Goal: Task Accomplishment & Management: Use online tool/utility

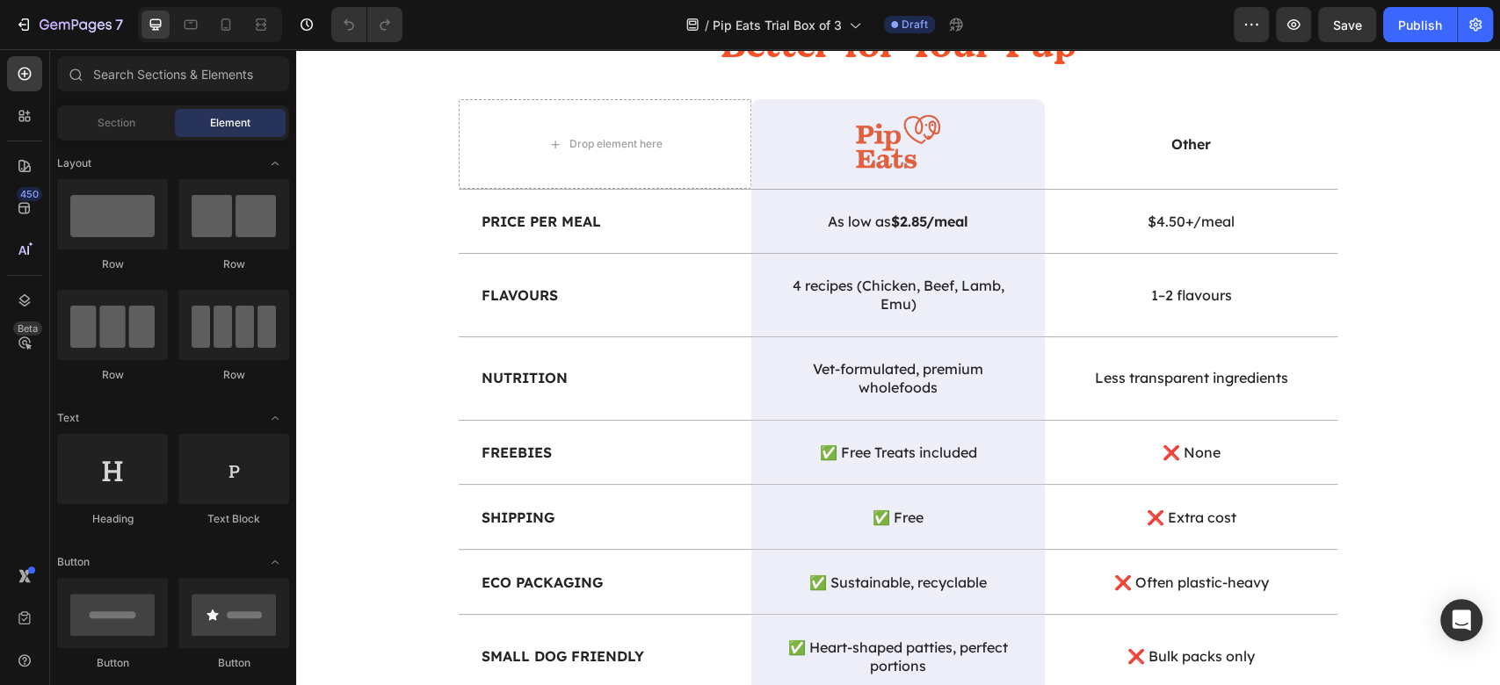
scroll to position [2174, 0]
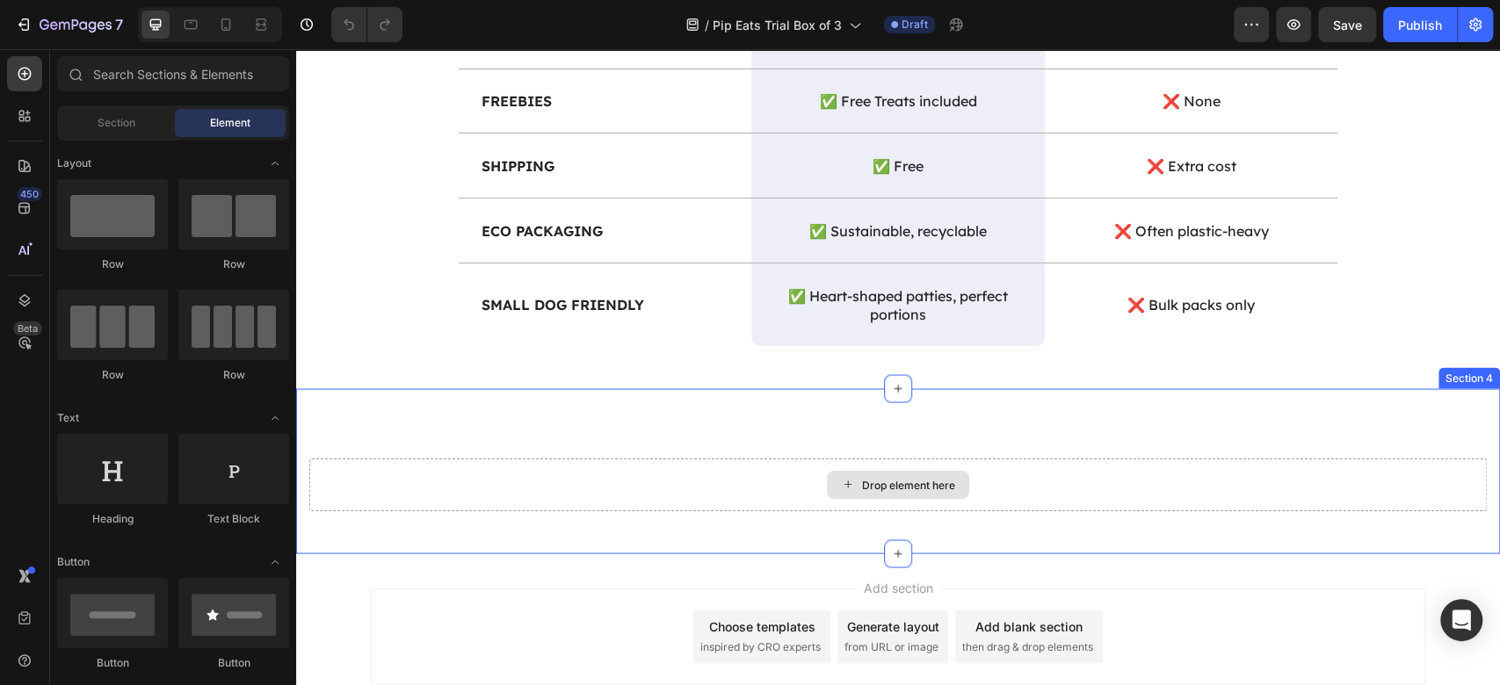
click at [721, 470] on div "Drop element here" at bounding box center [898, 485] width 1178 height 53
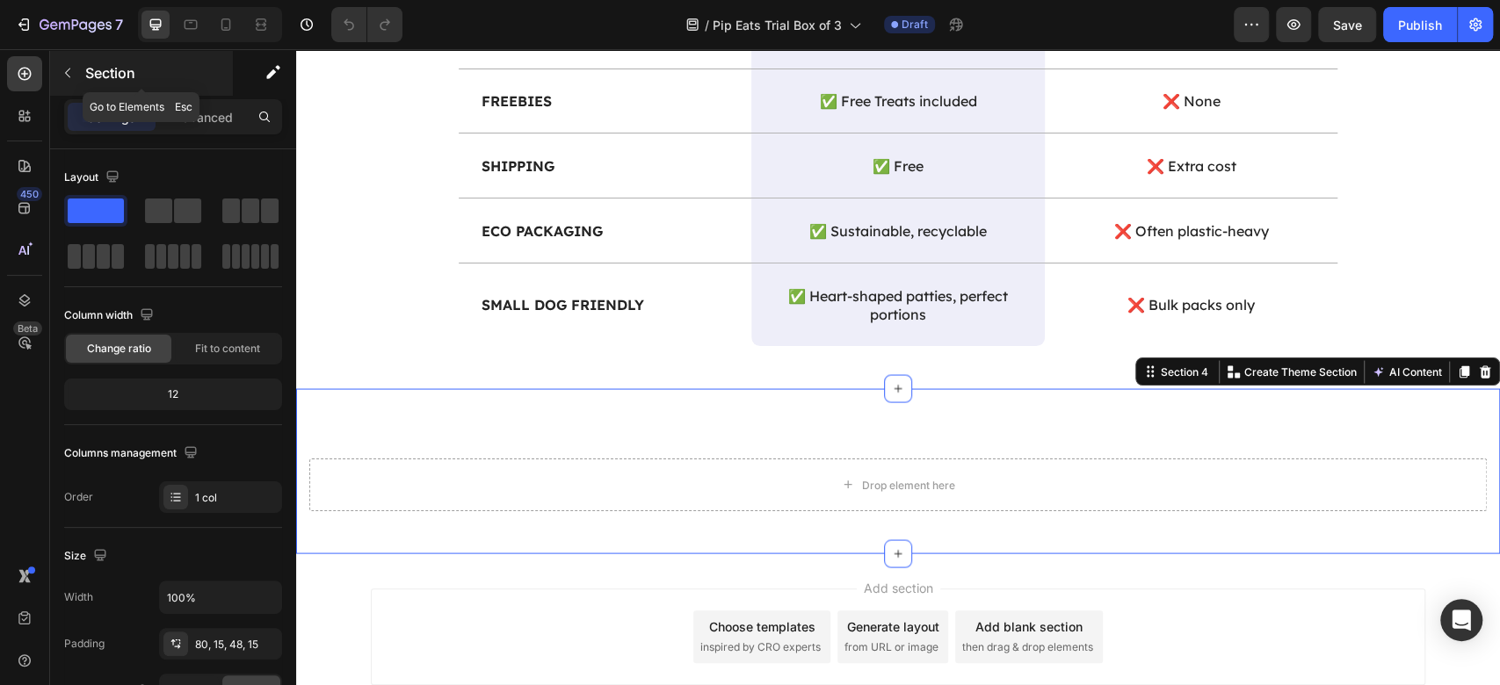
click at [64, 74] on icon "button" at bounding box center [68, 73] width 14 height 14
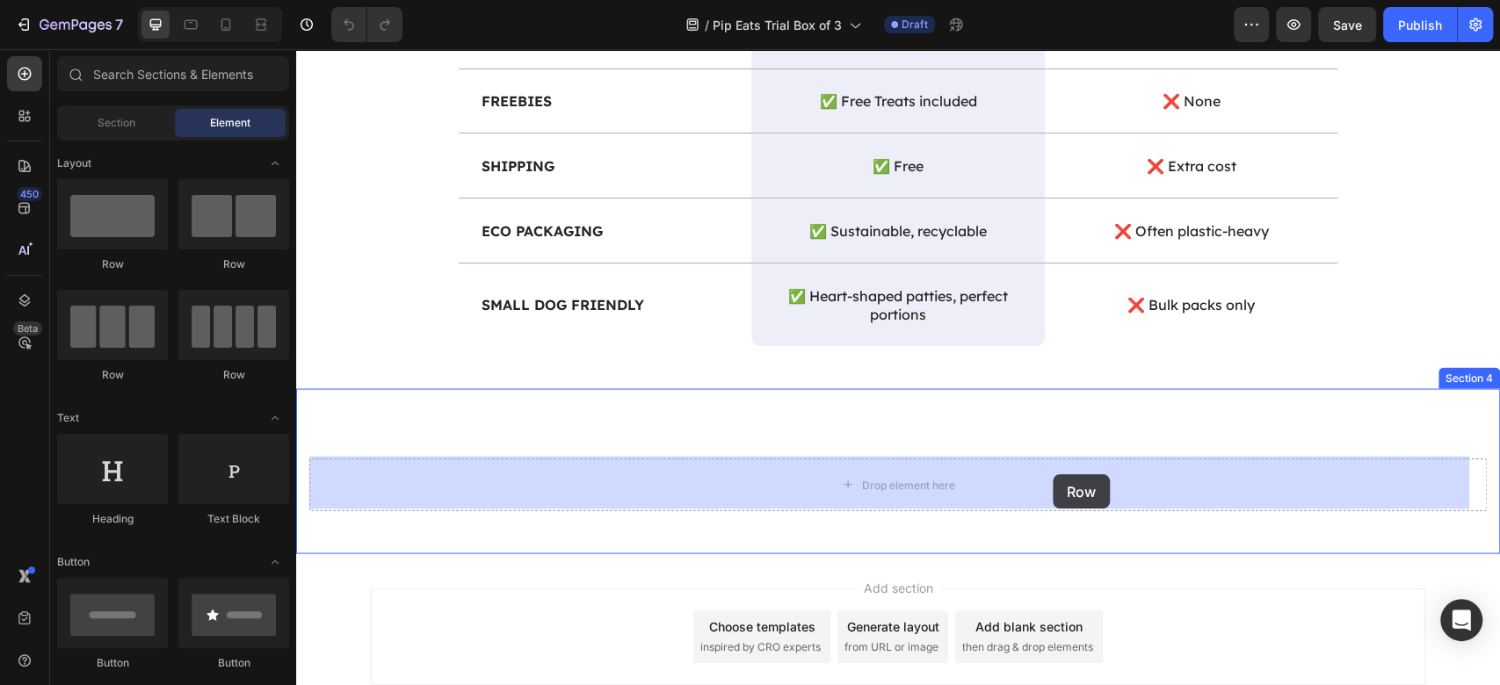
drag, startPoint x: 428, startPoint y: 276, endPoint x: 1053, endPoint y: 475, distance: 655.6
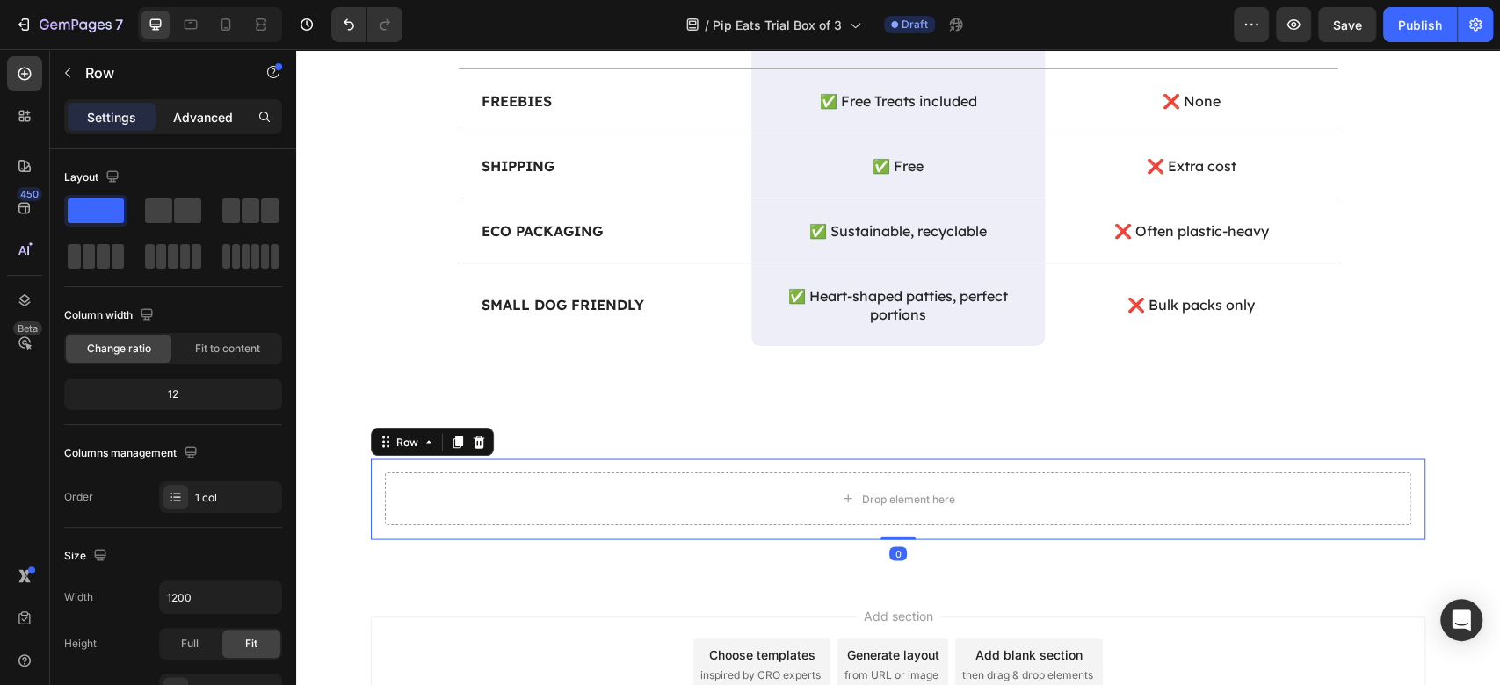
click at [211, 110] on p "Advanced" at bounding box center [203, 117] width 60 height 18
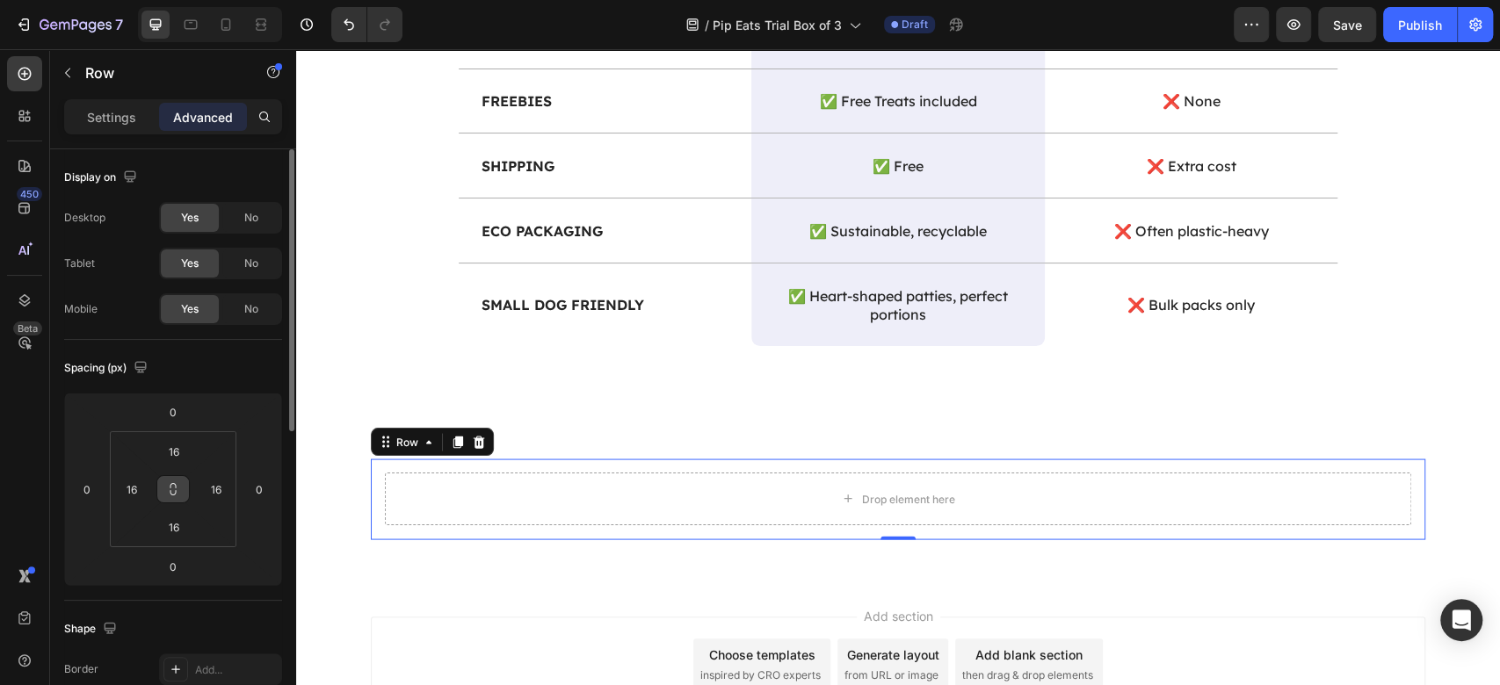
click at [174, 478] on button at bounding box center [172, 489] width 33 height 28
click at [176, 450] on input "16" at bounding box center [173, 452] width 35 height 26
type input "0"
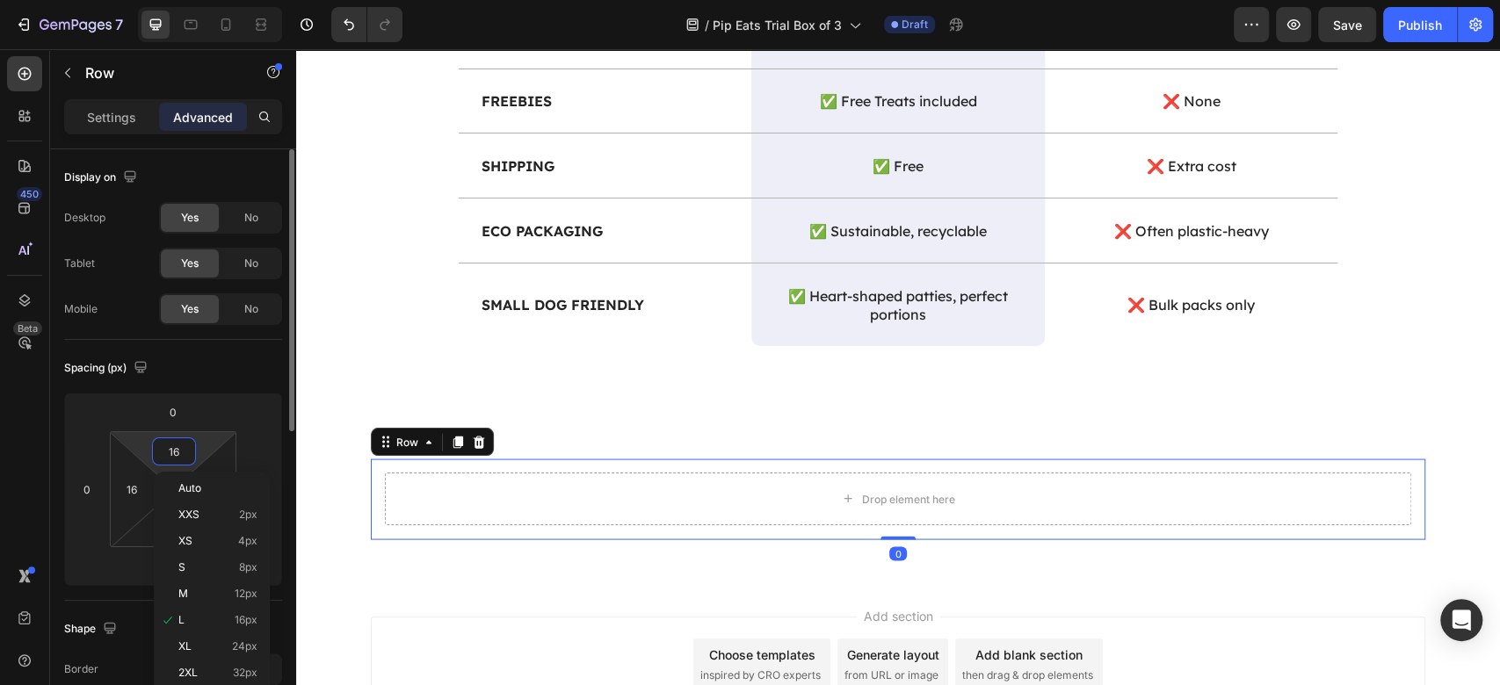
type input "0"
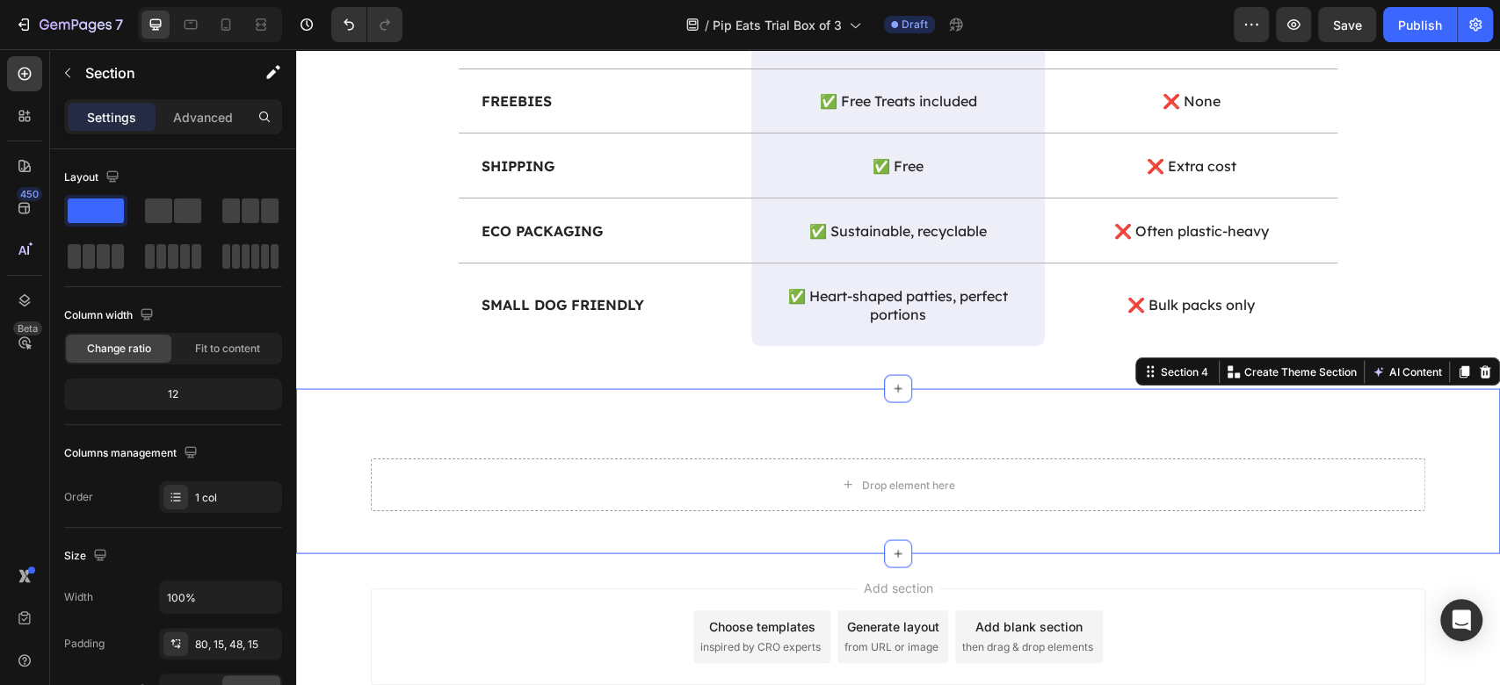
click at [768, 399] on div "Drop element here Row Section 4 You can create reusable sections Create Theme S…" at bounding box center [898, 470] width 1204 height 165
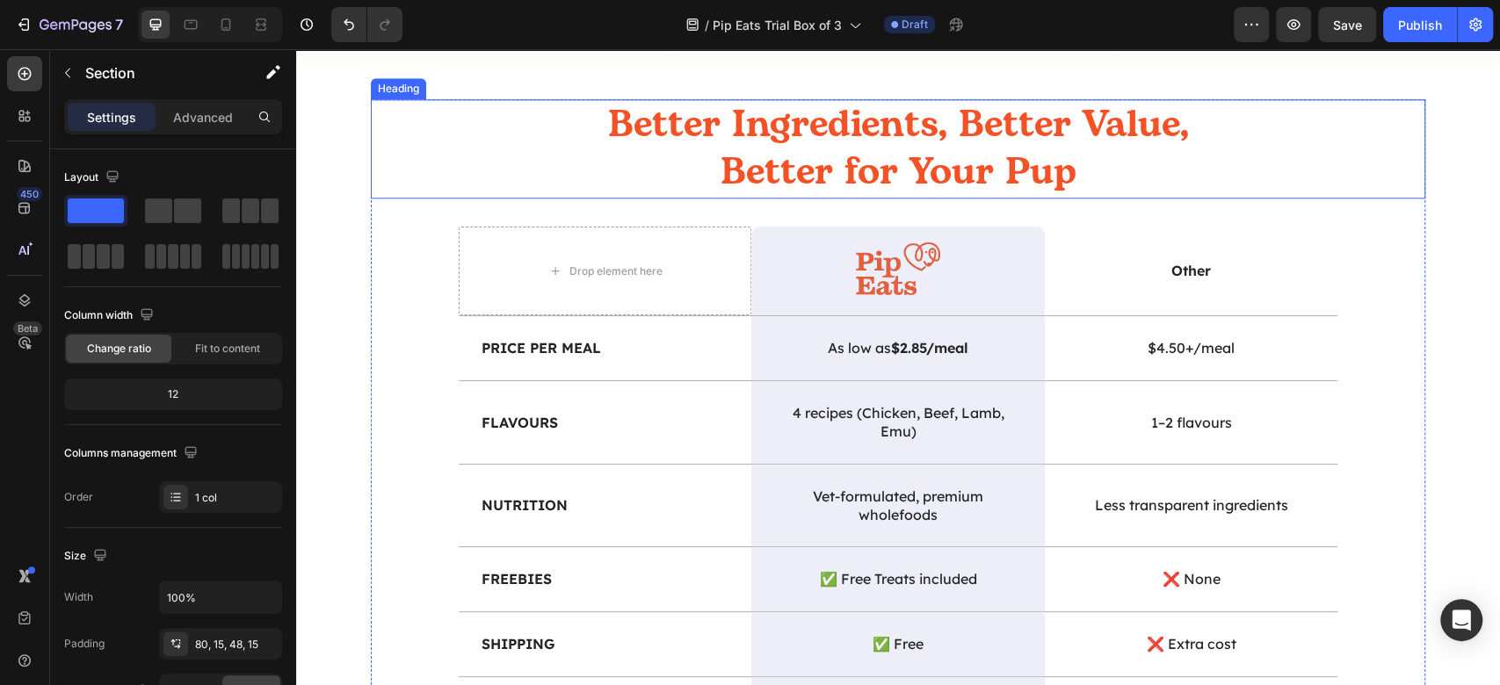
scroll to position [1354, 0]
click at [934, 198] on h2 "Better Ingredients, Better Value, Better for Your Pup" at bounding box center [898, 147] width 633 height 99
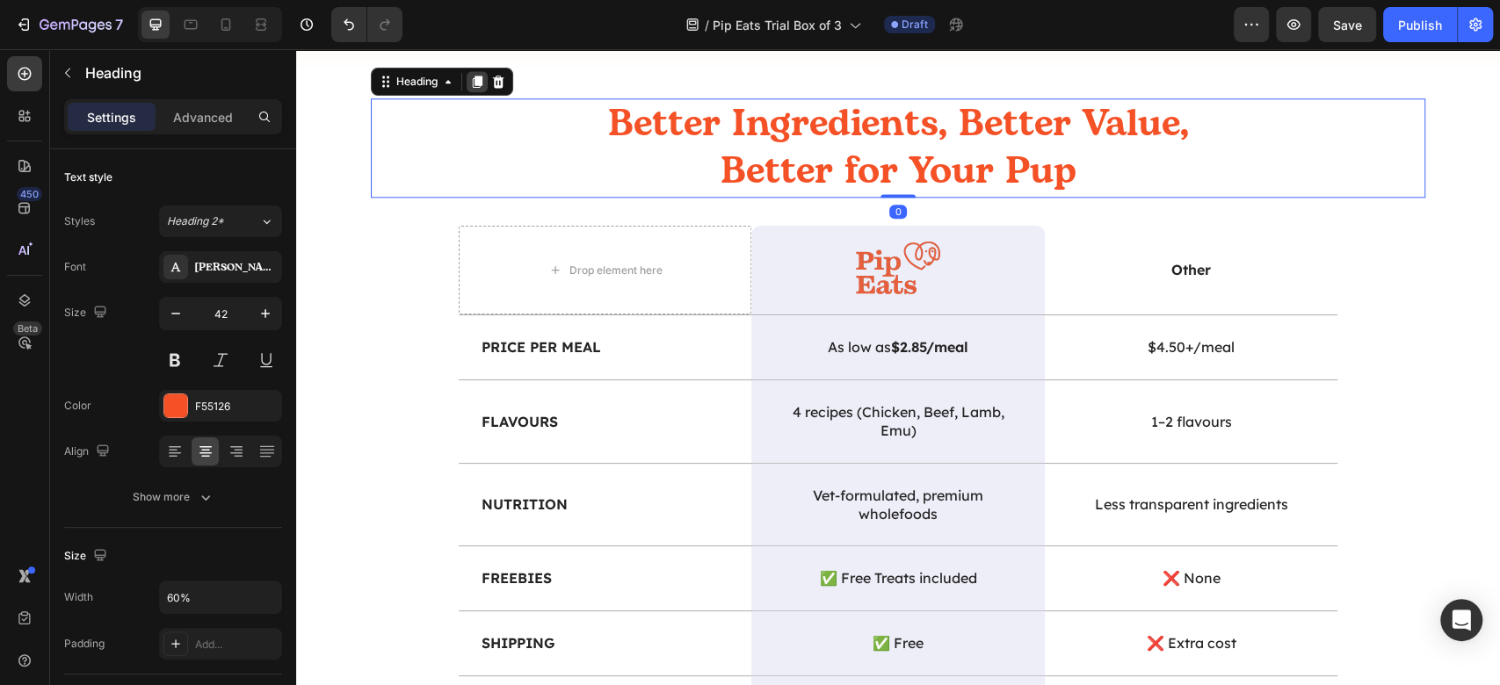
click at [473, 88] on icon at bounding box center [478, 82] width 10 height 12
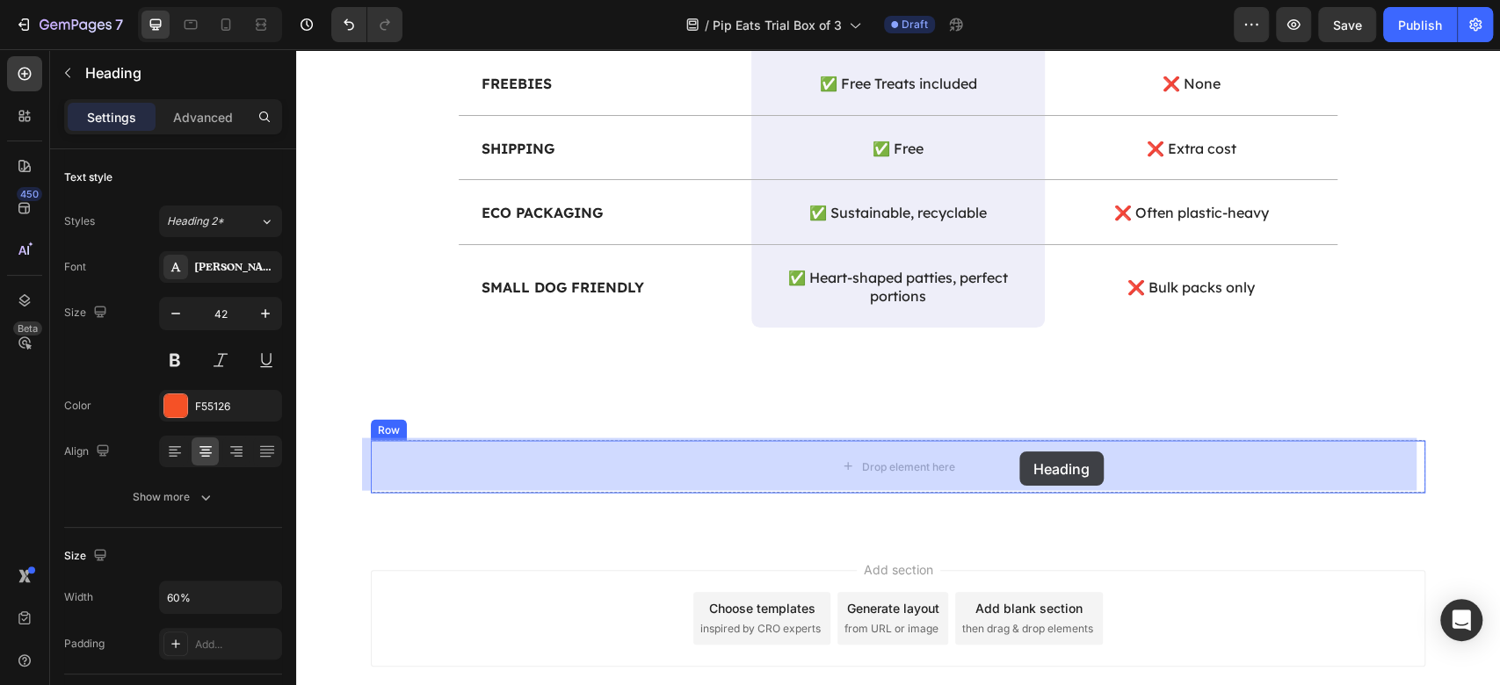
drag, startPoint x: 627, startPoint y: 540, endPoint x: 1019, endPoint y: 452, distance: 402.7
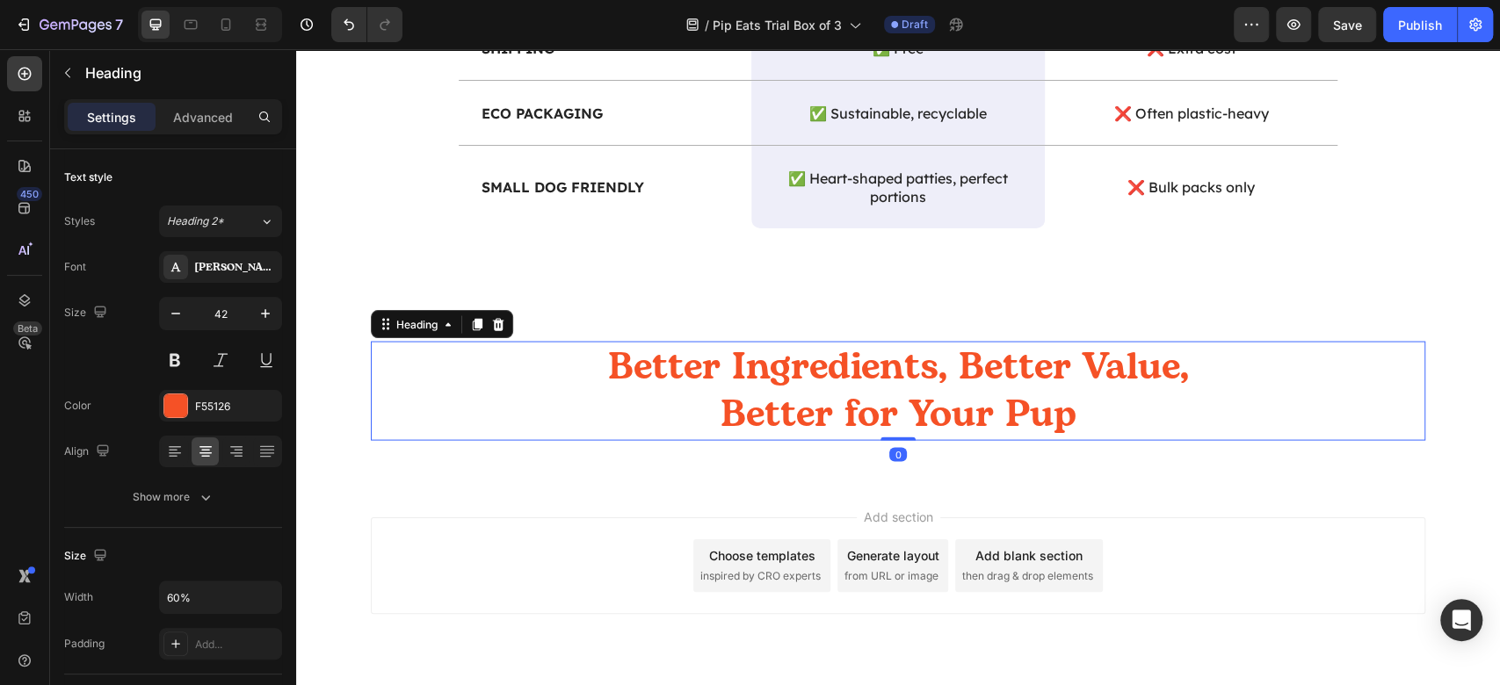
scroll to position [2192, 0]
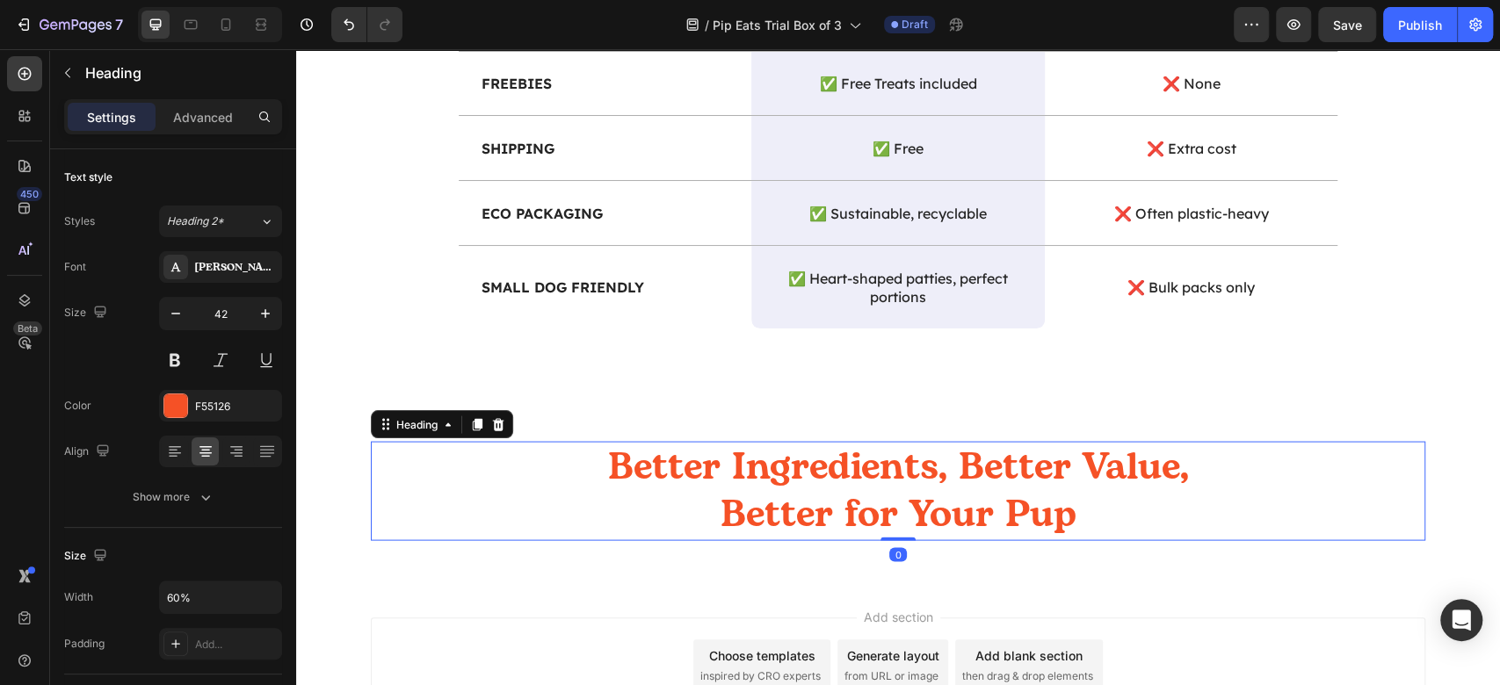
click at [1007, 469] on h2 "Better Ingredients, Better Value, Better for Your Pup" at bounding box center [898, 490] width 633 height 99
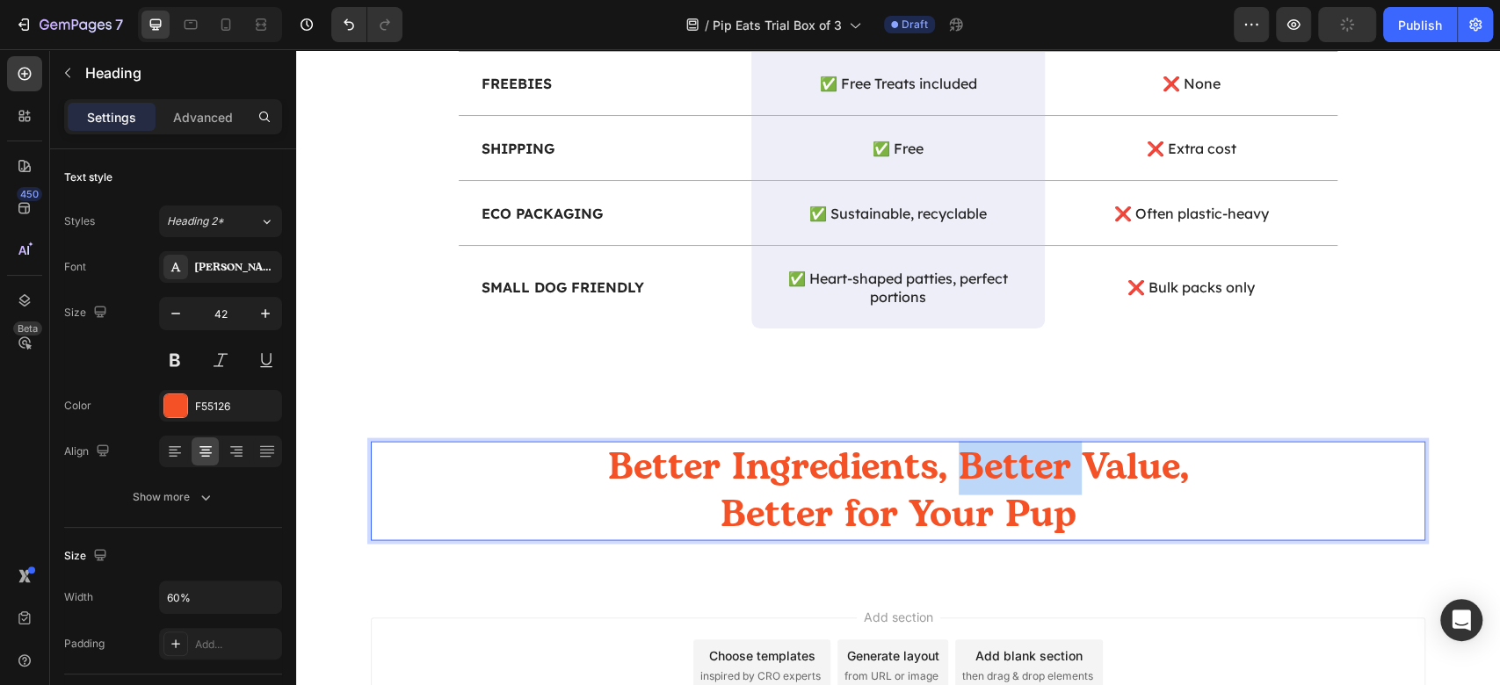
click at [1007, 469] on p "Better Ingredients, Better Value, Better for Your Pup" at bounding box center [898, 491] width 629 height 96
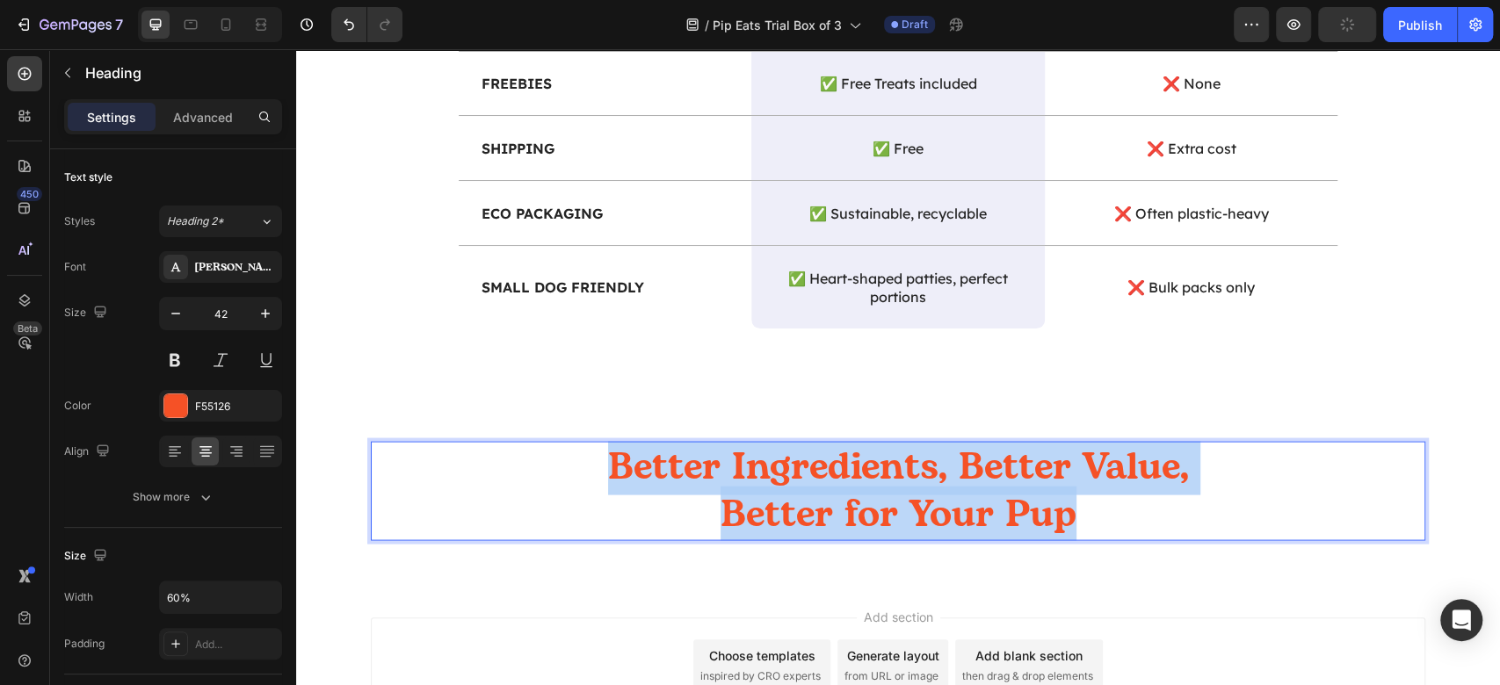
click at [1007, 469] on p "Better Ingredients, Better Value, Better for Your Pup" at bounding box center [898, 491] width 629 height 96
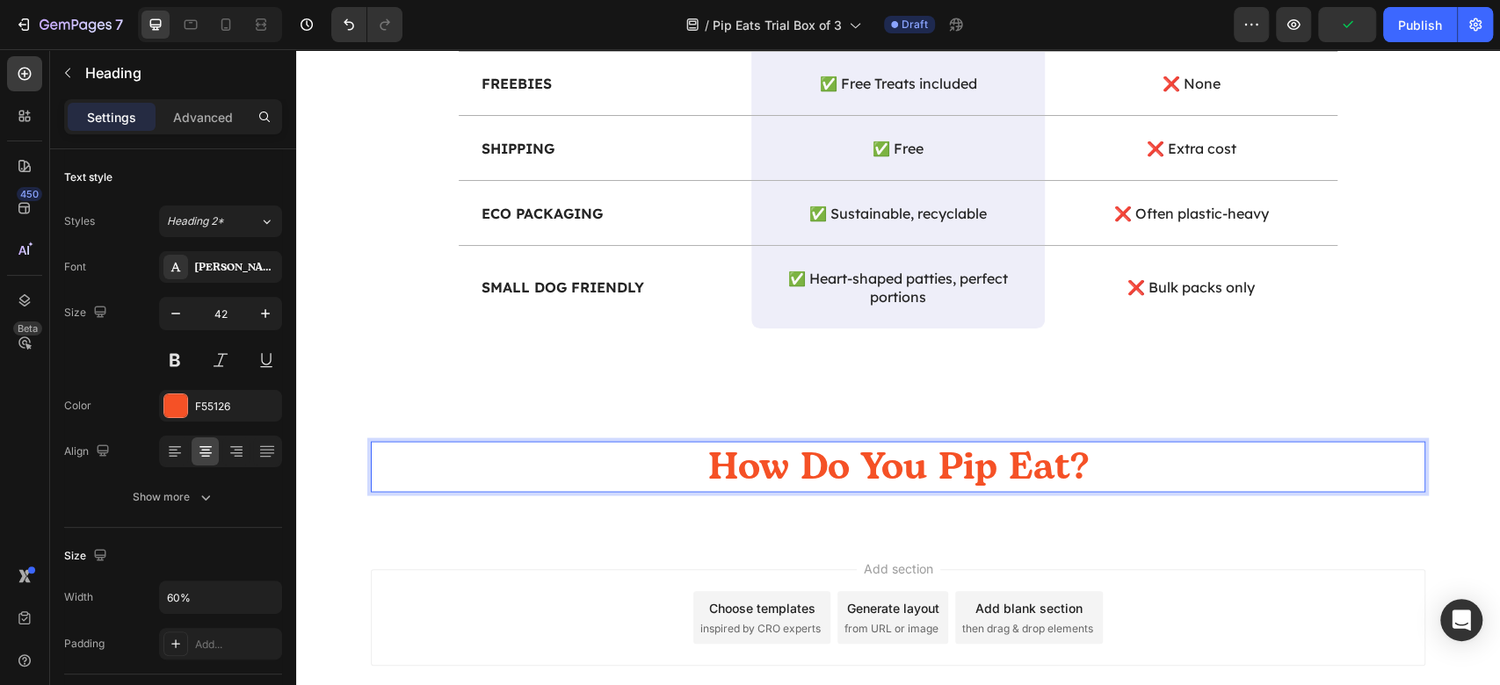
click at [1191, 565] on div "Add section Choose templates inspired by CRO experts Generate layout from URL o…" at bounding box center [898, 642] width 1204 height 216
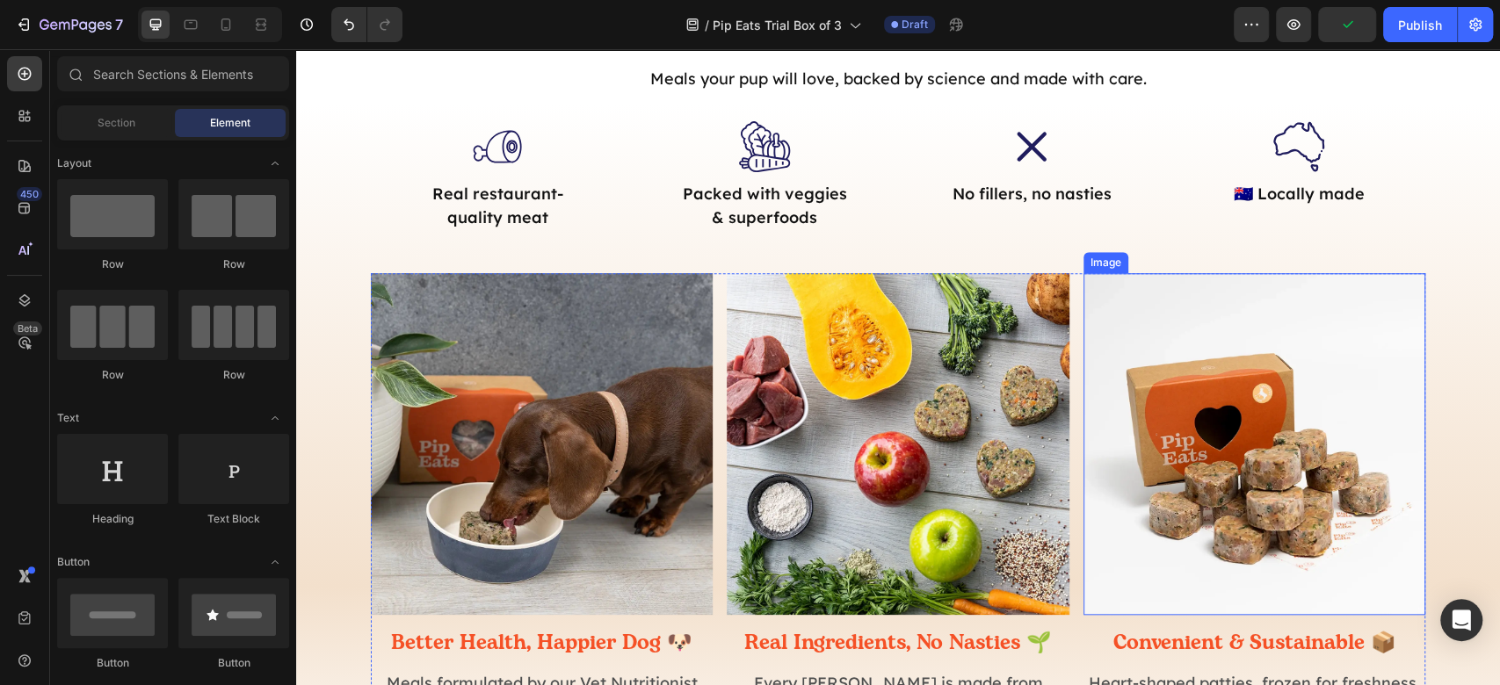
scroll to position [786, 0]
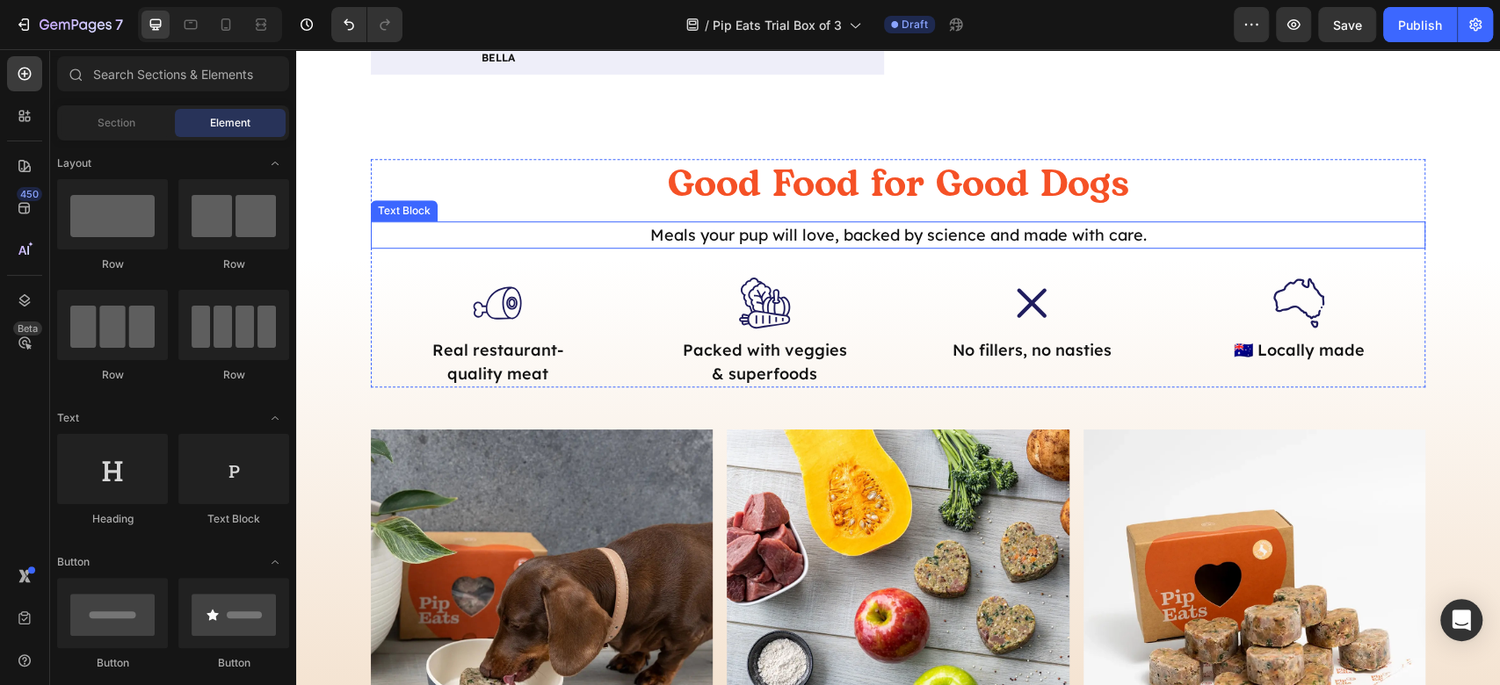
click at [1069, 229] on p "Meals your pup will love, backed by science and made with care." at bounding box center [898, 235] width 1051 height 24
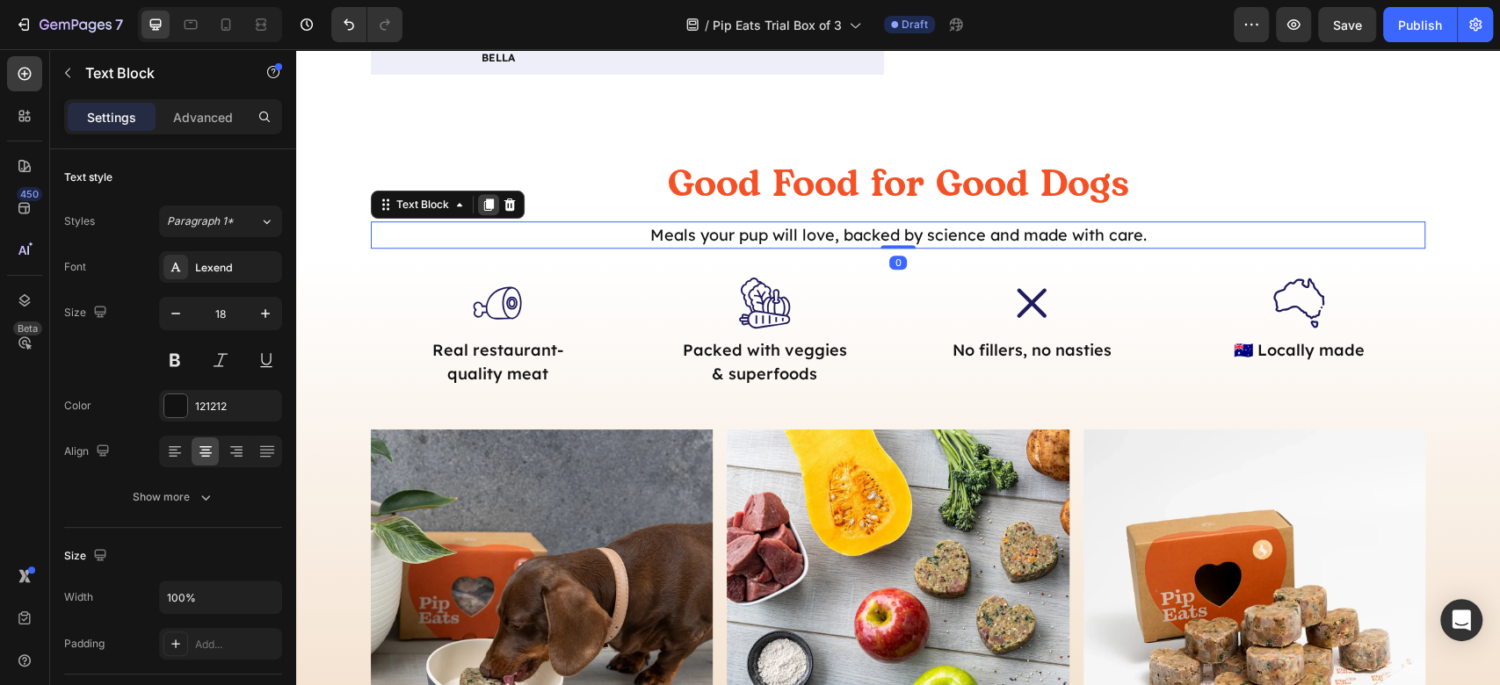
click at [484, 203] on icon at bounding box center [489, 205] width 10 height 12
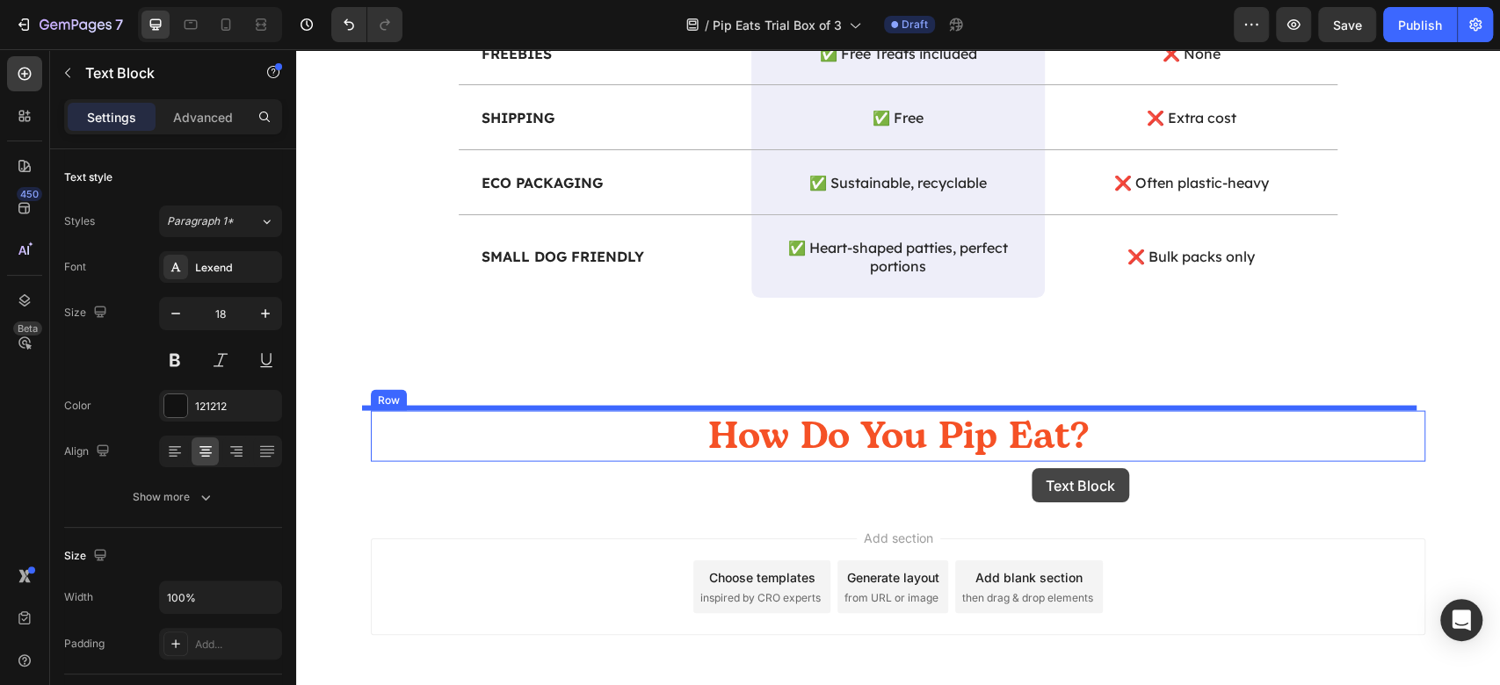
scroll to position [2328, 0]
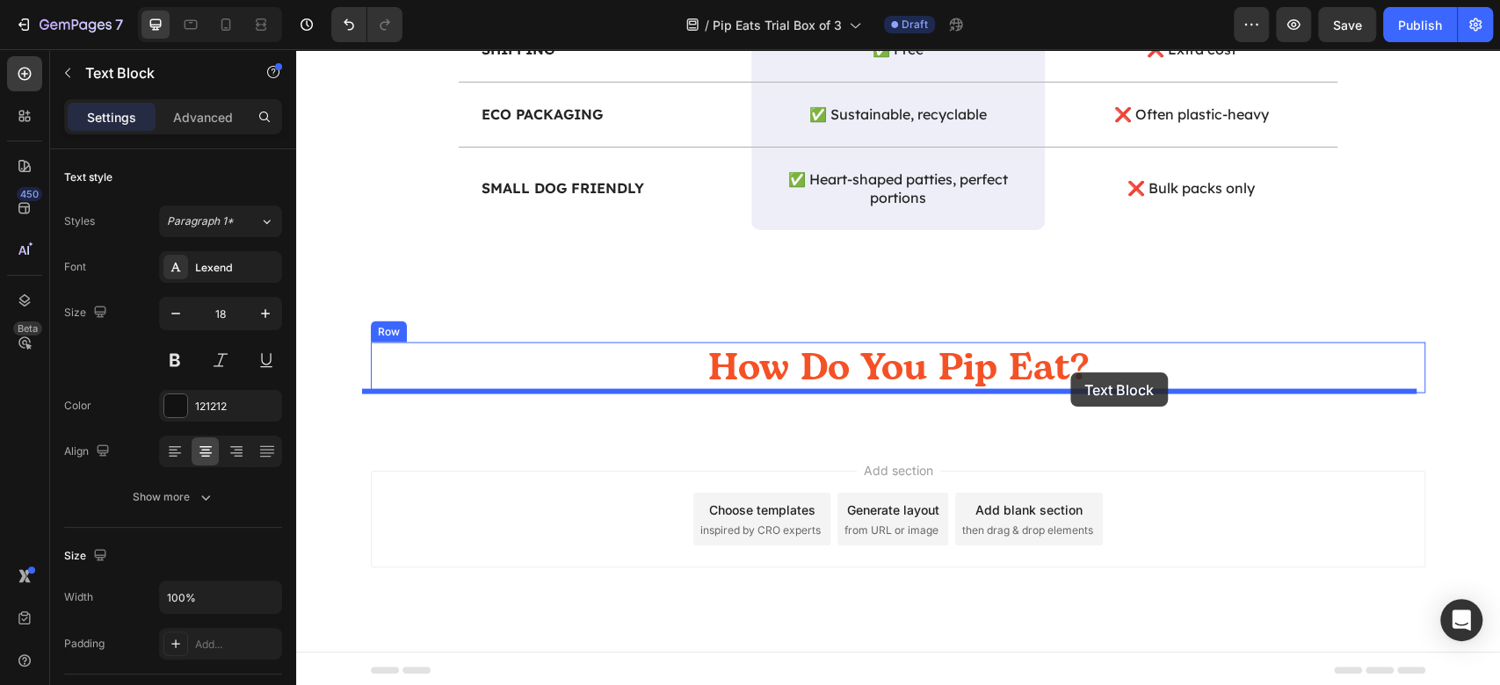
drag, startPoint x: 392, startPoint y: 237, endPoint x: 1070, endPoint y: 373, distance: 691.8
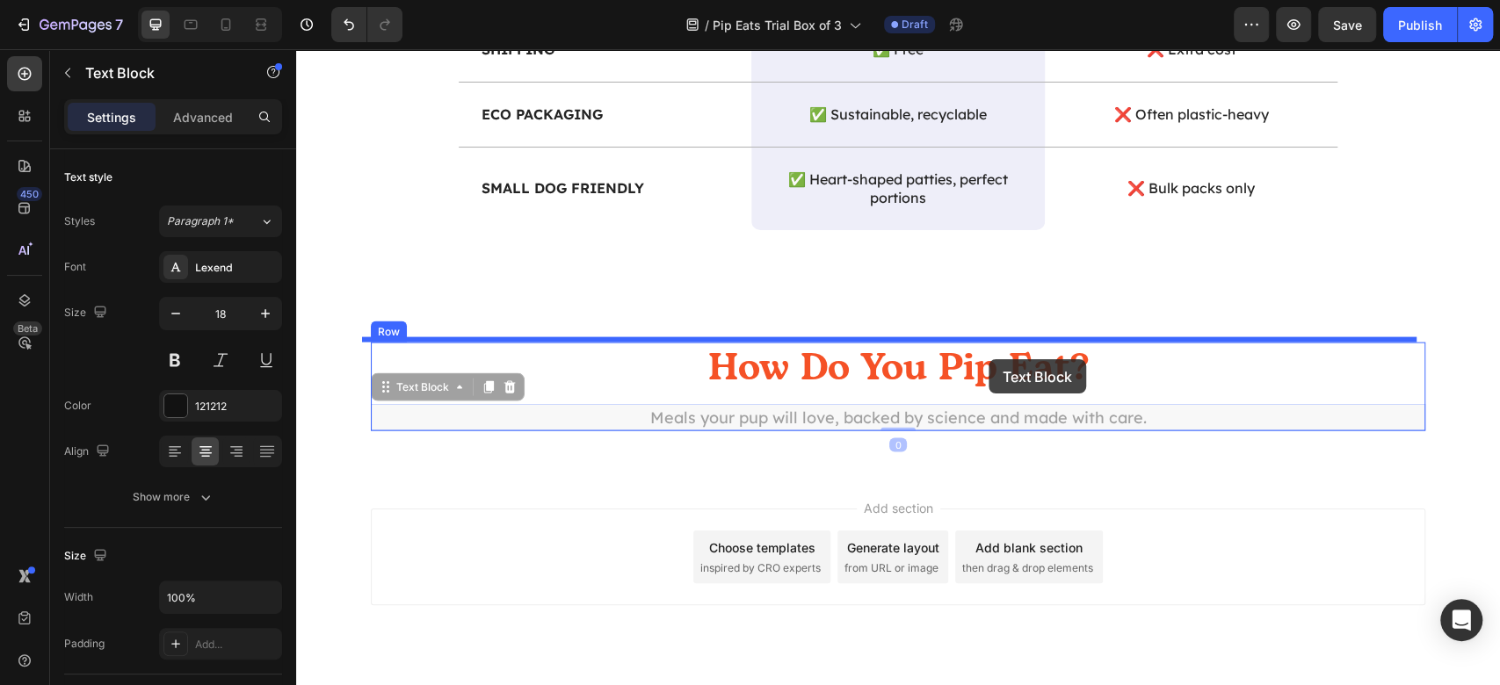
drag, startPoint x: 387, startPoint y: 388, endPoint x: 989, endPoint y: 359, distance: 602.6
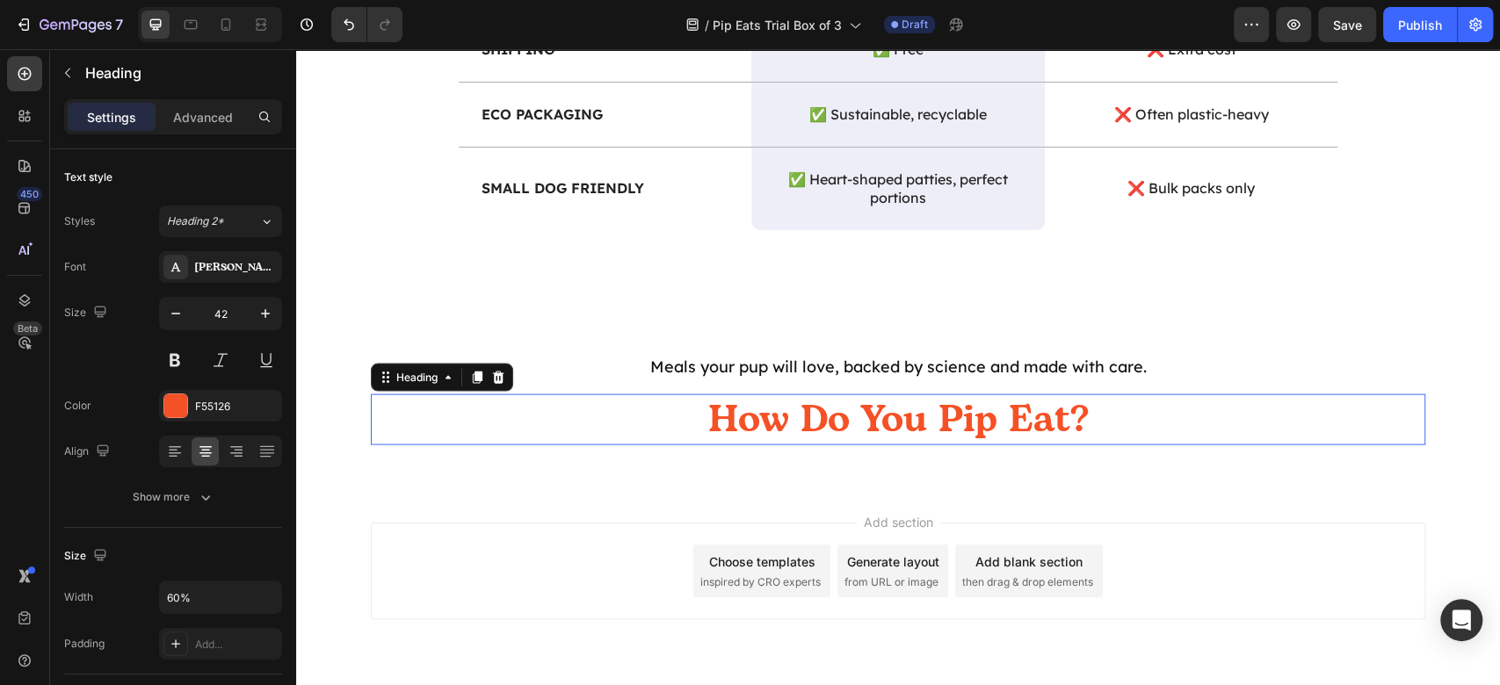
click at [857, 422] on h2 "How Do You Pip Eat?" at bounding box center [898, 421] width 633 height 52
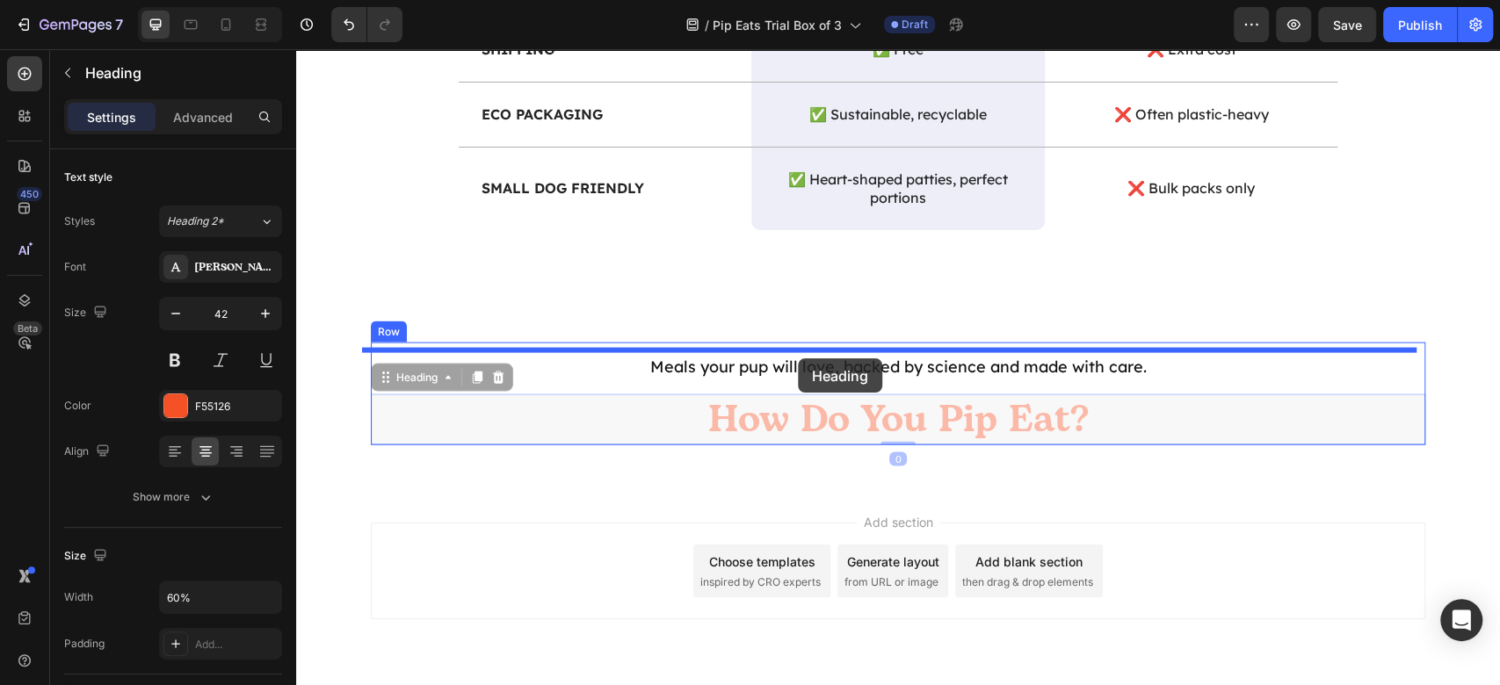
drag, startPoint x: 395, startPoint y: 385, endPoint x: 798, endPoint y: 359, distance: 403.4
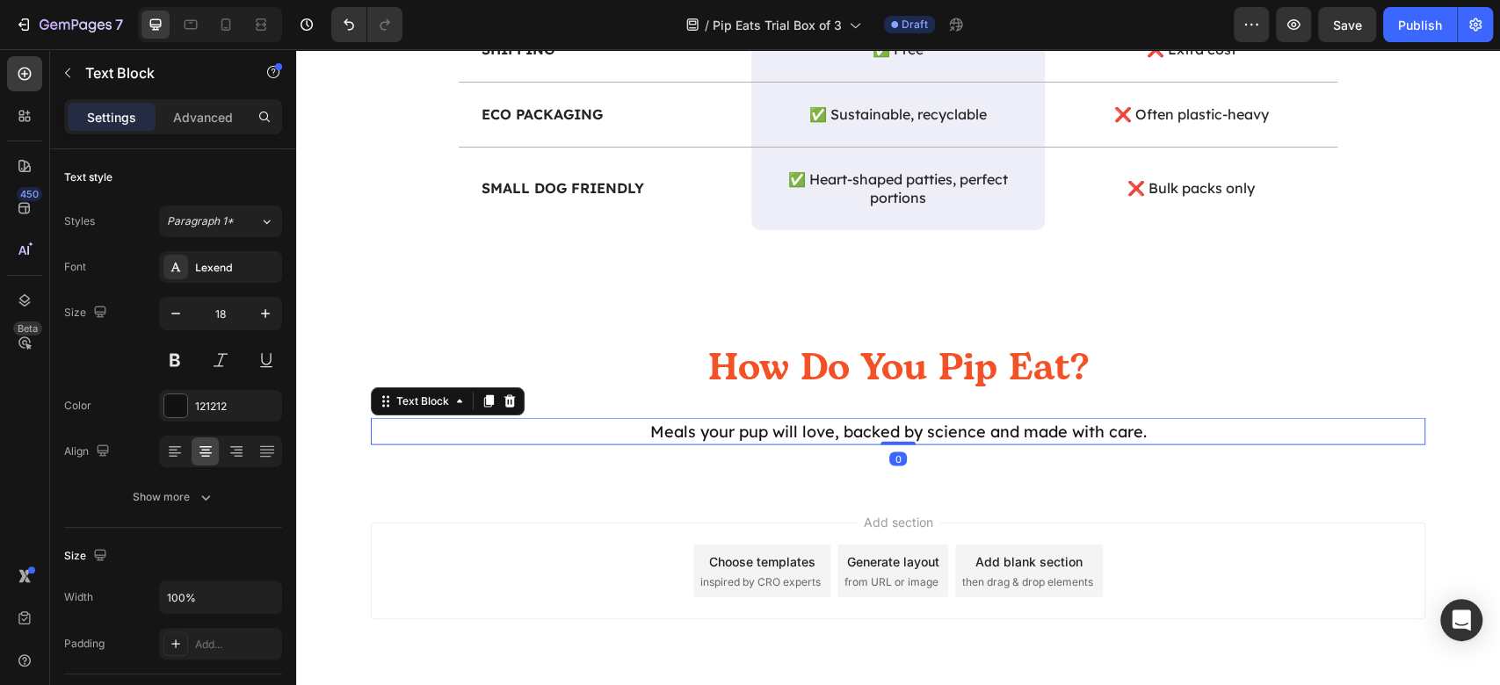
click at [865, 436] on p "Meals your pup will love, backed by science and made with care." at bounding box center [898, 432] width 1051 height 24
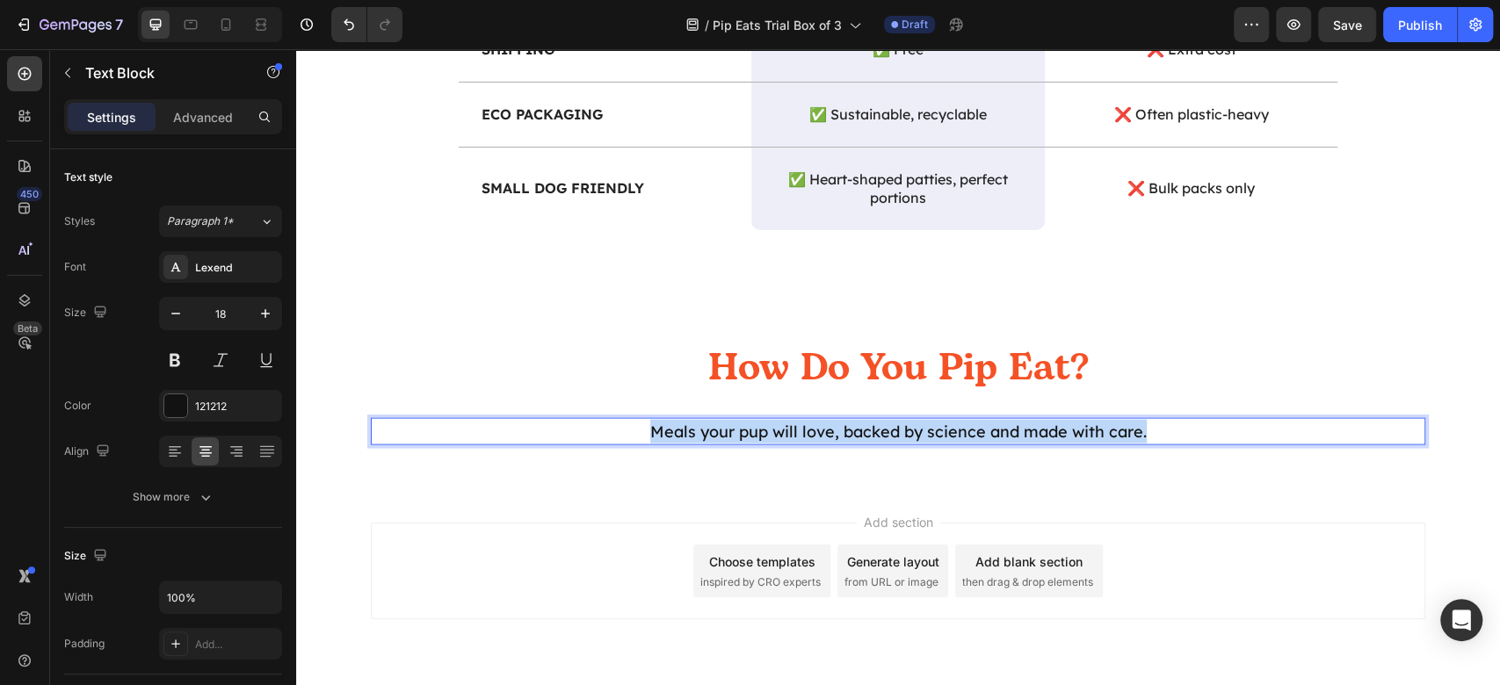
click at [865, 436] on p "Meals your pup will love, backed by science and made with care." at bounding box center [898, 432] width 1051 height 24
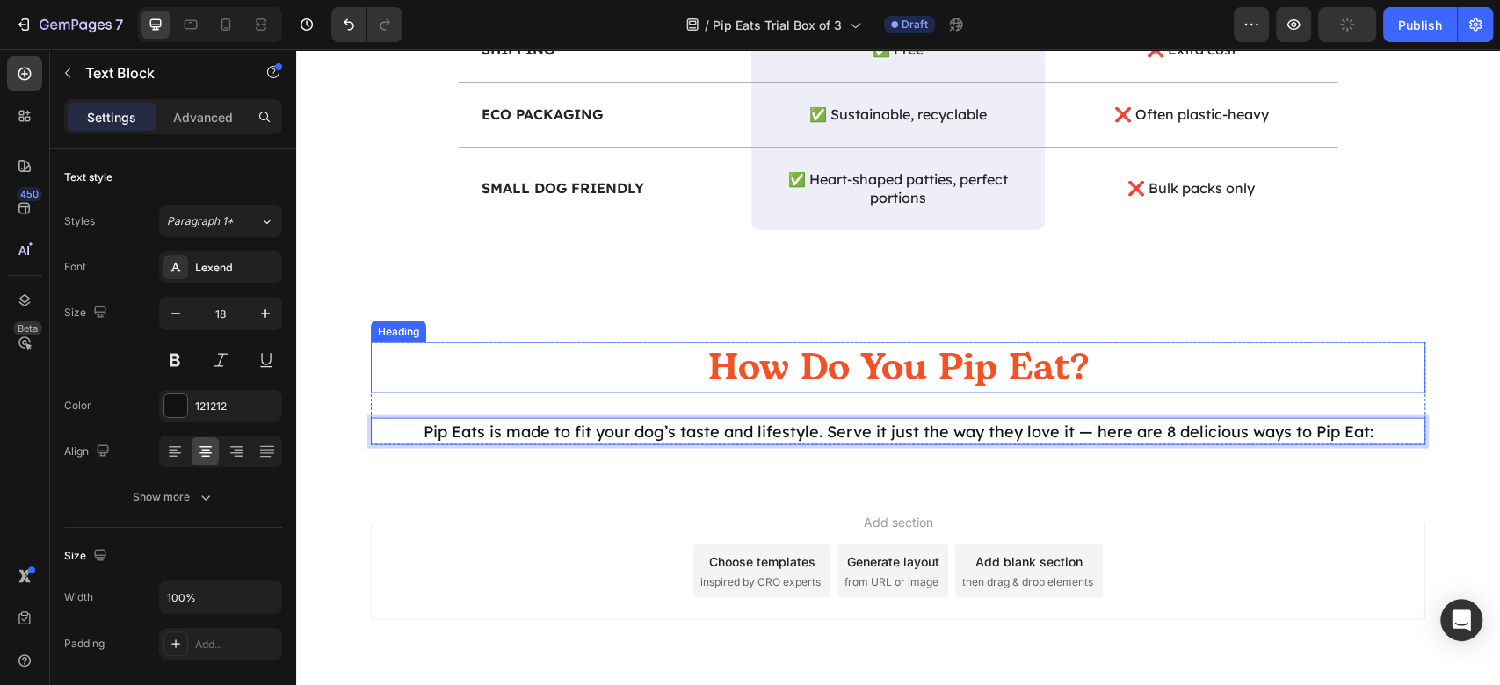
click at [951, 373] on h2 "How Do You Pip Eat?" at bounding box center [898, 369] width 633 height 52
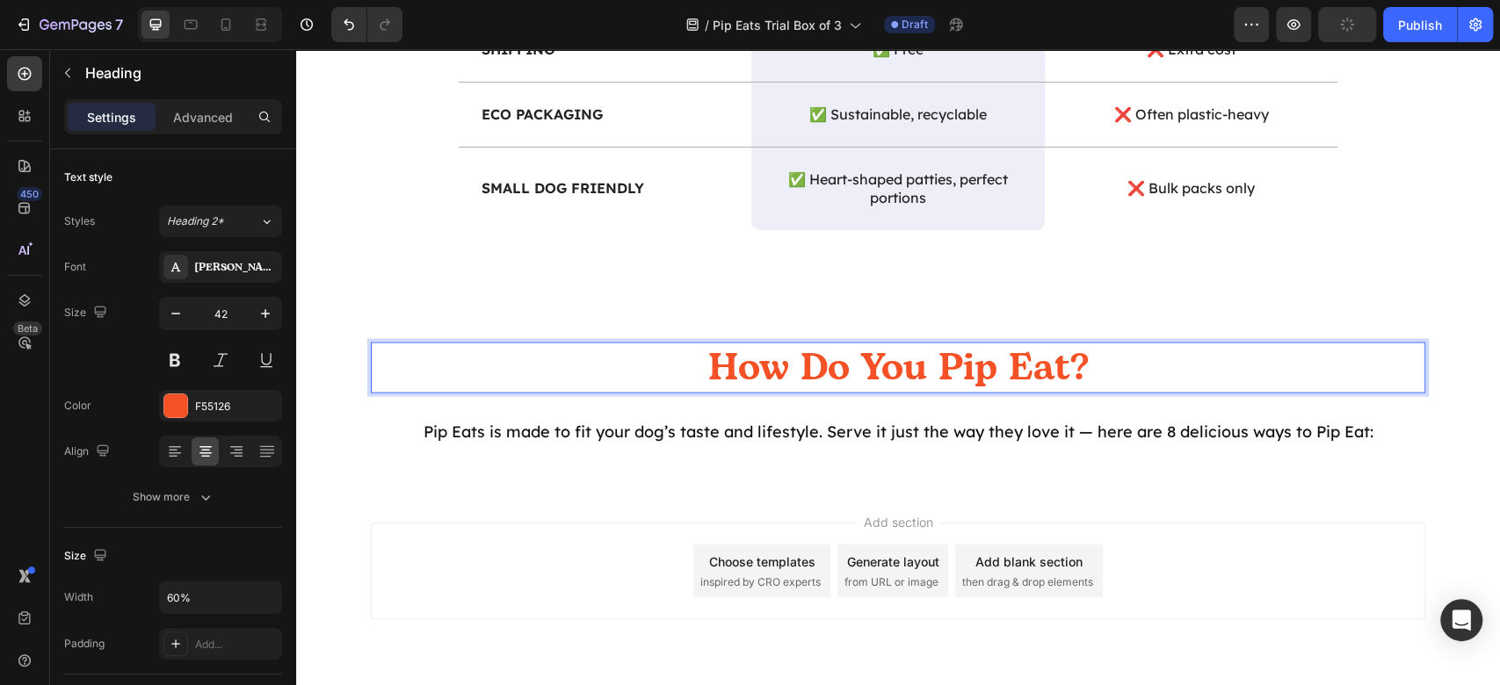
click at [951, 373] on h2 "How Do You Pip Eat?" at bounding box center [898, 369] width 633 height 52
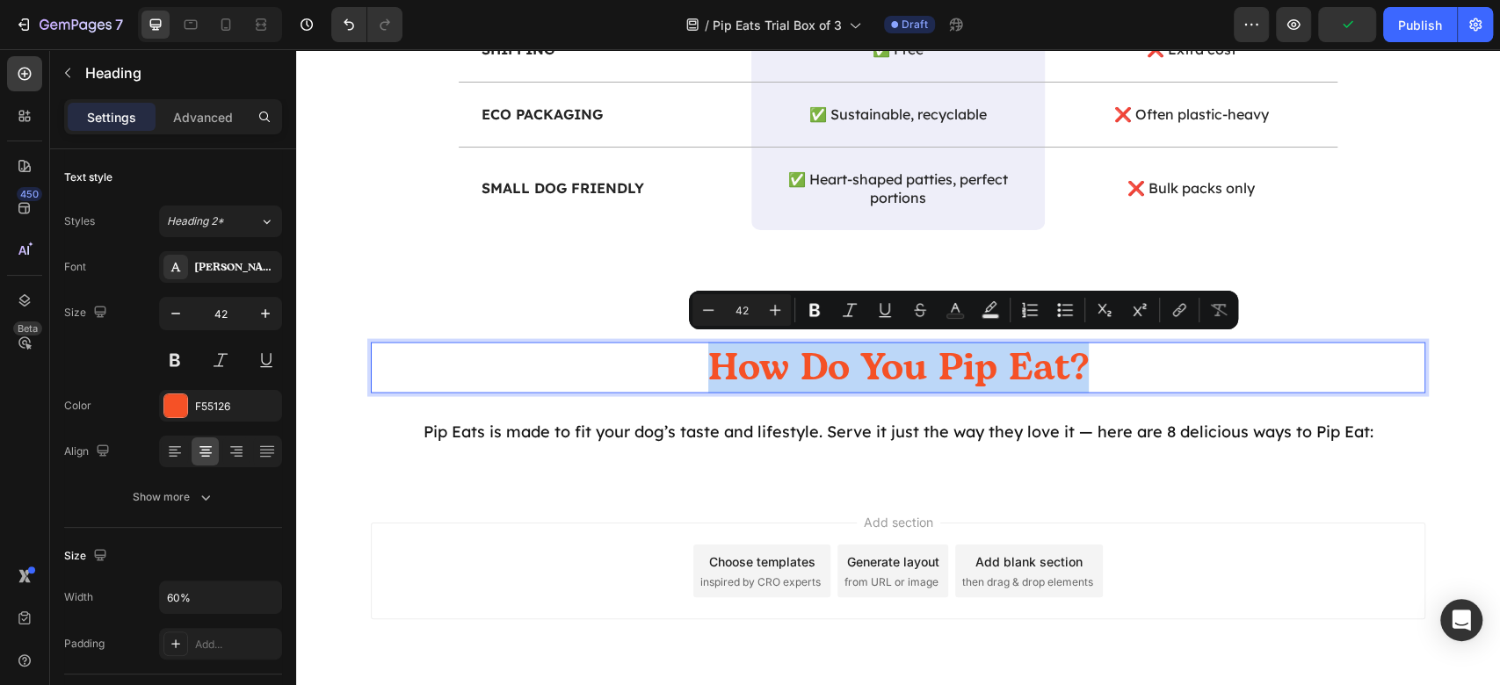
click at [951, 373] on p "How Do You Pip Eat?" at bounding box center [898, 368] width 629 height 48
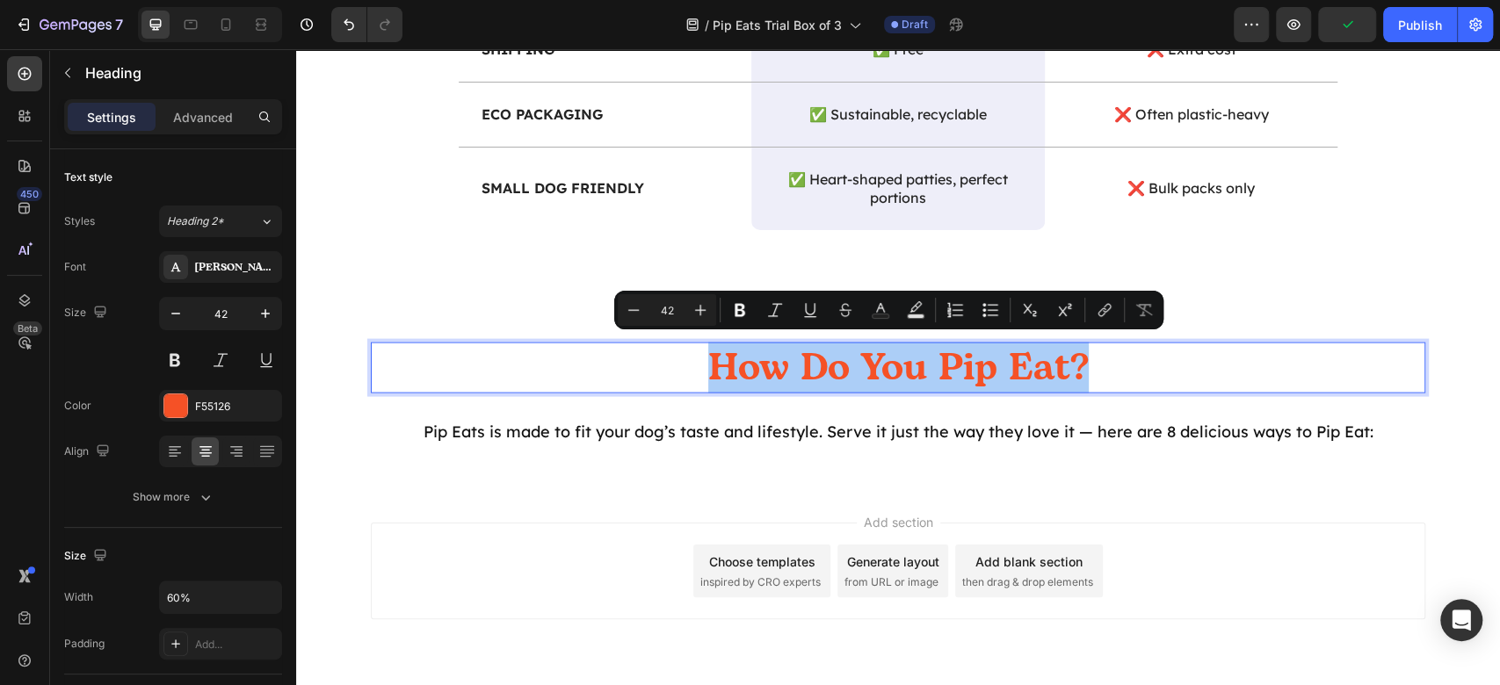
click at [221, 137] on div "Settings Advanced" at bounding box center [173, 124] width 246 height 50
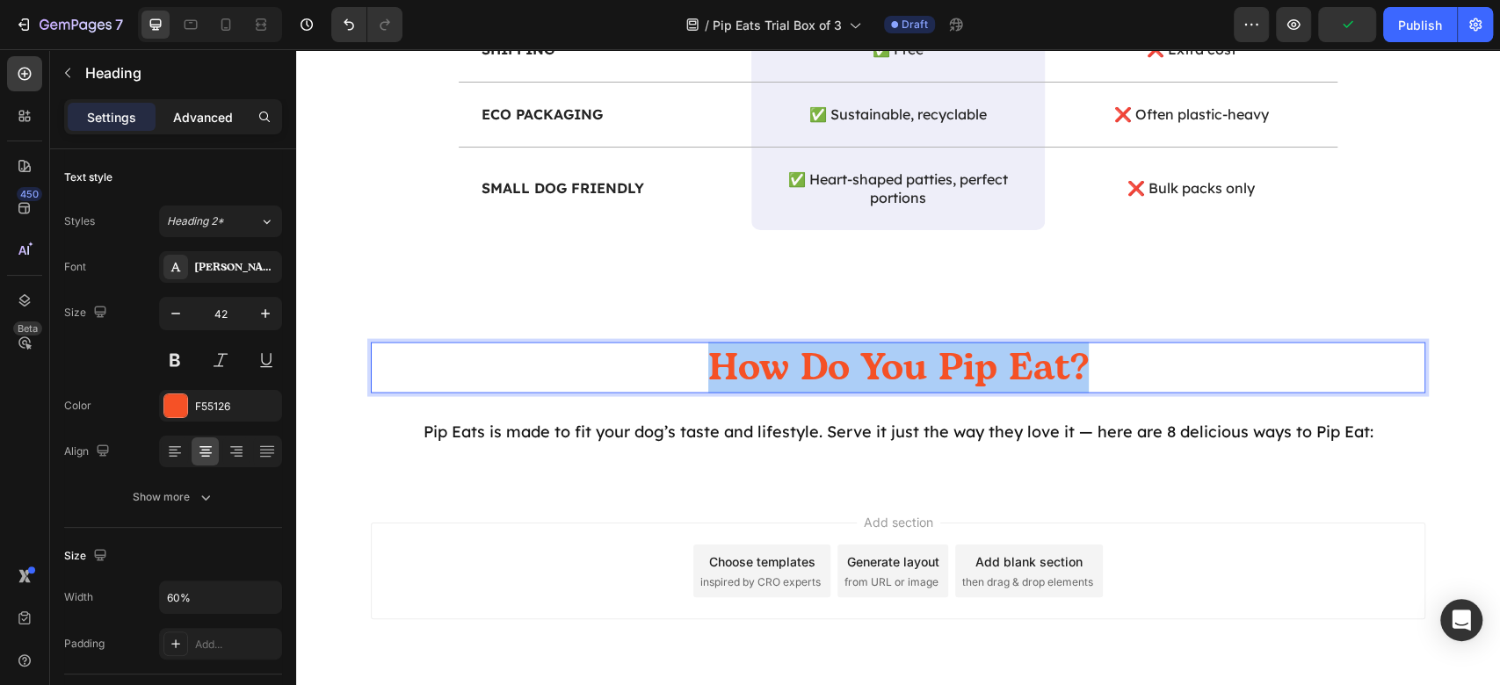
click at [232, 117] on p "Advanced" at bounding box center [203, 117] width 60 height 18
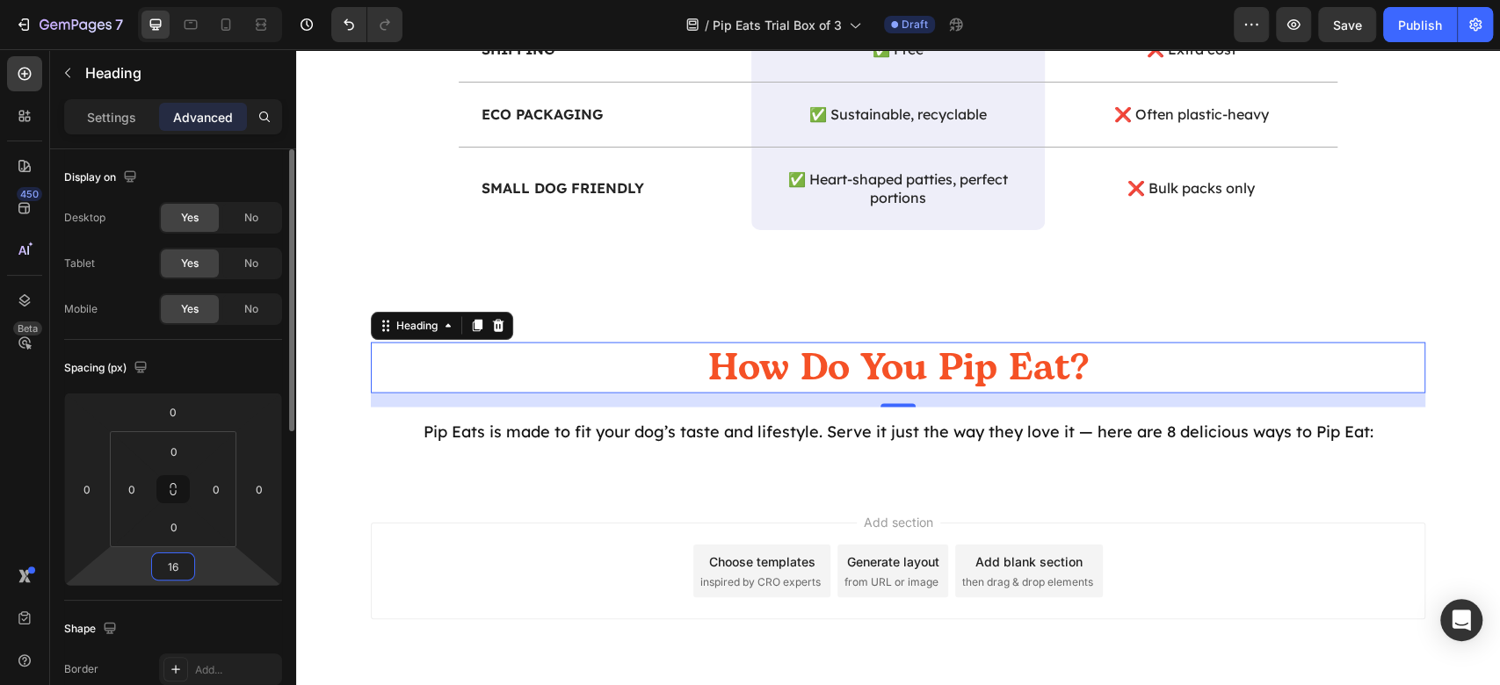
click at [173, 573] on input "16" at bounding box center [173, 567] width 35 height 26
type input "0"
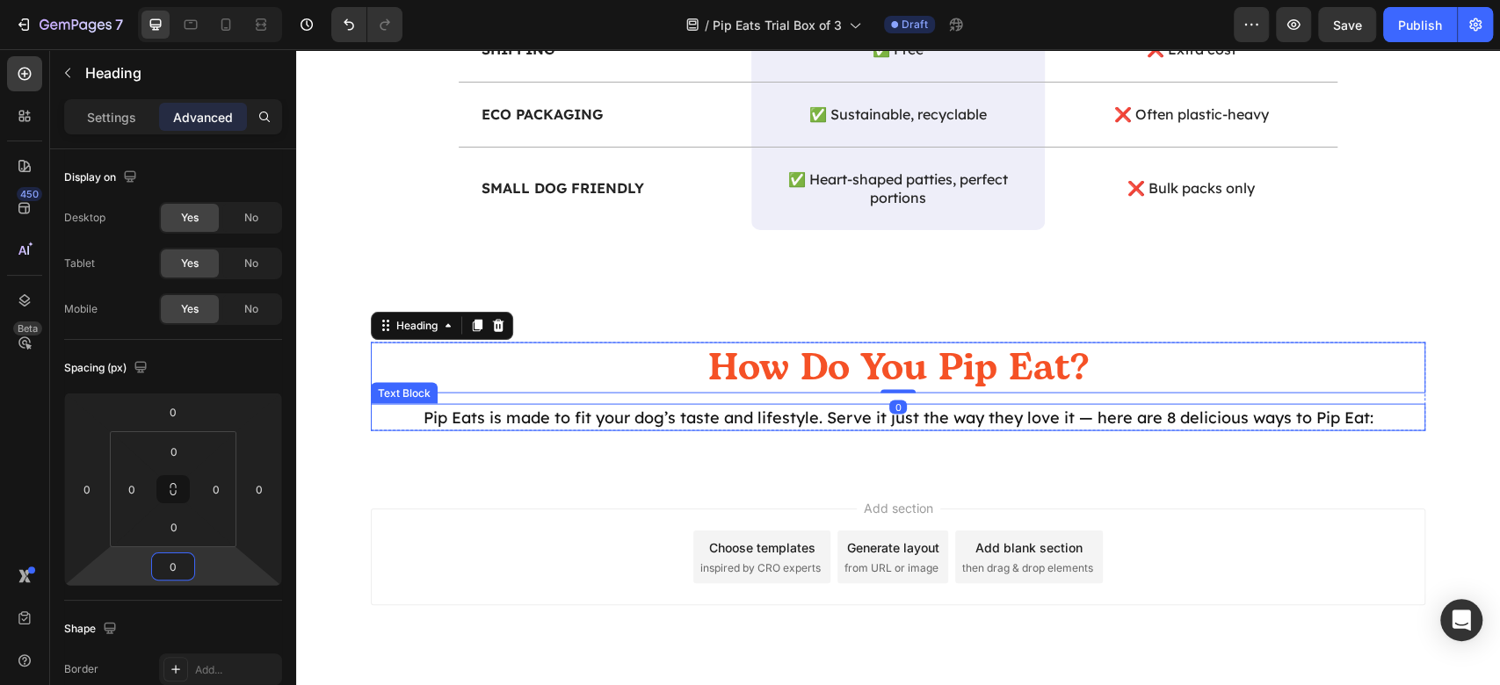
click at [981, 408] on p "Pip Eats is made to fit your dog’s taste and lifestyle. Serve it just the way t…" at bounding box center [898, 418] width 1051 height 24
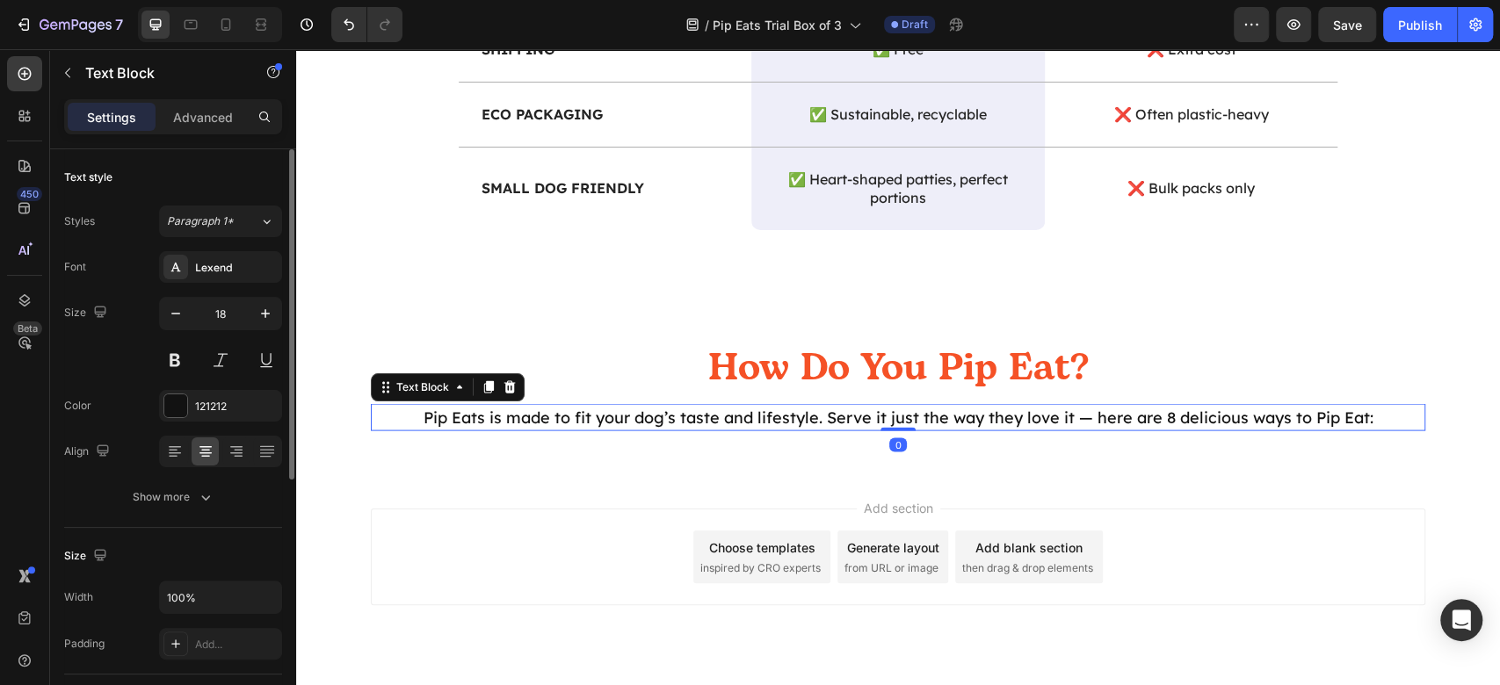
scroll to position [234, 0]
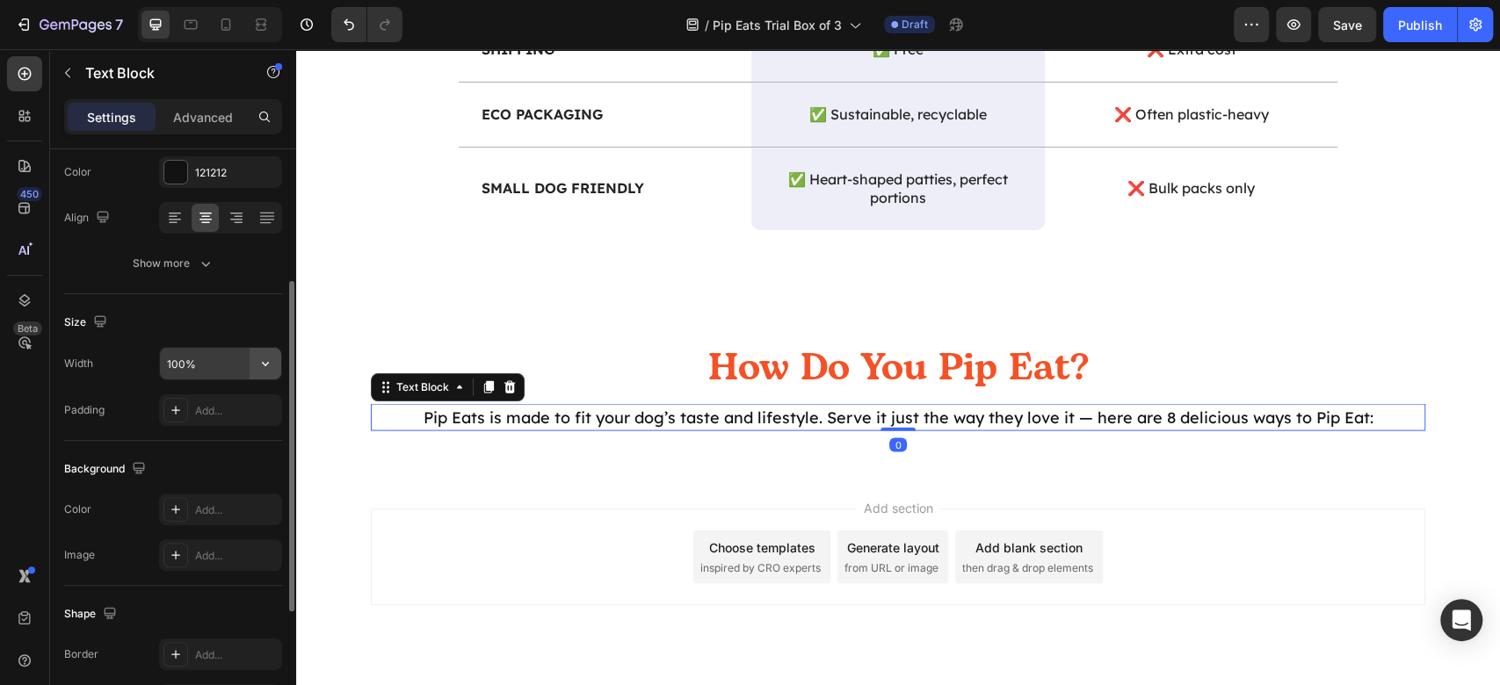
click at [271, 355] on icon "button" at bounding box center [266, 364] width 18 height 18
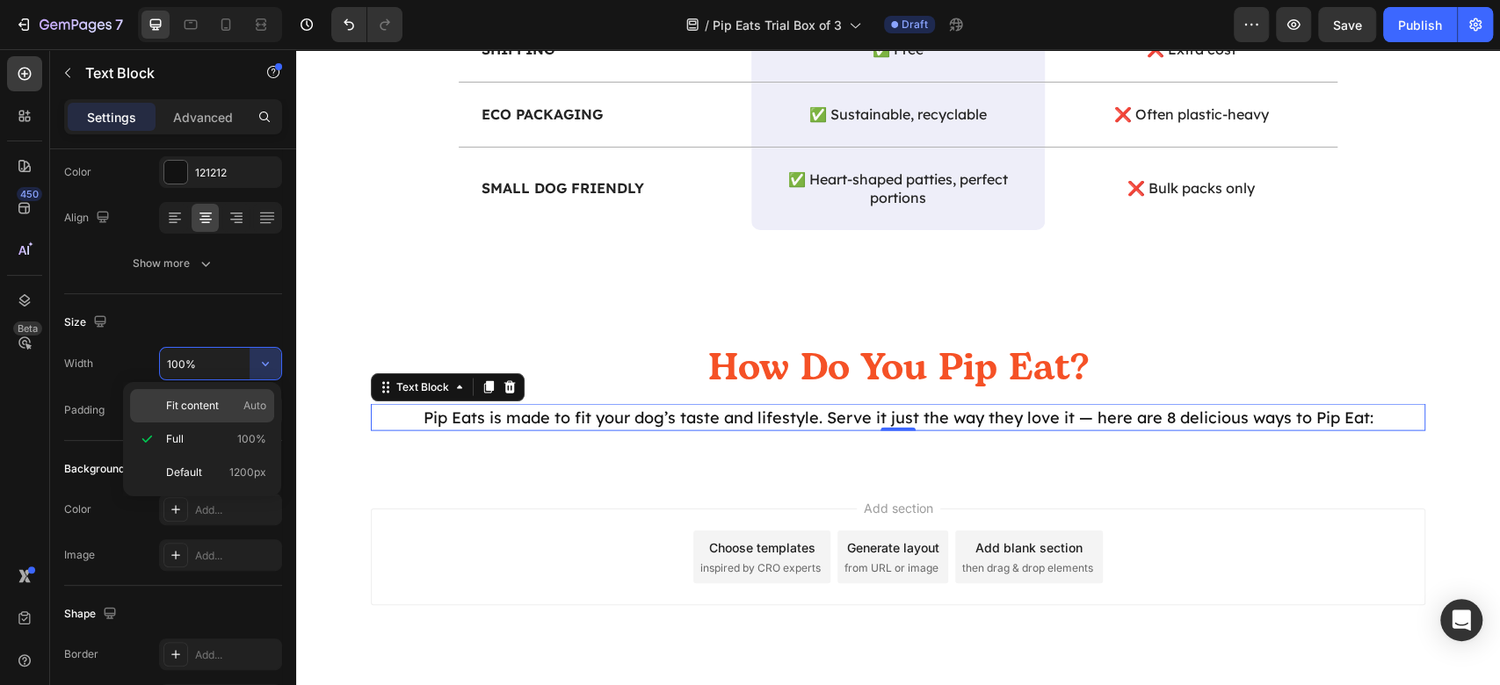
click at [244, 406] on span "Auto" at bounding box center [254, 406] width 23 height 16
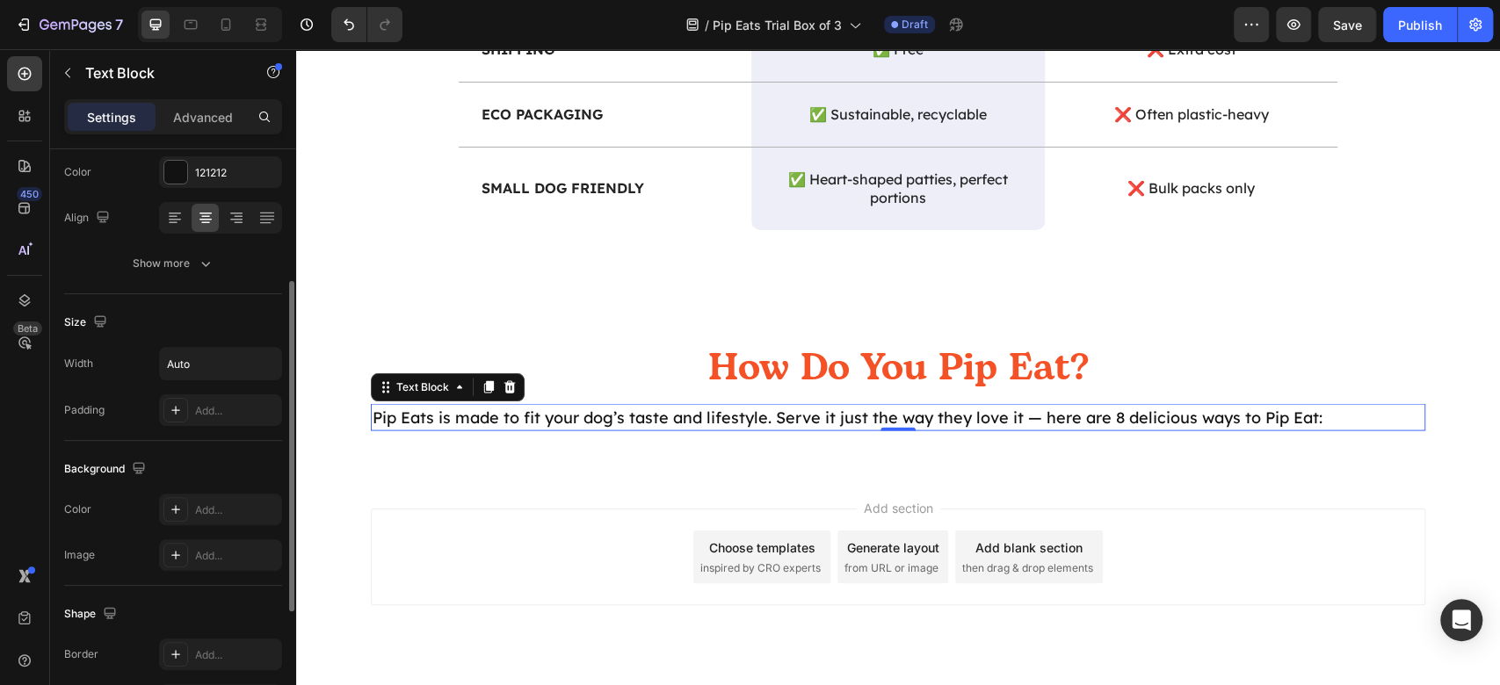
scroll to position [453, 0]
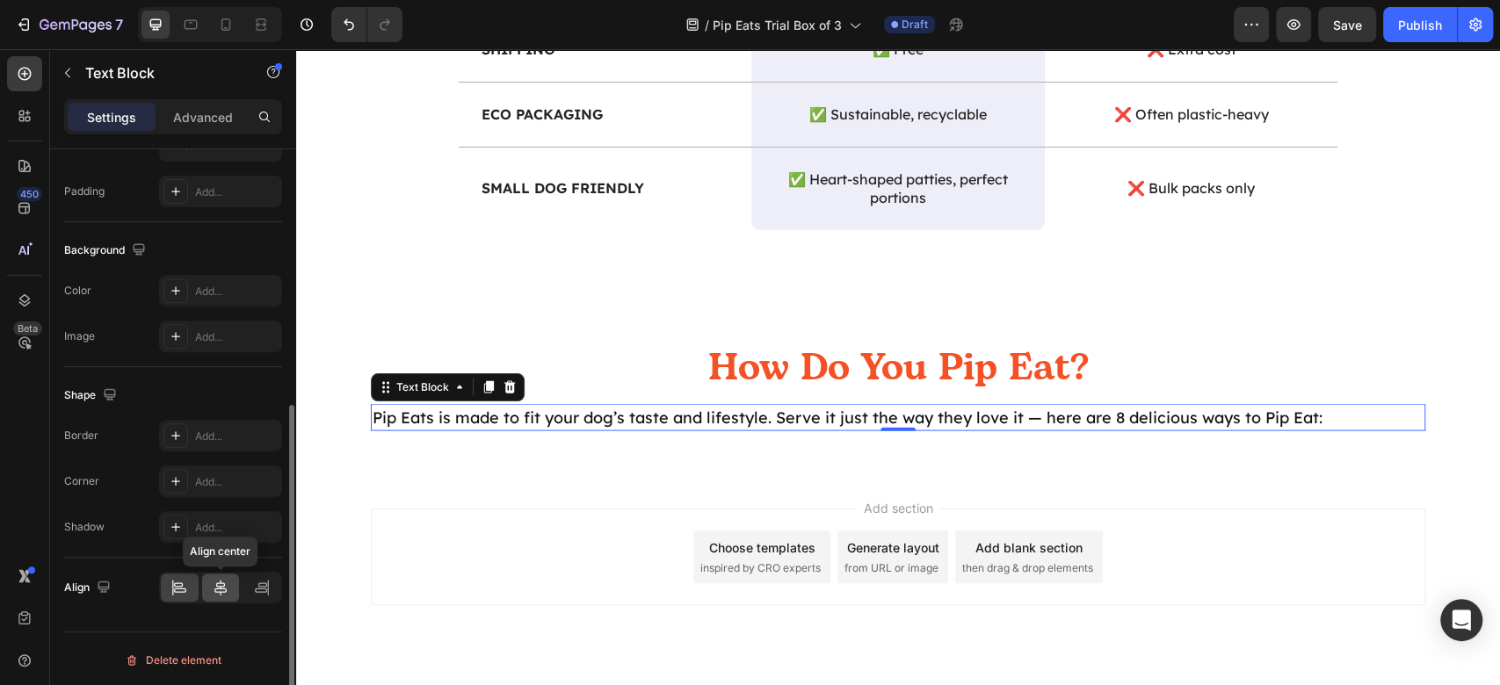
click at [228, 579] on icon at bounding box center [221, 588] width 18 height 18
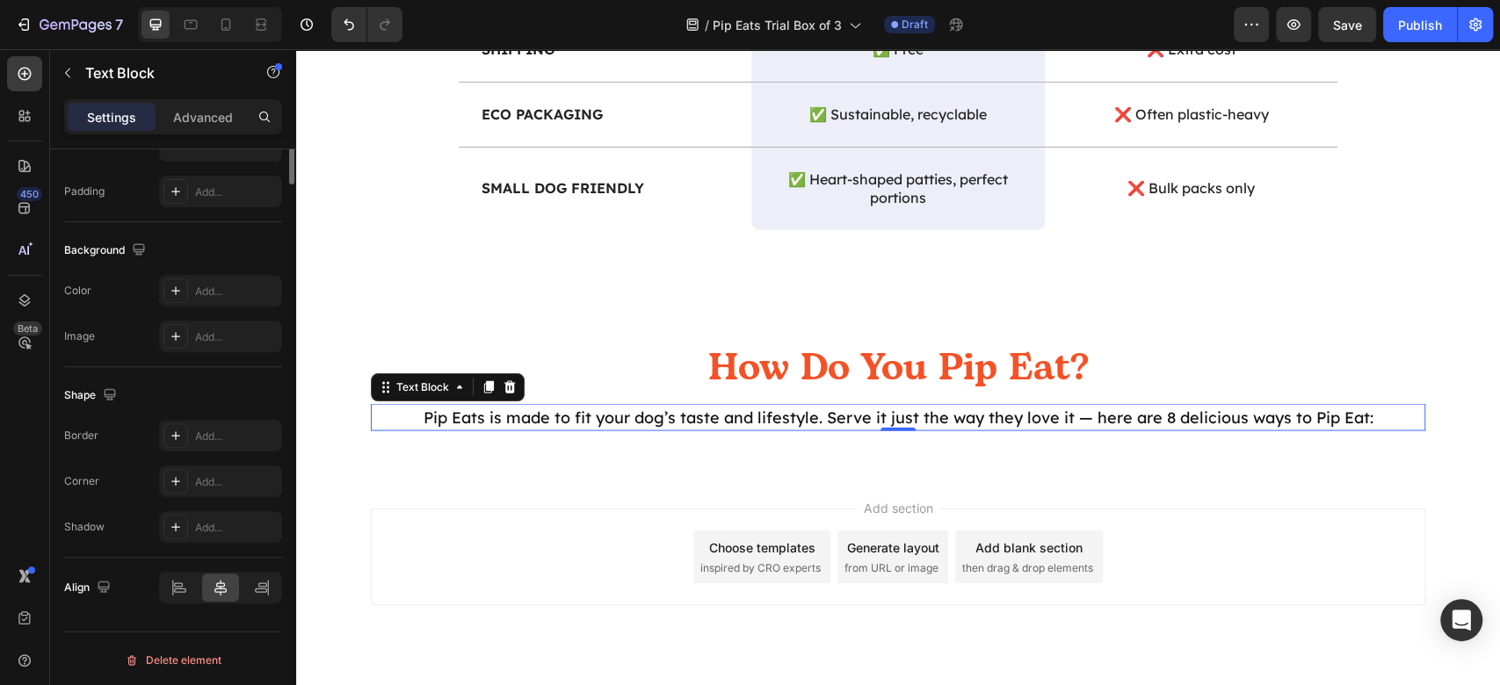
scroll to position [101, 0]
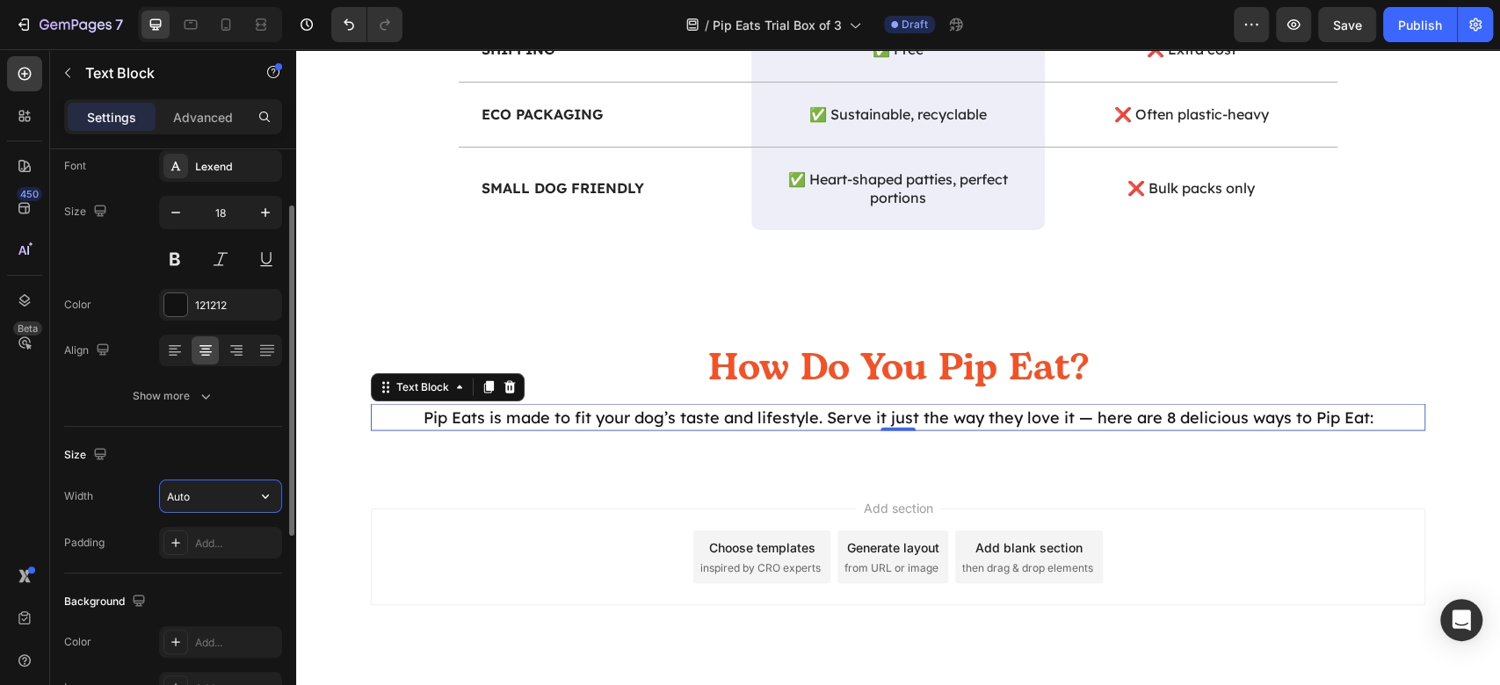
click at [231, 496] on input "Auto" at bounding box center [220, 497] width 121 height 32
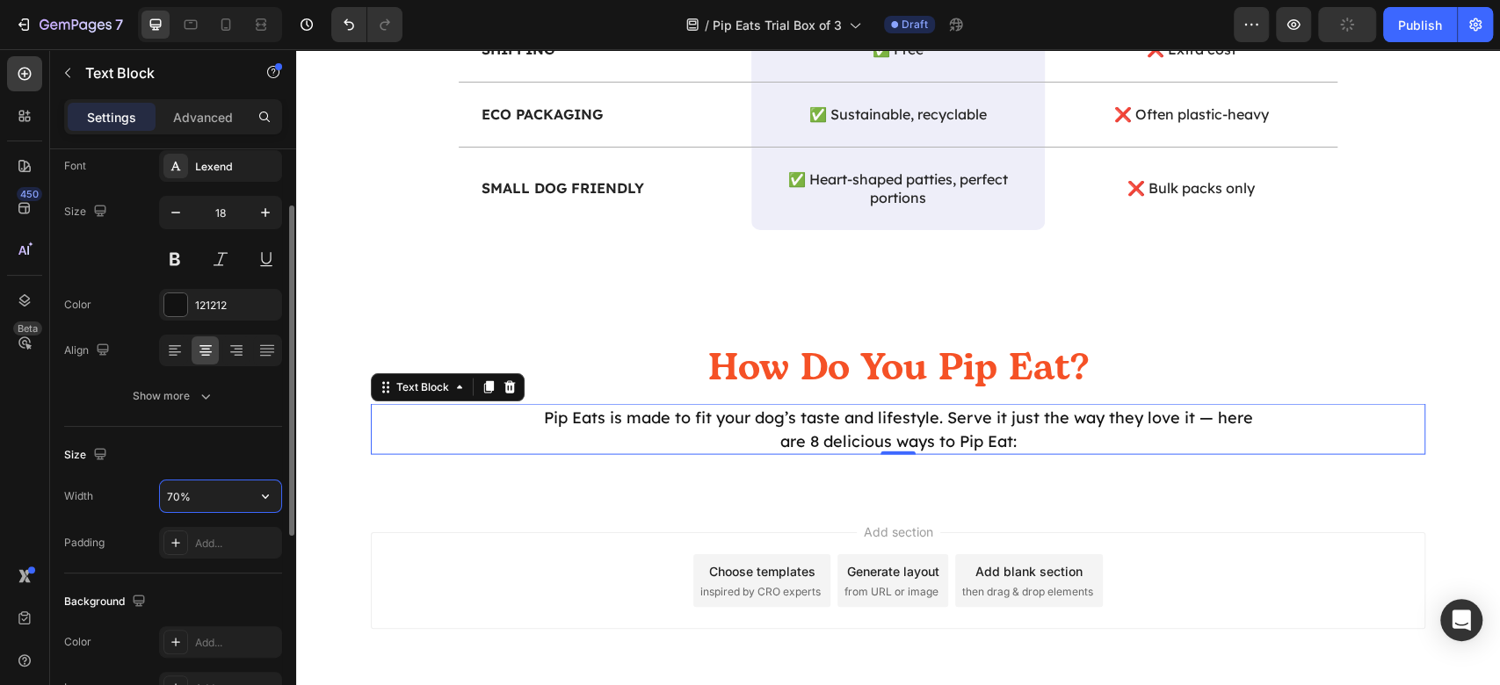
drag, startPoint x: 177, startPoint y: 491, endPoint x: 163, endPoint y: 494, distance: 14.3
click at [163, 494] on input "70%" at bounding box center [220, 497] width 121 height 32
type input "60%"
click at [1218, 529] on div "Add section Choose templates inspired by CRO experts Generate layout from URL o…" at bounding box center [898, 605] width 1204 height 216
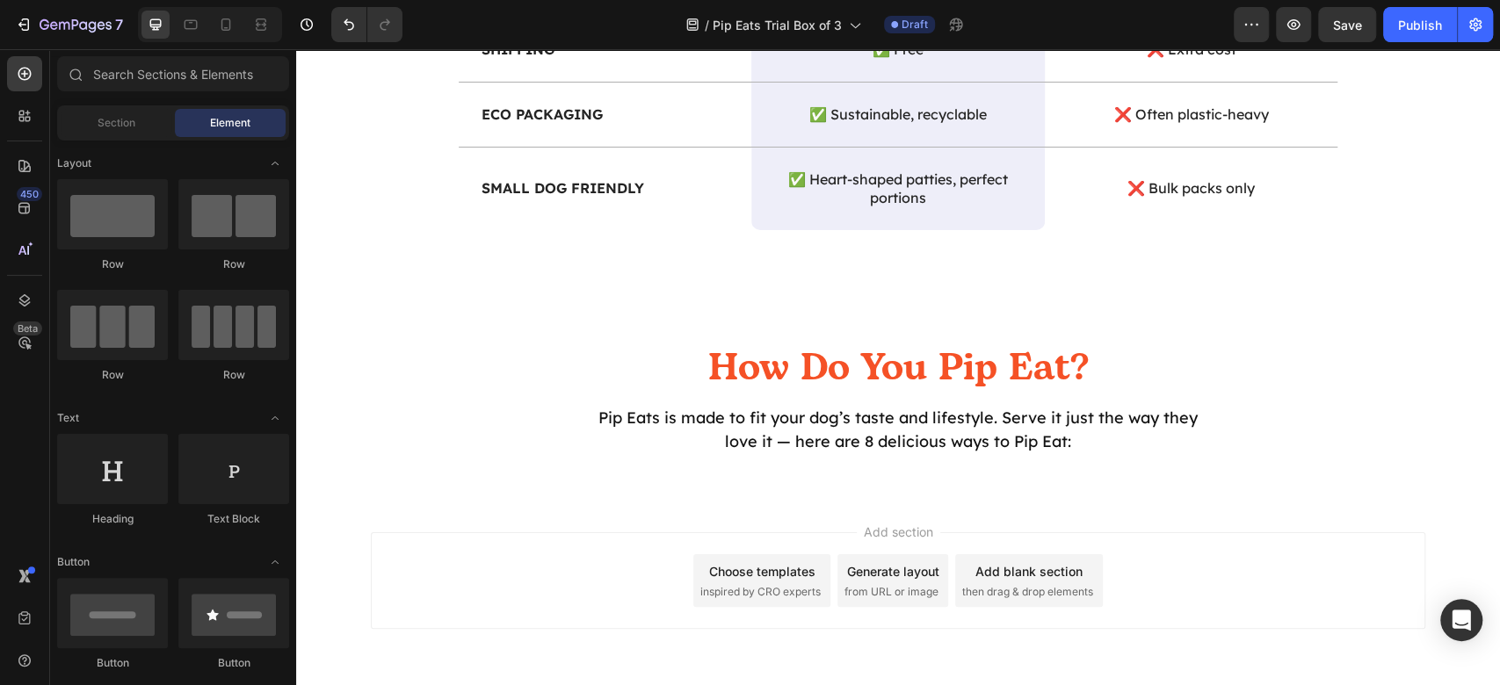
click at [1359, 45] on div "7 / Pip Eats Trial Box of 3 Draft Preview Save Publish" at bounding box center [750, 25] width 1500 height 50
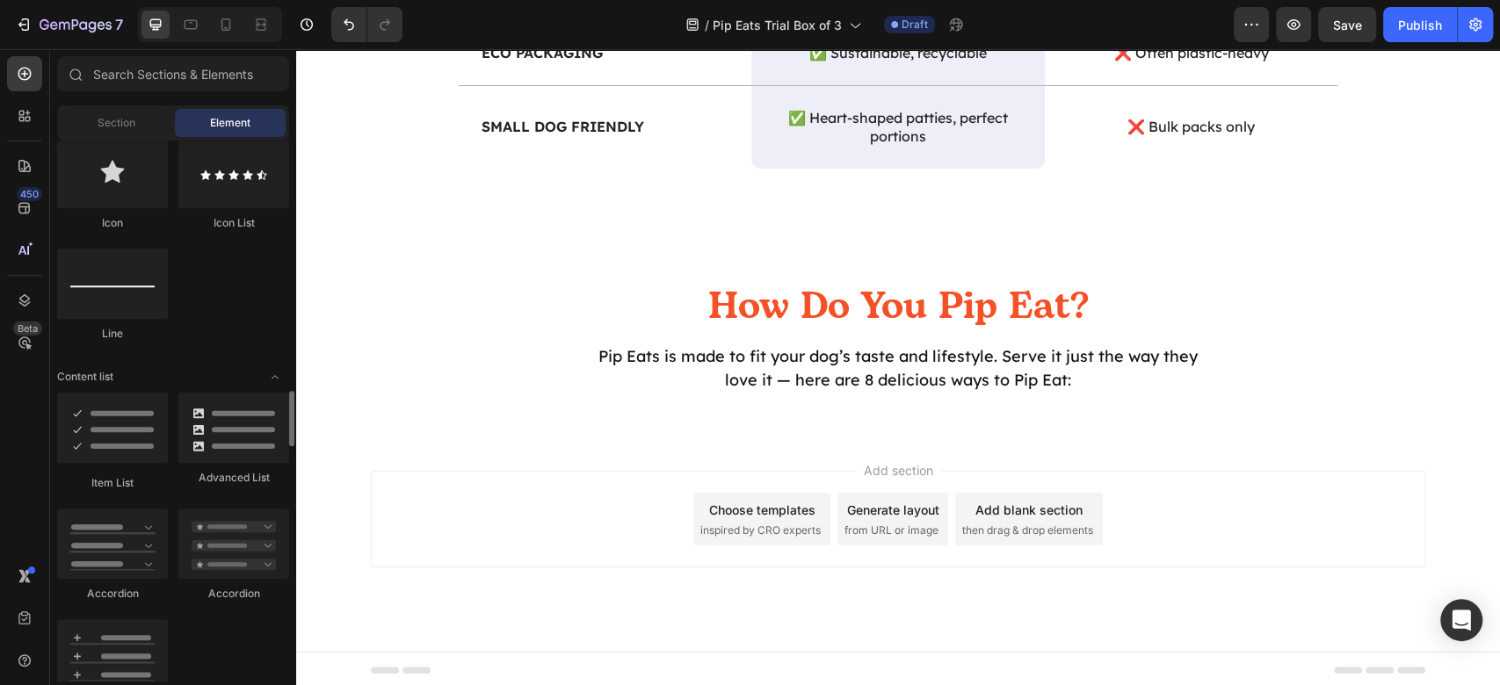
scroll to position [1523, 0]
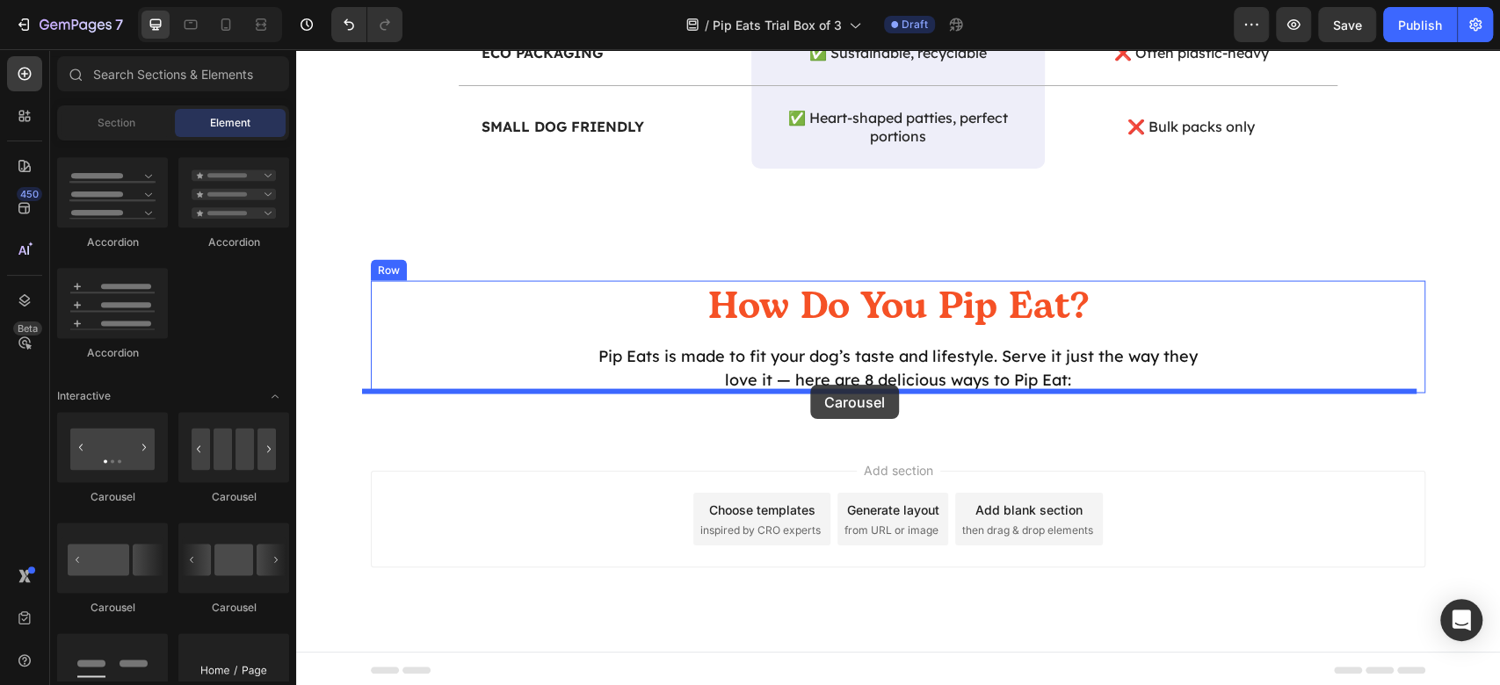
drag, startPoint x: 535, startPoint y: 513, endPoint x: 810, endPoint y: 385, distance: 303.5
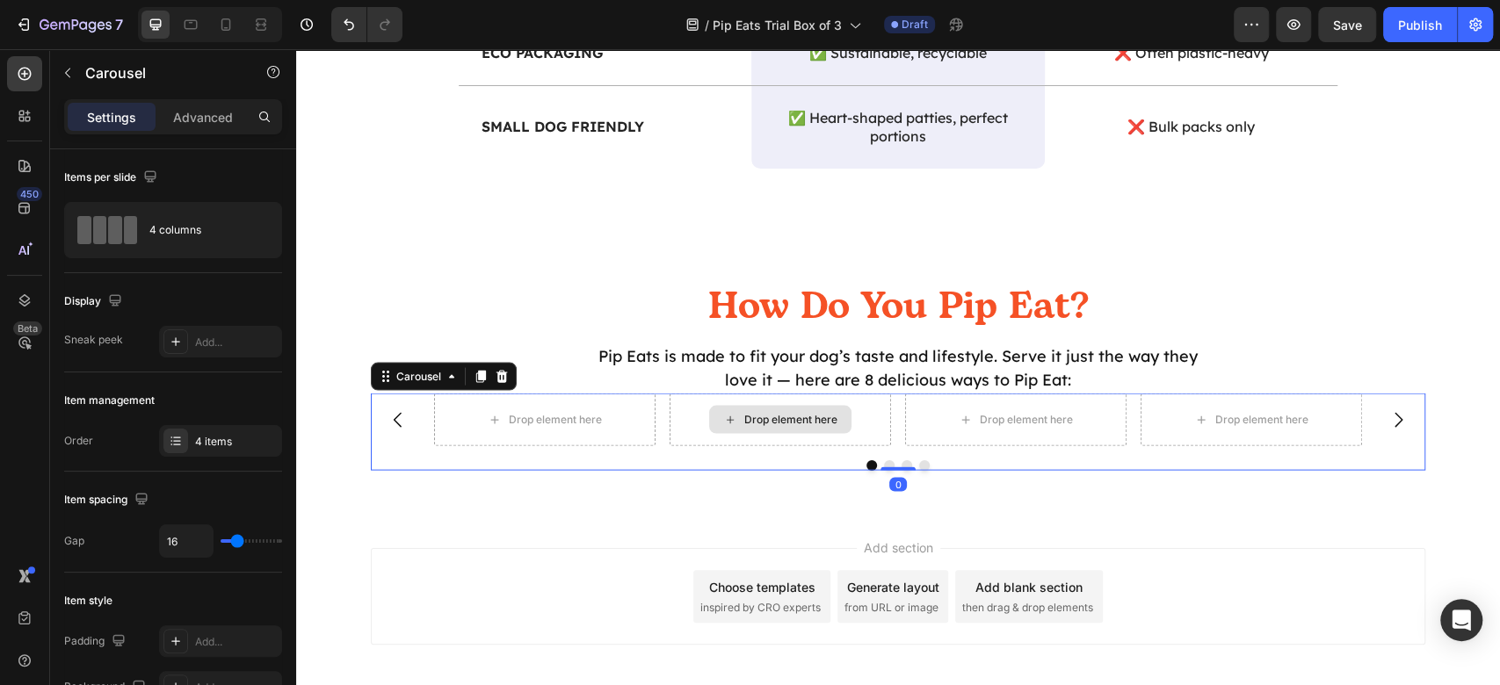
click at [881, 425] on div "Drop element here" at bounding box center [780, 420] width 221 height 53
click at [888, 422] on div "Drop element here Drop element here Drop element here Drop element here" at bounding box center [898, 420] width 928 height 53
click at [193, 112] on p "Advanced" at bounding box center [203, 117] width 60 height 18
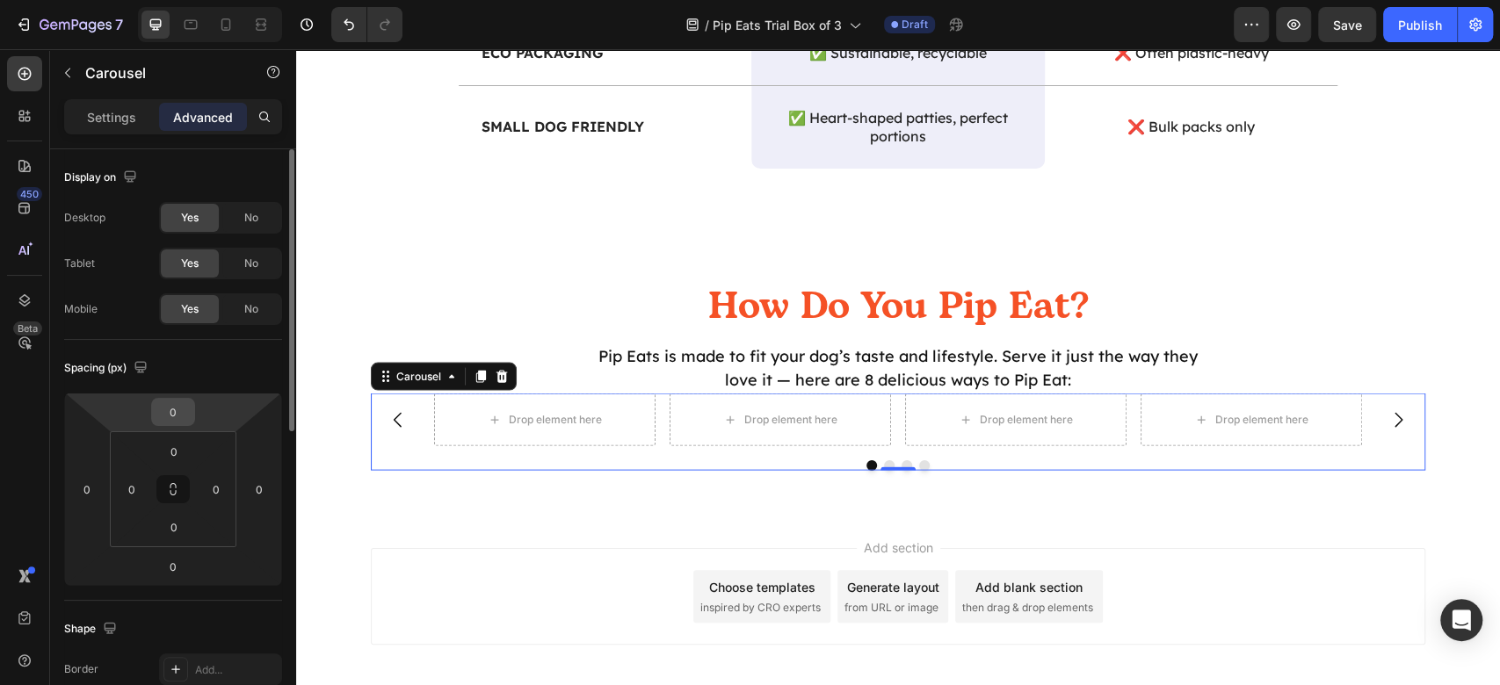
click at [167, 417] on input "0" at bounding box center [173, 412] width 35 height 26
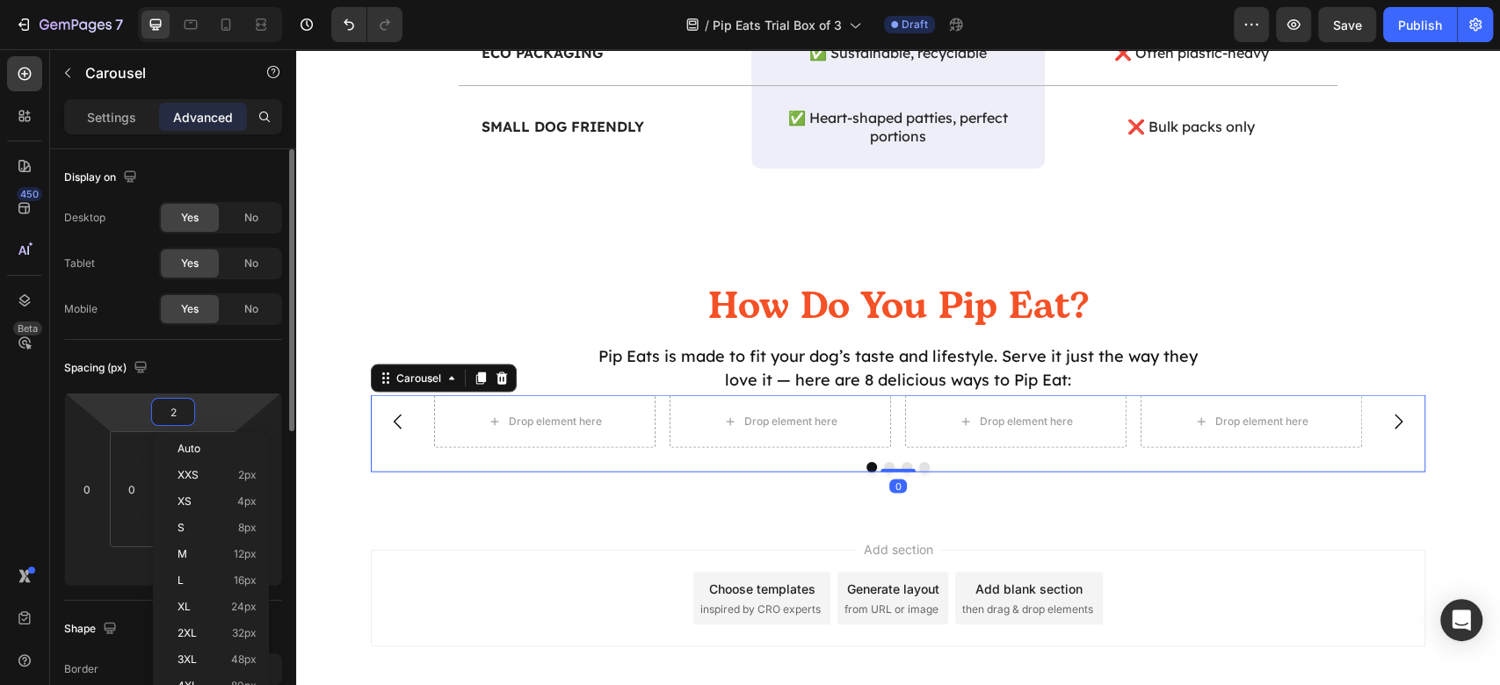
type input "24"
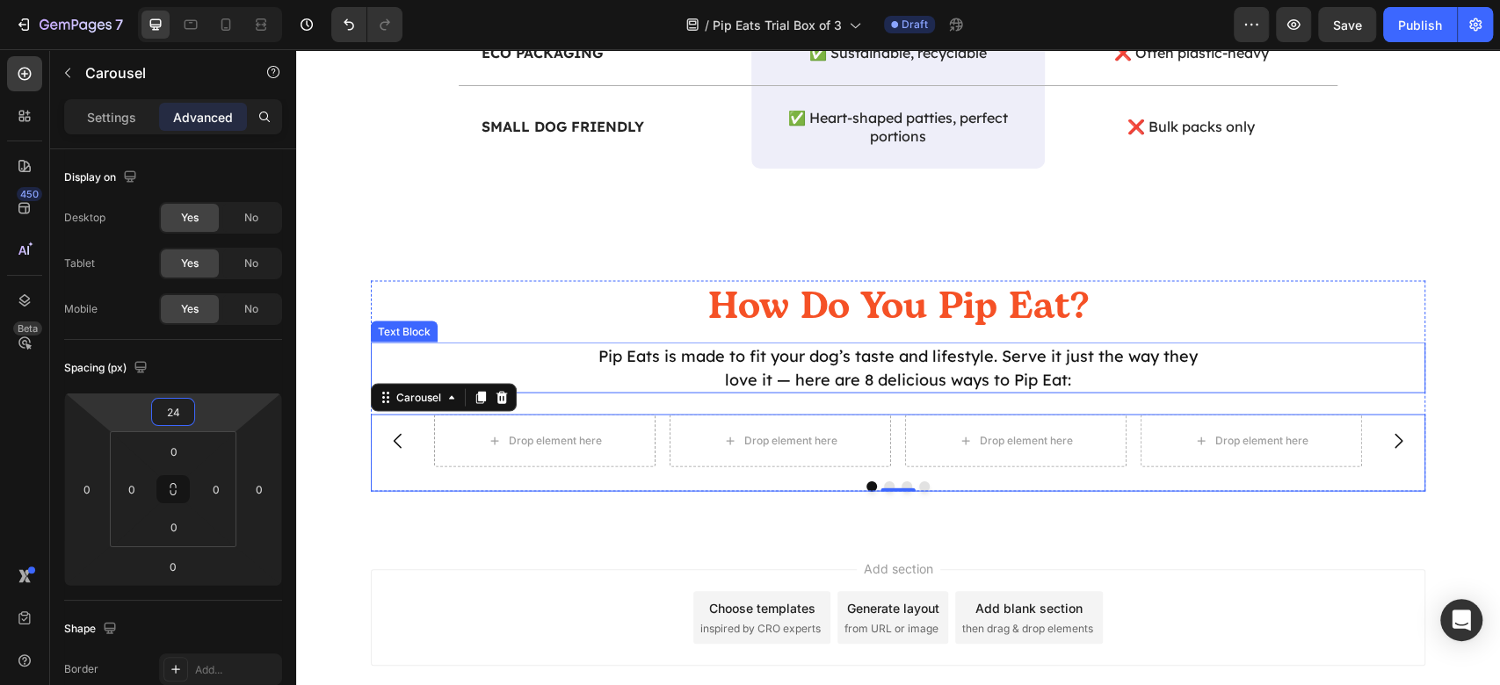
click at [884, 372] on p "Pip Eats is made to fit your dog’s taste and lifestyle. Serve it just the way t…" at bounding box center [898, 367] width 629 height 47
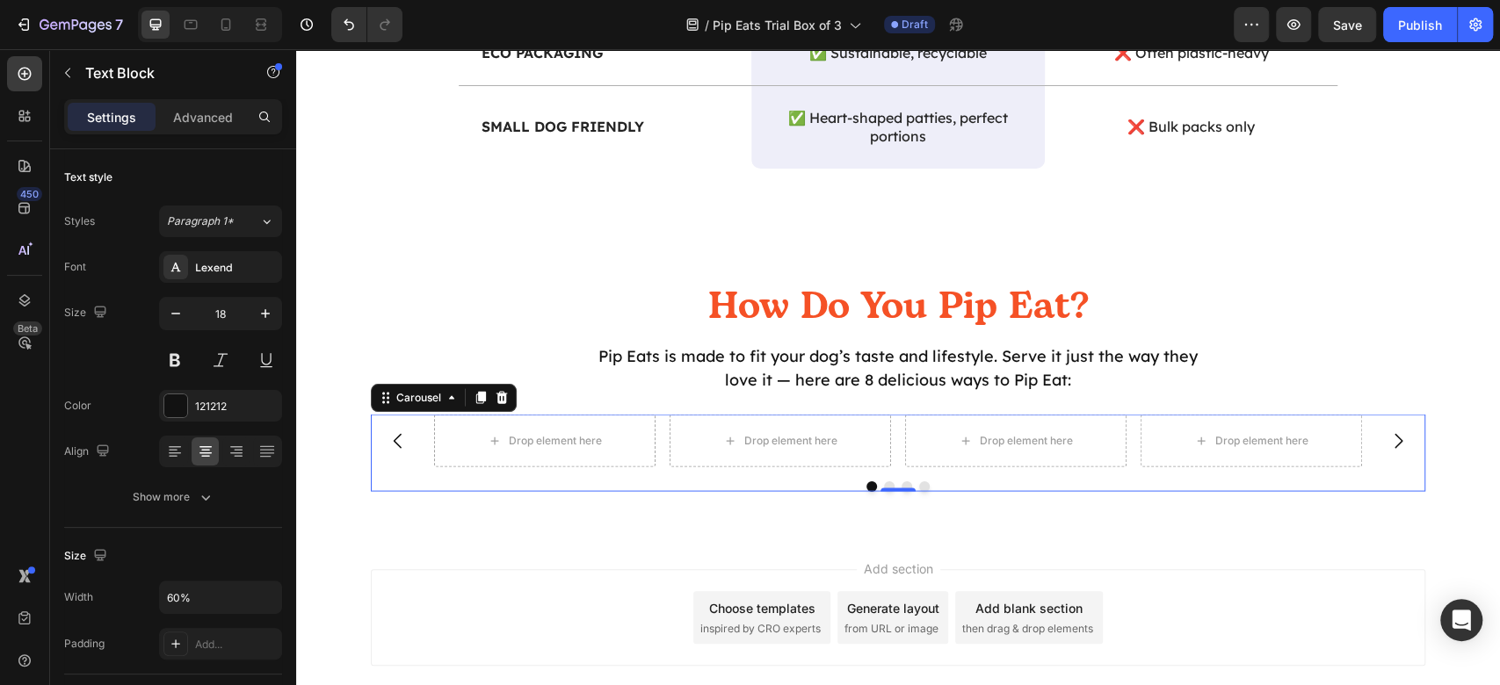
drag, startPoint x: 884, startPoint y: 439, endPoint x: 817, endPoint y: 421, distance: 69.3
click at [883, 439] on div "Drop element here Drop element here Drop element here Drop element here" at bounding box center [898, 441] width 928 height 53
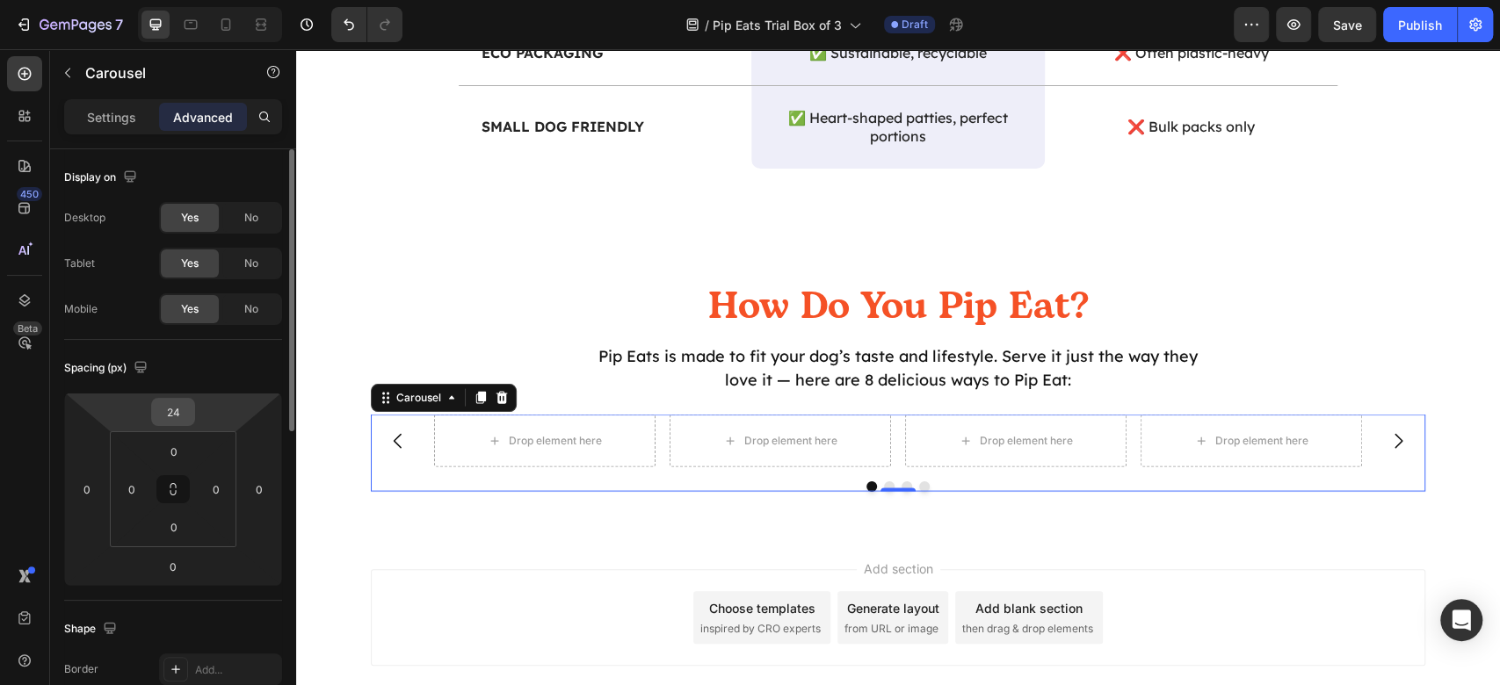
click at [173, 410] on input "24" at bounding box center [173, 412] width 35 height 26
type input "32"
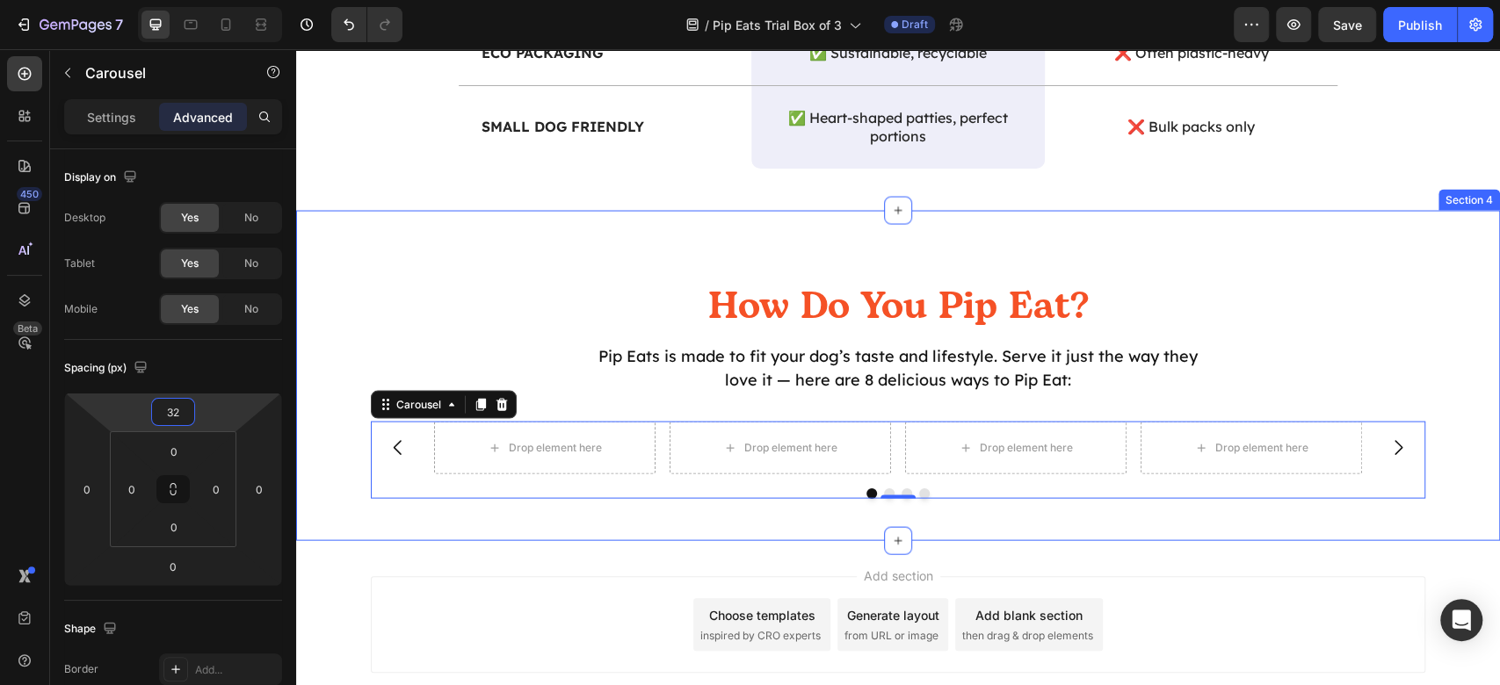
click at [596, 514] on div "How Do You Pip Eat? Heading Pip Eats is made to fit your dog’s taste and lifest…" at bounding box center [898, 376] width 1204 height 331
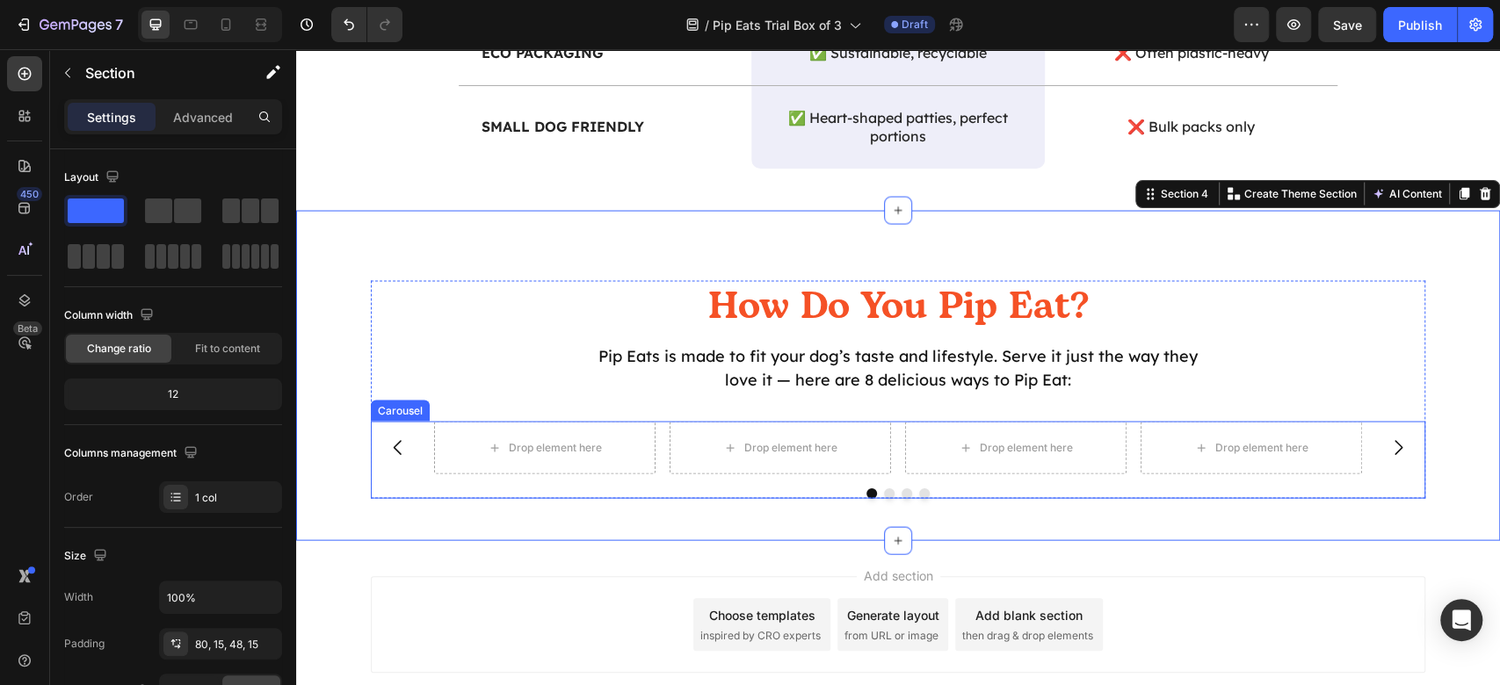
click at [572, 472] on div "Drop element here Drop element here Drop element here Drop element here Carousel" at bounding box center [898, 460] width 1055 height 77
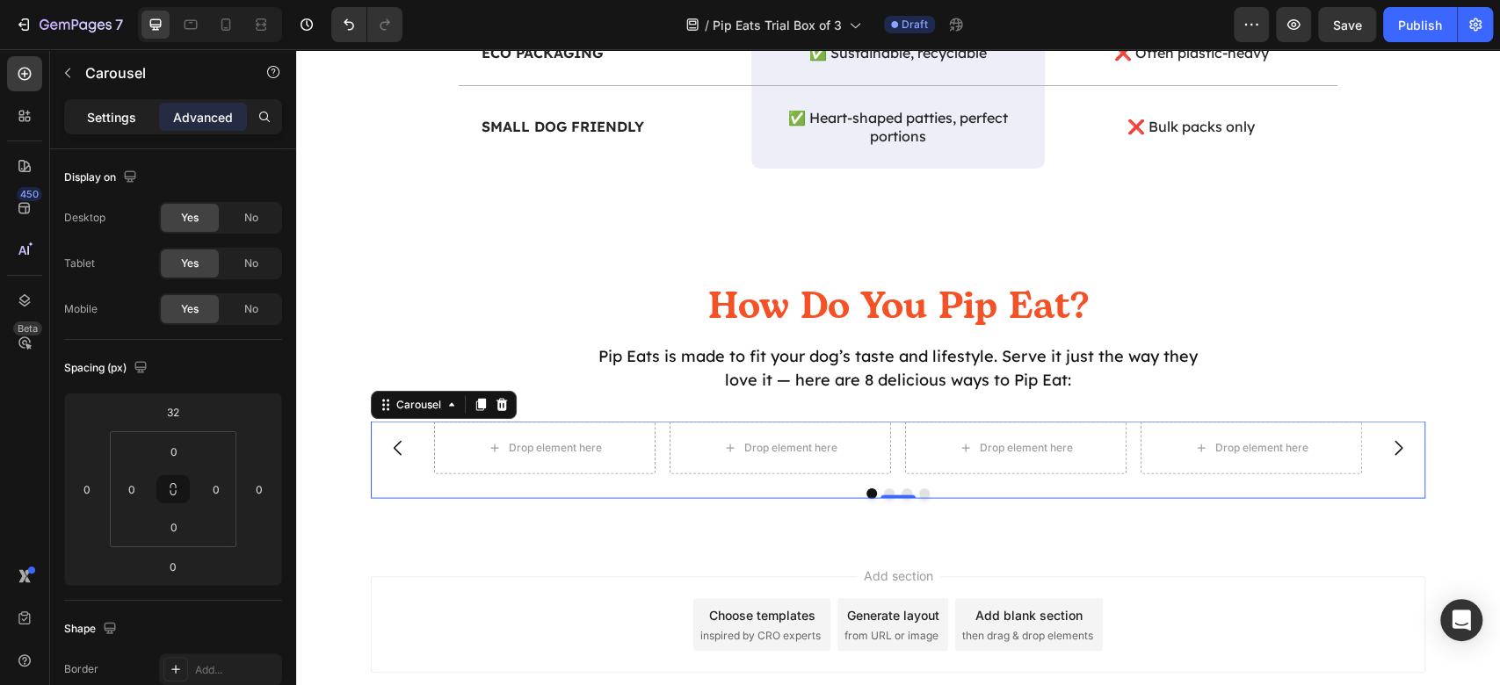
click at [95, 118] on p "Settings" at bounding box center [111, 117] width 49 height 18
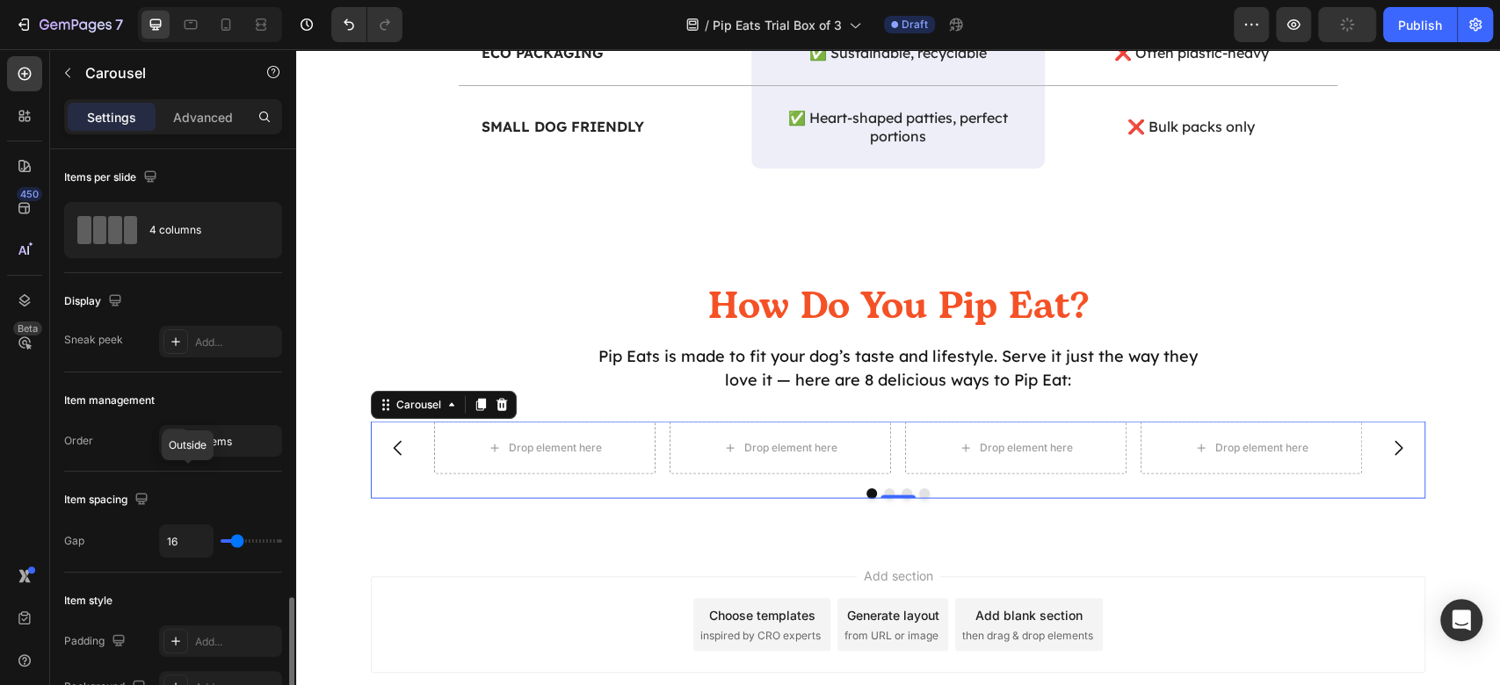
scroll to position [352, 0]
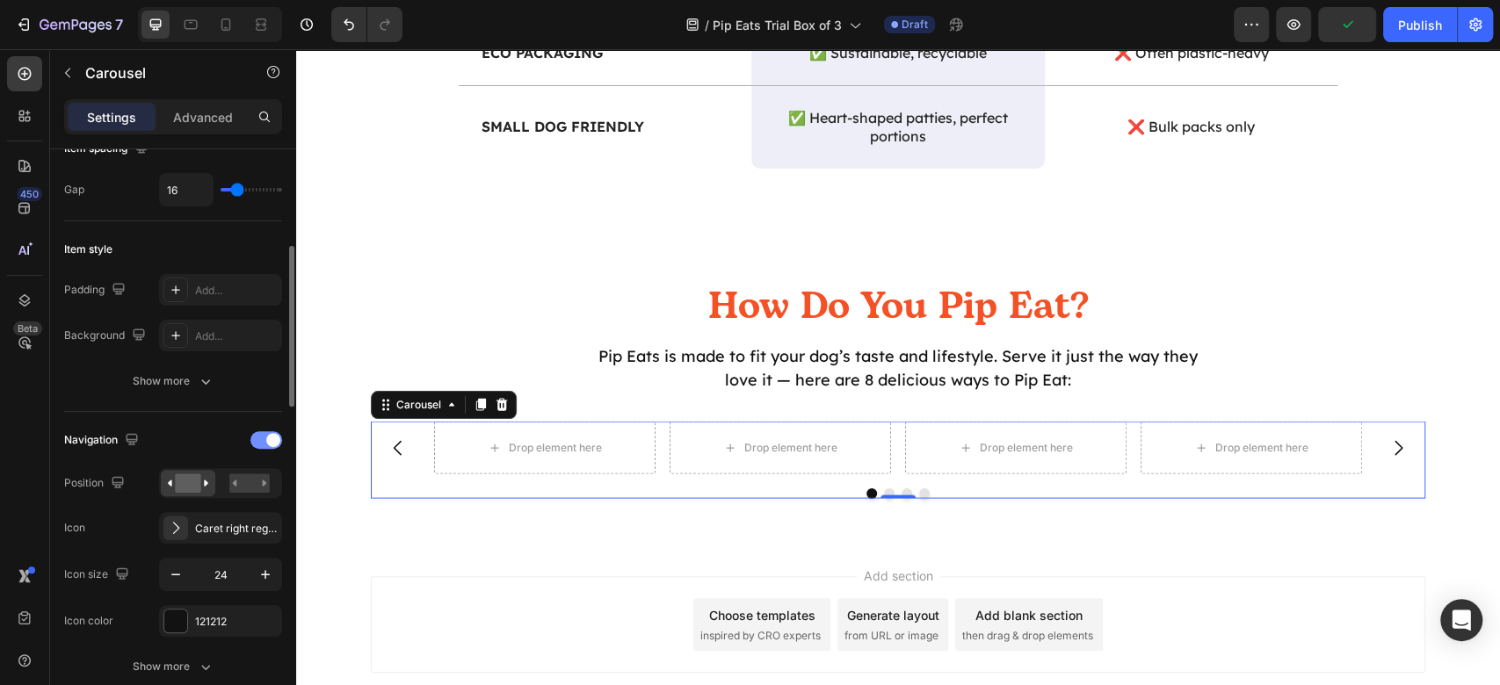
click at [257, 435] on div at bounding box center [266, 440] width 32 height 18
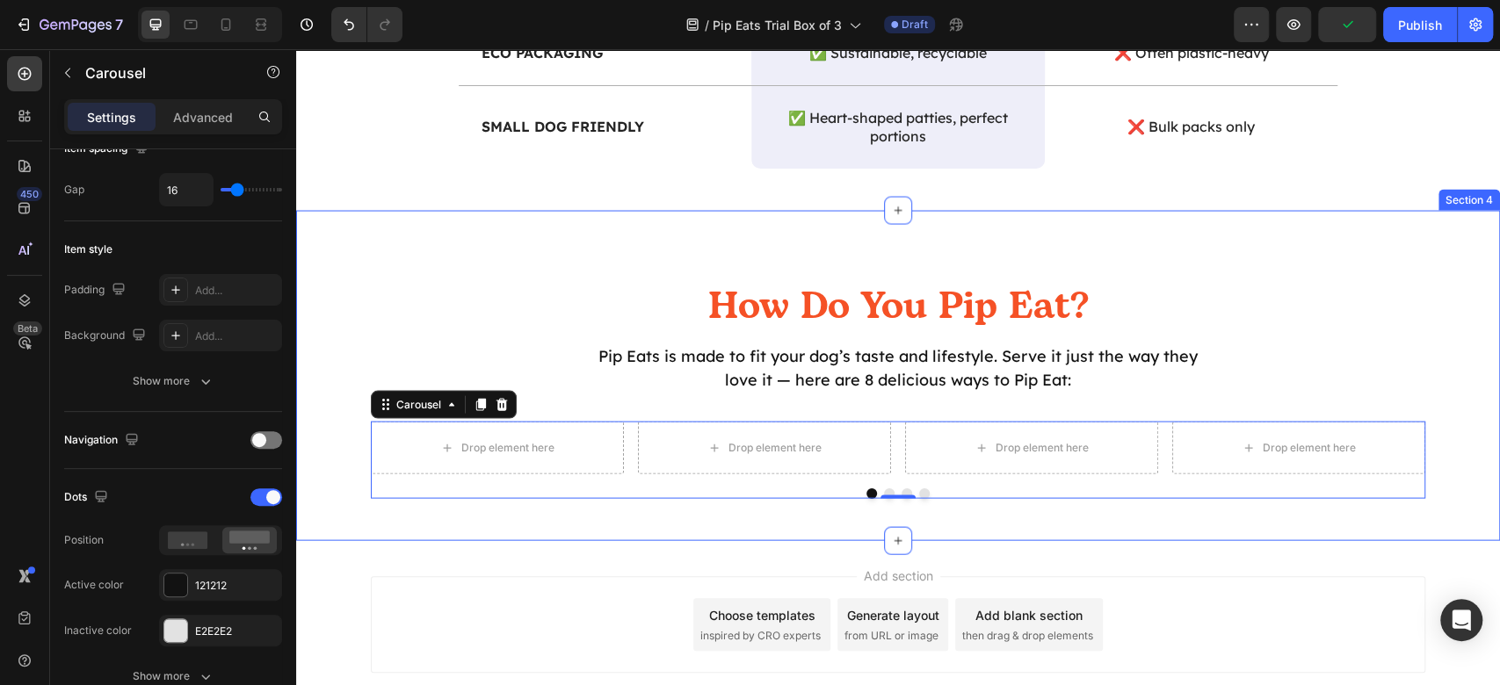
click at [629, 531] on div "How Do You Pip Eat? Heading Pip Eats is made to fit your dog’s taste and lifest…" at bounding box center [898, 376] width 1204 height 331
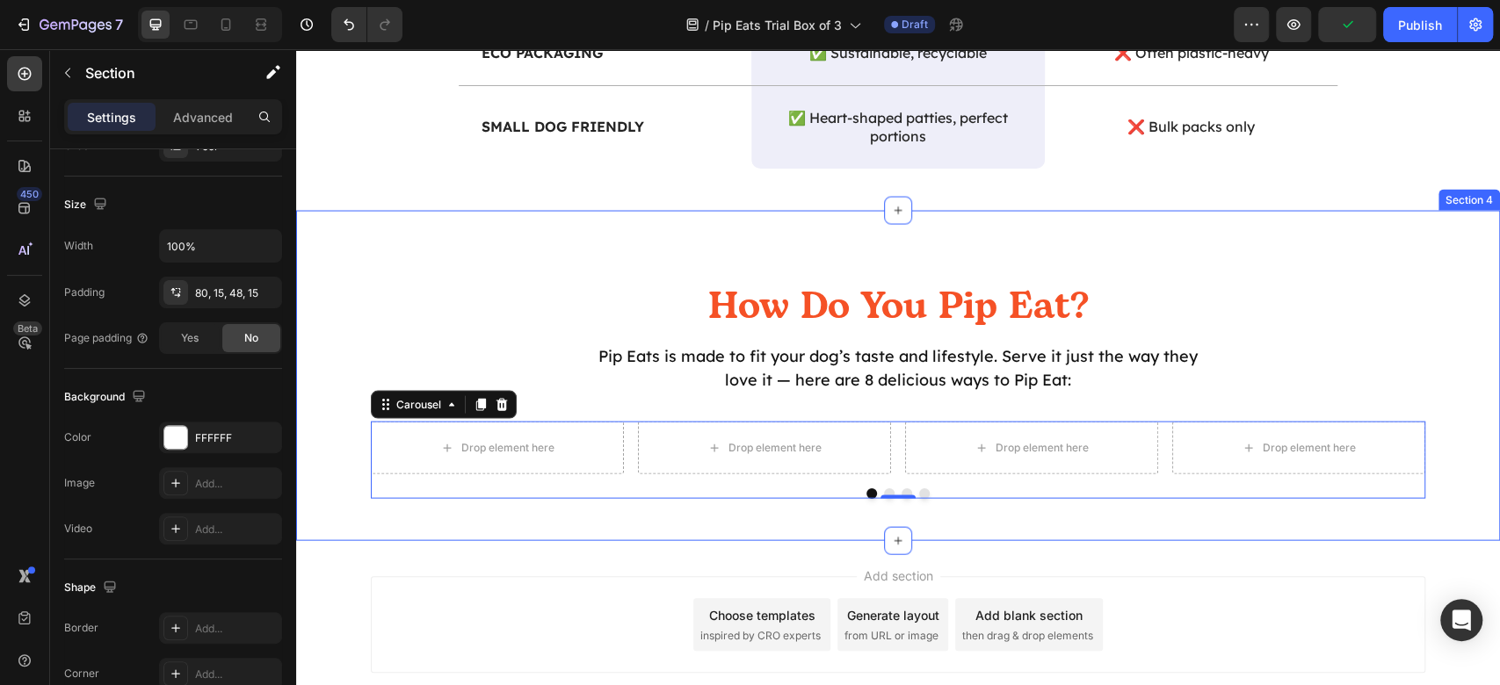
scroll to position [0, 0]
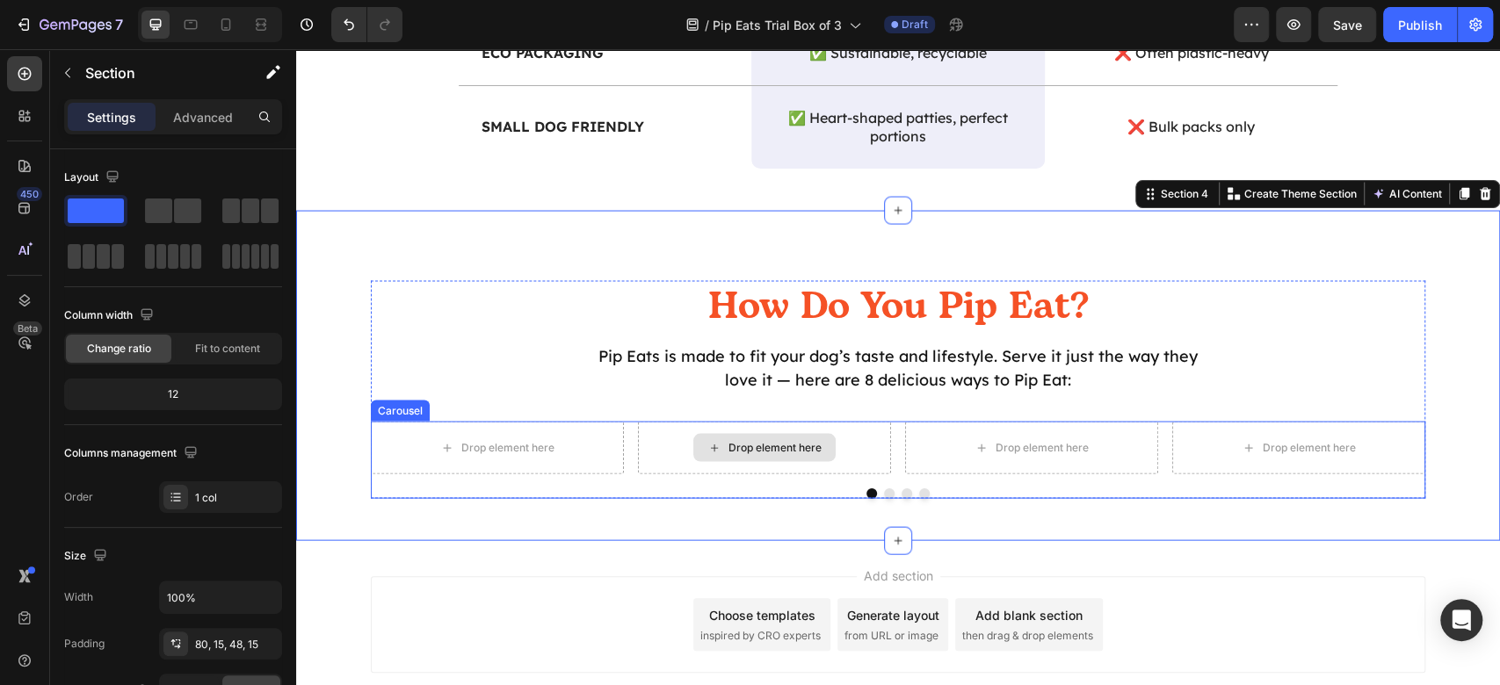
click at [640, 469] on div "Drop element here" at bounding box center [764, 448] width 253 height 53
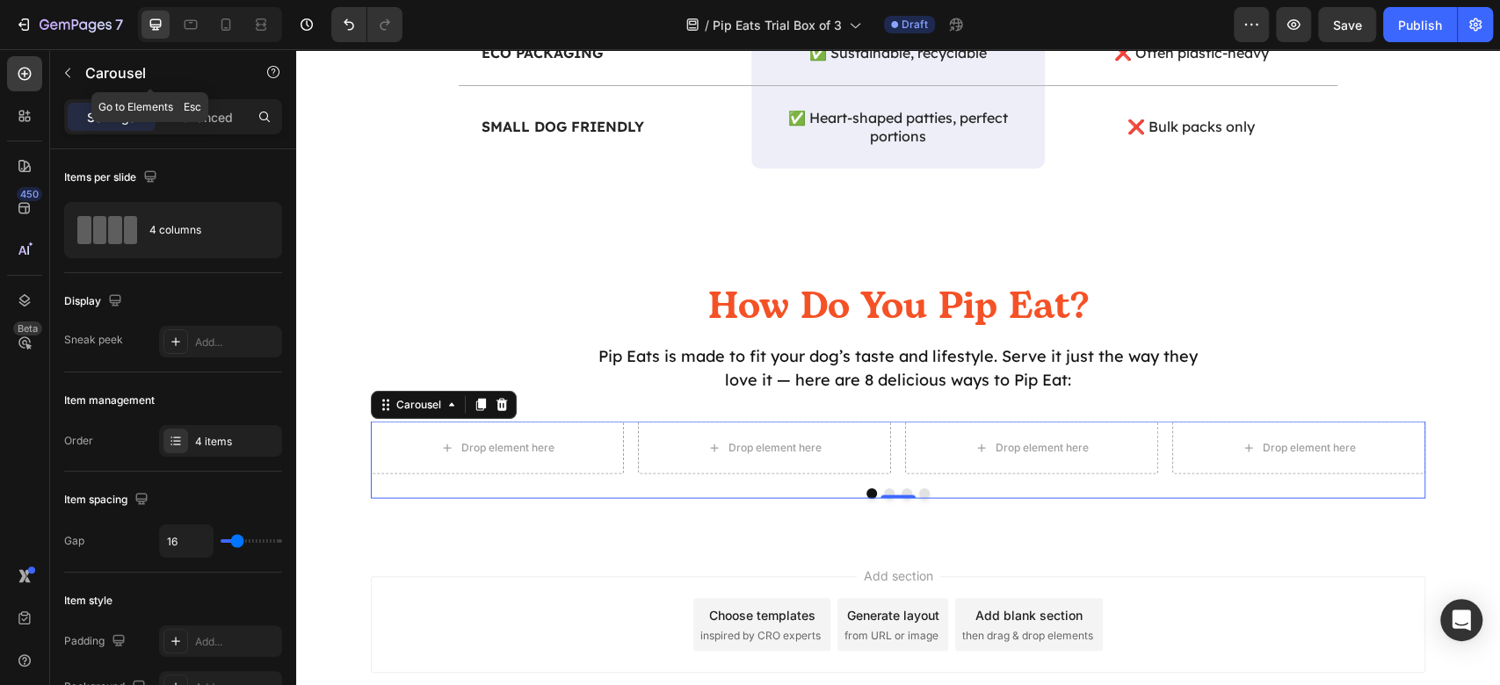
click at [62, 69] on icon "button" at bounding box center [68, 73] width 14 height 14
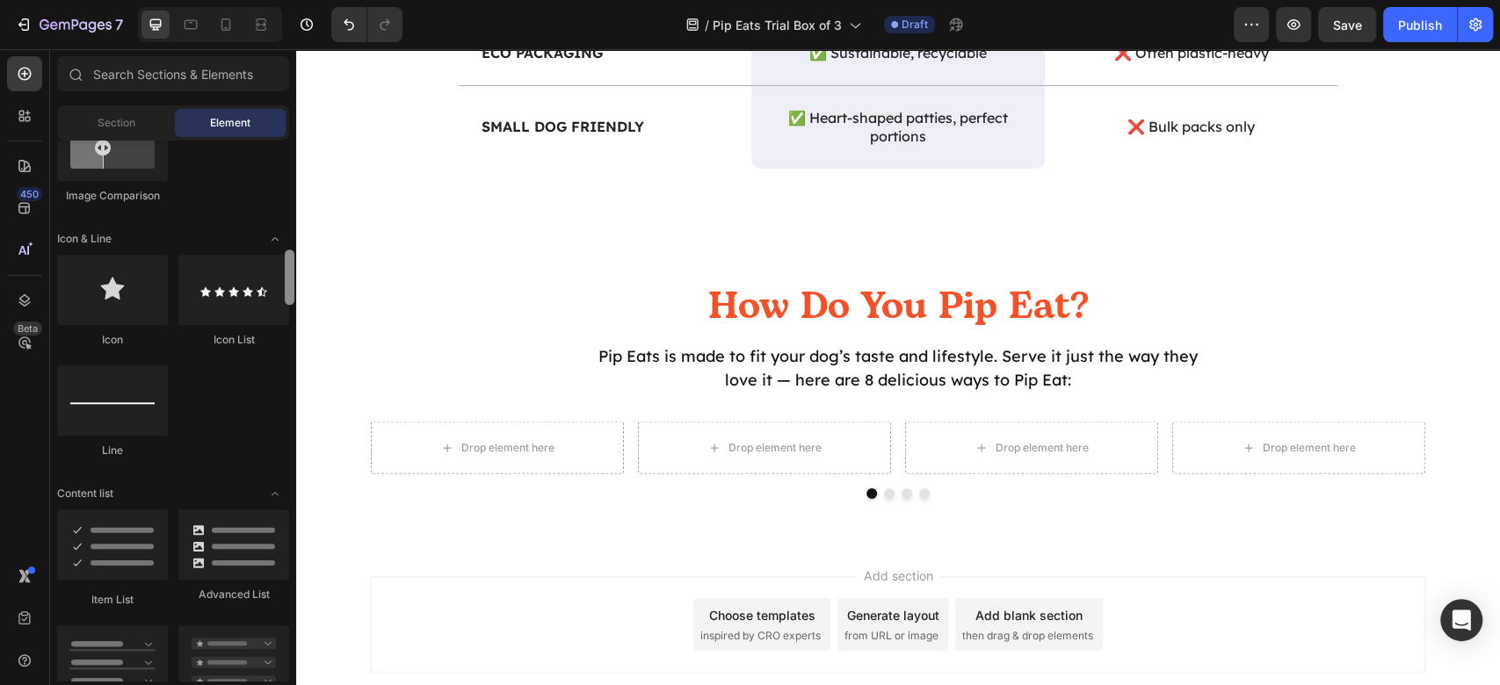
scroll to position [703, 0]
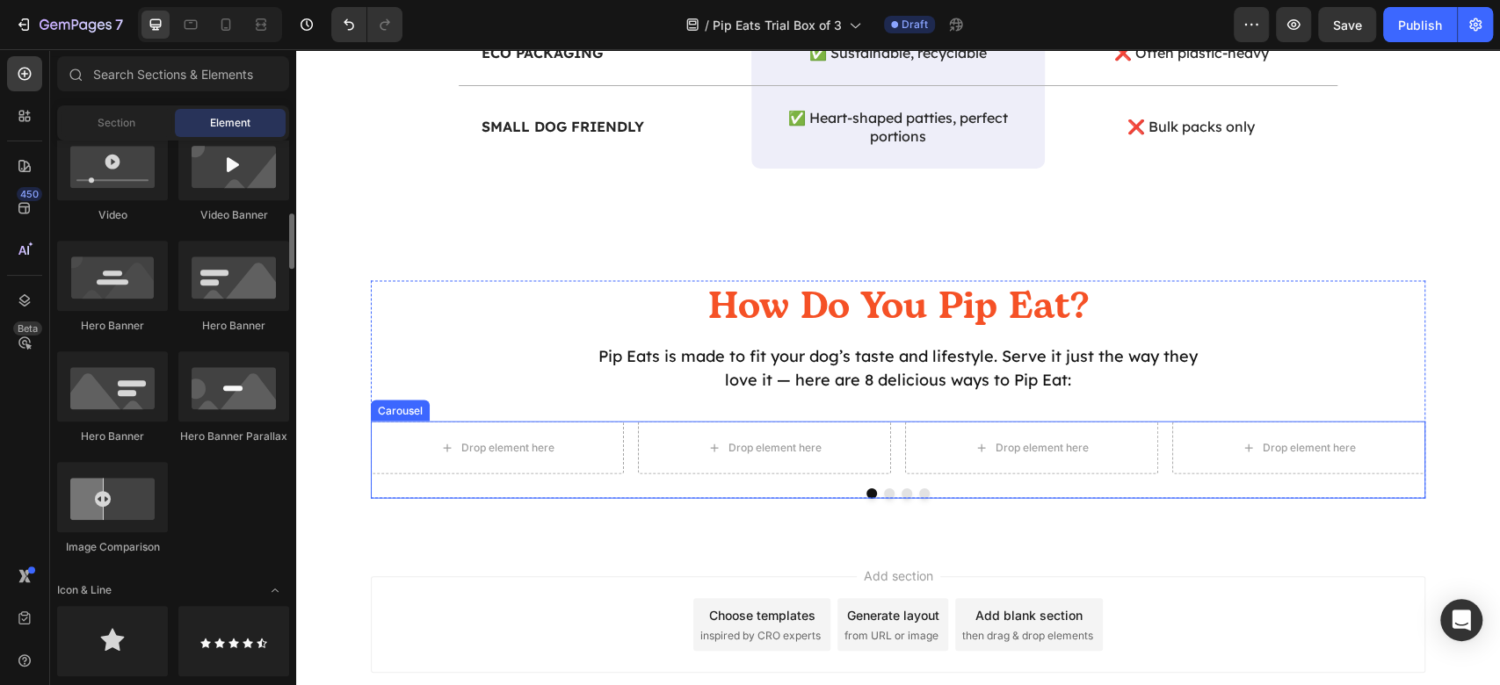
click at [618, 435] on div "Drop element here Drop element here Drop element here Drop element here" at bounding box center [898, 448] width 1055 height 53
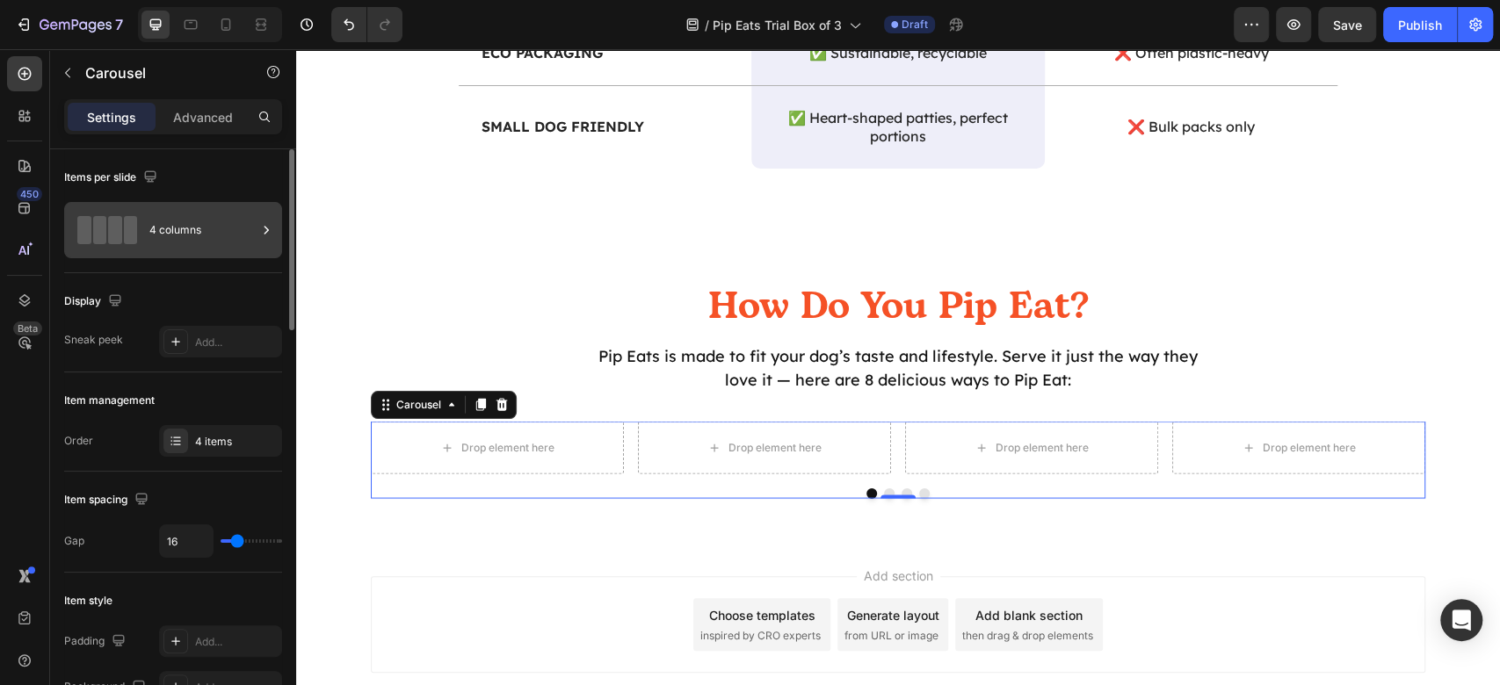
click at [227, 236] on div "4 columns" at bounding box center [202, 230] width 107 height 40
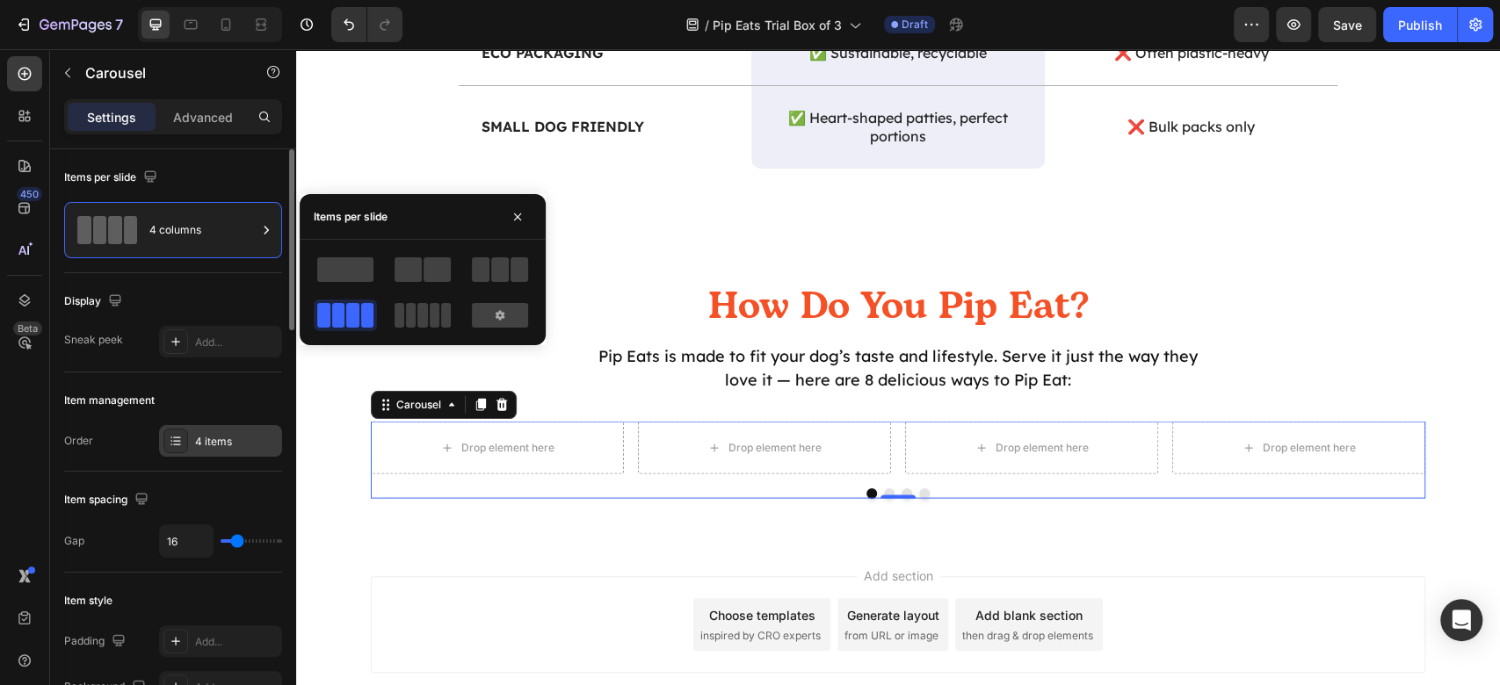
click at [232, 438] on div "4 items" at bounding box center [236, 442] width 83 height 16
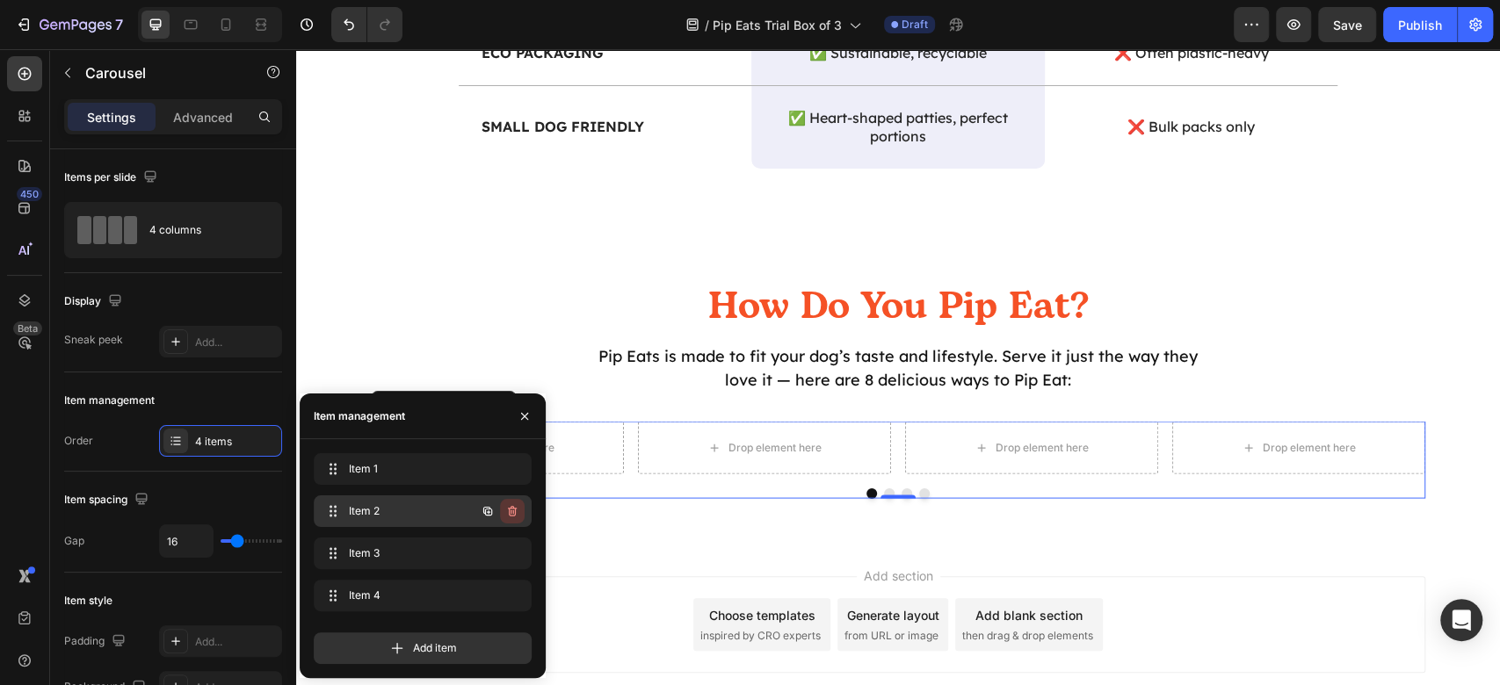
click at [505, 510] on icon "button" at bounding box center [512, 511] width 14 height 14
click at [504, 510] on div "Delete" at bounding box center [500, 512] width 33 height 16
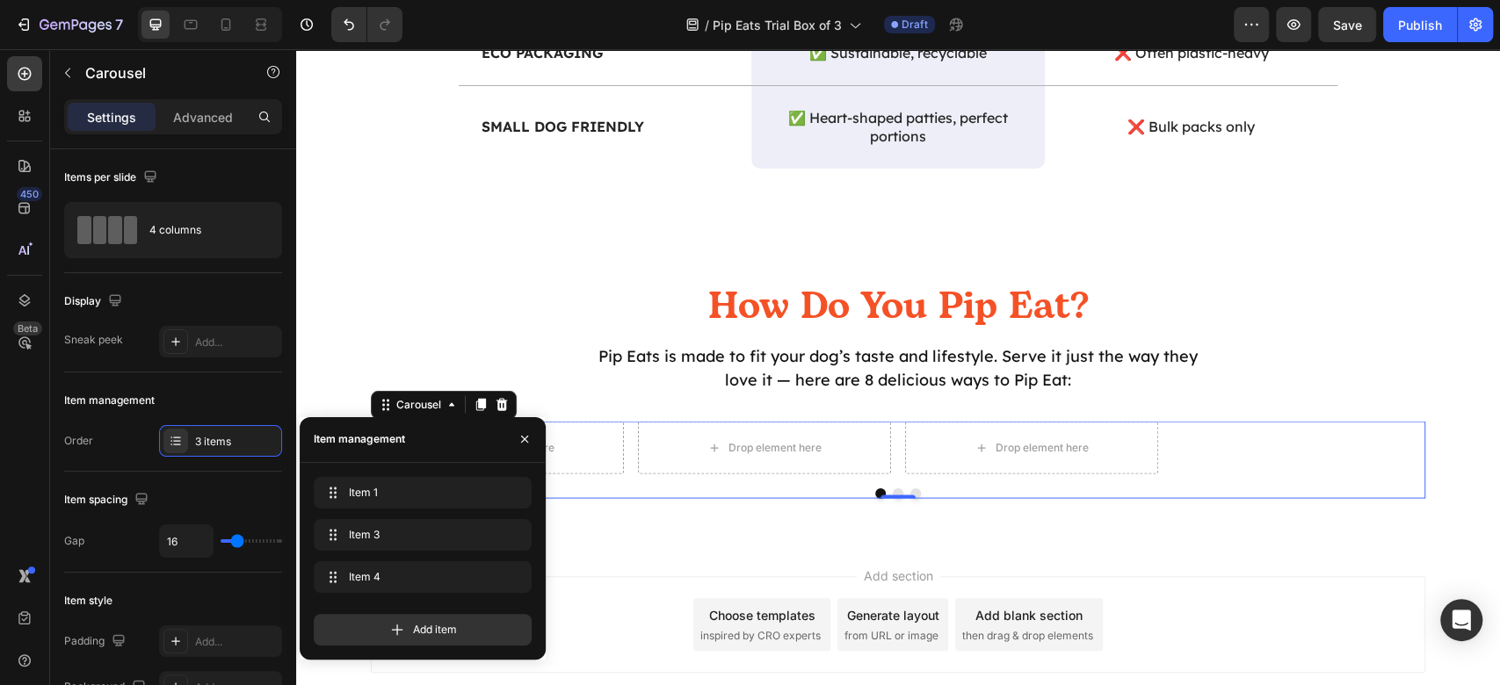
click at [511, 514] on div "Item 1 Item 1" at bounding box center [423, 496] width 218 height 39
click at [511, 529] on icon "button" at bounding box center [512, 535] width 14 height 14
click at [516, 547] on div "Cancel Delete" at bounding box center [473, 535] width 103 height 32
click at [515, 543] on button "Delete" at bounding box center [500, 535] width 48 height 25
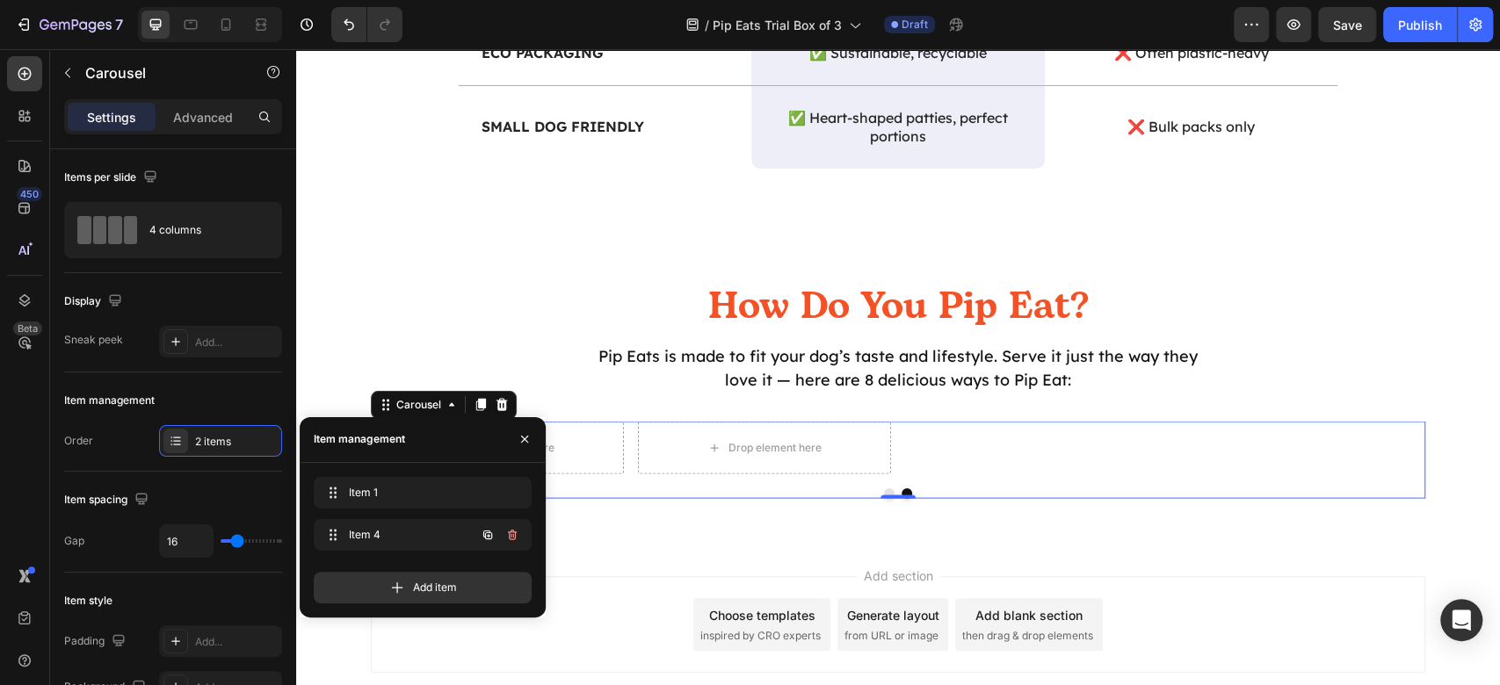
click at [515, 542] on button "button" at bounding box center [512, 535] width 25 height 25
click at [515, 542] on div "Delete" at bounding box center [500, 535] width 33 height 16
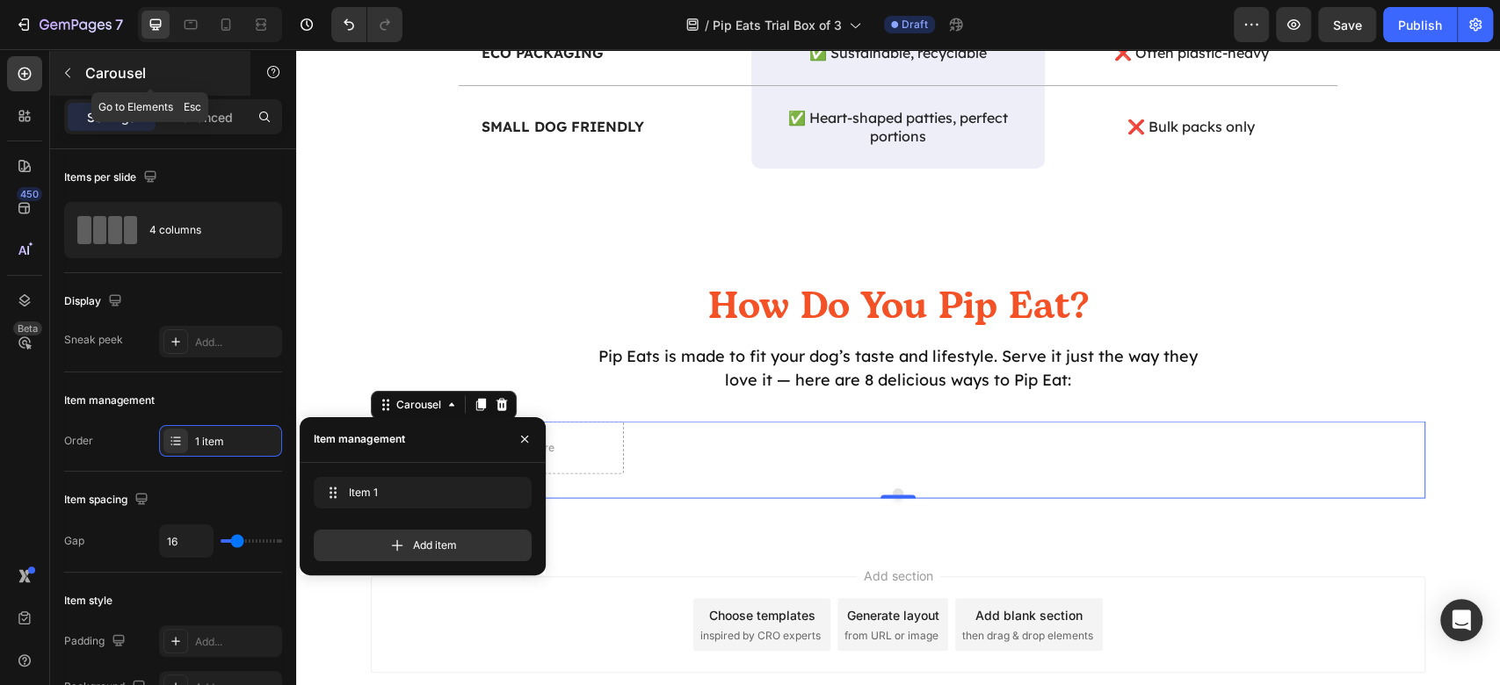
click at [77, 79] on button "button" at bounding box center [68, 73] width 28 height 28
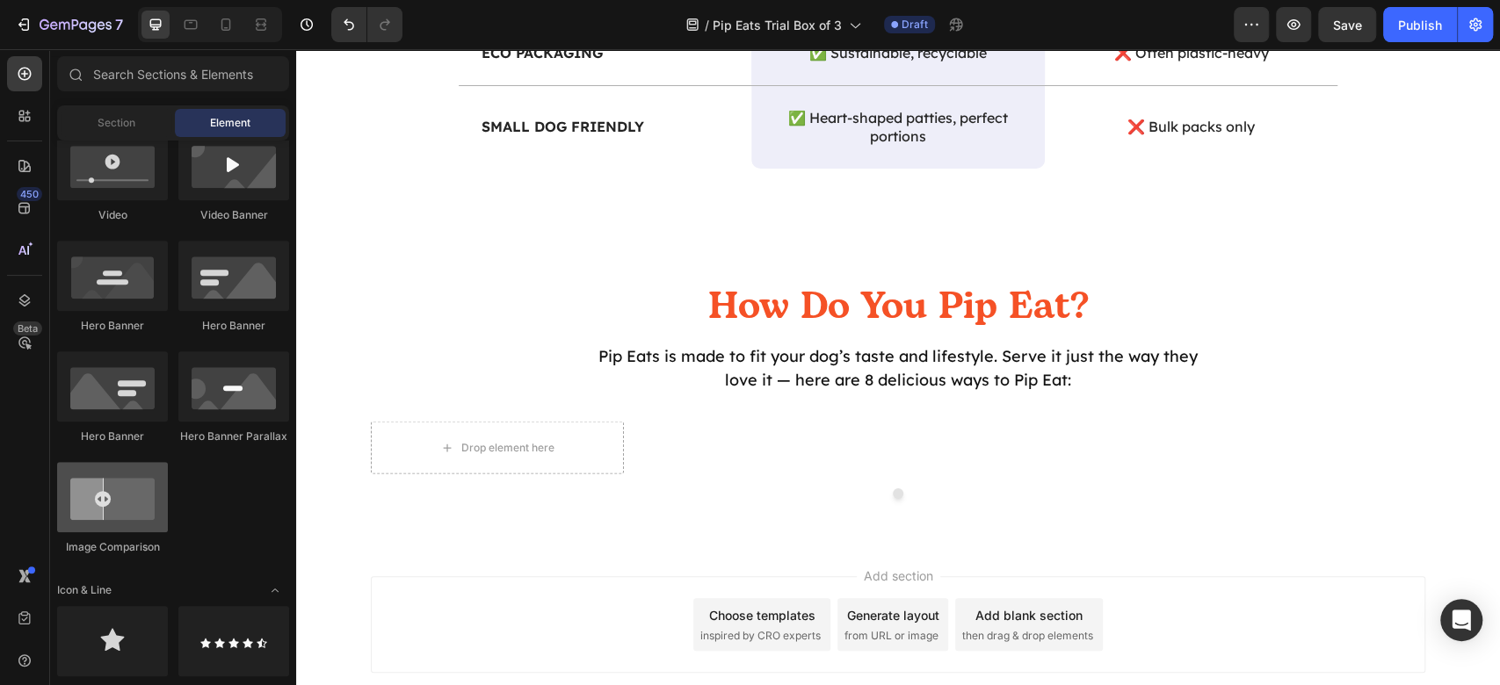
scroll to position [234, 0]
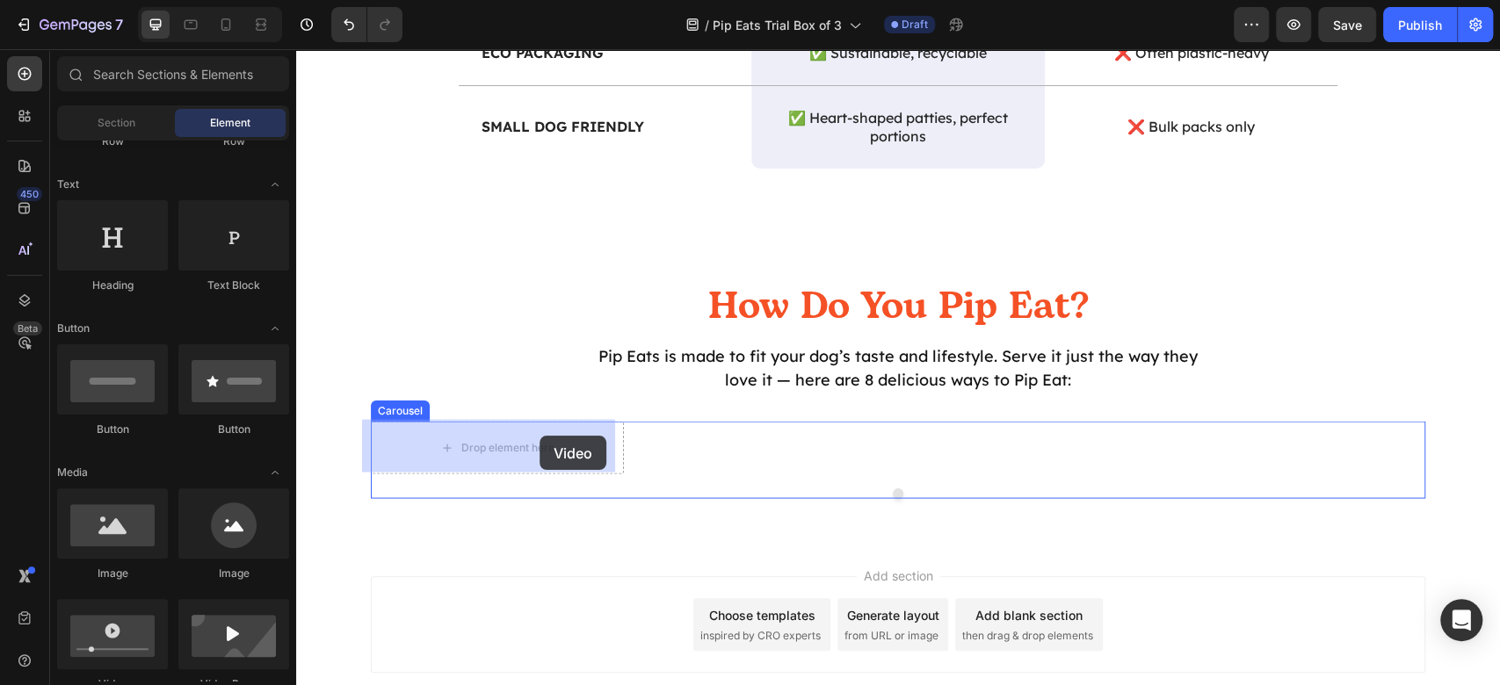
drag, startPoint x: 403, startPoint y: 682, endPoint x: 540, endPoint y: 436, distance: 281.2
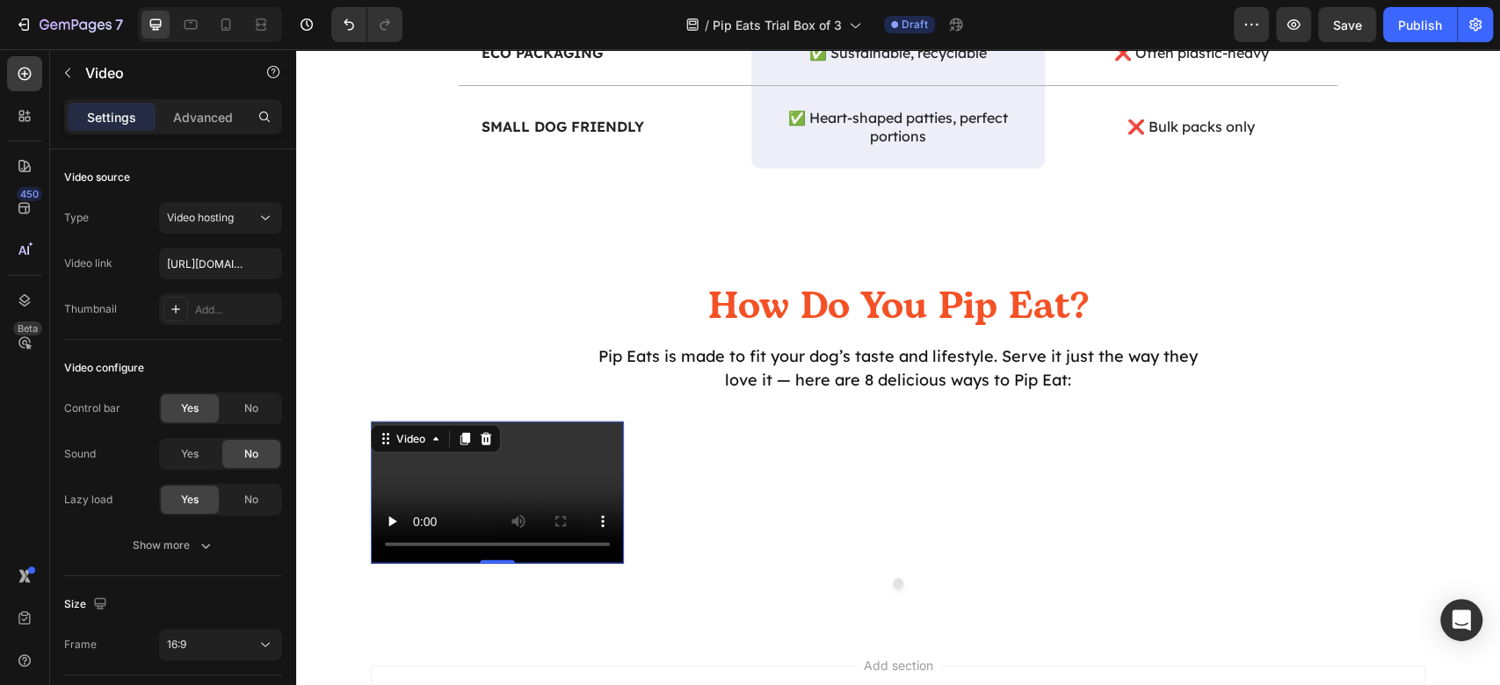
click at [543, 473] on video at bounding box center [497, 493] width 253 height 142
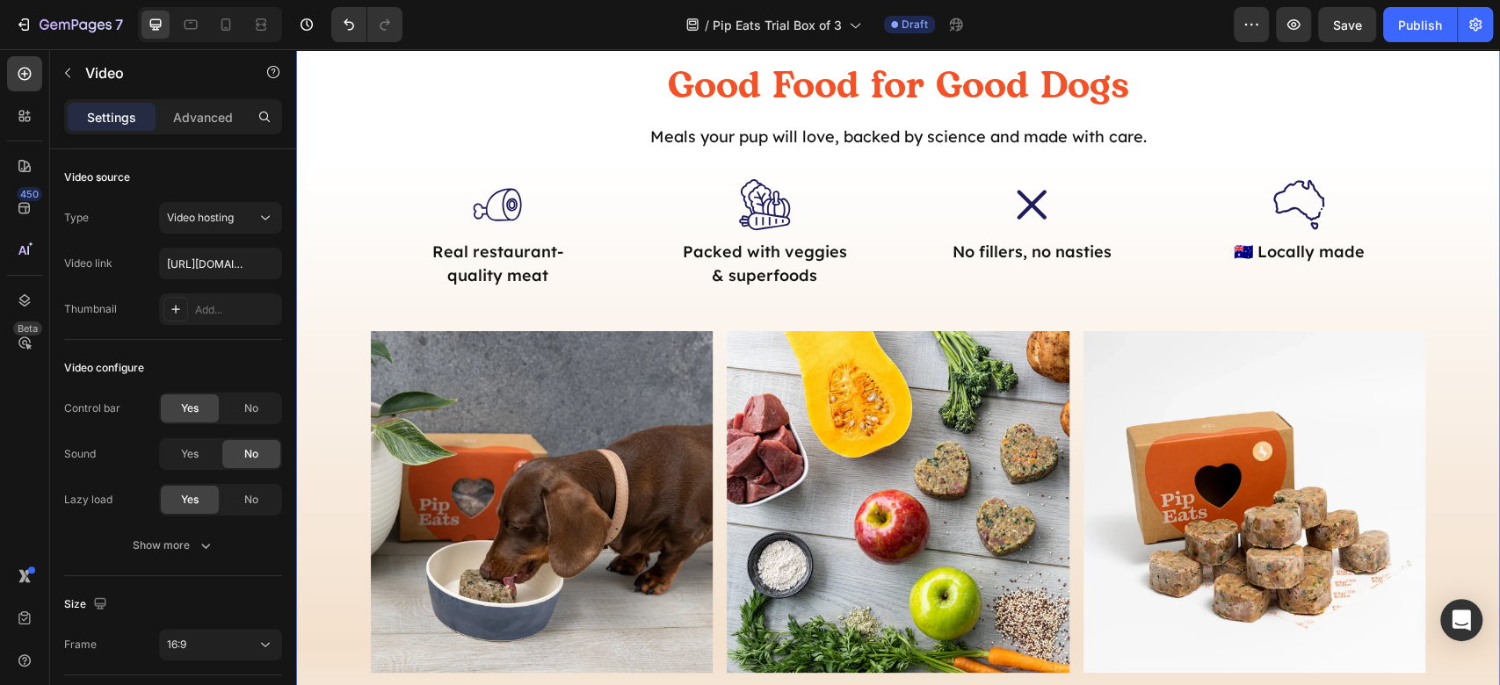
scroll to position [820, 0]
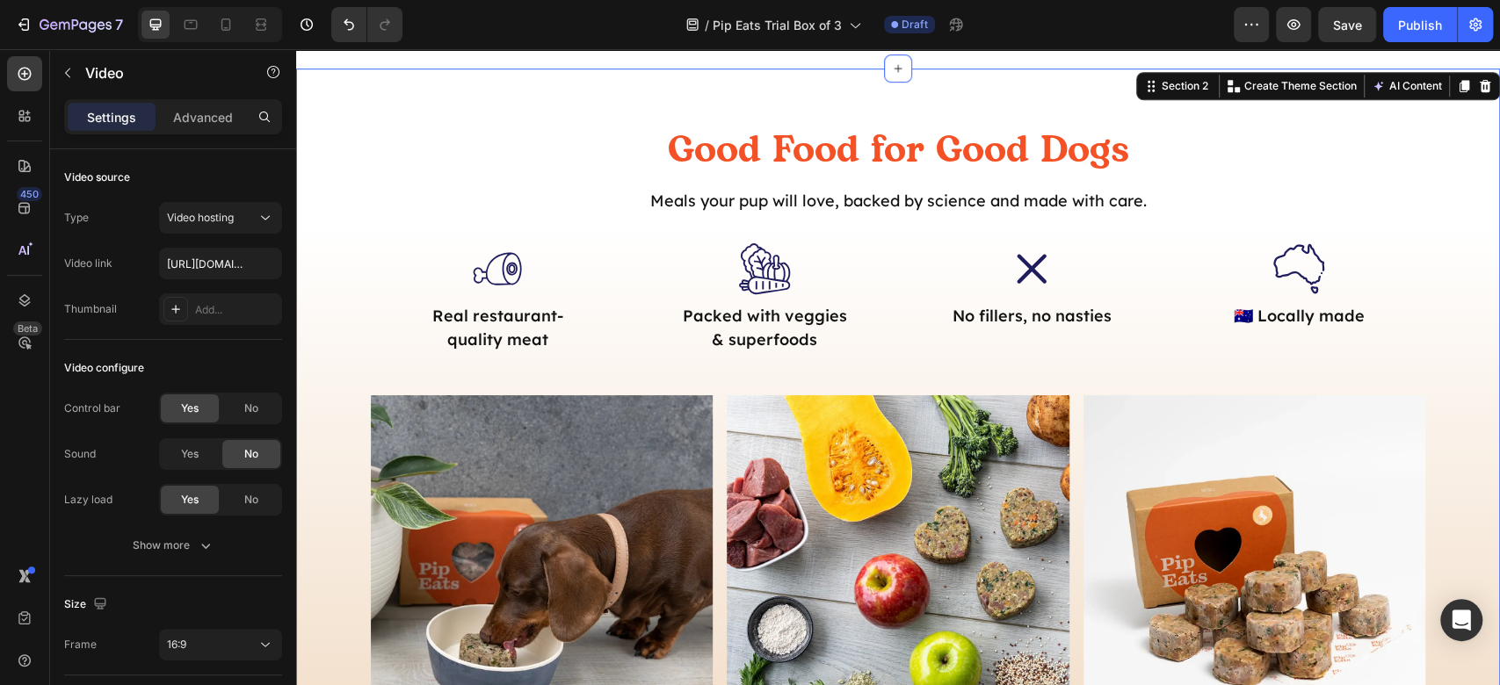
click at [990, 378] on div "Good Food for Good Dogs Heading Meals your pup will love, backed by science and…" at bounding box center [898, 507] width 1204 height 765
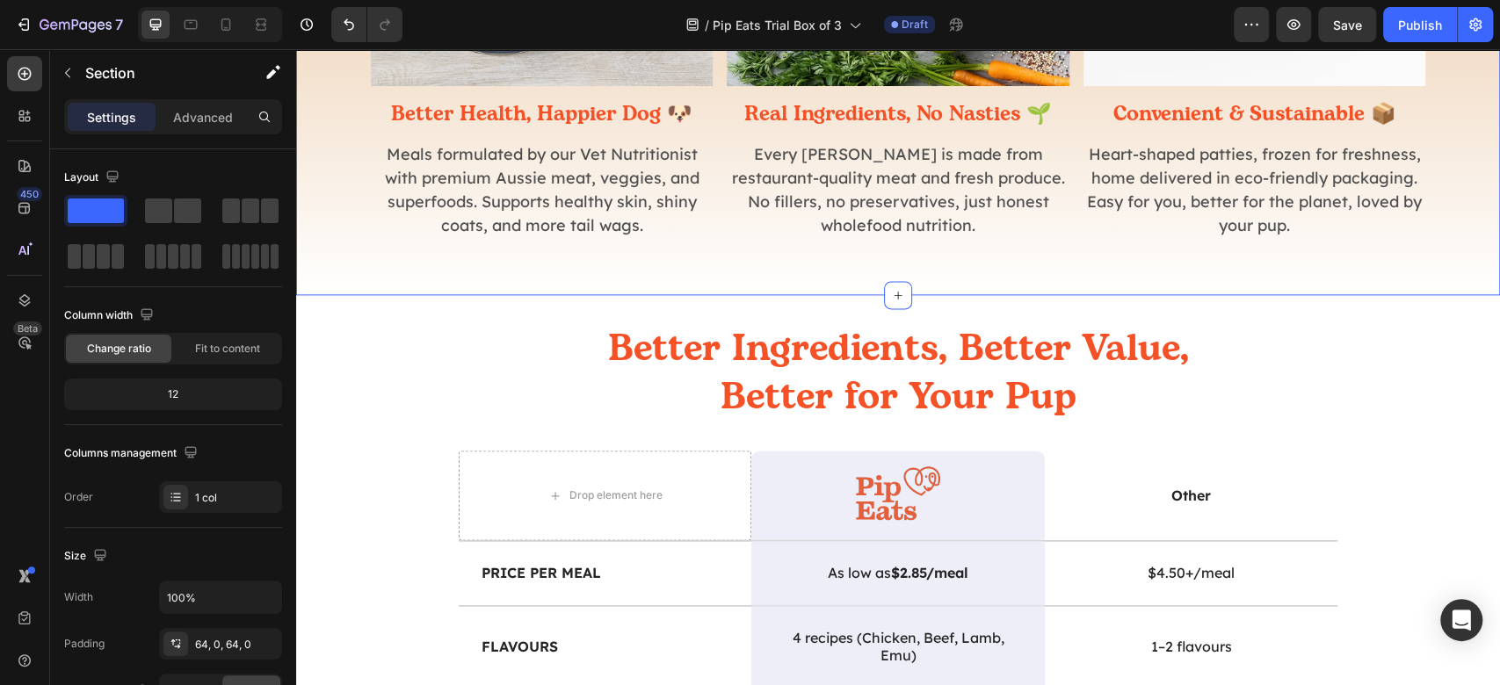
scroll to position [1523, 0]
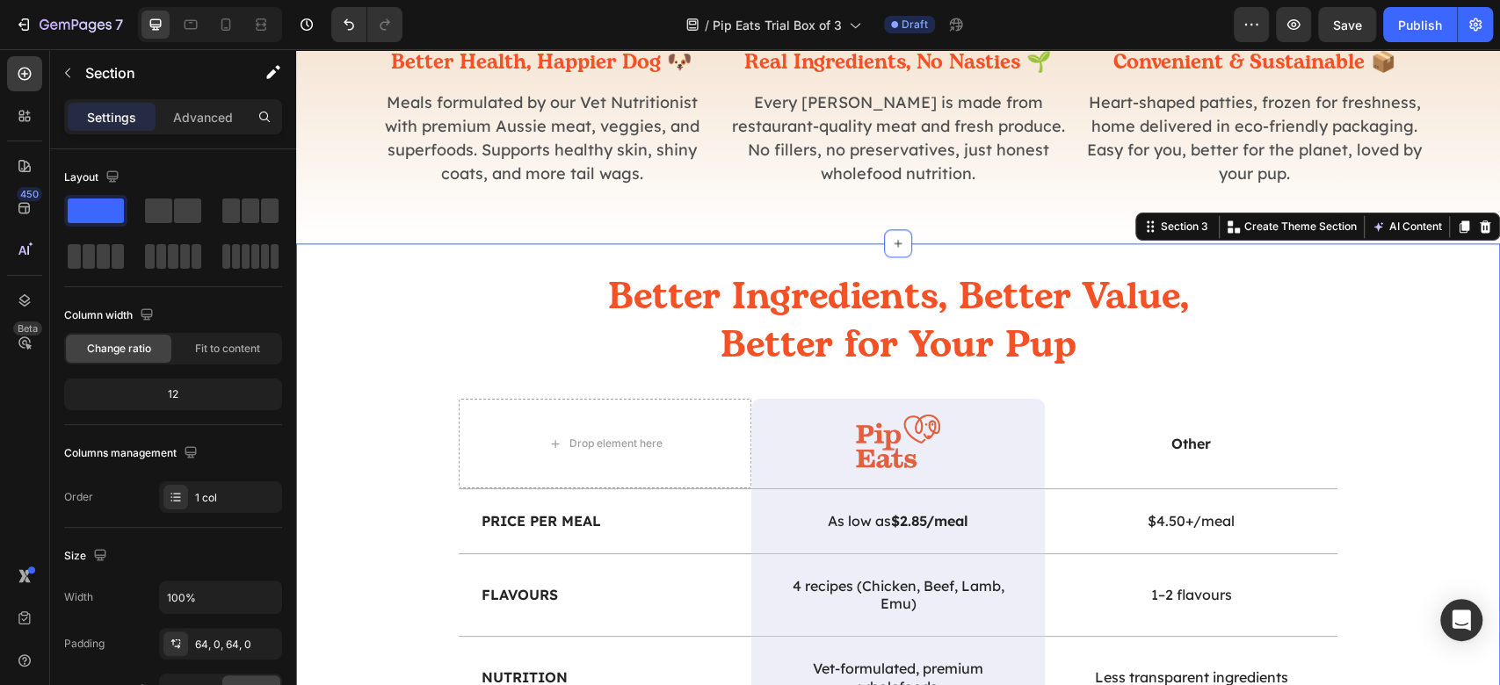
click at [1439, 339] on div "Better Ingredients, Better Value, Better for Your Pup Heading Drop element here…" at bounding box center [898, 641] width 1204 height 739
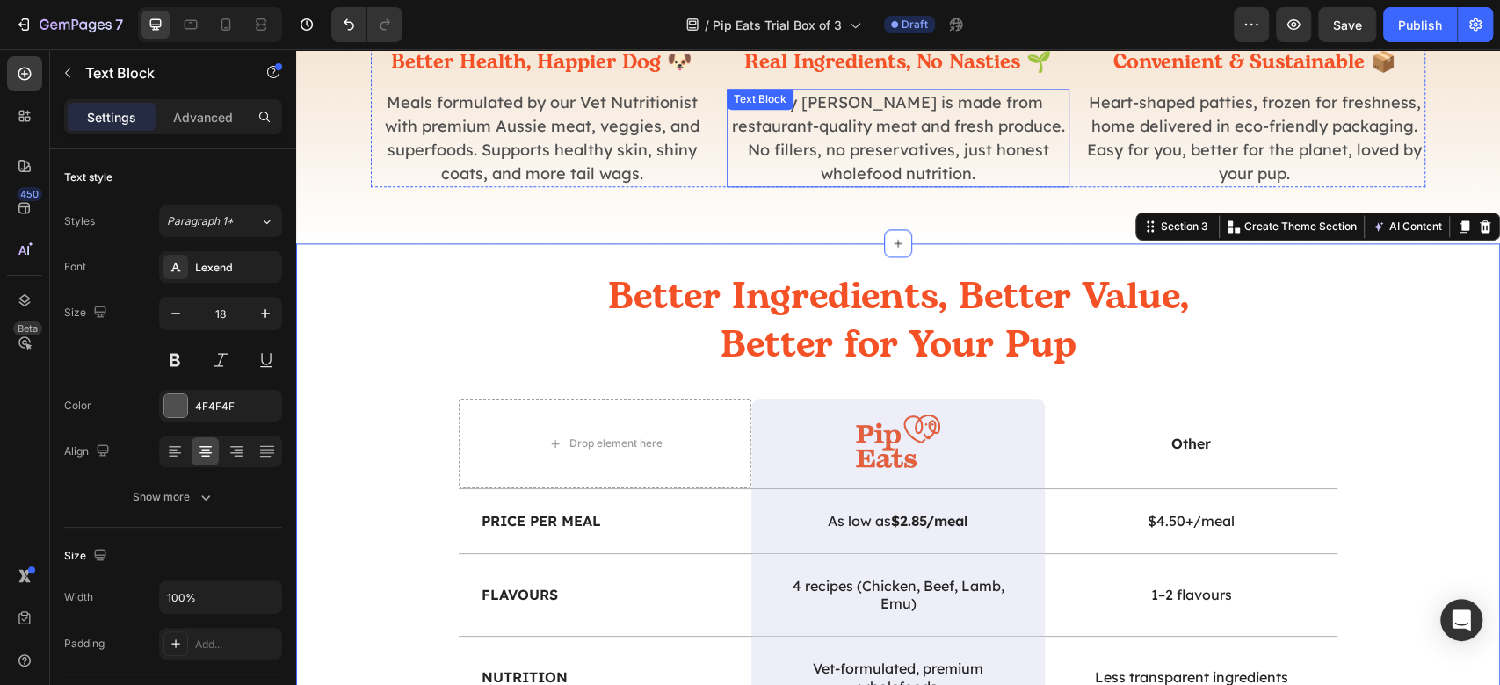
click at [925, 142] on p "Every [PERSON_NAME] is made from restaurant-quality meat and fresh produce. No …" at bounding box center [898, 138] width 338 height 95
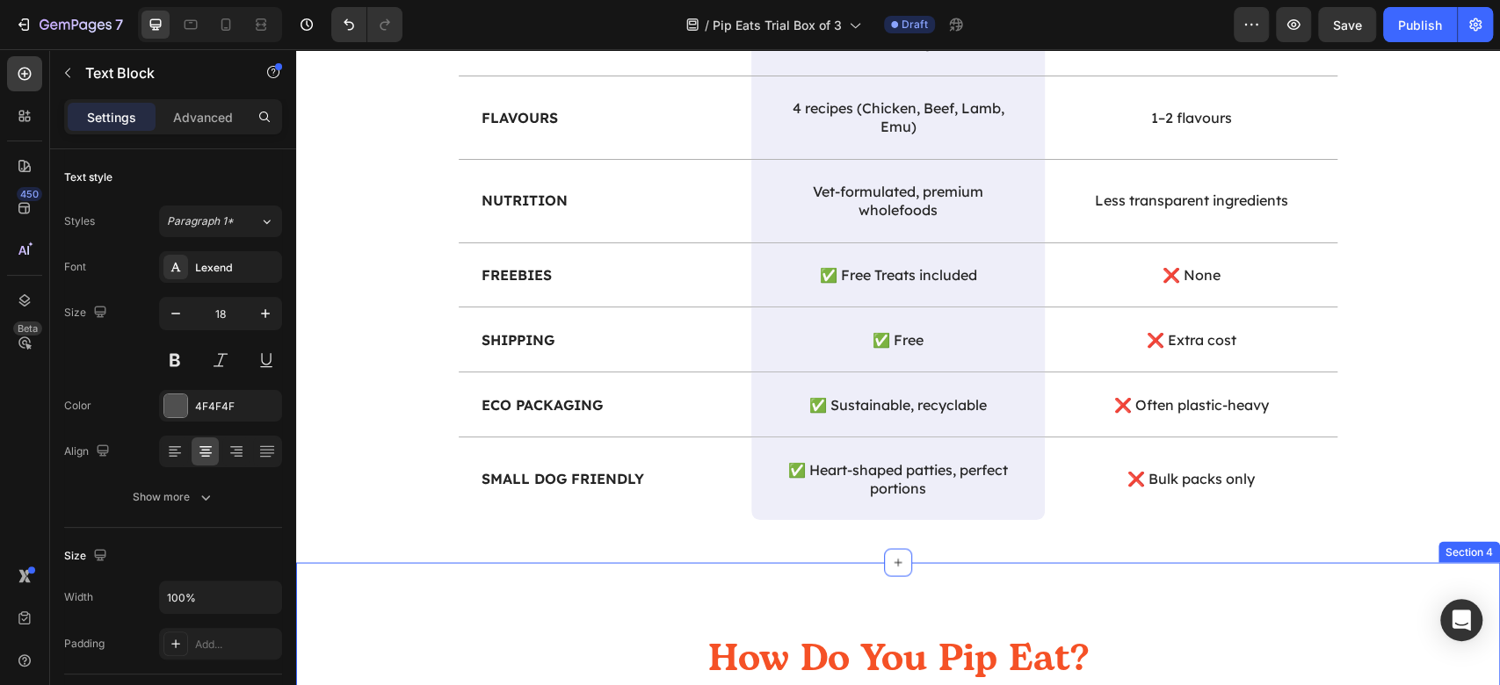
scroll to position [1991, 0]
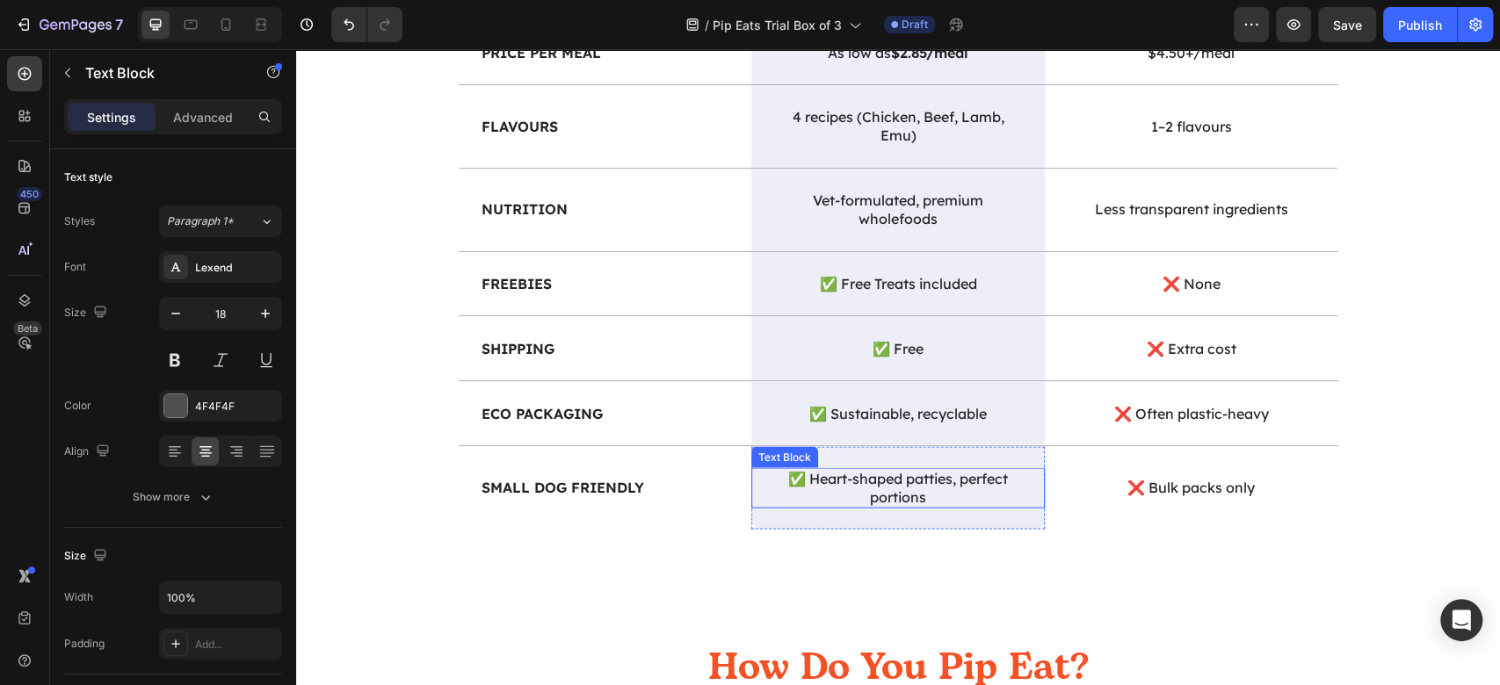
click at [924, 482] on p "✅ Heart-shaped patties, perfect portions" at bounding box center [897, 487] width 247 height 37
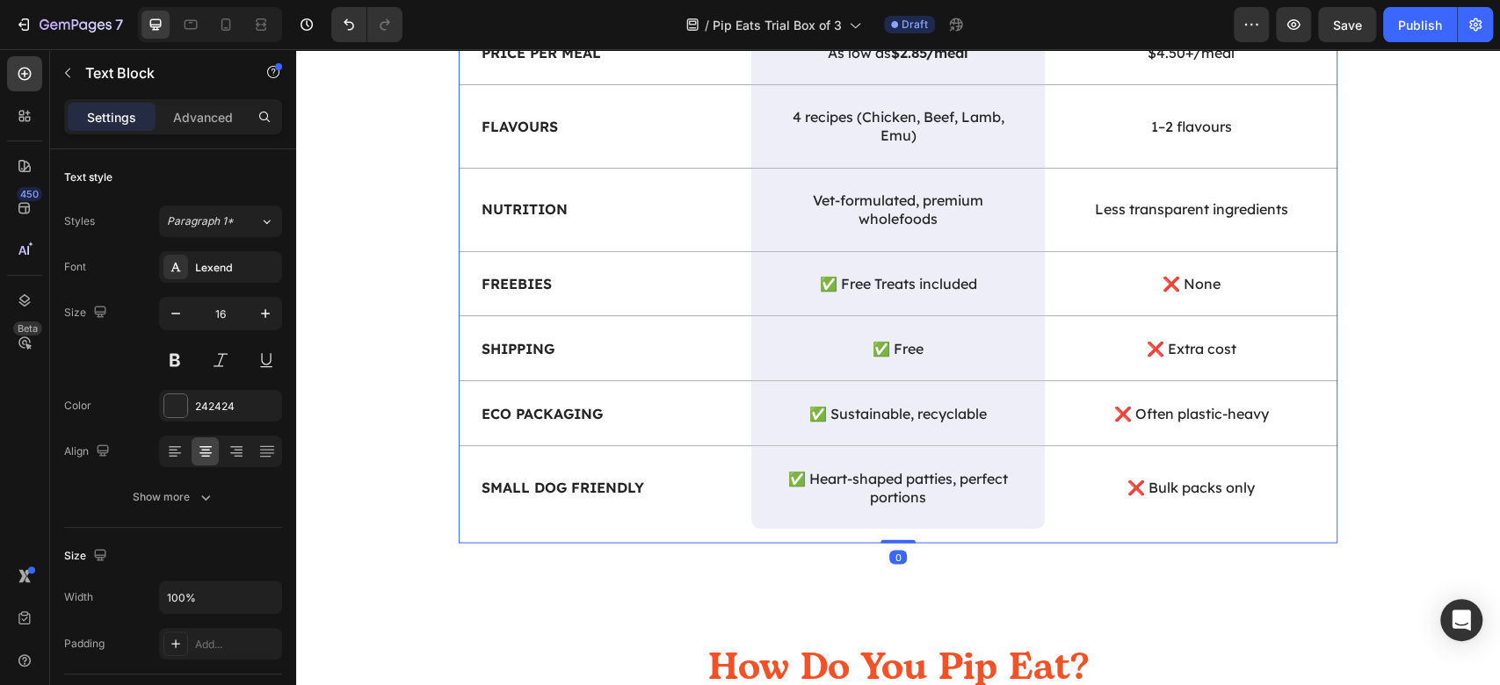
click at [1118, 526] on div "Drop element here Image Row Other Text Block Row Price per Meal Text Block As l…" at bounding box center [898, 237] width 879 height 612
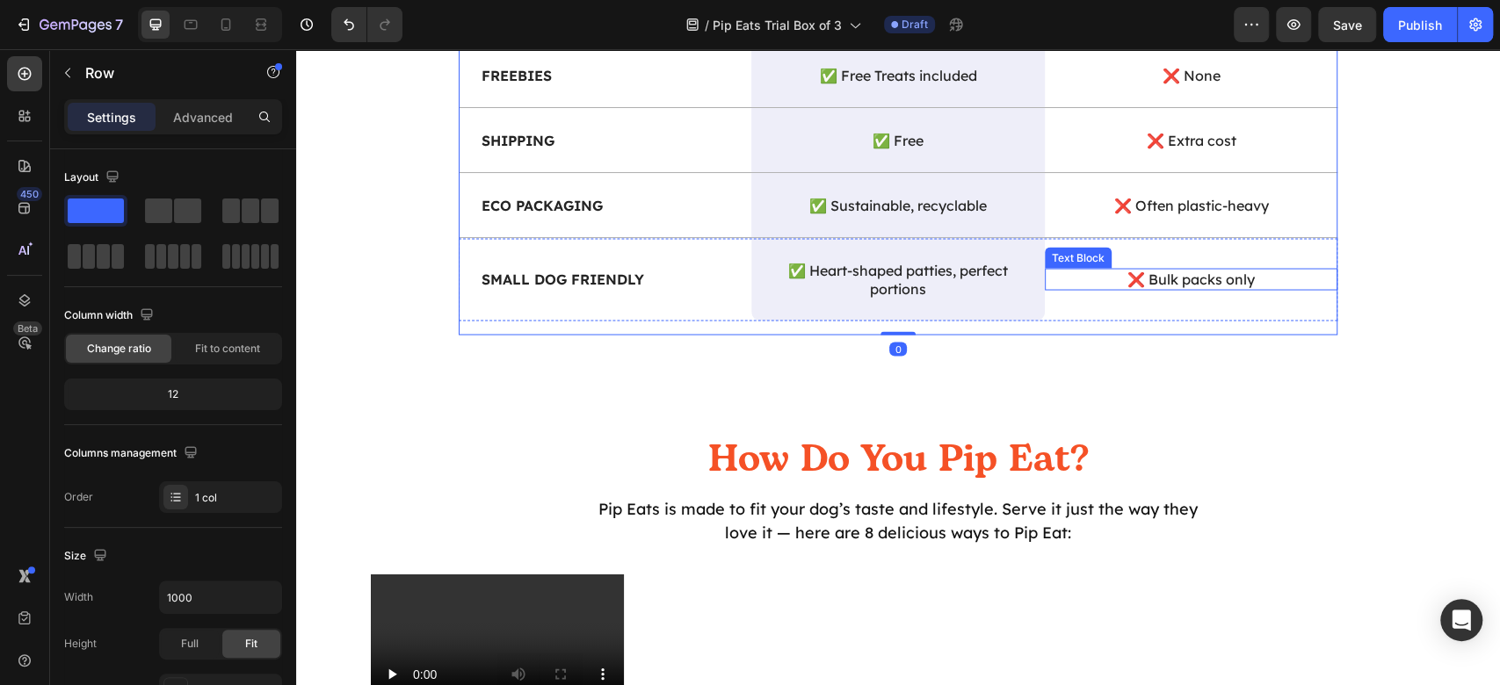
scroll to position [2343, 0]
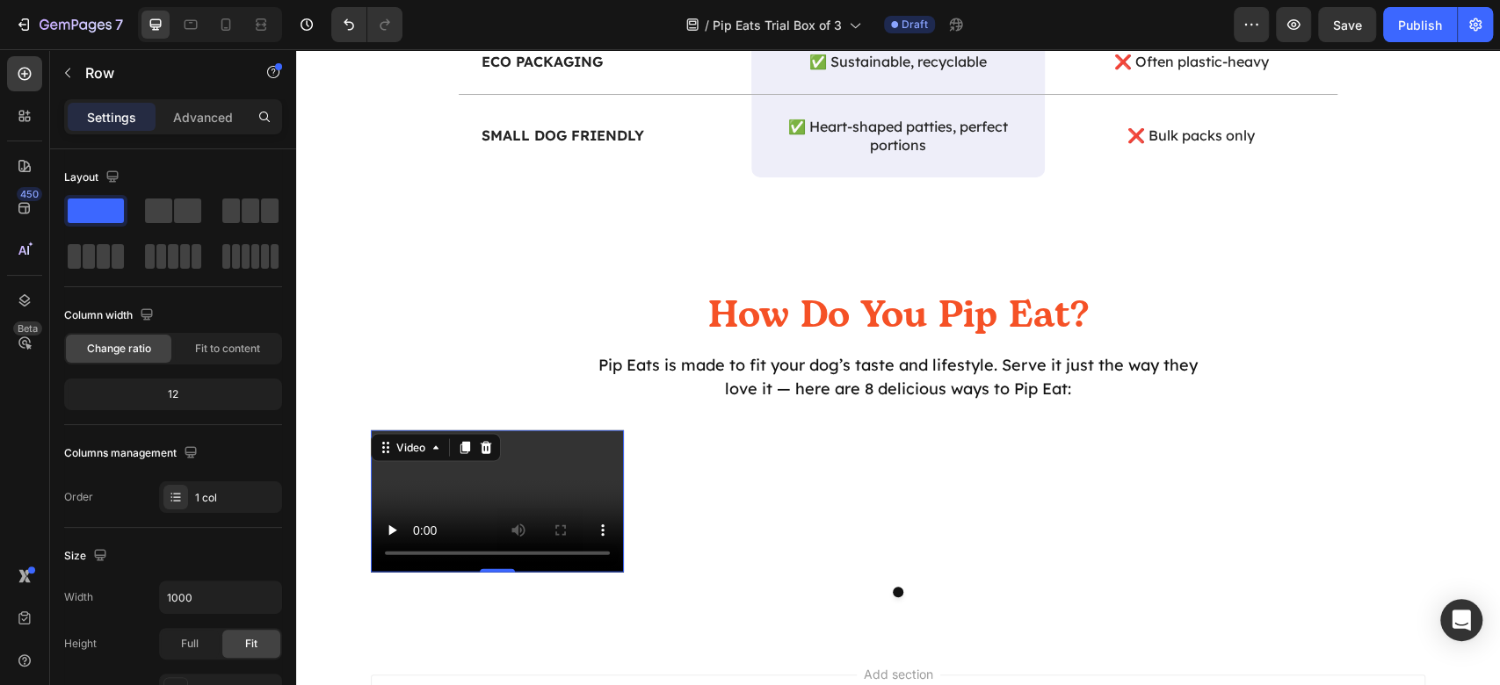
click at [529, 497] on video at bounding box center [497, 502] width 253 height 142
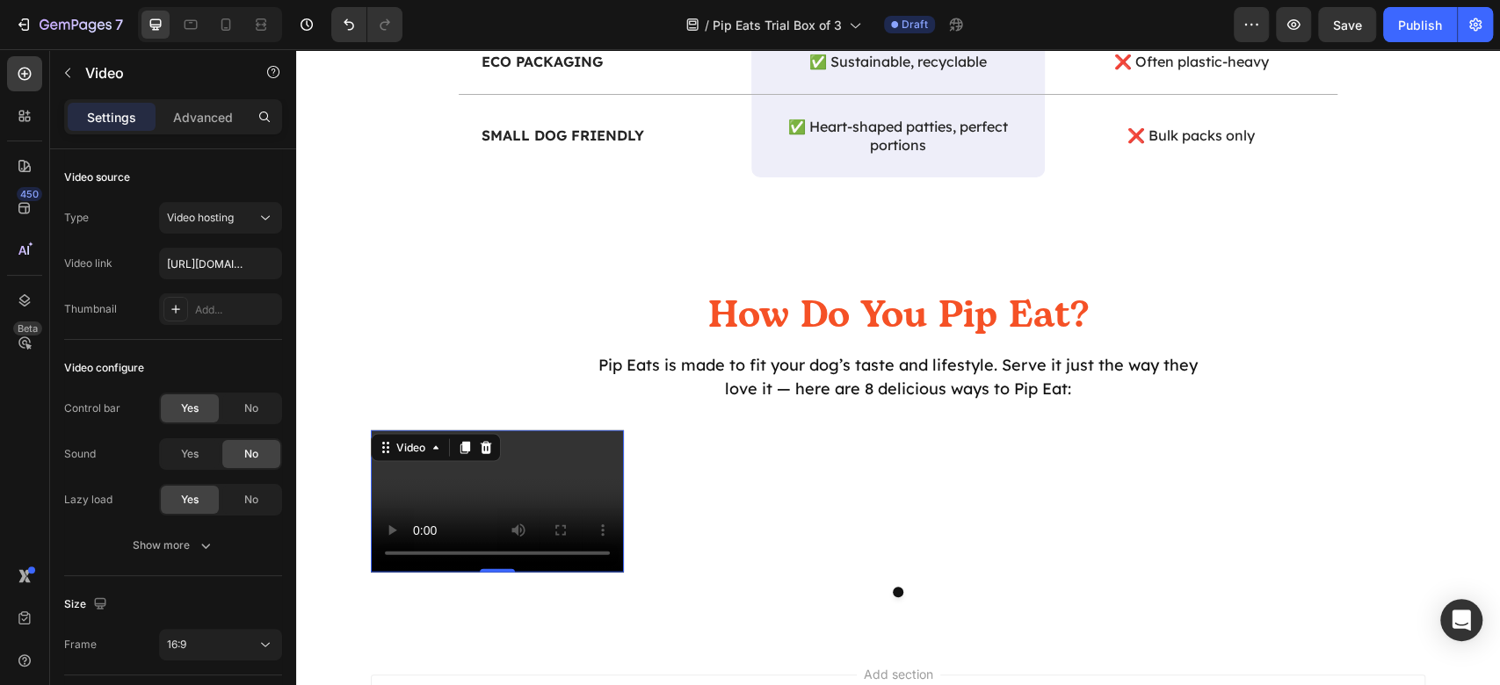
click at [528, 483] on video at bounding box center [497, 502] width 253 height 142
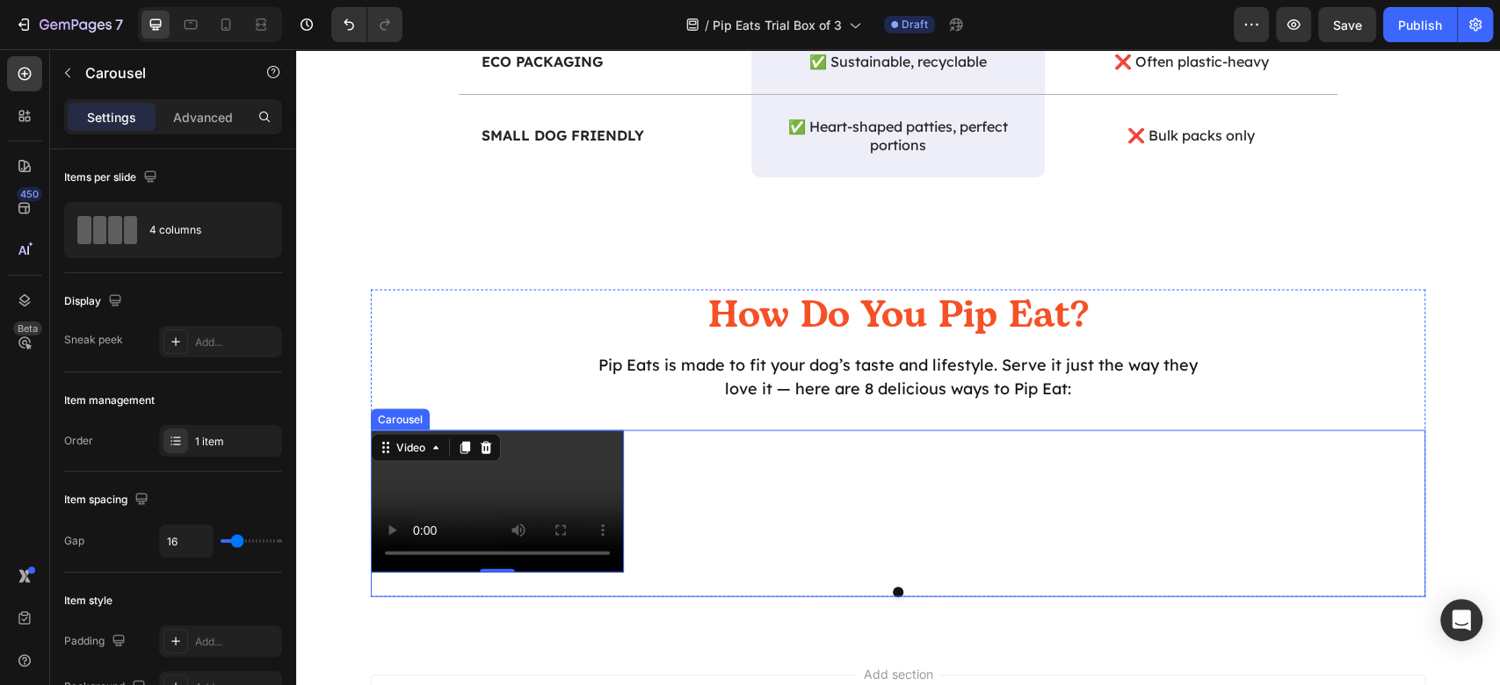
click at [1085, 518] on div "Video 0" at bounding box center [898, 502] width 1055 height 142
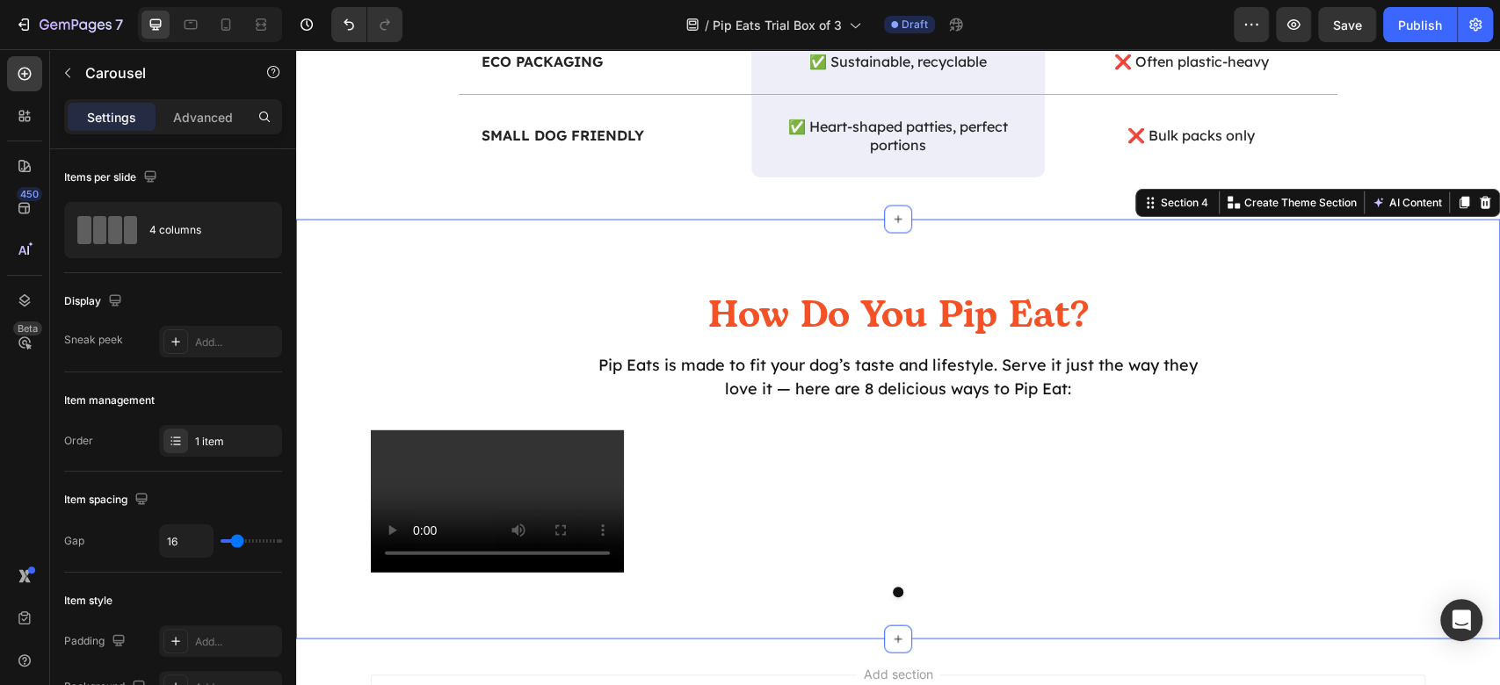
click at [1461, 359] on div "How Do You Pip Eat? Heading Pip Eats is made to fit your dog’s taste and lifest…" at bounding box center [898, 444] width 1178 height 308
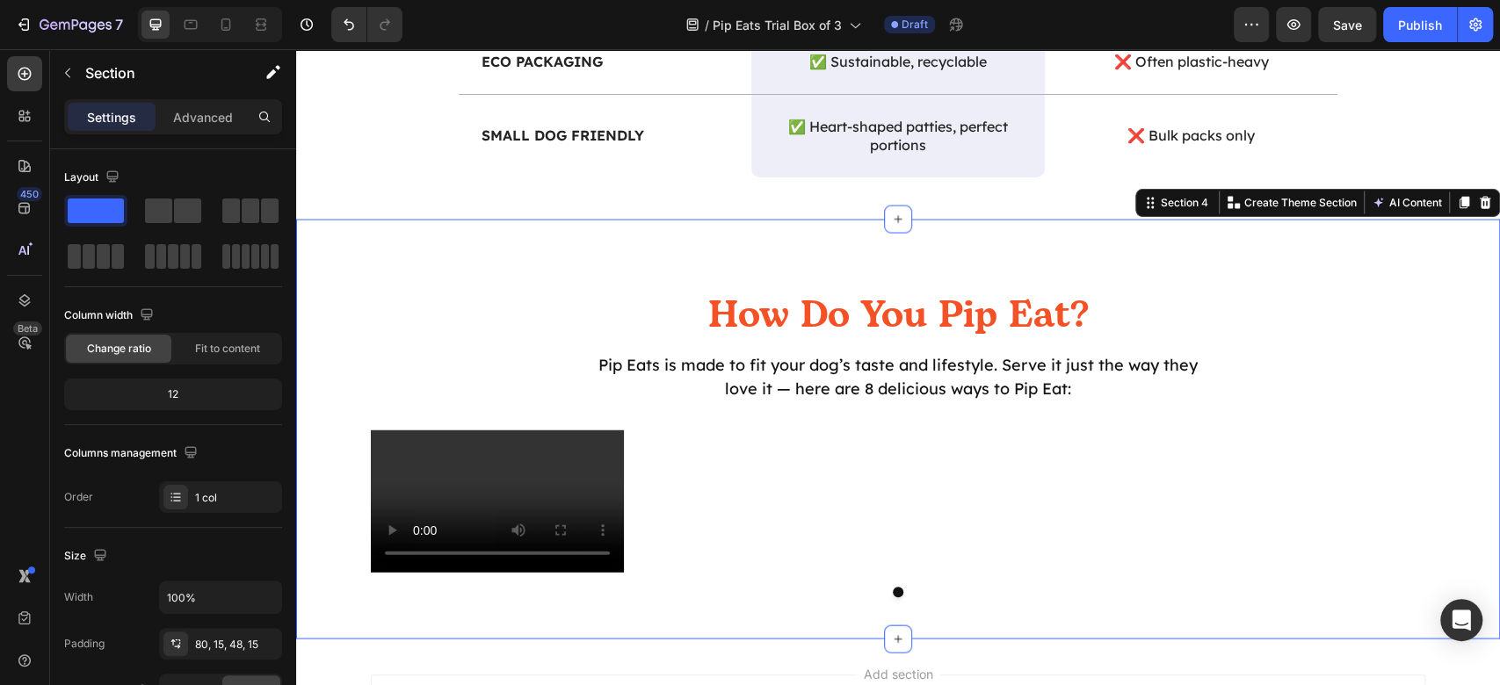
scroll to position [2461, 0]
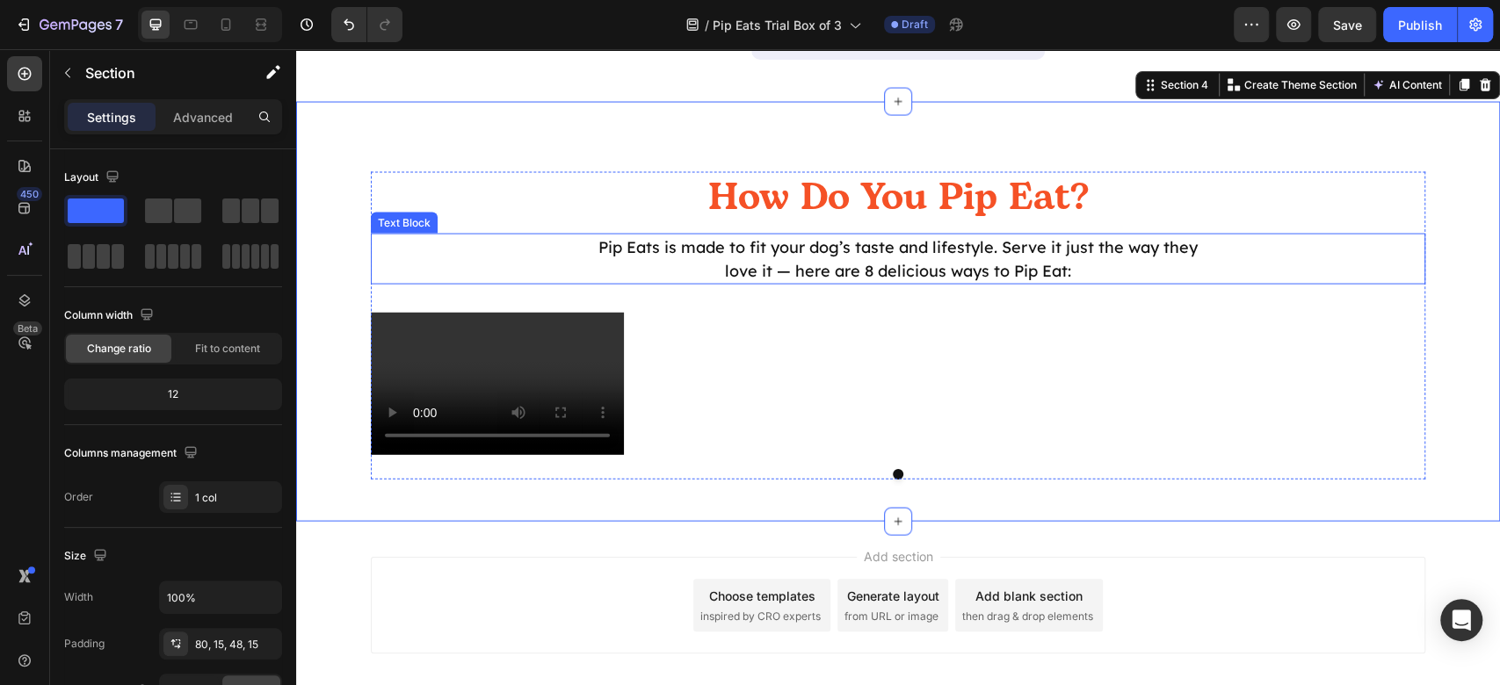
click at [886, 260] on p "Pip Eats is made to fit your dog’s taste and lifestyle. Serve it just the way t…" at bounding box center [898, 259] width 629 height 47
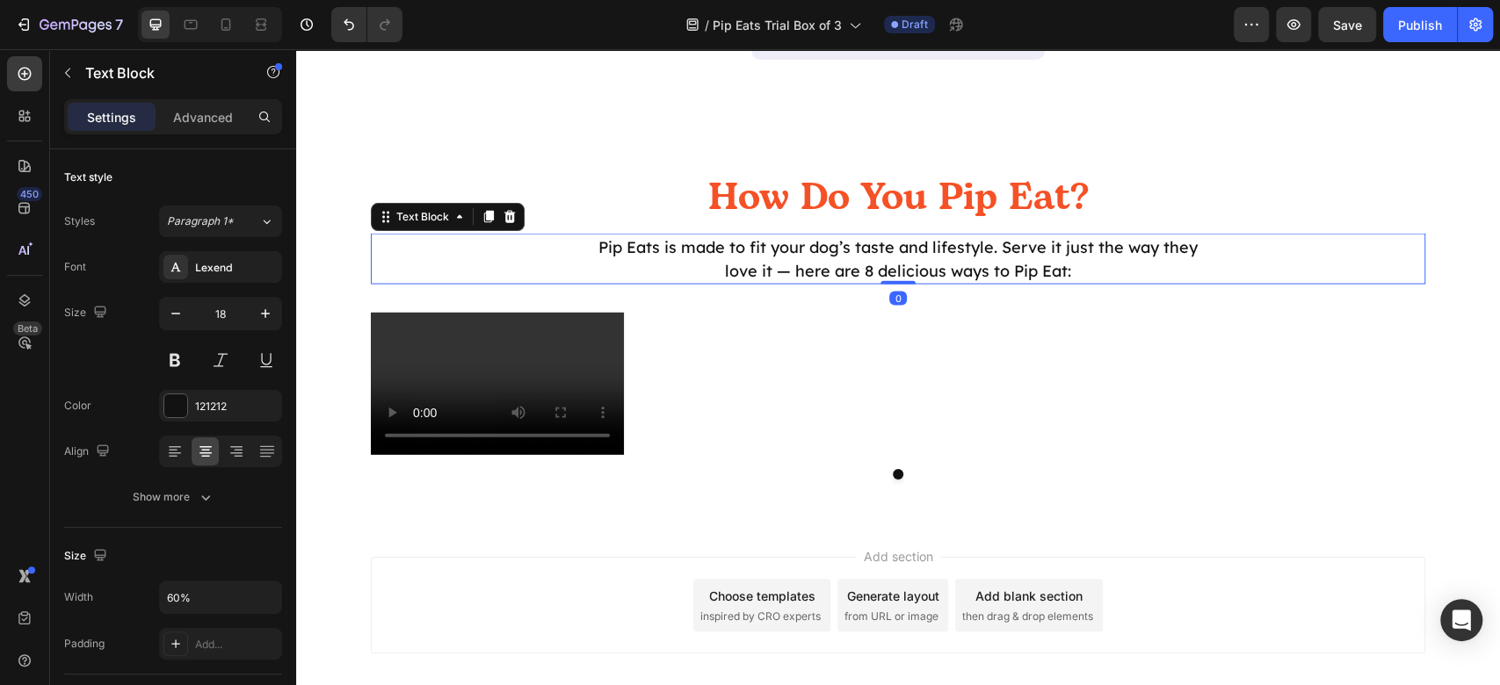
click at [872, 270] on p "Pip Eats is made to fit your dog’s taste and lifestyle. Serve it just the way t…" at bounding box center [898, 259] width 629 height 47
click at [852, 265] on p "Pip Eats is made to fit your dog’s taste and lifestyle. Serve it just the way t…" at bounding box center [898, 259] width 629 height 47
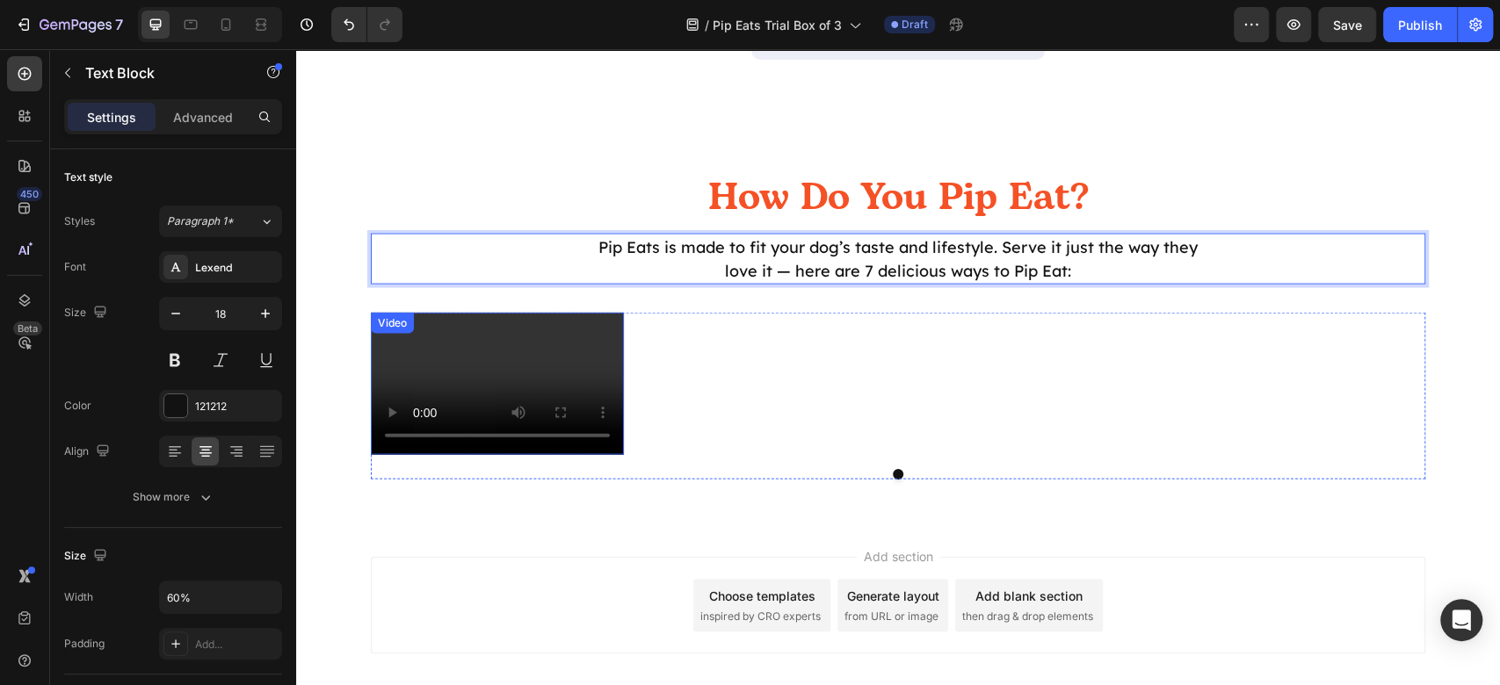
click at [483, 332] on video at bounding box center [497, 384] width 253 height 142
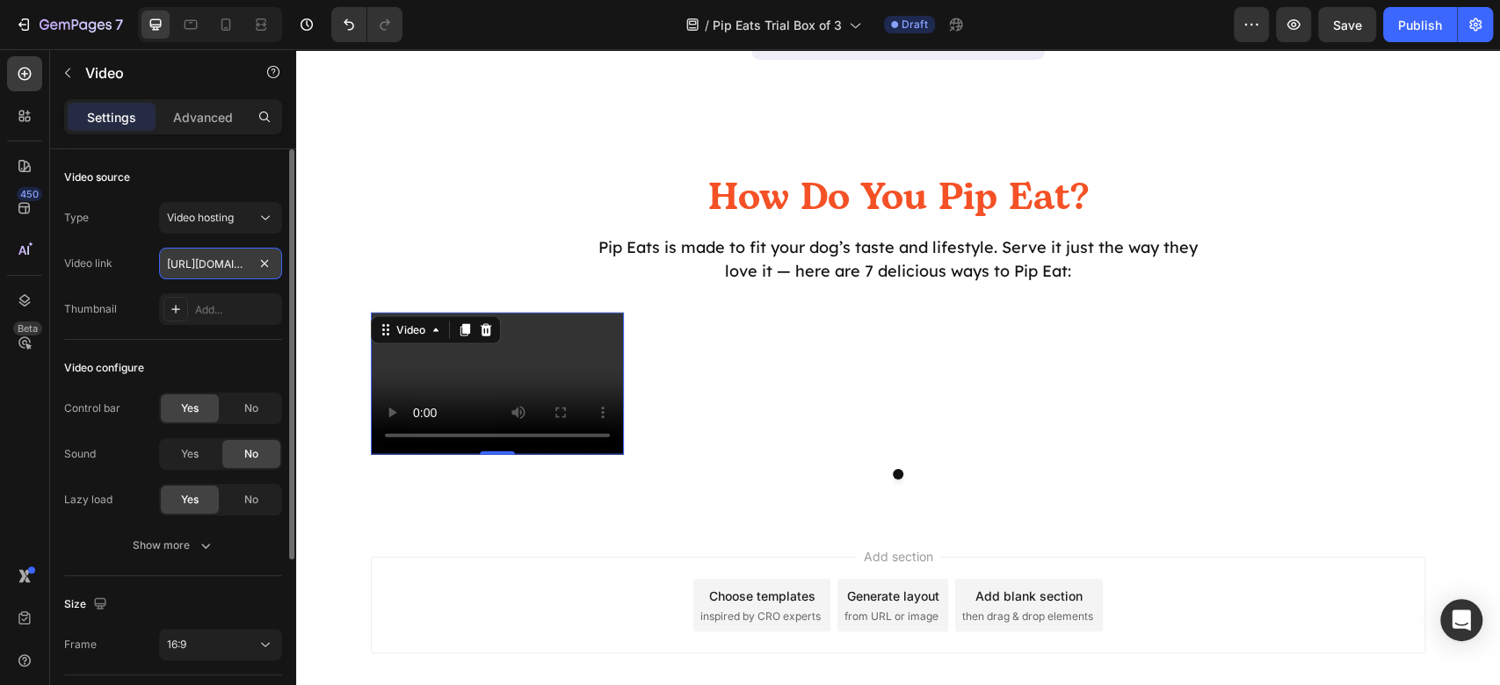
click at [214, 257] on input "https://cdn.shopify.com/videos/c/o/v/2cd3deb506b54b009063f7270ab5cf2e.mp4" at bounding box center [220, 264] width 123 height 32
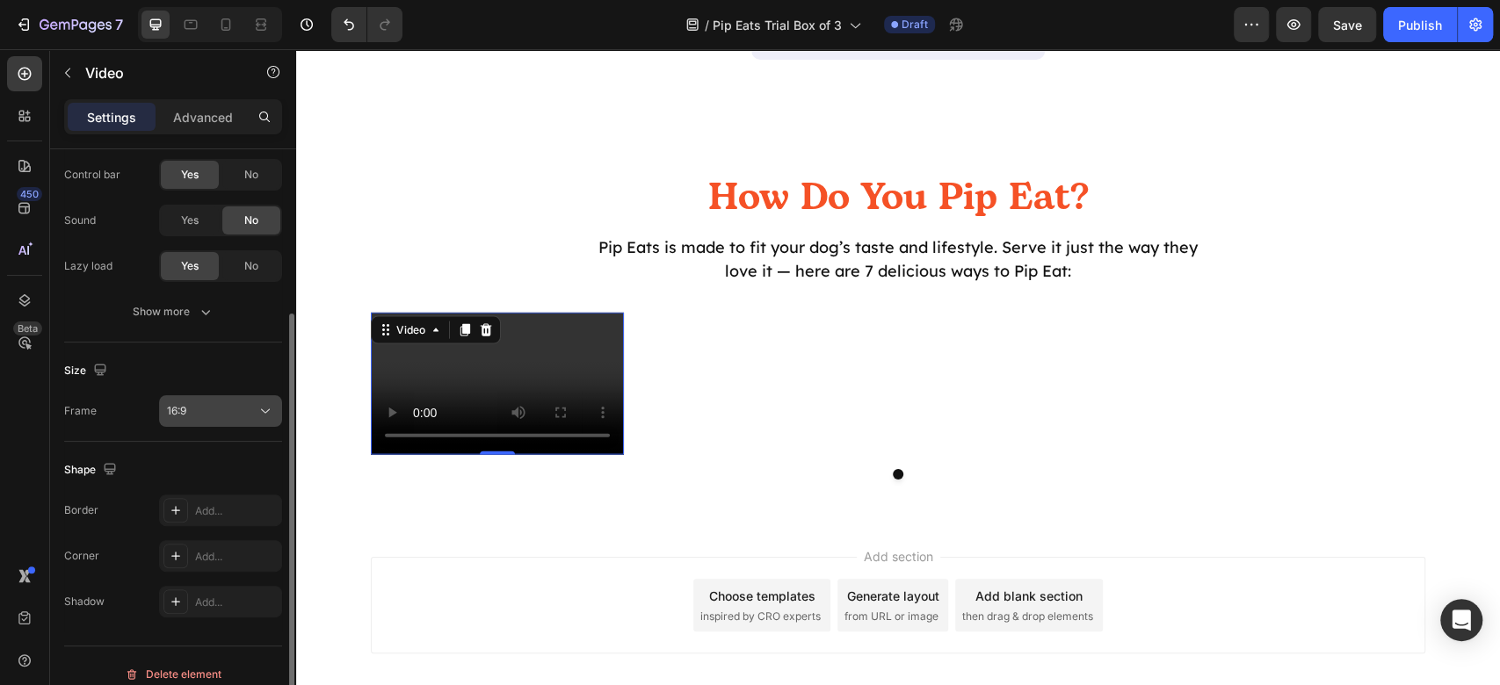
type input "[URL][DOMAIN_NAME]"
click at [243, 403] on div "16:9" at bounding box center [212, 411] width 90 height 16
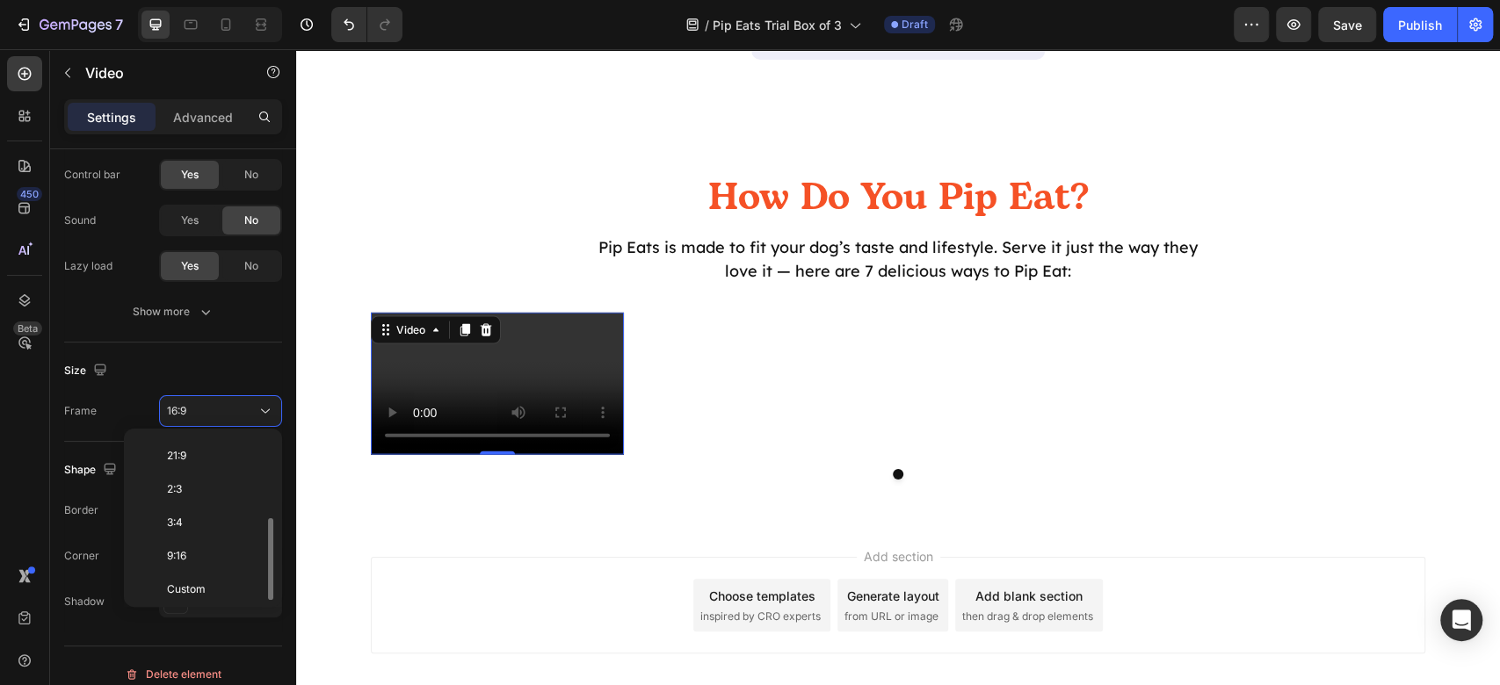
scroll to position [0, 0]
click at [233, 455] on p "Original" at bounding box center [213, 453] width 93 height 16
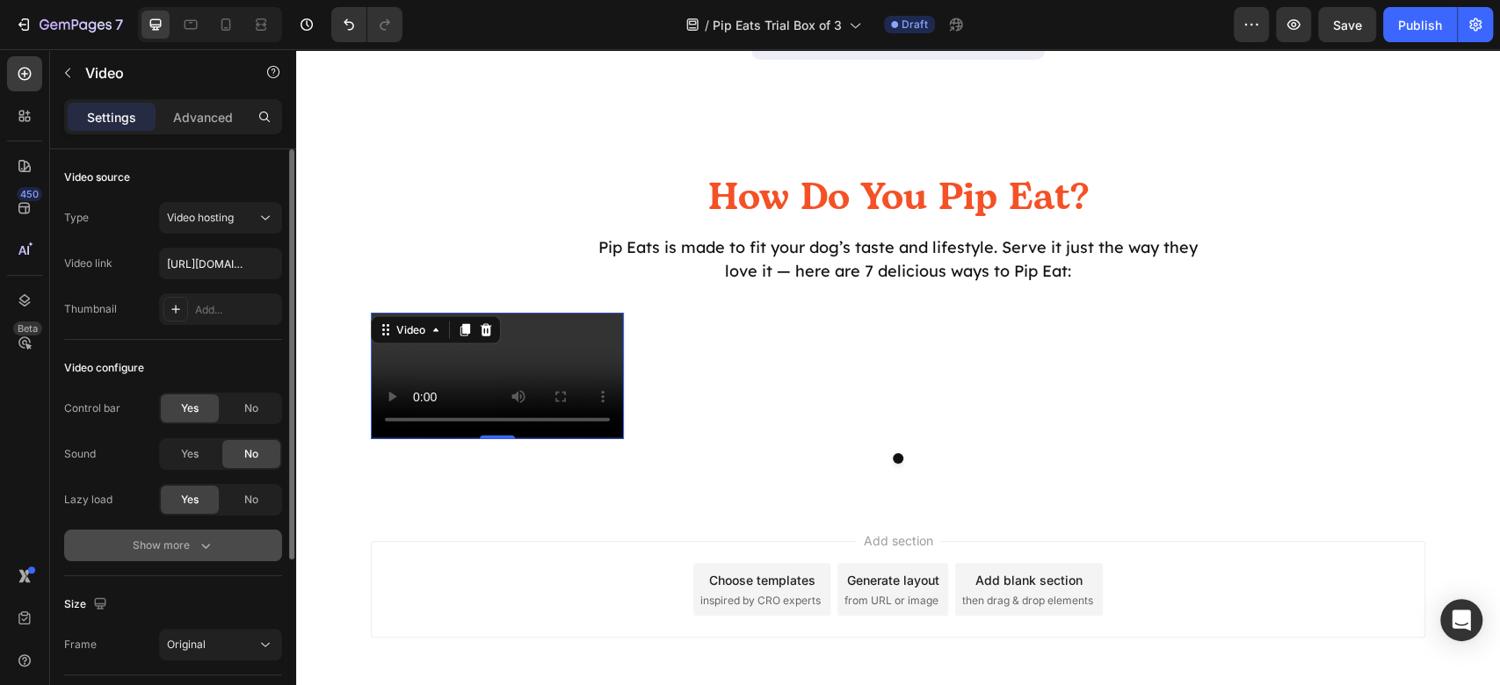
click at [204, 547] on icon "button" at bounding box center [205, 546] width 9 height 5
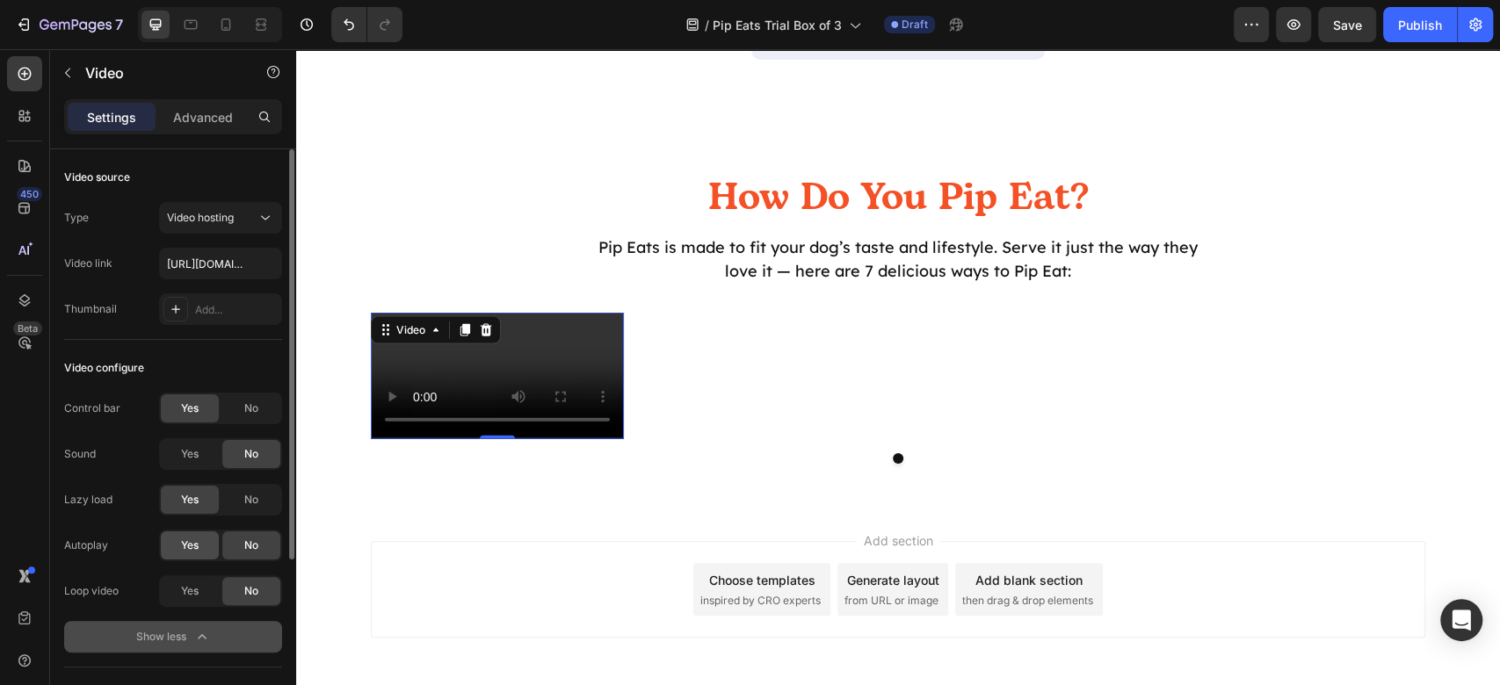
click at [201, 546] on div "Yes" at bounding box center [190, 546] width 58 height 28
click at [244, 413] on span "No" at bounding box center [251, 409] width 14 height 16
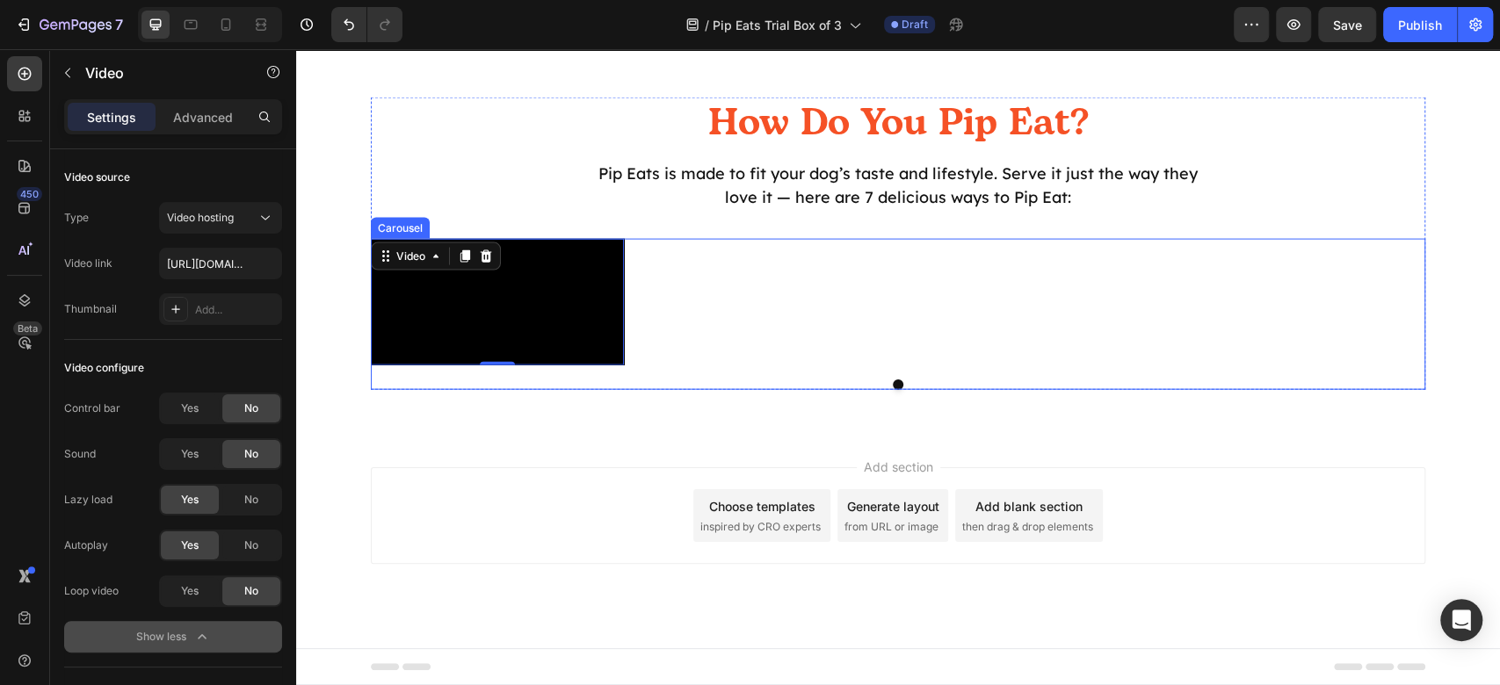
scroll to position [2657, 0]
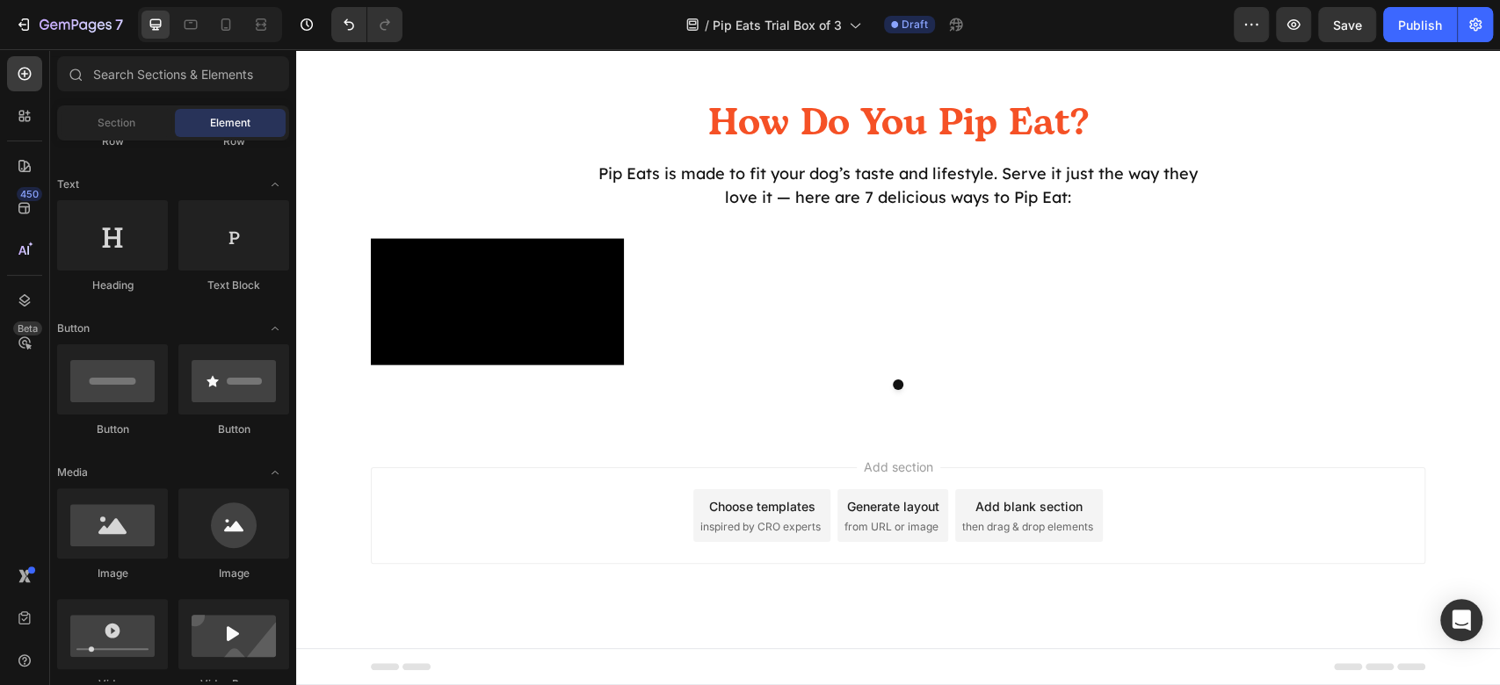
click at [584, 492] on div "Add section Choose templates inspired by CRO experts Generate layout from URL o…" at bounding box center [898, 516] width 1055 height 97
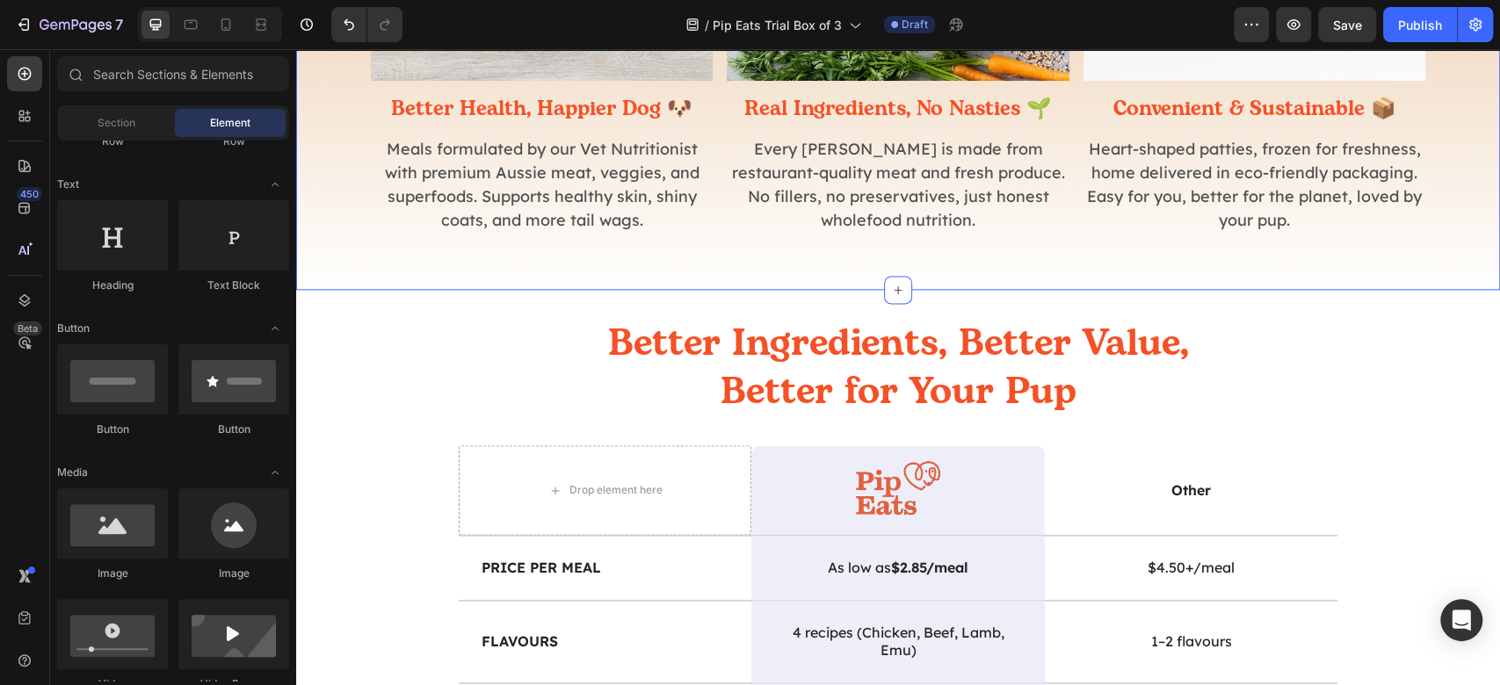
scroll to position [1251, 0]
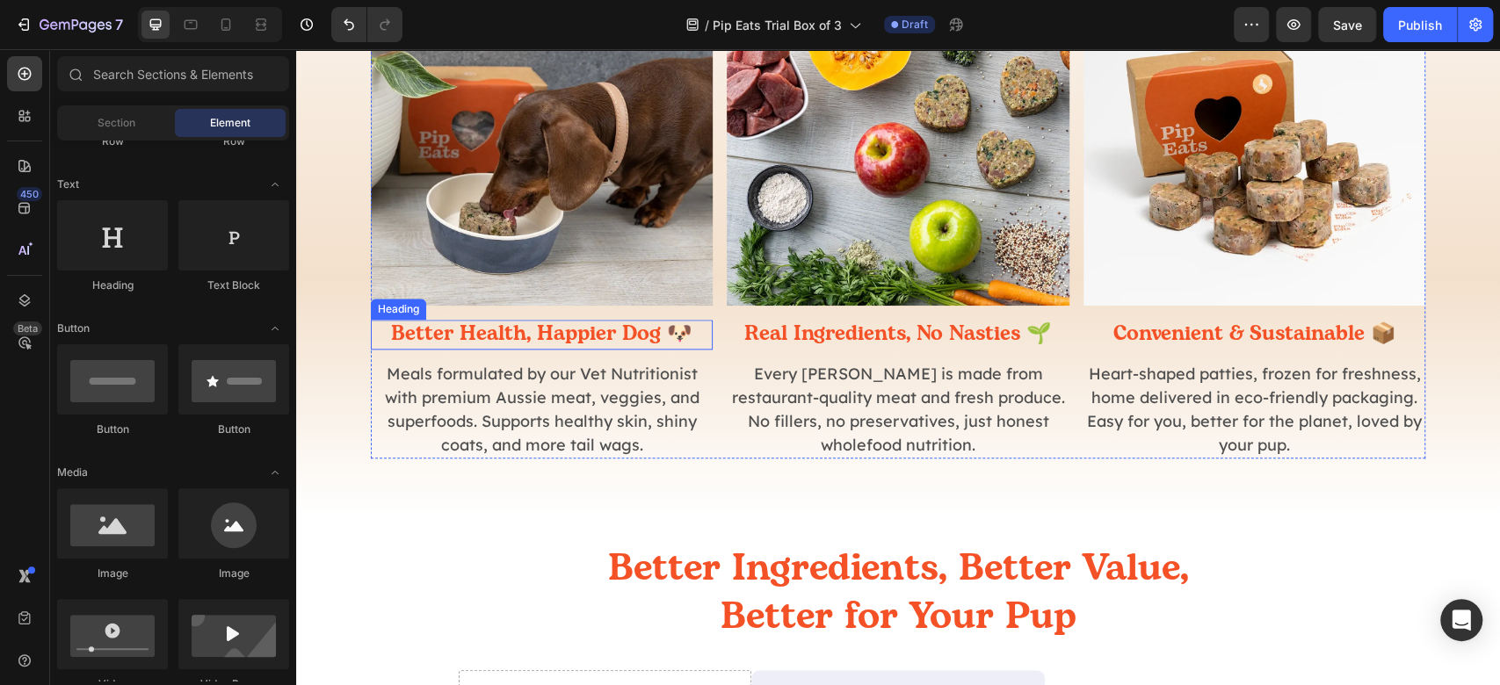
click at [534, 329] on h2 "Better Health, Happier Dog 🐶" at bounding box center [542, 335] width 342 height 30
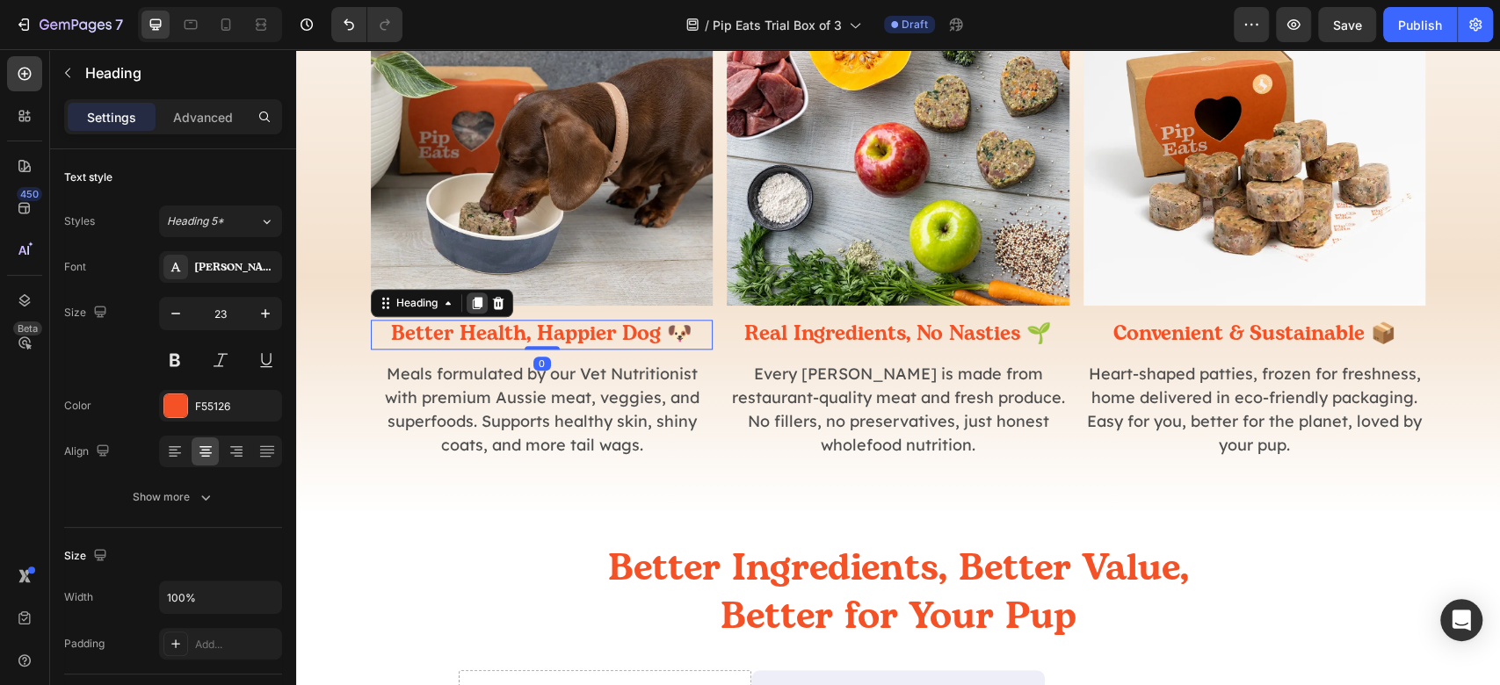
click at [477, 306] on div at bounding box center [477, 303] width 21 height 21
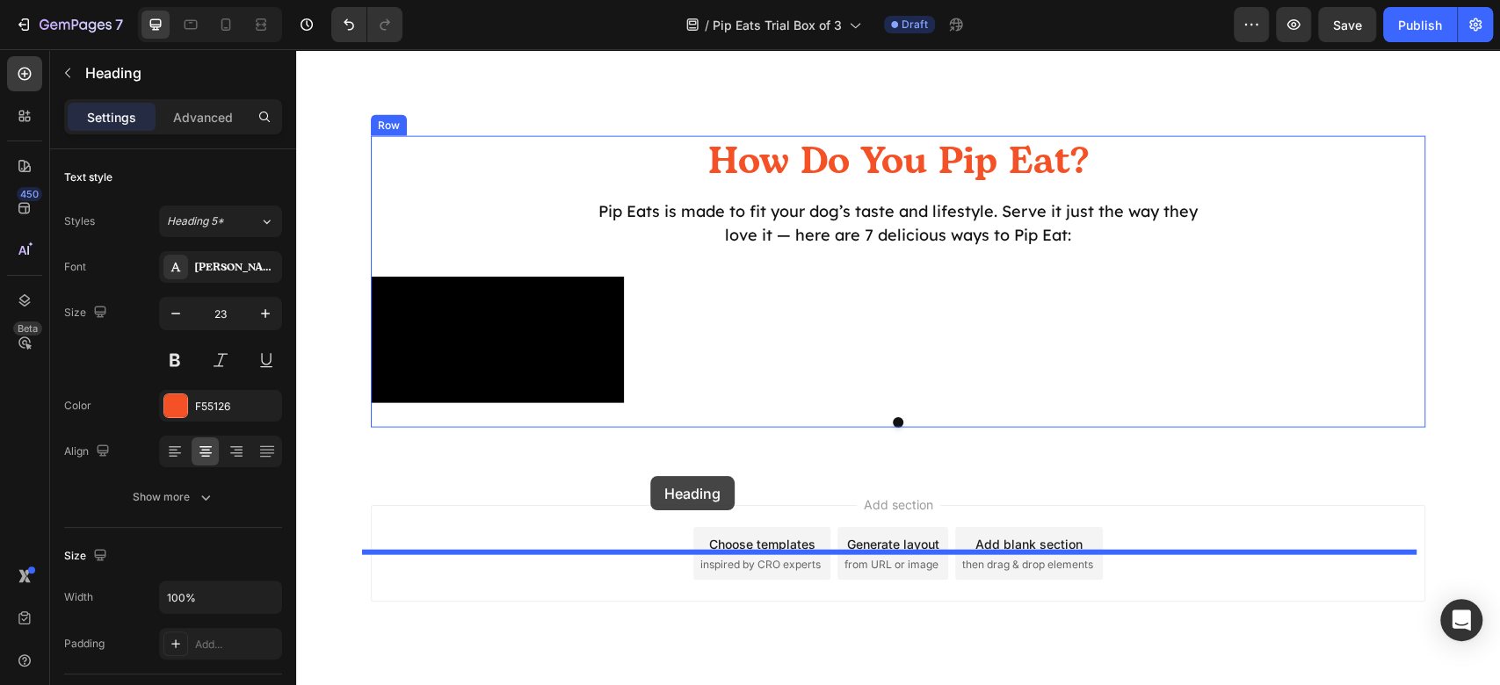
scroll to position [2701, 0]
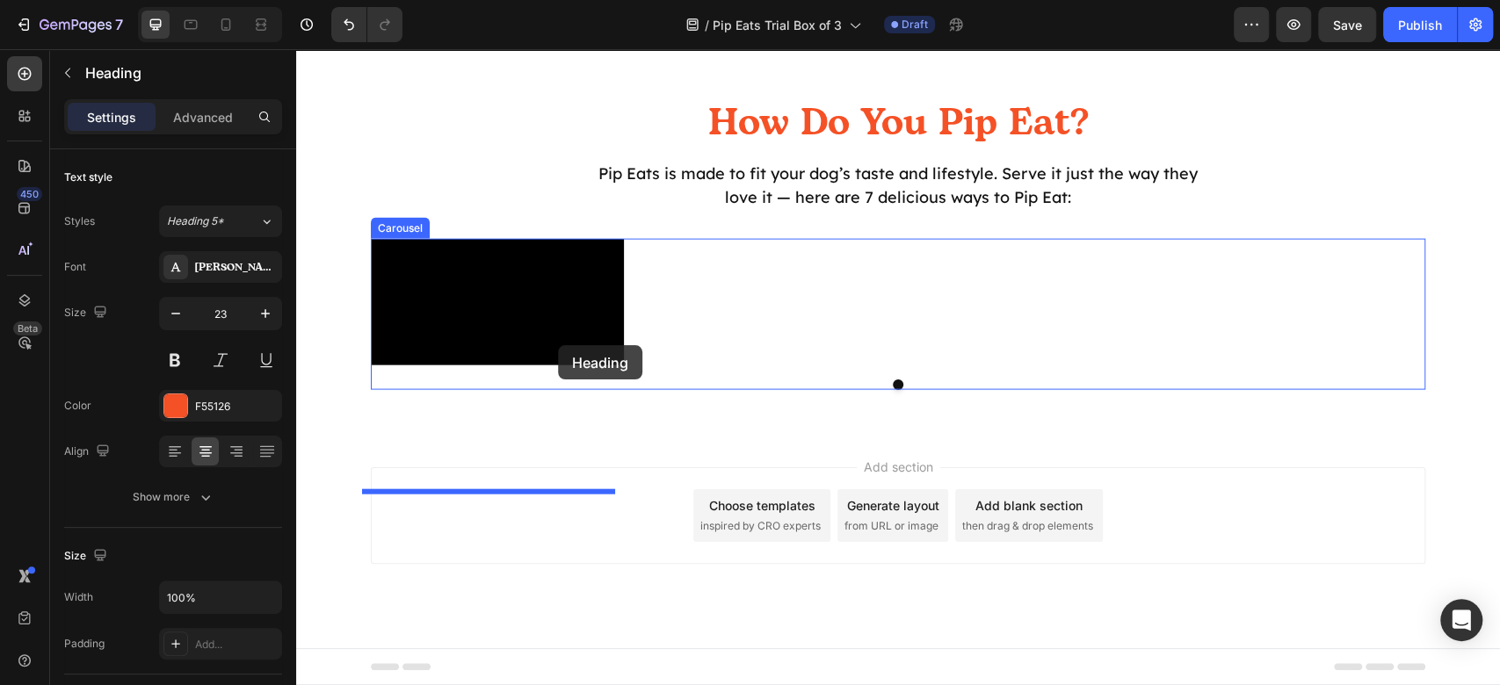
drag, startPoint x: 408, startPoint y: 344, endPoint x: 557, endPoint y: 345, distance: 149.4
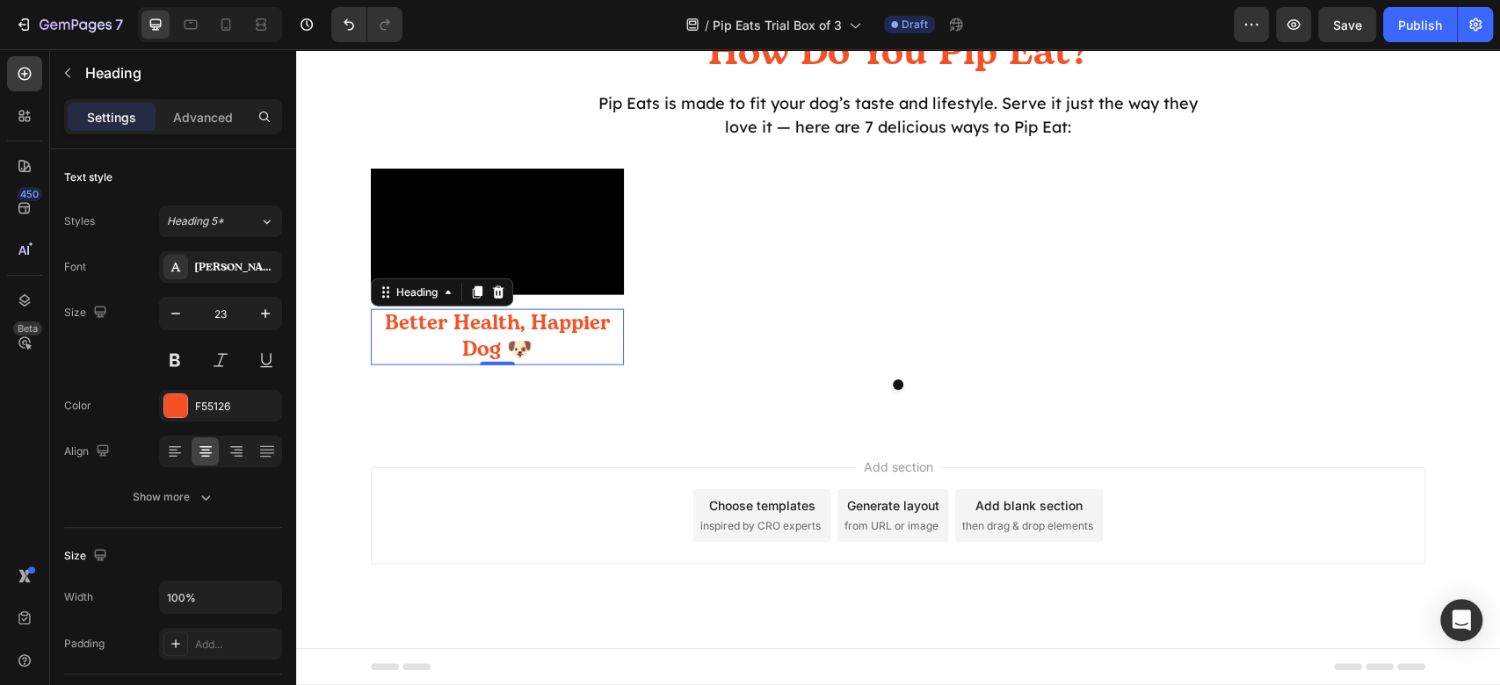
click at [532, 366] on h2 "Better Health, Happier Dog 🐶" at bounding box center [497, 337] width 253 height 56
click at [532, 364] on p "Better Health, Happier Dog 🐶" at bounding box center [498, 337] width 250 height 53
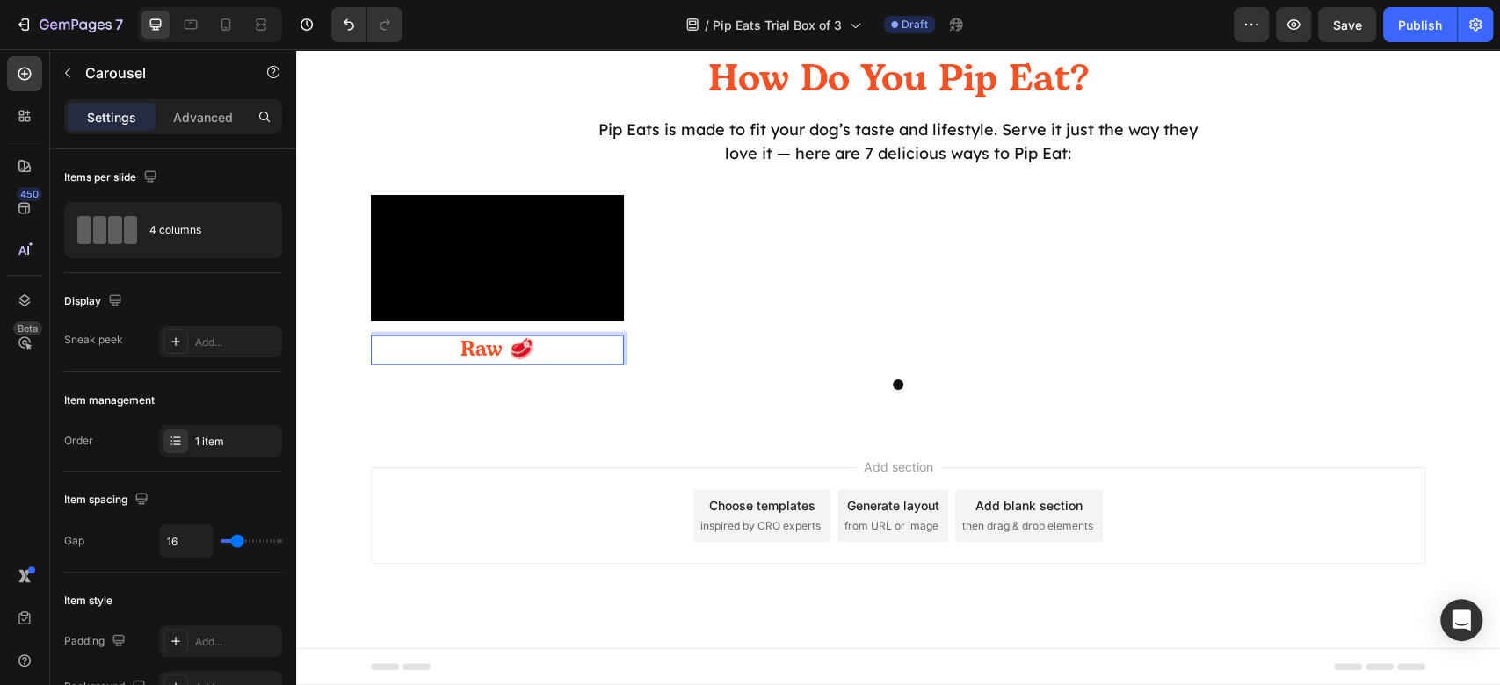
click at [532, 390] on div "Video Raw 🥩 Heading 0 Carousel" at bounding box center [898, 292] width 1055 height 195
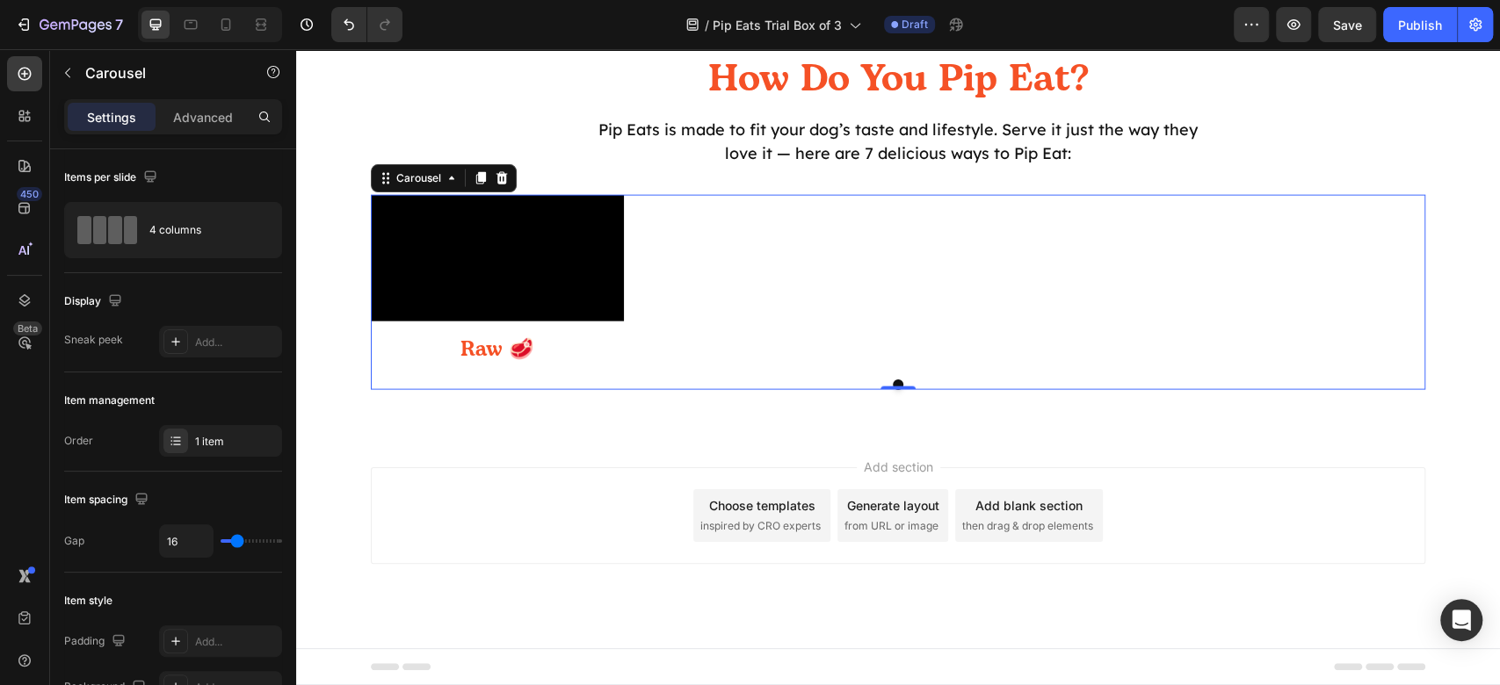
click at [820, 390] on div "Video Raw 🥩 Heading Carousel 0" at bounding box center [898, 292] width 1055 height 195
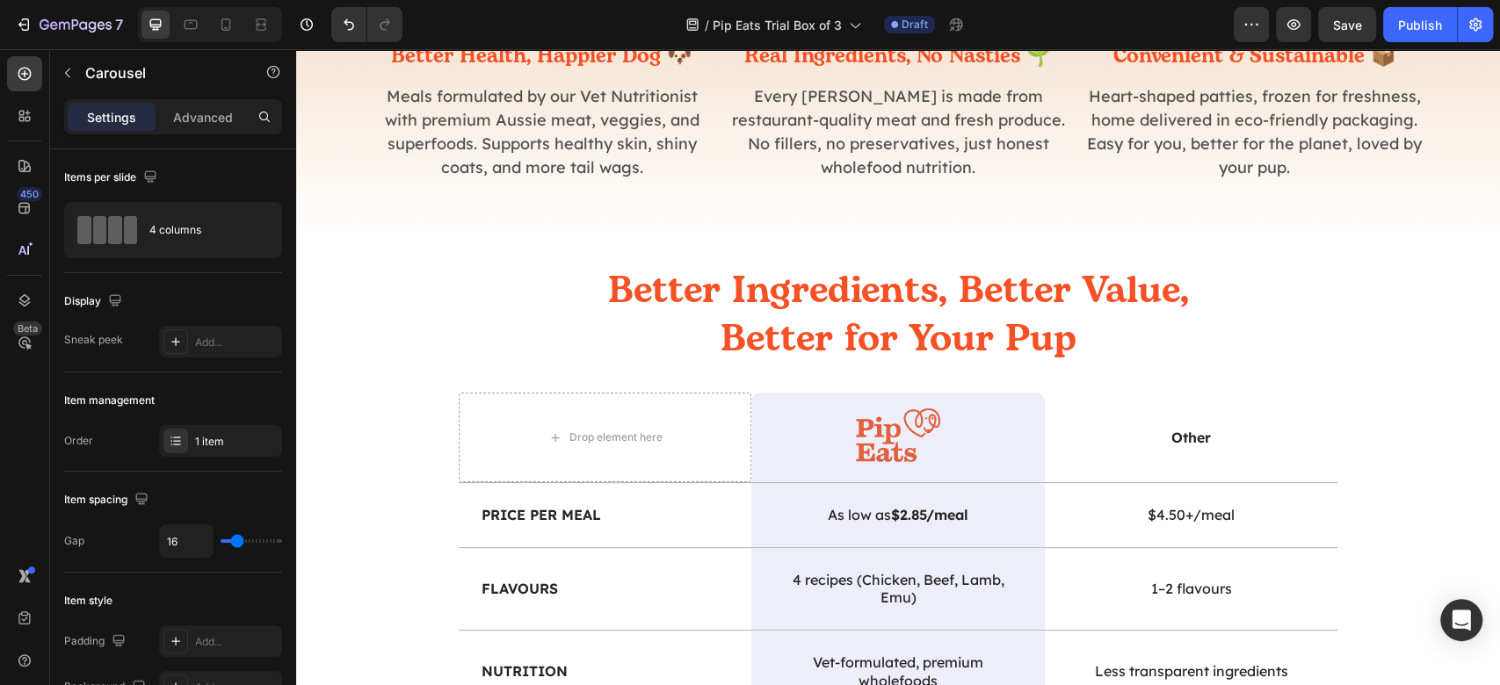
scroll to position [1178, 0]
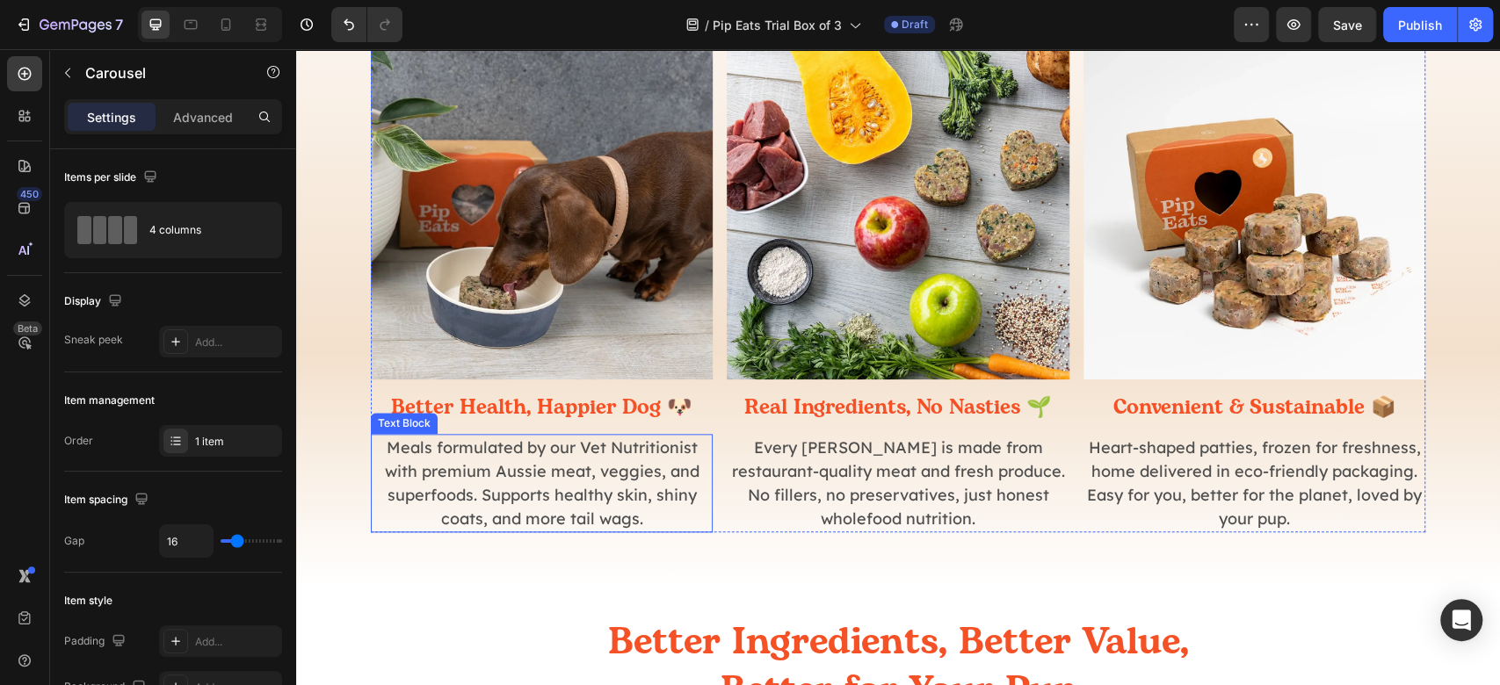
click at [495, 494] on p "Meals formulated by our Vet Nutritionist with premium Aussie meat, veggies, and…" at bounding box center [542, 483] width 338 height 95
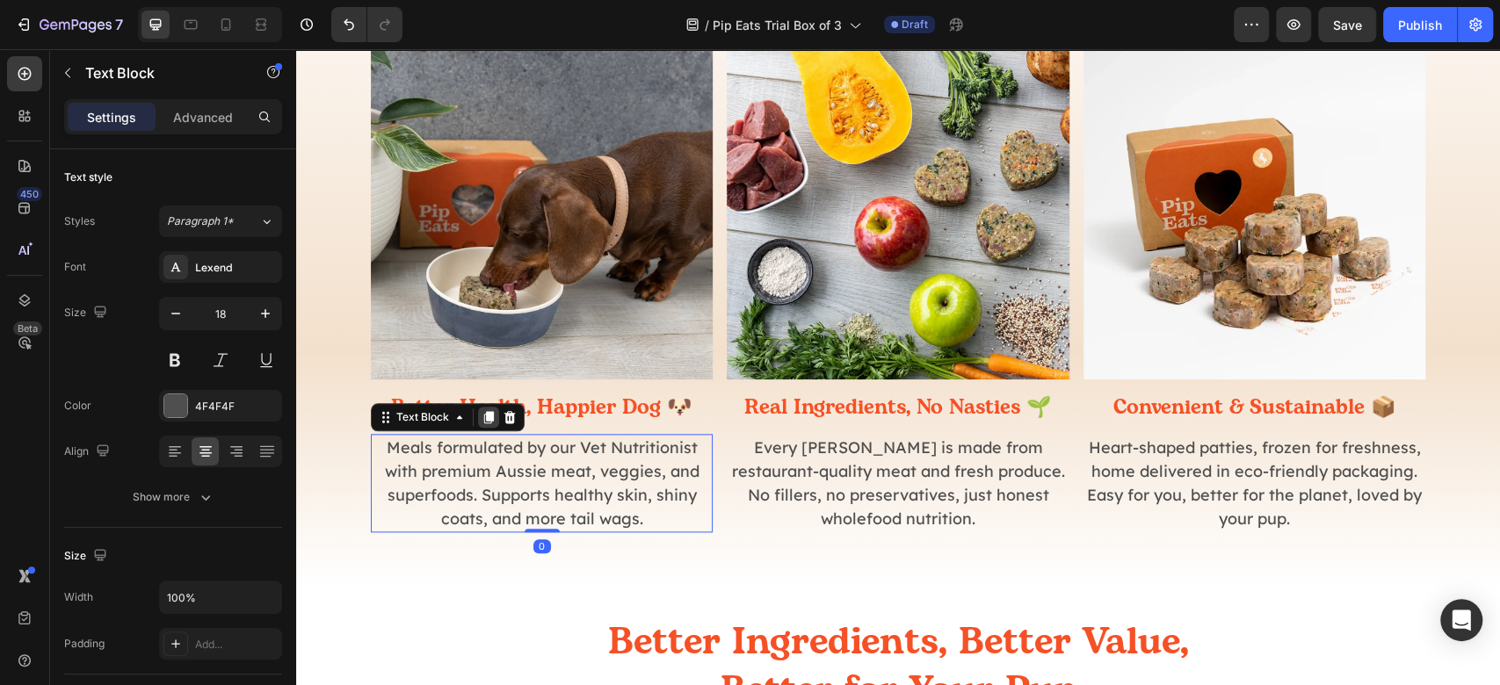
click at [482, 416] on icon at bounding box center [489, 417] width 14 height 14
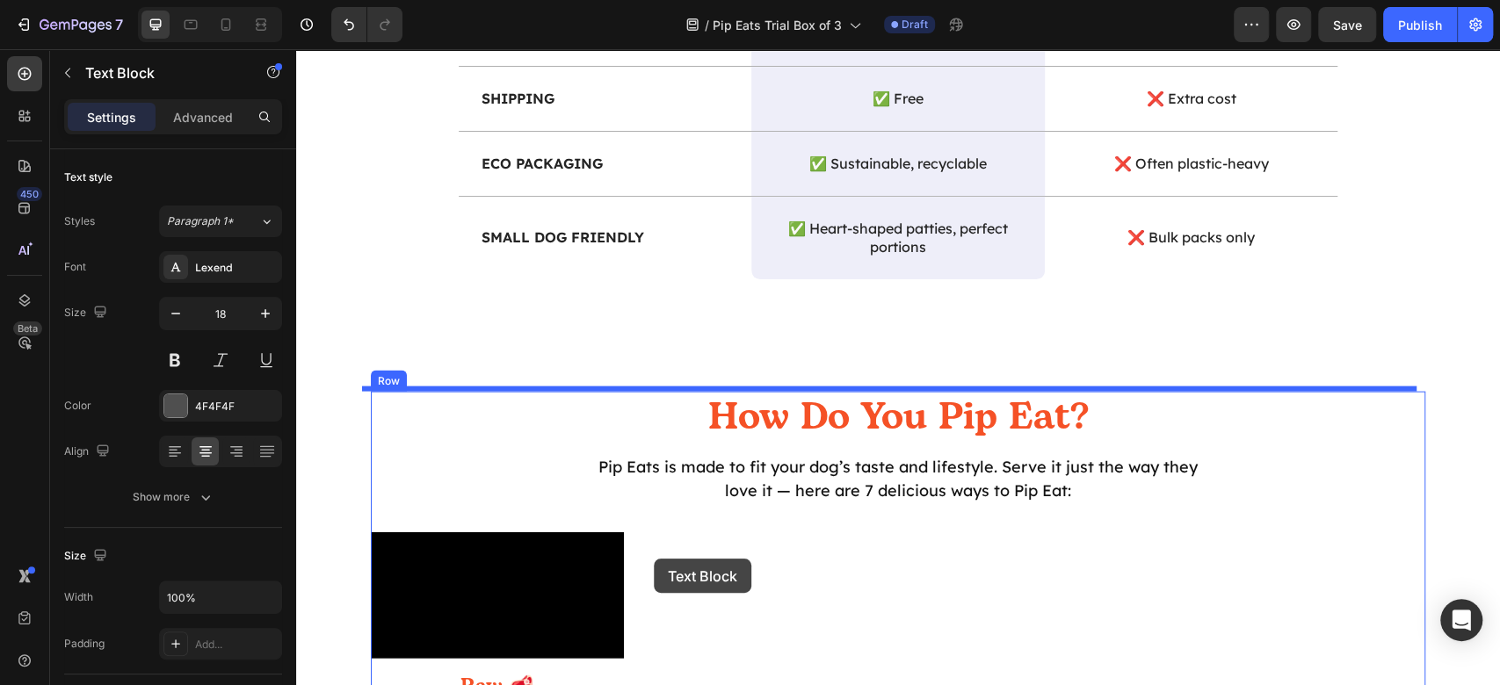
scroll to position [2810, 0]
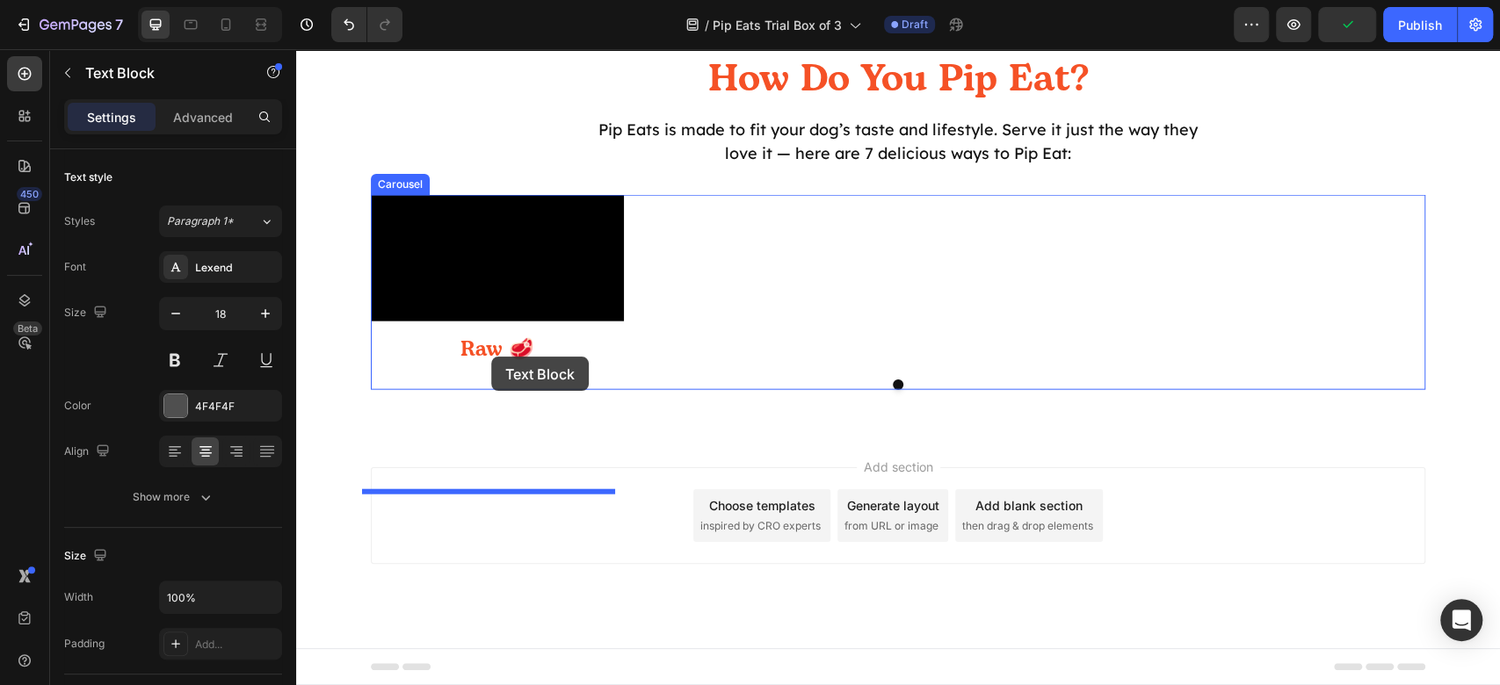
drag, startPoint x: 395, startPoint y: 527, endPoint x: 491, endPoint y: 357, distance: 195.6
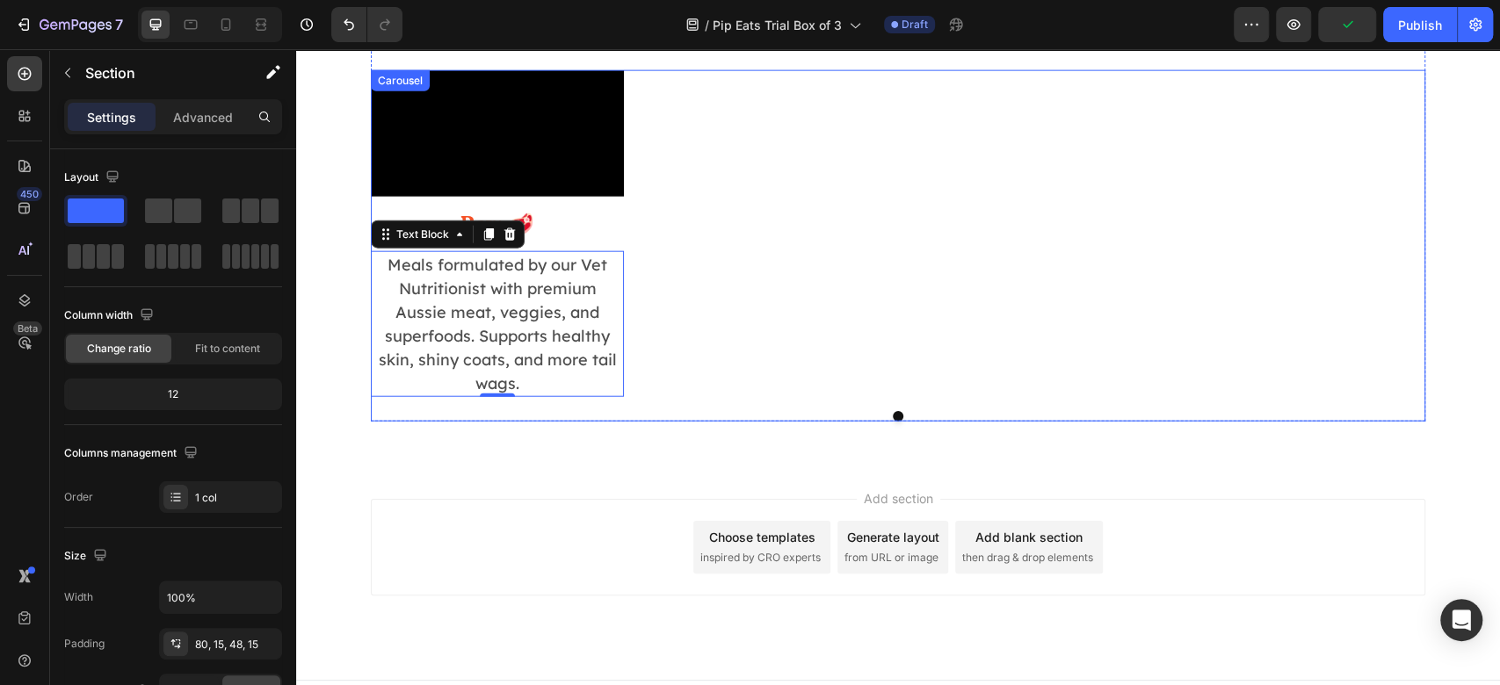
click at [462, 464] on div "How Do You Pip Eat? Heading Pip Eats is made to fit your dog’s taste and lifest…" at bounding box center [898, 161] width 1204 height 605
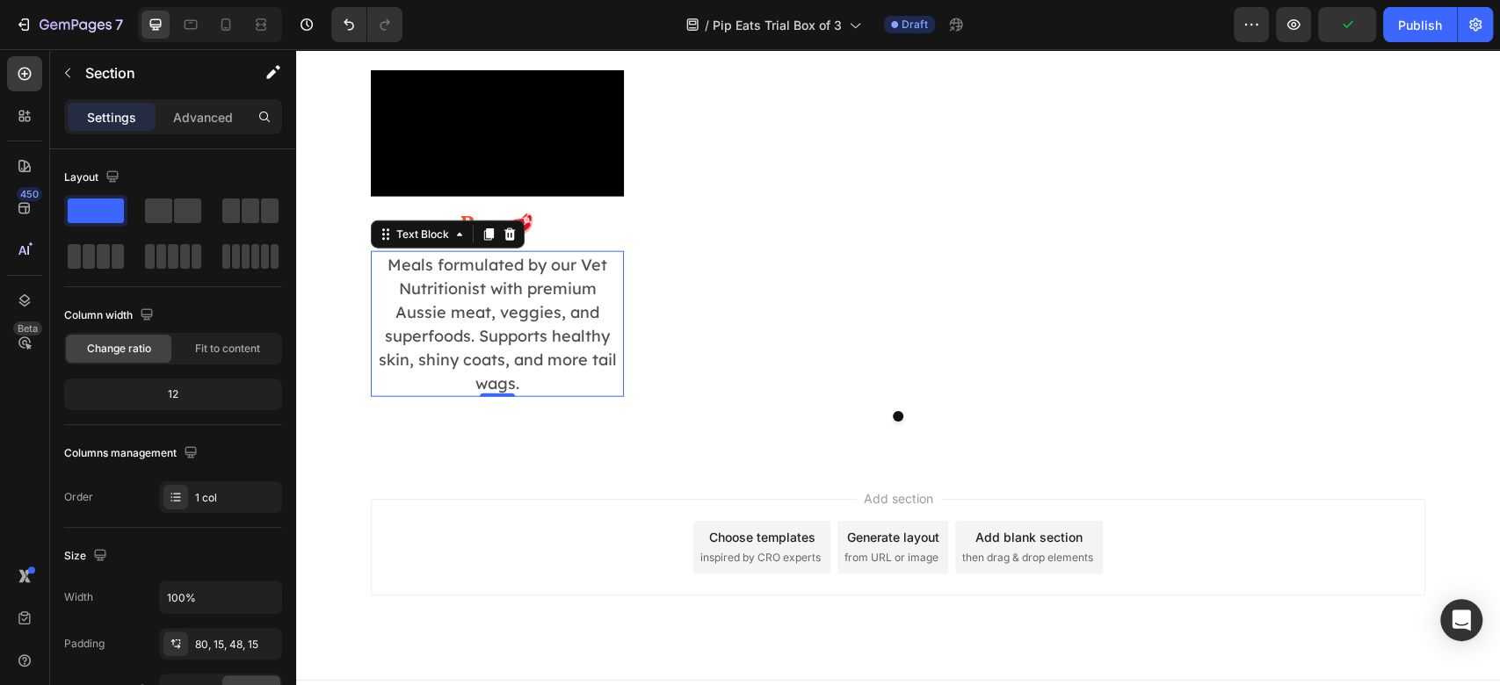
click at [522, 395] on p "Meals formulated by our Vet Nutritionist with premium Aussie meat, veggies, and…" at bounding box center [498, 324] width 250 height 142
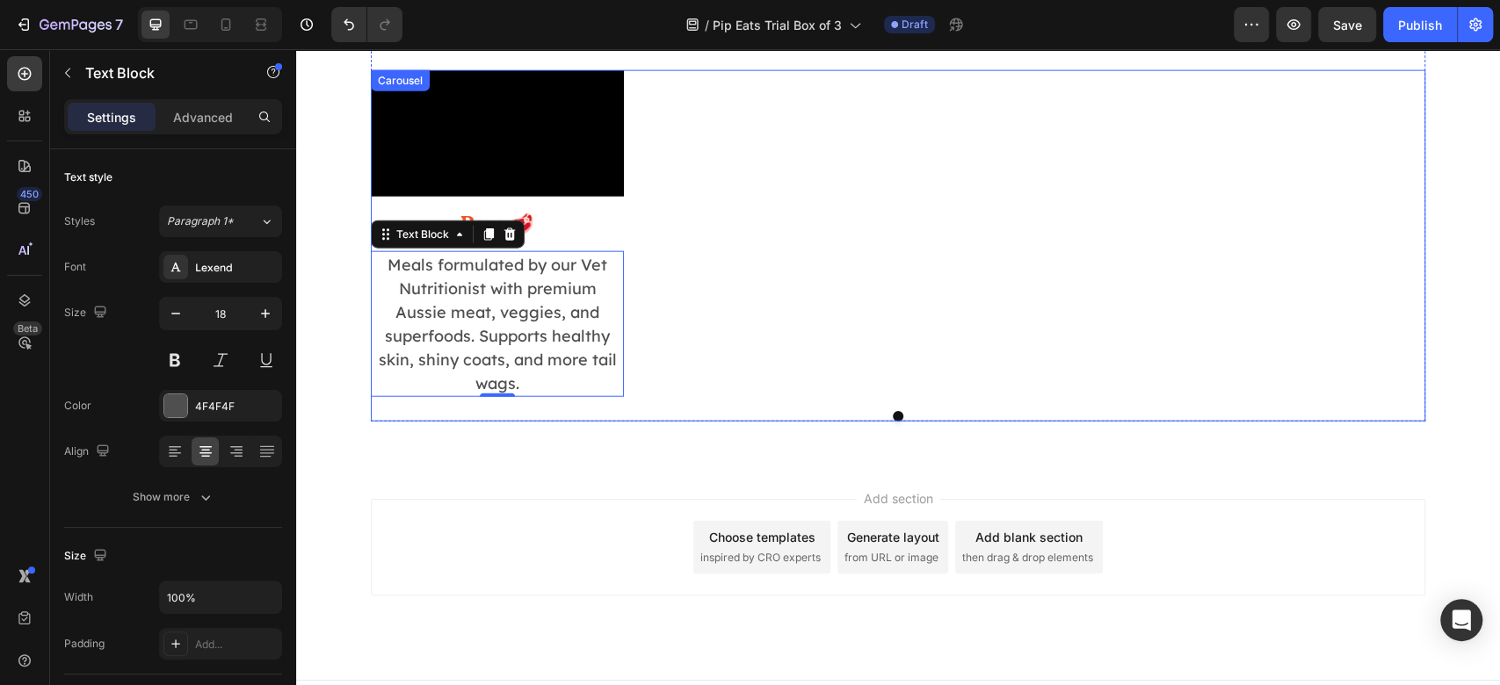
click at [888, 316] on div "Video Raw 🥩 Heading Meals formulated by our Vet Nutritionist with premium Aussi…" at bounding box center [898, 233] width 1055 height 327
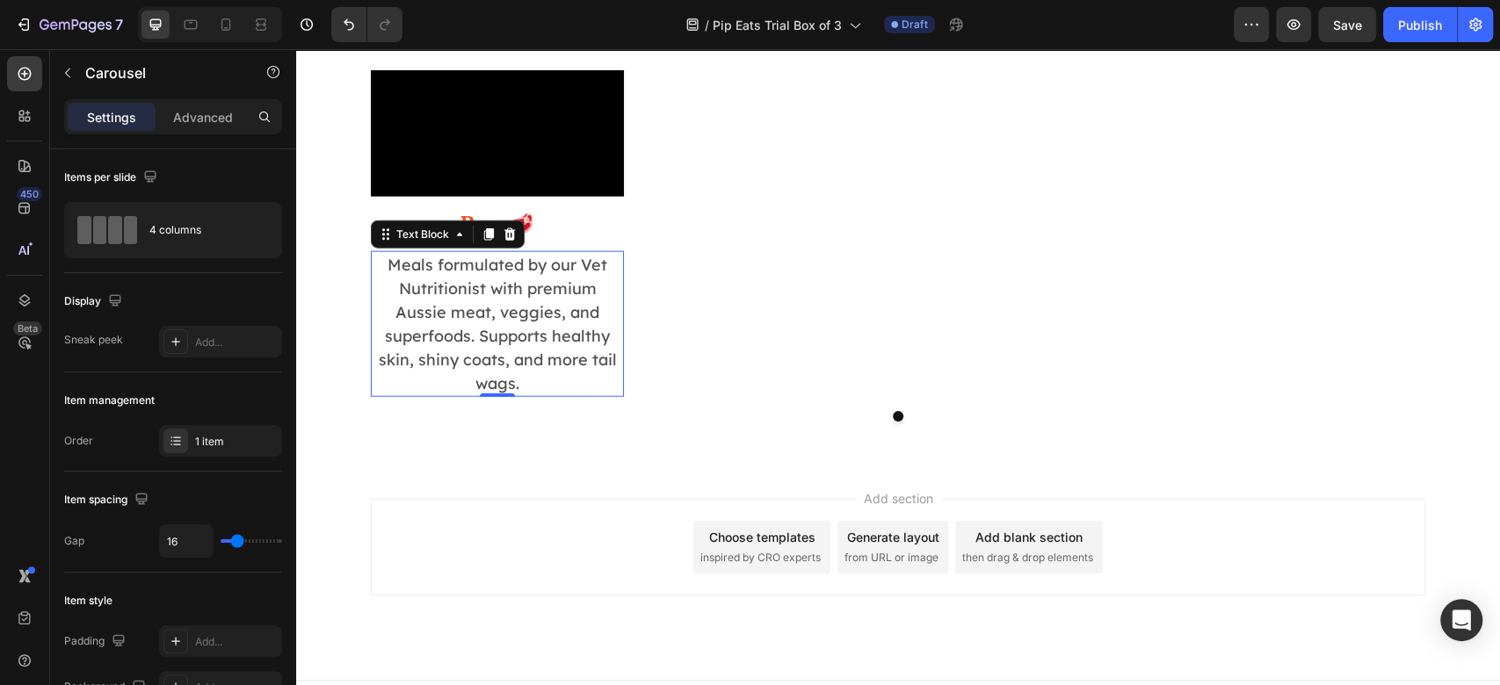
click at [489, 395] on p "Meals formulated by our Vet Nutritionist with premium Aussie meat, veggies, and…" at bounding box center [498, 324] width 250 height 142
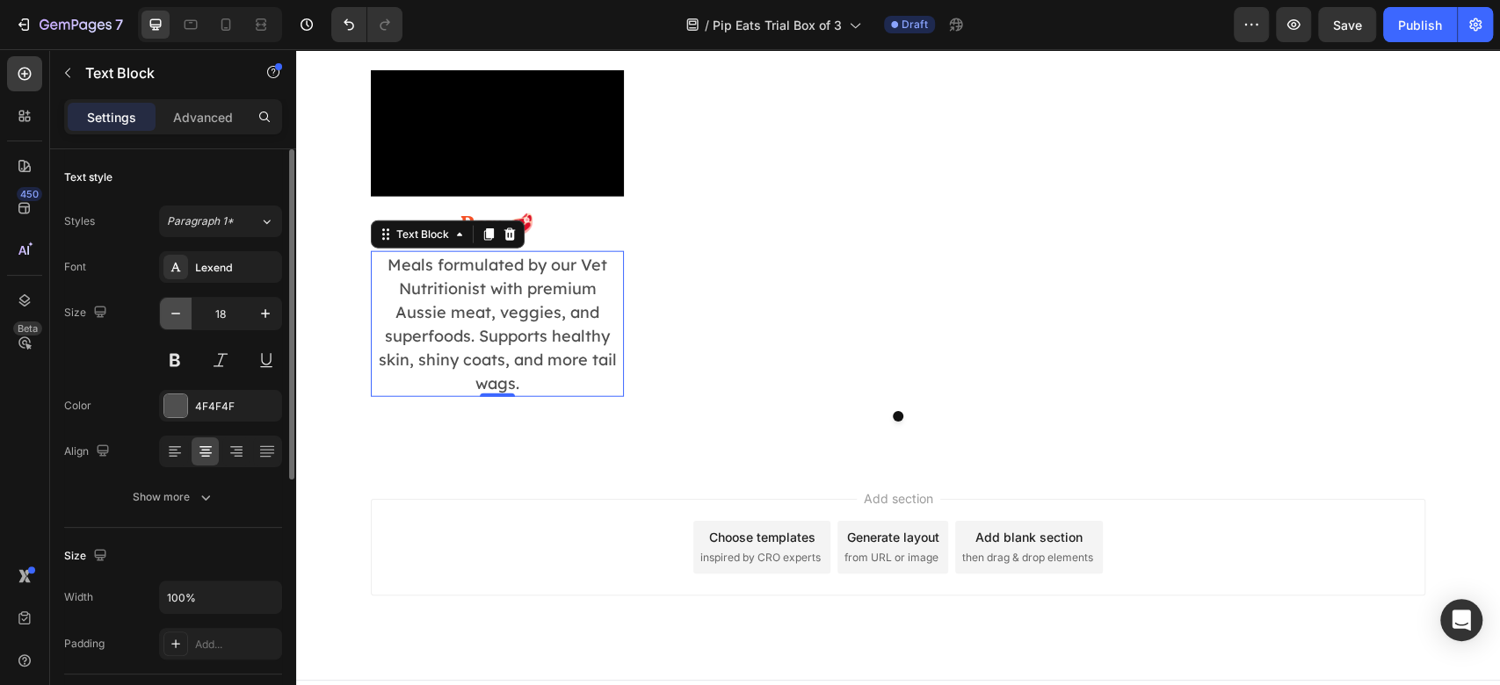
click at [185, 310] on button "button" at bounding box center [176, 314] width 32 height 32
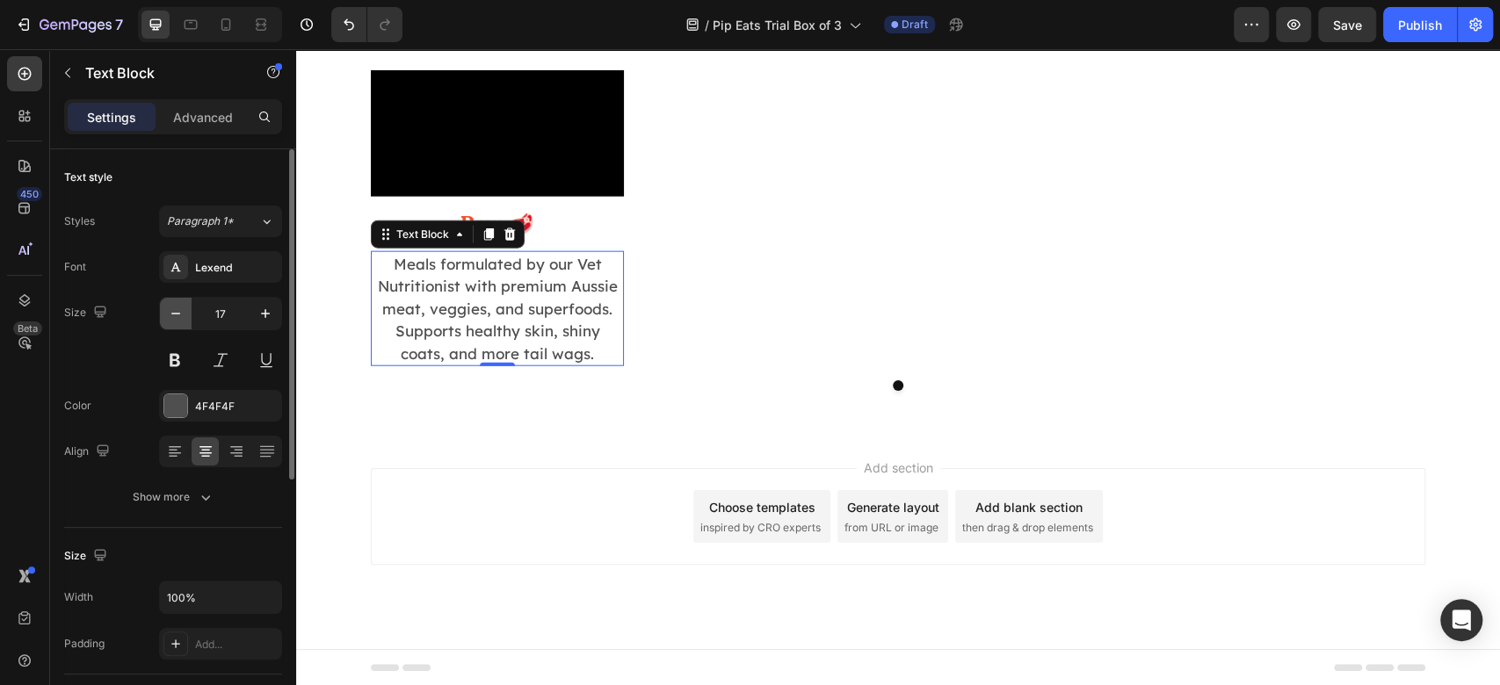
click at [185, 310] on button "button" at bounding box center [176, 314] width 32 height 32
type input "16"
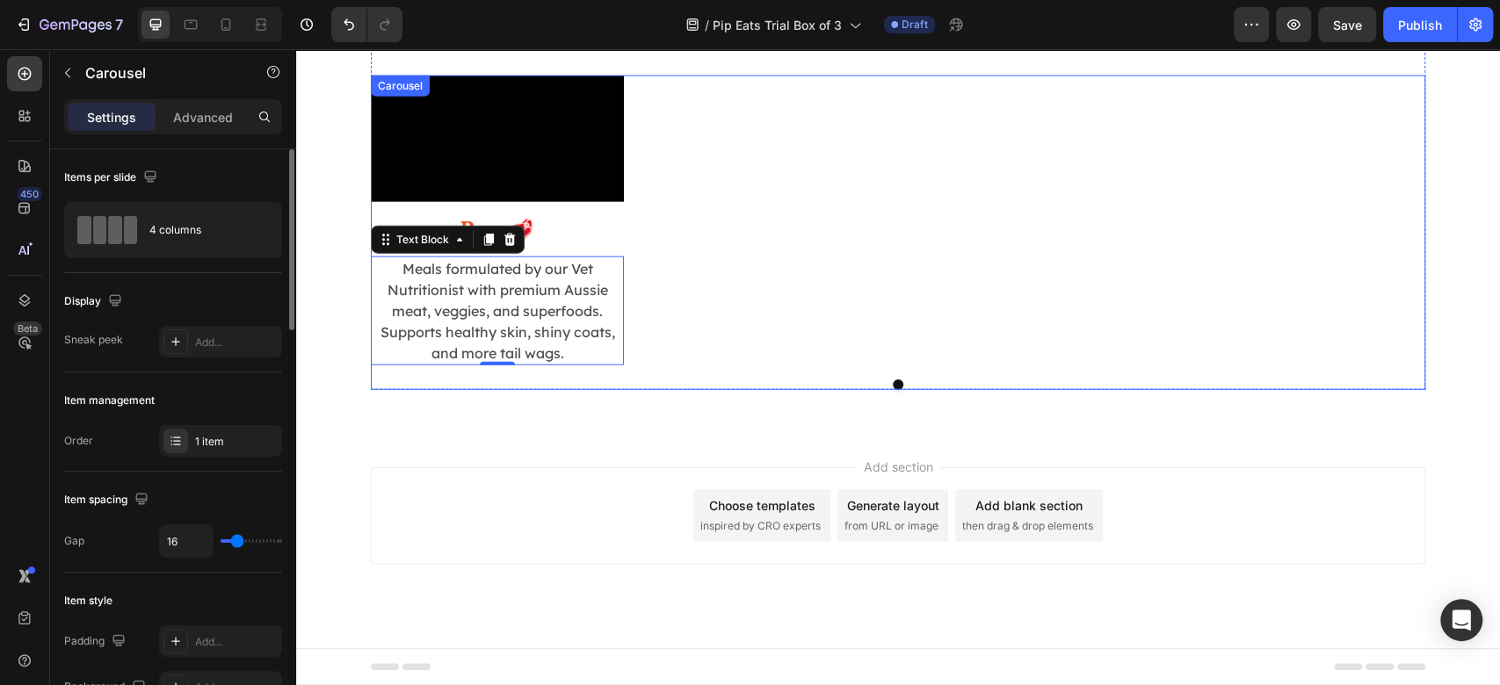
click at [1091, 277] on div "Video Raw 🥩 Heading Meals formulated by our Vet Nutritionist with premium Aussi…" at bounding box center [898, 221] width 1055 height 290
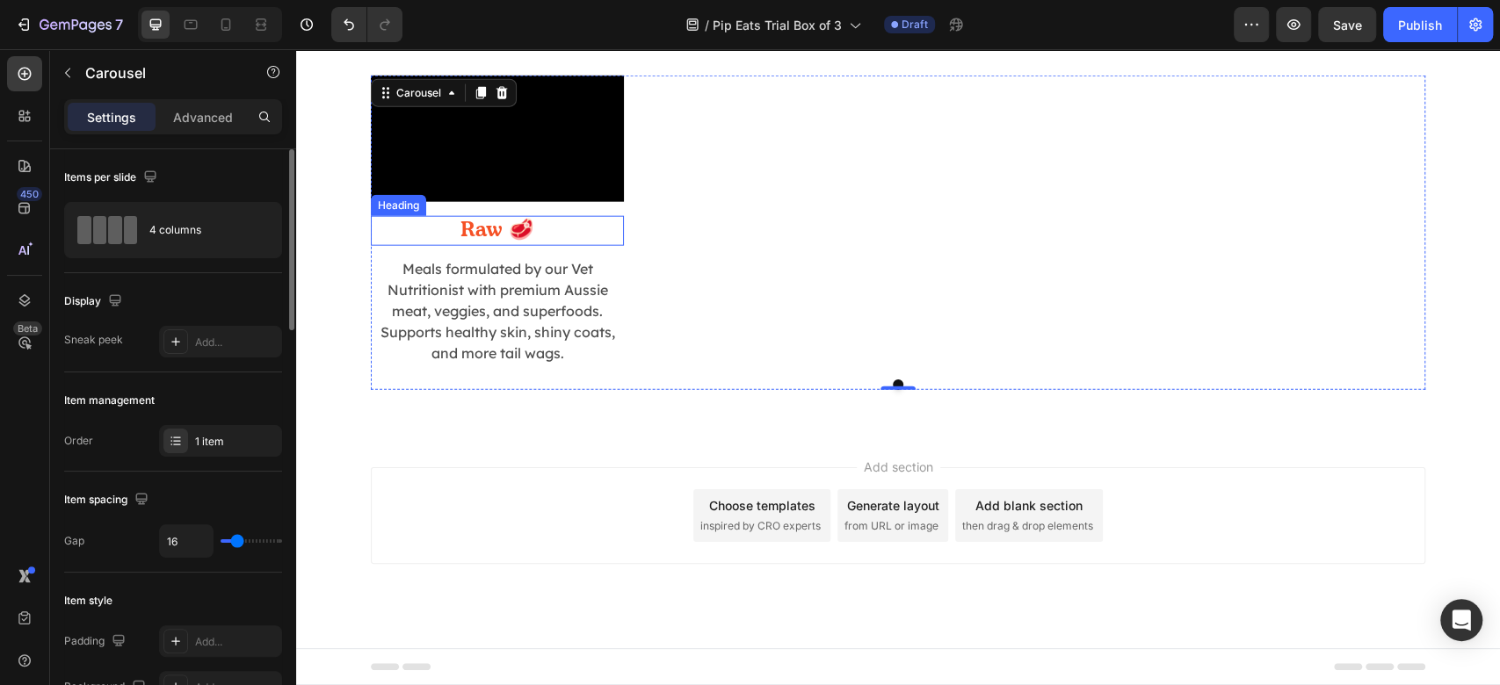
click at [541, 246] on h2 "Raw 🥩" at bounding box center [497, 231] width 253 height 30
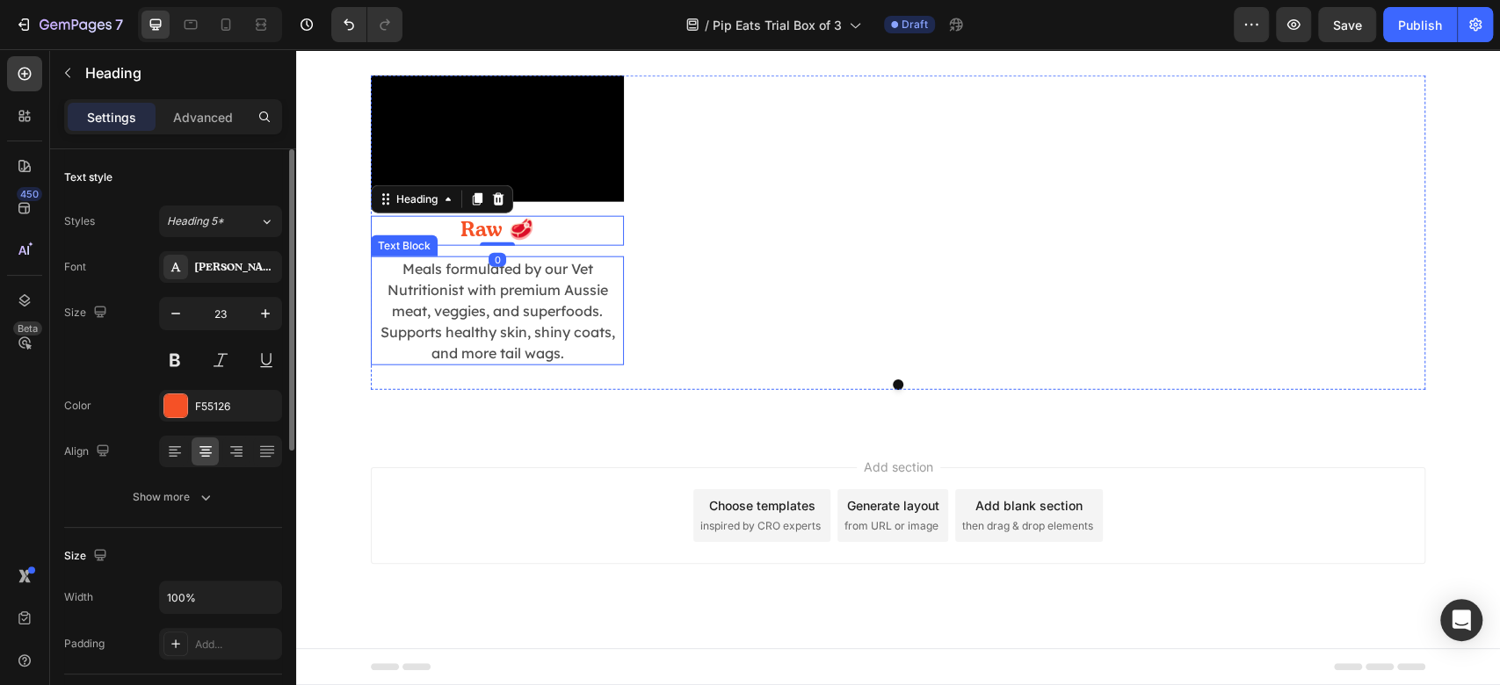
click at [470, 364] on p "Meals formulated by our Vet Nutritionist with premium Aussie meat, veggies, and…" at bounding box center [498, 310] width 250 height 105
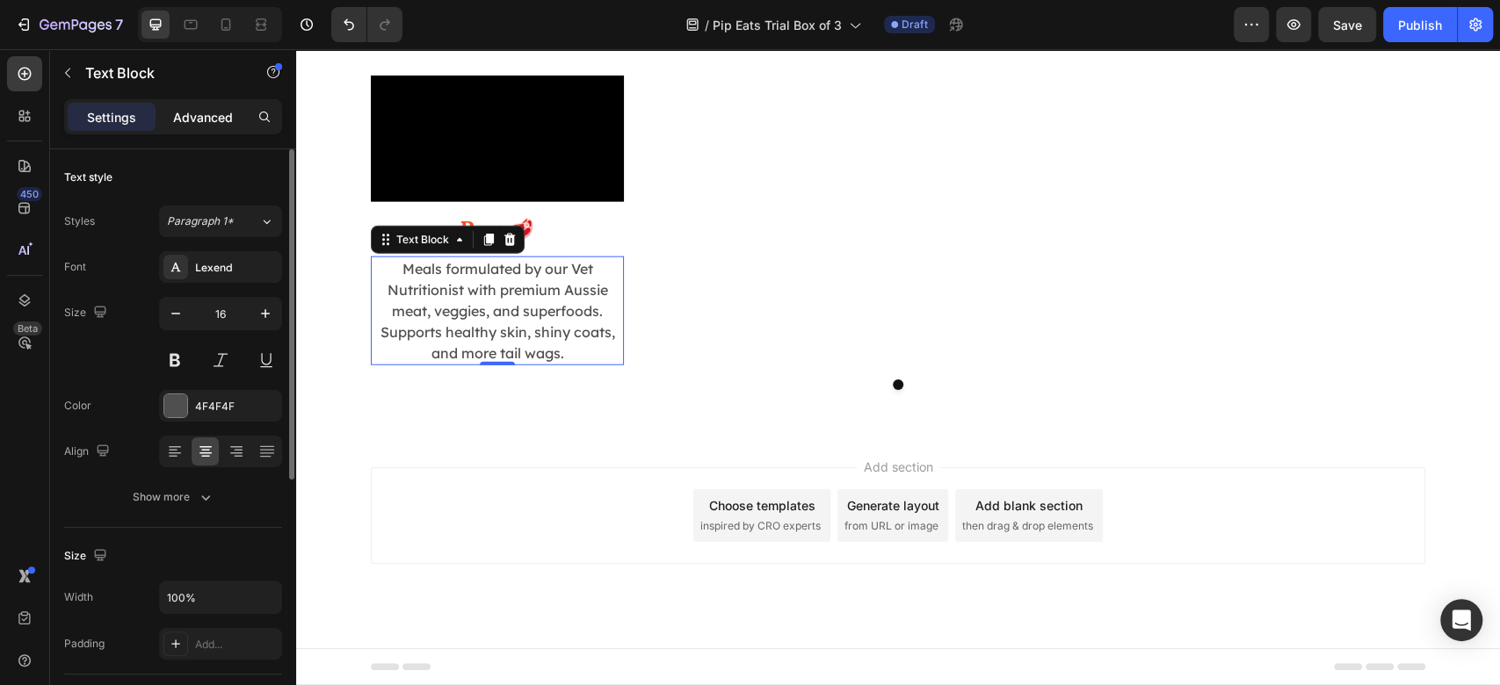
click at [223, 125] on p "Advanced" at bounding box center [203, 117] width 60 height 18
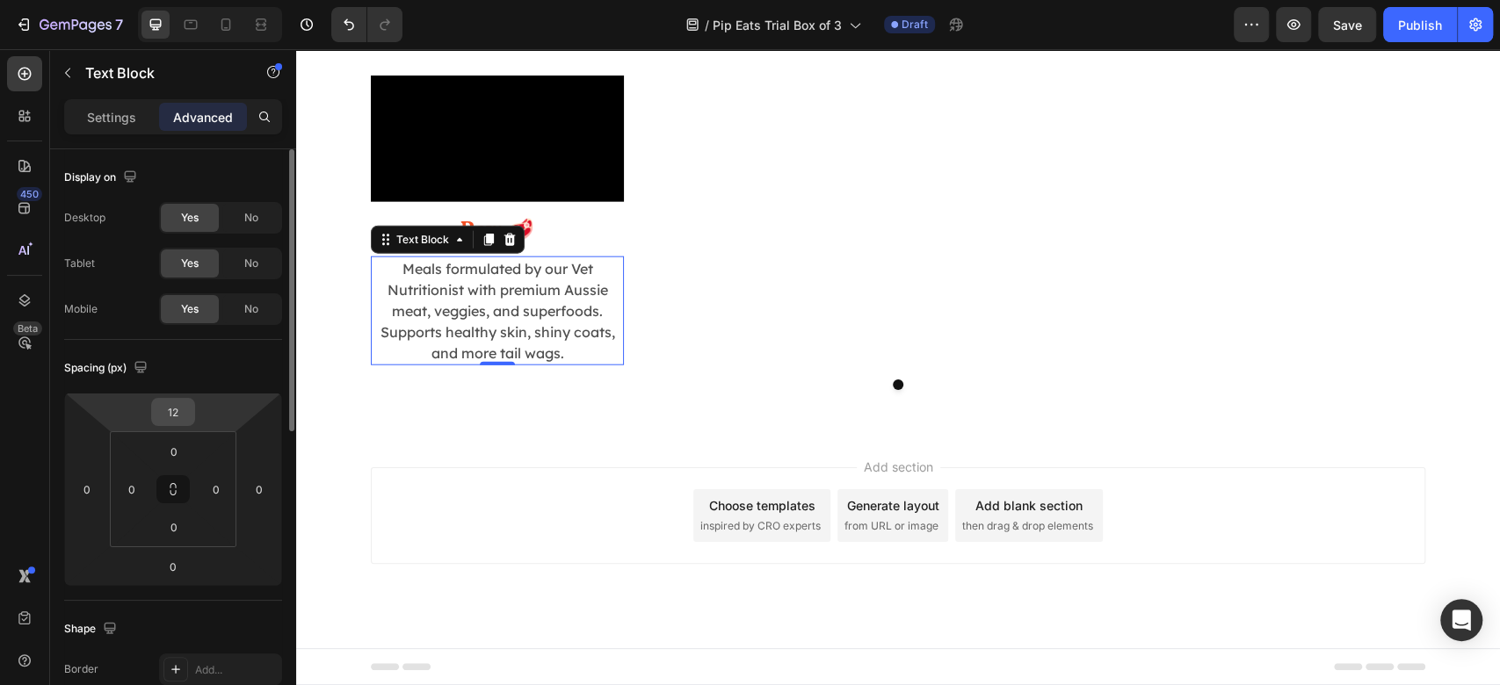
click at [175, 413] on input "12" at bounding box center [173, 412] width 35 height 26
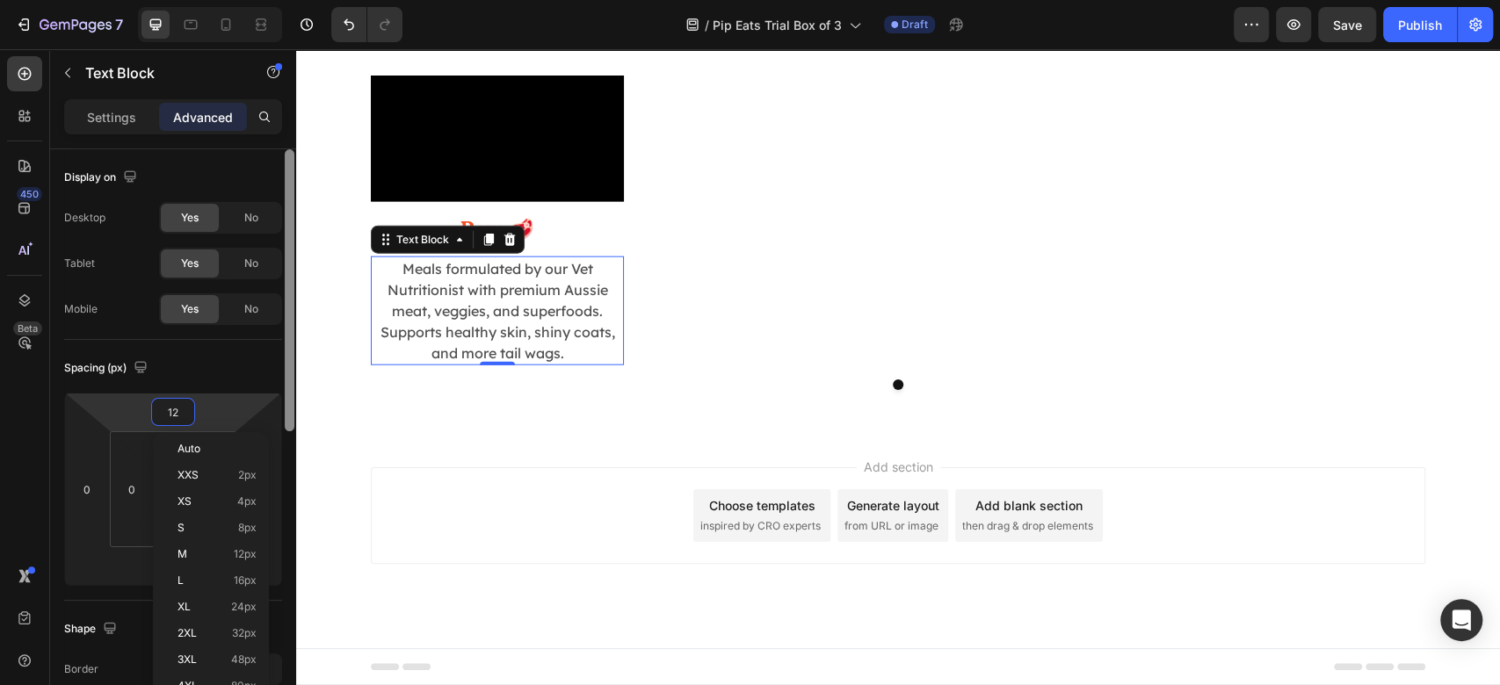
type input "8"
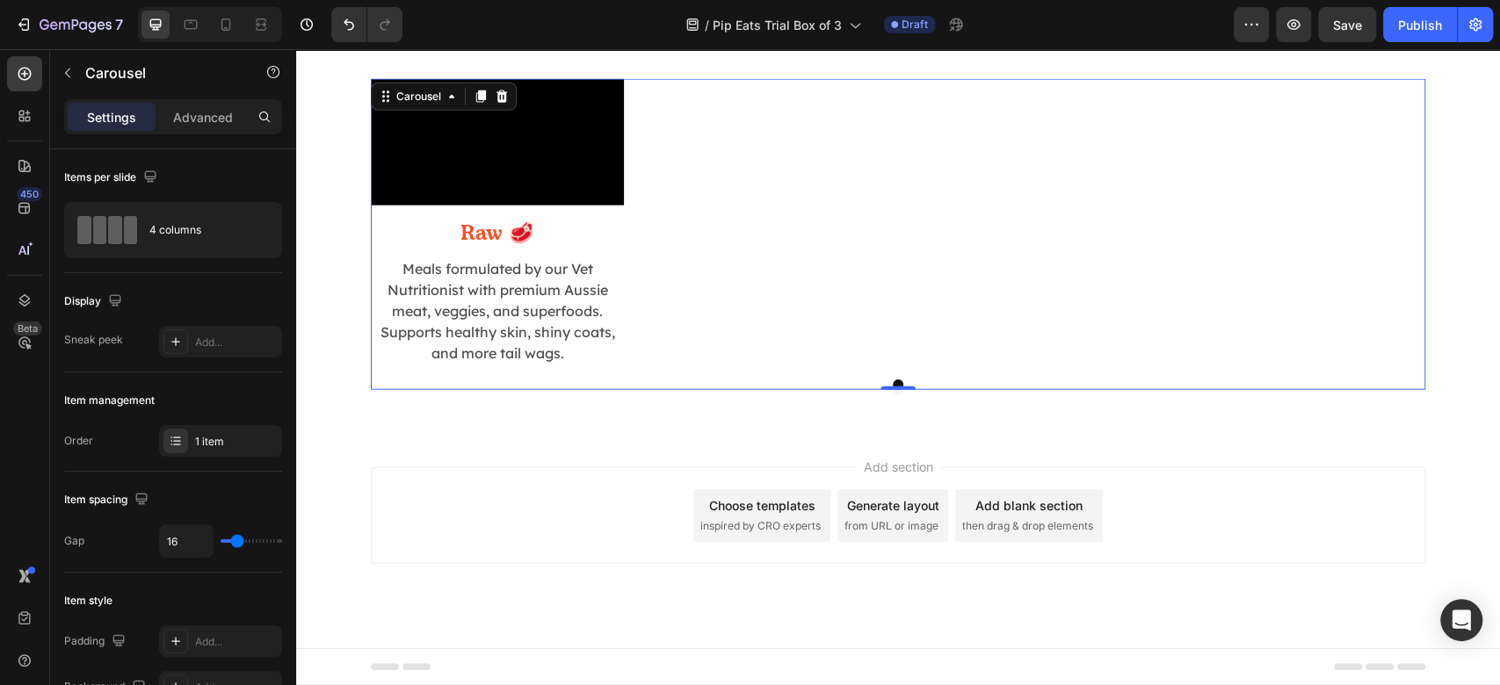
click at [1025, 290] on div "Video Raw 🥩 Heading Meals formulated by our Vet Nutritionist with premium Aussi…" at bounding box center [898, 222] width 1055 height 286
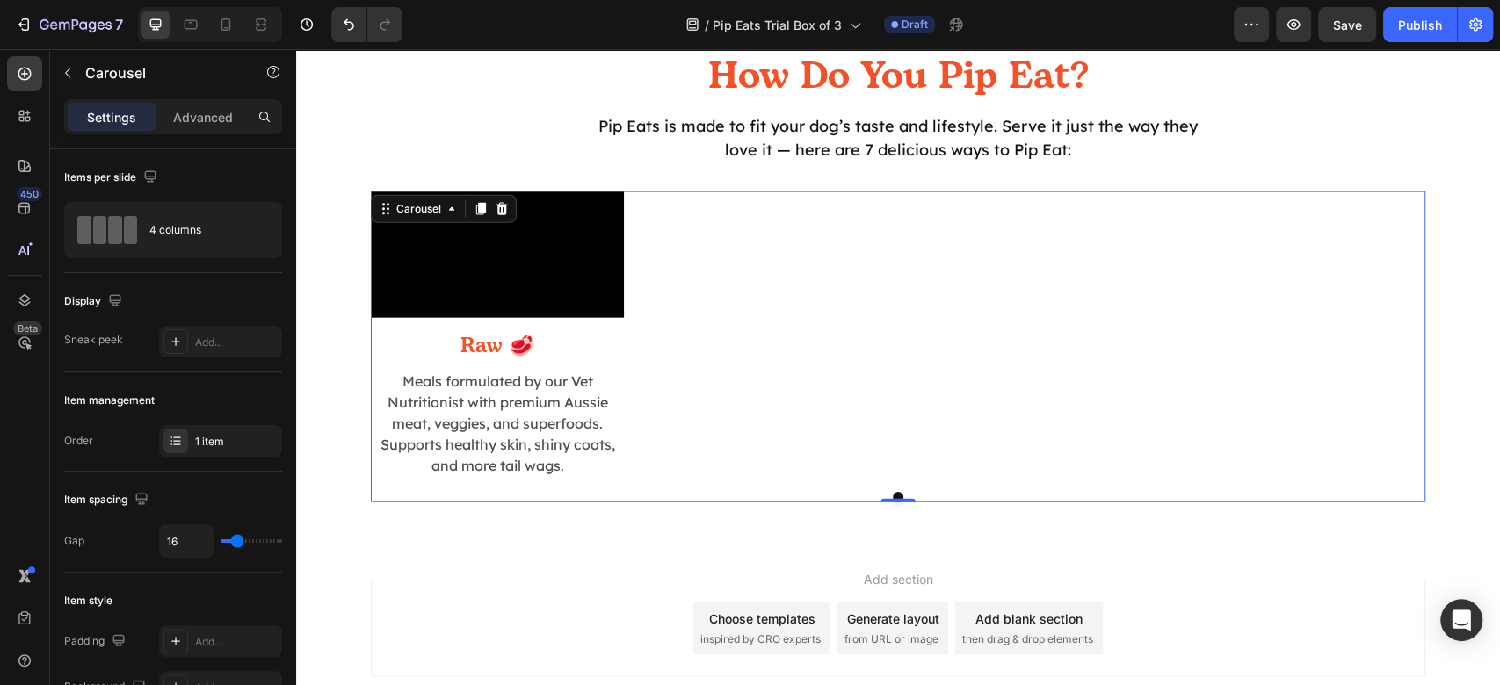
scroll to position [2693, 0]
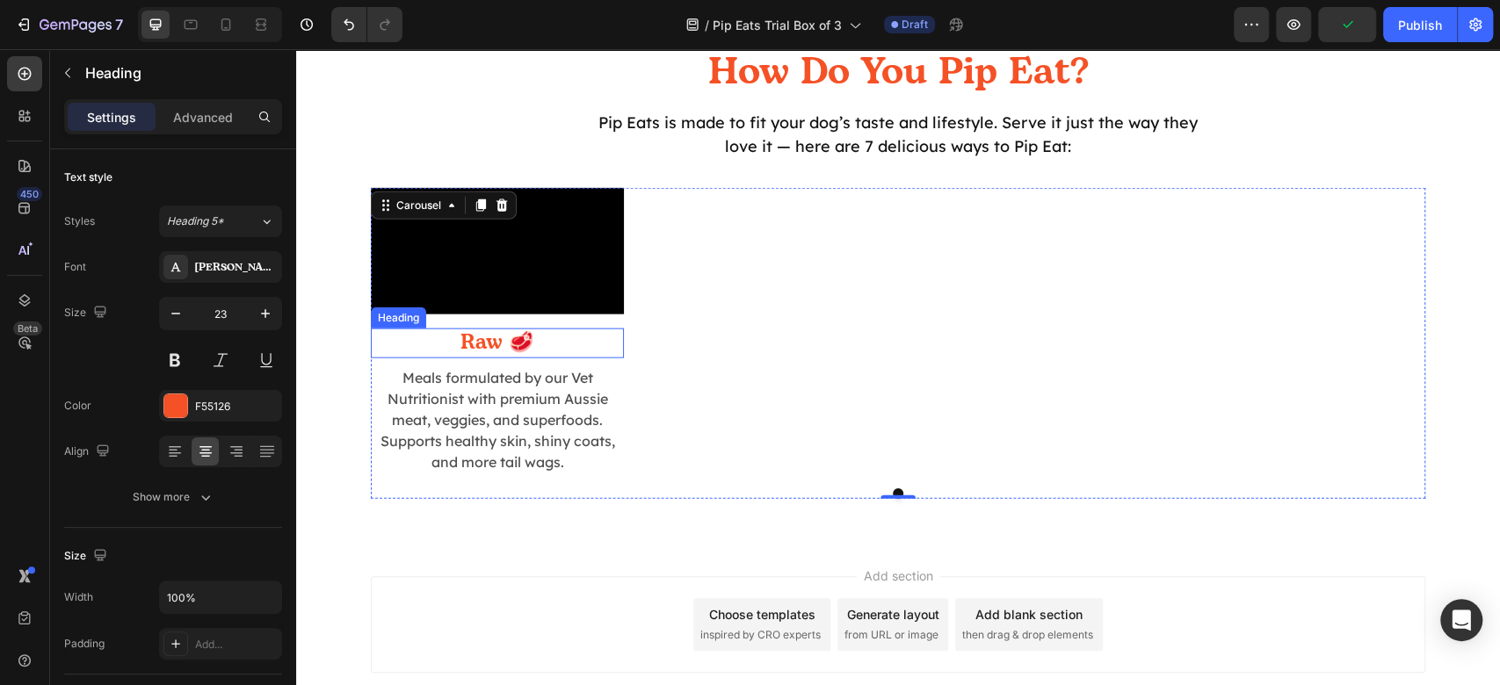
click at [452, 359] on h2 "Raw 🥩" at bounding box center [497, 344] width 253 height 30
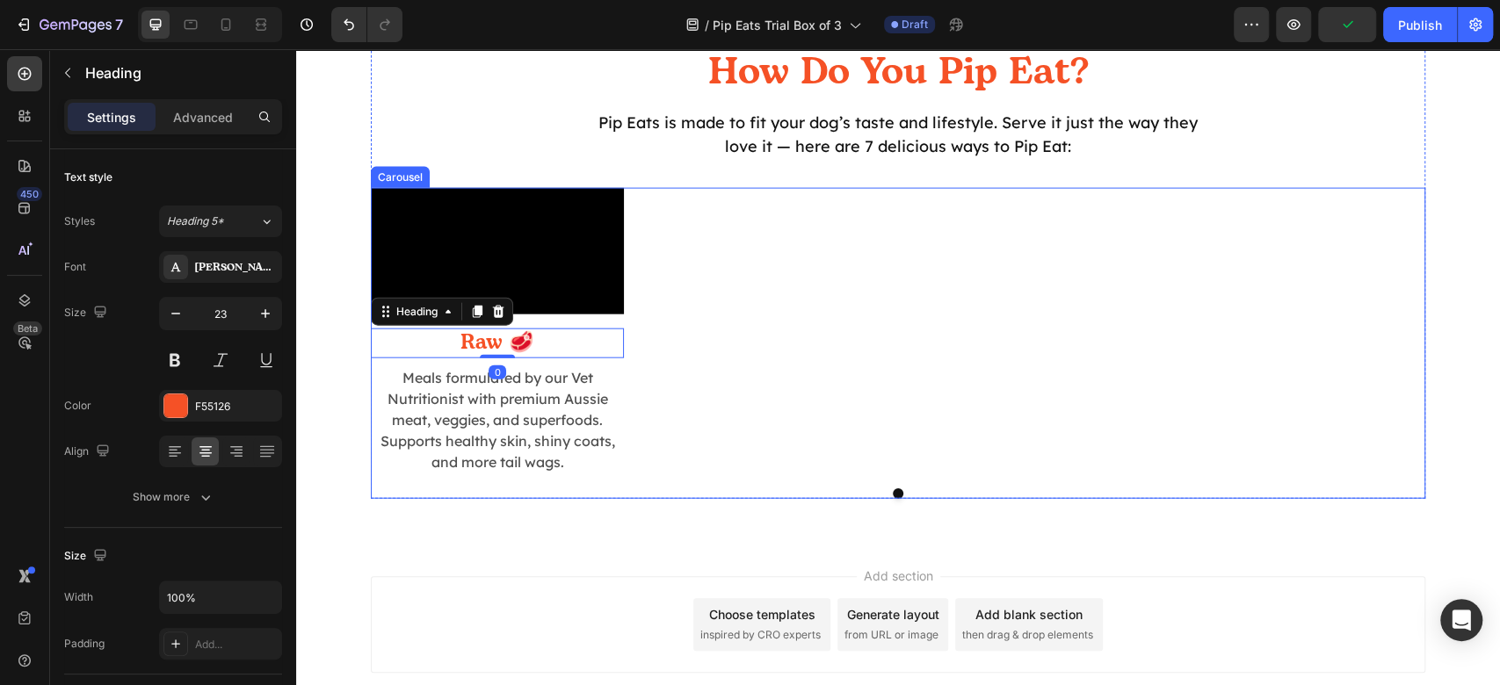
click at [815, 447] on div "Video Raw 🥩 Heading 0 Meals formulated by our Vet Nutritionist with premium Aus…" at bounding box center [898, 331] width 1055 height 286
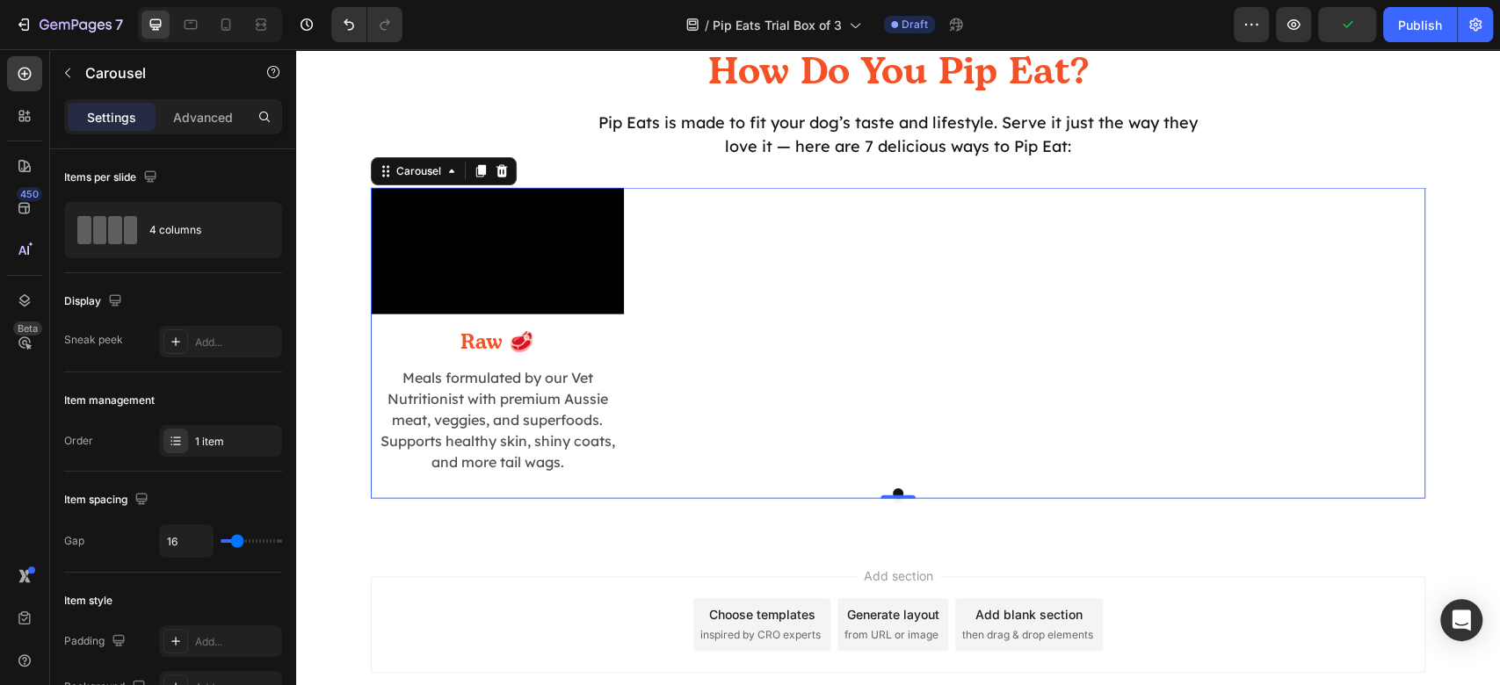
scroll to position [2926, 0]
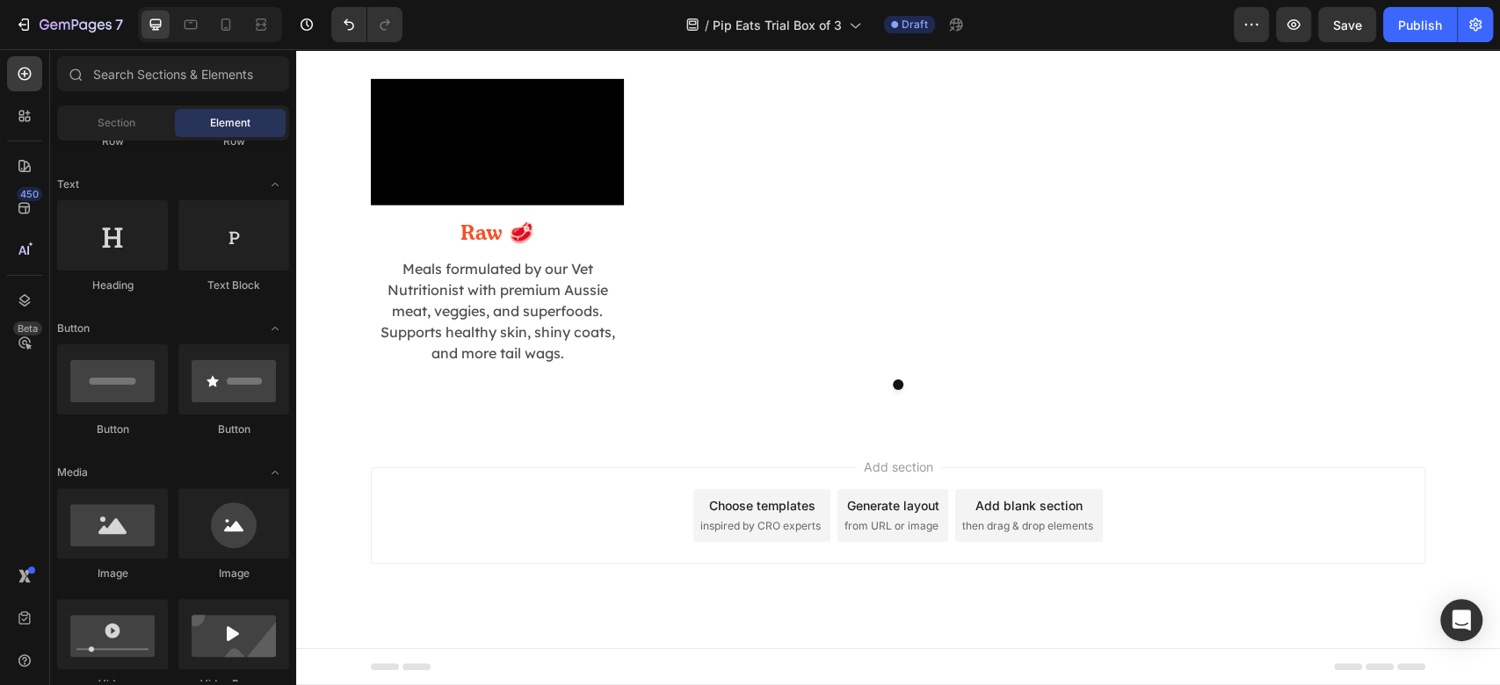
click at [399, 491] on div "Add section Choose templates inspired by CRO experts Generate layout from URL o…" at bounding box center [898, 516] width 1055 height 97
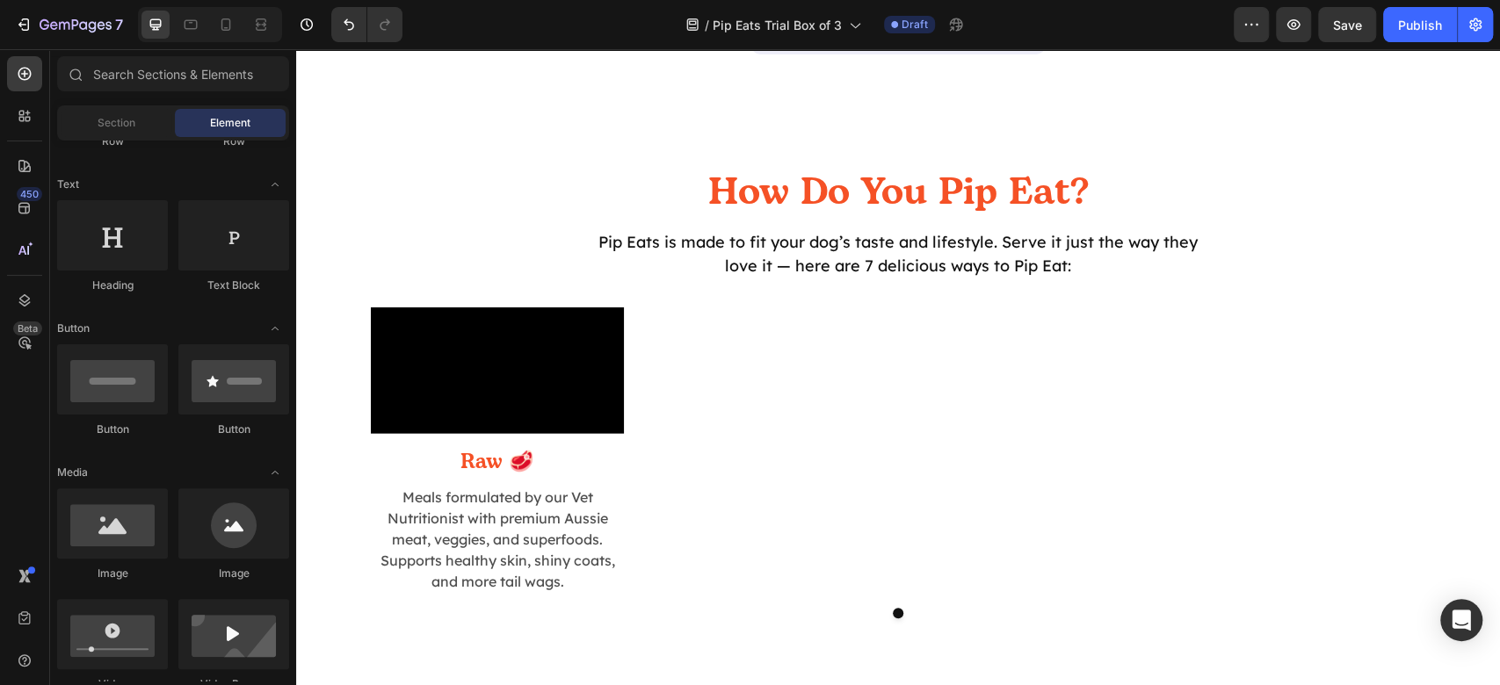
scroll to position [0, 0]
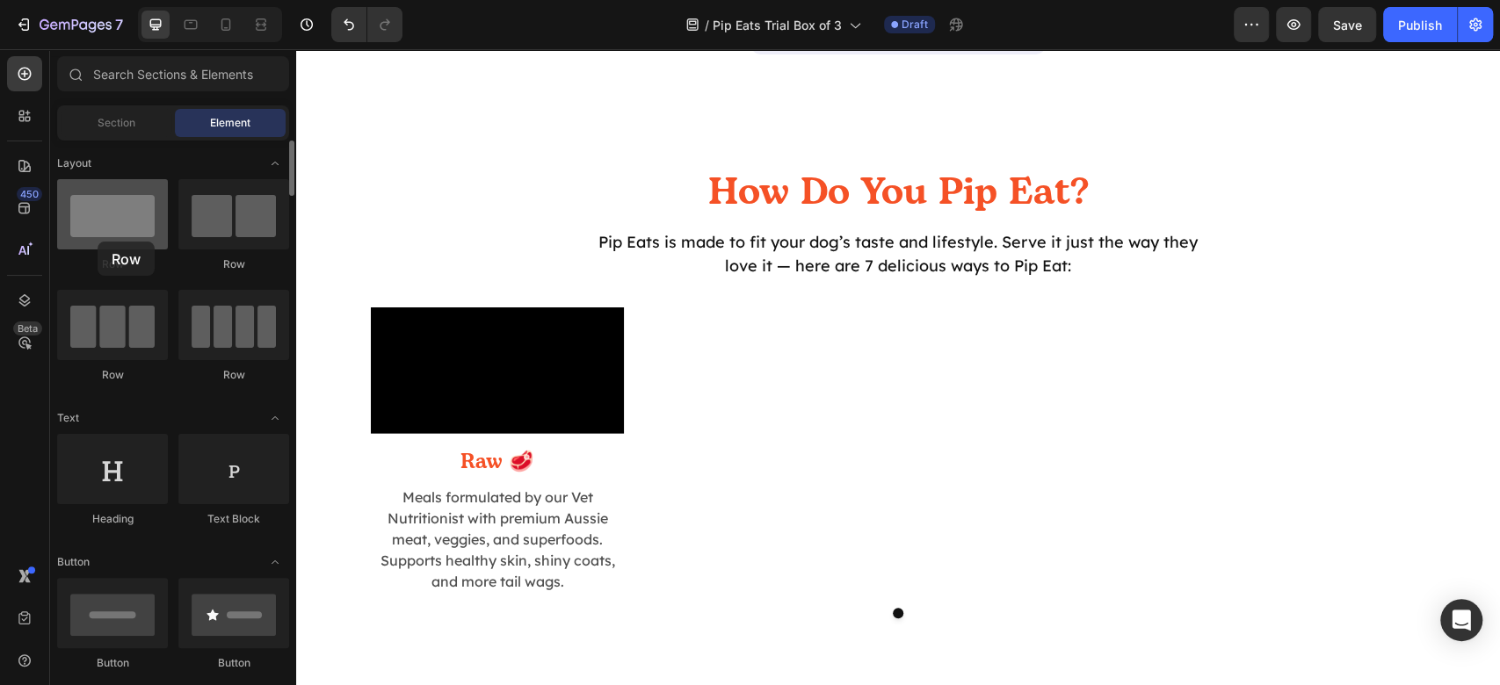
drag, startPoint x: 140, startPoint y: 216, endPoint x: 98, endPoint y: 242, distance: 49.3
click at [98, 242] on div at bounding box center [112, 214] width 111 height 70
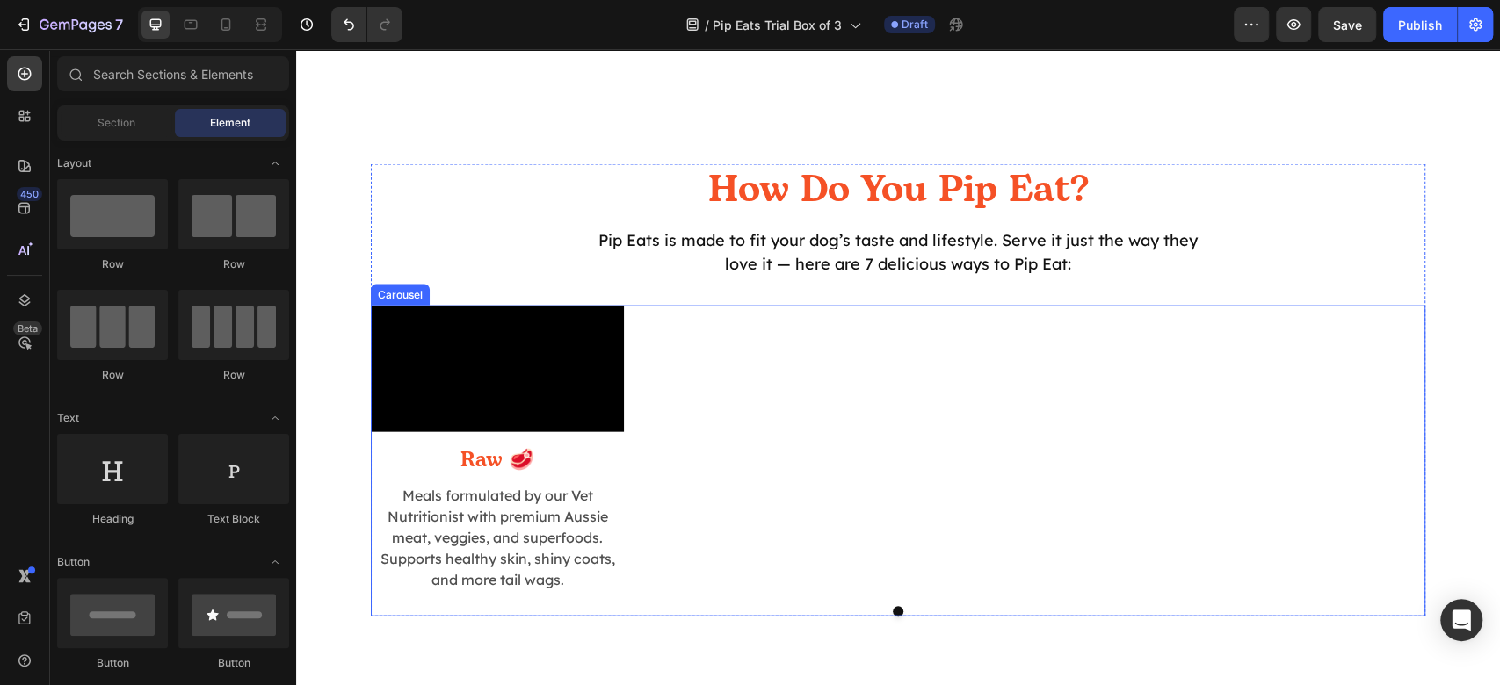
scroll to position [2809, 0]
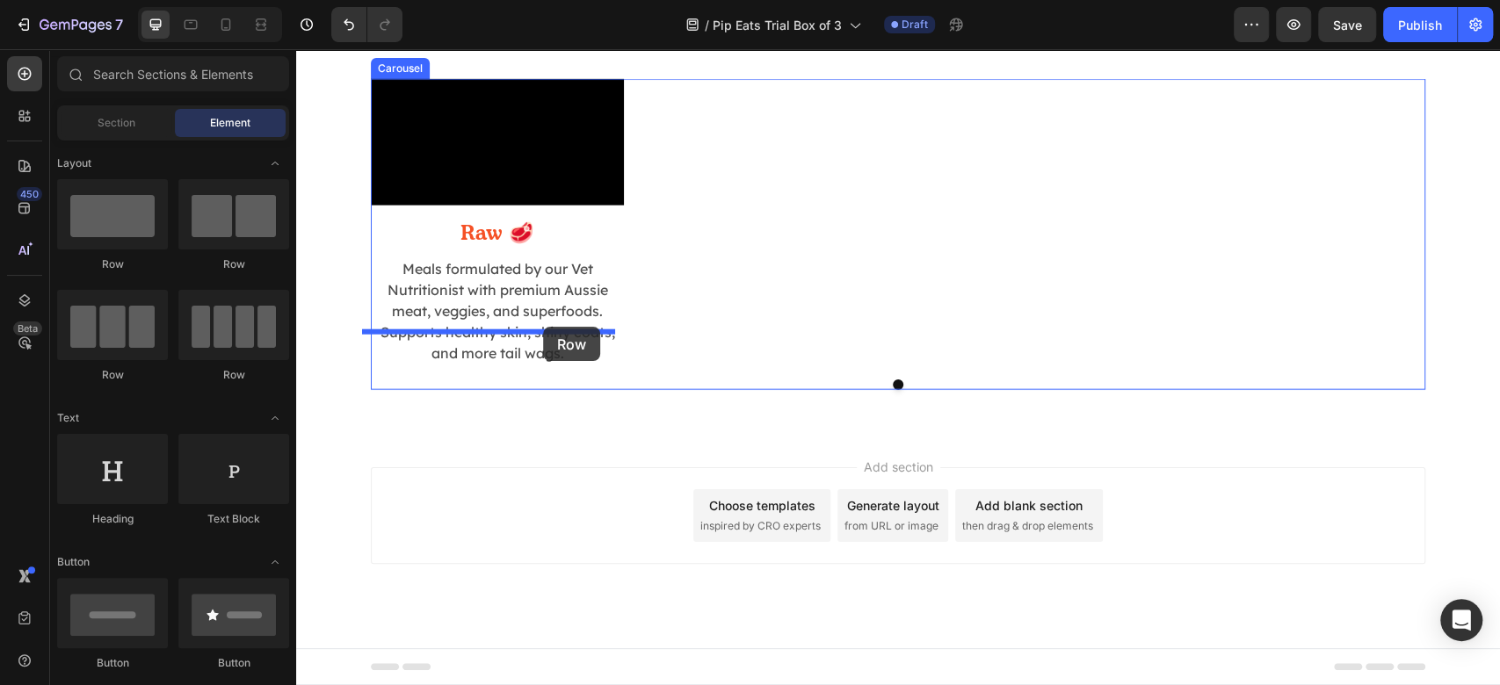
drag, startPoint x: 435, startPoint y: 285, endPoint x: 543, endPoint y: 328, distance: 116.4
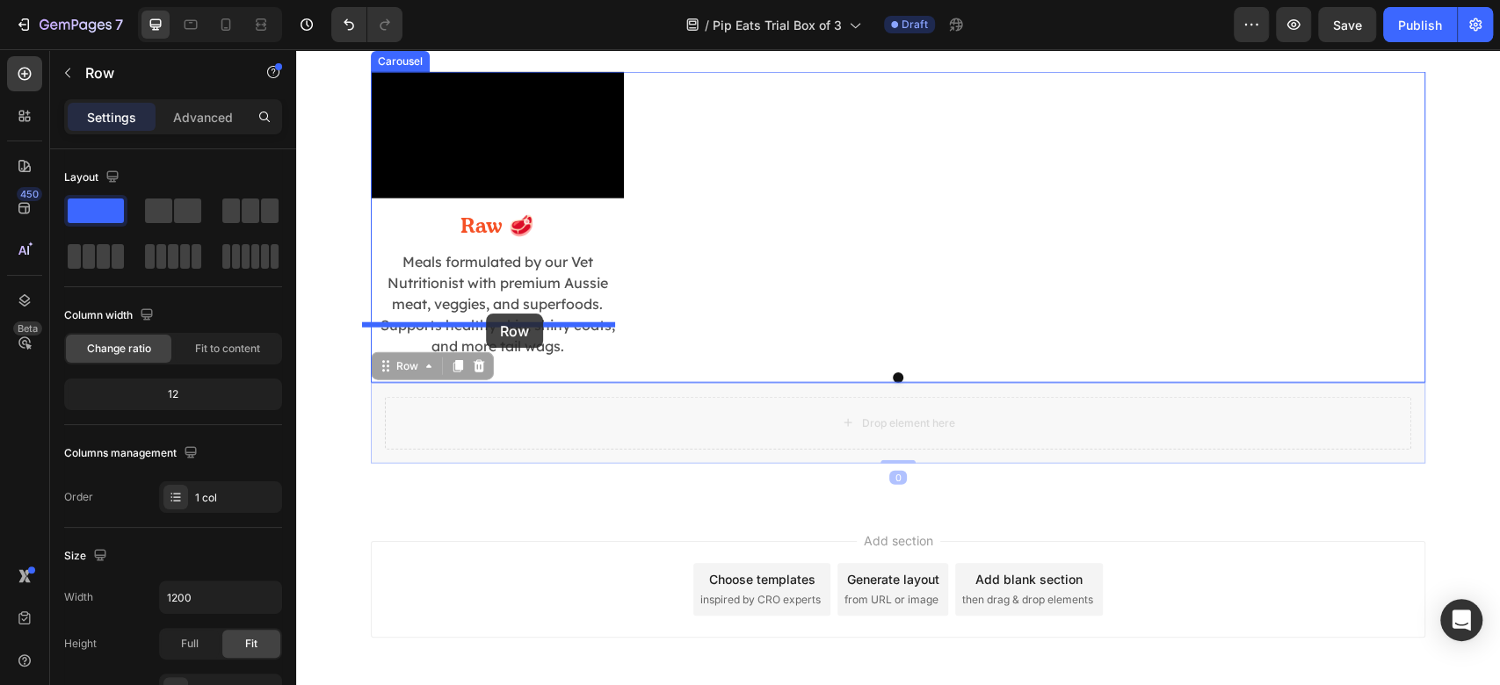
drag, startPoint x: 403, startPoint y: 497, endPoint x: 486, endPoint y: 314, distance: 201.4
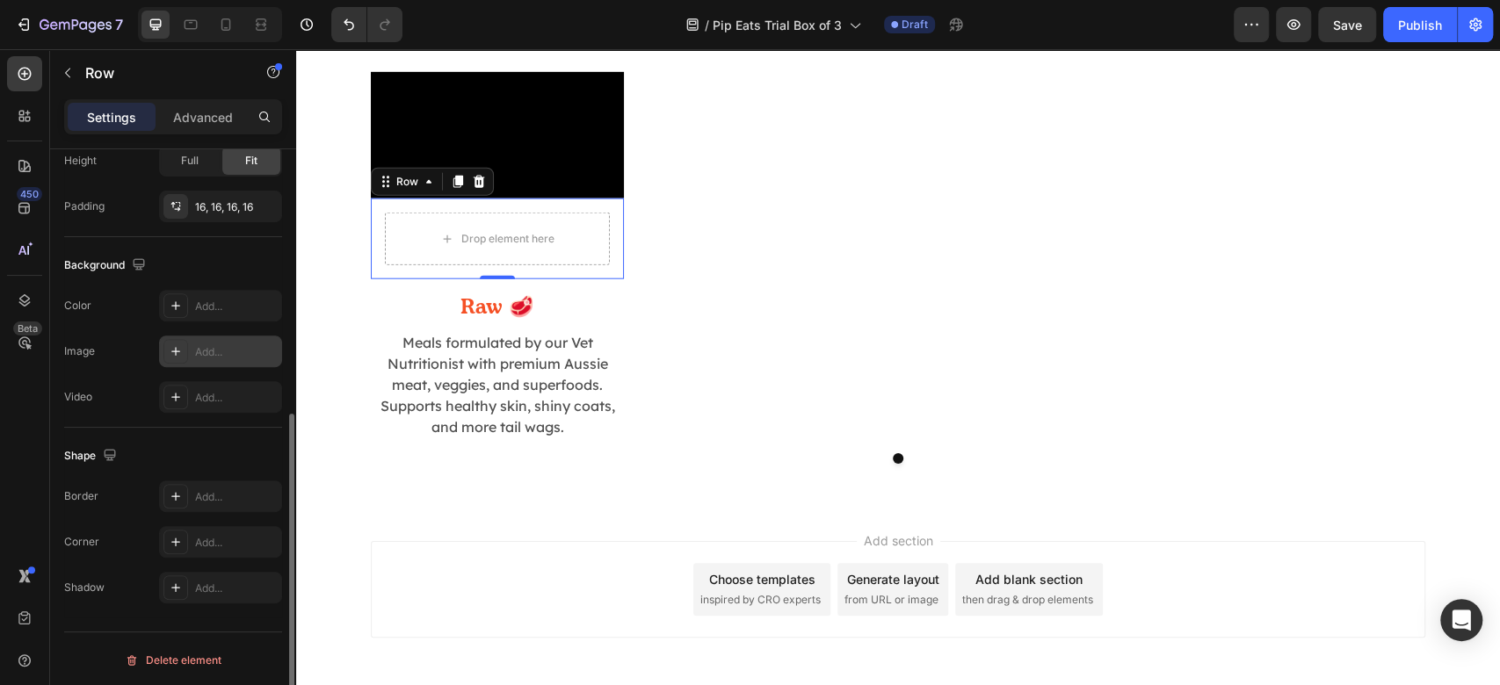
scroll to position [366, 0]
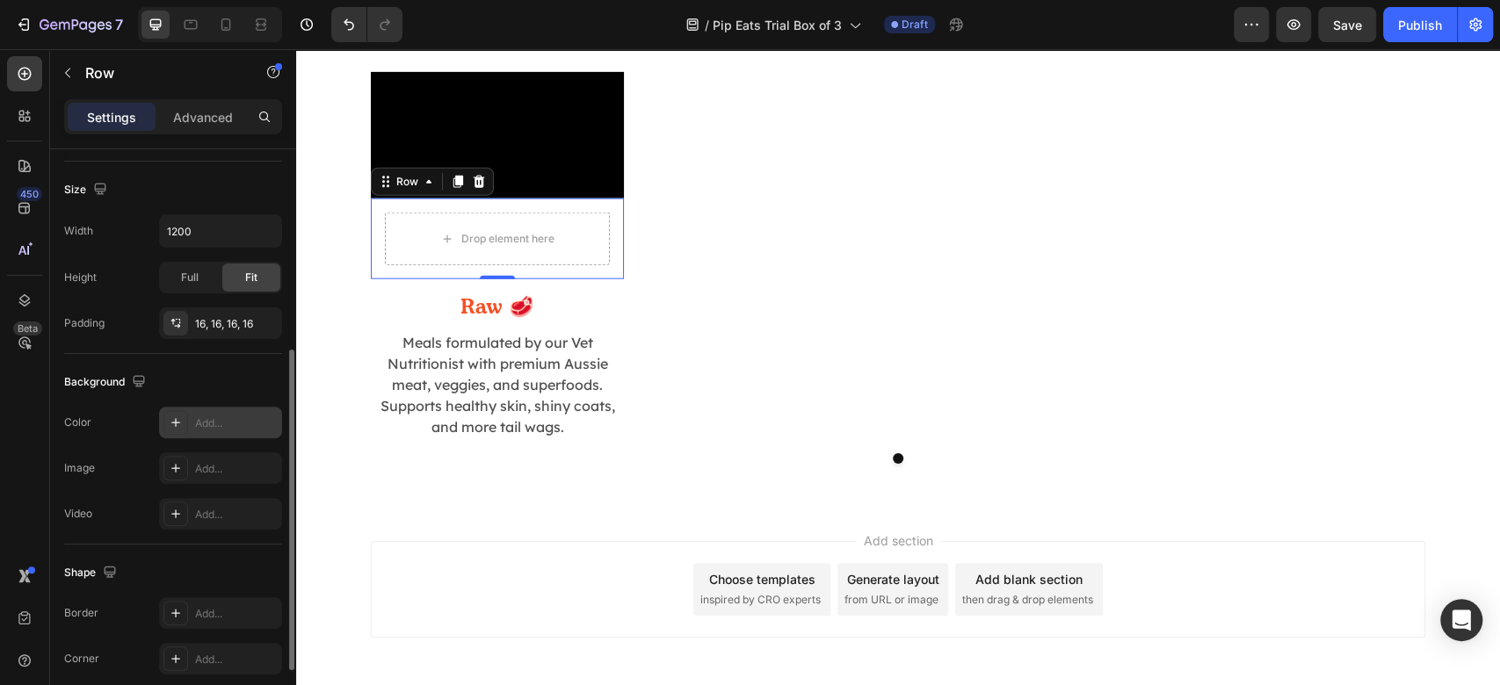
click at [223, 416] on div "Add..." at bounding box center [236, 424] width 83 height 16
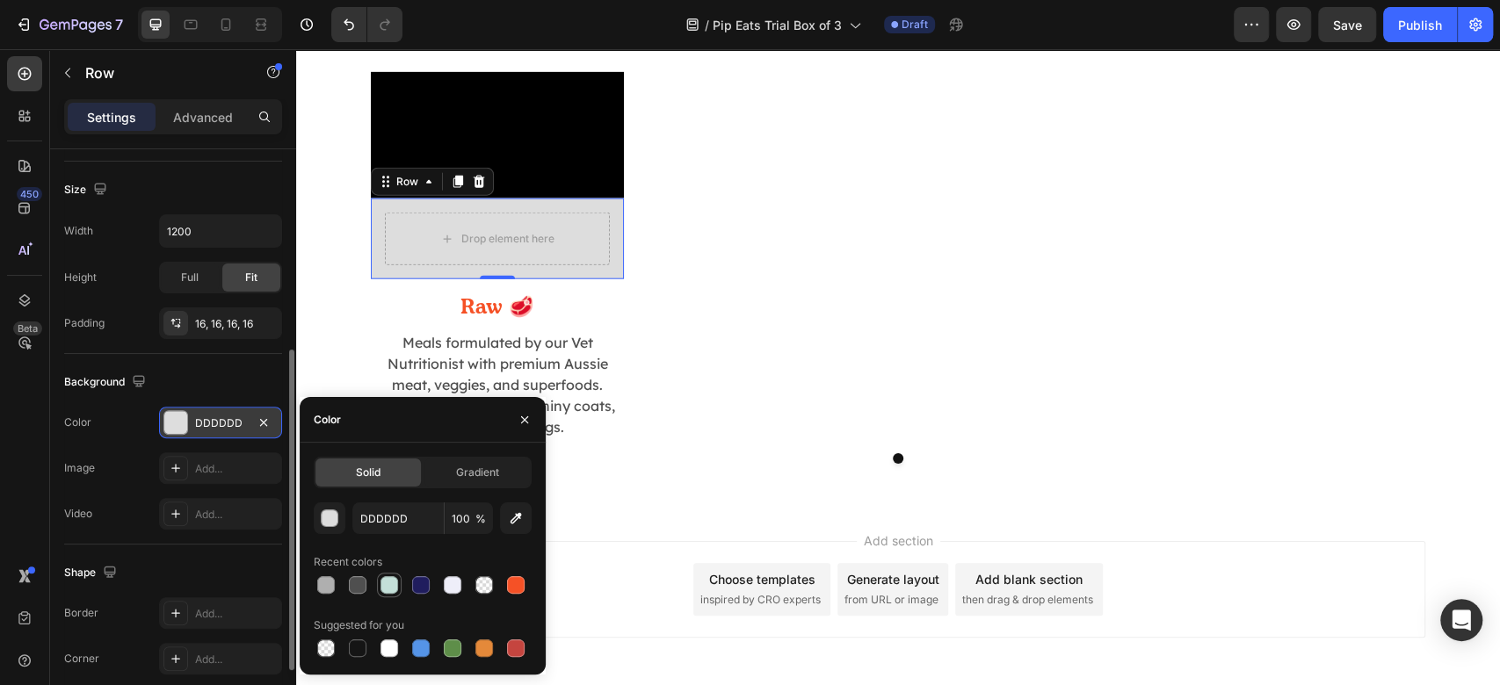
click at [387, 591] on div at bounding box center [390, 585] width 18 height 18
type input "C4E0D9"
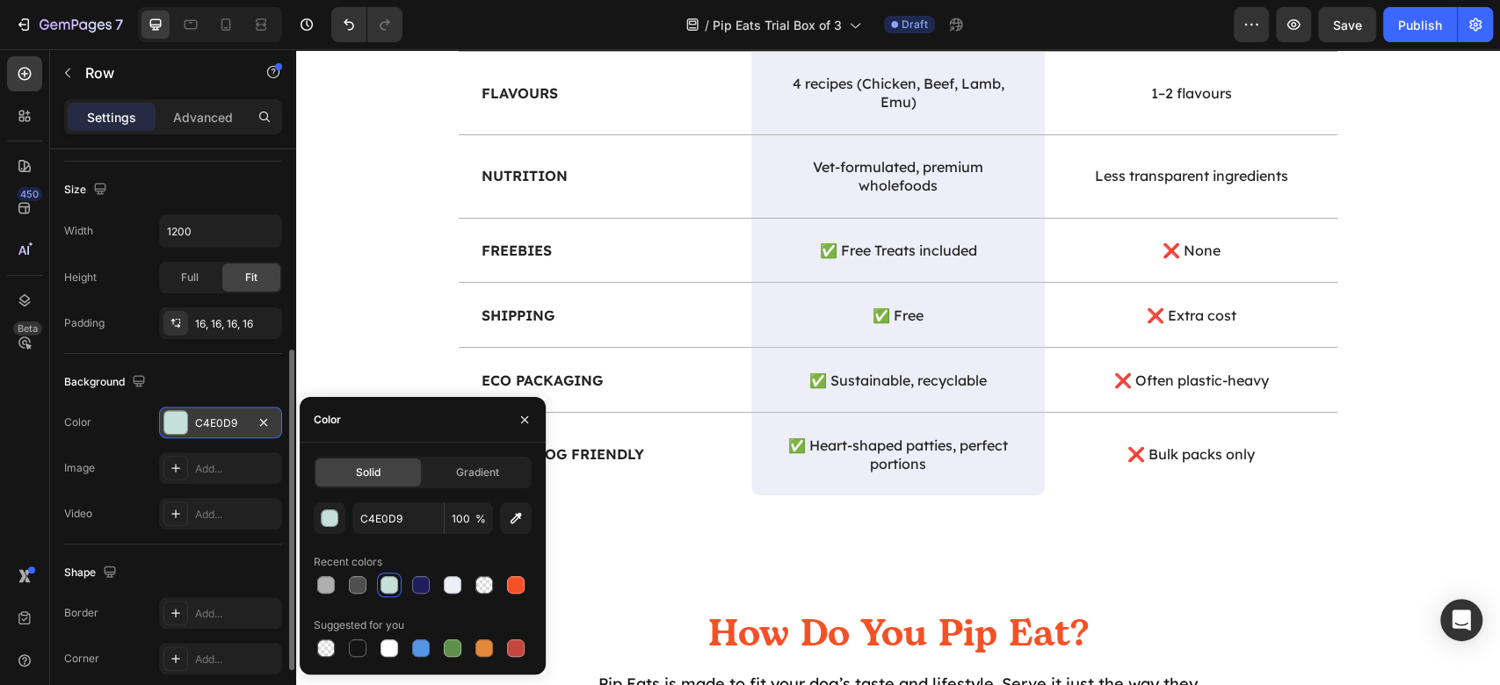
scroll to position [2494, 0]
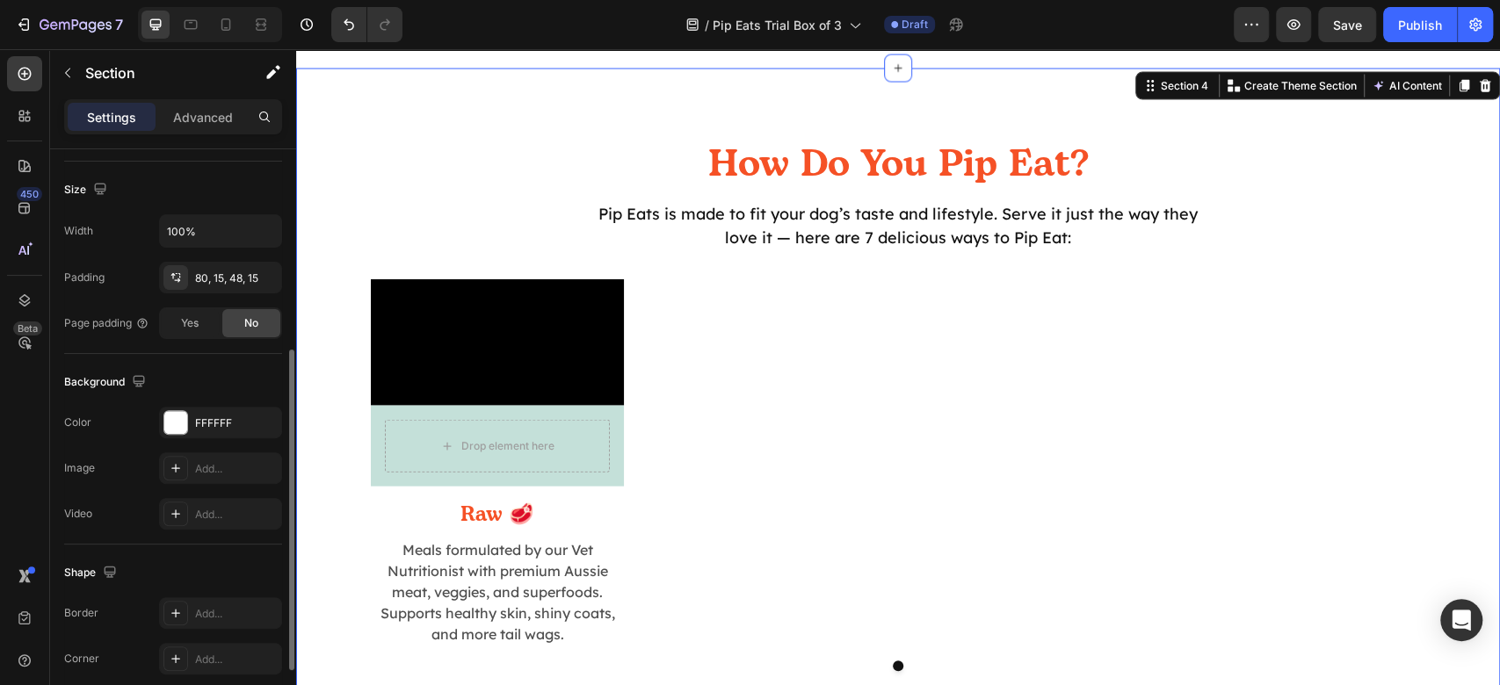
click at [1454, 98] on div "How Do You Pip Eat? Heading Pip Eats is made to fit your dog’s taste and lifest…" at bounding box center [898, 392] width 1204 height 646
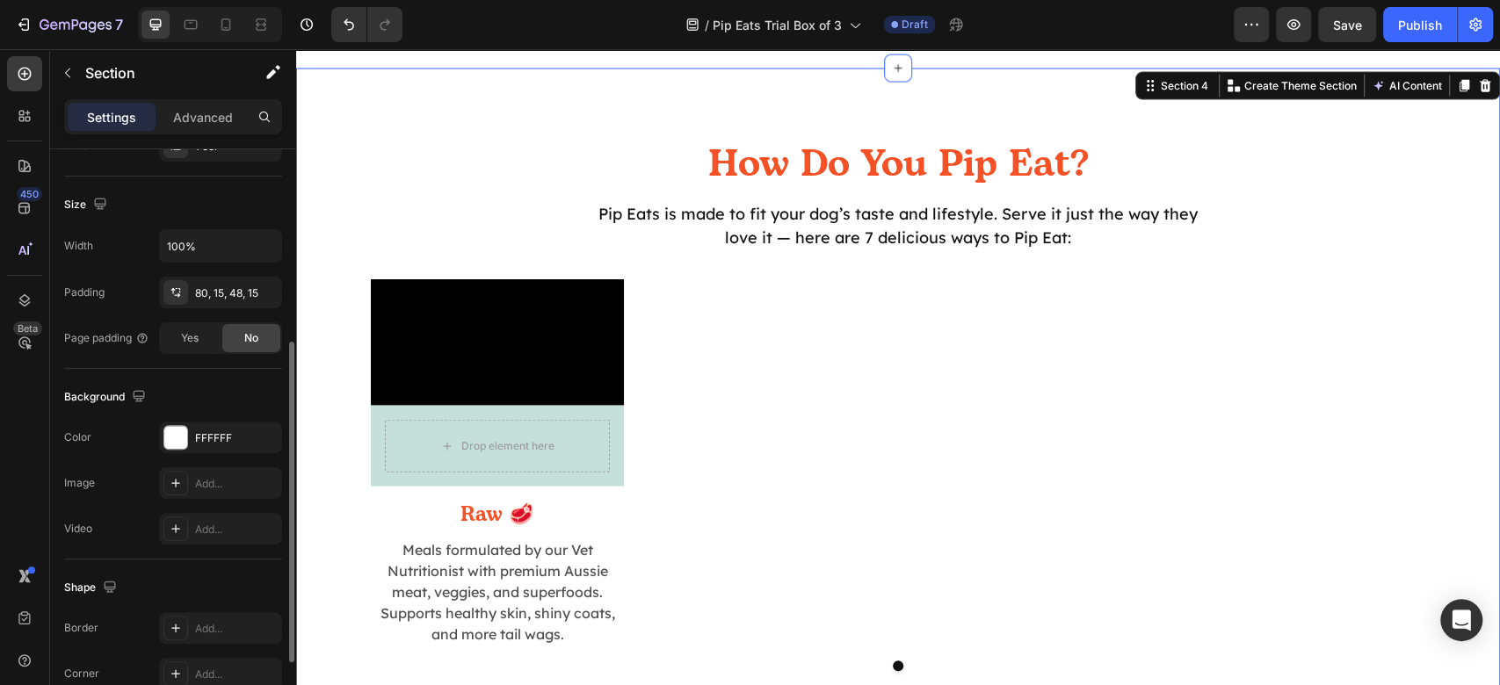
scroll to position [483, 0]
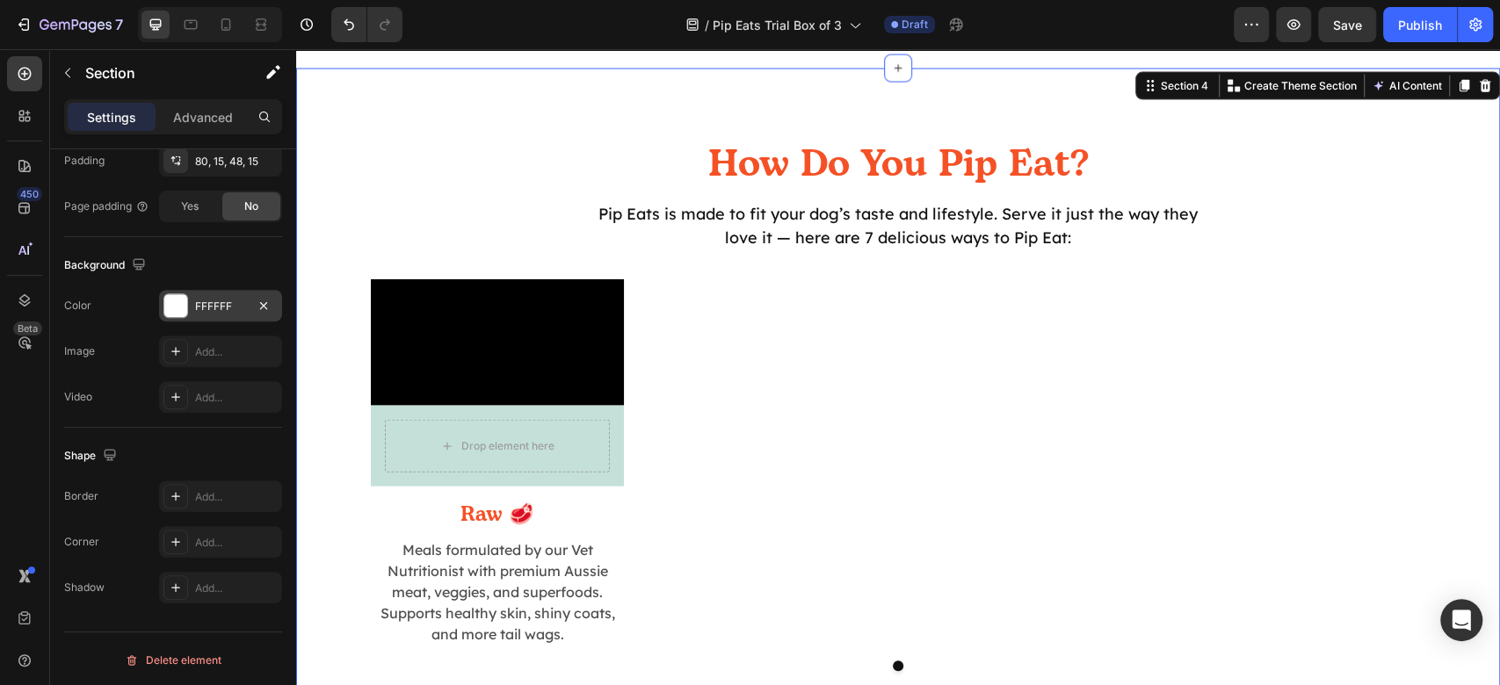
click at [225, 318] on div "The changes might be hidden by the video. Color FFFFFF Image Add... Video Add..." at bounding box center [173, 351] width 218 height 123
click at [234, 304] on div "FFFFFF" at bounding box center [220, 307] width 51 height 16
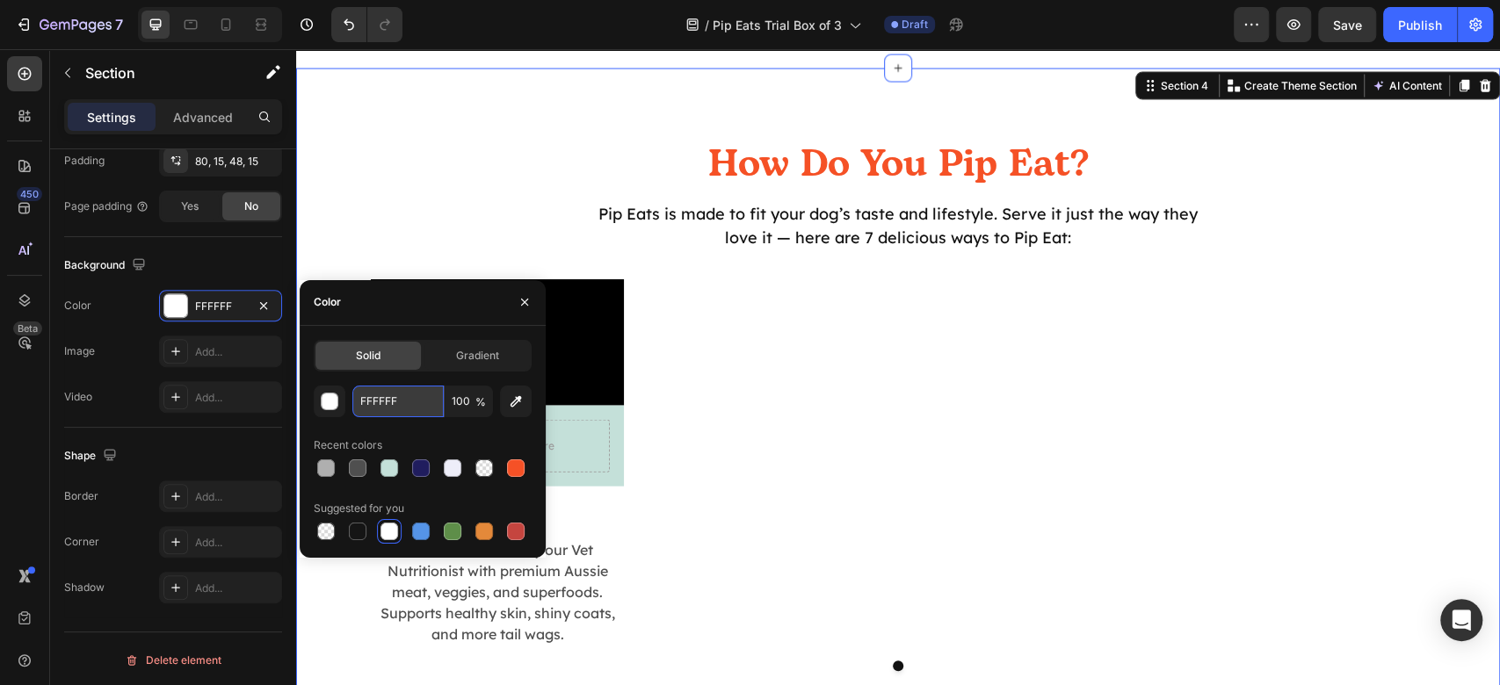
click at [385, 404] on input "FFFFFF" at bounding box center [397, 402] width 91 height 32
paste input "eeeef9"
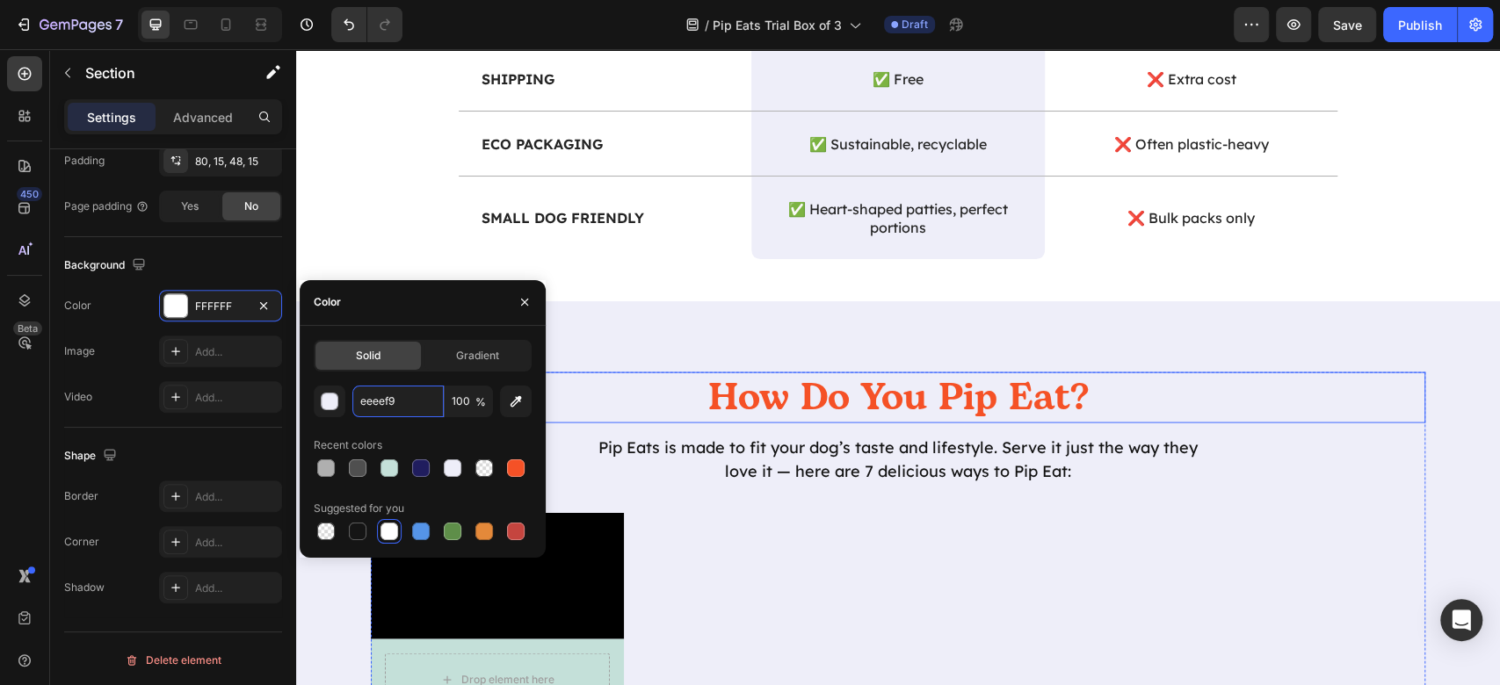
scroll to position [2494, 0]
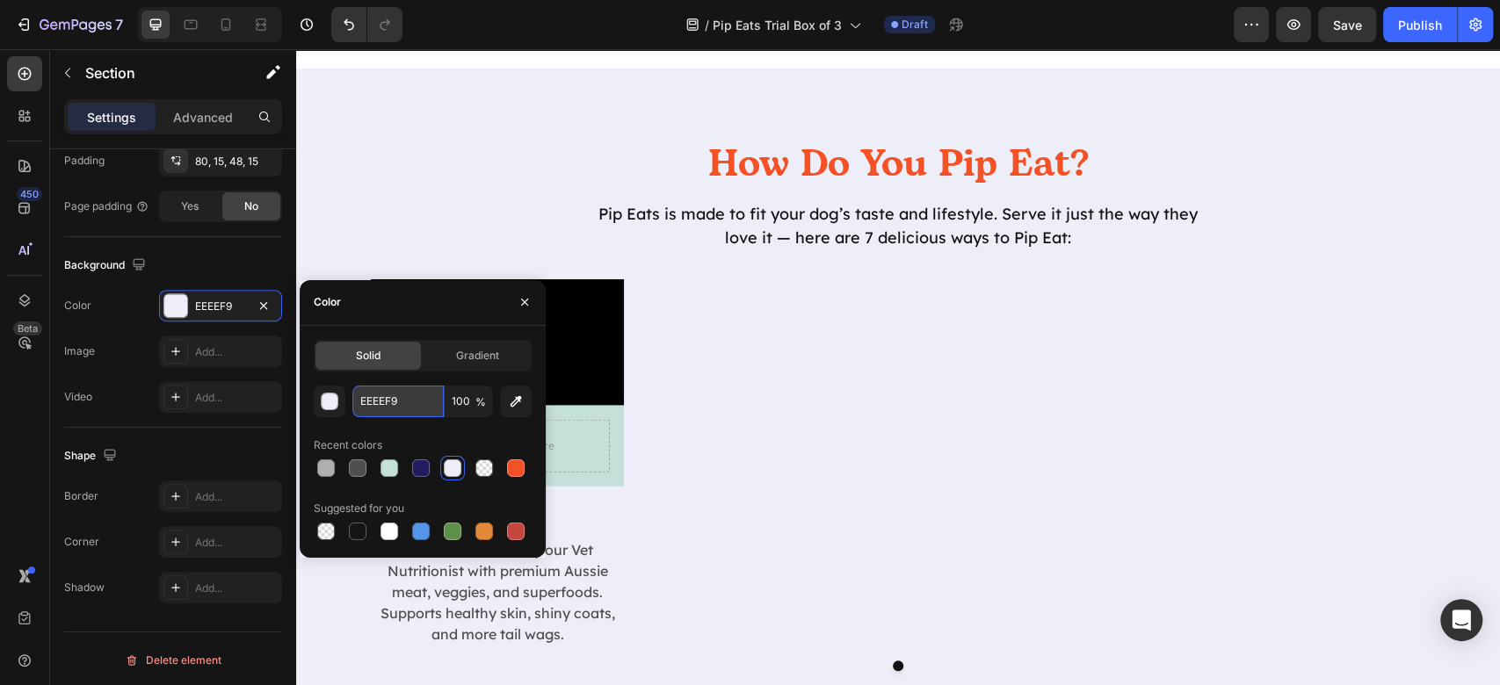
click at [402, 387] on input "EEEEF9" at bounding box center [397, 402] width 91 height 32
click at [410, 397] on input "EEEEF9" at bounding box center [397, 402] width 91 height 32
paste input "f3e0cc"
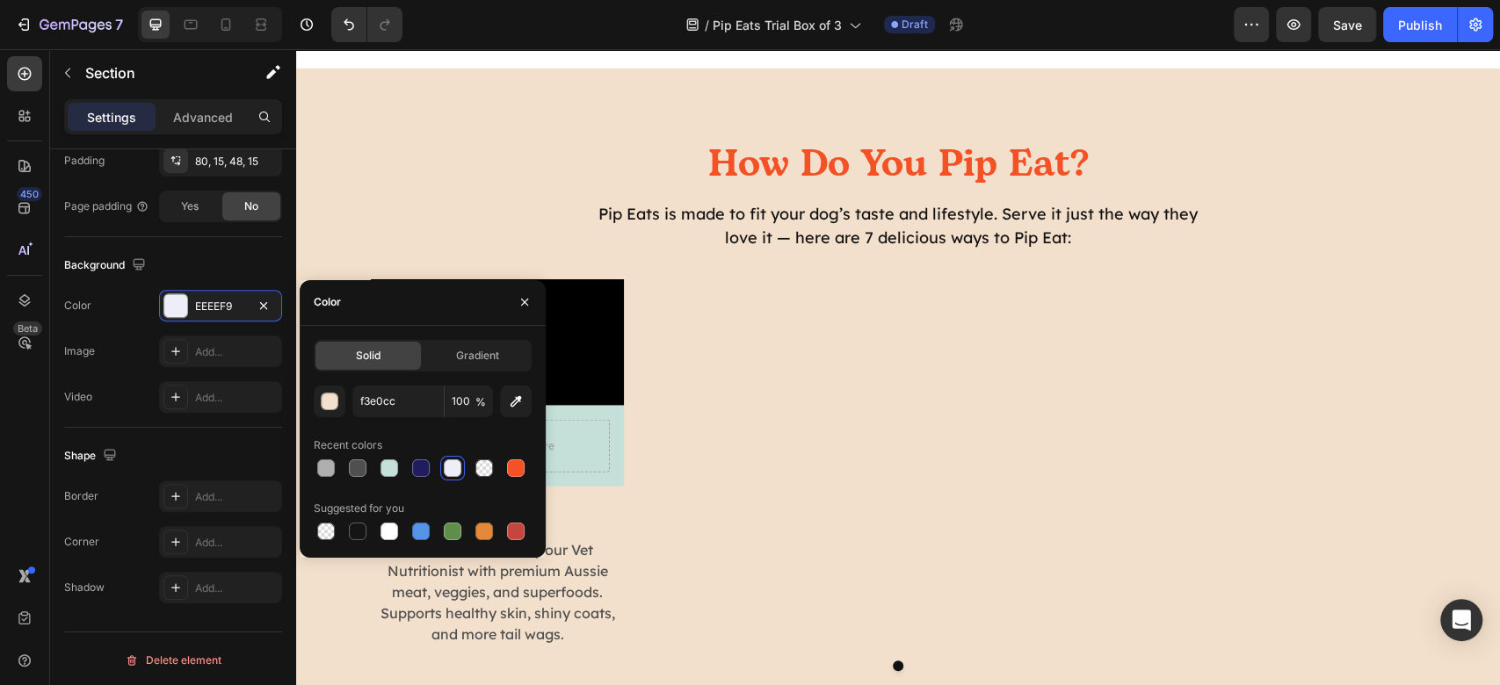
type input "F3E0CC"
click at [422, 433] on div "Recent colors" at bounding box center [423, 445] width 218 height 28
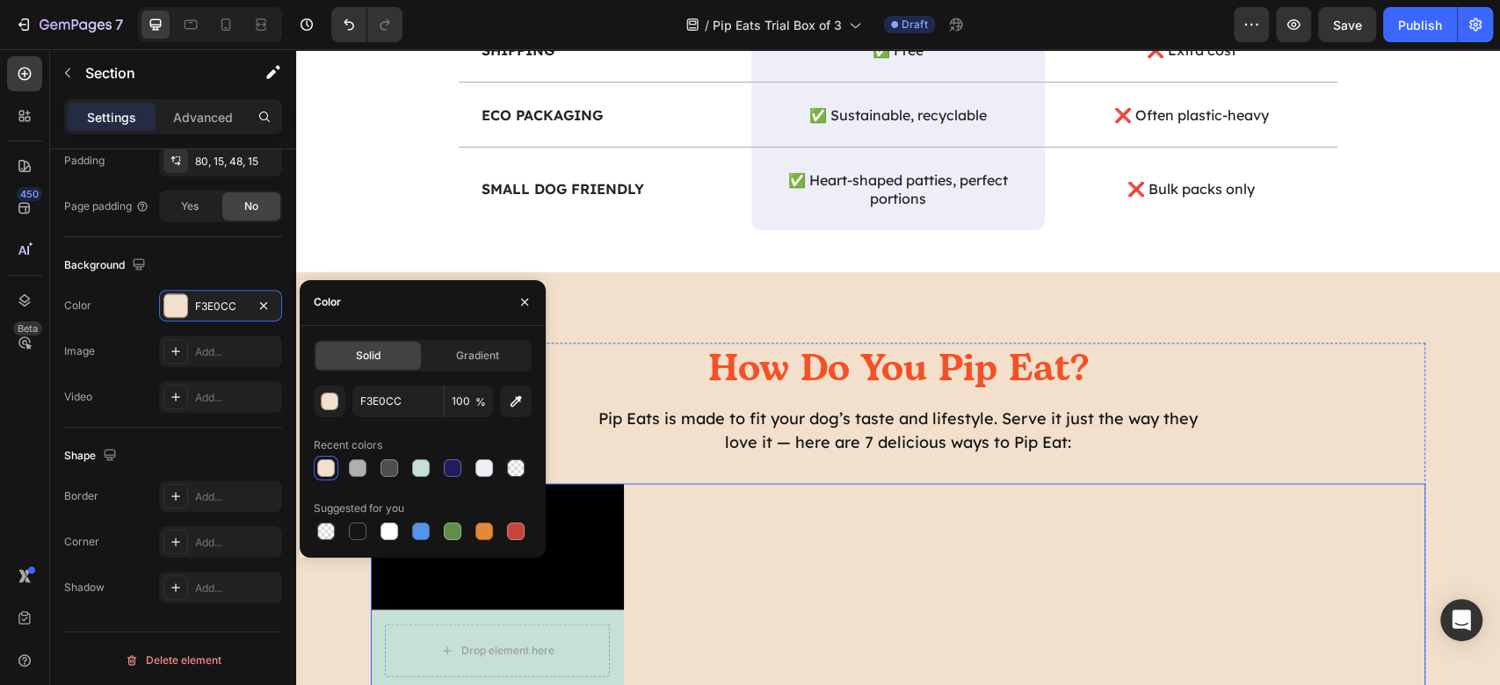
scroll to position [2259, 0]
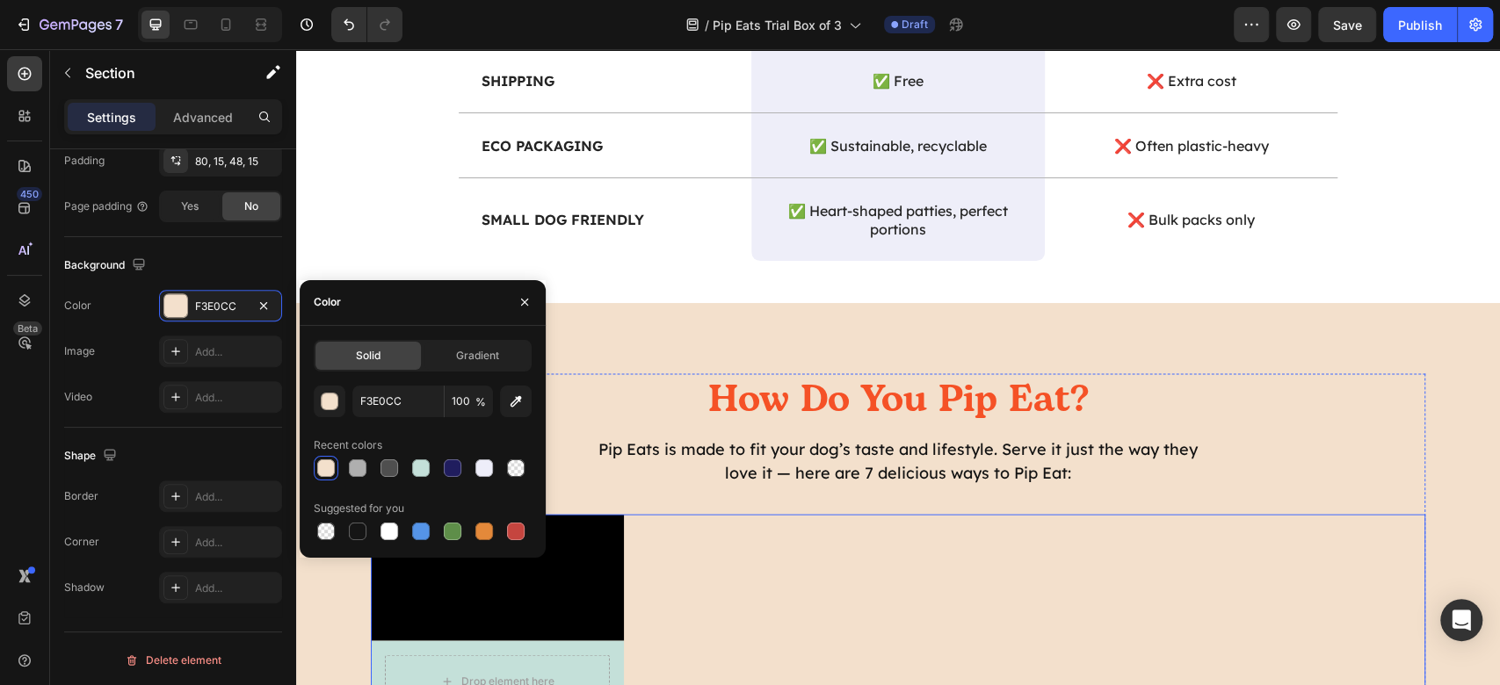
click at [924, 564] on div "Video Drop element here Row Raw 🥩 Heading Meals formulated by our Vet Nutrition…" at bounding box center [898, 697] width 1055 height 367
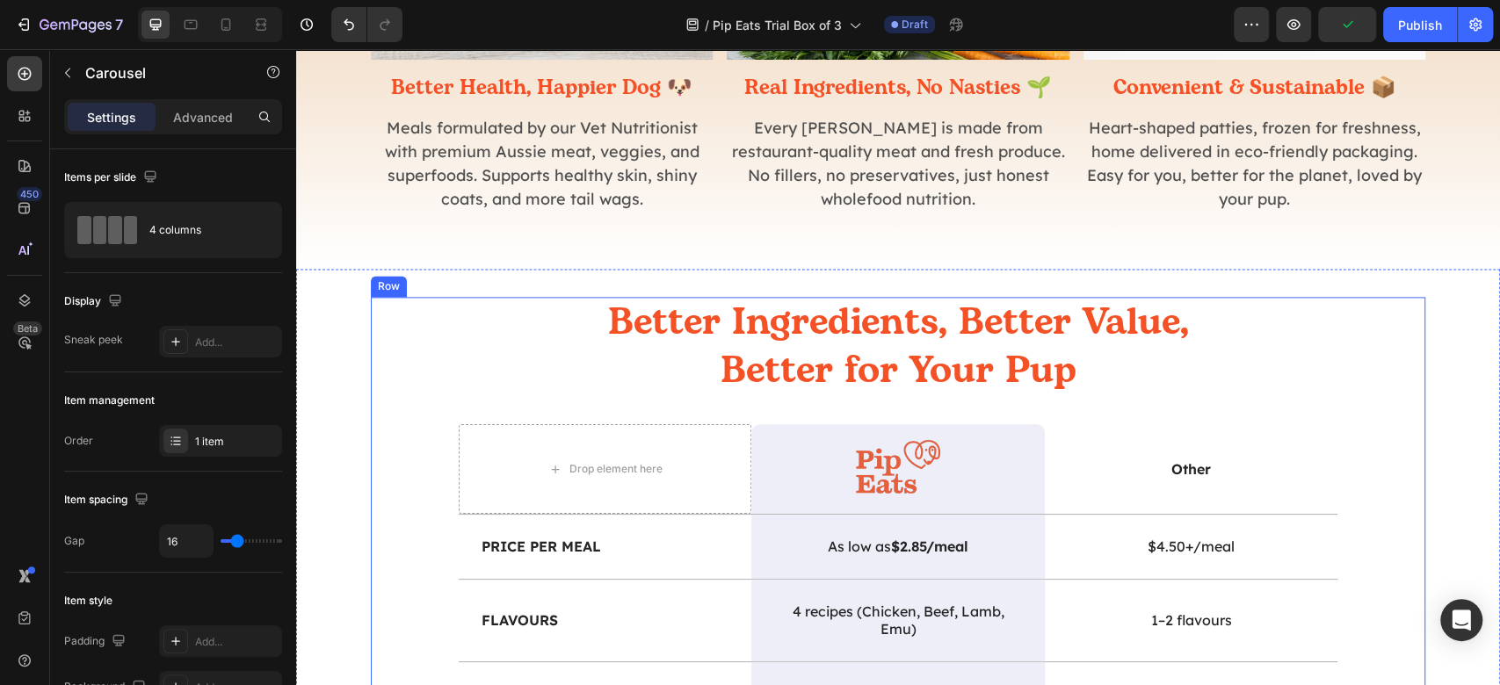
scroll to position [1322, 0]
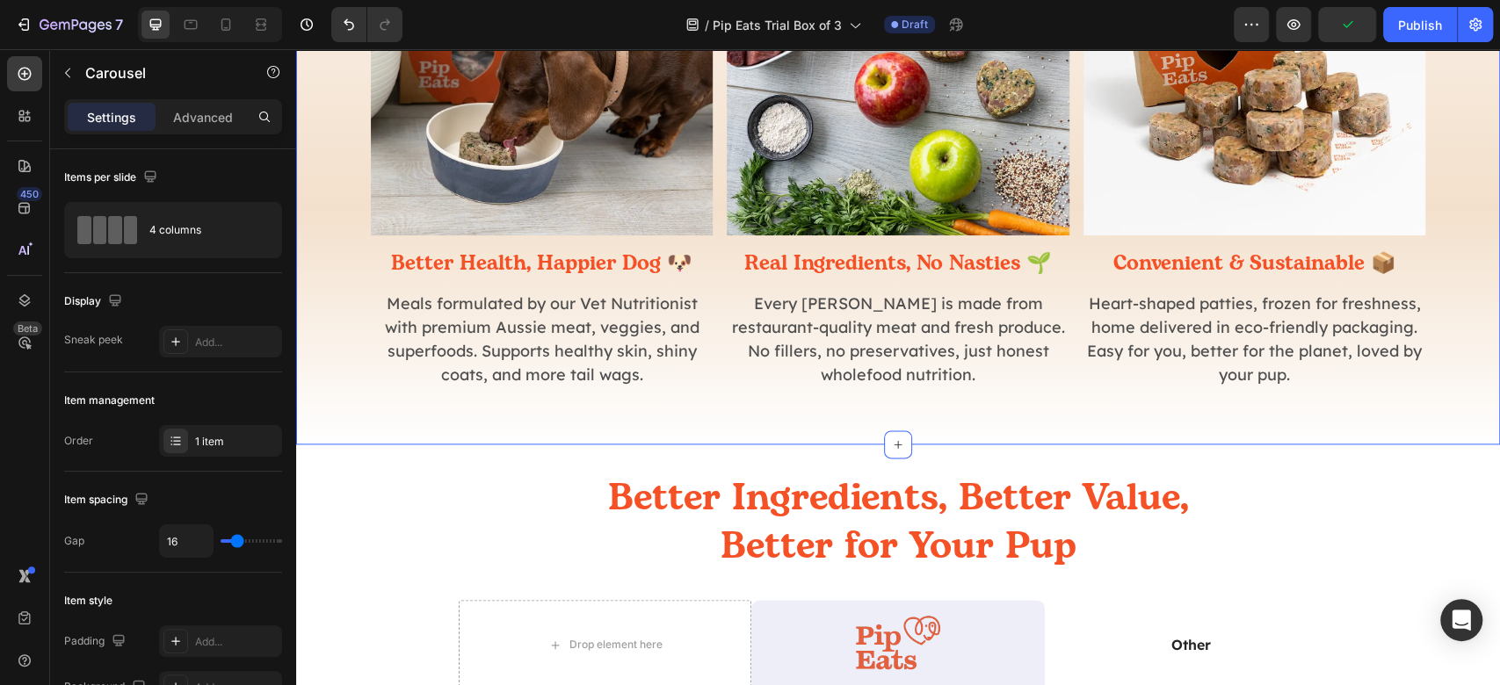
click at [321, 183] on div "Good Food for Good Dogs Heading Meals your pup will love, backed by science and…" at bounding box center [898, 5] width 1204 height 765
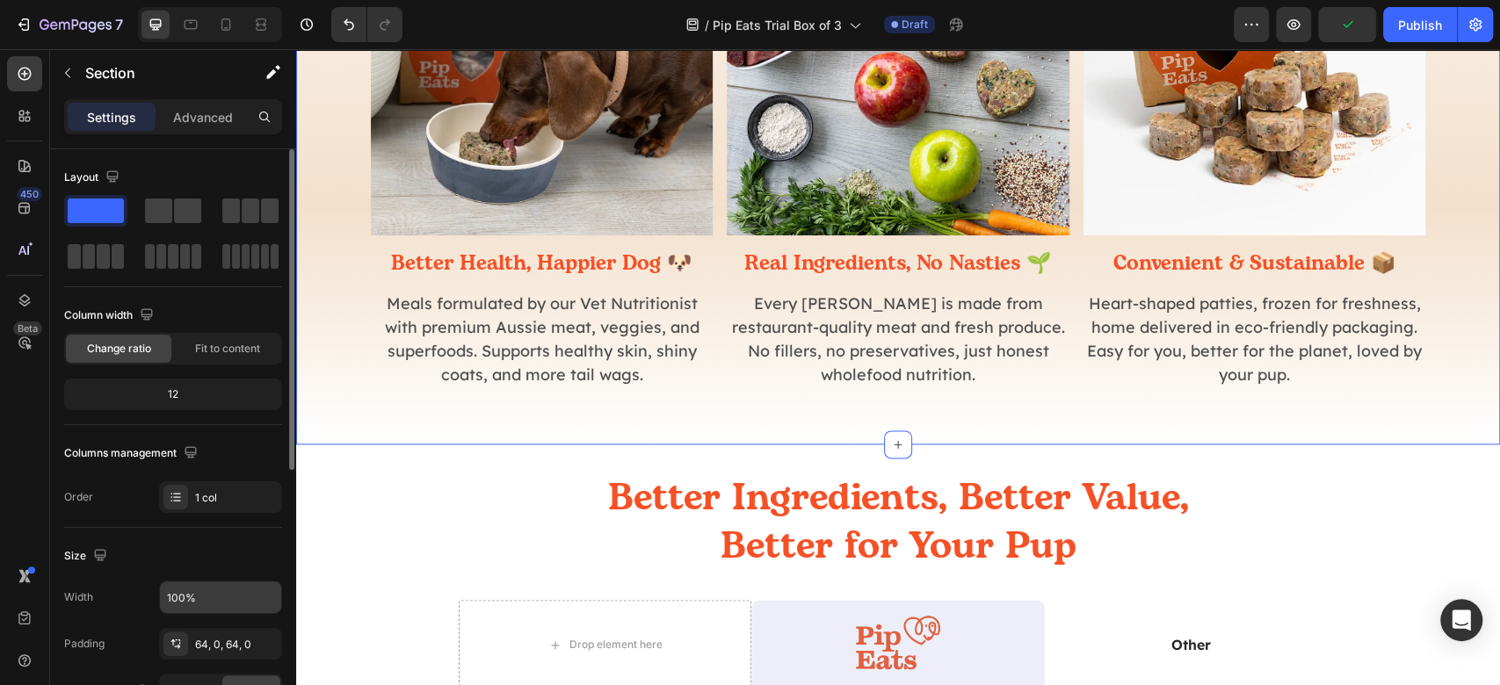
scroll to position [352, 0]
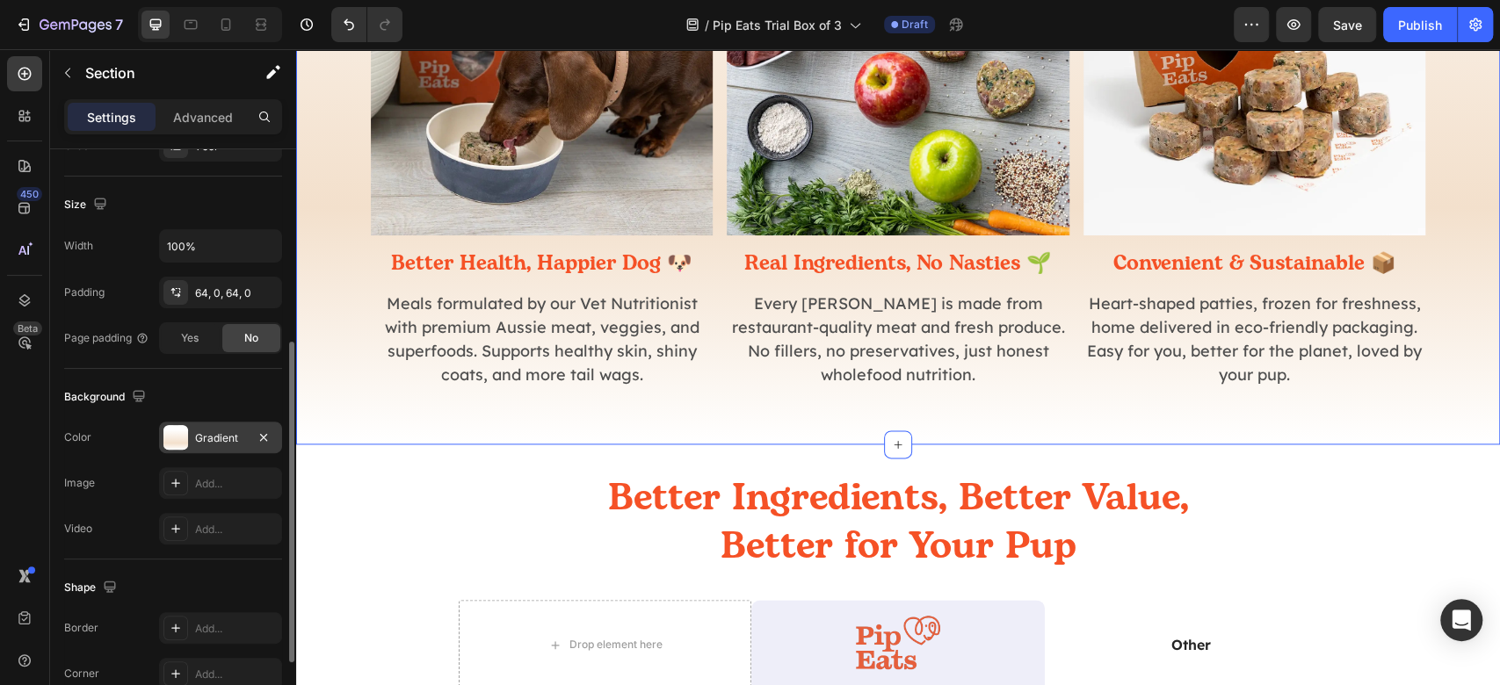
click at [219, 431] on div "Gradient" at bounding box center [220, 439] width 51 height 16
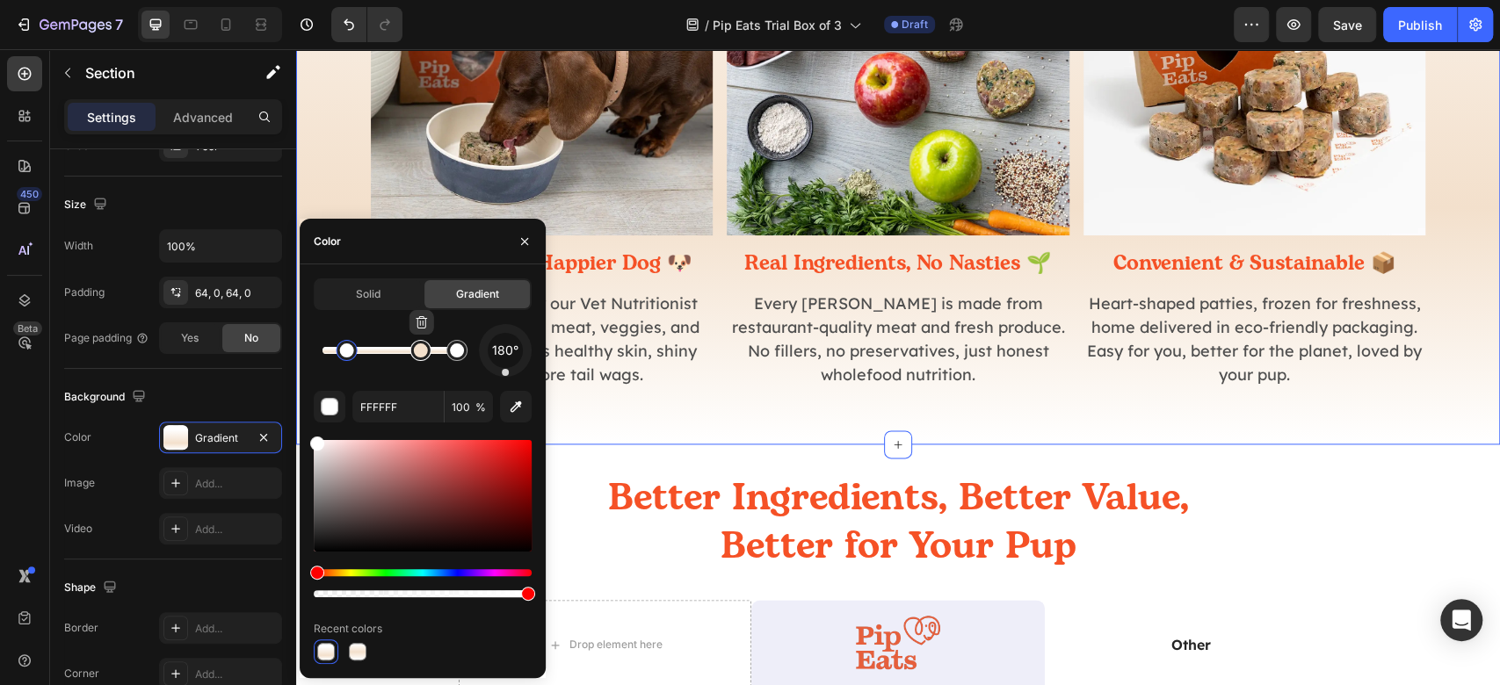
type input "F3E0CC"
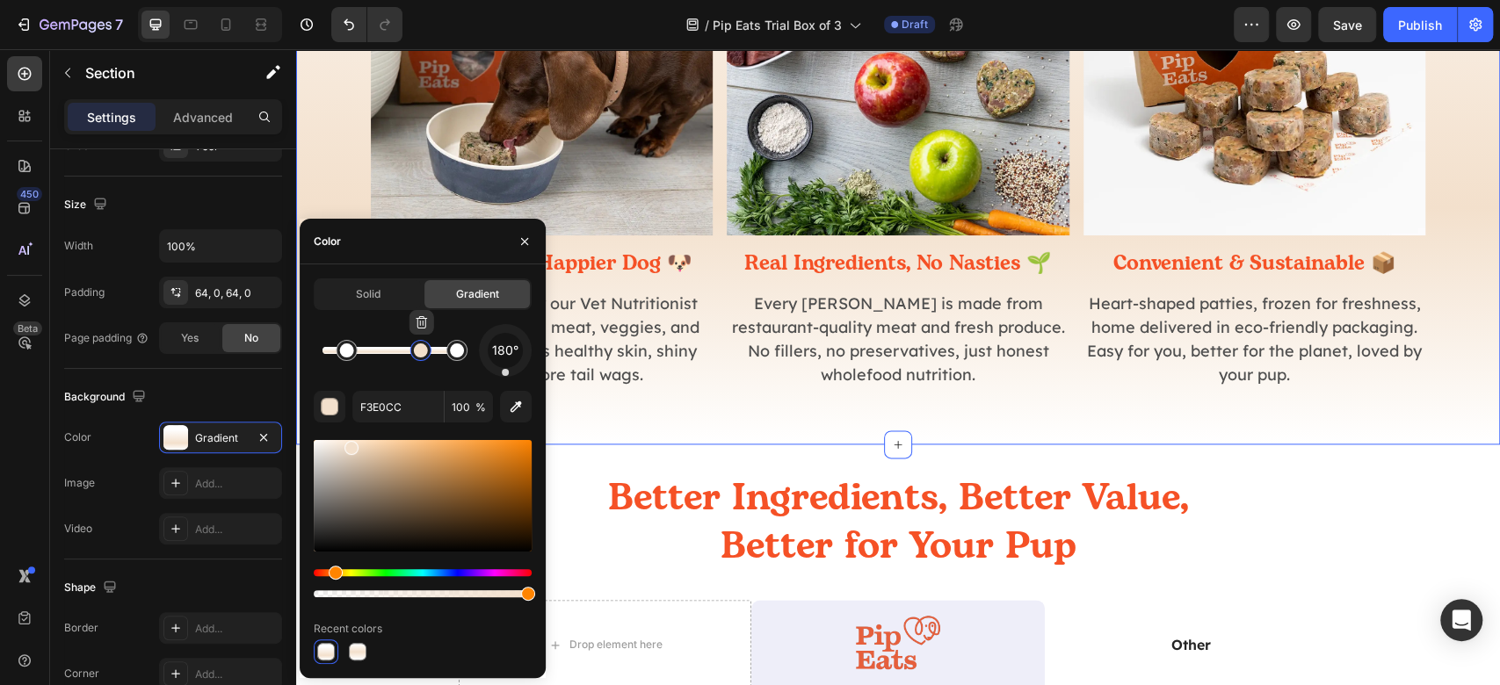
click at [417, 360] on div at bounding box center [420, 350] width 21 height 21
click at [450, 411] on input "100" at bounding box center [469, 407] width 48 height 32
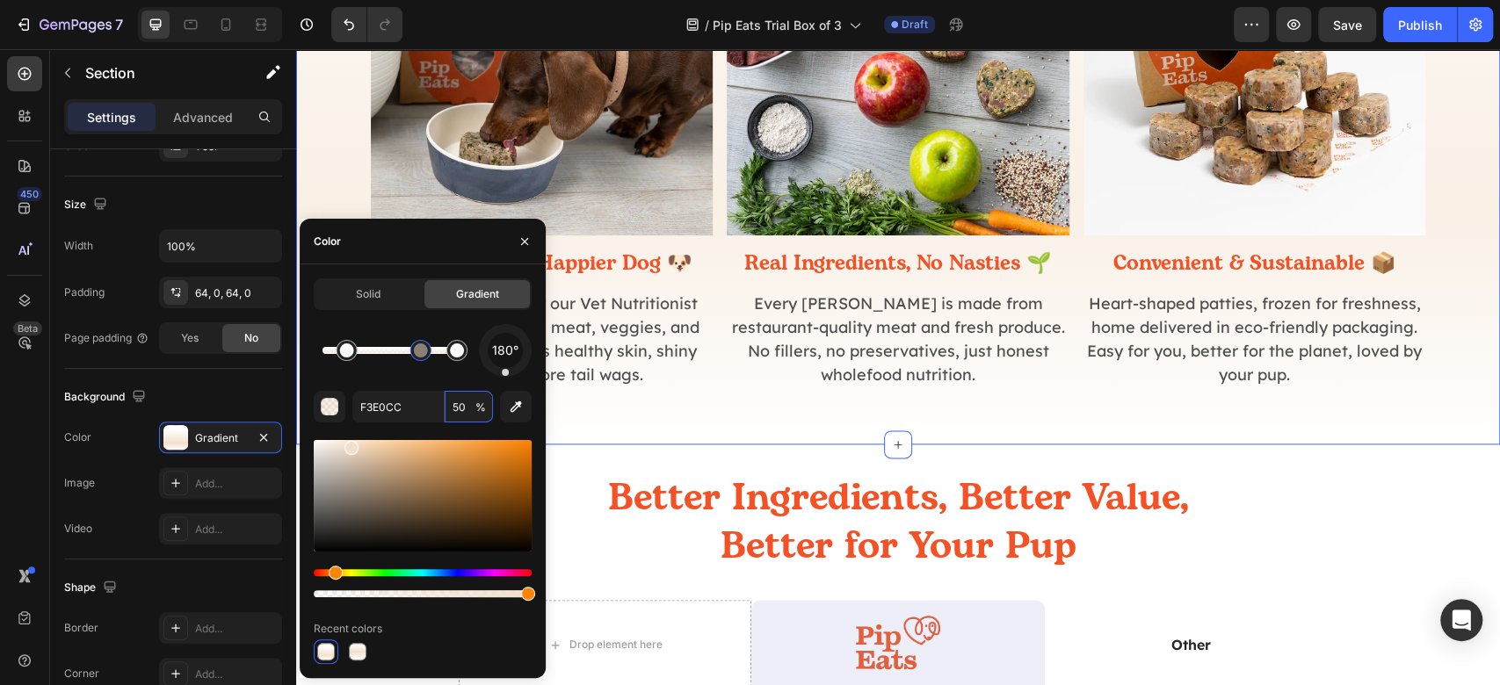
type input "50"
click at [449, 376] on div "180°" at bounding box center [423, 350] width 218 height 53
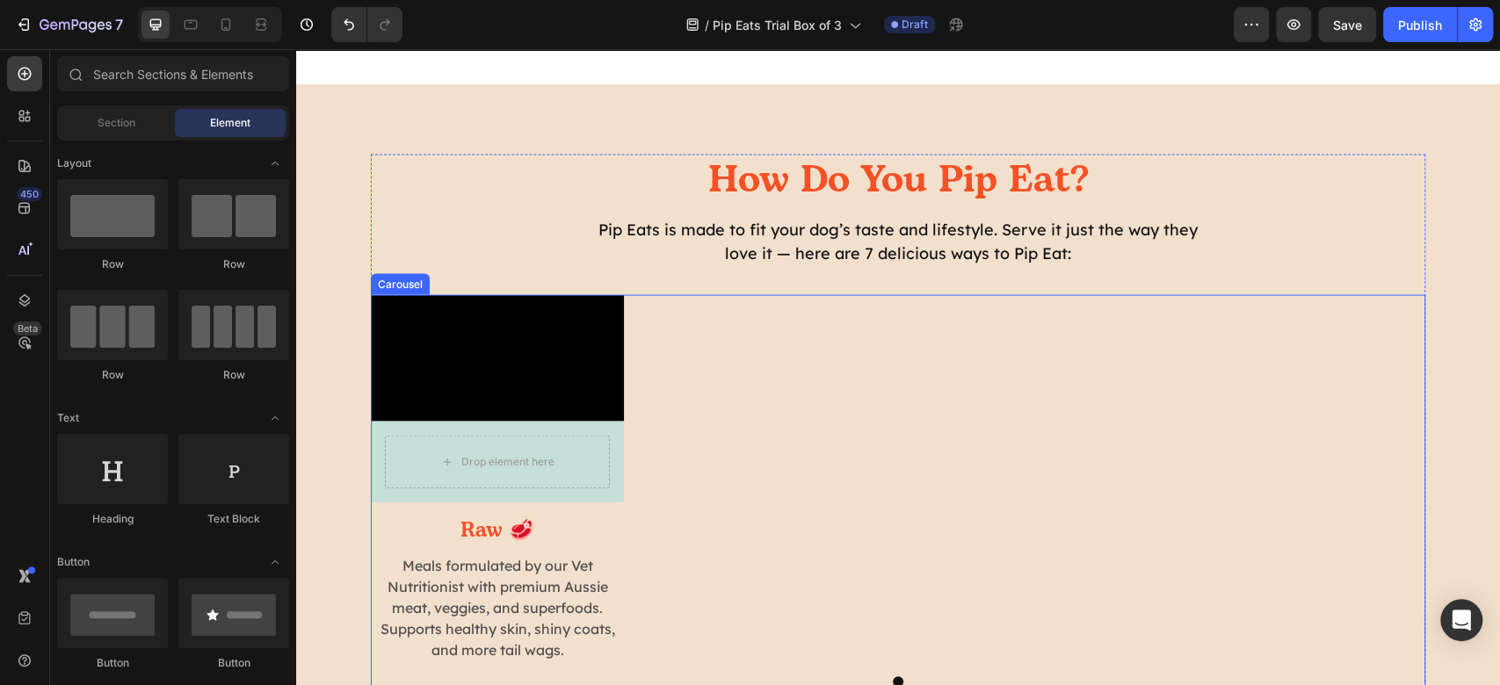
scroll to position [2699, 0]
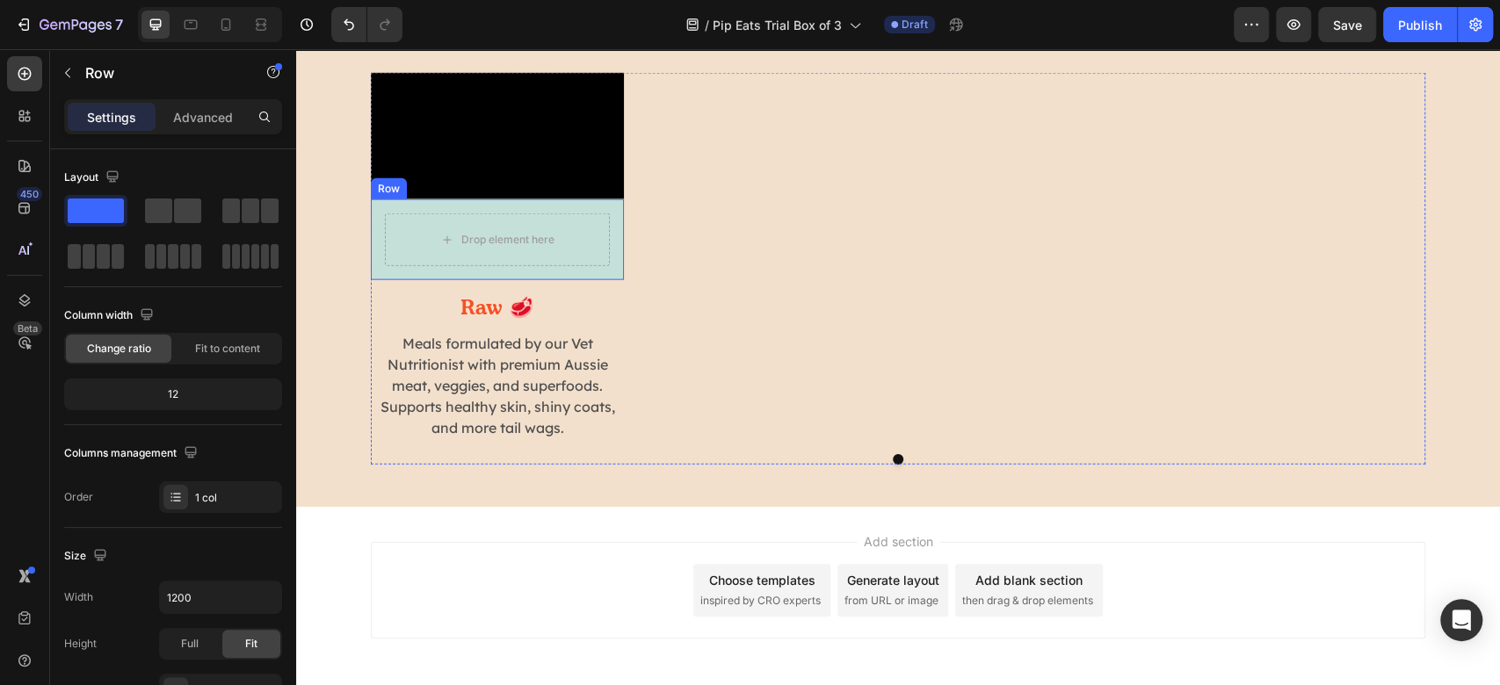
click at [492, 280] on div "Drop element here Row" at bounding box center [497, 239] width 253 height 81
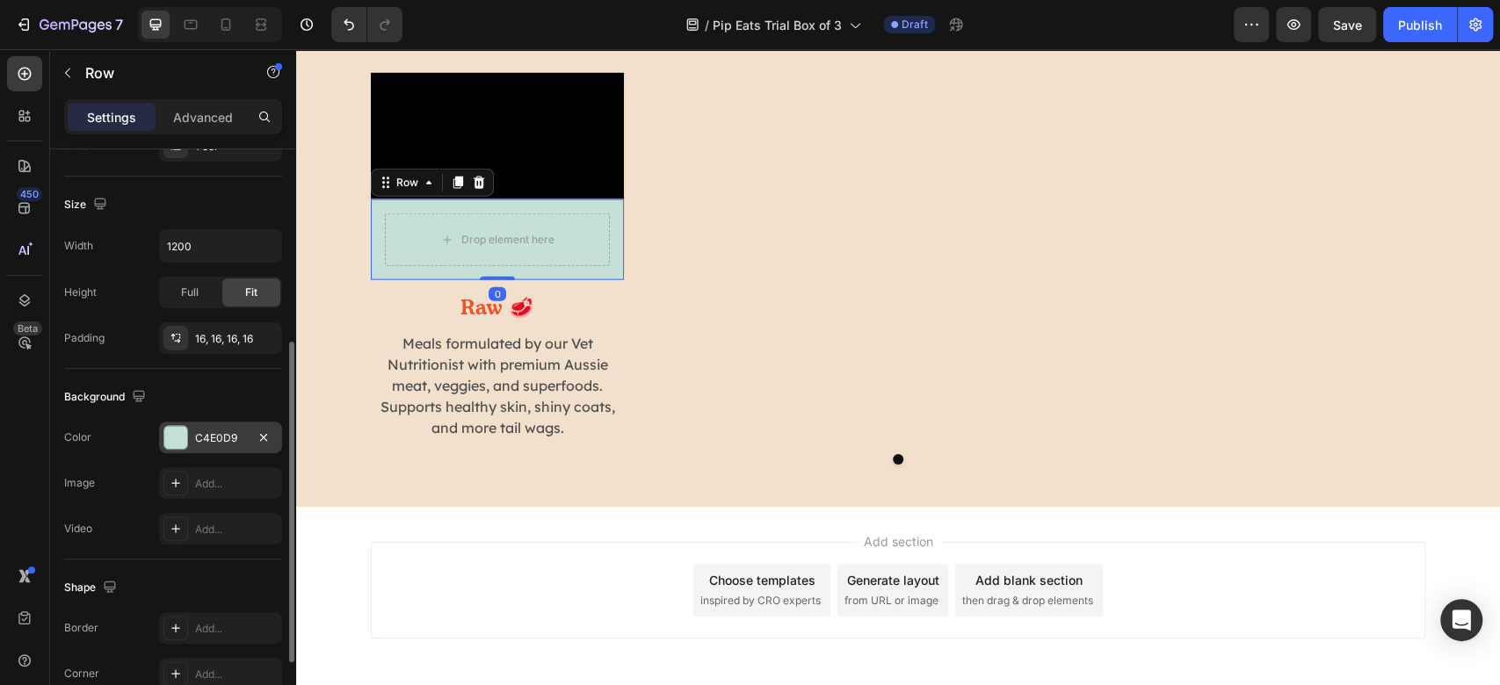
click at [181, 446] on div at bounding box center [175, 437] width 23 height 23
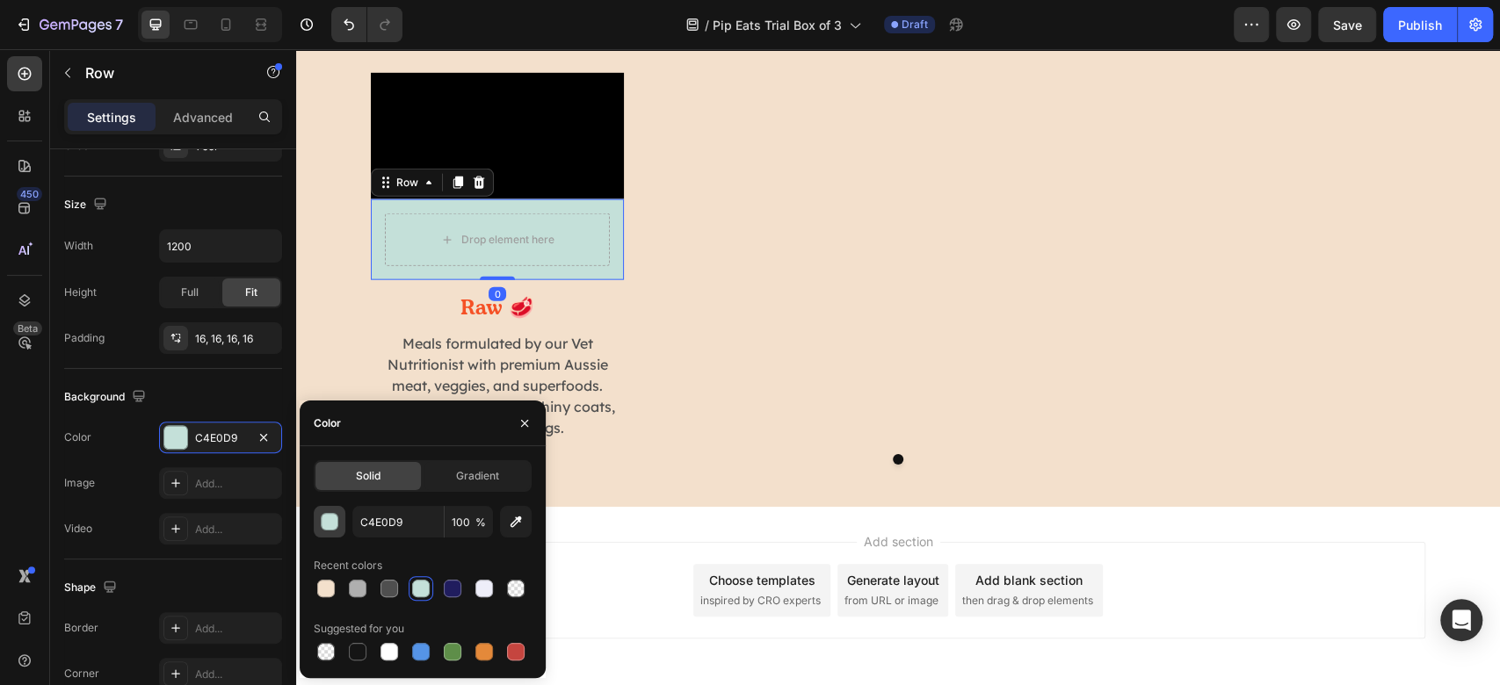
click at [324, 519] on div "button" at bounding box center [331, 523] width 18 height 18
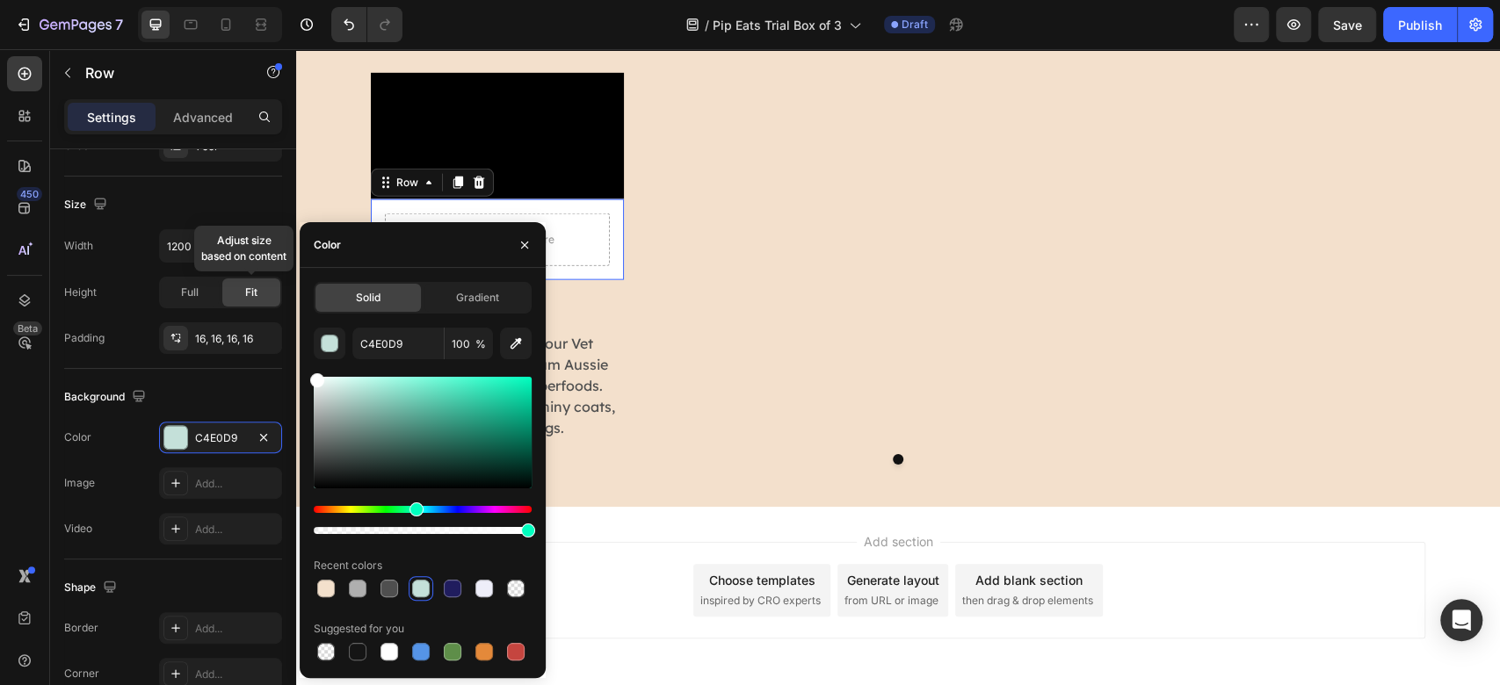
drag, startPoint x: 346, startPoint y: 386, endPoint x: 402, endPoint y: 280, distance: 119.5
click at [251, 279] on div "450 Beta Sections(18) Elements(83) Section Element Hero Section Product Detail …" at bounding box center [148, 367] width 296 height 636
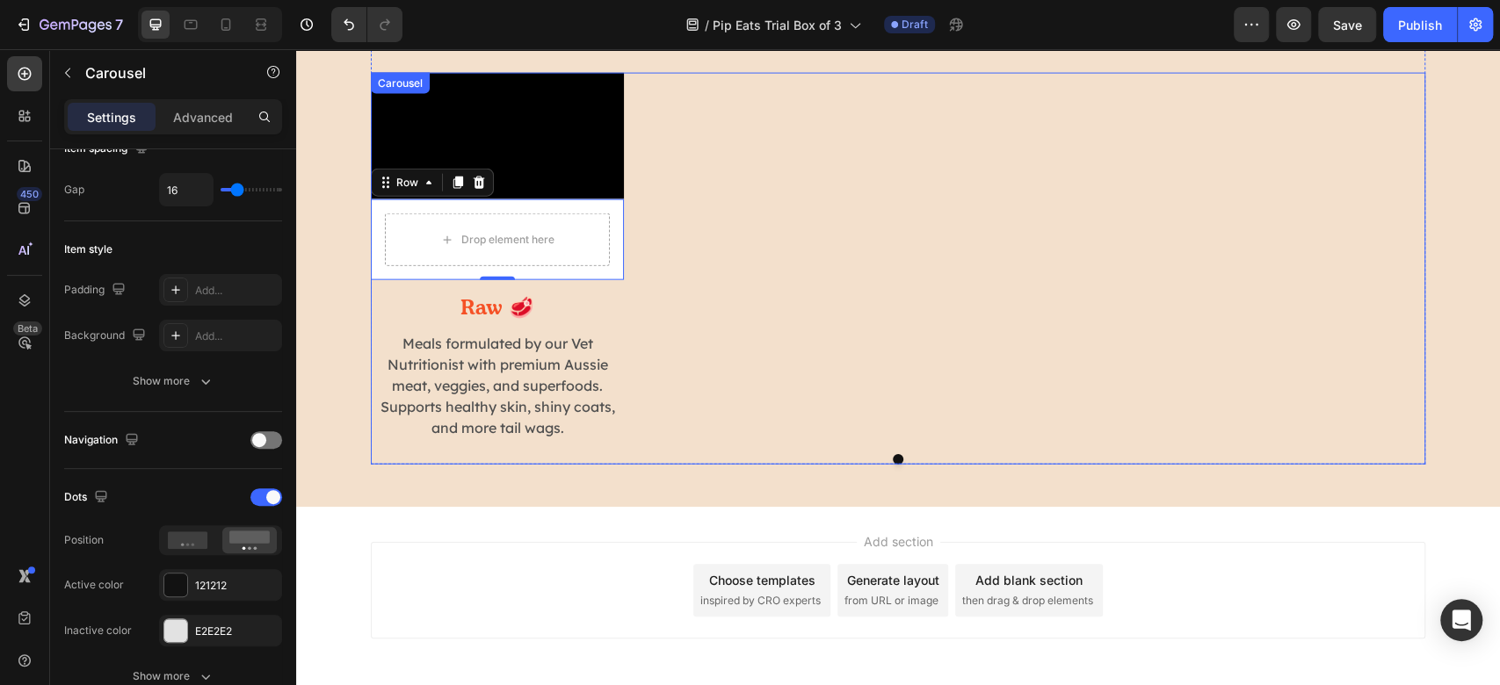
click at [977, 290] on div "Video Drop element here Row 0 Raw 🥩 Heading Meals formulated by our Vet Nutriti…" at bounding box center [898, 256] width 1055 height 367
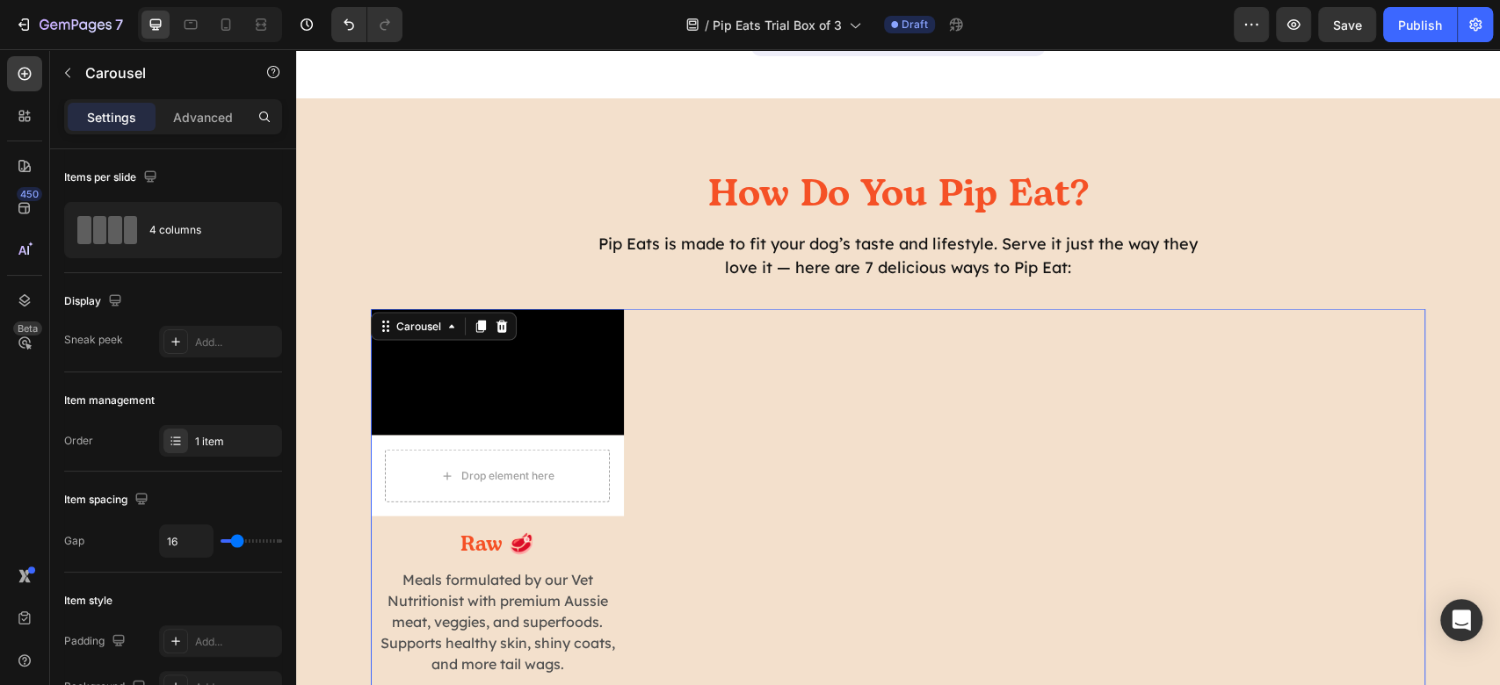
scroll to position [2898, 0]
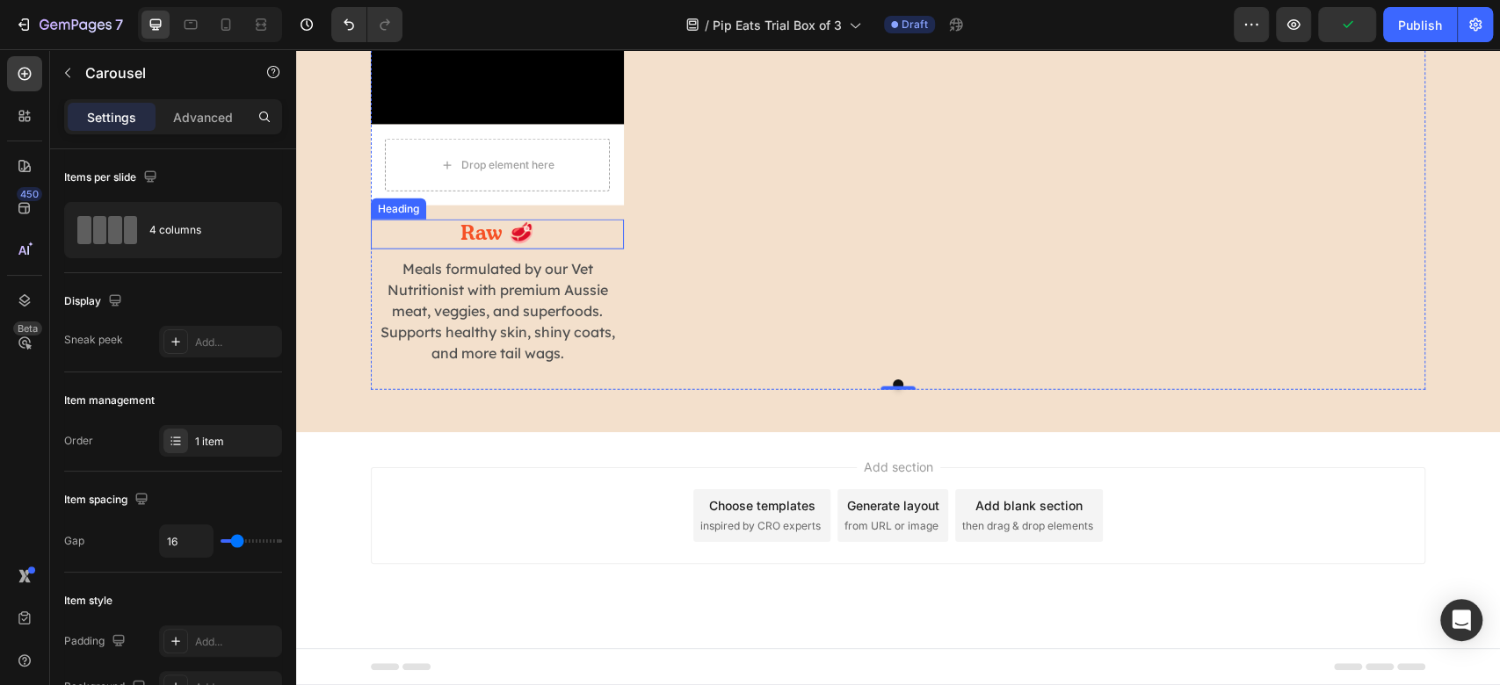
click at [468, 234] on h2 "Raw 🥩" at bounding box center [497, 235] width 253 height 30
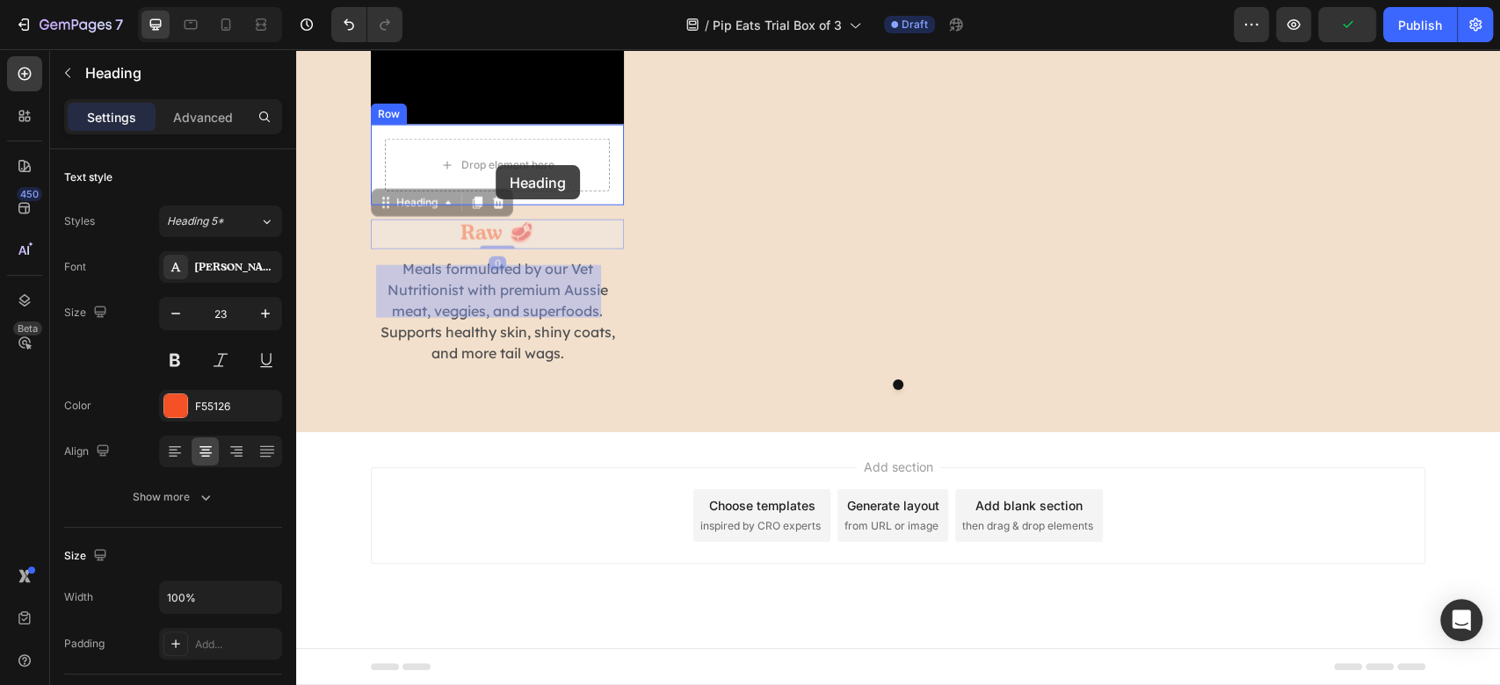
drag, startPoint x: 385, startPoint y: 207, endPoint x: 496, endPoint y: 165, distance: 118.5
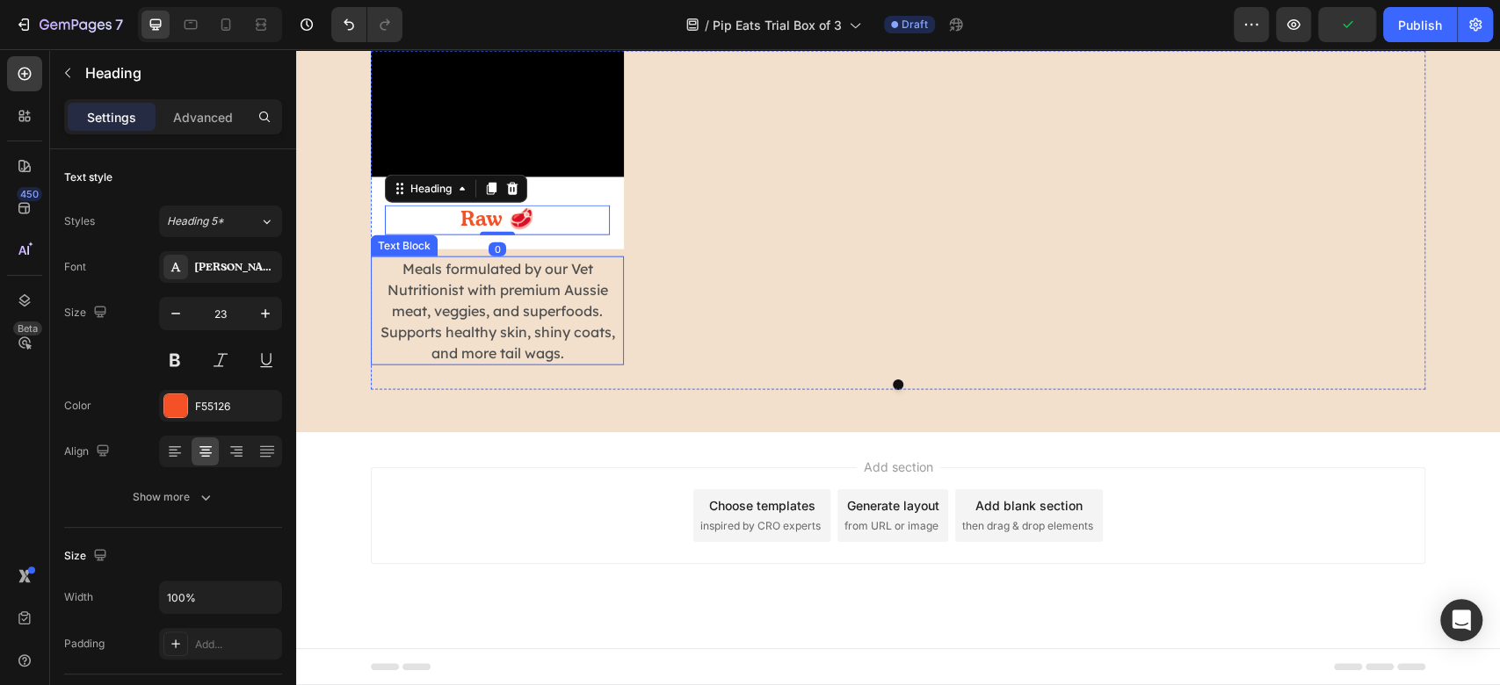
drag, startPoint x: 557, startPoint y: 326, endPoint x: 385, endPoint y: 246, distance: 189.9
click at [555, 325] on p "Meals formulated by our Vet Nutritionist with premium Aussie meat, veggies, and…" at bounding box center [498, 310] width 250 height 105
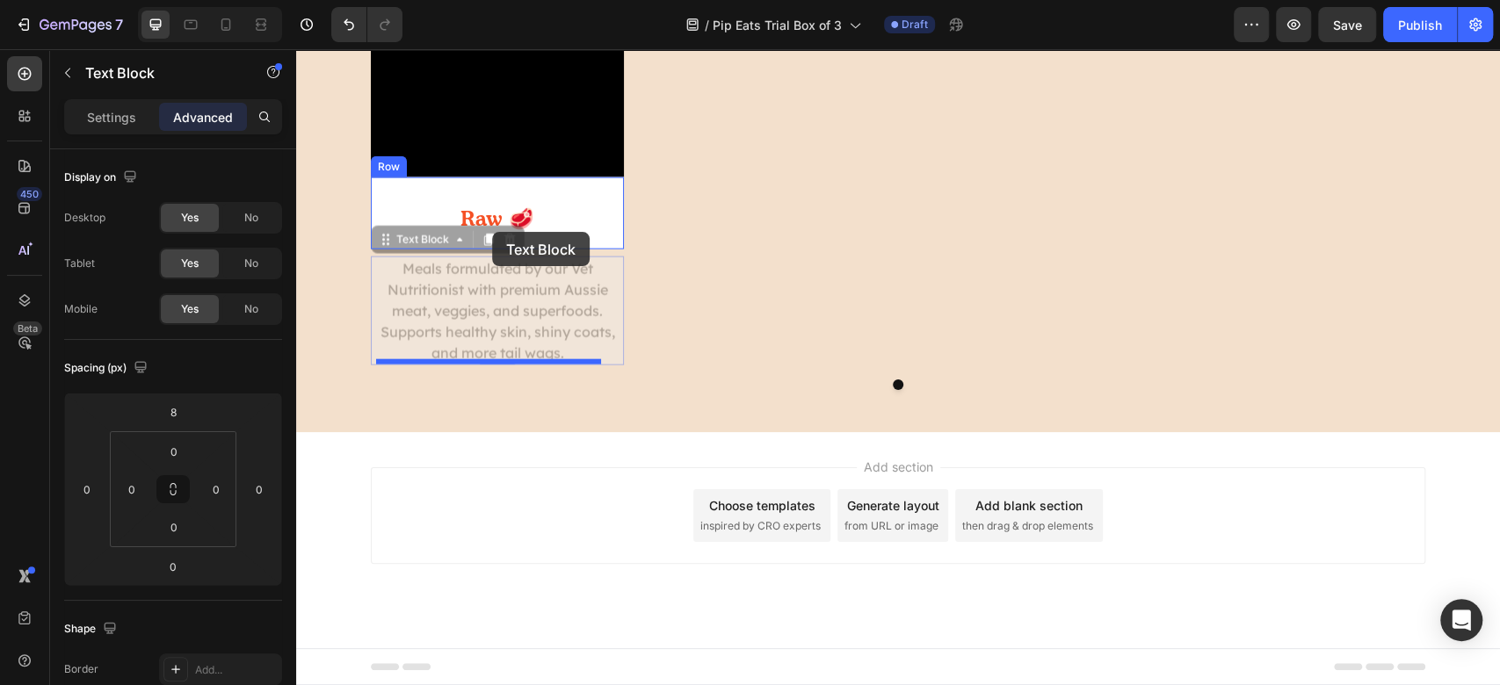
drag, startPoint x: 373, startPoint y: 254, endPoint x: 494, endPoint y: 229, distance: 123.7
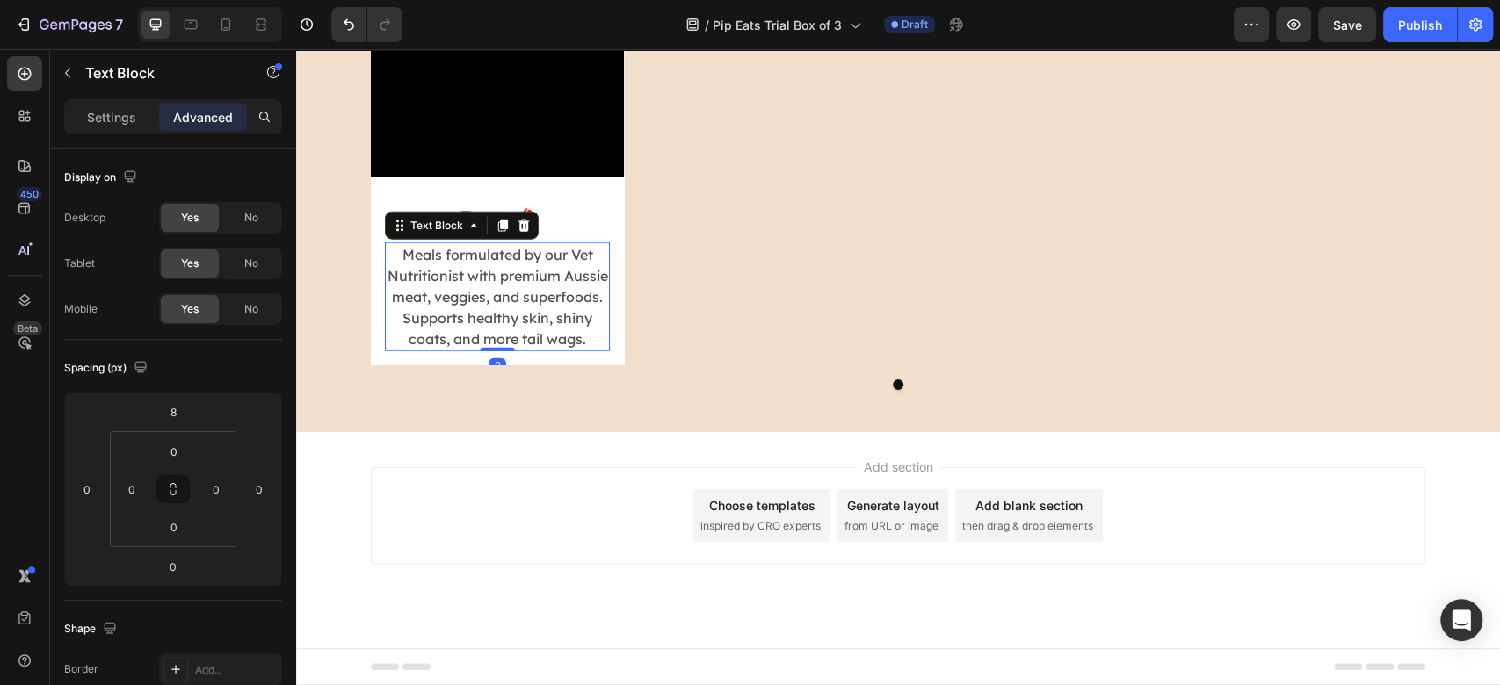
scroll to position [2867, 0]
click at [553, 178] on div "Raw 🥩 Heading Meals formulated by our Vet Nutritionist with premium Aussie meat…" at bounding box center [497, 272] width 253 height 188
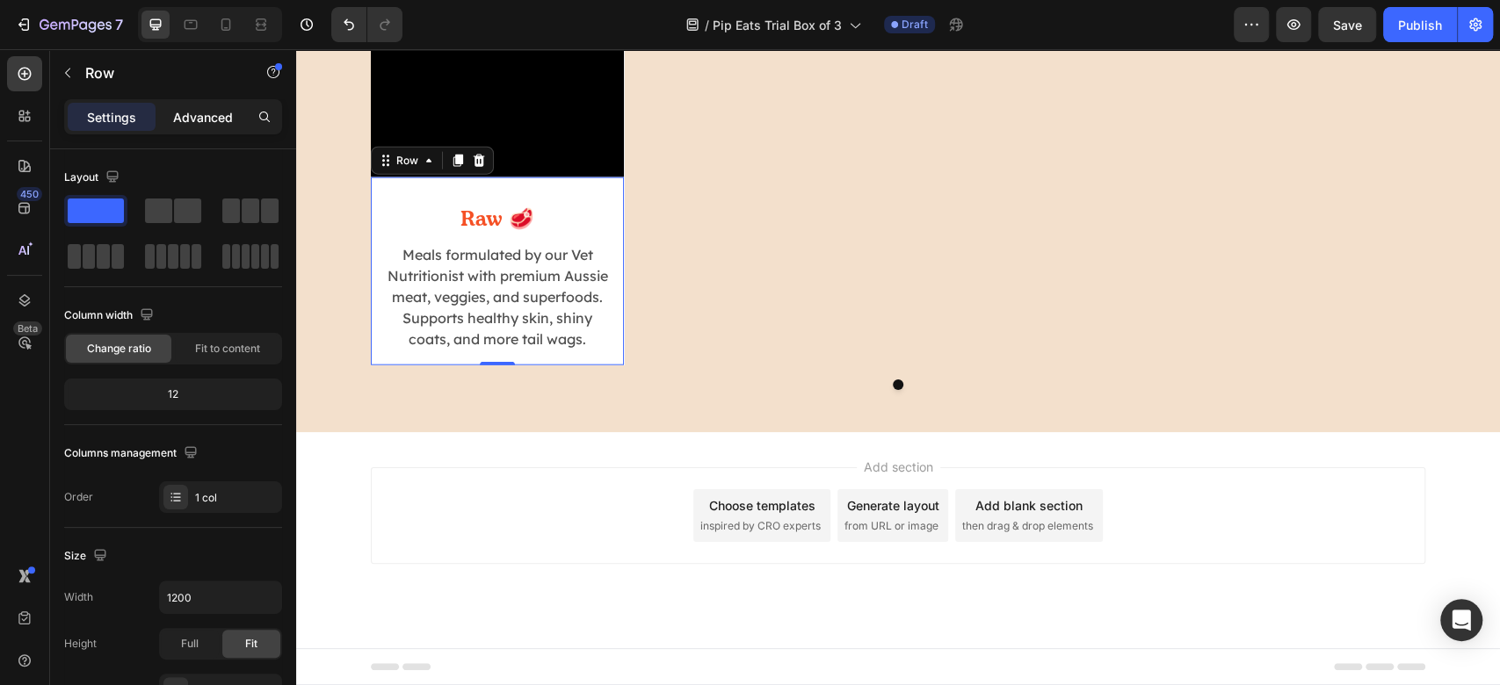
click at [202, 122] on p "Advanced" at bounding box center [203, 117] width 60 height 18
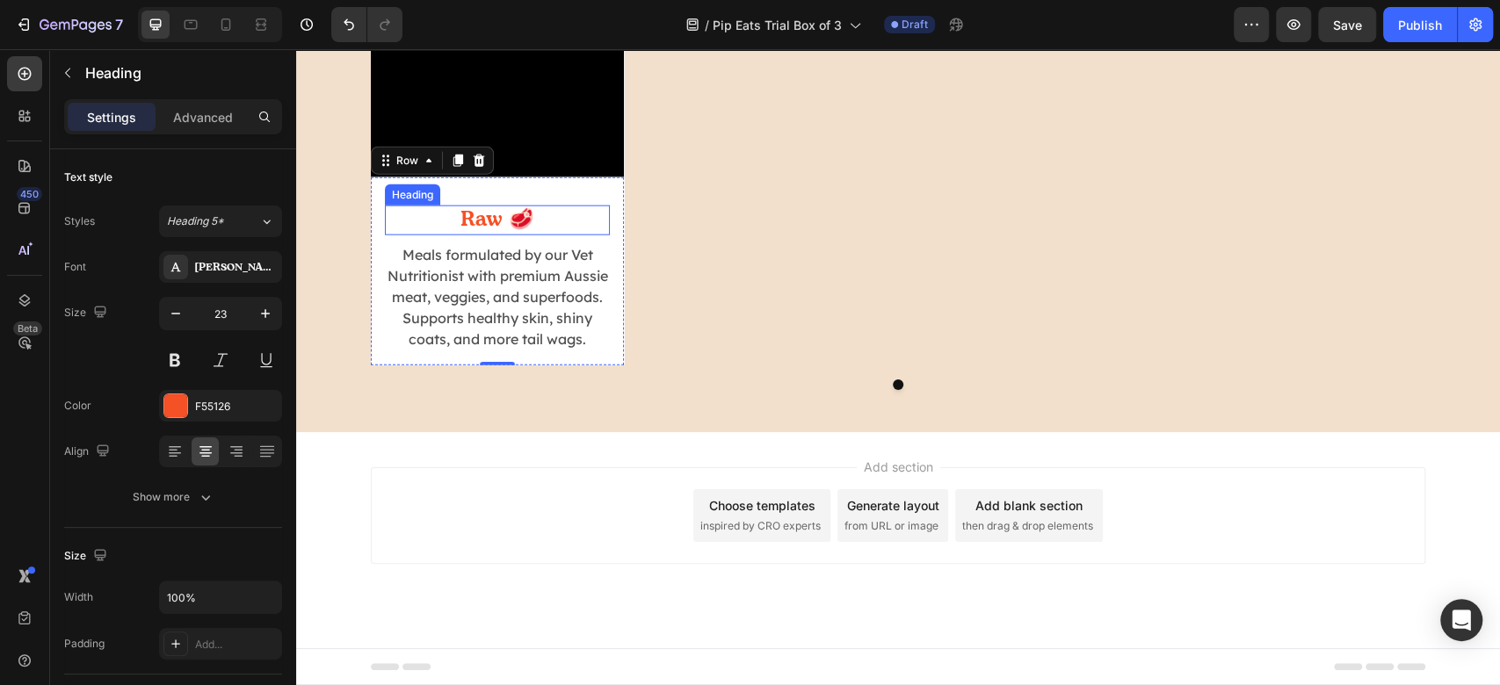
click at [567, 206] on h2 "Raw 🥩" at bounding box center [497, 221] width 225 height 30
click at [211, 105] on div "Advanced" at bounding box center [203, 117] width 88 height 28
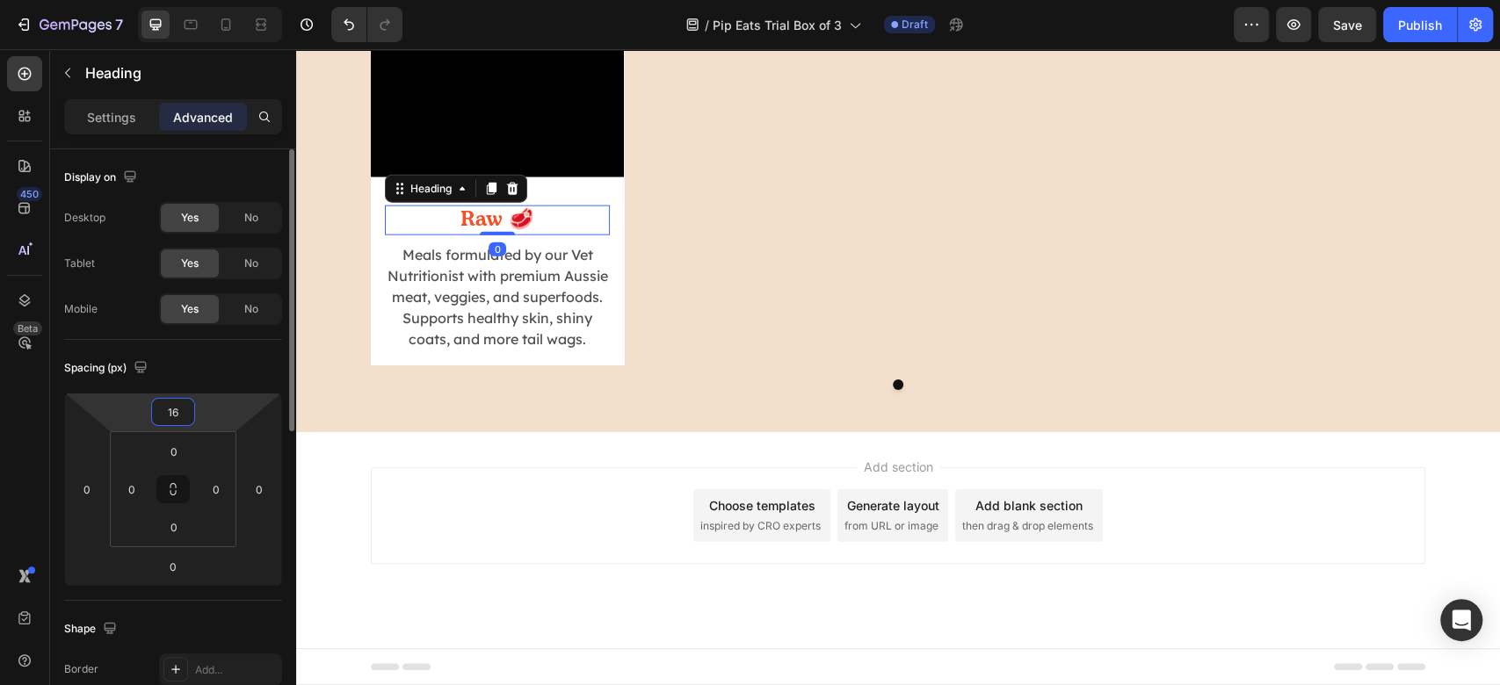
click at [165, 418] on input "16" at bounding box center [173, 412] width 35 height 26
type input "0"
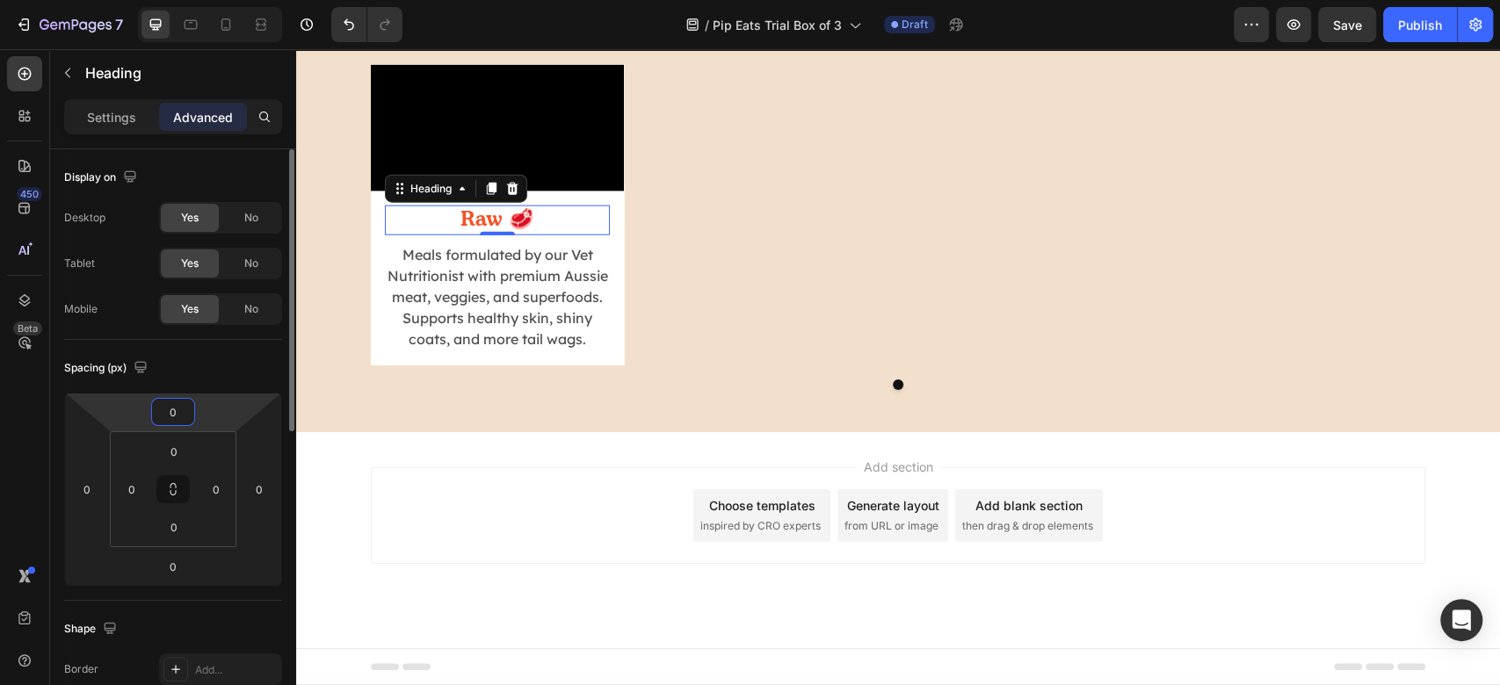
scroll to position [2853, 0]
click at [1124, 322] on div "Video Raw 🥩 Heading 0 Meals formulated by our Vet Nutritionist with premium Aus…" at bounding box center [898, 215] width 1055 height 301
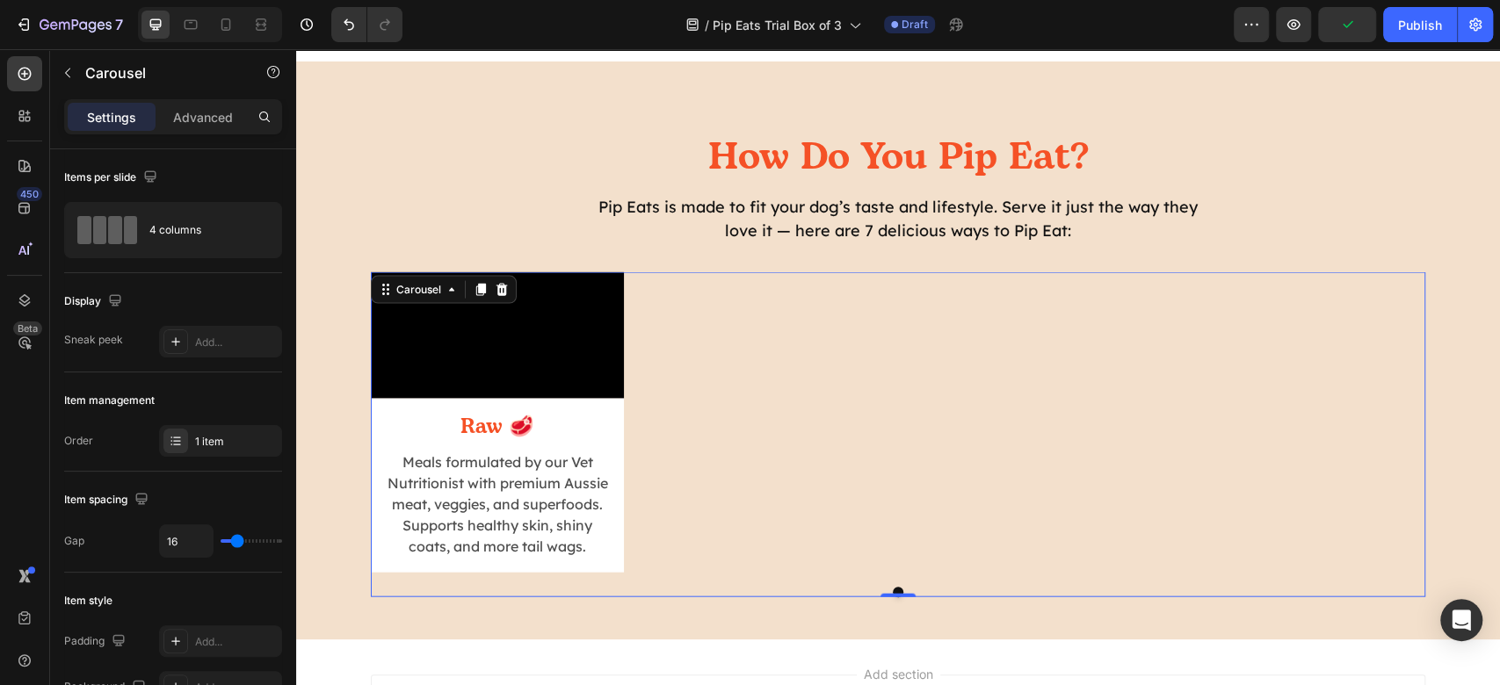
scroll to position [2383, 0]
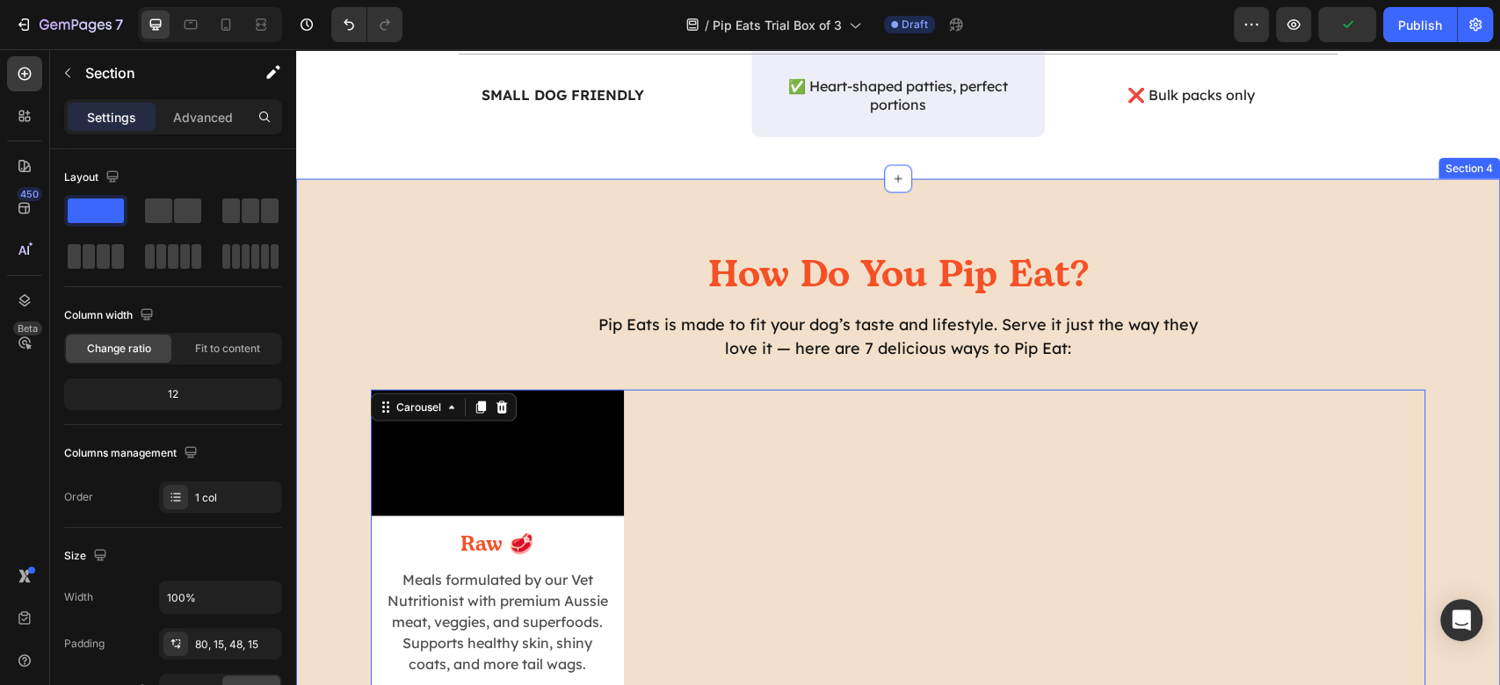
click at [1443, 255] on div "How Do You Pip Eat? Heading Pip Eats is made to fit your dog’s taste and lifest…" at bounding box center [898, 483] width 1178 height 467
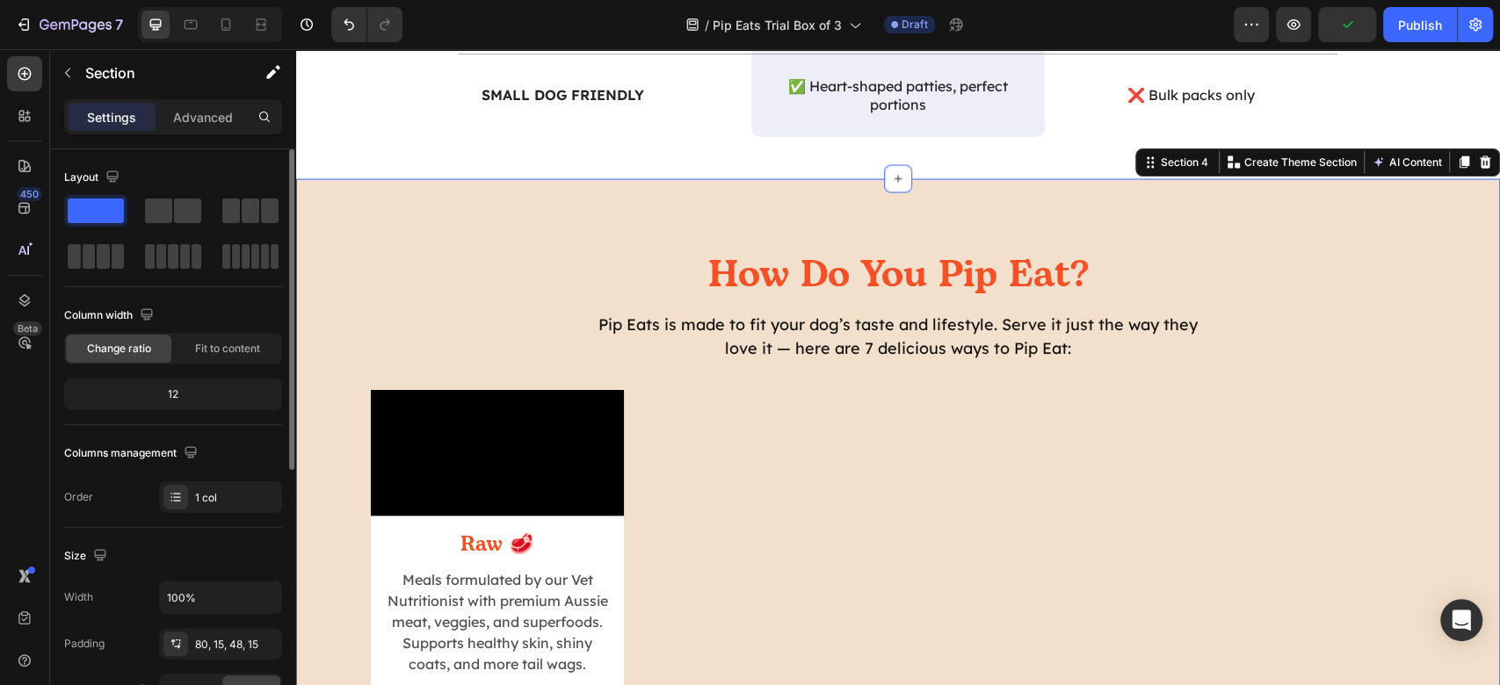
scroll to position [352, 0]
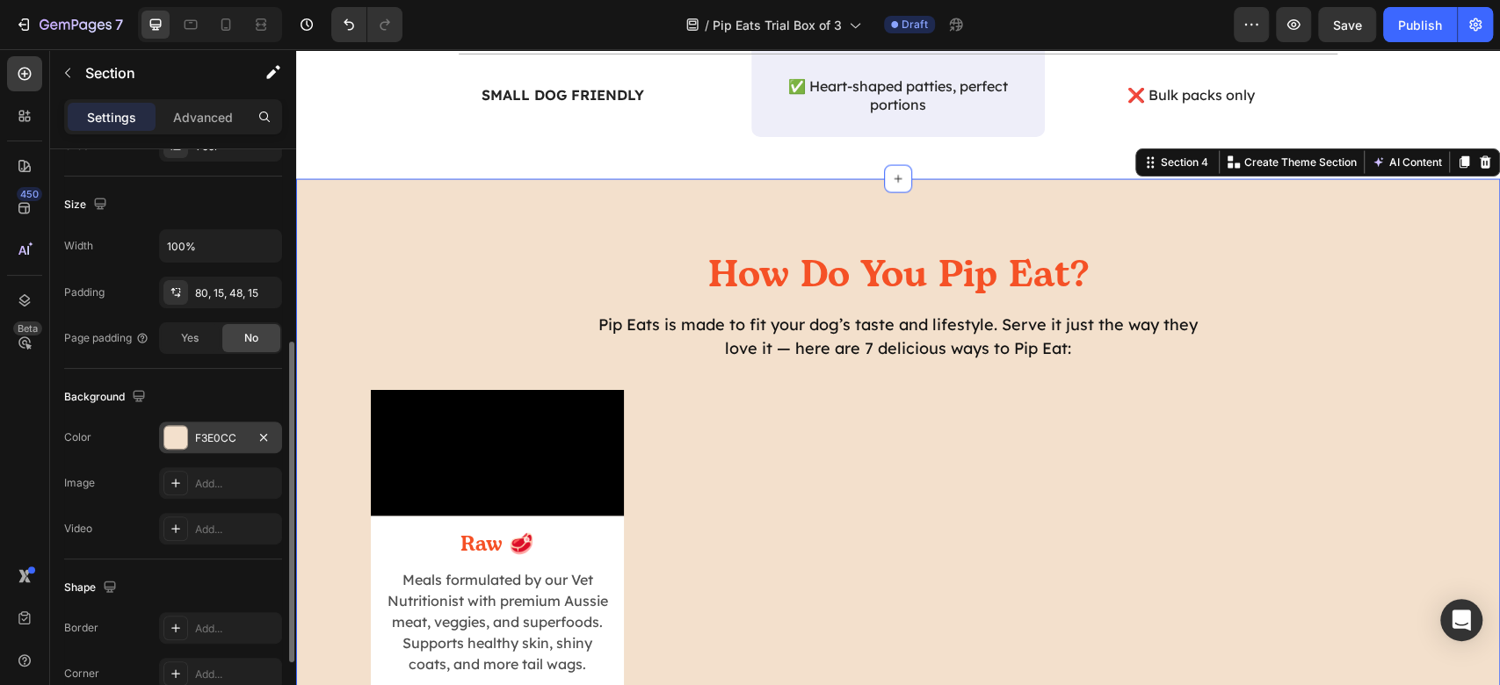
click at [167, 439] on div at bounding box center [175, 437] width 23 height 23
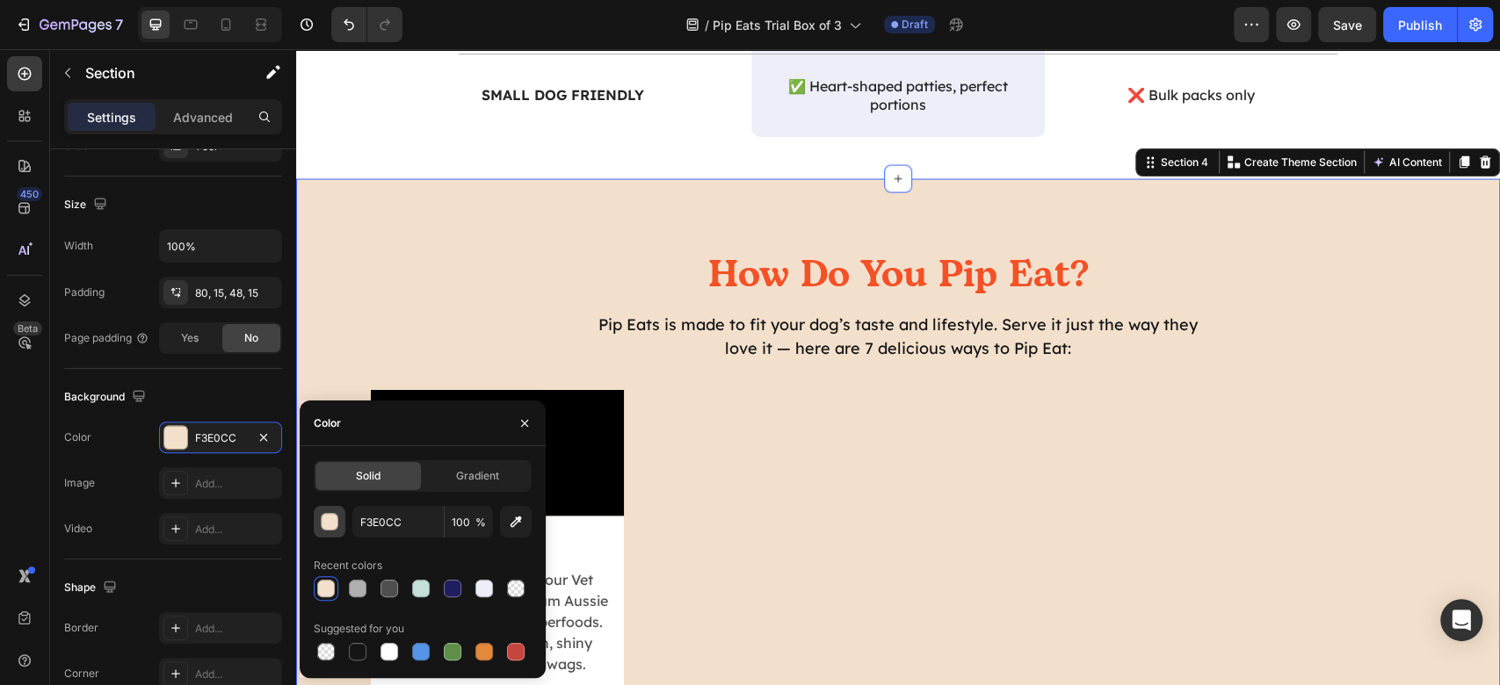
click at [336, 523] on div "button" at bounding box center [331, 523] width 18 height 18
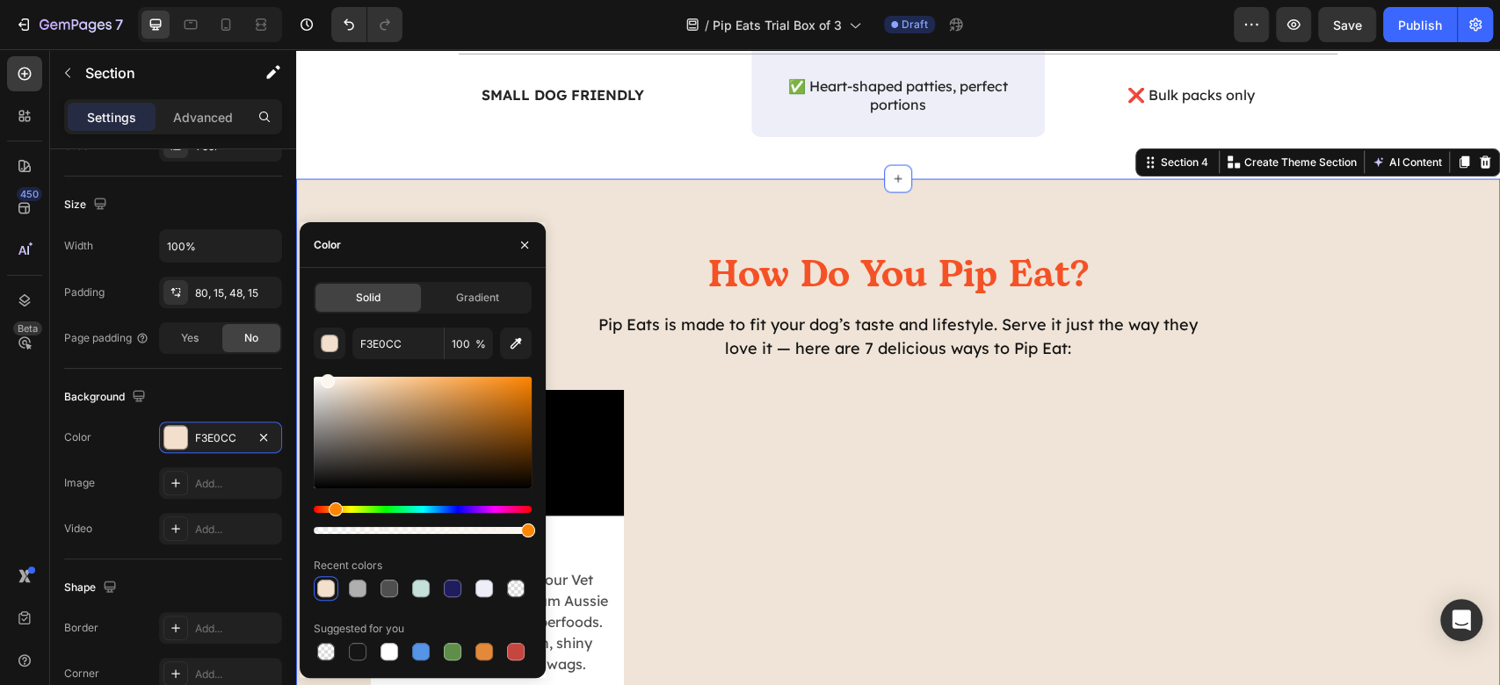
drag, startPoint x: 336, startPoint y: 383, endPoint x: 326, endPoint y: 378, distance: 11.0
click at [326, 378] on div at bounding box center [423, 433] width 218 height 112
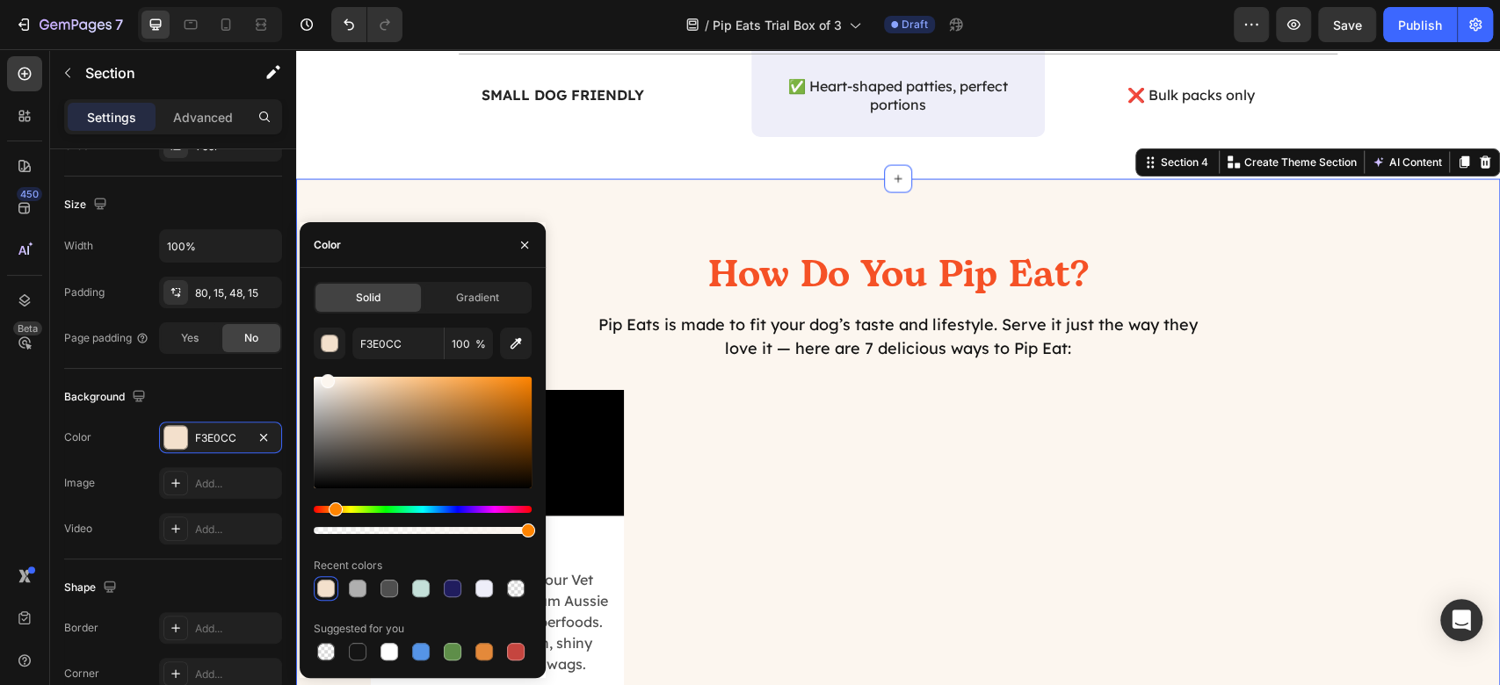
type input "FCF6EF"
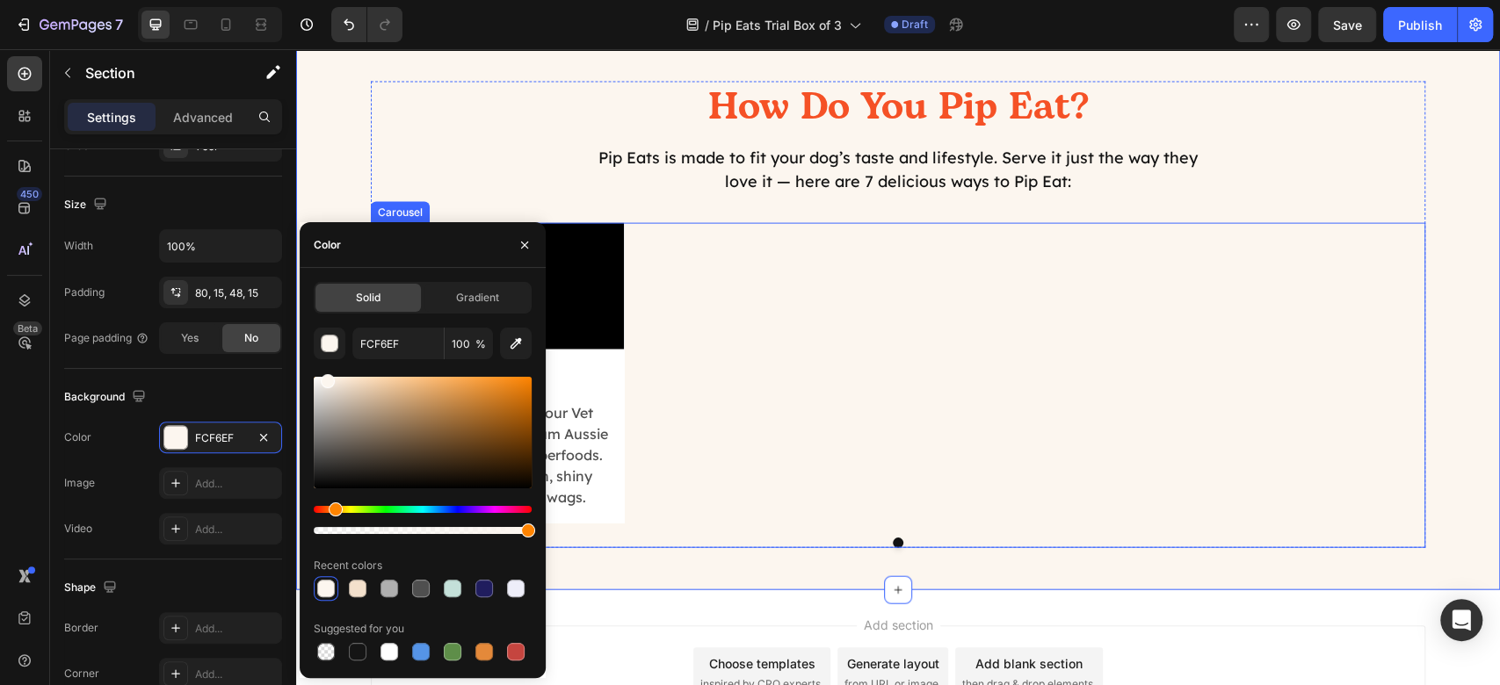
scroll to position [2735, 0]
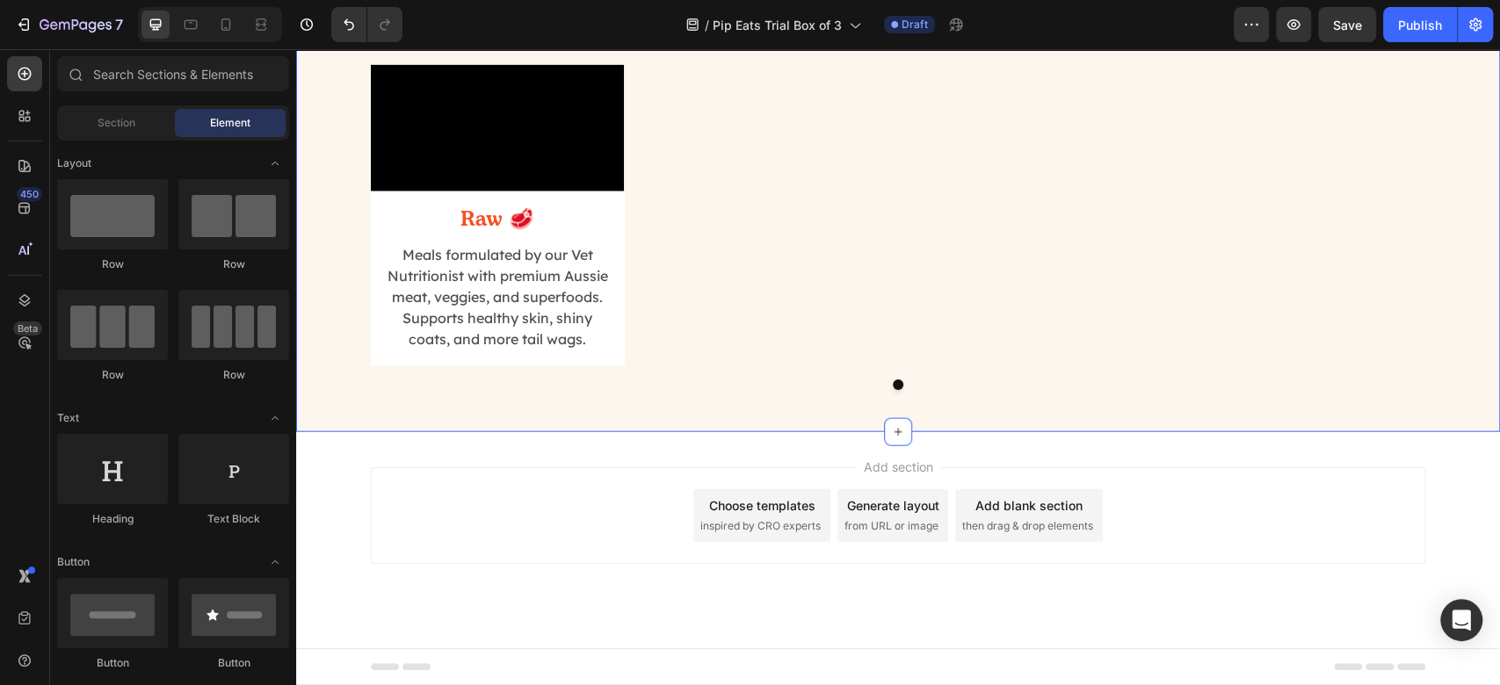
click at [1271, 564] on div "Add section Choose templates inspired by CRO experts Generate layout from URL o…" at bounding box center [898, 516] width 1055 height 97
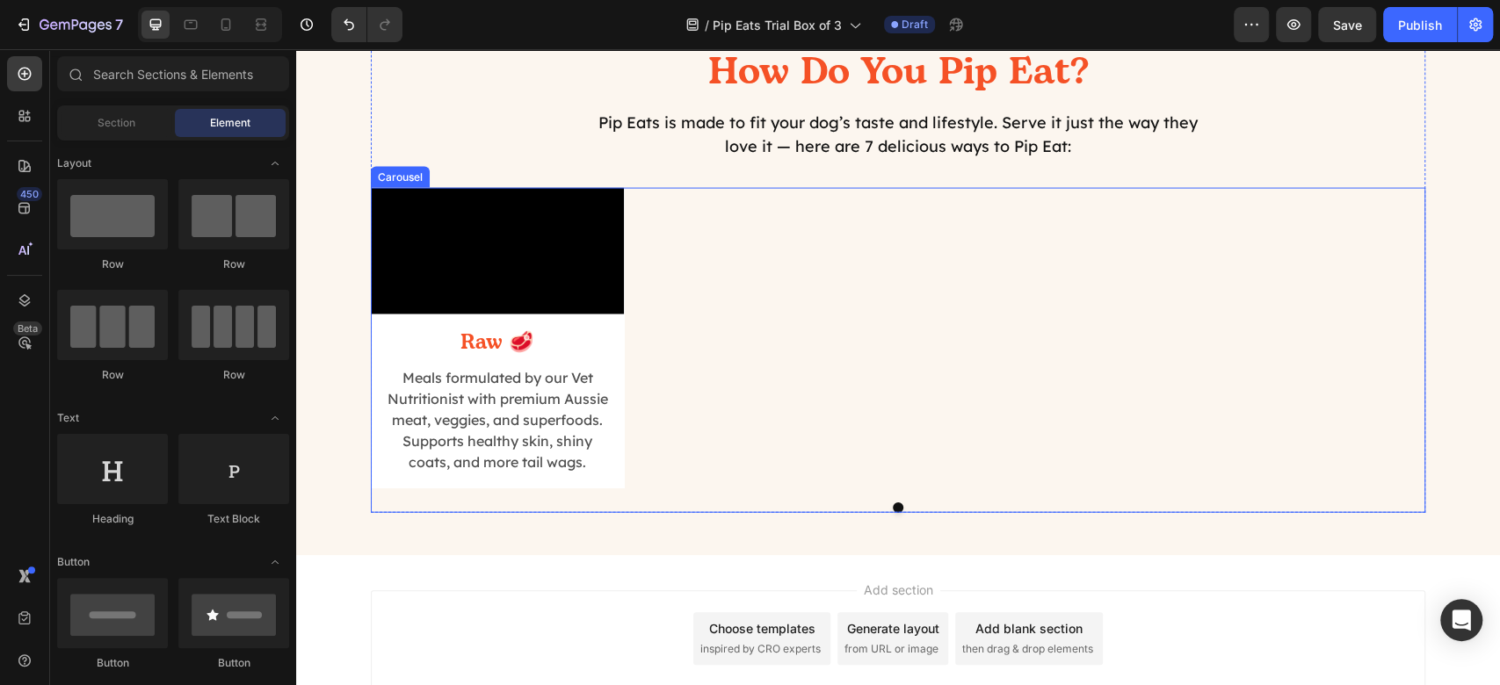
scroll to position [2501, 0]
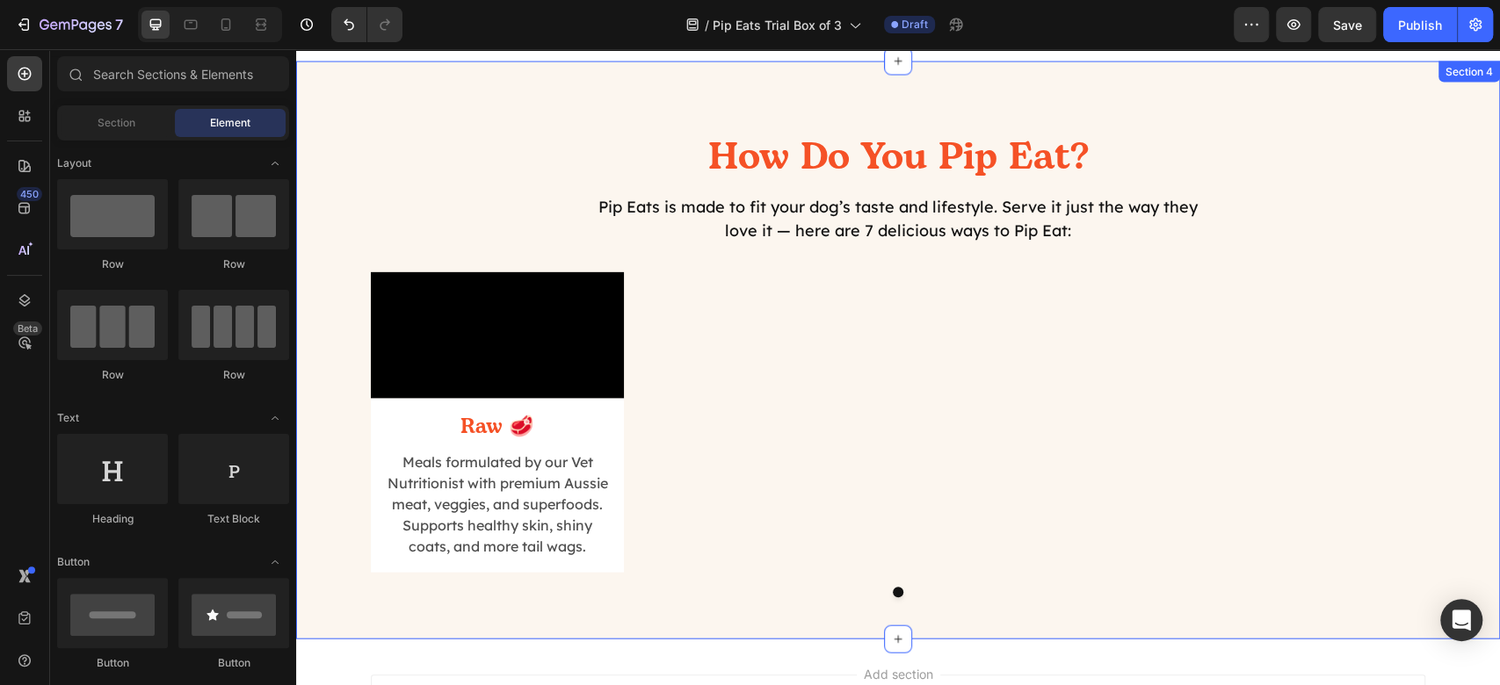
click at [932, 97] on div "How Do You Pip Eat? Heading Pip Eats is made to fit your dog’s taste and lifest…" at bounding box center [898, 351] width 1204 height 579
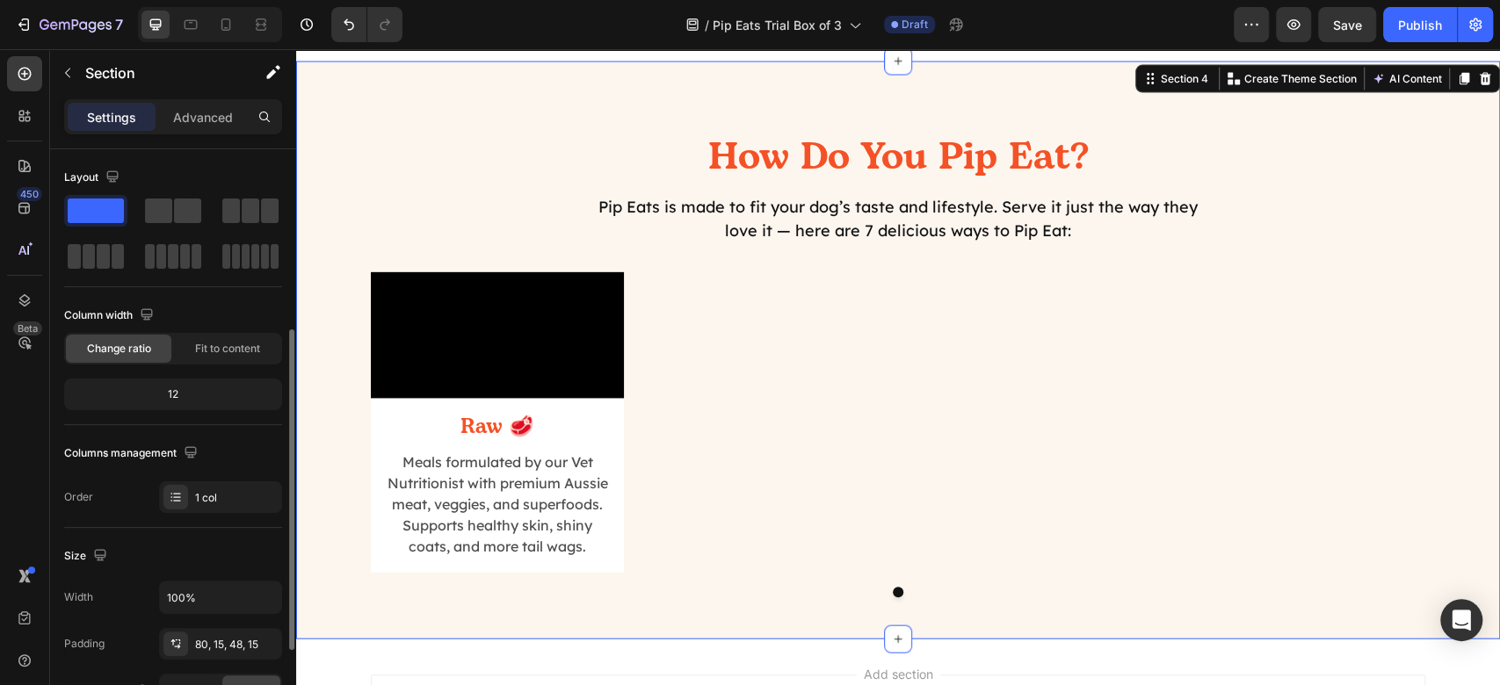
scroll to position [352, 0]
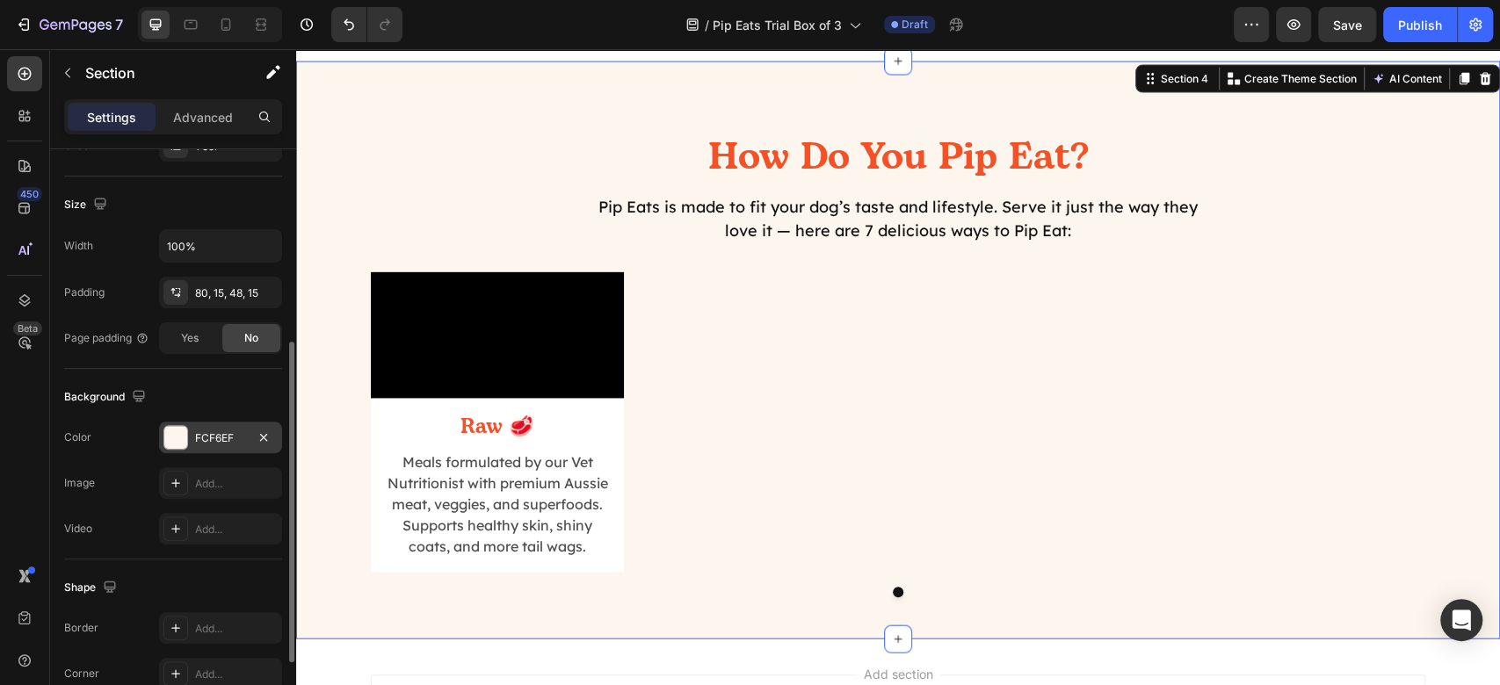
click at [197, 446] on div "FCF6EF" at bounding box center [220, 438] width 123 height 32
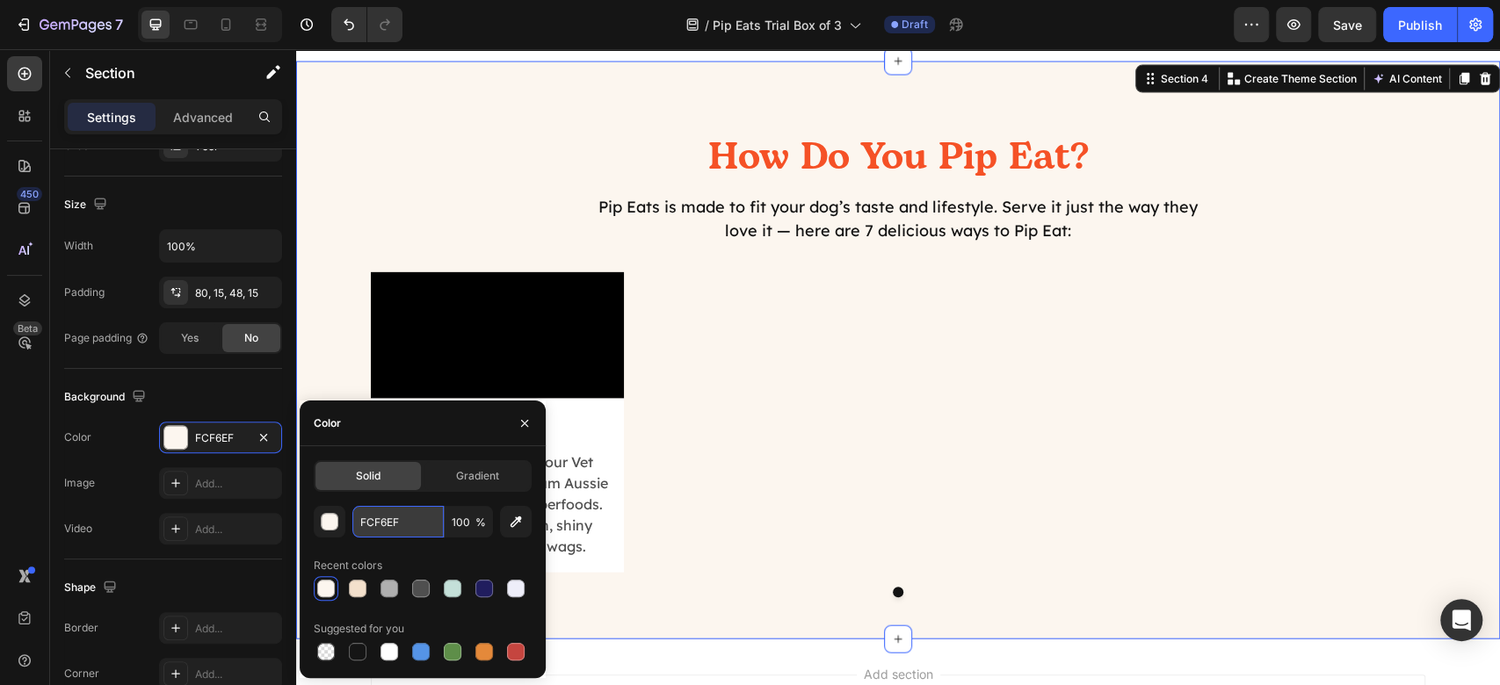
click at [397, 512] on input "FCF6EF" at bounding box center [397, 522] width 91 height 32
paste input "eeeef9"
type input "eeeef9"
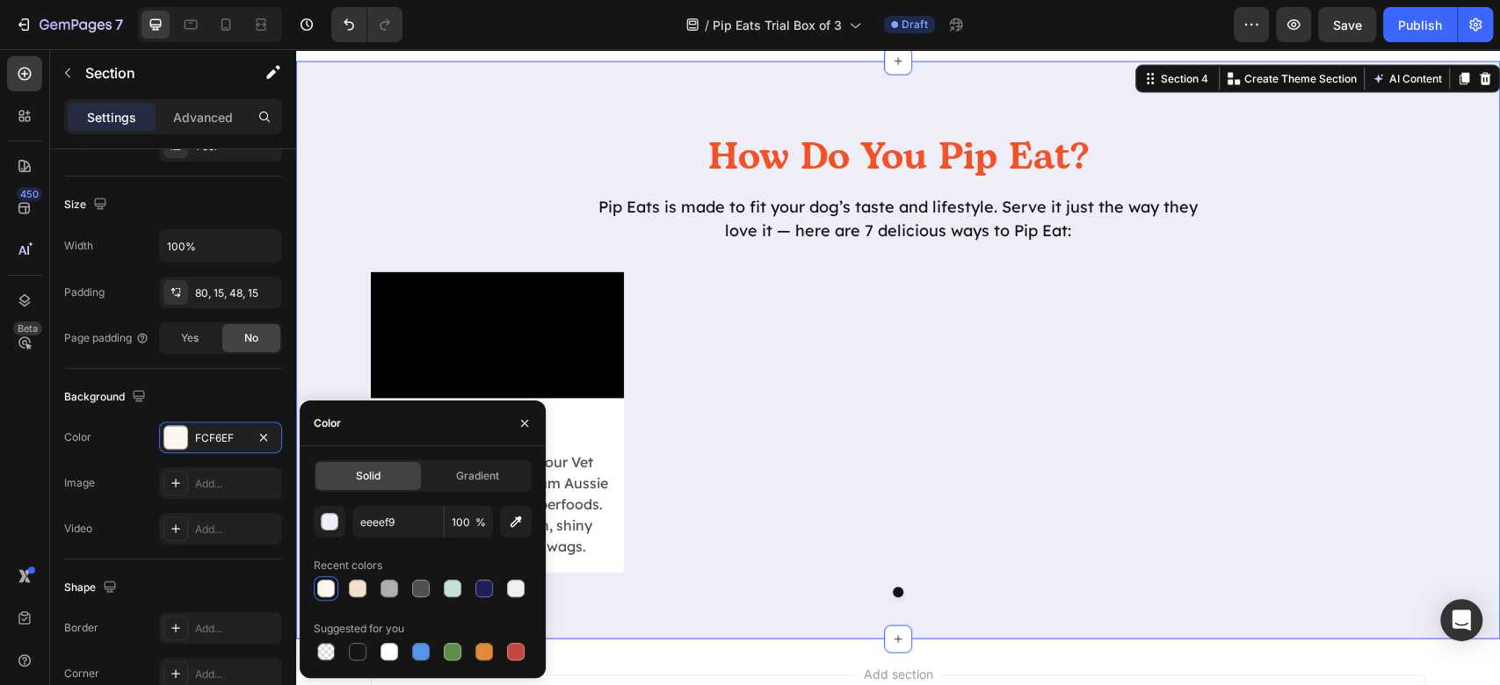
click at [1087, 467] on div "Video Raw 🥩 Heading Meals formulated by our Vet Nutritionist with premium Aussi…" at bounding box center [898, 422] width 1055 height 301
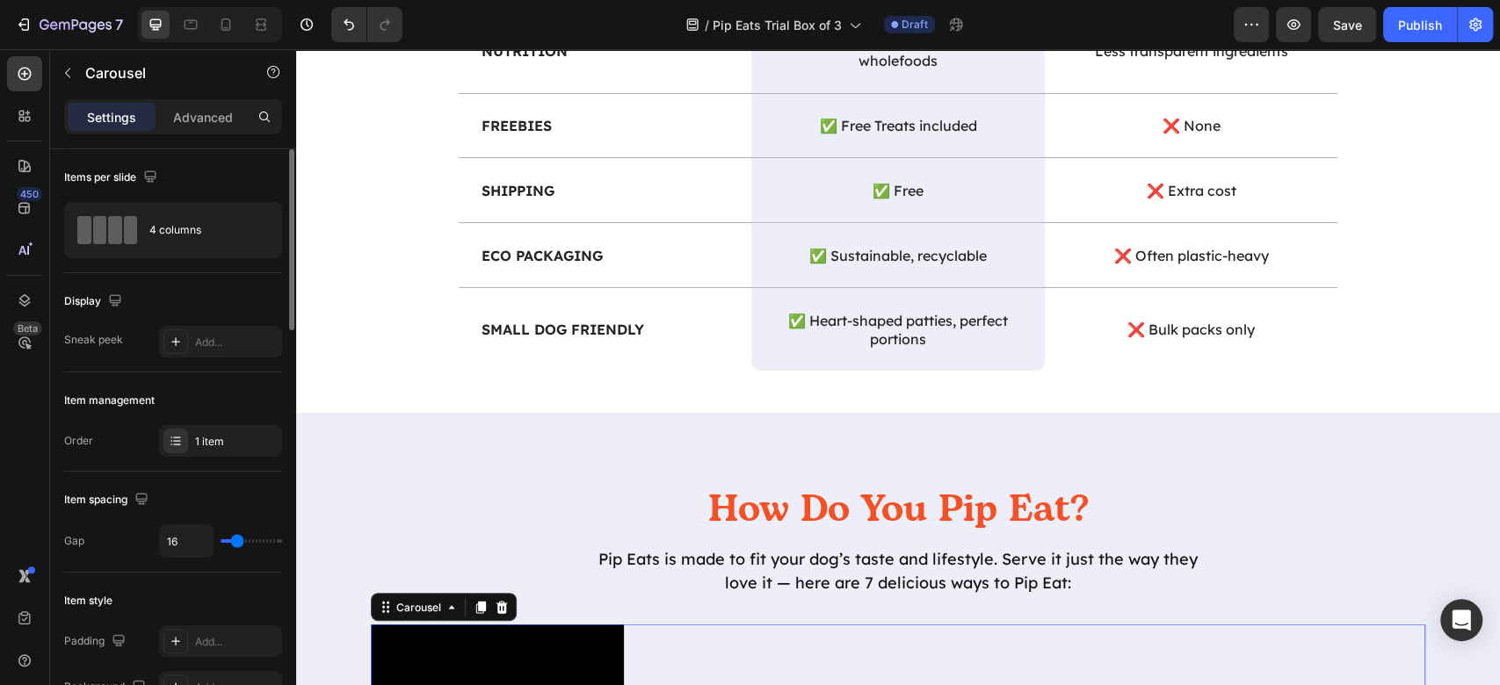
scroll to position [2501, 0]
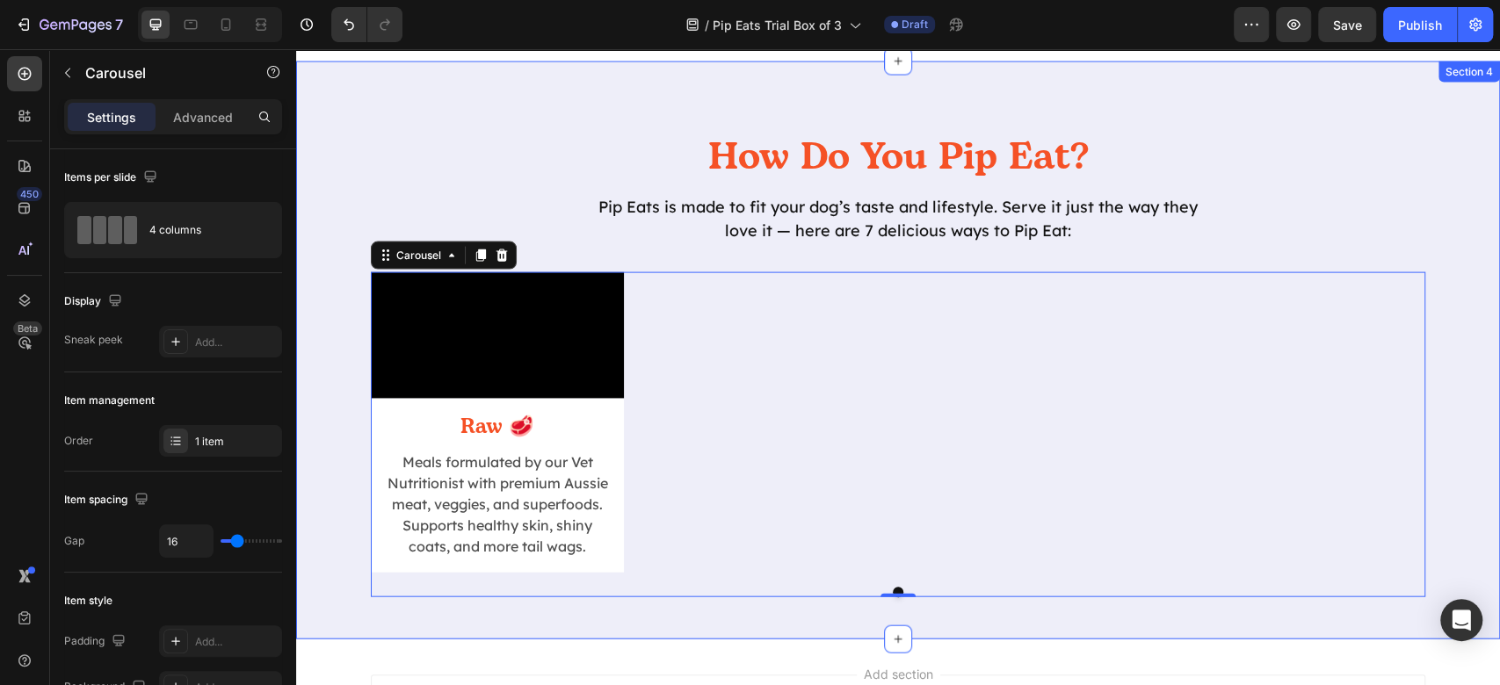
click at [453, 125] on div "How Do You Pip Eat? Heading Pip Eats is made to fit your dog’s taste and lifest…" at bounding box center [898, 351] width 1204 height 579
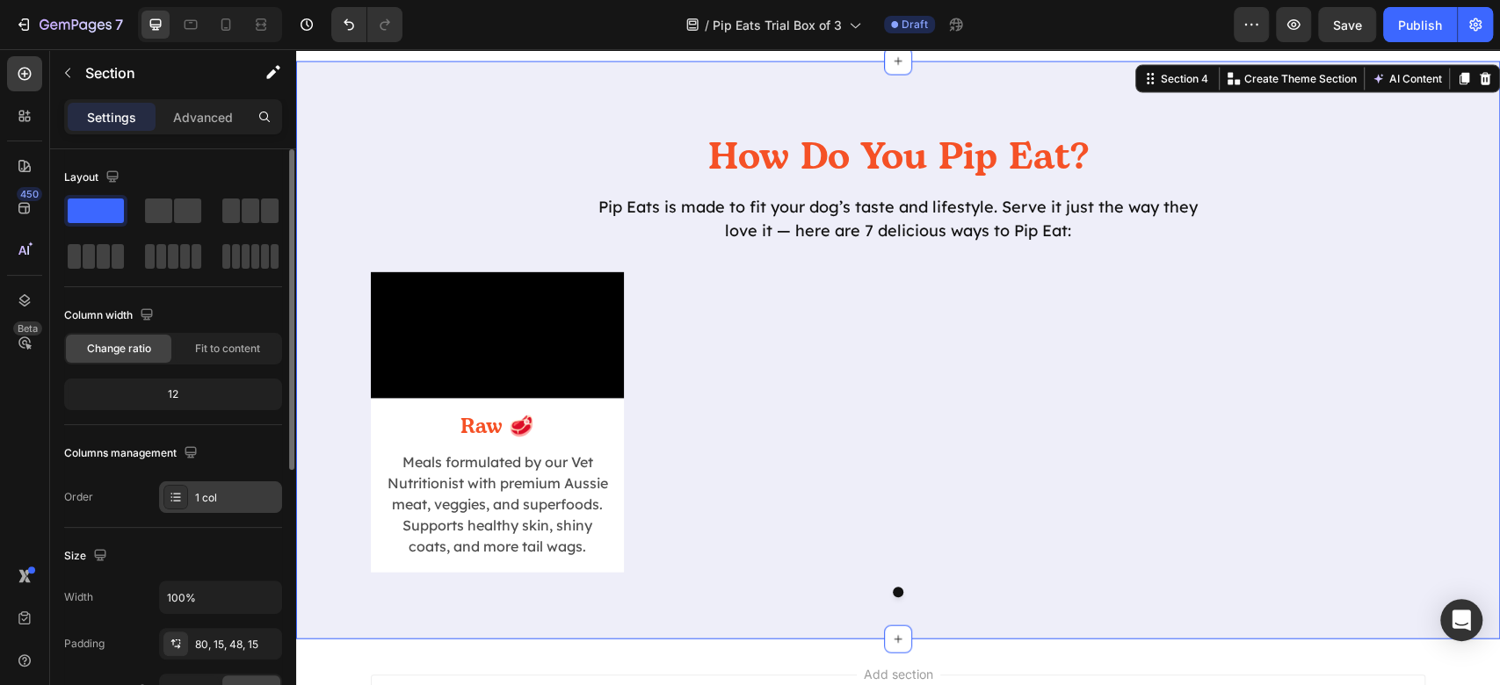
click at [178, 494] on icon at bounding box center [176, 497] width 14 height 14
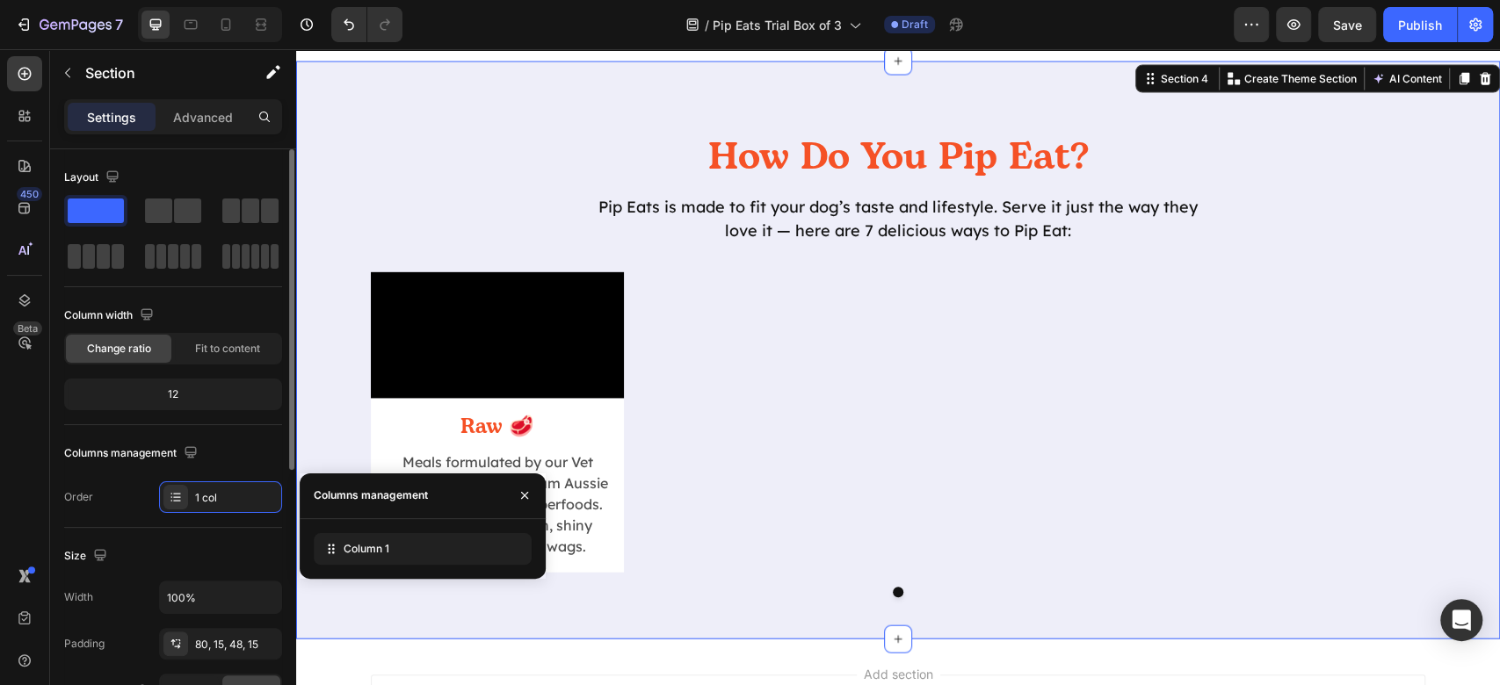
scroll to position [468, 0]
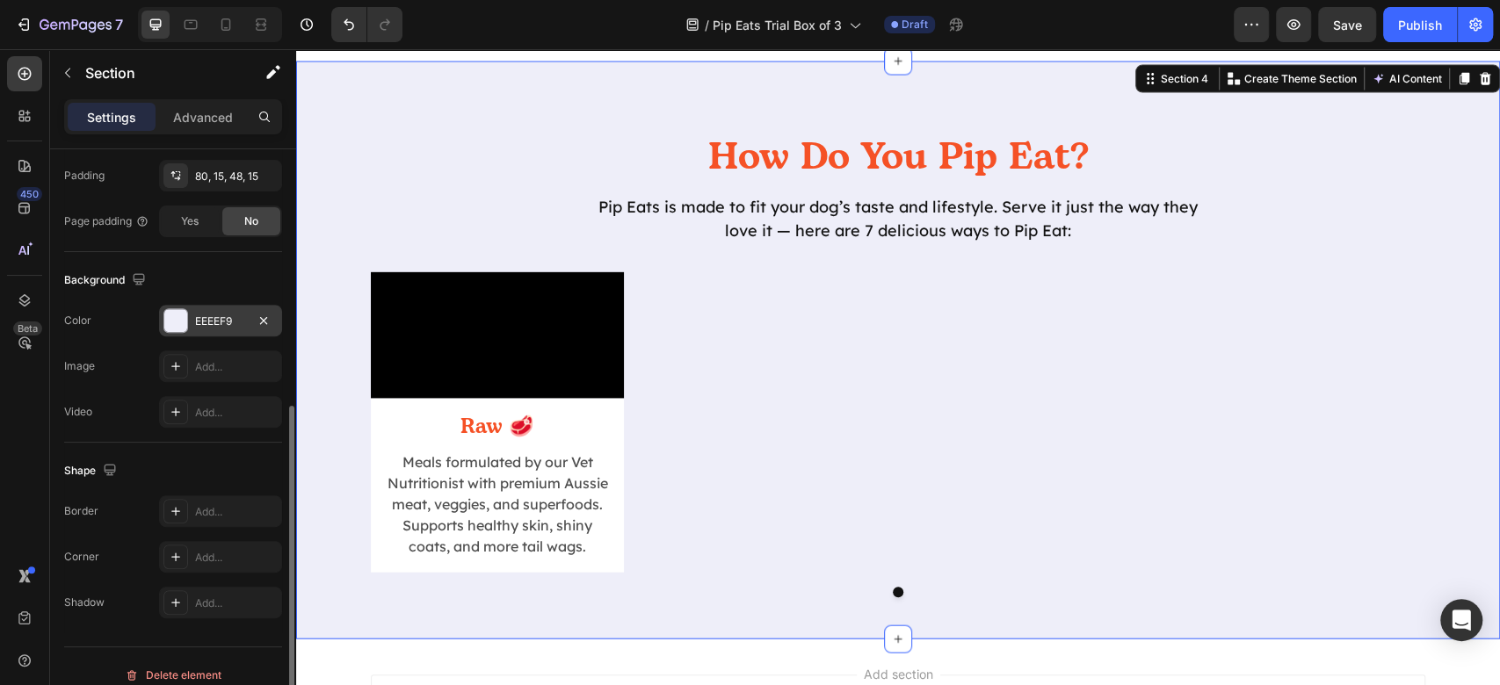
click at [206, 323] on div "EEEEF9" at bounding box center [220, 322] width 51 height 16
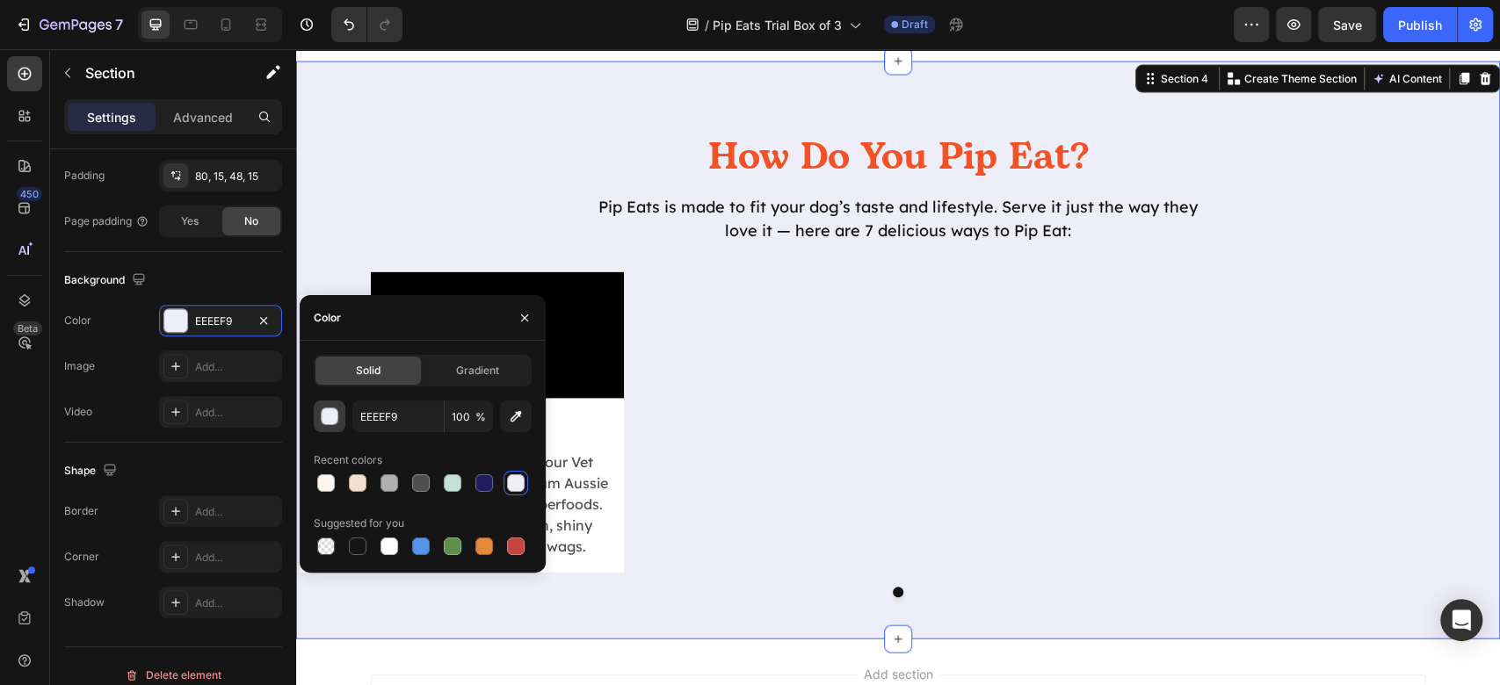
click at [325, 417] on div "button" at bounding box center [331, 418] width 18 height 18
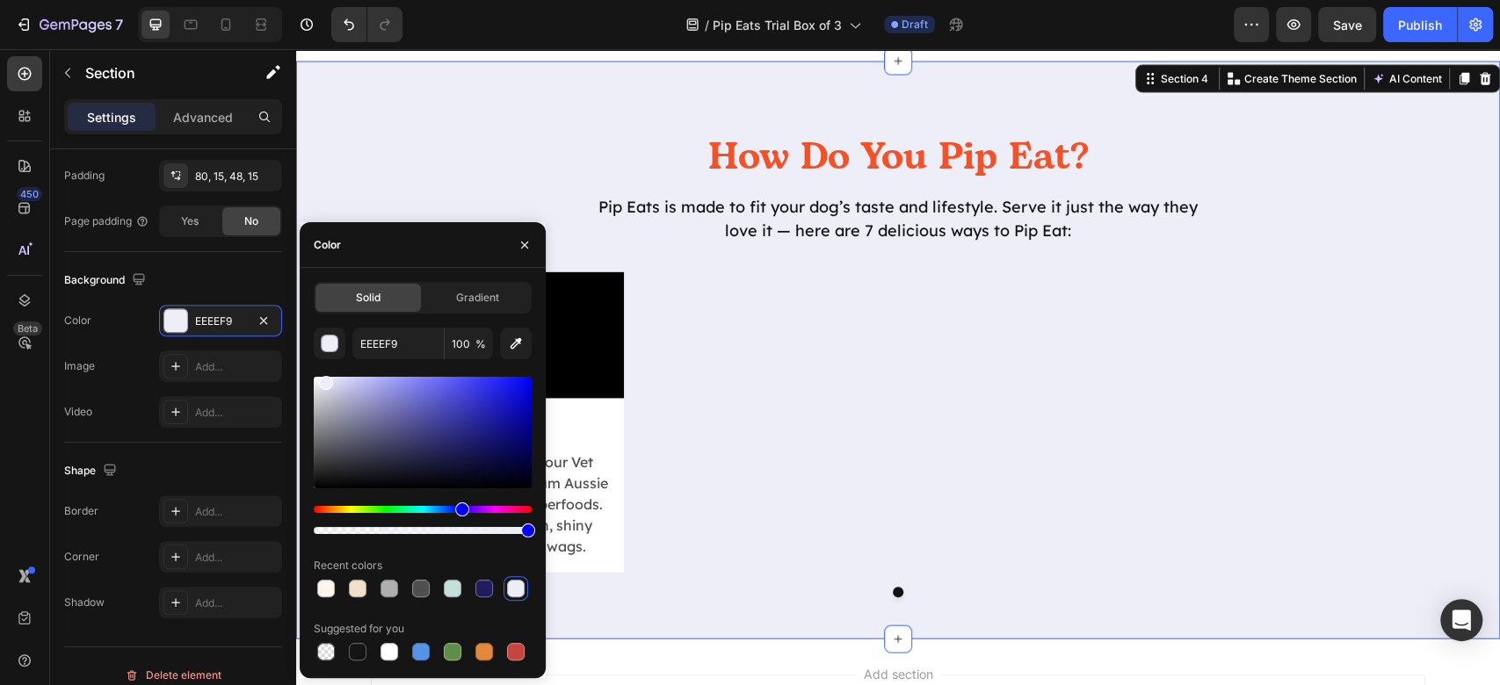
click at [327, 385] on div at bounding box center [326, 383] width 14 height 14
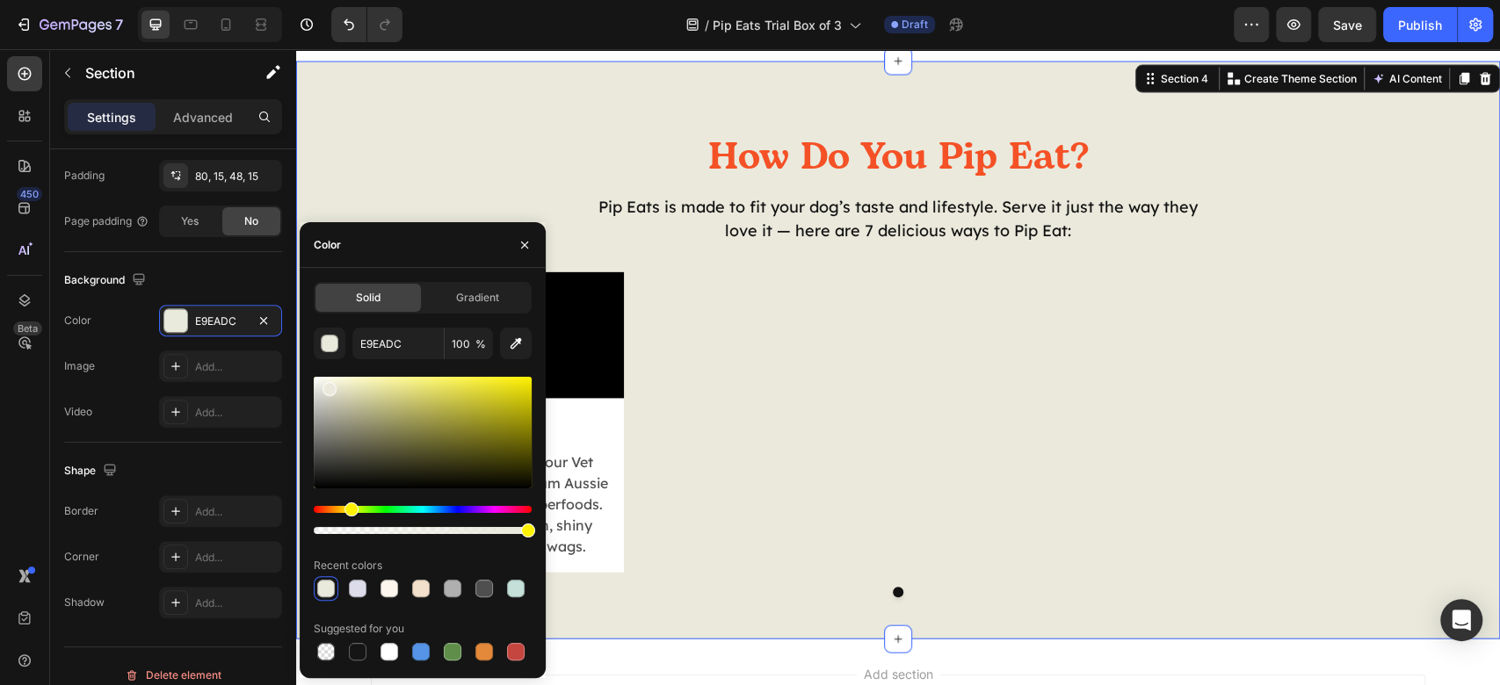
drag, startPoint x: 457, startPoint y: 504, endPoint x: 349, endPoint y: 544, distance: 115.1
click at [349, 544] on div "E9EADC 100 % Recent colors Suggested for you" at bounding box center [423, 496] width 218 height 337
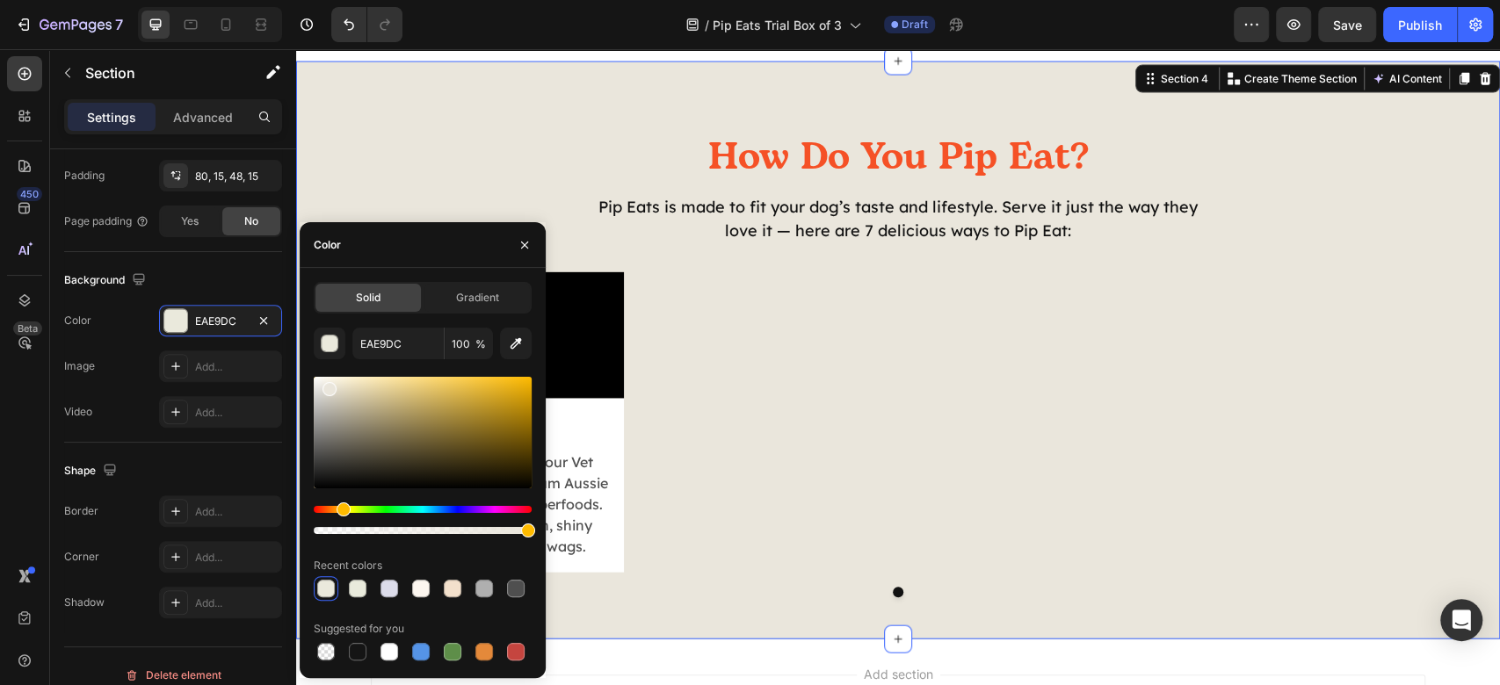
type input "EAE6DC"
drag, startPoint x: 353, startPoint y: 514, endPoint x: 341, endPoint y: 522, distance: 14.6
click at [341, 522] on div at bounding box center [423, 520] width 218 height 28
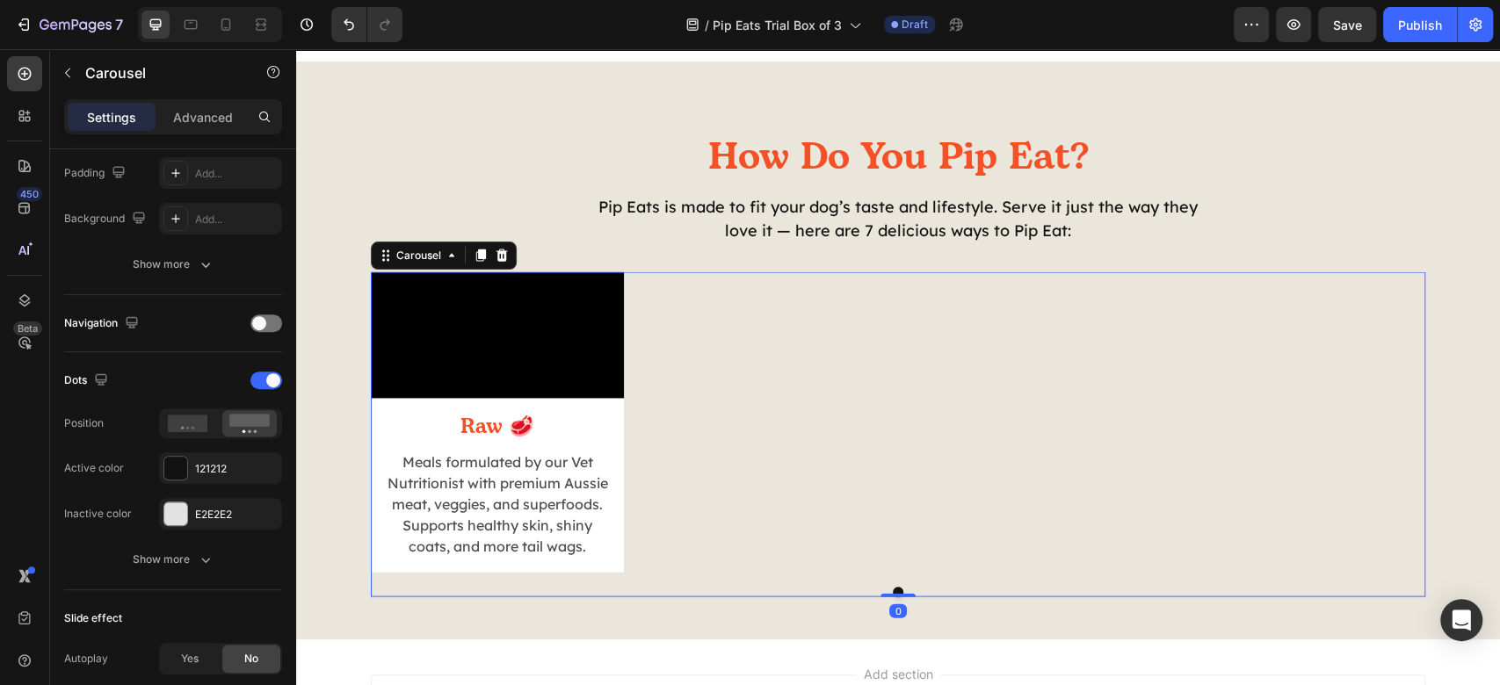
click at [995, 422] on div "Video Raw 🥩 Heading Meals formulated by our Vet Nutritionist with premium Aussi…" at bounding box center [898, 422] width 1055 height 301
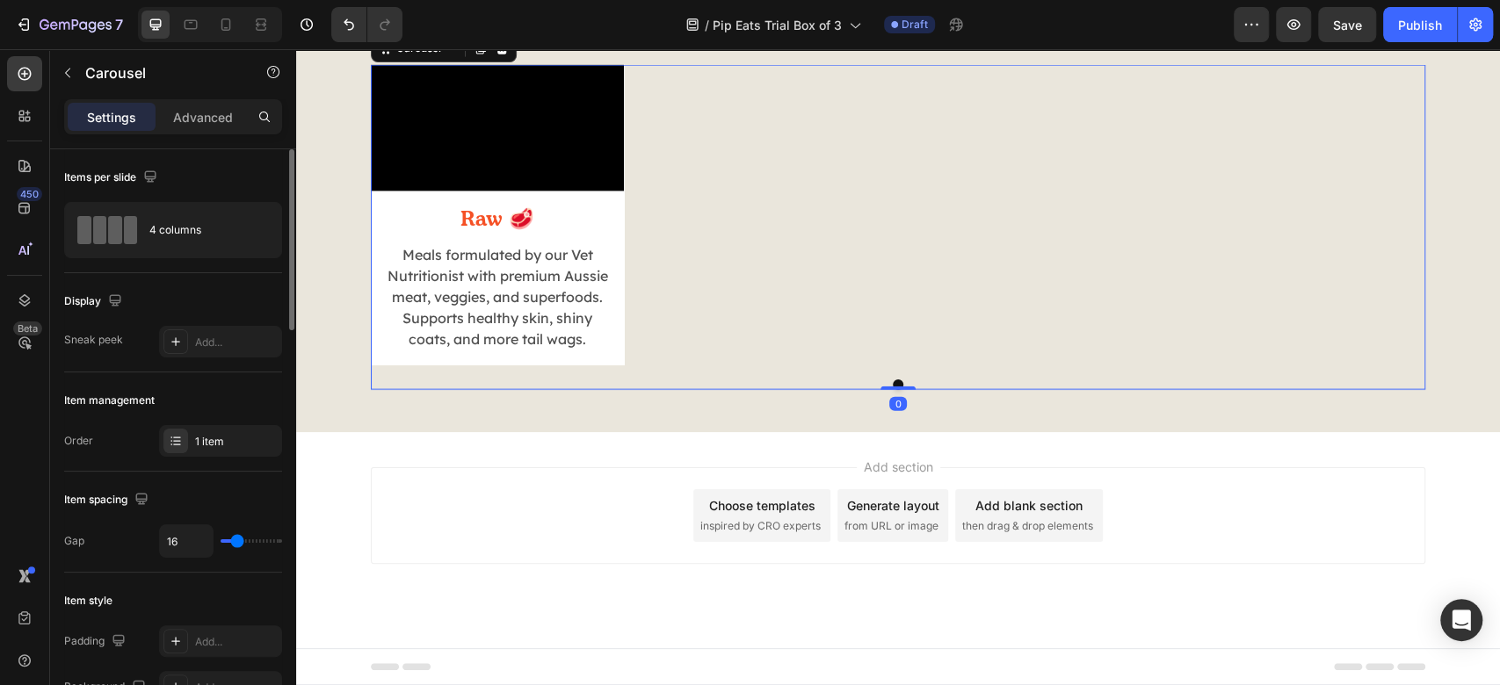
click at [1237, 467] on div "Add section Choose templates inspired by CRO experts Generate layout from URL o…" at bounding box center [898, 540] width 1204 height 216
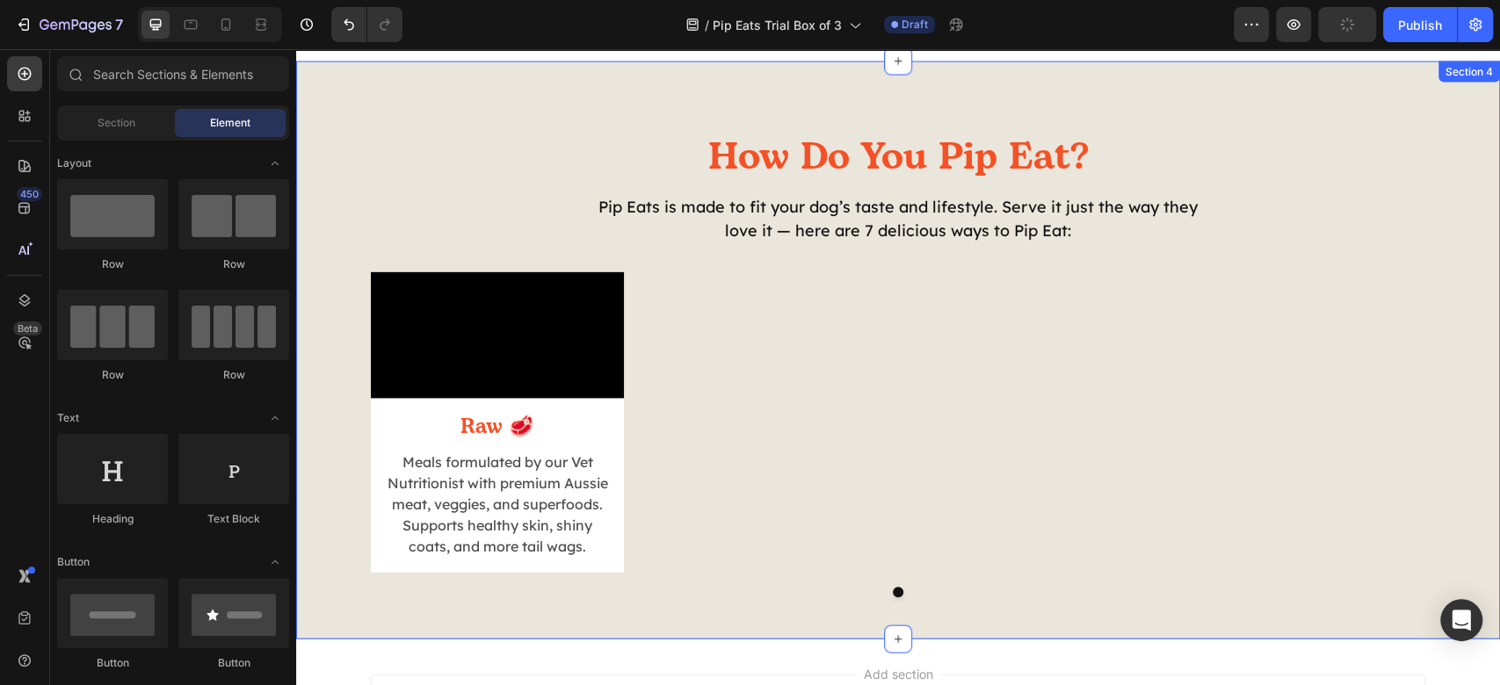
scroll to position [2618, 0]
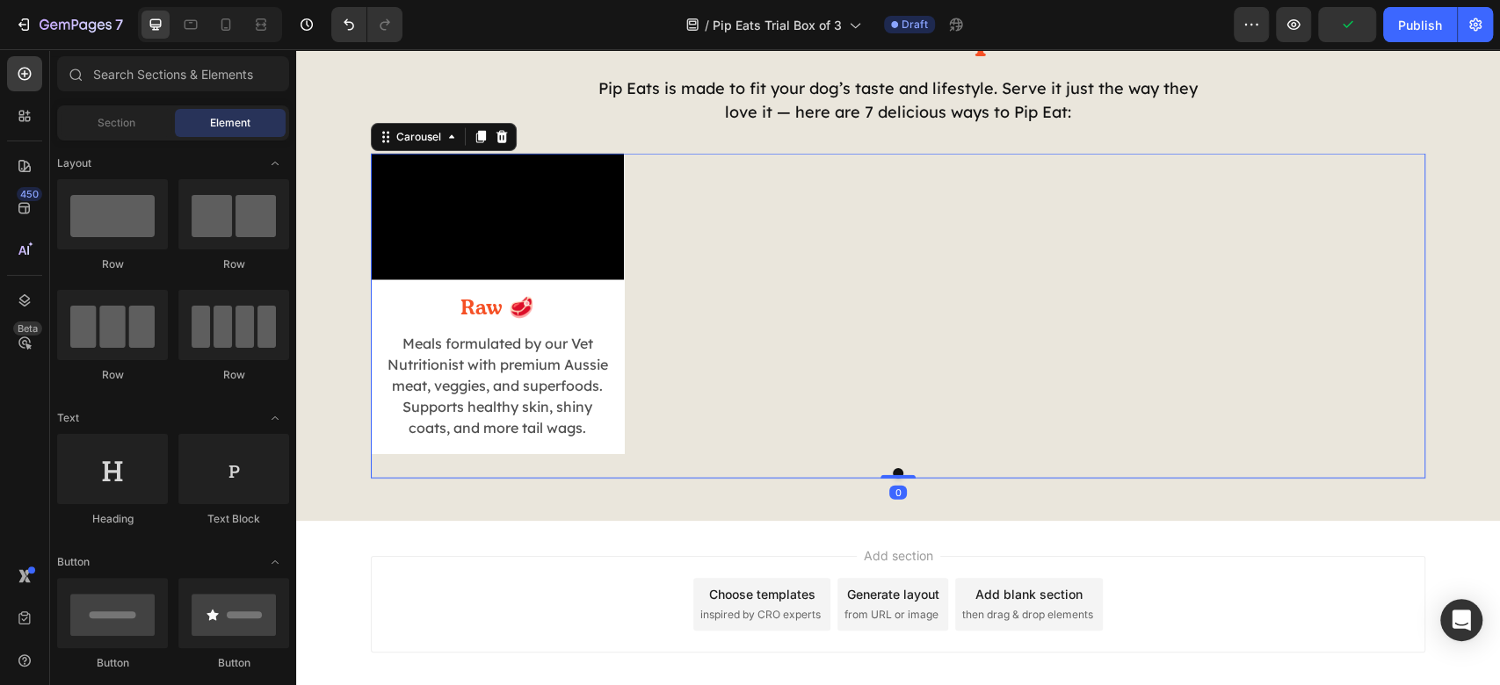
click at [1327, 358] on div "Video Raw 🥩 Heading Meals formulated by our Vet Nutritionist with premium Aussi…" at bounding box center [898, 304] width 1055 height 301
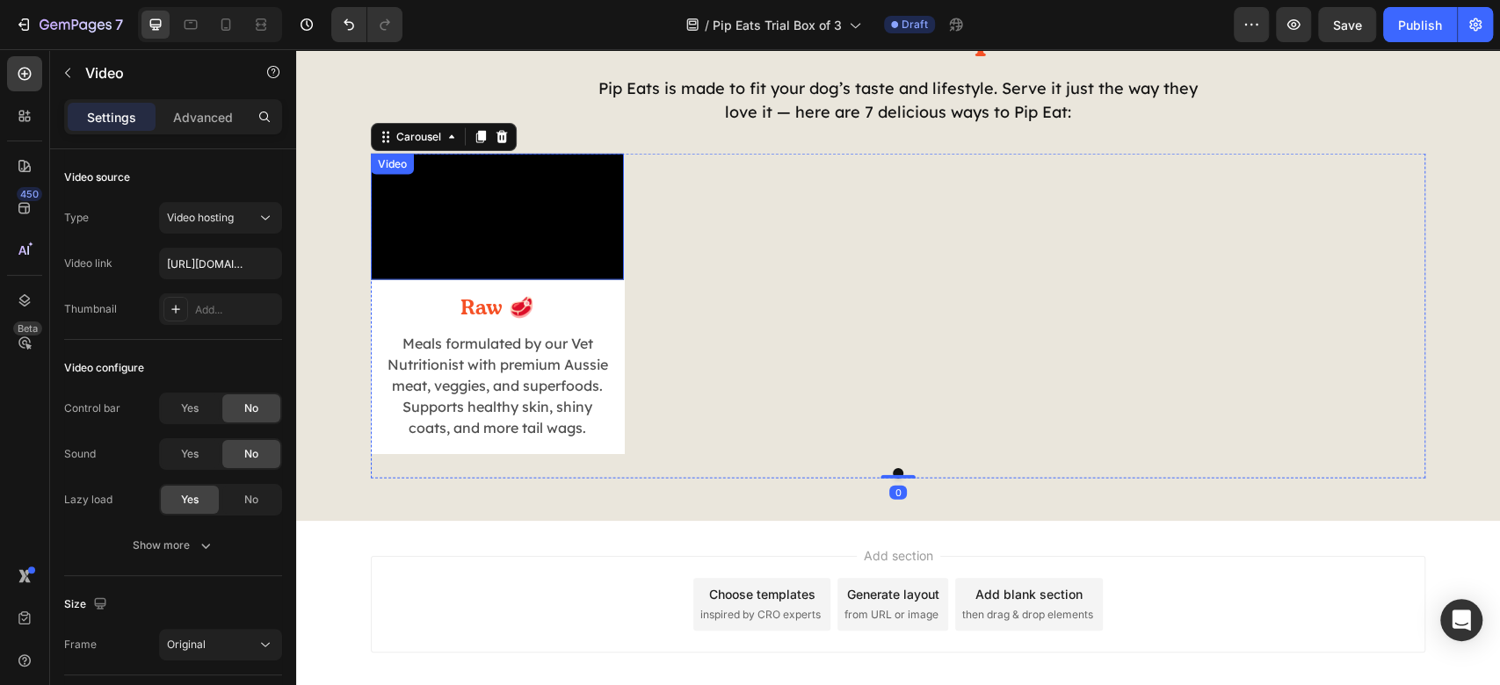
click at [529, 257] on video at bounding box center [497, 217] width 253 height 127
click at [970, 333] on div "Video 0 Raw 🥩 Heading Meals formulated by our Vet Nutritionist with premium Aus…" at bounding box center [898, 304] width 1055 height 301
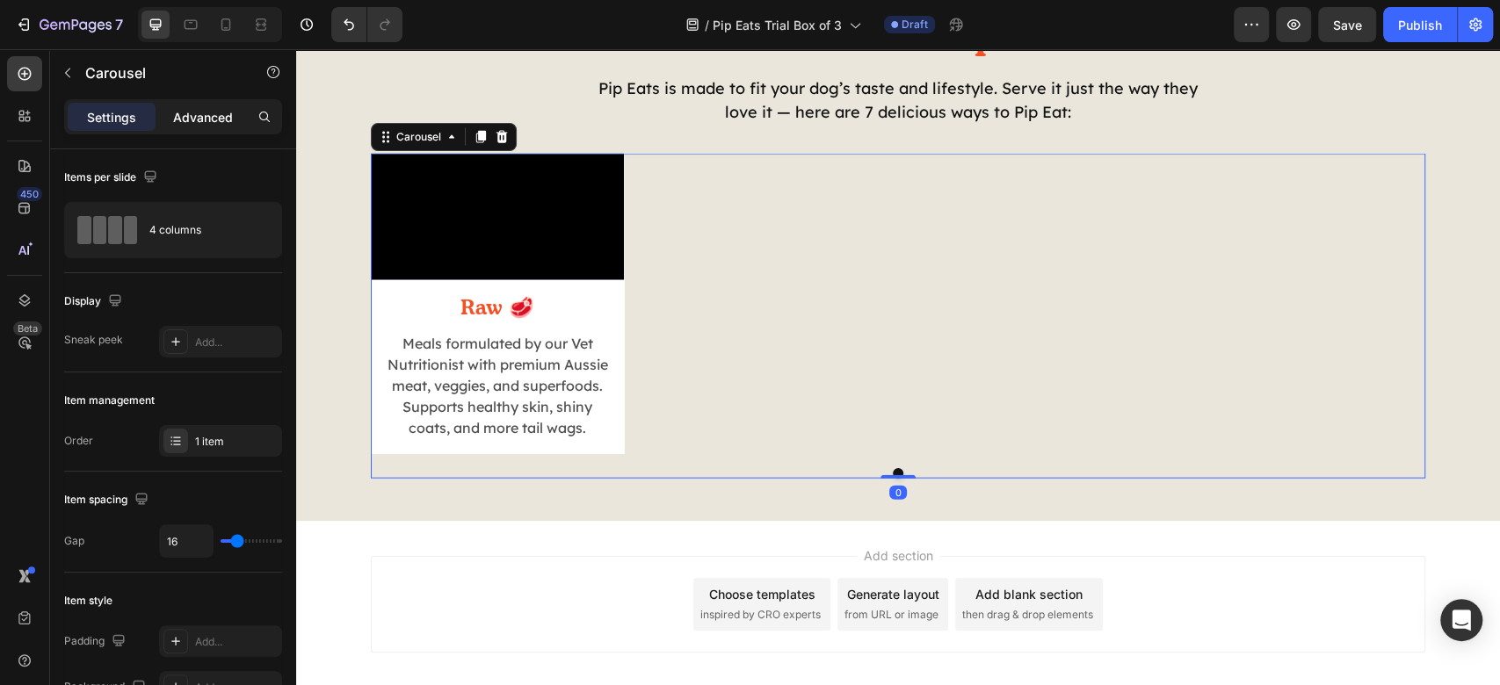
click at [221, 112] on p "Advanced" at bounding box center [203, 117] width 60 height 18
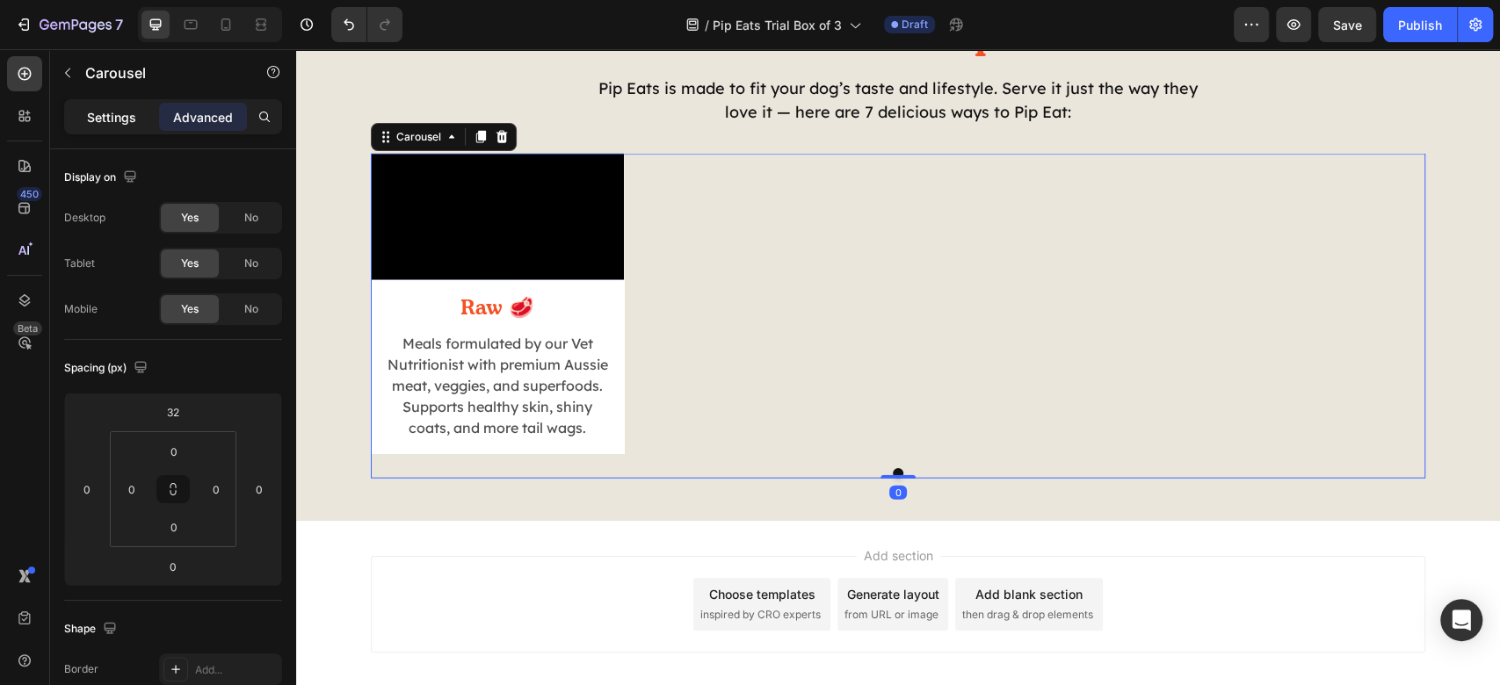
click at [102, 123] on p "Settings" at bounding box center [111, 117] width 49 height 18
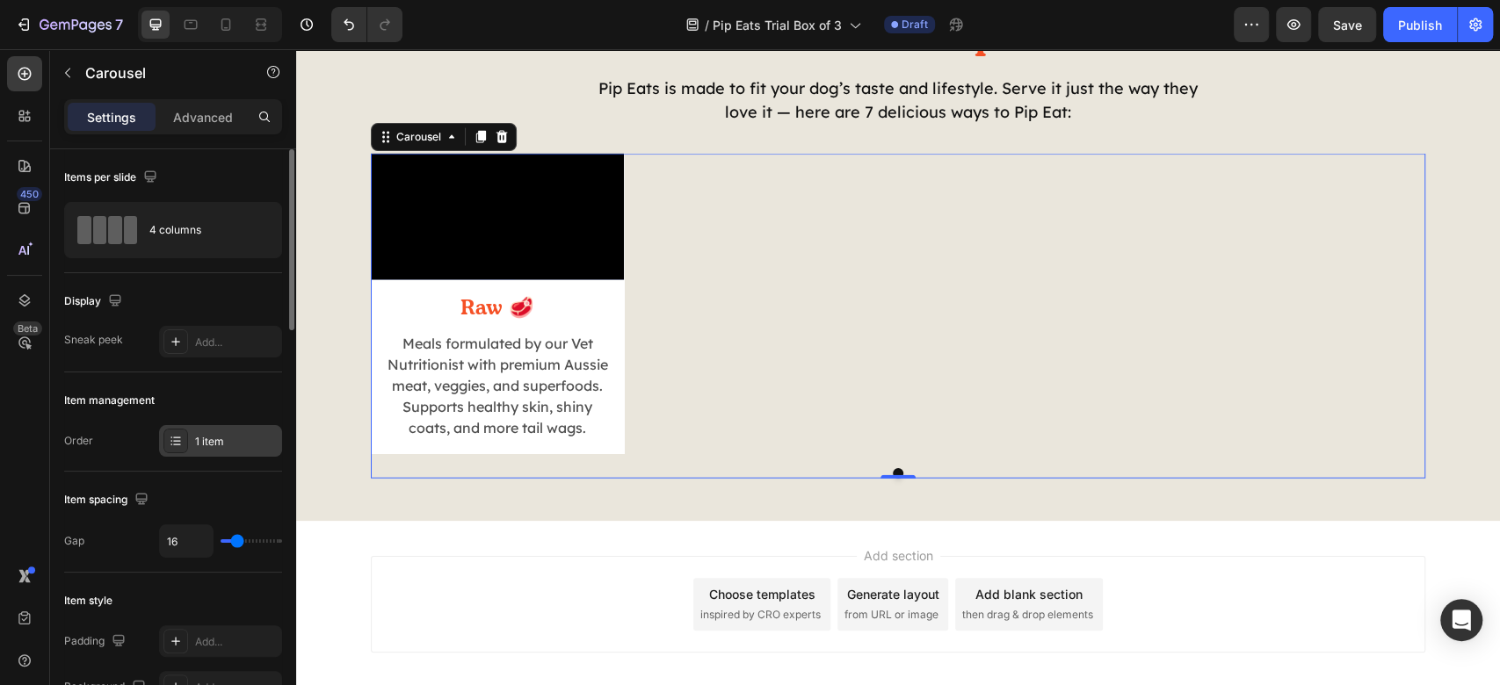
click at [221, 442] on div "1 item" at bounding box center [236, 442] width 83 height 16
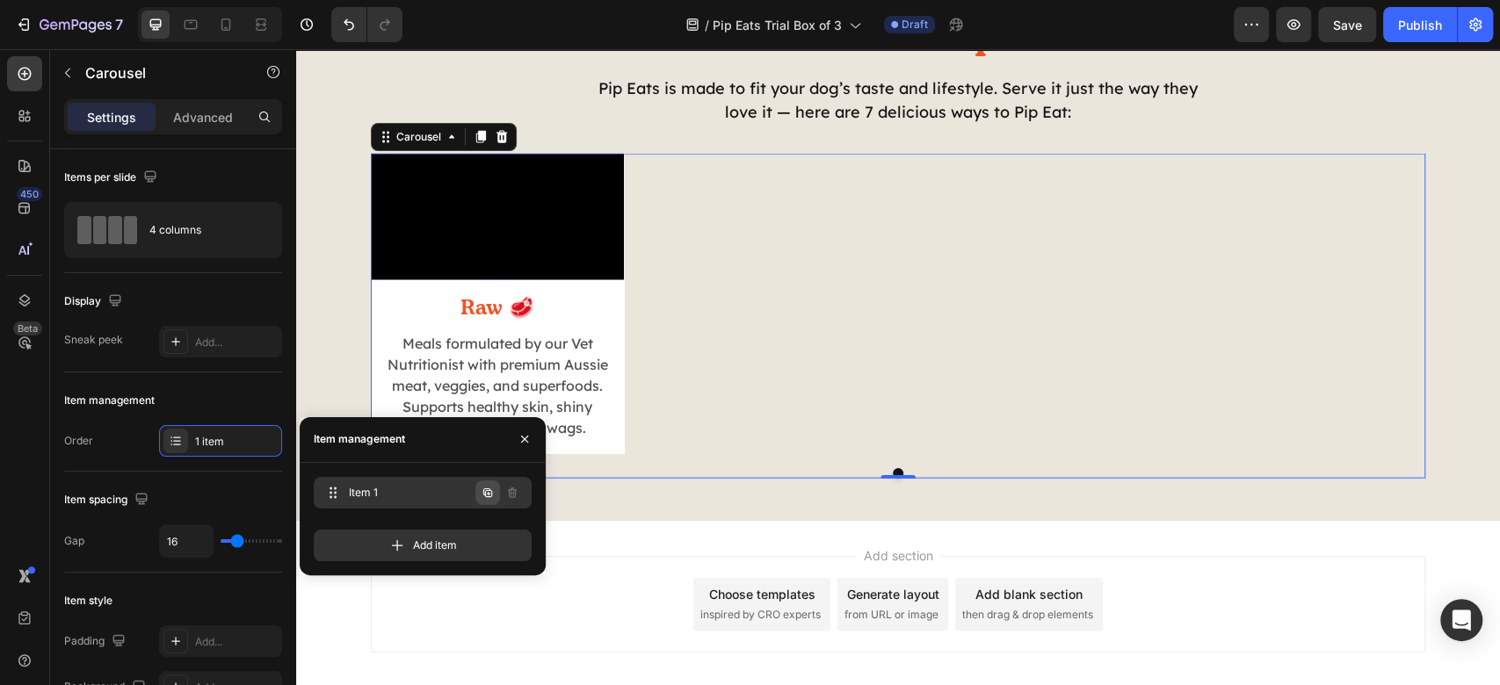
click at [490, 486] on icon "button" at bounding box center [488, 493] width 14 height 14
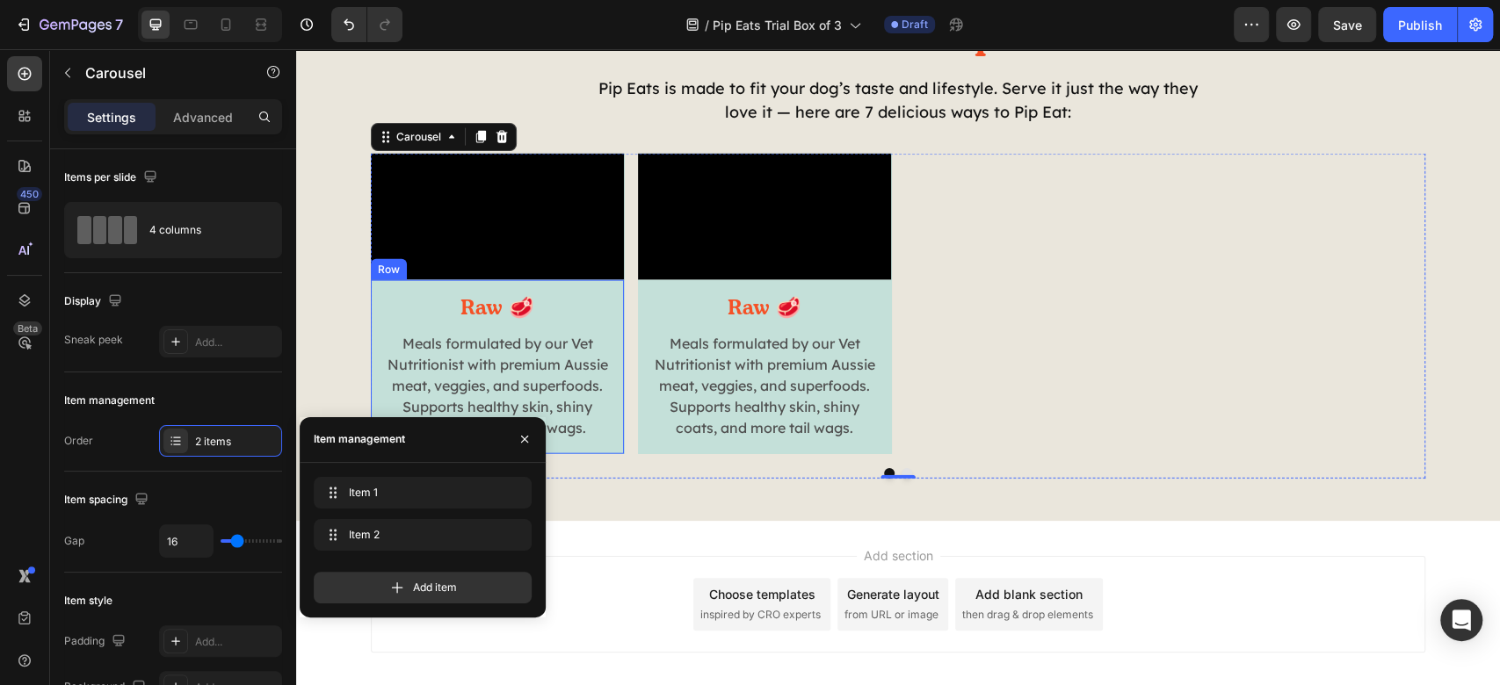
click at [606, 422] on div "Raw 🥩 Heading Meals formulated by our Vet Nutritionist with premium Aussie meat…" at bounding box center [497, 367] width 253 height 174
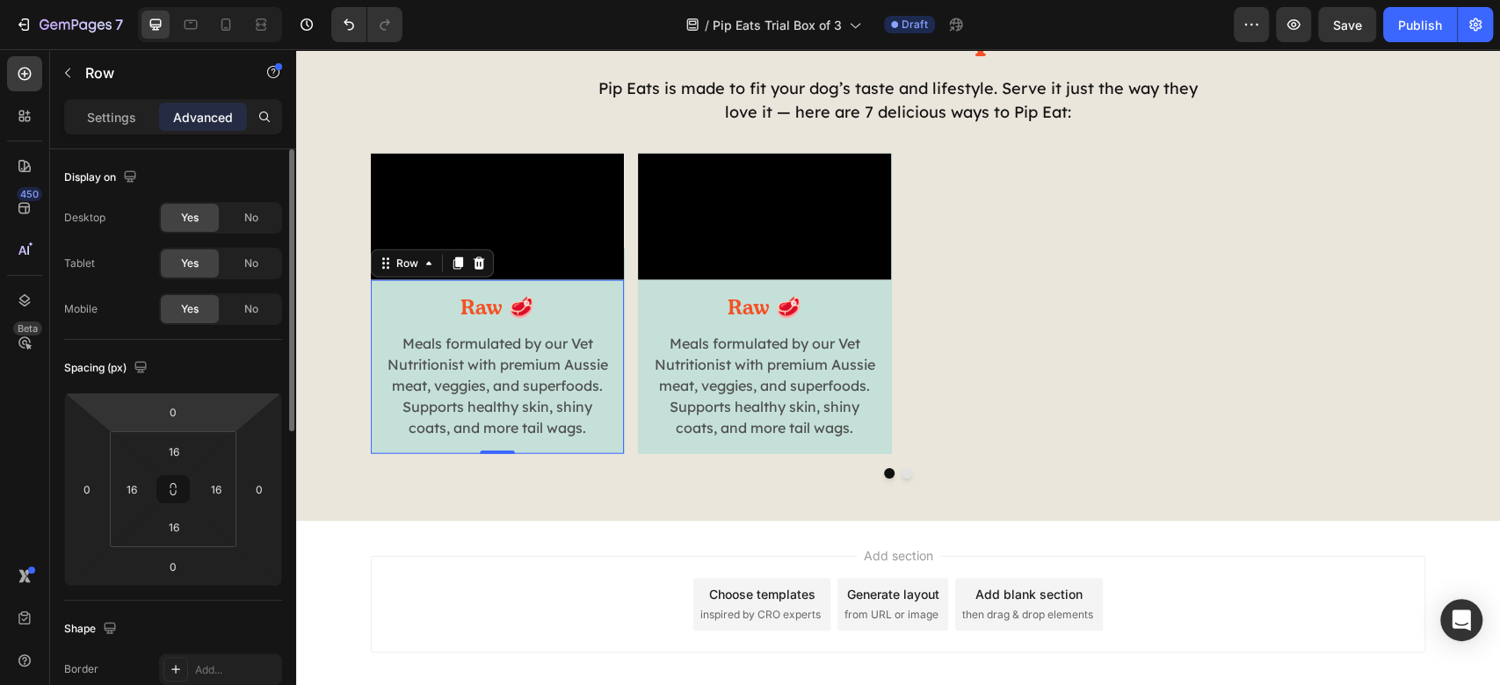
scroll to position [352, 0]
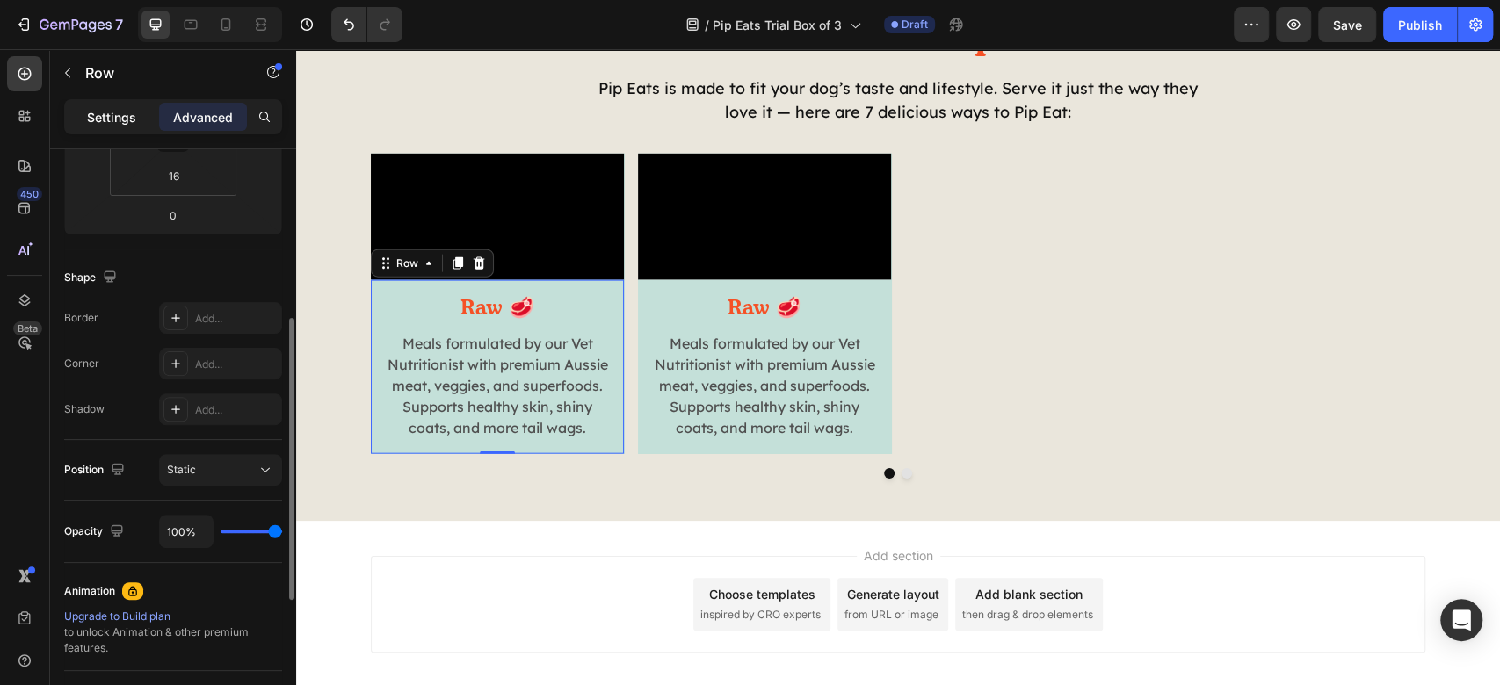
click at [120, 120] on p "Settings" at bounding box center [111, 117] width 49 height 18
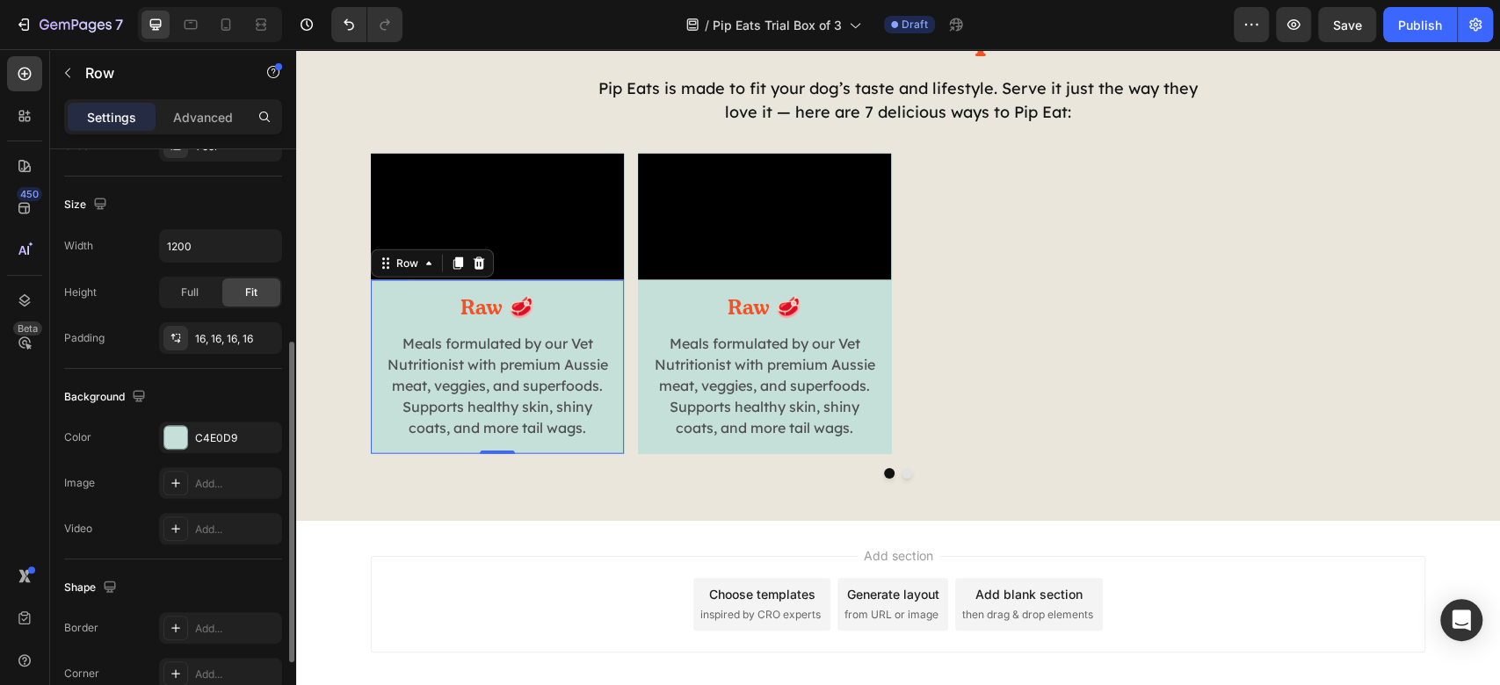
scroll to position [483, 0]
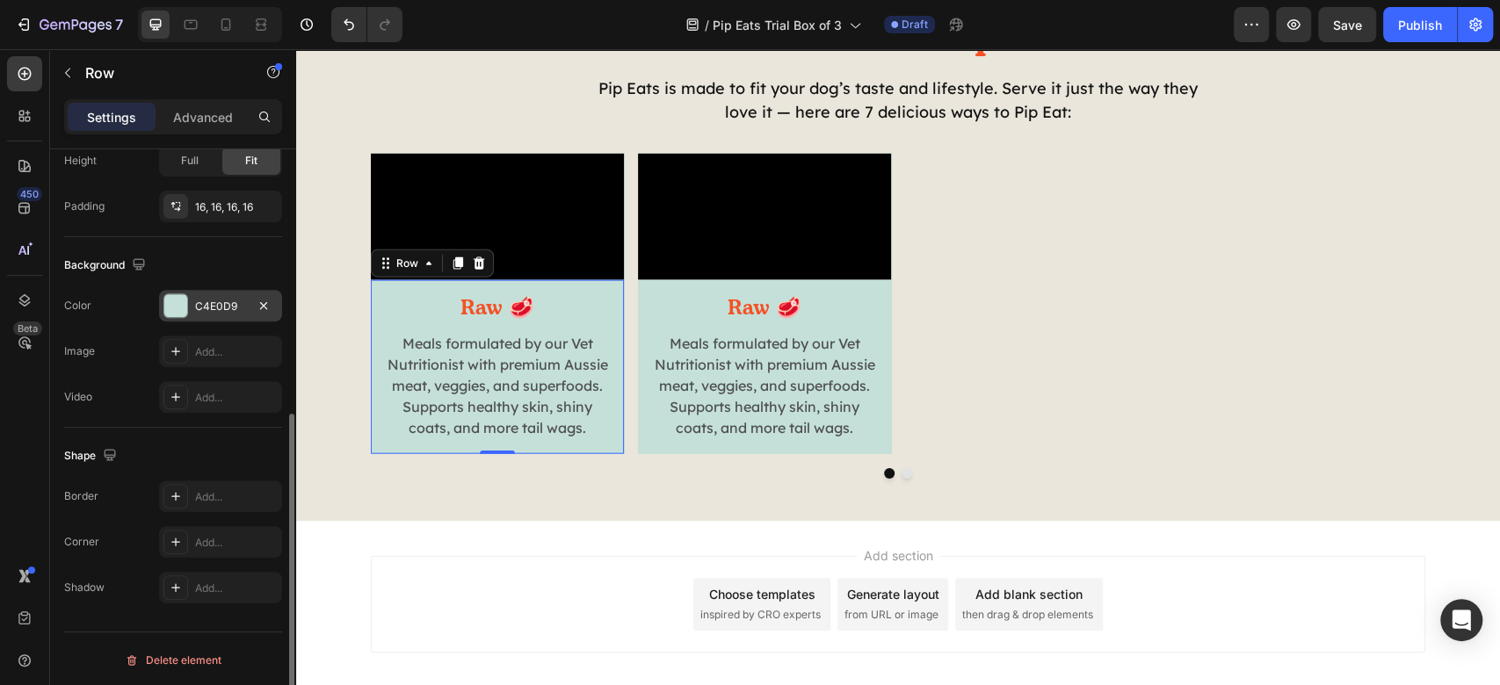
click at [208, 315] on div "C4E0D9" at bounding box center [220, 306] width 123 height 32
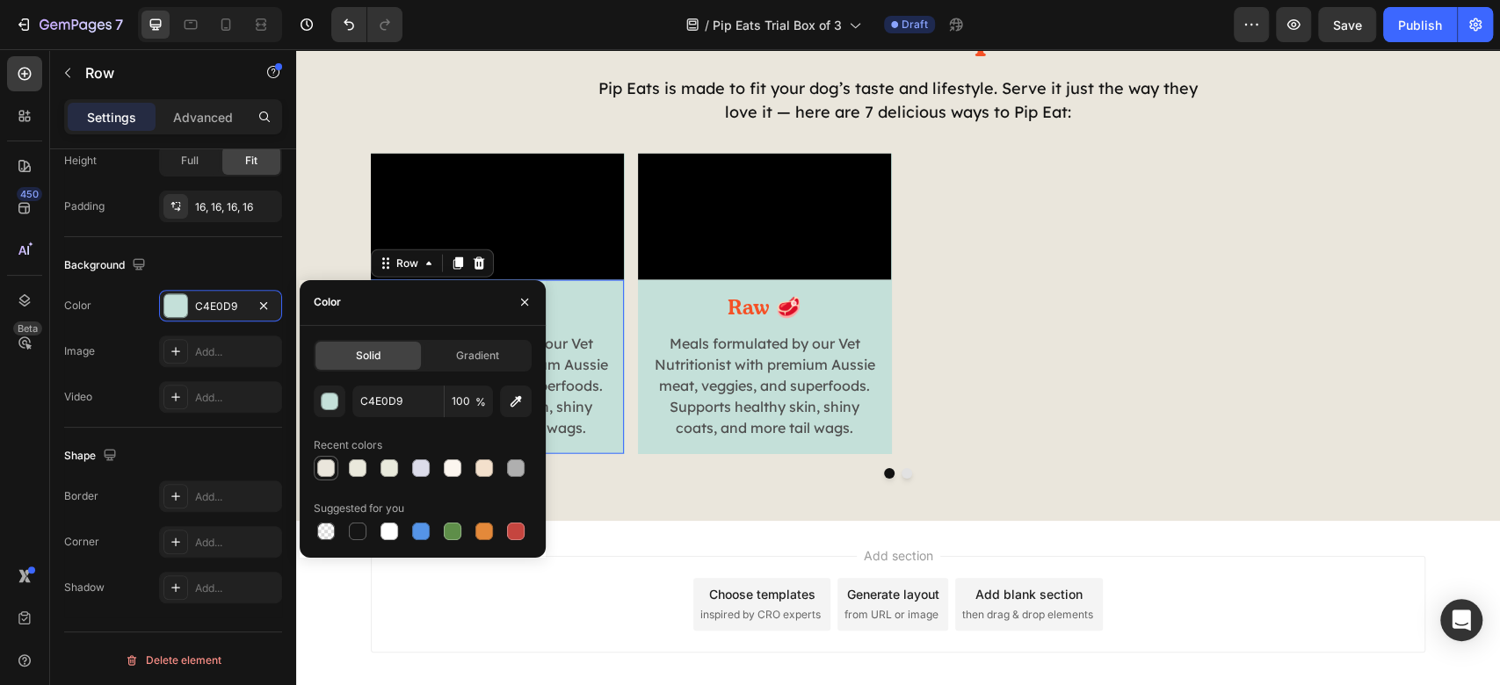
click at [336, 475] on div at bounding box center [325, 468] width 21 height 21
click at [326, 404] on div "button" at bounding box center [331, 403] width 18 height 18
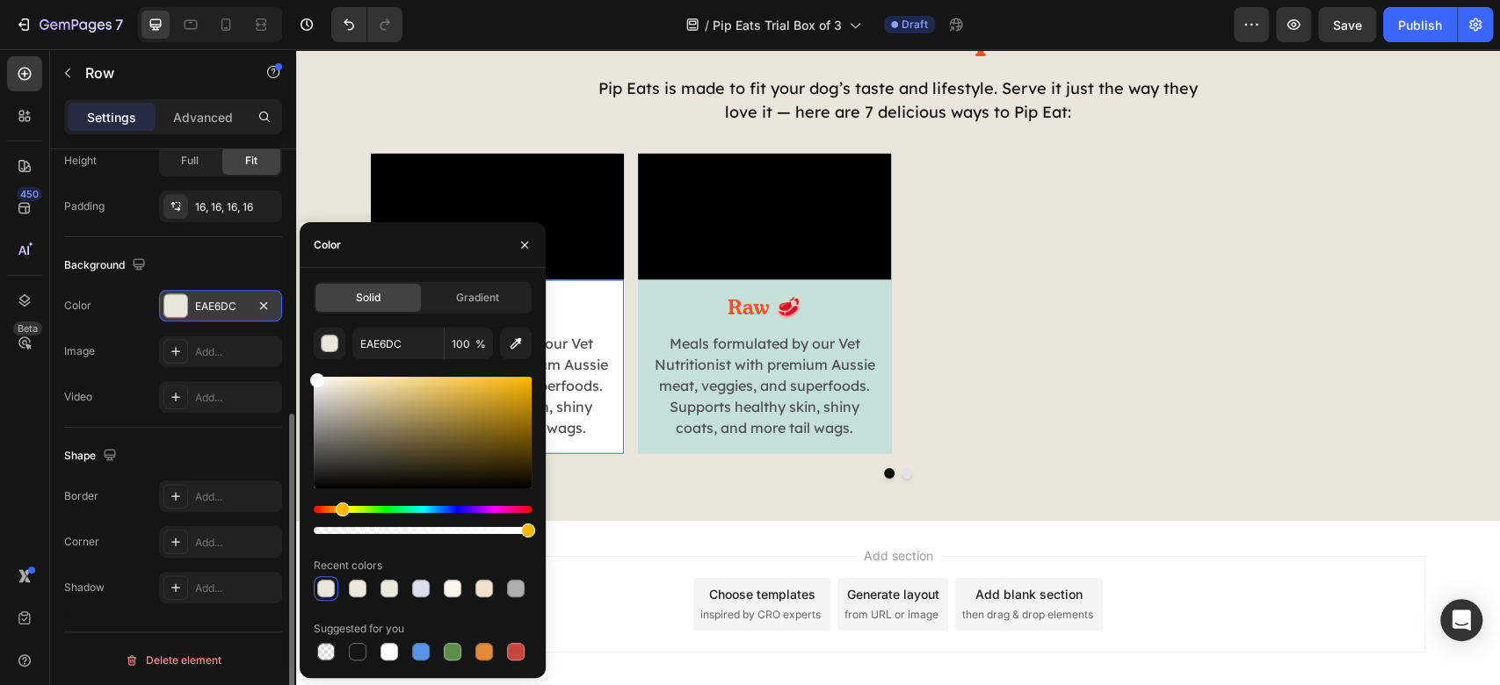
drag, startPoint x: 364, startPoint y: 419, endPoint x: 267, endPoint y: 315, distance: 141.8
click at [267, 315] on div "450 Beta Sections(18) Elements(83) Section Element Hero Section Product Detail …" at bounding box center [148, 367] width 296 height 636
type input "FFFFFF"
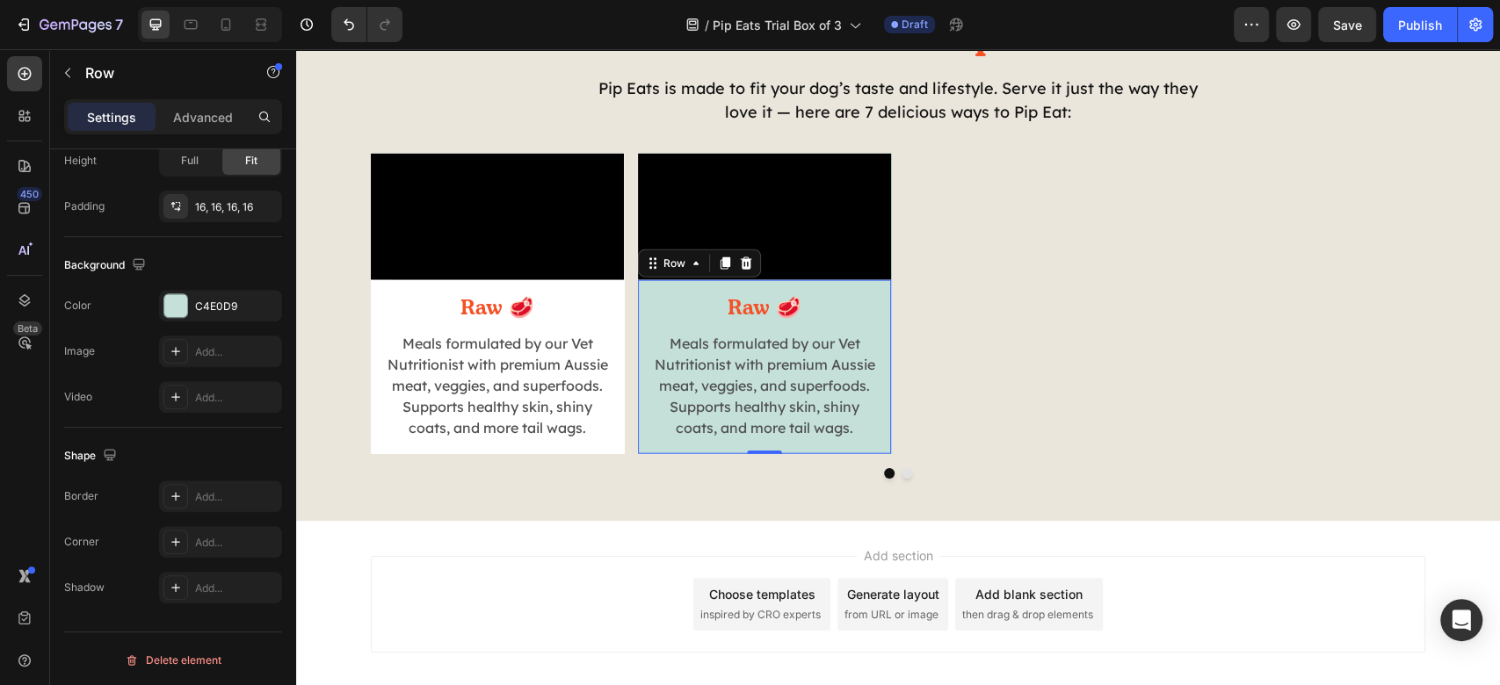
drag, startPoint x: 637, startPoint y: 429, endPoint x: 466, endPoint y: 387, distance: 176.5
click at [638, 429] on div "Raw 🥩 Heading Meals formulated by our Vet Nutritionist with premium Aussie meat…" at bounding box center [764, 367] width 253 height 174
click at [181, 308] on div at bounding box center [175, 305] width 23 height 23
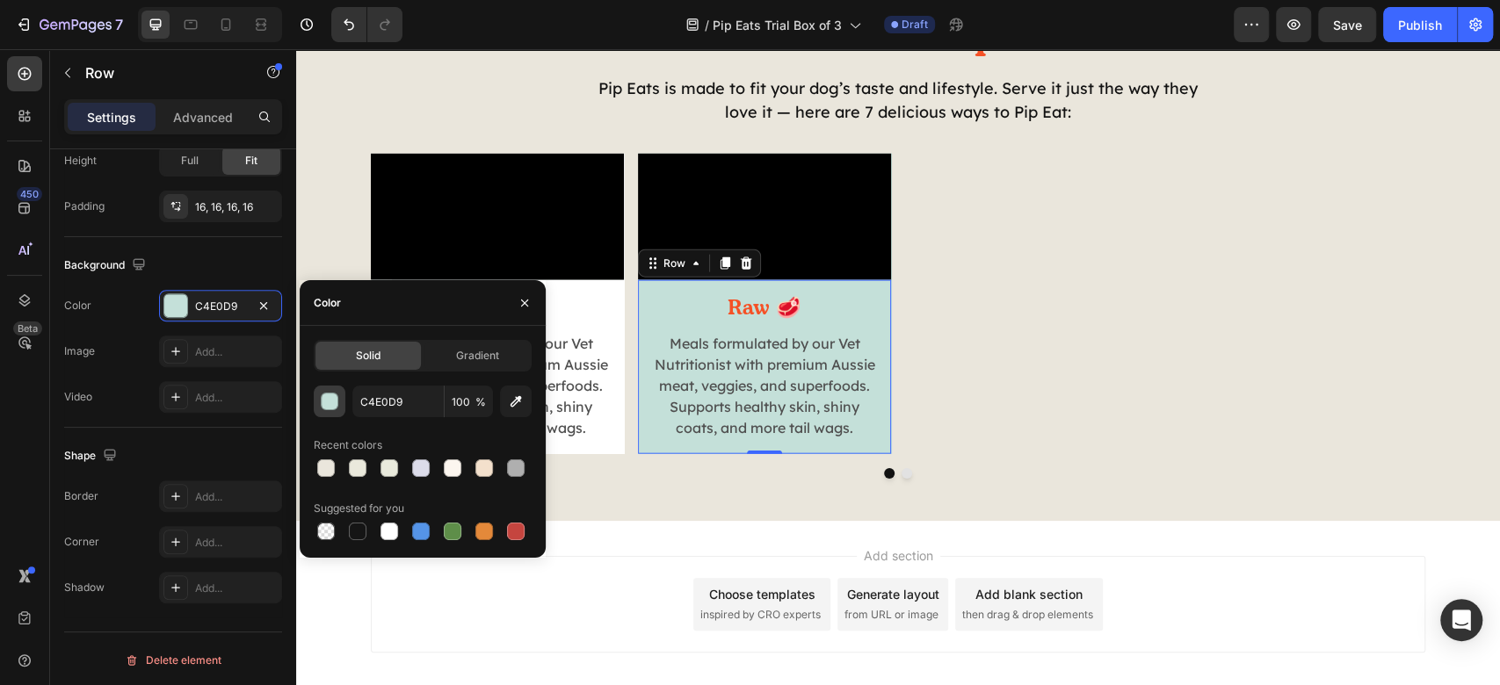
click at [331, 396] on div "button" at bounding box center [331, 403] width 18 height 18
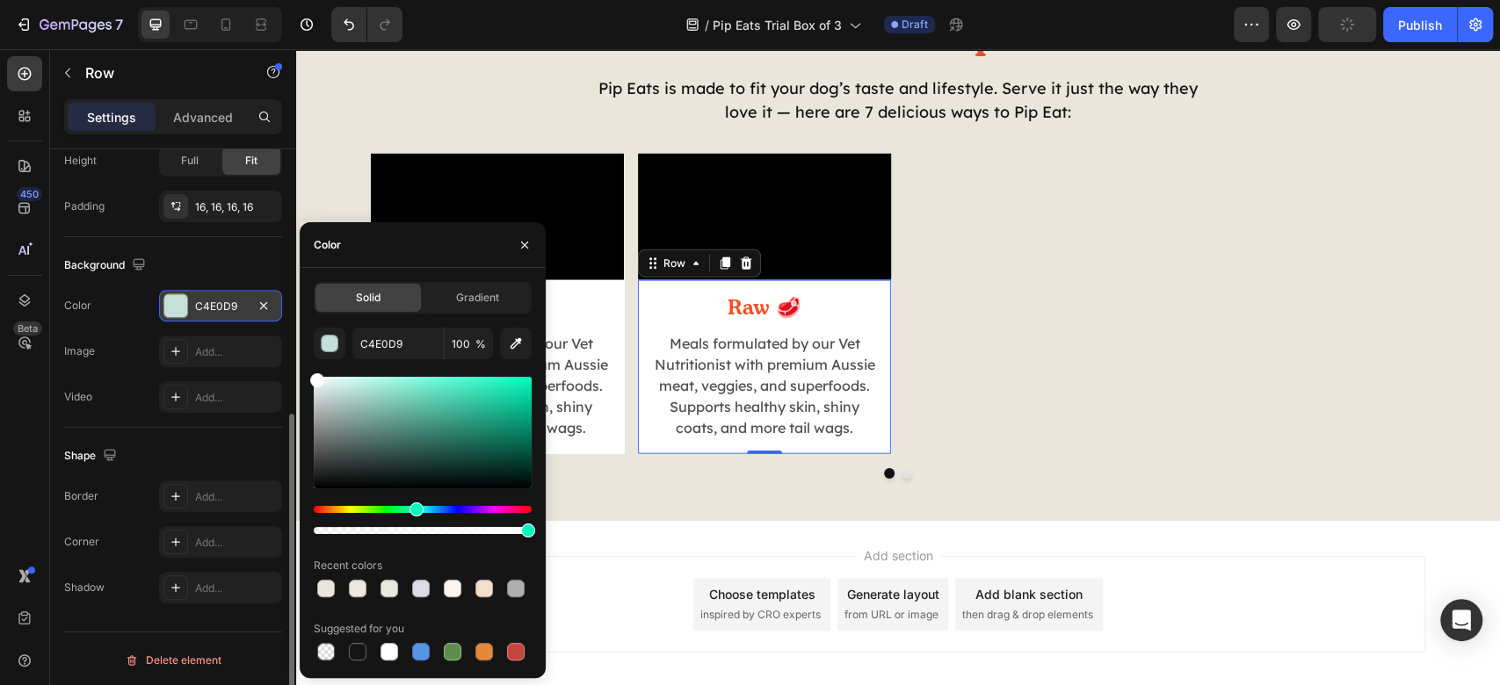
drag, startPoint x: 404, startPoint y: 445, endPoint x: 185, endPoint y: 310, distance: 256.8
click at [185, 310] on div "450 Beta Sections(18) Elements(83) Section Element Hero Section Product Detail …" at bounding box center [148, 367] width 296 height 636
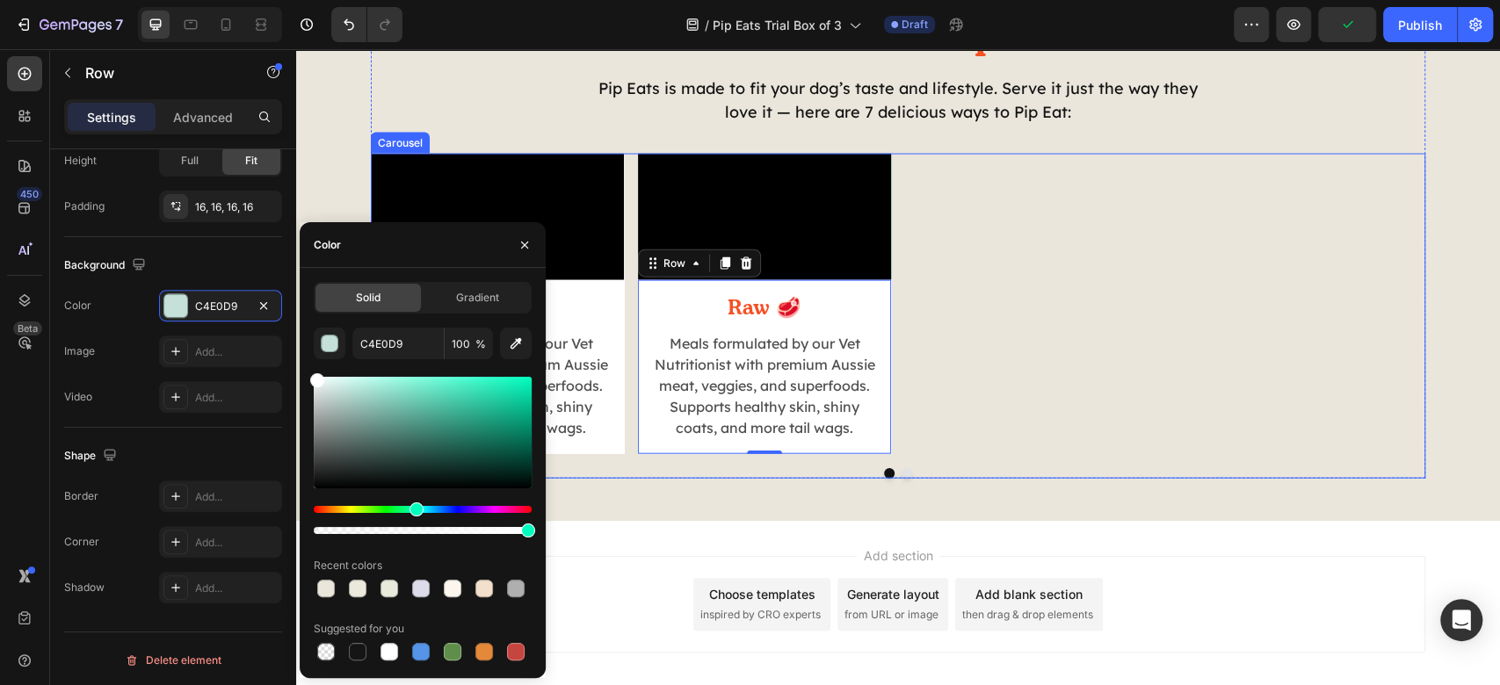
click at [1184, 374] on div "Video Raw 🥩 Heading Meals formulated by our Vet Nutritionist with premium Aussi…" at bounding box center [898, 304] width 1055 height 301
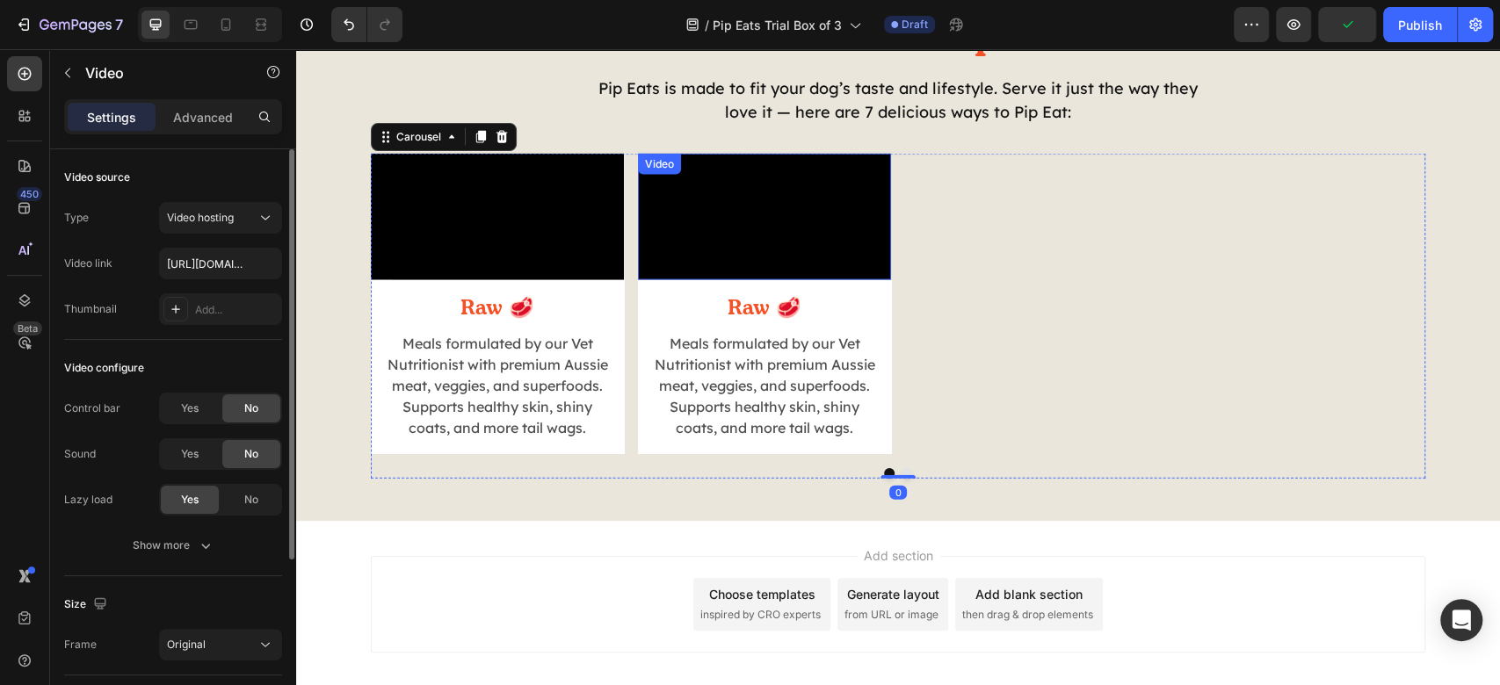
click at [736, 243] on video at bounding box center [764, 217] width 253 height 127
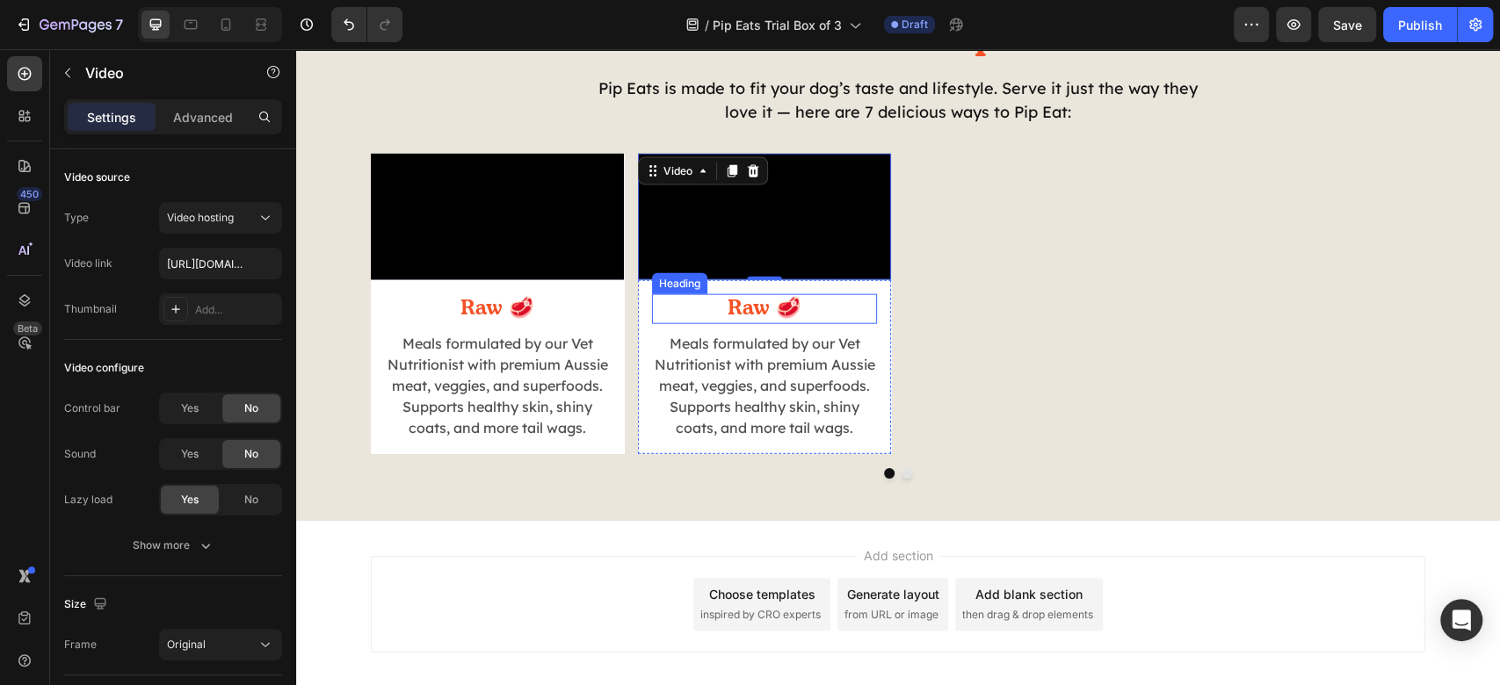
click at [740, 324] on h2 "Raw 🥩" at bounding box center [764, 309] width 225 height 30
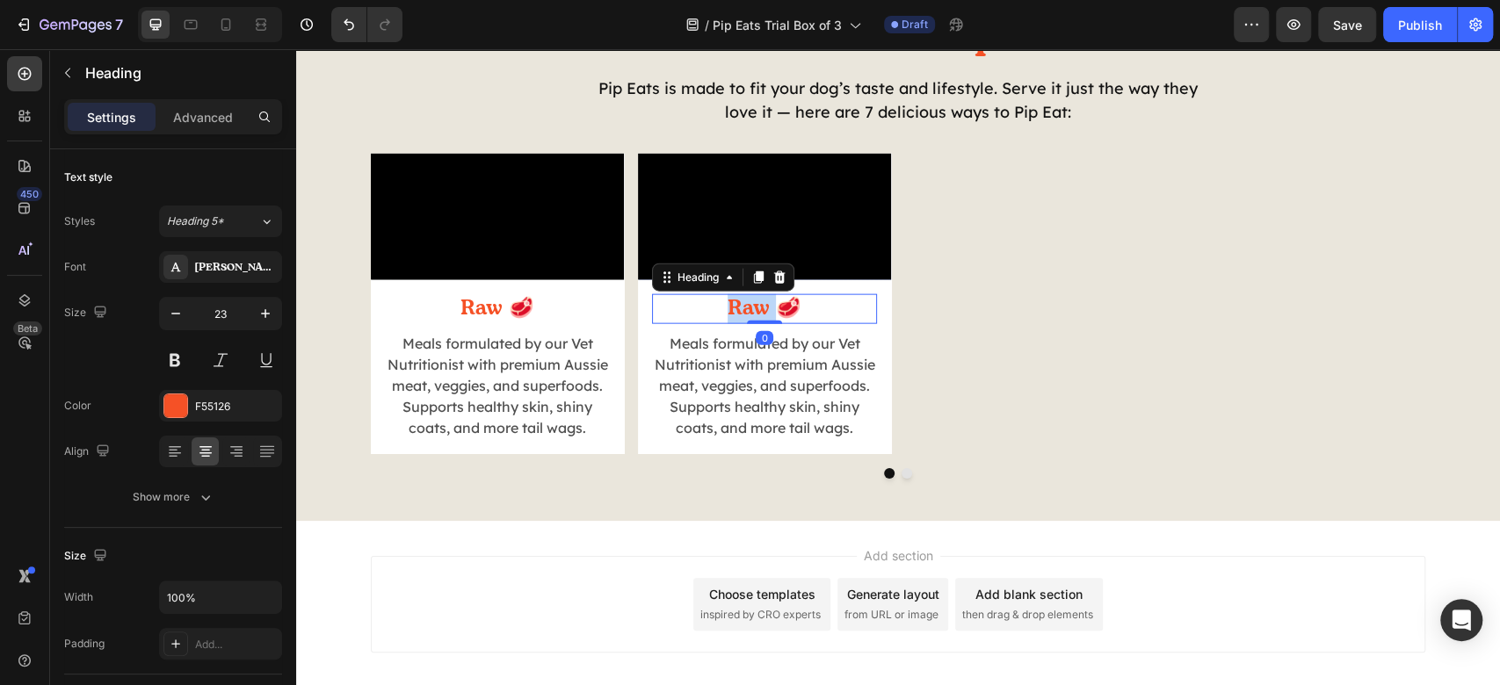
click at [740, 324] on h2 "Raw 🥩" at bounding box center [764, 309] width 225 height 30
click at [740, 323] on p "Raw 🥩" at bounding box center [764, 309] width 221 height 26
click at [758, 323] on p "Medium-Rare 🔥" at bounding box center [764, 309] width 221 height 26
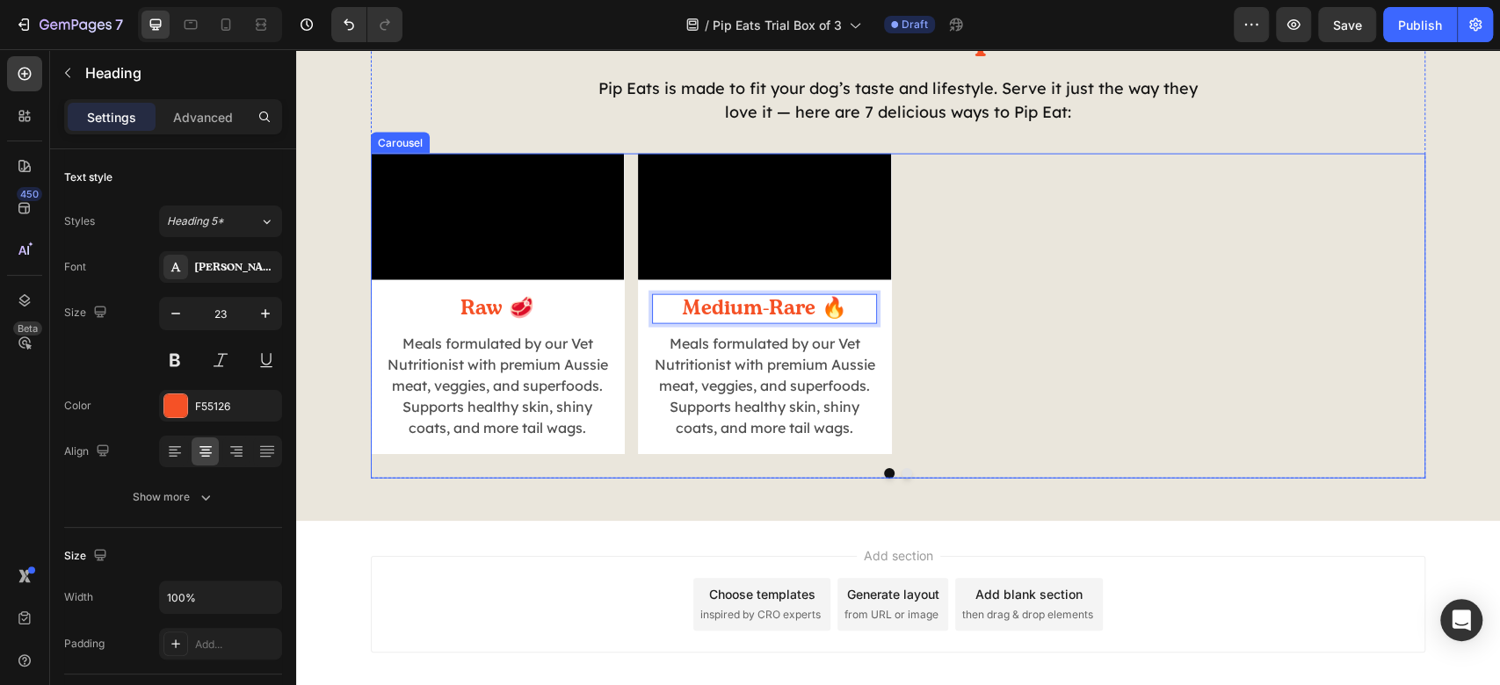
click at [972, 454] on div "Video Raw 🥩 Heading Meals formulated by our Vet Nutritionist with premium Aussi…" at bounding box center [898, 304] width 1055 height 301
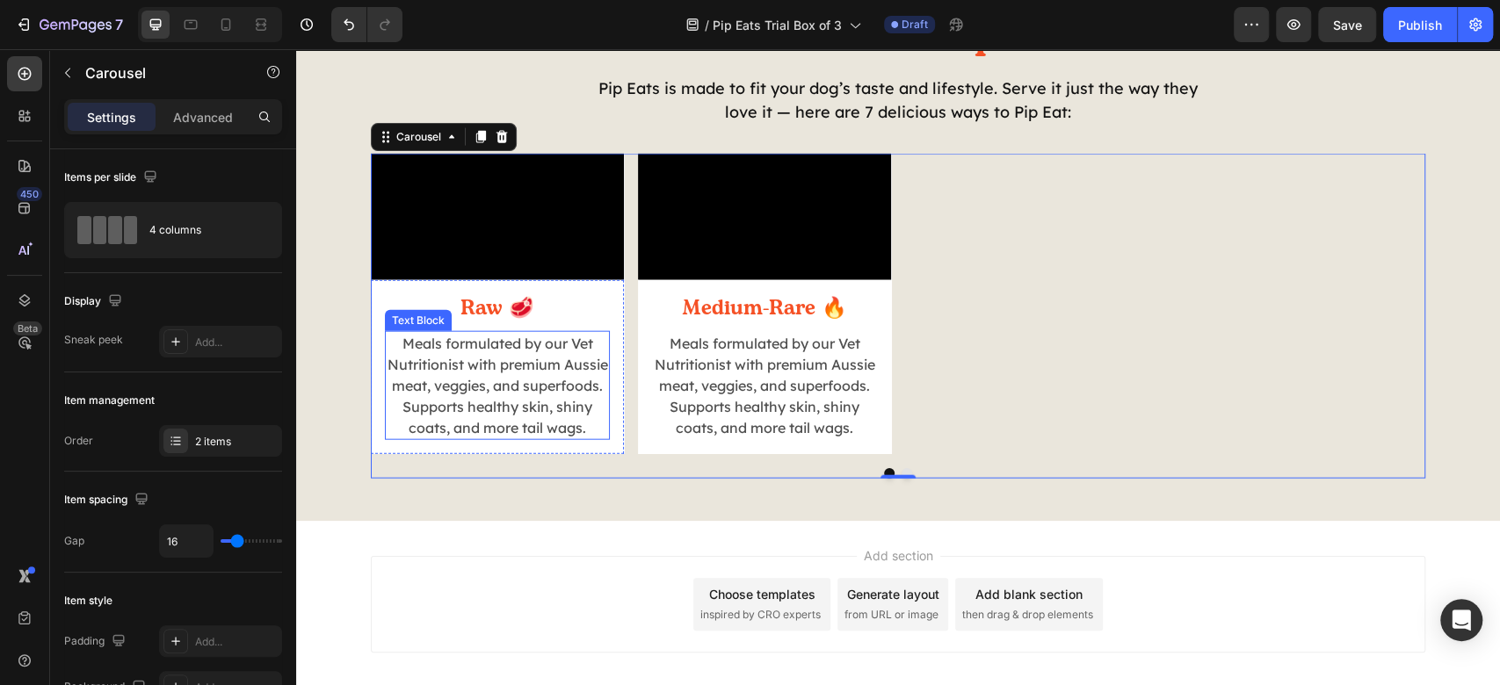
click at [453, 439] on p "Meals formulated by our Vet Nutritionist with premium Aussie meat, veggies, and…" at bounding box center [497, 385] width 221 height 105
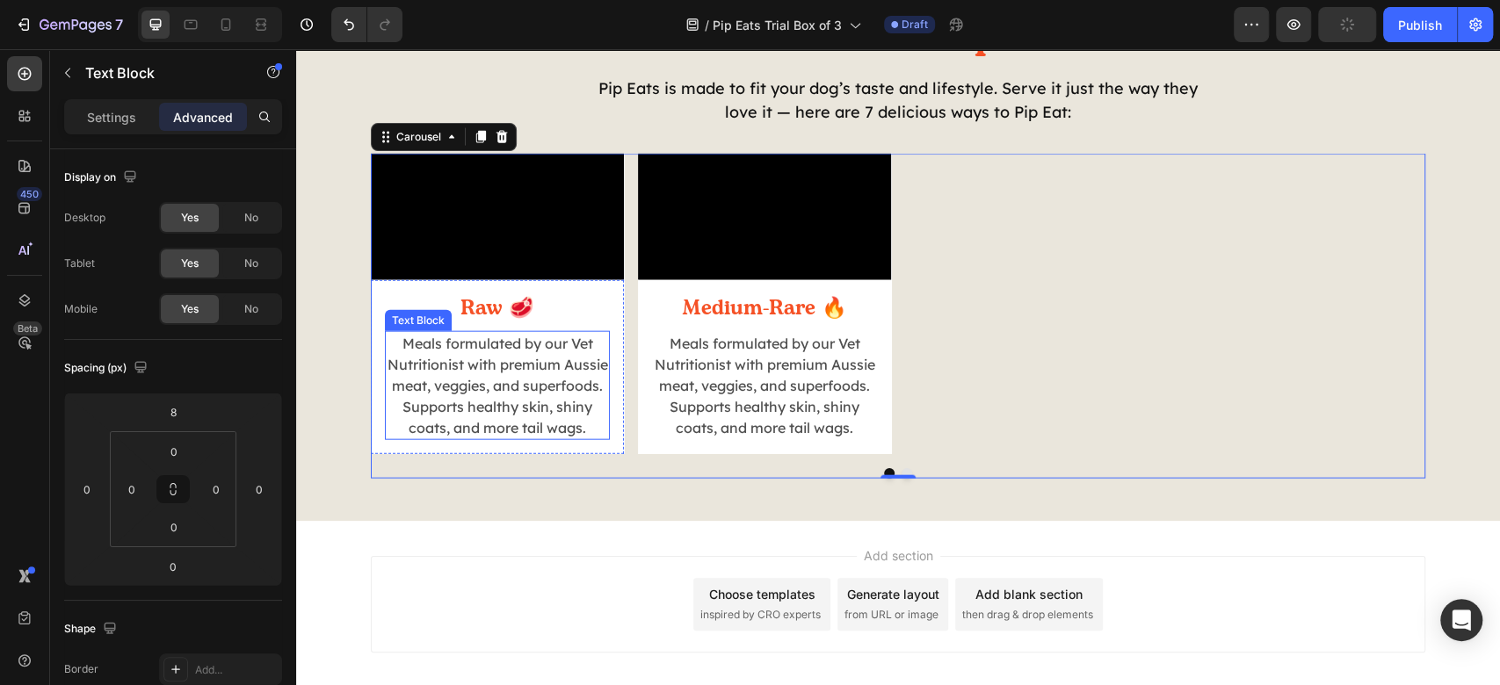
click at [454, 439] on p "Meals formulated by our Vet Nutritionist with premium Aussie meat, veggies, and…" at bounding box center [497, 385] width 221 height 105
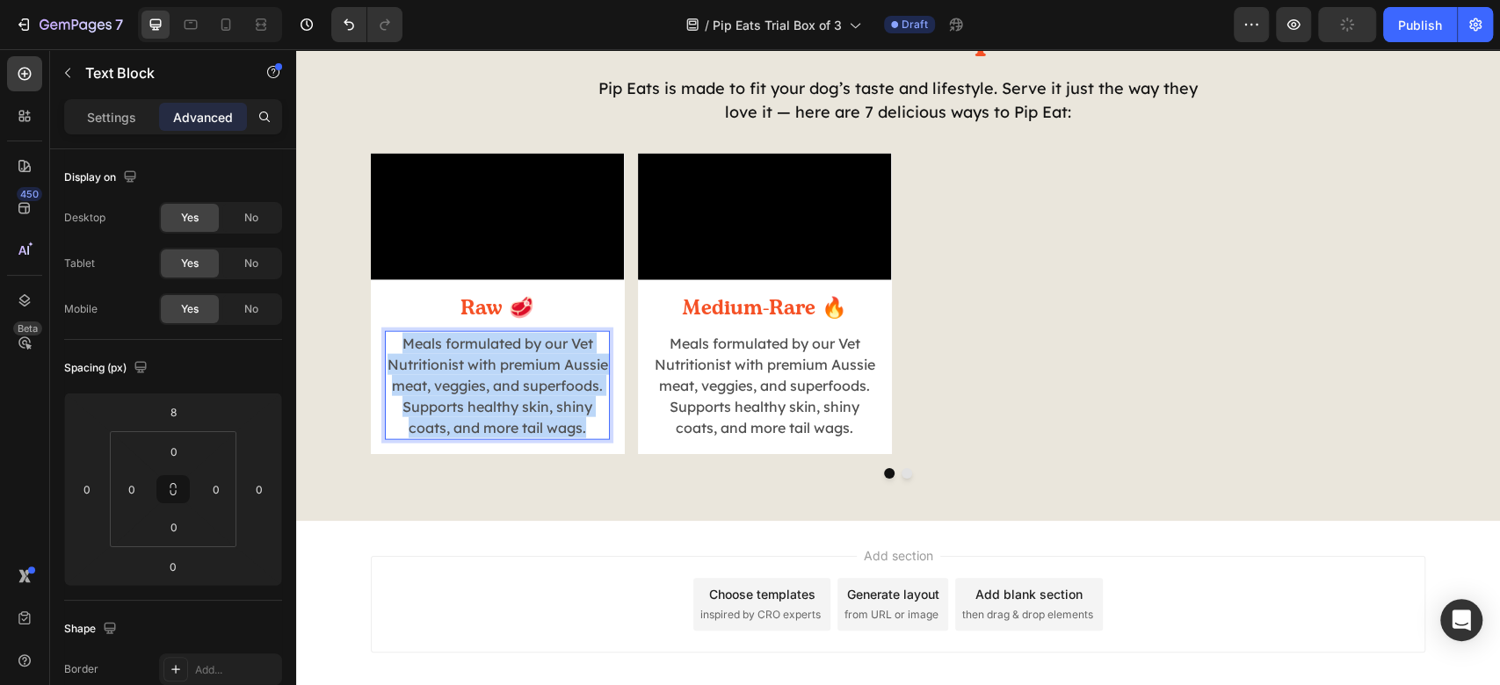
click at [454, 439] on p "Meals formulated by our Vet Nutritionist with premium Aussie meat, veggies, and…" at bounding box center [497, 385] width 221 height 105
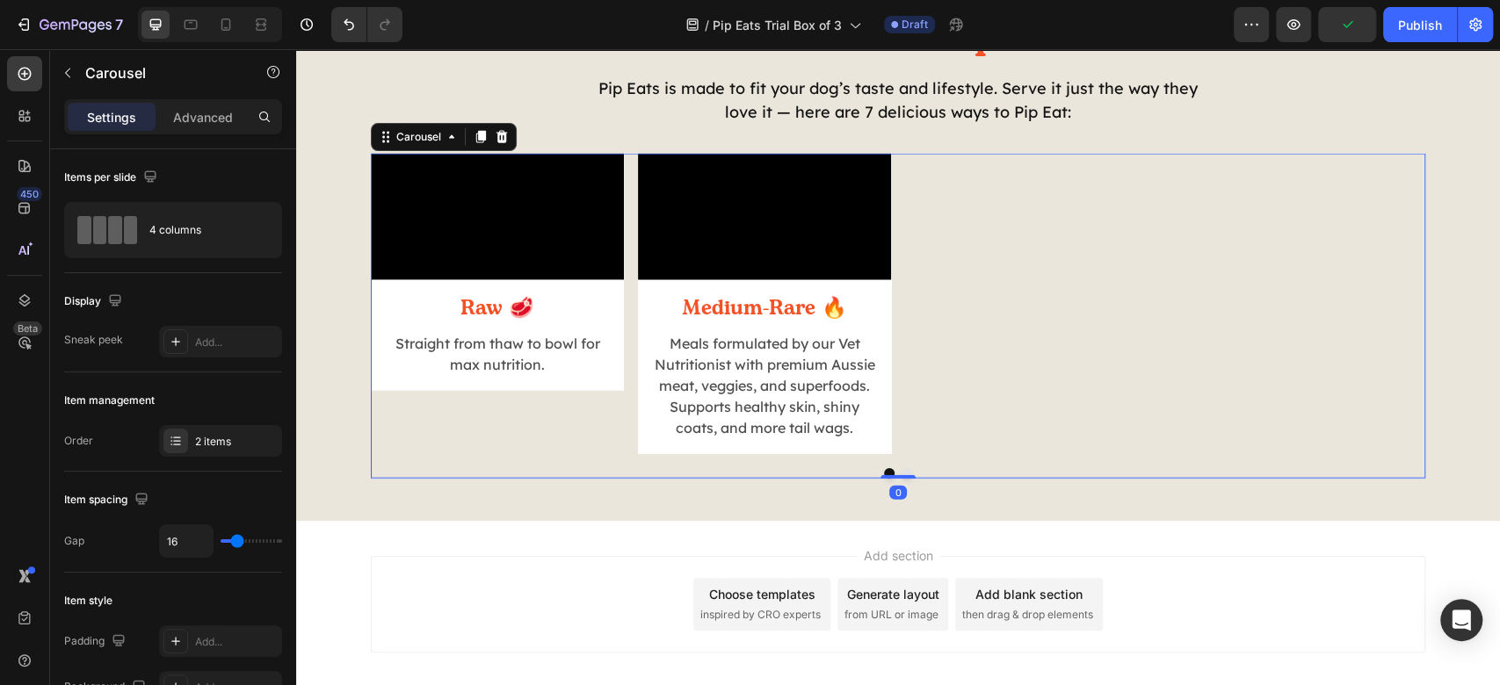
click at [1104, 454] on div "Video Raw 🥩 Heading Straight from thaw to bowl for max nutrition. Text Block Ro…" at bounding box center [898, 304] width 1055 height 301
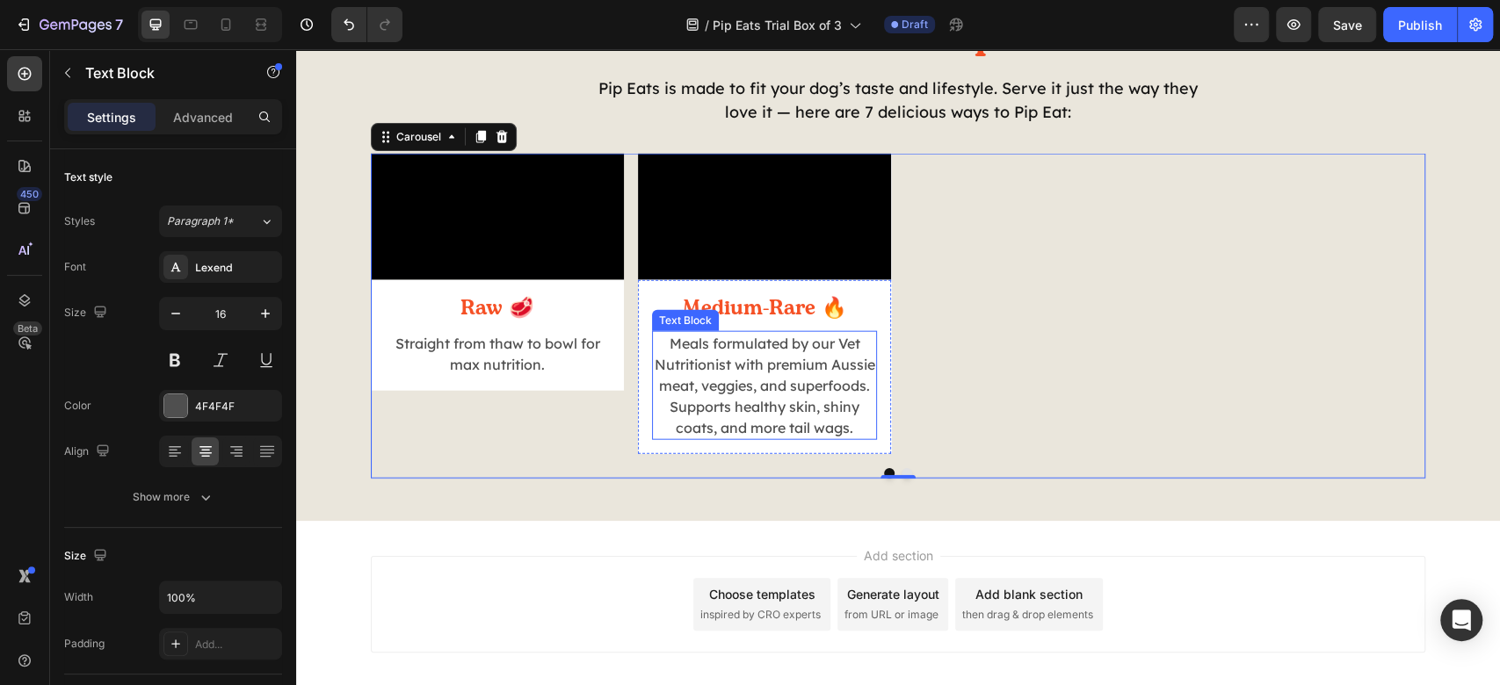
click at [729, 439] on p "Meals formulated by our Vet Nutritionist with premium Aussie meat, veggies, and…" at bounding box center [764, 385] width 221 height 105
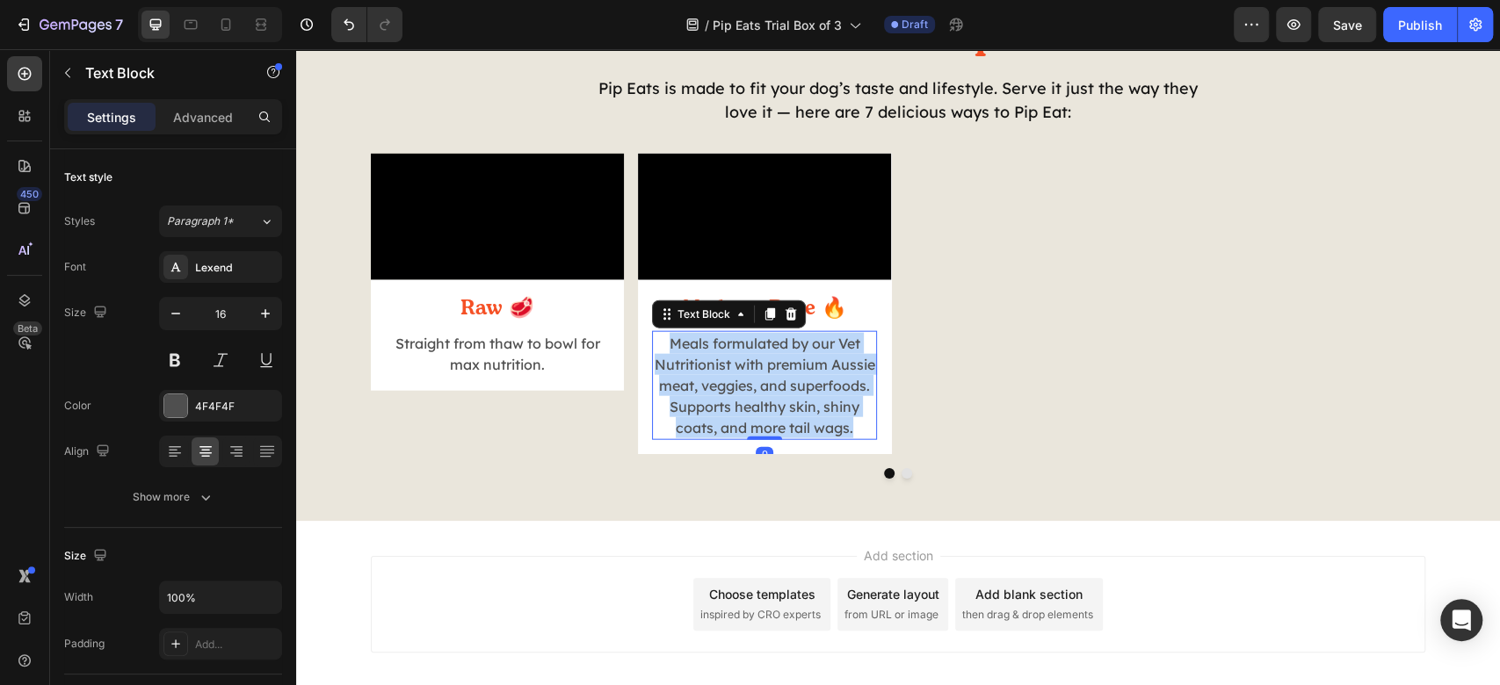
click at [729, 439] on p "Meals formulated by our Vet Nutritionist with premium Aussie meat, veggies, and…" at bounding box center [764, 385] width 221 height 105
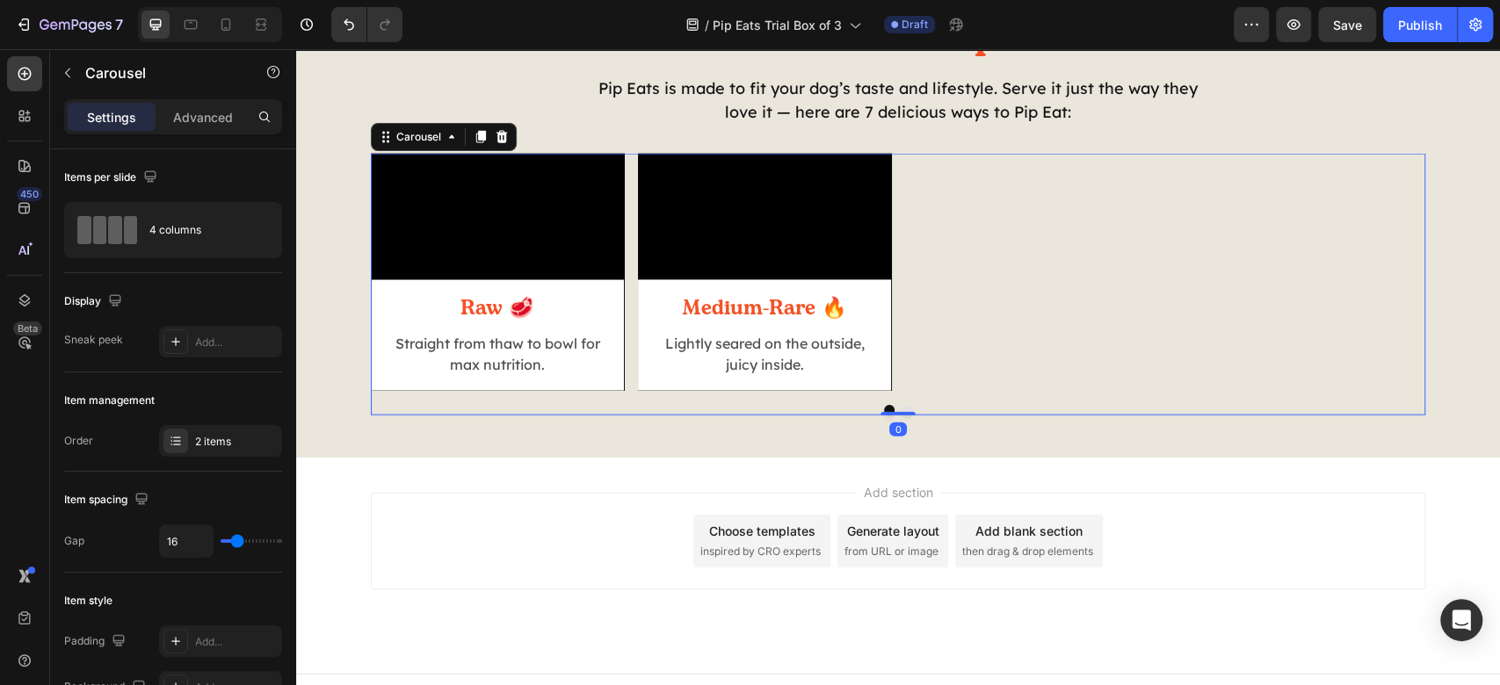
click at [1194, 391] on div "Video Raw 🥩 Heading Straight from thaw to bowl for max nutrition. Text Block Ro…" at bounding box center [898, 272] width 1055 height 237
click at [739, 260] on video at bounding box center [764, 217] width 253 height 127
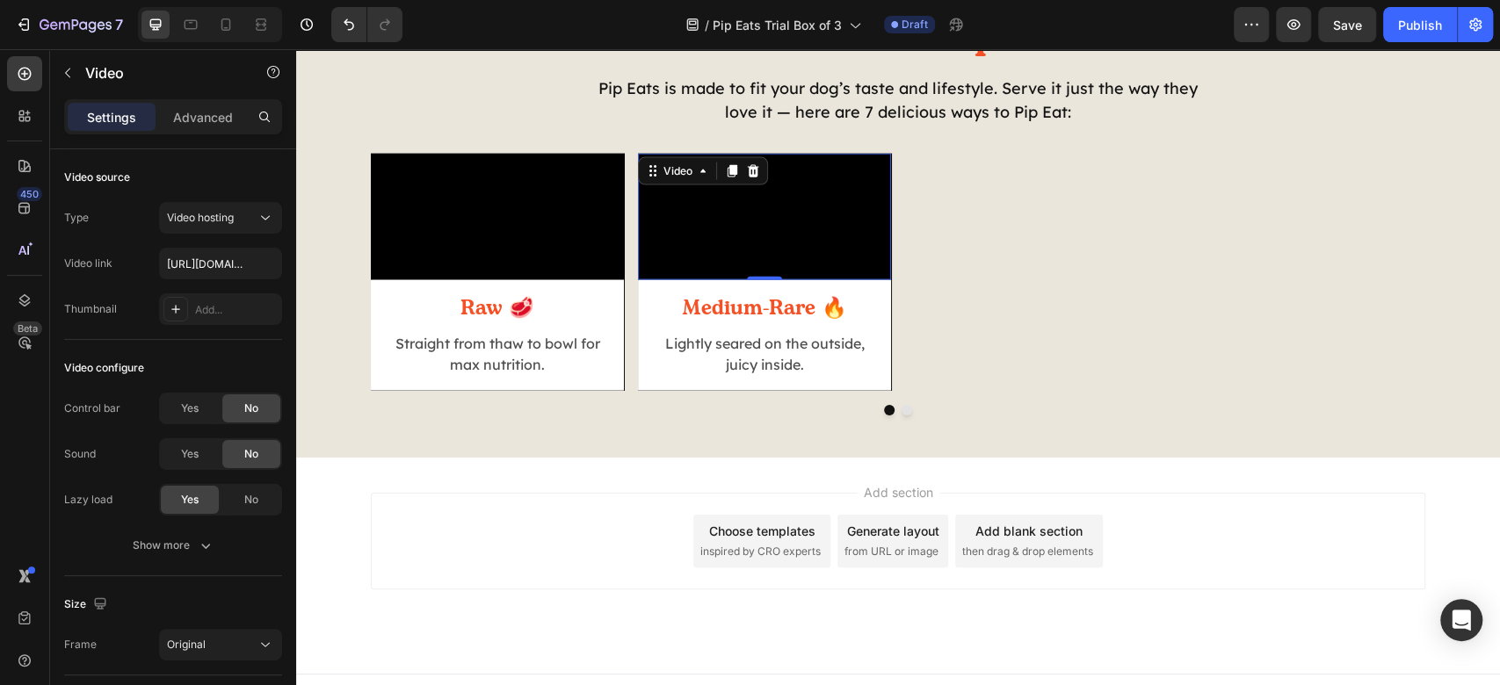
click at [756, 280] on video at bounding box center [764, 217] width 253 height 127
click at [217, 272] on input "[URL][DOMAIN_NAME]" at bounding box center [220, 264] width 123 height 32
paste input "b99cf11066f94e85853dbf7ad08c0292"
type input "https://cdn.shopify.com/videos/c/o/v/b99cf11066f94e85853dbf7ad08c0292.mp4"
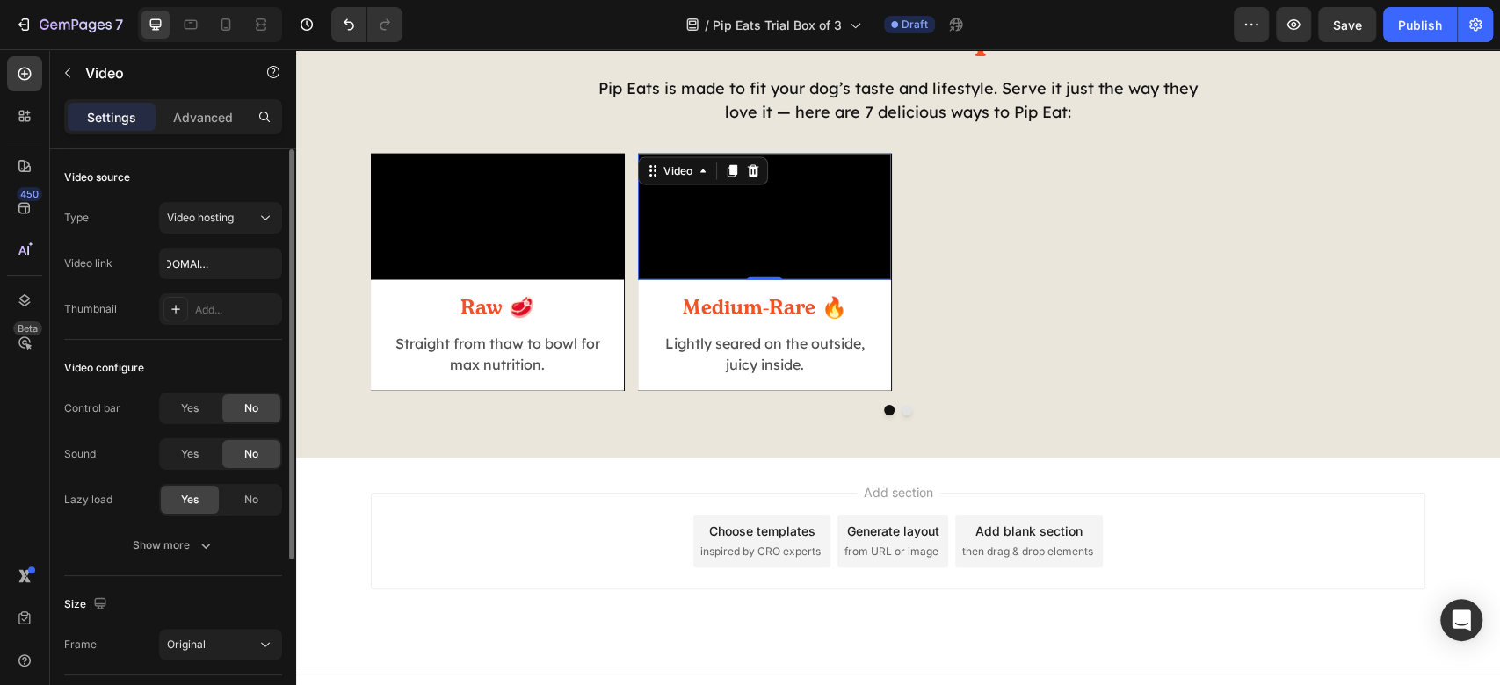
scroll to position [0, 0]
click at [248, 355] on div "Video configure" at bounding box center [173, 368] width 218 height 28
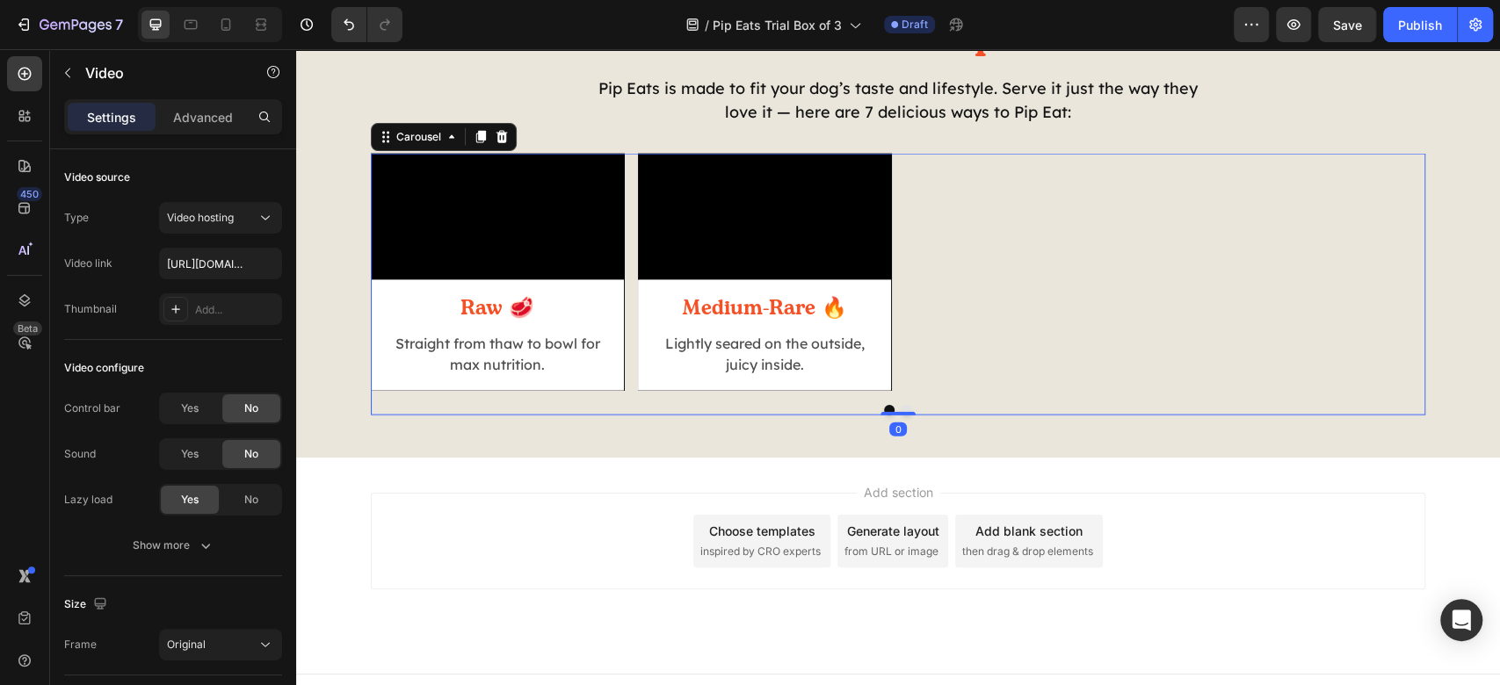
click at [1260, 350] on div "Video Raw 🥩 Heading Straight from thaw to bowl for max nutrition. Text Block Ro…" at bounding box center [898, 272] width 1055 height 237
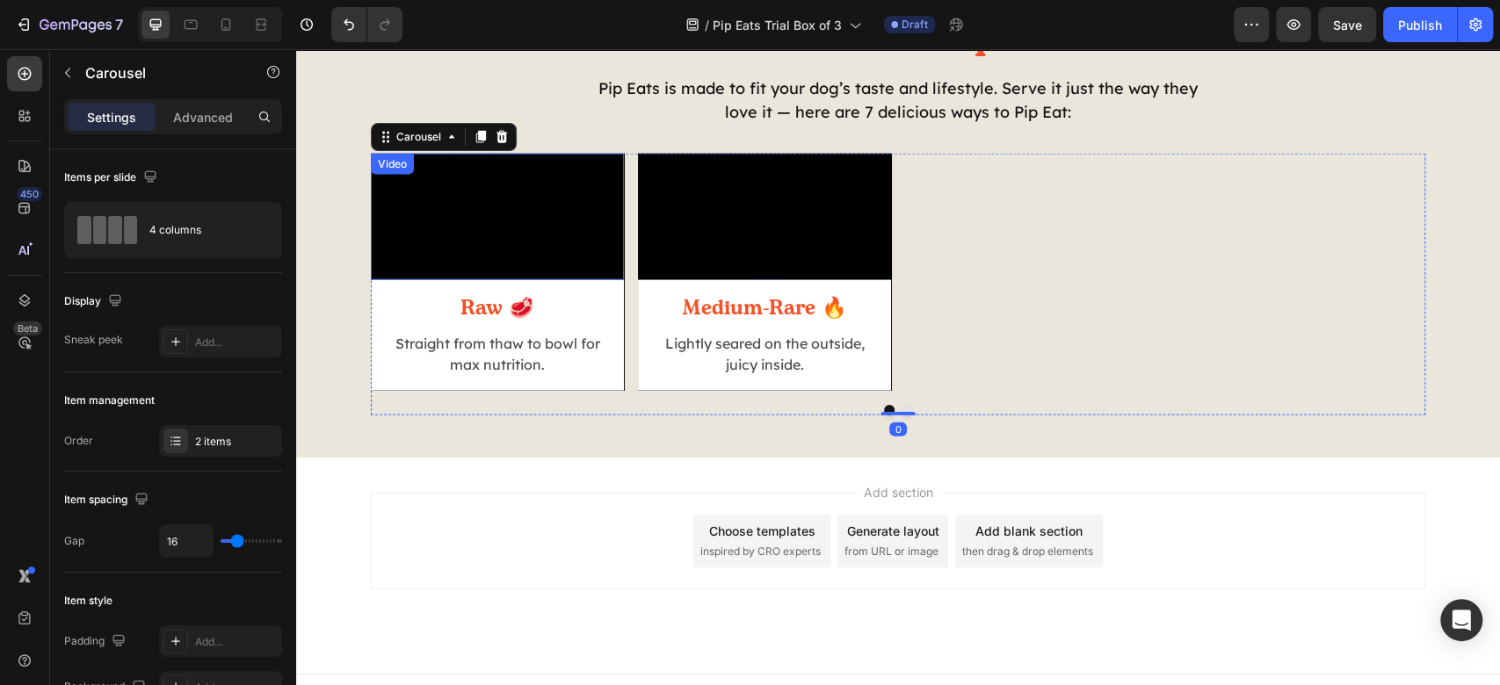
click at [492, 275] on video at bounding box center [497, 217] width 253 height 127
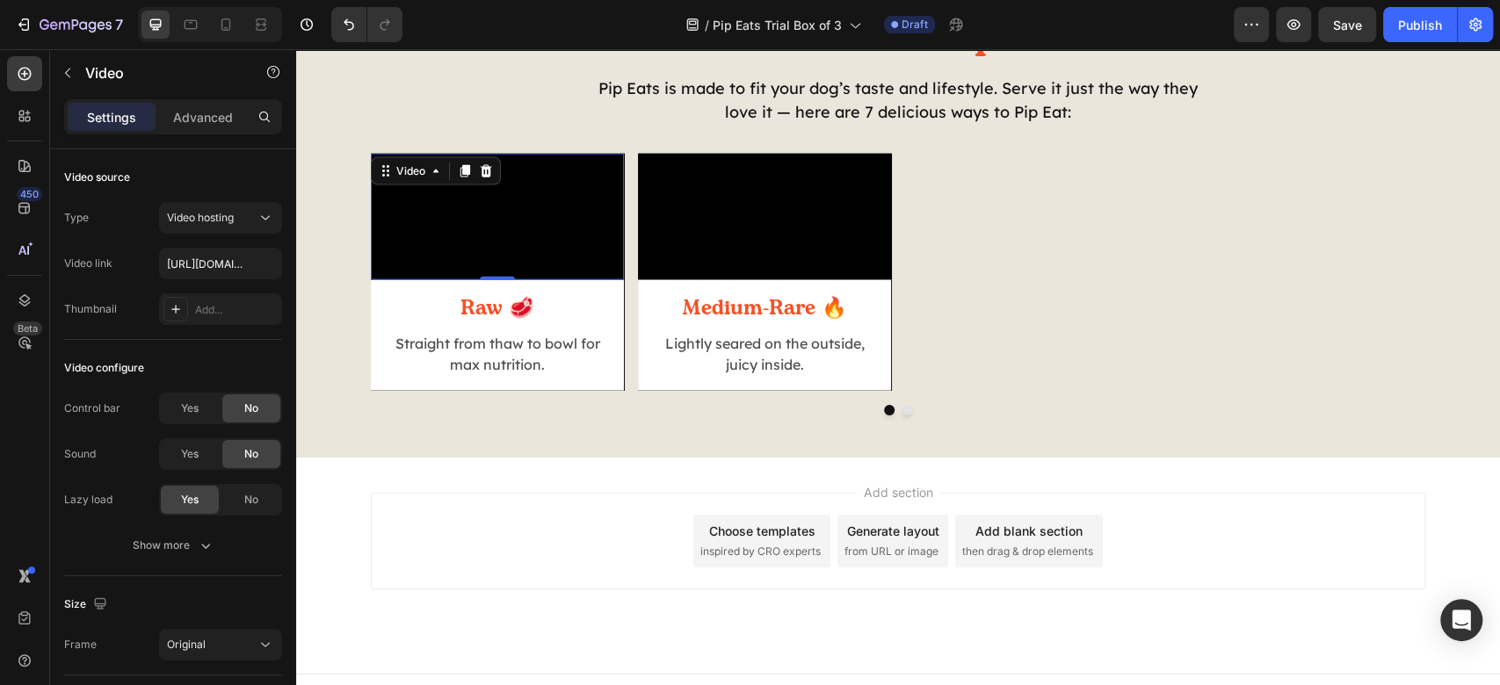
click at [539, 271] on video at bounding box center [497, 217] width 253 height 127
click at [188, 274] on input "[URL][DOMAIN_NAME]" at bounding box center [220, 264] width 123 height 32
click at [234, 358] on div "Video configure" at bounding box center [173, 368] width 218 height 28
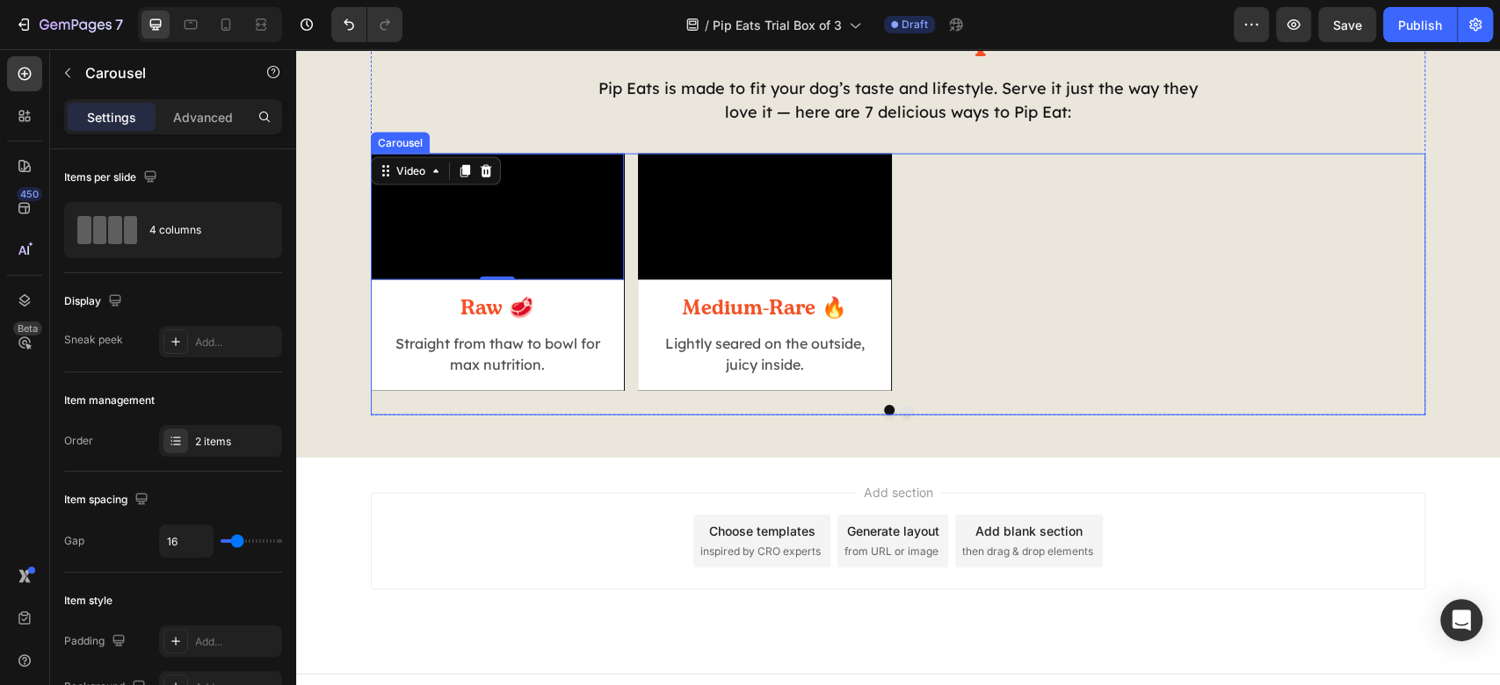
click at [1137, 337] on div "Video 0 Raw 🥩 Heading Straight from thaw to bowl for max nutrition. Text Block …" at bounding box center [898, 272] width 1055 height 237
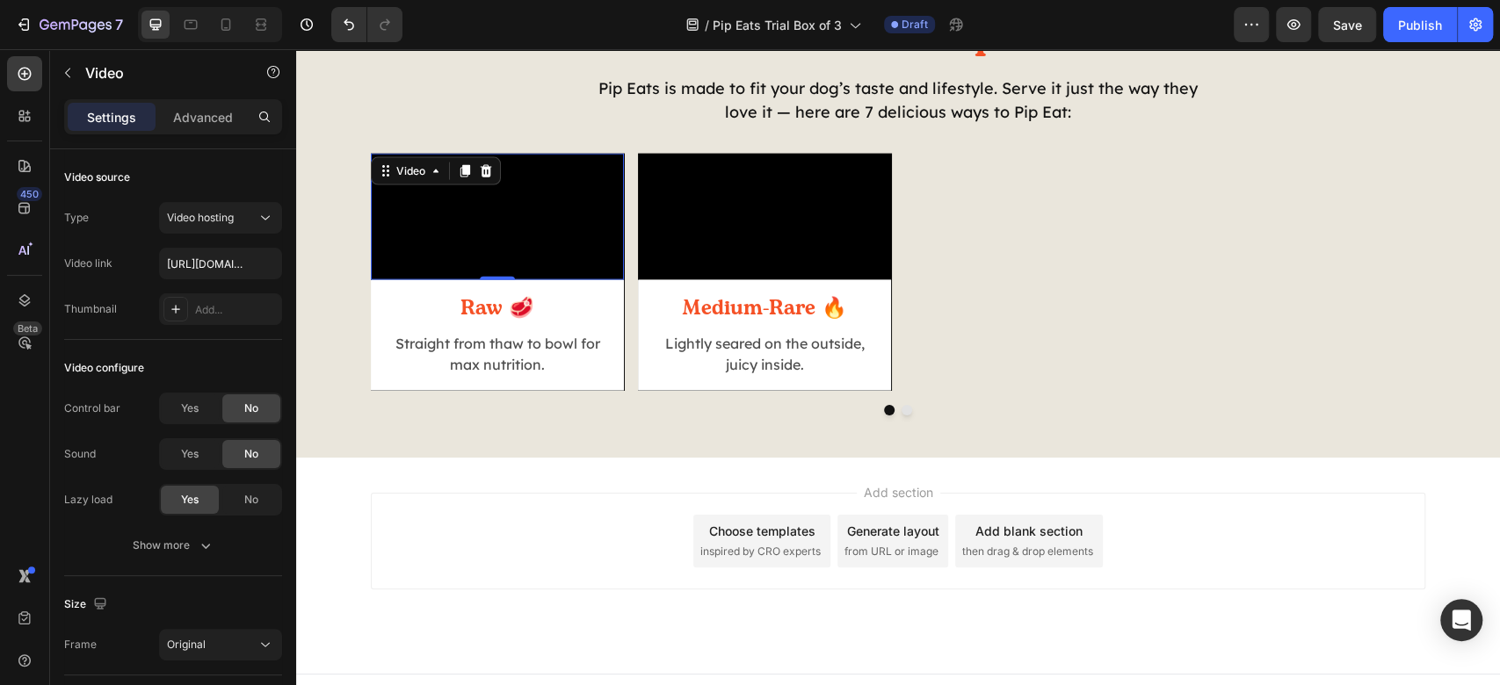
click at [526, 258] on video at bounding box center [497, 217] width 253 height 127
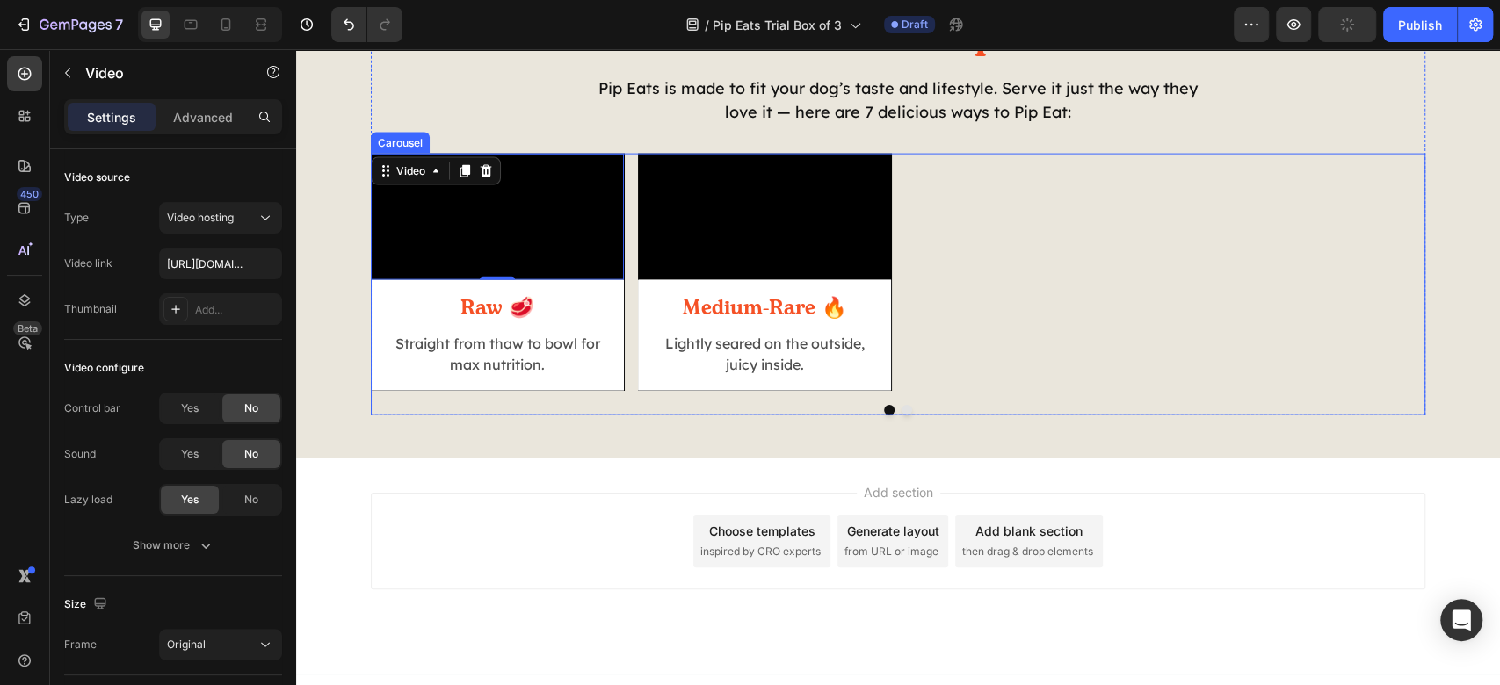
click at [1162, 299] on div "Video 0 Raw 🥩 Heading Straight from thaw to bowl for max nutrition. Text Block …" at bounding box center [898, 272] width 1055 height 237
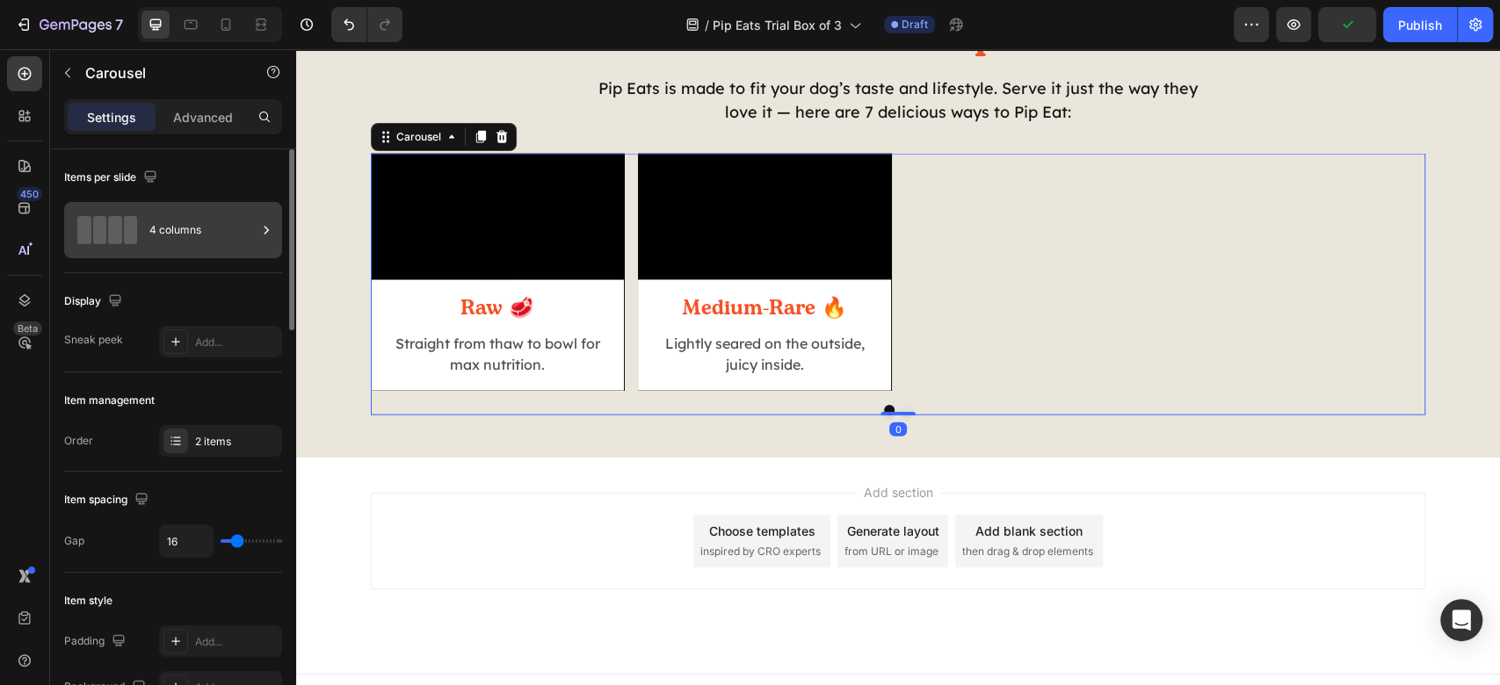
click at [171, 254] on div "4 columns" at bounding box center [173, 230] width 218 height 56
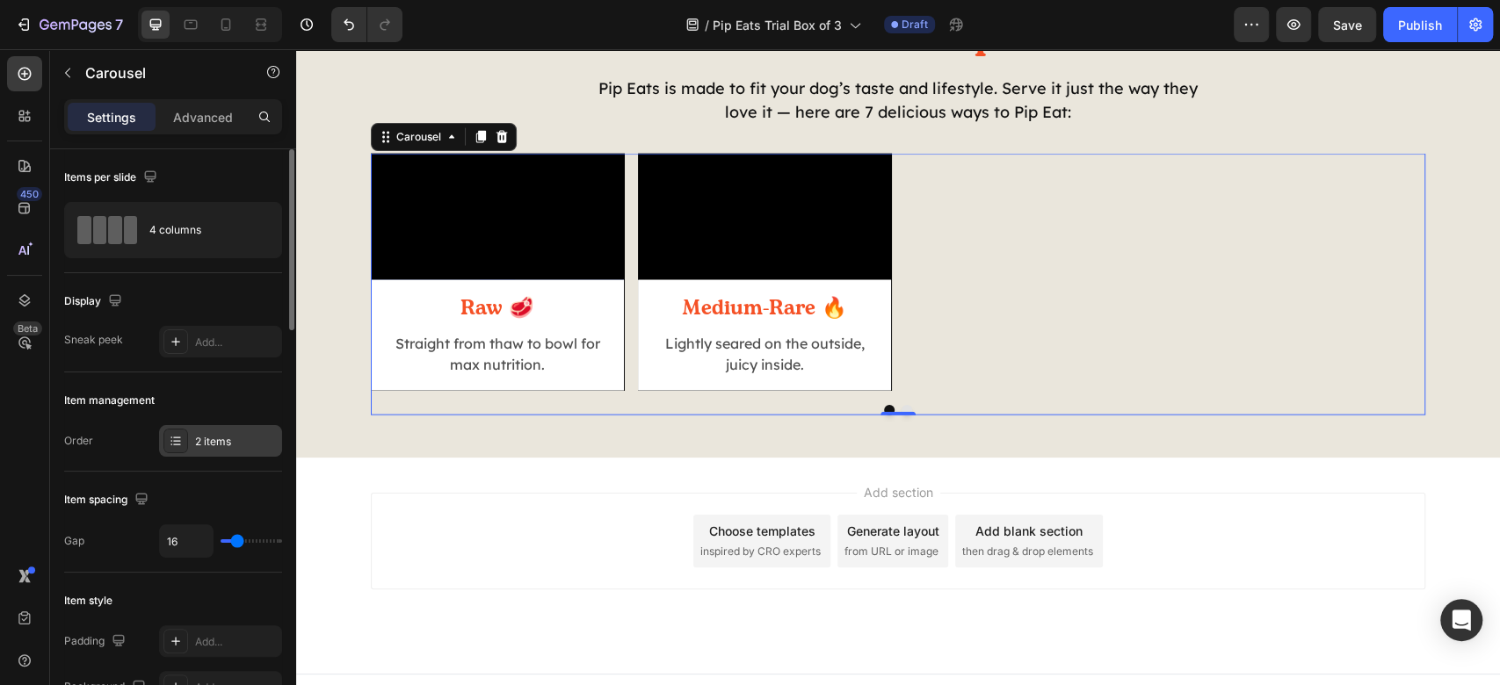
click at [208, 438] on div "2 items" at bounding box center [236, 442] width 83 height 16
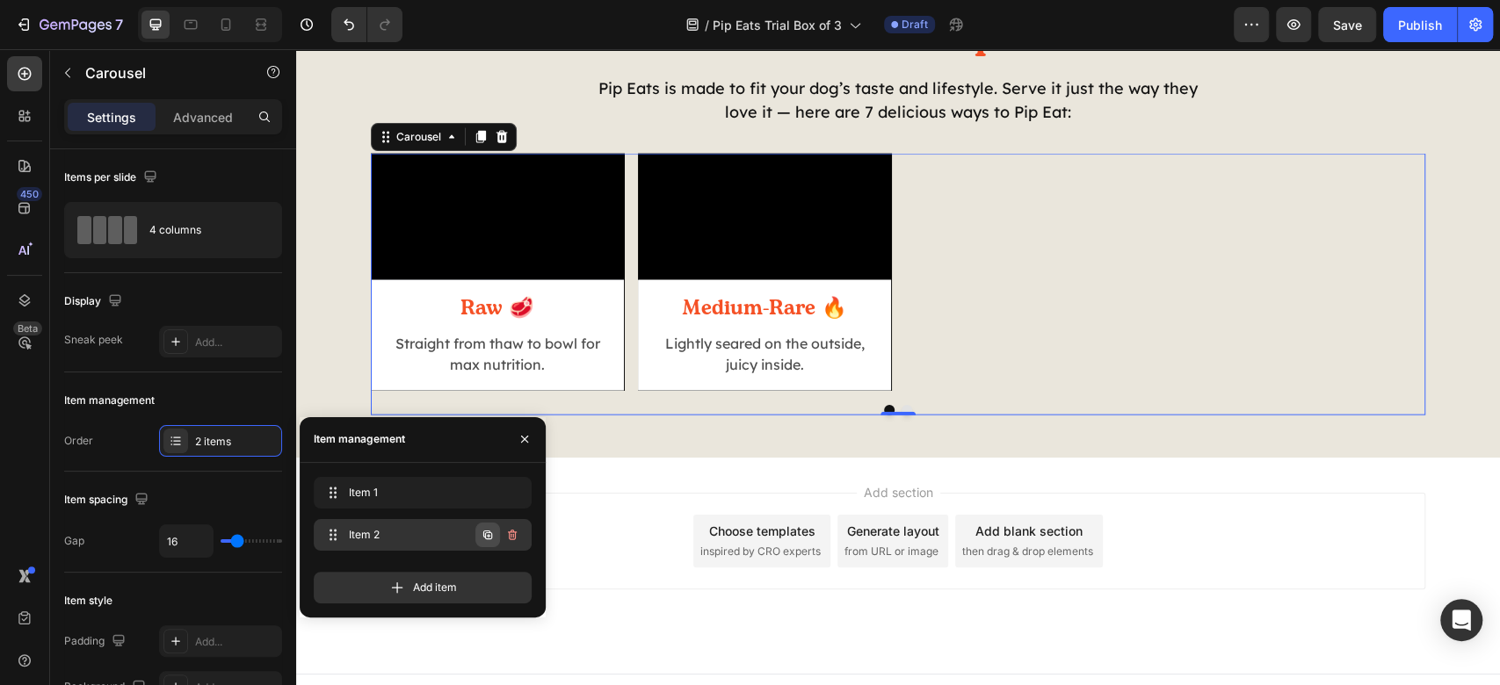
click at [490, 537] on icon "button" at bounding box center [488, 535] width 14 height 14
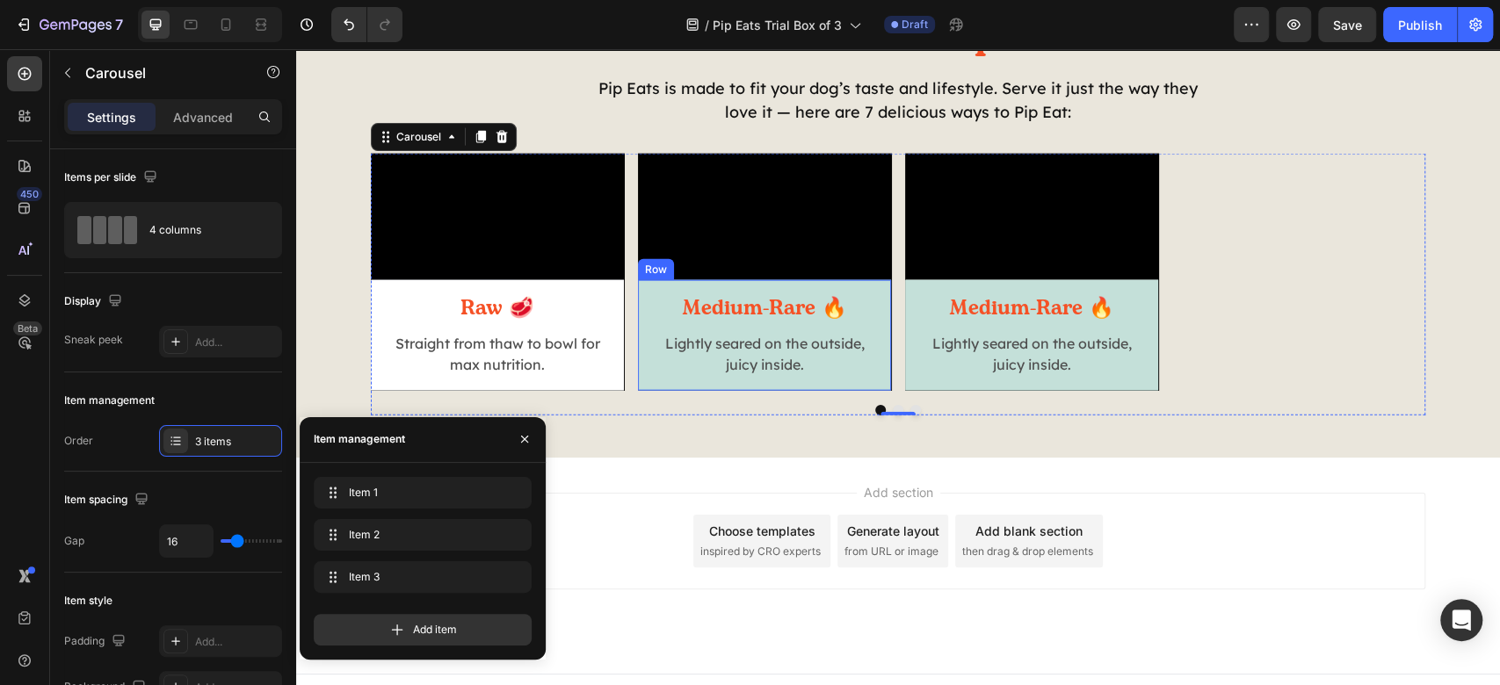
click at [872, 391] on div "Medium-Rare 🔥 Heading Lightly seared on the outside, juicy inside. Text Block R…" at bounding box center [764, 335] width 253 height 111
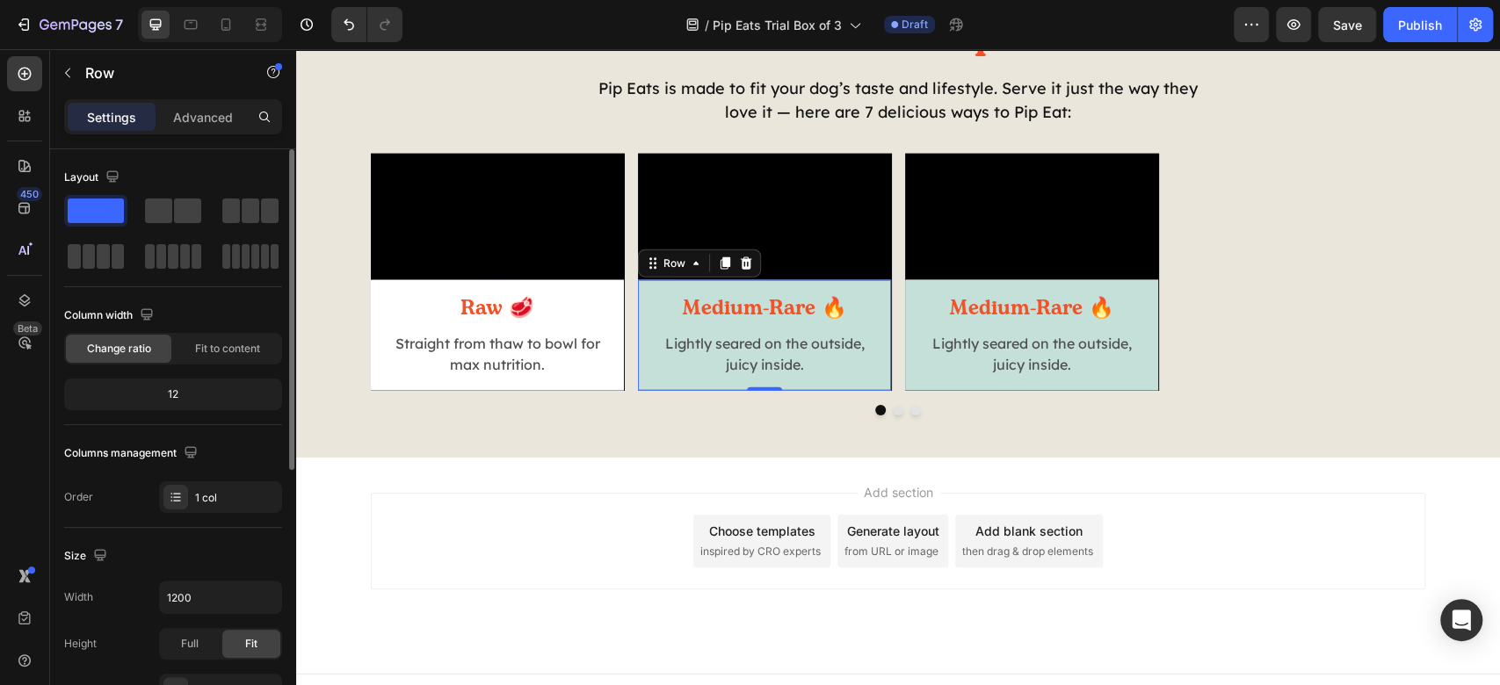
scroll to position [352, 0]
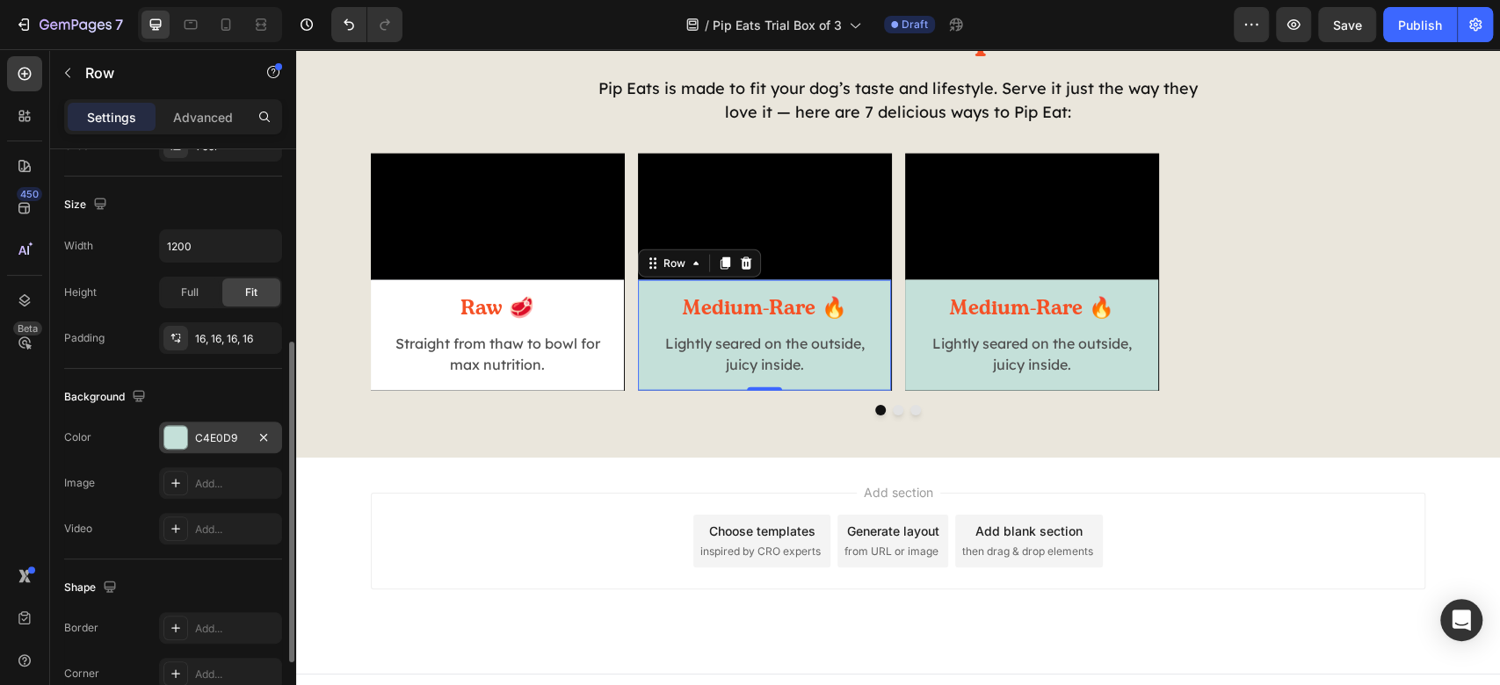
click at [173, 432] on div at bounding box center [175, 437] width 23 height 23
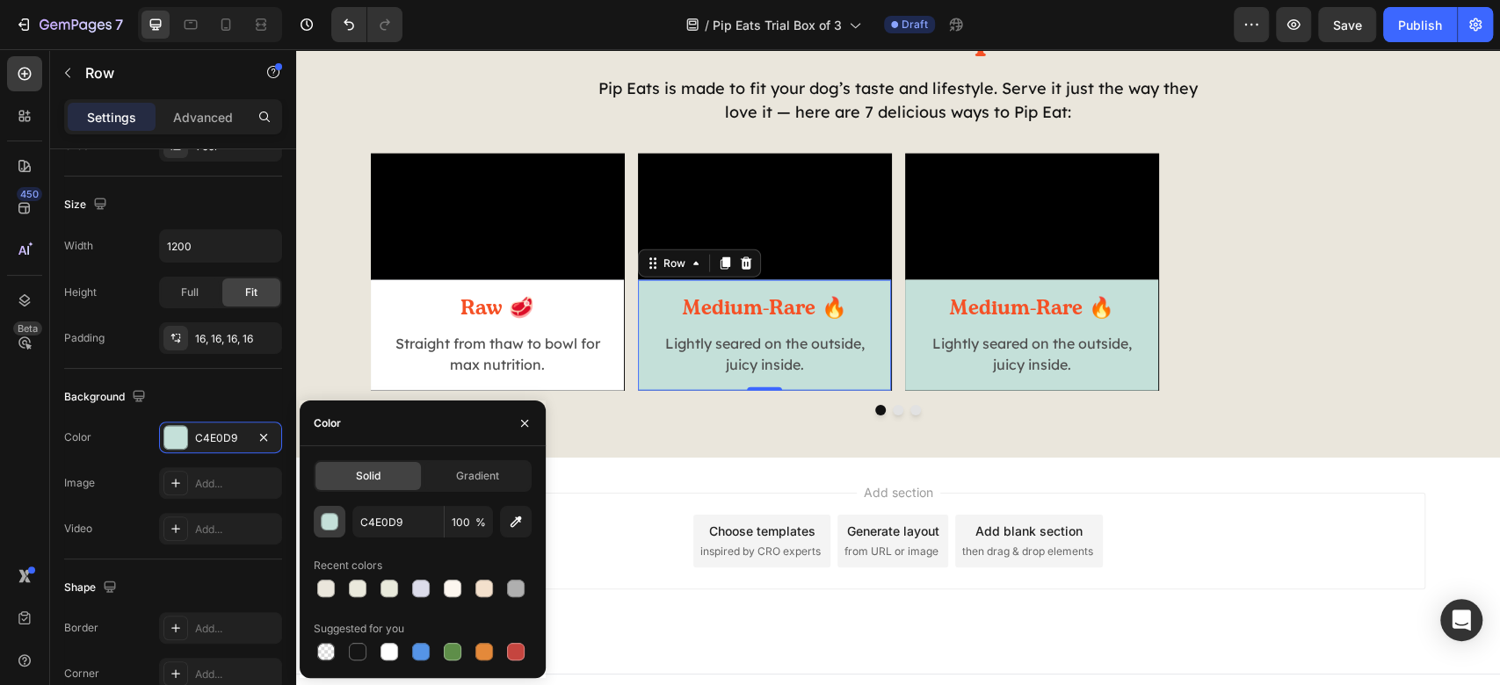
click at [328, 526] on div "button" at bounding box center [331, 523] width 18 height 18
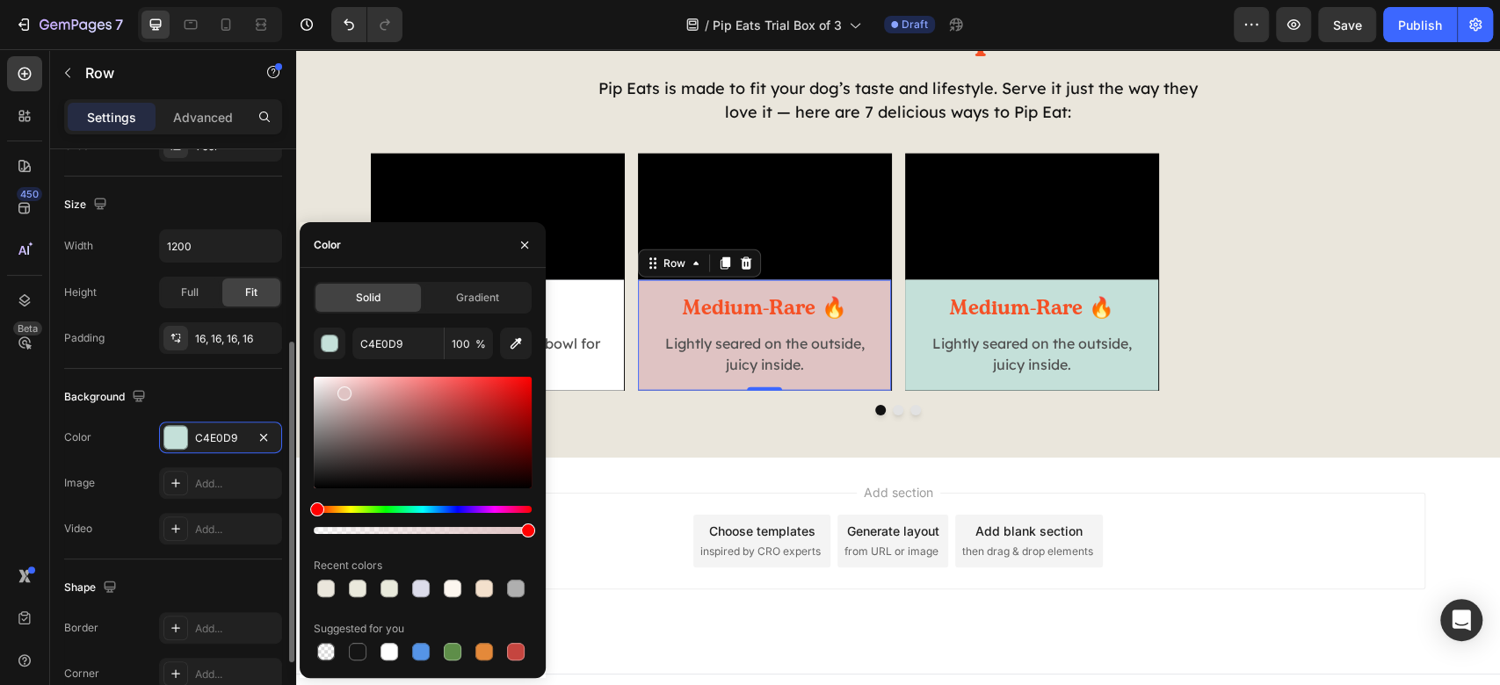
drag, startPoint x: 328, startPoint y: 526, endPoint x: 275, endPoint y: 313, distance: 220.0
click at [275, 313] on div "450 Beta Sections(18) Elements(83) Section Element Hero Section Product Detail …" at bounding box center [148, 367] width 296 height 636
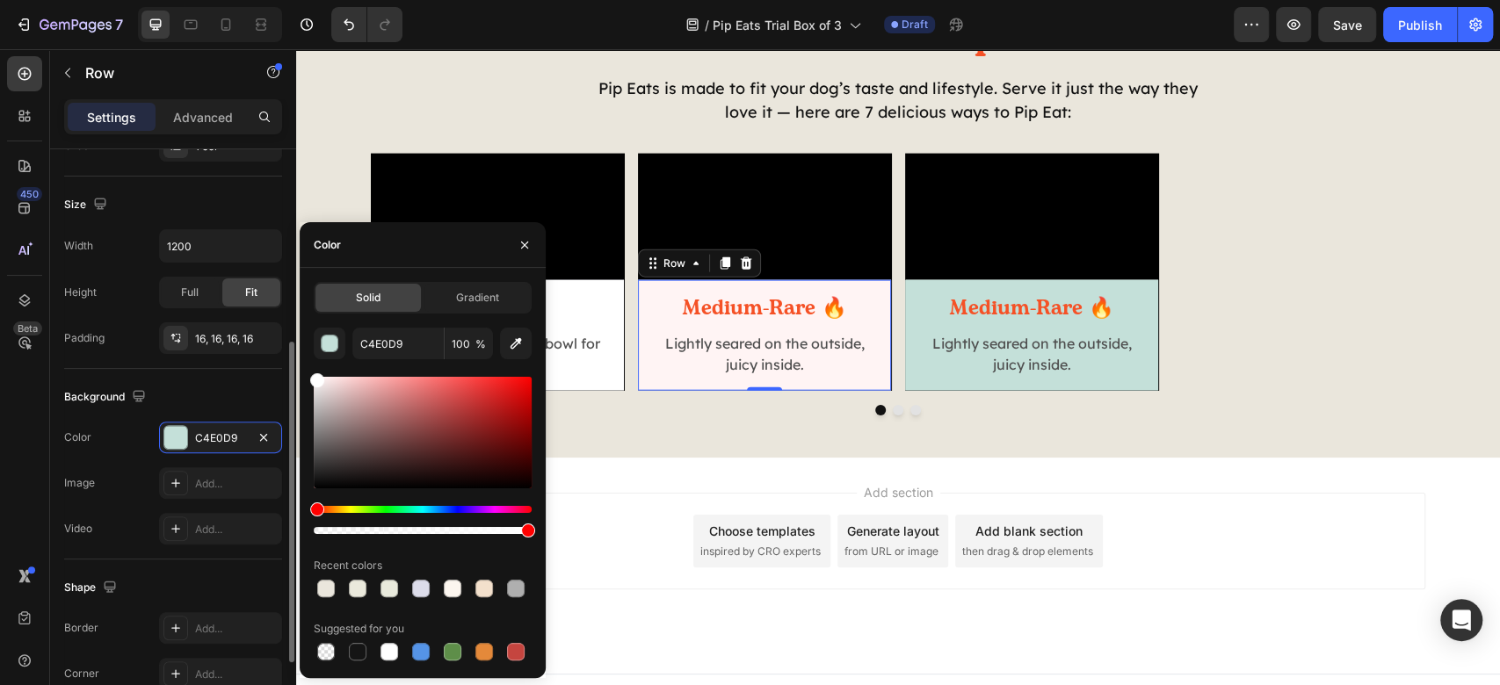
drag, startPoint x: 352, startPoint y: 417, endPoint x: 271, endPoint y: 312, distance: 132.2
click at [271, 312] on div "450 Beta Sections(18) Elements(83) Section Element Hero Section Product Detail …" at bounding box center [148, 367] width 296 height 636
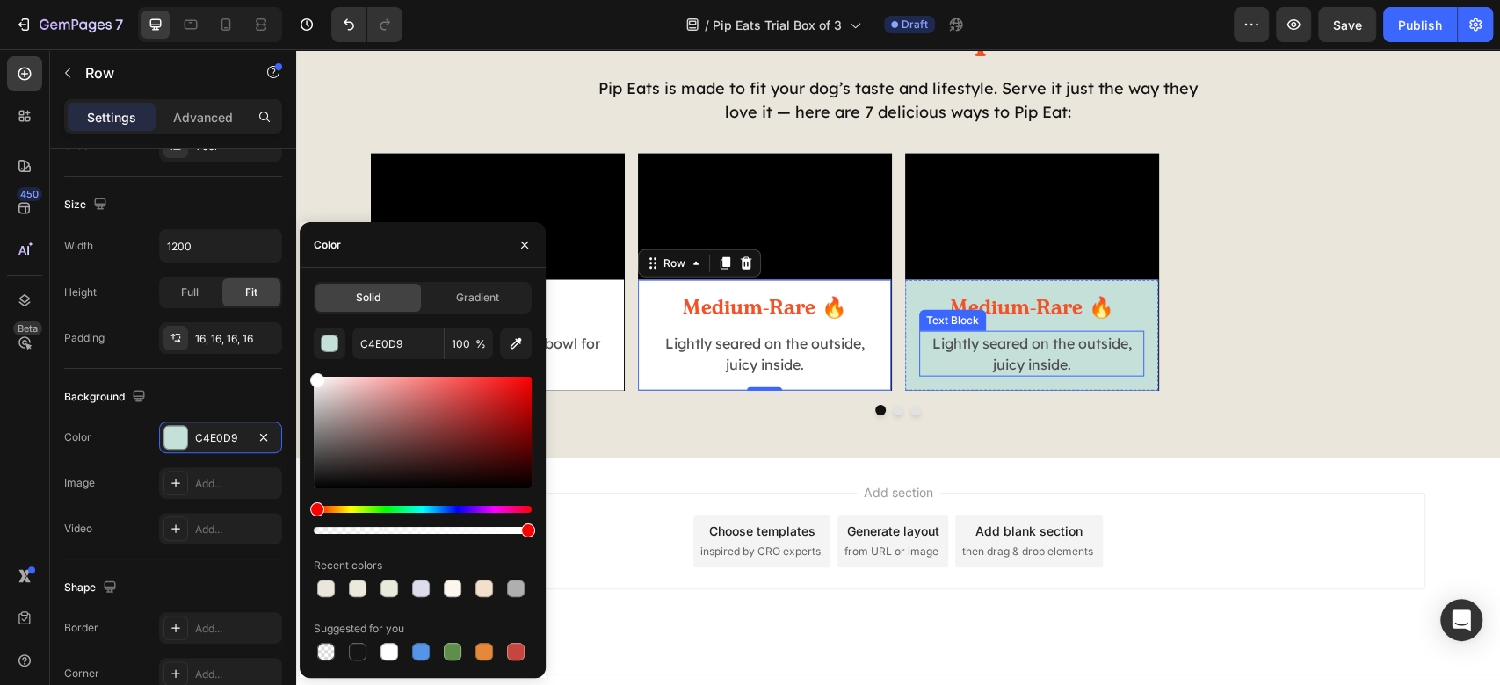
type input "FFFFFF"
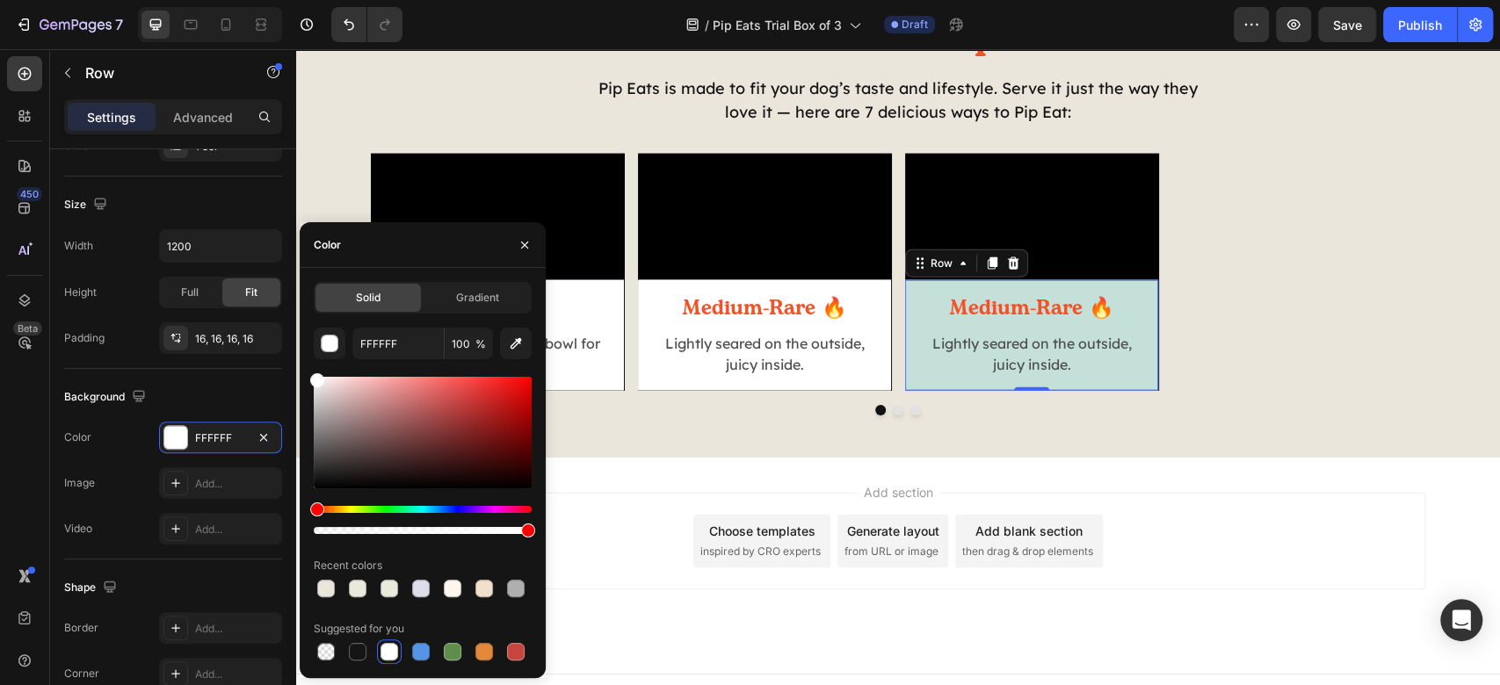
click at [905, 391] on div "Medium-Rare 🔥 Heading Lightly seared on the outside, juicy inside. Text Block R…" at bounding box center [1031, 335] width 253 height 111
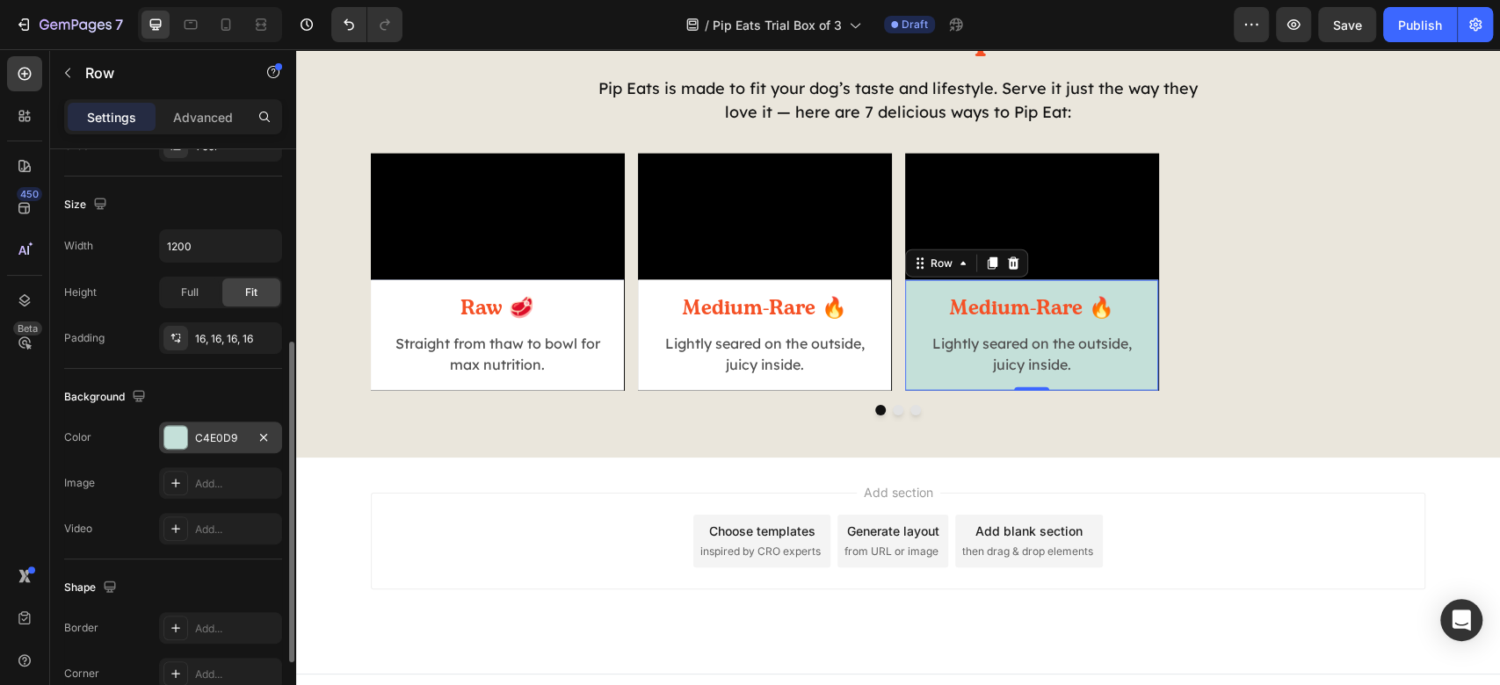
click at [167, 445] on div at bounding box center [175, 437] width 23 height 23
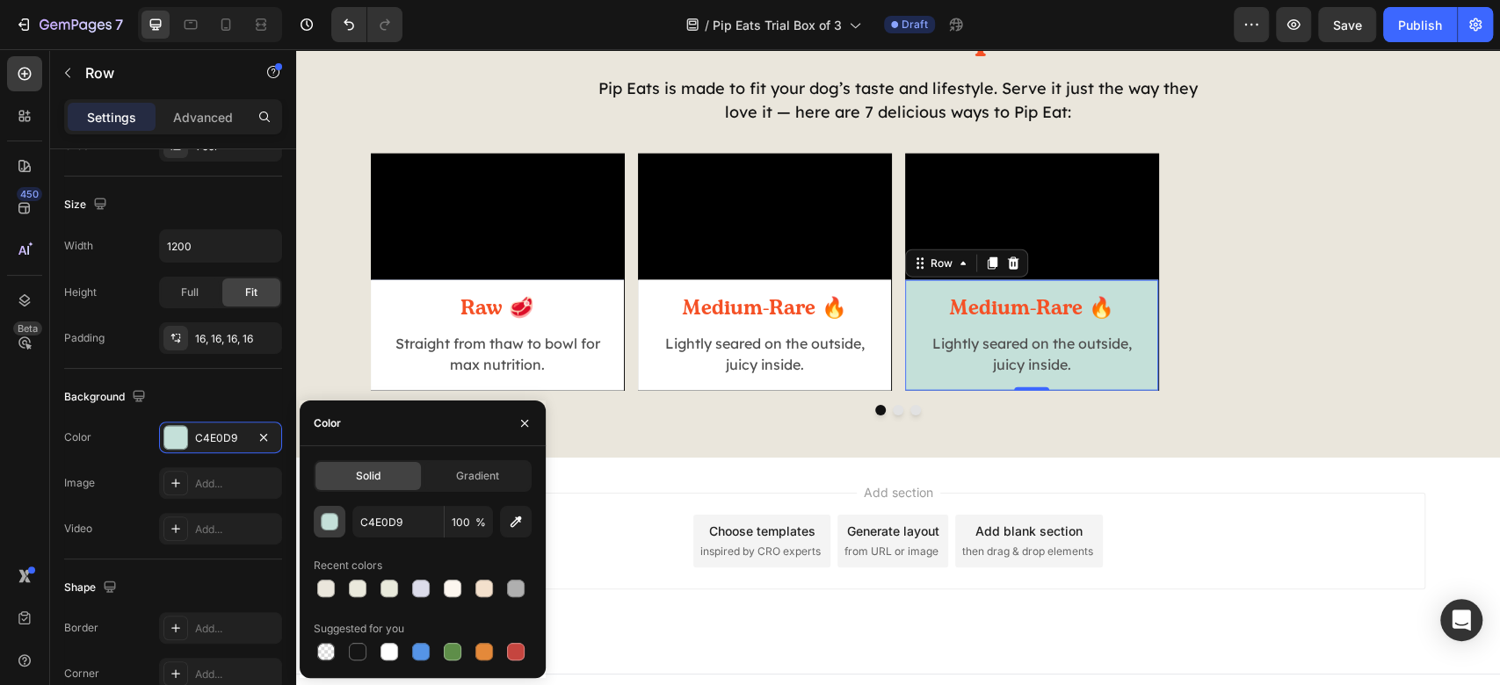
click at [337, 522] on button "button" at bounding box center [330, 522] width 32 height 32
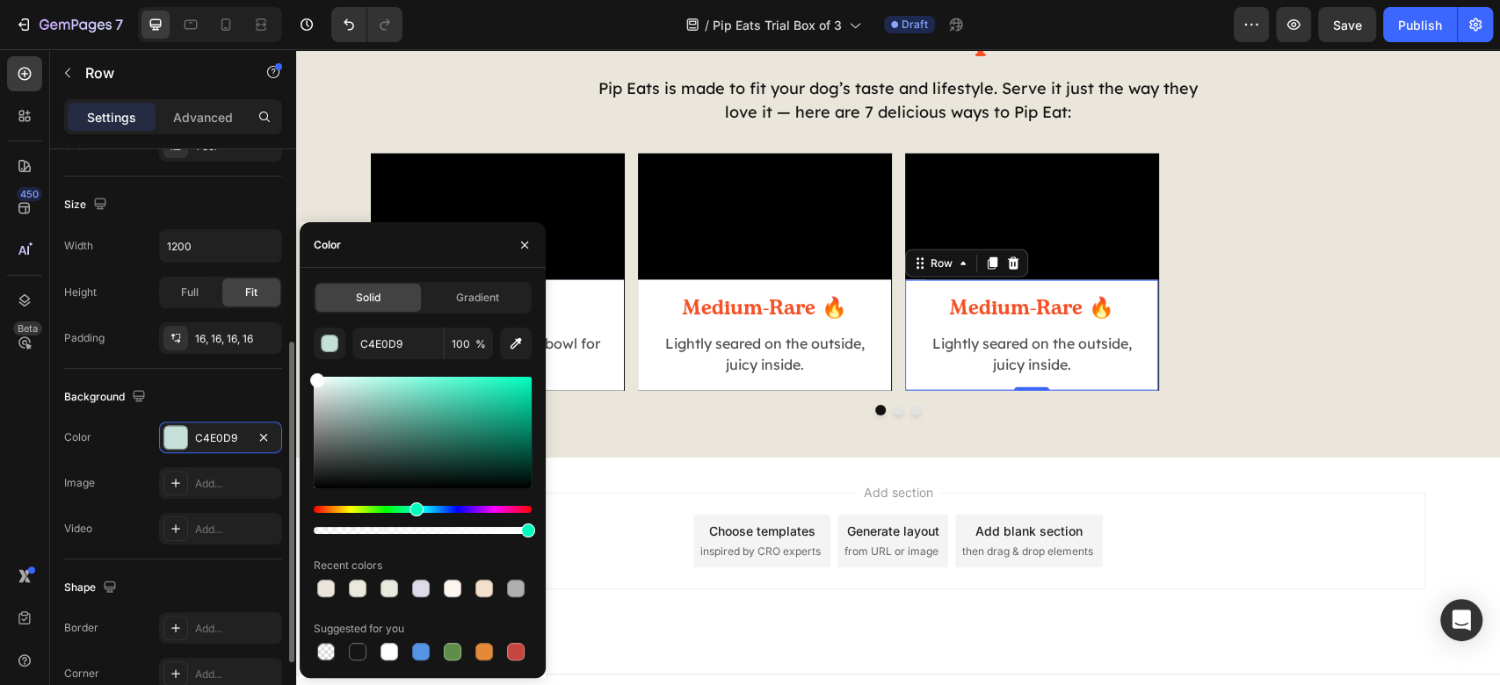
drag, startPoint x: 402, startPoint y: 416, endPoint x: 221, endPoint y: 295, distance: 217.4
click at [222, 295] on div "450 Beta Sections(18) Elements(83) Section Element Hero Section Product Detail …" at bounding box center [148, 367] width 296 height 636
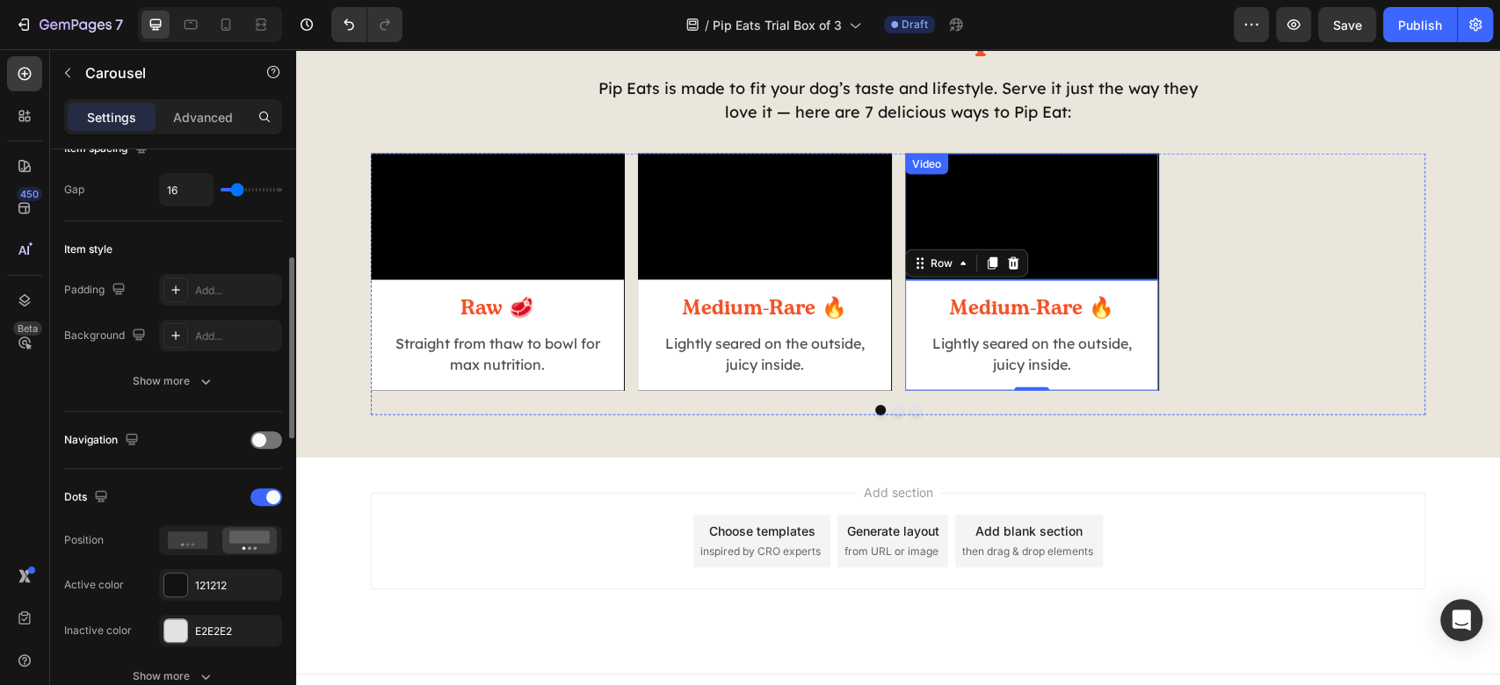
click at [1234, 298] on div "Video Raw 🥩 Heading Straight from thaw to bowl for max nutrition. Text Block Ro…" at bounding box center [898, 272] width 1055 height 237
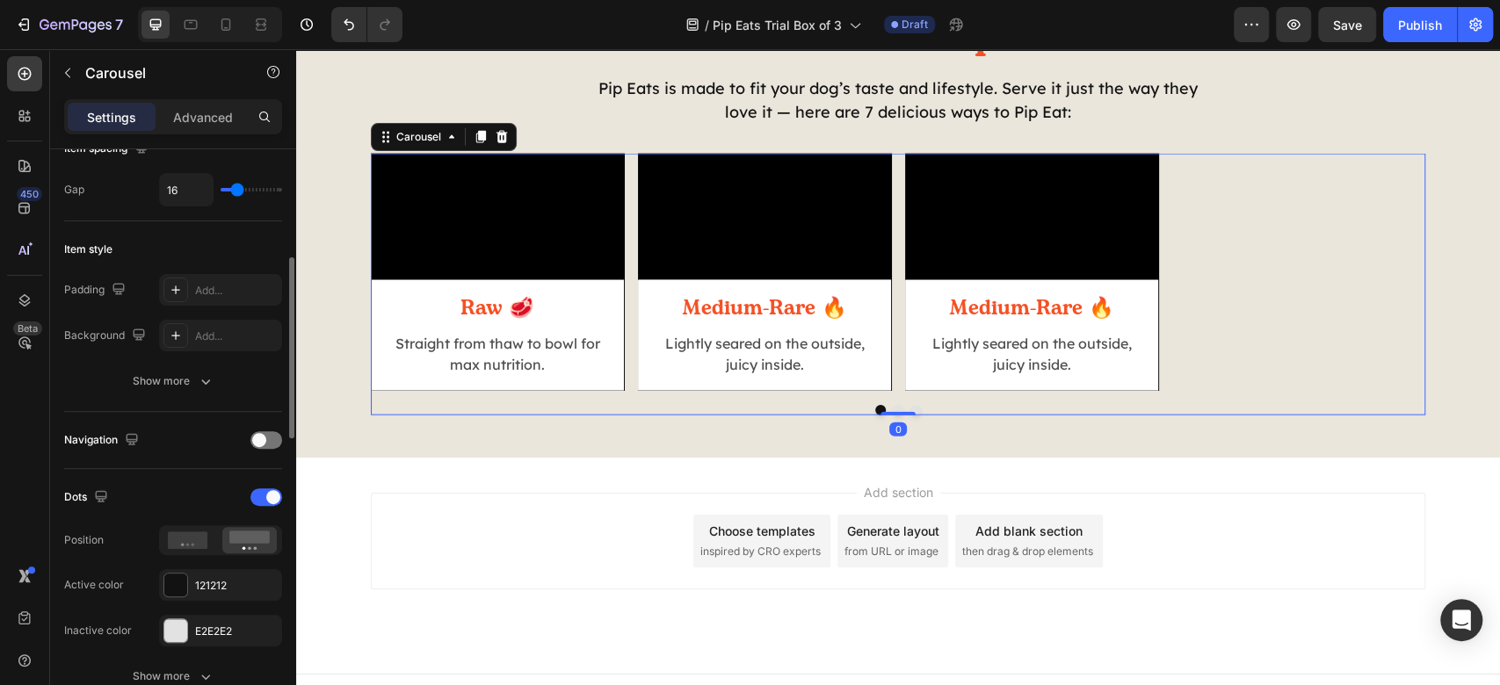
scroll to position [0, 0]
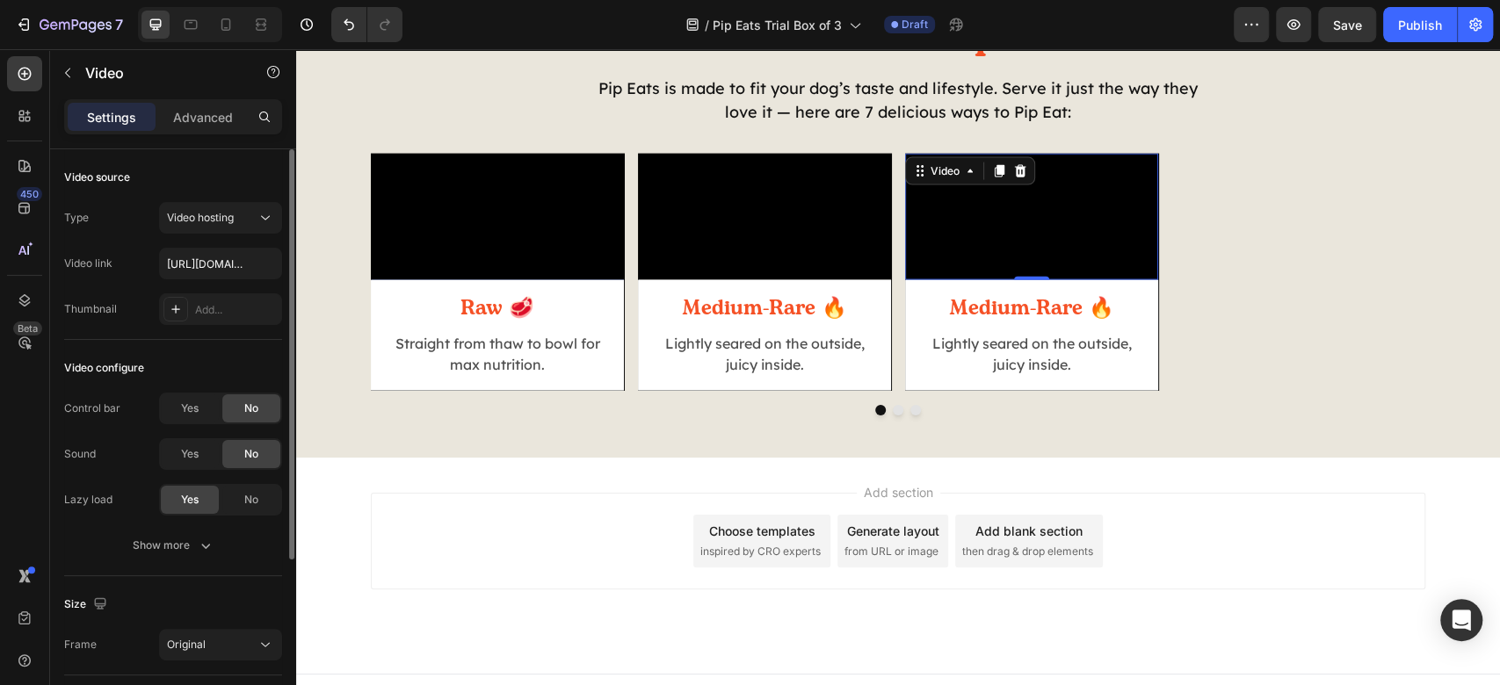
click at [1007, 280] on video at bounding box center [1031, 217] width 253 height 127
click at [201, 267] on input "https://cdn.shopify.com/videos/c/o/v/b99cf11066f94e85853dbf7ad08c0292.mp4" at bounding box center [220, 264] width 123 height 32
paste input "e27ec54bc8ee485fb674eafa42ecb675"
type input "https://cdn.shopify.com/videos/c/o/v/e27ec54bc8ee485fb674eafa42ecb675.mp4"
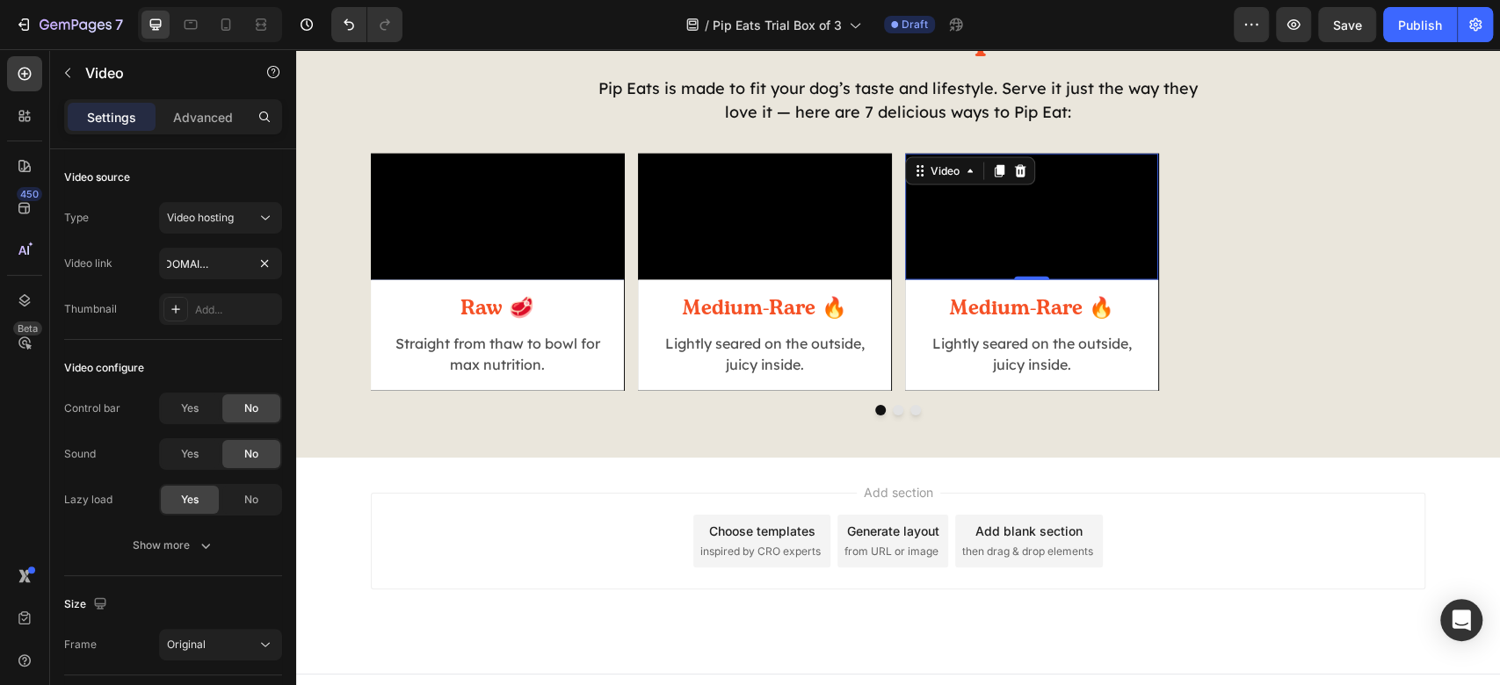
scroll to position [0, 0]
click at [242, 350] on div "Video configure Control bar Yes No Sound Yes No Lazy load Yes No Show more" at bounding box center [173, 458] width 218 height 236
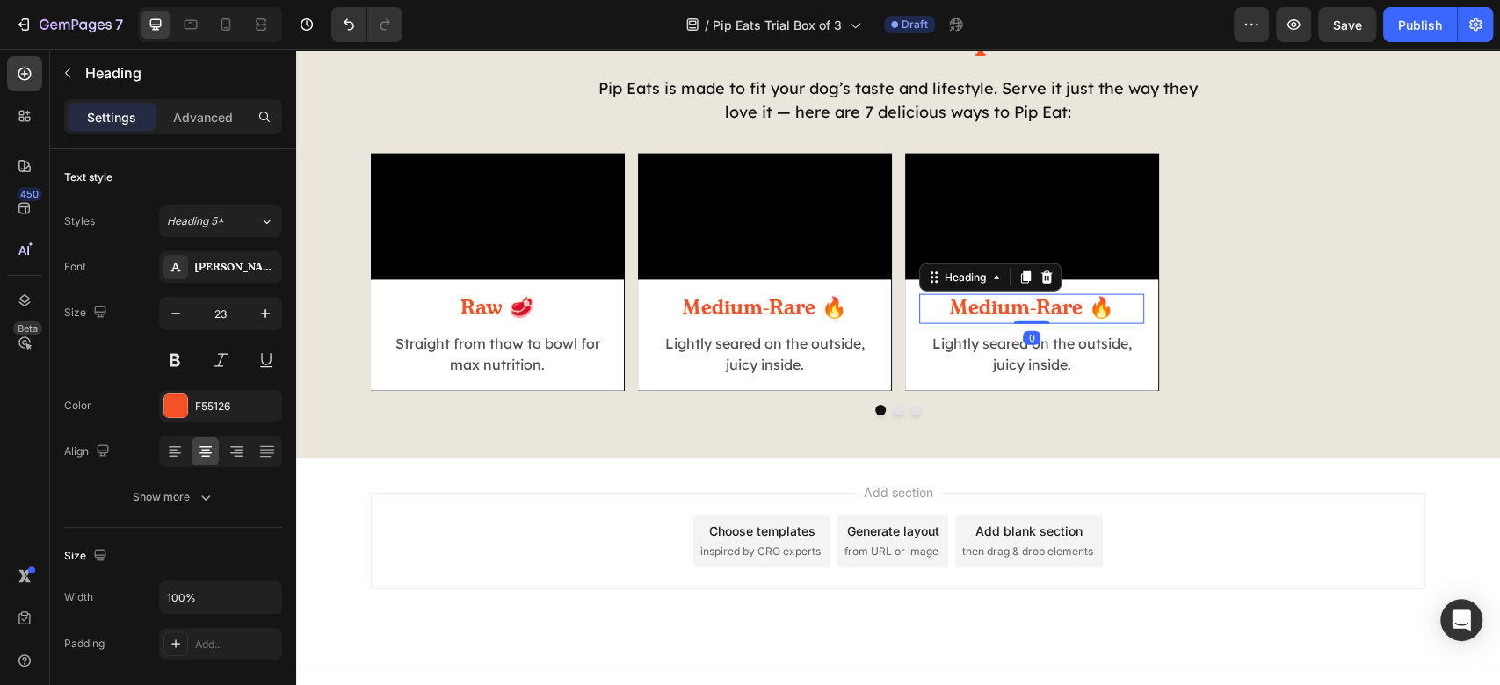
click at [951, 324] on h2 "Medium-Rare 🔥" at bounding box center [1031, 309] width 225 height 30
click at [951, 323] on p "Medium-Rare 🔥" at bounding box center [1031, 309] width 221 height 26
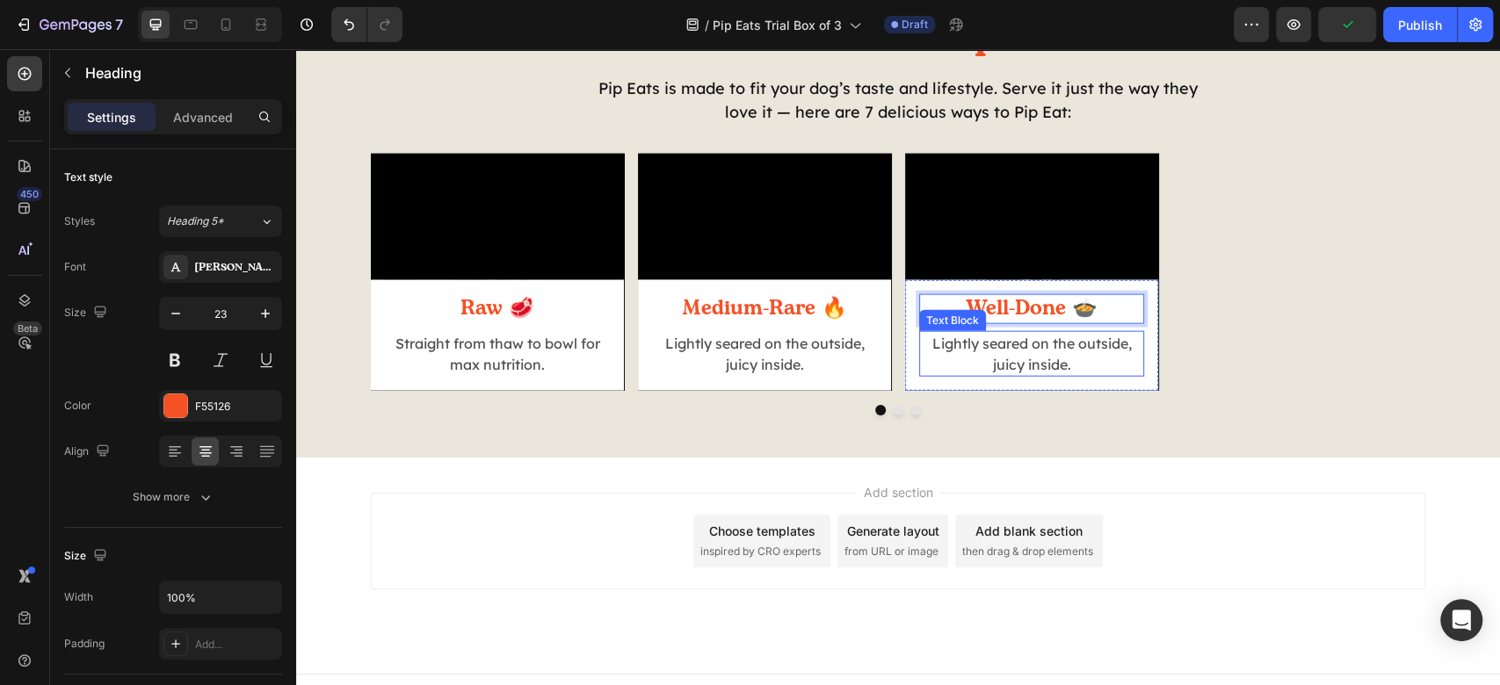
click at [1041, 375] on p "Lightly seared on the outside, juicy inside." at bounding box center [1031, 354] width 221 height 42
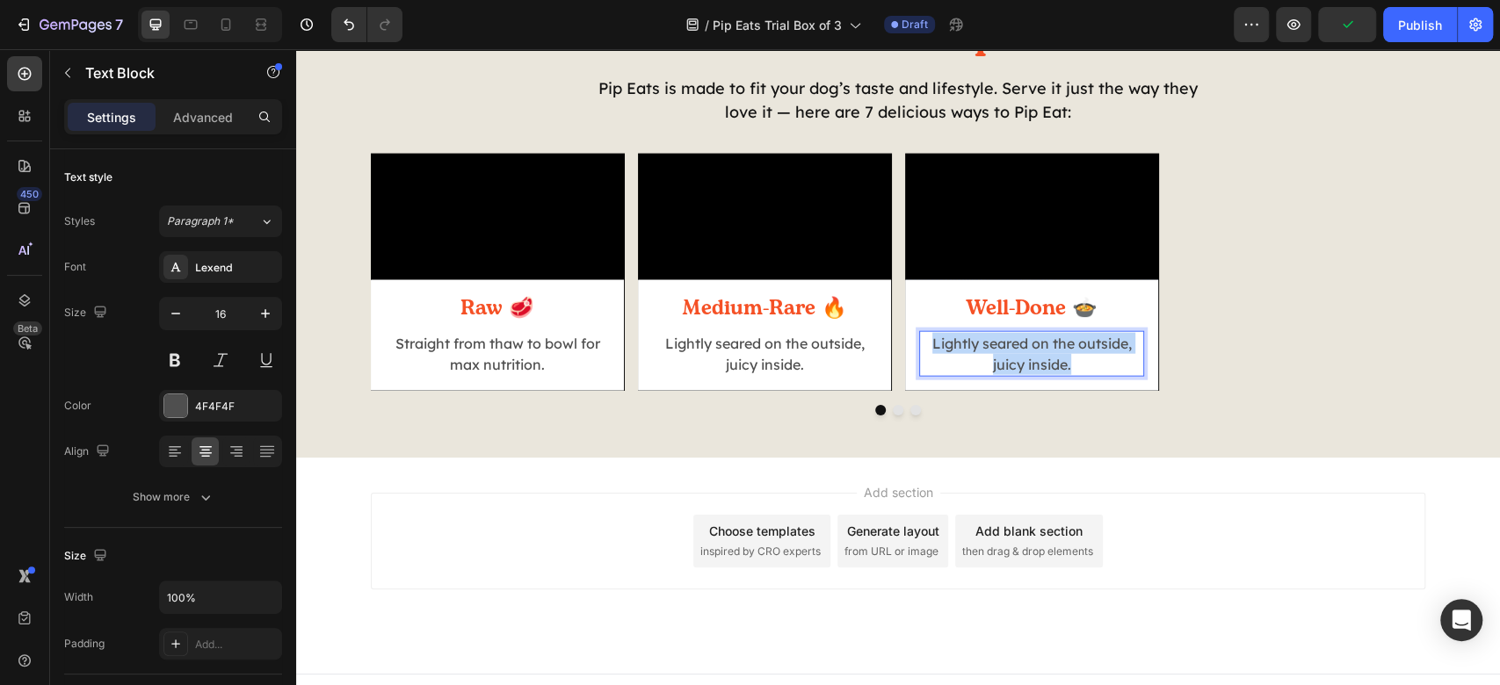
click at [1041, 375] on p "Lightly seared on the outside, juicy inside." at bounding box center [1031, 354] width 221 height 42
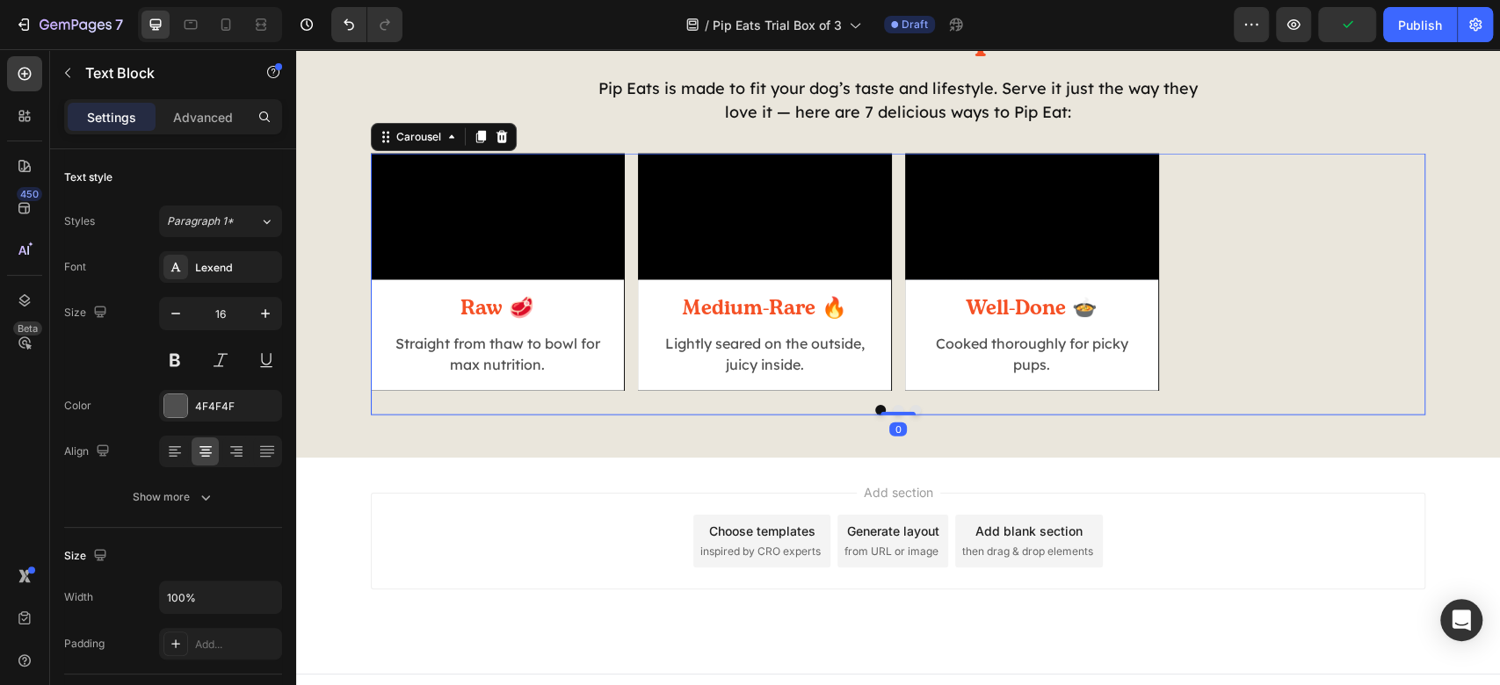
click at [1344, 391] on div "Video Raw 🥩 Heading Straight from thaw to bowl for max nutrition. Text Block Ro…" at bounding box center [898, 272] width 1055 height 237
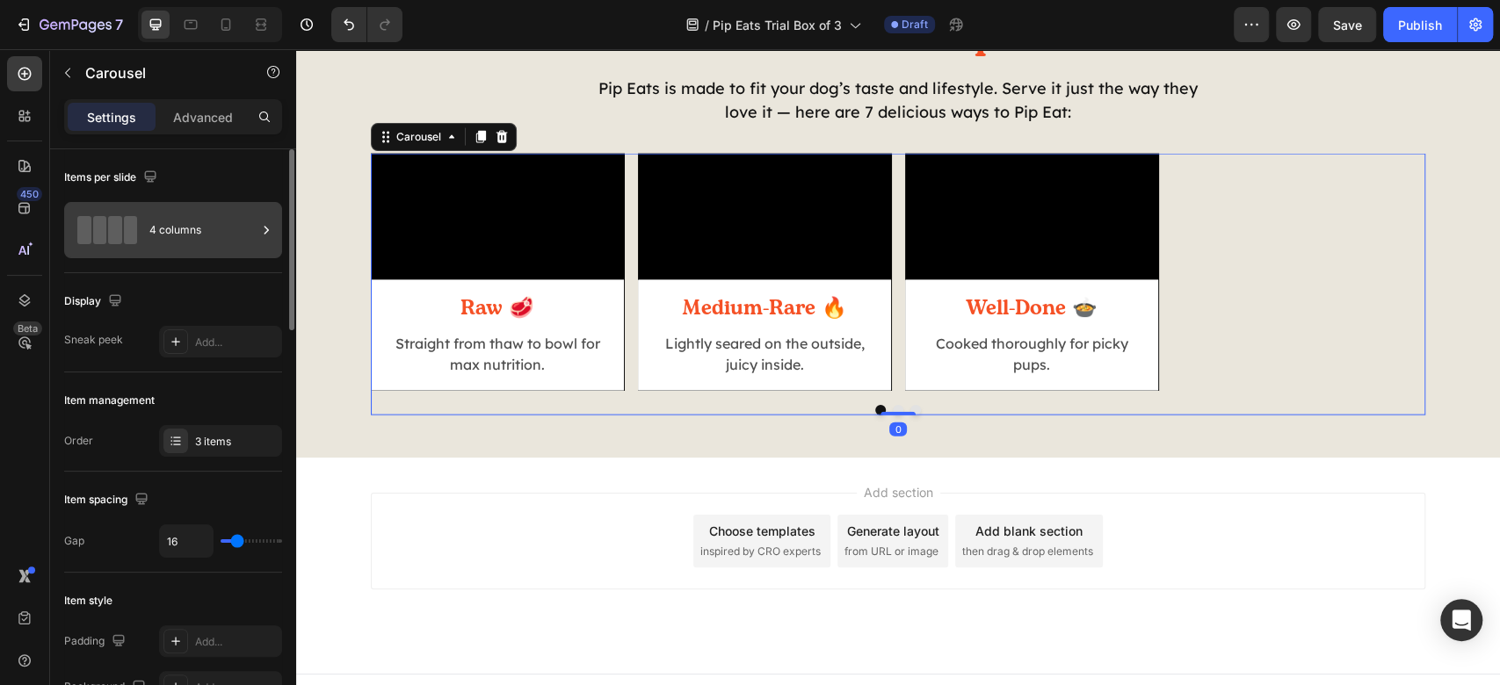
click at [209, 232] on div "4 columns" at bounding box center [202, 230] width 107 height 40
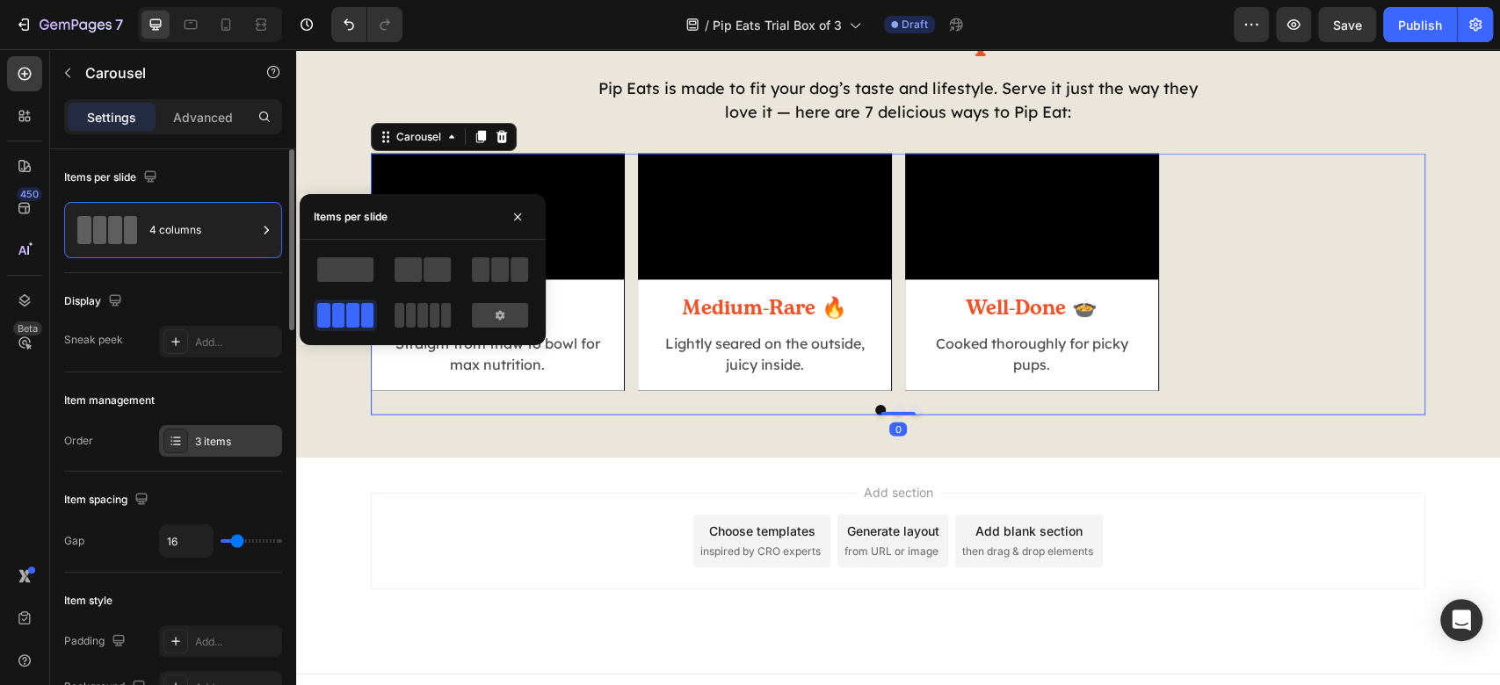
click at [234, 439] on div "3 items" at bounding box center [236, 442] width 83 height 16
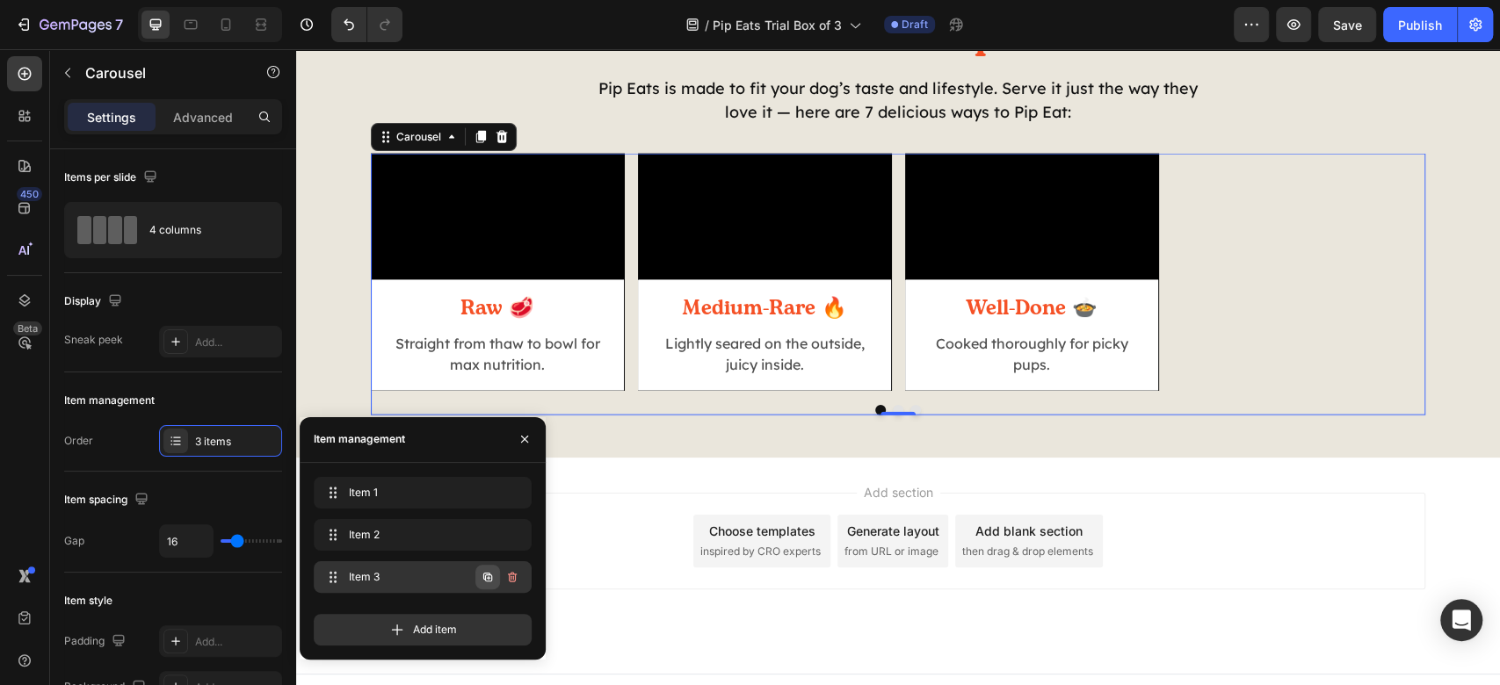
click at [485, 587] on button "button" at bounding box center [487, 577] width 25 height 25
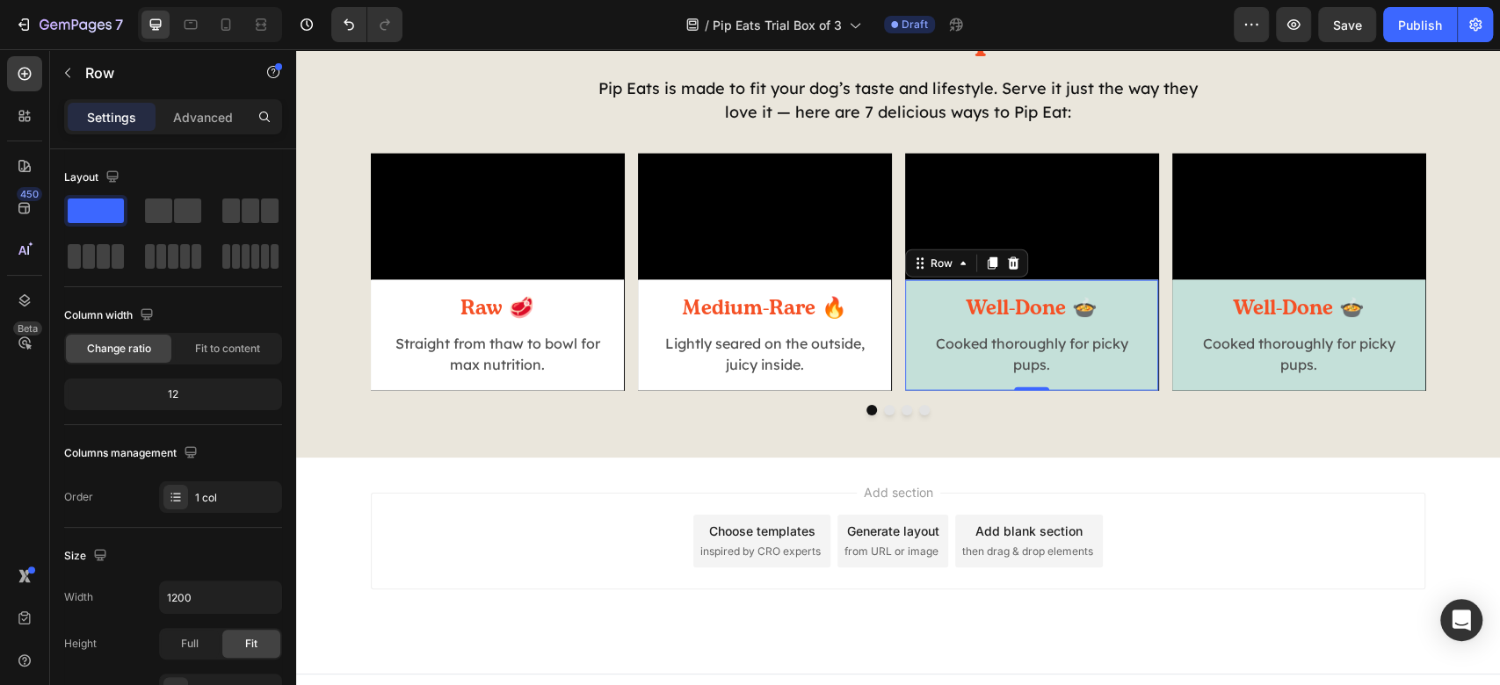
click at [1142, 391] on div "Well-Done 🍲 Heading Cooked thoroughly for picky pups. Text Block Row 0" at bounding box center [1031, 335] width 253 height 111
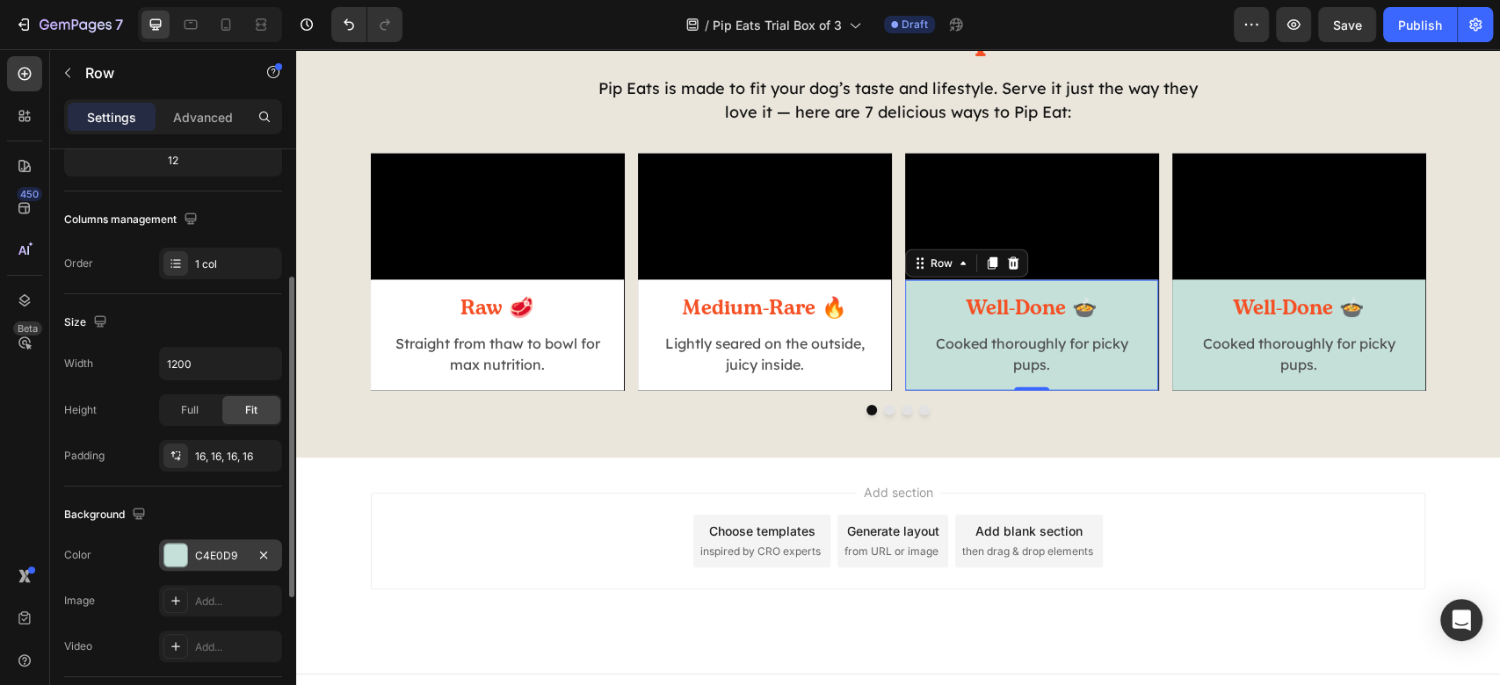
click at [163, 543] on div at bounding box center [175, 555] width 25 height 25
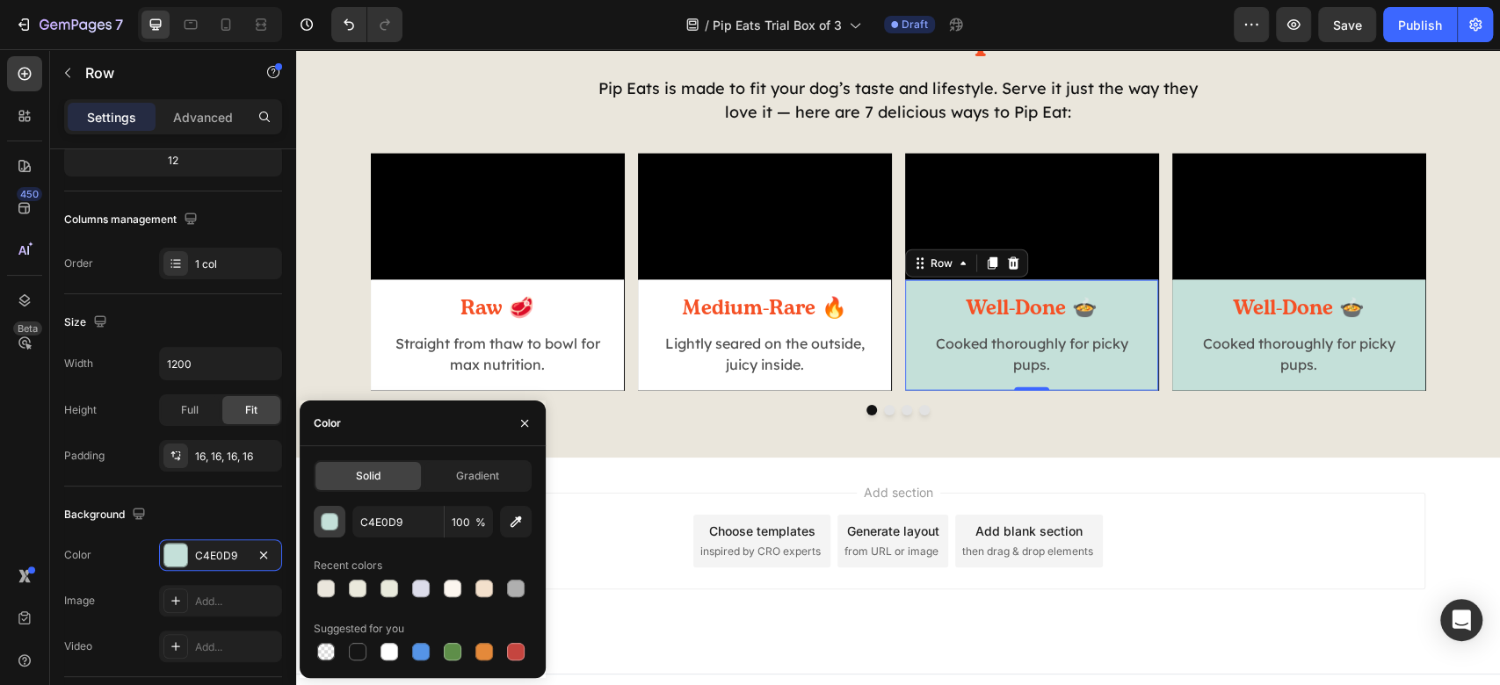
click at [326, 514] on div "button" at bounding box center [331, 523] width 18 height 18
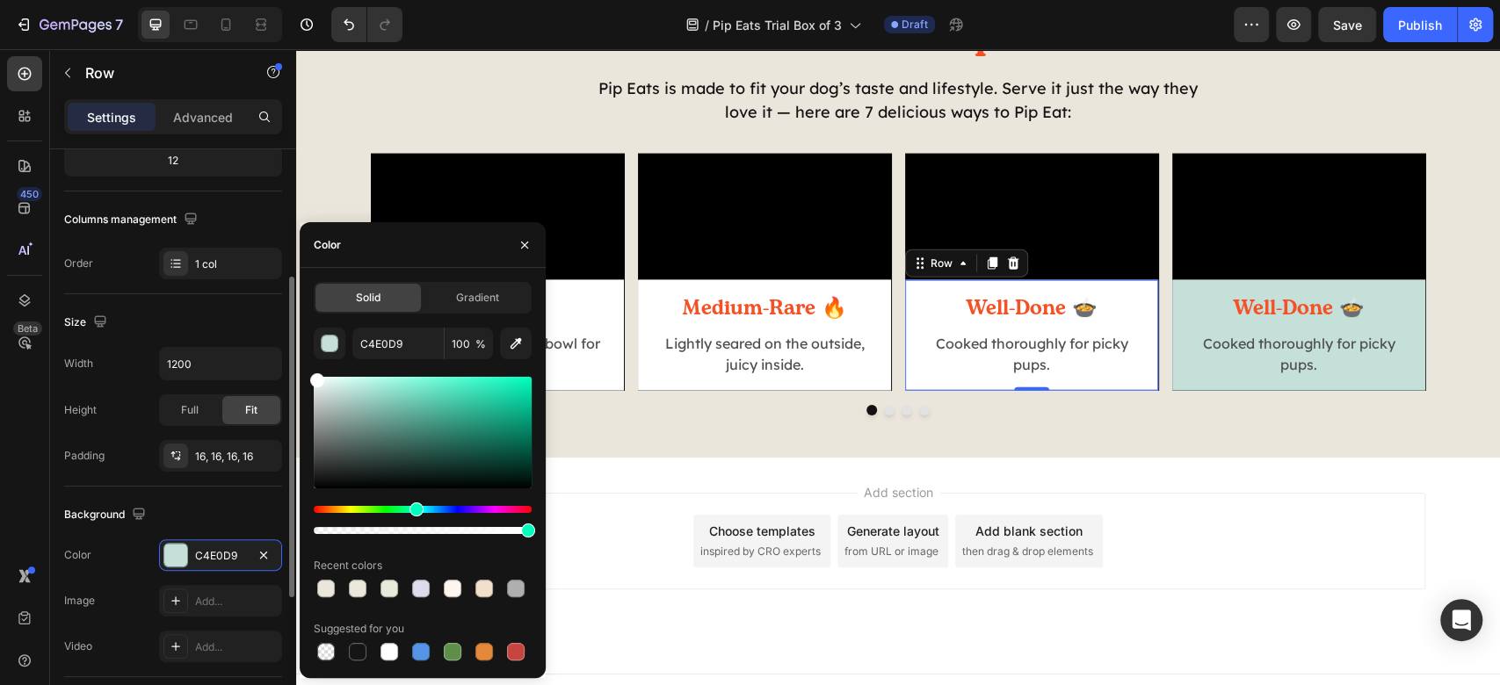
drag, startPoint x: 359, startPoint y: 424, endPoint x: 250, endPoint y: 294, distance: 169.8
click at [250, 294] on div "450 Beta Sections(18) Elements(83) Section Element Hero Section Product Detail …" at bounding box center [148, 367] width 296 height 636
type input "FFFFFF"
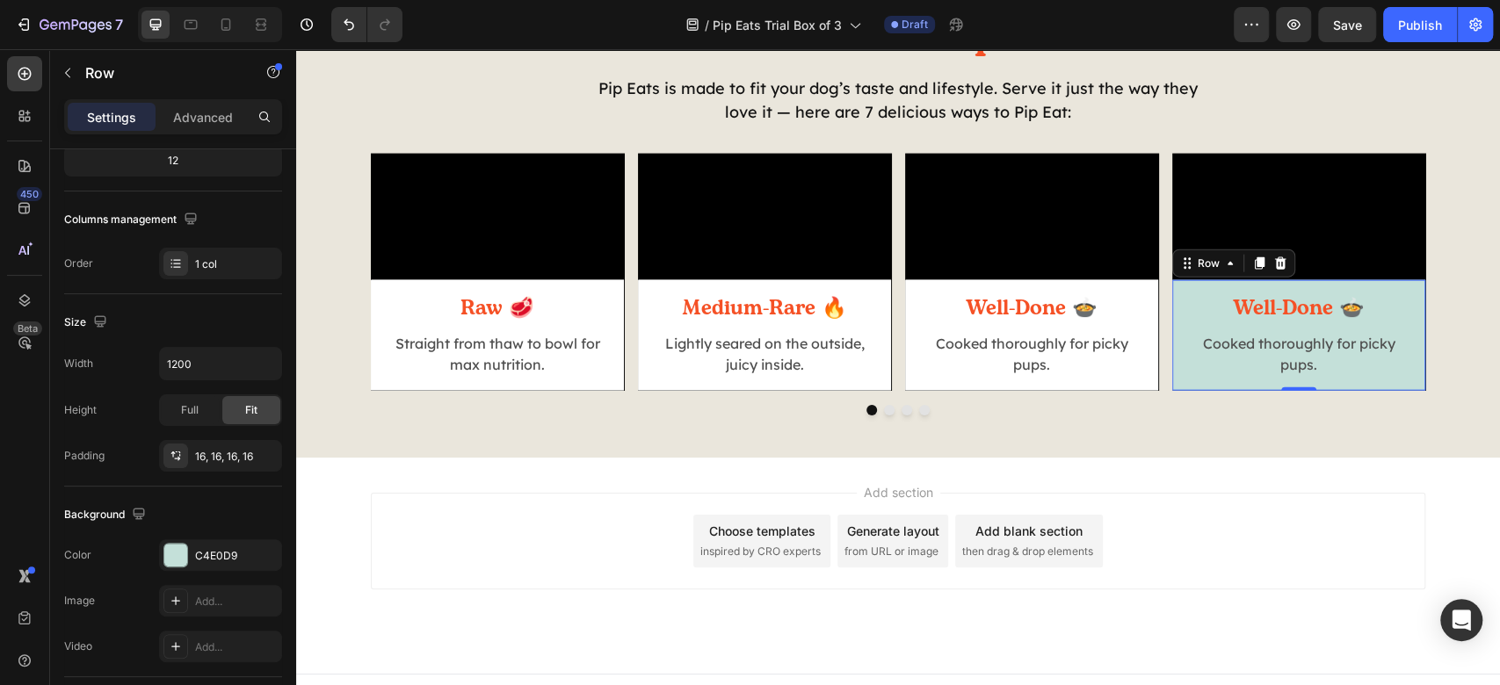
click at [1172, 391] on div "Well-Done 🍲 Heading Cooked thoroughly for picky pups. Text Block Row 0" at bounding box center [1298, 335] width 253 height 111
click at [1186, 377] on div "Cooked thoroughly for picky pups." at bounding box center [1298, 354] width 225 height 46
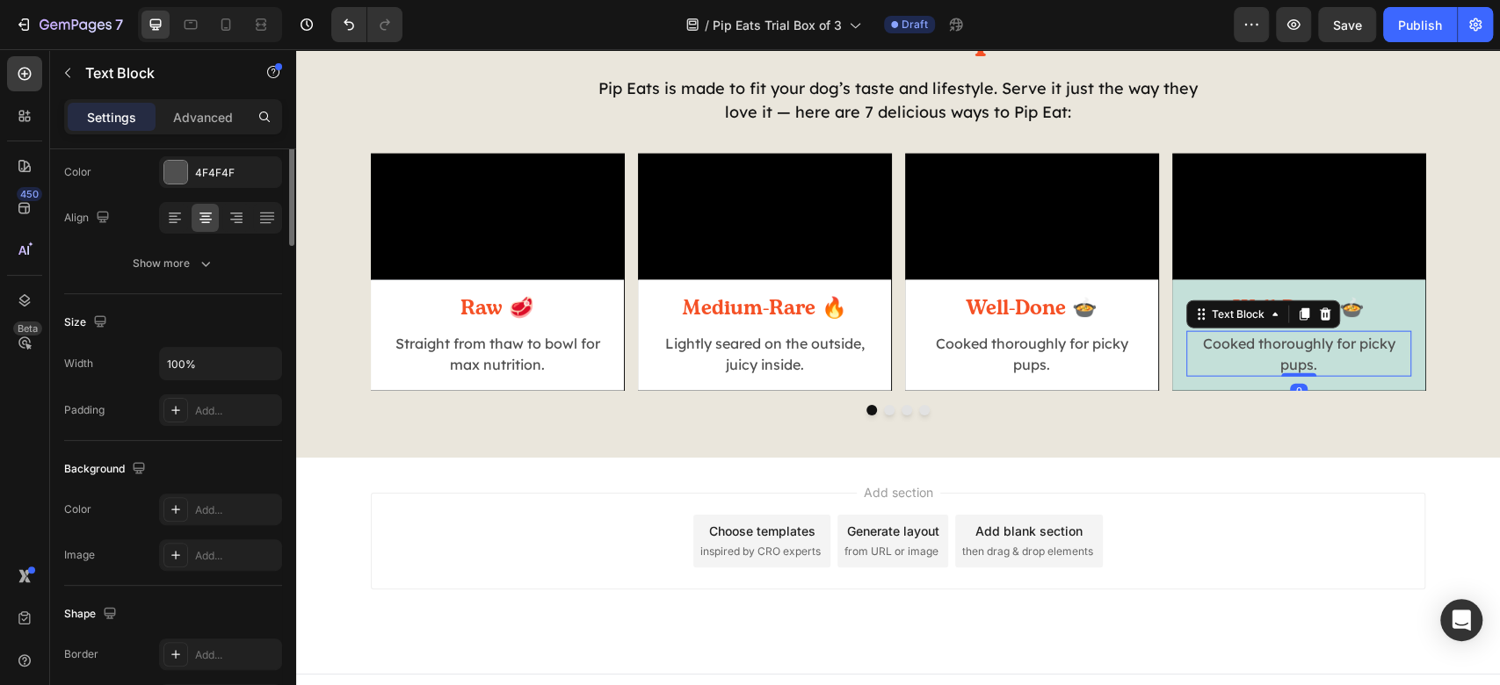
scroll to position [0, 0]
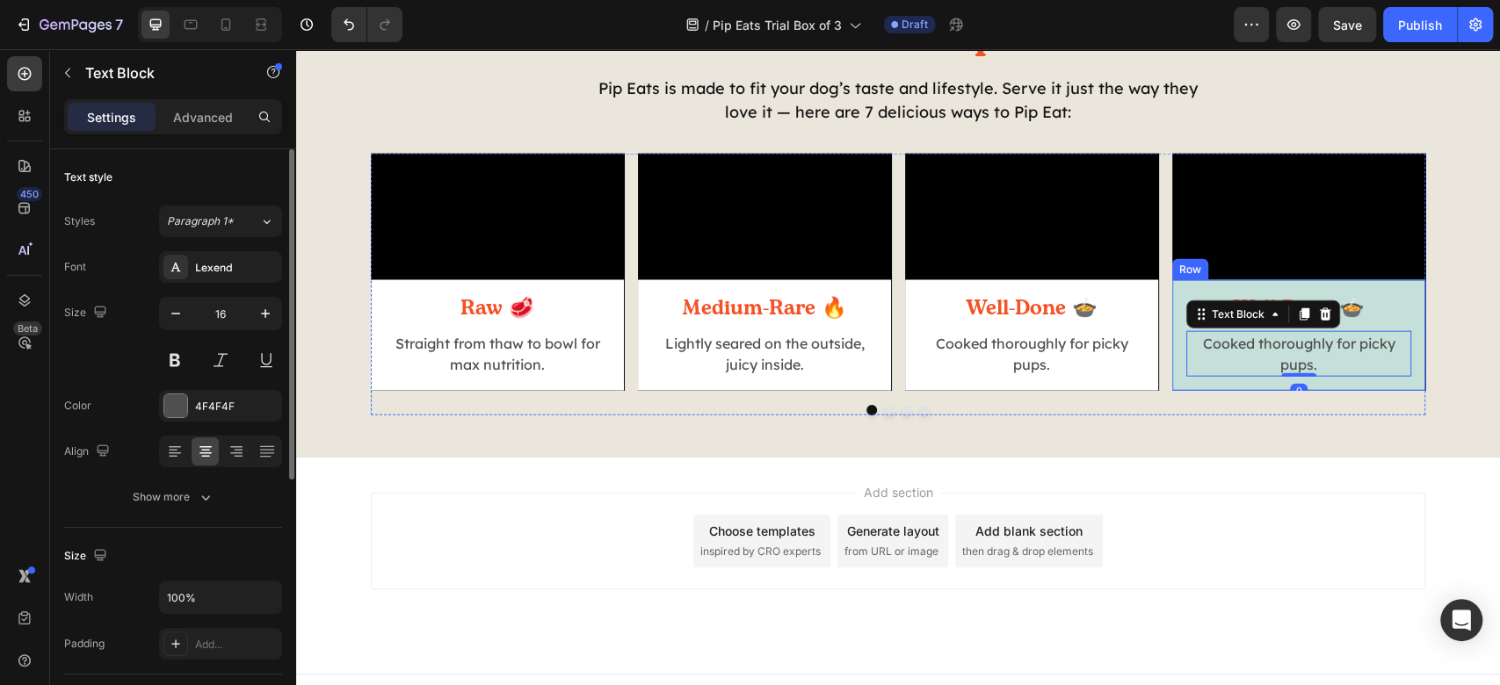
drag, startPoint x: 1172, startPoint y: 461, endPoint x: 1065, endPoint y: 494, distance: 112.0
click at [1172, 391] on div "Well-Done 🍲 Heading Cooked thoroughly for picky pups. Text Block 0 Row" at bounding box center [1298, 335] width 253 height 111
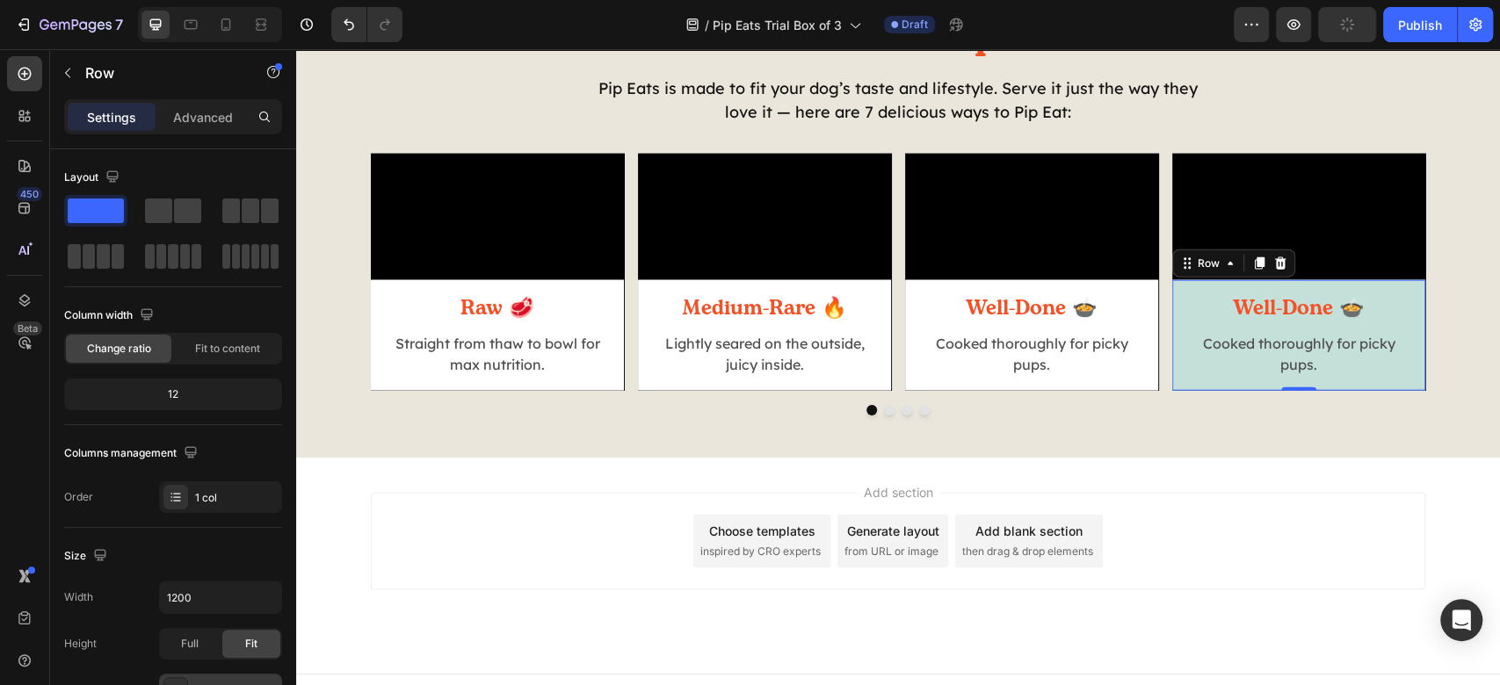
scroll to position [117, 0]
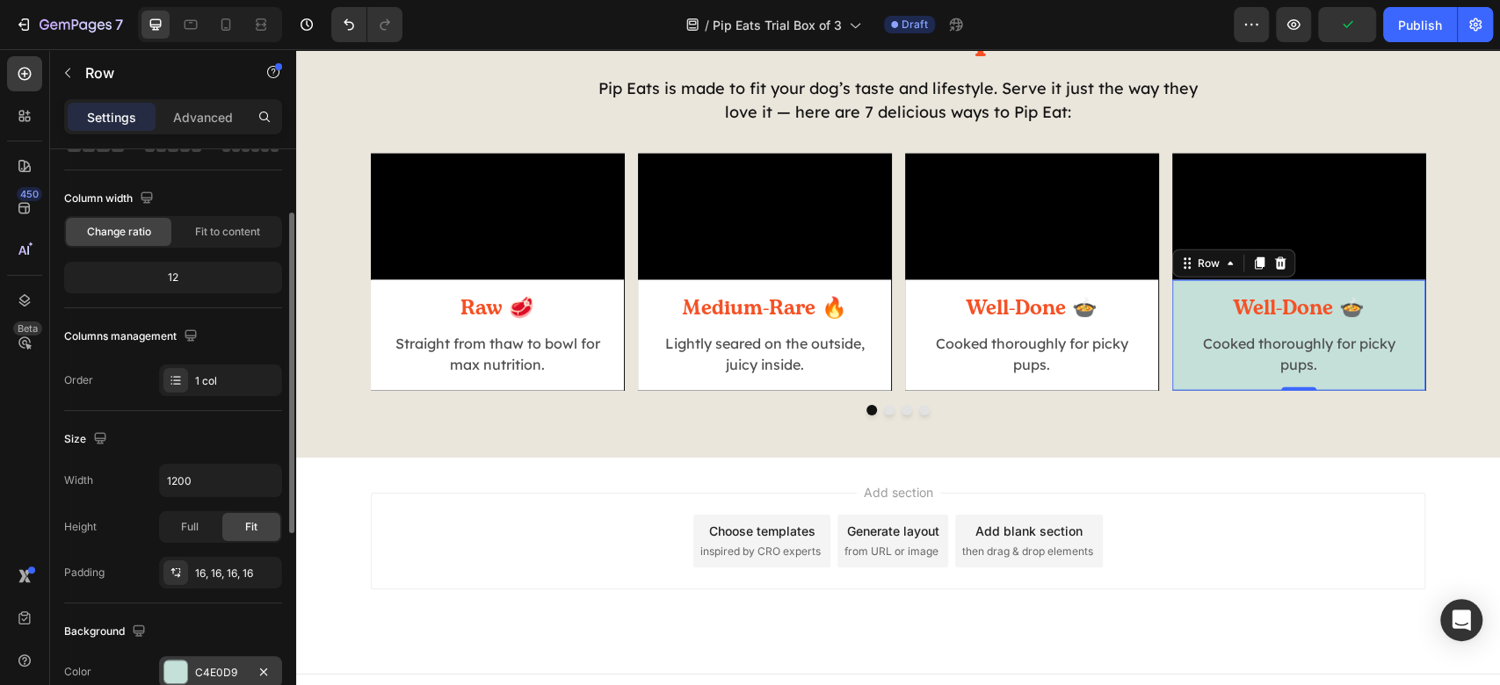
click at [181, 663] on div at bounding box center [175, 672] width 23 height 23
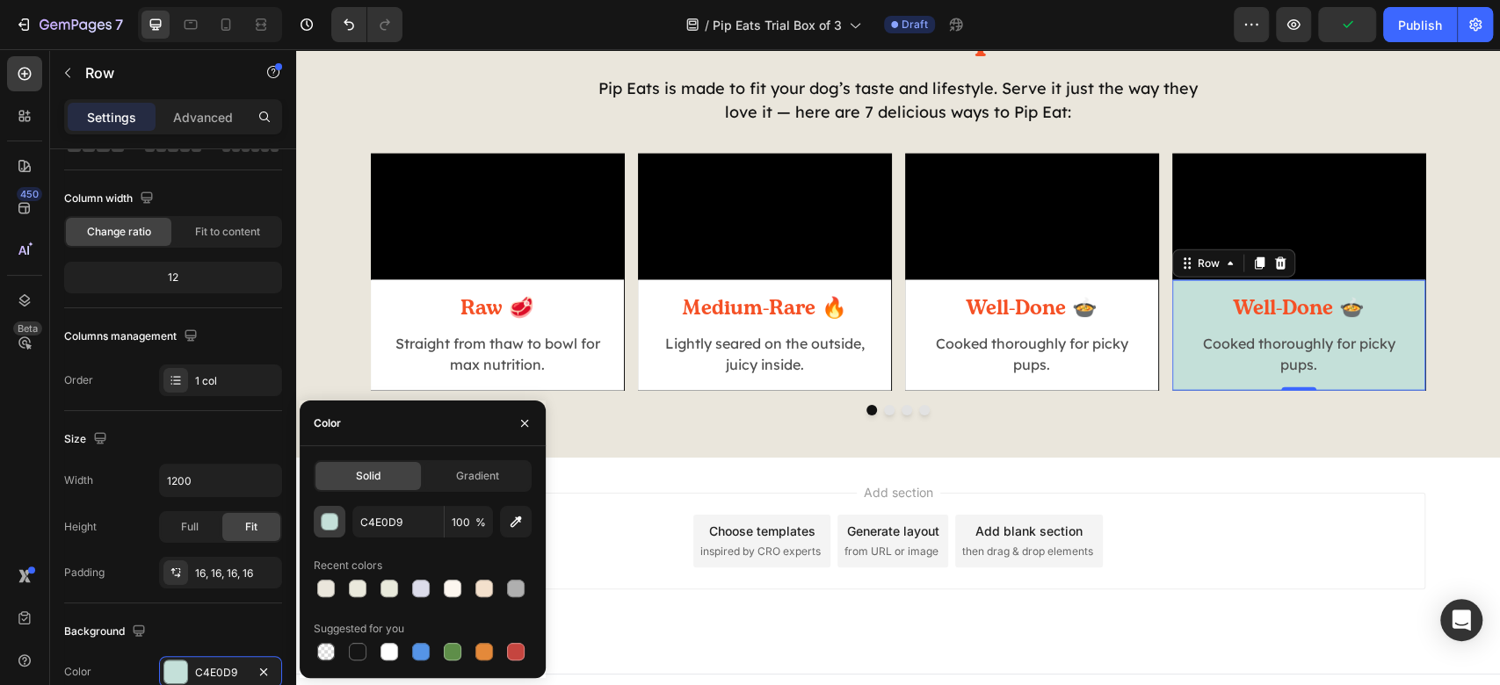
click at [317, 516] on button "button" at bounding box center [330, 522] width 32 height 32
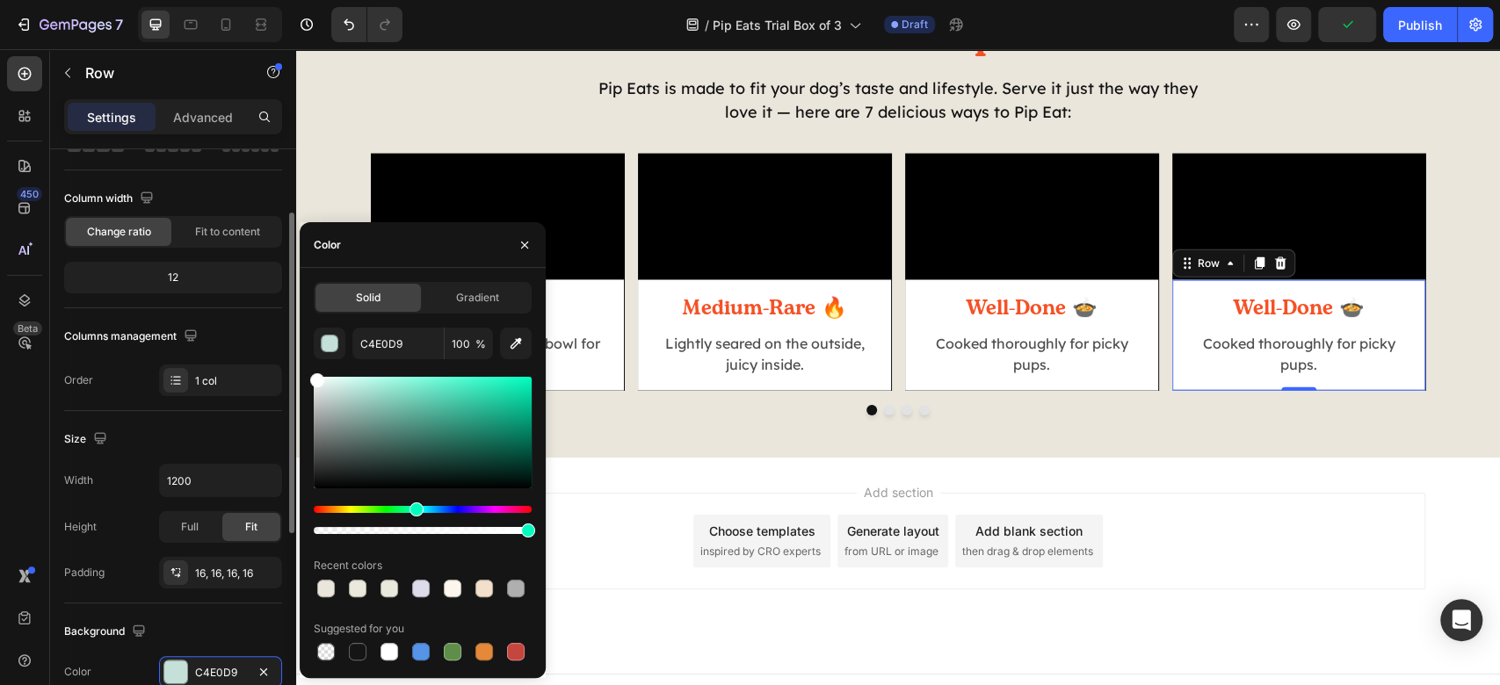
drag, startPoint x: 369, startPoint y: 399, endPoint x: 128, endPoint y: 223, distance: 298.1
click at [222, 254] on div "450 Beta Sections(18) Elements(83) Section Element Hero Section Product Detail …" at bounding box center [148, 367] width 296 height 636
type input "FFFFFF"
click at [1258, 324] on h2 "Well-Done 🍲" at bounding box center [1298, 309] width 225 height 30
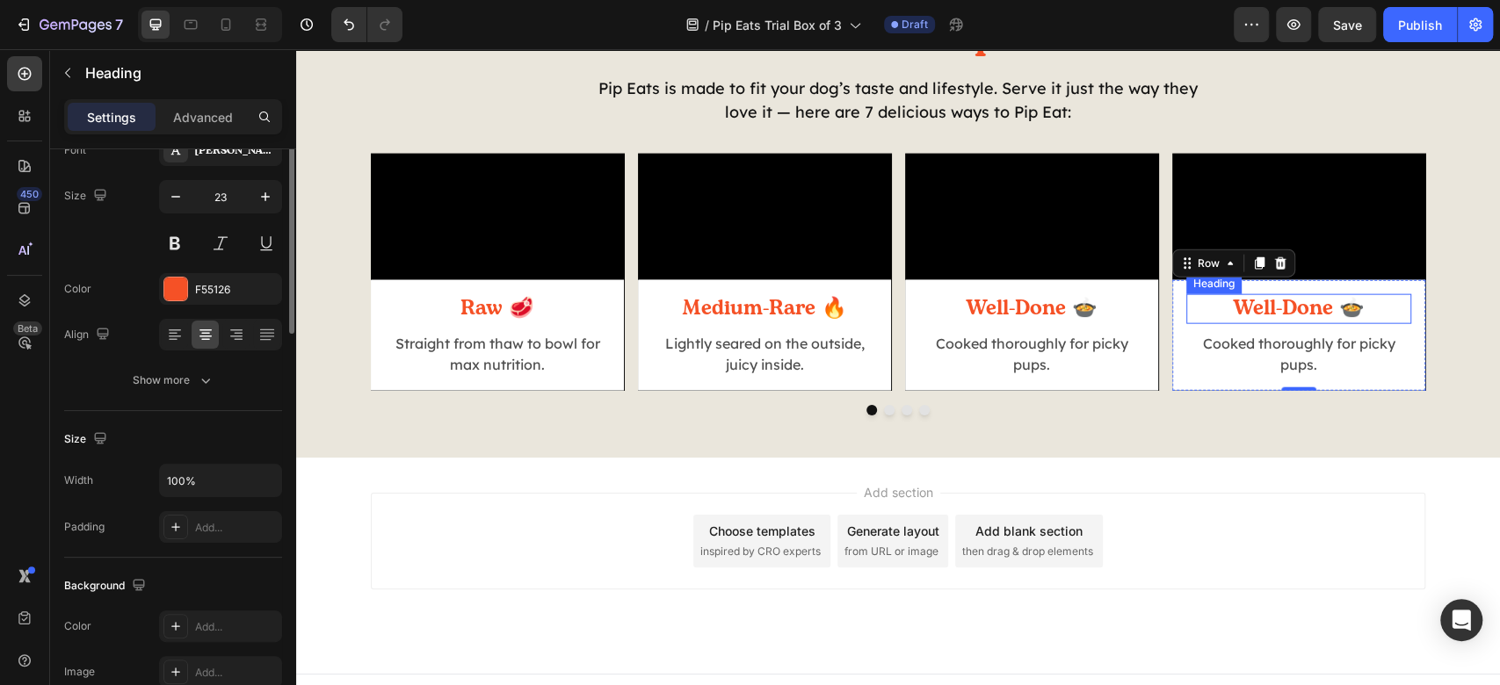
scroll to position [0, 0]
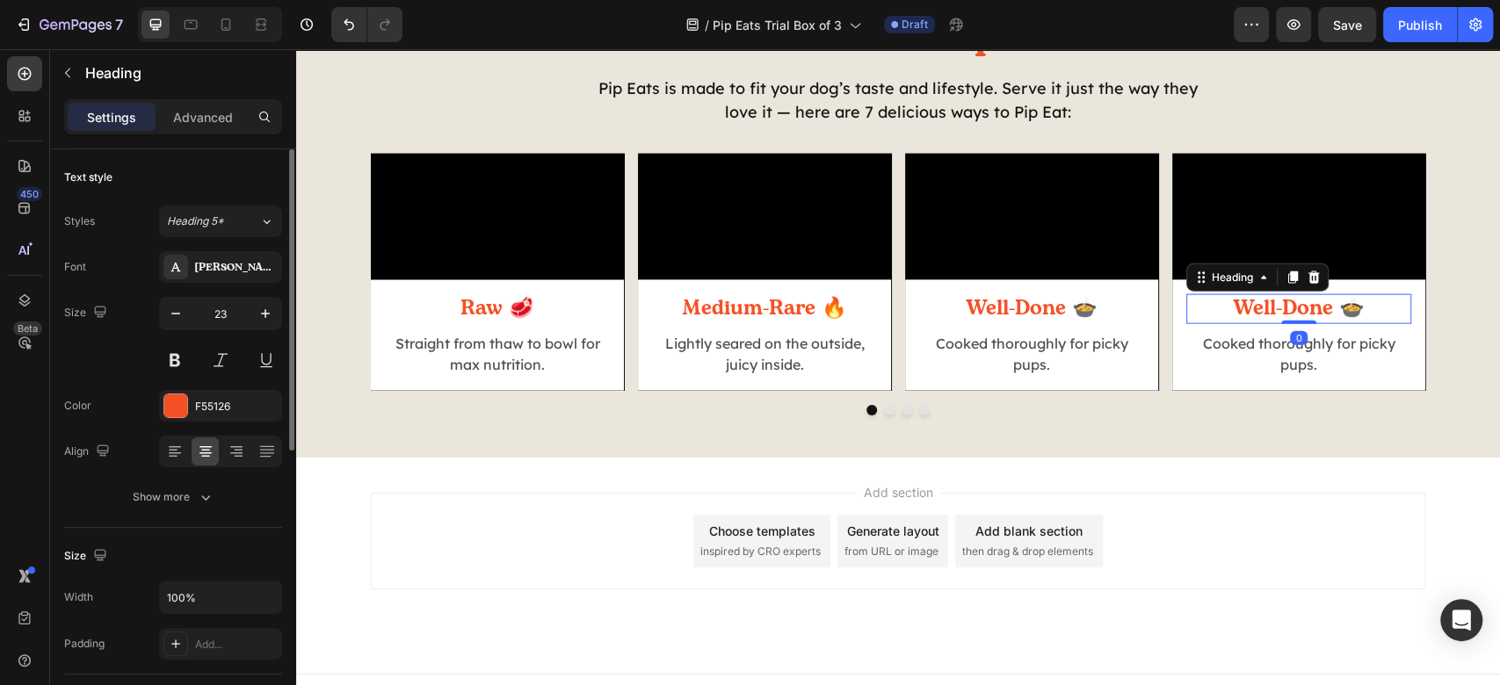
click at [1258, 324] on h2 "Well-Done 🍲" at bounding box center [1298, 309] width 225 height 30
click at [1258, 323] on p "Well-Done 🍲" at bounding box center [1298, 309] width 221 height 26
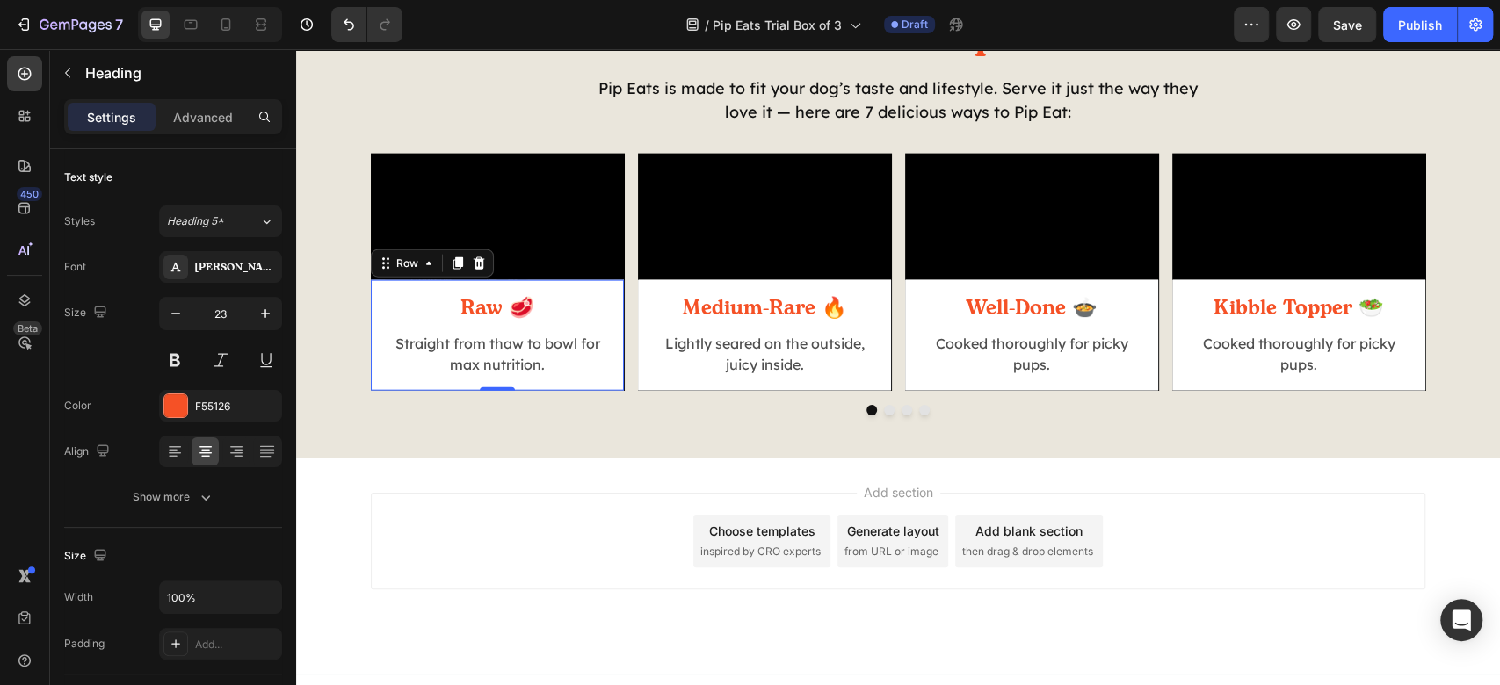
click at [605, 391] on div "Raw 🥩 Heading Straight from thaw to bowl for max nutrition. Text Block Row 0" at bounding box center [497, 335] width 253 height 111
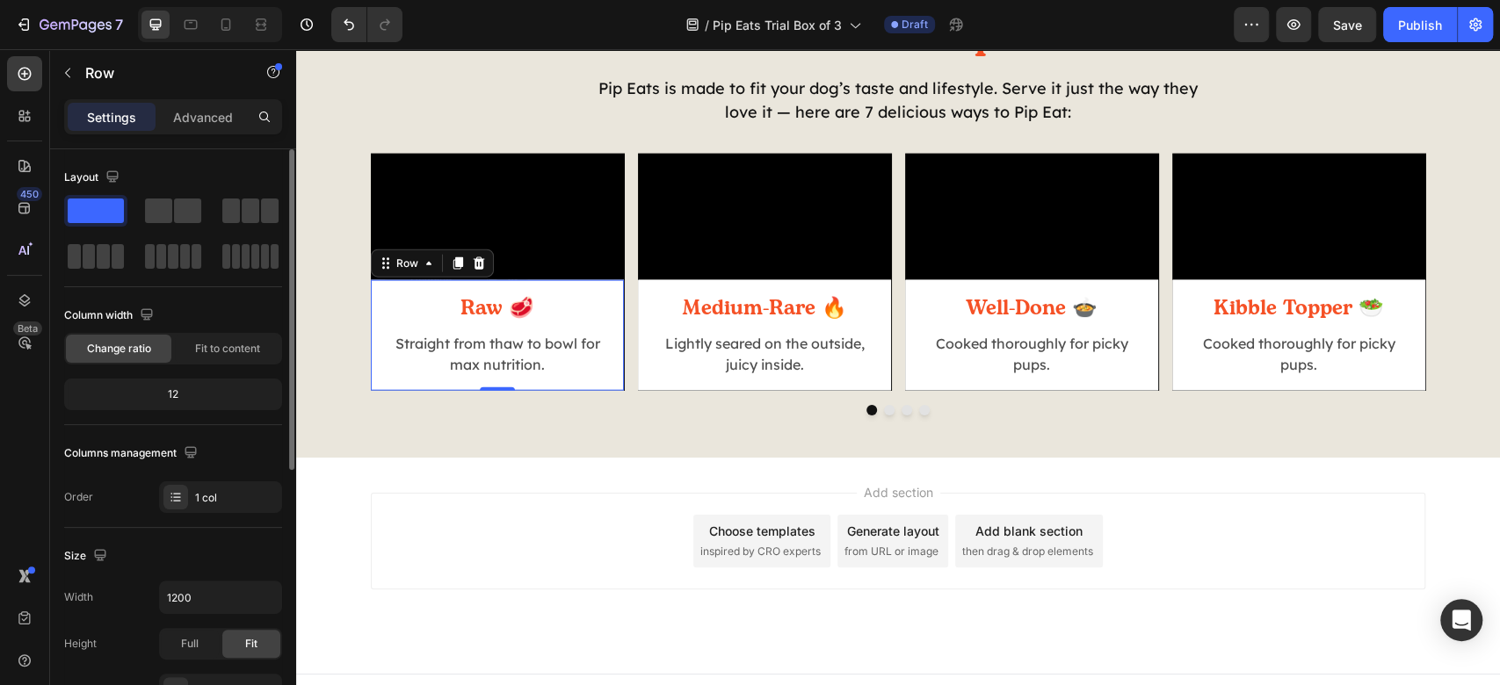
scroll to position [234, 0]
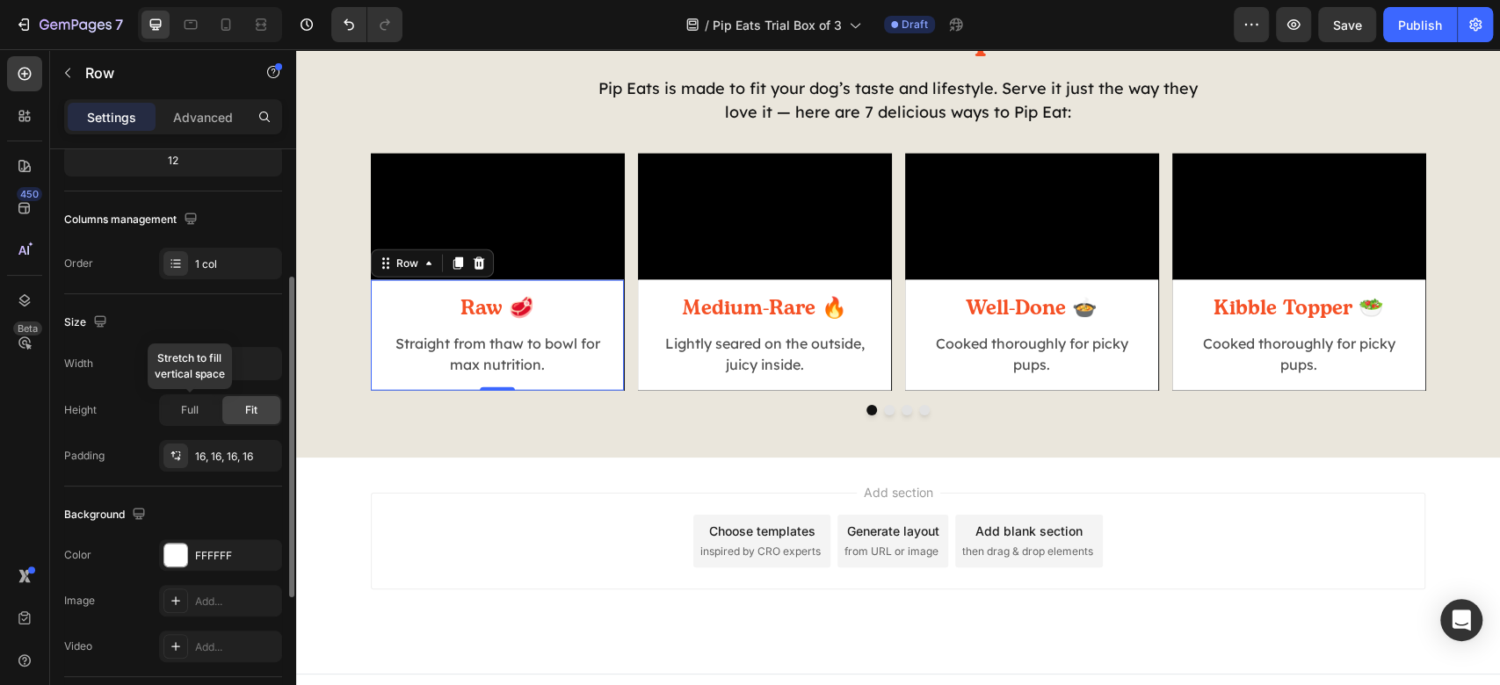
click at [191, 411] on span "Full" at bounding box center [190, 410] width 18 height 16
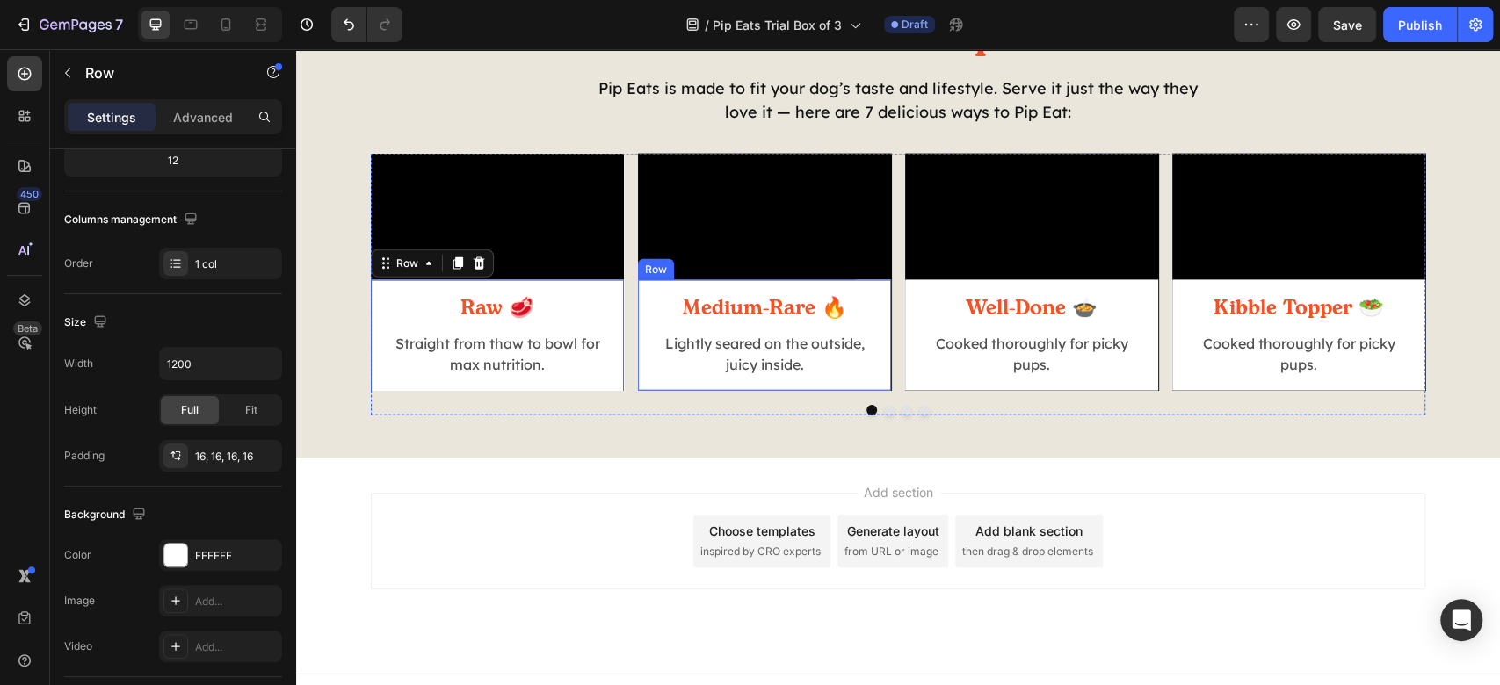
click at [876, 391] on div "Medium-Rare 🔥 Heading Lightly seared on the outside, juicy inside. Text Block R…" at bounding box center [764, 335] width 253 height 111
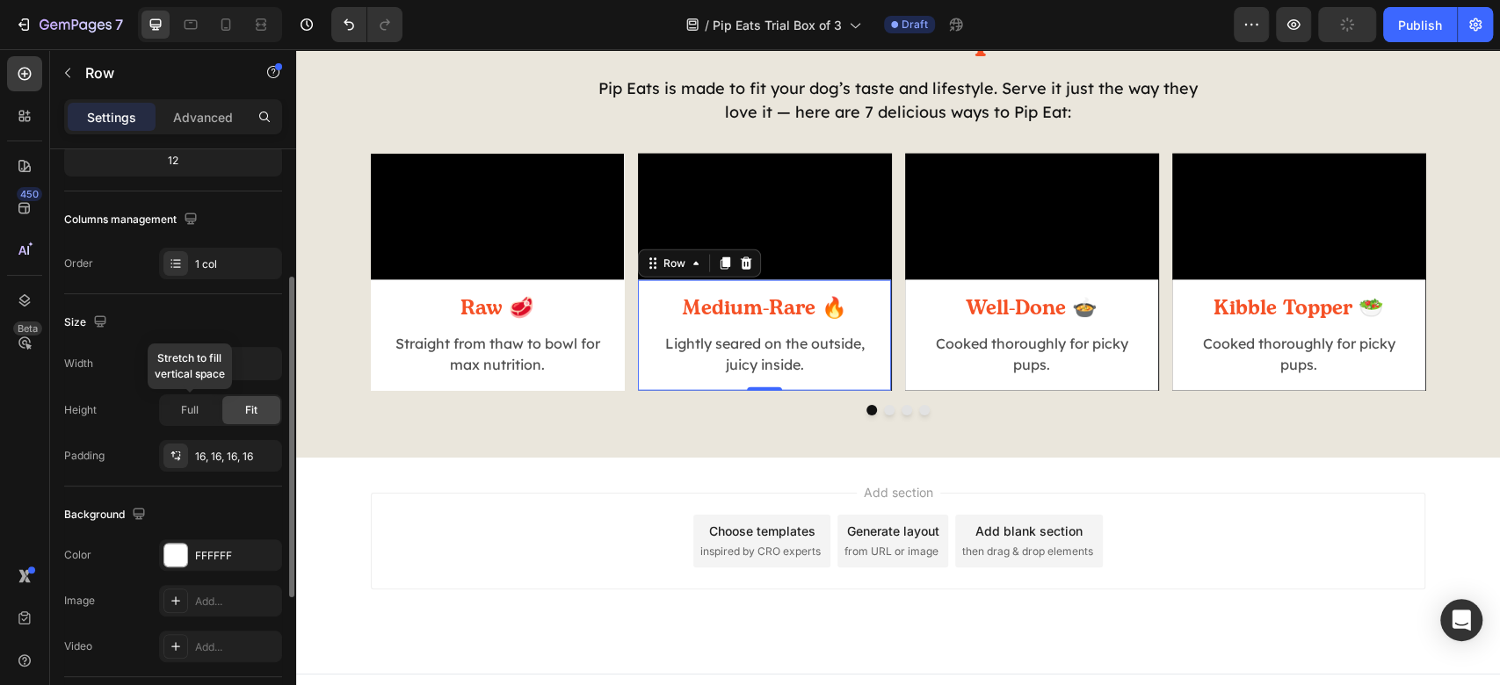
click at [191, 402] on span "Full" at bounding box center [190, 410] width 18 height 16
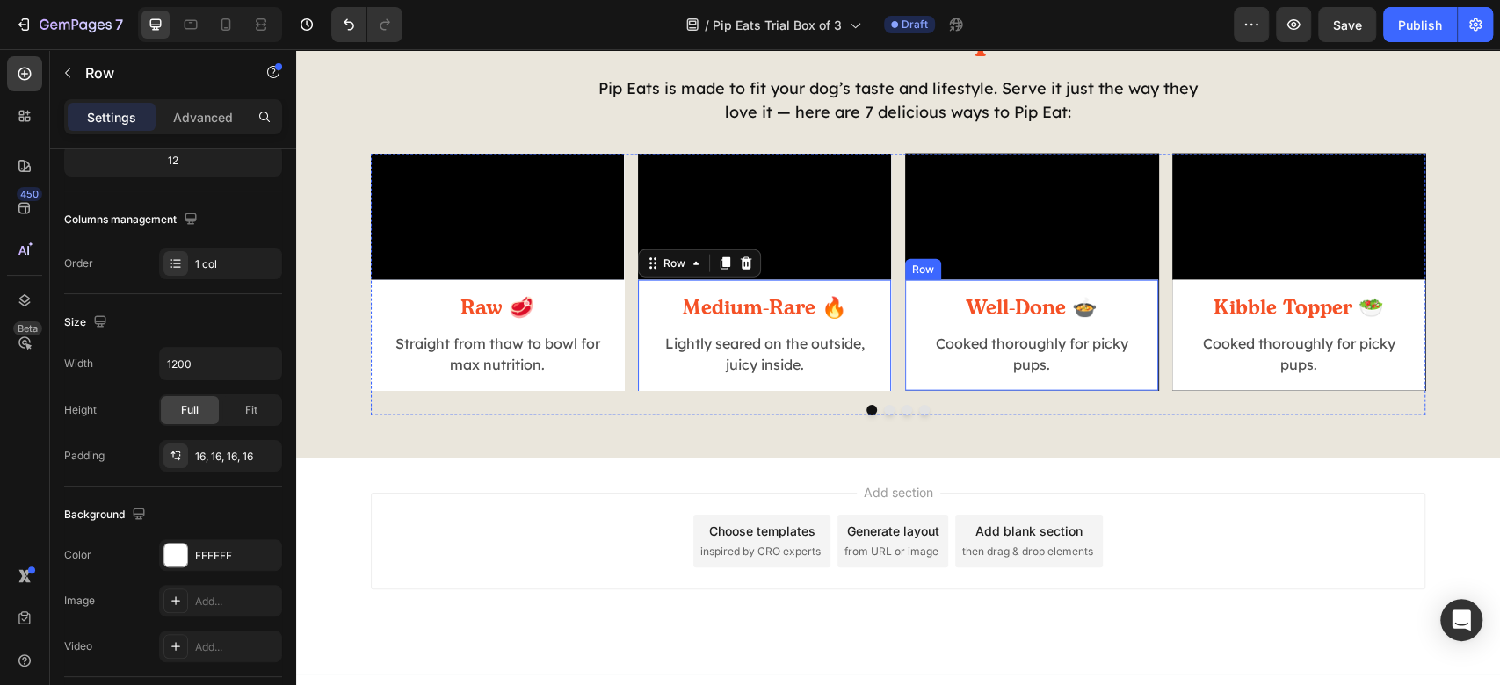
click at [1142, 391] on div "Well-Done 🍲 Heading Cooked thoroughly for picky pups. Text Block Row" at bounding box center [1031, 335] width 253 height 111
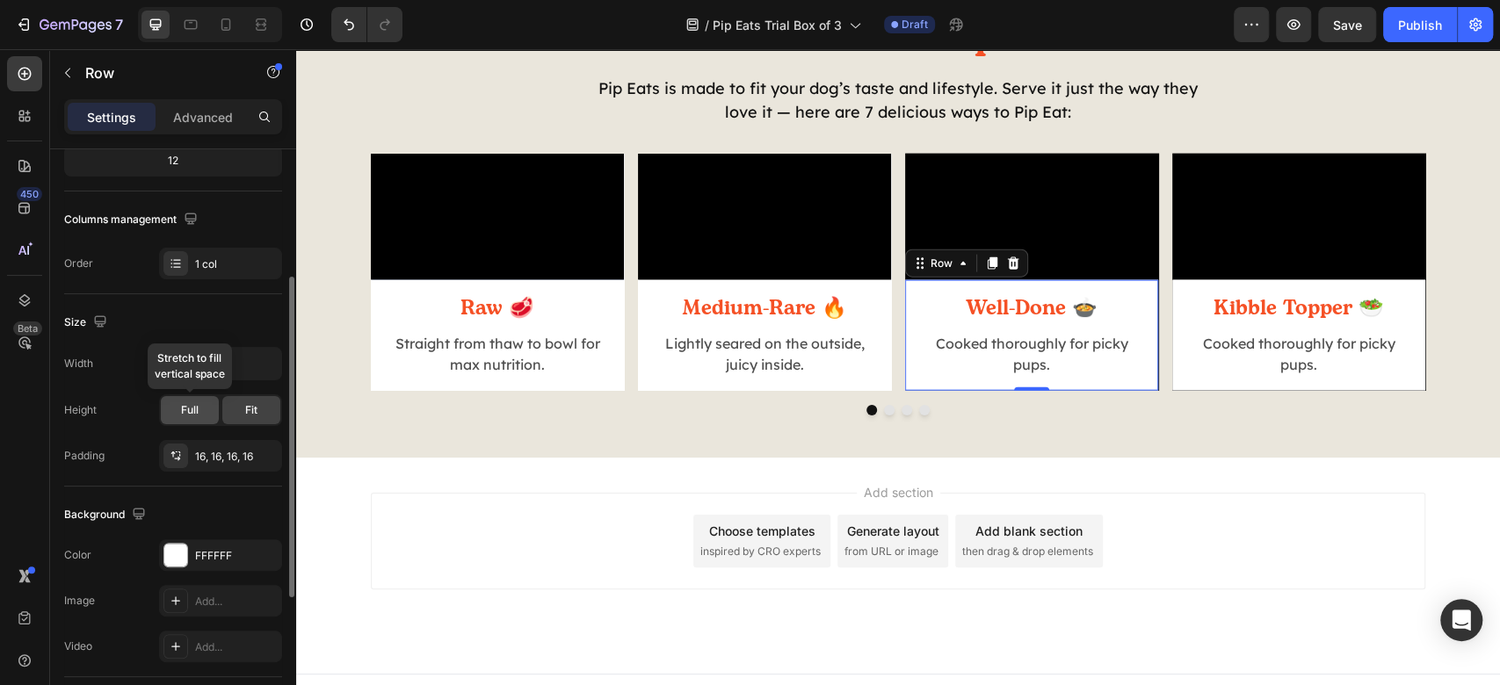
click at [205, 404] on div "Full" at bounding box center [190, 410] width 58 height 28
click at [1172, 391] on div "Kibble Topper 🥗 Heading Cooked thoroughly for picky pups. Text Block Row" at bounding box center [1298, 335] width 253 height 111
click at [191, 411] on span "Full" at bounding box center [190, 410] width 18 height 16
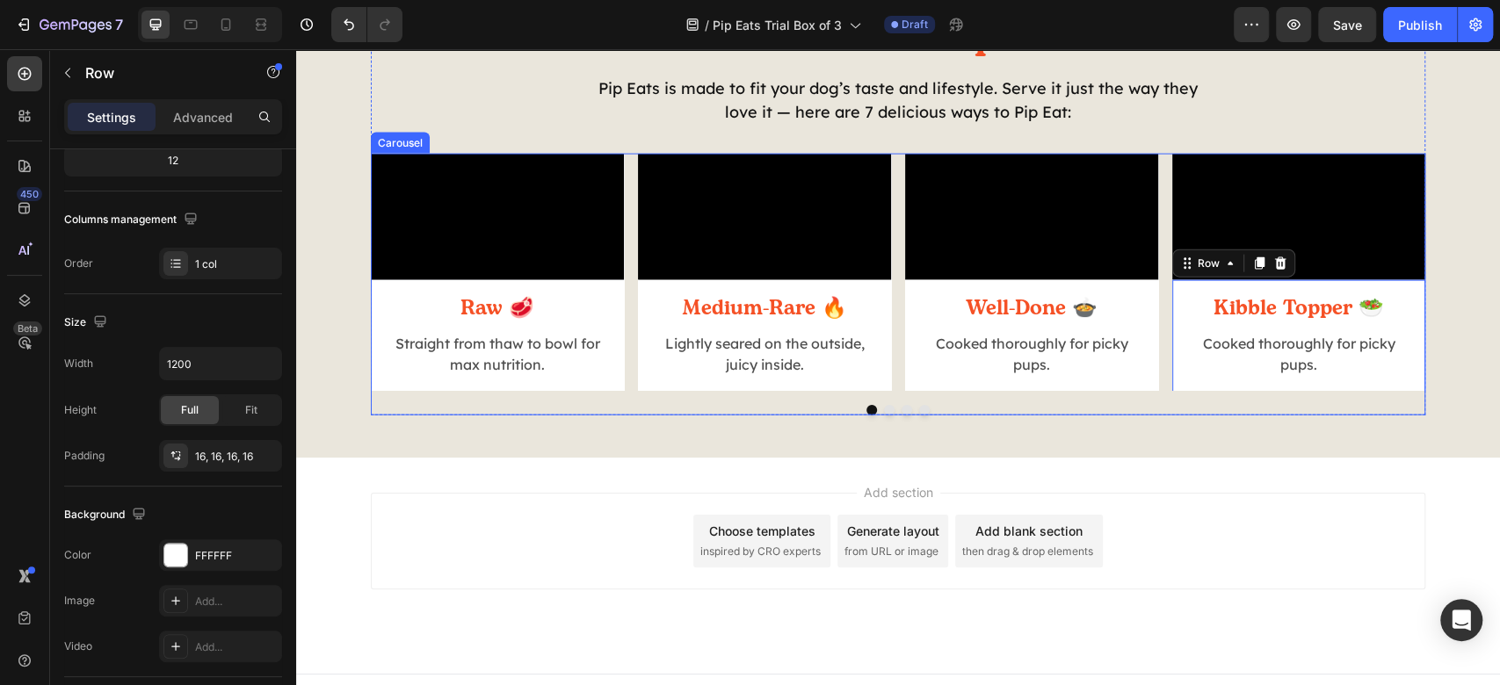
click at [1014, 416] on div at bounding box center [898, 410] width 1055 height 11
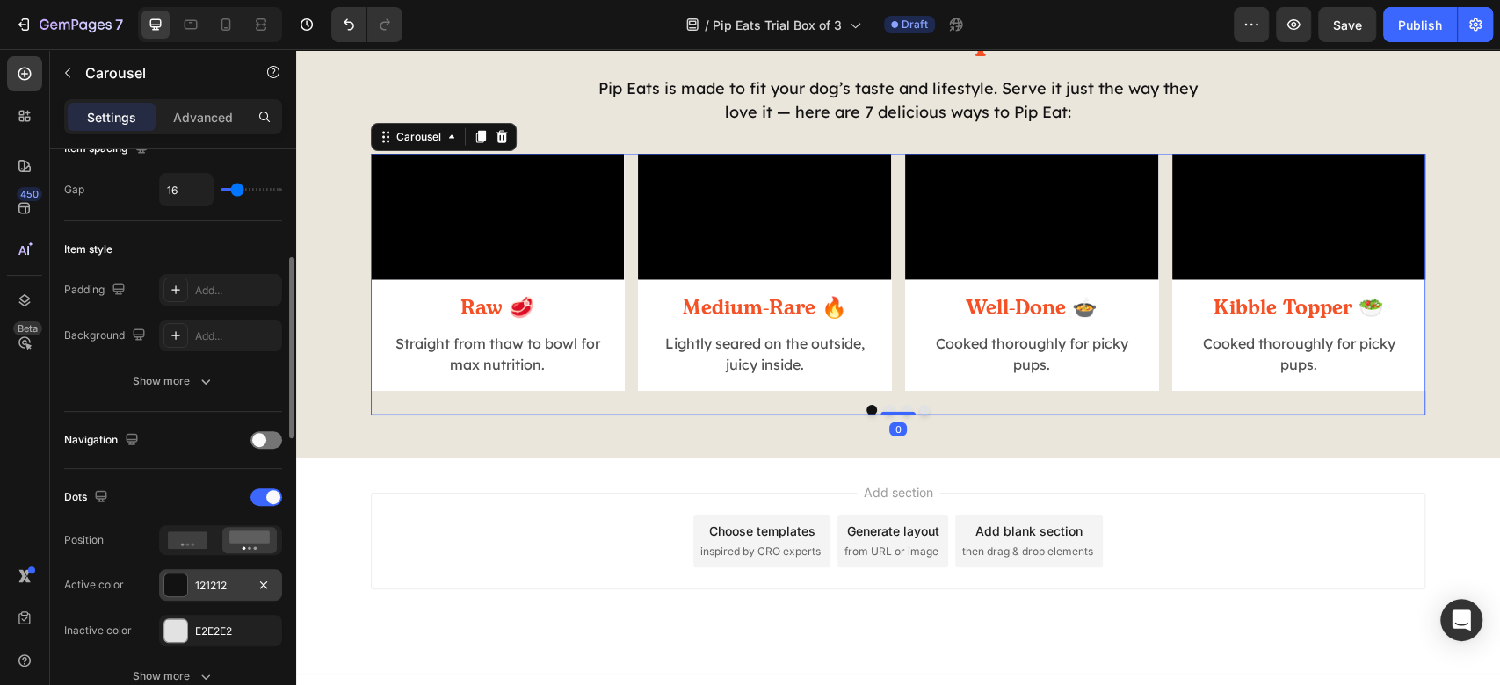
scroll to position [468, 0]
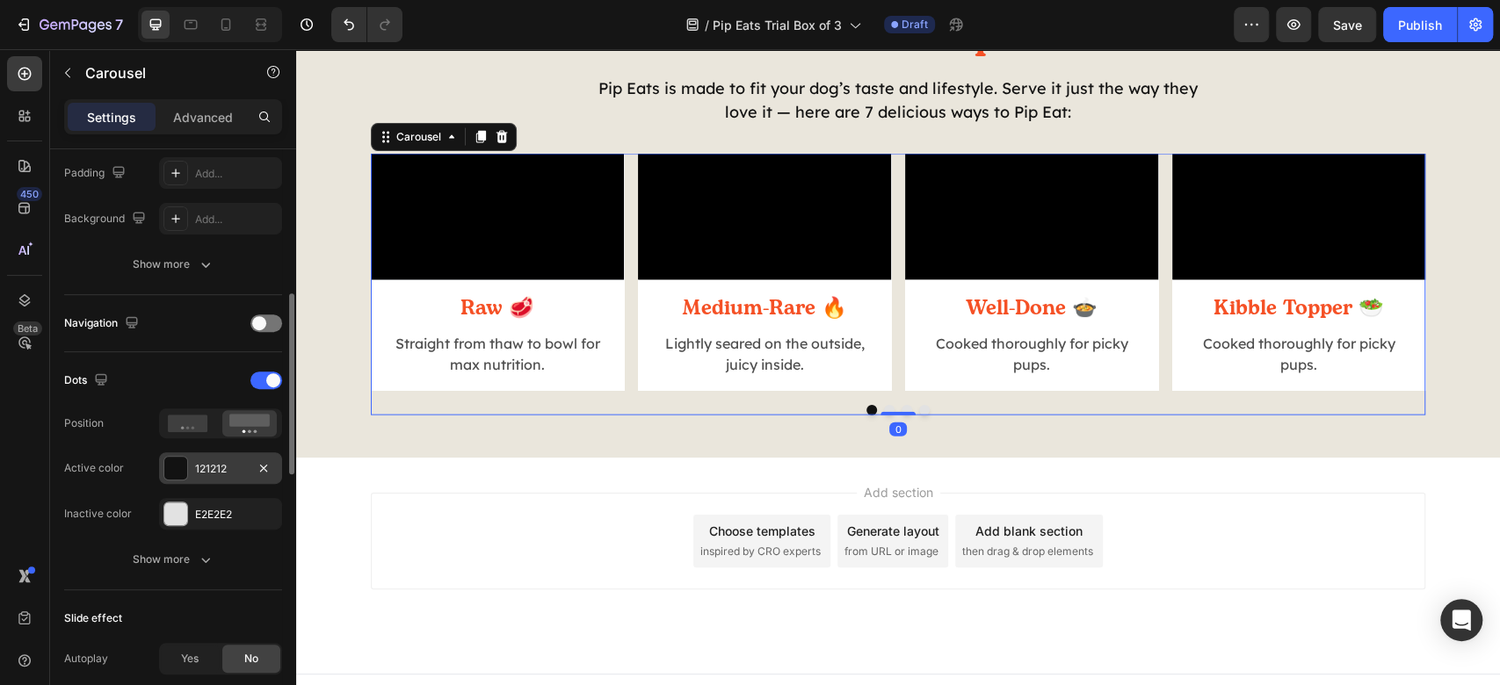
click at [170, 468] on div at bounding box center [175, 468] width 23 height 23
click at [179, 511] on div at bounding box center [175, 514] width 23 height 23
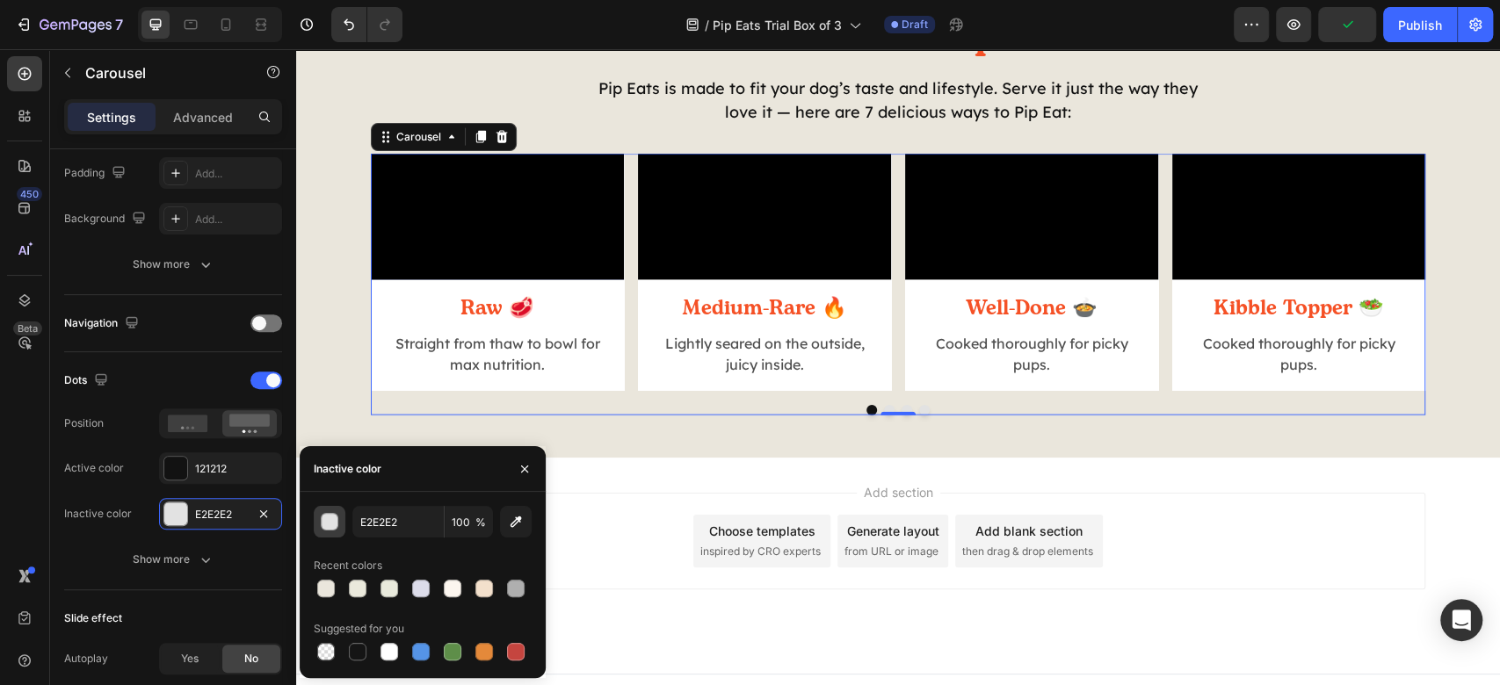
click at [341, 531] on button "button" at bounding box center [330, 522] width 32 height 32
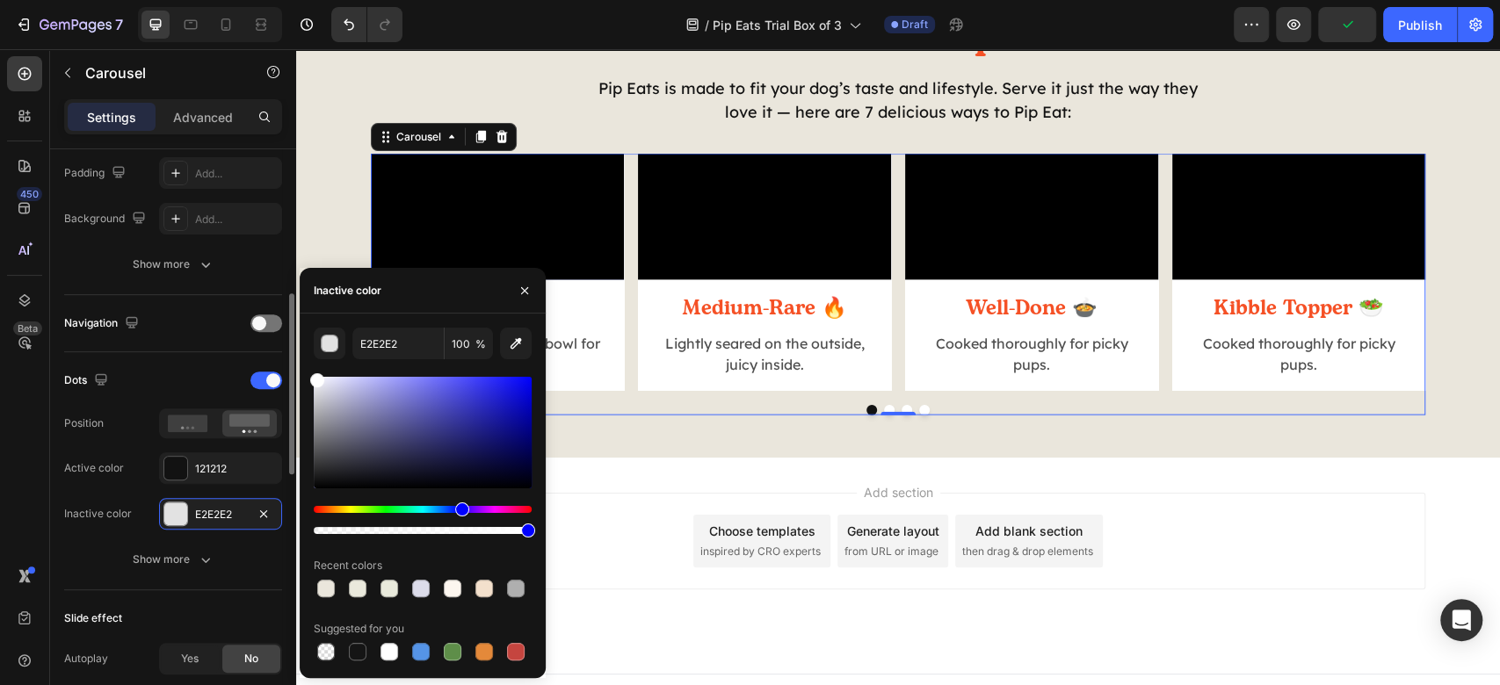
drag, startPoint x: 246, startPoint y: 326, endPoint x: 257, endPoint y: 281, distance: 46.0
click at [223, 280] on div "450 Beta Sections(18) Elements(83) Section Element Hero Section Product Detail …" at bounding box center [148, 367] width 296 height 636
type input "FFFFFF"
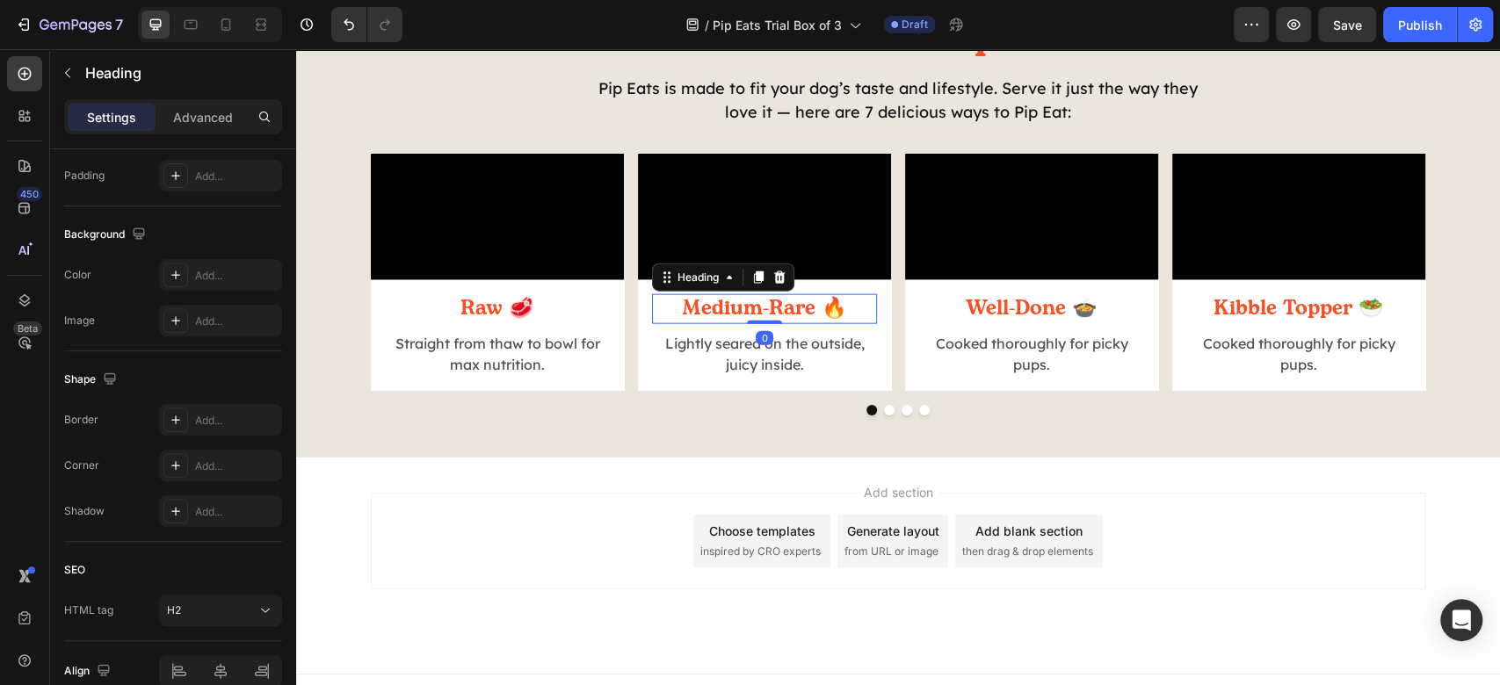
click at [732, 323] on p "Medium-Rare 🔥" at bounding box center [764, 309] width 221 height 26
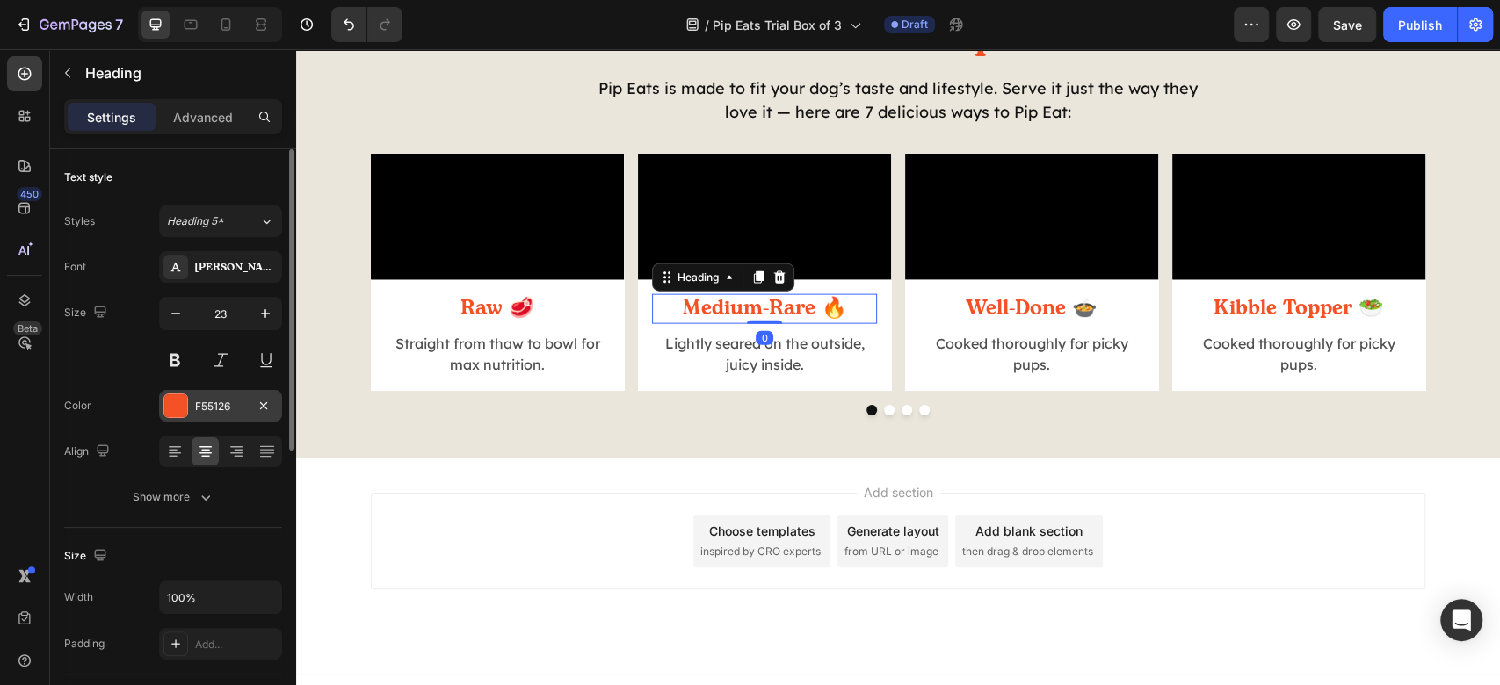
click at [234, 417] on div "F55126" at bounding box center [220, 406] width 123 height 32
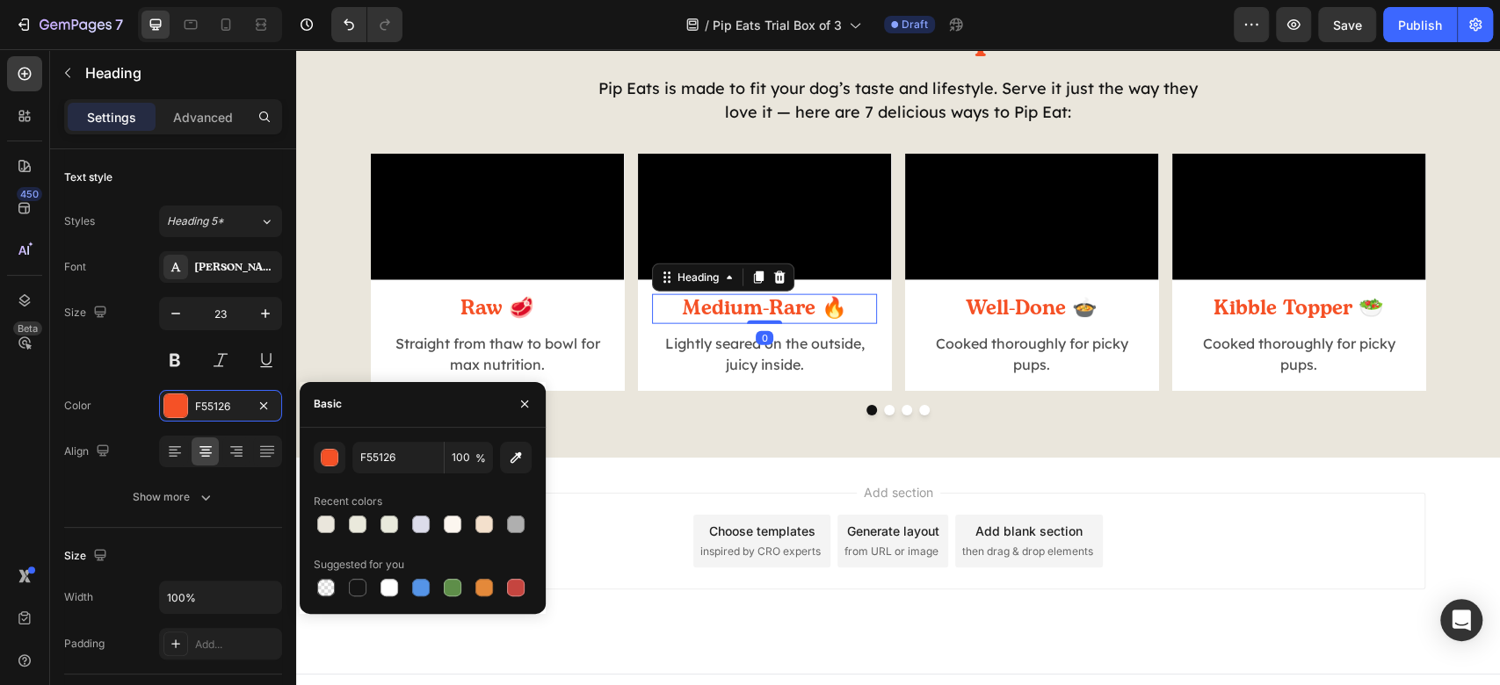
click at [448, 474] on div "F55126 100 % Recent colors Suggested for you" at bounding box center [423, 521] width 218 height 158
click at [424, 459] on input "F55126" at bounding box center [397, 458] width 91 height 32
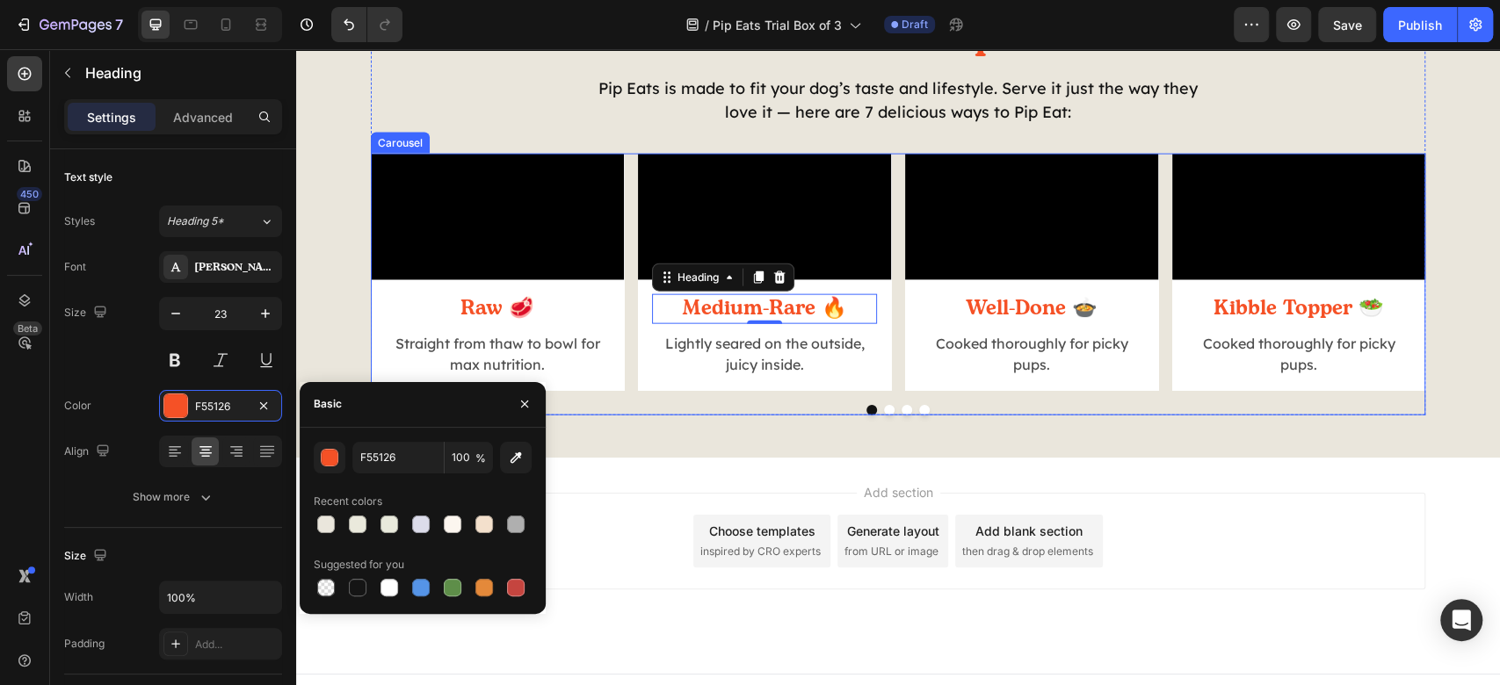
click at [745, 416] on div at bounding box center [898, 410] width 1055 height 11
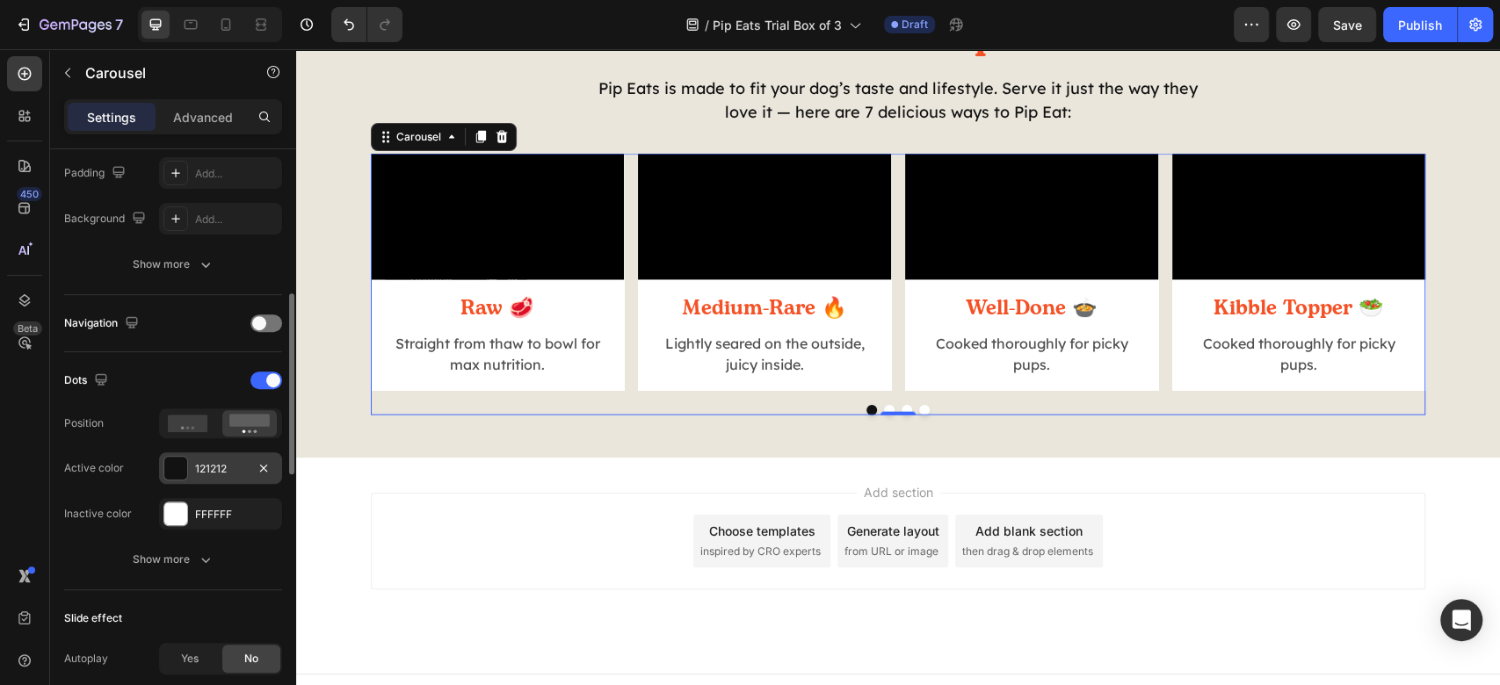
scroll to position [585, 0]
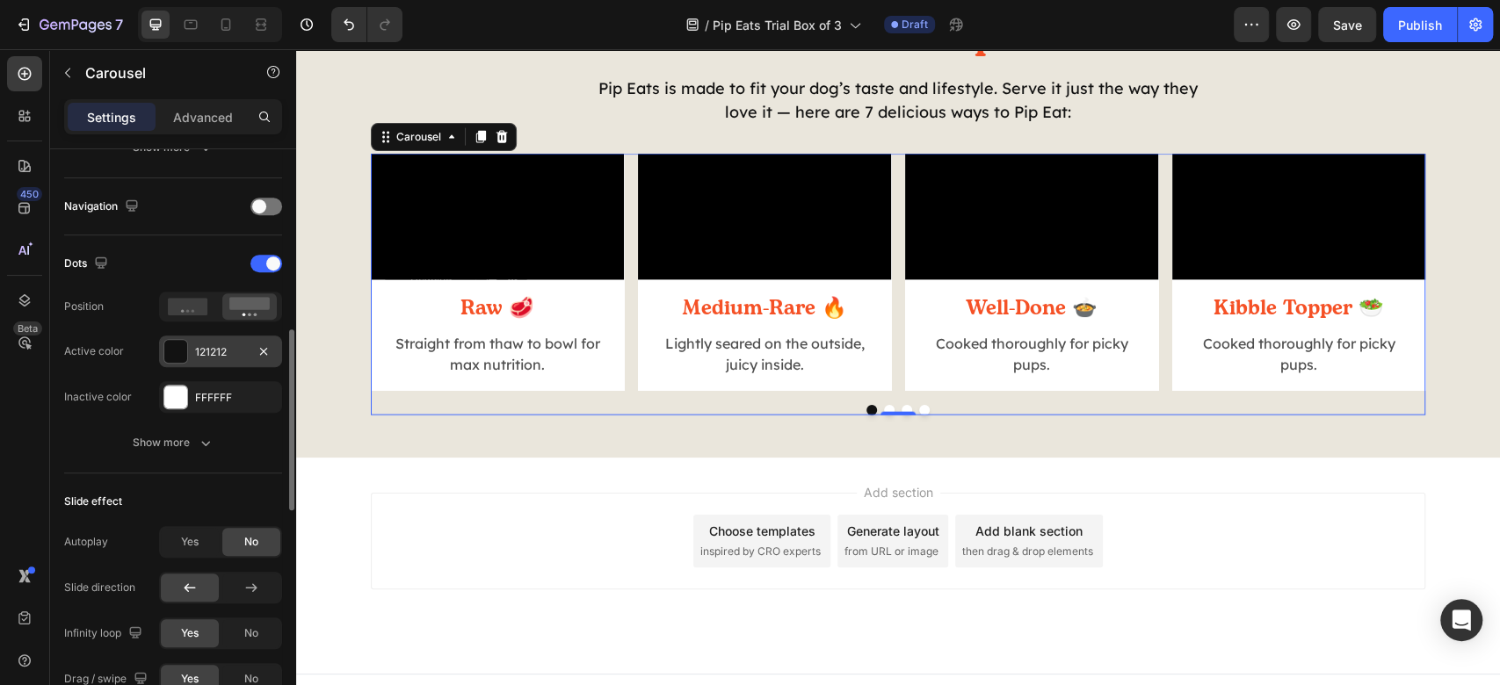
click at [165, 340] on div at bounding box center [175, 351] width 23 height 23
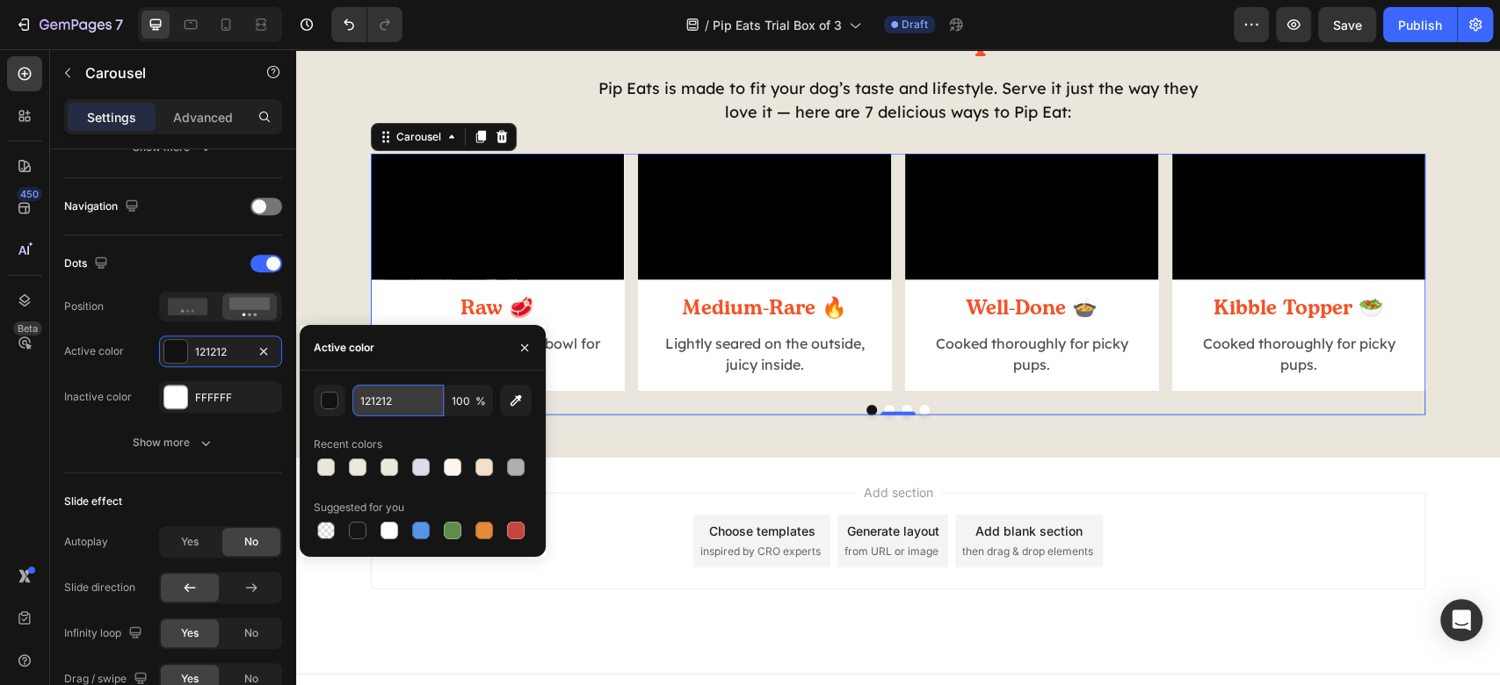
click at [411, 403] on input "121212" at bounding box center [397, 401] width 91 height 32
paste input "F55126"
type input "F55126"
click at [416, 432] on div "Recent colors" at bounding box center [423, 445] width 218 height 28
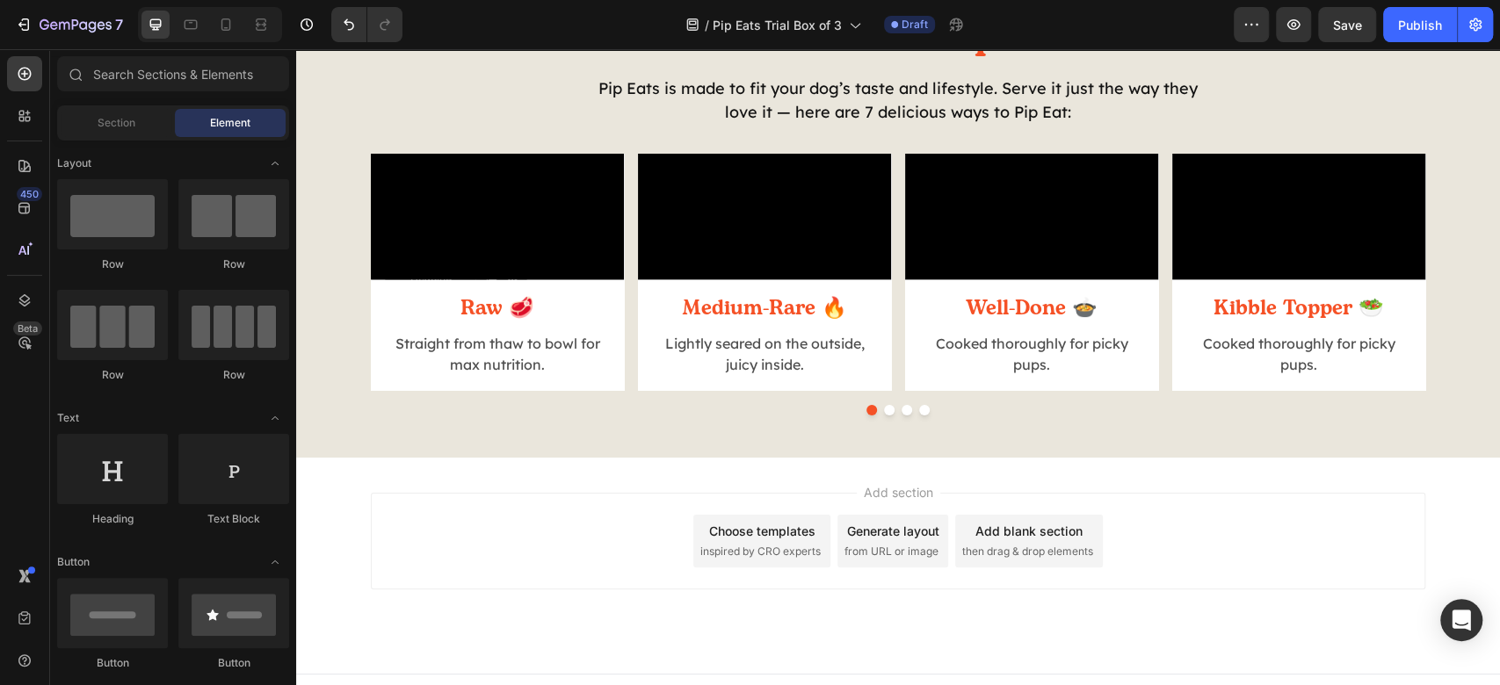
click at [1230, 599] on div "Add section Choose templates inspired by CRO experts Generate layout from URL o…" at bounding box center [898, 566] width 1204 height 216
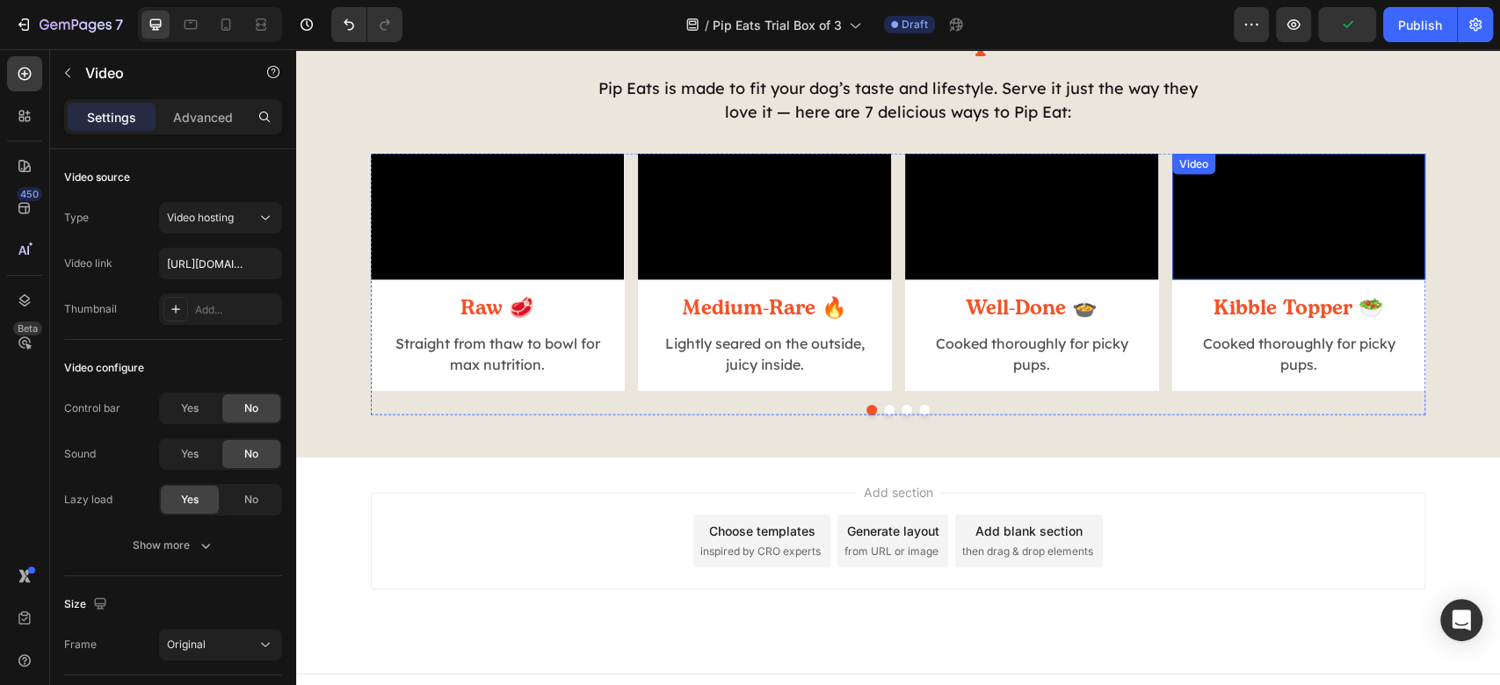
click at [1307, 280] on video at bounding box center [1298, 217] width 253 height 127
click at [1336, 280] on video at bounding box center [1298, 217] width 253 height 127
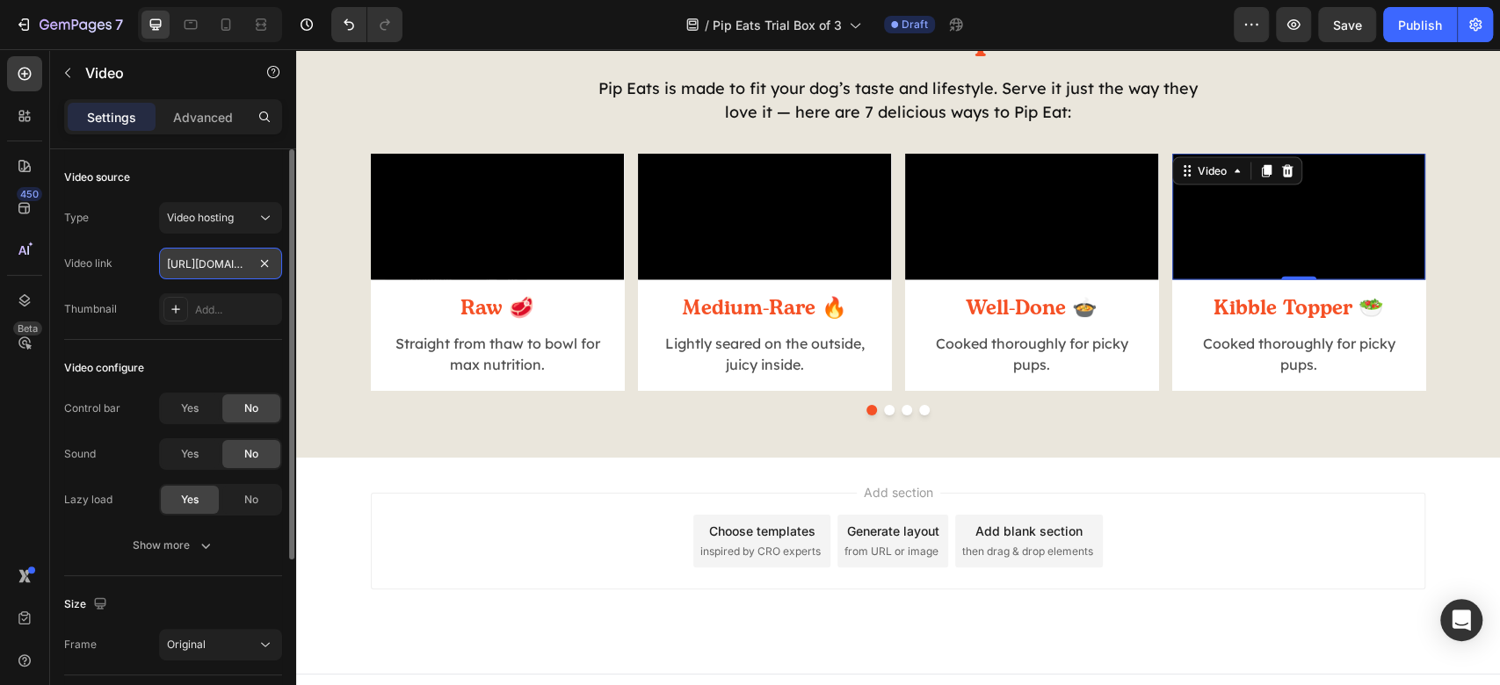
click at [239, 267] on input "https://cdn.shopify.com/videos/c/o/v/e27ec54bc8ee485fb674eafa42ecb675.mp4" at bounding box center [220, 264] width 123 height 32
paste input "84b3a189de264379baea2b85e1794f22"
type input "https://cdn.shopify.com/videos/c/o/v/84b3a189de264379baea2b85e1794f22.mp4"
click at [219, 345] on div "Video configure Control bar Yes No Sound Yes No Lazy load Yes No Show more" at bounding box center [173, 458] width 218 height 236
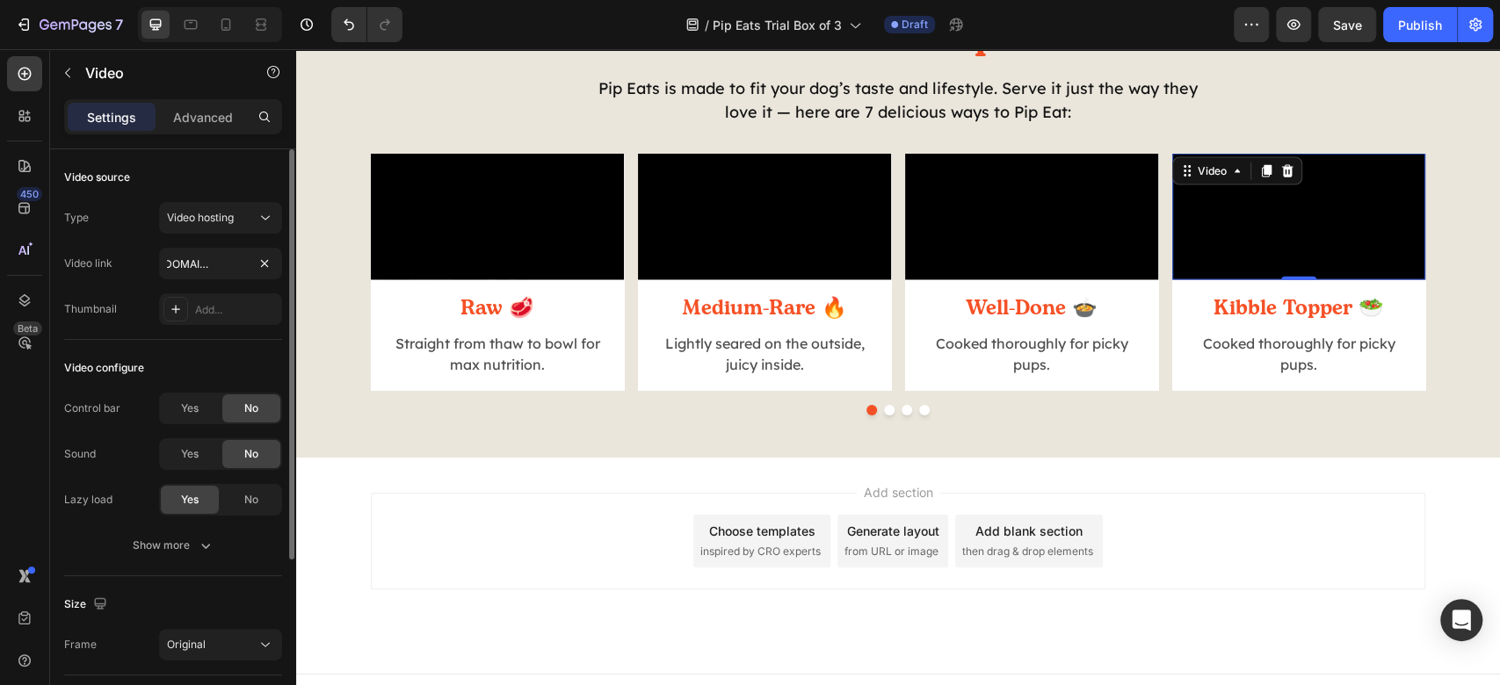
scroll to position [0, 0]
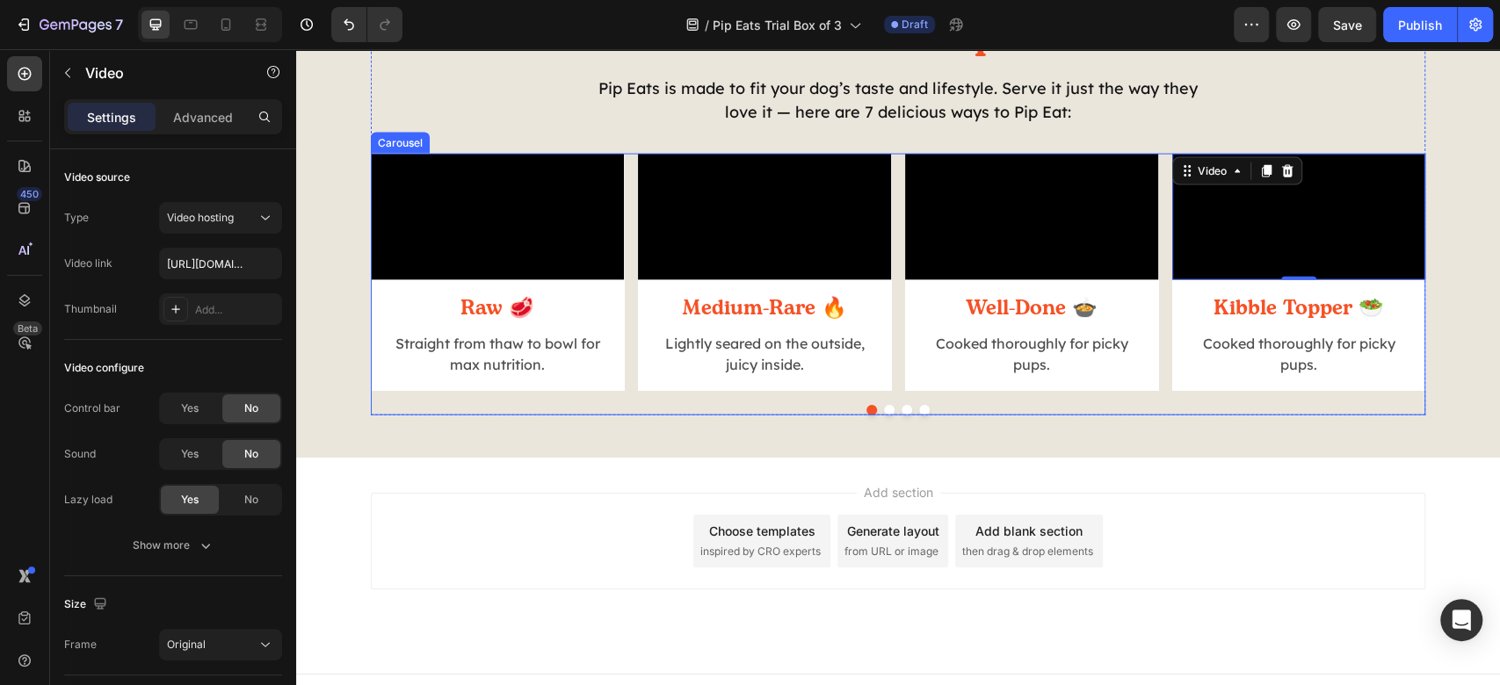
click at [879, 416] on div at bounding box center [898, 410] width 1055 height 11
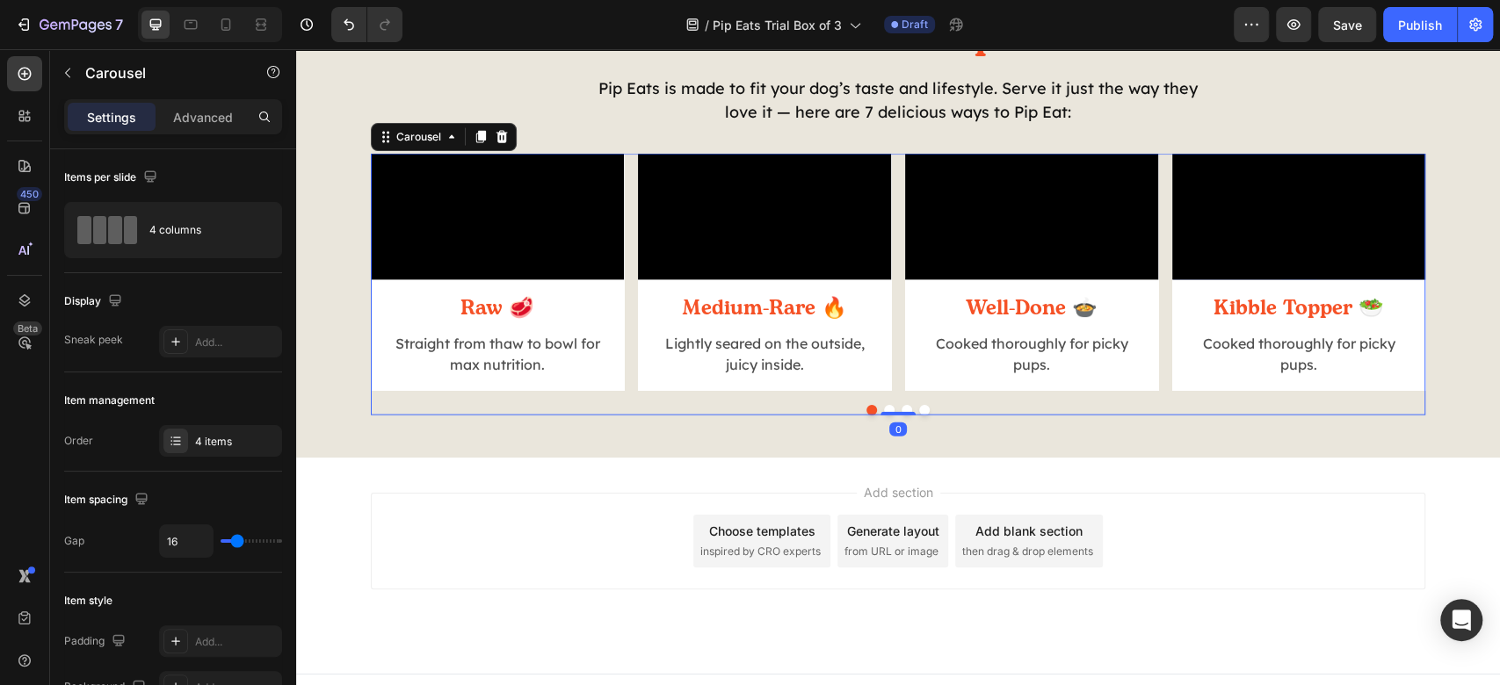
click at [1019, 416] on div "Video Raw 🥩 Heading Straight from thaw to bowl for max nutrition. Text Block Ro…" at bounding box center [898, 285] width 1055 height 262
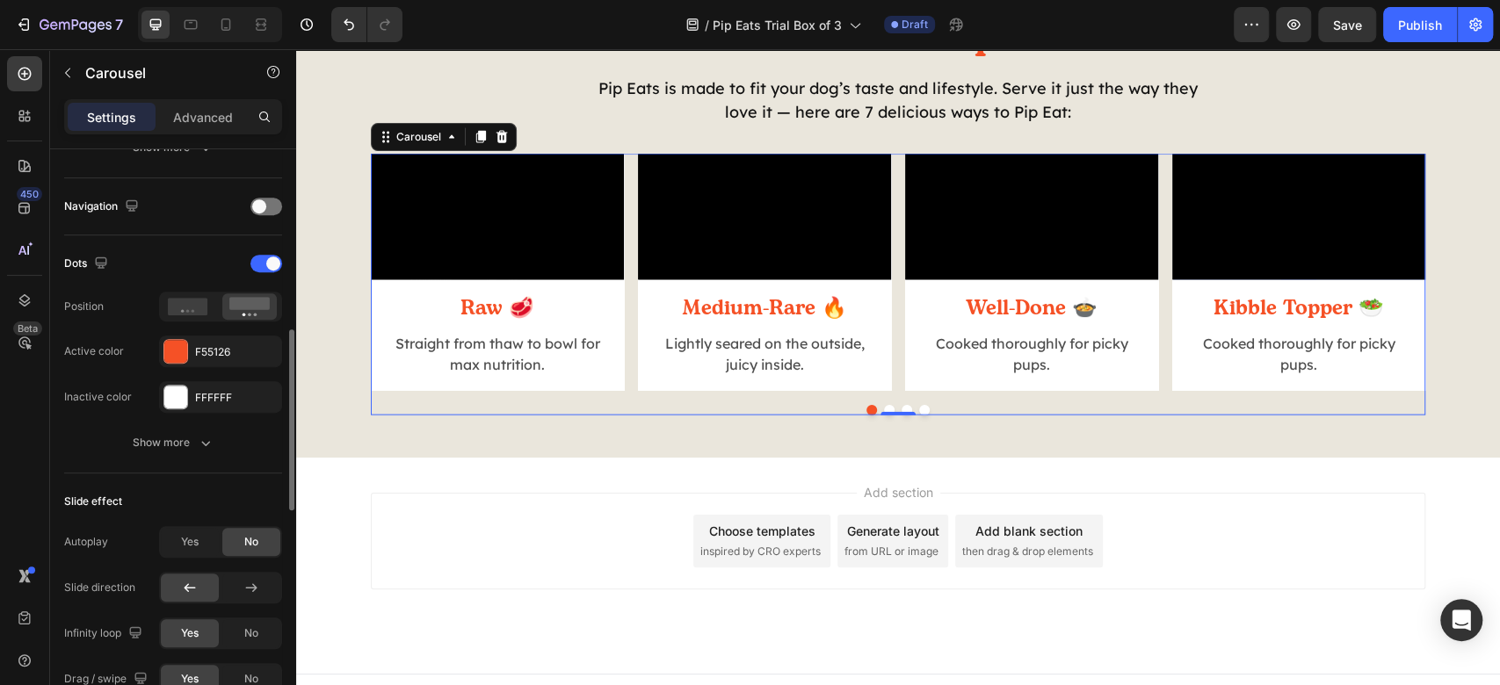
scroll to position [820, 0]
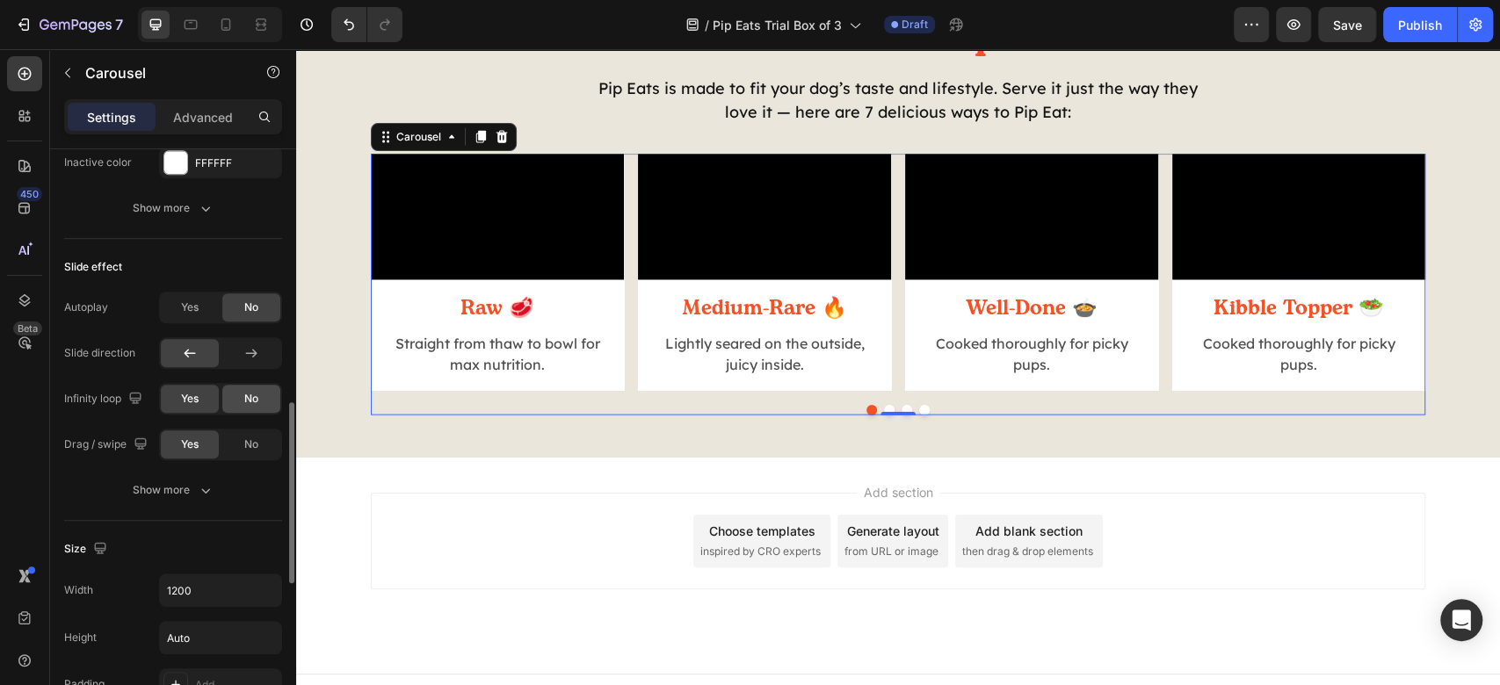
click at [255, 399] on span "No" at bounding box center [251, 399] width 14 height 16
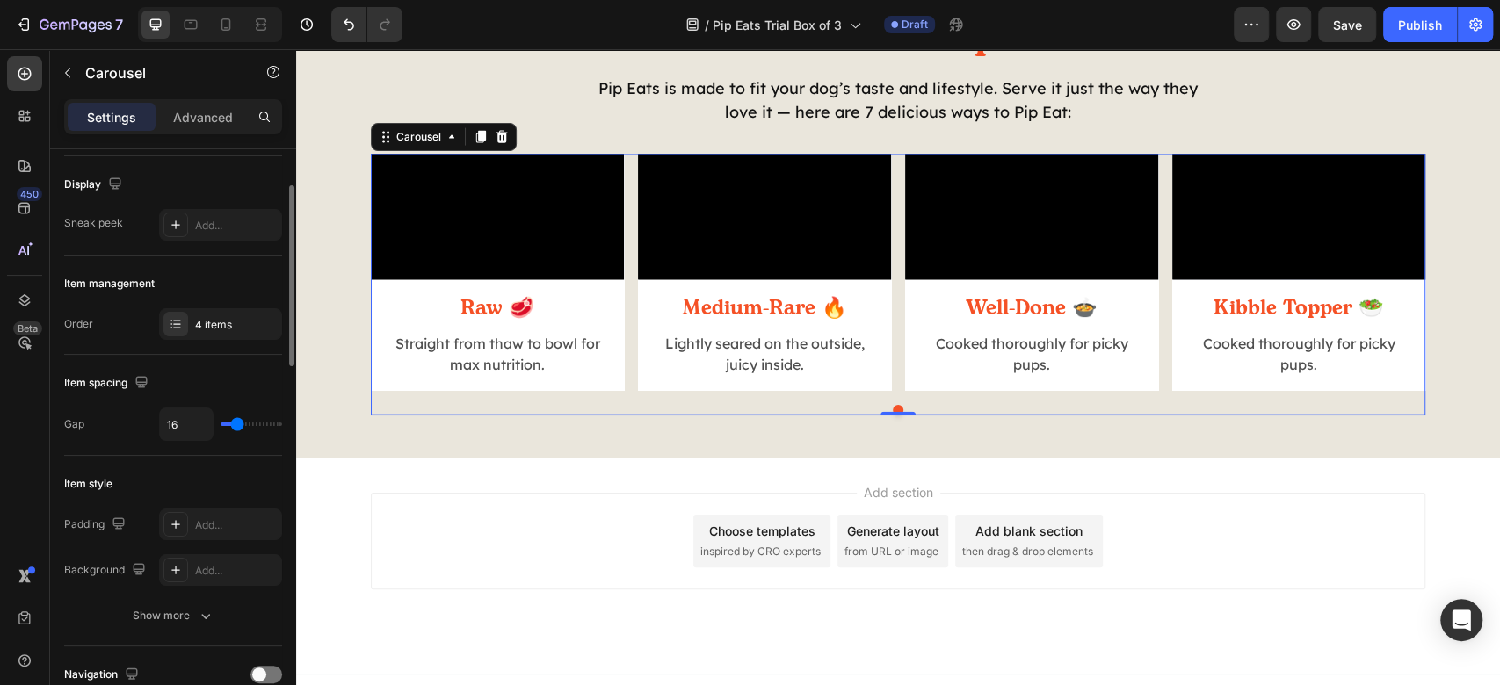
scroll to position [0, 0]
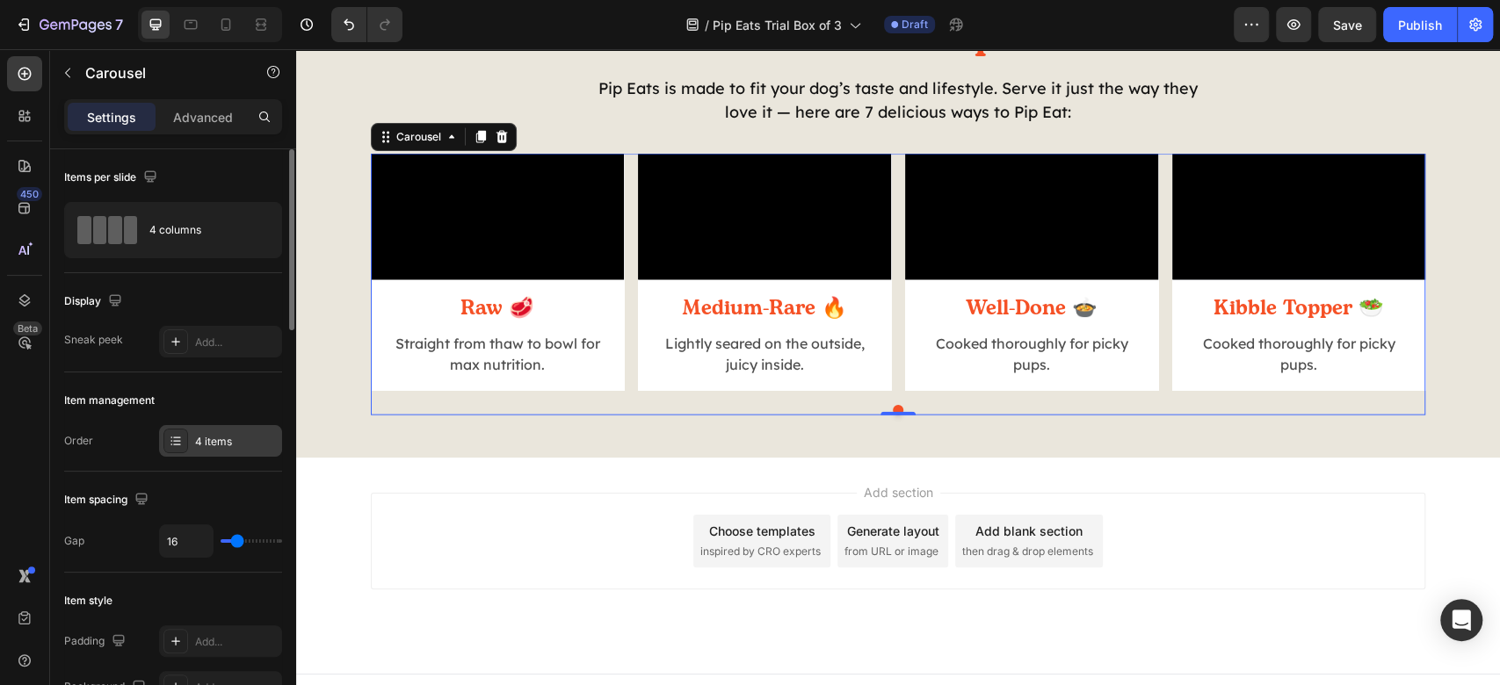
click at [206, 439] on div "4 items" at bounding box center [236, 442] width 83 height 16
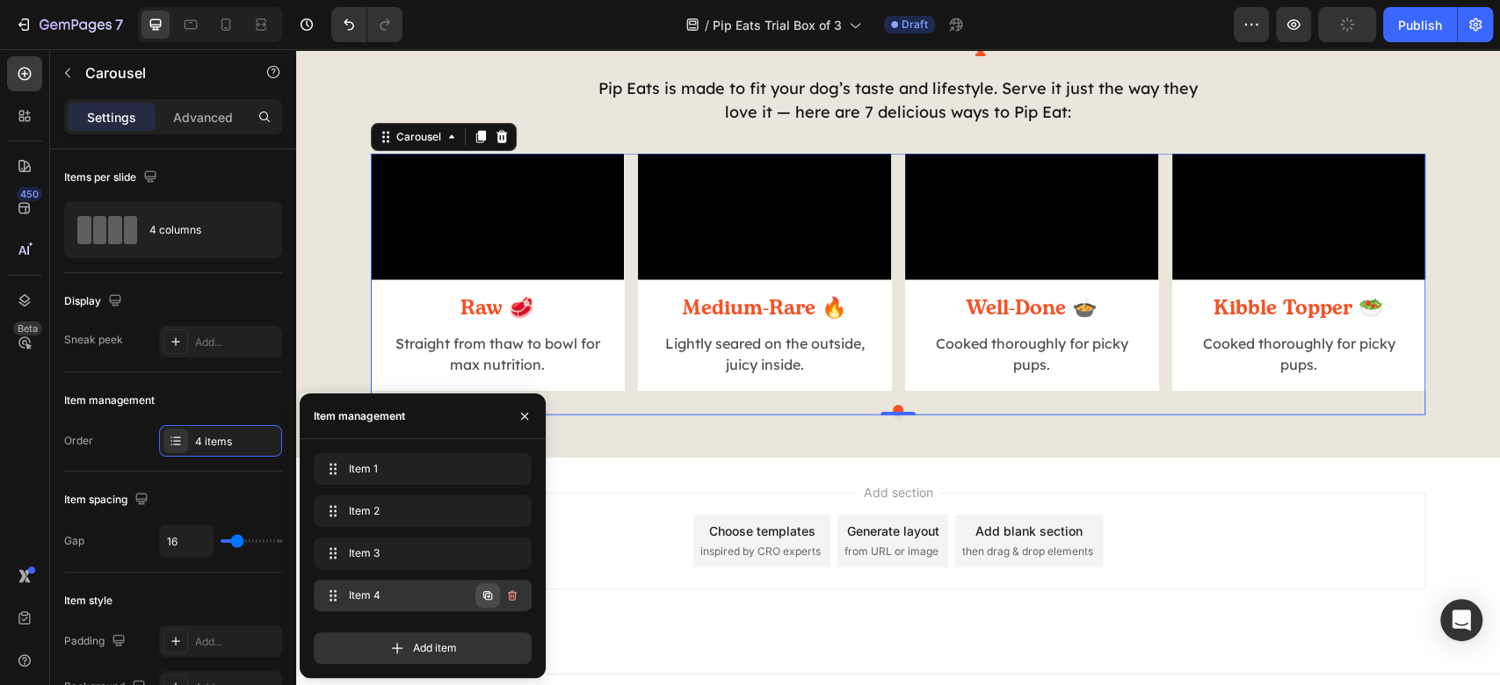
click at [485, 597] on icon "button" at bounding box center [487, 595] width 9 height 9
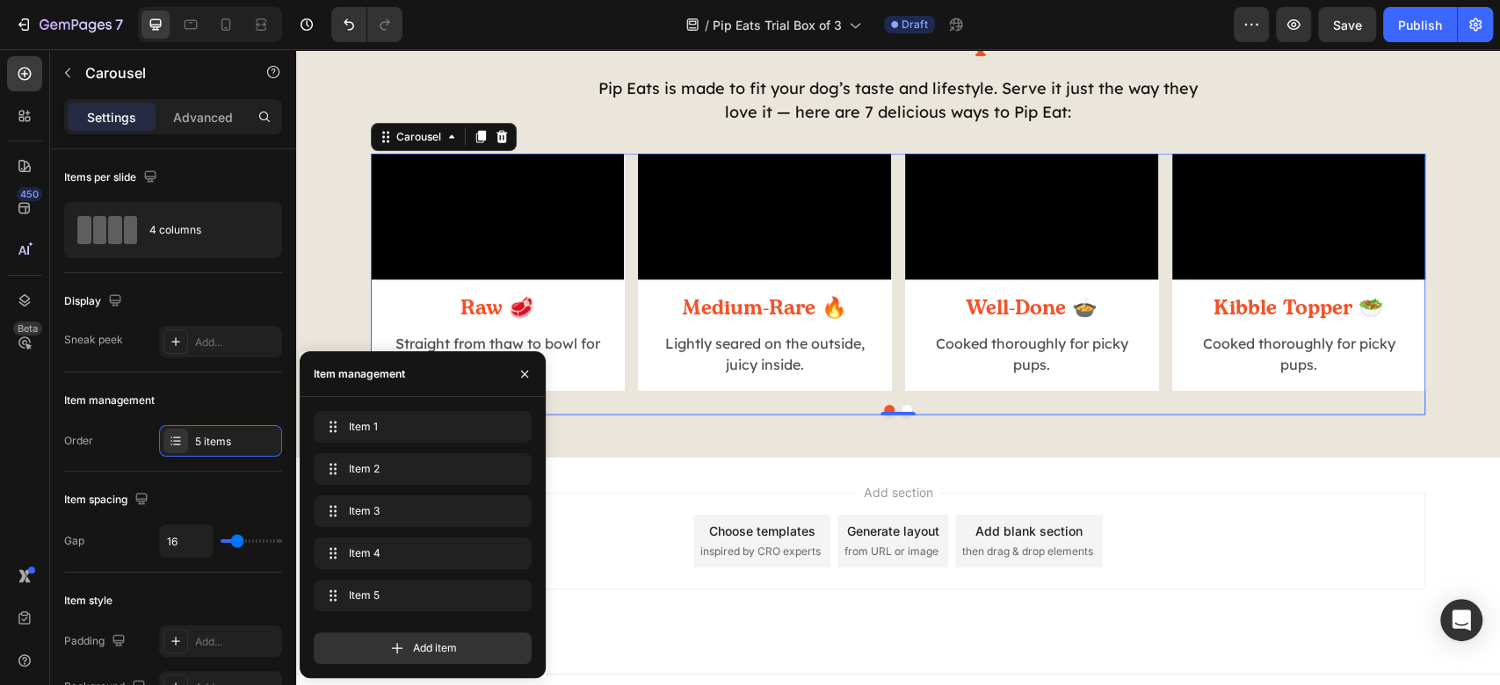
click at [902, 416] on button "Dot" at bounding box center [907, 410] width 11 height 11
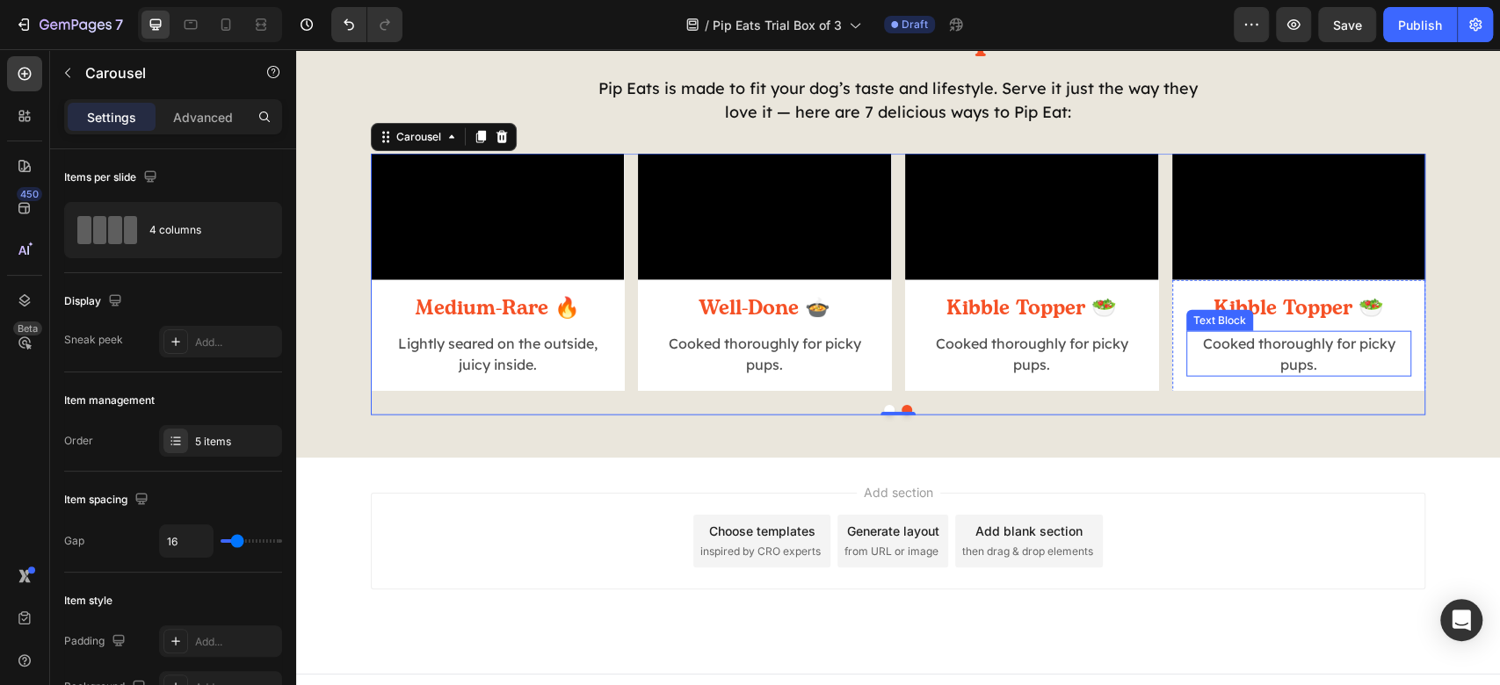
click at [1236, 329] on div "Text Block" at bounding box center [1220, 321] width 60 height 16
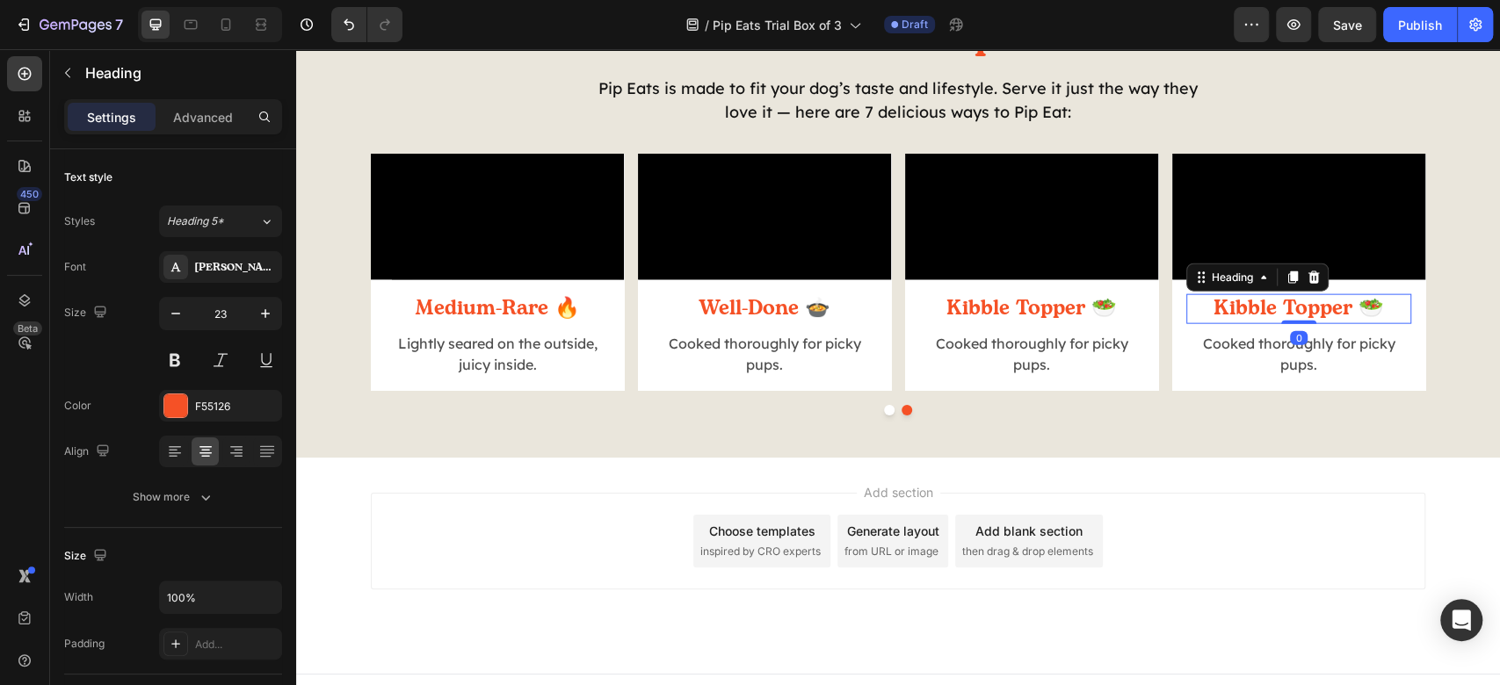
click at [1364, 324] on h2 "Kibble Topper 🥗" at bounding box center [1298, 309] width 225 height 30
click at [1364, 323] on p "Kibble Topper 🥗" at bounding box center [1298, 309] width 221 height 26
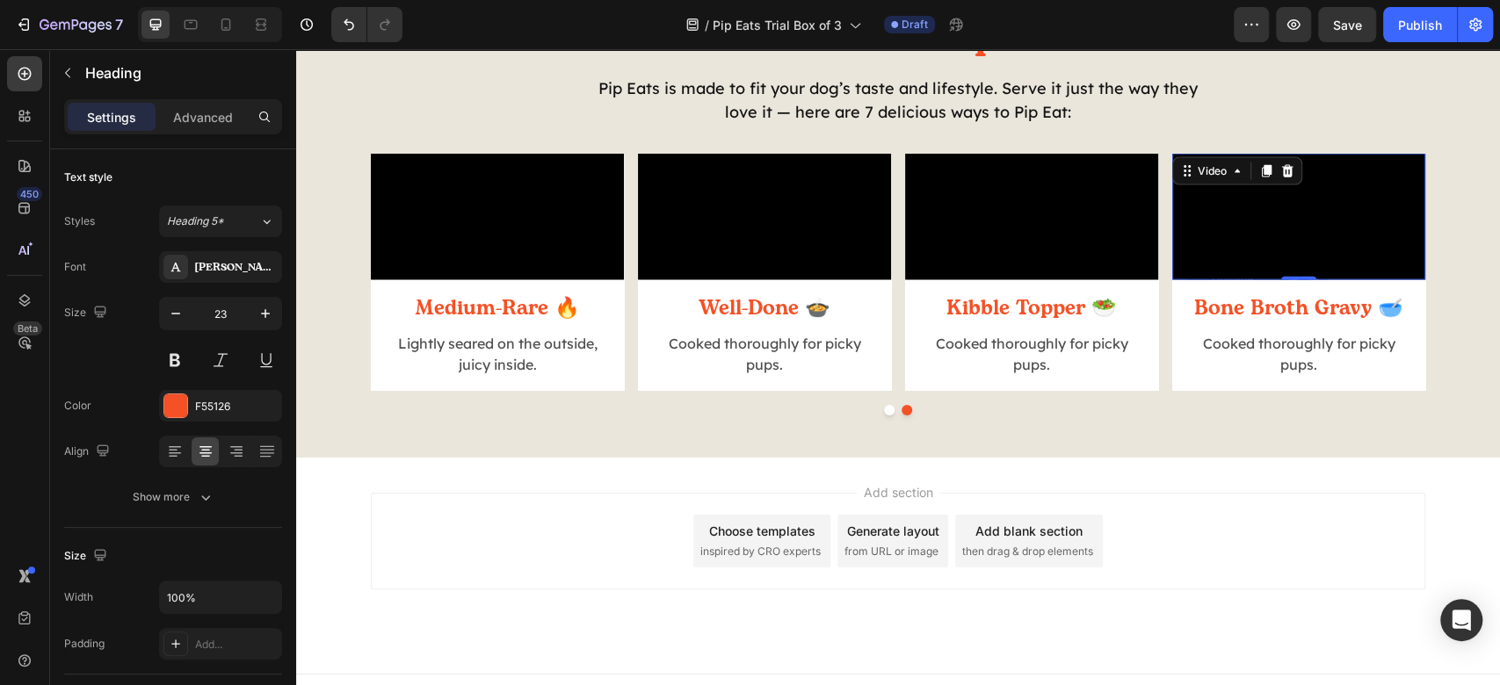
click at [1285, 280] on video at bounding box center [1298, 217] width 253 height 127
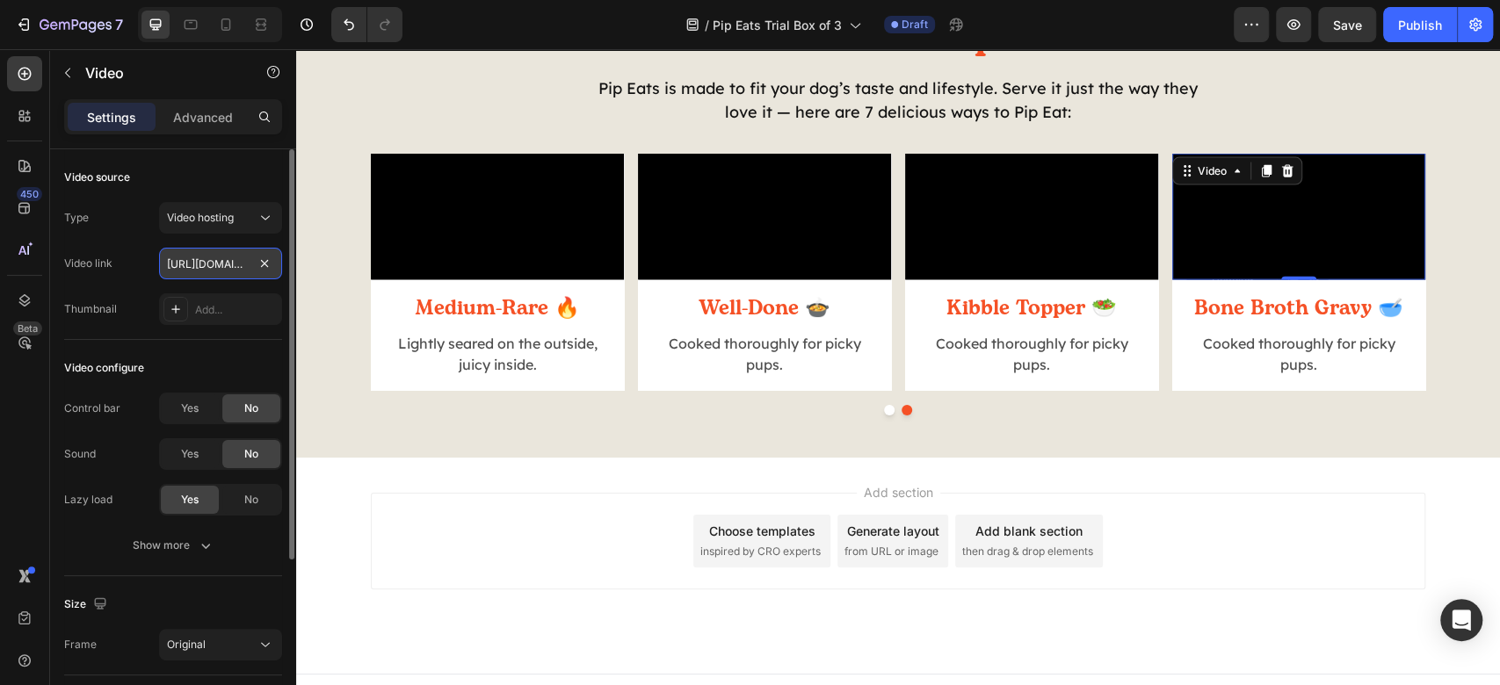
click at [189, 258] on input "https://cdn.shopify.com/videos/c/o/v/84b3a189de264379baea2b85e1794f22.mp4" at bounding box center [220, 264] width 123 height 32
paste input "0213f2bb8dfa457e8c30c6415a981c3b"
type input "[URL][DOMAIN_NAME]"
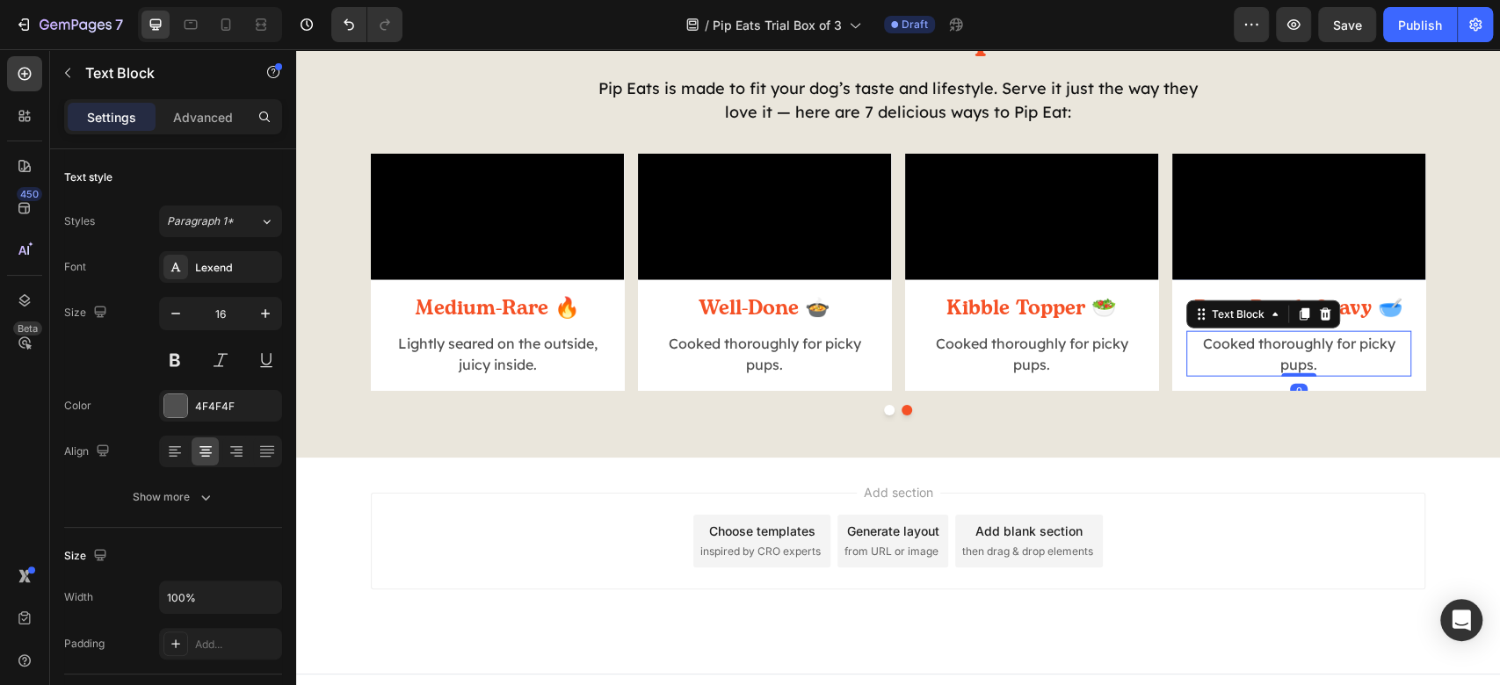
click at [1267, 375] on p "Cooked thoroughly for picky pups." at bounding box center [1298, 354] width 221 height 42
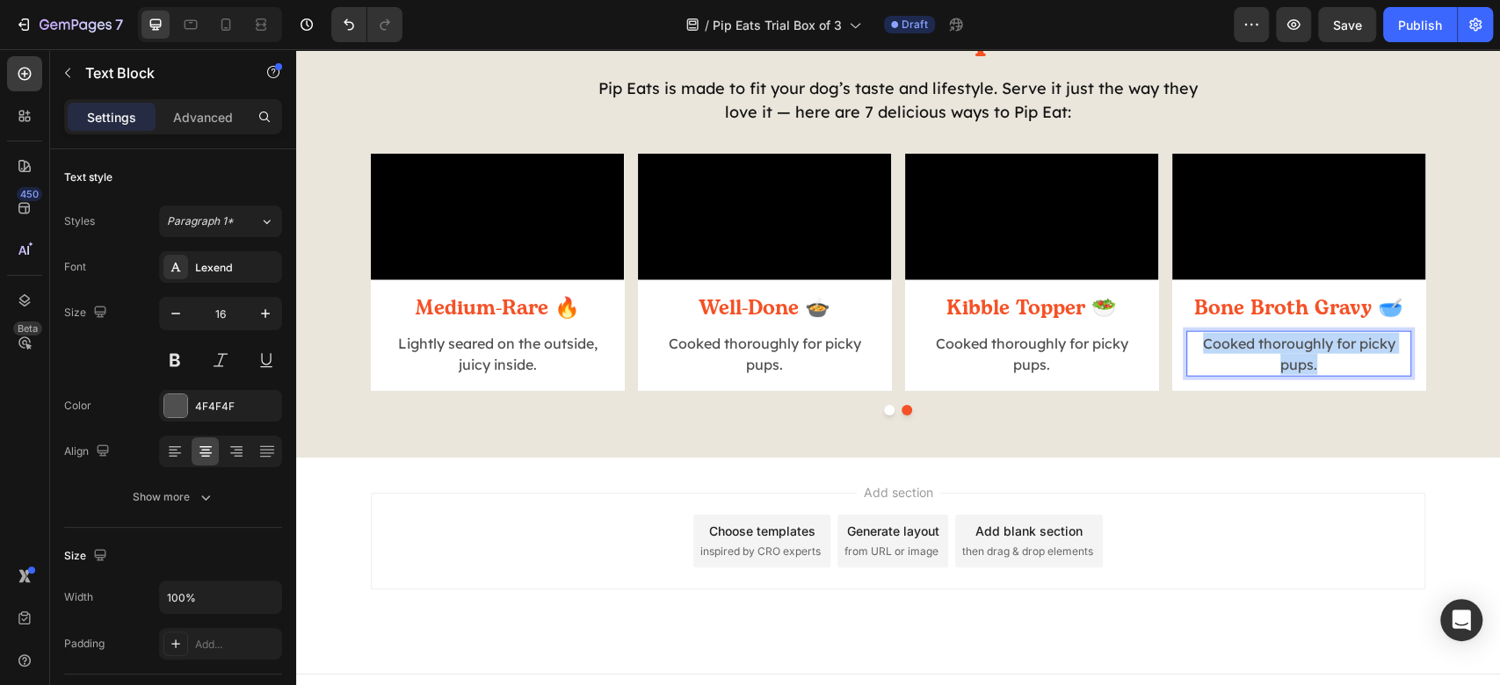
click at [1267, 375] on p "Cooked thoroughly for picky pups." at bounding box center [1298, 354] width 221 height 42
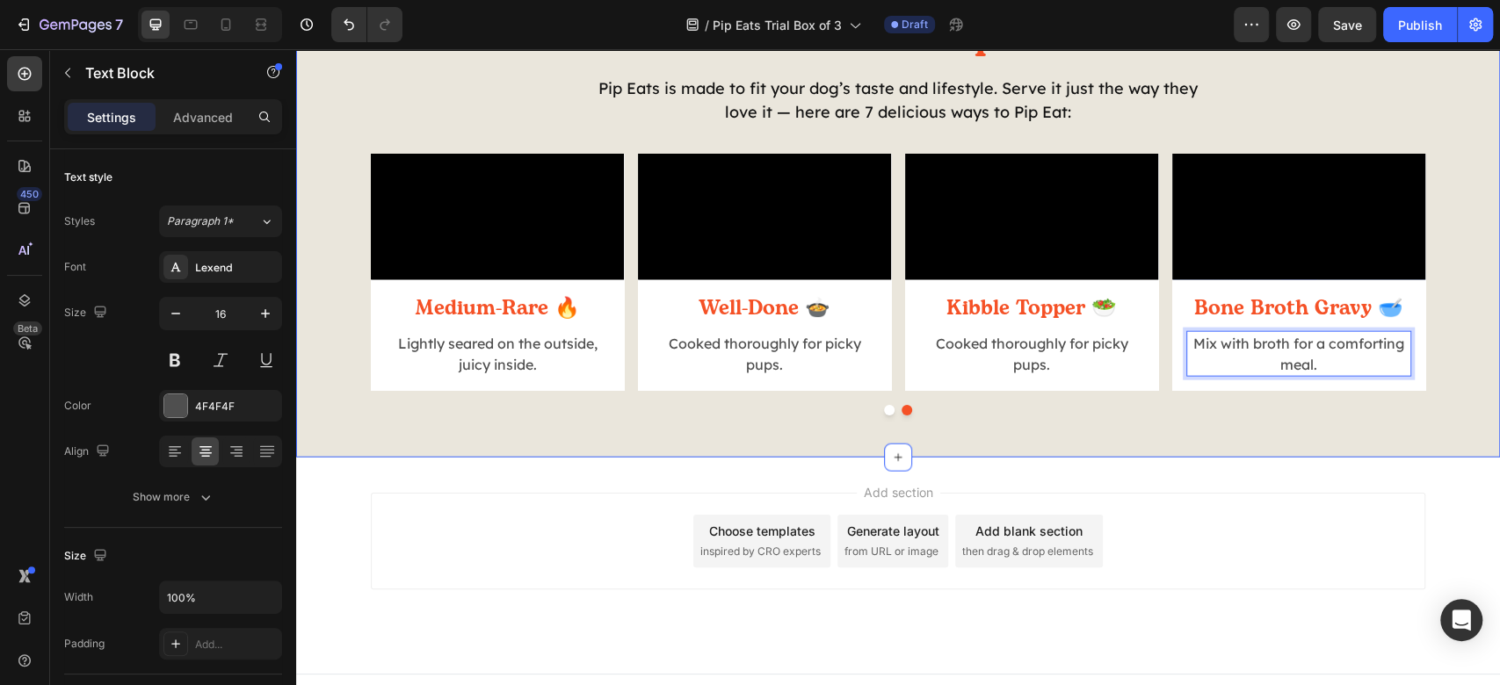
click at [1267, 458] on div "How Do You Pip Eat? Heading Pip Eats is made to fit your dog’s taste and lifest…" at bounding box center [898, 200] width 1204 height 516
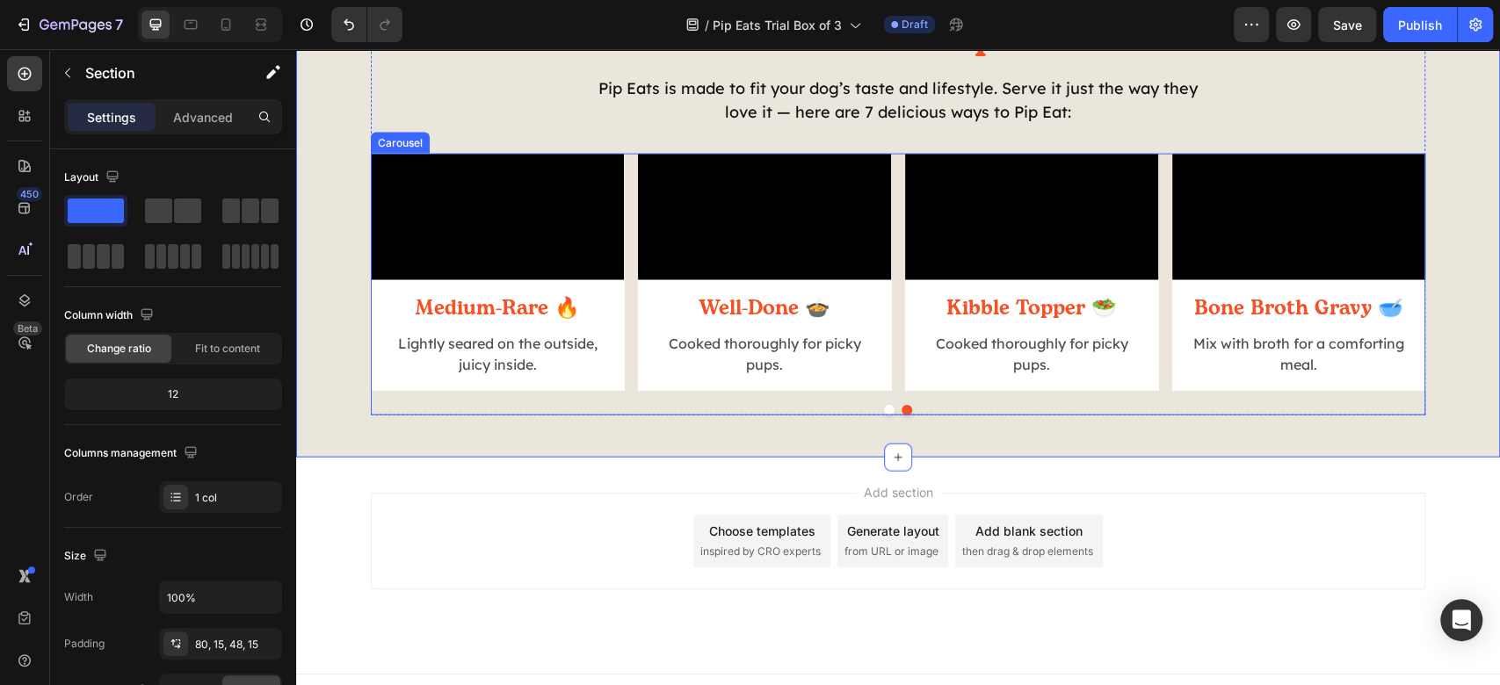
click at [1156, 416] on div "Video Raw 🥩 Heading Straight from thaw to bowl for max nutrition. Text Block Ro…" at bounding box center [898, 285] width 1055 height 262
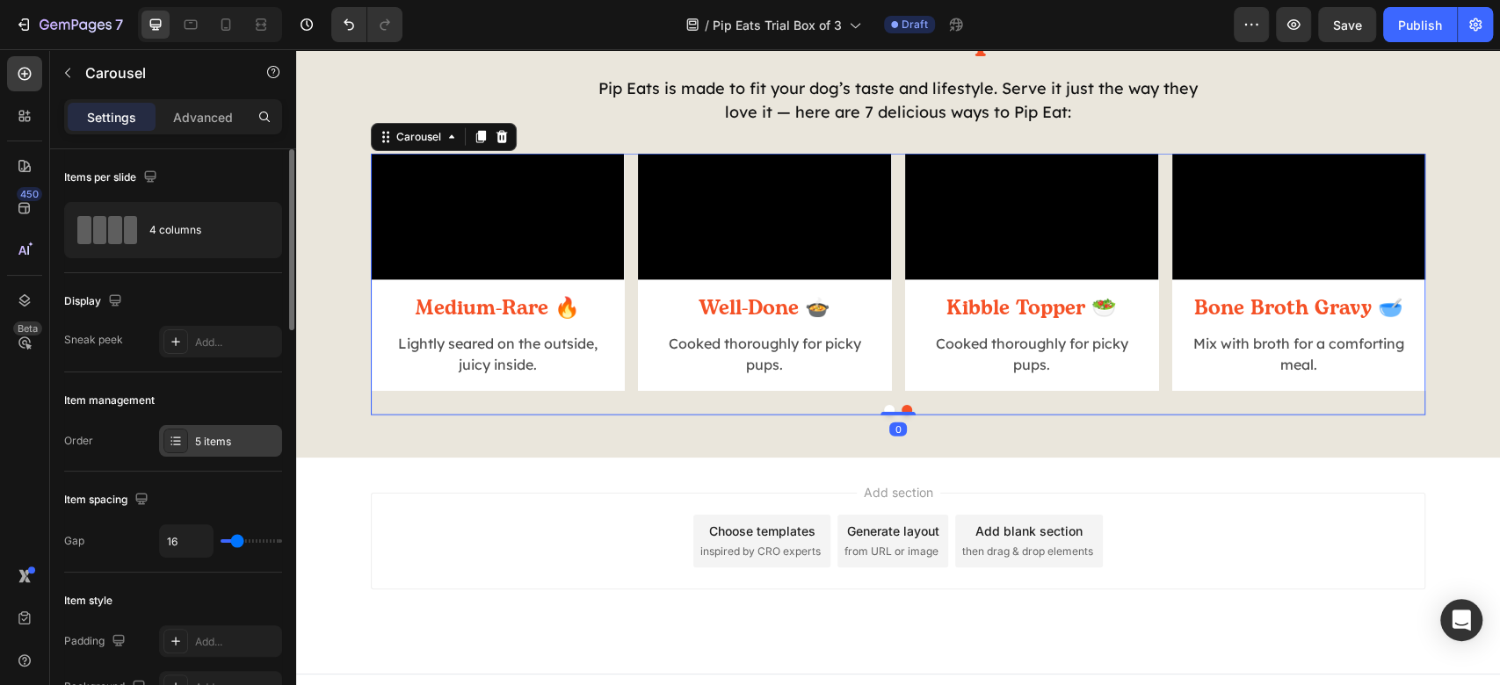
click at [206, 428] on div "5 items" at bounding box center [220, 441] width 123 height 32
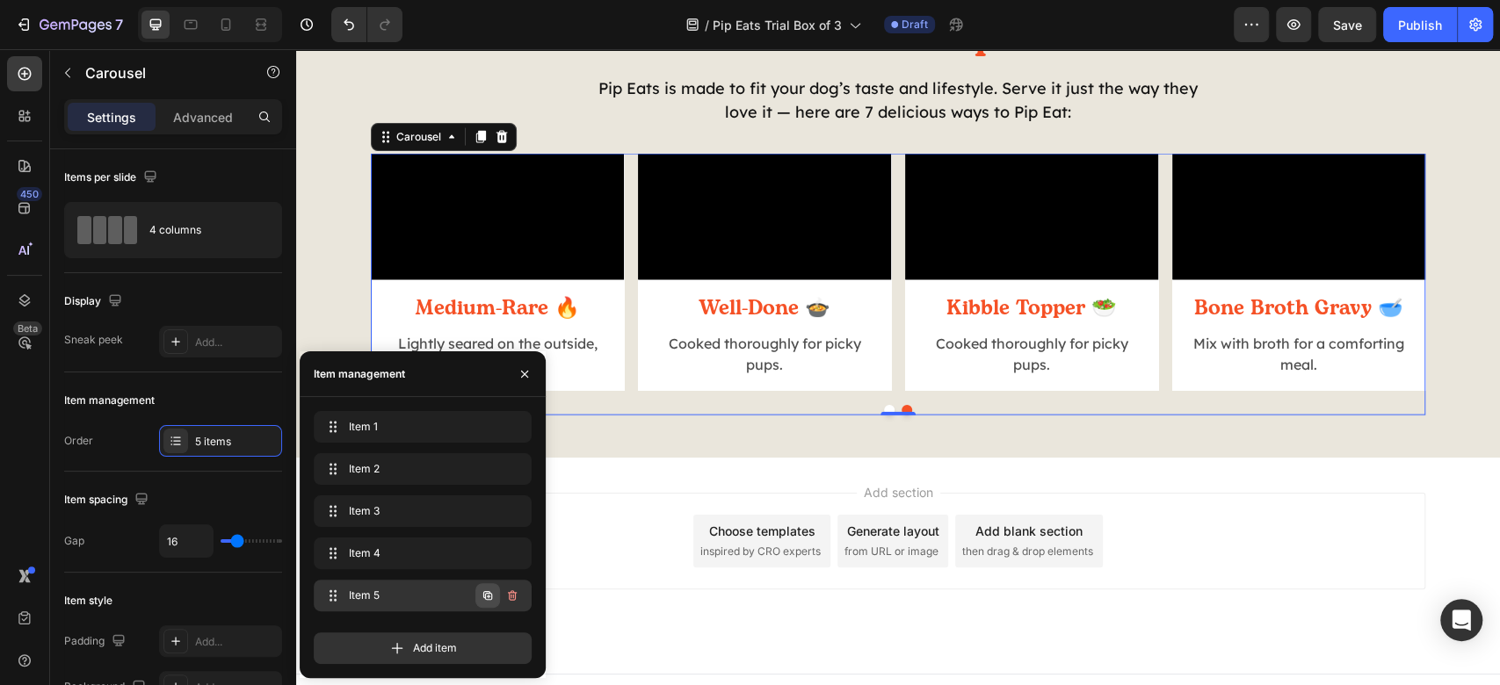
click at [489, 594] on icon "button" at bounding box center [488, 596] width 14 height 14
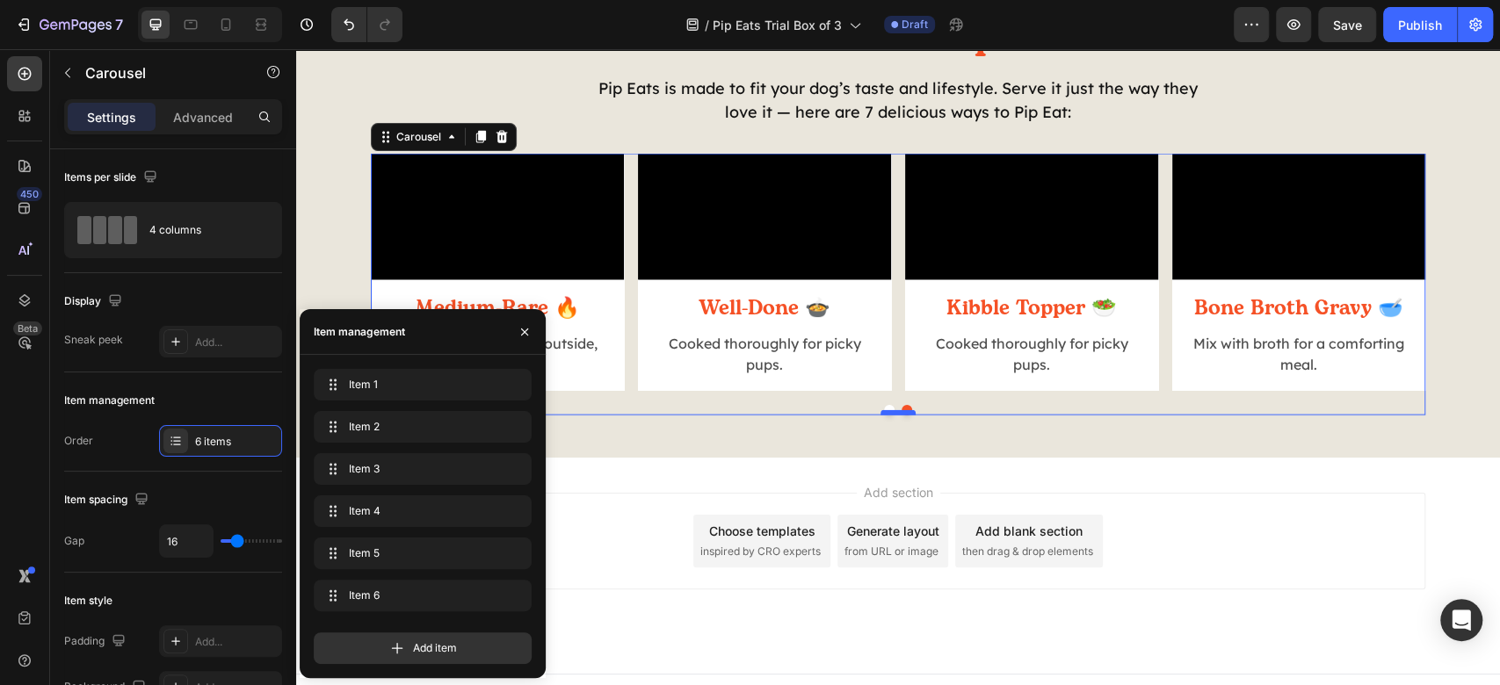
click at [895, 416] on div at bounding box center [898, 412] width 35 height 5
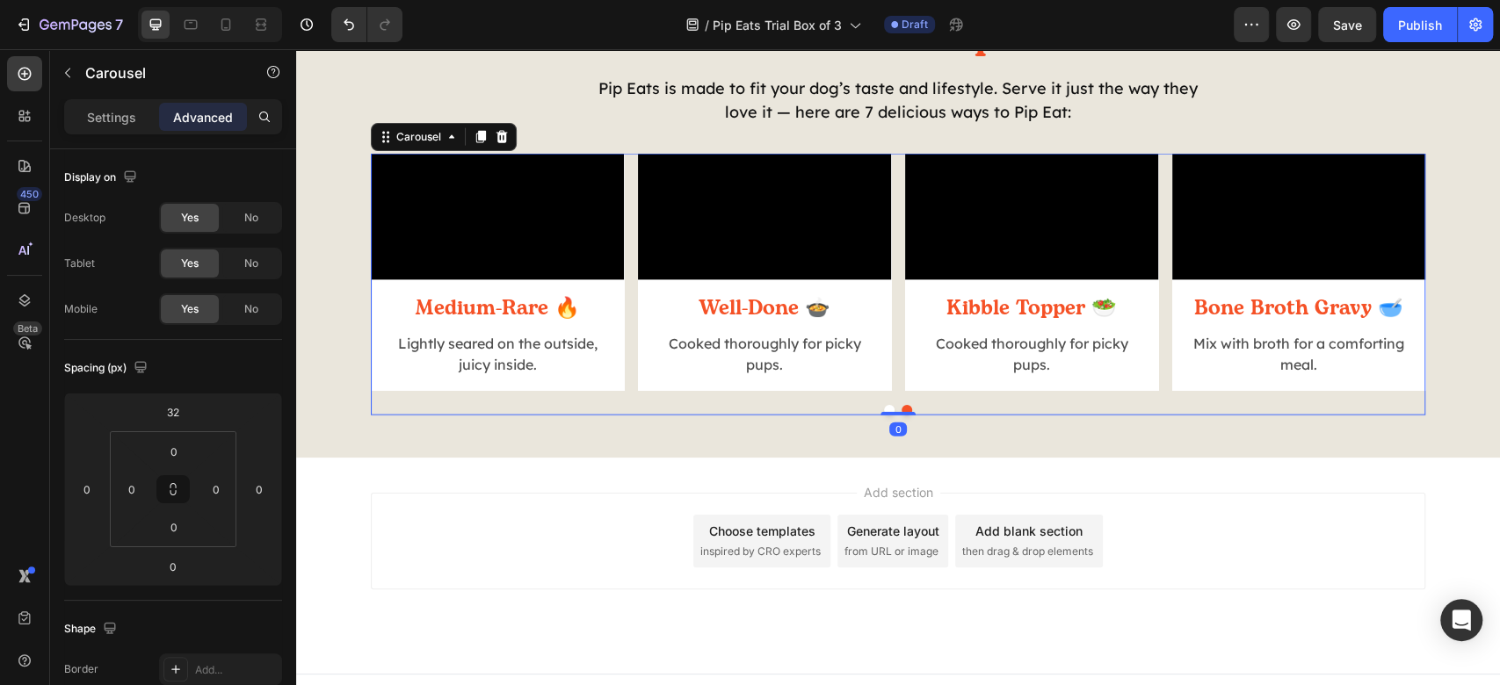
click at [884, 416] on button "Dot" at bounding box center [889, 410] width 11 height 11
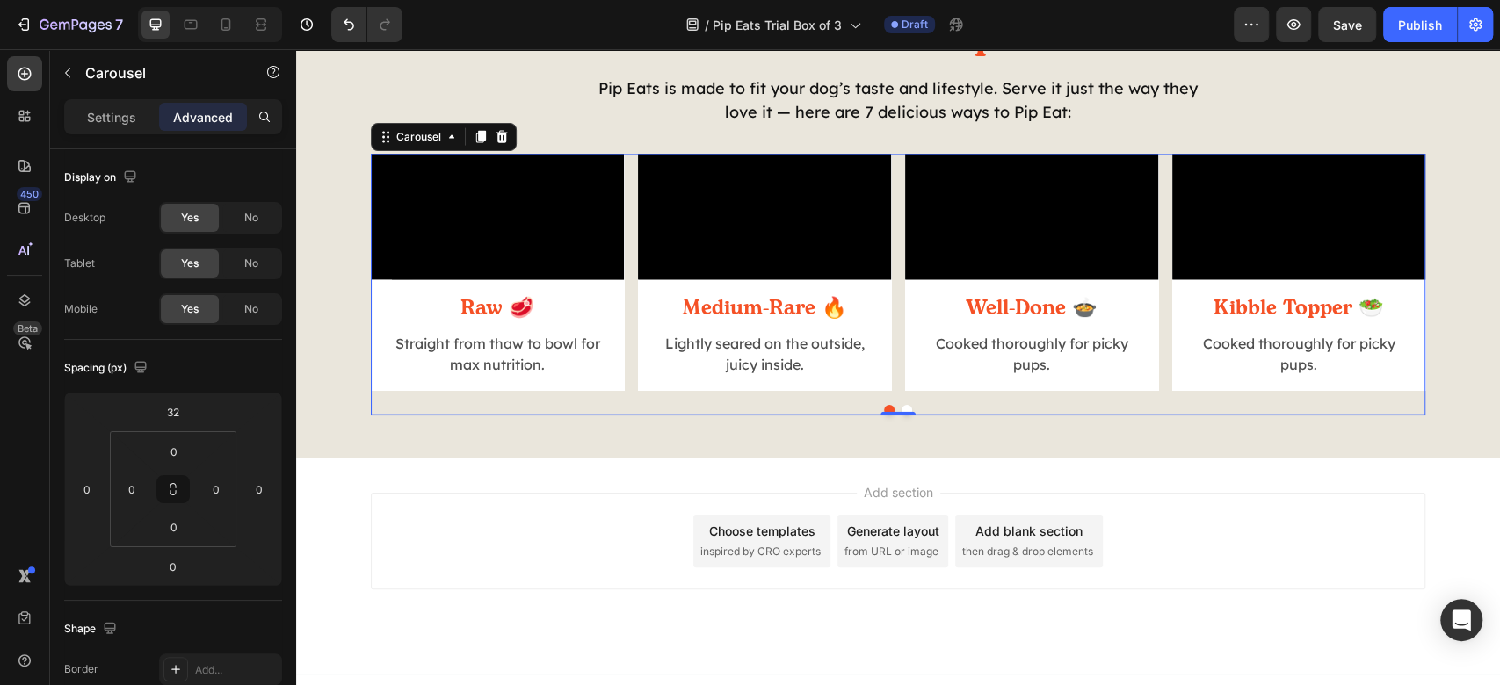
click at [902, 416] on button "Dot" at bounding box center [907, 410] width 11 height 11
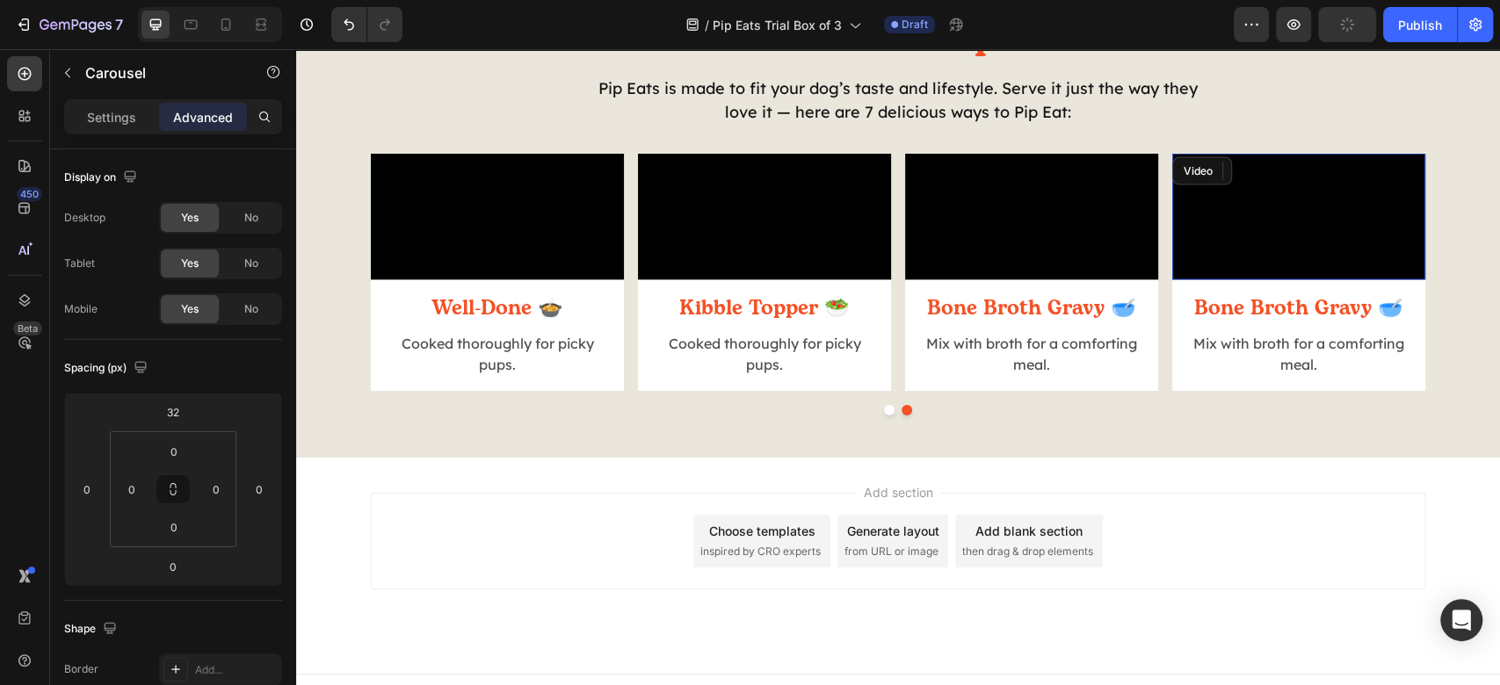
click at [1279, 280] on video at bounding box center [1298, 217] width 253 height 127
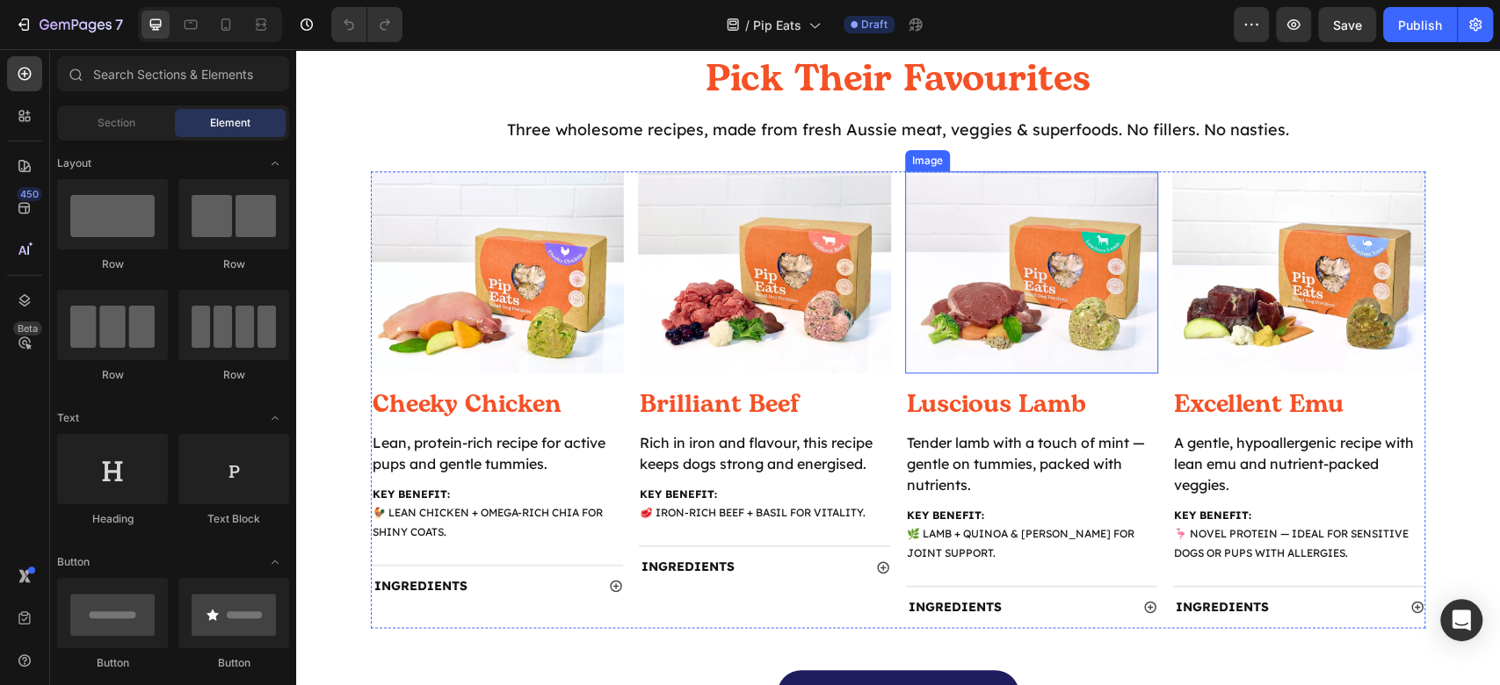
scroll to position [1055, 0]
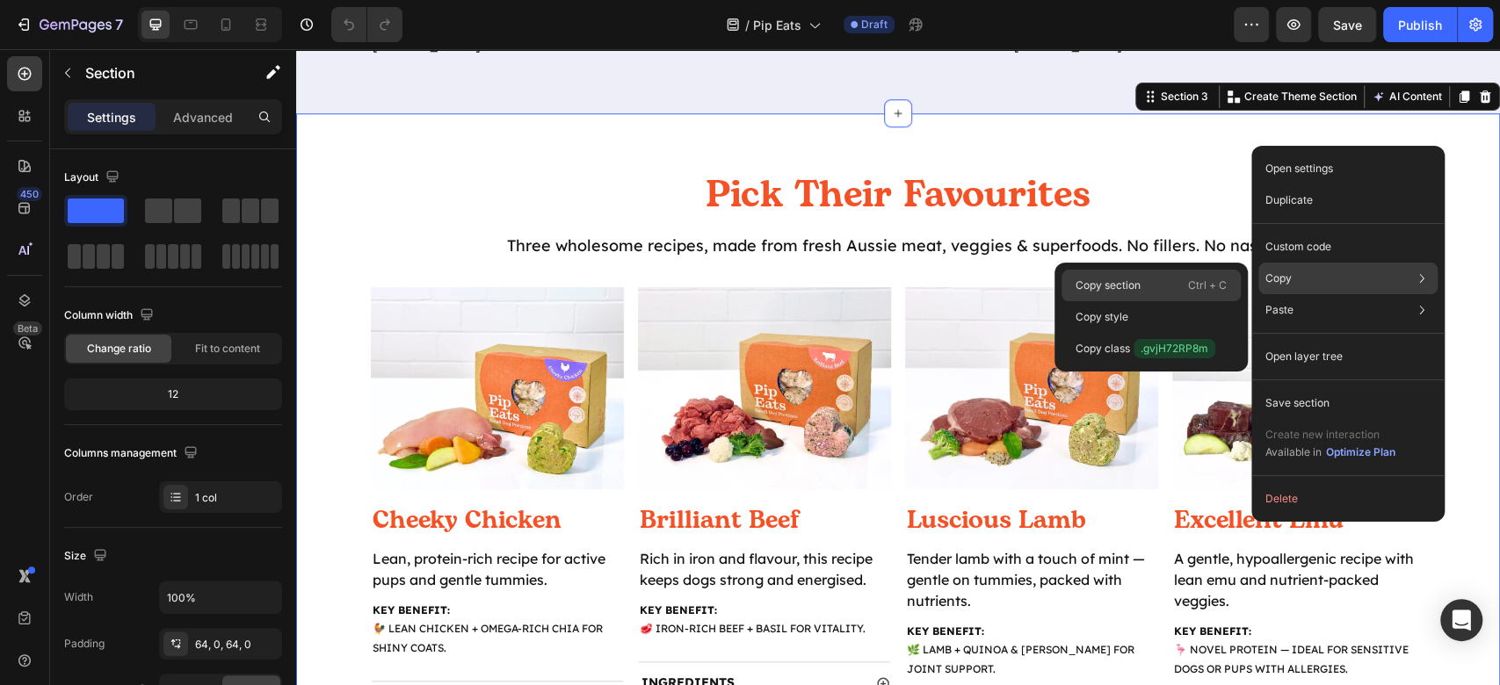
click at [1160, 301] on div "Copy section Ctrl + C" at bounding box center [1151, 317] width 179 height 32
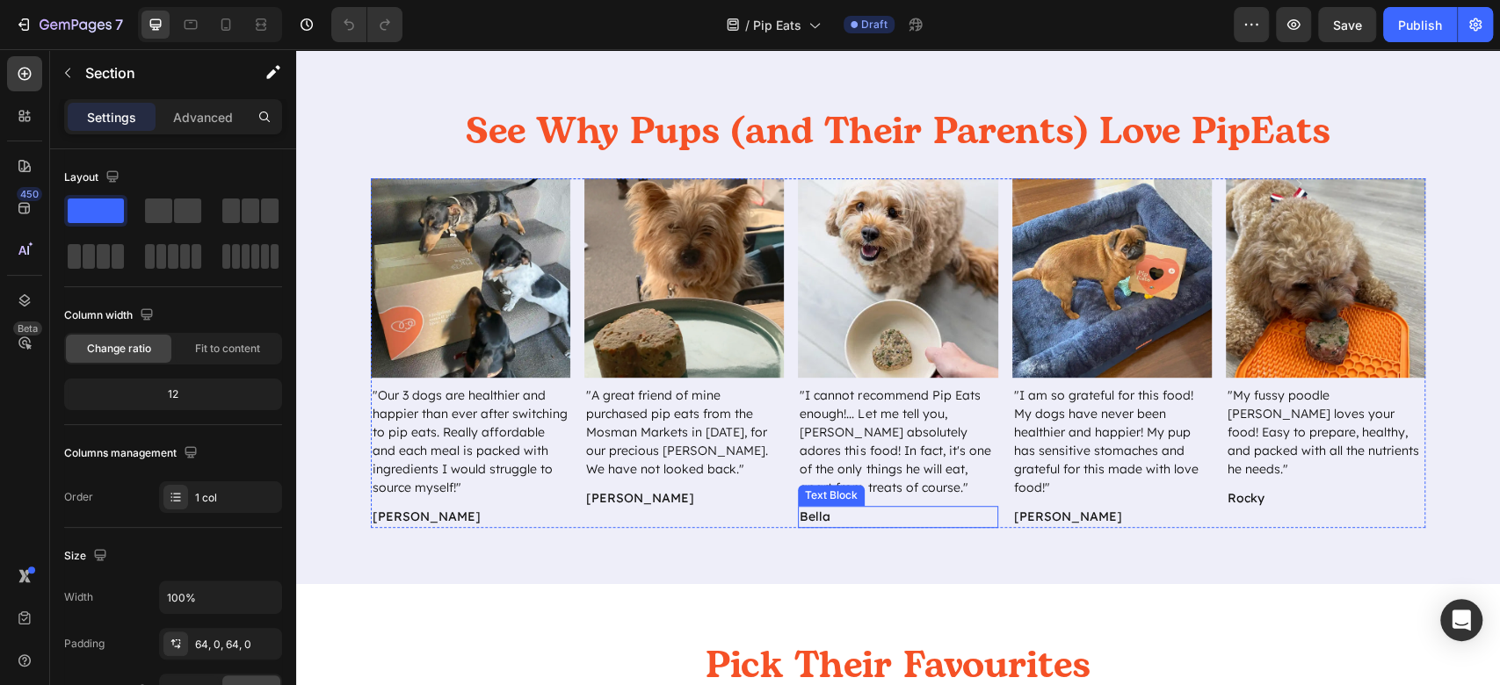
scroll to position [352, 0]
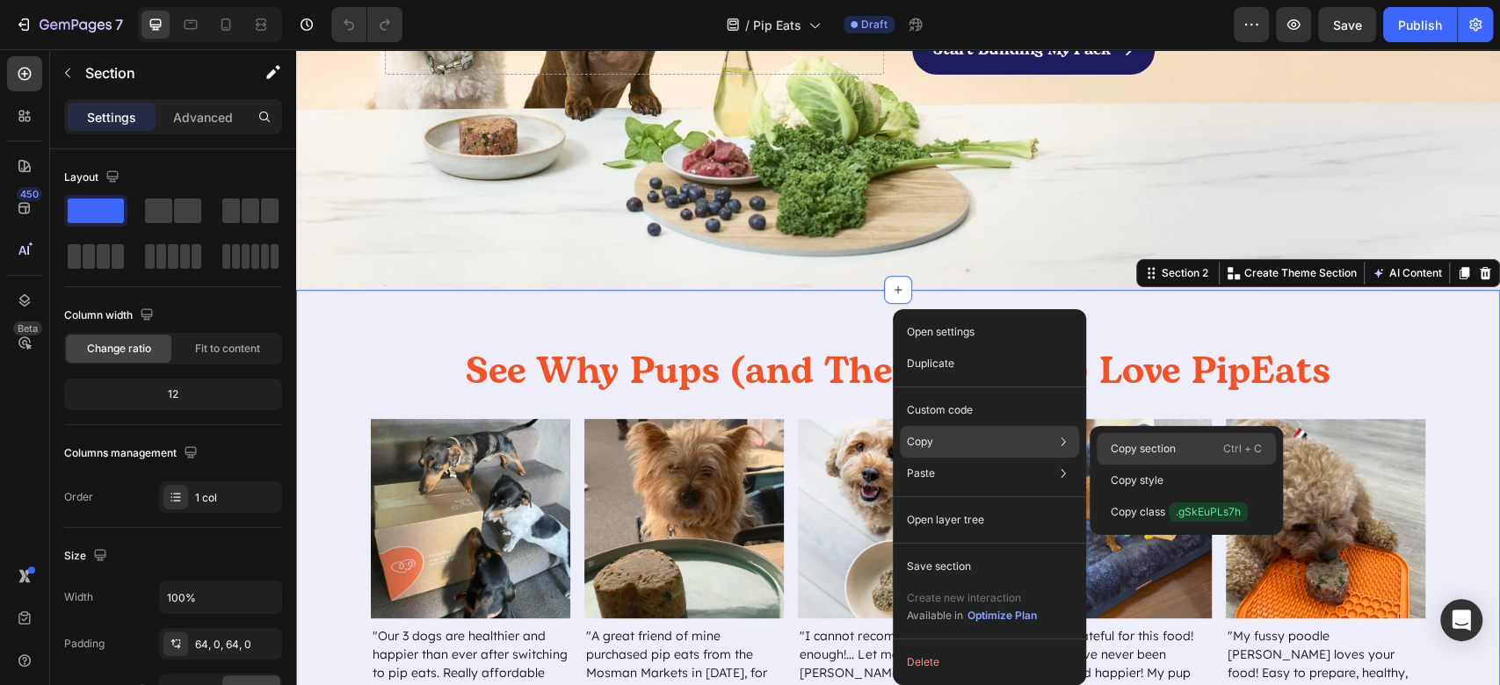
click at [1139, 450] on p "Copy section" at bounding box center [1143, 449] width 65 height 16
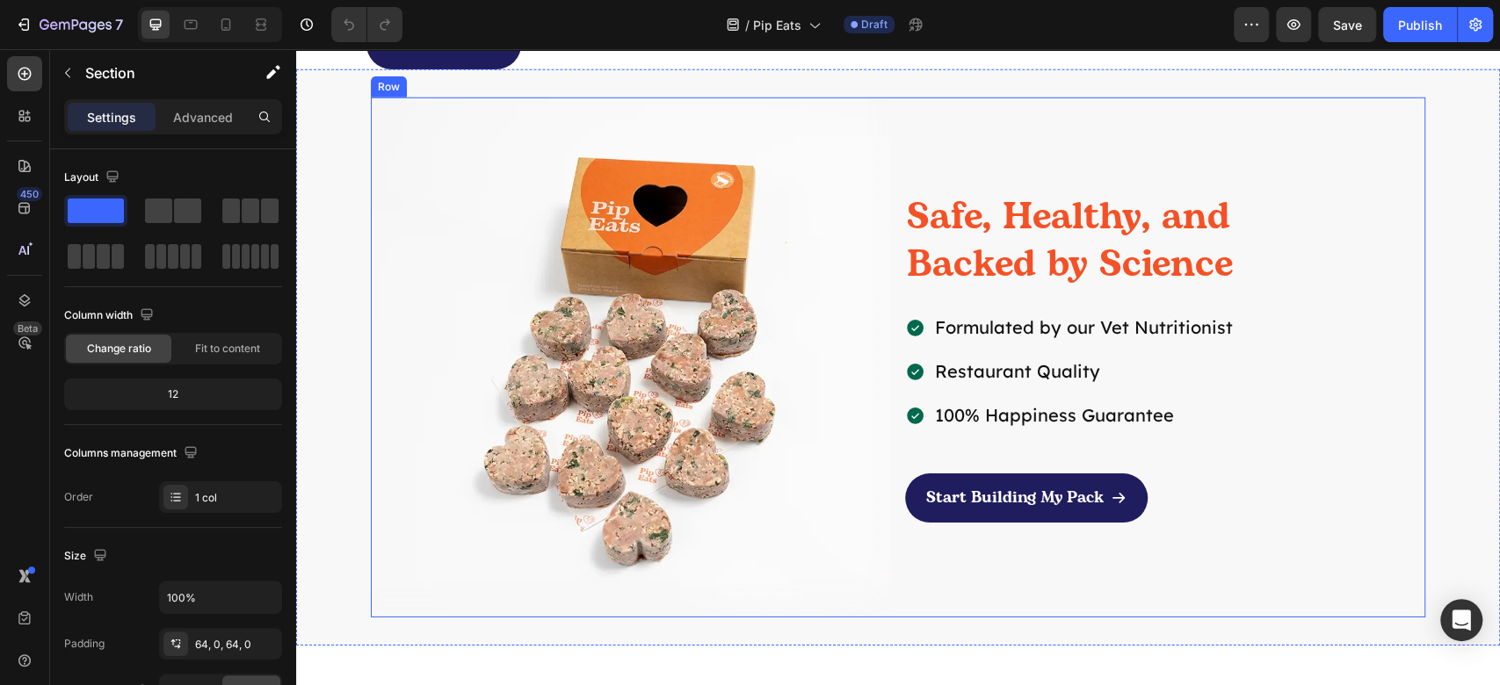
scroll to position [3397, 0]
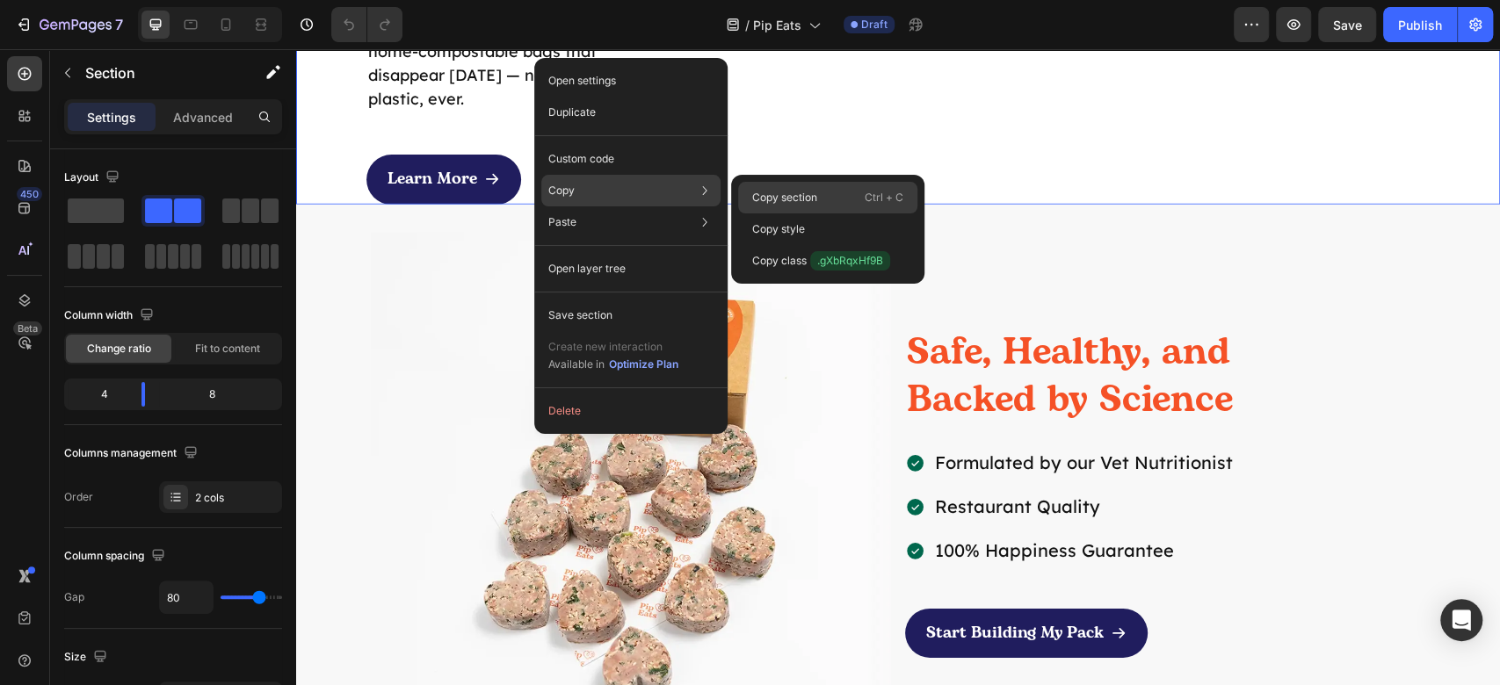
click at [824, 214] on div "Copy section Ctrl + C" at bounding box center [827, 230] width 179 height 32
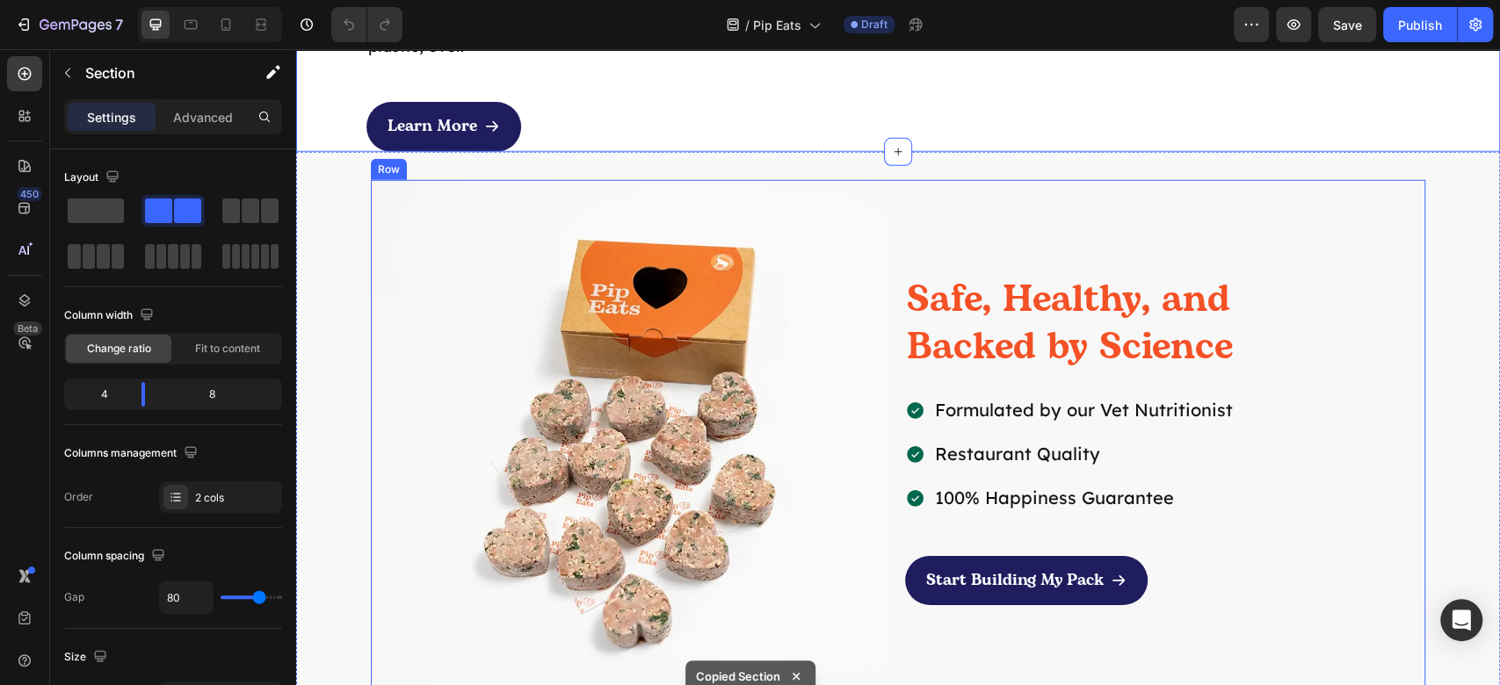
scroll to position [3515, 0]
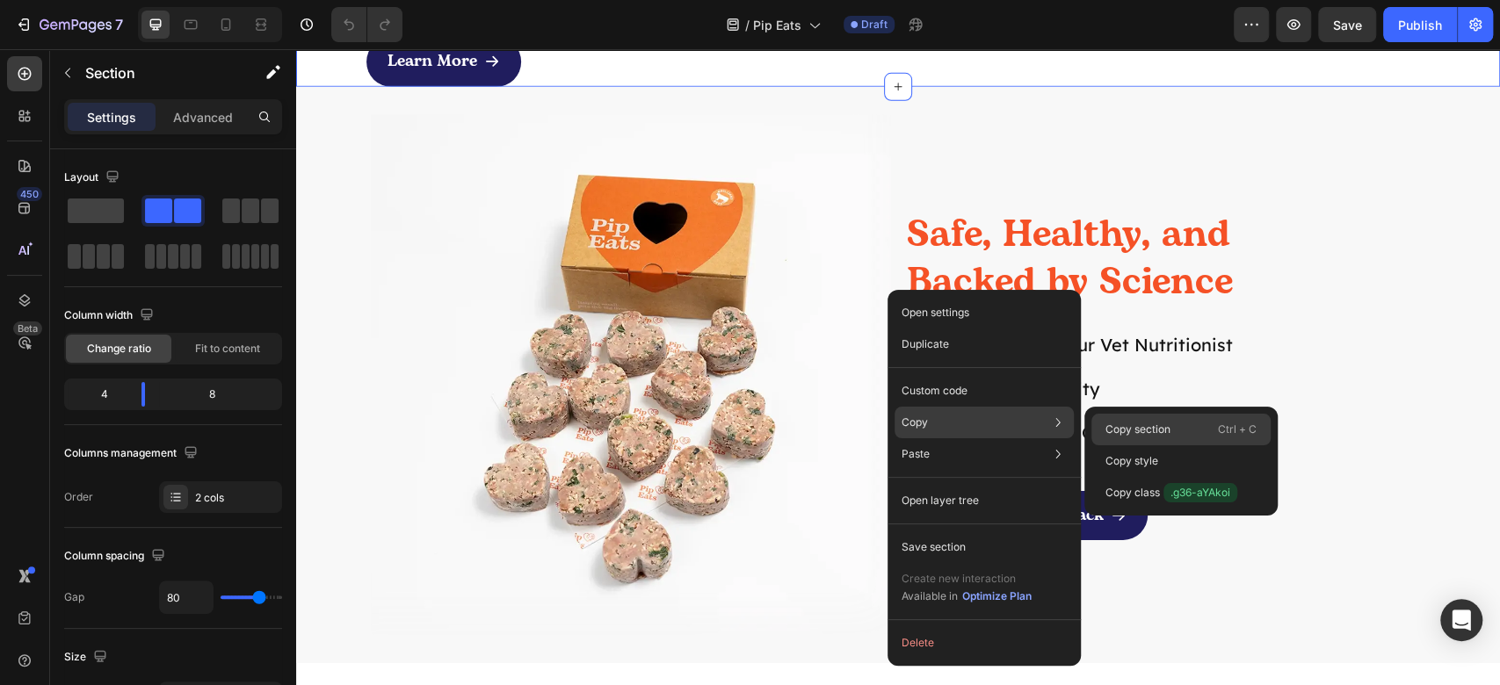
drag, startPoint x: 1144, startPoint y: 429, endPoint x: 845, endPoint y: 376, distance: 303.4
click at [1144, 429] on p "Copy section" at bounding box center [1138, 430] width 65 height 16
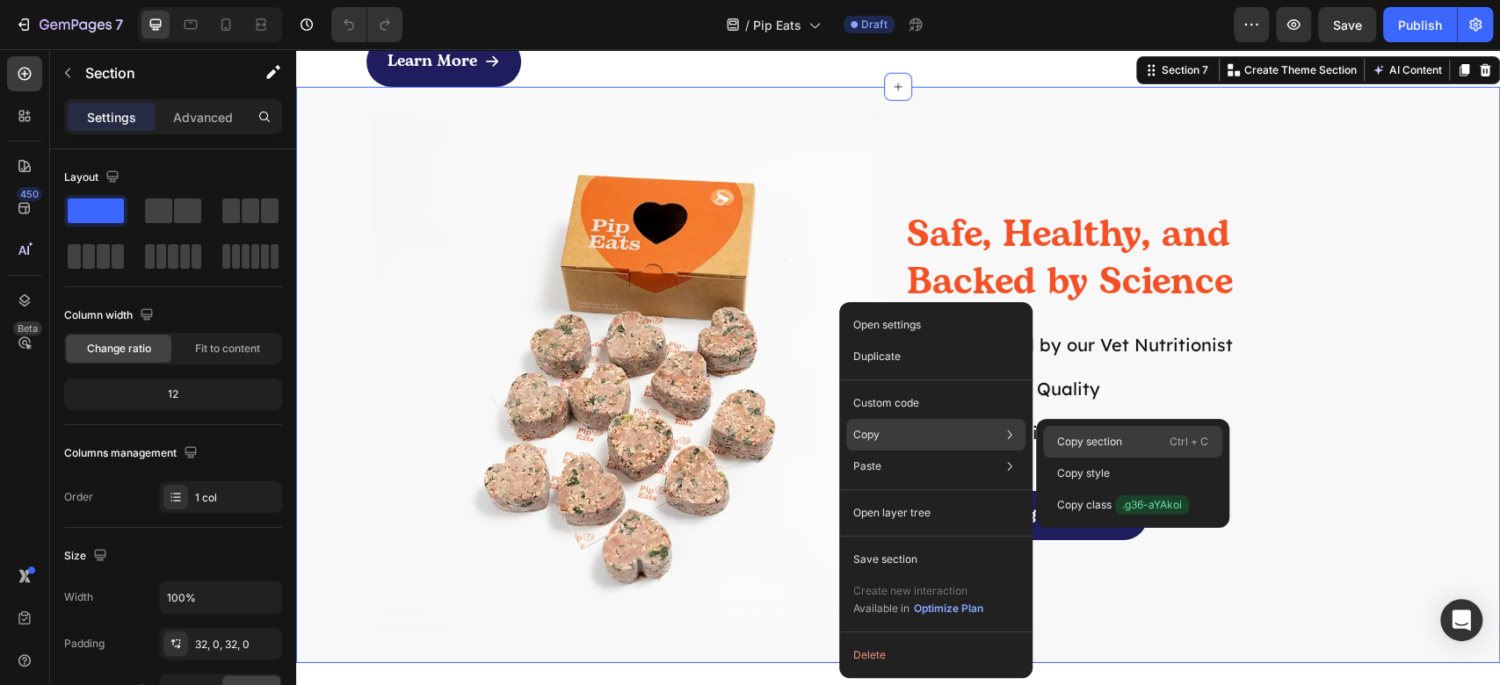
drag, startPoint x: 1094, startPoint y: 439, endPoint x: 407, endPoint y: 121, distance: 757.3
click at [1095, 439] on p "Copy section" at bounding box center [1089, 442] width 65 height 16
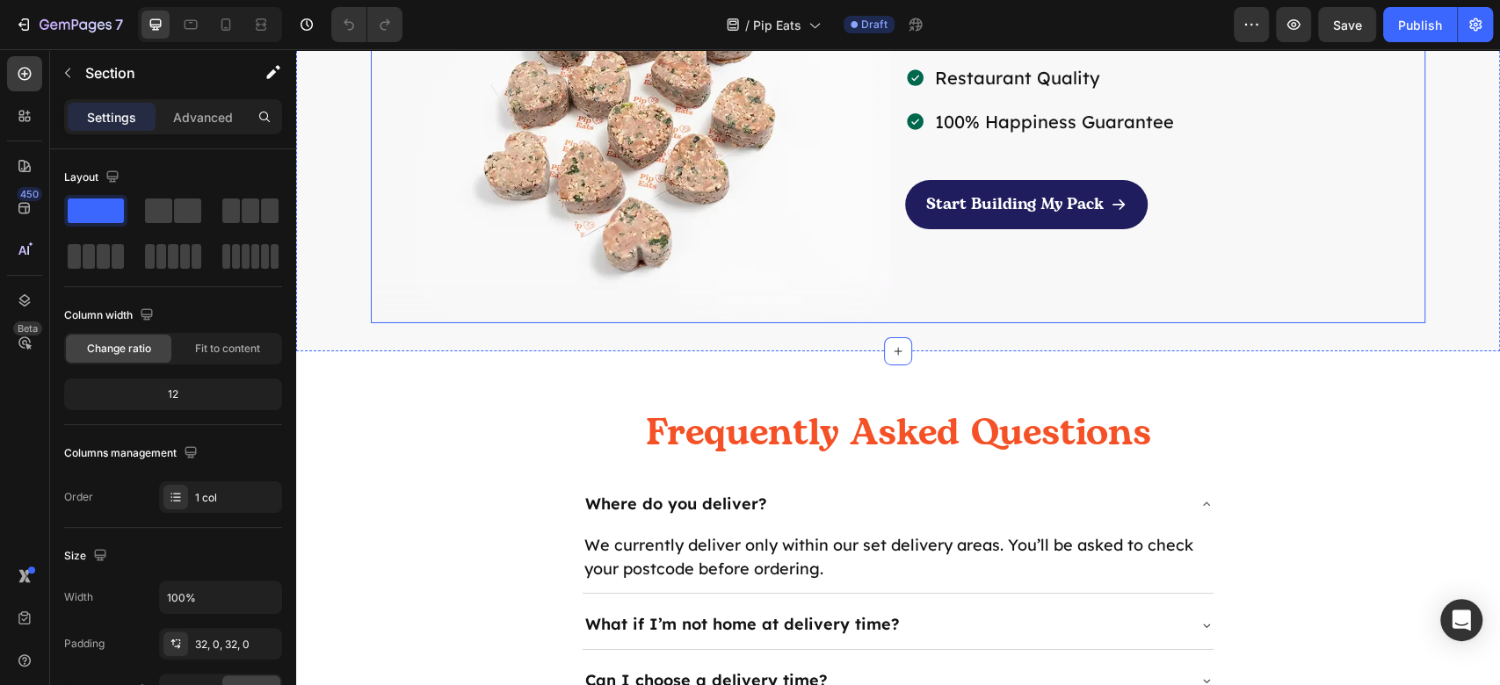
scroll to position [4335, 0]
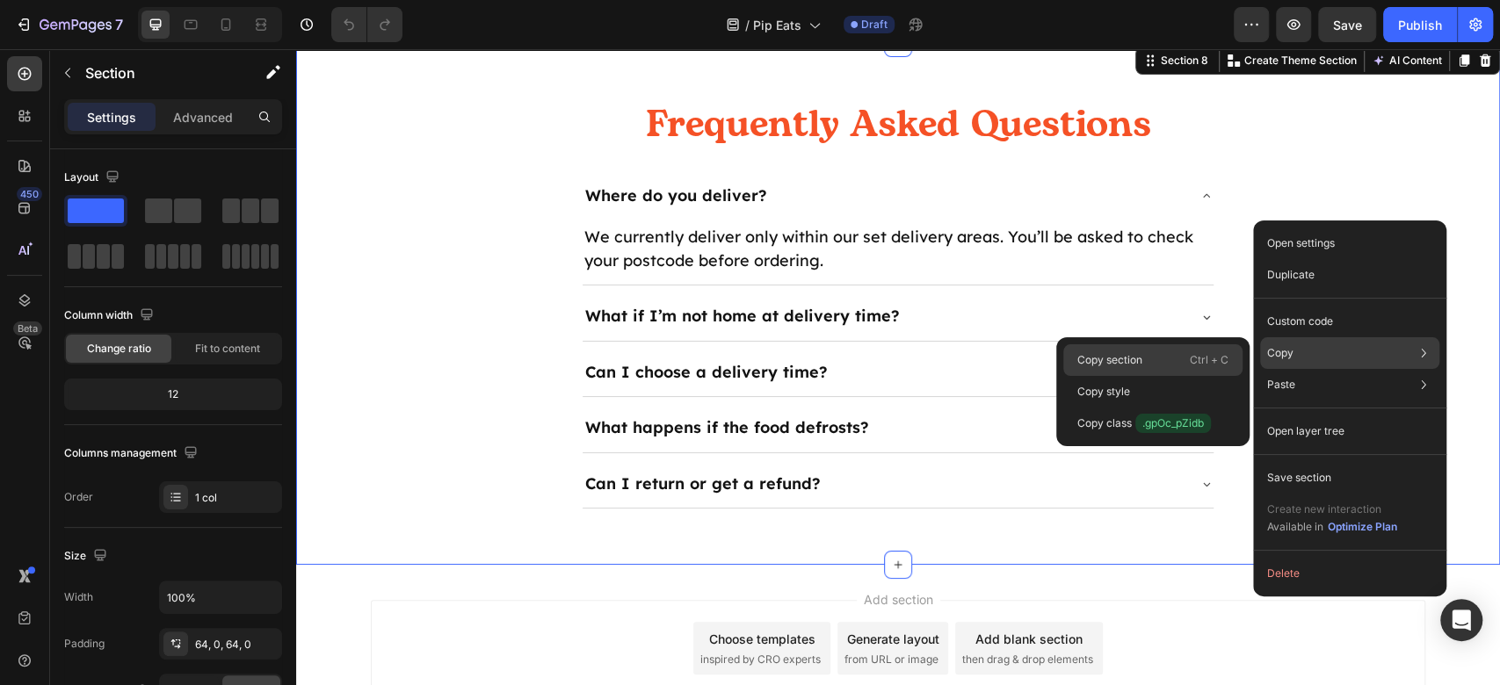
drag, startPoint x: 1134, startPoint y: 355, endPoint x: 273, endPoint y: 17, distance: 924.5
click at [1134, 355] on p "Copy section" at bounding box center [1109, 360] width 65 height 16
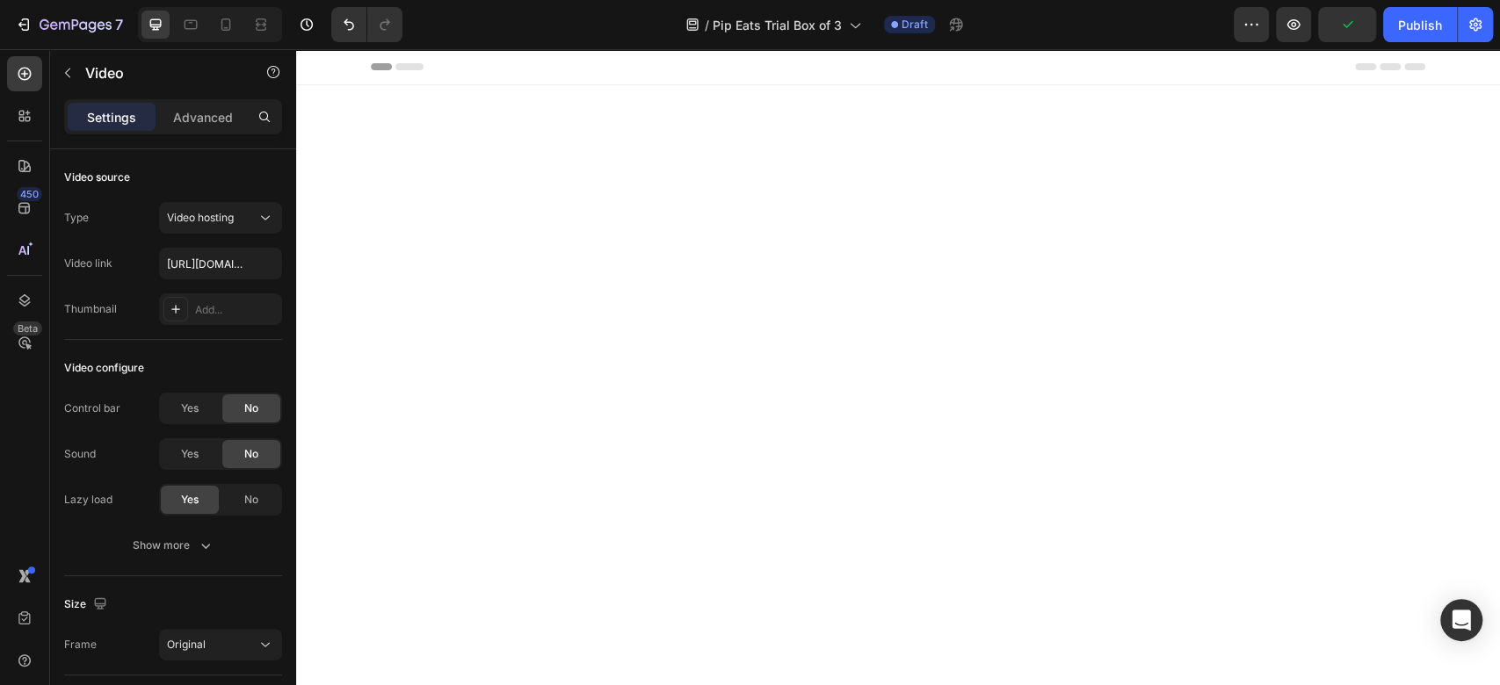
scroll to position [2618, 0]
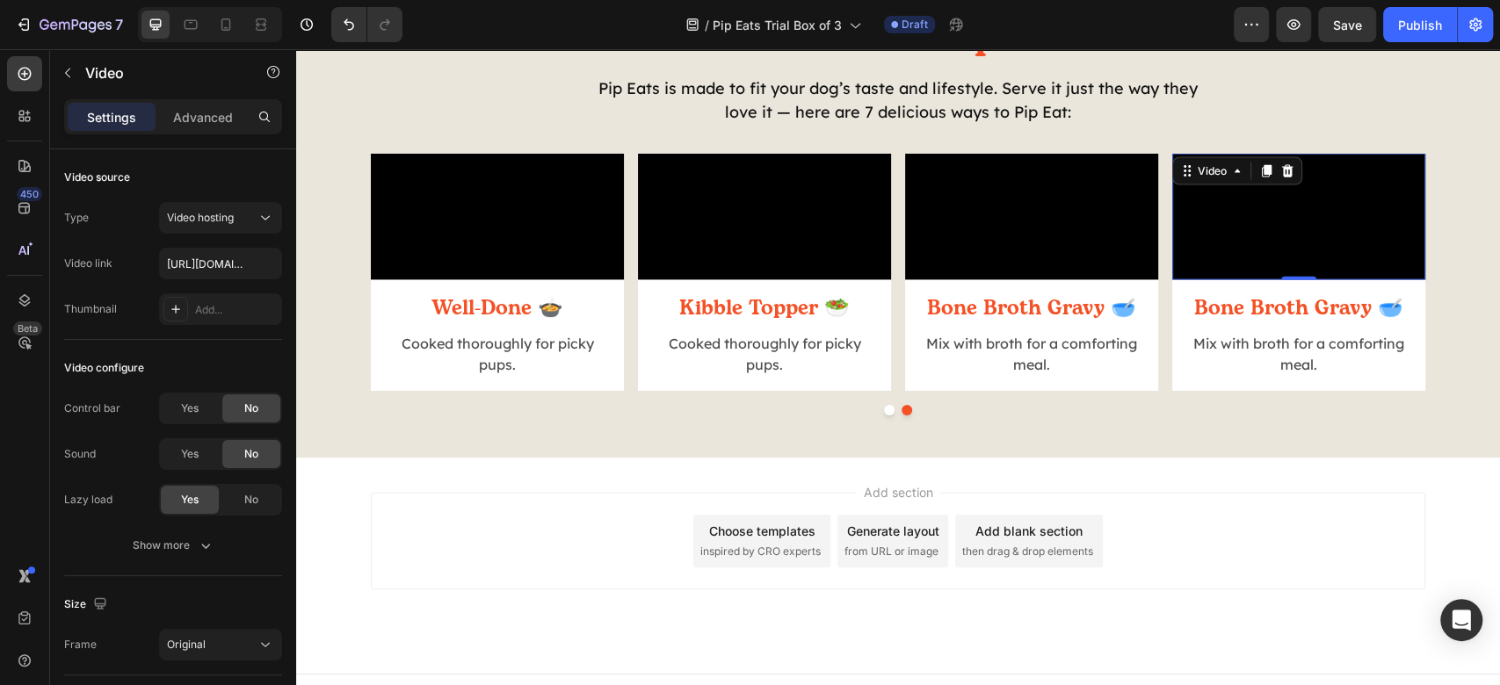
click at [1343, 280] on video at bounding box center [1298, 217] width 253 height 127
click at [219, 267] on input "[URL][DOMAIN_NAME]" at bounding box center [220, 264] width 123 height 32
paste input "47f5a028982c4206b46736e0f94be428"
type input "[URL][DOMAIN_NAME]"
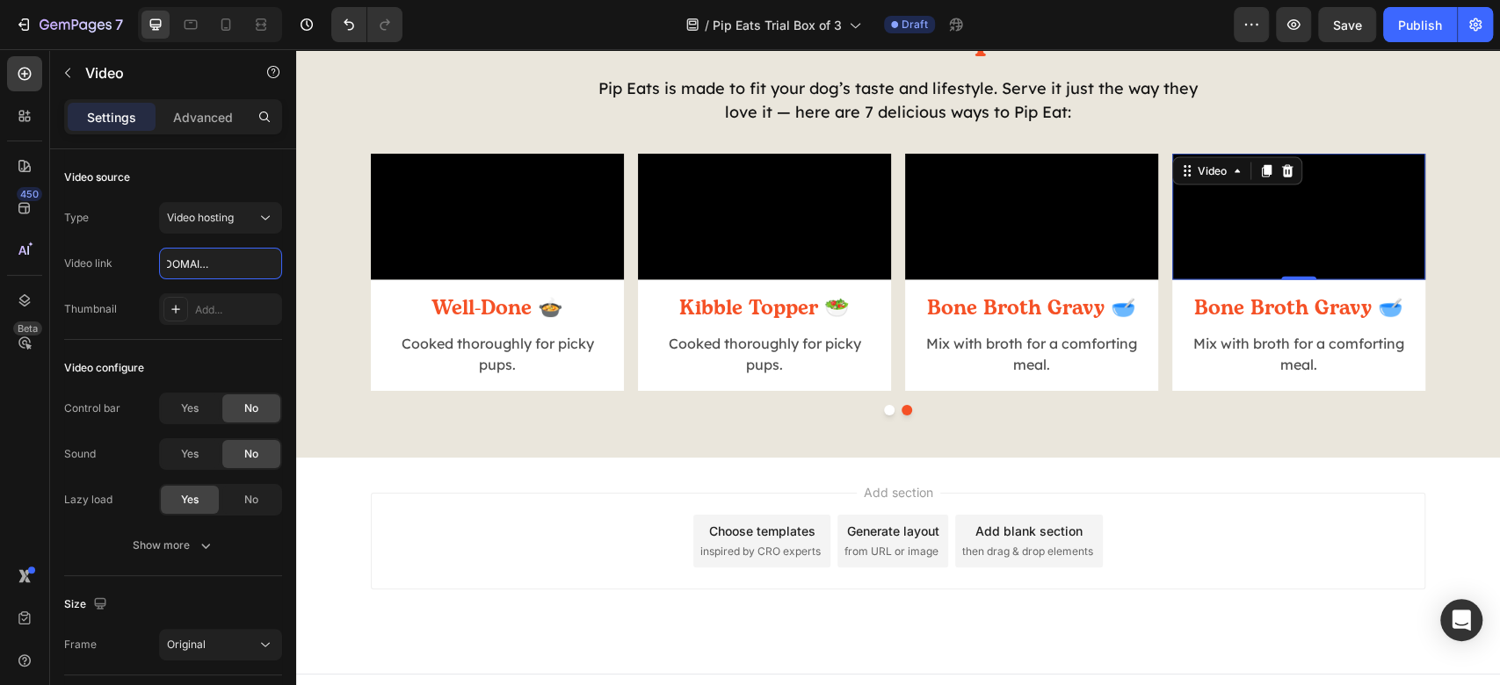
scroll to position [0, 0]
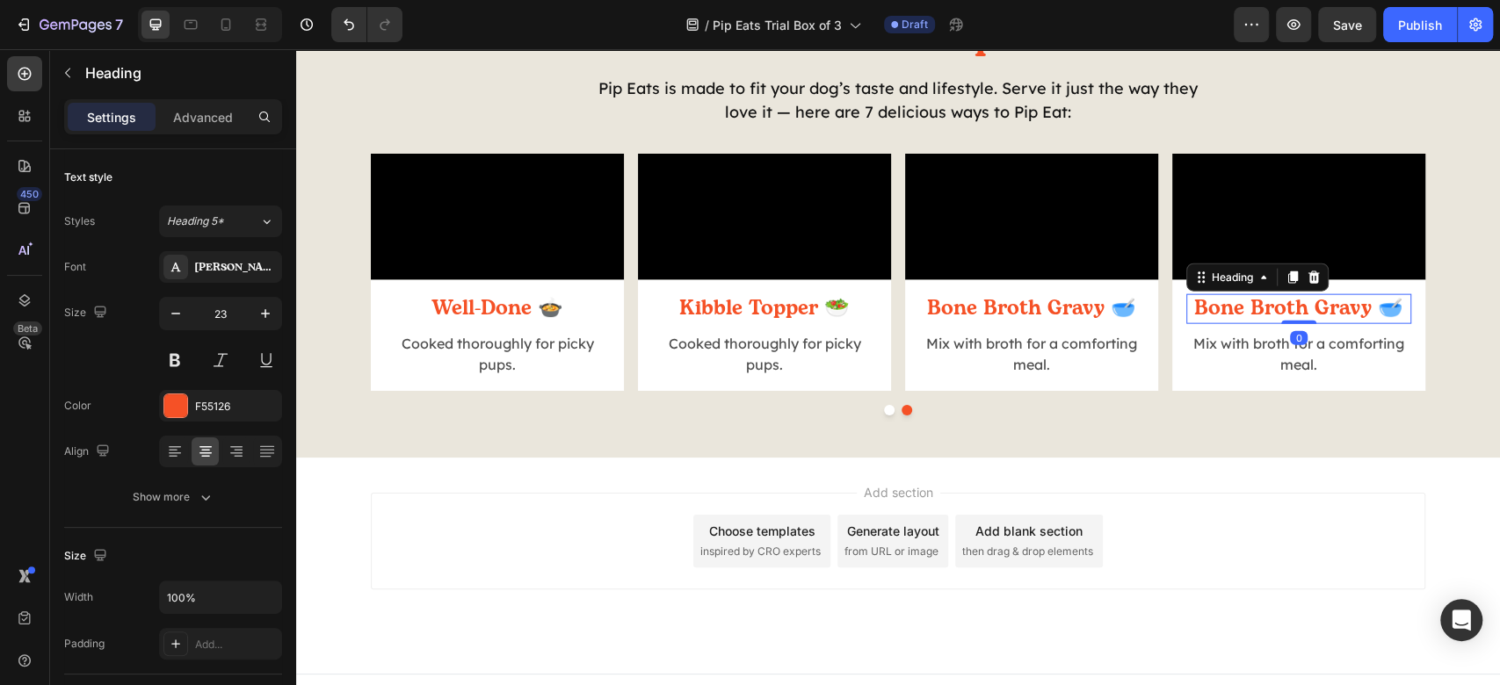
click at [1267, 324] on h2 "Bone Broth Gravy 🥣" at bounding box center [1298, 309] width 225 height 30
click at [1267, 323] on p "Bone Broth Gravy 🥣" at bounding box center [1298, 309] width 221 height 26
click at [1274, 375] on p "Mix with broth for a comforting meal." at bounding box center [1298, 354] width 221 height 42
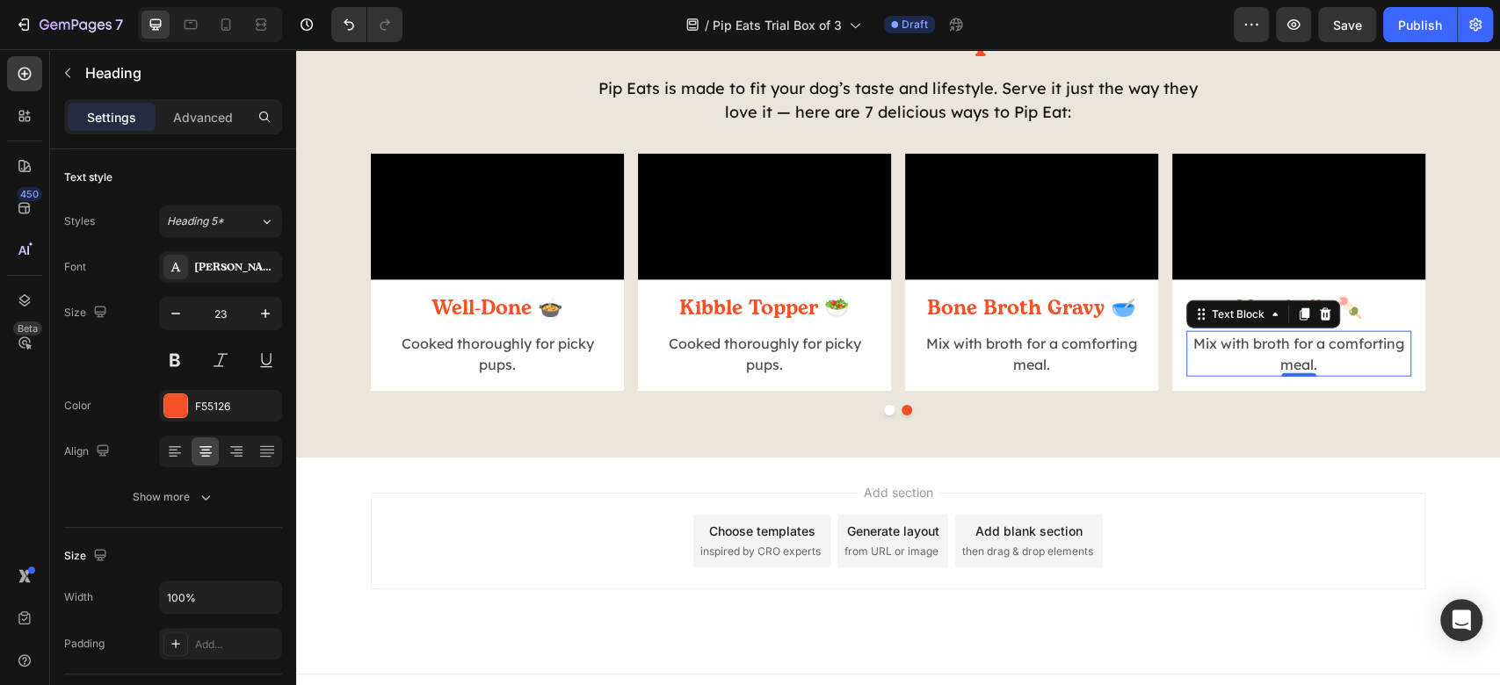
click at [1274, 375] on p "Mix with broth for a comforting meal." at bounding box center [1298, 354] width 221 height 42
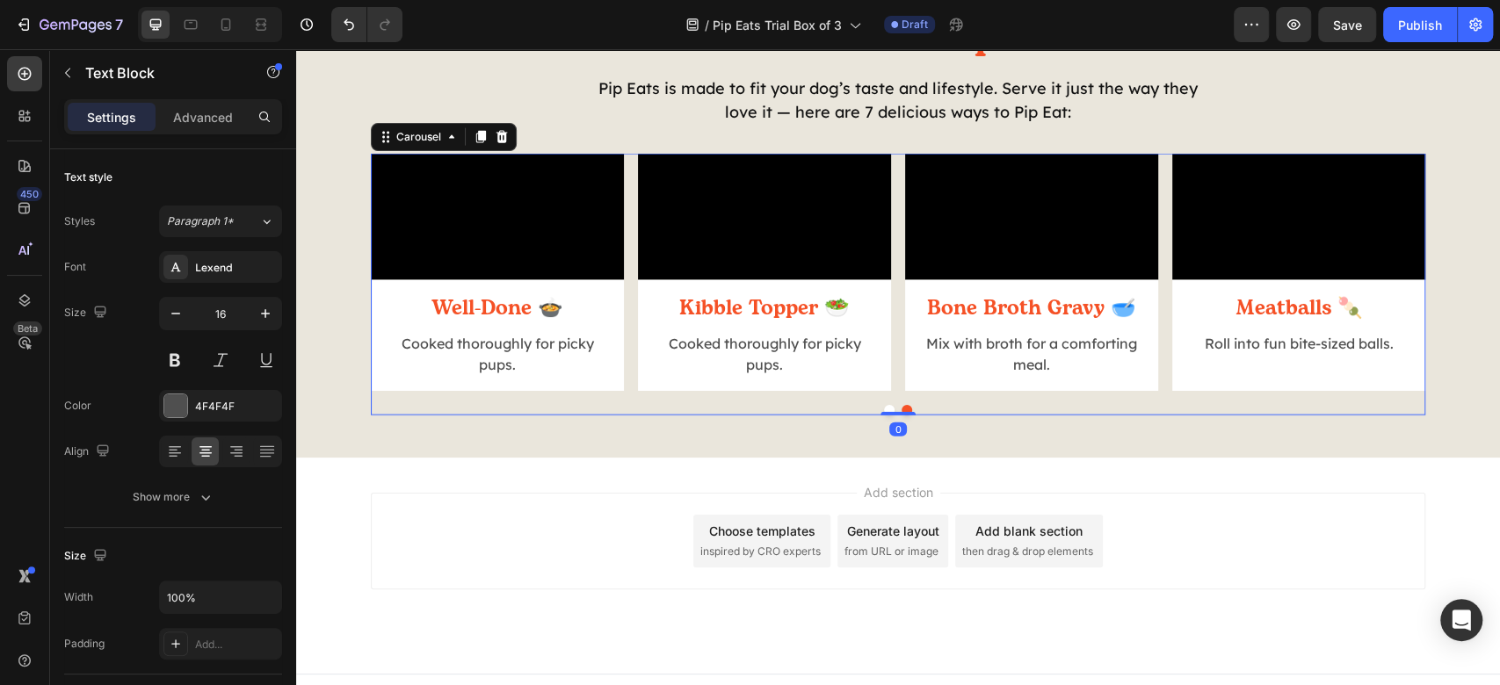
click at [1283, 416] on div at bounding box center [898, 410] width 1055 height 11
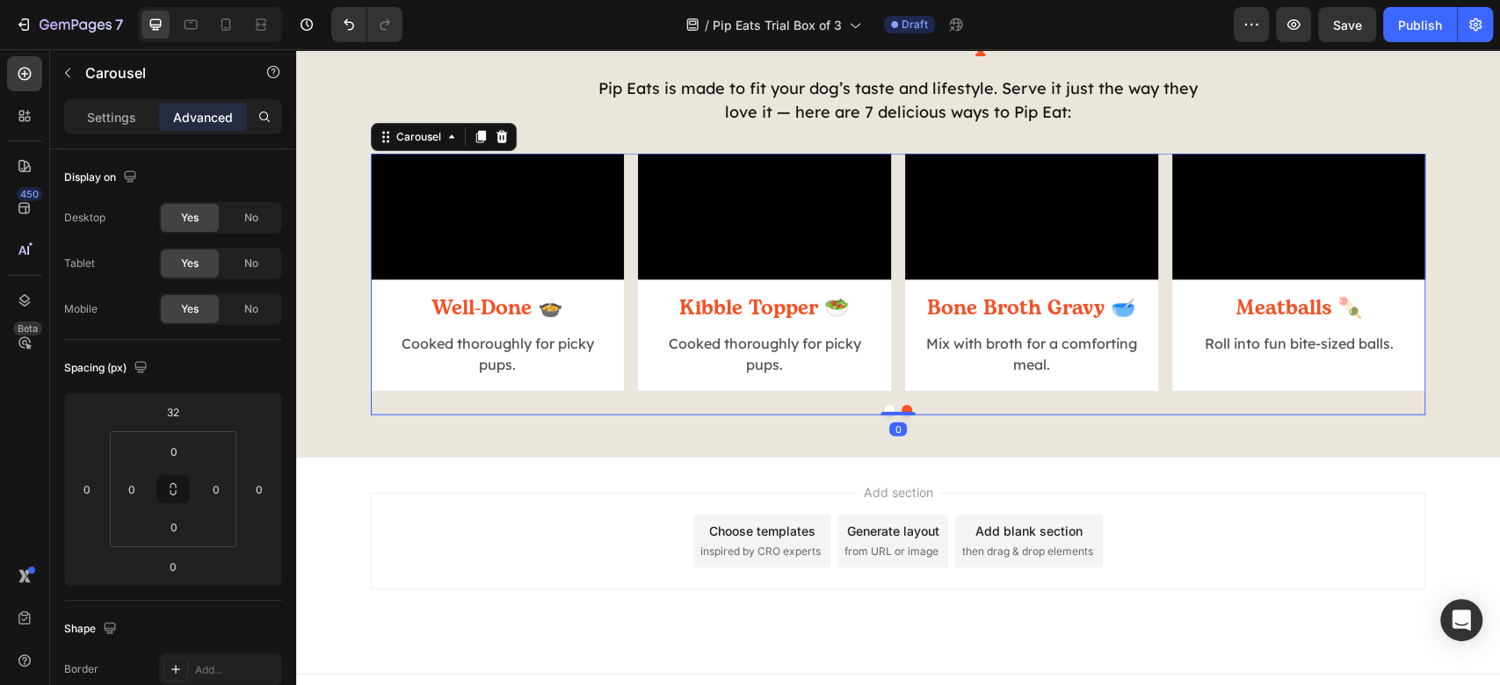
click at [1160, 416] on div "Video Raw 🥩 Heading Straight from thaw to bowl for max nutrition. Text Block Ro…" at bounding box center [898, 285] width 1055 height 262
click at [120, 114] on p "Settings" at bounding box center [111, 117] width 49 height 18
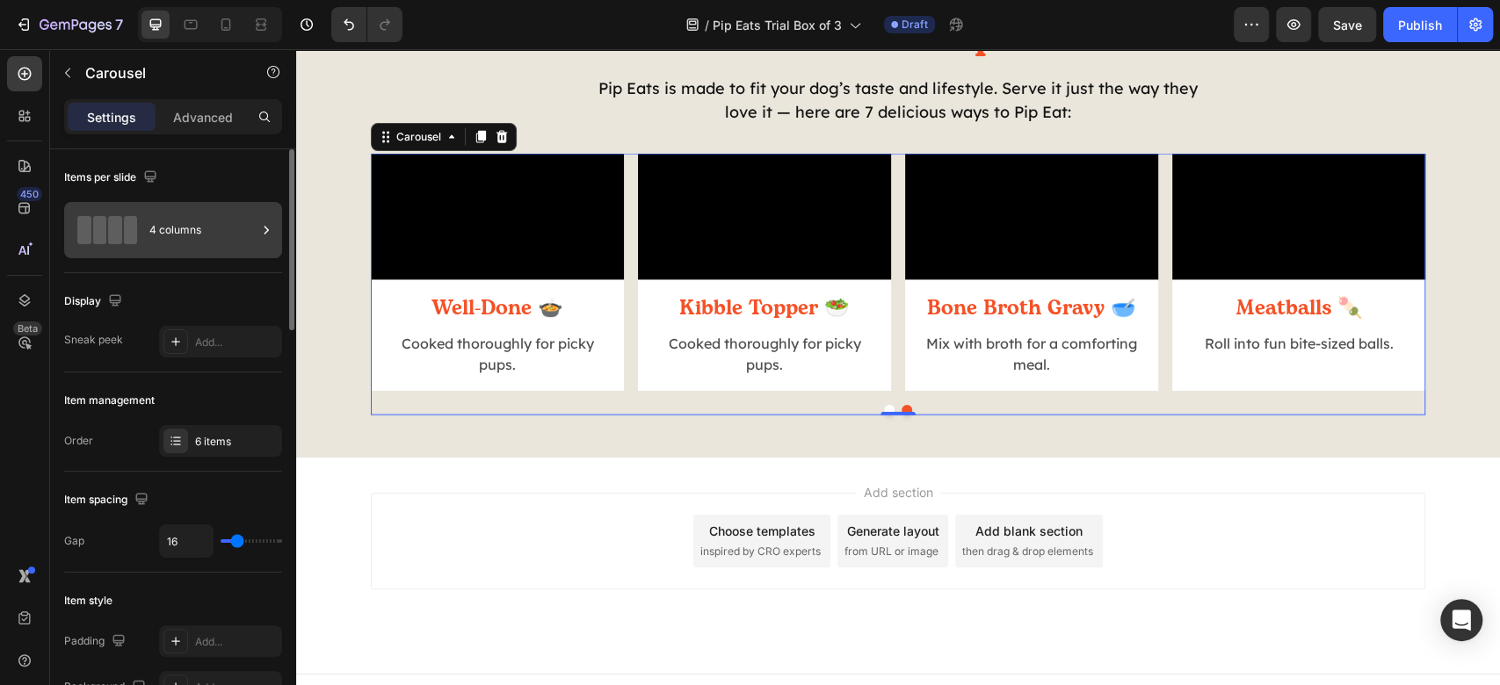
click at [186, 236] on div "4 columns" at bounding box center [202, 230] width 107 height 40
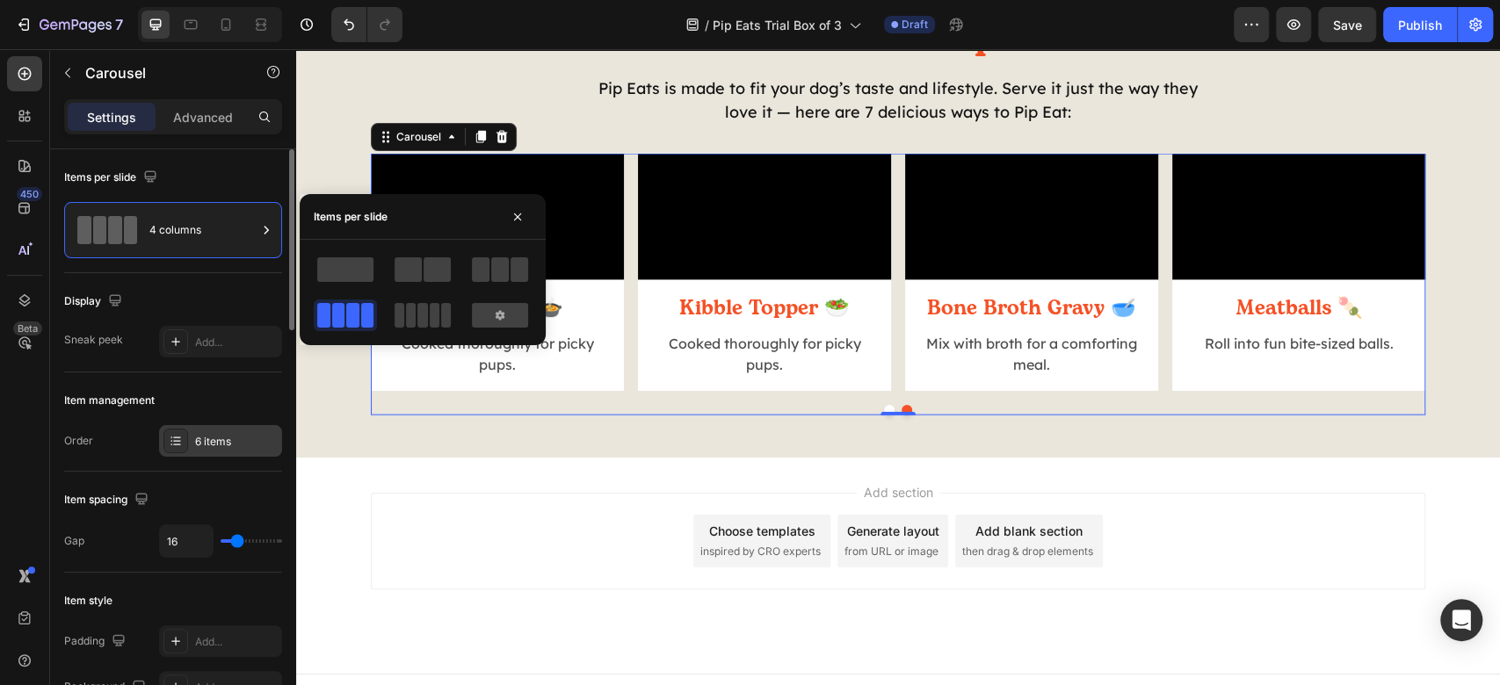
click at [221, 439] on div "6 items" at bounding box center [236, 442] width 83 height 16
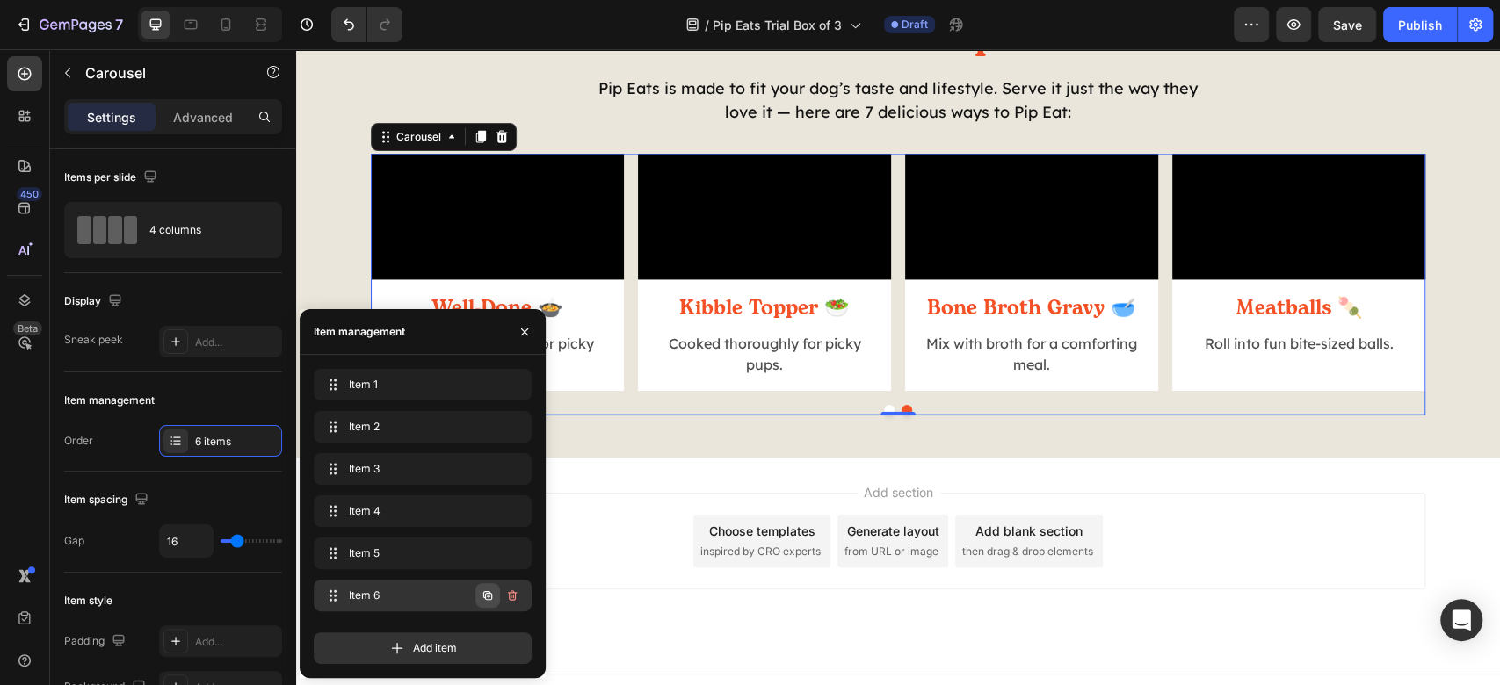
click at [488, 601] on icon "button" at bounding box center [488, 596] width 14 height 14
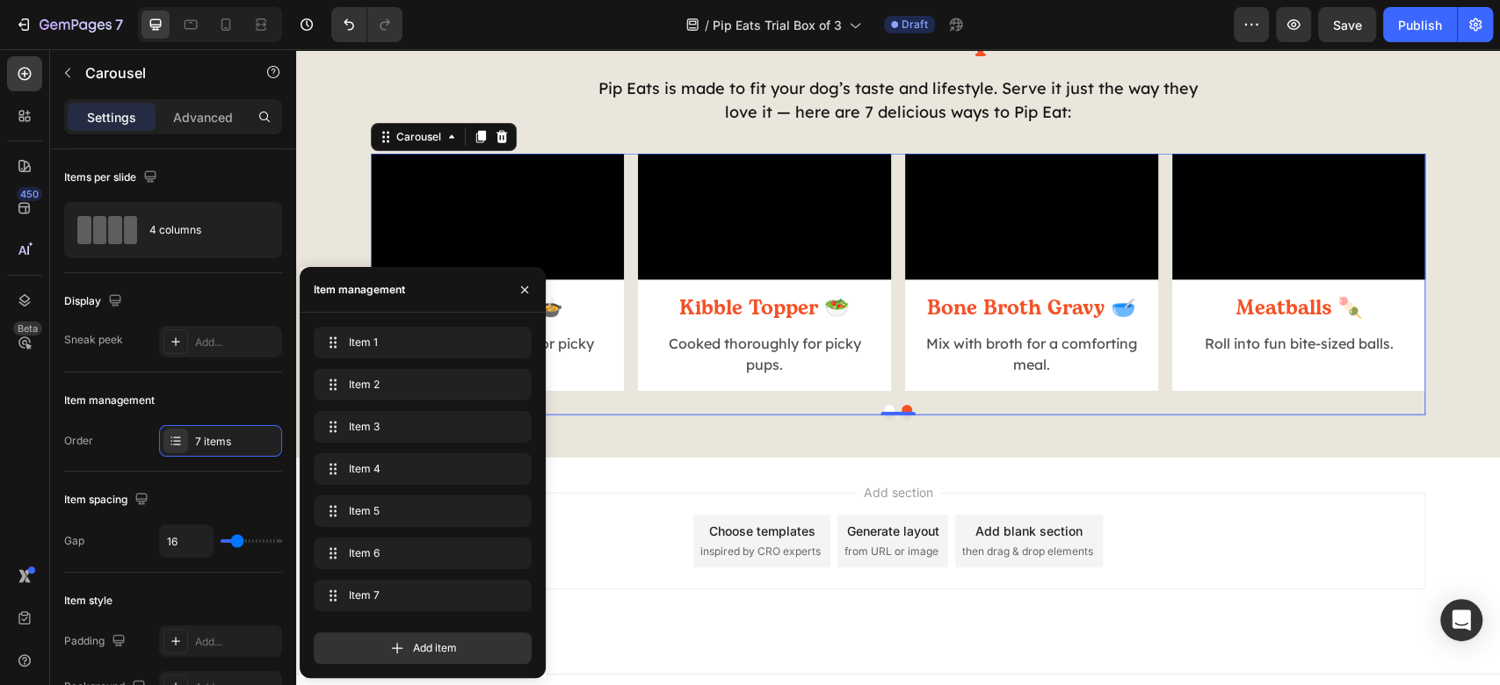
click at [884, 416] on button "Dot" at bounding box center [889, 410] width 11 height 11
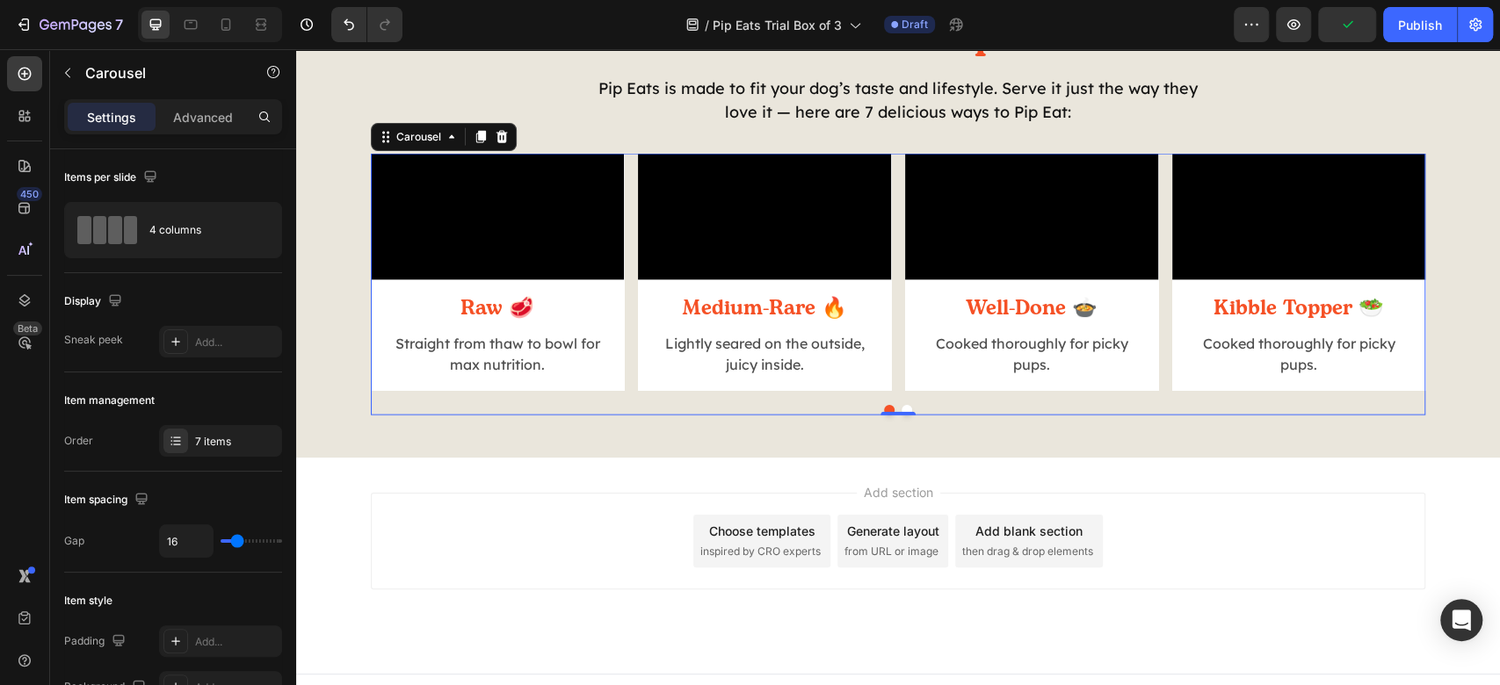
click at [902, 416] on button "Dot" at bounding box center [907, 410] width 11 height 11
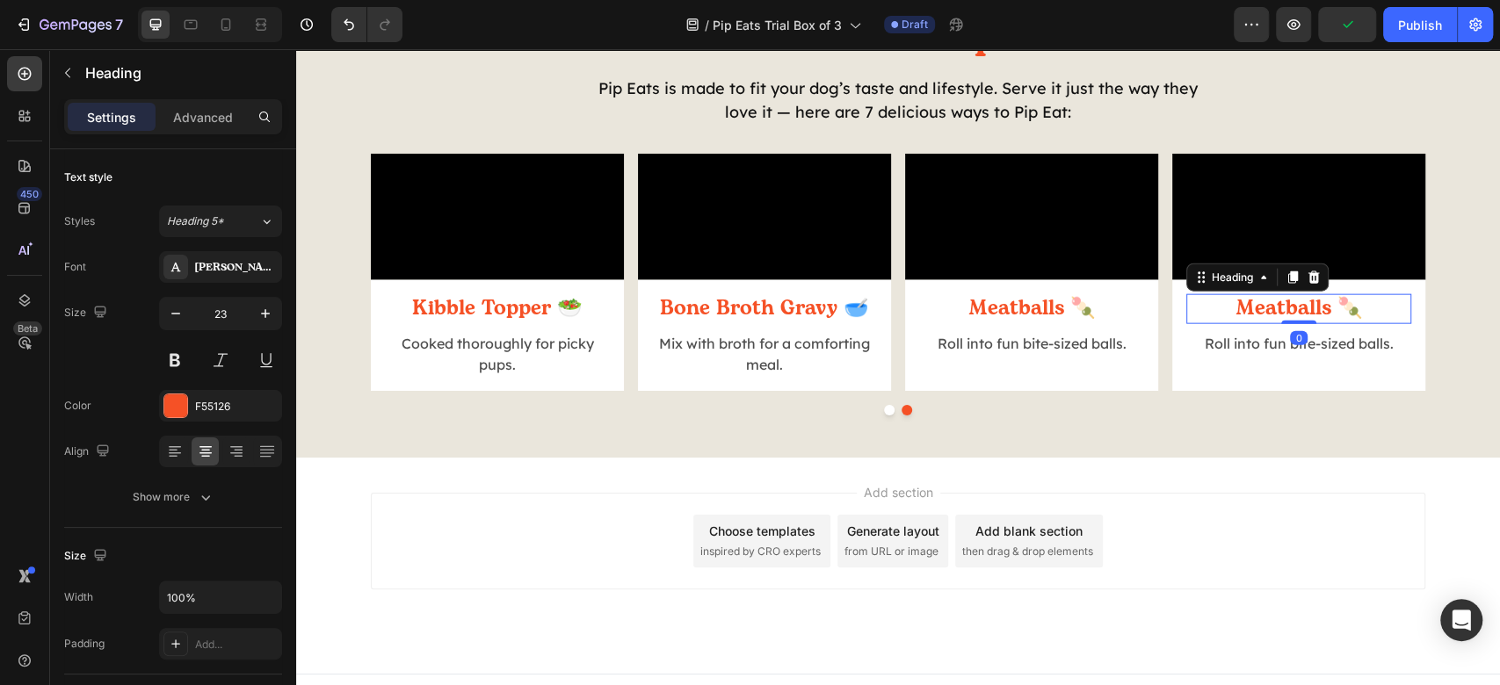
click at [1292, 324] on h2 "Meatballs 🍡" at bounding box center [1298, 309] width 225 height 30
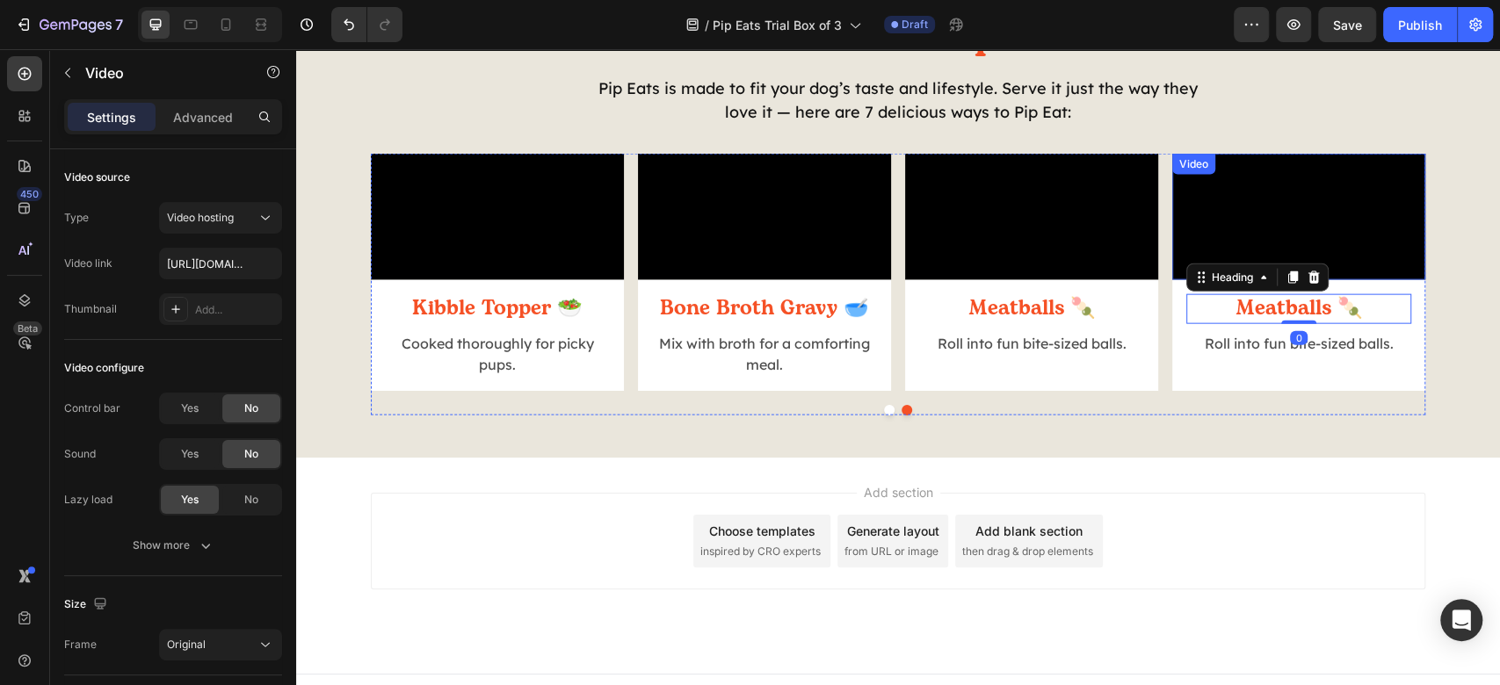
click at [1304, 280] on video at bounding box center [1298, 217] width 253 height 127
click at [1264, 324] on h2 "Meatballs 🍡" at bounding box center [1298, 309] width 225 height 30
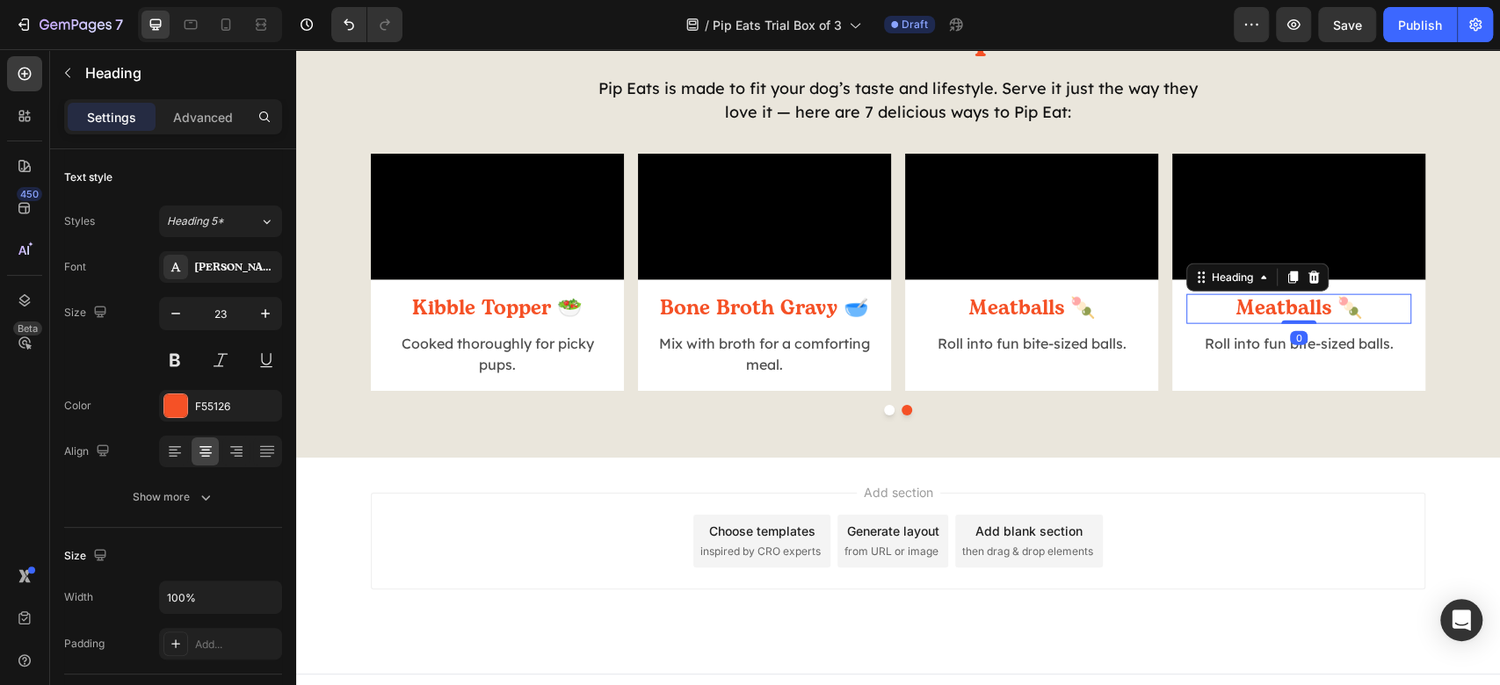
click at [1264, 324] on h2 "Meatballs 🍡" at bounding box center [1298, 309] width 225 height 30
click at [1264, 323] on p "Meatballs 🍡" at bounding box center [1298, 309] width 221 height 26
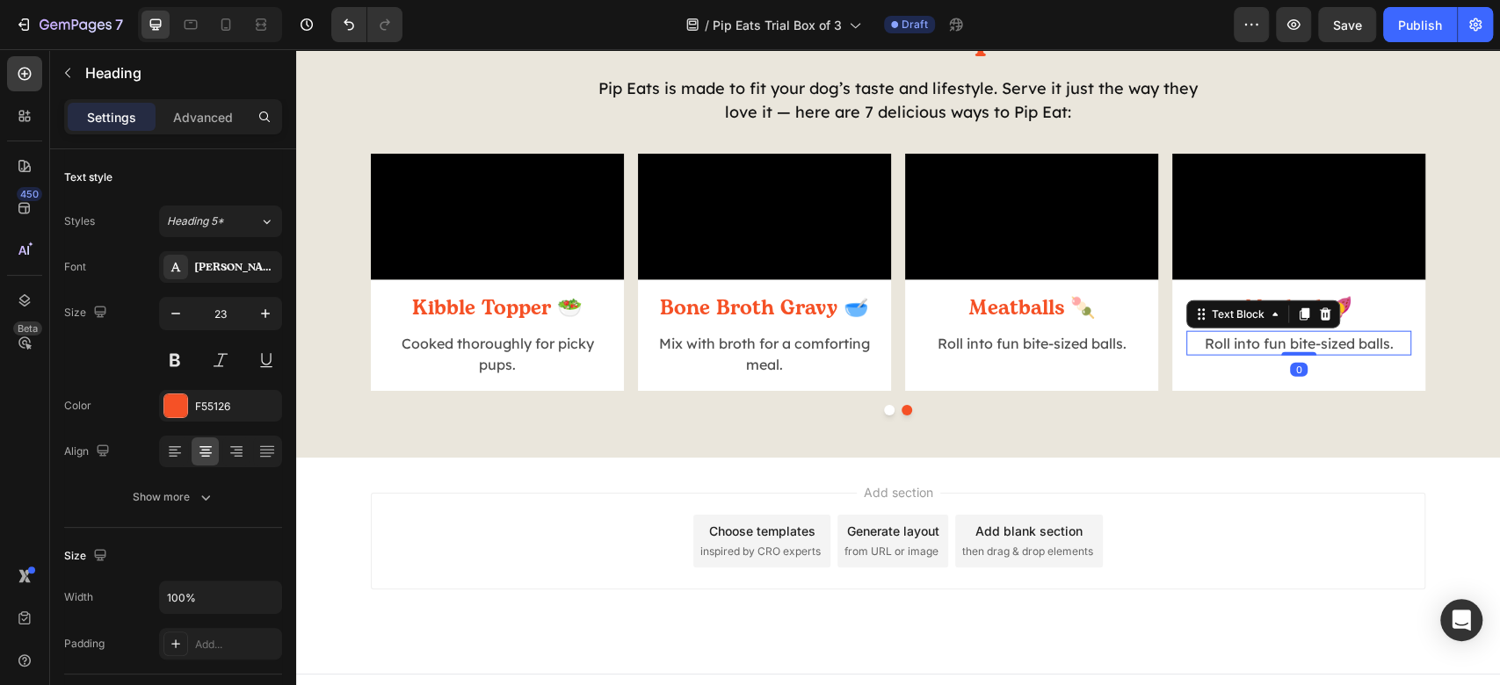
click at [1284, 354] on p "Roll into fun bite-sized balls." at bounding box center [1298, 343] width 221 height 21
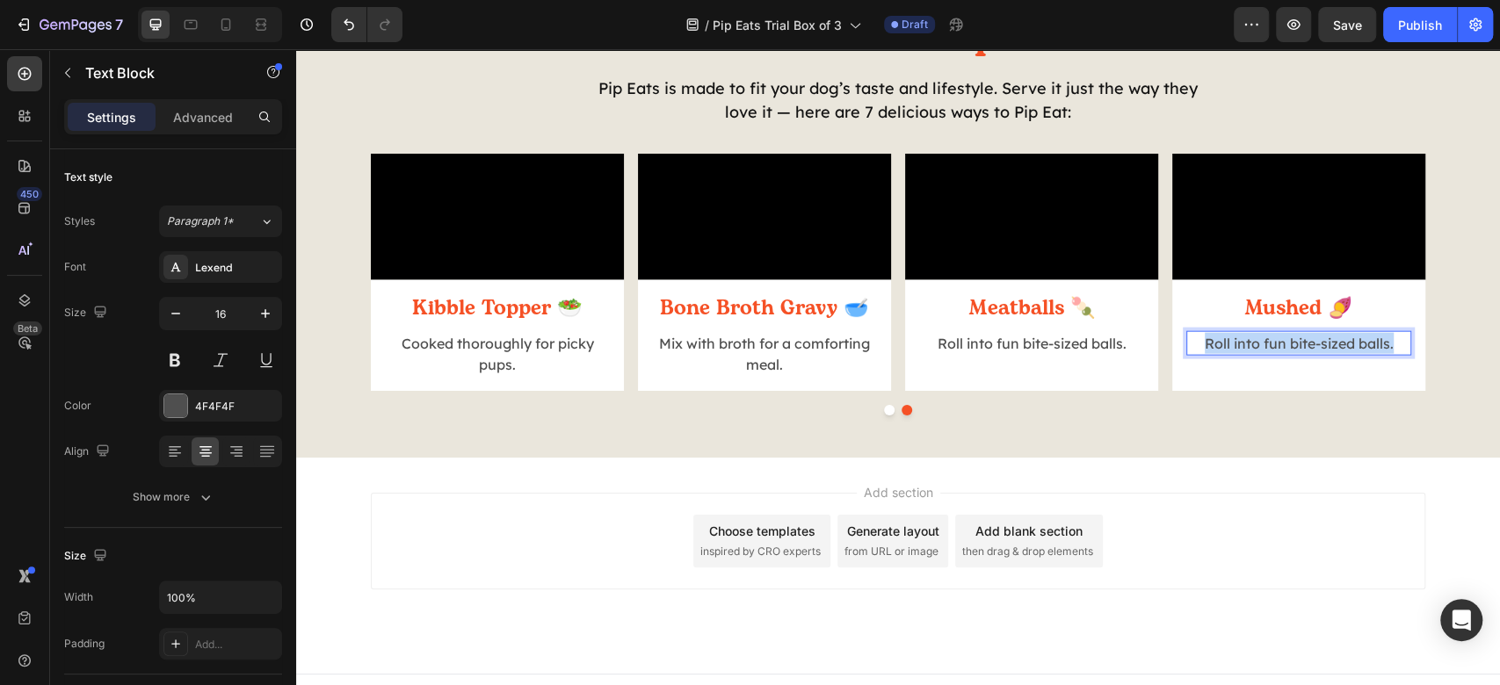
click at [1284, 354] on p "Roll into fun bite-sized balls." at bounding box center [1298, 343] width 221 height 21
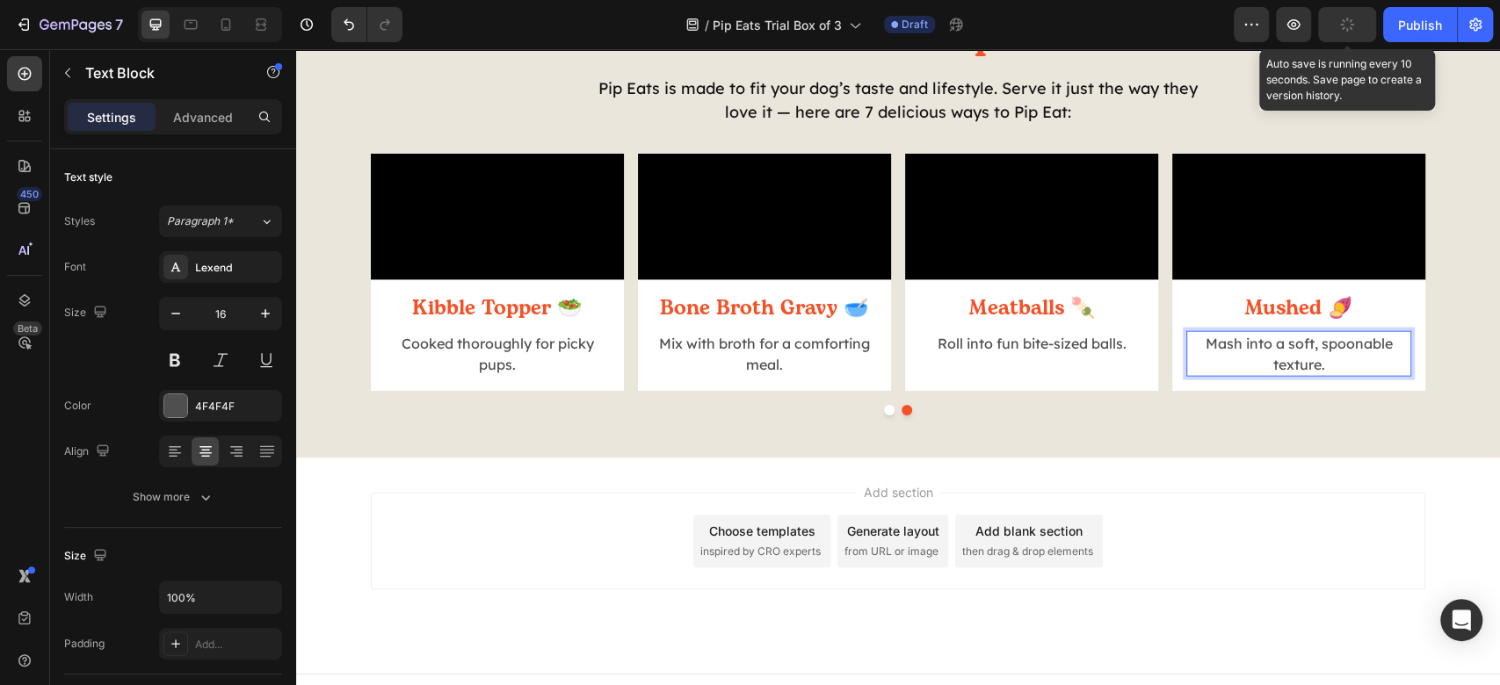
click at [1369, 23] on button "button" at bounding box center [1347, 24] width 58 height 35
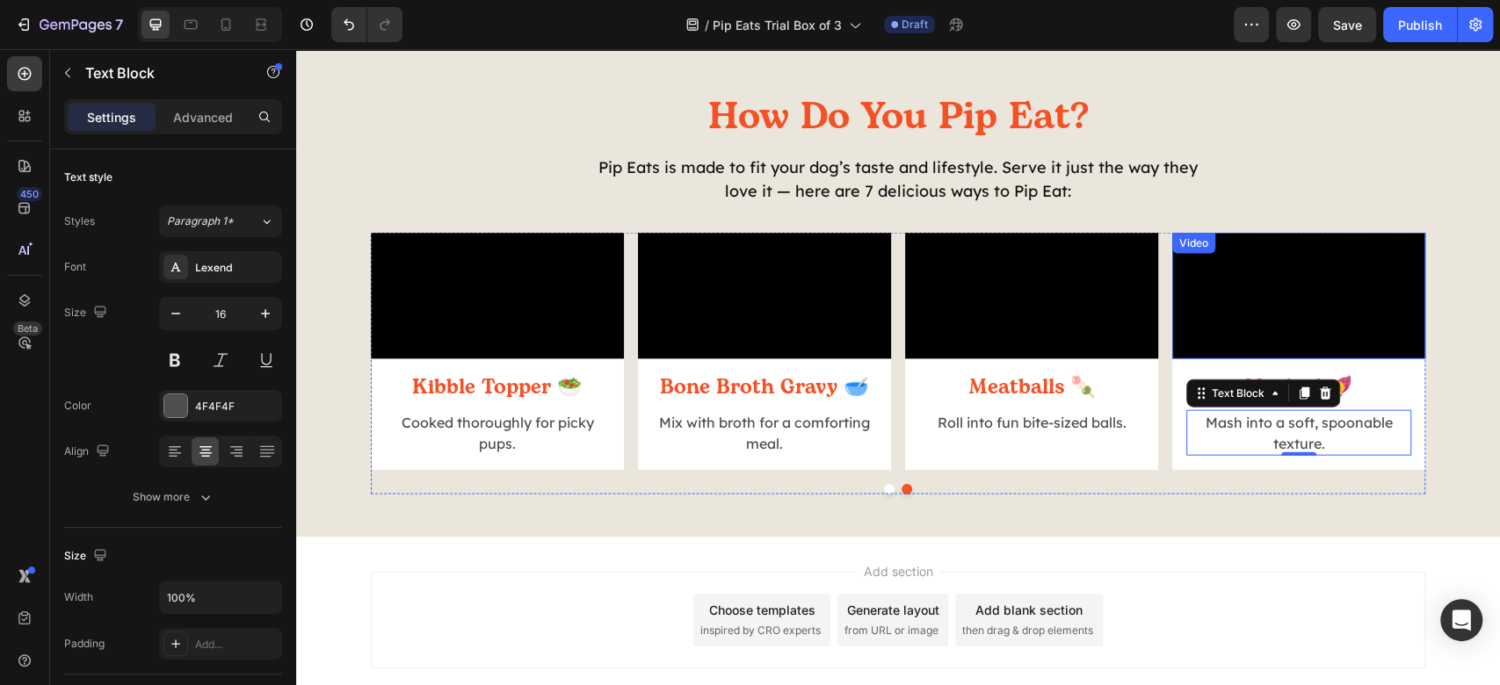
scroll to position [2383, 0]
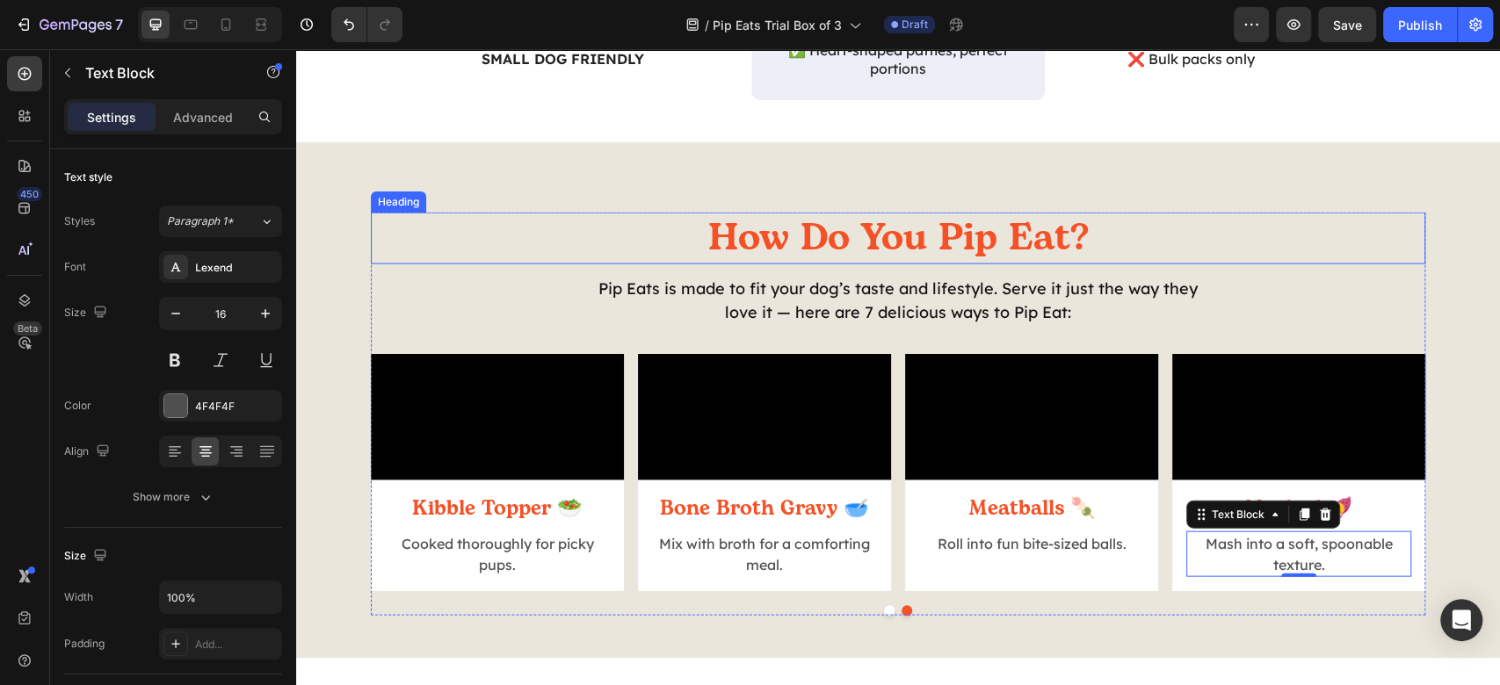
click at [925, 251] on h2 "How Do You Pip Eat?" at bounding box center [898, 239] width 633 height 52
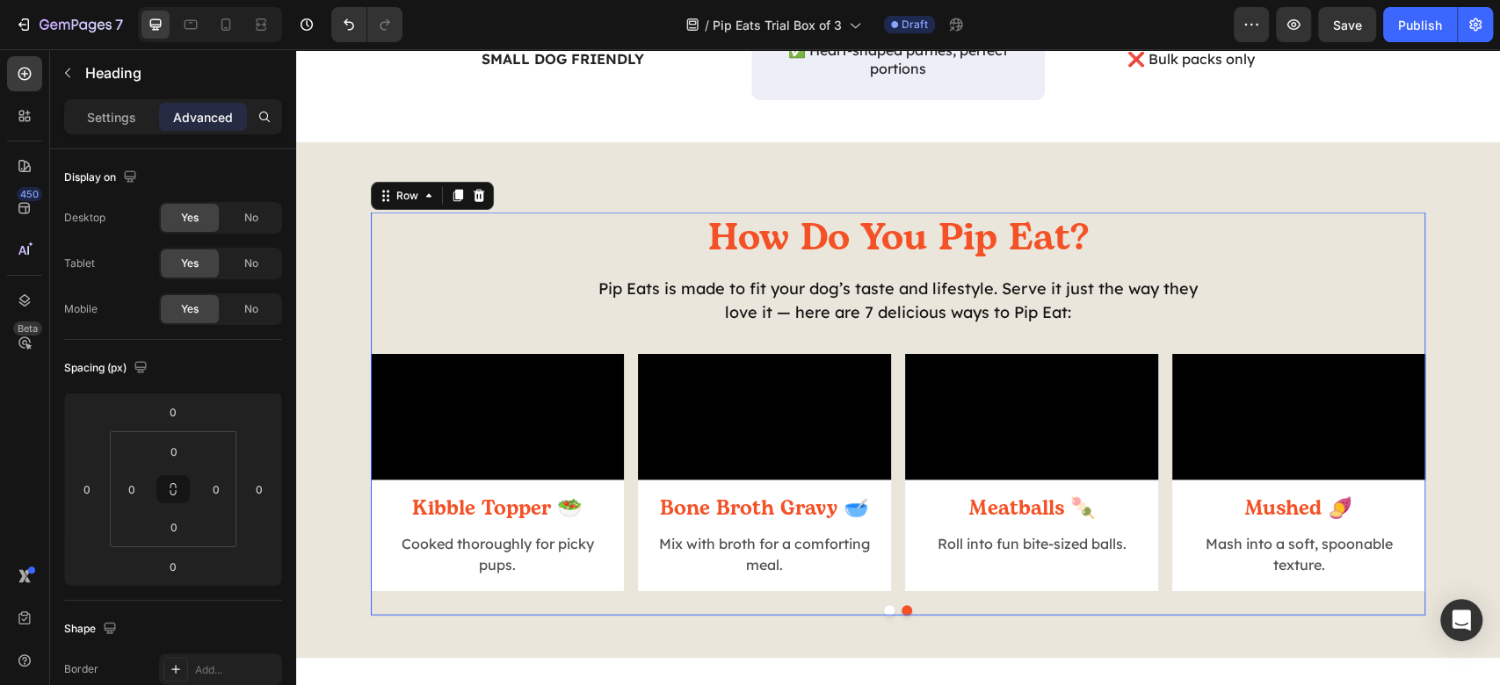
click at [597, 307] on div "How Do You Pip Eat? Heading Pip Eats is made to fit your dog’s taste and lifest…" at bounding box center [898, 414] width 1055 height 403
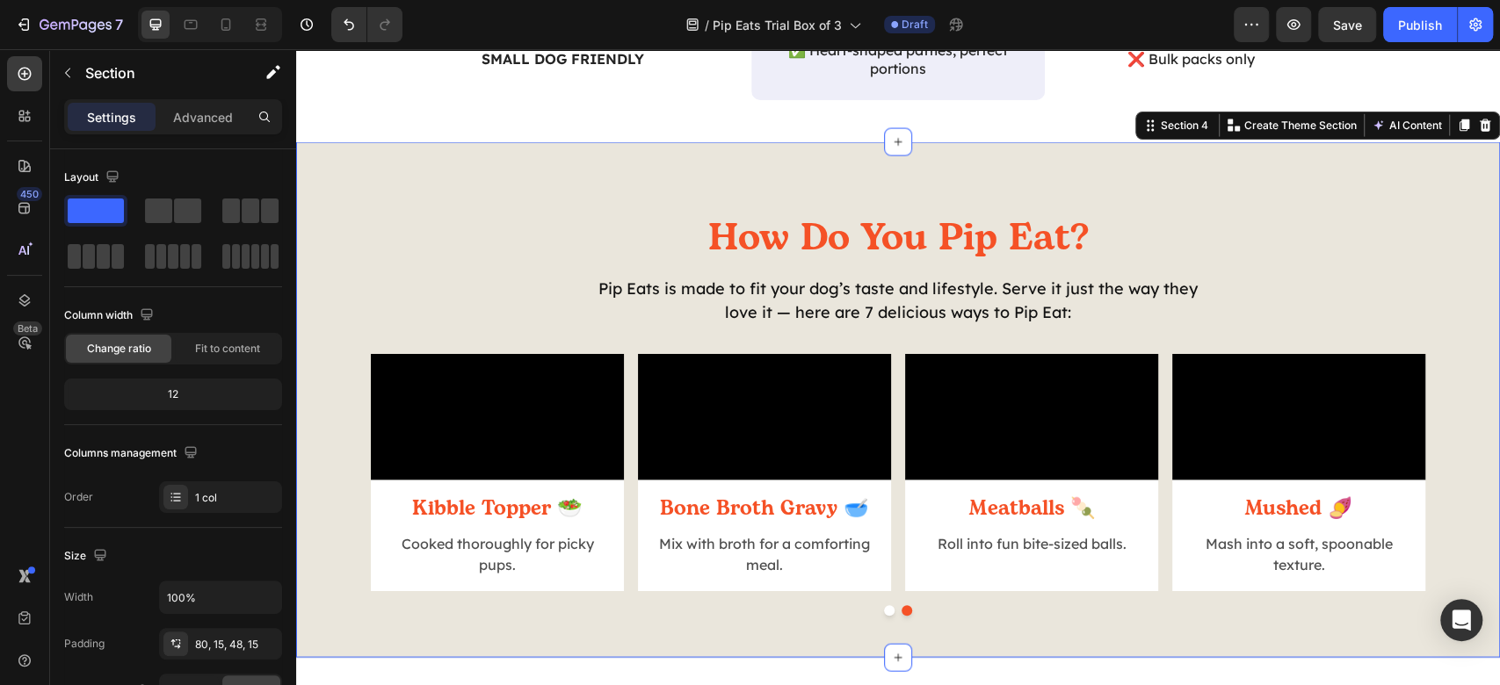
click at [1003, 185] on div "How Do You Pip Eat? Heading Pip Eats is made to fit your dog’s taste and lifest…" at bounding box center [898, 400] width 1204 height 516
click at [181, 125] on p "Advanced" at bounding box center [203, 117] width 60 height 18
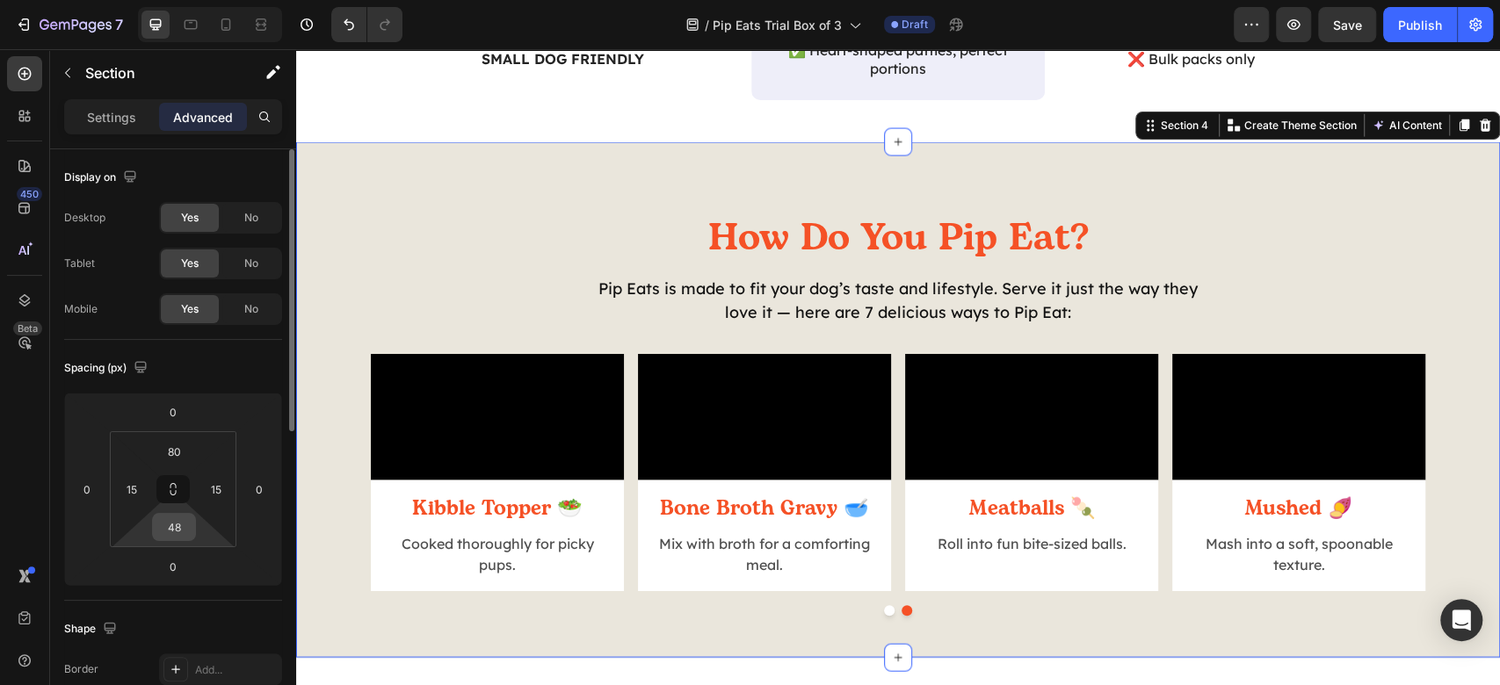
click at [172, 527] on input "48" at bounding box center [173, 527] width 35 height 26
type input "80"
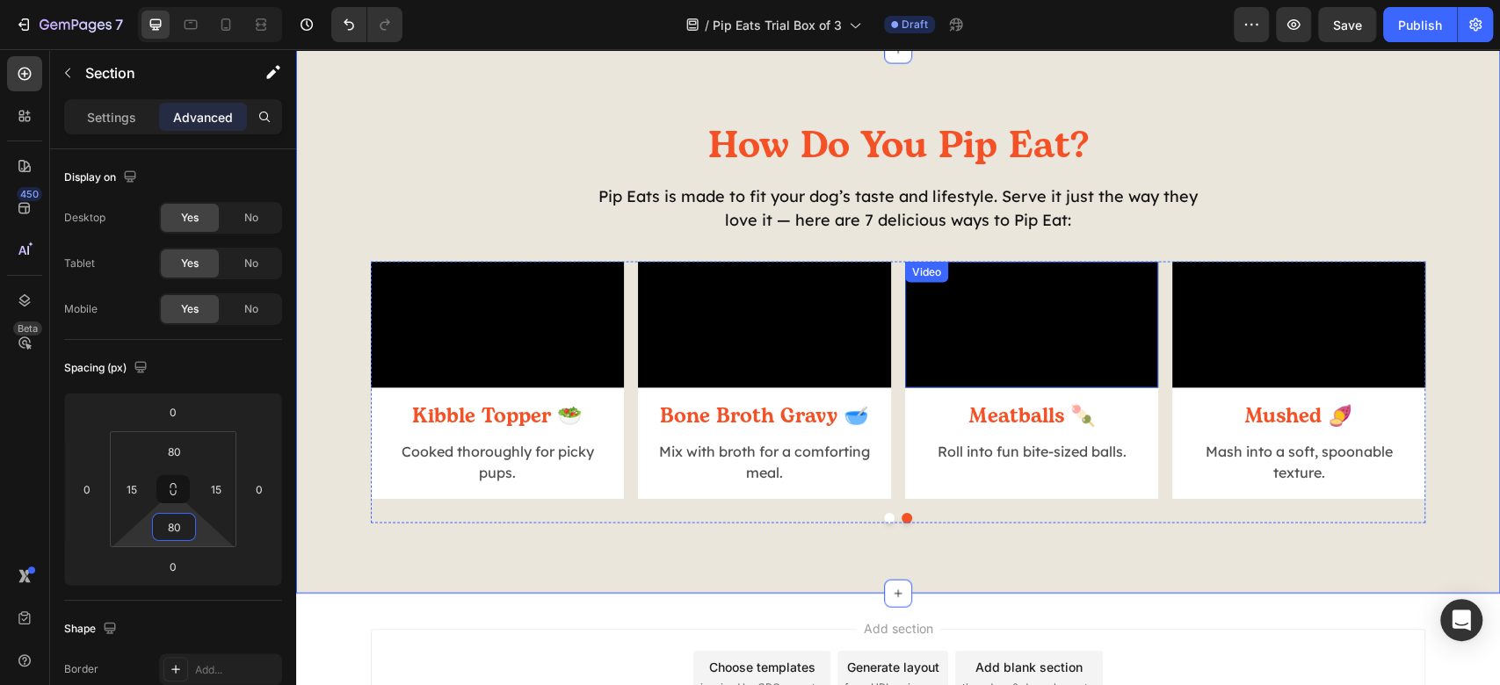
scroll to position [2735, 0]
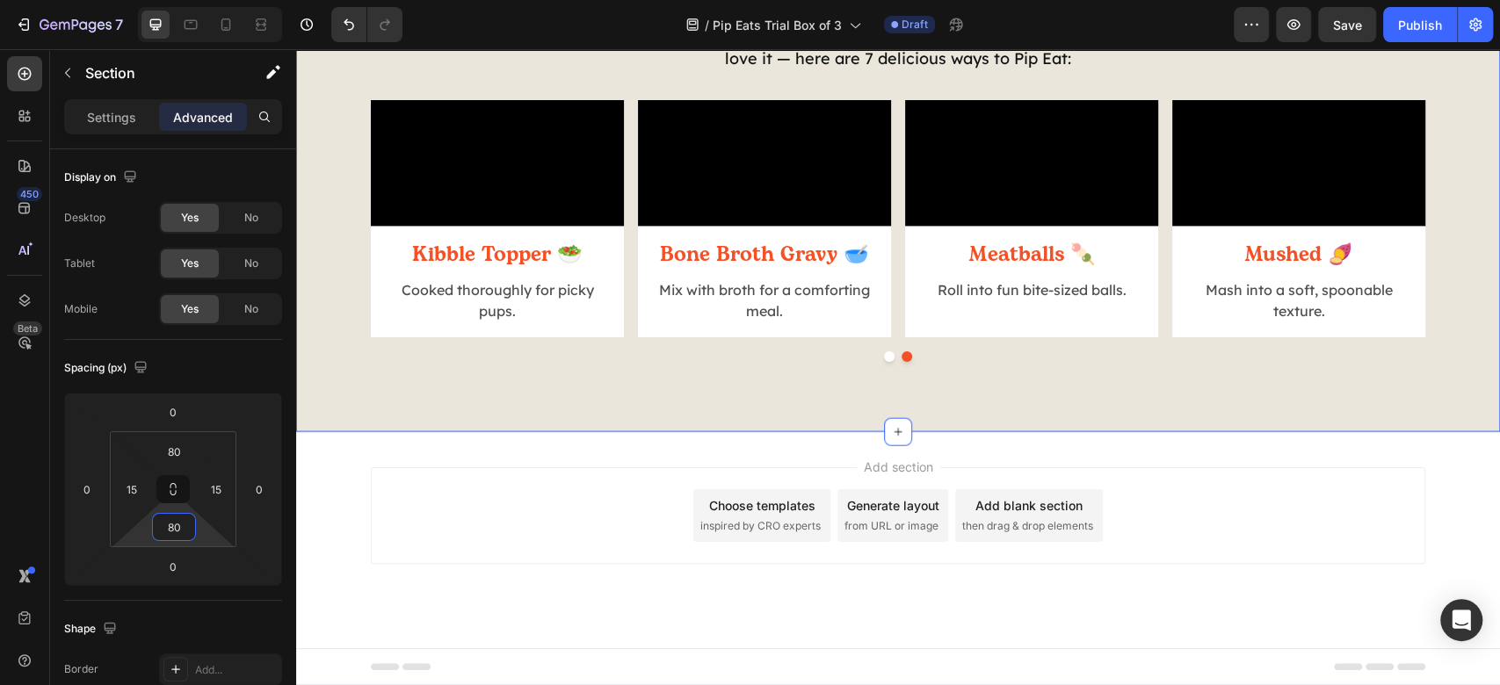
click at [1271, 543] on div "Add section Choose templates inspired by CRO experts Generate layout from URL o…" at bounding box center [898, 516] width 1055 height 97
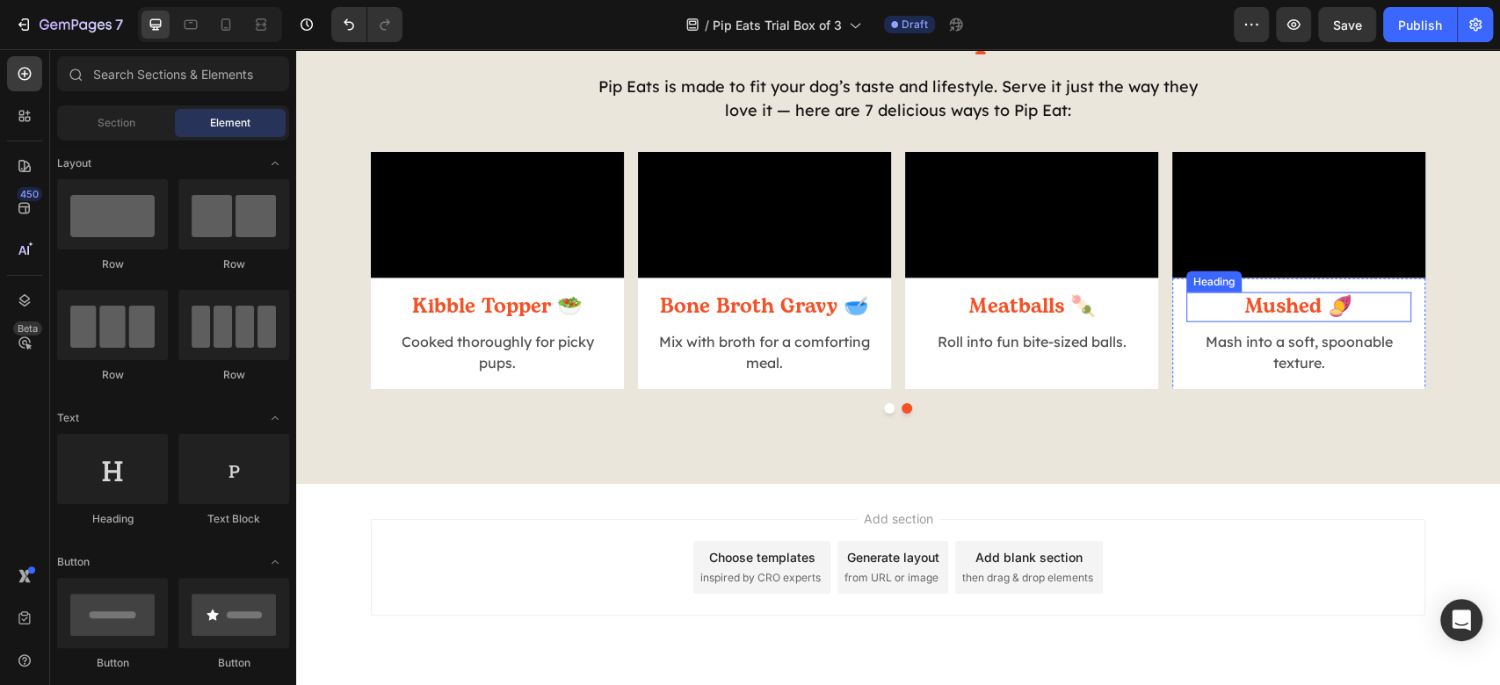
scroll to position [2618, 0]
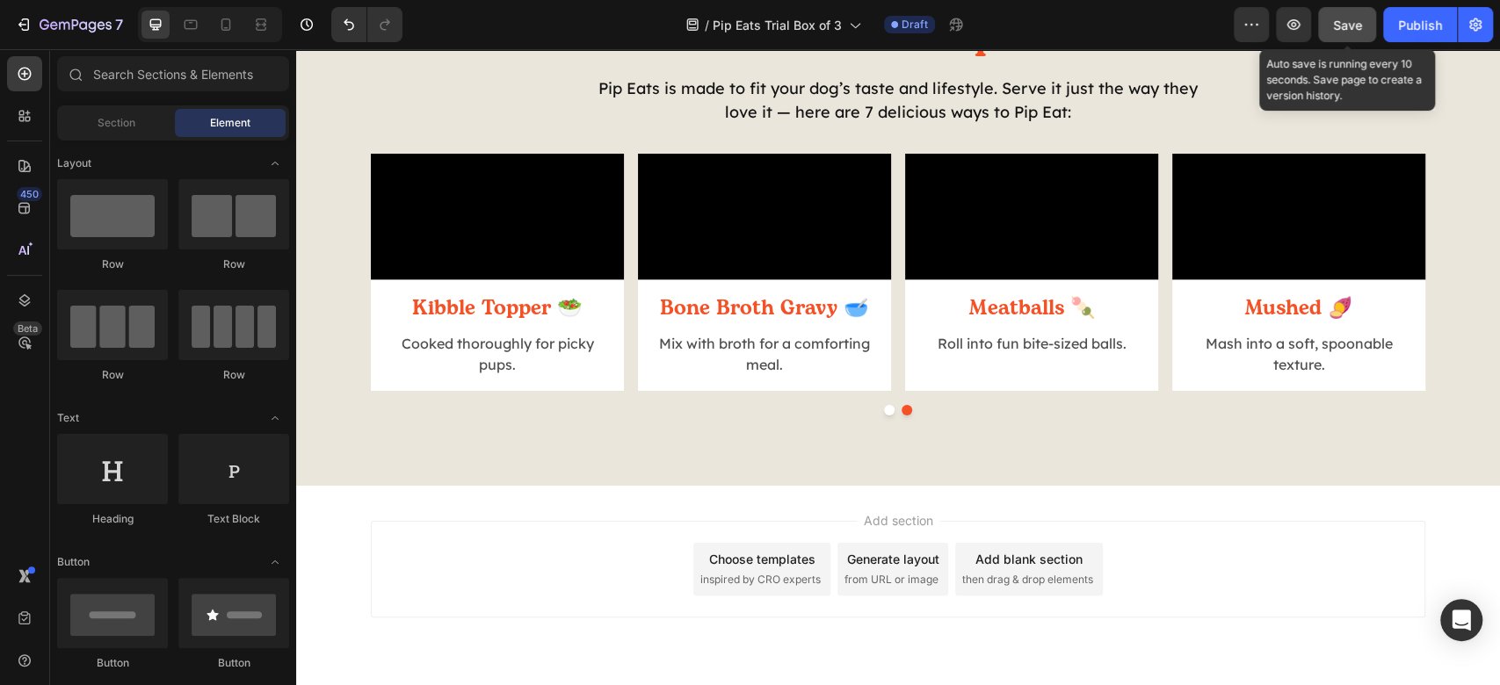
click at [1360, 28] on span "Save" at bounding box center [1347, 25] width 29 height 15
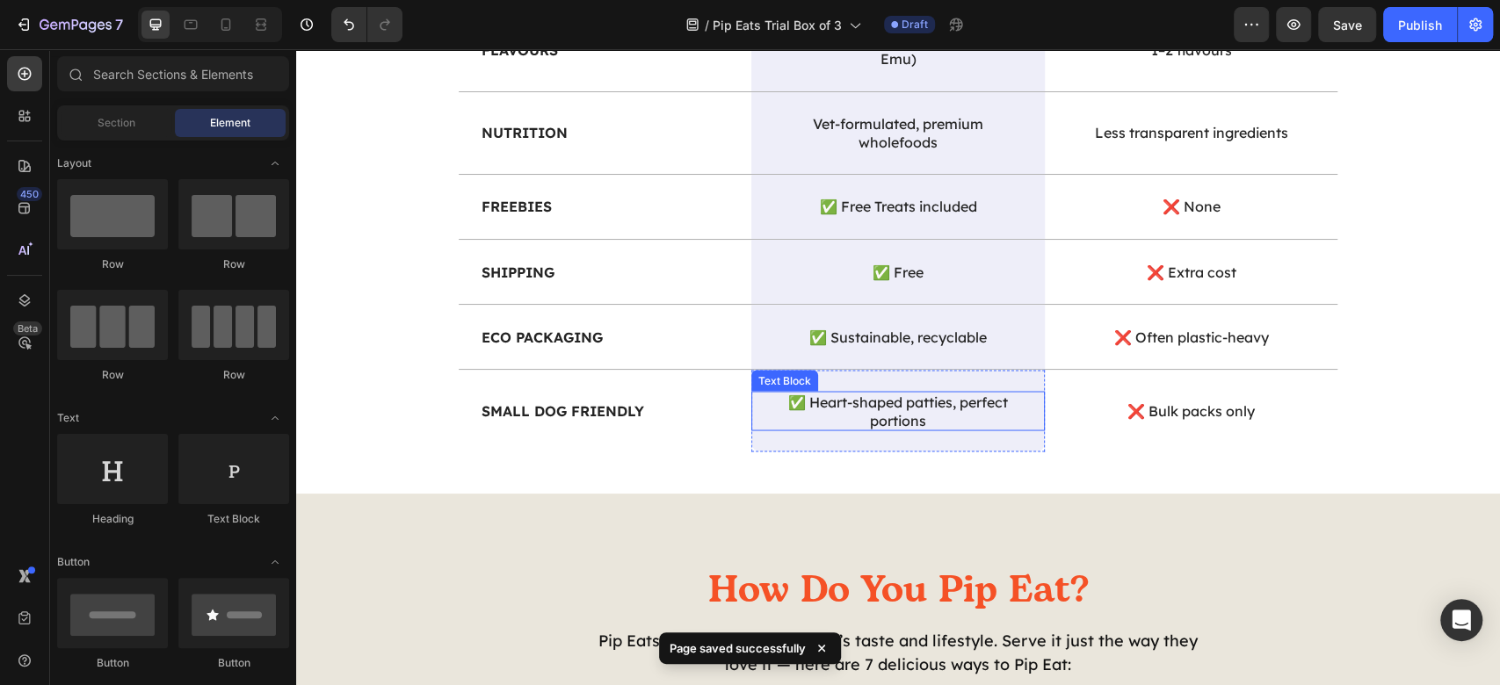
scroll to position [2501, 0]
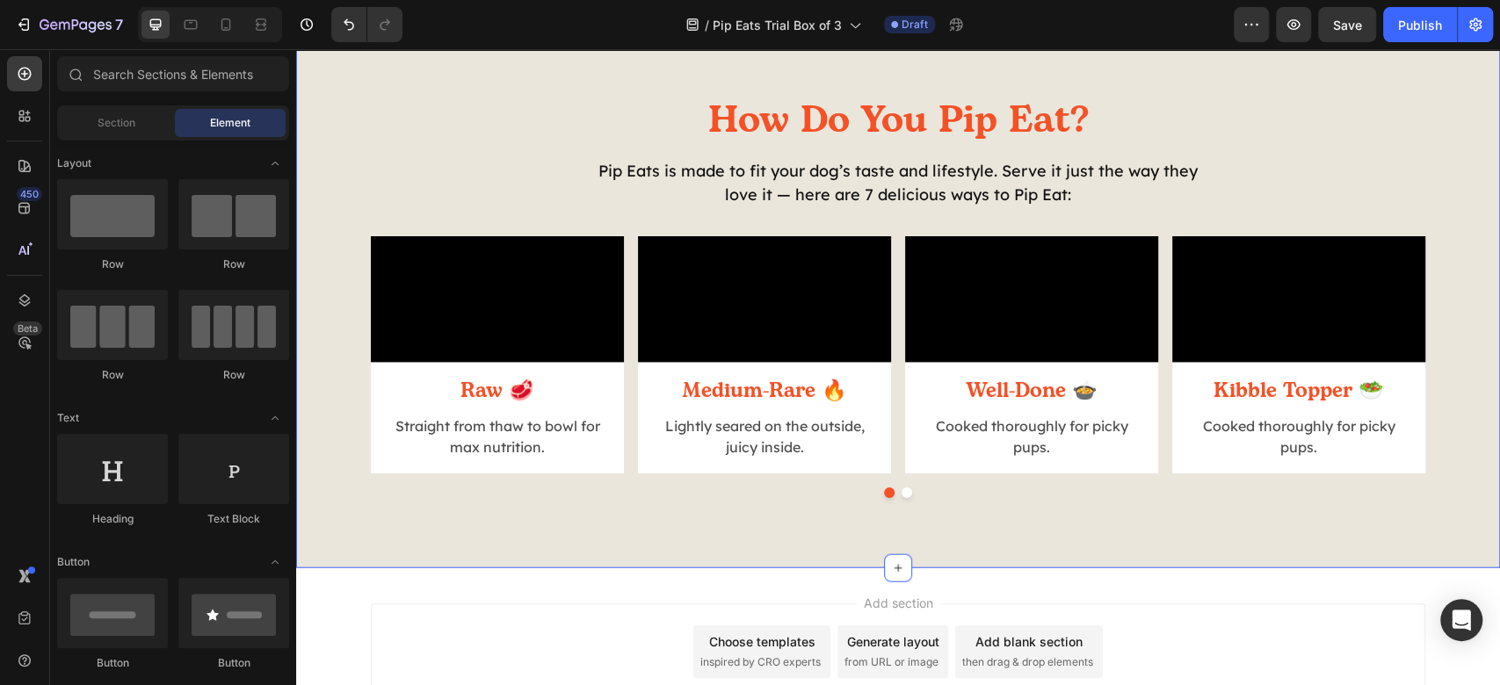
click at [319, 134] on div "How Do You Pip Eat? Heading Pip Eats is made to fit your dog’s taste and lifest…" at bounding box center [898, 296] width 1178 height 403
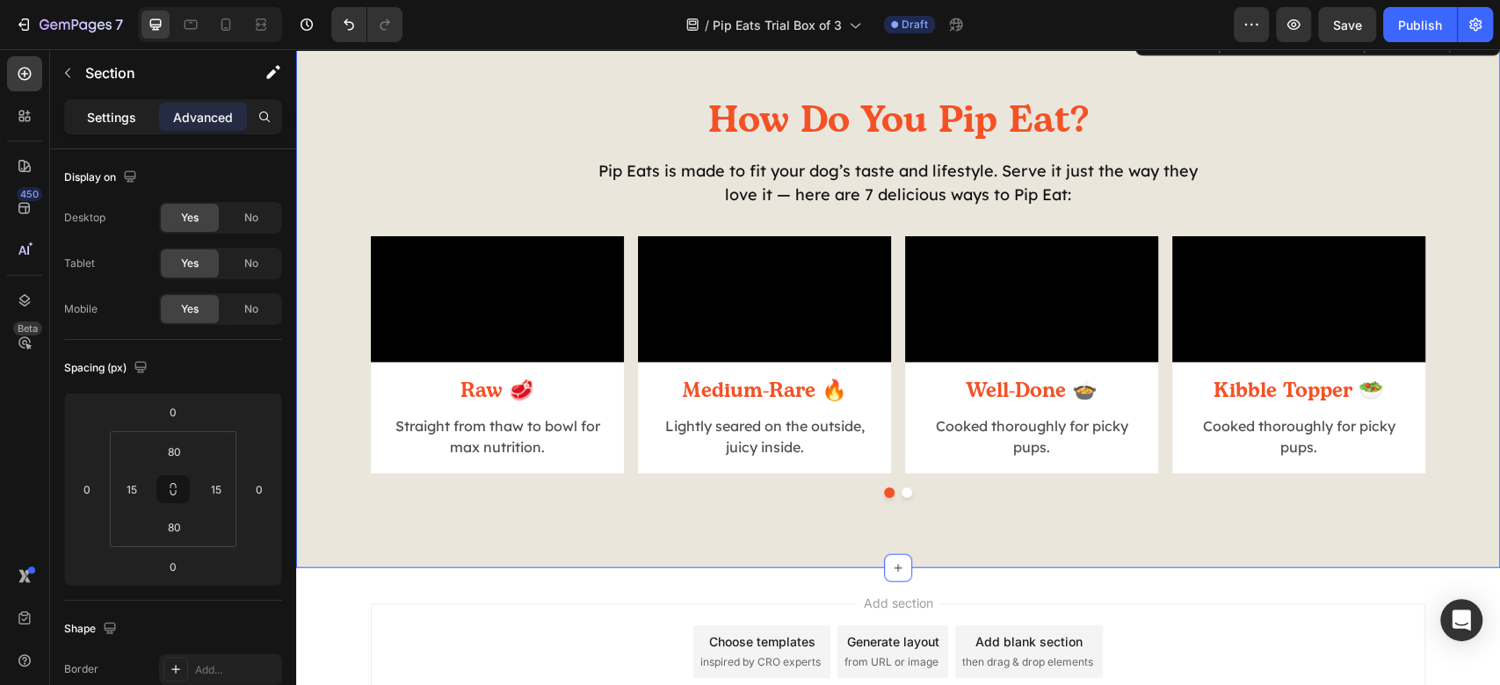
click at [93, 120] on p "Settings" at bounding box center [111, 117] width 49 height 18
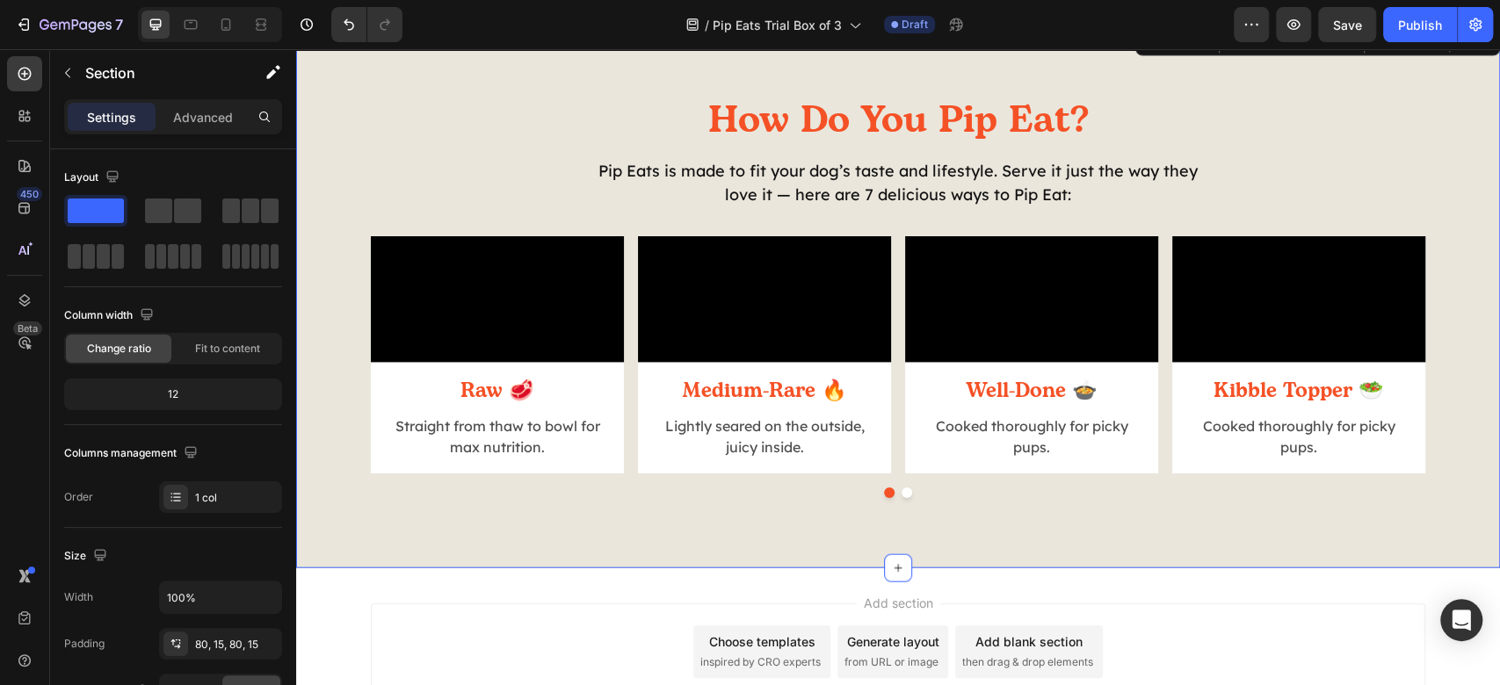
scroll to position [352, 0]
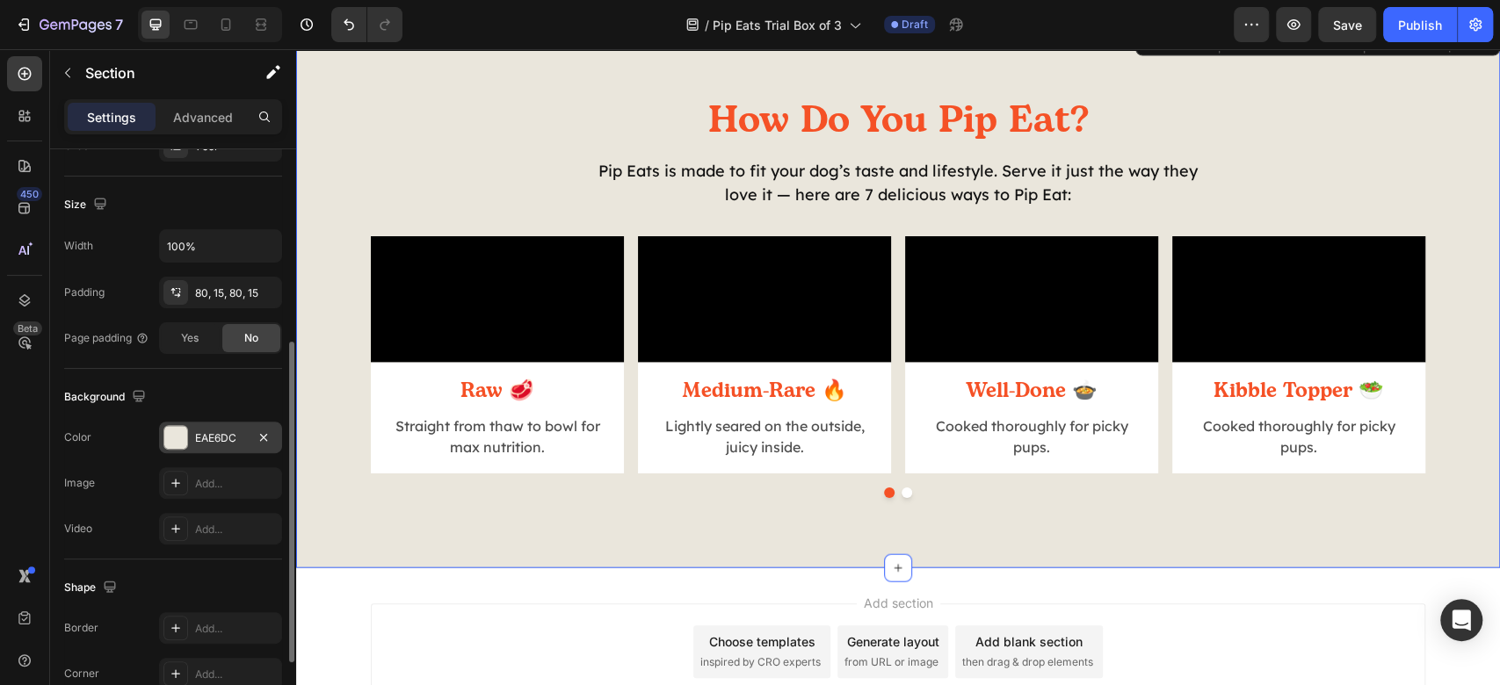
click at [199, 448] on div "EAE6DC" at bounding box center [220, 438] width 123 height 32
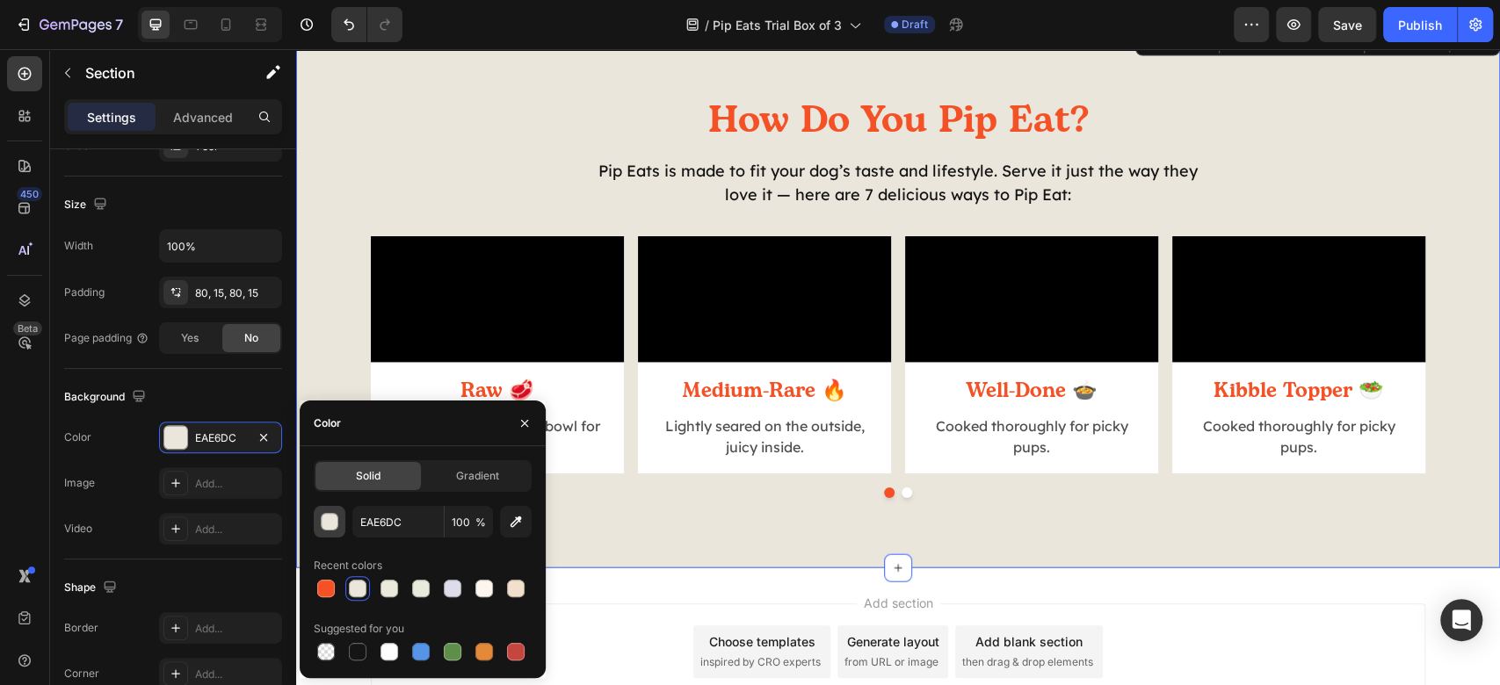
click at [337, 518] on div "button" at bounding box center [331, 523] width 18 height 18
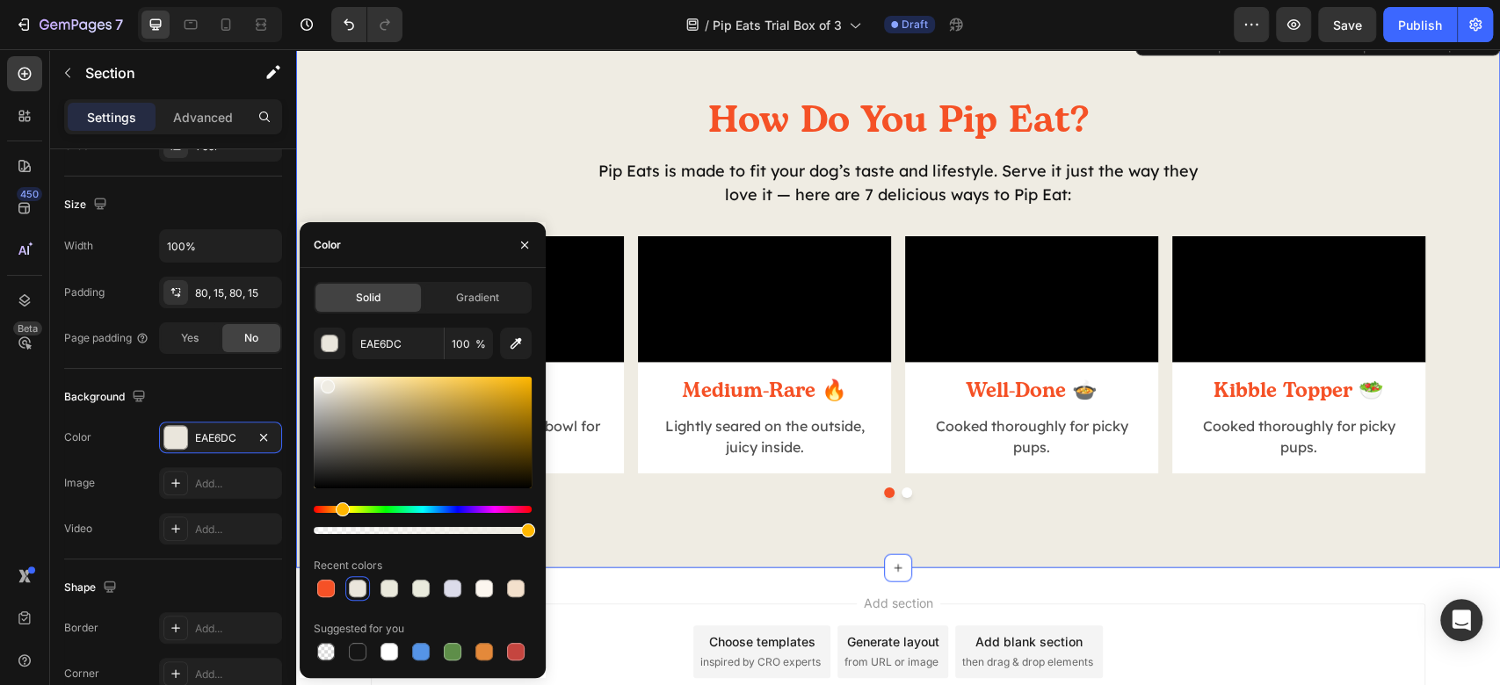
click at [326, 383] on div at bounding box center [328, 387] width 14 height 14
type input "EFECE3"
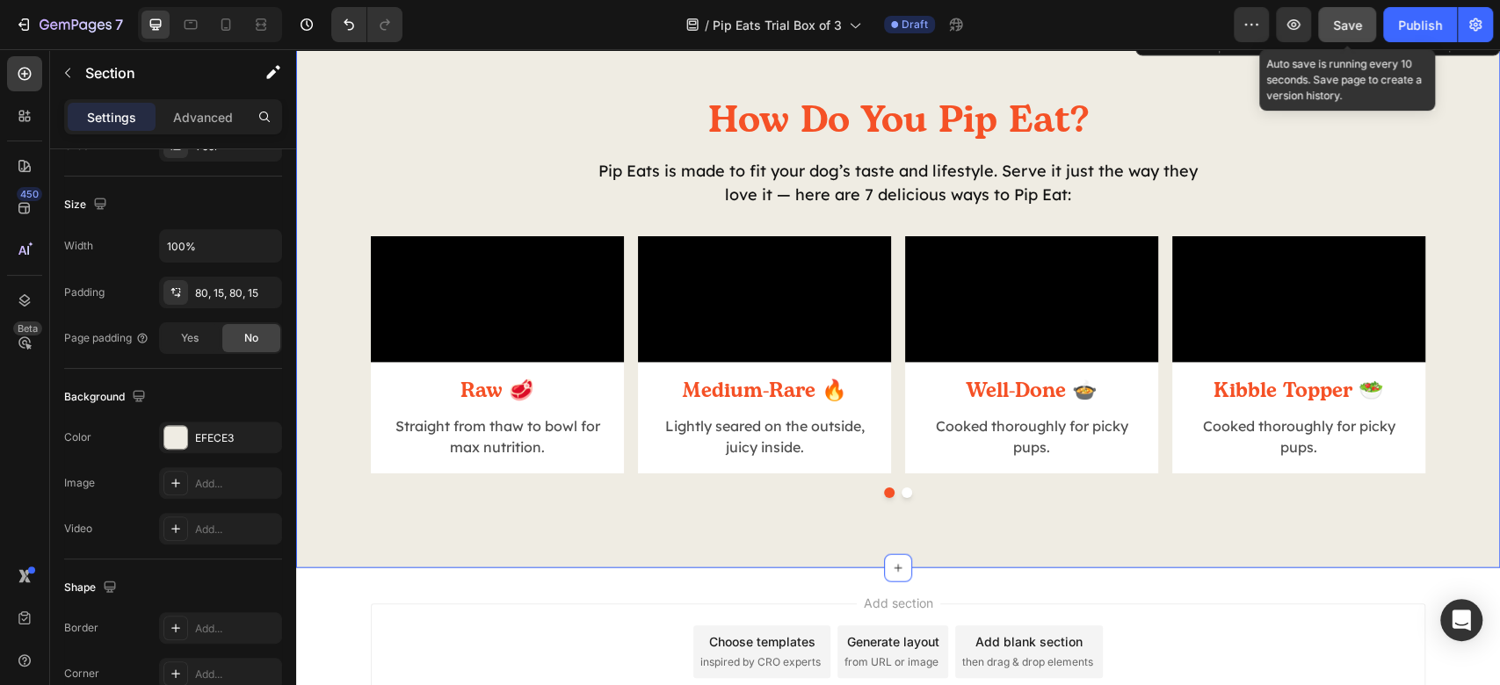
click at [1356, 22] on span "Save" at bounding box center [1347, 25] width 29 height 15
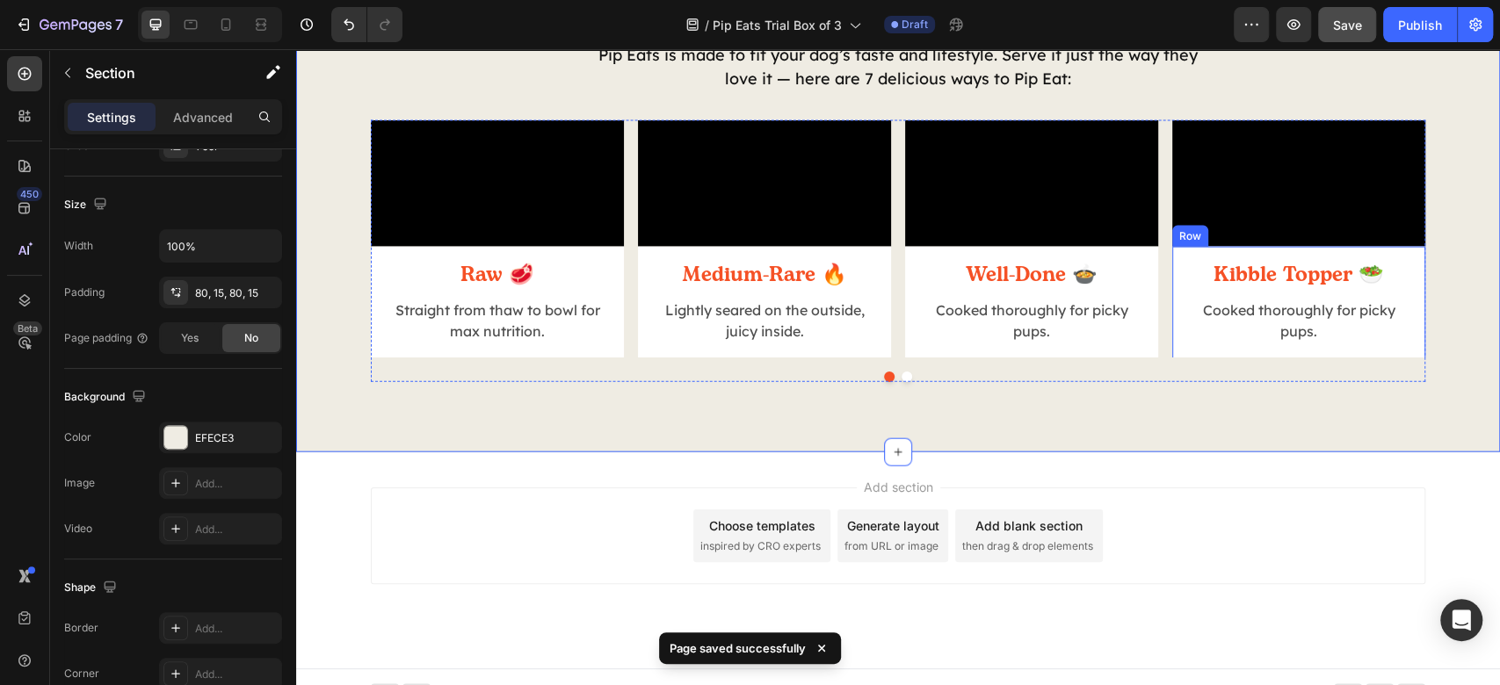
scroll to position [2735, 0]
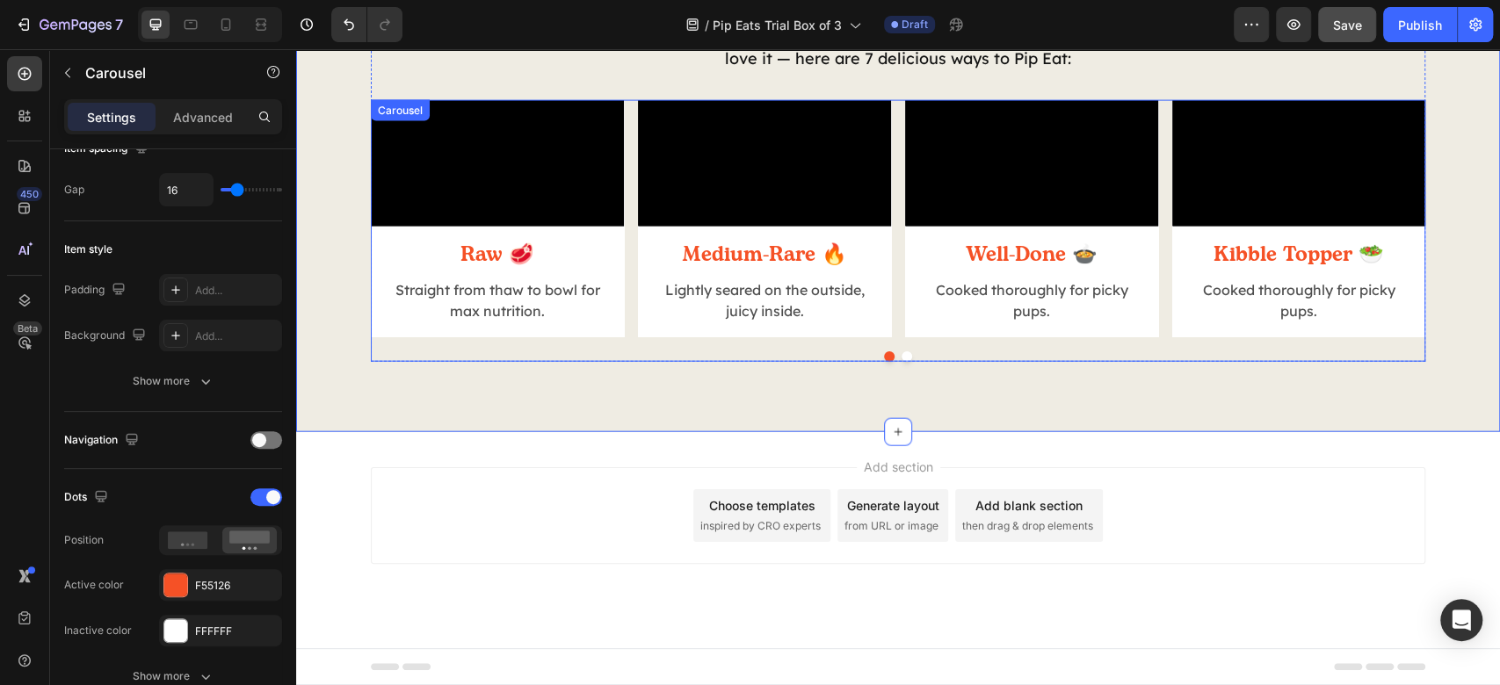
click at [896, 362] on div "Video Raw 🥩 Heading Straight from thaw to bowl for max nutrition. Text Block Ro…" at bounding box center [898, 231] width 1055 height 262
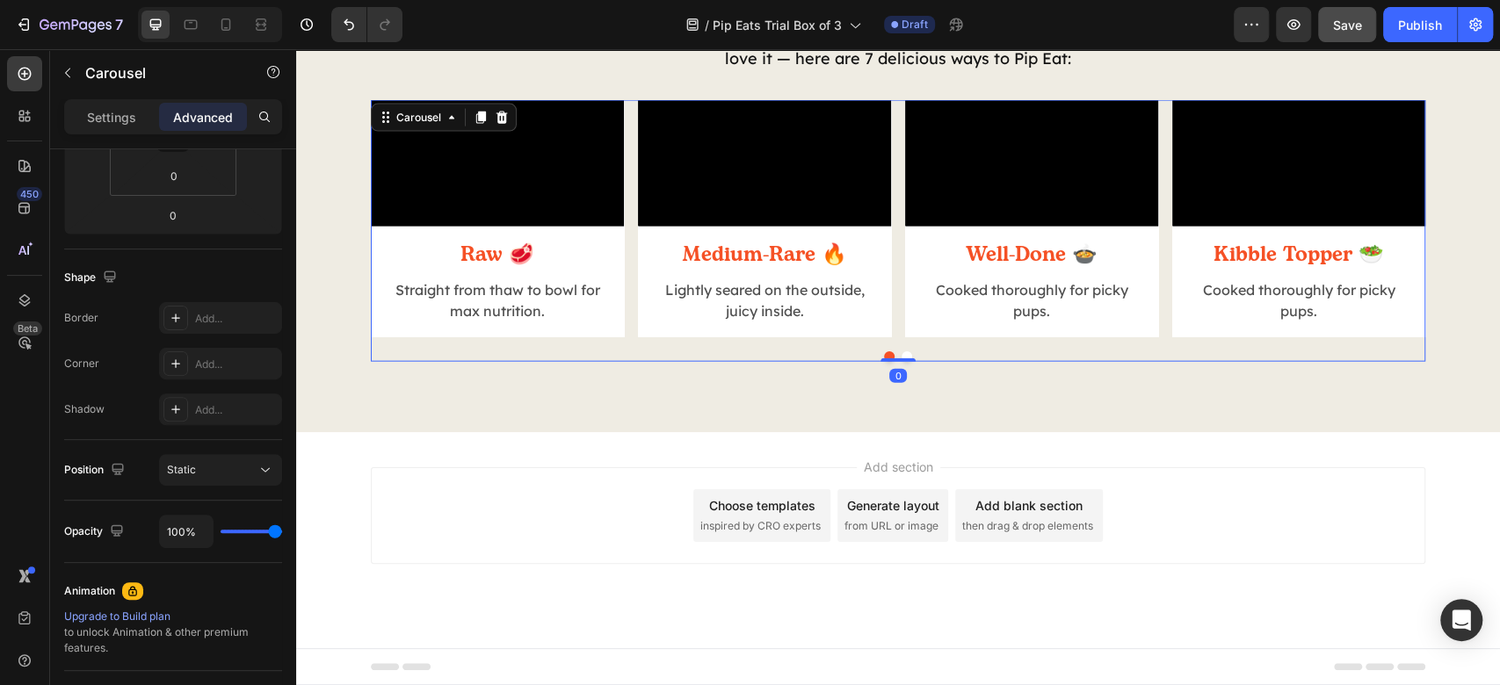
scroll to position [0, 0]
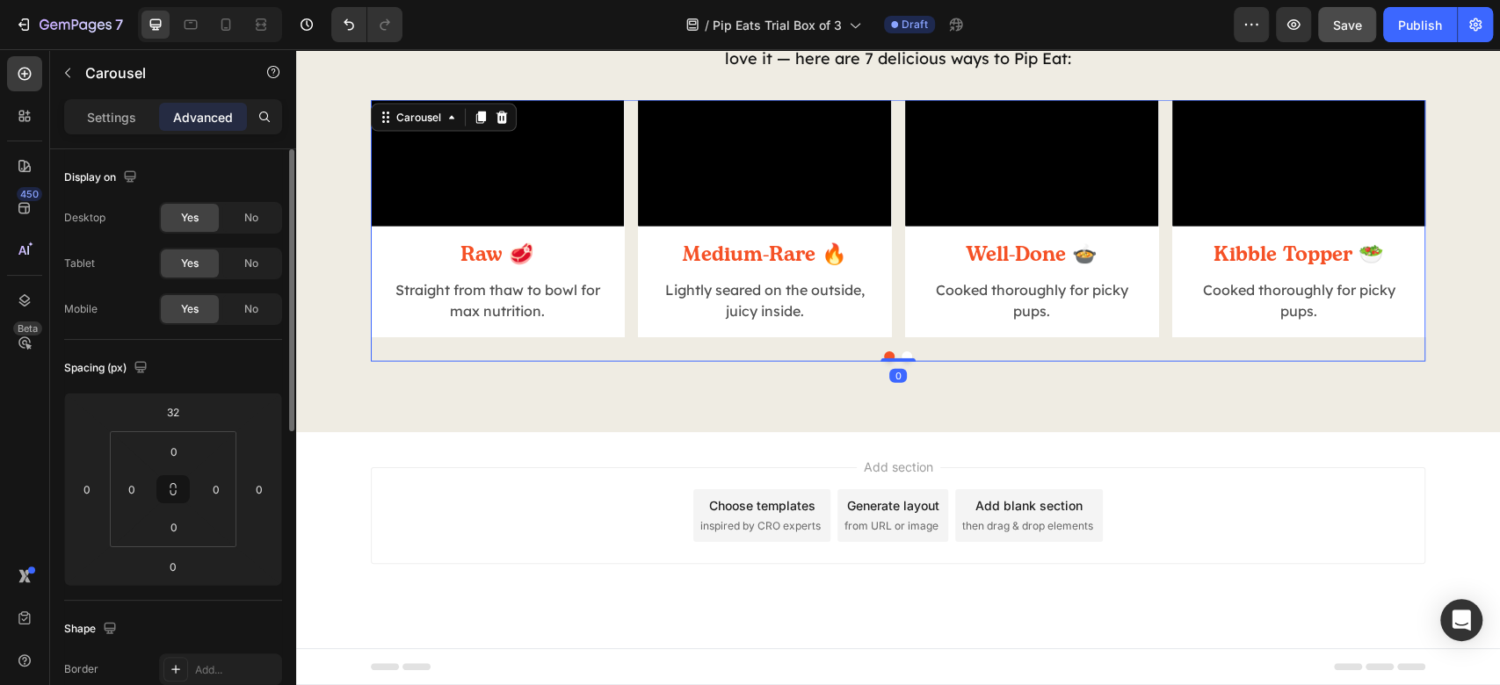
click at [902, 362] on button "Dot" at bounding box center [907, 357] width 11 height 11
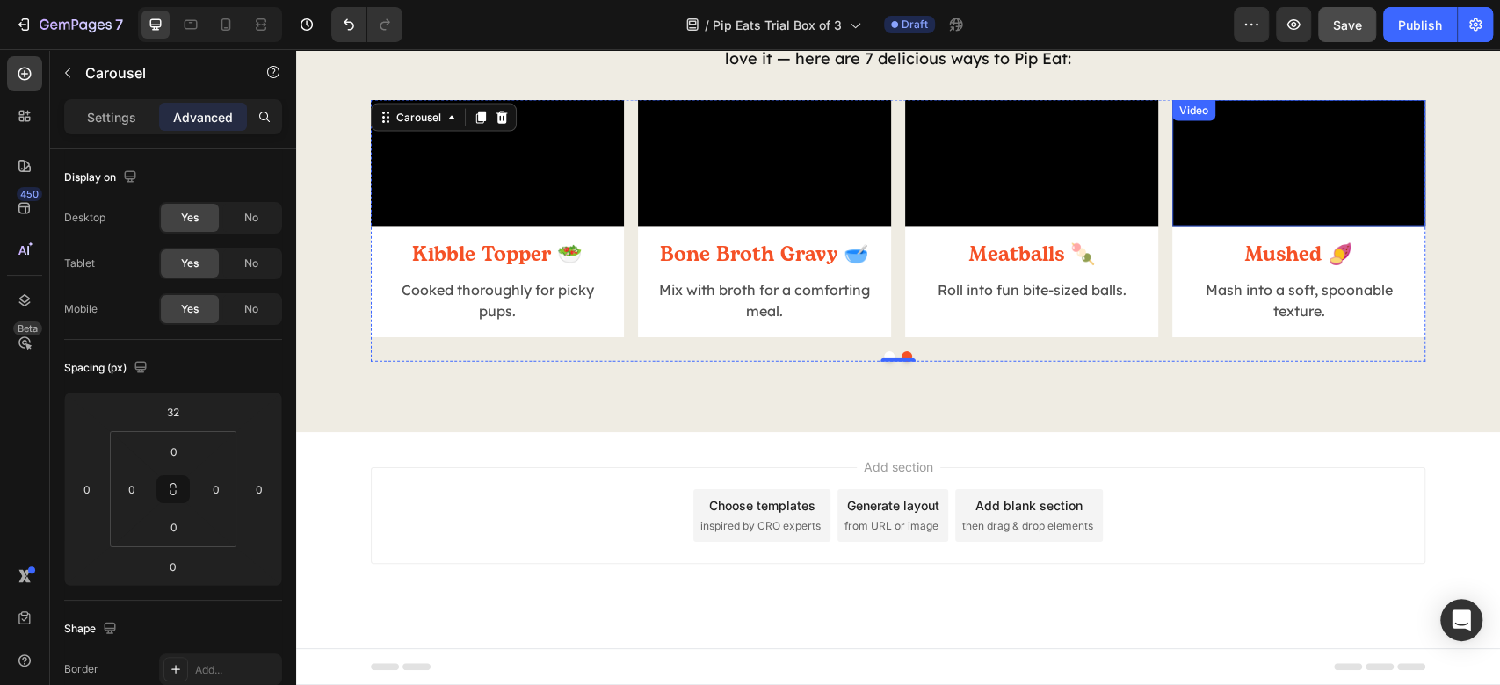
click at [1338, 178] on video at bounding box center [1298, 163] width 253 height 127
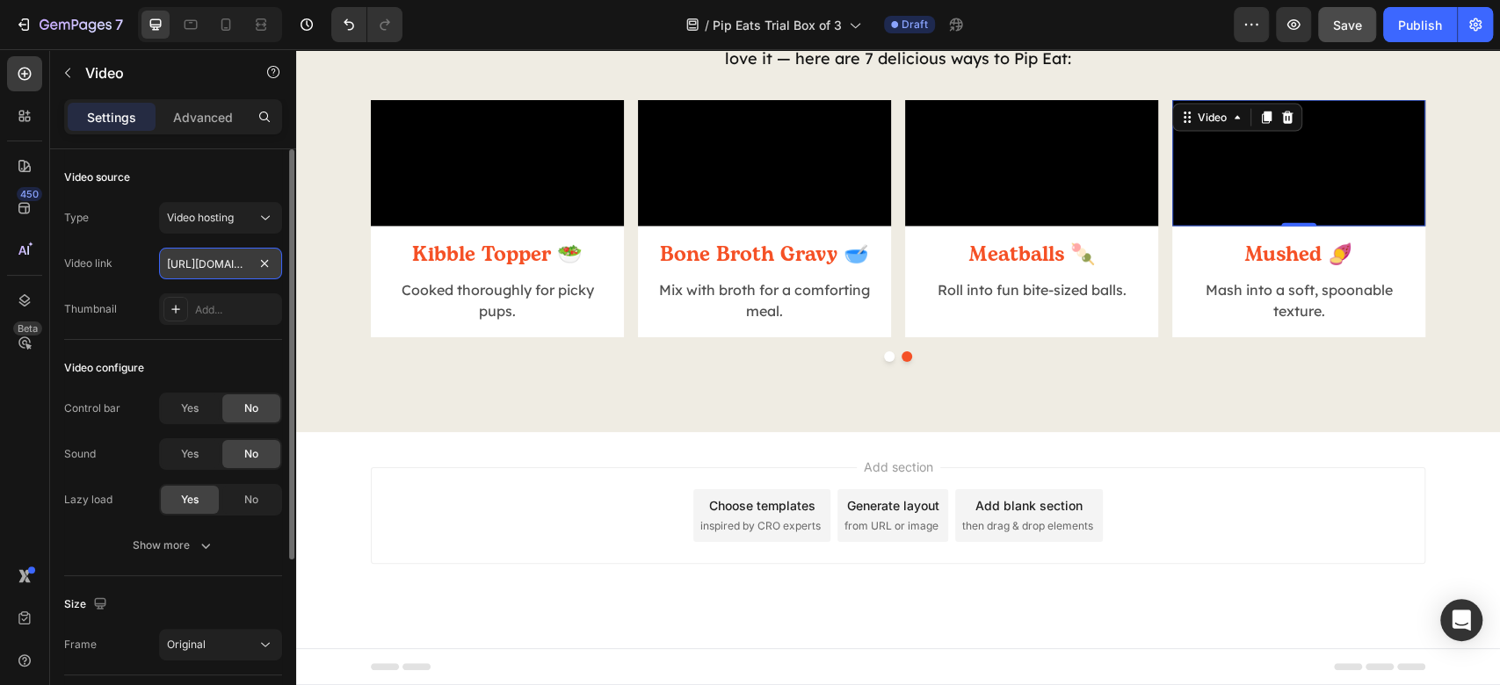
click at [185, 273] on input "[URL][DOMAIN_NAME]" at bounding box center [220, 264] width 123 height 32
paste input "0d6294cc759c4385ab5fa89f0e3c3301"
type input "[URL][DOMAIN_NAME]"
click at [221, 360] on div "Video configure" at bounding box center [173, 368] width 218 height 28
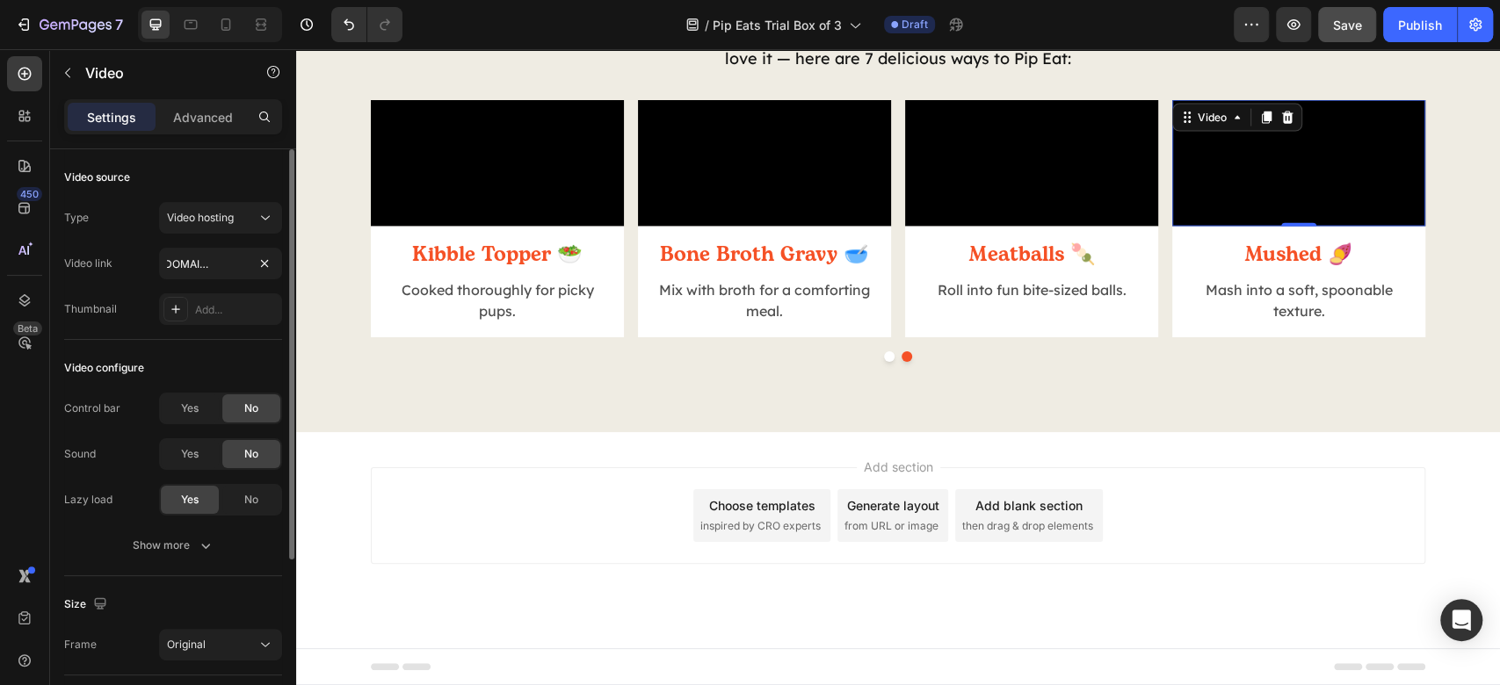
scroll to position [0, 0]
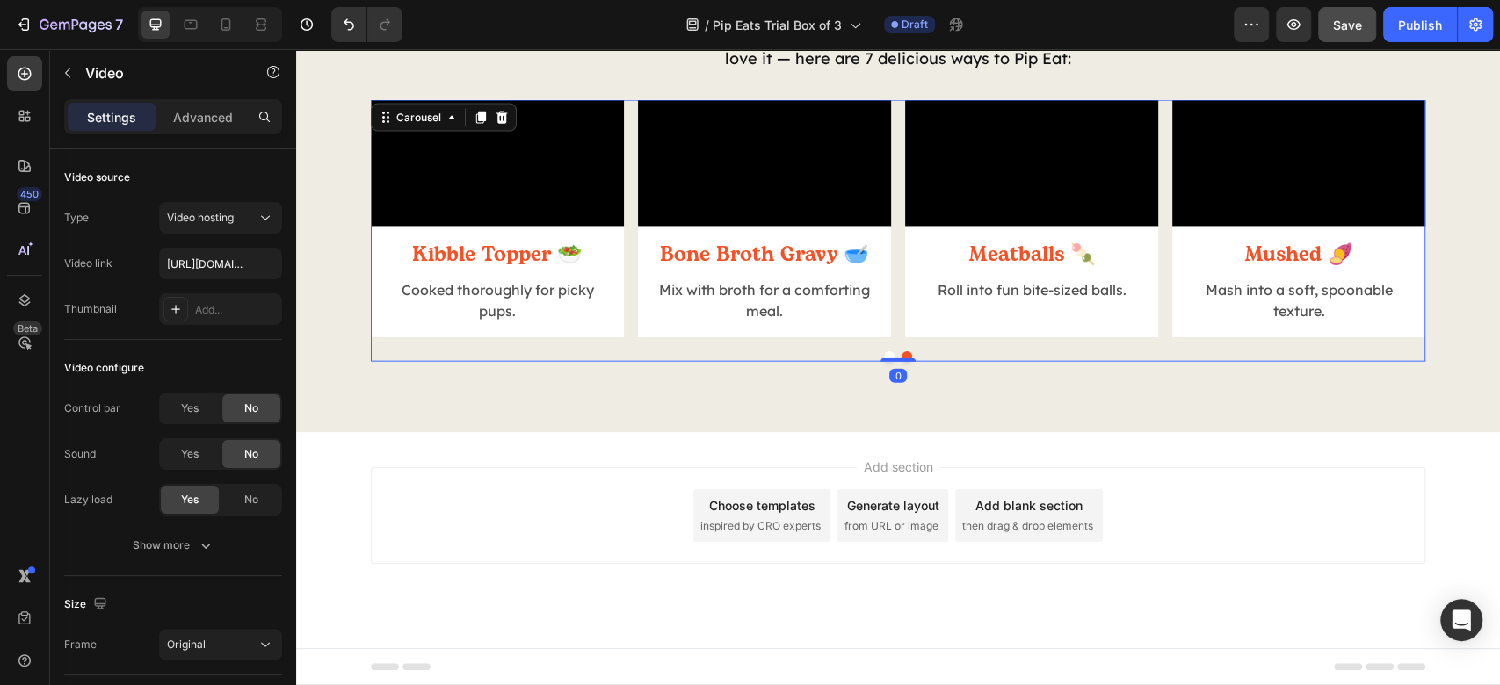
click at [891, 337] on div "Video Raw 🥩 Heading Straight from thaw to bowl for max nutrition. Text Block Ro…" at bounding box center [898, 218] width 1055 height 237
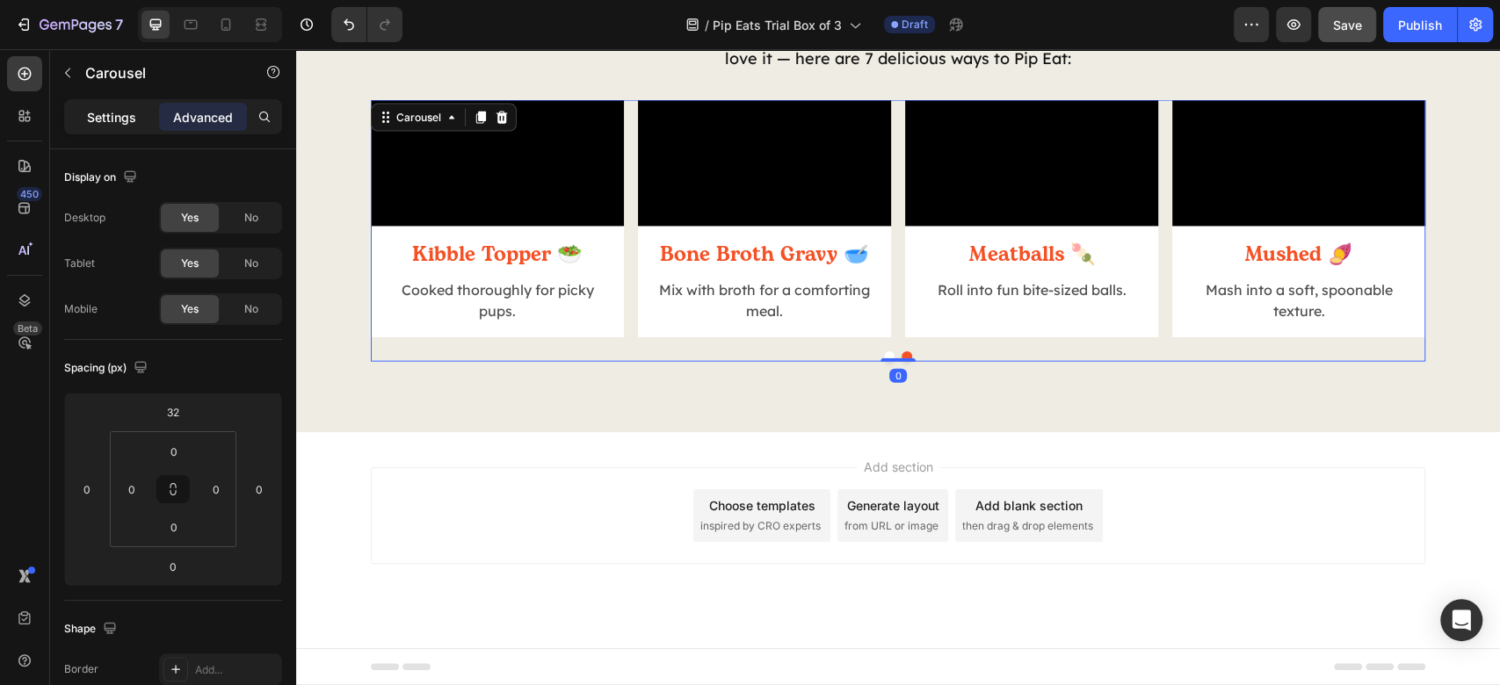
click at [97, 106] on div "Settings" at bounding box center [112, 117] width 88 height 28
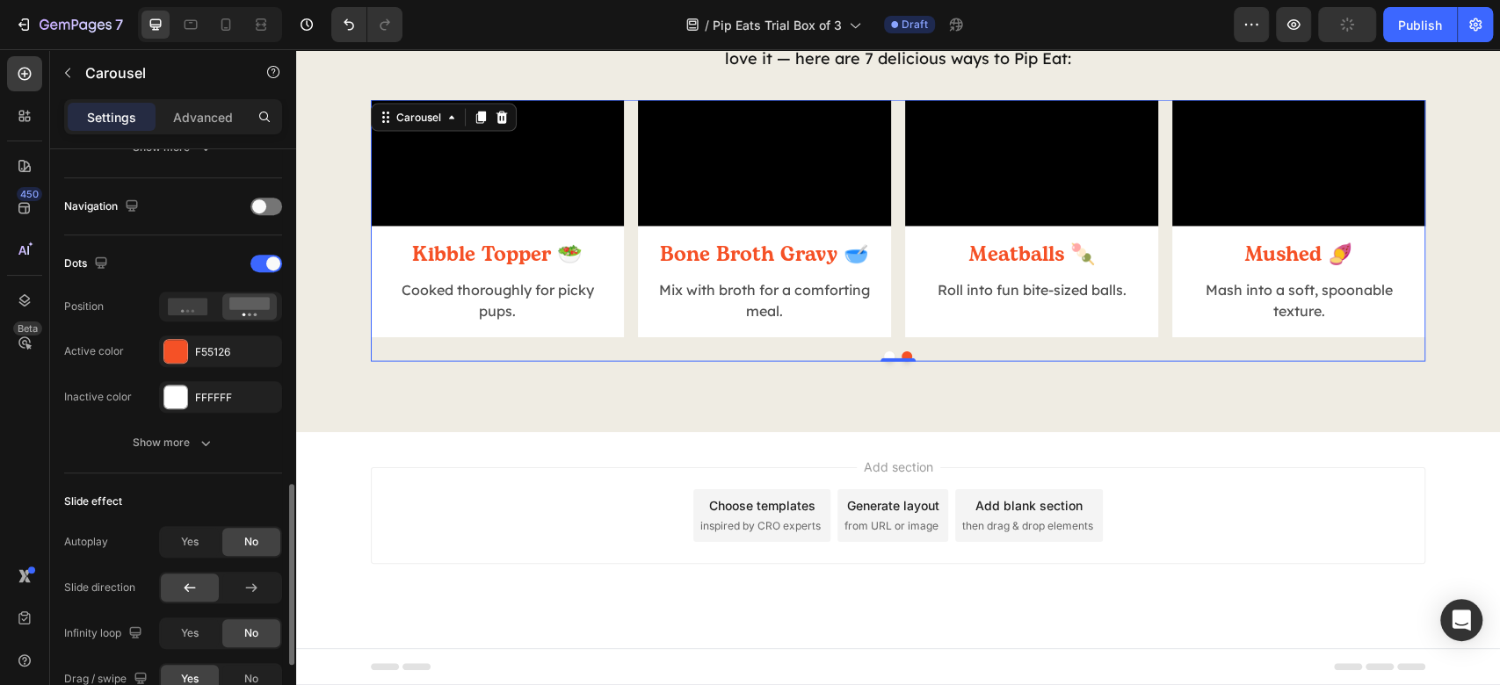
scroll to position [820, 0]
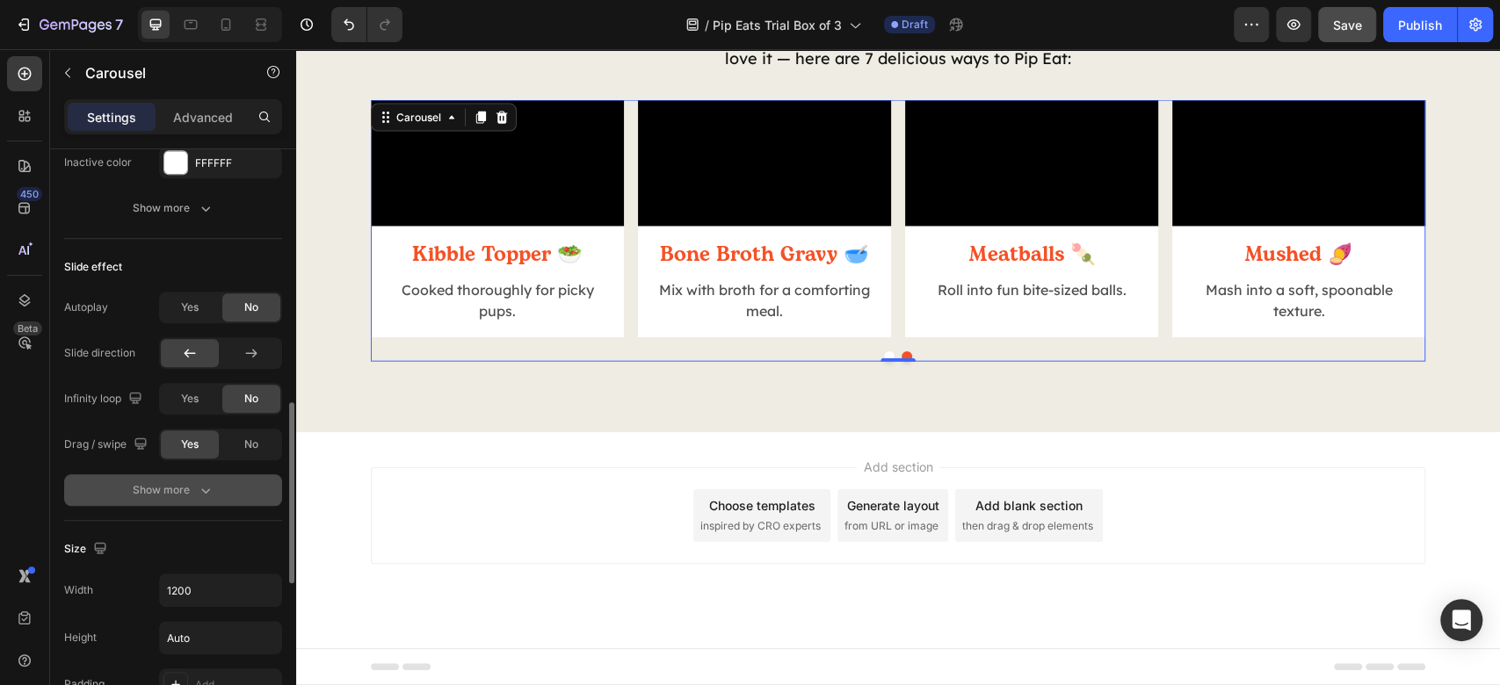
click at [205, 500] on button "Show more" at bounding box center [173, 491] width 218 height 32
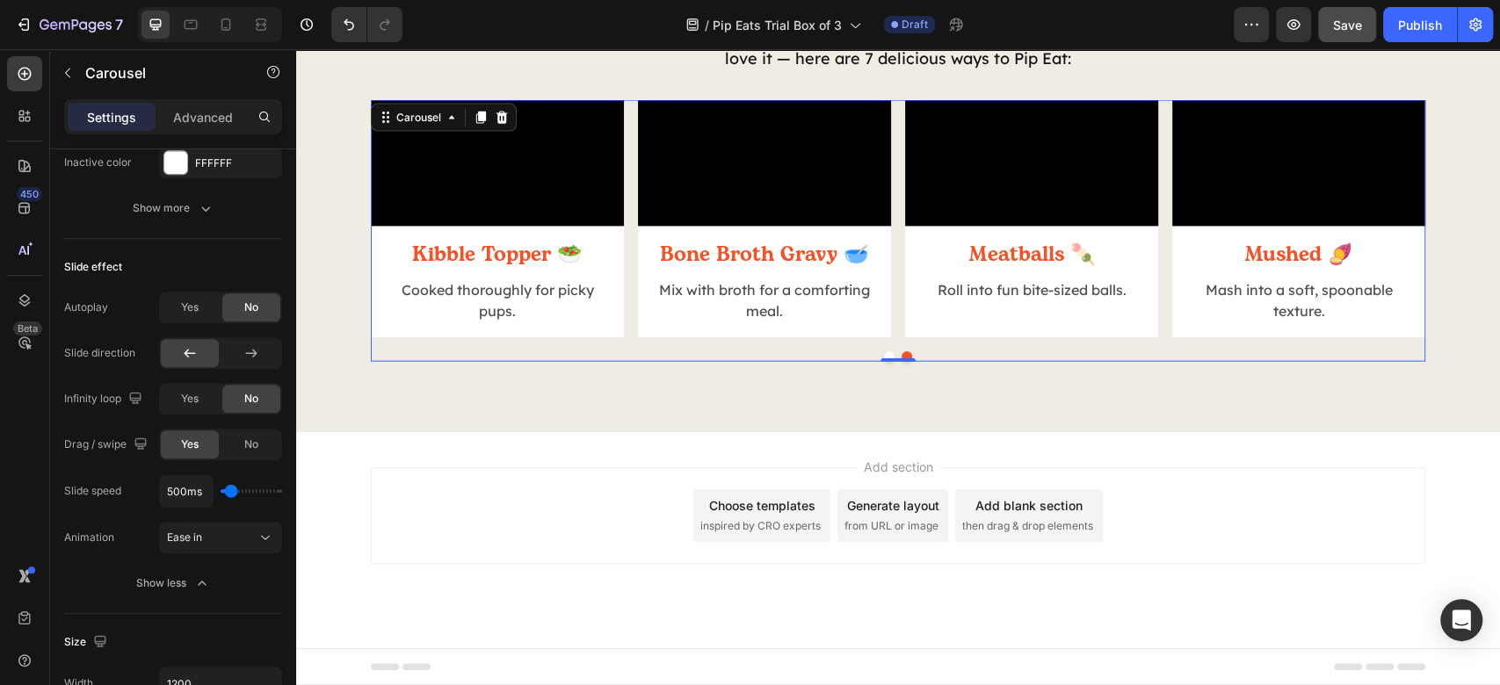
scroll to position [2796, 0]
click at [1358, 18] on span "Save" at bounding box center [1347, 25] width 29 height 15
click at [891, 428] on icon at bounding box center [898, 432] width 14 height 14
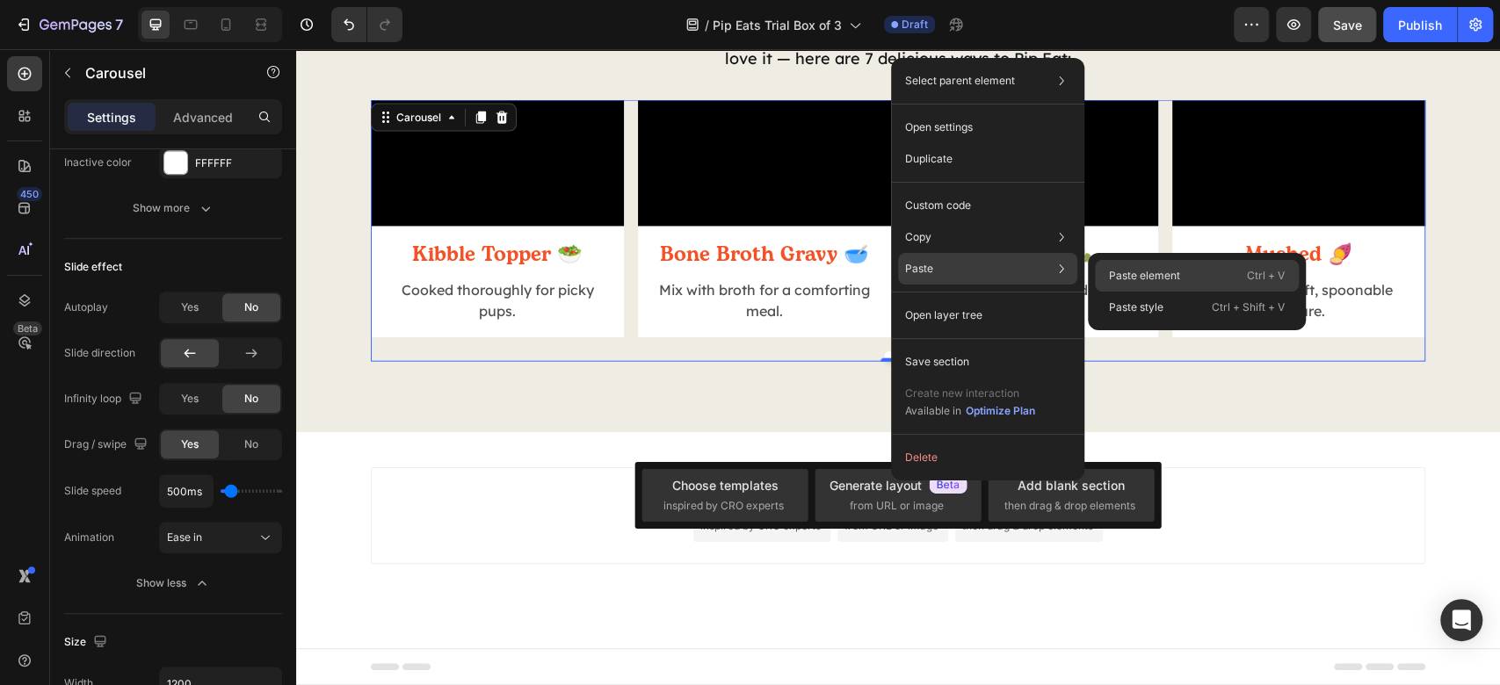
click at [1171, 276] on p "Paste element" at bounding box center [1144, 276] width 71 height 16
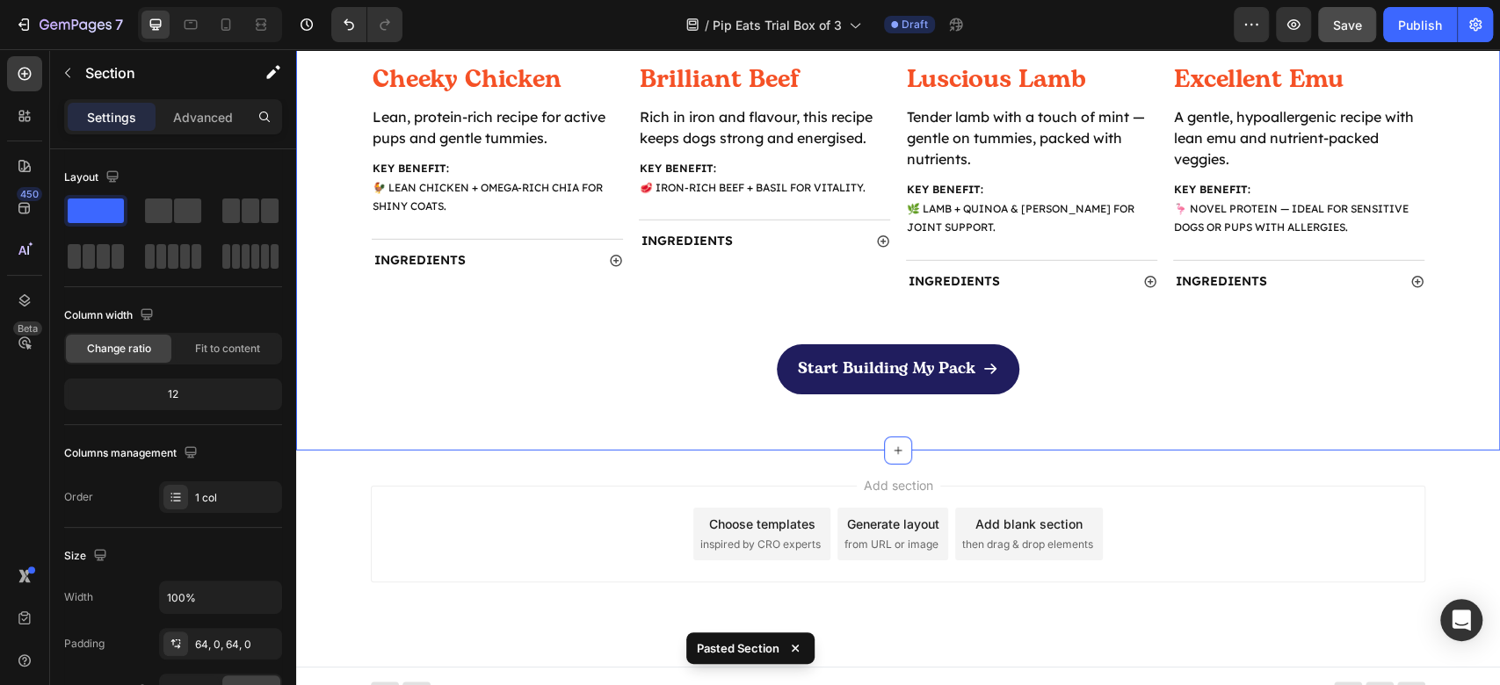
scroll to position [3574, 0]
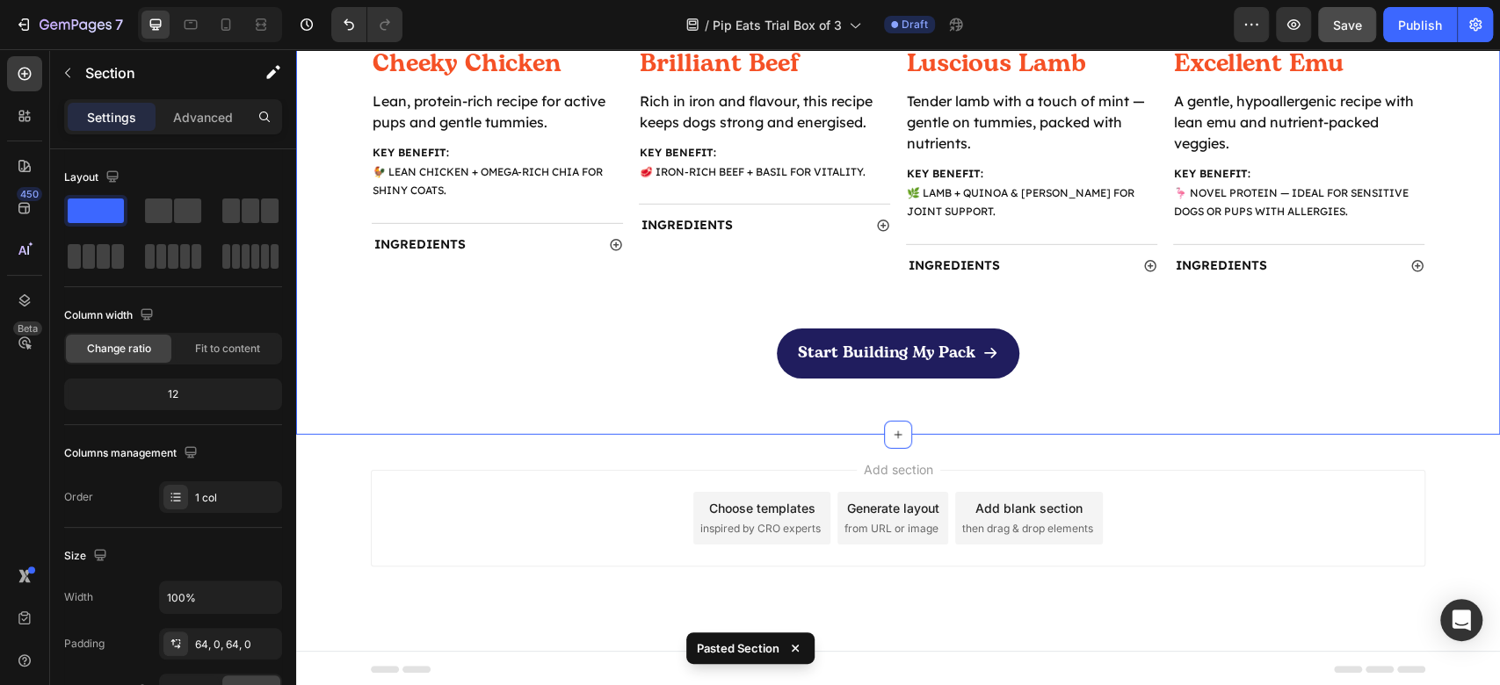
click at [1276, 501] on div "Add section Choose templates inspired by CRO experts Generate layout from URL o…" at bounding box center [898, 518] width 1055 height 97
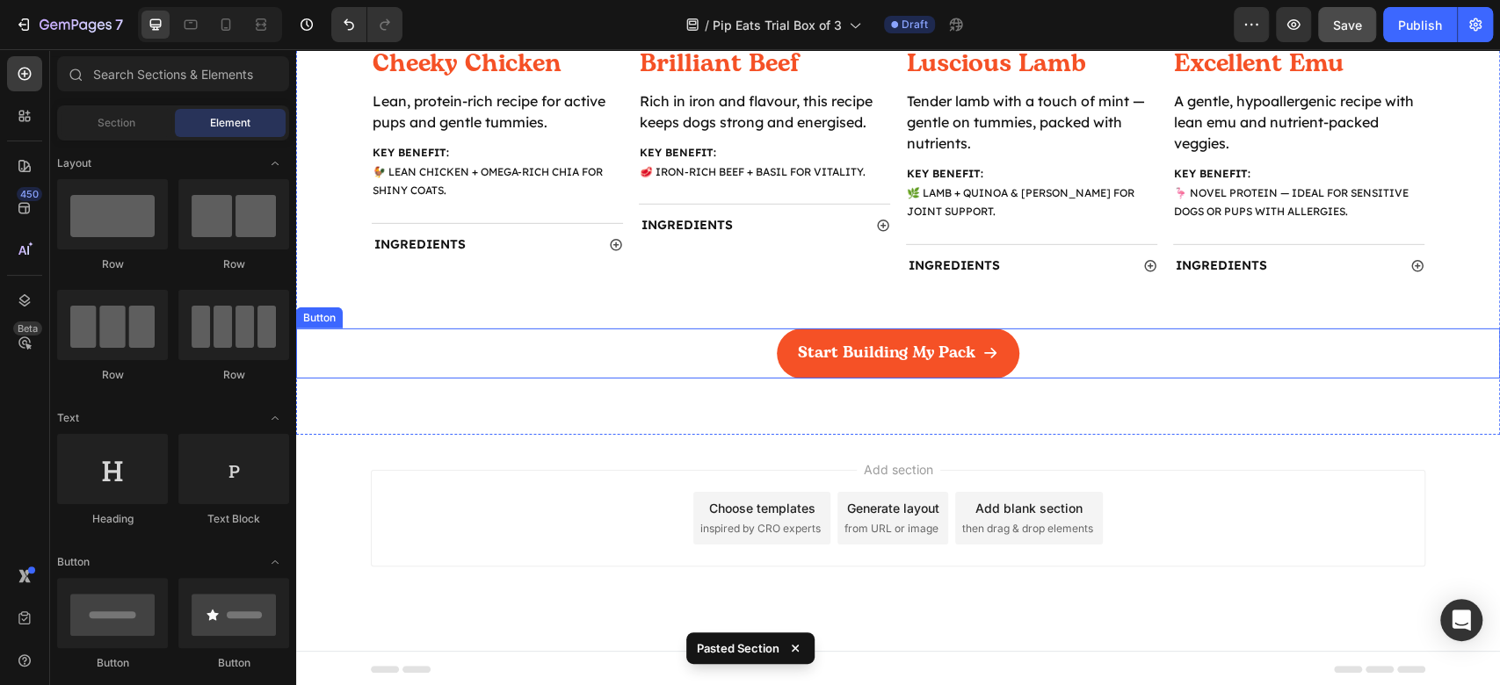
click at [990, 346] on icon at bounding box center [990, 353] width 16 height 16
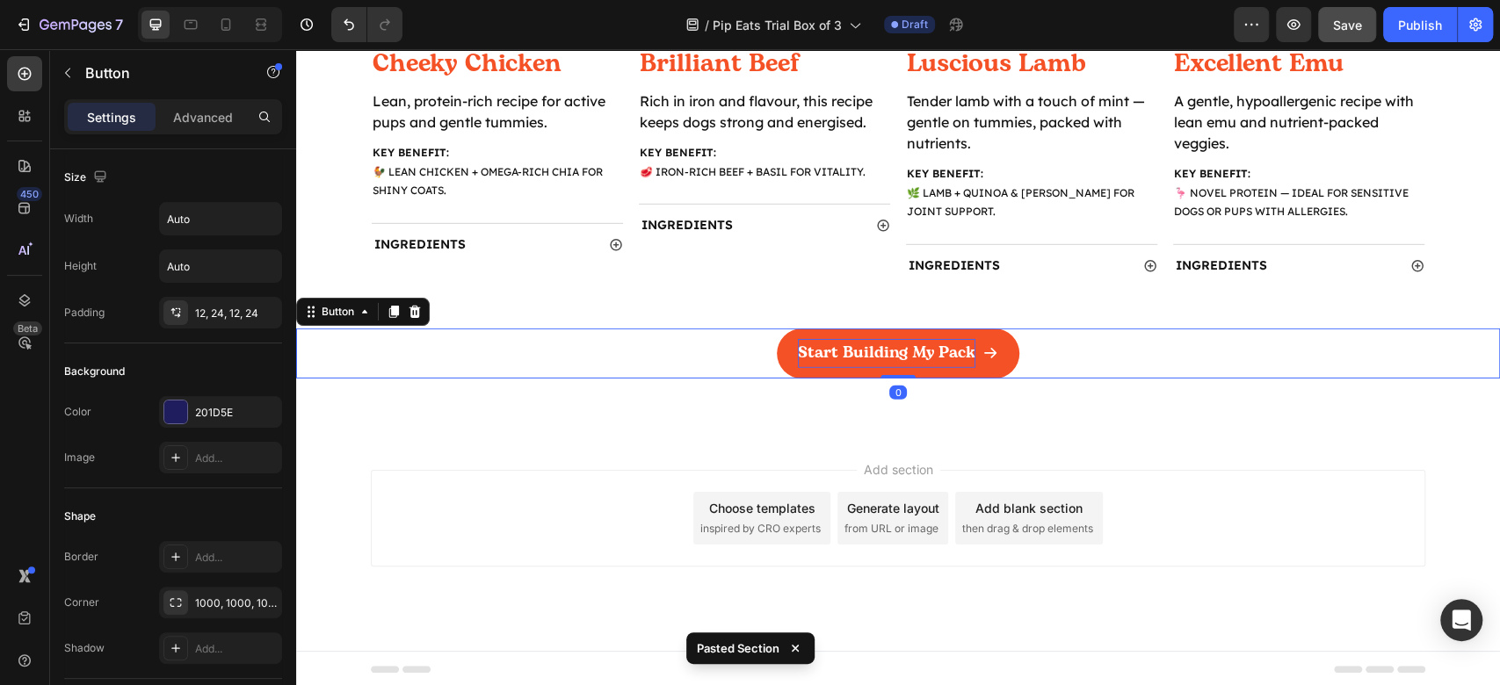
click at [933, 359] on p "Start Building My Pack" at bounding box center [887, 353] width 178 height 28
click at [859, 362] on p "Start Building My Pack" at bounding box center [887, 353] width 178 height 28
click at [877, 356] on p "Start Building My Pack" at bounding box center [887, 353] width 178 height 28
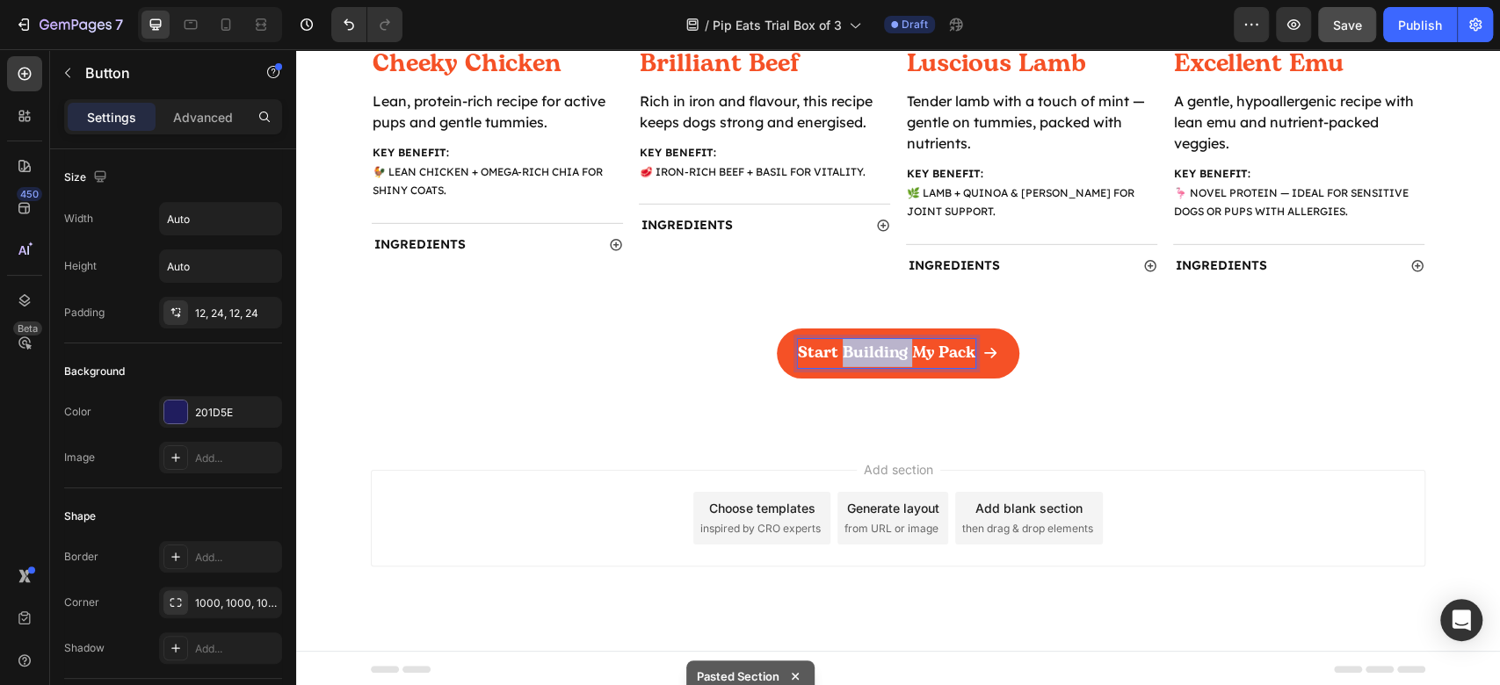
click at [877, 356] on p "Start Building My Pack" at bounding box center [887, 353] width 178 height 28
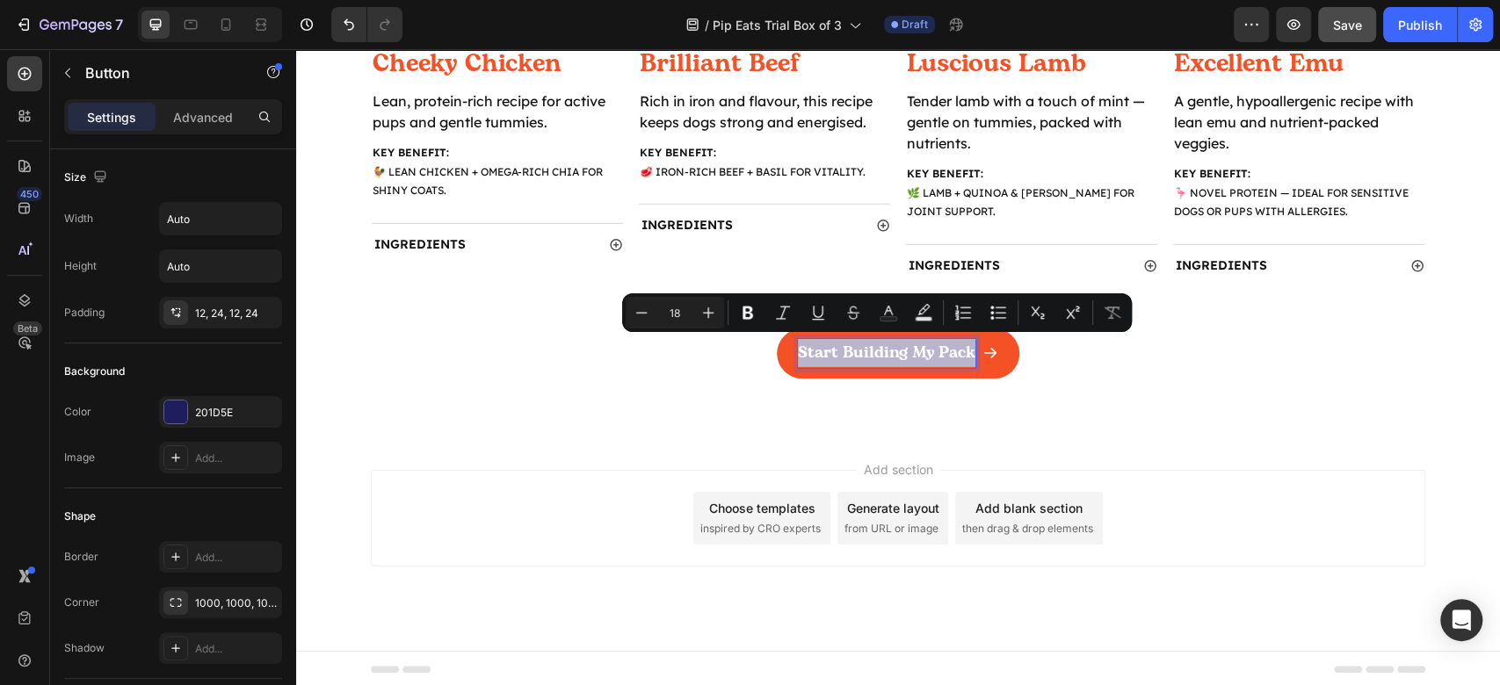
click at [877, 356] on p "Start Building My Pack" at bounding box center [887, 353] width 178 height 28
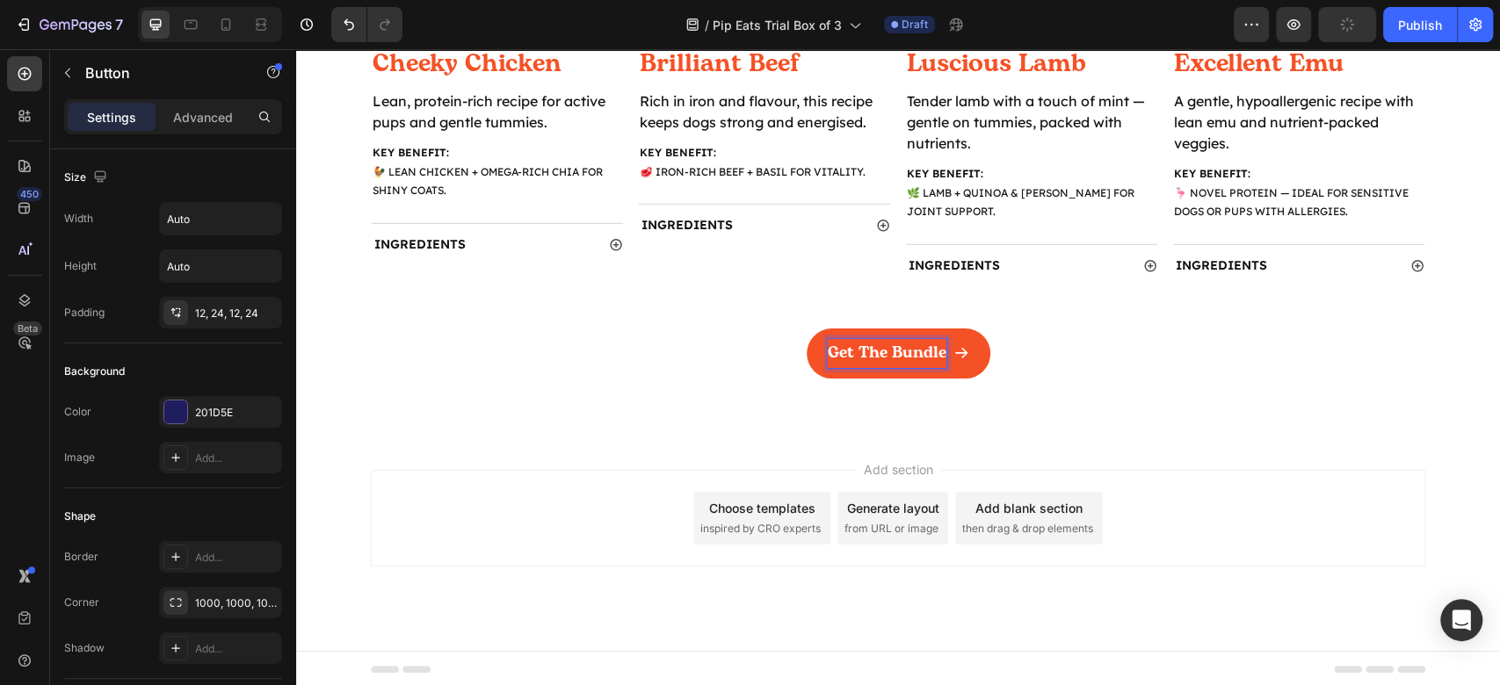
click at [1395, 460] on div "Add section Choose templates inspired by CRO experts Generate layout from URL o…" at bounding box center [898, 543] width 1204 height 216
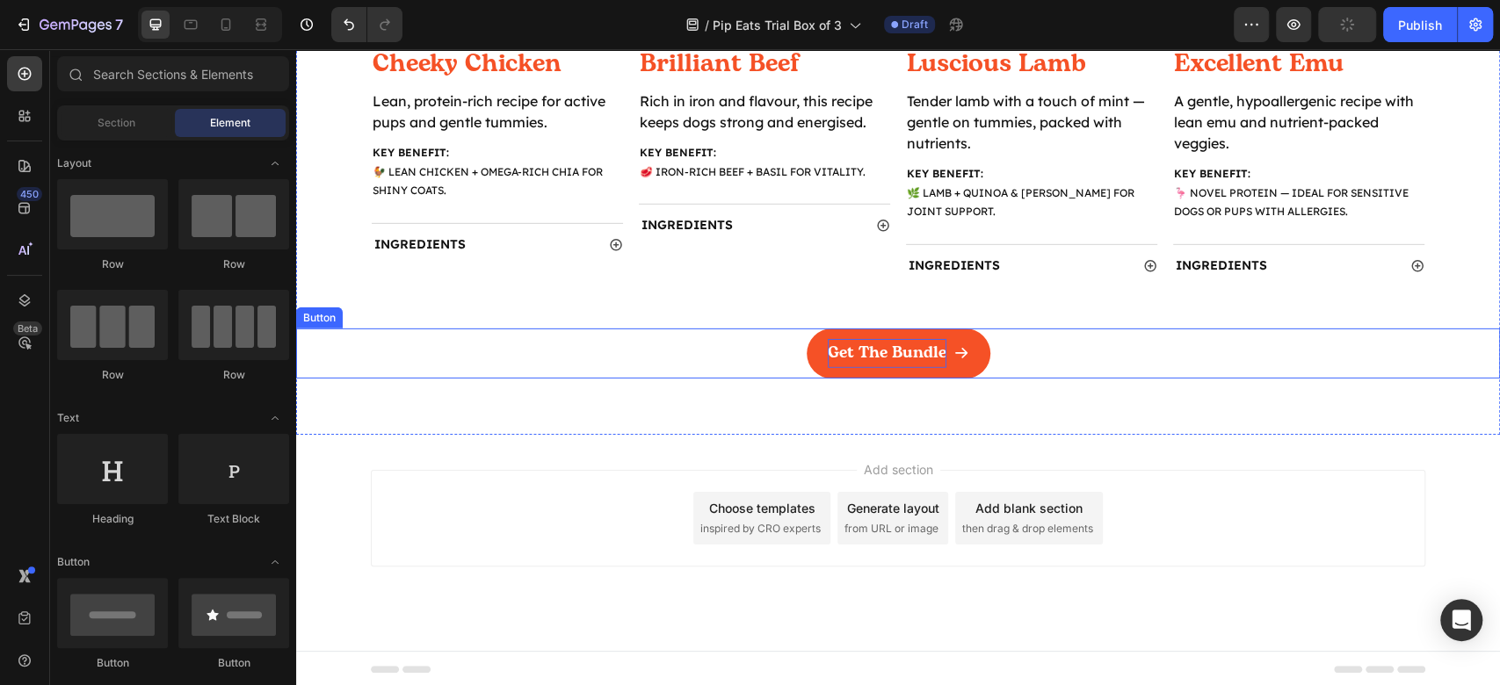
click at [846, 337] on link "Get The Bundle" at bounding box center [899, 353] width 184 height 49
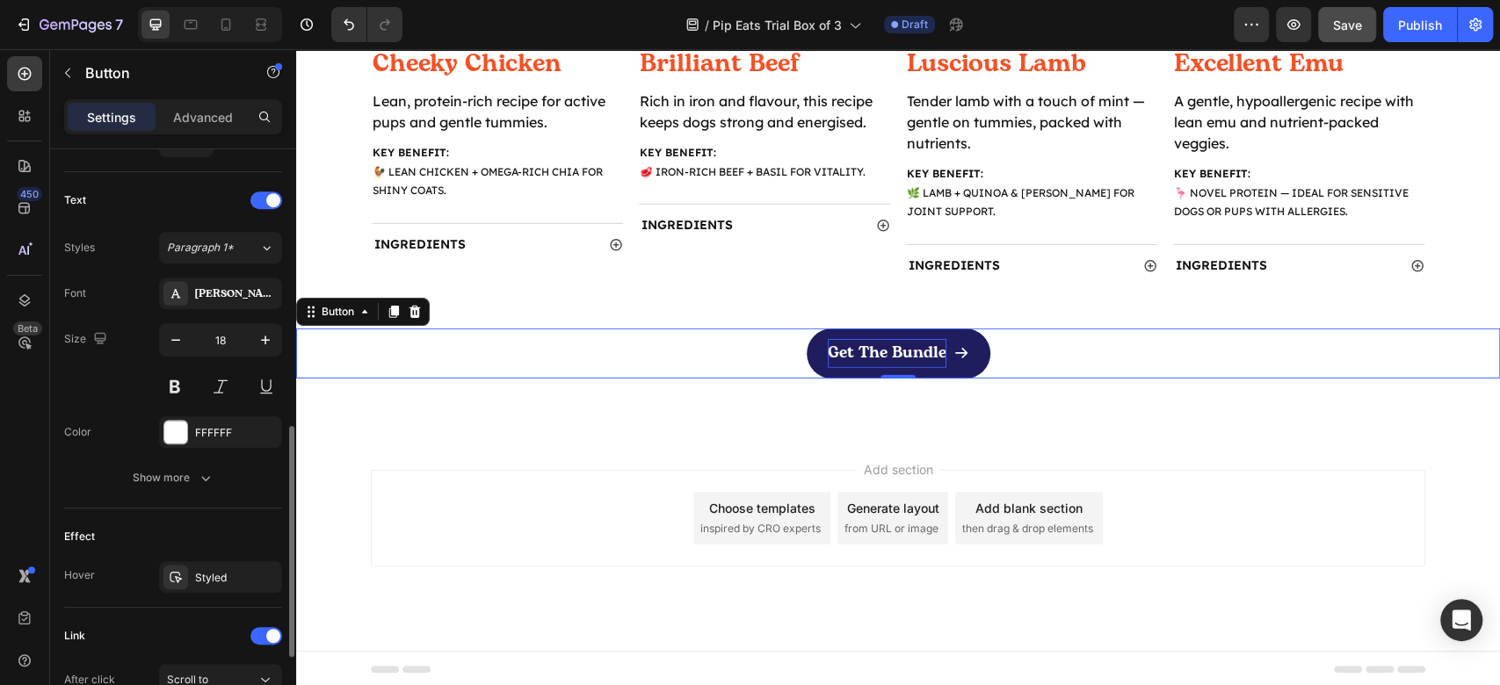
scroll to position [900, 0]
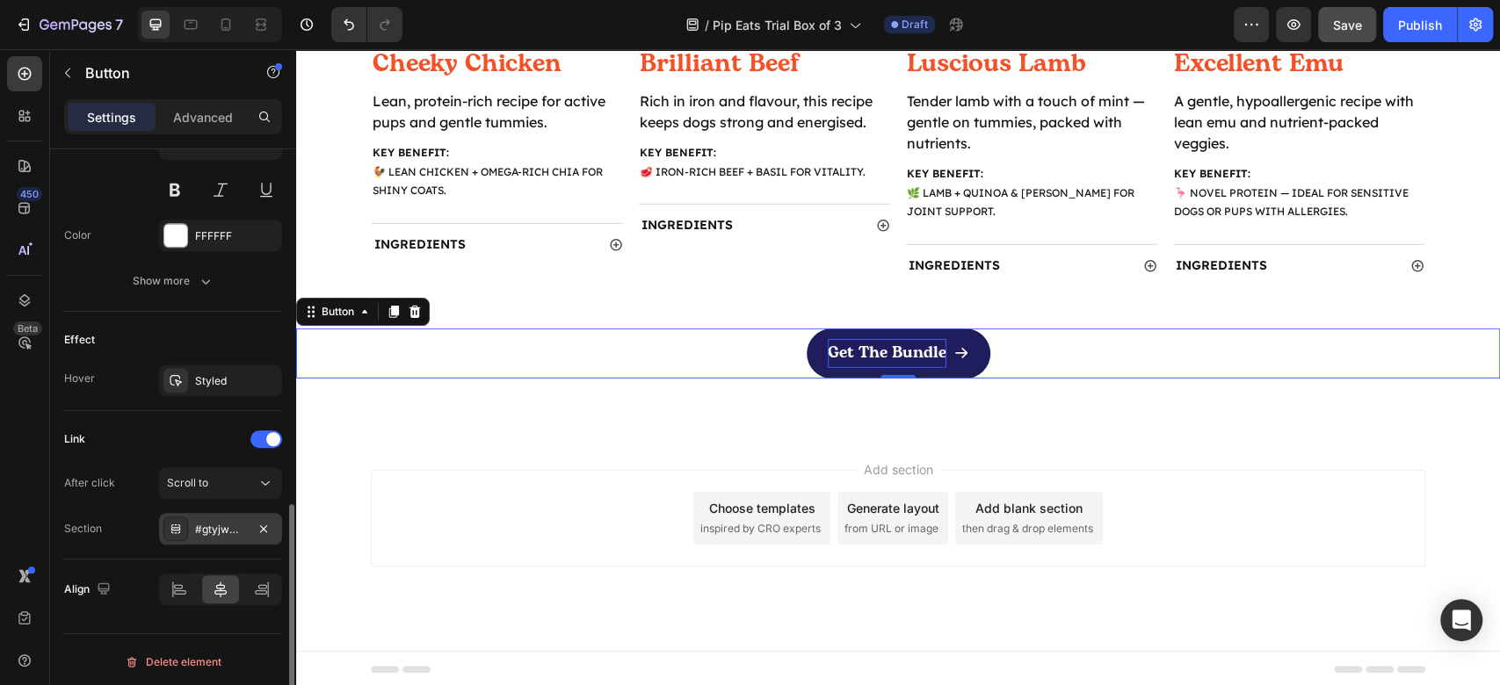
click at [203, 533] on div "#gtyjwM1KPr" at bounding box center [220, 530] width 51 height 16
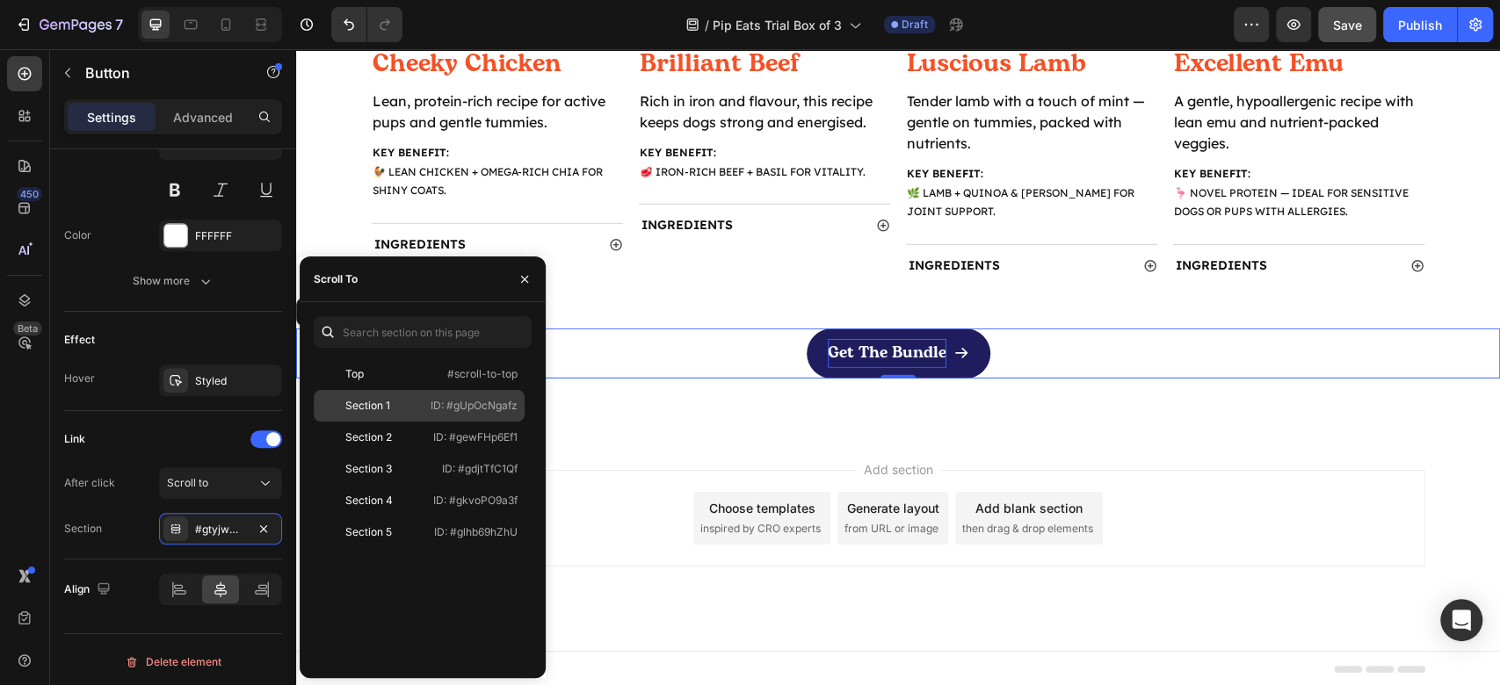
click at [451, 406] on p "ID: #gUpOcNgafz" at bounding box center [474, 406] width 87 height 16
click at [1171, 496] on div "Add section Choose templates inspired by CRO experts Generate layout from URL o…" at bounding box center [898, 518] width 1055 height 97
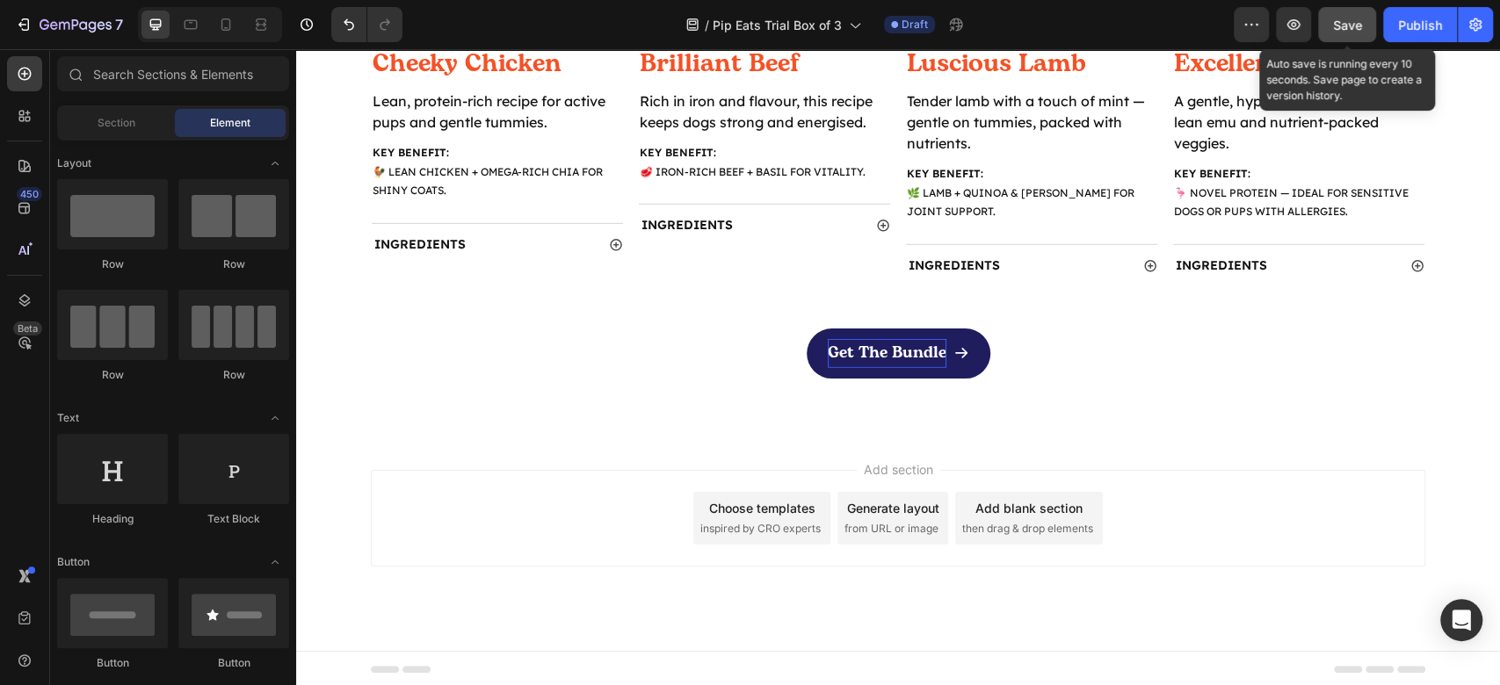
click at [1351, 21] on span "Save" at bounding box center [1347, 25] width 29 height 15
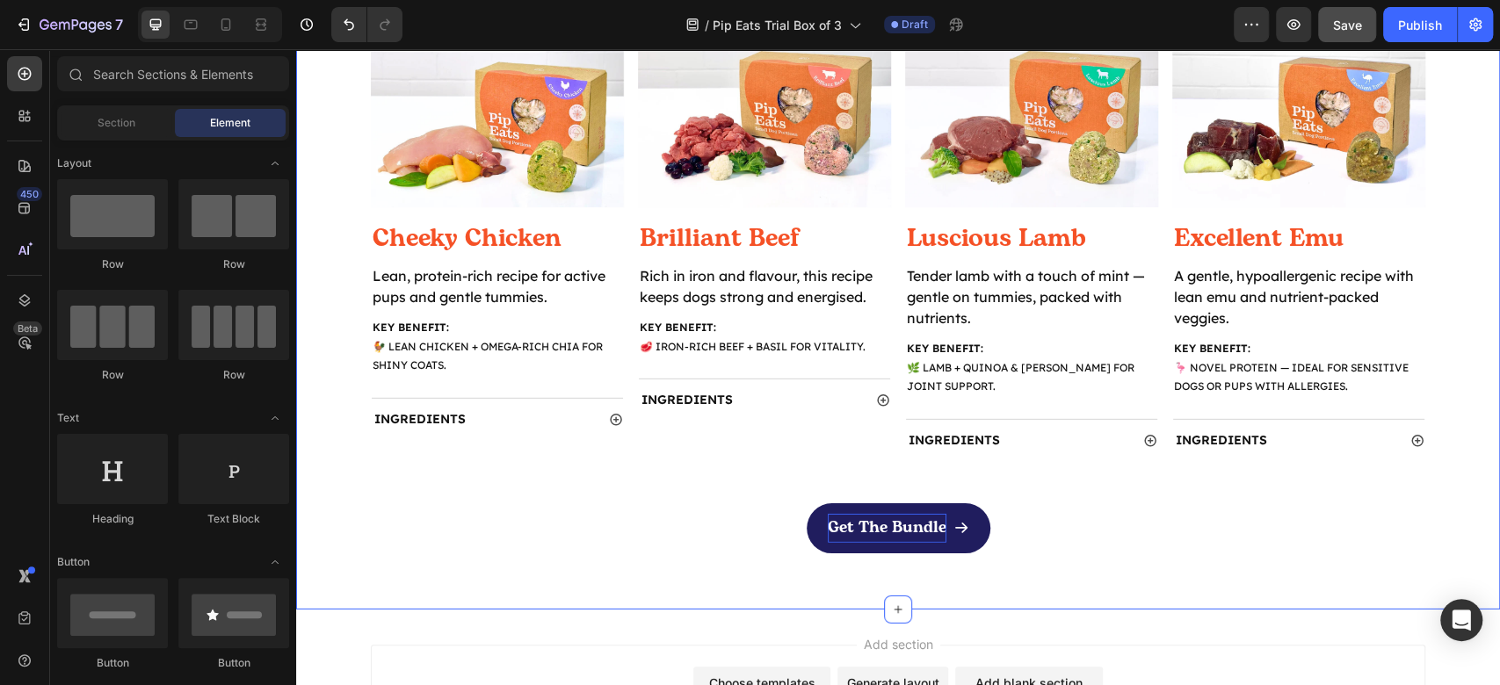
scroll to position [3574, 0]
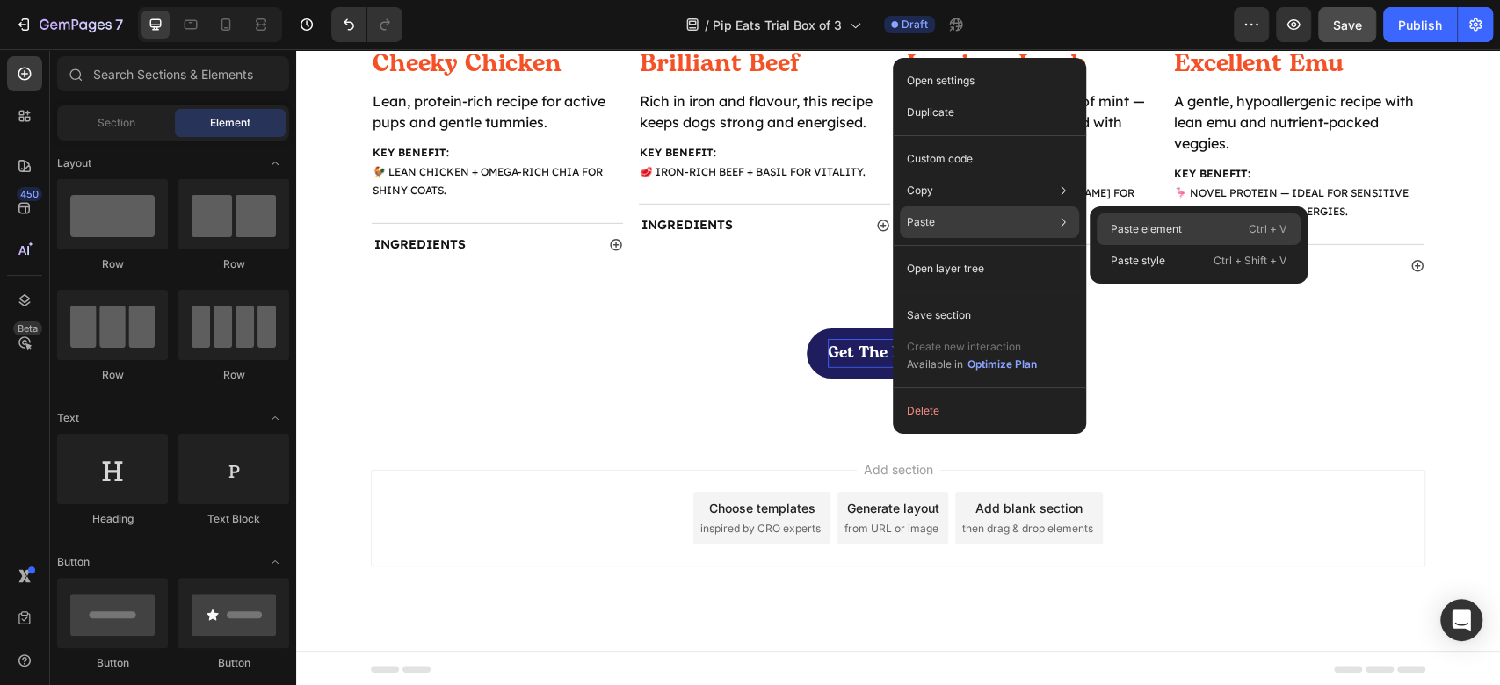
drag, startPoint x: 1133, startPoint y: 230, endPoint x: 837, endPoint y: 185, distance: 298.7
click at [1134, 230] on p "Paste element" at bounding box center [1146, 229] width 71 height 16
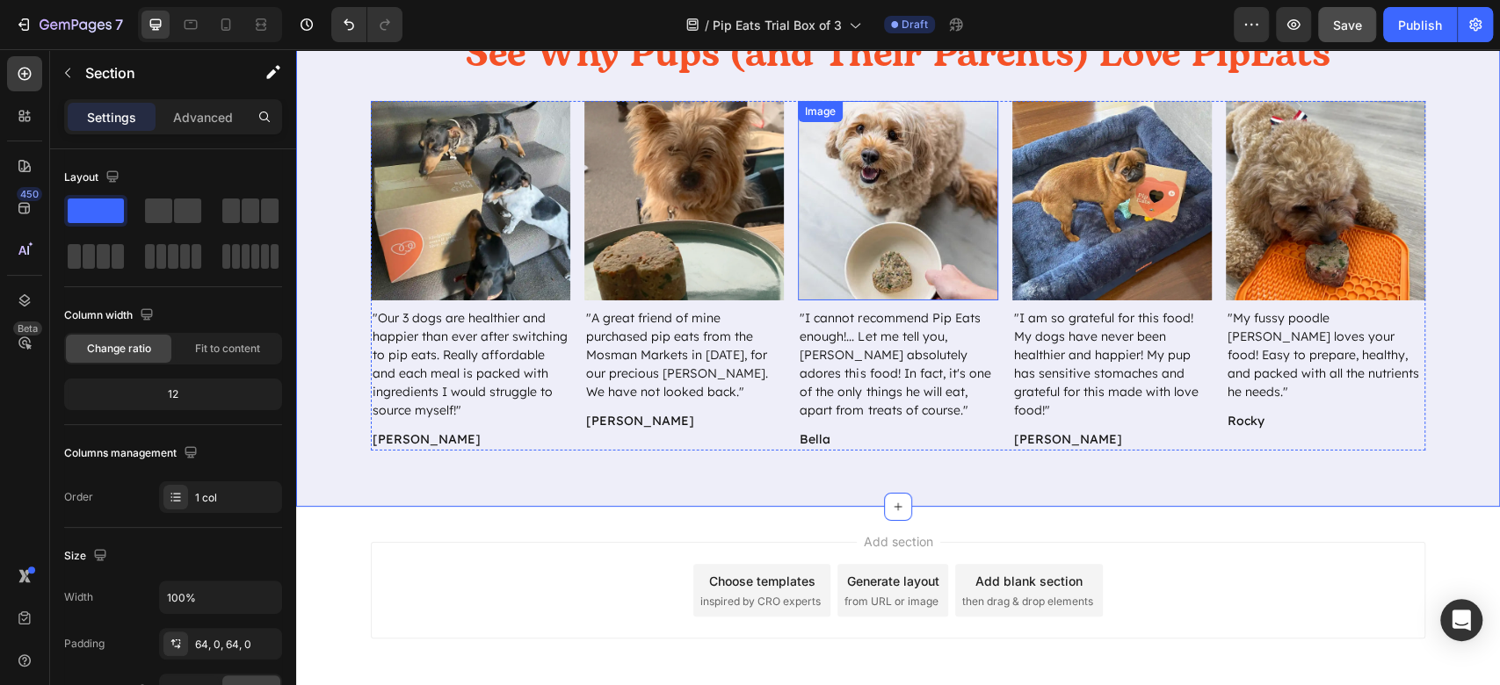
scroll to position [4109, 0]
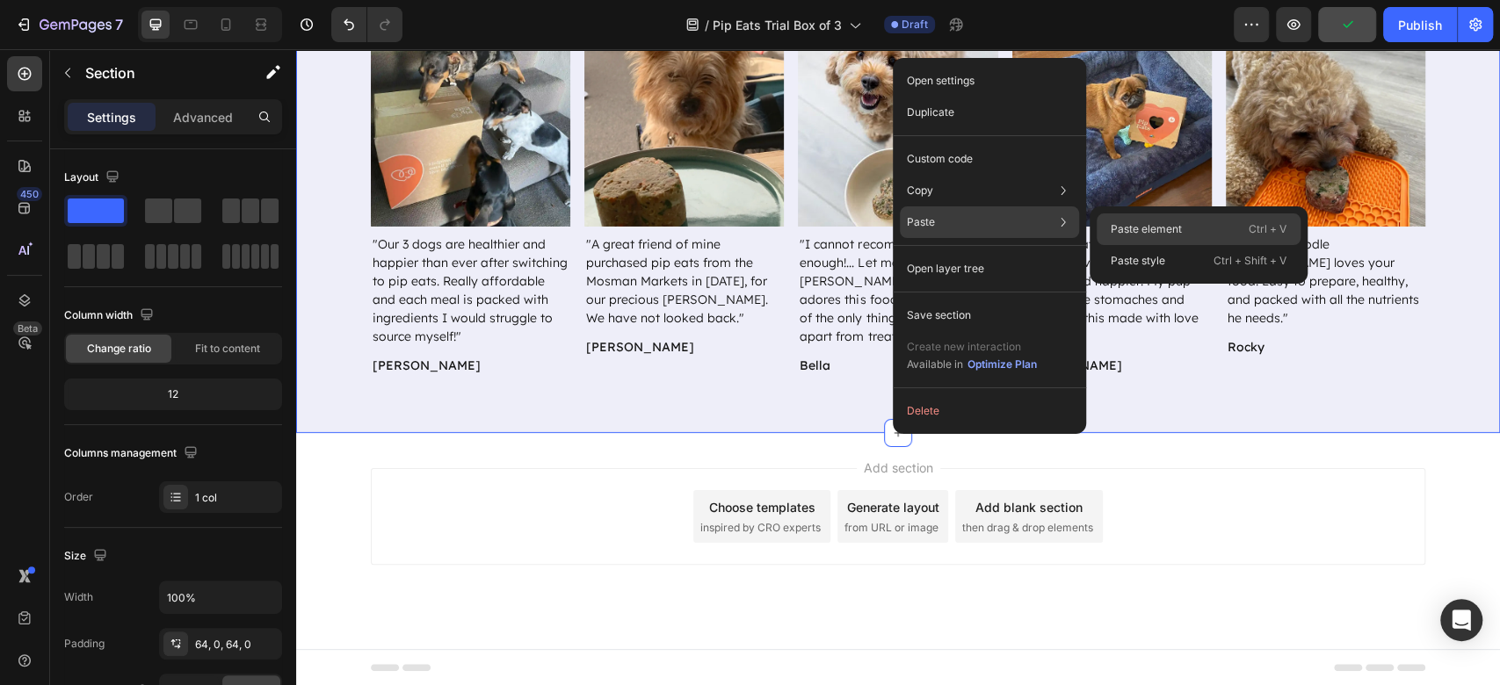
click at [1160, 245] on div "Paste element Ctrl + V" at bounding box center [1199, 261] width 204 height 32
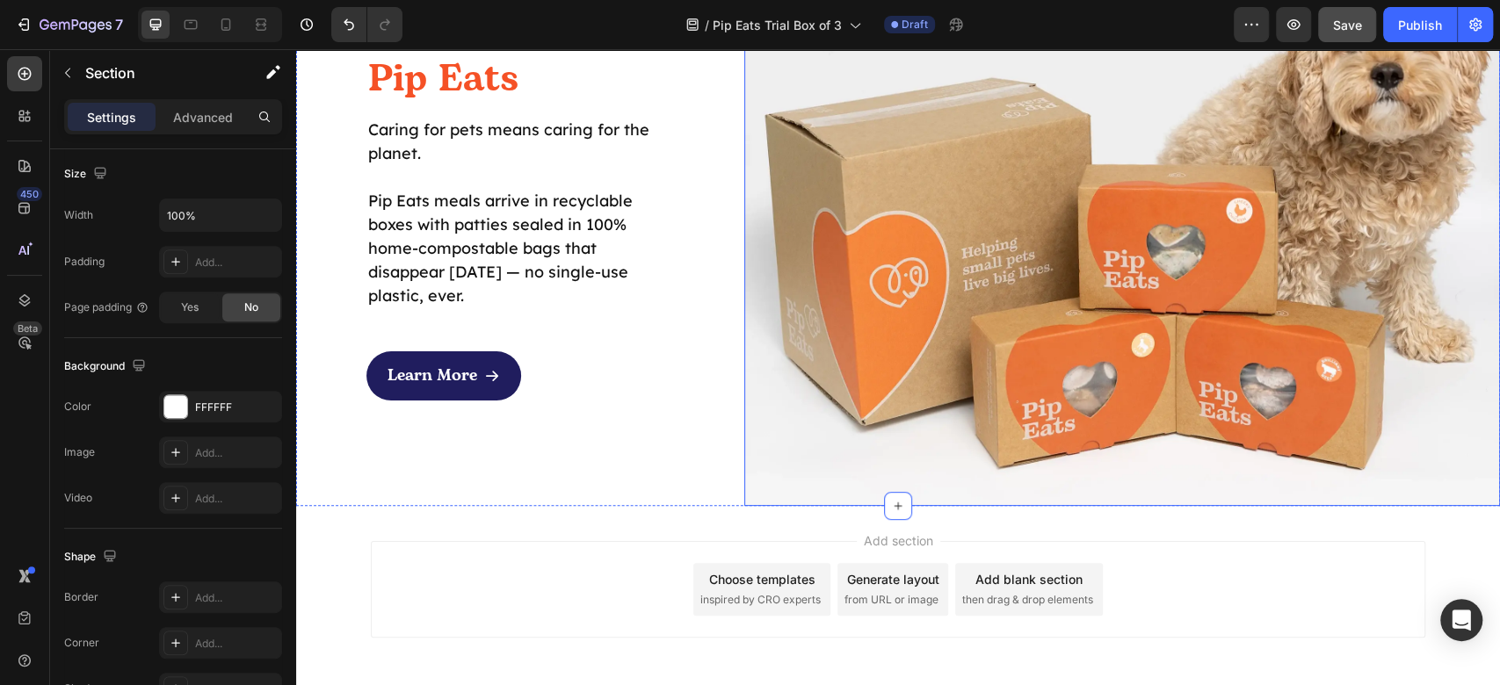
scroll to position [4704, 0]
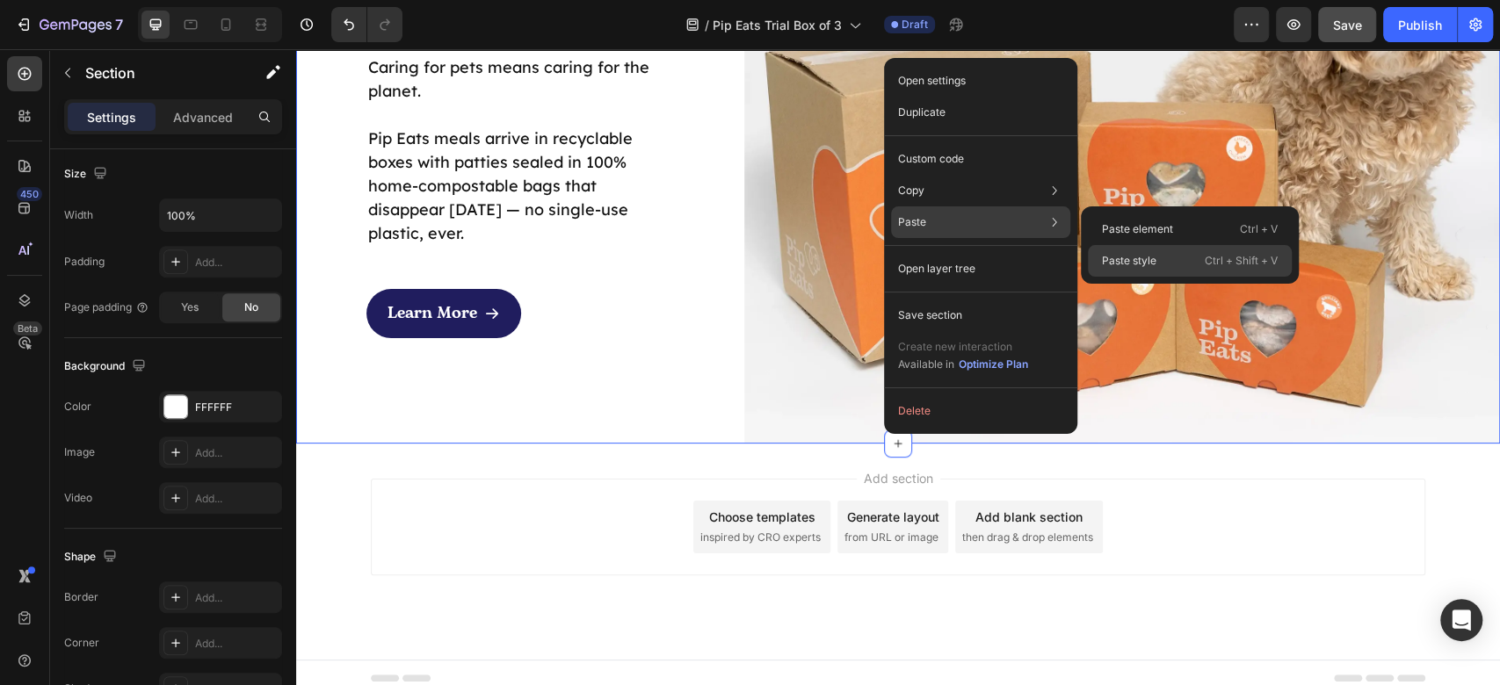
click at [1156, 262] on p "Paste style" at bounding box center [1129, 261] width 54 height 16
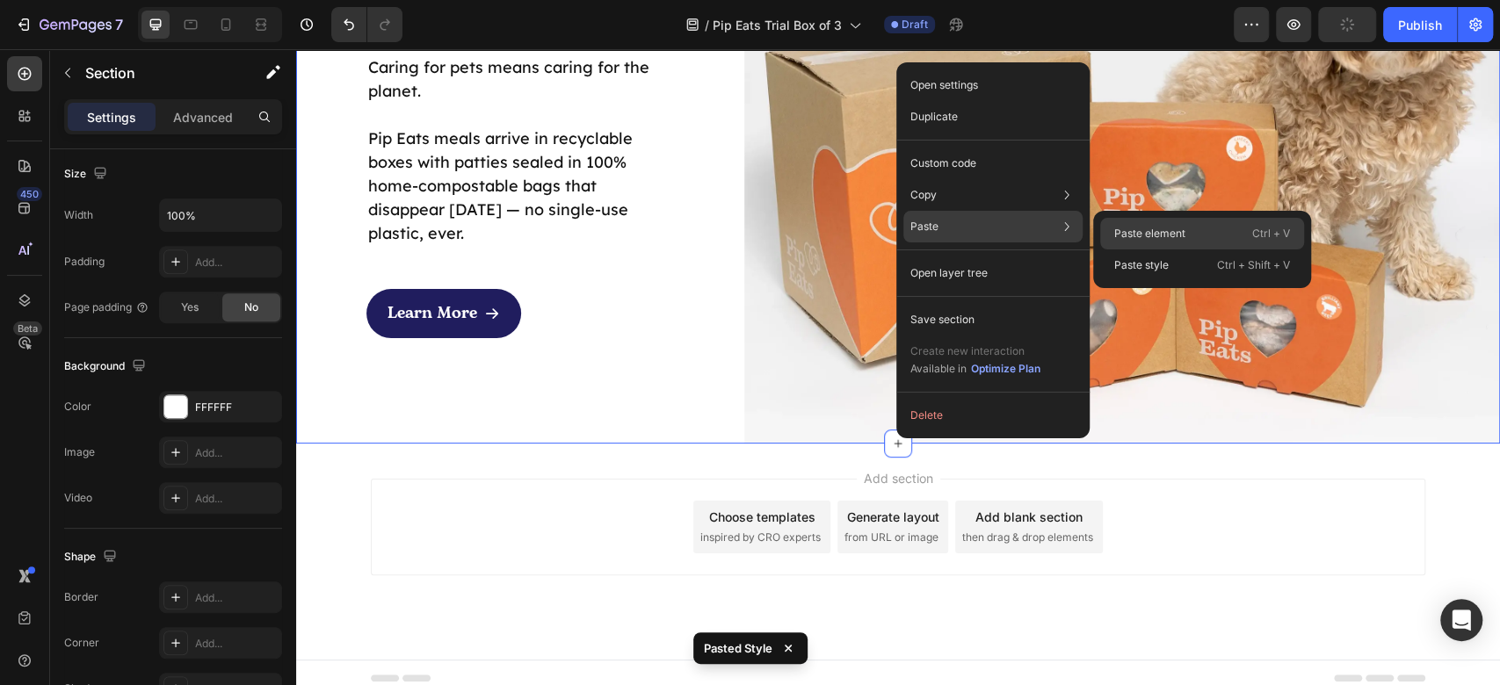
click at [1171, 227] on p "Paste element" at bounding box center [1149, 234] width 71 height 16
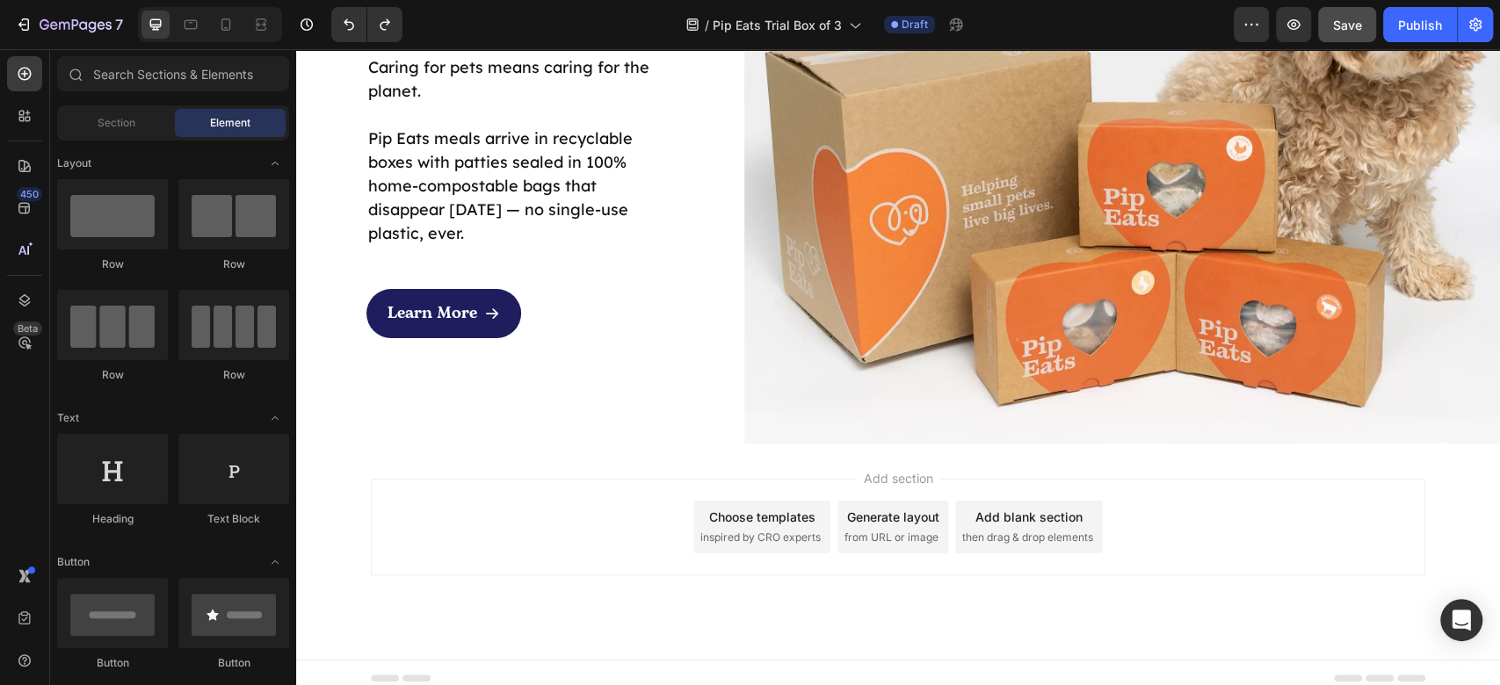
click at [891, 445] on div "Add section Choose templates inspired by CRO experts Generate layout from URL o…" at bounding box center [898, 552] width 1204 height 216
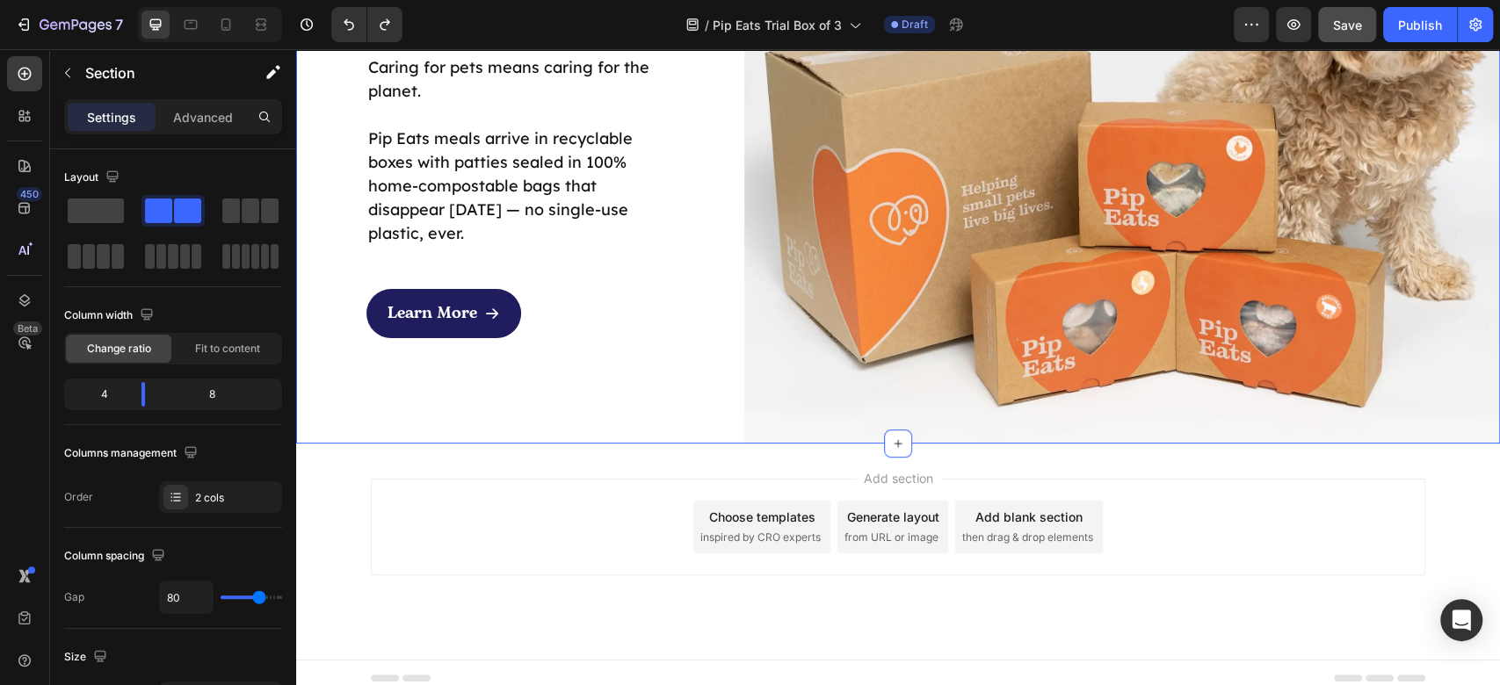
drag, startPoint x: 889, startPoint y: 434, endPoint x: 768, endPoint y: 499, distance: 137.6
click at [649, 405] on div "Sustainability at Pip Eats Heading Caring for pets means caring for the planet.…" at bounding box center [485, 141] width 378 height 605
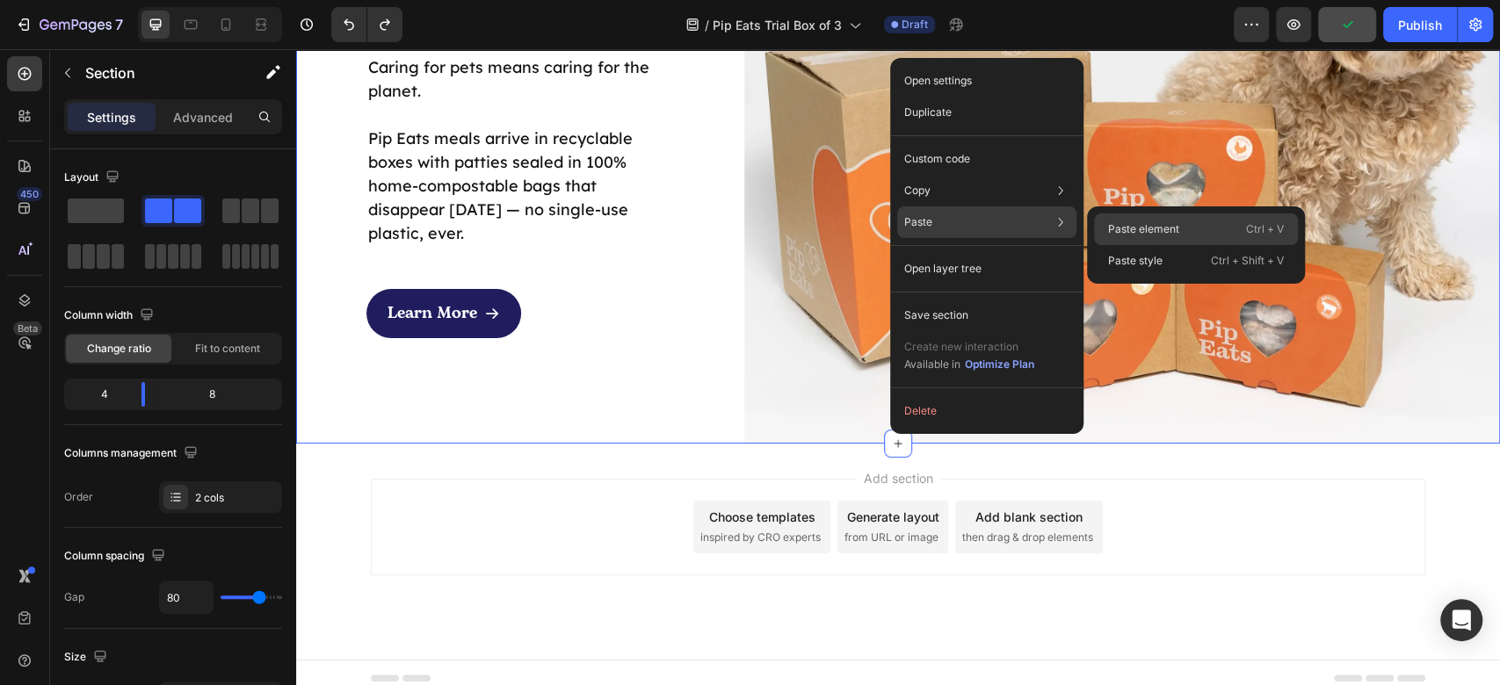
click at [1134, 231] on p "Paste element" at bounding box center [1143, 229] width 71 height 16
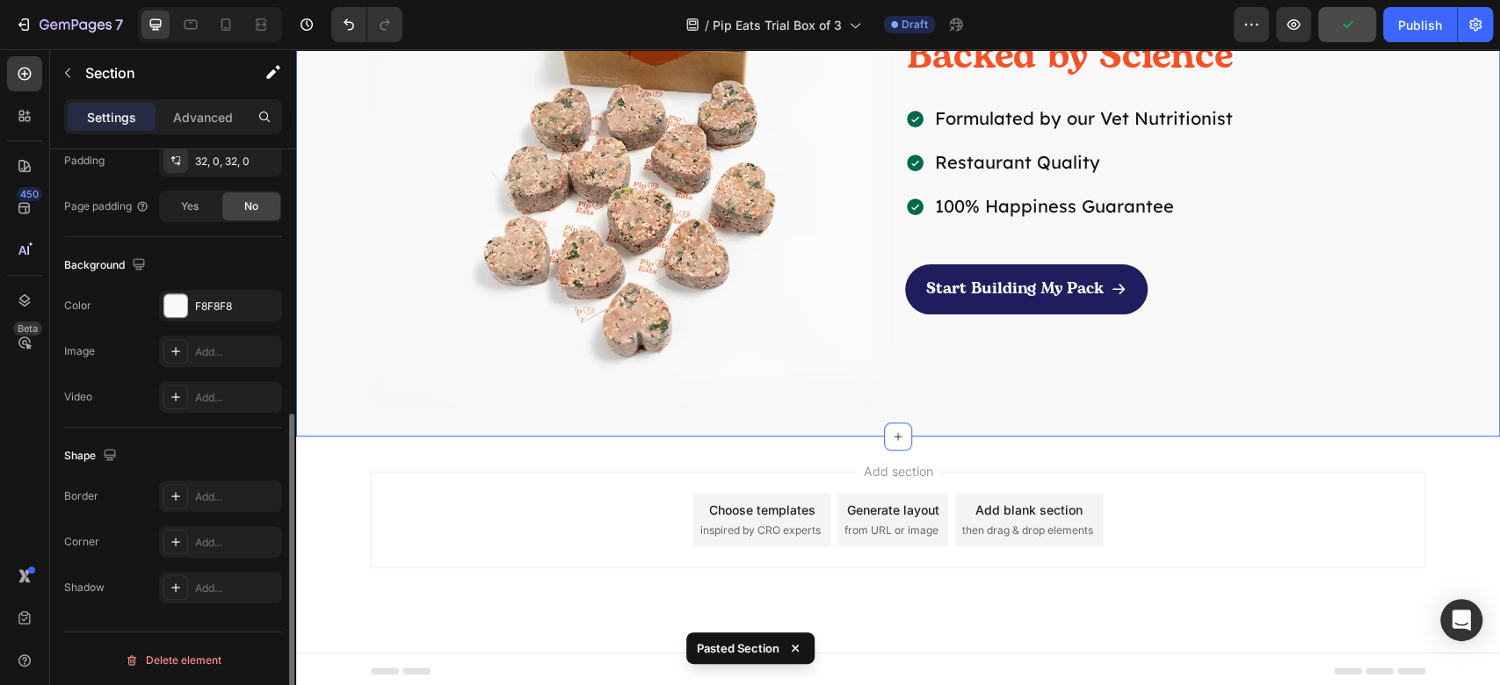
scroll to position [5281, 0]
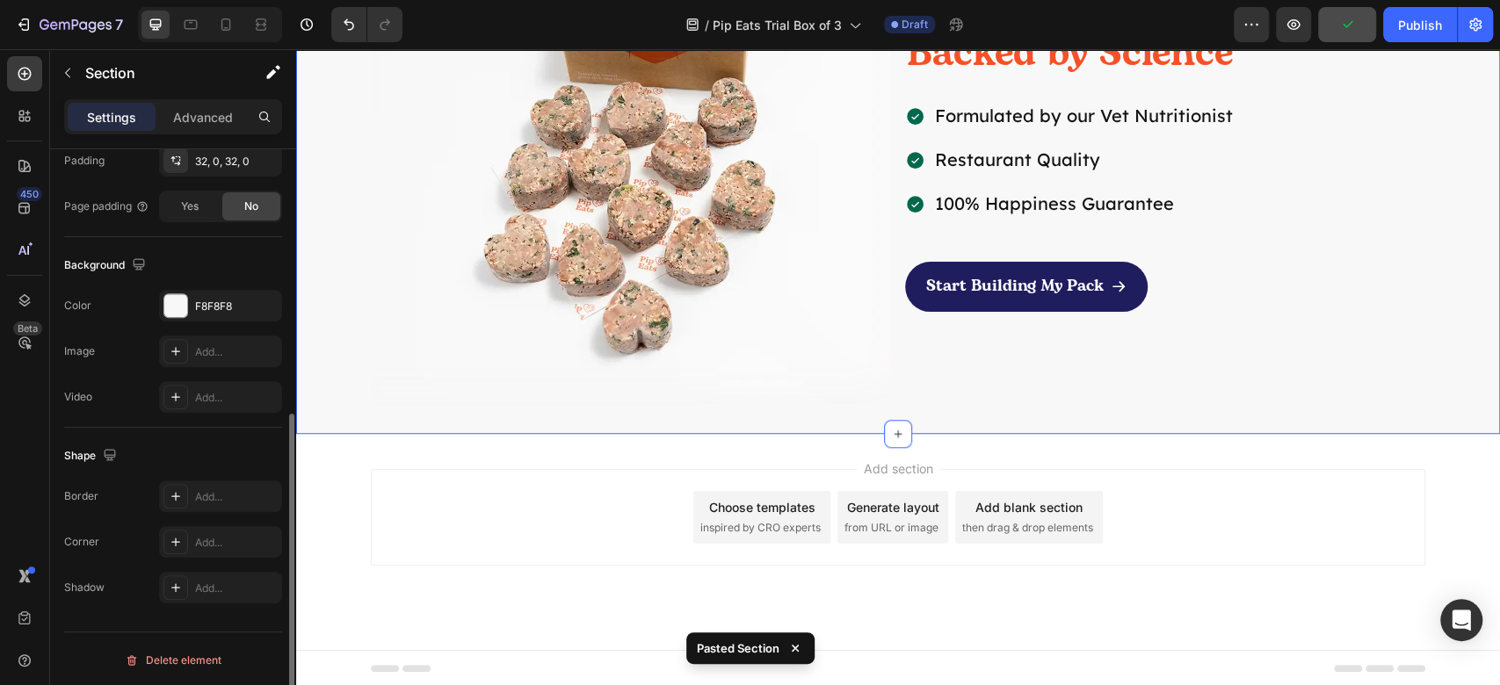
drag, startPoint x: 1290, startPoint y: 516, endPoint x: 1326, endPoint y: 323, distance: 195.8
click at [1293, 513] on div "Add section Choose templates inspired by CRO experts Generate layout from URL o…" at bounding box center [898, 517] width 1055 height 97
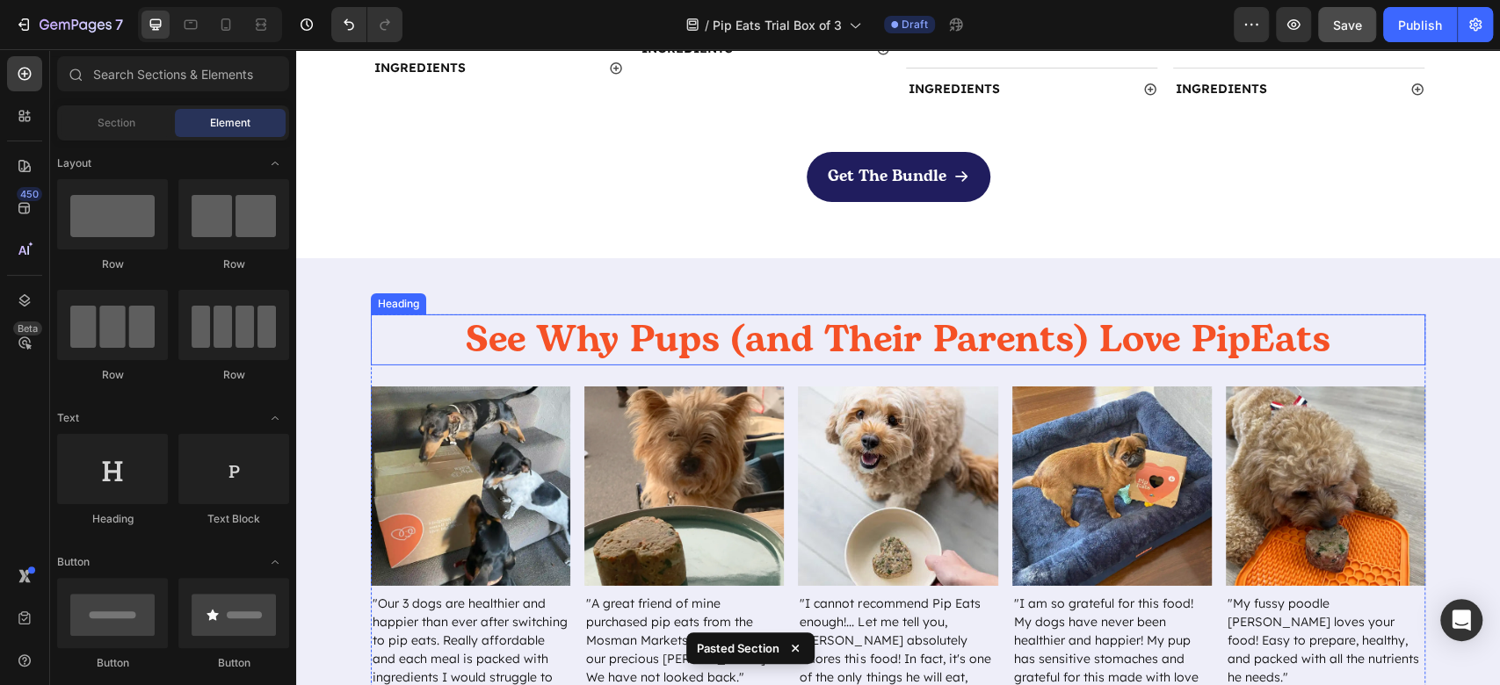
scroll to position [3640, 0]
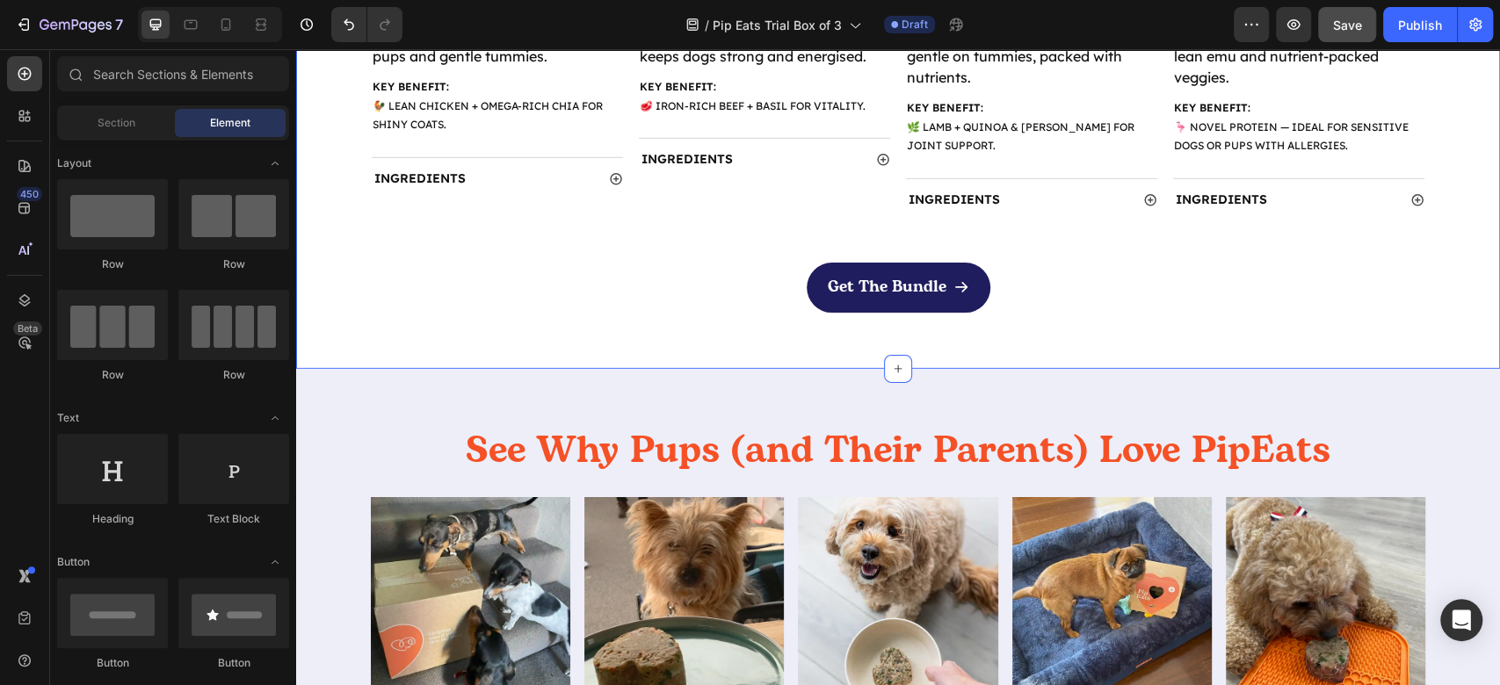
click at [449, 294] on div "Get The Bundle Button" at bounding box center [898, 287] width 1204 height 49
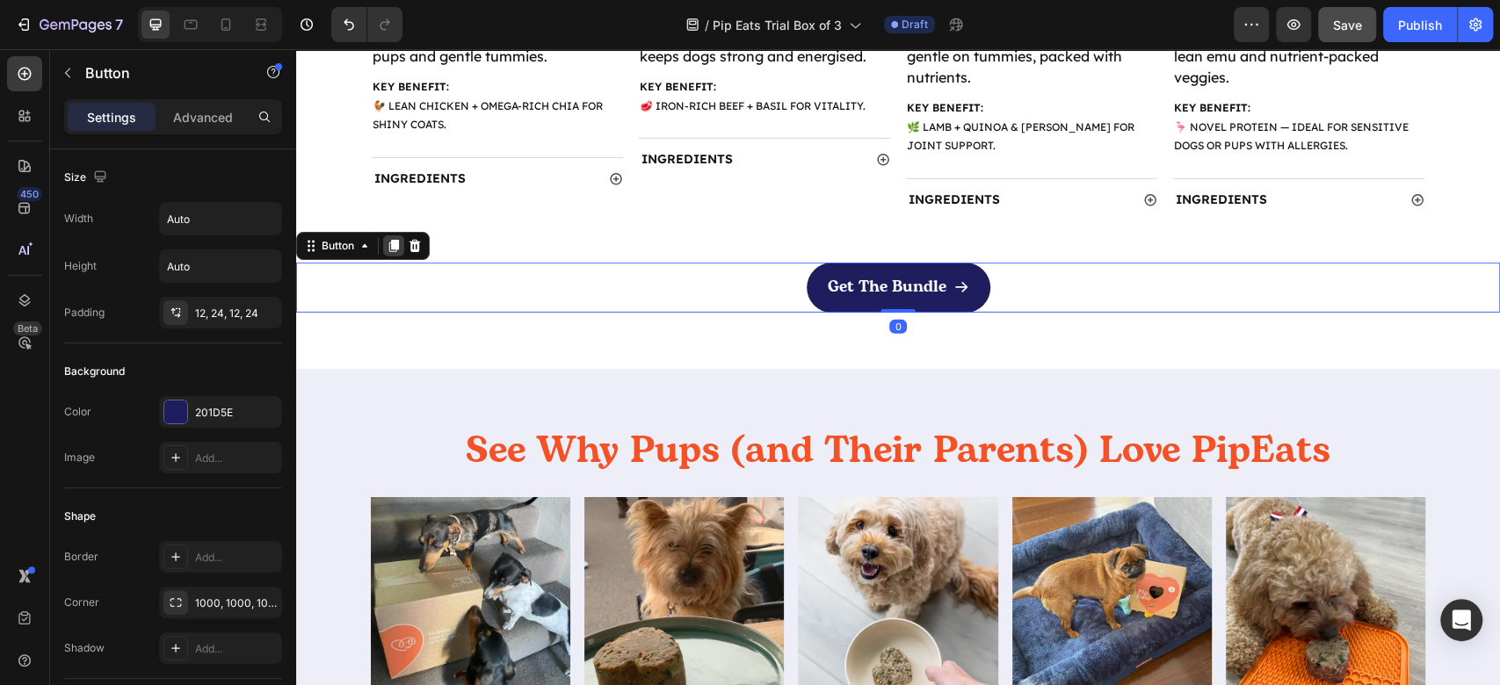
click at [392, 245] on icon at bounding box center [394, 246] width 10 height 12
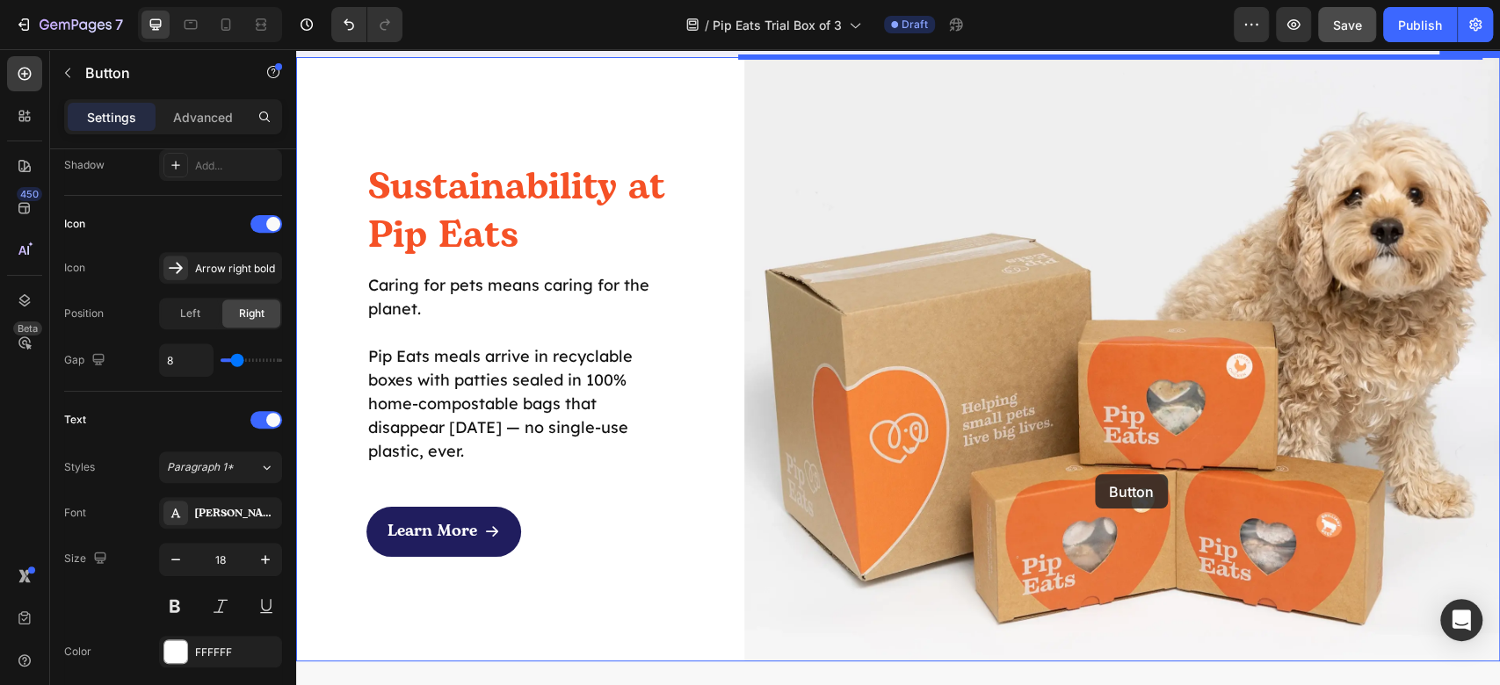
scroll to position [5046, 0]
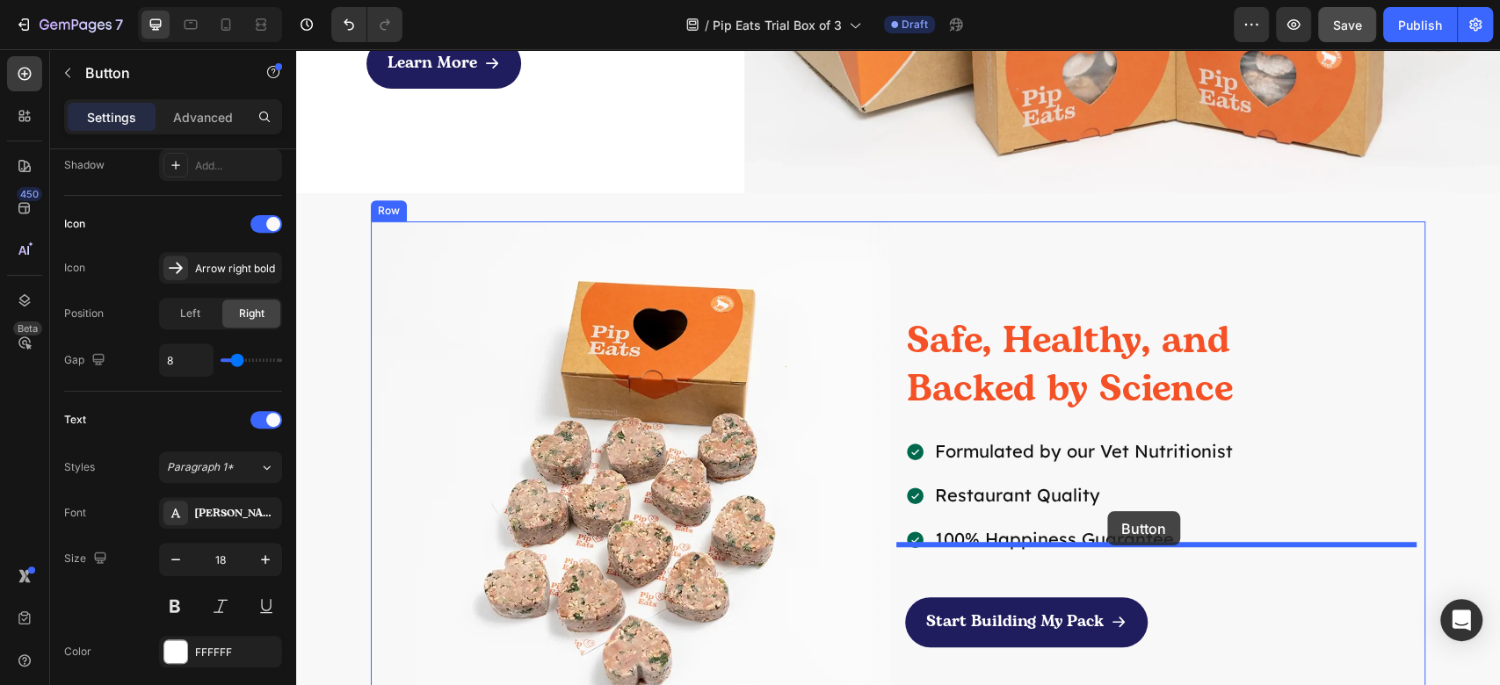
drag, startPoint x: 339, startPoint y: 338, endPoint x: 1106, endPoint y: 511, distance: 786.5
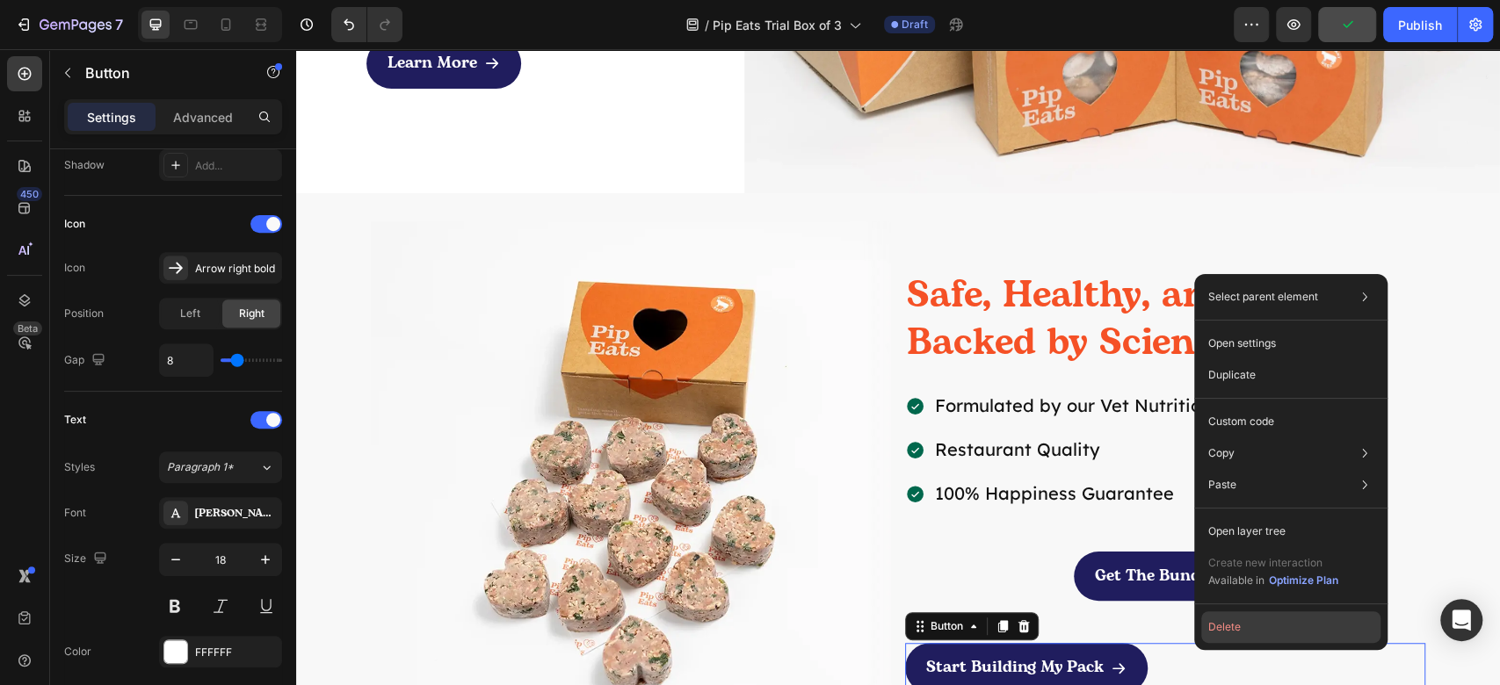
click at [1227, 622] on button "Delete" at bounding box center [1290, 628] width 179 height 32
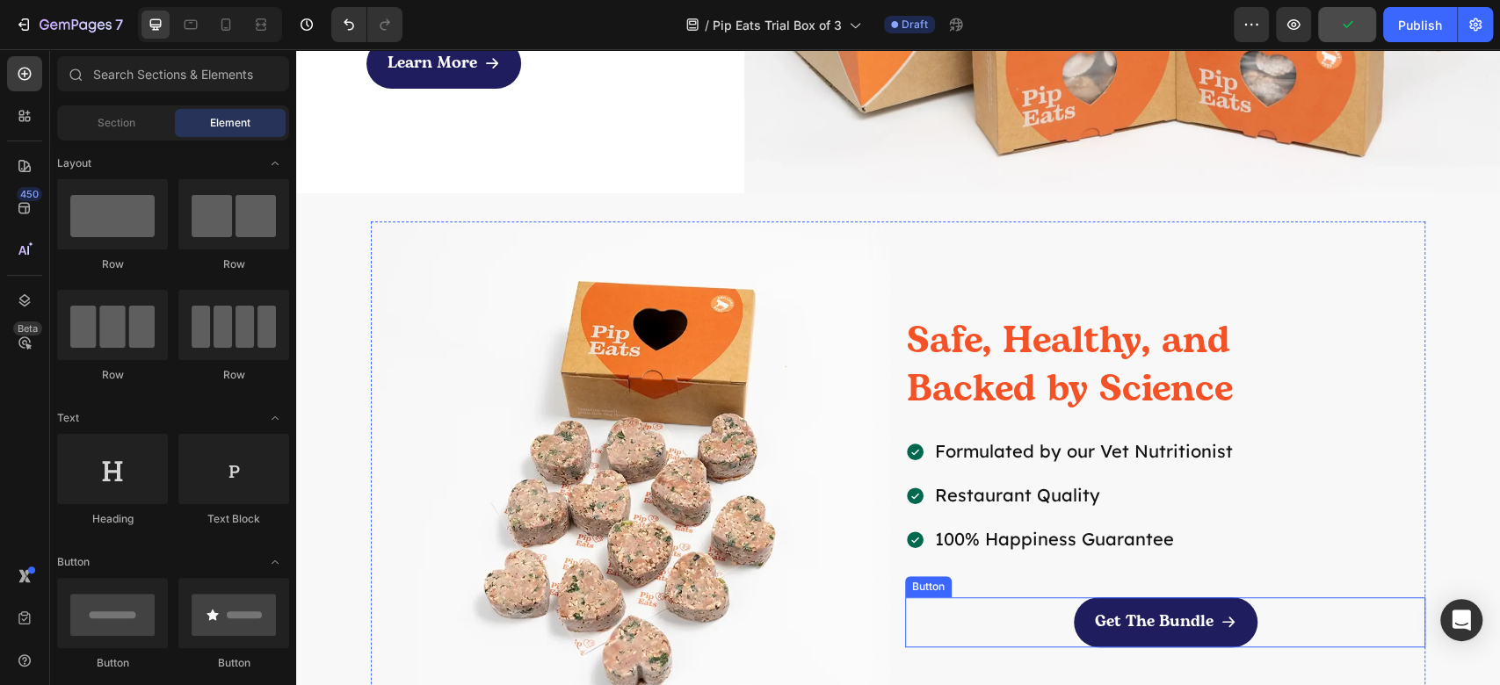
click at [1311, 626] on div "Get The Bundle Button" at bounding box center [1165, 622] width 520 height 49
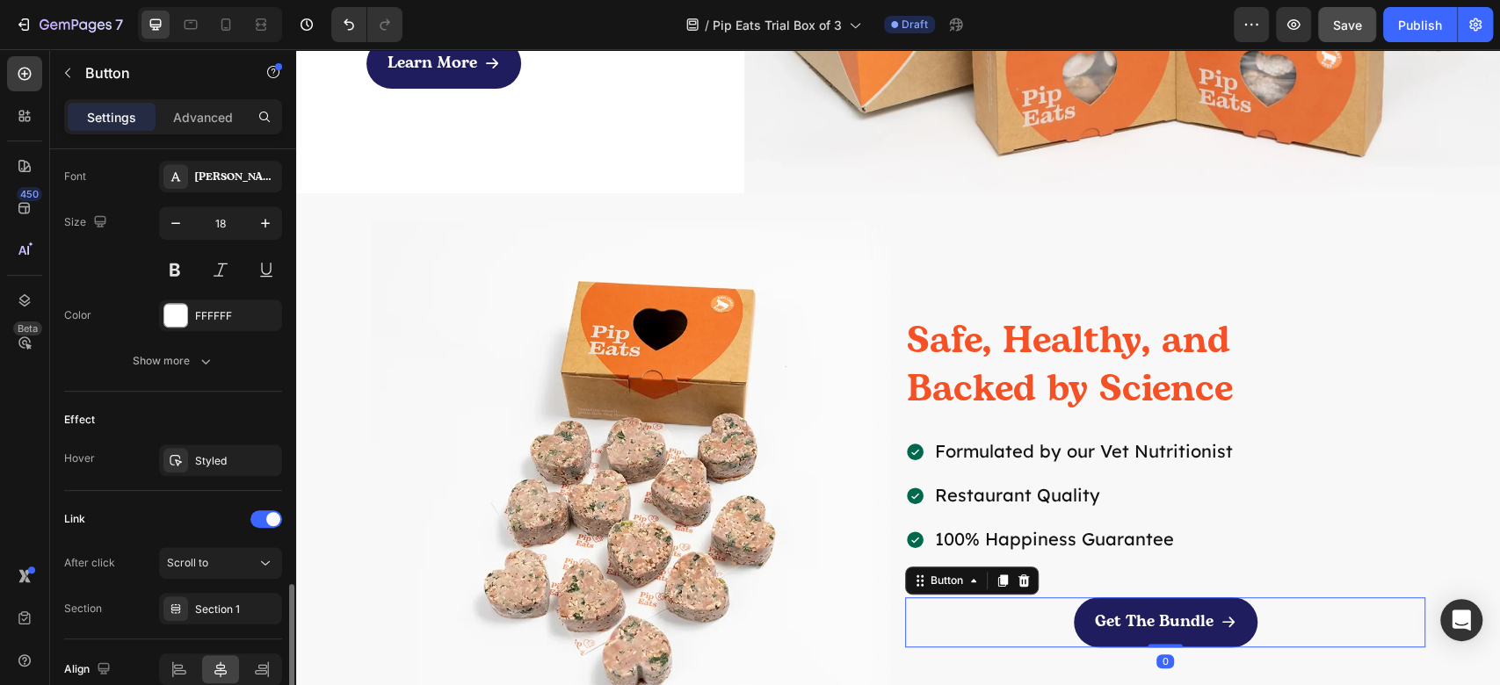
scroll to position [900, 0]
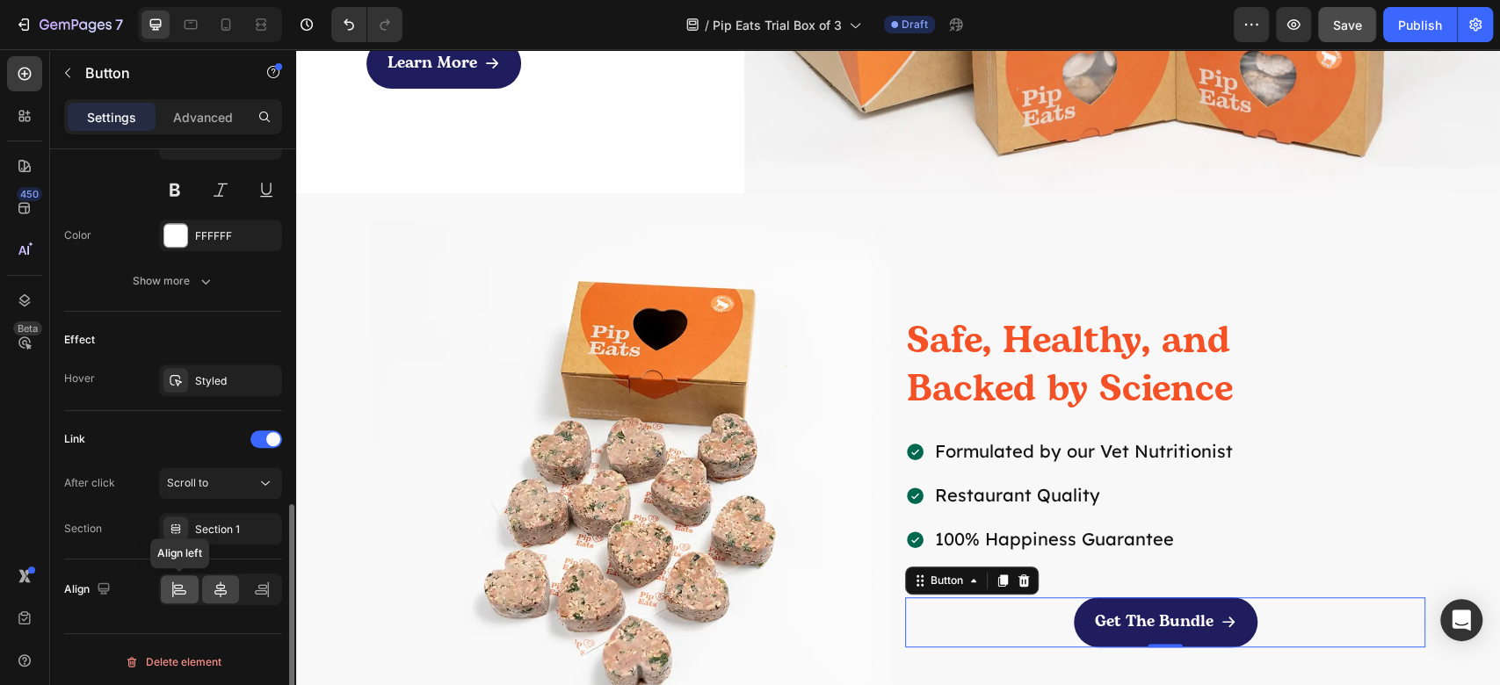
click at [175, 584] on icon at bounding box center [179, 590] width 18 height 18
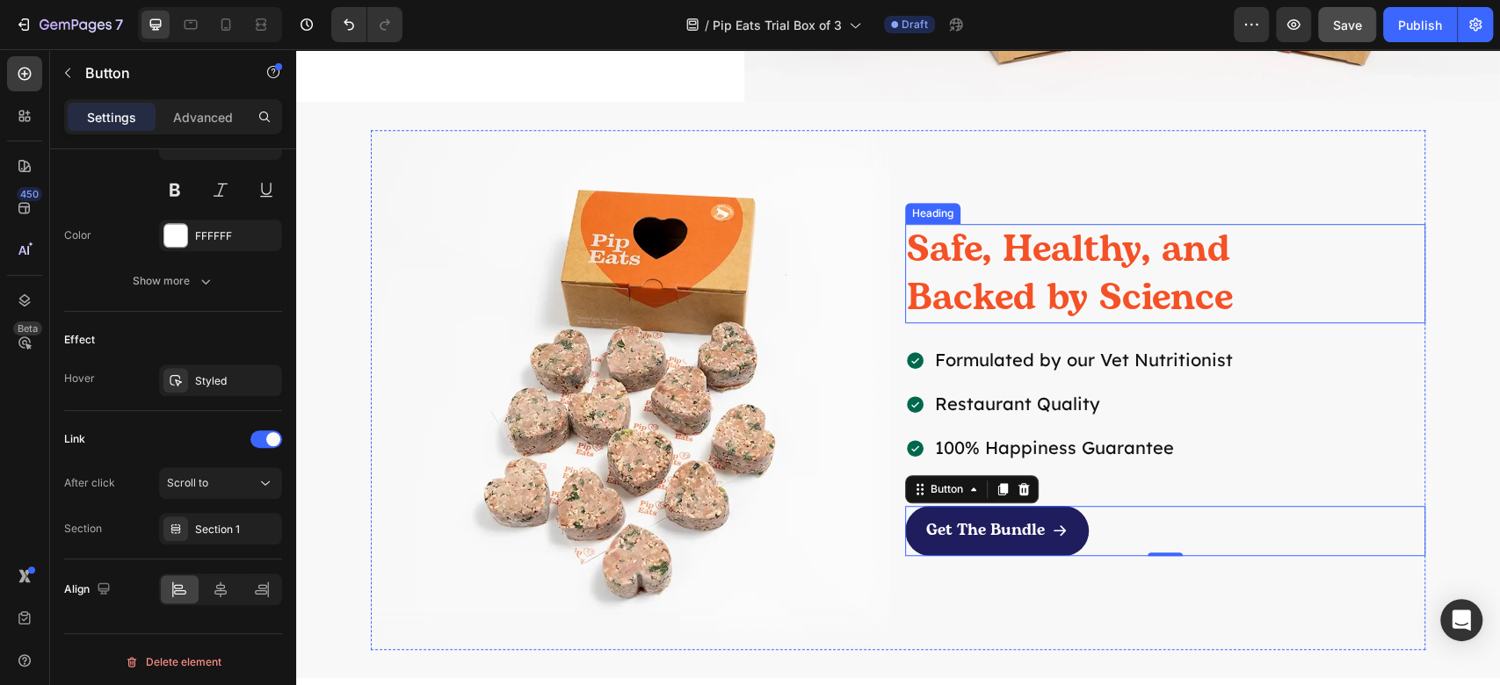
scroll to position [5281, 0]
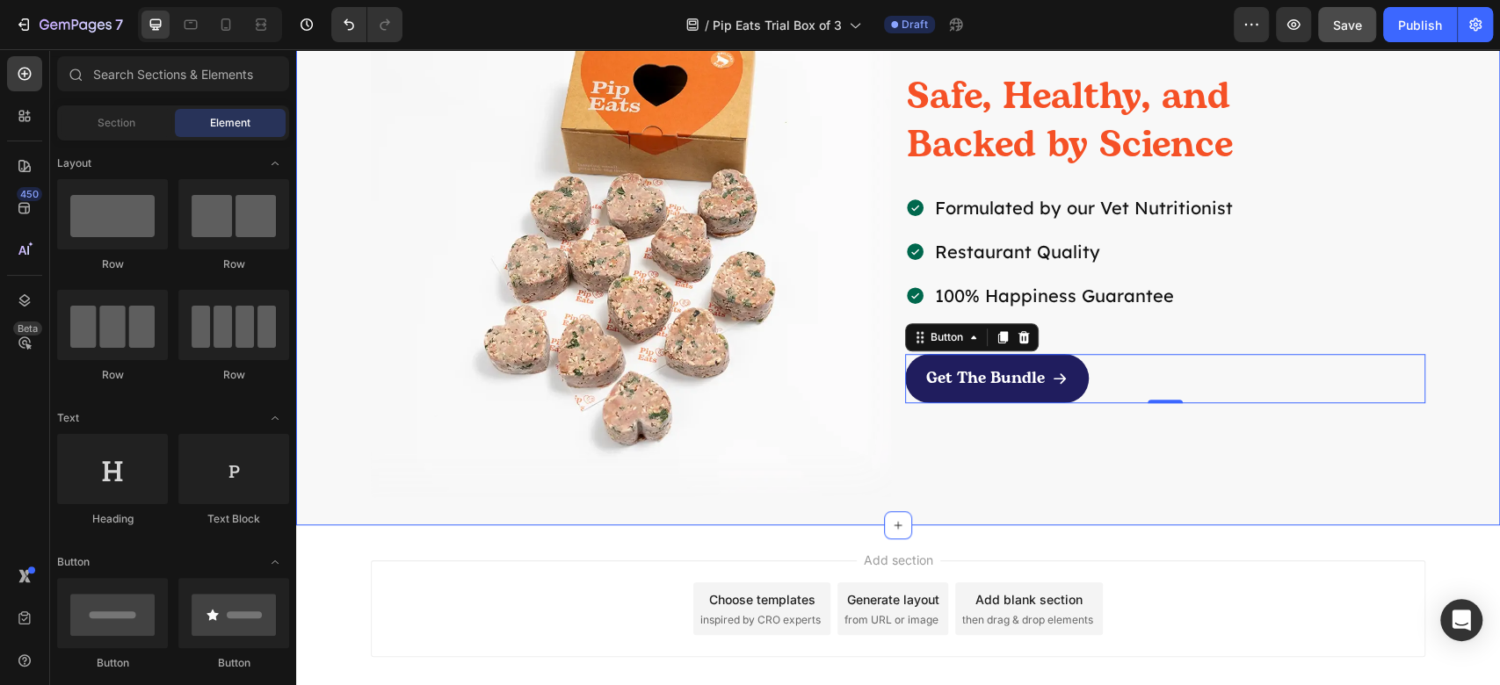
click at [1307, 606] on div "Add section Choose templates inspired by CRO experts Generate layout from URL o…" at bounding box center [898, 609] width 1055 height 97
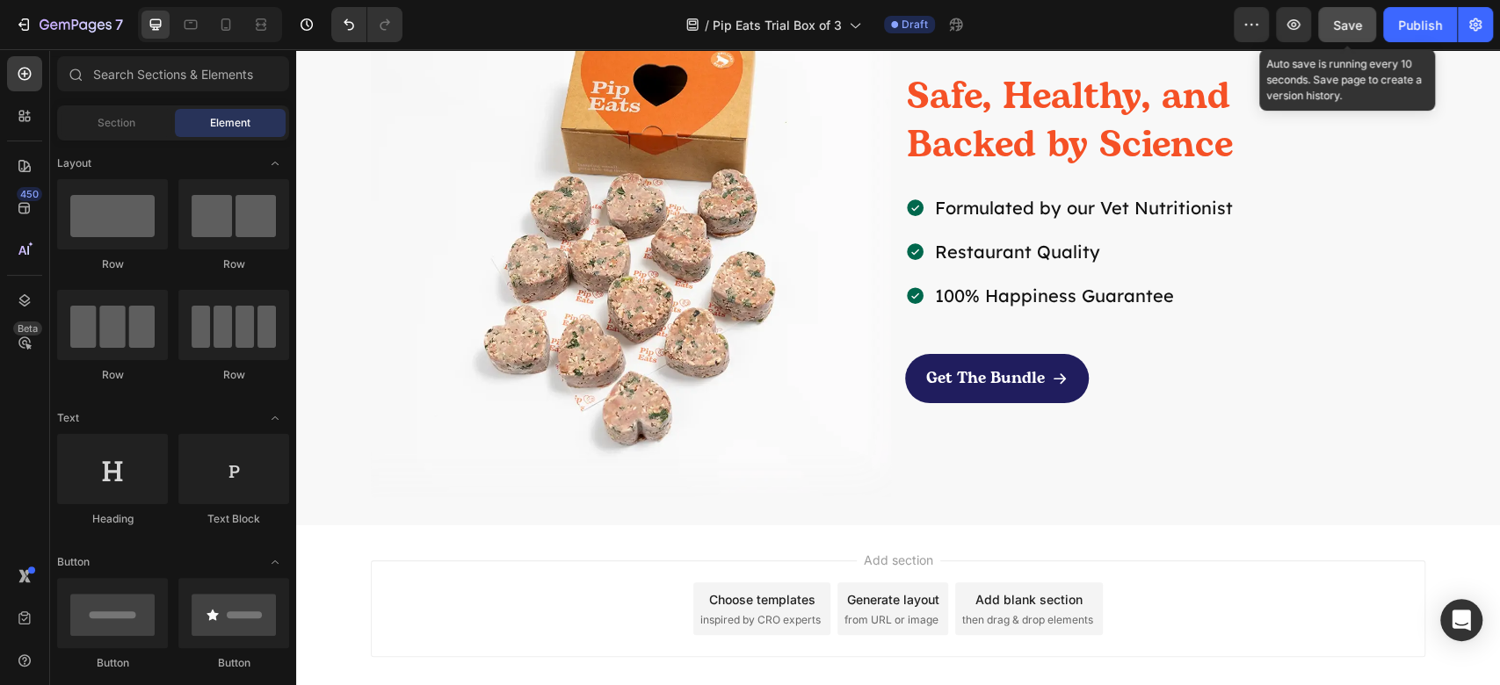
click at [1352, 25] on span "Save" at bounding box center [1347, 25] width 29 height 15
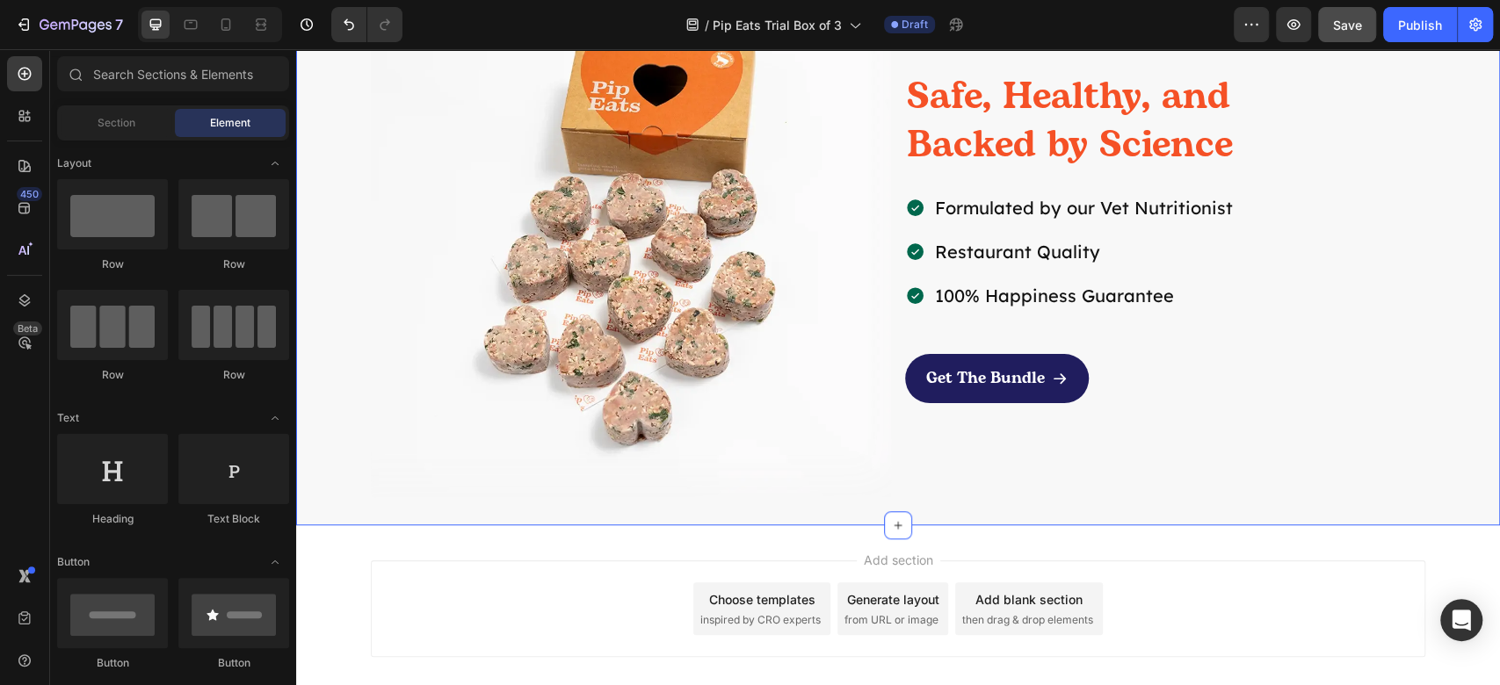
scroll to position [5372, 0]
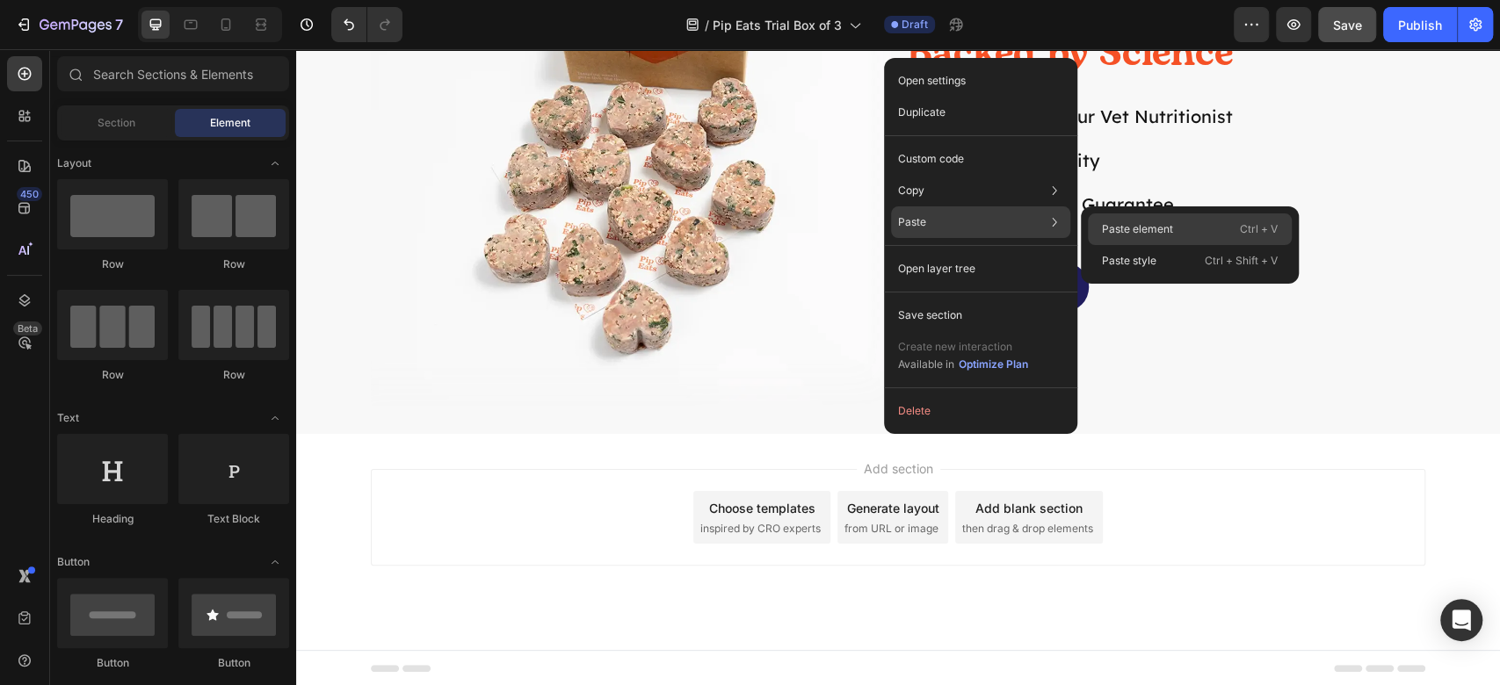
click at [1118, 232] on p "Paste element" at bounding box center [1137, 229] width 71 height 16
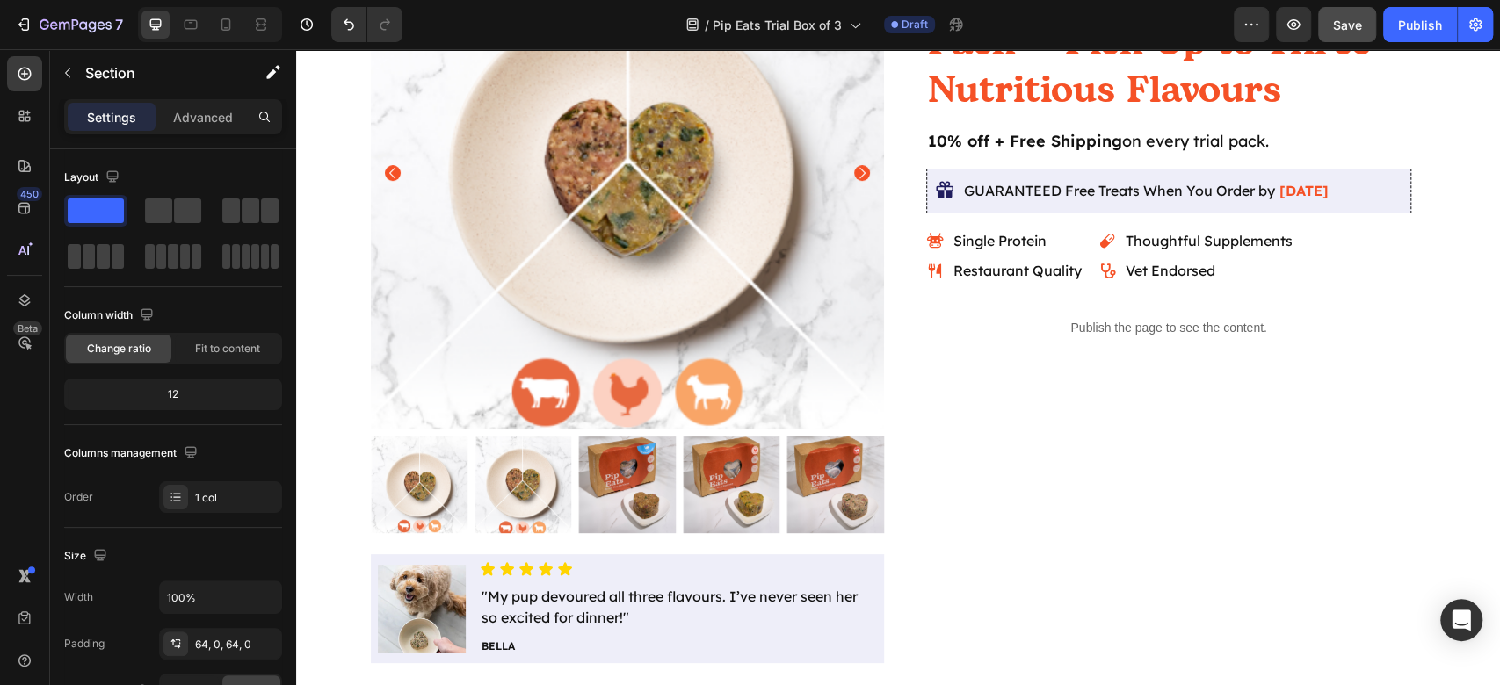
scroll to position [0, 0]
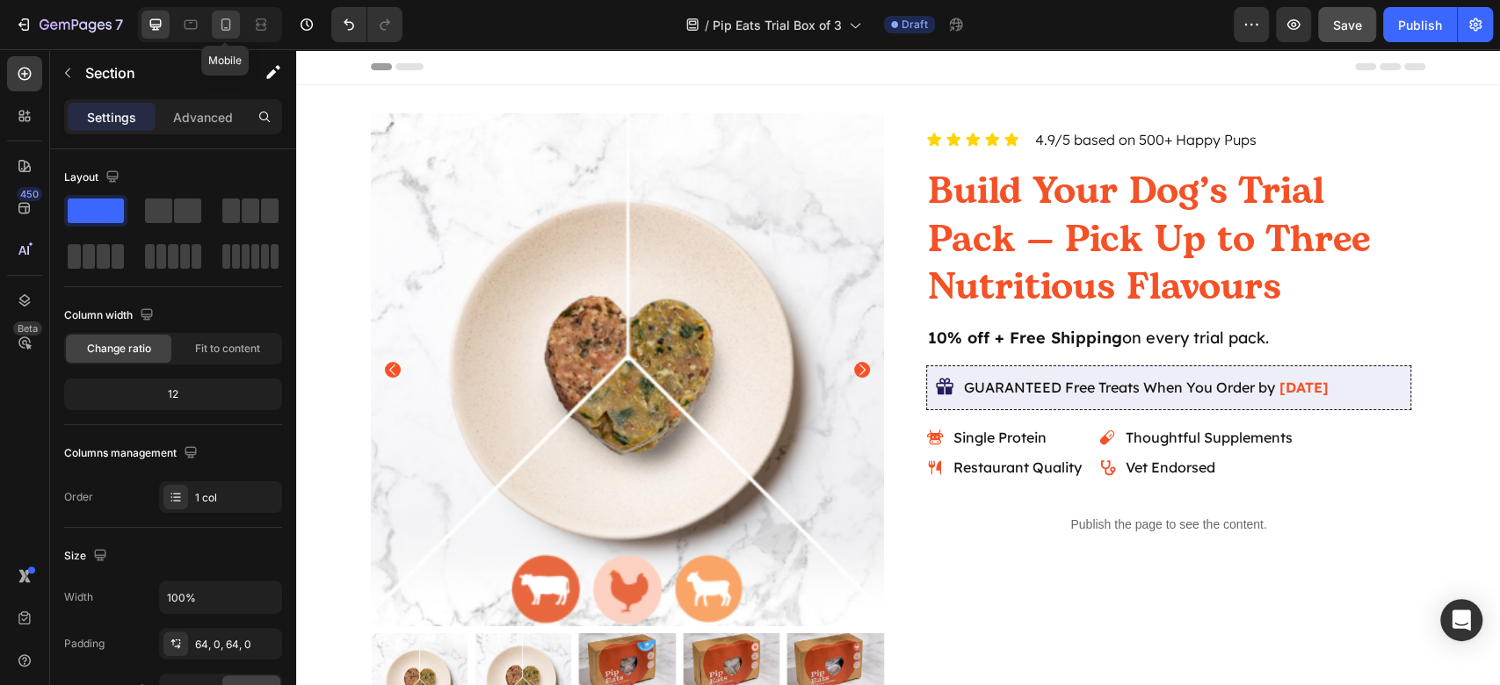
click at [222, 30] on icon at bounding box center [226, 24] width 10 height 12
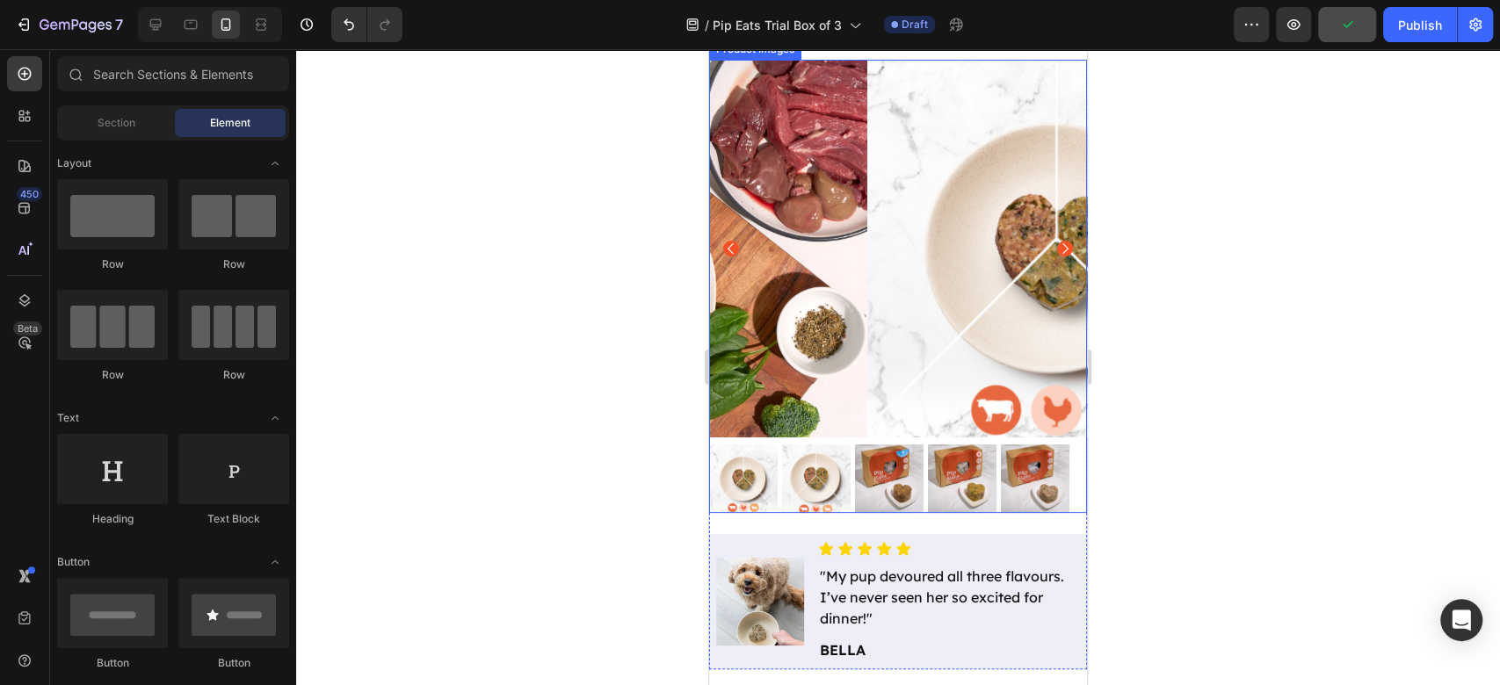
scroll to position [352, 0]
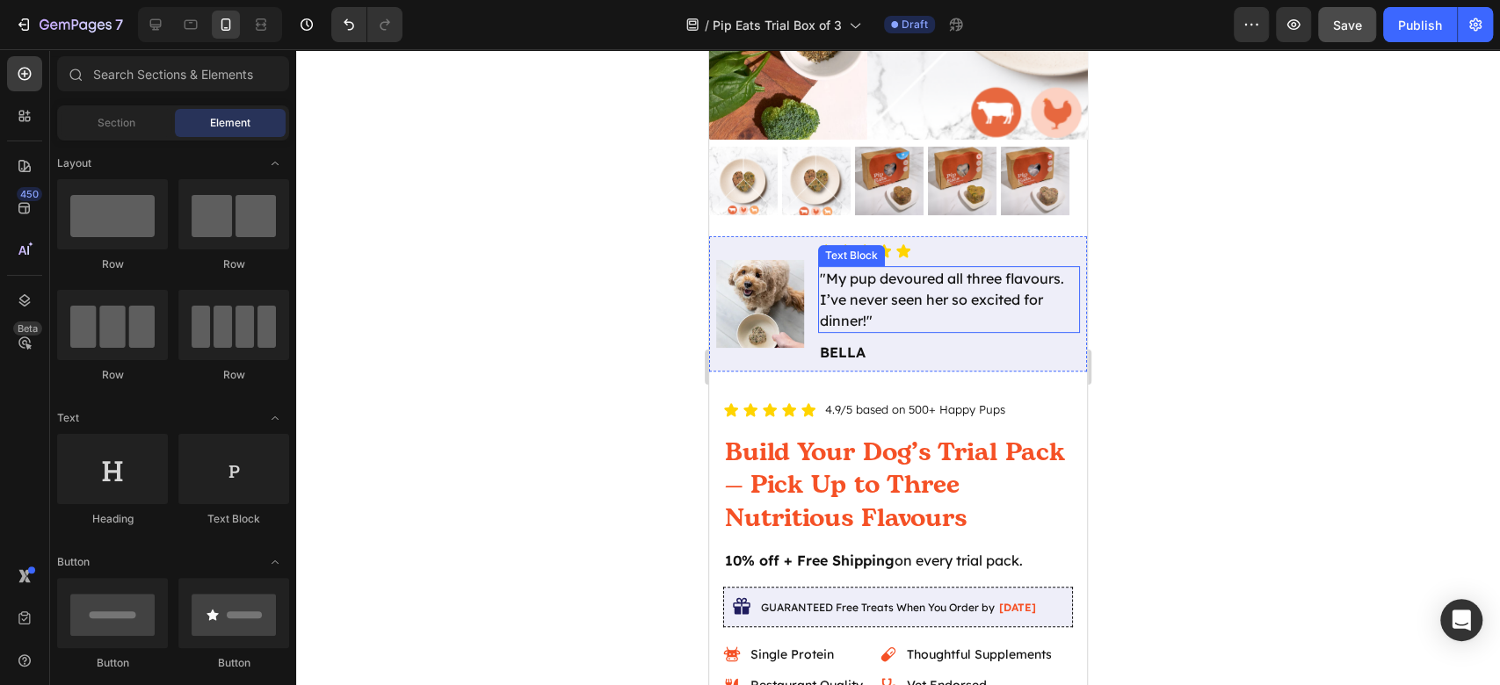
click at [905, 292] on p ""My pup devoured all three flavours. I’ve never seen her so excited for dinner!"" at bounding box center [949, 299] width 258 height 63
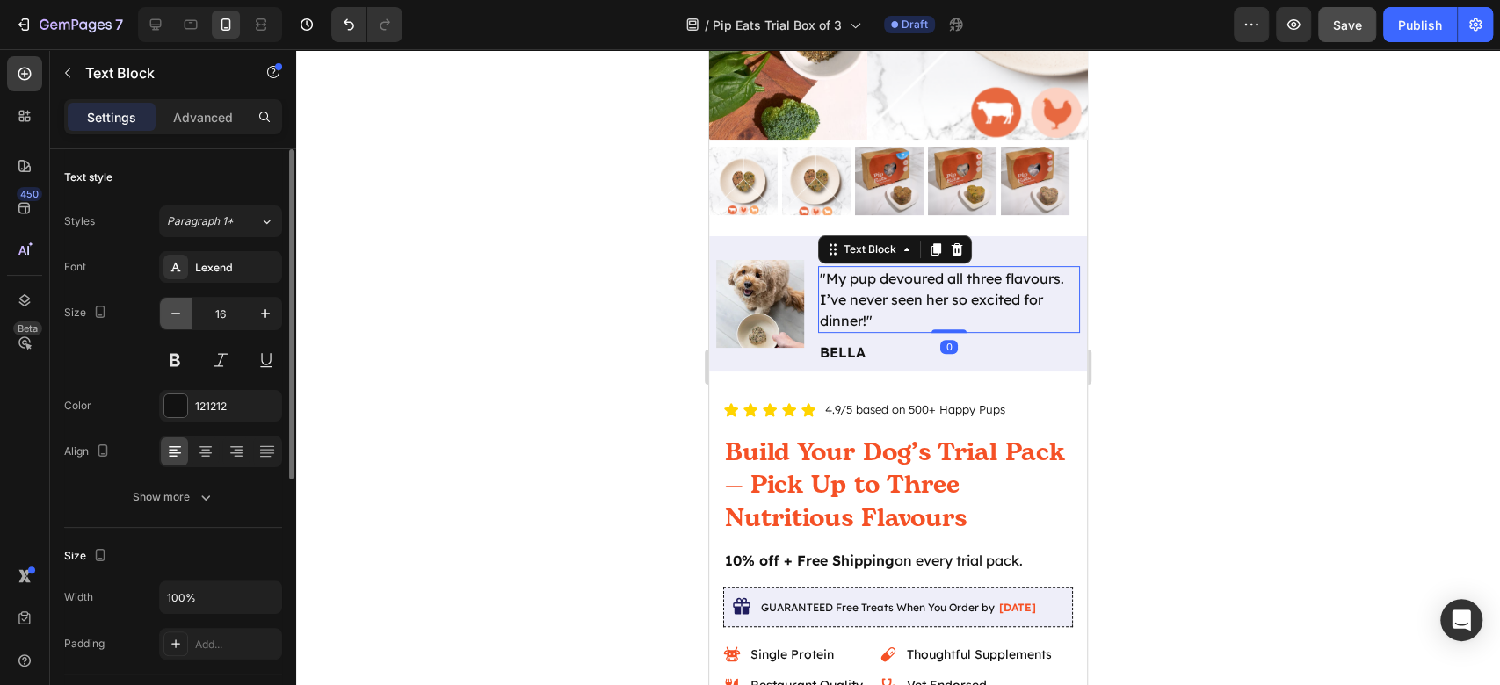
click at [169, 306] on icon "button" at bounding box center [176, 314] width 18 height 18
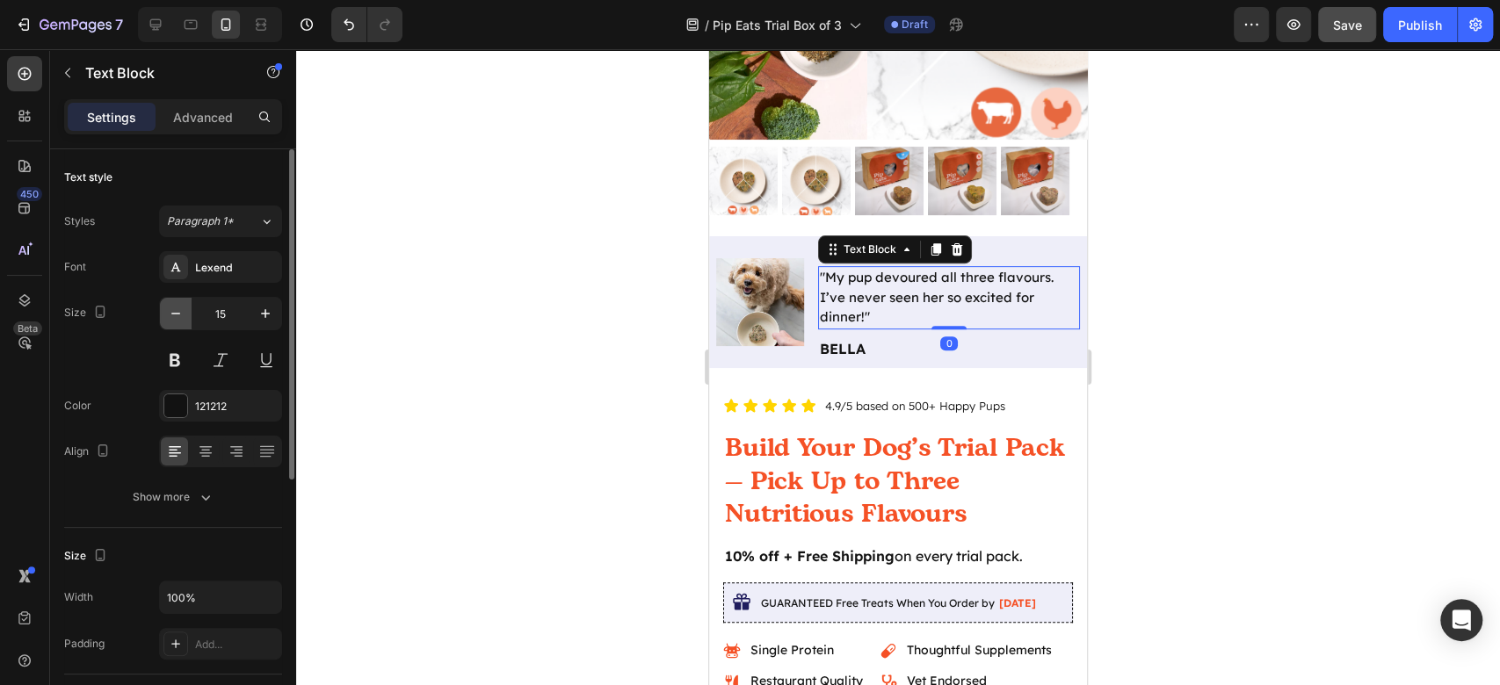
click at [169, 306] on icon "button" at bounding box center [176, 314] width 18 height 18
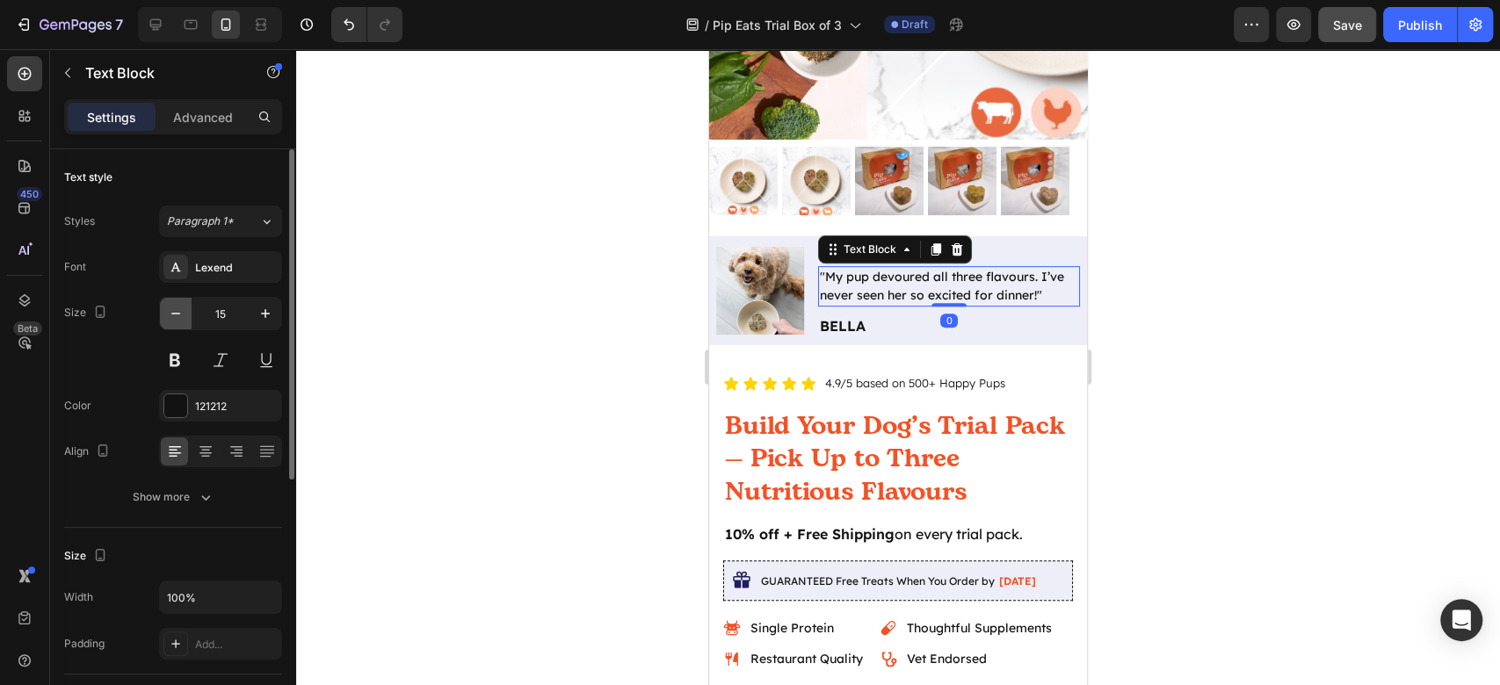
type input "14"
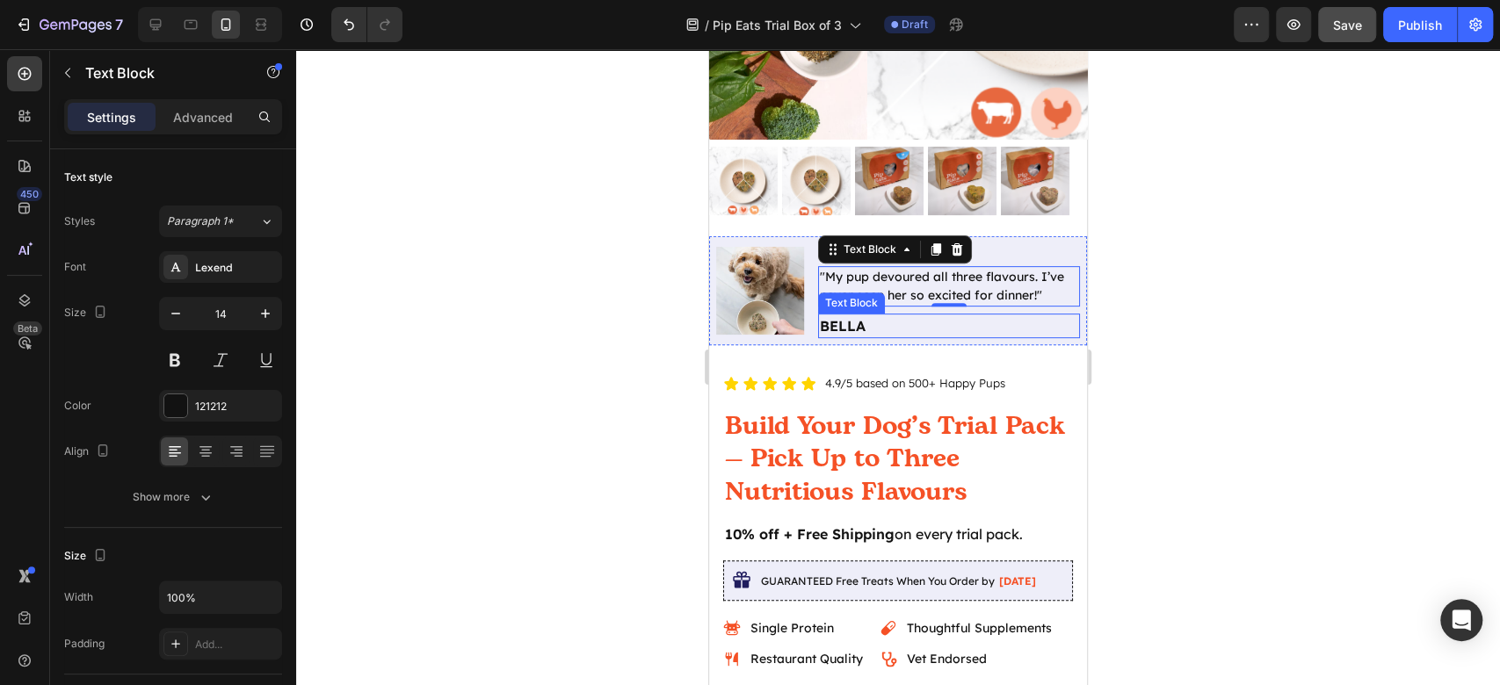
drag, startPoint x: 863, startPoint y: 331, endPoint x: 1247, endPoint y: 406, distance: 391.2
click at [862, 331] on p "BELLA" at bounding box center [949, 325] width 258 height 21
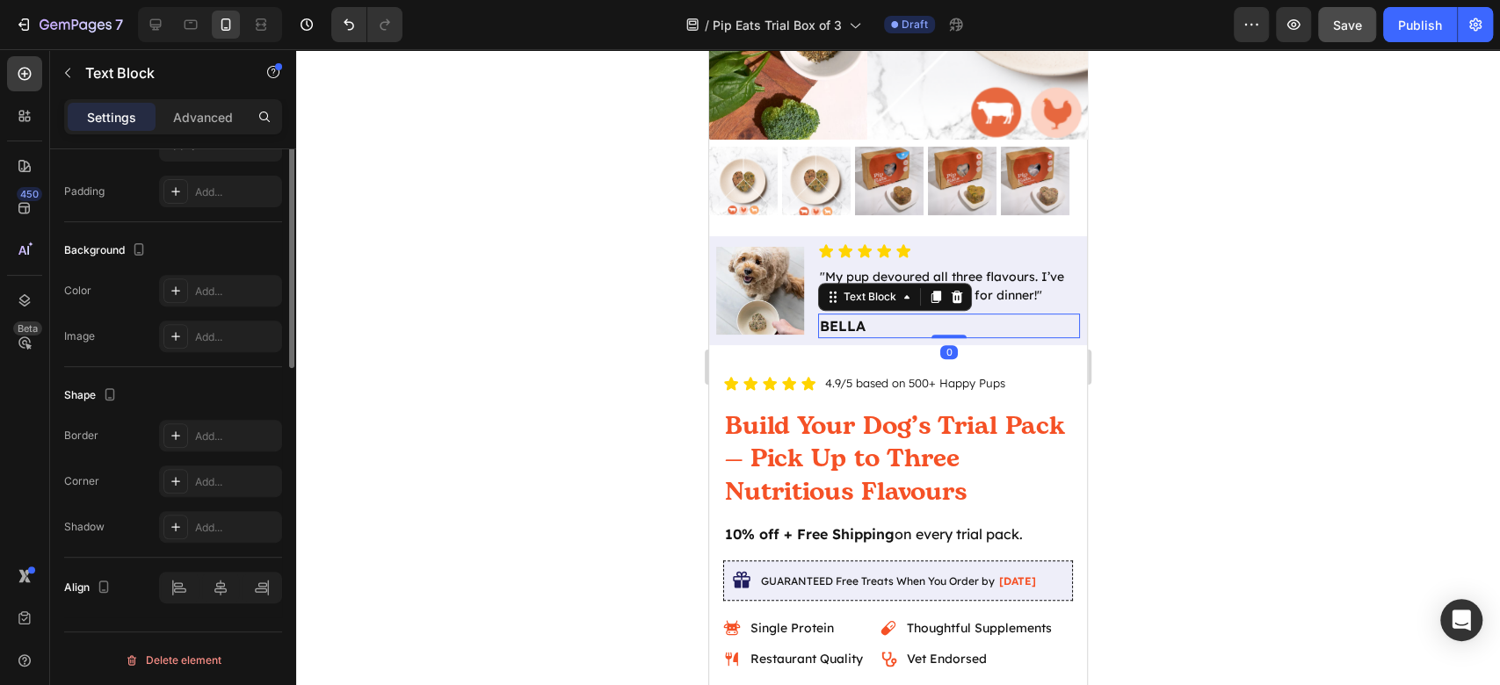
scroll to position [101, 0]
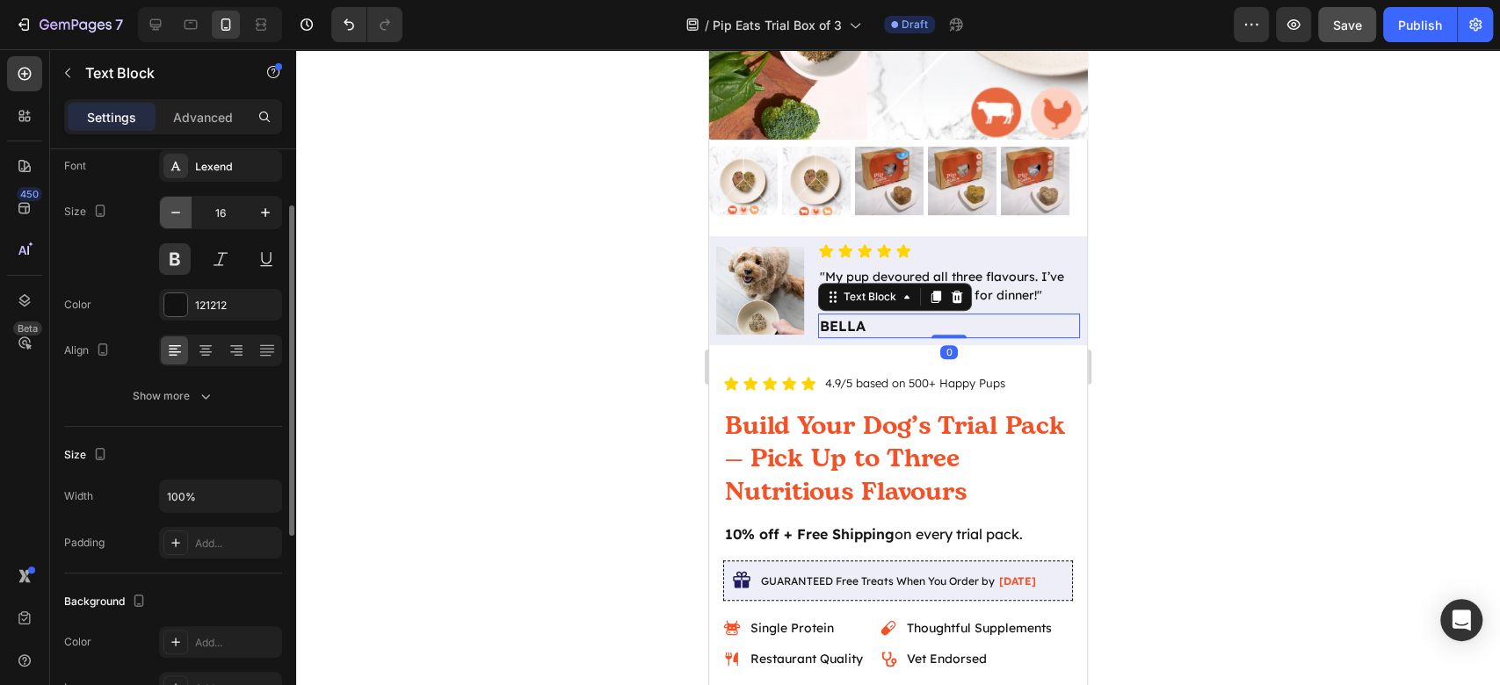
click at [169, 200] on button "button" at bounding box center [176, 213] width 32 height 32
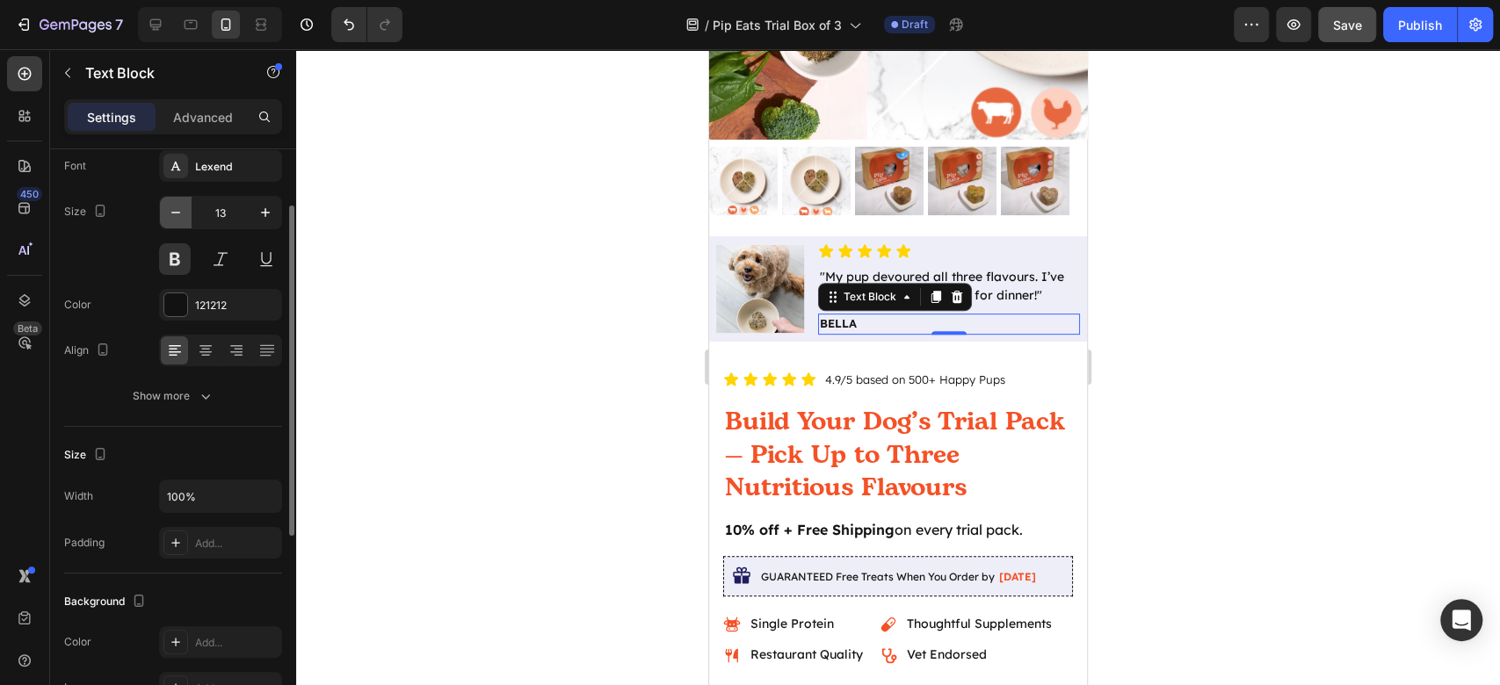
click at [169, 200] on button "button" at bounding box center [176, 213] width 32 height 32
type input "12"
click at [1499, 388] on div at bounding box center [898, 367] width 1204 height 636
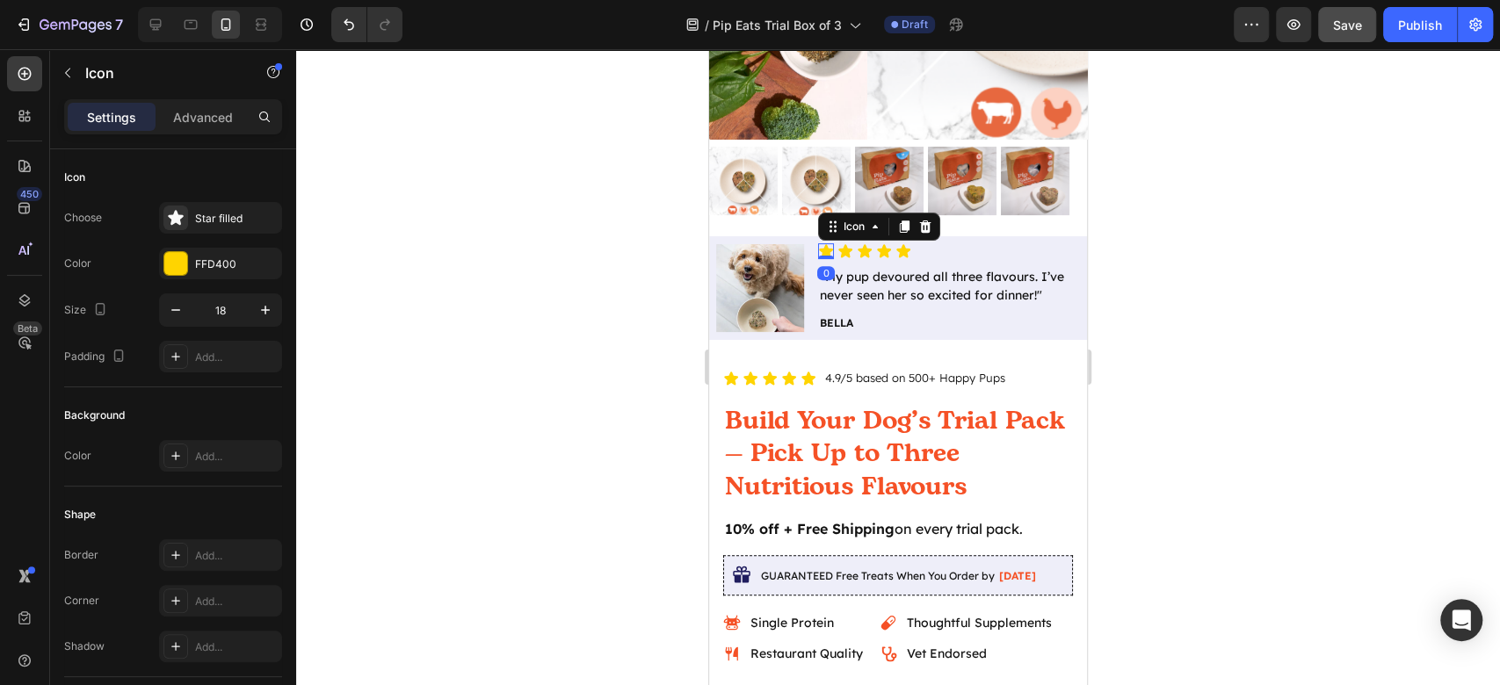
click at [829, 243] on div "Icon 0" at bounding box center [826, 251] width 16 height 16
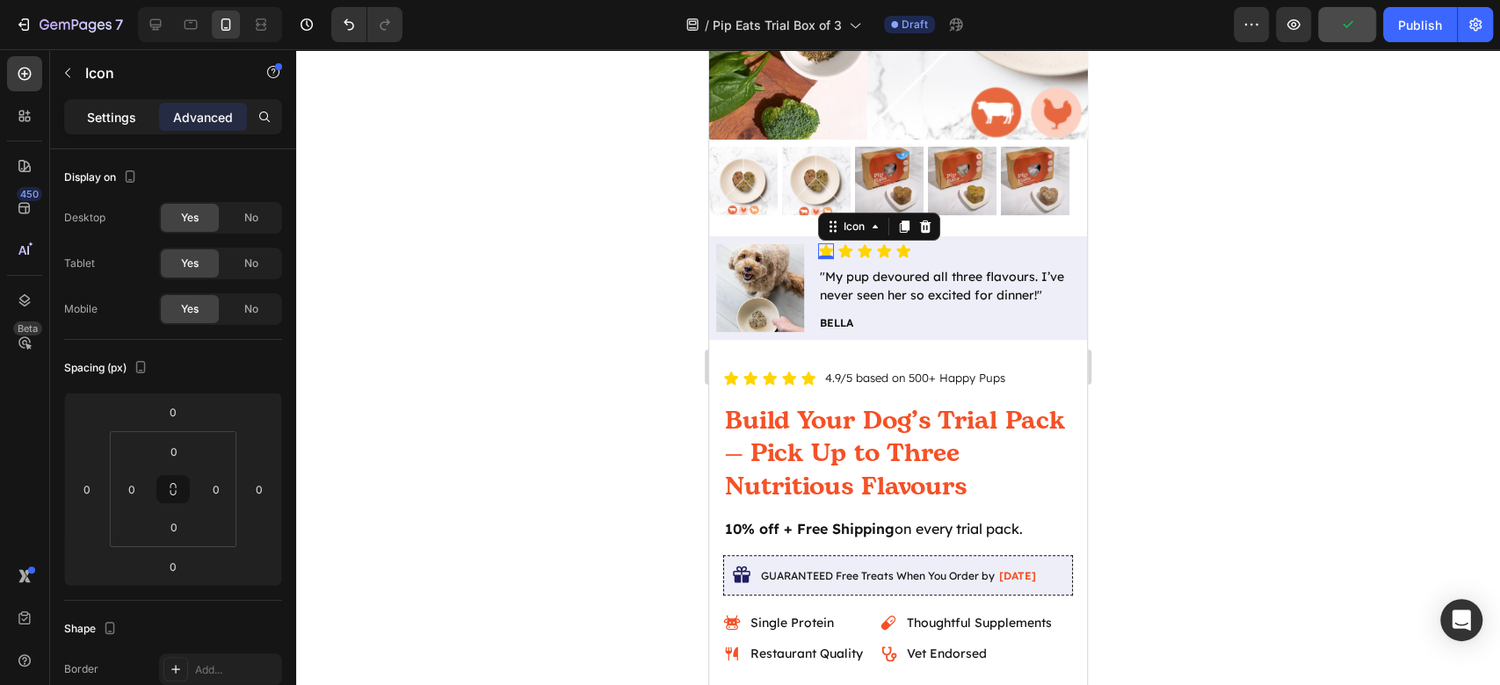
click at [113, 105] on div "Settings" at bounding box center [112, 117] width 88 height 28
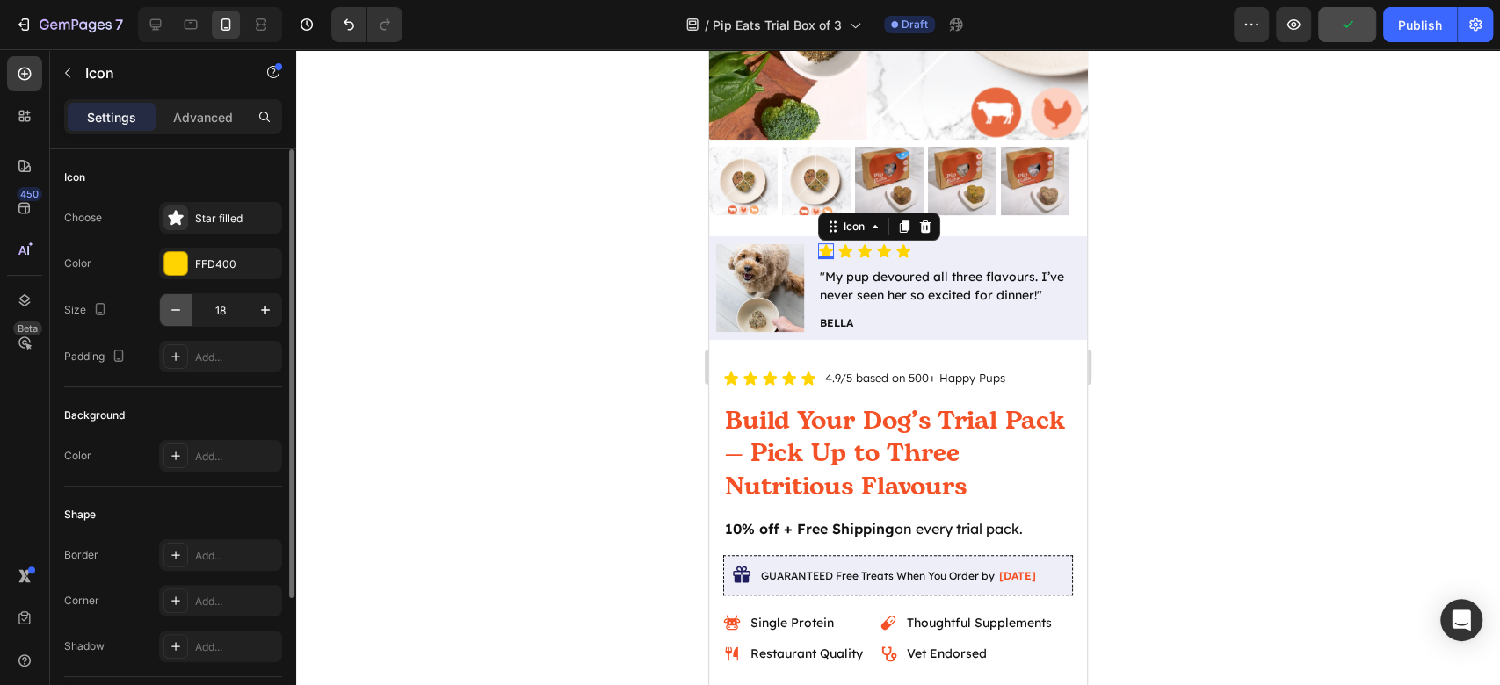
click at [183, 314] on icon "button" at bounding box center [176, 310] width 18 height 18
click at [179, 318] on button "button" at bounding box center [176, 310] width 32 height 32
type input "14"
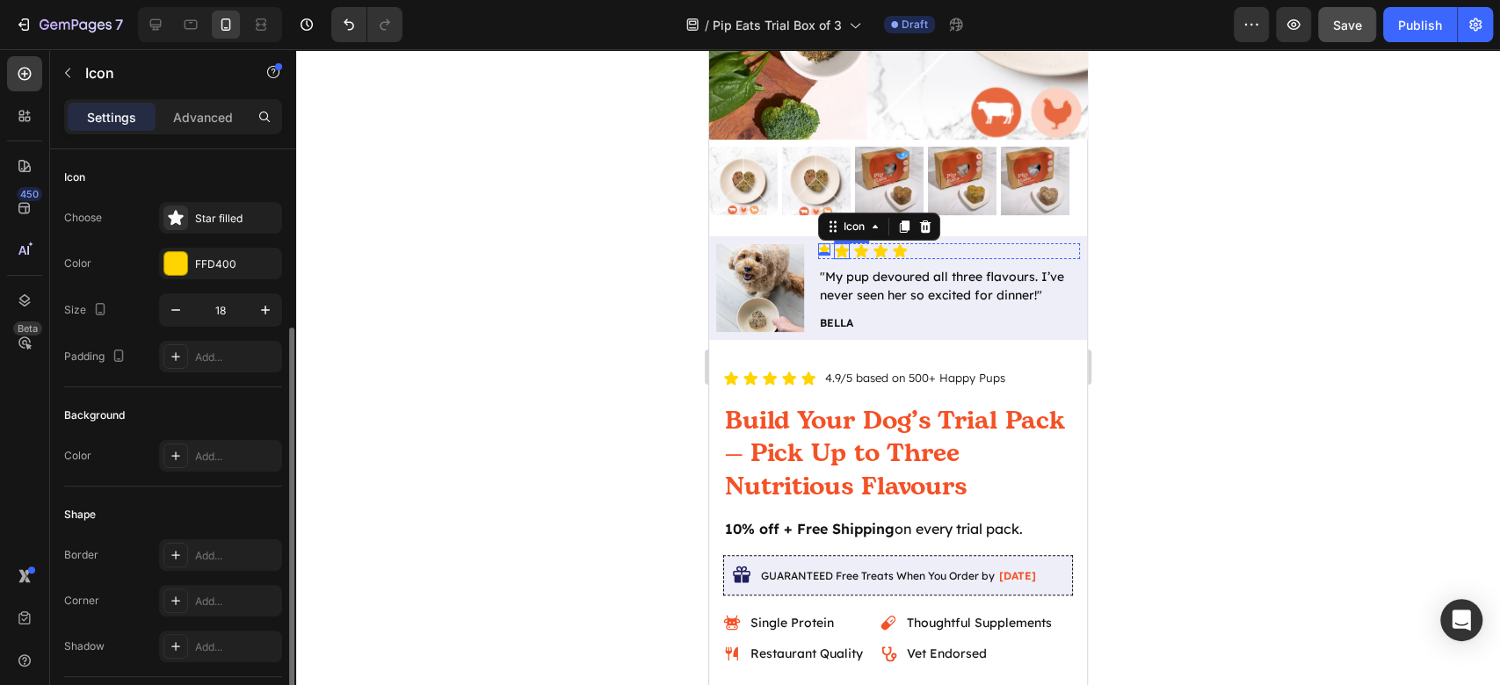
click at [843, 244] on icon at bounding box center [842, 250] width 14 height 13
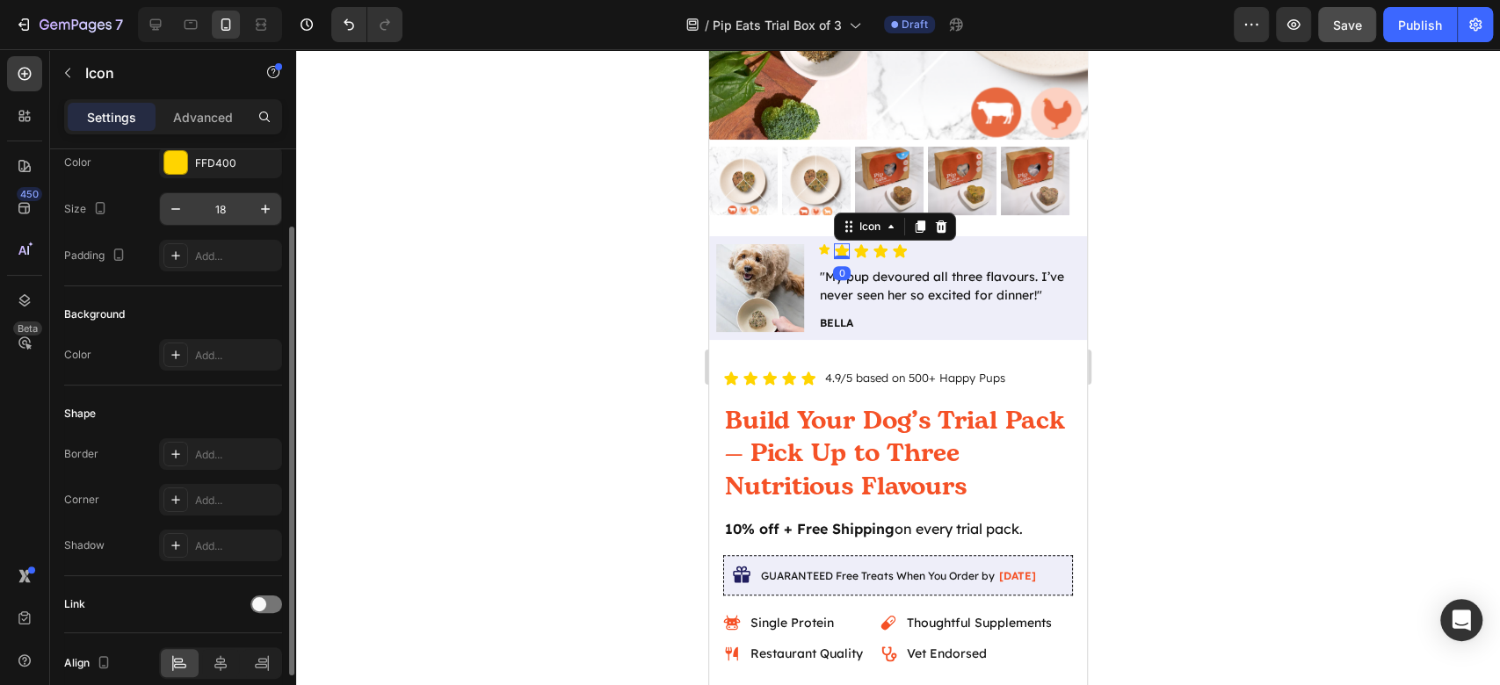
click at [222, 204] on input "18" at bounding box center [221, 209] width 58 height 32
type input "14"
click at [860, 244] on icon at bounding box center [858, 250] width 14 height 13
click at [227, 214] on input "18" at bounding box center [221, 209] width 58 height 32
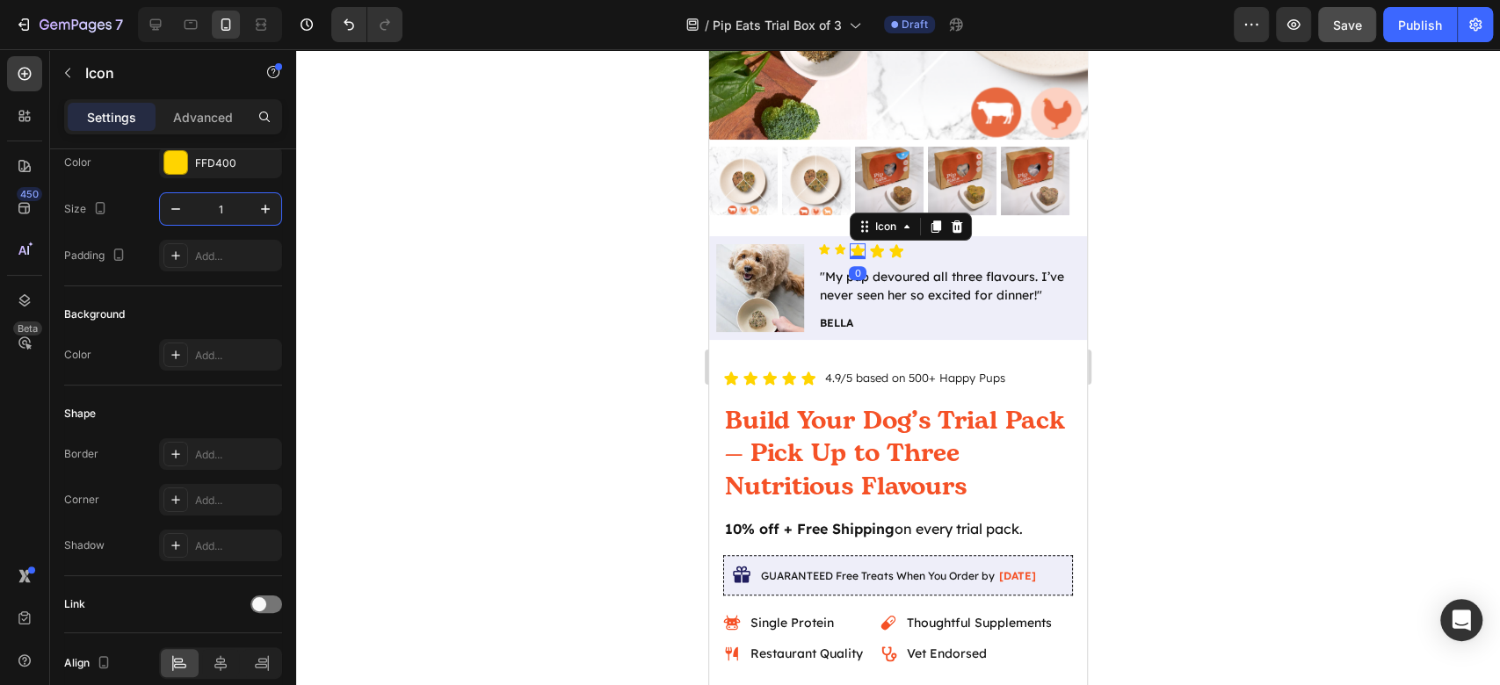
type input "14"
drag, startPoint x: 877, startPoint y: 232, endPoint x: 1403, endPoint y: 290, distance: 529.6
click at [877, 244] on icon at bounding box center [873, 250] width 14 height 13
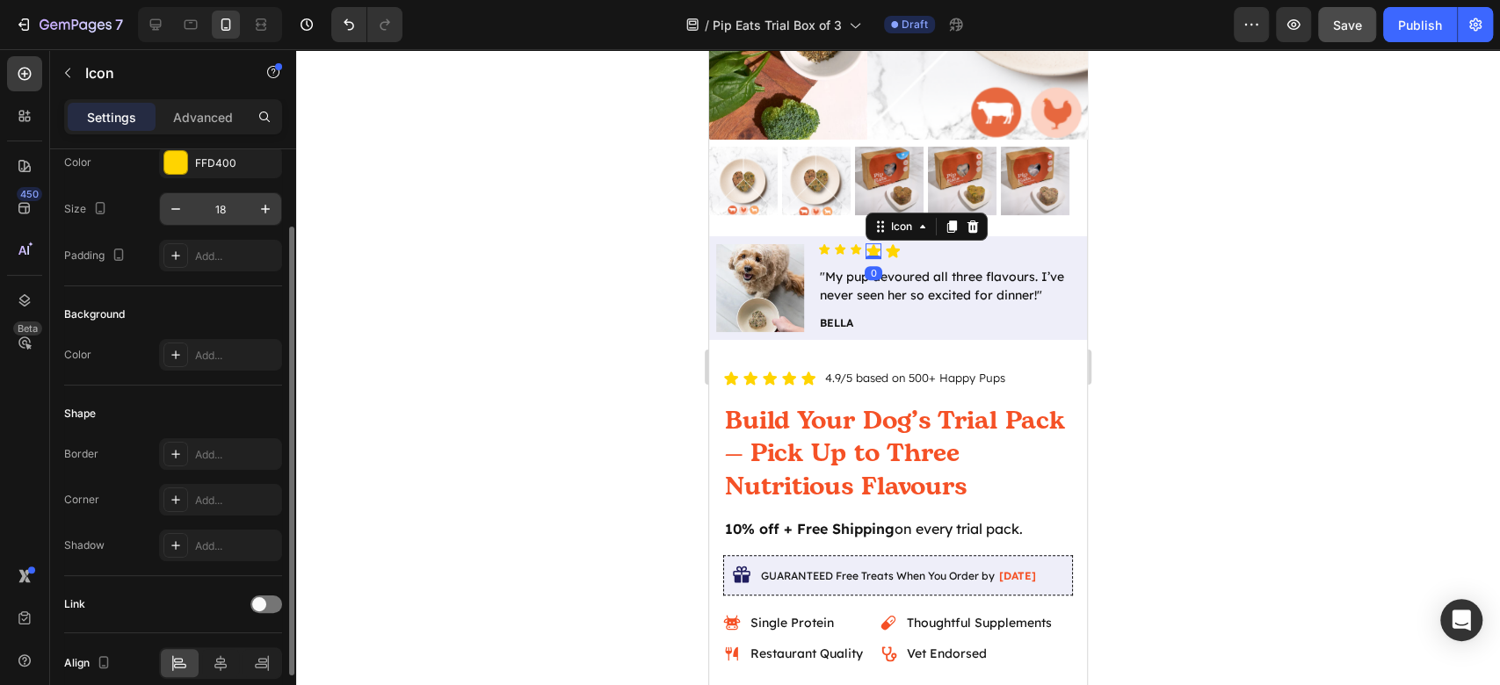
click at [231, 220] on input "18" at bounding box center [221, 209] width 58 height 32
type input "14"
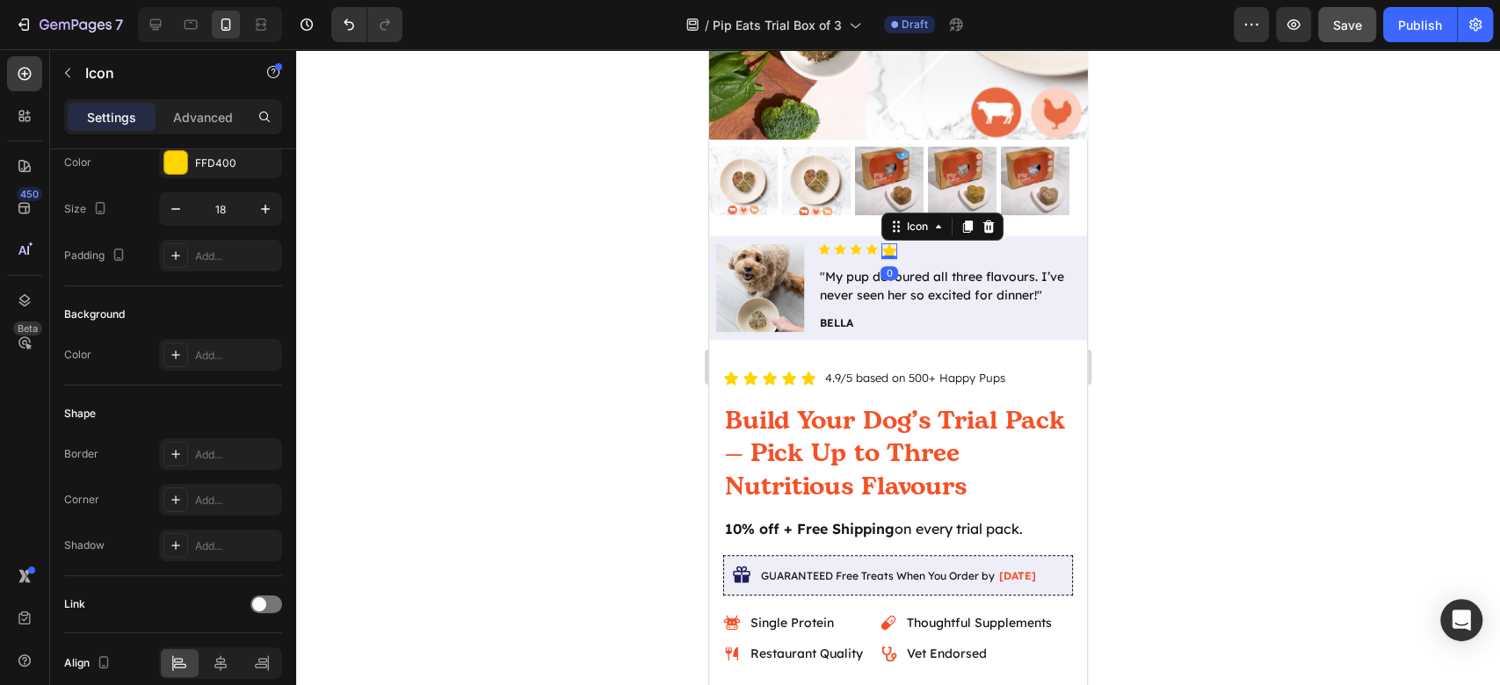
click at [894, 243] on icon at bounding box center [889, 251] width 16 height 16
click at [233, 214] on input "18" at bounding box center [221, 209] width 58 height 32
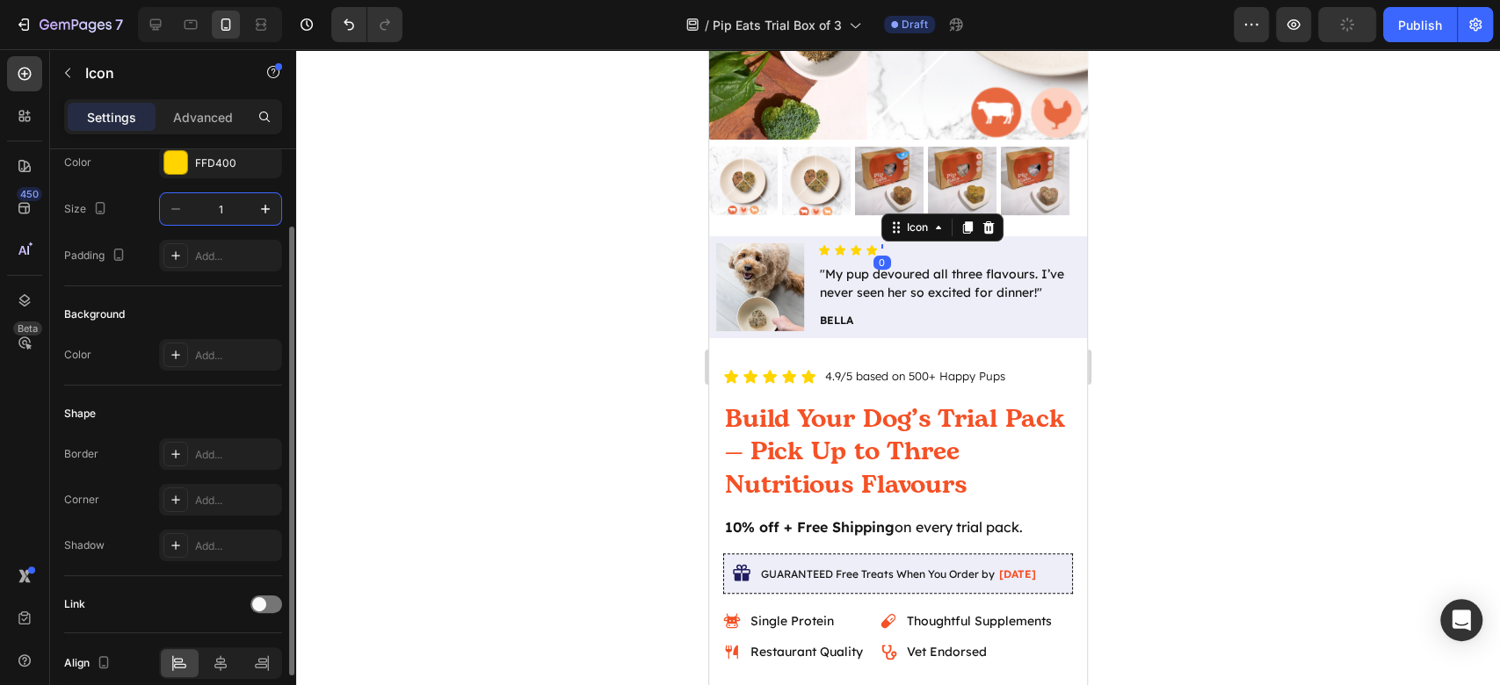
type input "14"
click at [1463, 348] on div at bounding box center [898, 367] width 1204 height 636
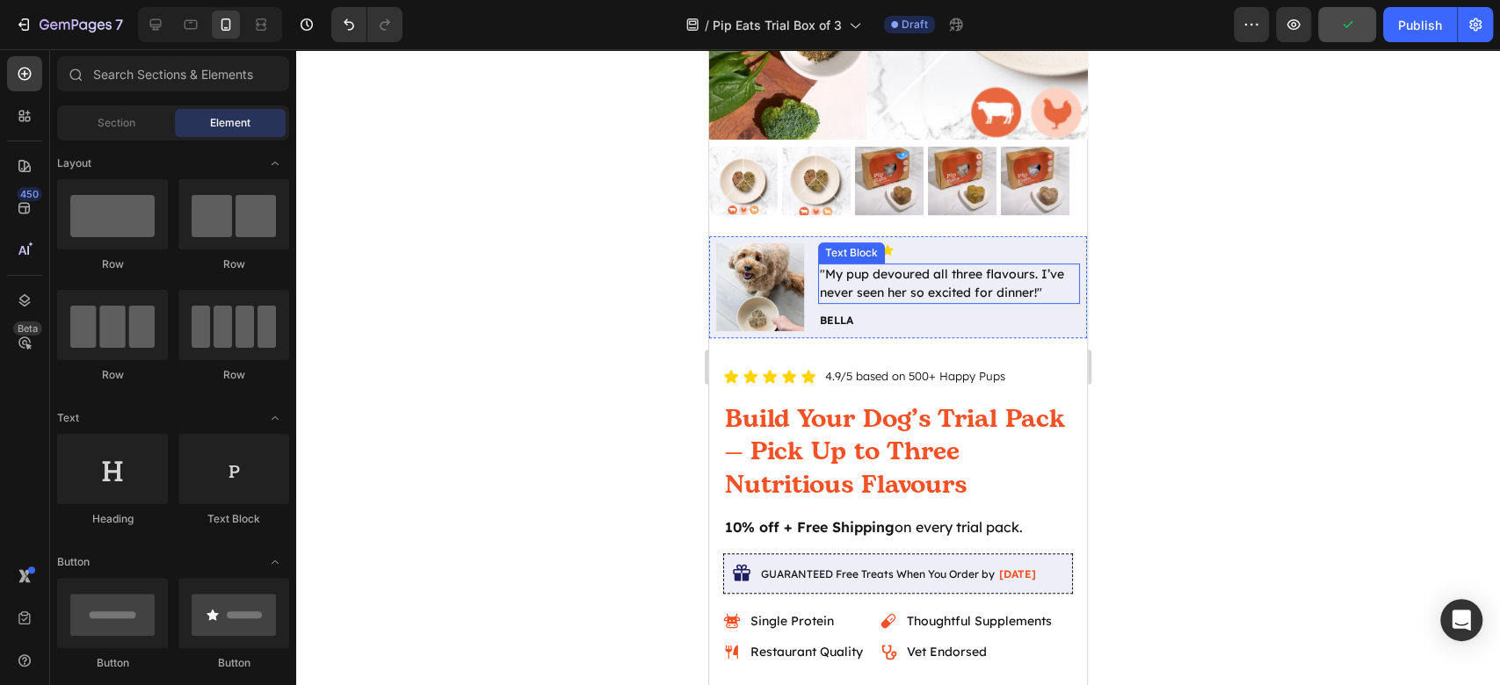
drag, startPoint x: 893, startPoint y: 260, endPoint x: 1113, endPoint y: 219, distance: 224.4
click at [893, 265] on p ""My pup devoured all three flavours. I’ve never seen her so excited for dinner!"" at bounding box center [949, 283] width 258 height 37
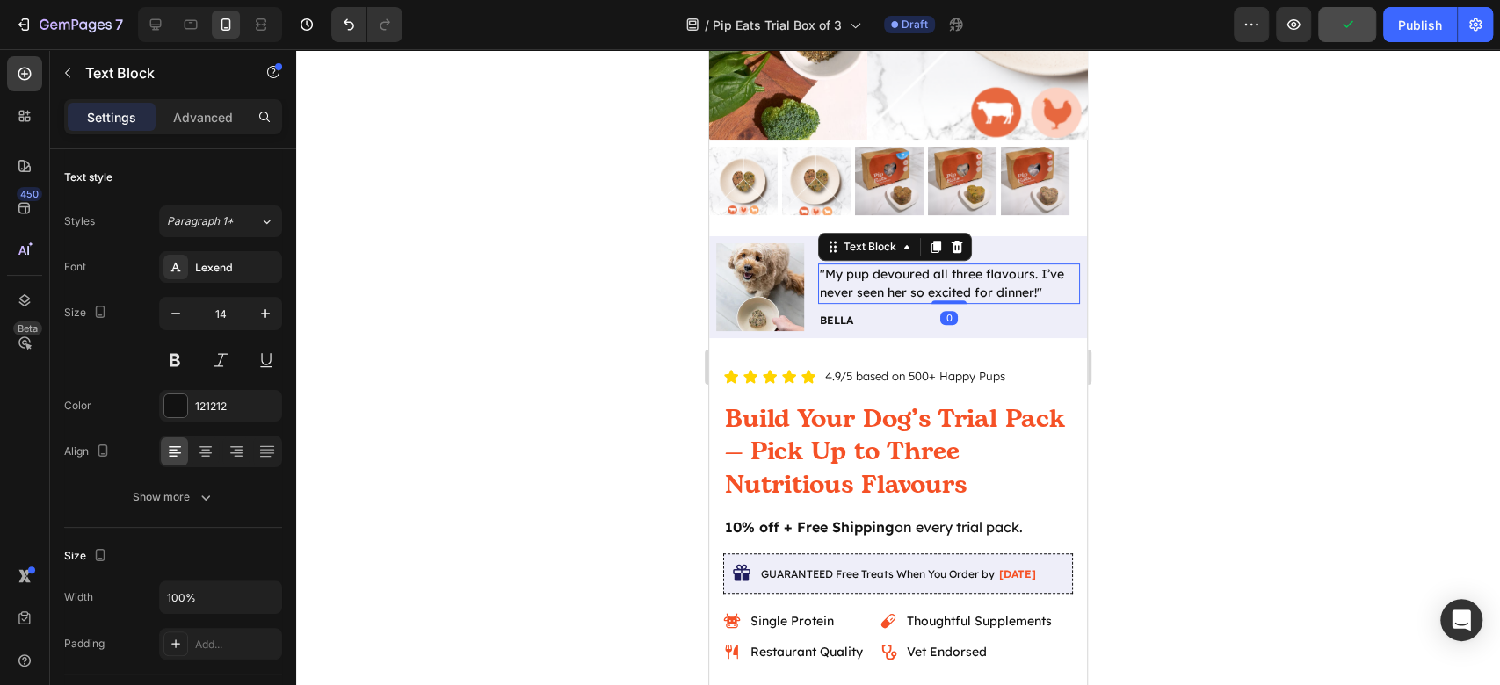
click at [185, 102] on div "Settings Advanced" at bounding box center [173, 116] width 218 height 35
click at [183, 114] on p "Advanced" at bounding box center [203, 117] width 60 height 18
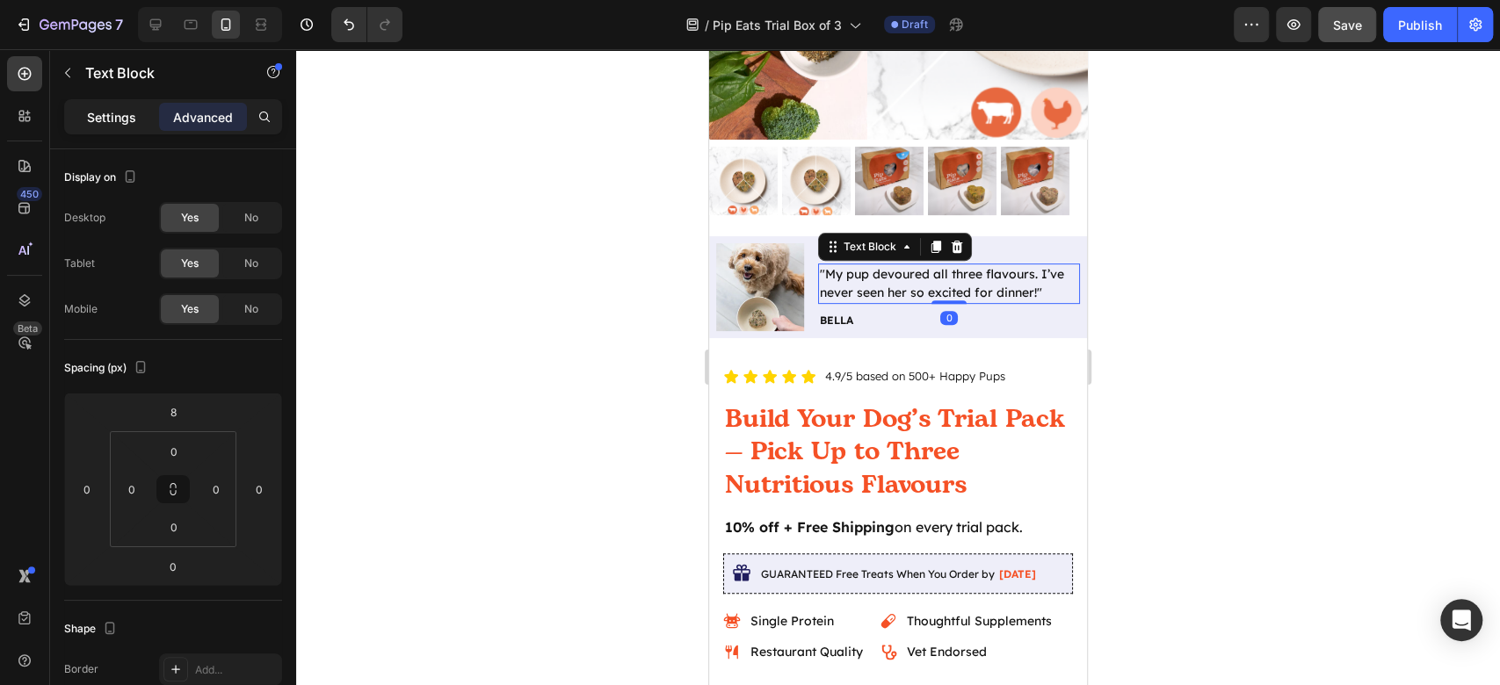
click at [110, 120] on p "Settings" at bounding box center [111, 117] width 49 height 18
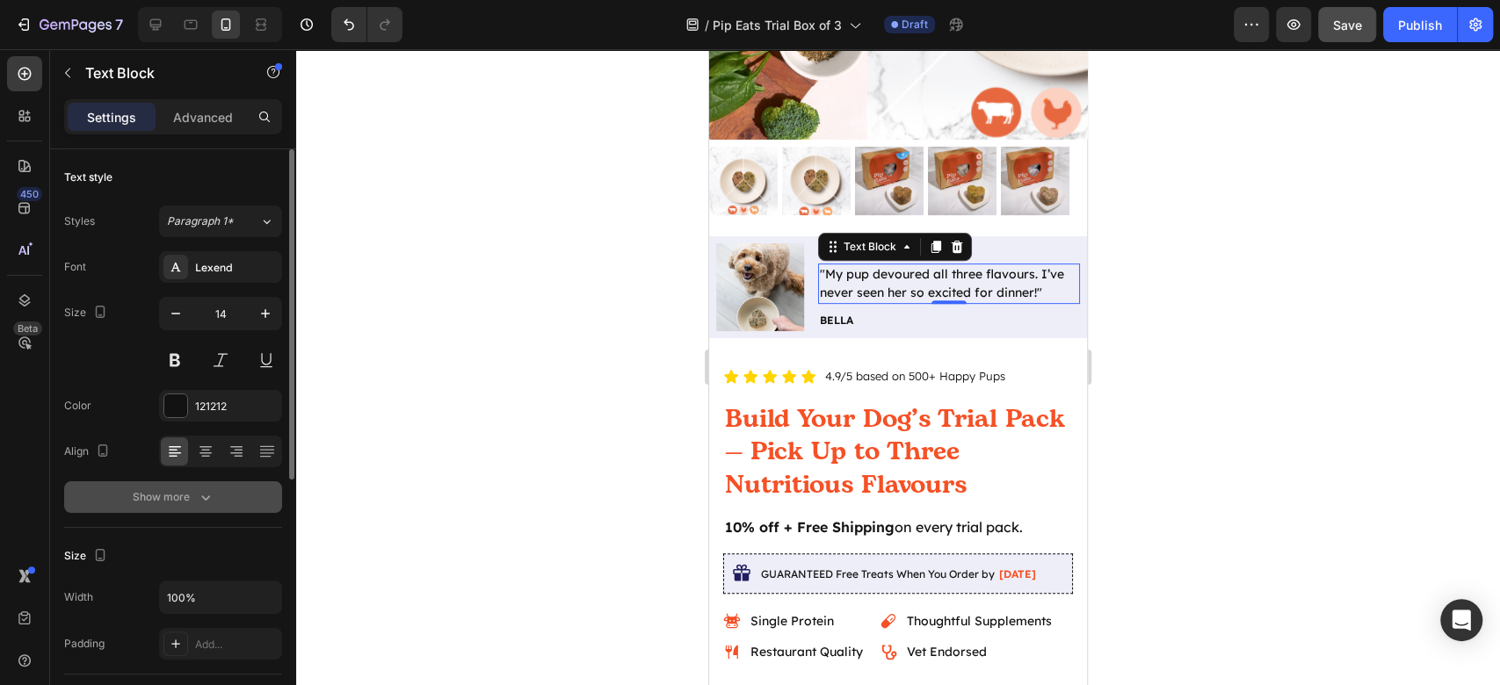
click at [192, 497] on div "Show more" at bounding box center [174, 498] width 82 height 18
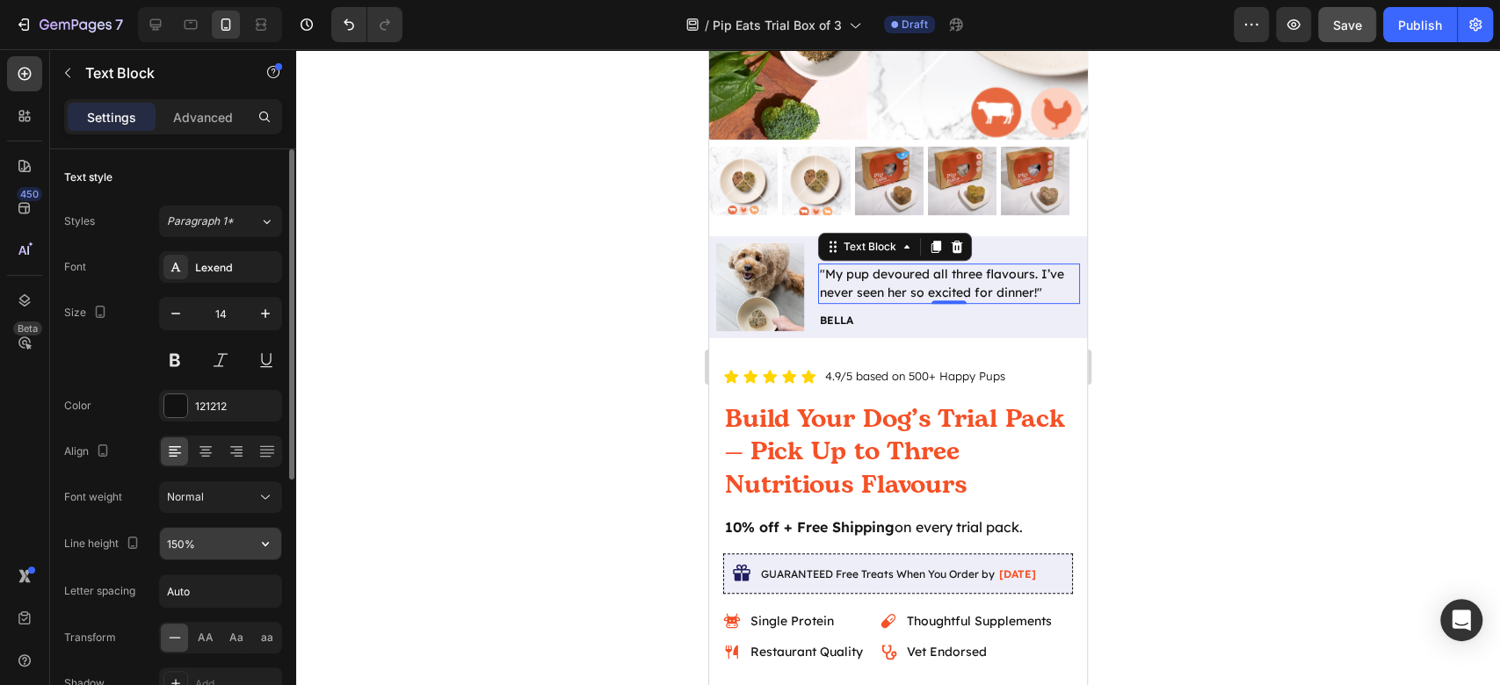
click at [228, 547] on input "150%" at bounding box center [220, 544] width 121 height 32
click at [259, 542] on icon "button" at bounding box center [266, 544] width 18 height 18
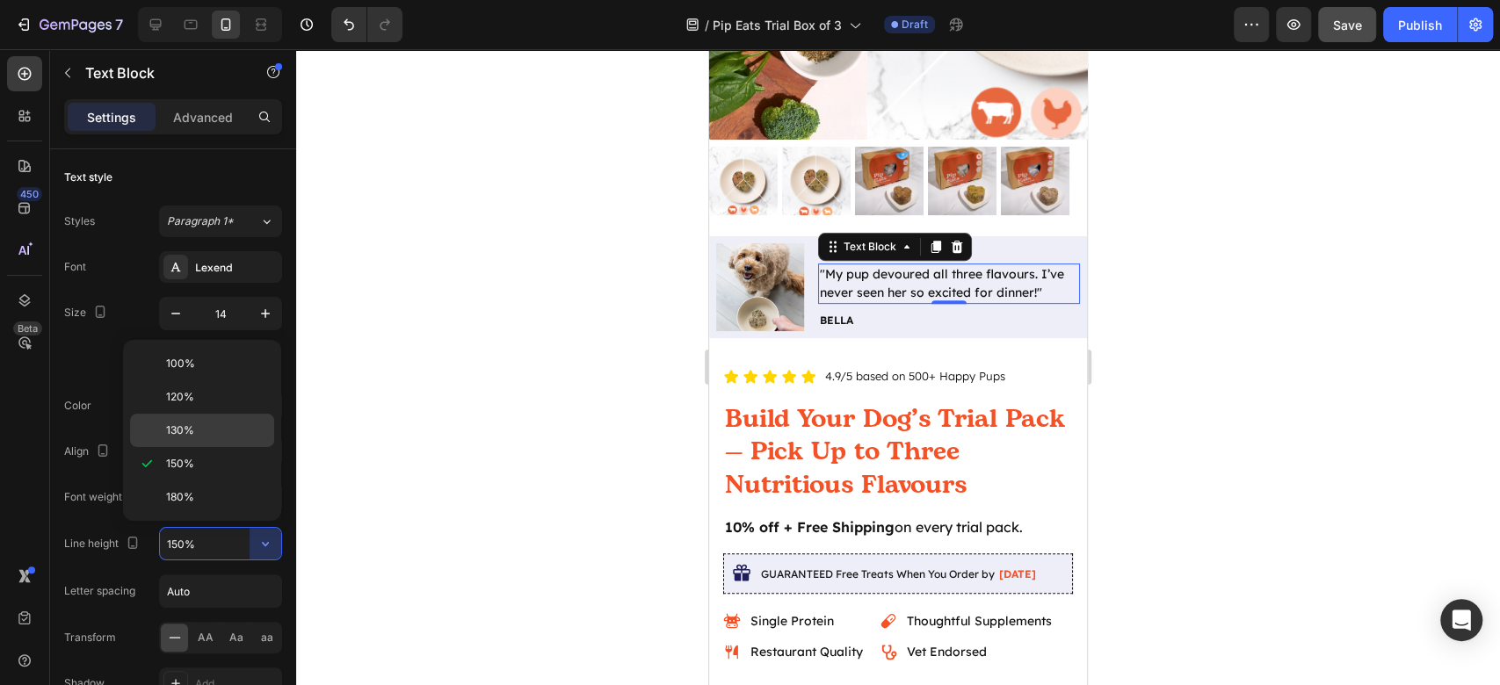
click at [214, 423] on p "130%" at bounding box center [216, 431] width 100 height 16
type input "130%"
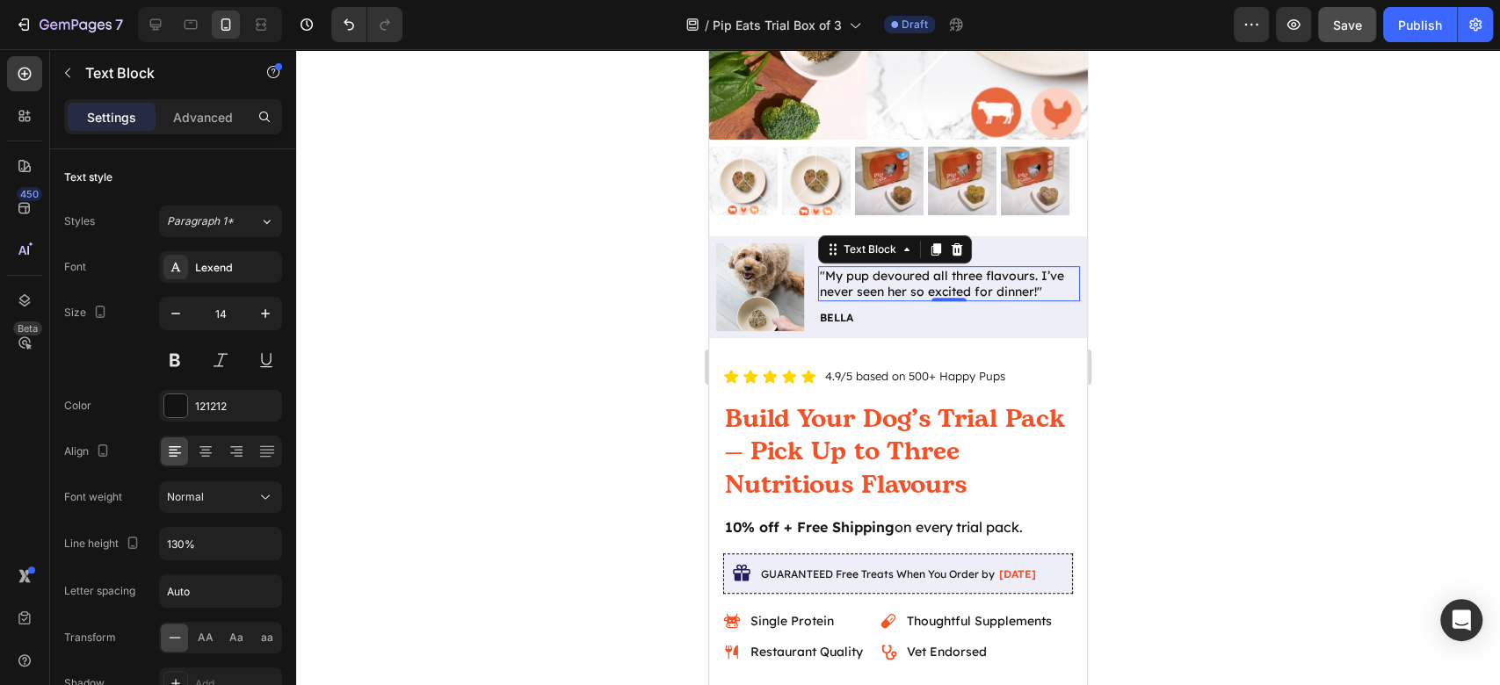
click at [1322, 373] on div at bounding box center [898, 367] width 1204 height 636
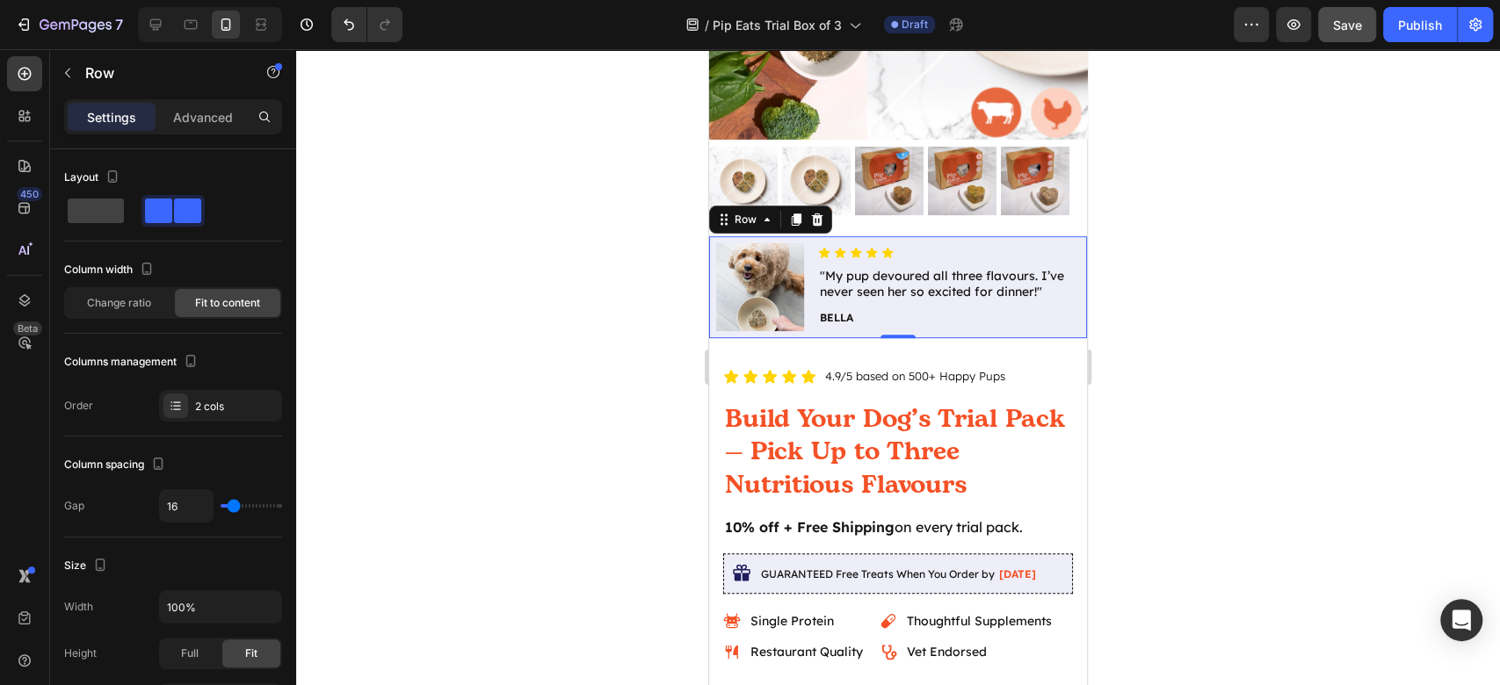
click at [777, 236] on div "Image Icon Icon Icon Icon Icon Icon List "My pup devoured all three flavours. I…" at bounding box center [898, 287] width 378 height 102
click at [797, 214] on icon at bounding box center [797, 220] width 10 height 12
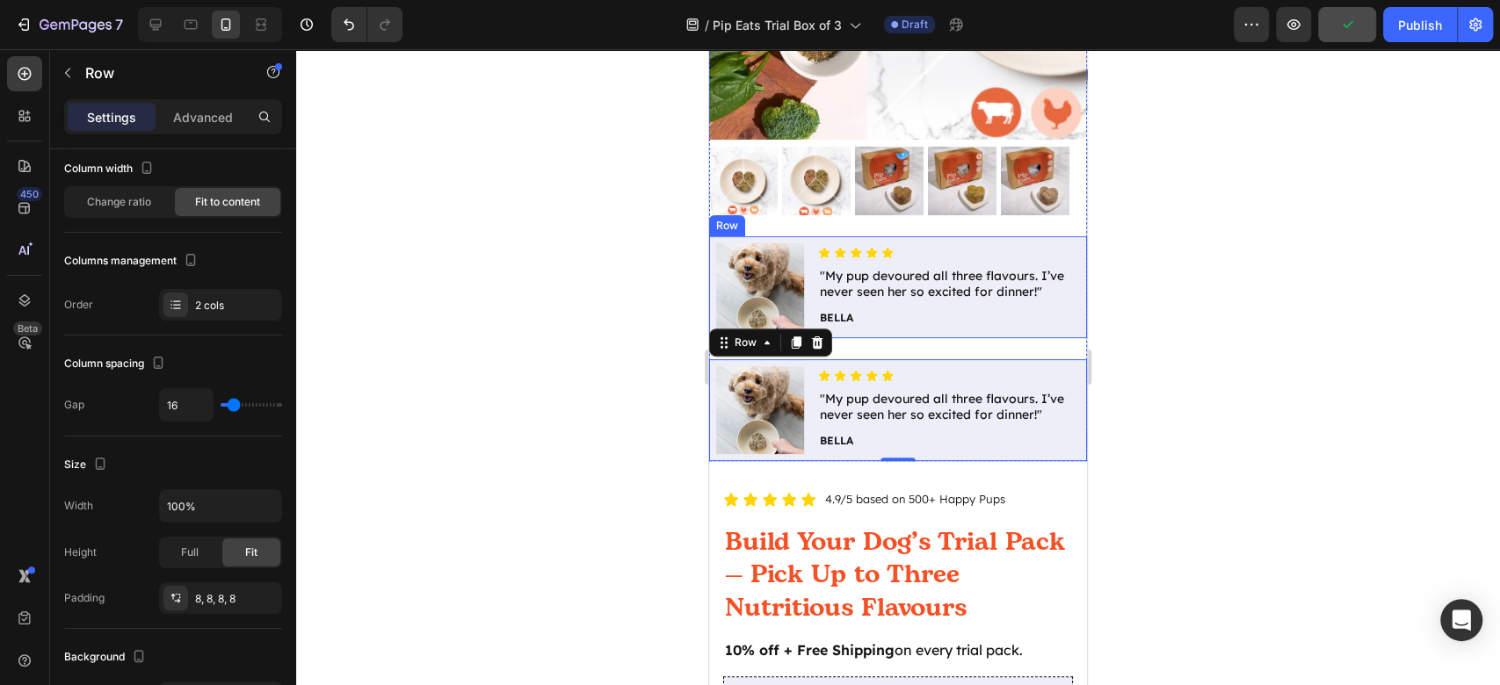
click at [793, 243] on div "Image" at bounding box center [760, 287] width 88 height 88
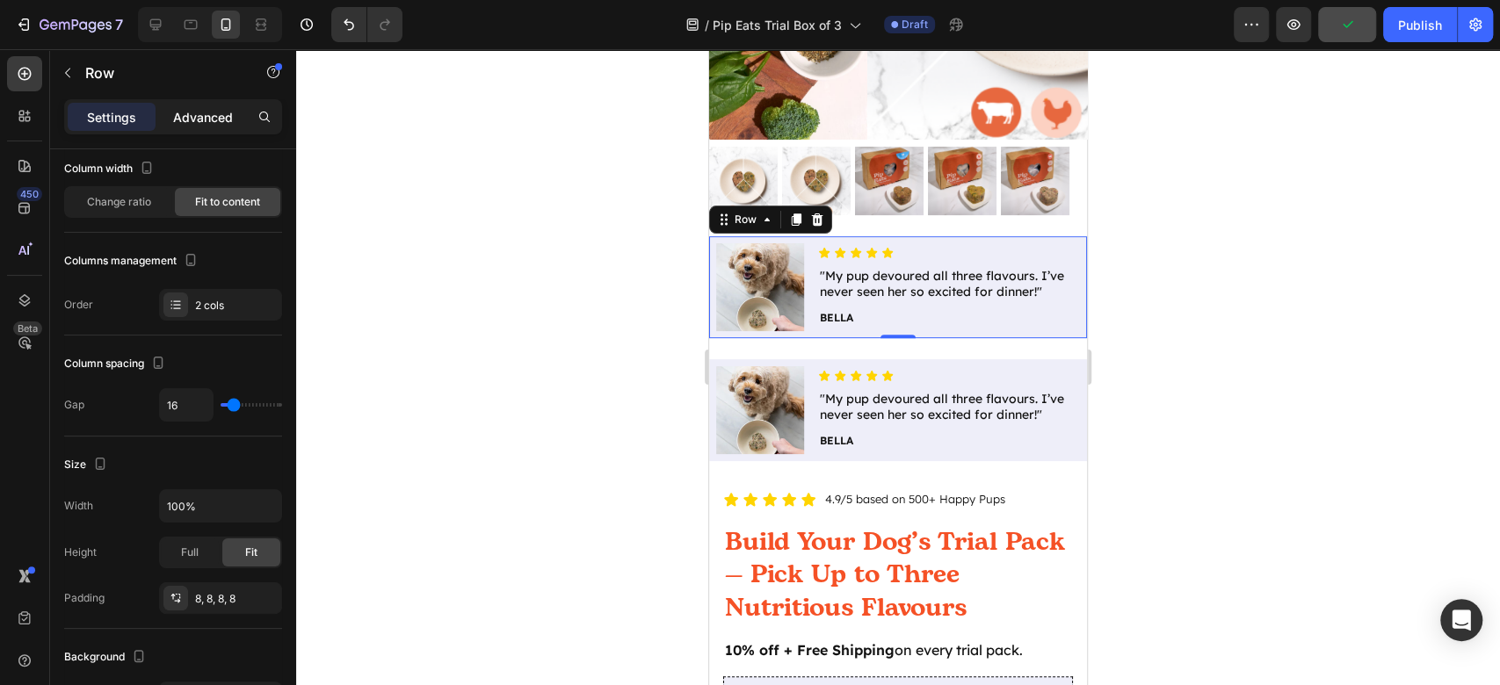
click at [190, 119] on p "Advanced" at bounding box center [203, 117] width 60 height 18
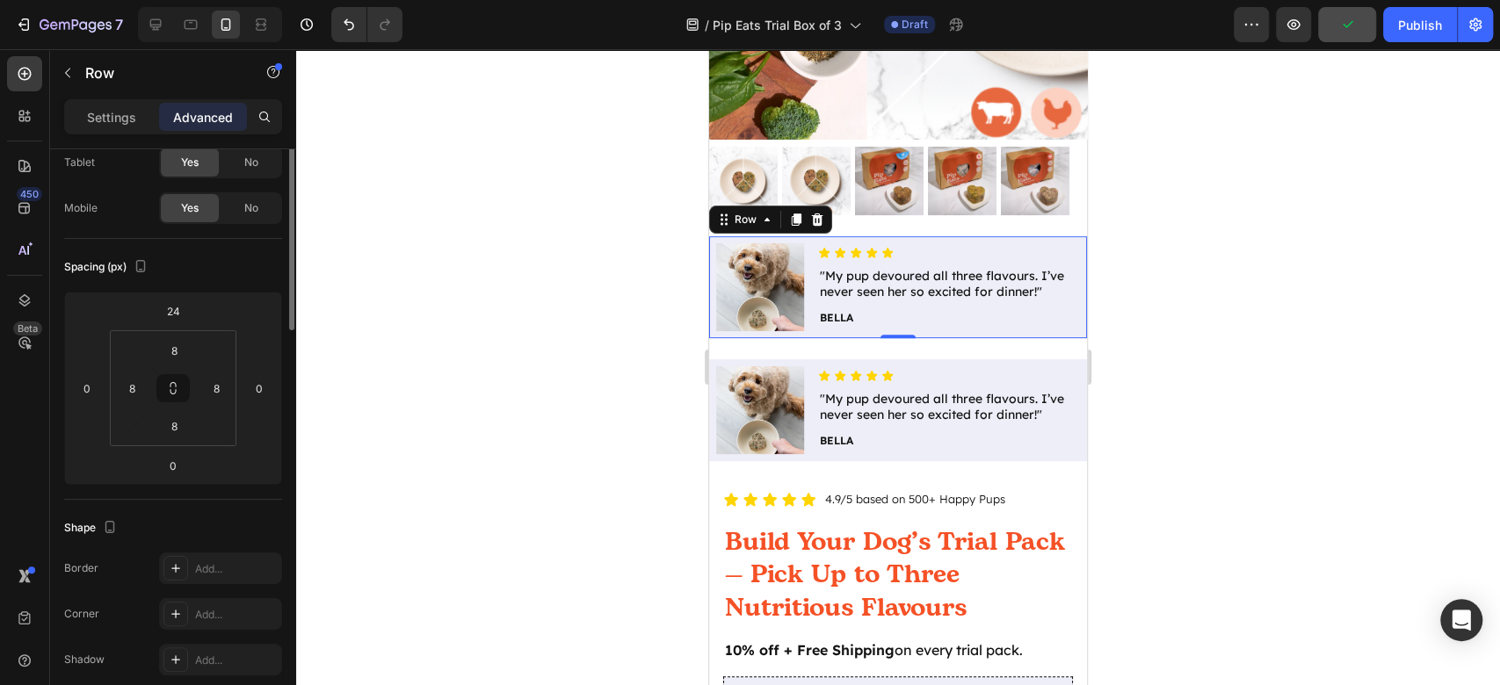
scroll to position [0, 0]
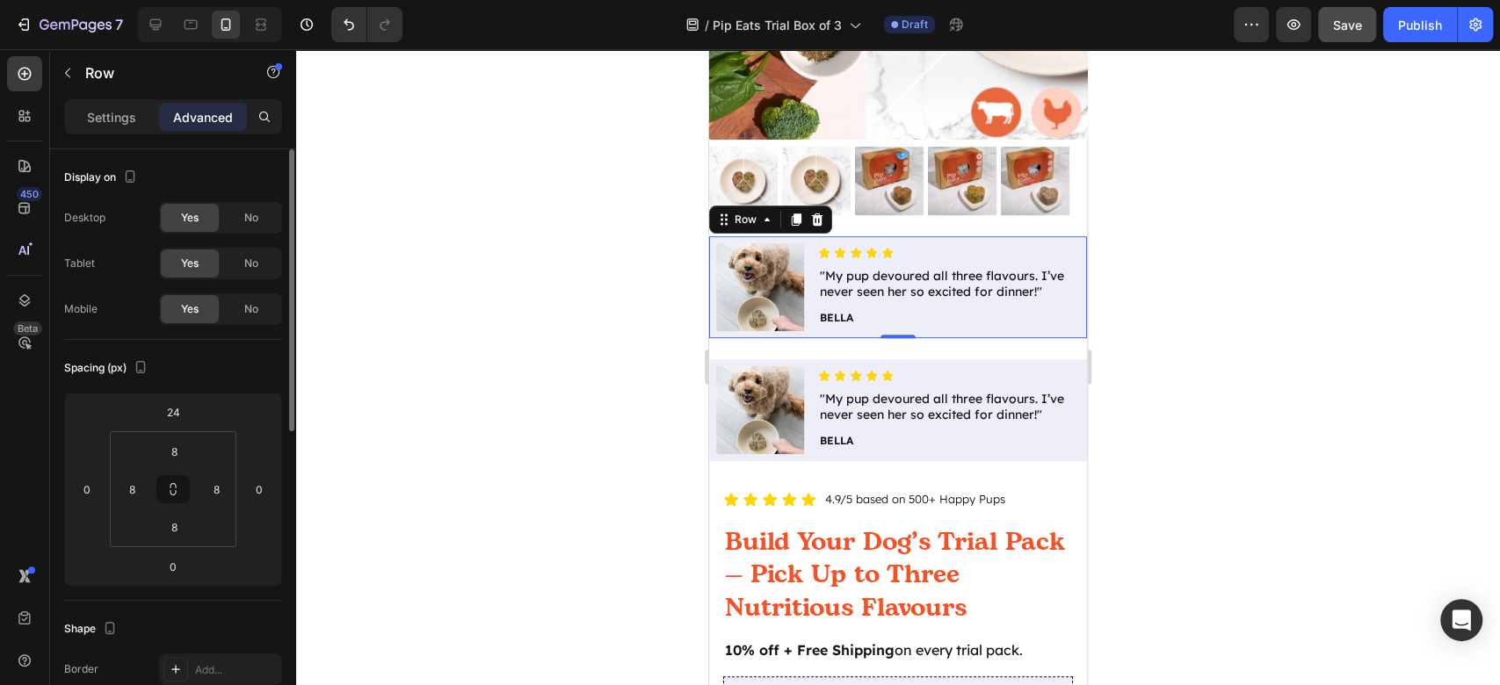
click at [243, 304] on div "No" at bounding box center [251, 309] width 58 height 28
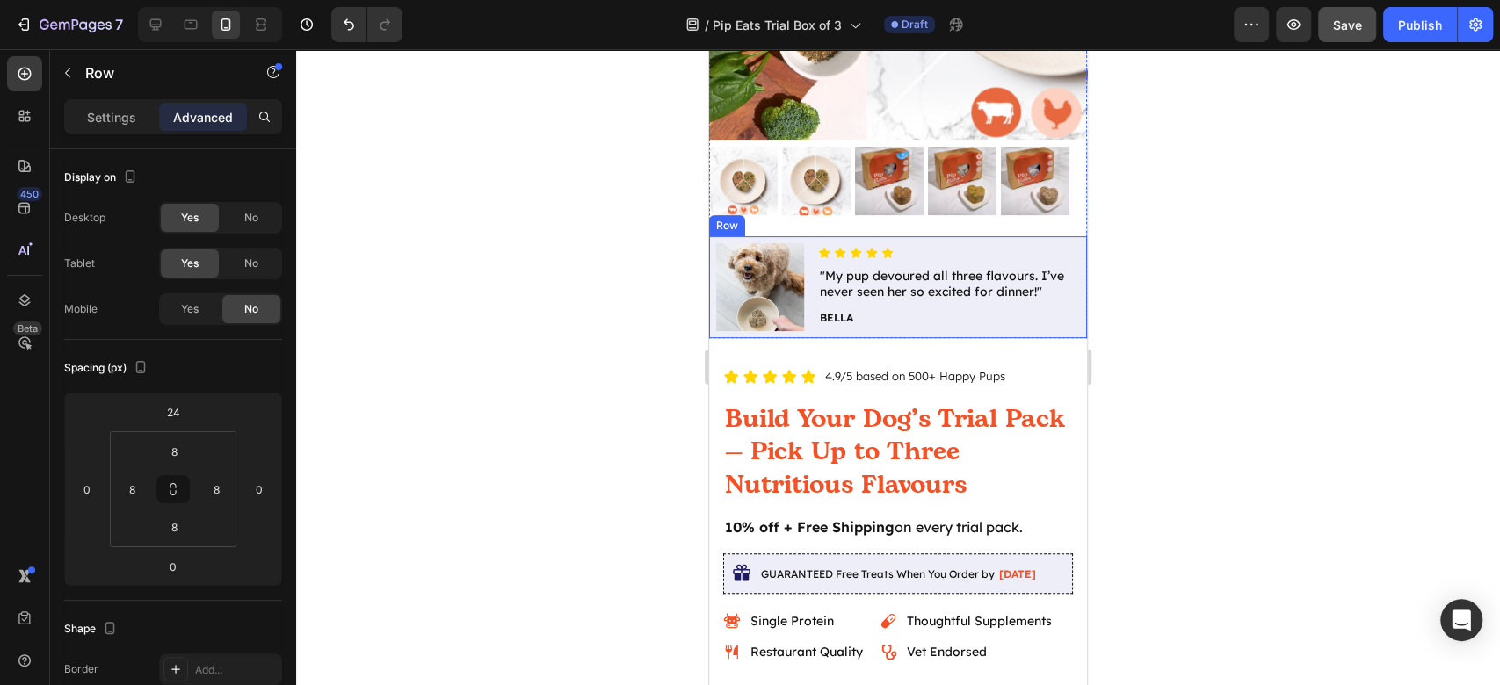
click at [821, 236] on div "Image Icon Icon Icon Icon Icon Icon List "My pup devoured all three flavours. I…" at bounding box center [898, 287] width 378 height 102
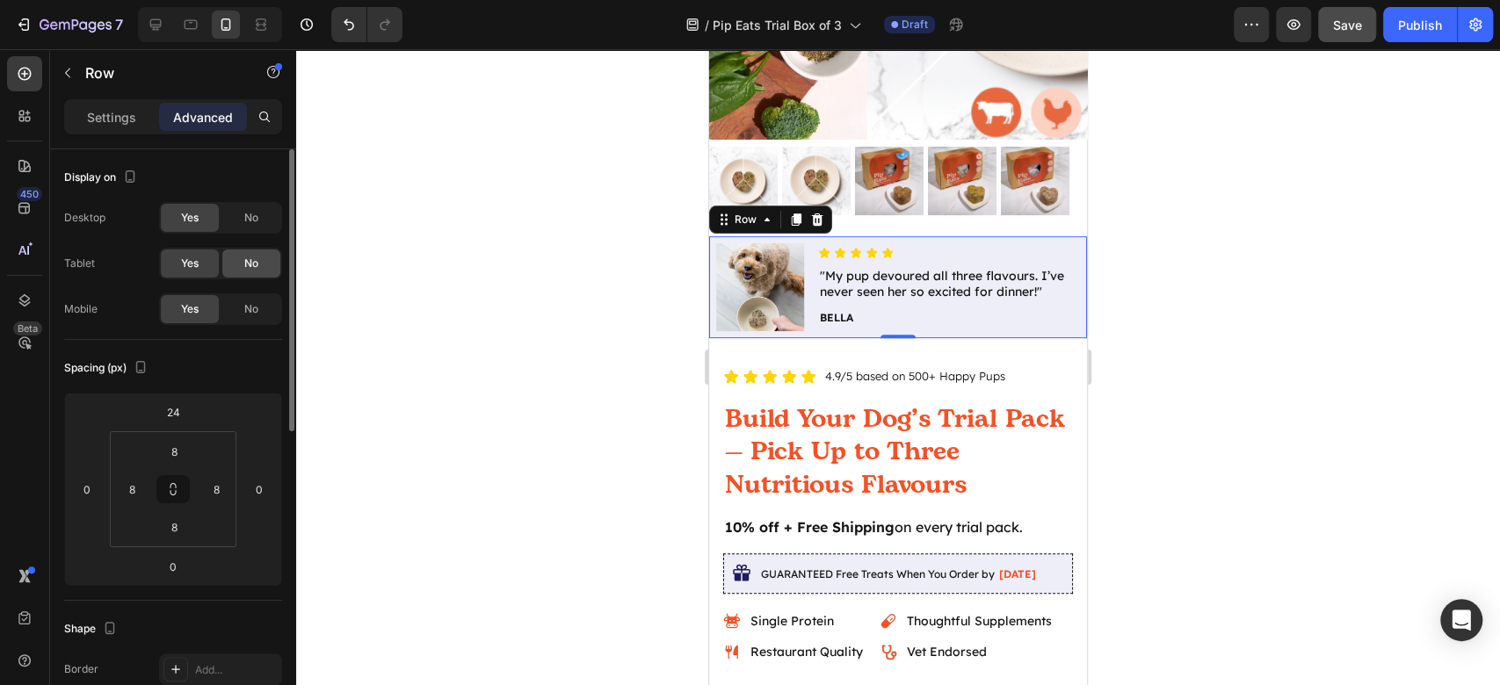
click at [257, 258] on span "No" at bounding box center [251, 264] width 14 height 16
drag, startPoint x: 246, startPoint y: 218, endPoint x: 348, endPoint y: 222, distance: 102.0
click at [248, 218] on span "No" at bounding box center [251, 218] width 14 height 16
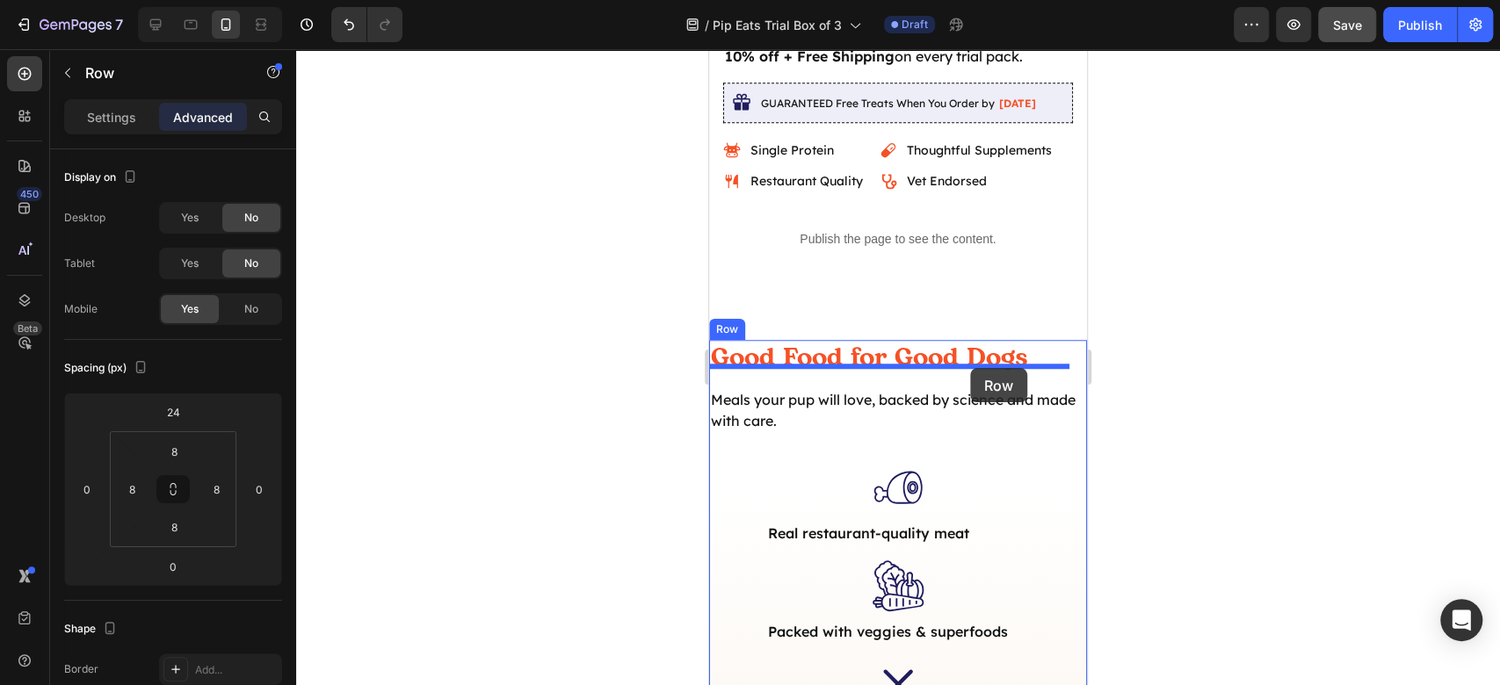
scroll to position [705, 0]
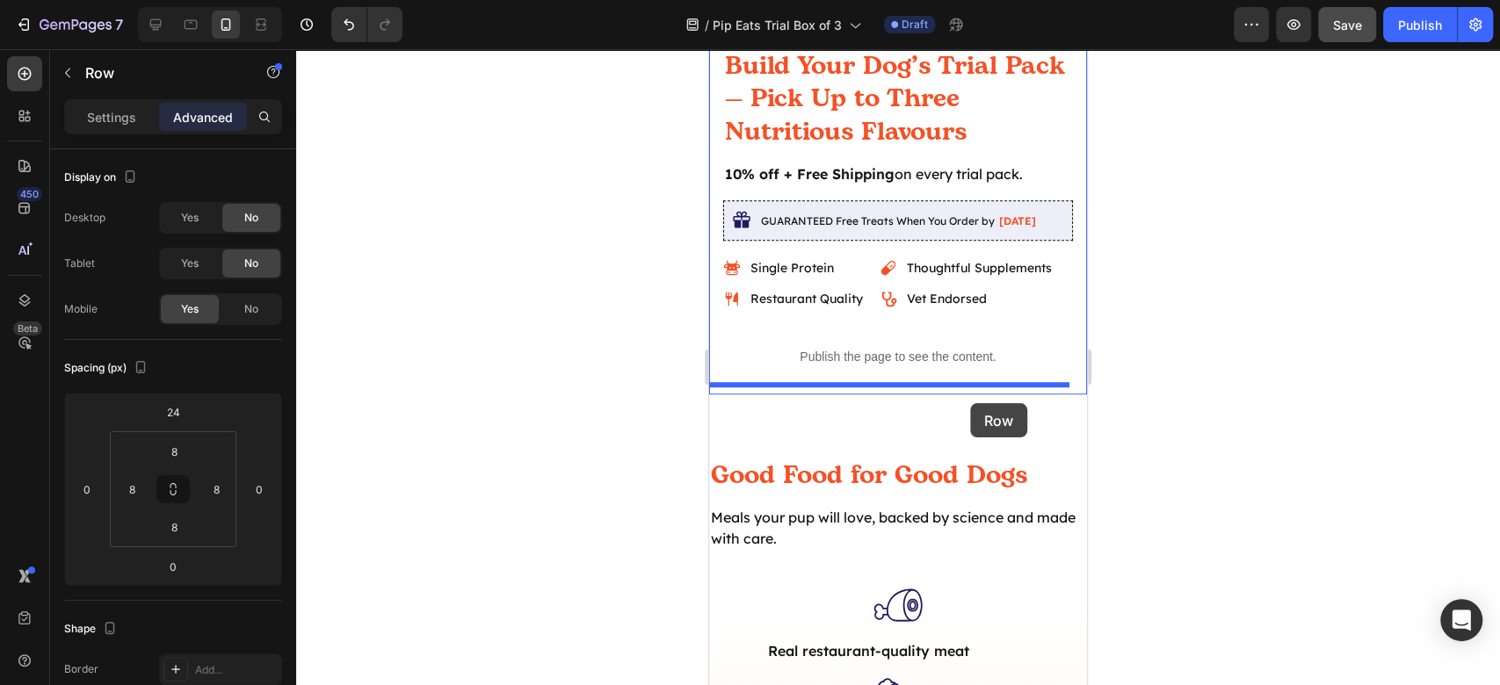
drag, startPoint x: 747, startPoint y: 204, endPoint x: 970, endPoint y: 403, distance: 299.4
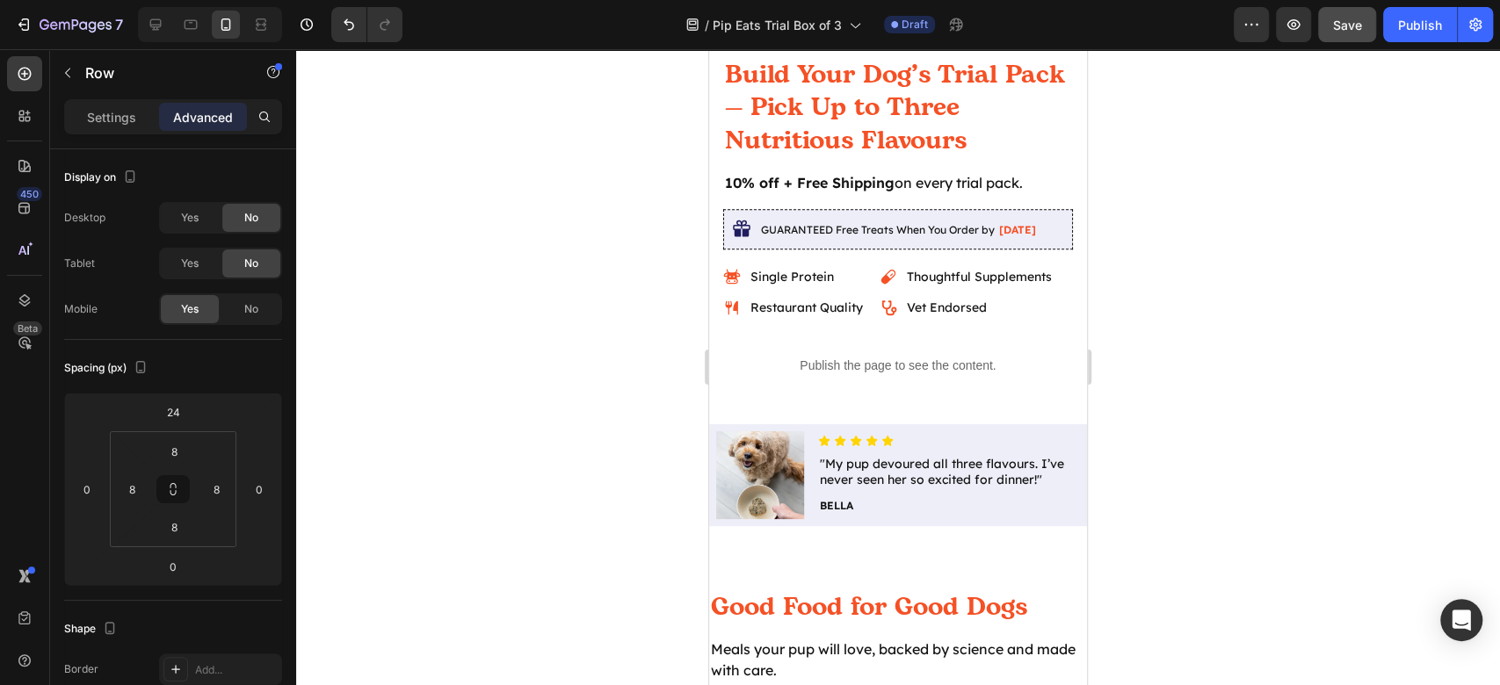
click at [1316, 439] on div at bounding box center [898, 367] width 1204 height 636
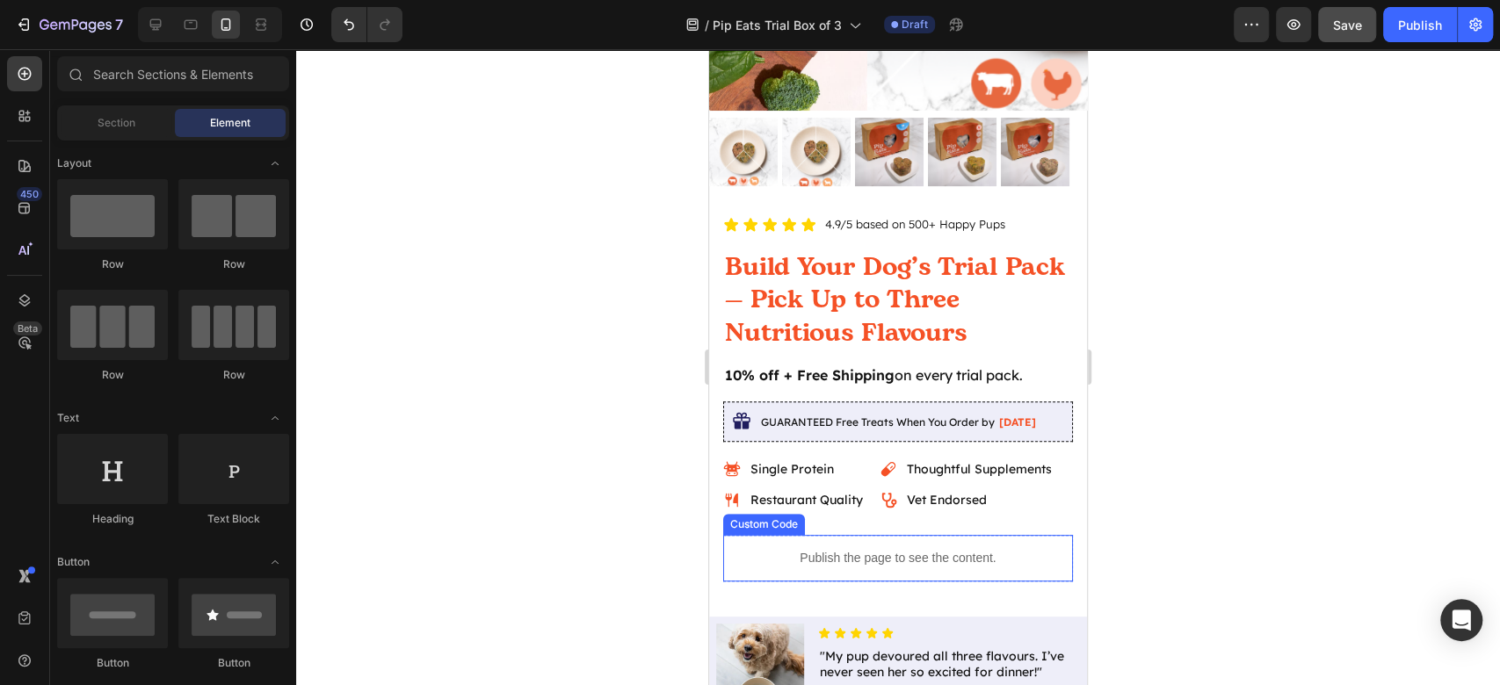
scroll to position [221, 0]
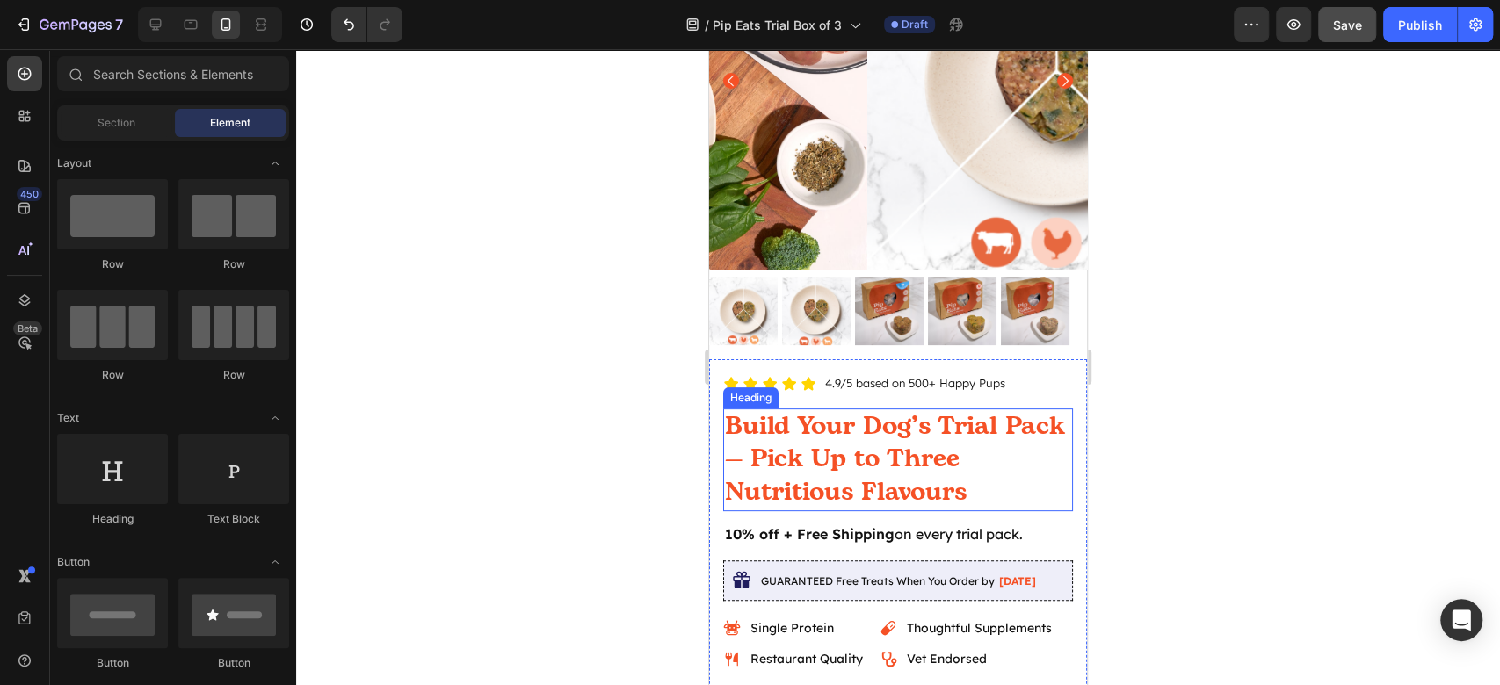
click at [931, 446] on h2 "Build Your Dog’s Trial Pack — Pick Up to Three Nutritious Flavours" at bounding box center [898, 460] width 350 height 103
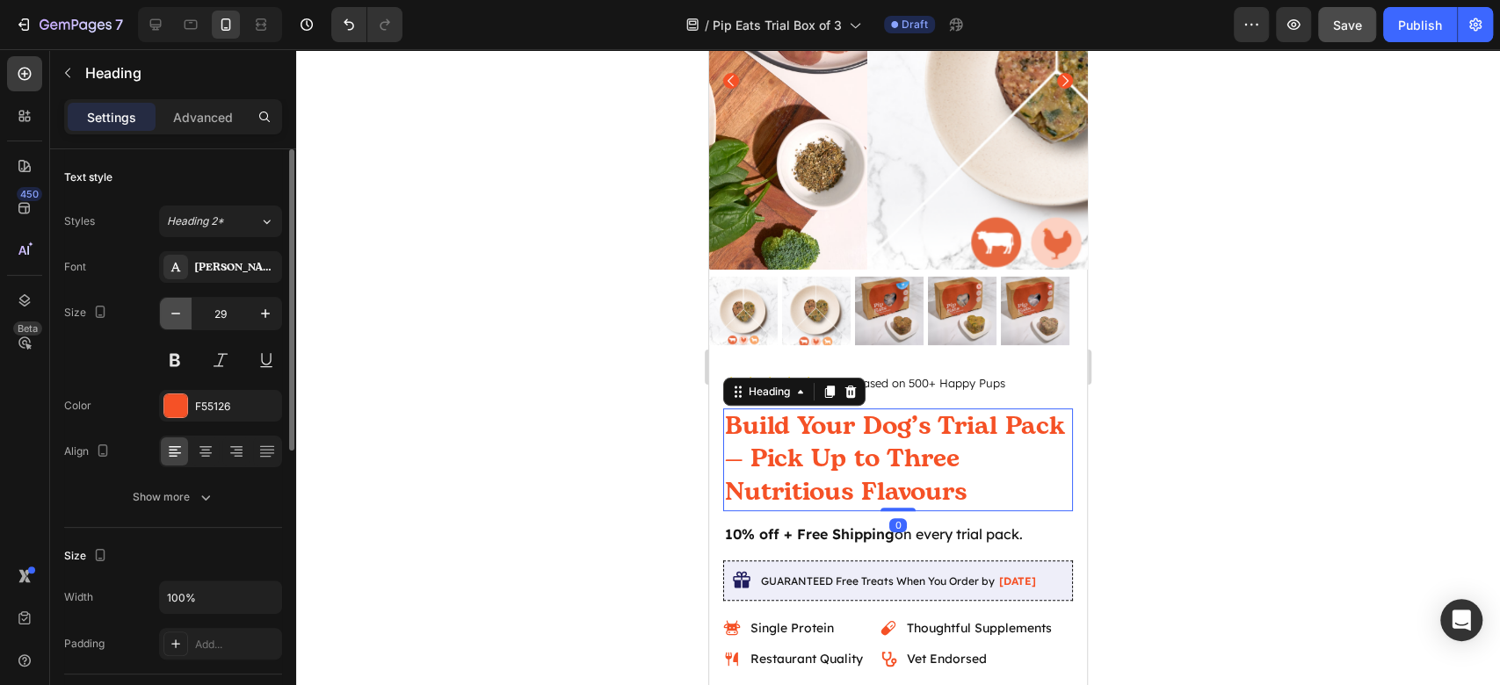
click at [172, 313] on icon "button" at bounding box center [175, 314] width 9 height 2
type input "28"
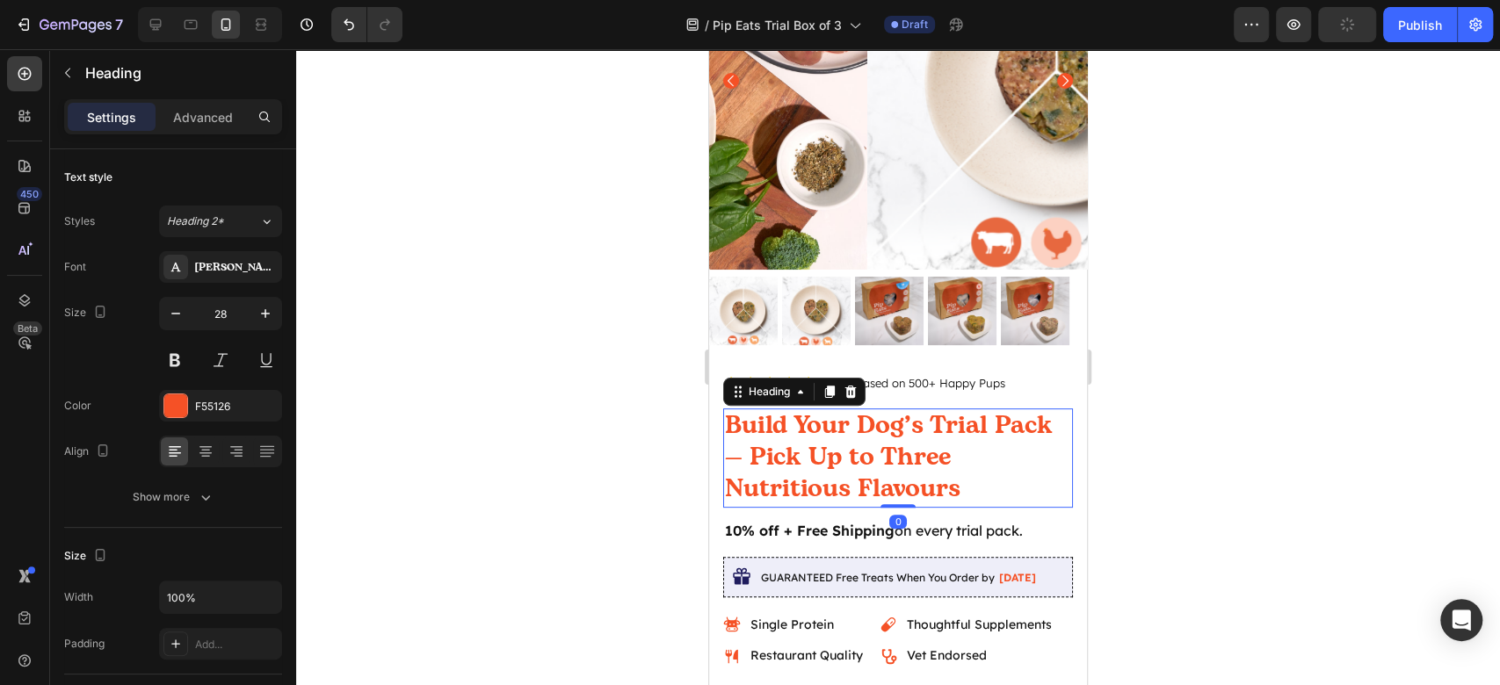
click at [1313, 400] on div at bounding box center [898, 367] width 1204 height 636
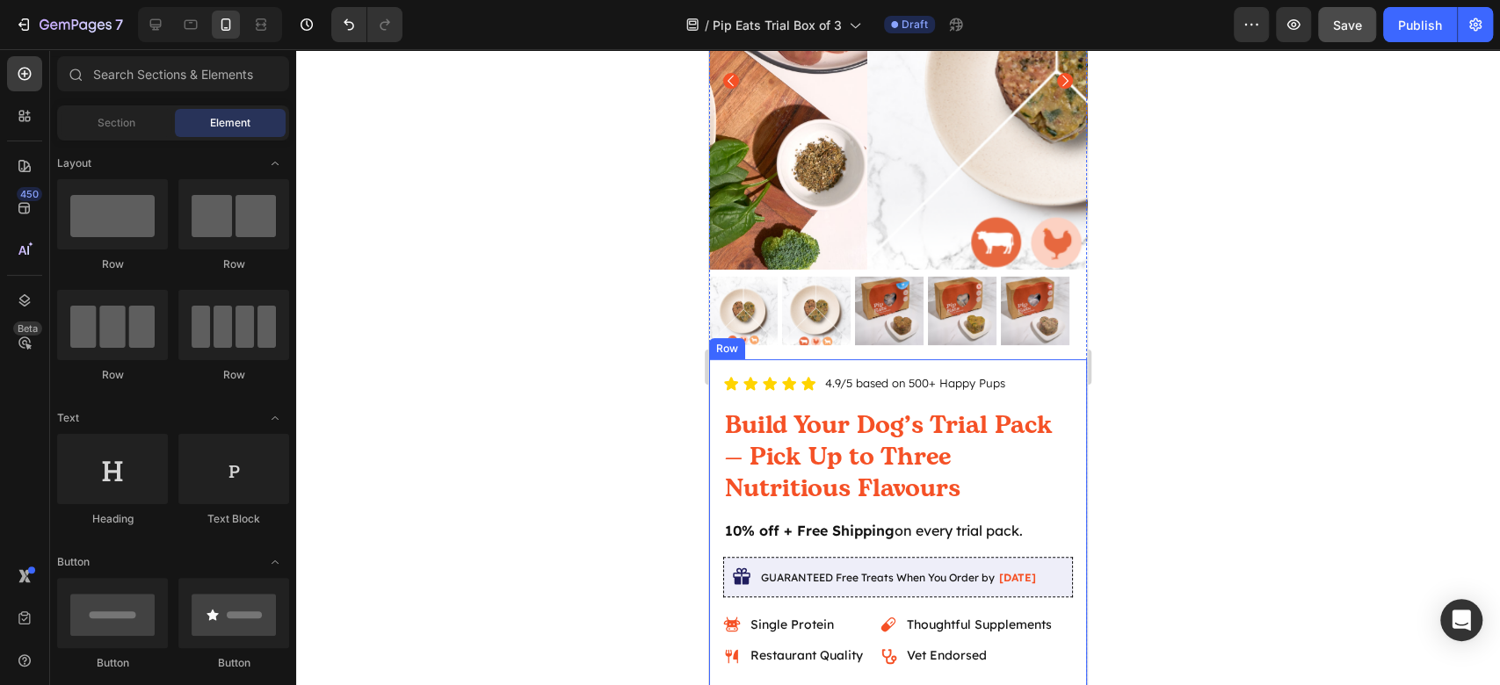
click at [1040, 359] on div "Icon Icon Icon Icon Icon Icon List 4.9/5 based on 500+ Happy Pups Text Block Ro…" at bounding box center [898, 555] width 378 height 392
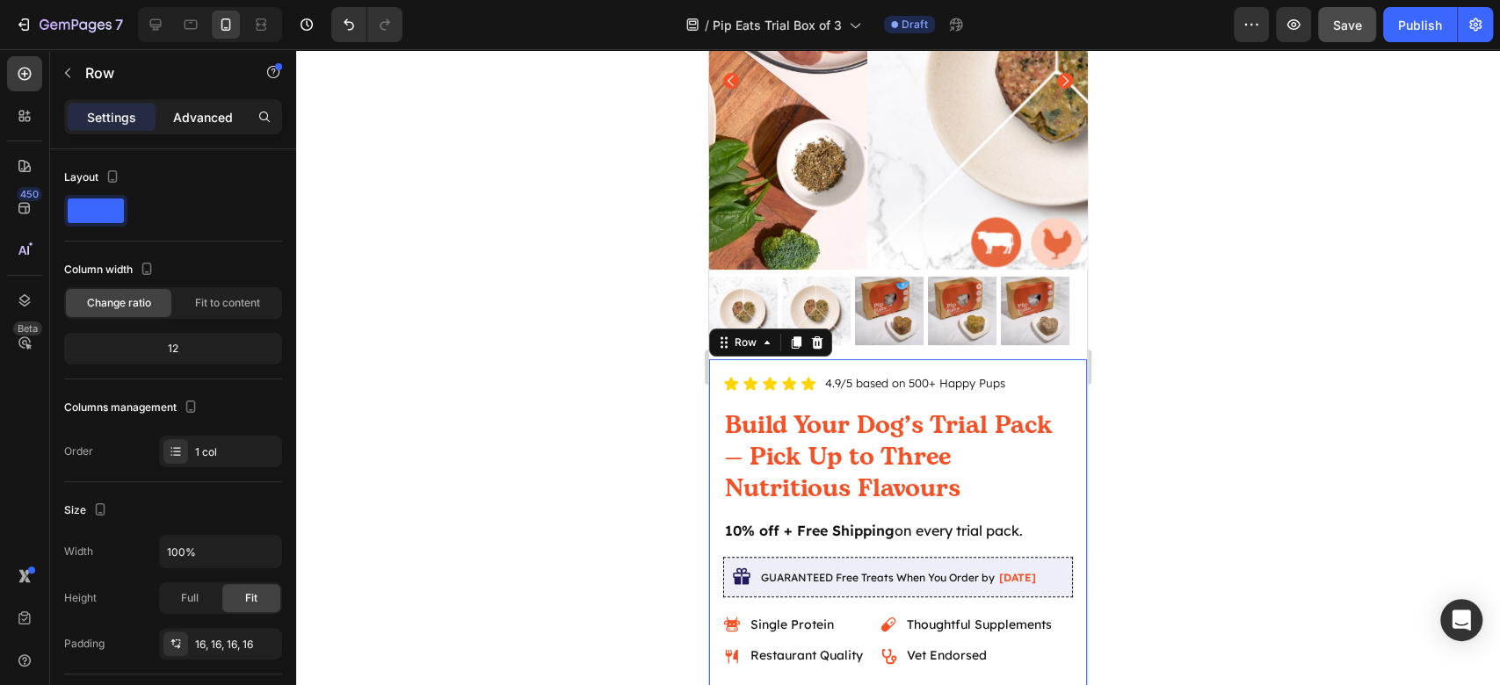
click at [195, 116] on p "Advanced" at bounding box center [203, 117] width 60 height 18
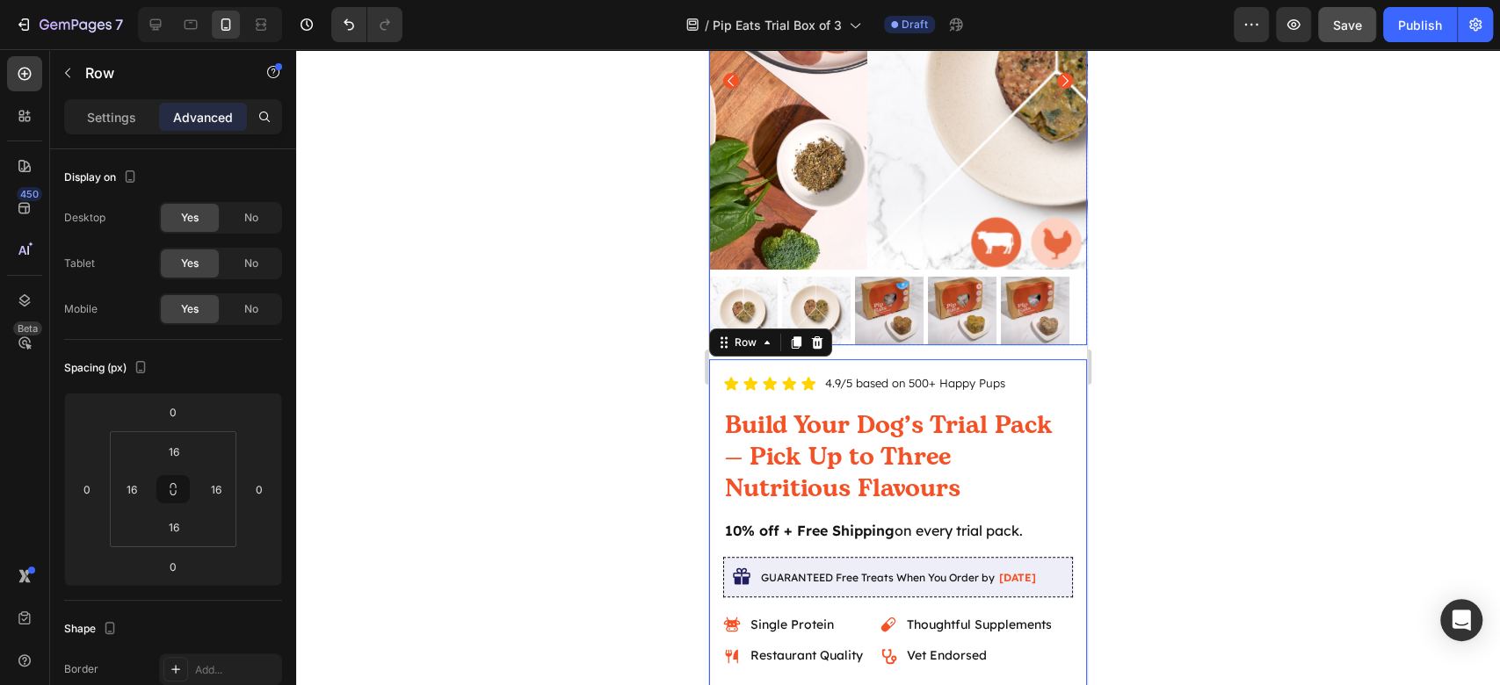
click at [970, 207] on img at bounding box center [1056, 81] width 378 height 378
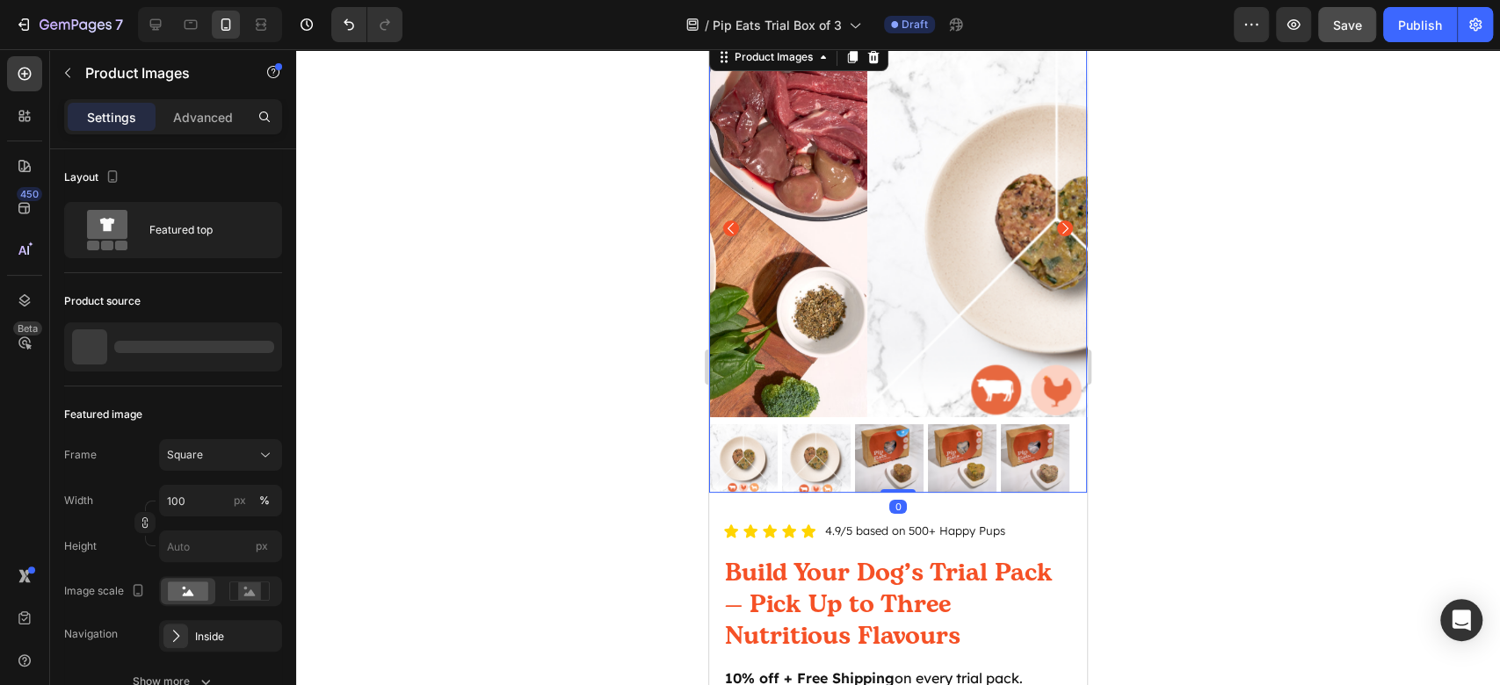
scroll to position [0, 0]
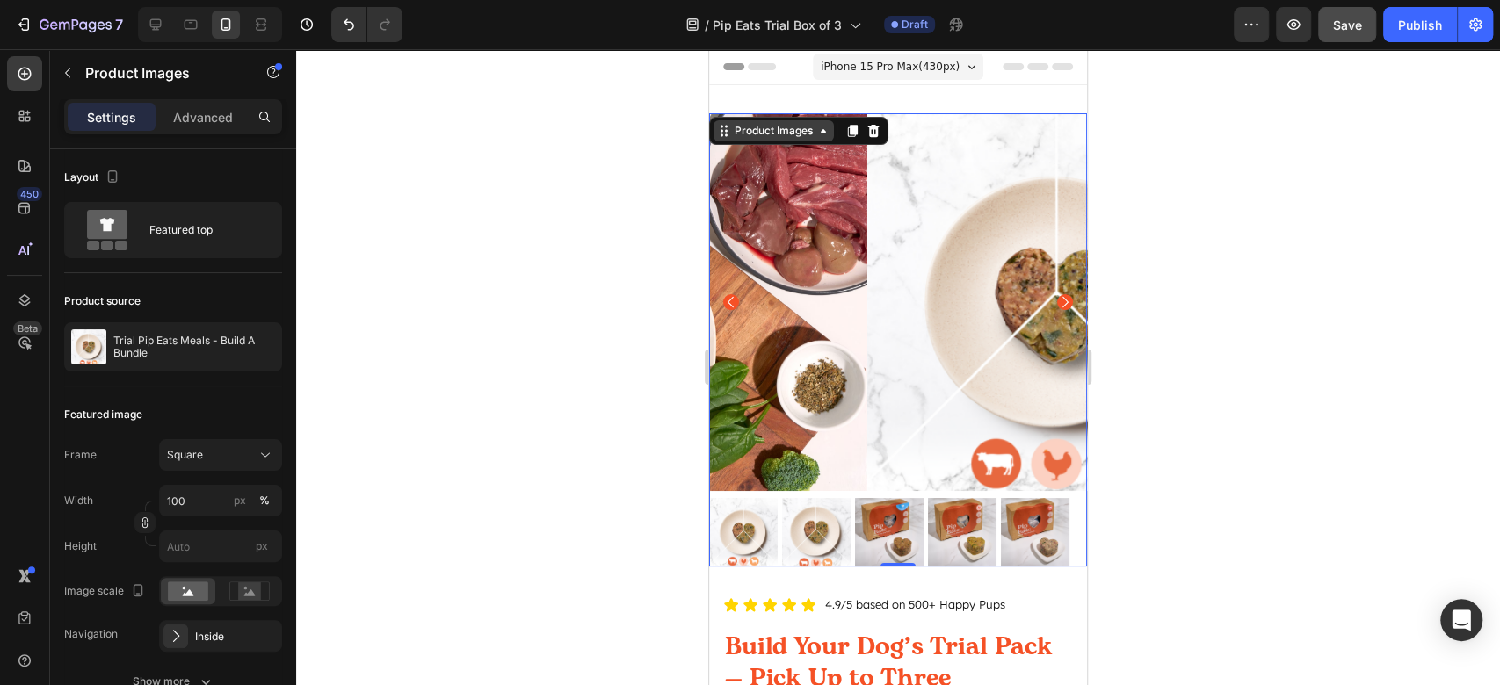
click at [740, 137] on div "Product Images" at bounding box center [773, 131] width 85 height 16
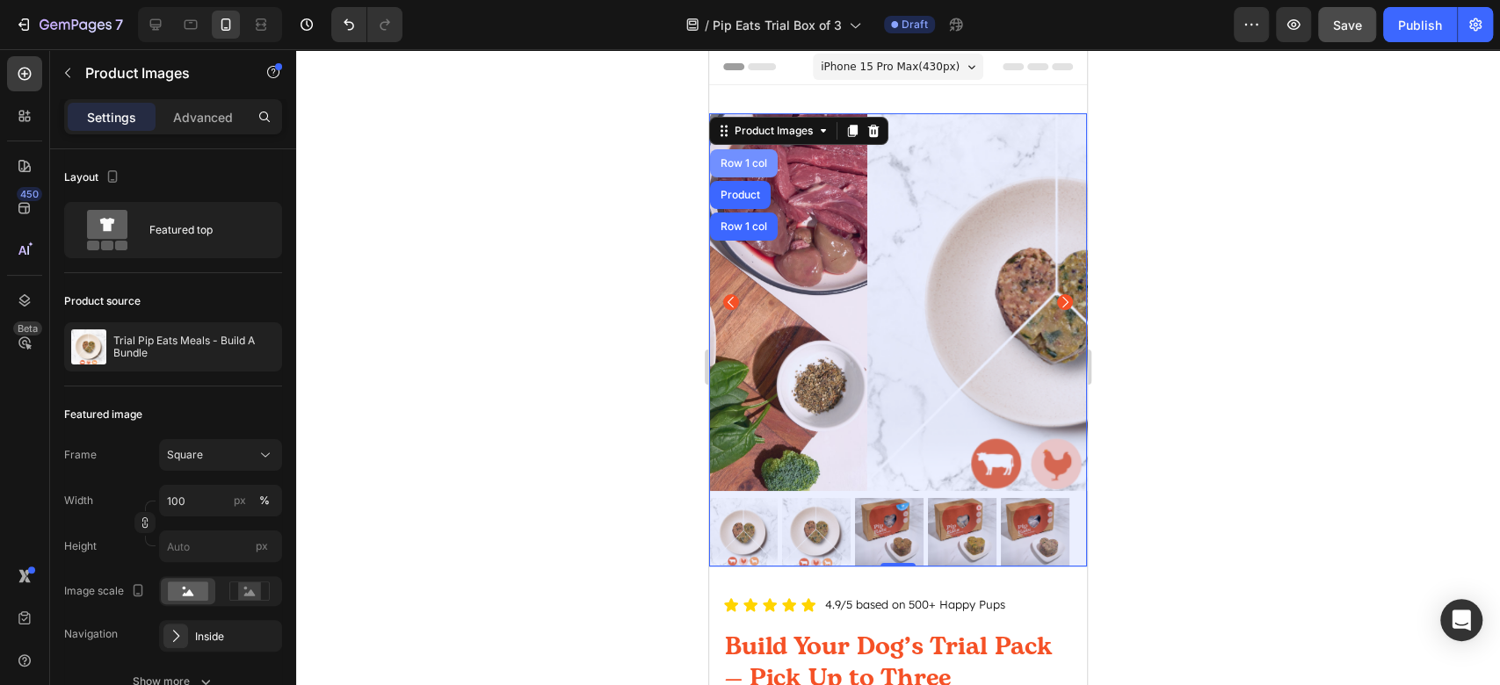
click at [754, 170] on div "Row 1 col" at bounding box center [744, 163] width 68 height 28
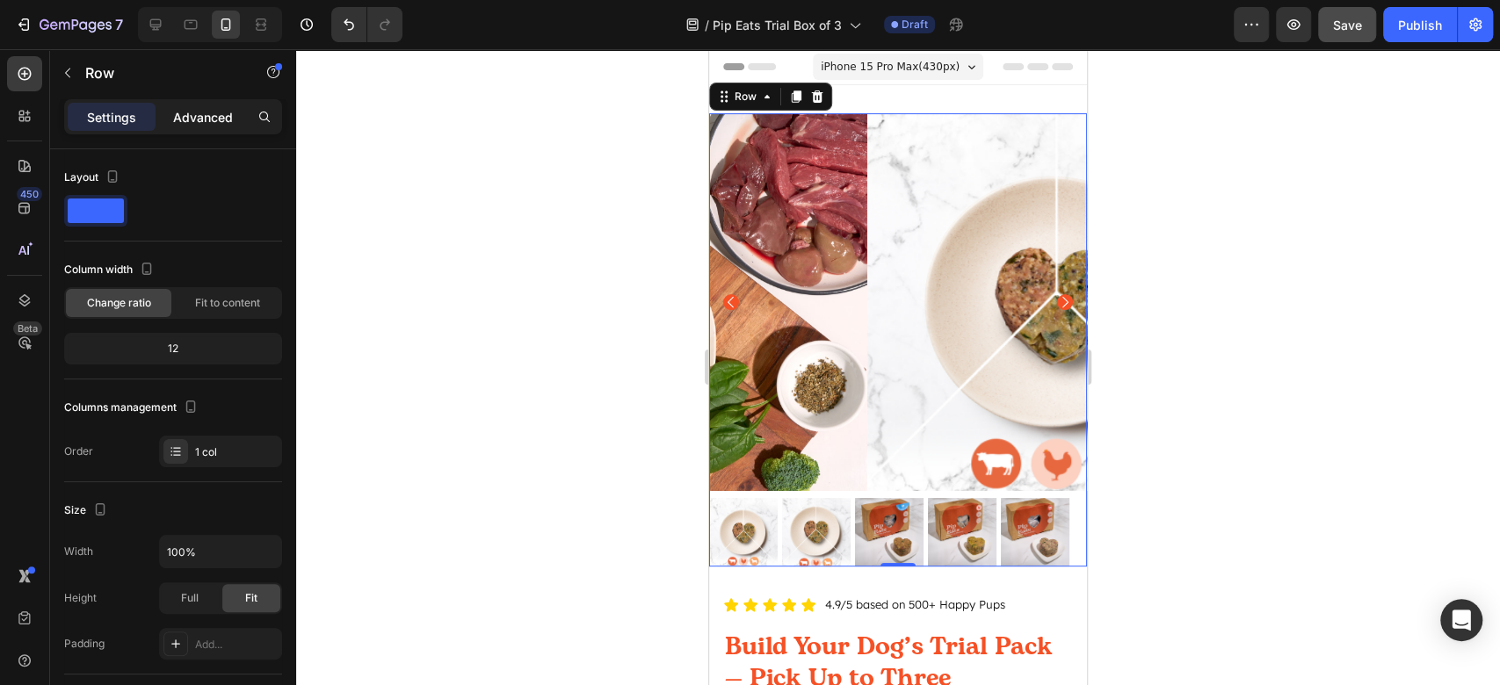
click at [196, 123] on p "Advanced" at bounding box center [203, 117] width 60 height 18
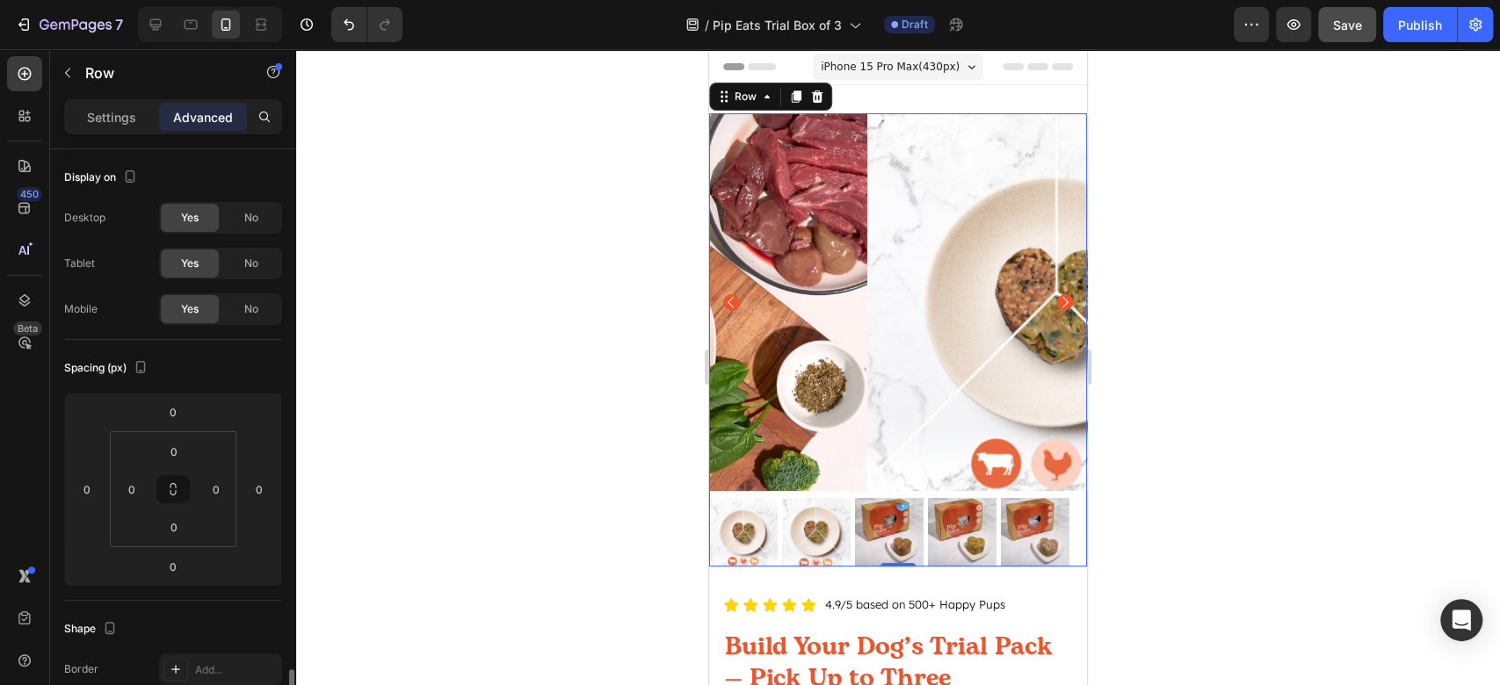
scroll to position [352, 0]
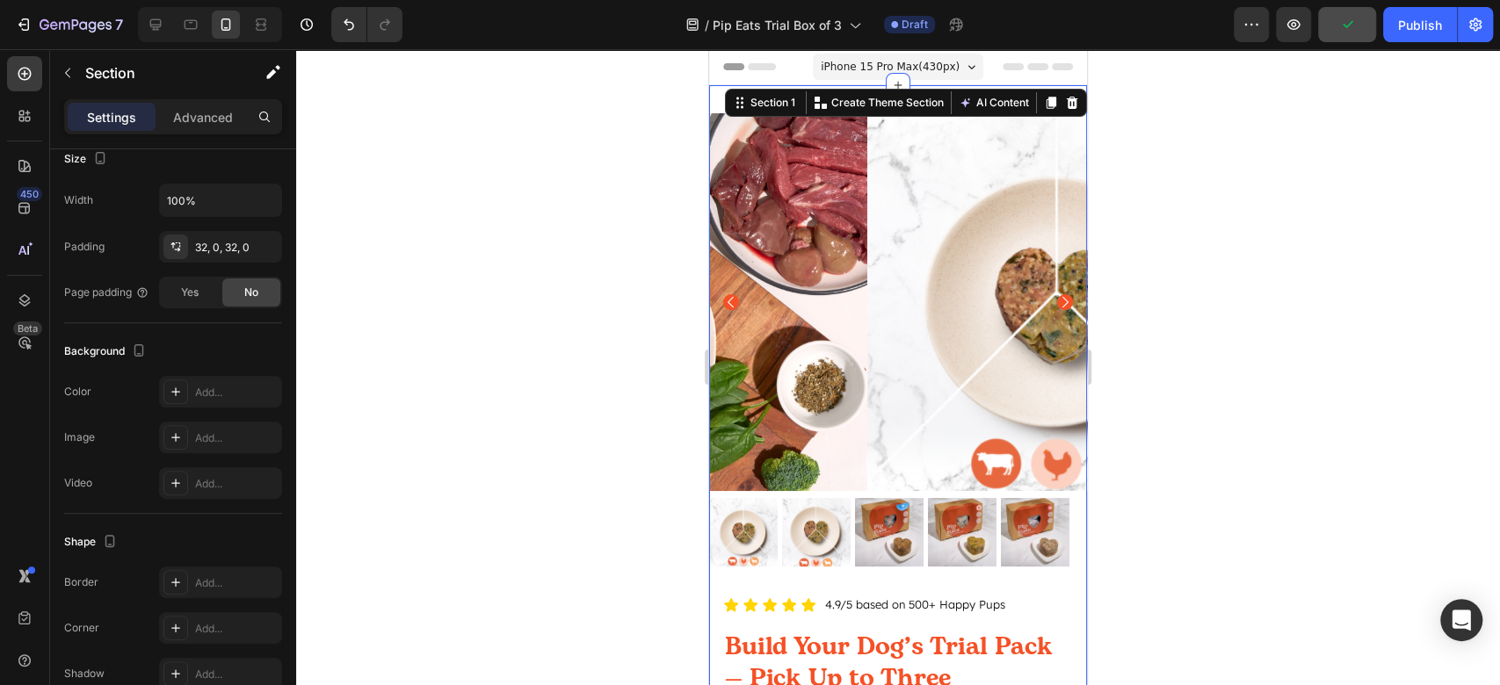
click at [1000, 94] on div "Product Images Image Icon Icon Icon Icon Icon Icon List "My pup devoured all th…" at bounding box center [898, 604] width 378 height 1039
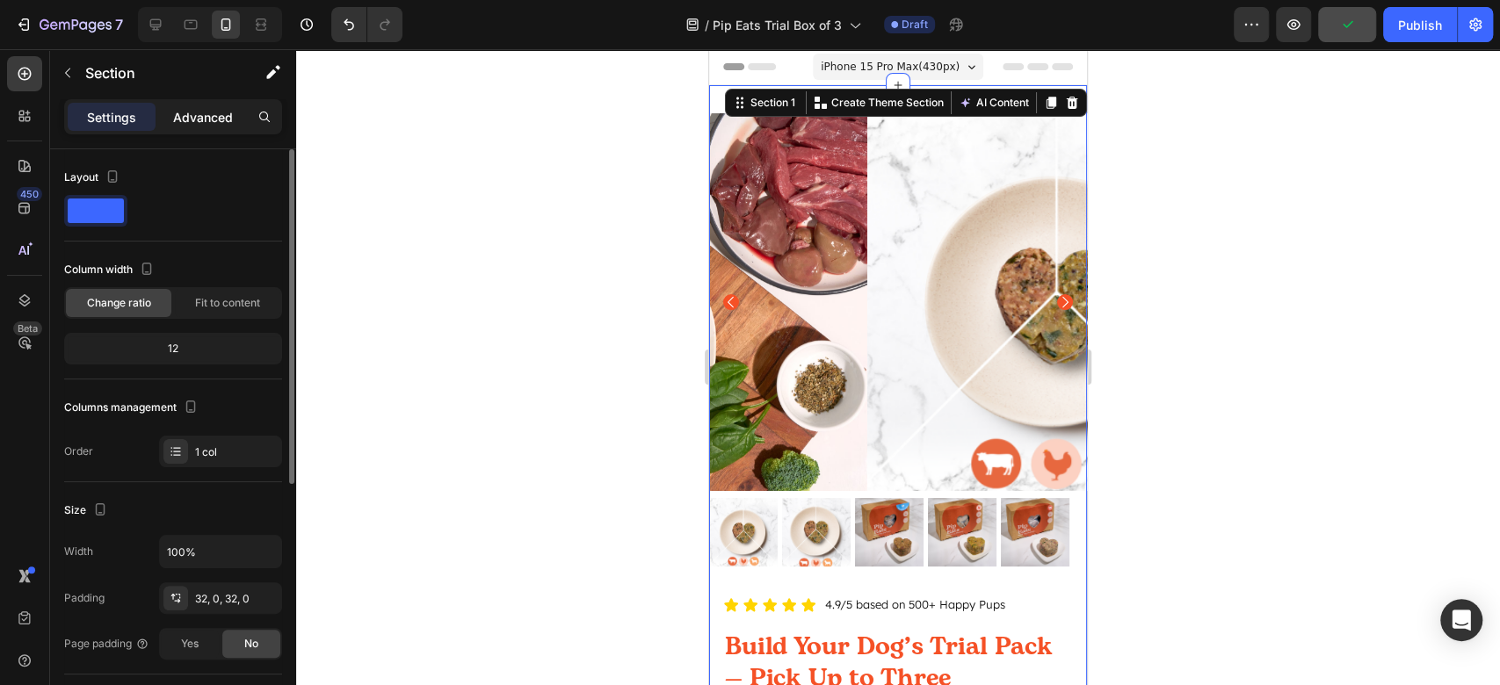
click at [183, 117] on p "Advanced" at bounding box center [203, 117] width 60 height 18
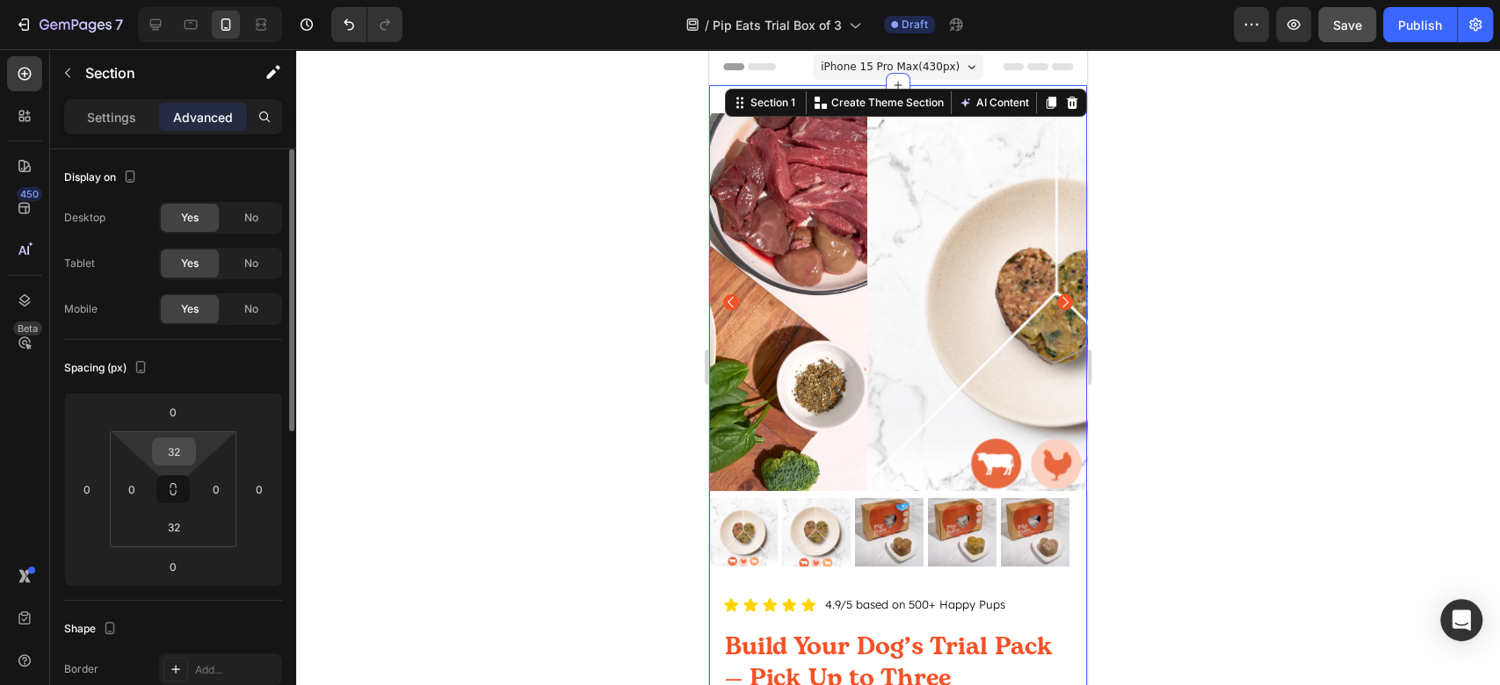
click at [169, 459] on input "32" at bounding box center [173, 452] width 35 height 26
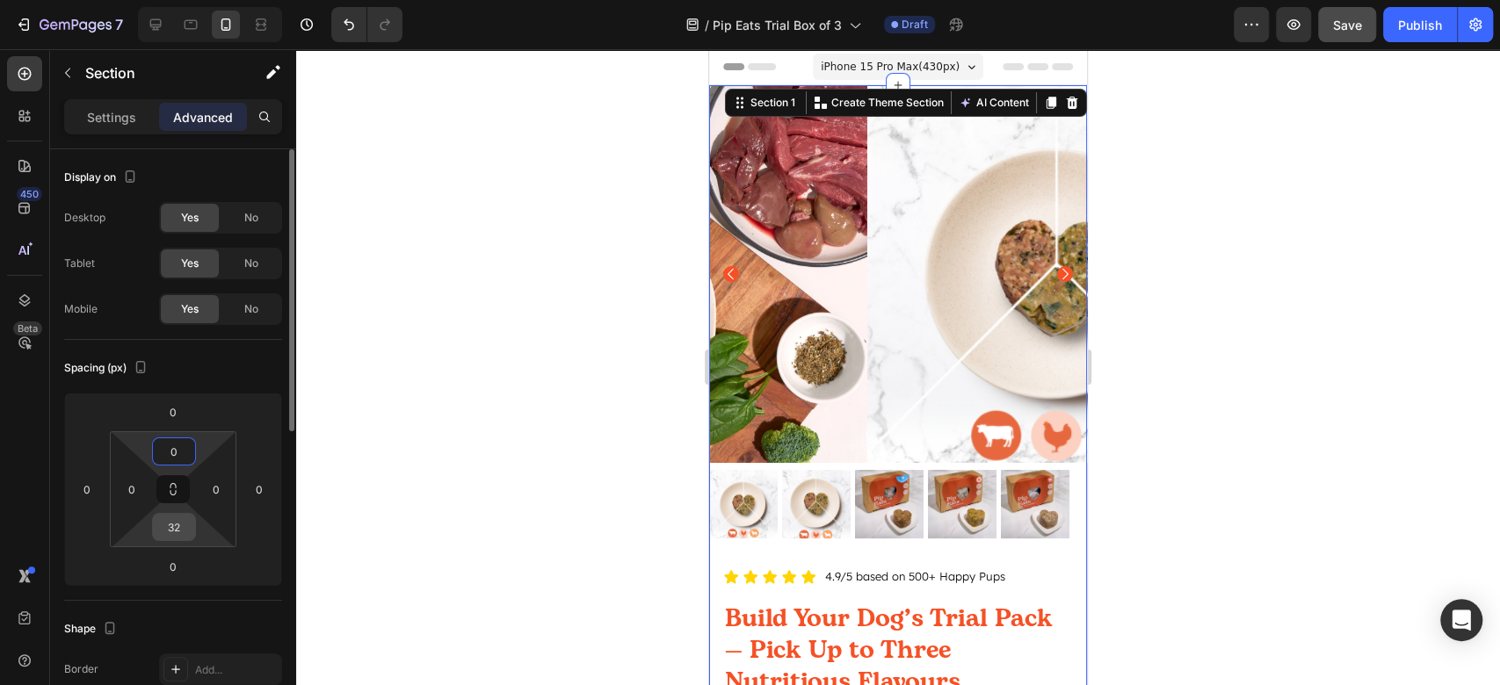
type input "0"
click at [170, 529] on input "32" at bounding box center [173, 527] width 35 height 26
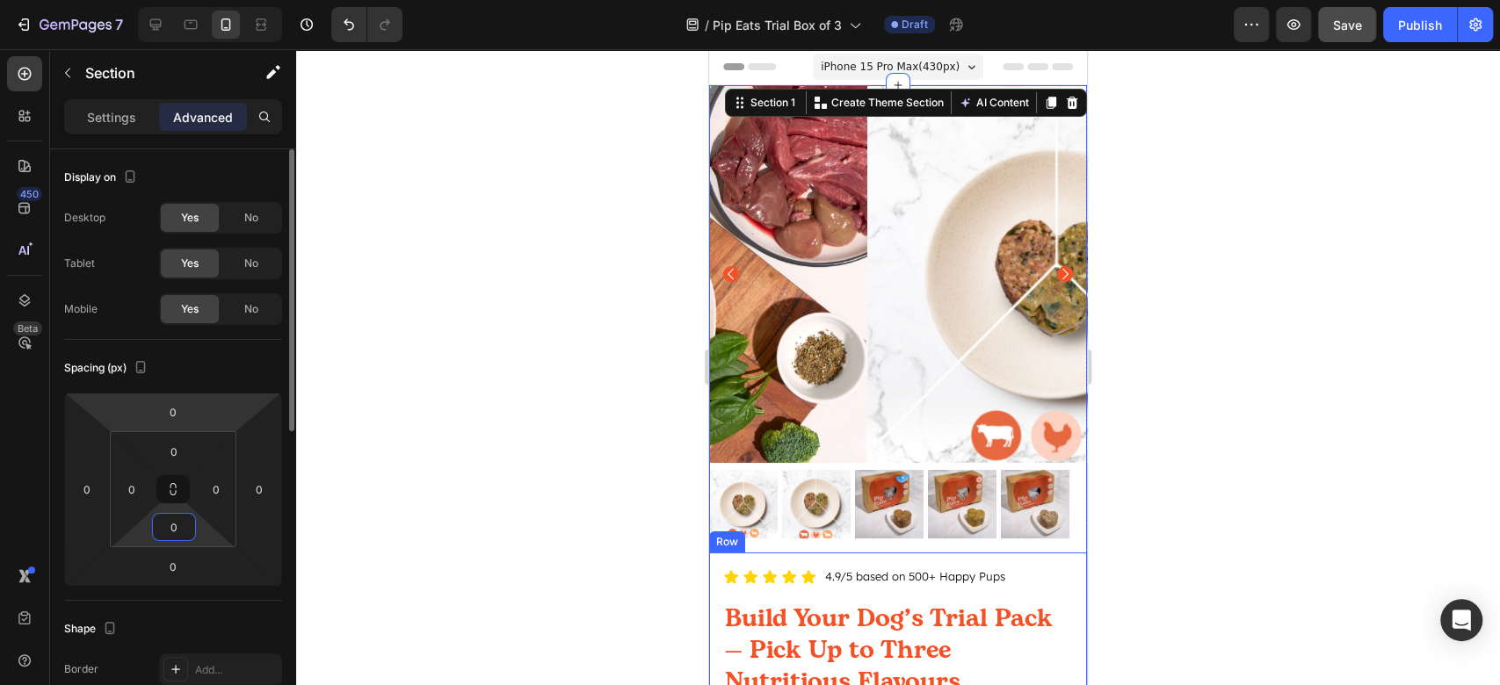
type input "0"
click at [0, 0] on div "Spacing (px) 0 0 0 0 0 0 0 0" at bounding box center [0, 0] width 0 height 0
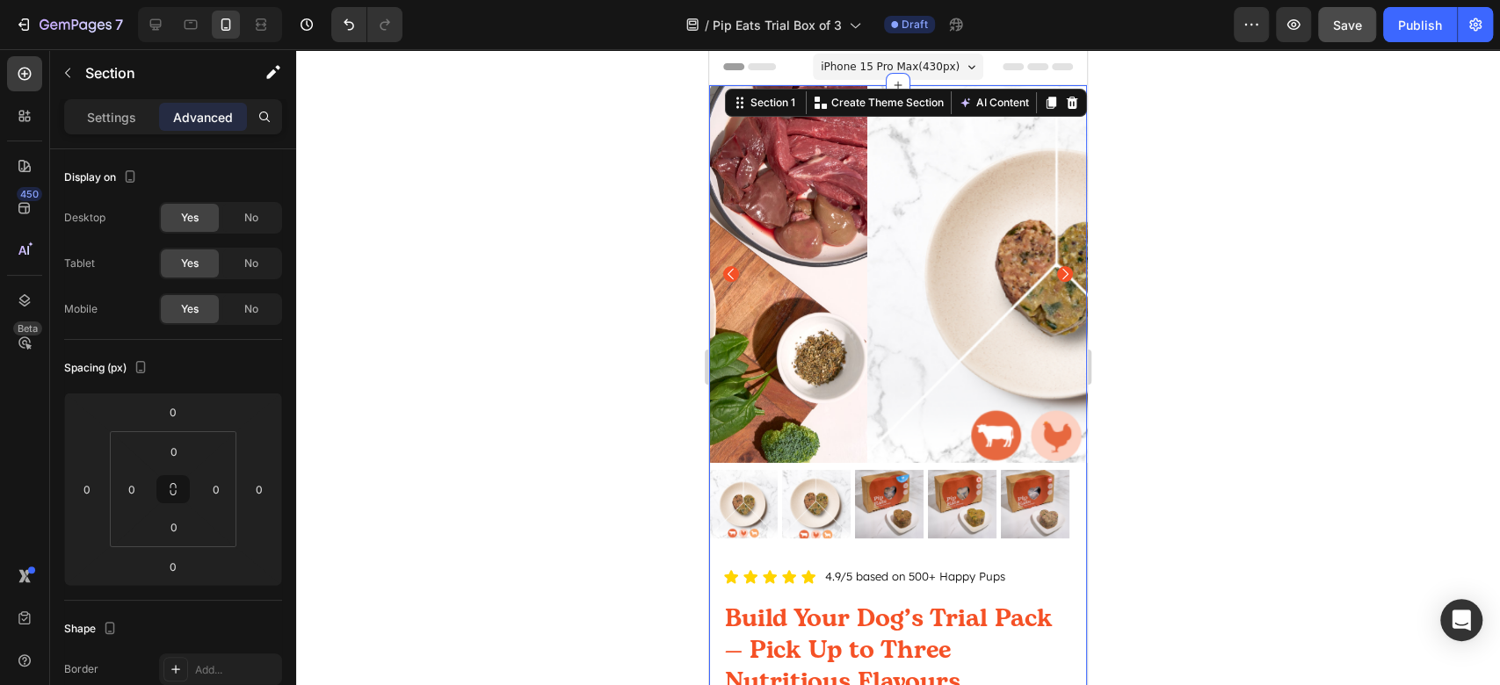
click at [1240, 455] on div at bounding box center [898, 367] width 1204 height 636
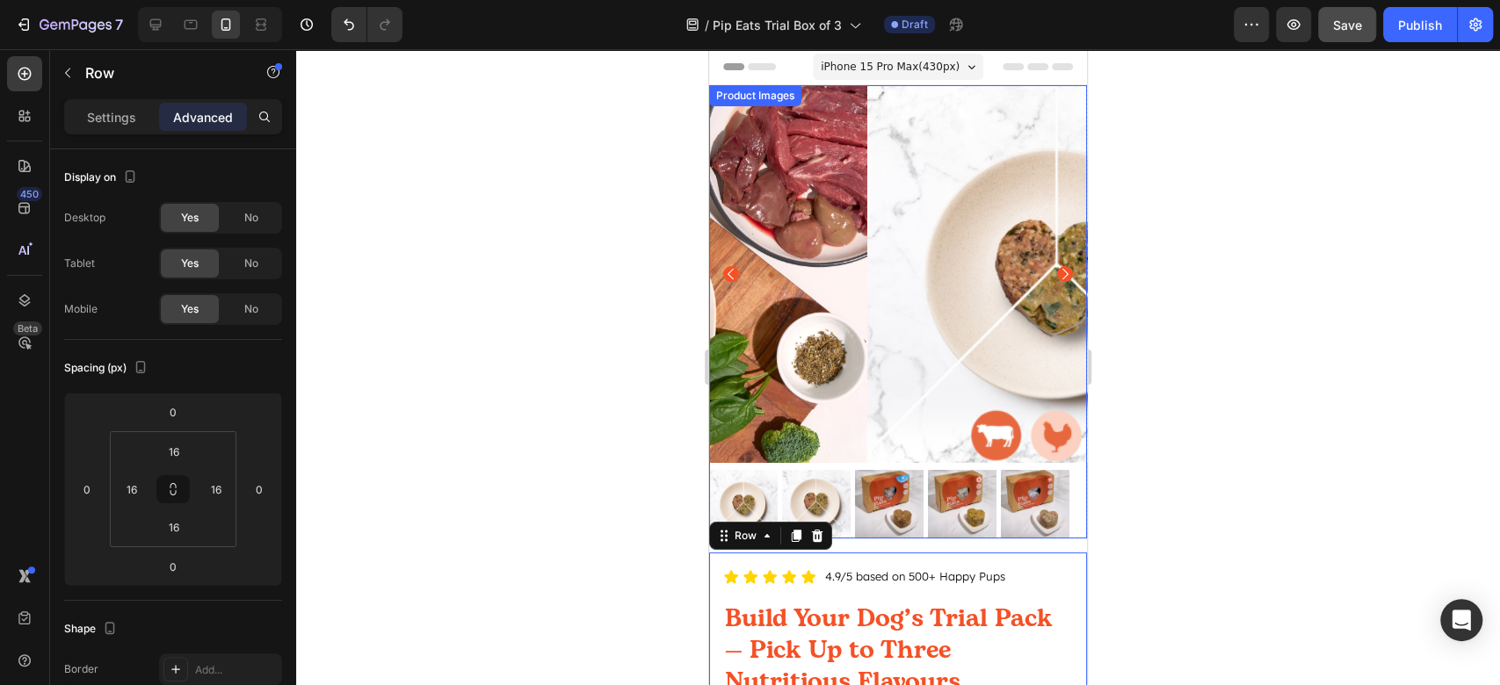
click at [1016, 470] on img at bounding box center [1035, 504] width 69 height 69
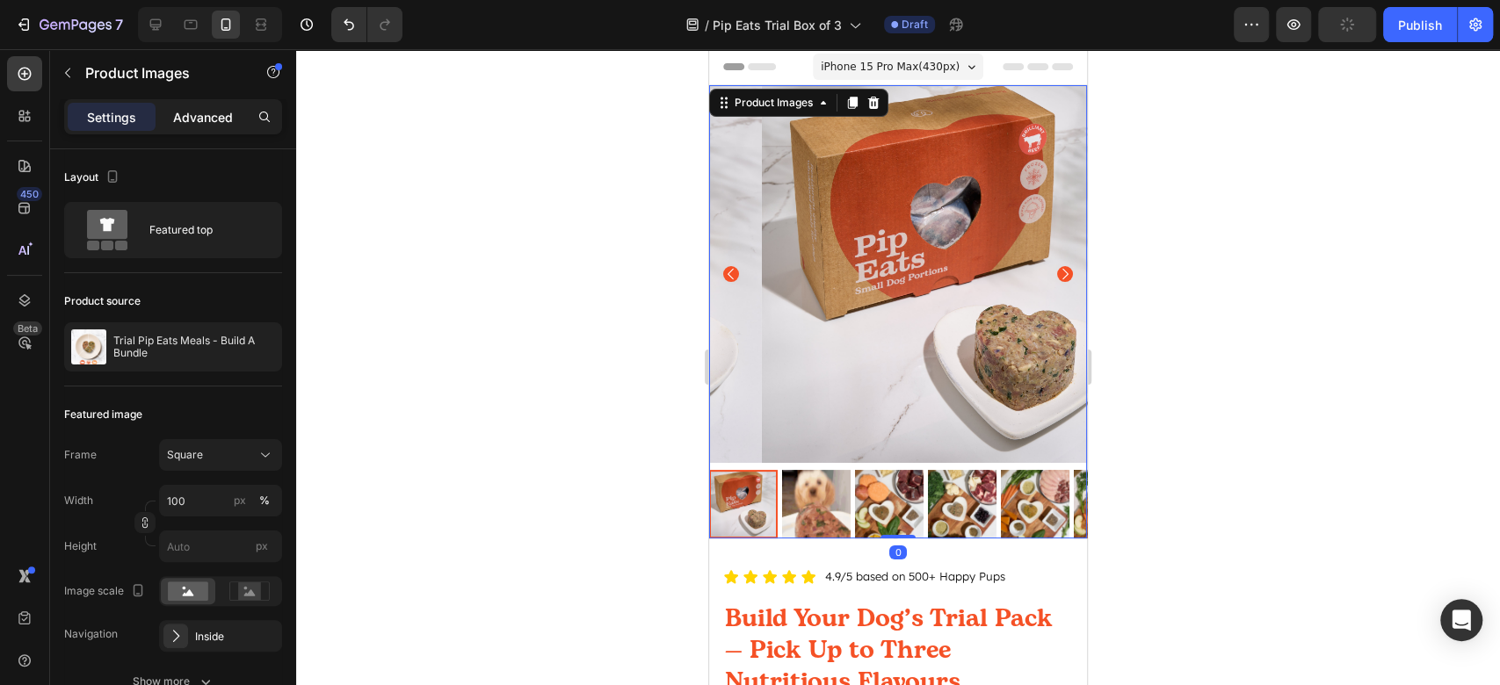
click at [203, 110] on p "Advanced" at bounding box center [203, 117] width 60 height 18
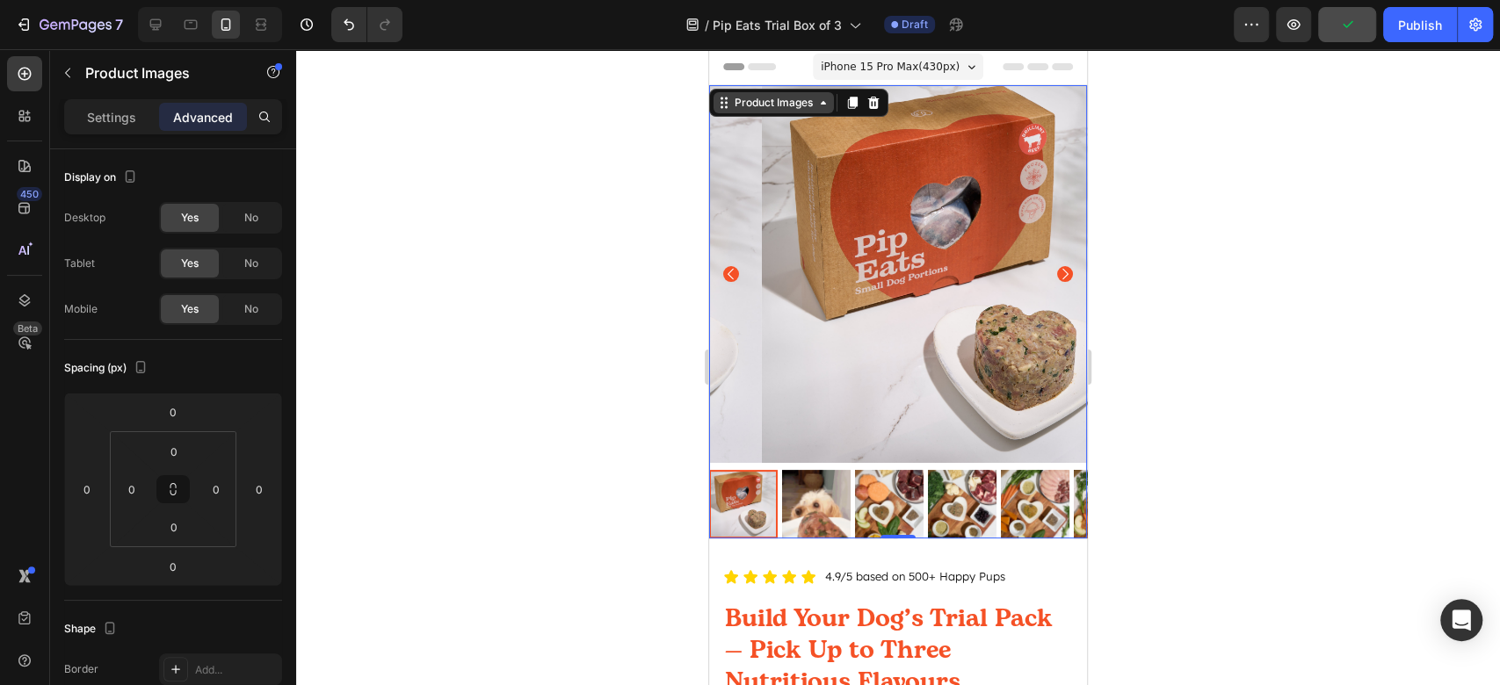
click at [749, 109] on div "Product Images" at bounding box center [773, 103] width 85 height 16
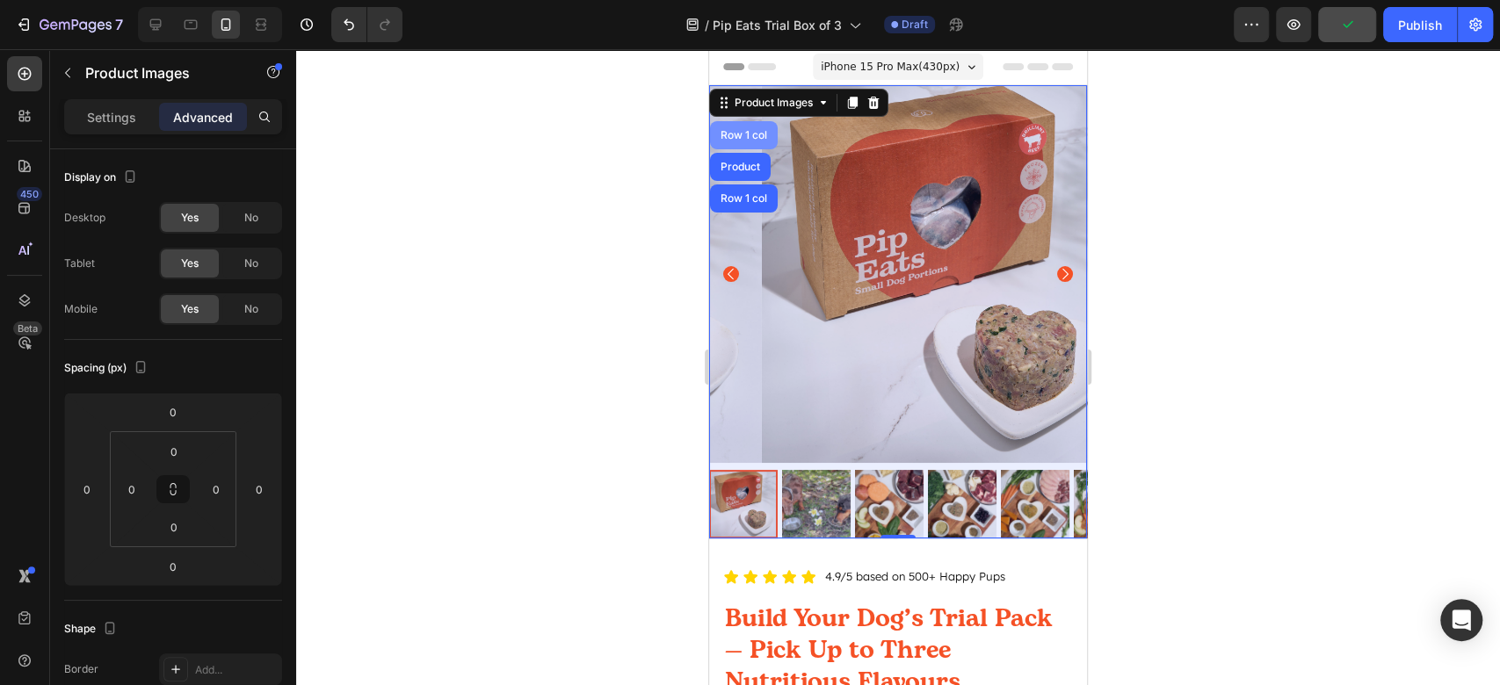
click at [767, 130] on div "Row 1 col" at bounding box center [744, 135] width 54 height 11
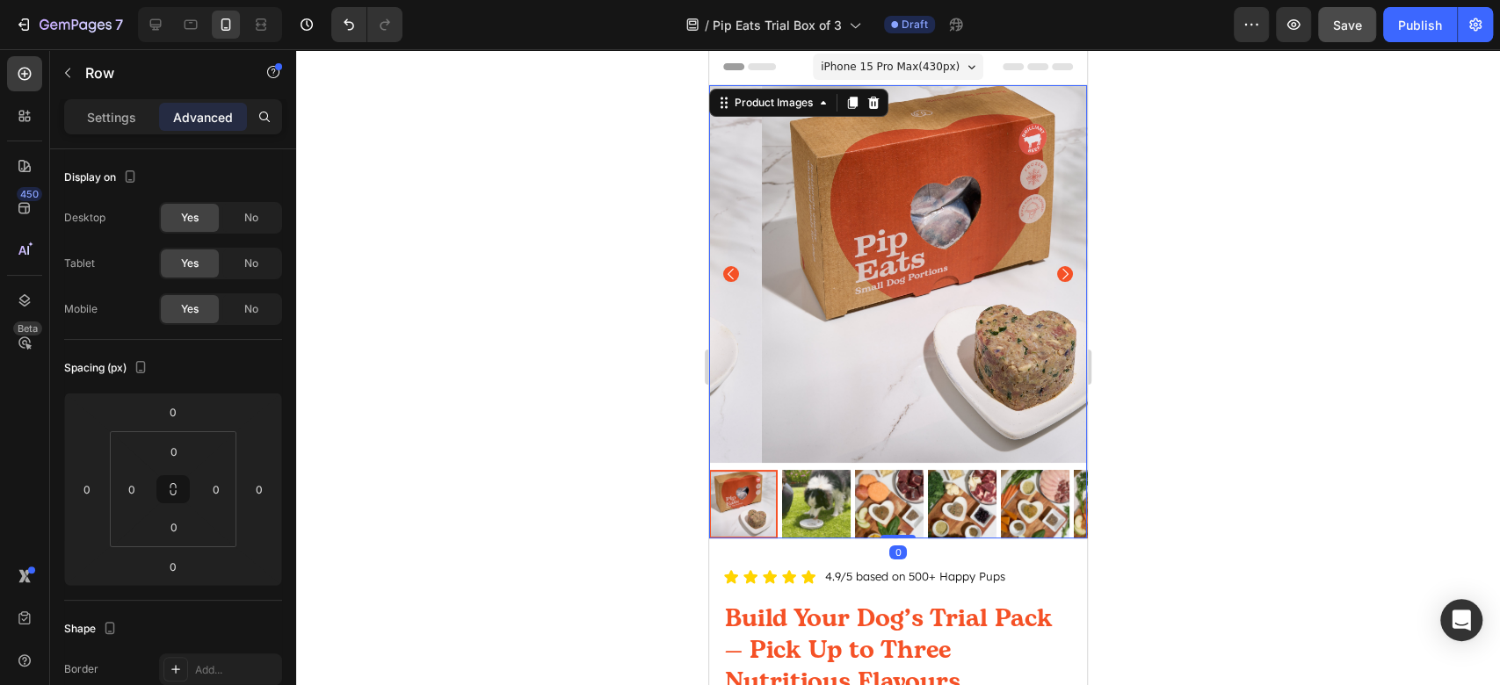
click at [960, 425] on img at bounding box center [951, 274] width 378 height 378
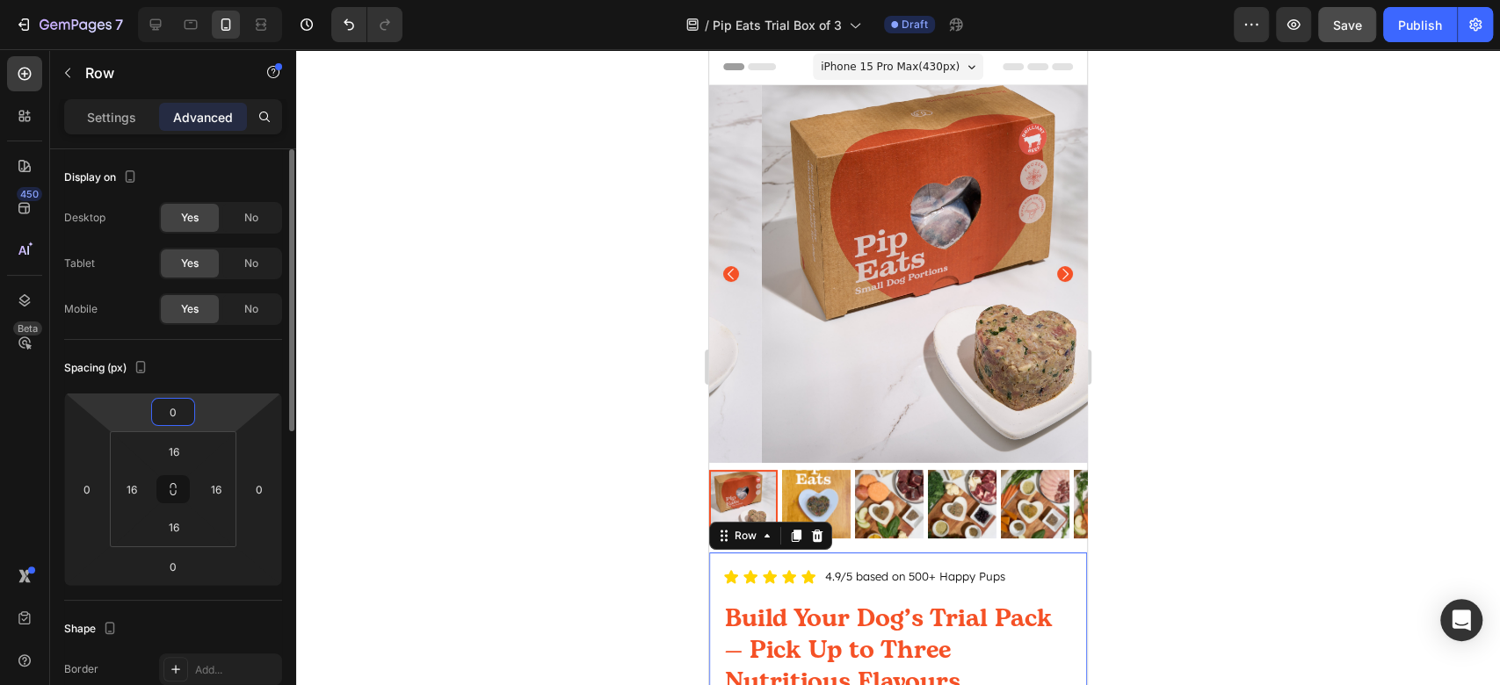
click at [178, 415] on input "0" at bounding box center [173, 412] width 35 height 26
click at [1294, 398] on div at bounding box center [898, 367] width 1204 height 636
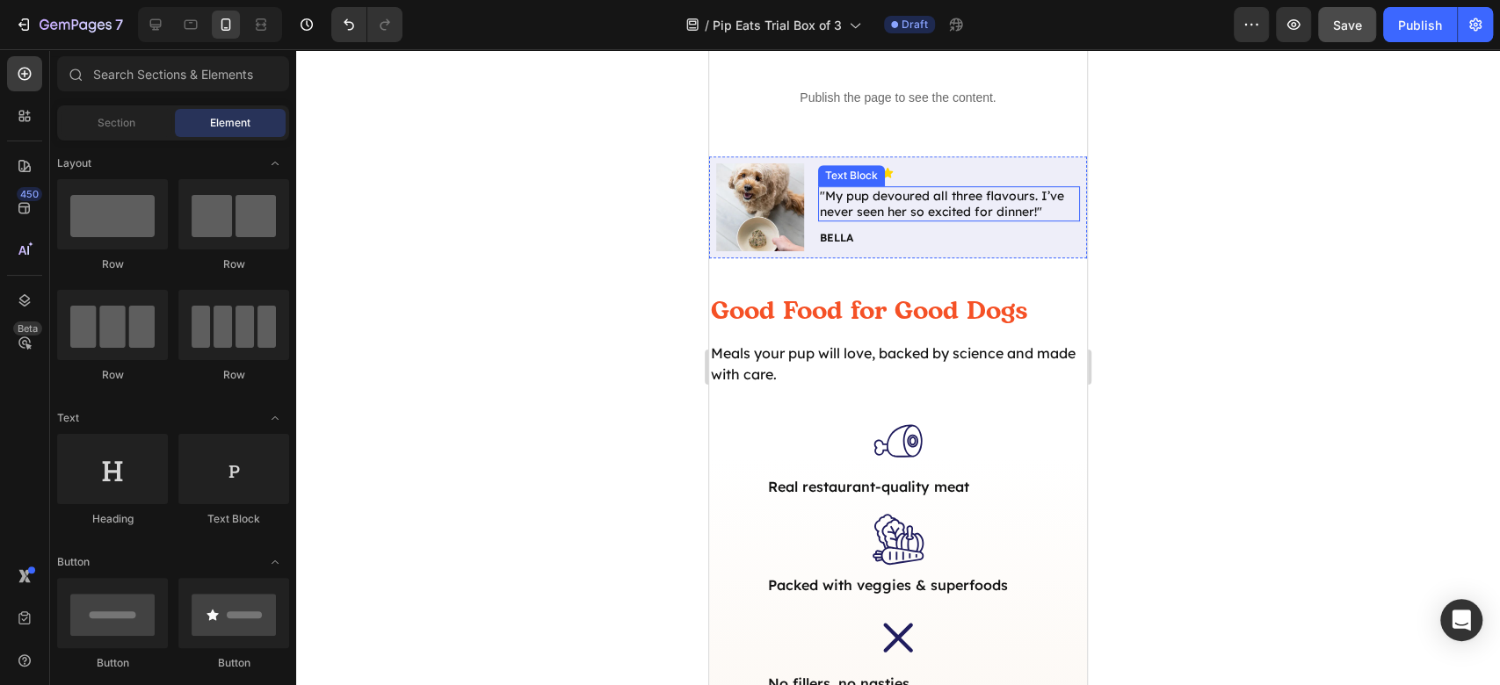
scroll to position [820, 0]
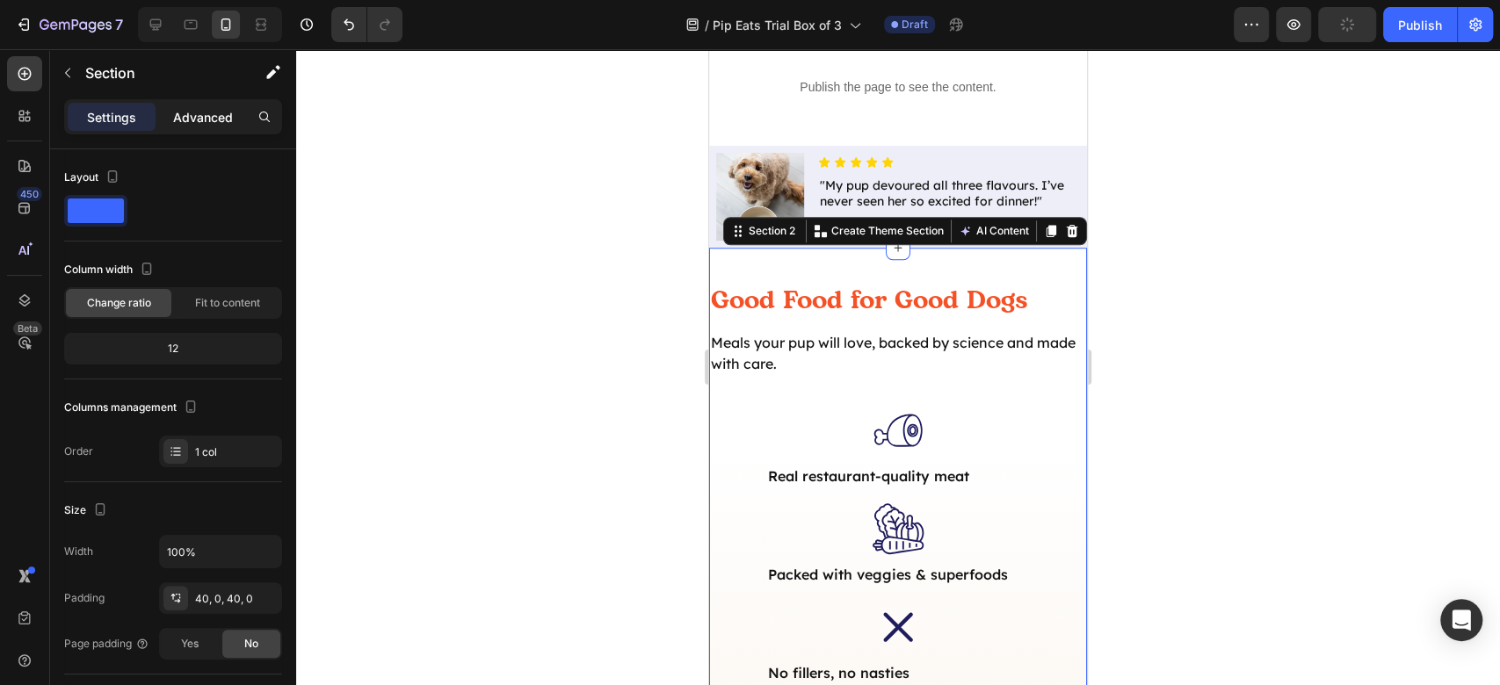
click at [229, 123] on p "Advanced" at bounding box center [203, 117] width 60 height 18
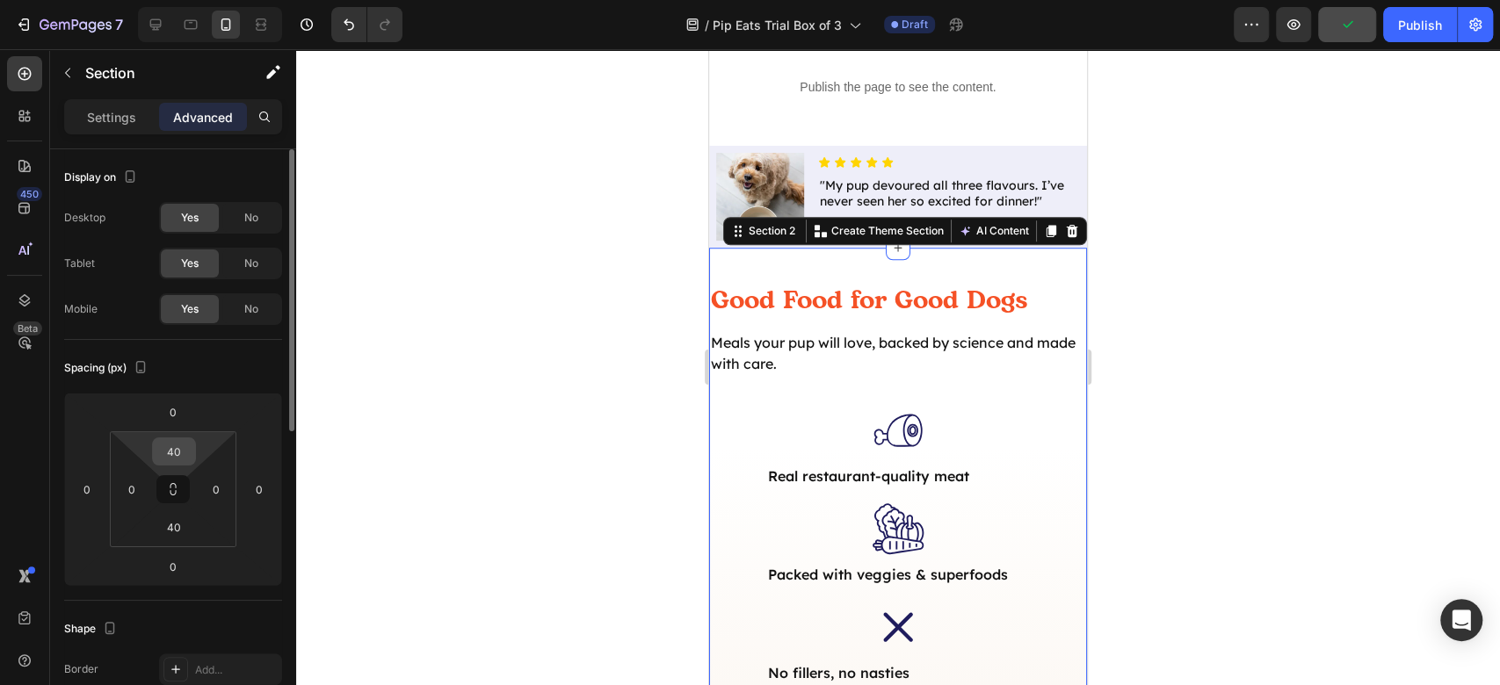
click at [176, 449] on input "40" at bounding box center [173, 452] width 35 height 26
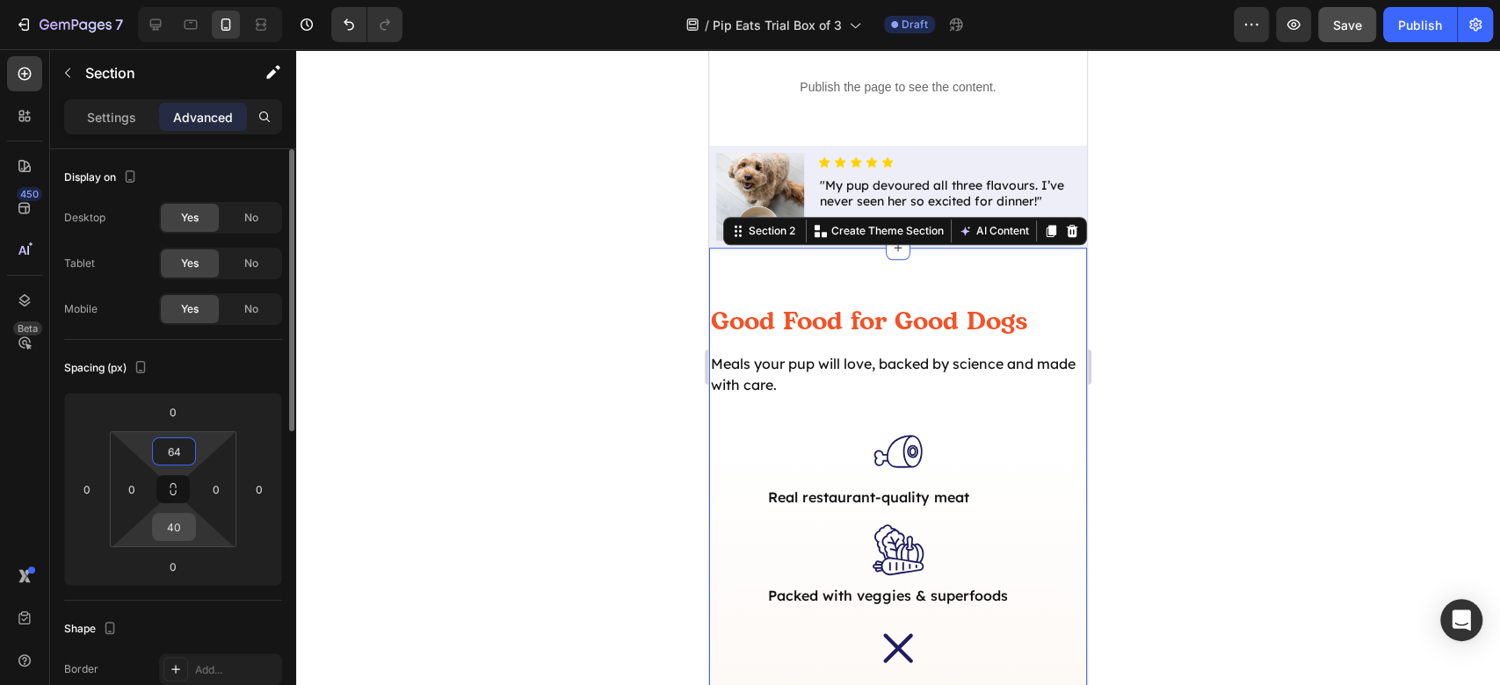
type input "64"
click at [181, 531] on input "40" at bounding box center [173, 527] width 35 height 26
type input "64"
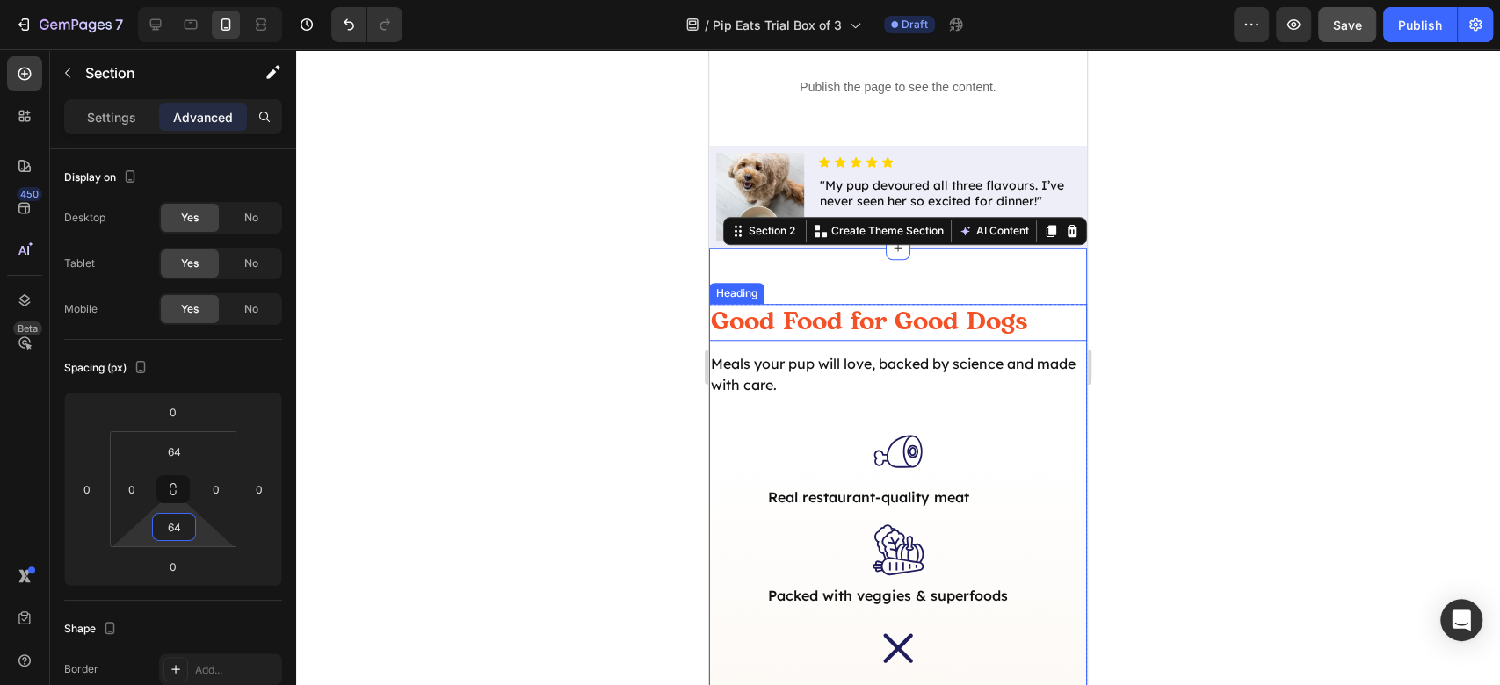
click at [910, 311] on h2 "Good Food for Good Dogs" at bounding box center [898, 322] width 378 height 37
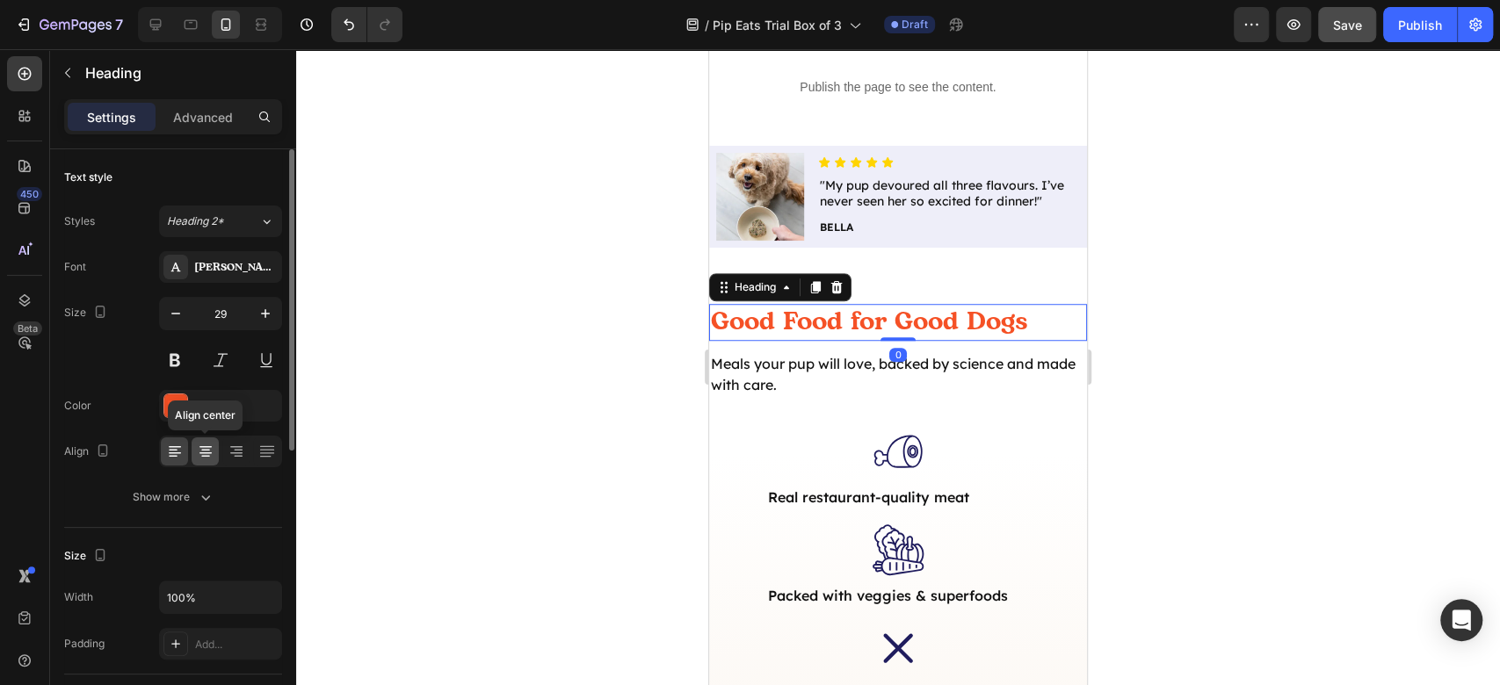
drag, startPoint x: 211, startPoint y: 453, endPoint x: 223, endPoint y: 392, distance: 62.7
click at [209, 453] on icon at bounding box center [206, 452] width 18 height 18
click at [183, 317] on icon "button" at bounding box center [176, 314] width 18 height 18
type input "28"
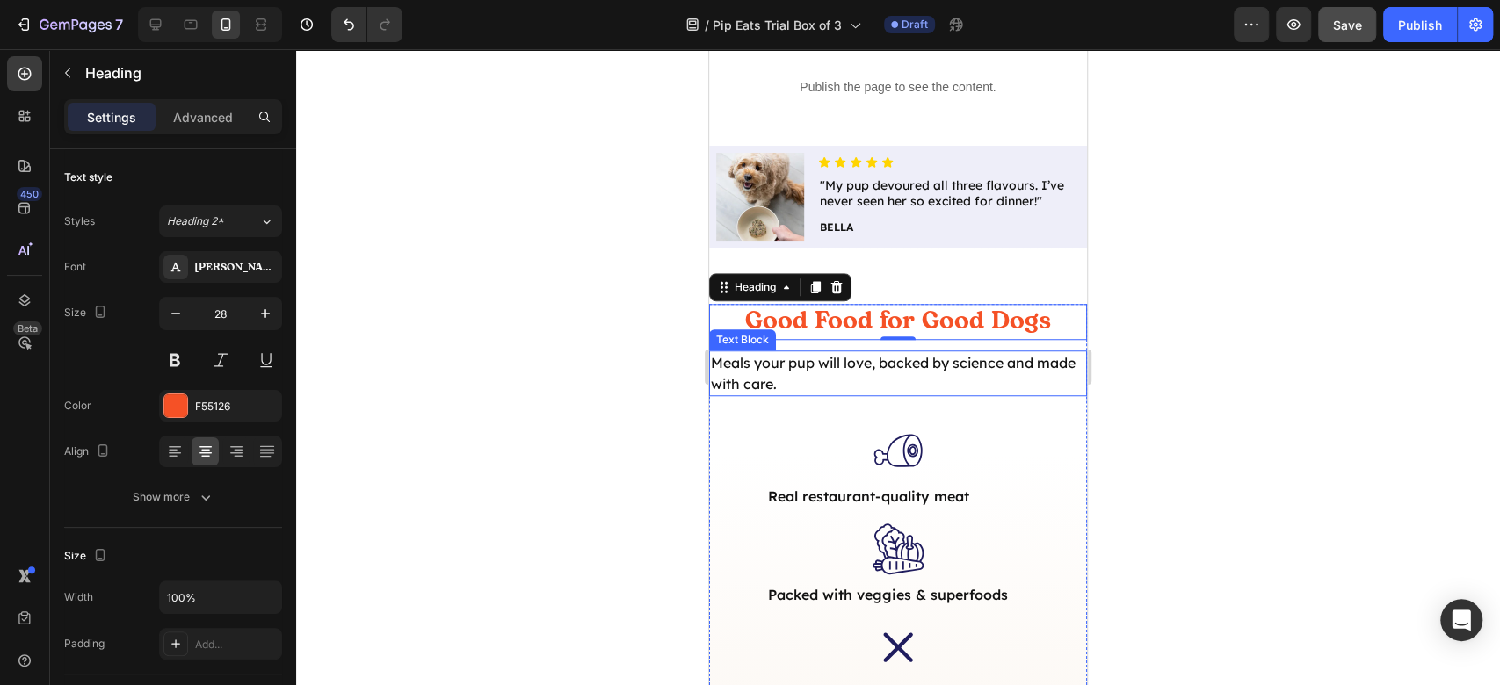
click at [933, 352] on p "Meals your pup will love, backed by science and made with care." at bounding box center [898, 373] width 374 height 42
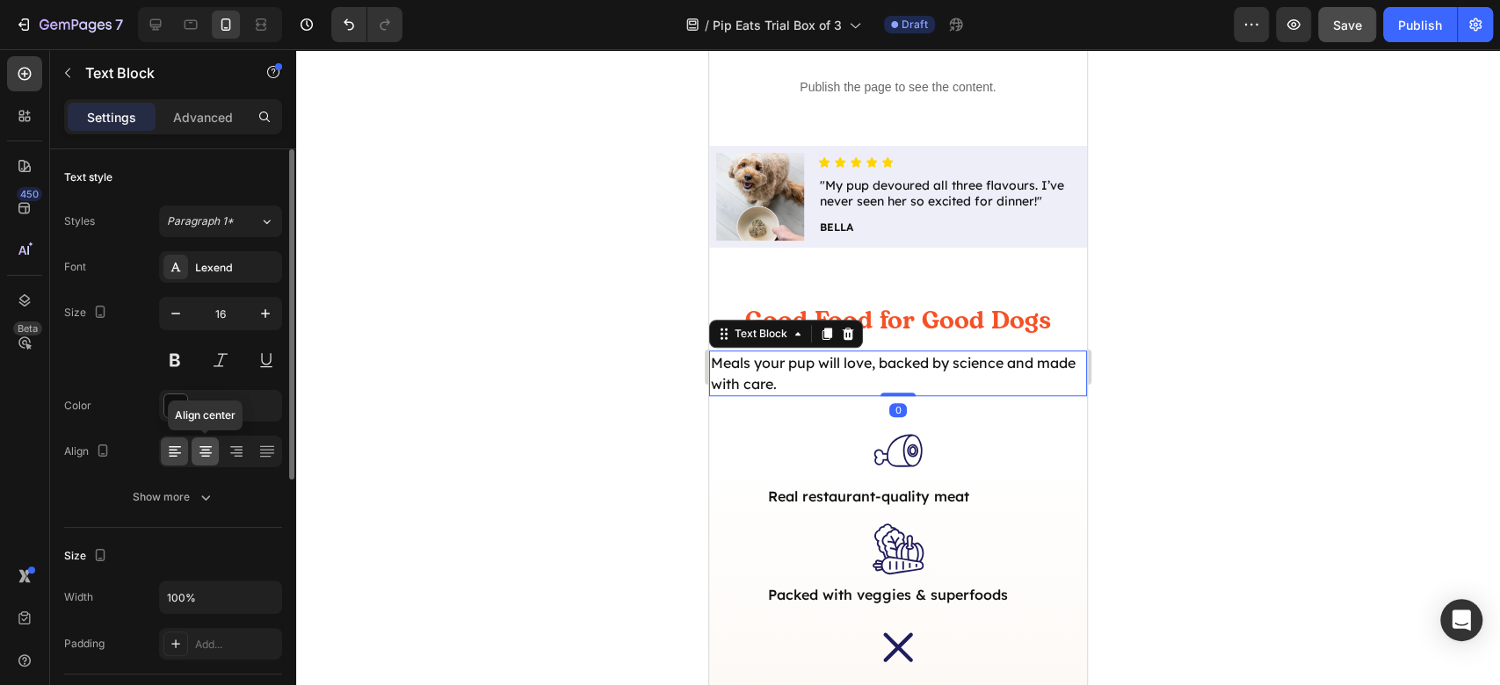
click at [211, 448] on icon at bounding box center [206, 452] width 18 height 18
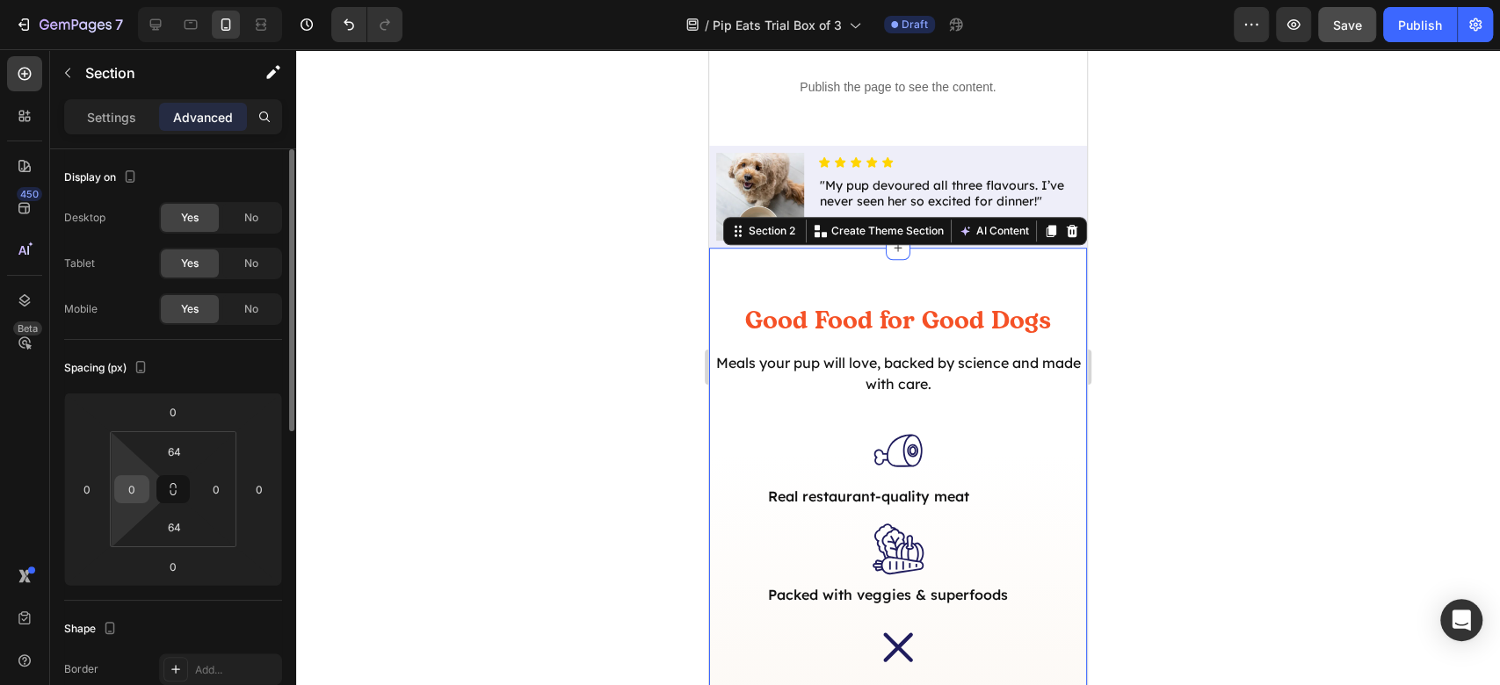
click at [137, 492] on input "0" at bounding box center [132, 489] width 26 height 26
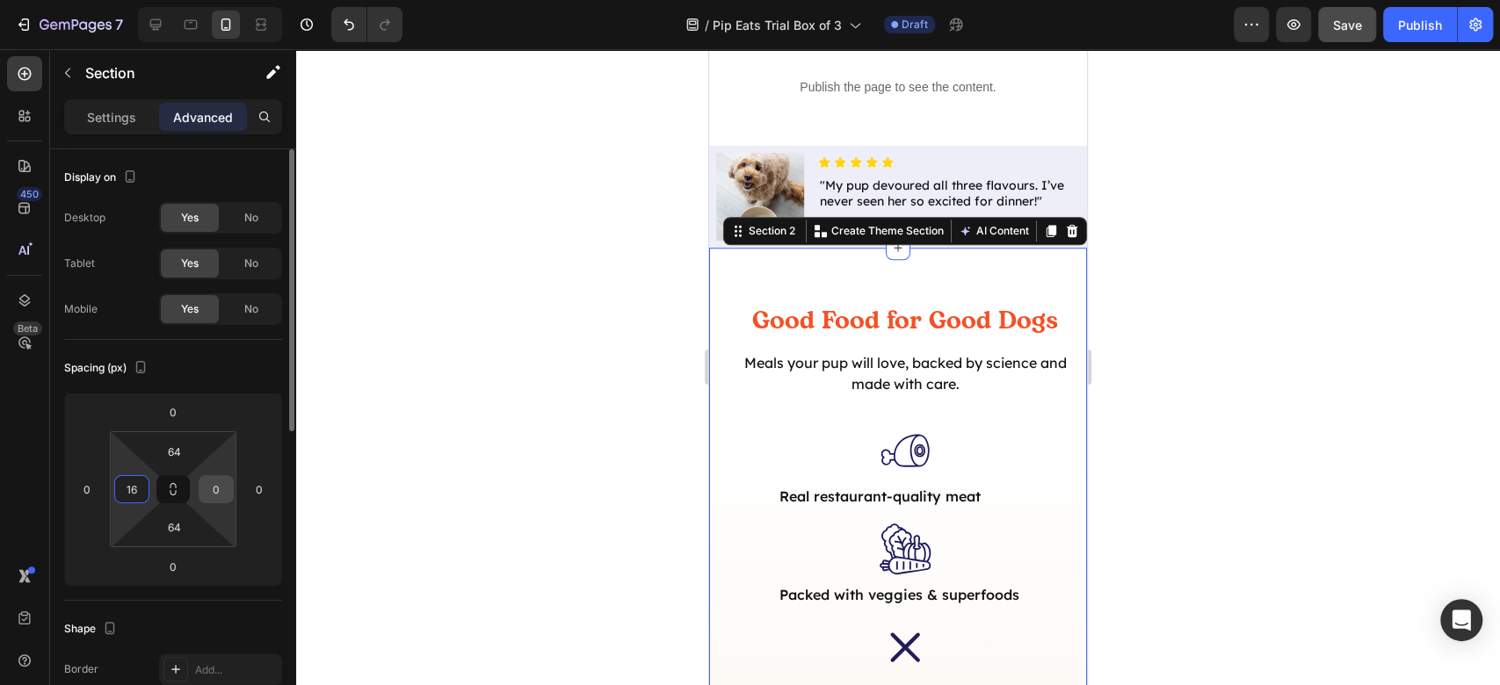
type input "16"
click at [205, 490] on input "0" at bounding box center [216, 489] width 26 height 26
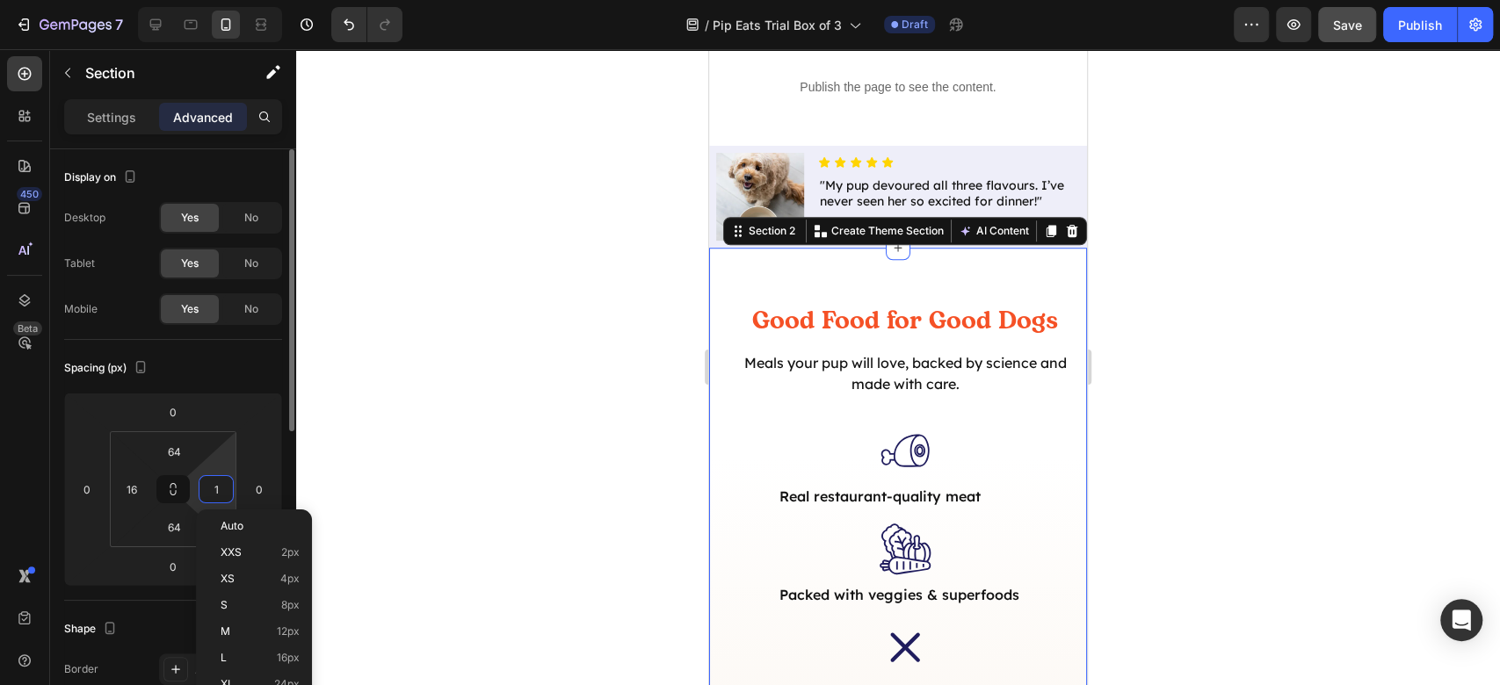
type input "16"
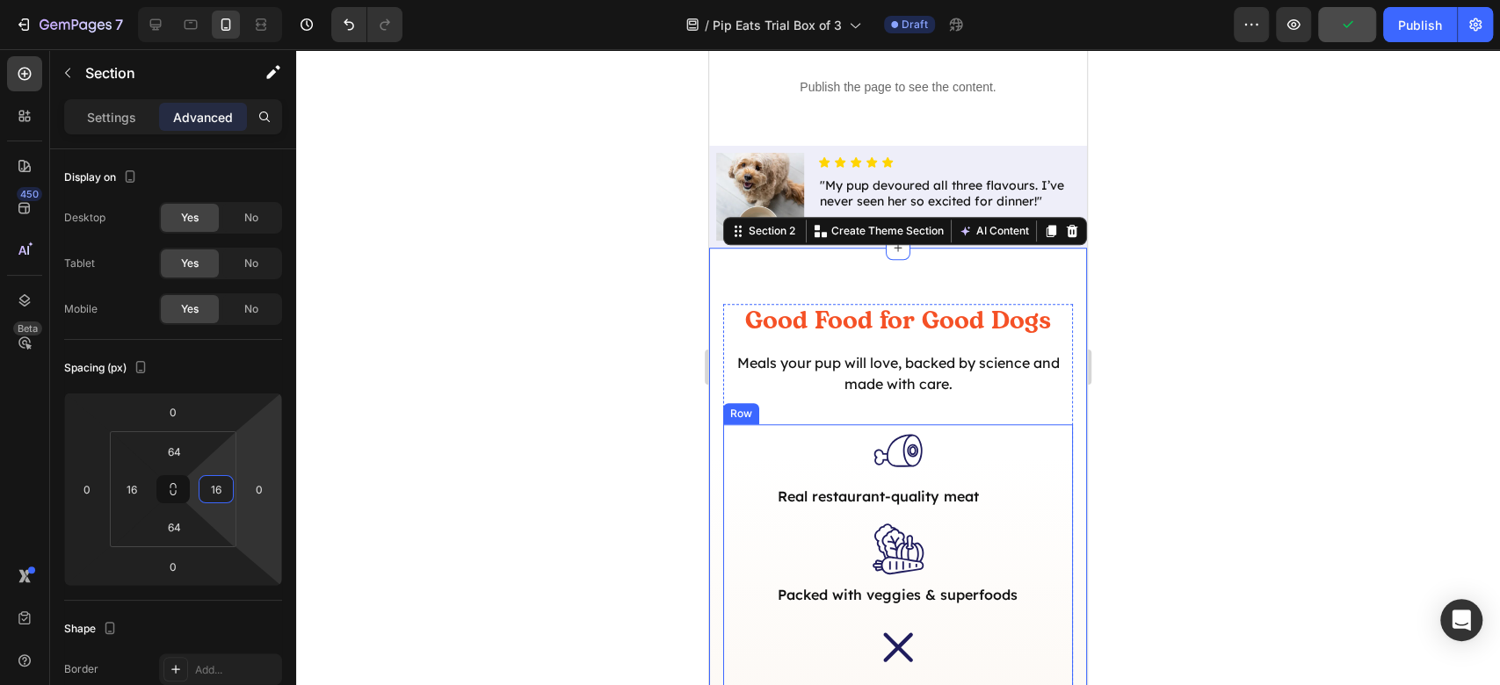
click at [821, 468] on div ".id581853017339331580 .st0 { fill: #201d5e; } Icon Real restaurant-quality meat…" at bounding box center [898, 466] width 350 height 84
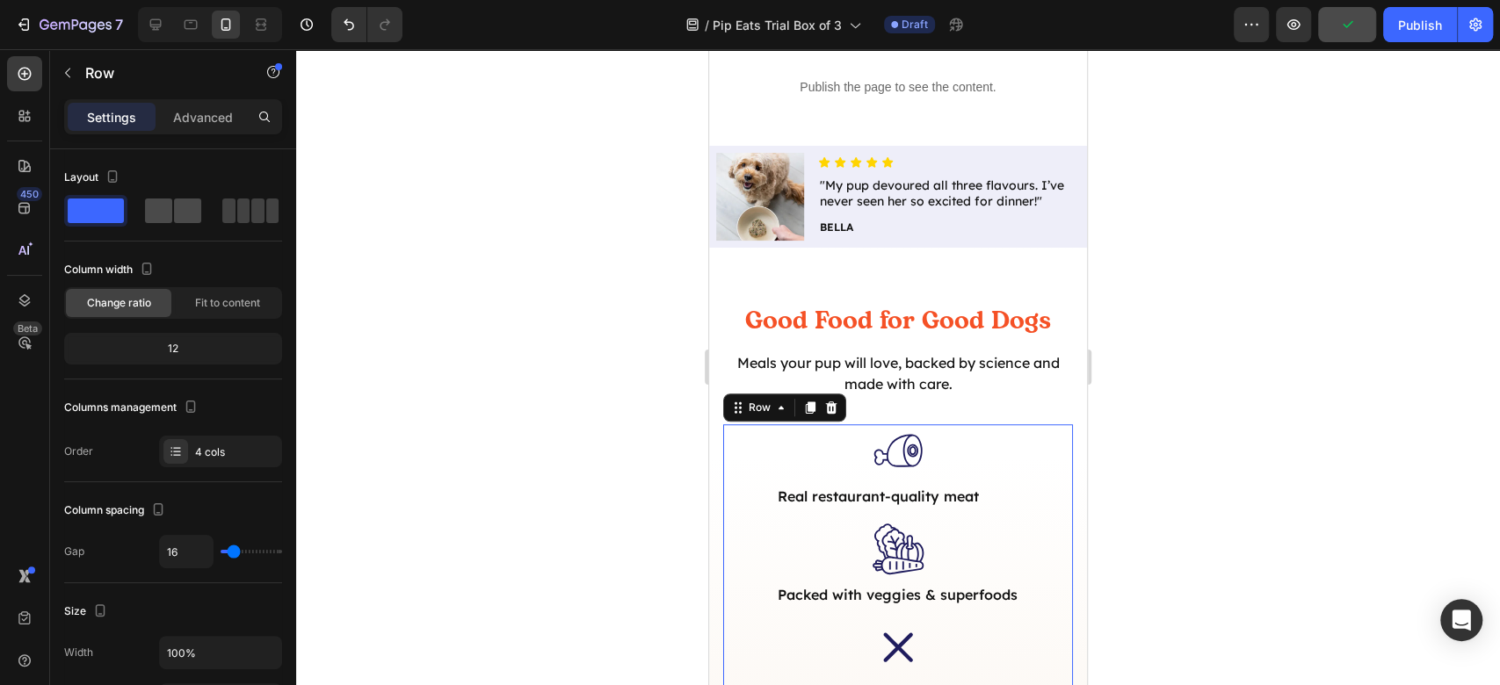
click at [161, 207] on span at bounding box center [158, 211] width 27 height 25
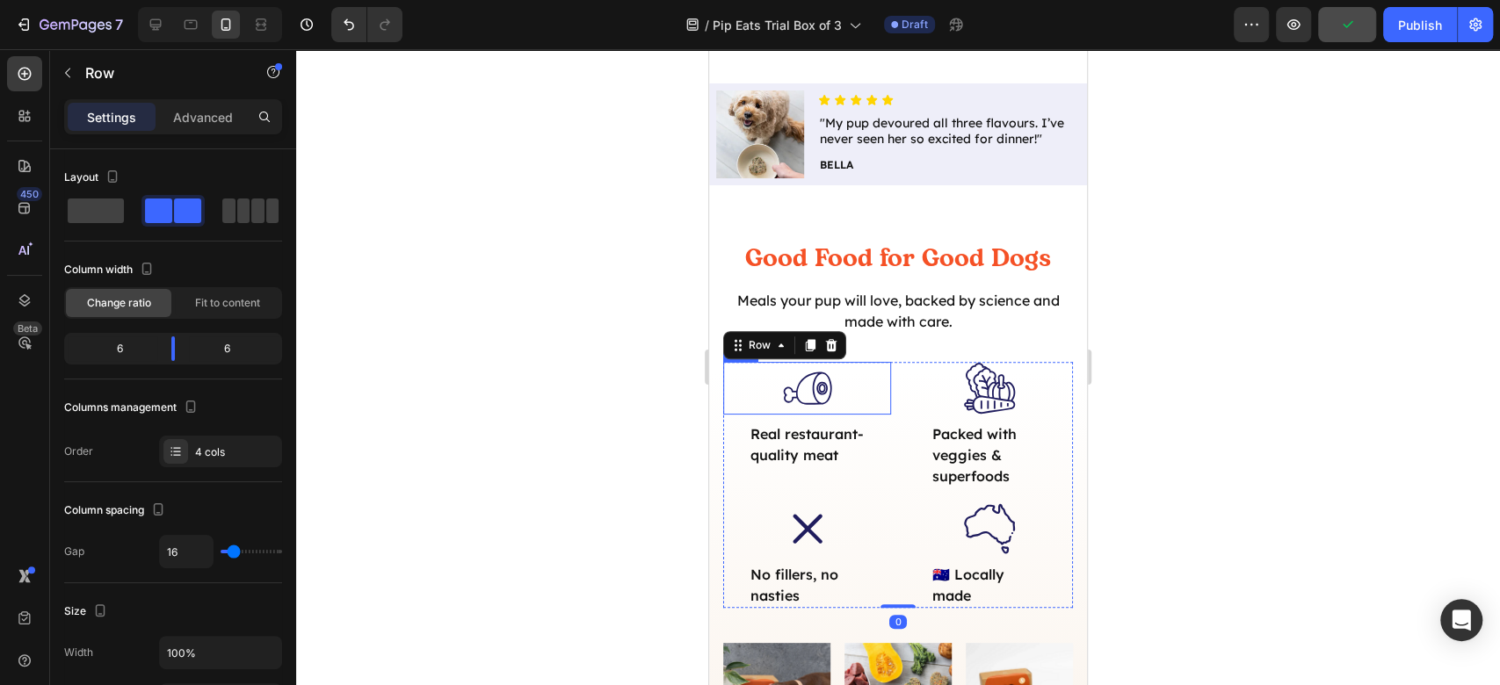
scroll to position [937, 0]
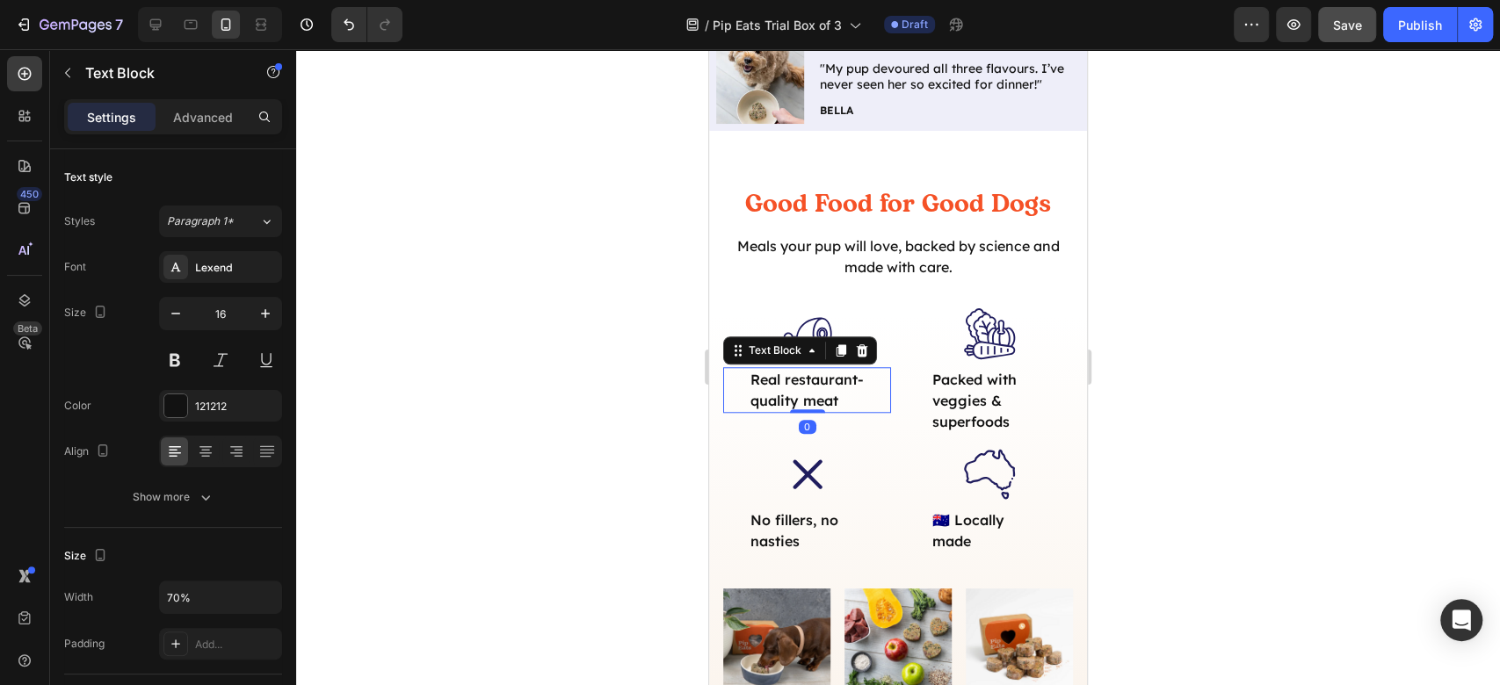
drag, startPoint x: 778, startPoint y: 381, endPoint x: 1338, endPoint y: 485, distance: 569.3
click at [778, 382] on p "Real restaurant-quality meat" at bounding box center [807, 390] width 114 height 42
click at [210, 453] on icon at bounding box center [206, 452] width 18 height 18
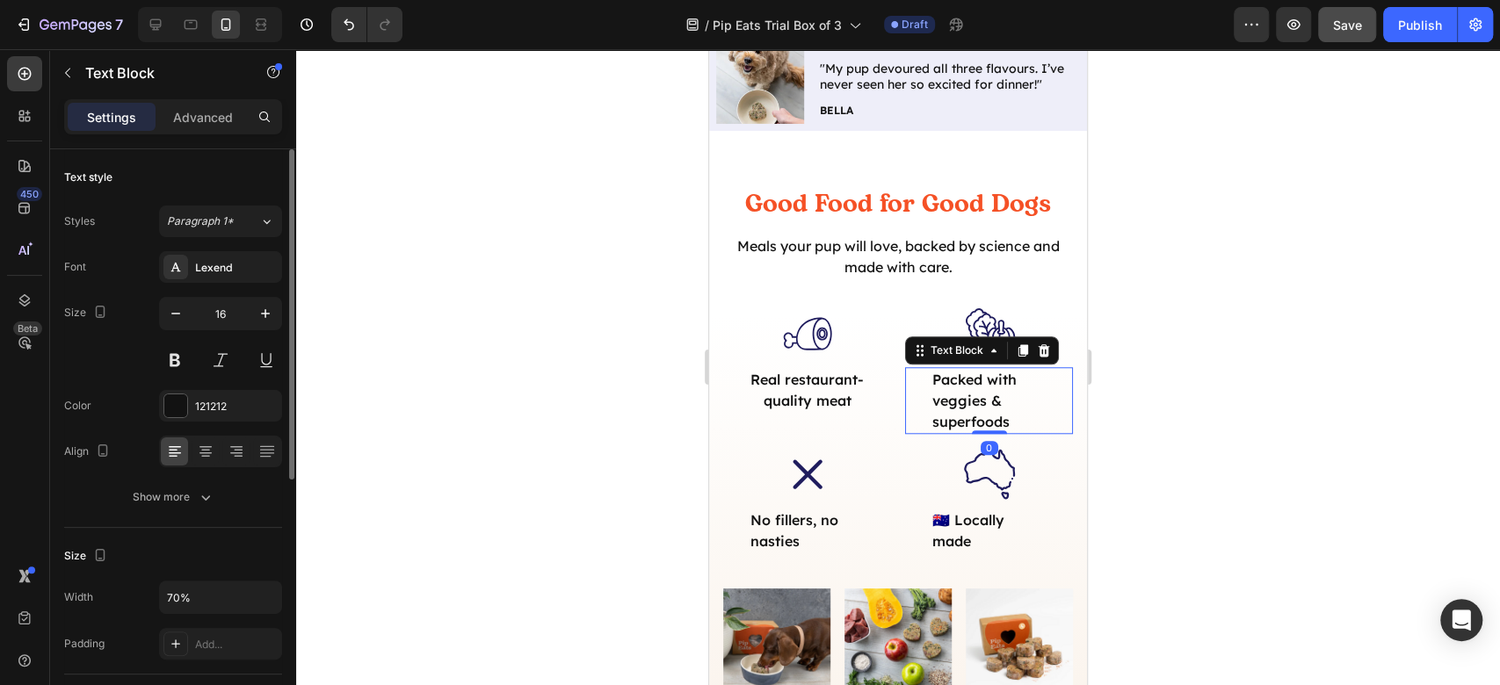
click at [997, 385] on p "Packed with veggies & superfoods" at bounding box center [989, 400] width 114 height 63
drag, startPoint x: 203, startPoint y: 444, endPoint x: 288, endPoint y: 453, distance: 85.8
click at [205, 444] on icon at bounding box center [206, 452] width 18 height 18
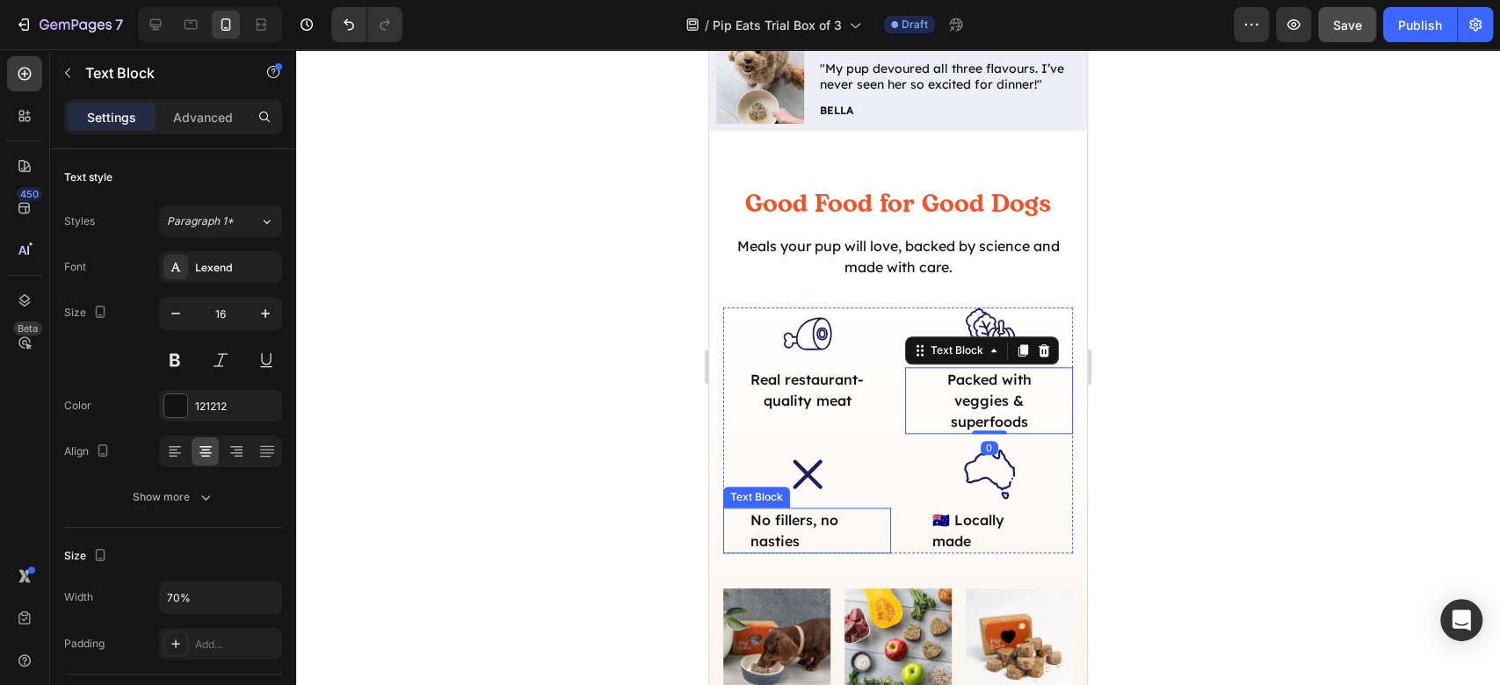
click at [785, 527] on p "No fillers, no nasties" at bounding box center [807, 531] width 114 height 42
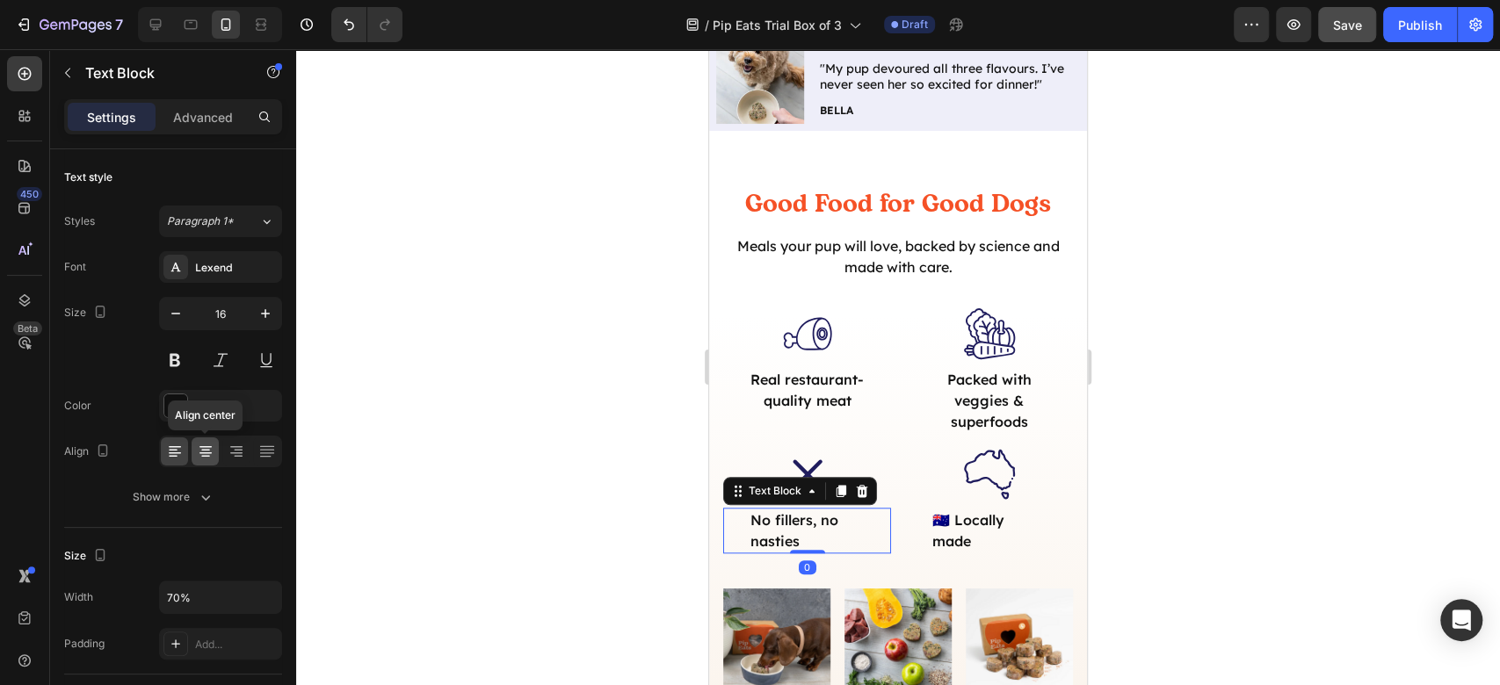
click at [207, 447] on icon at bounding box center [206, 452] width 18 height 18
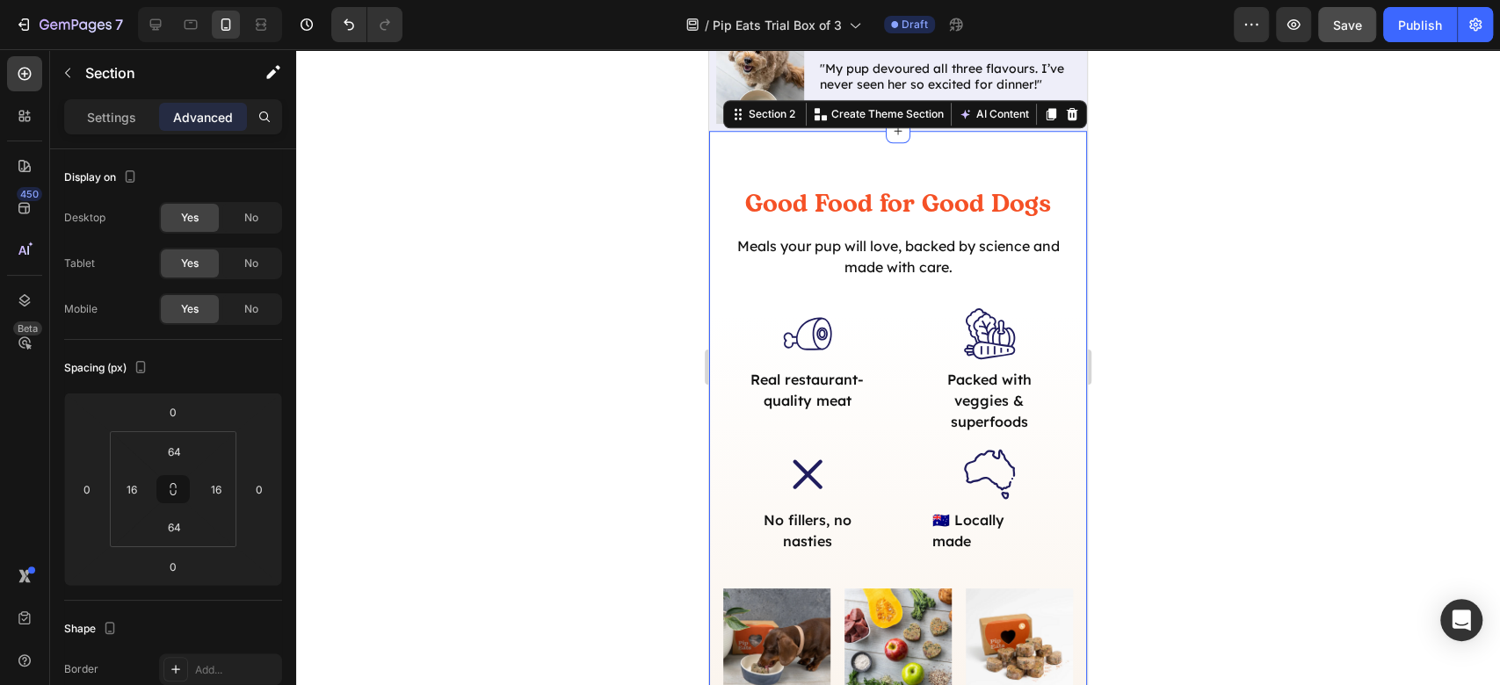
click at [968, 543] on div "Good Food for Good Dogs Heading Meals your pup will love, backed by science and…" at bounding box center [898, 646] width 350 height 919
click at [123, 113] on p "Settings" at bounding box center [111, 117] width 49 height 18
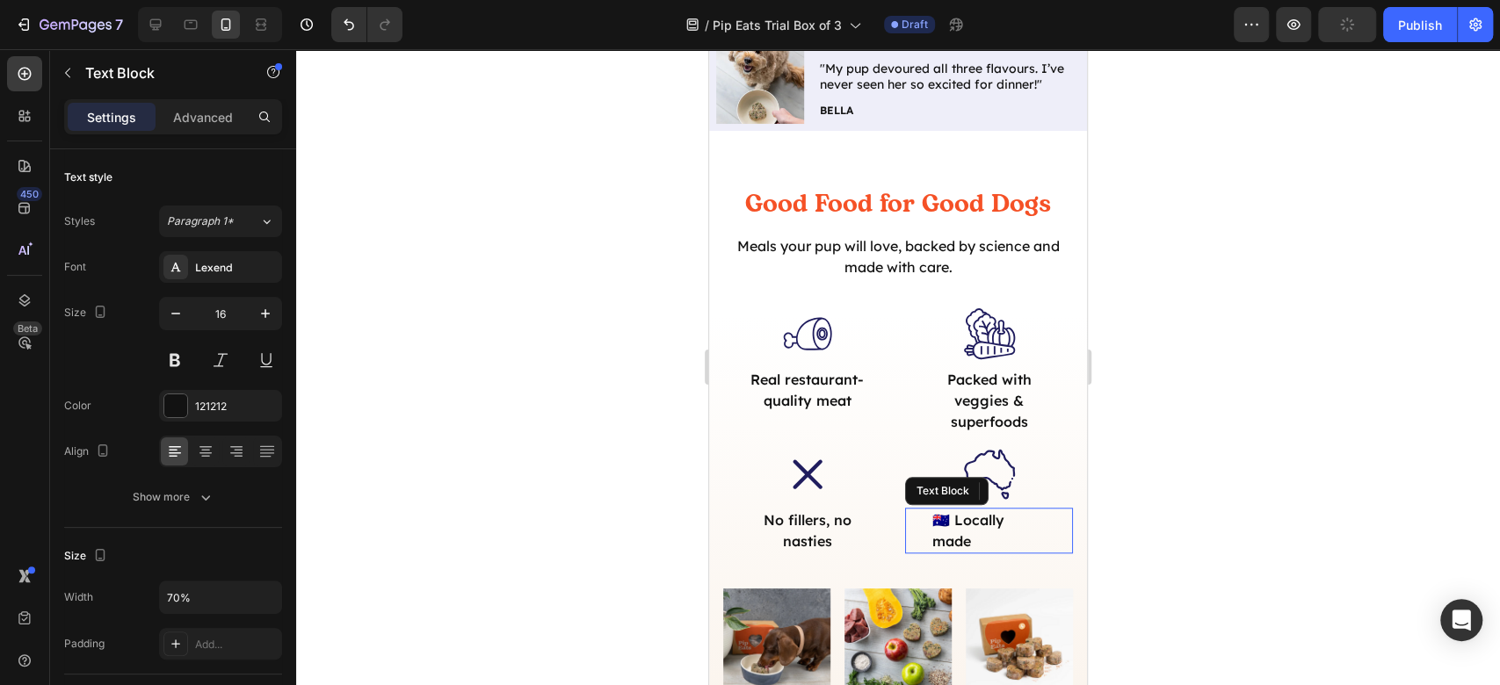
click at [967, 524] on p "🇦🇺 Locally made" at bounding box center [989, 531] width 114 height 42
click at [205, 447] on icon at bounding box center [206, 452] width 18 height 18
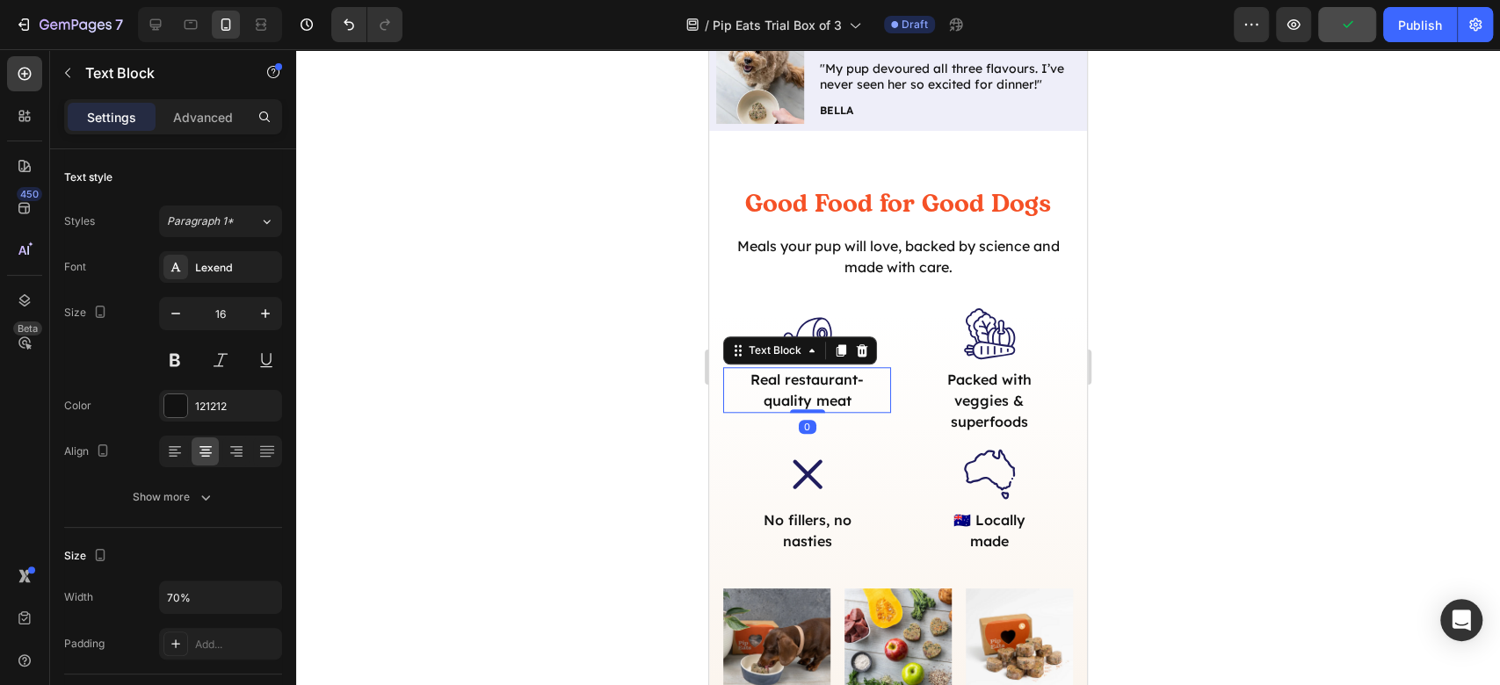
click at [752, 394] on p "Real restaurant-quality meat" at bounding box center [807, 390] width 114 height 42
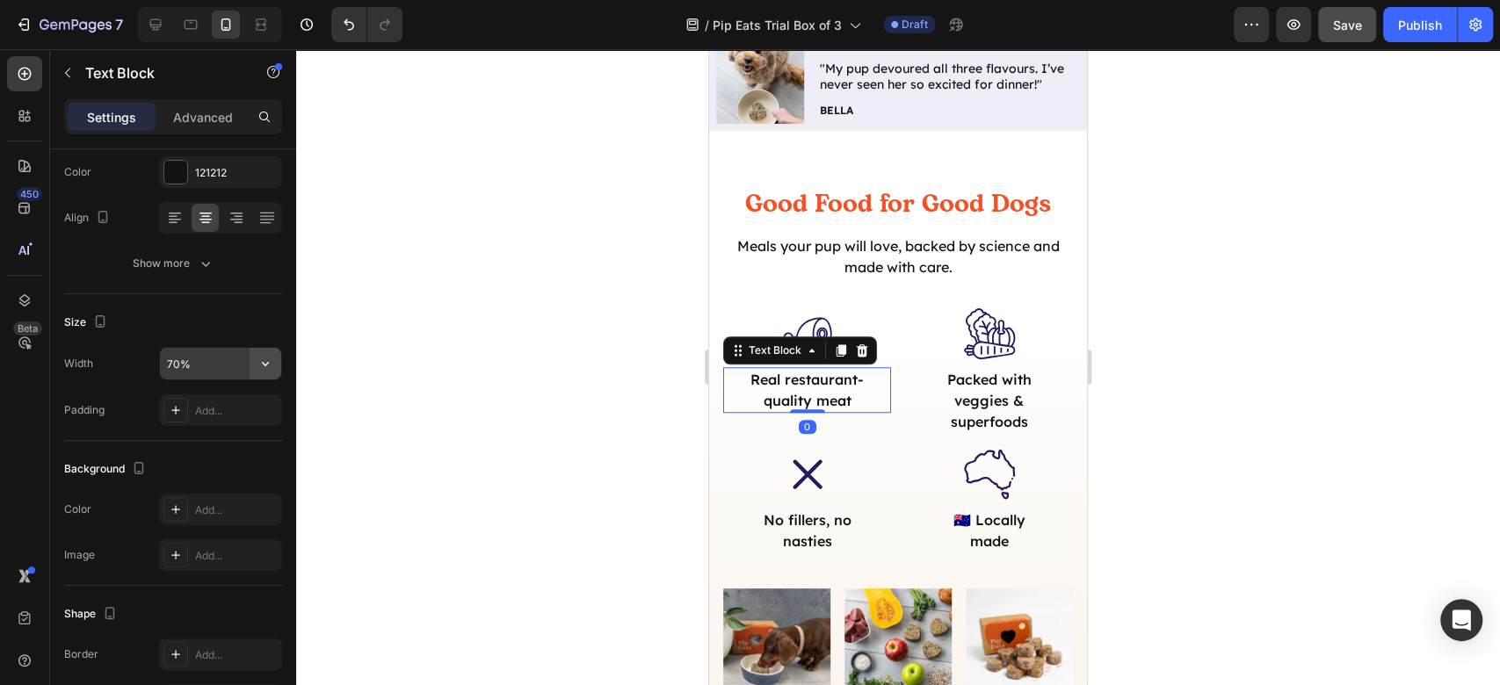
click at [267, 363] on icon "button" at bounding box center [266, 364] width 18 height 18
type input "90%"
click at [1232, 427] on div at bounding box center [898, 367] width 1204 height 636
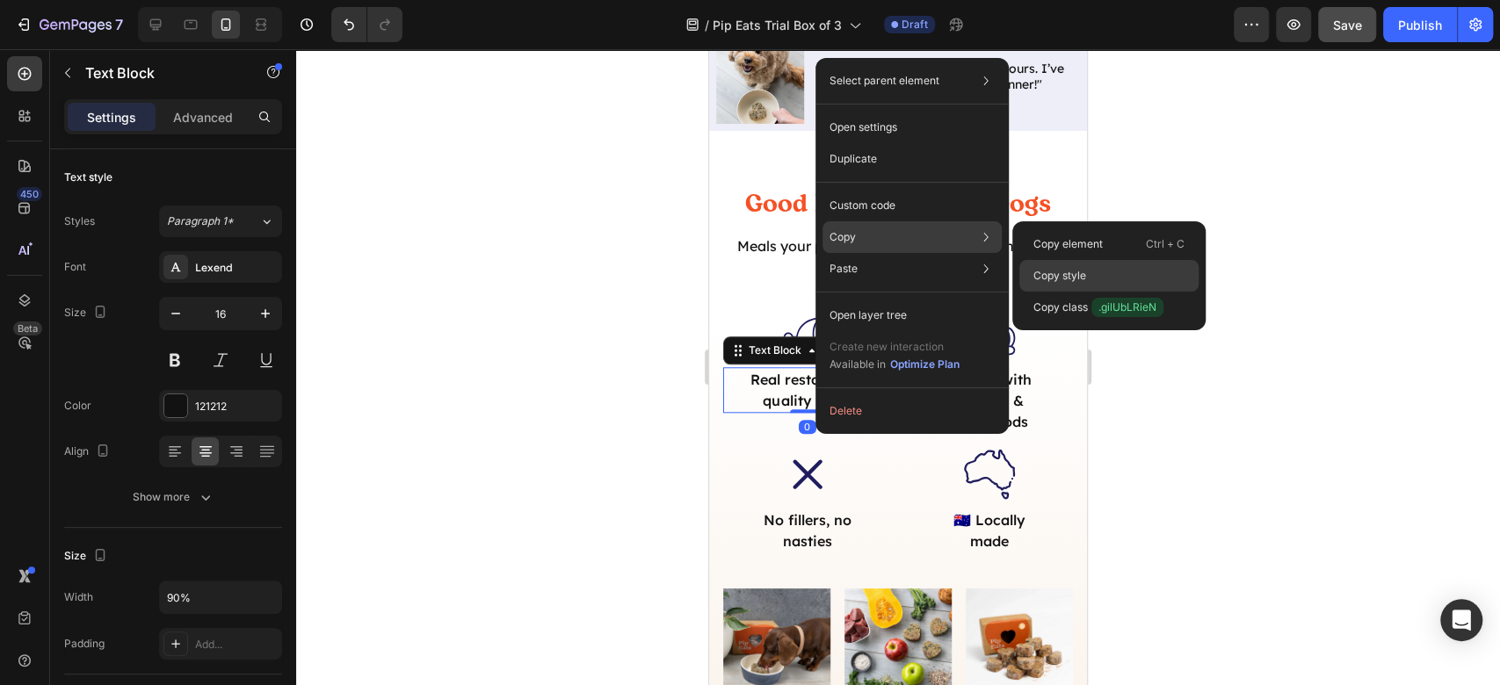
drag, startPoint x: 1055, startPoint y: 265, endPoint x: 296, endPoint y: 337, distance: 762.7
click at [1055, 292] on div "Copy style" at bounding box center [1108, 308] width 179 height 32
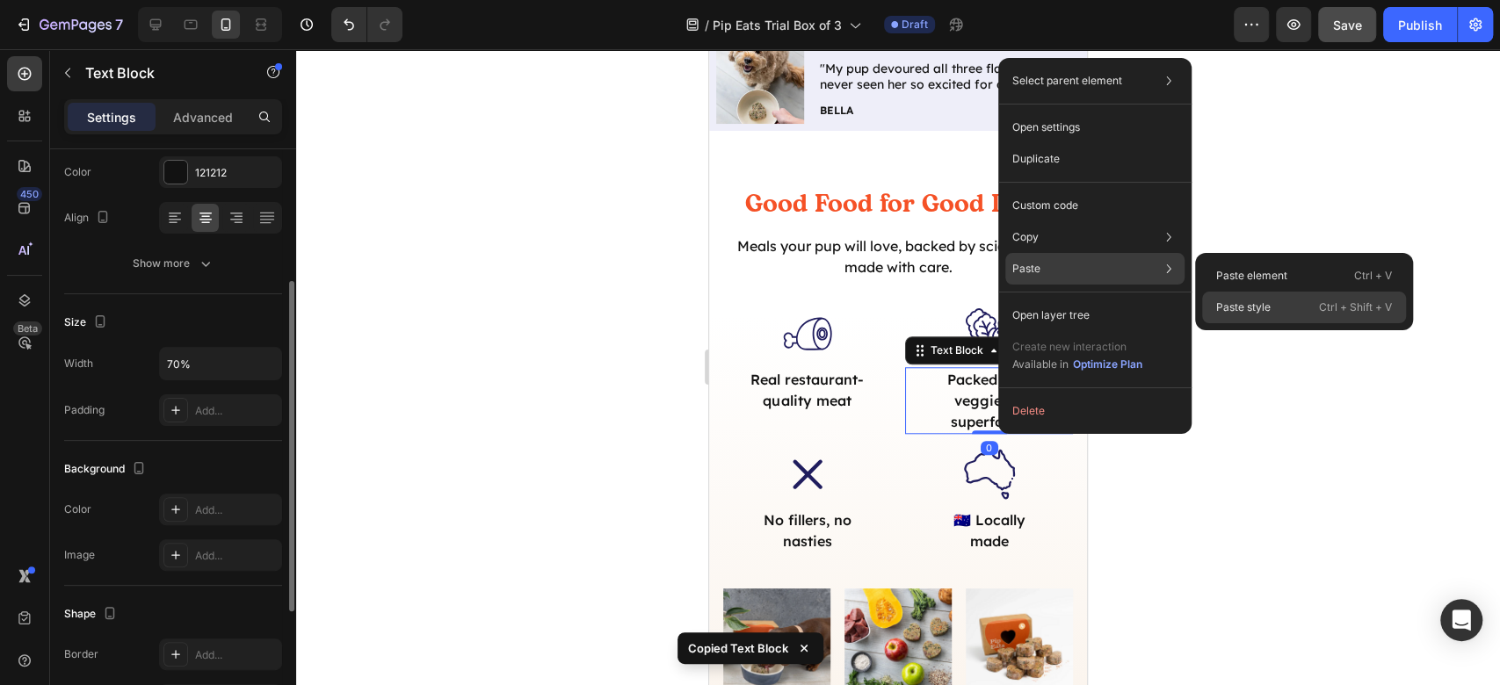
click at [1290, 308] on div "Paste style Ctrl + Shift + V" at bounding box center [1304, 308] width 204 height 32
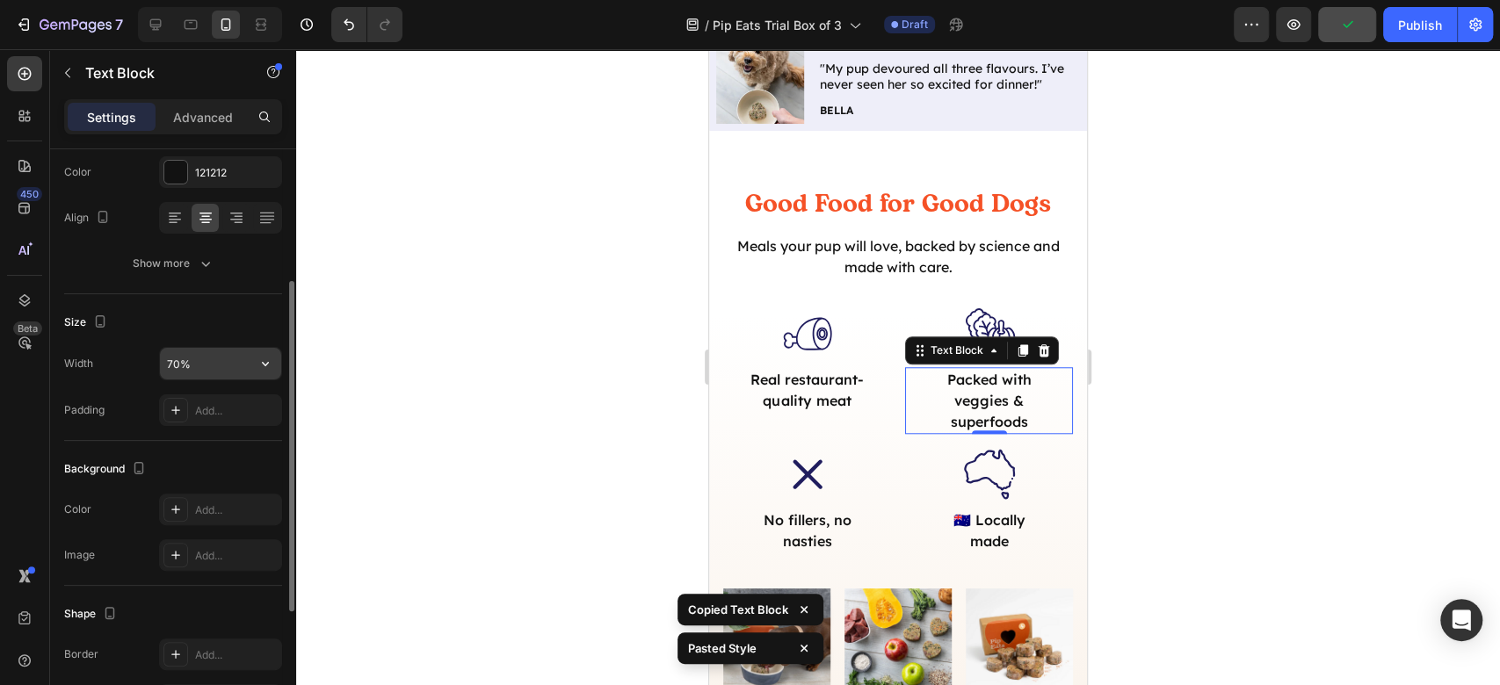
click at [171, 356] on input "70%" at bounding box center [220, 364] width 121 height 32
type input "90%"
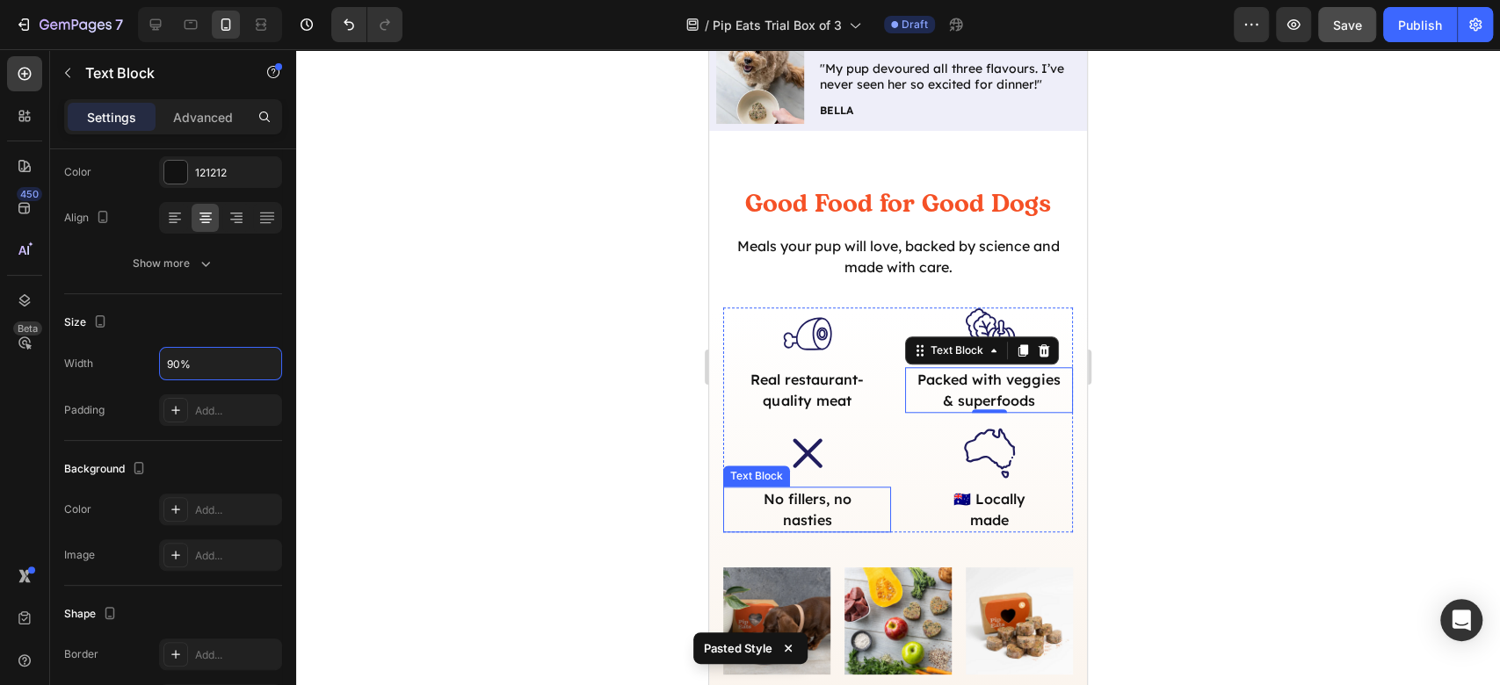
click at [799, 510] on p "No fillers, no nasties" at bounding box center [807, 510] width 114 height 42
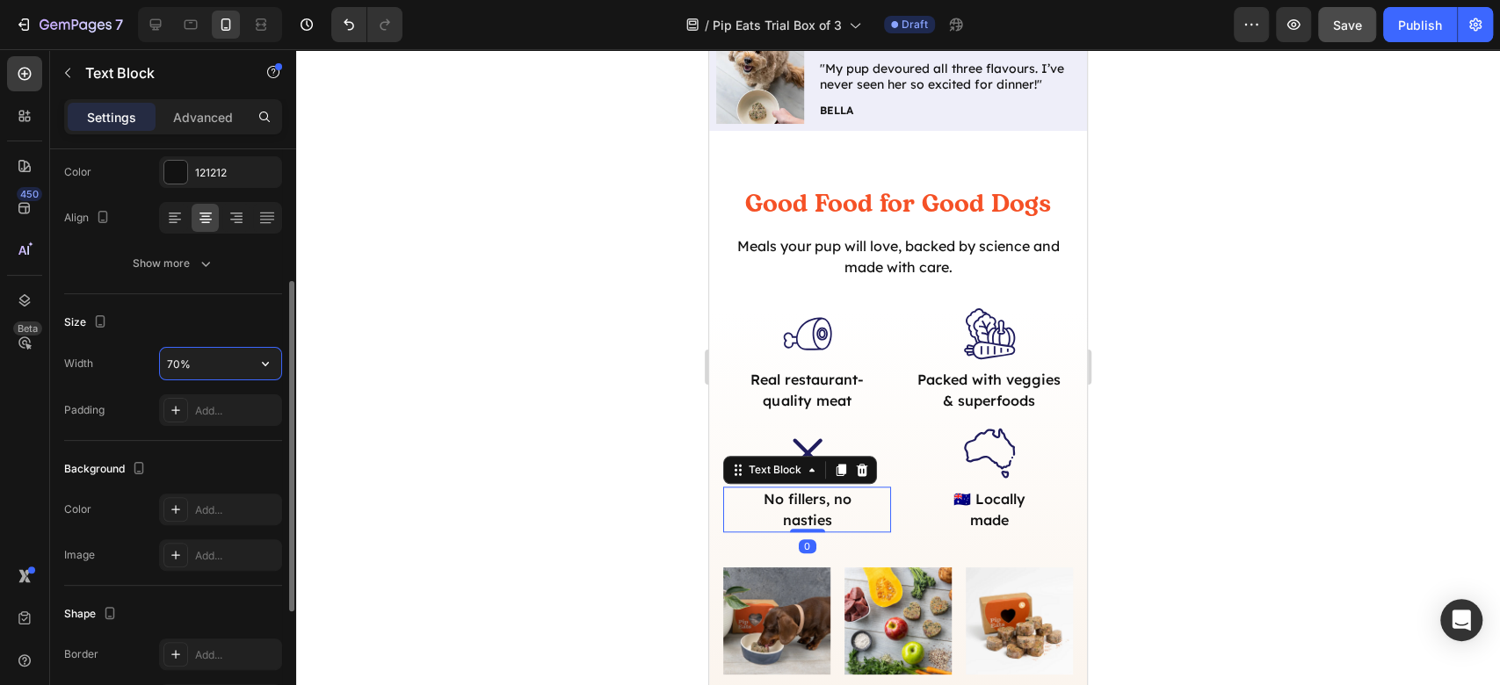
click at [169, 353] on input "70%" at bounding box center [220, 364] width 121 height 32
type input "90%"
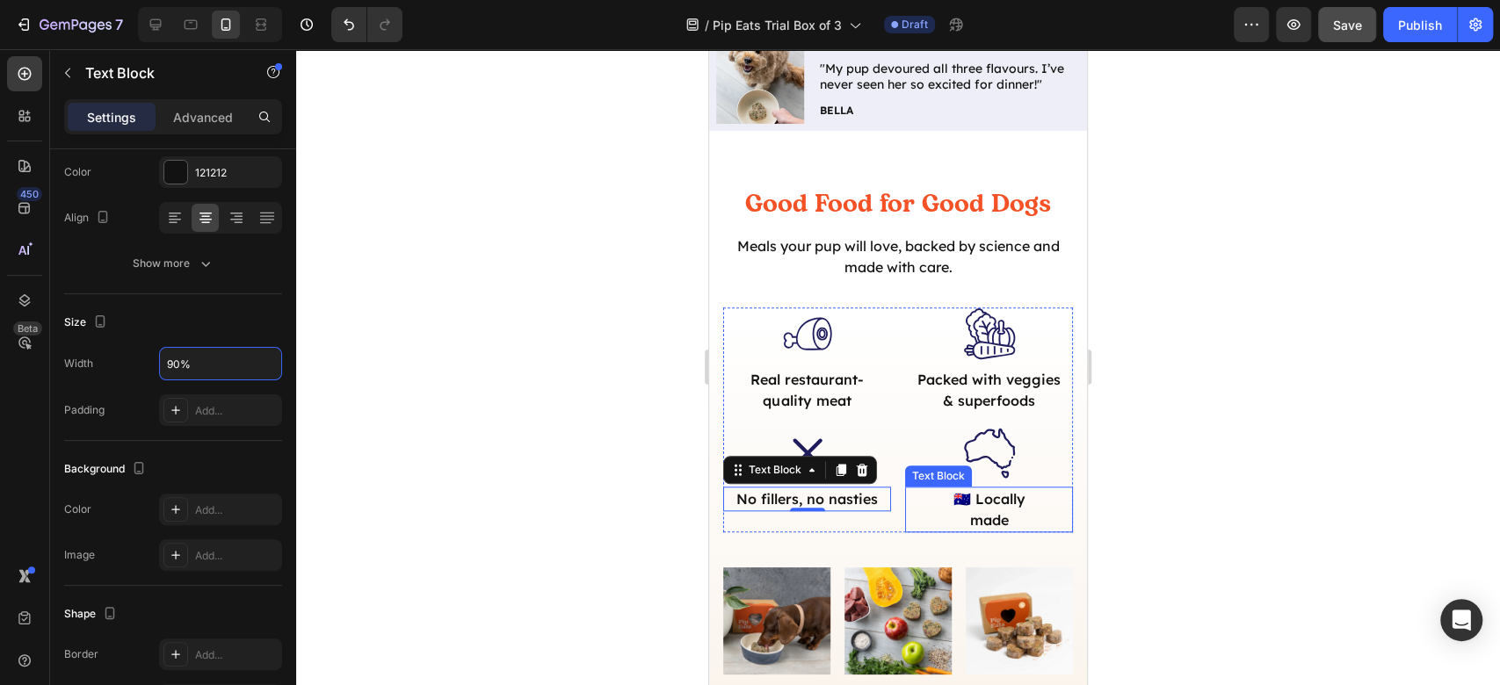
click at [999, 524] on p "🇦🇺 Locally made" at bounding box center [989, 510] width 114 height 42
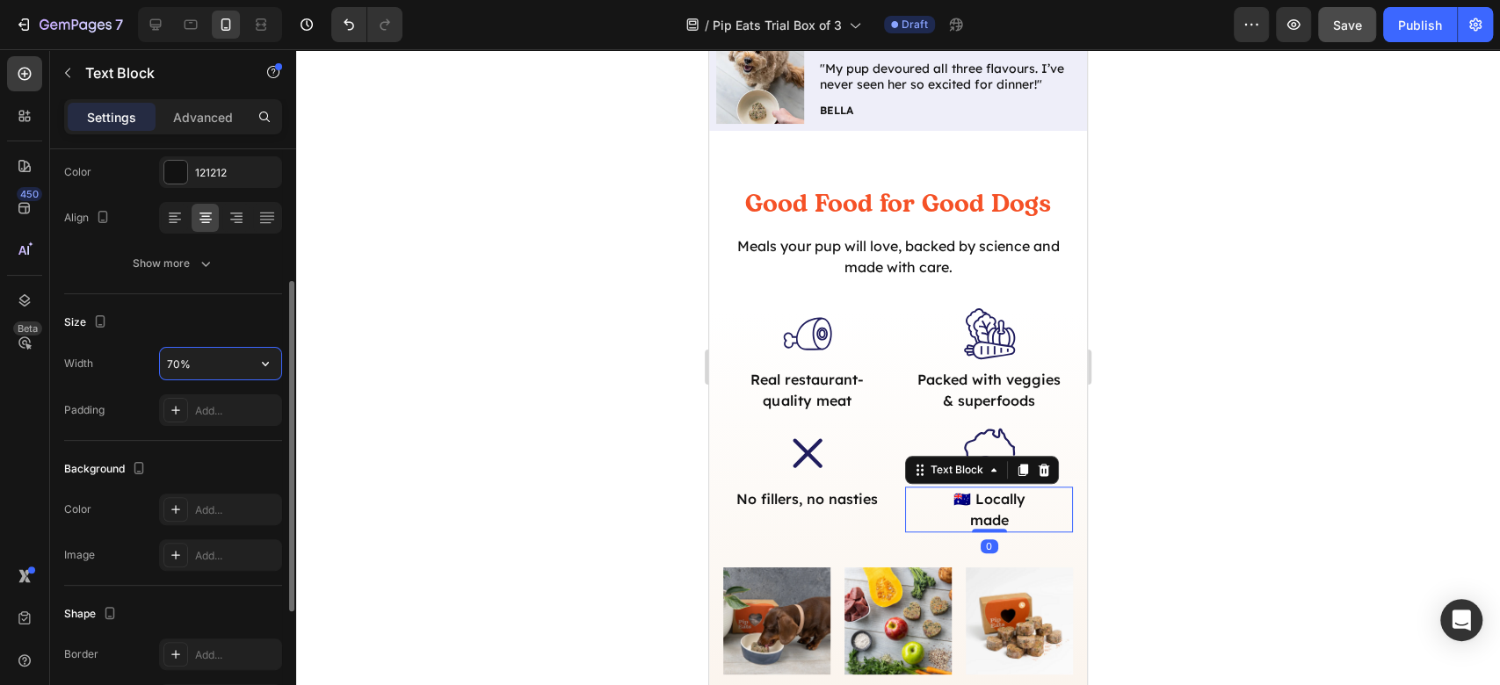
click at [169, 355] on input "70%" at bounding box center [220, 364] width 121 height 32
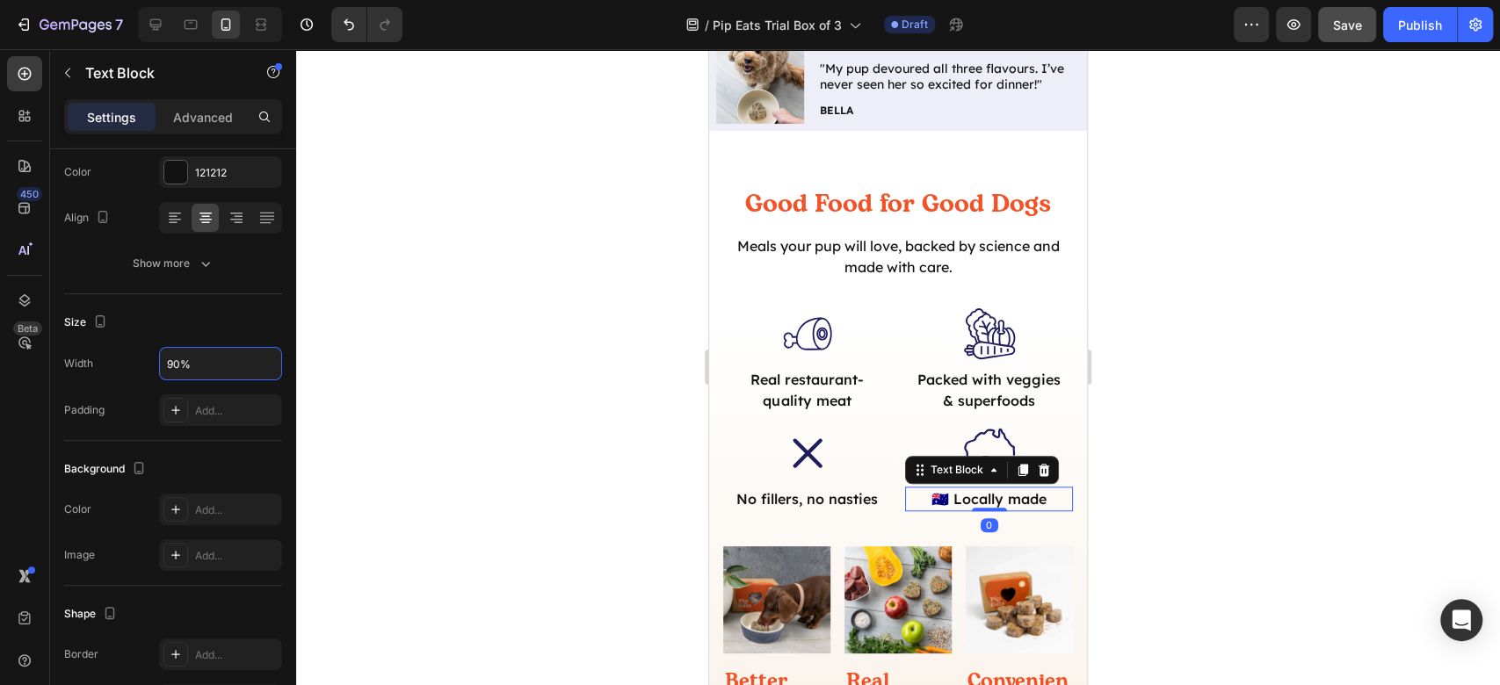
type input "90%"
click at [1098, 441] on div at bounding box center [898, 367] width 1204 height 636
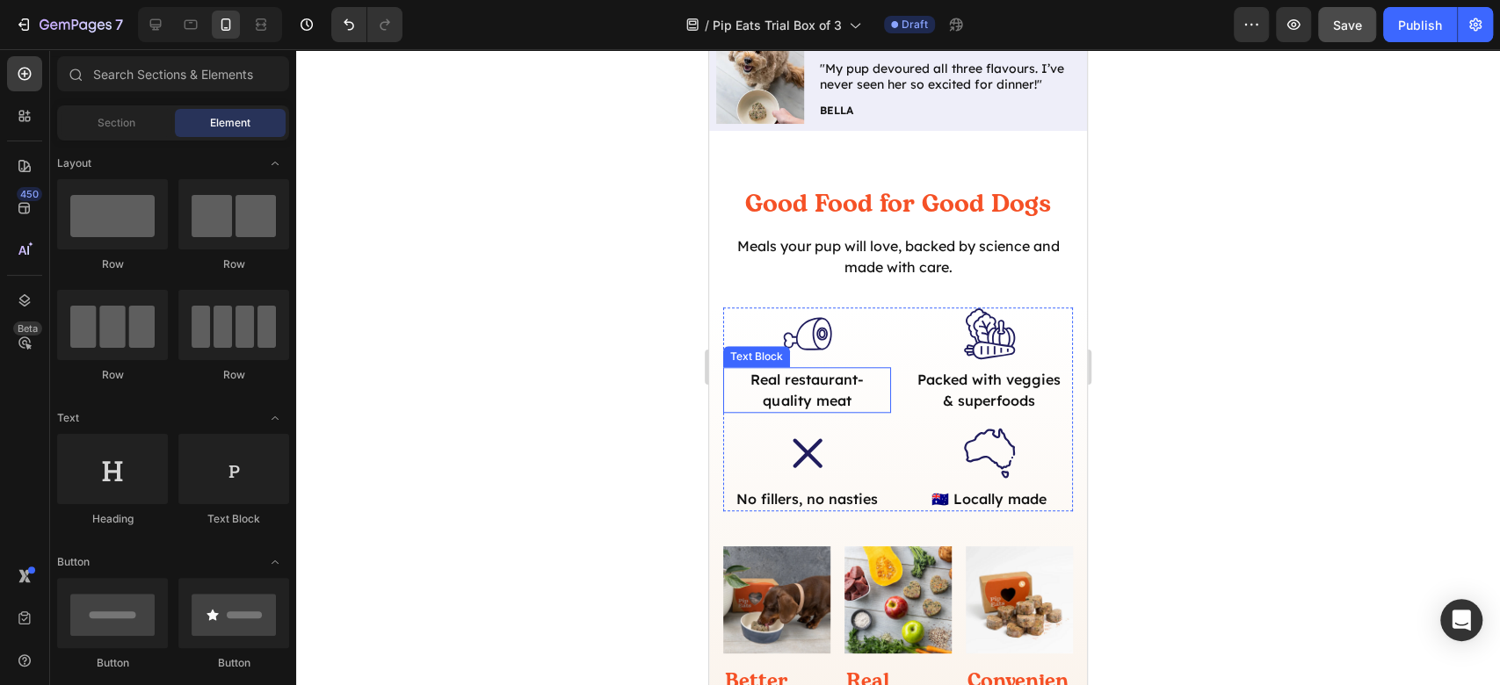
click at [810, 382] on p "Real restaurant-quality meat" at bounding box center [808, 390] width 148 height 42
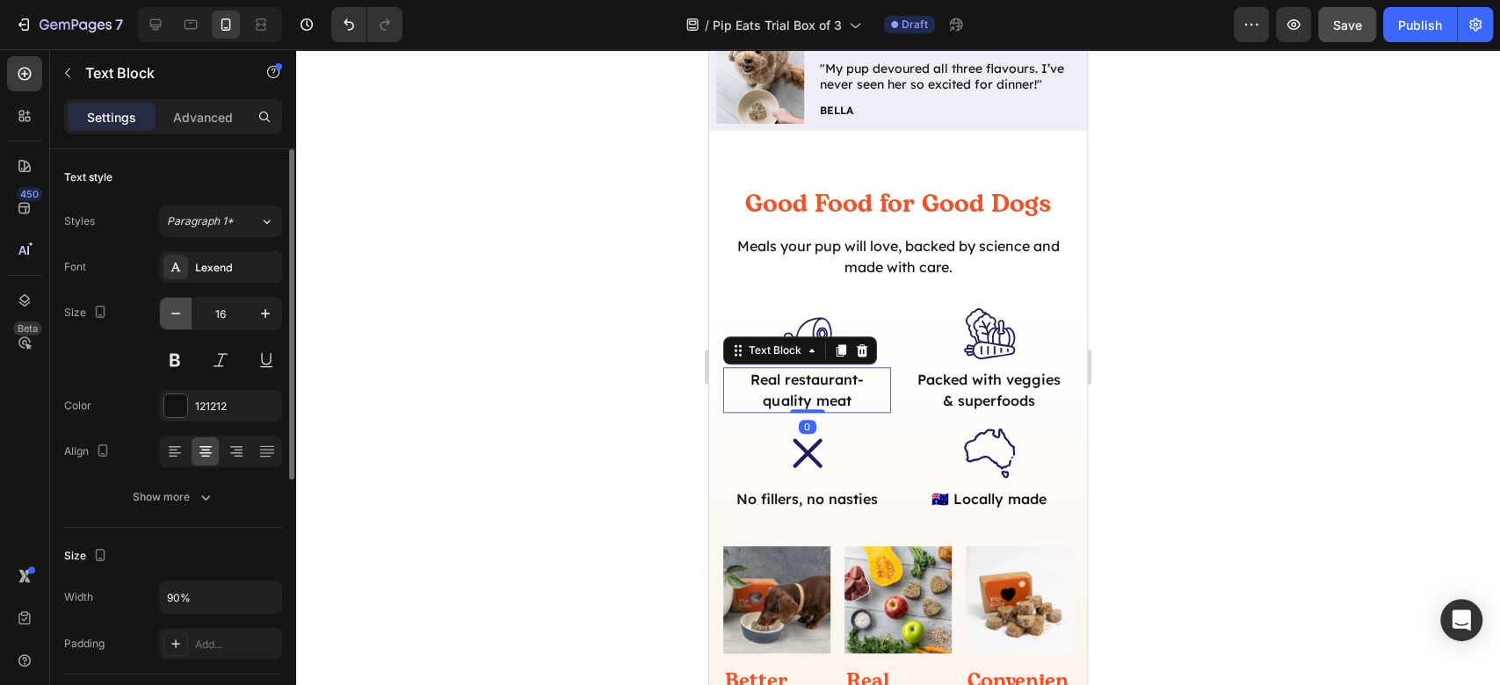
click at [174, 315] on icon "button" at bounding box center [176, 314] width 18 height 18
type input "14"
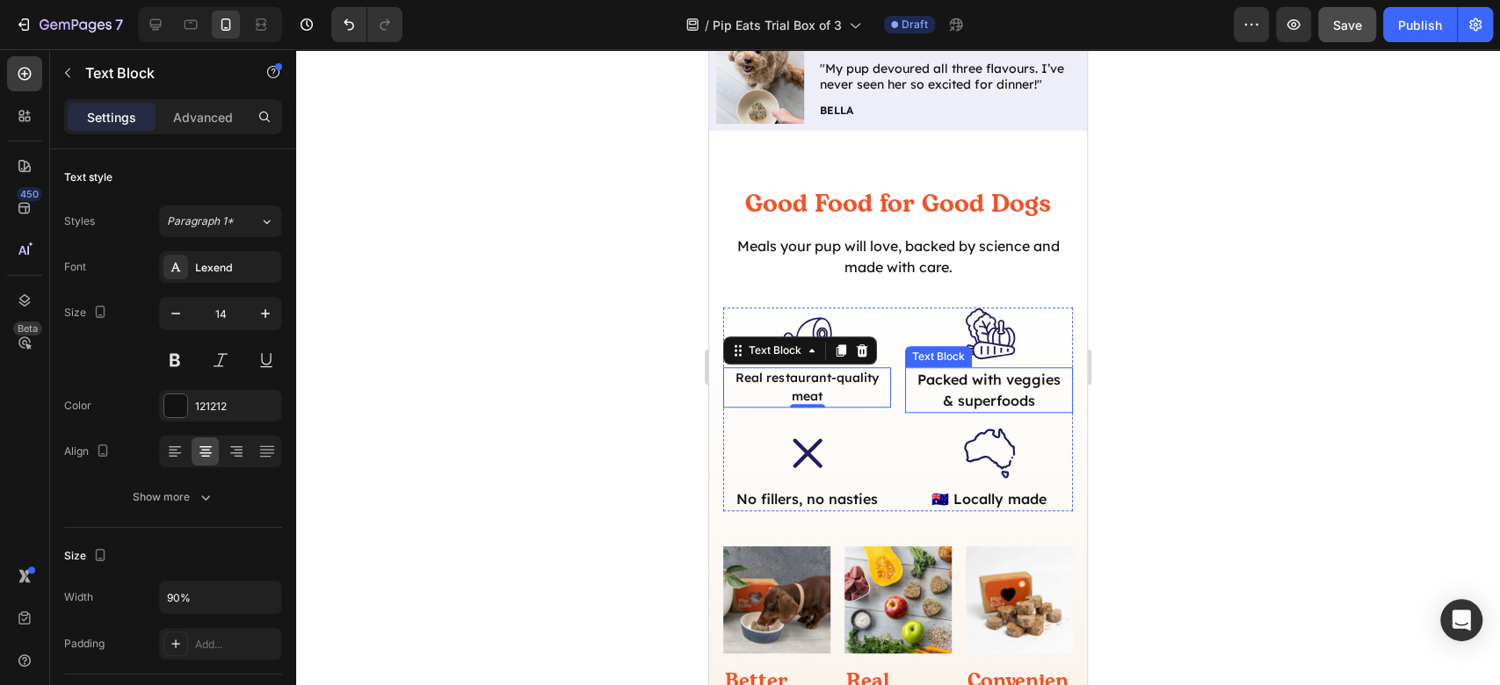
click at [975, 402] on p "Packed with veggies & superfoods" at bounding box center [990, 390] width 148 height 42
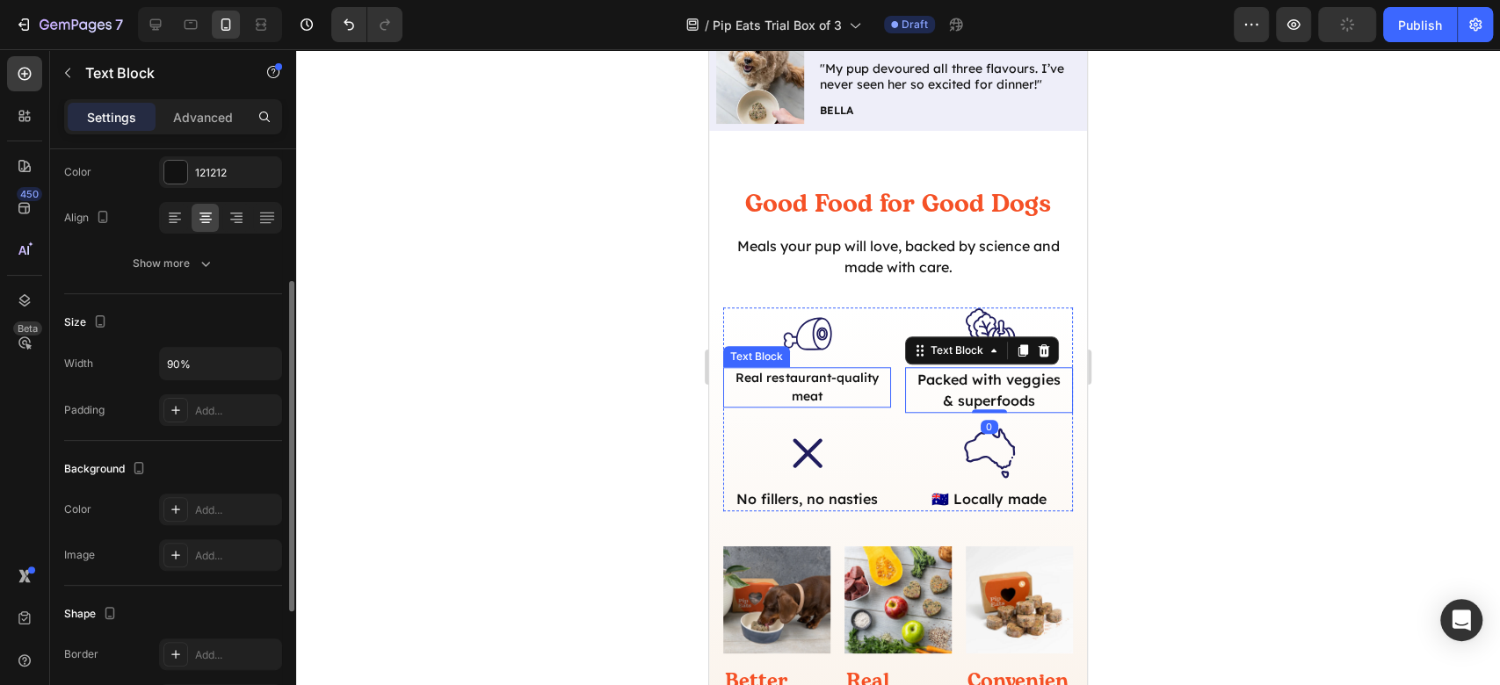
scroll to position [0, 0]
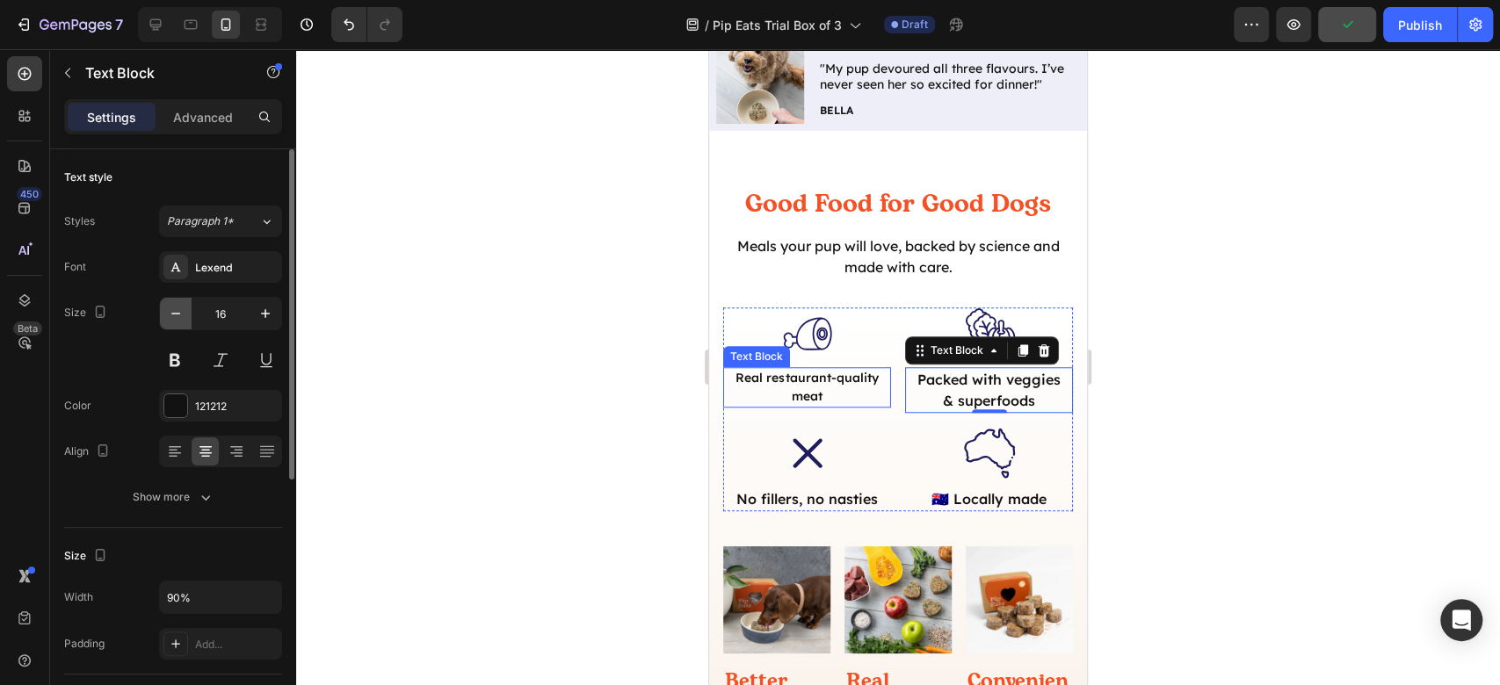
click at [170, 309] on icon "button" at bounding box center [176, 314] width 18 height 18
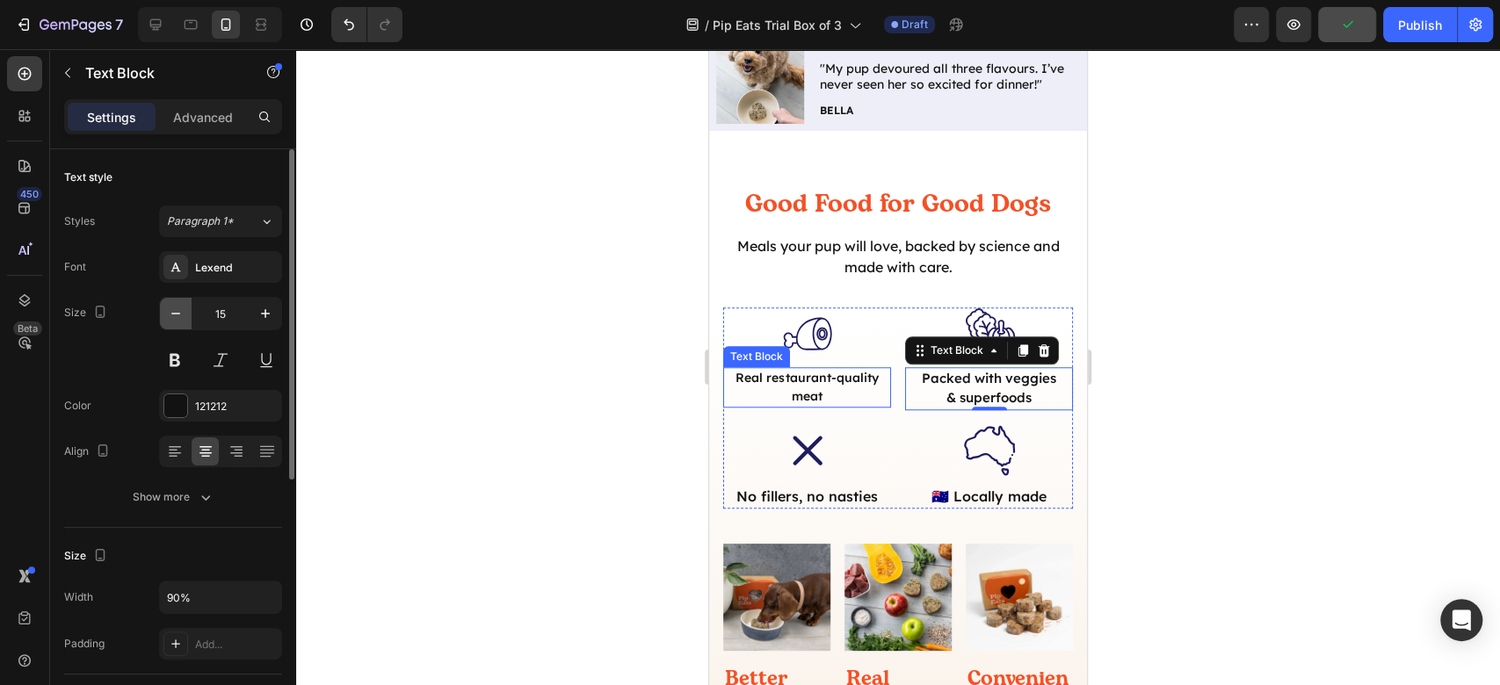
click at [170, 308] on icon "button" at bounding box center [176, 314] width 18 height 18
type input "14"
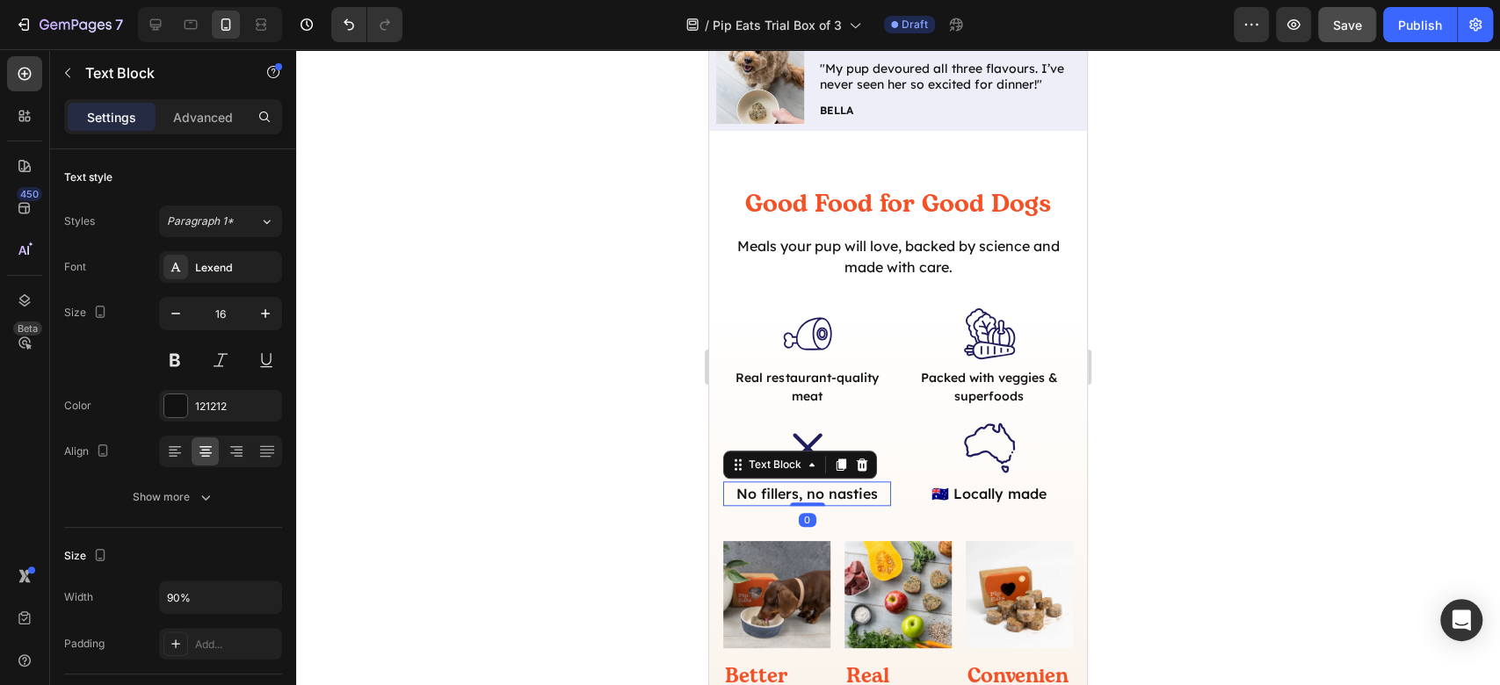
drag, startPoint x: 810, startPoint y: 476, endPoint x: 1125, endPoint y: 431, distance: 317.9
click at [810, 483] on p "No fillers, no nasties" at bounding box center [808, 493] width 148 height 21
click at [181, 305] on icon "button" at bounding box center [176, 314] width 18 height 18
click at [180, 307] on icon "button" at bounding box center [176, 314] width 18 height 18
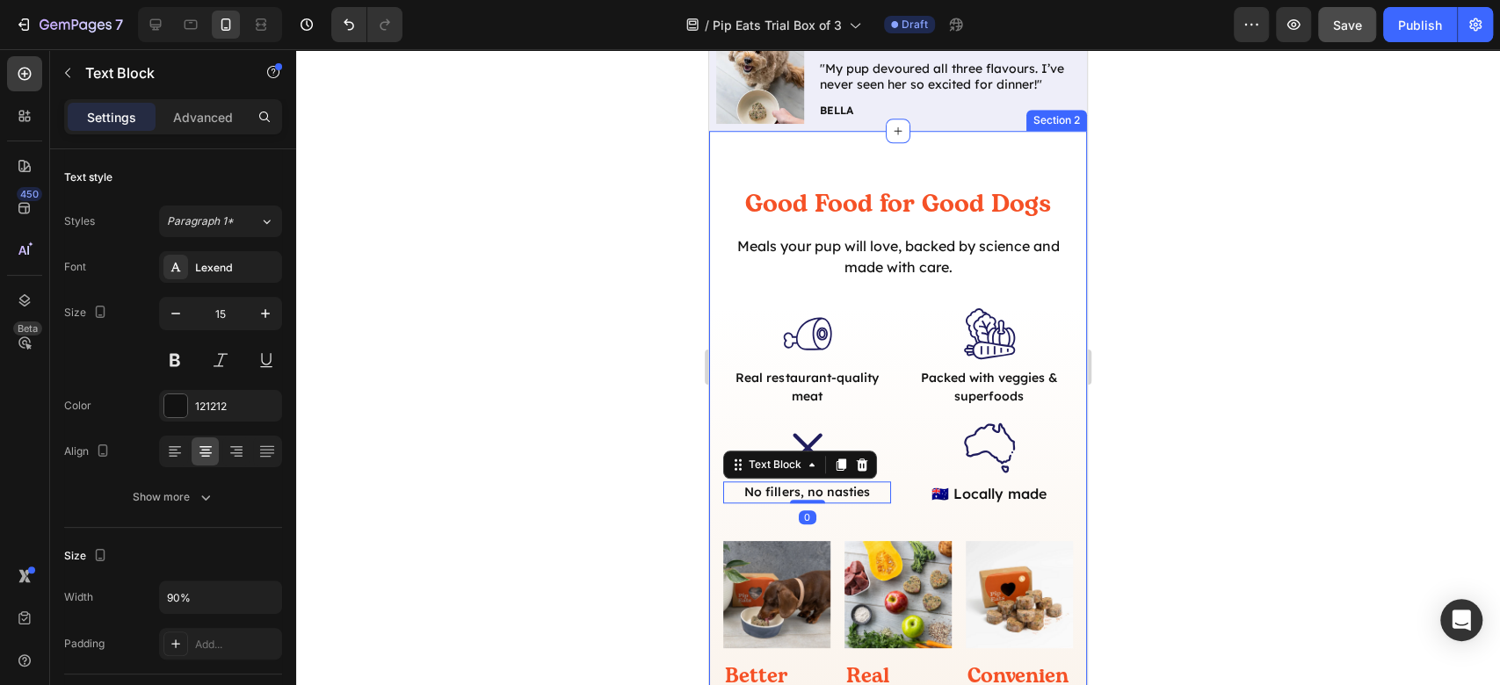
type input "14"
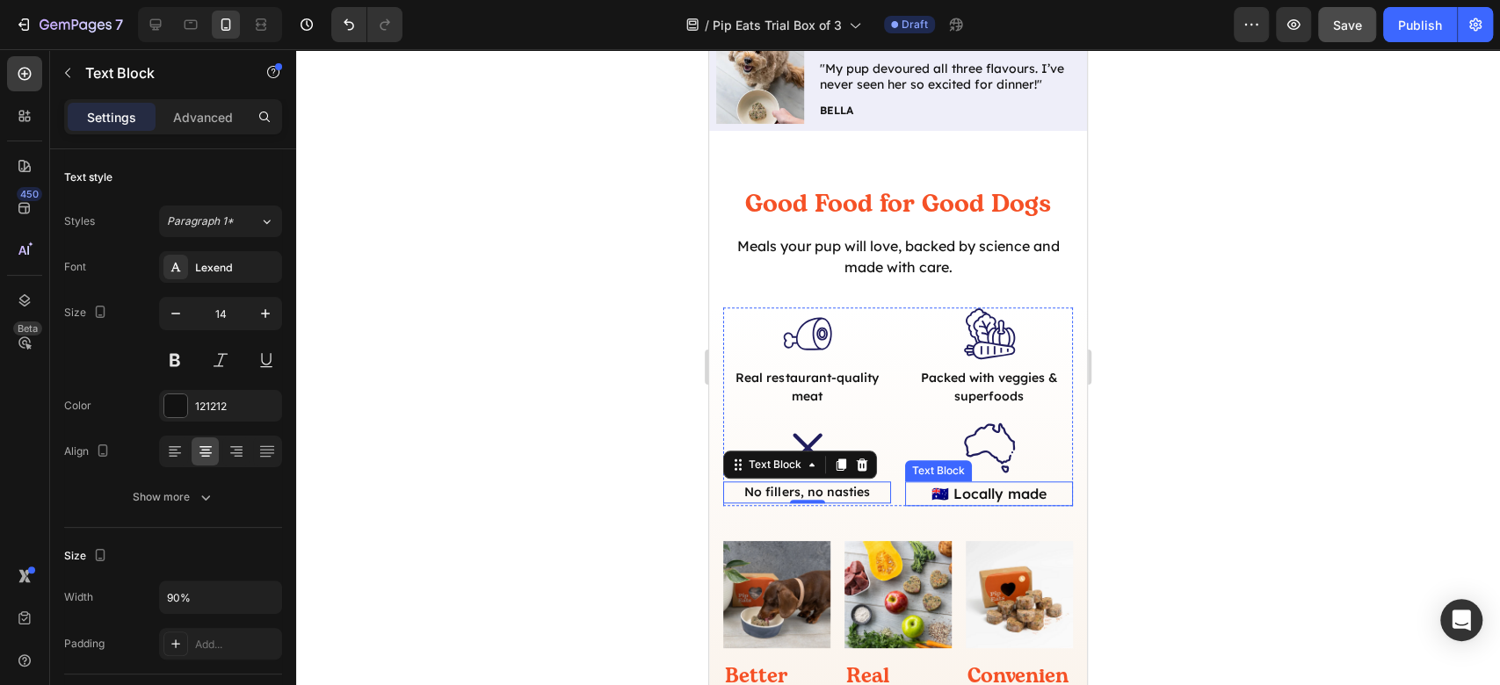
click at [990, 483] on p "🇦🇺 Locally made" at bounding box center [990, 493] width 148 height 21
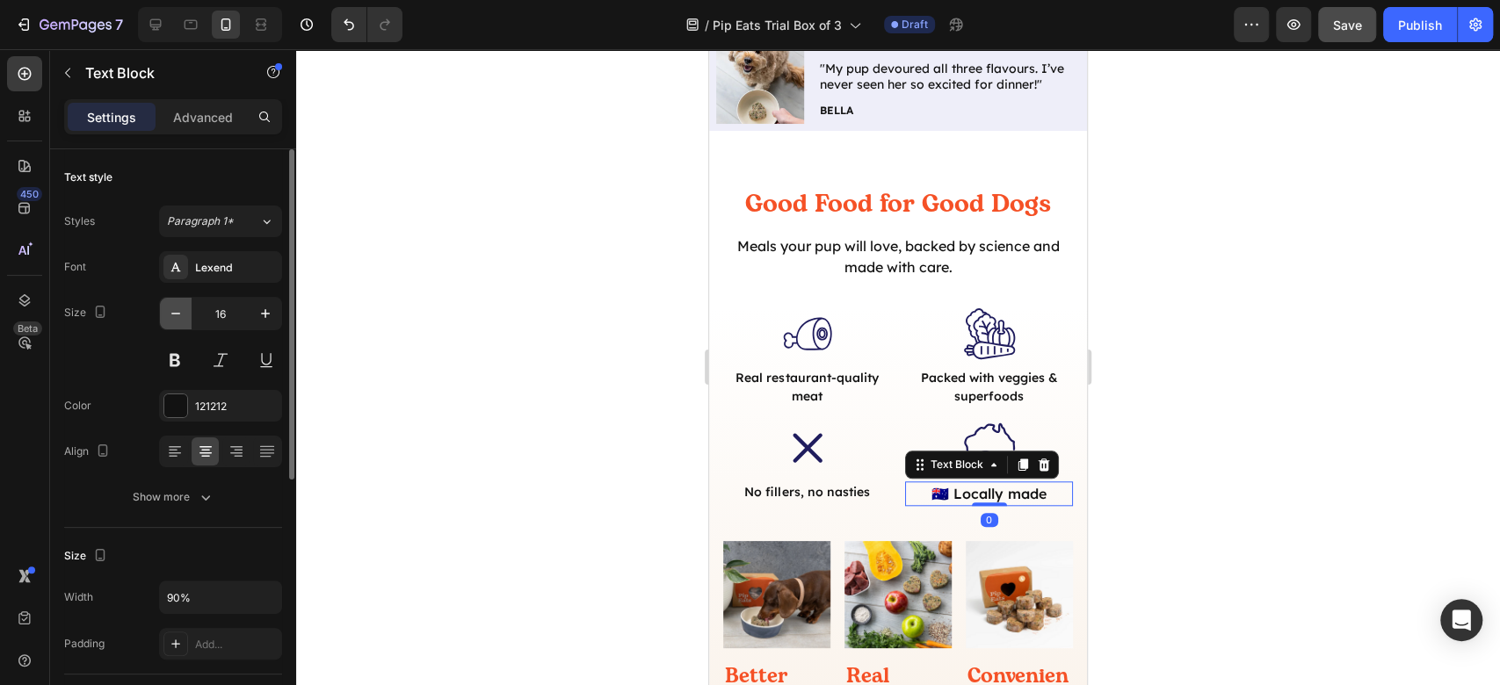
click at [181, 315] on icon "button" at bounding box center [176, 314] width 18 height 18
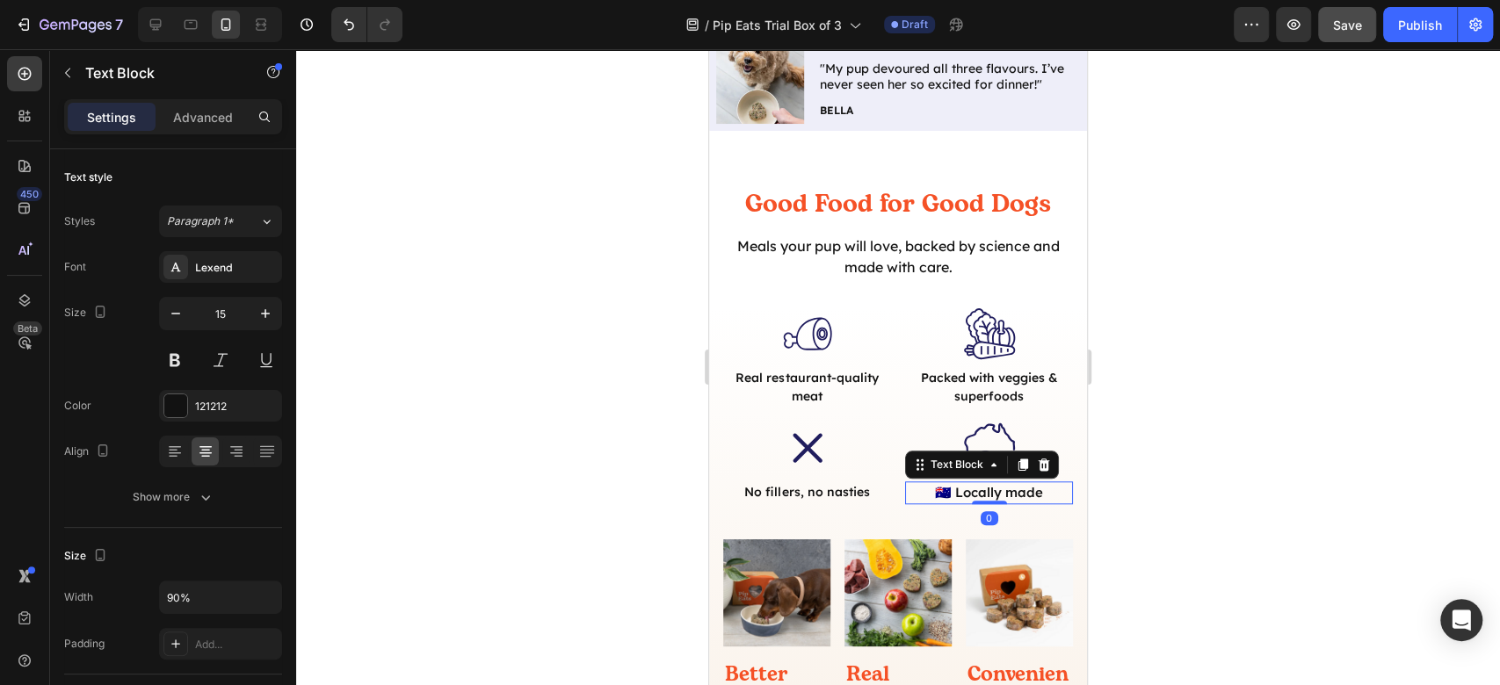
type input "14"
click at [1305, 433] on div at bounding box center [898, 367] width 1204 height 636
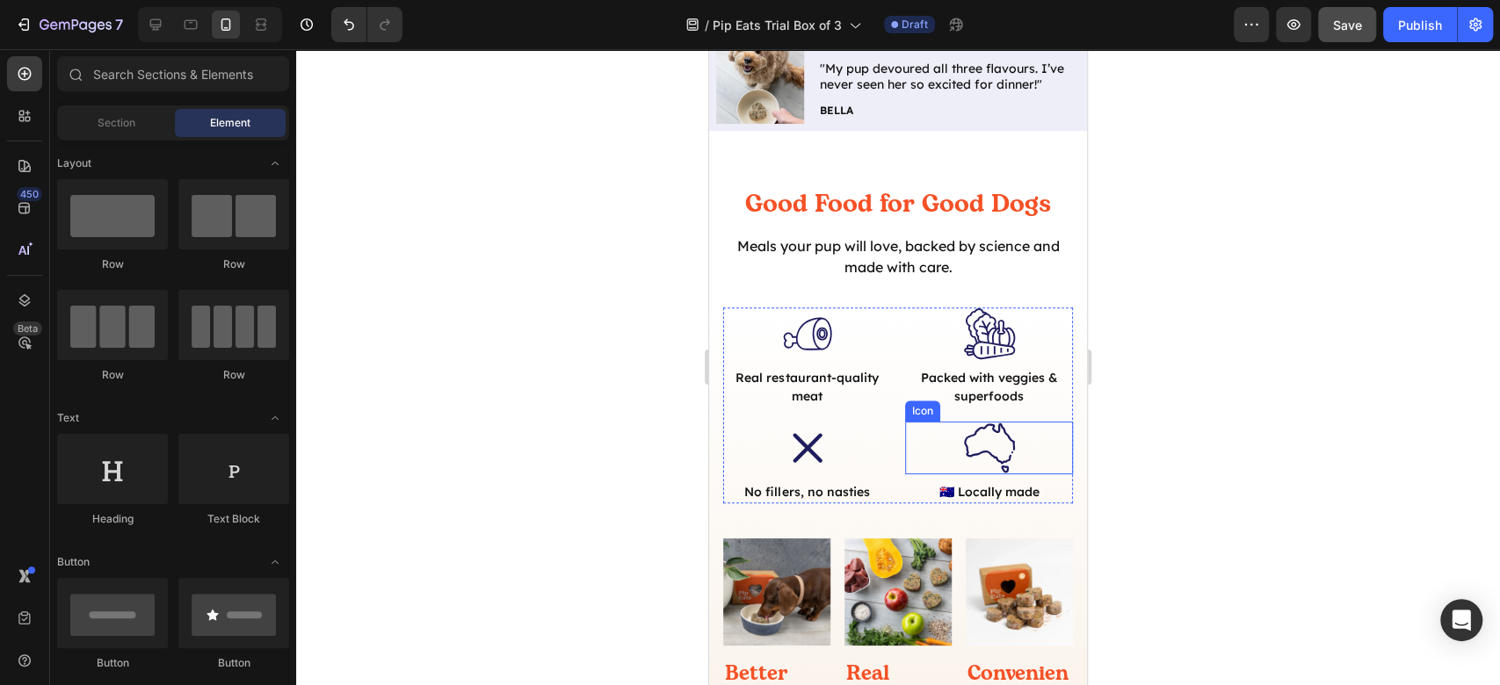
scroll to position [1171, 0]
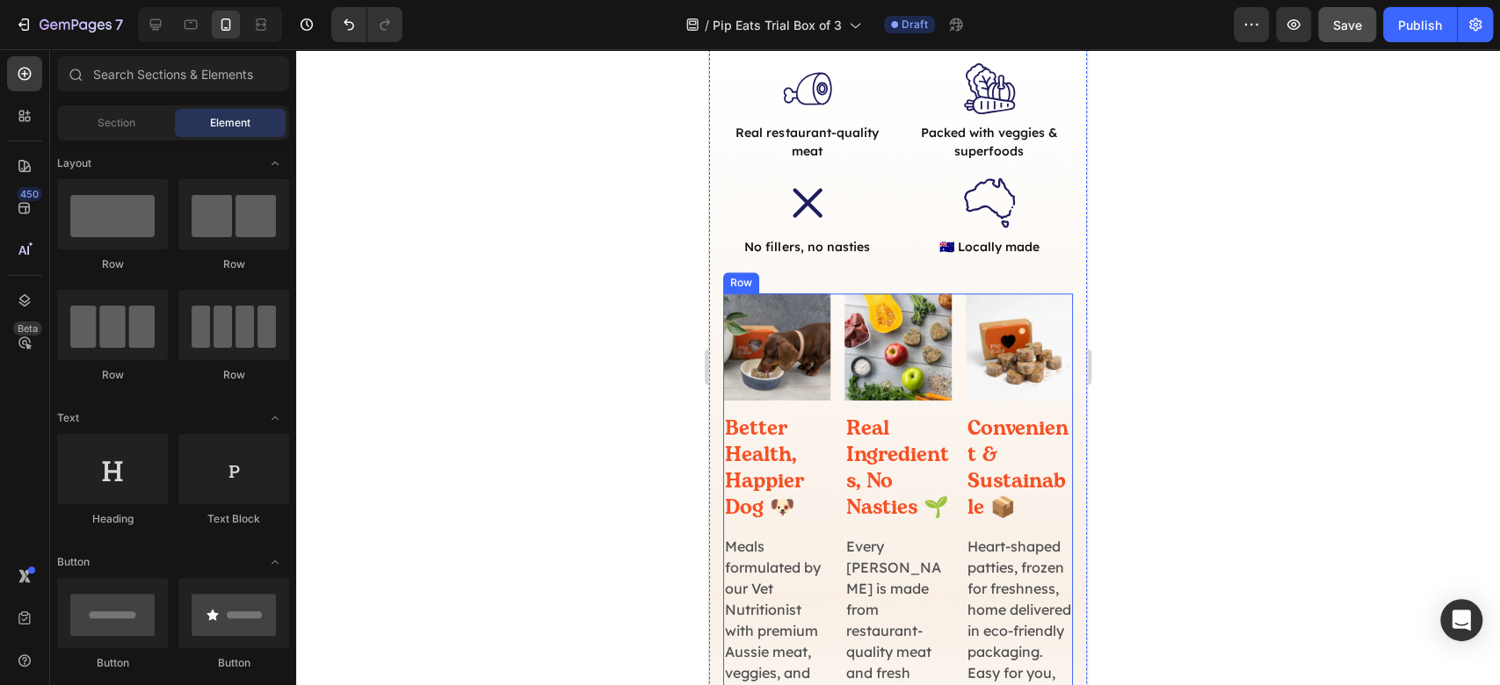
click at [946, 381] on div "Image Better Health, Happier Dog 🐶 Heading Meals formulated by our Vet Nutritio…" at bounding box center [898, 553] width 350 height 518
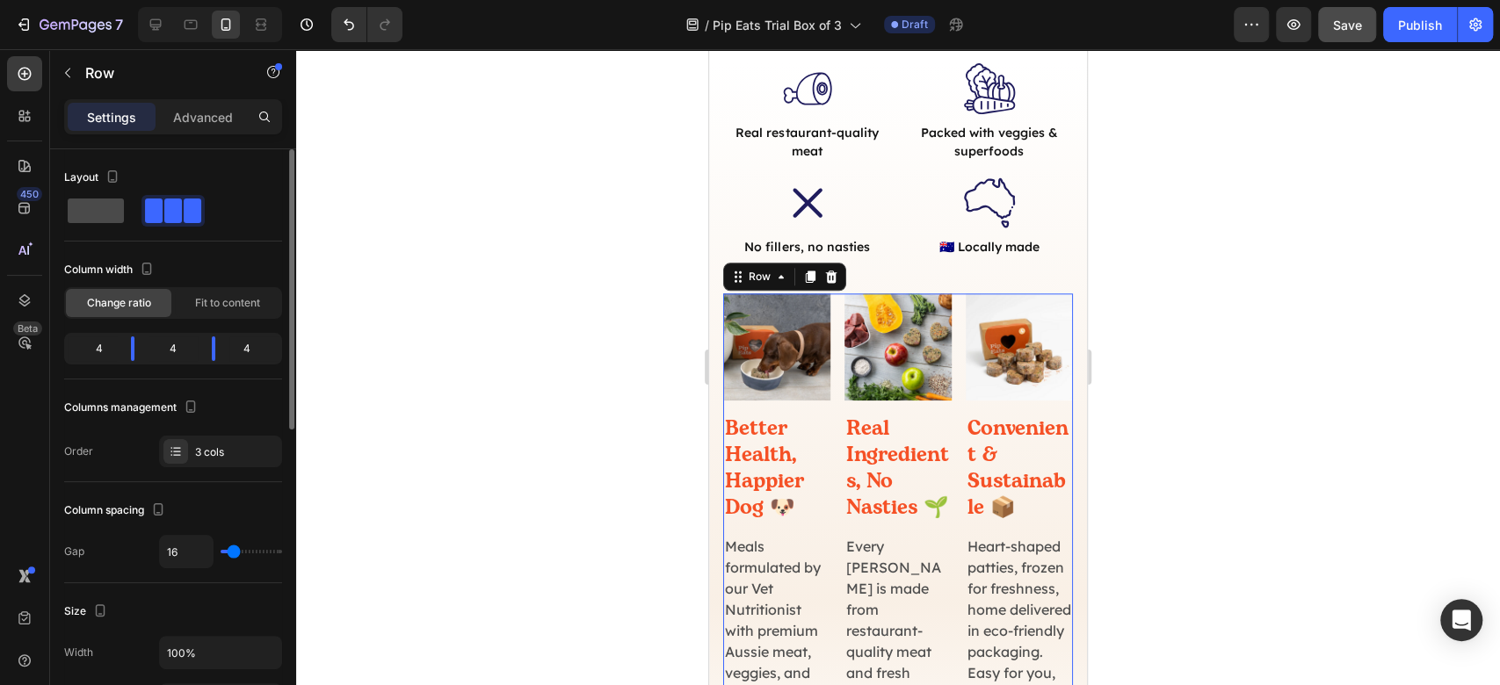
click at [70, 221] on span at bounding box center [96, 211] width 56 height 25
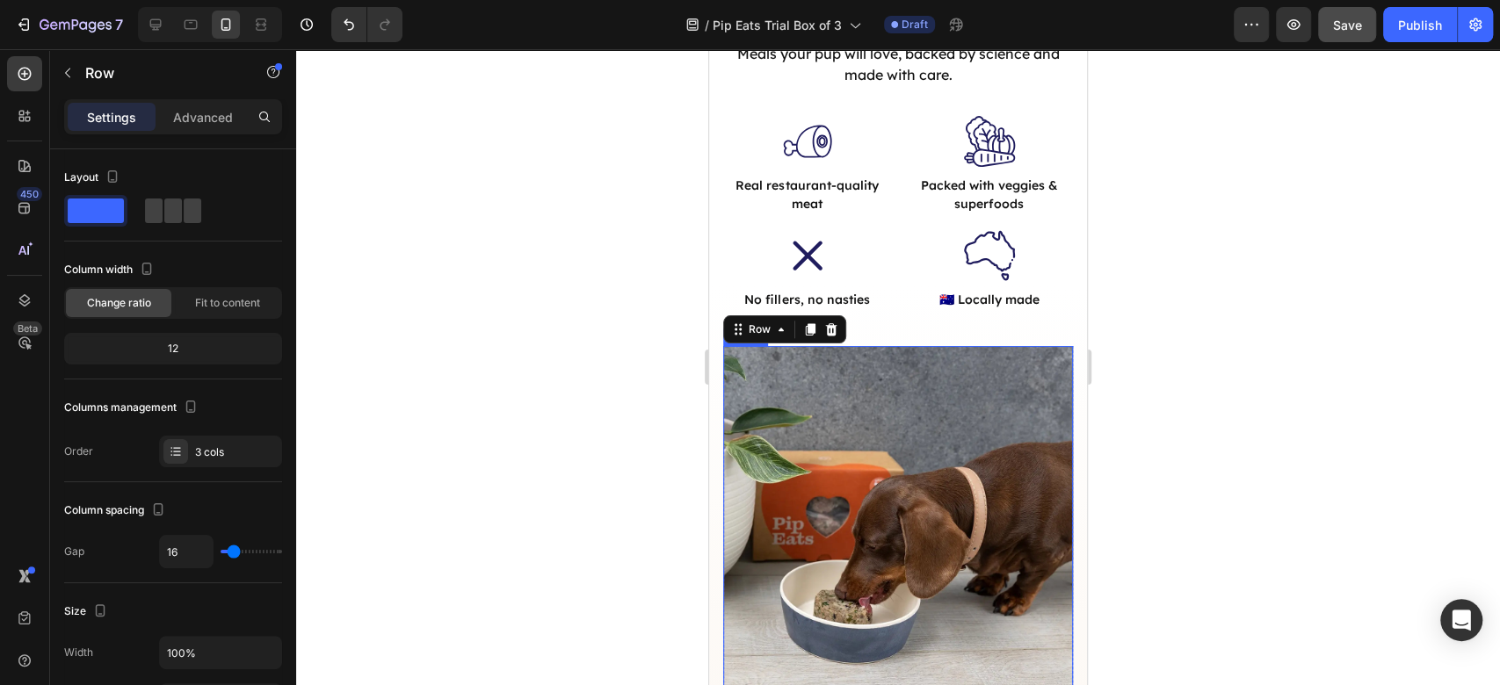
scroll to position [939, 0]
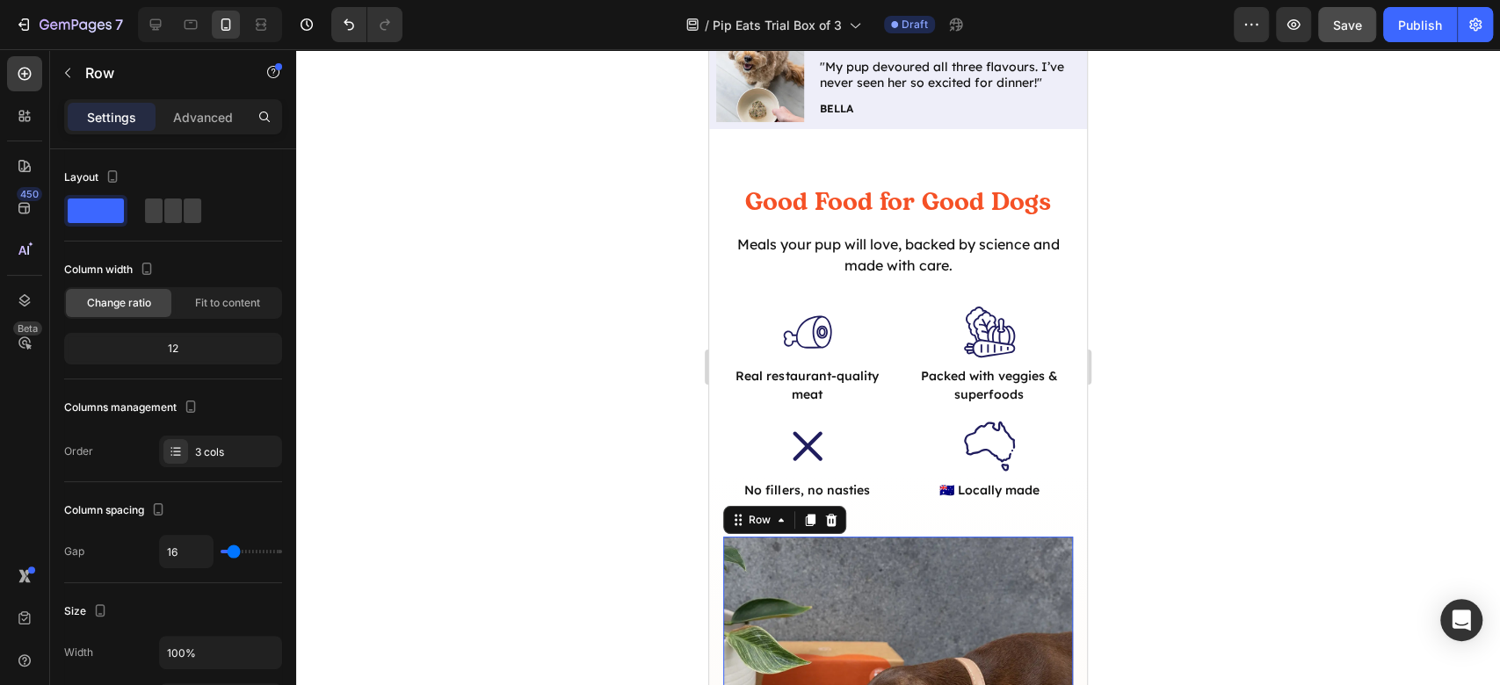
click at [1413, 402] on div at bounding box center [898, 367] width 1204 height 636
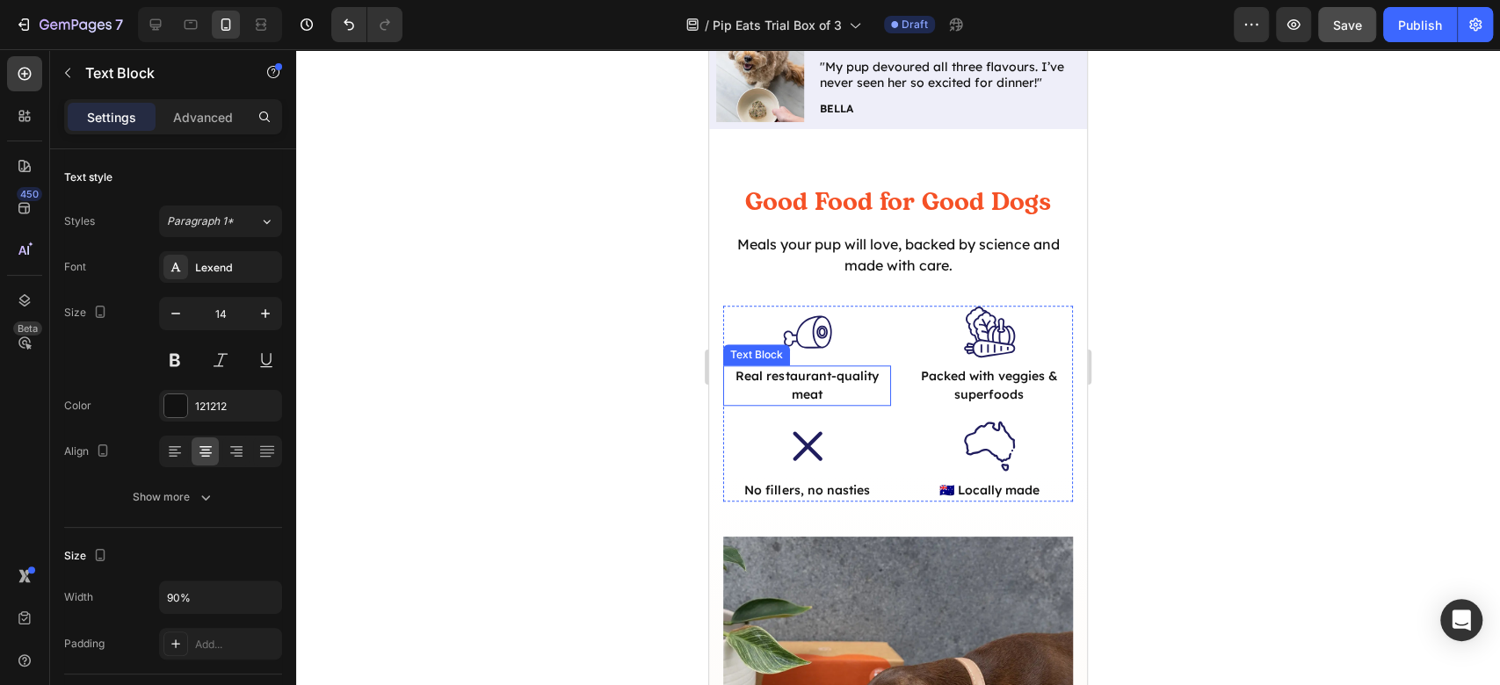
click at [794, 370] on p "Real restaurant-quality meat" at bounding box center [808, 385] width 148 height 37
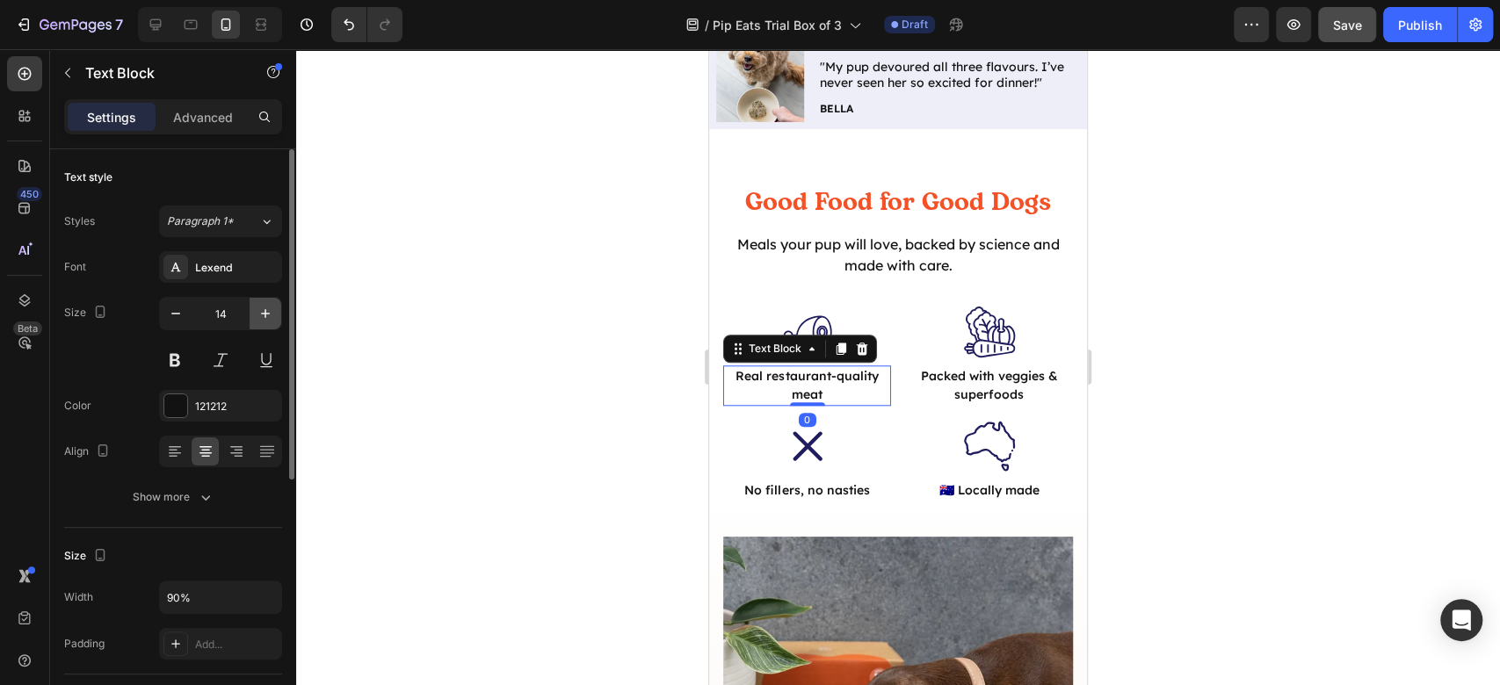
click at [270, 311] on icon "button" at bounding box center [266, 314] width 18 height 18
type input "15"
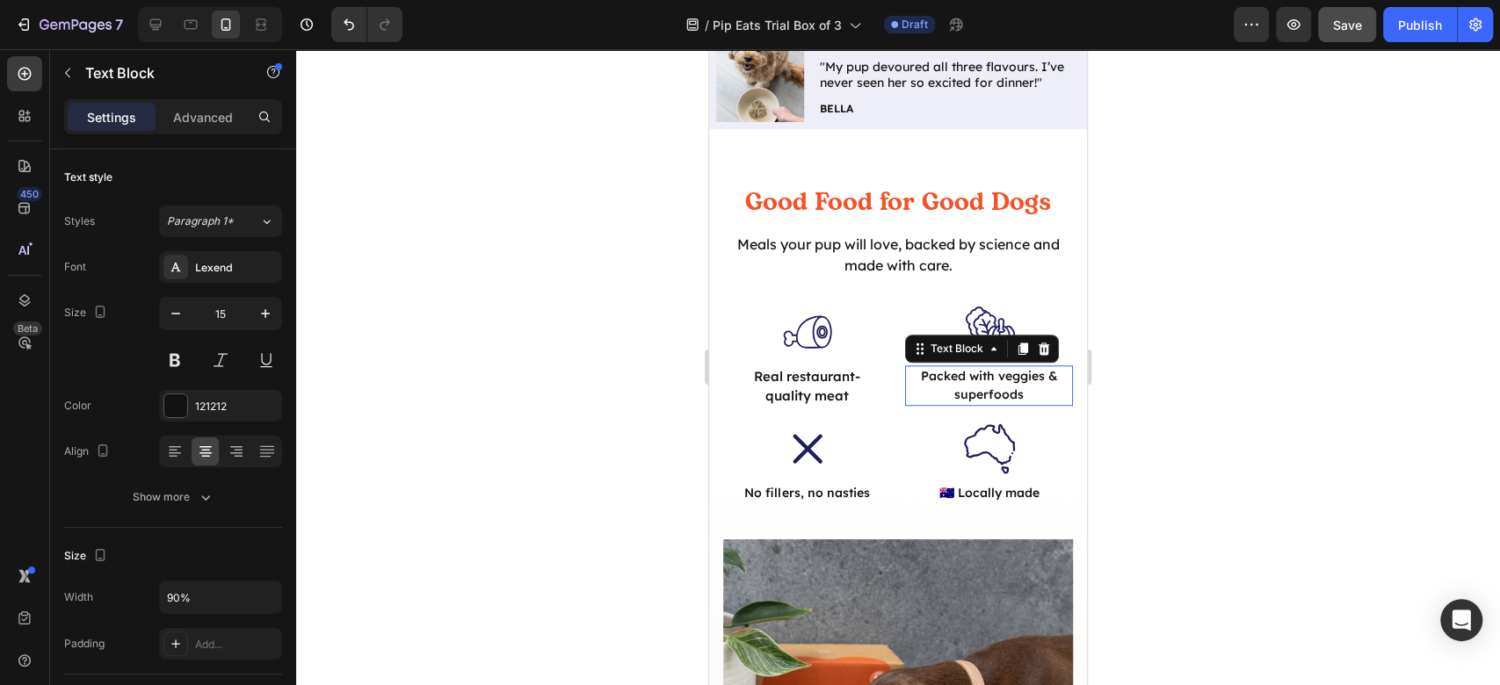
drag, startPoint x: 998, startPoint y: 385, endPoint x: 725, endPoint y: 352, distance: 275.3
click at [997, 384] on p "Packed with veggies & superfoods" at bounding box center [990, 385] width 148 height 37
click at [271, 310] on icon "button" at bounding box center [266, 314] width 18 height 18
type input "16"
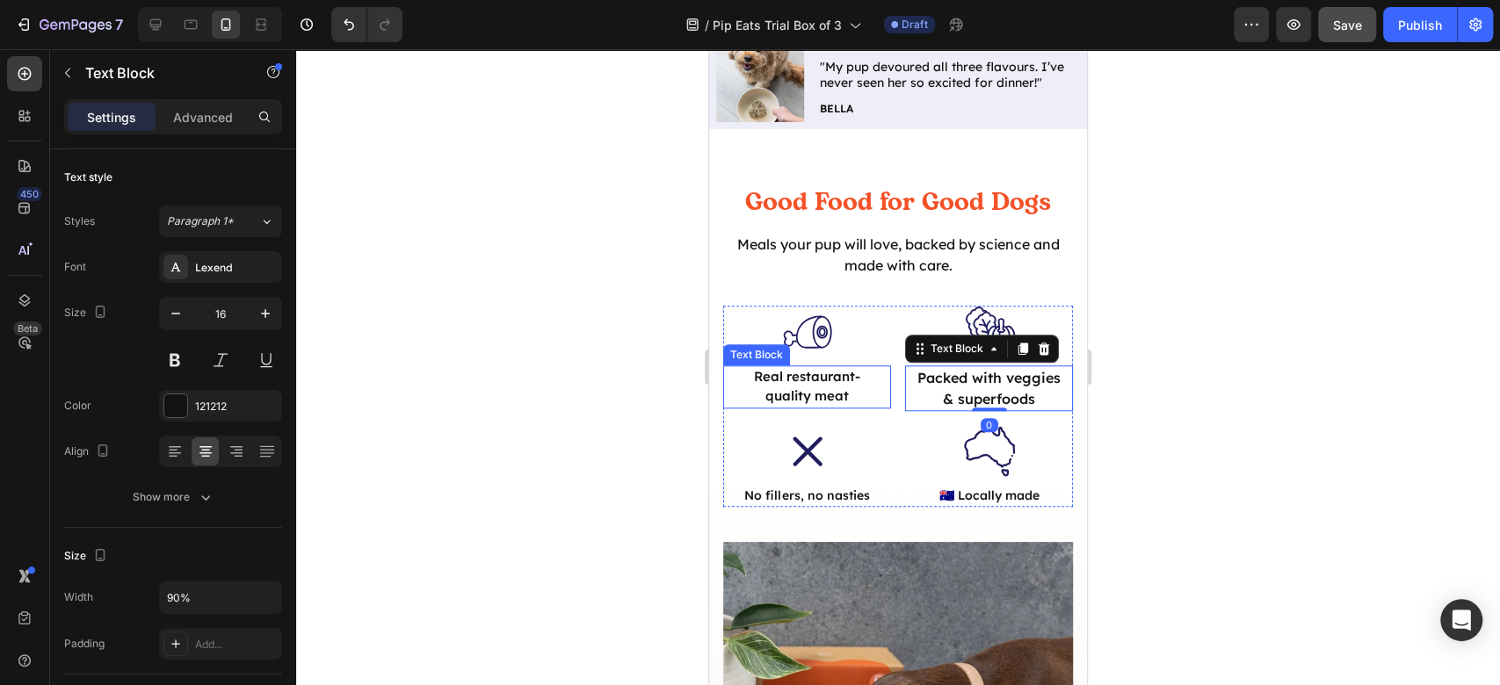
click at [784, 373] on p "Real restaurant-quality meat" at bounding box center [808, 387] width 148 height 40
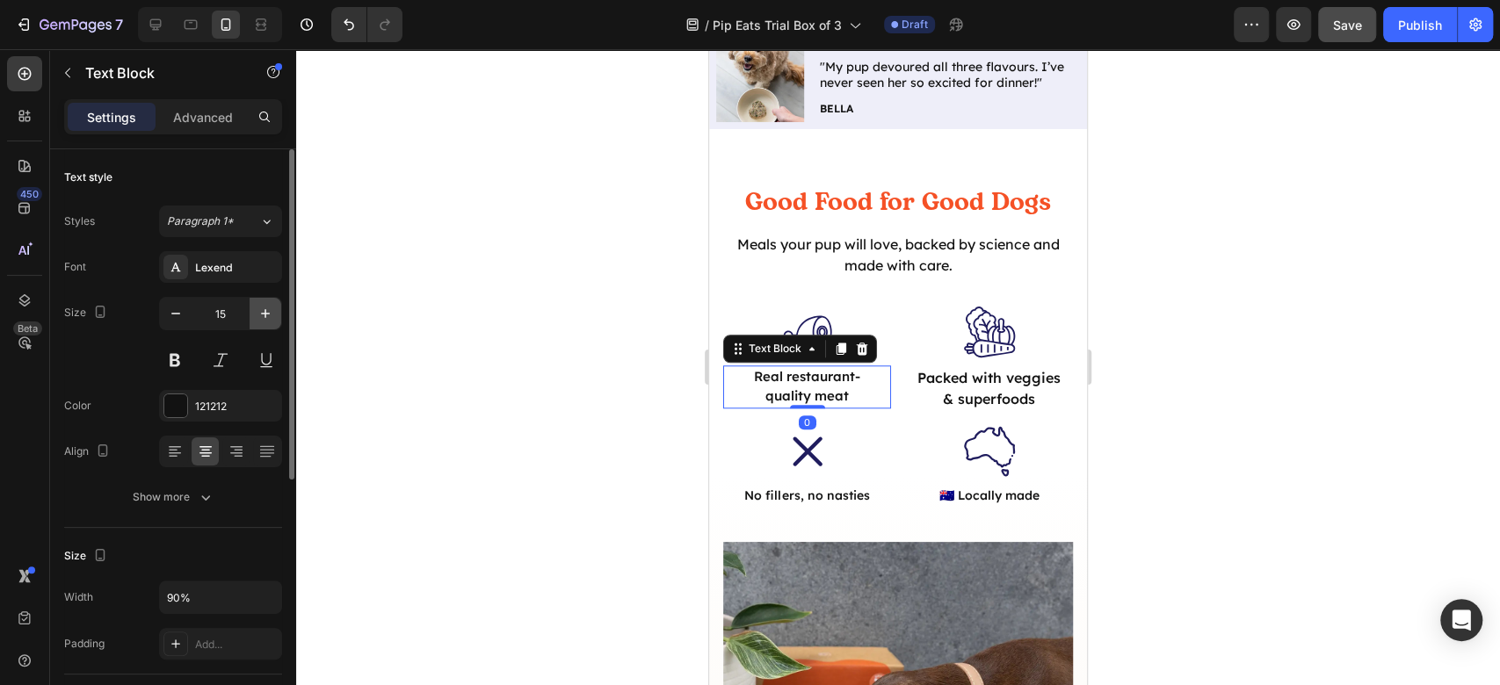
click at [268, 310] on icon "button" at bounding box center [266, 314] width 18 height 18
type input "16"
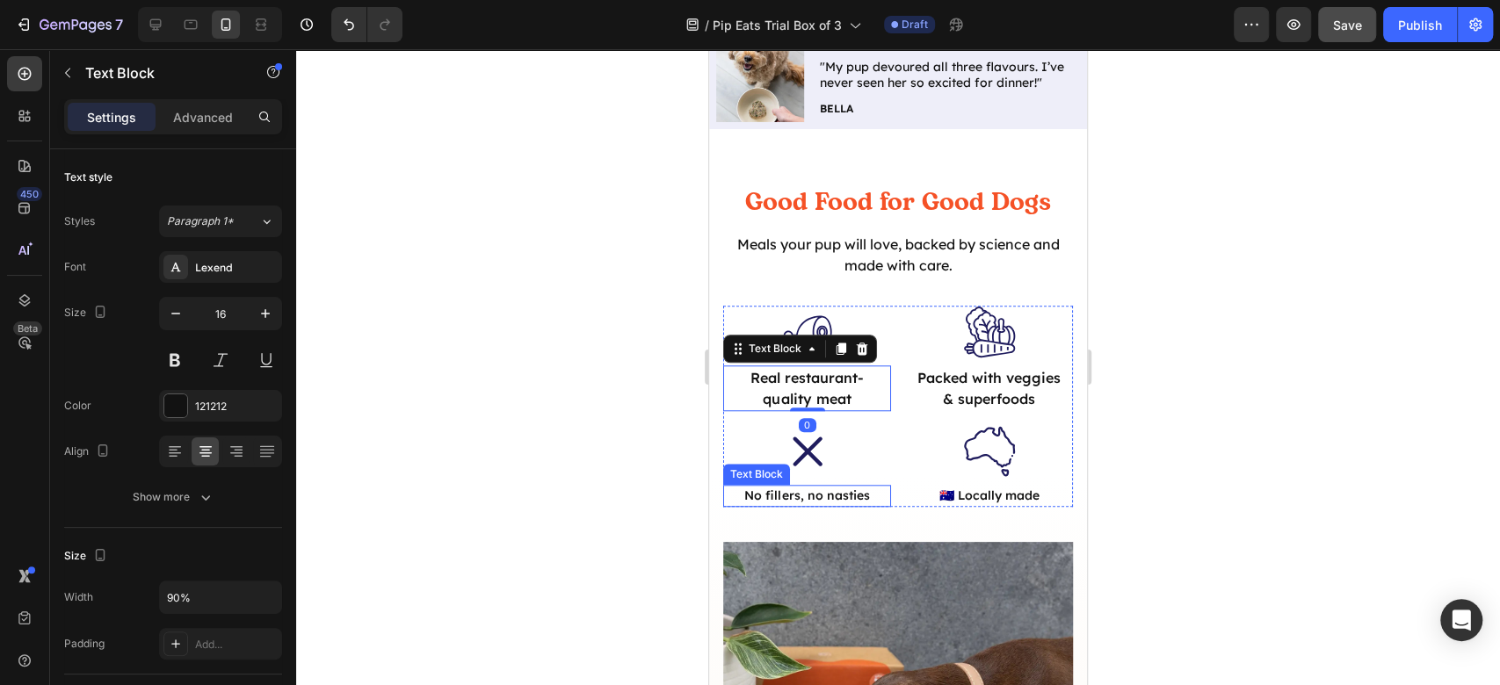
drag, startPoint x: 802, startPoint y: 501, endPoint x: 1108, endPoint y: 403, distance: 321.0
click at [803, 501] on p "No fillers, no nasties" at bounding box center [808, 496] width 148 height 18
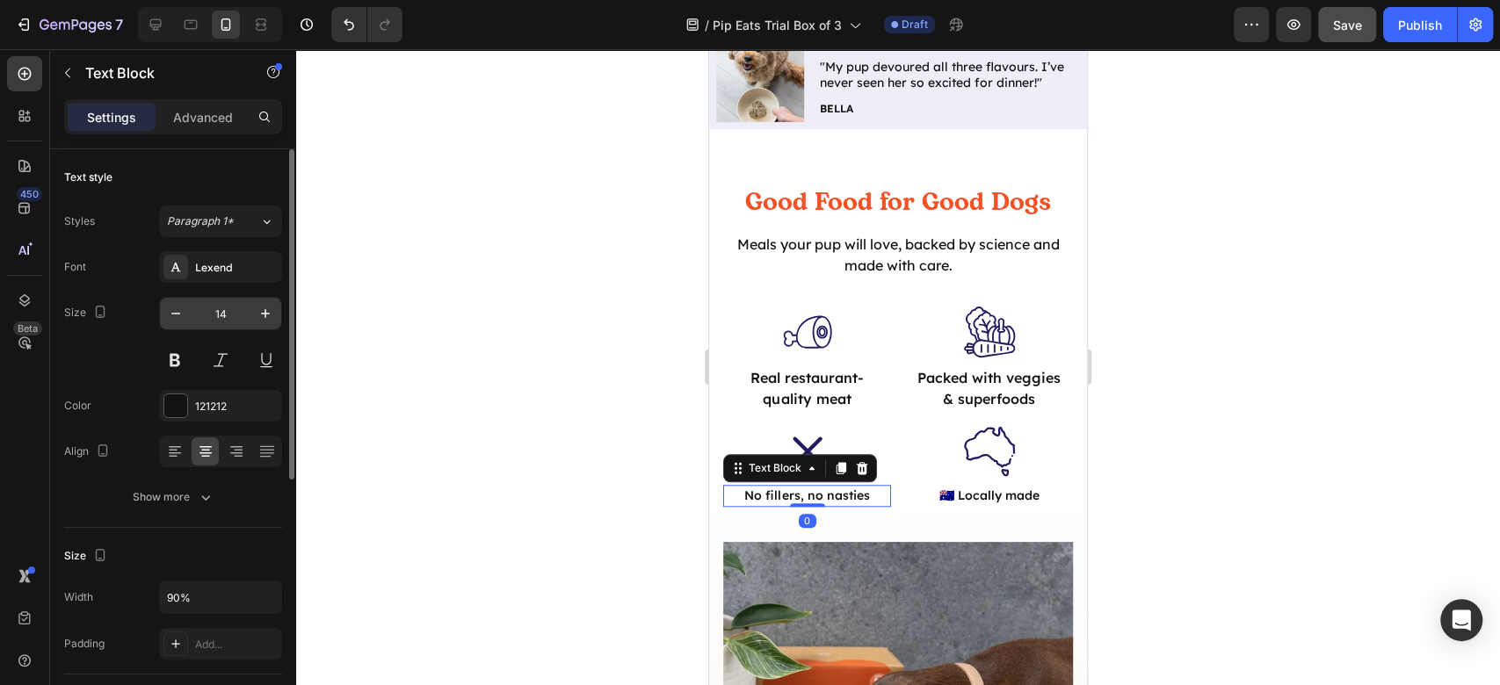
click at [247, 316] on input "14" at bounding box center [221, 314] width 58 height 32
click at [248, 315] on input "14" at bounding box center [221, 314] width 58 height 32
click at [256, 310] on button "button" at bounding box center [266, 314] width 32 height 32
type input "16"
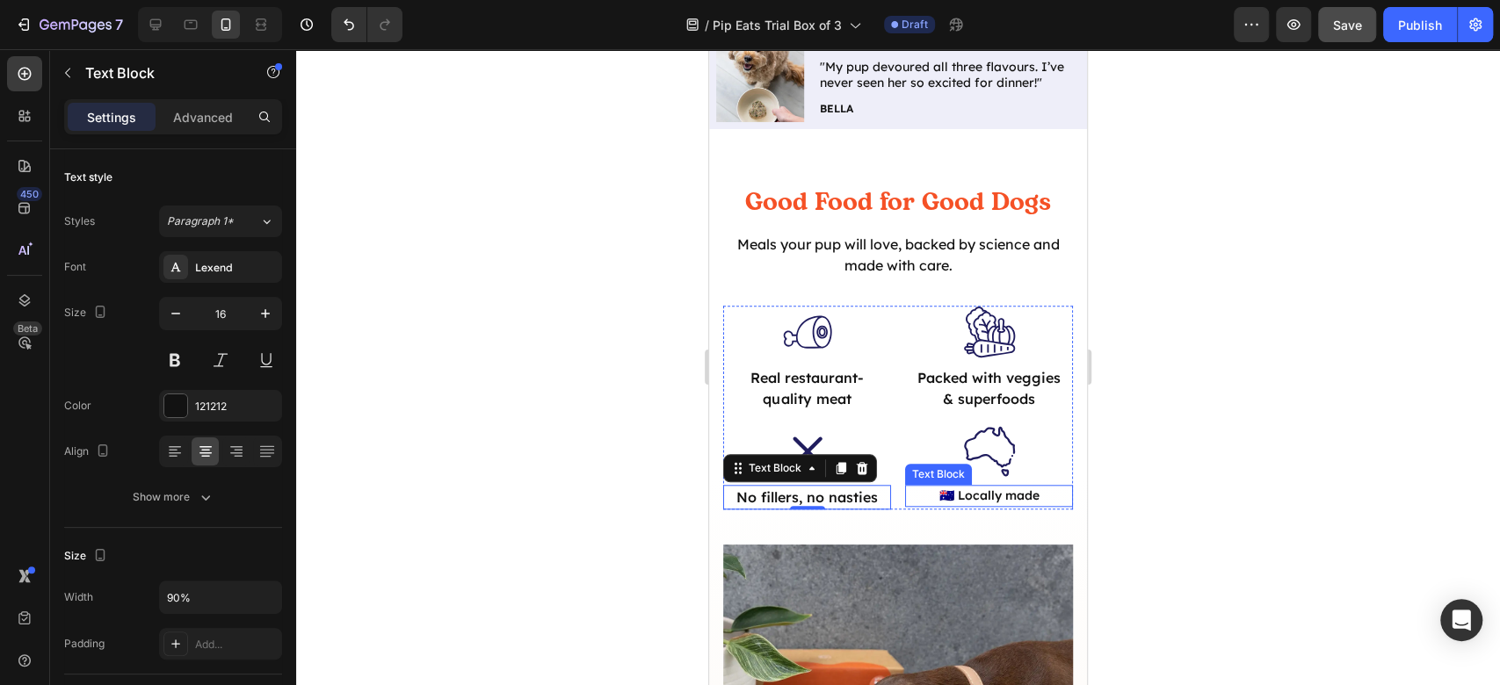
click at [946, 504] on p "🇦🇺 Locally made" at bounding box center [990, 496] width 148 height 18
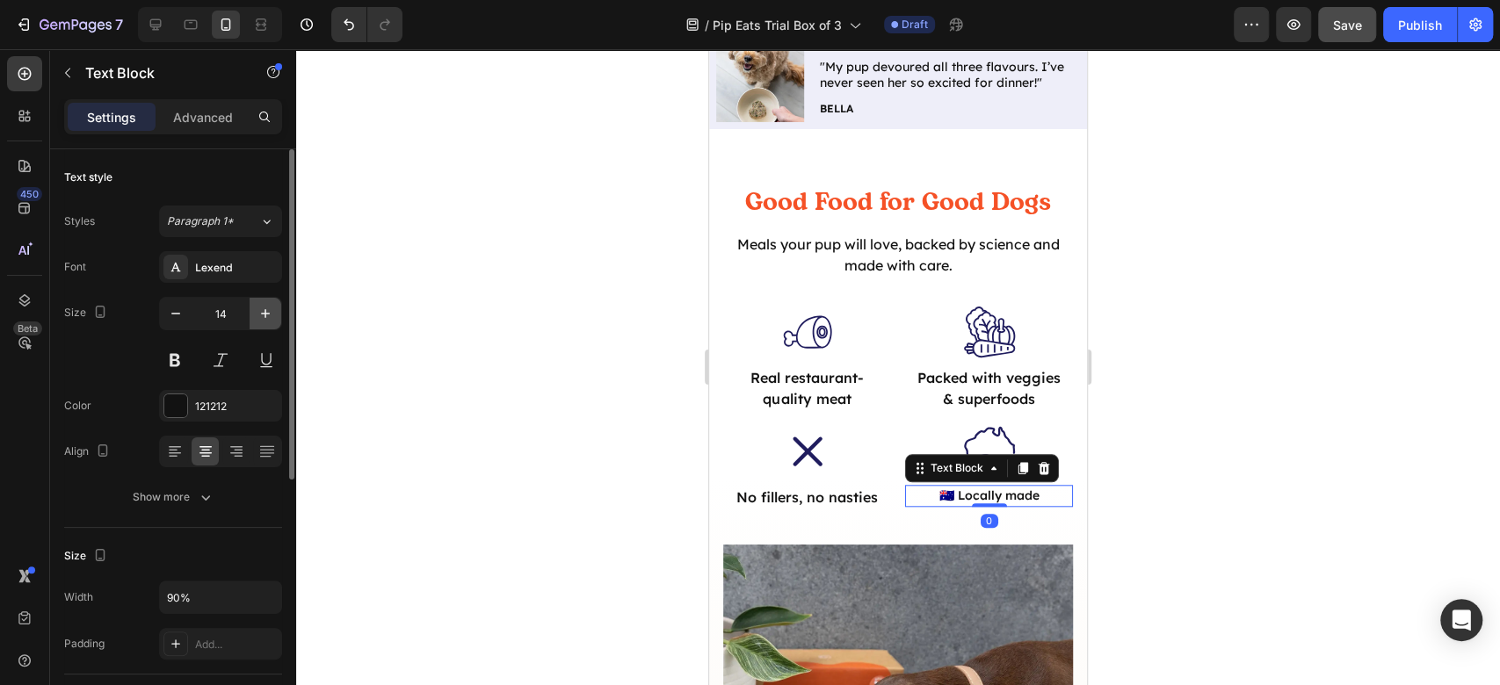
click at [267, 316] on icon "button" at bounding box center [266, 314] width 18 height 18
type input "16"
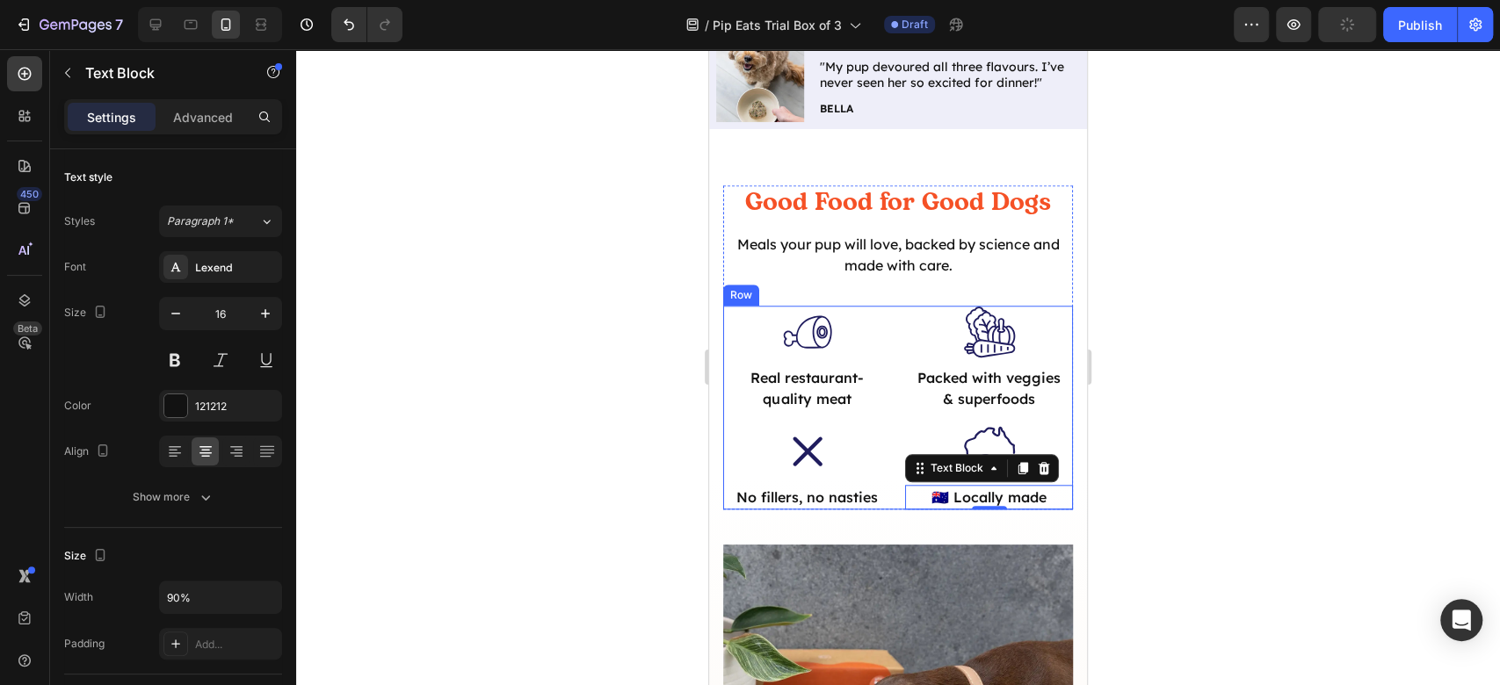
click at [884, 399] on div ".id581853017339331580 .st0 { fill: #201d5e; } Icon Real restaurant-quality meat…" at bounding box center [898, 408] width 350 height 204
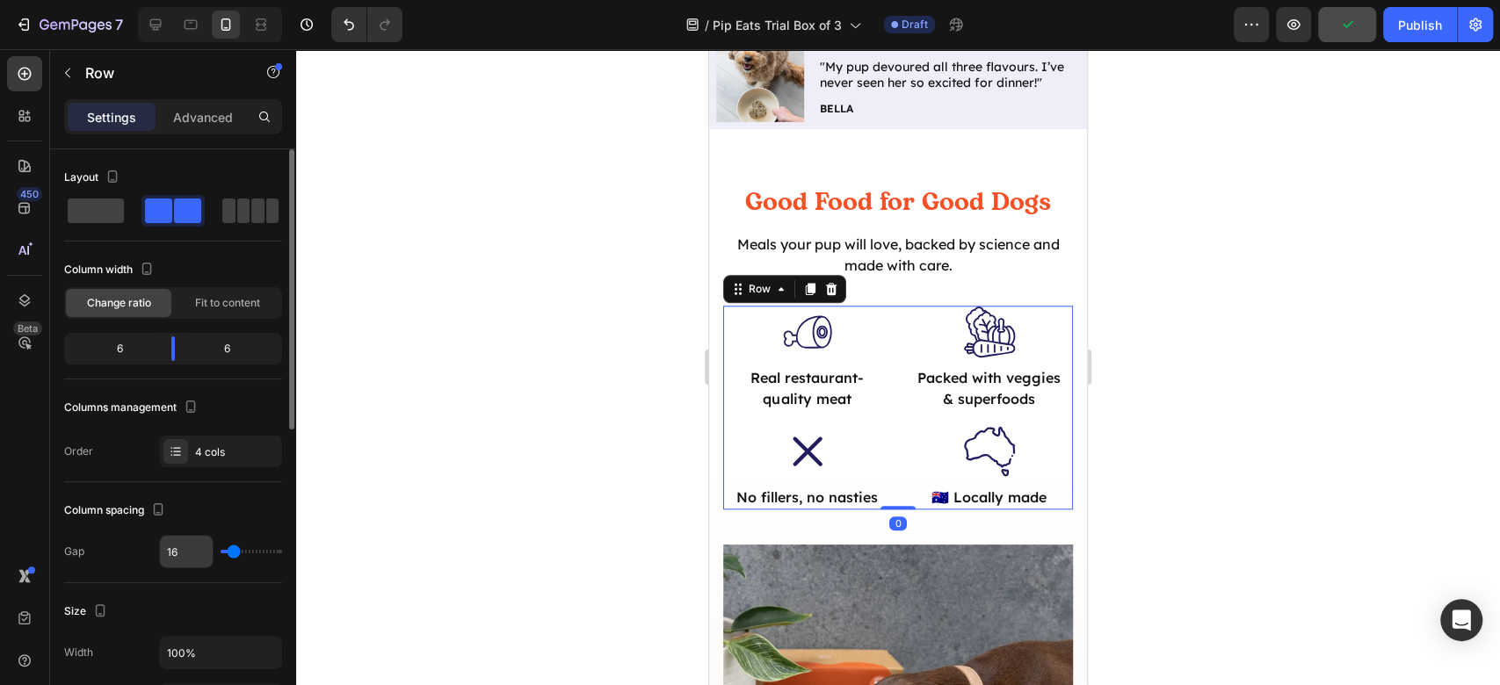
click at [186, 549] on input "16" at bounding box center [186, 552] width 53 height 32
type input "8"
click at [1234, 410] on div at bounding box center [898, 367] width 1204 height 636
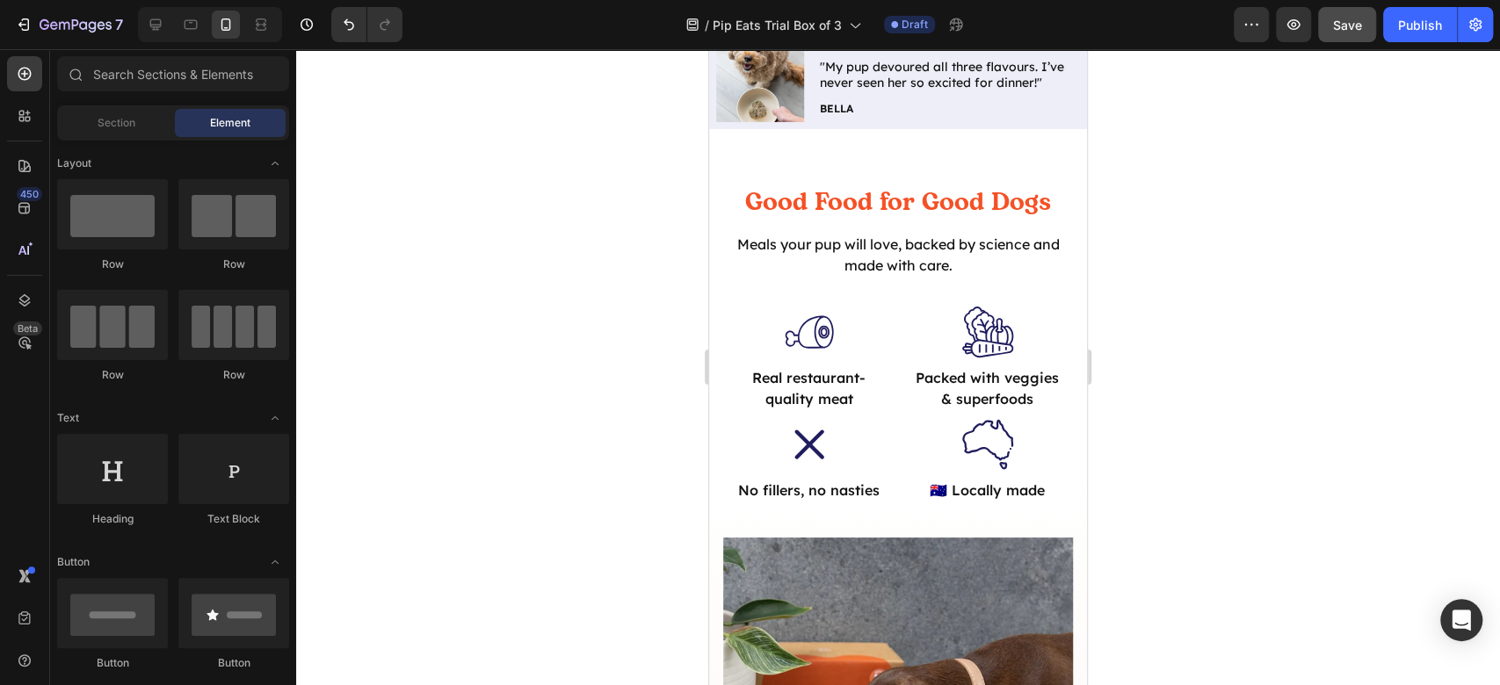
click at [1432, 416] on div at bounding box center [898, 367] width 1204 height 636
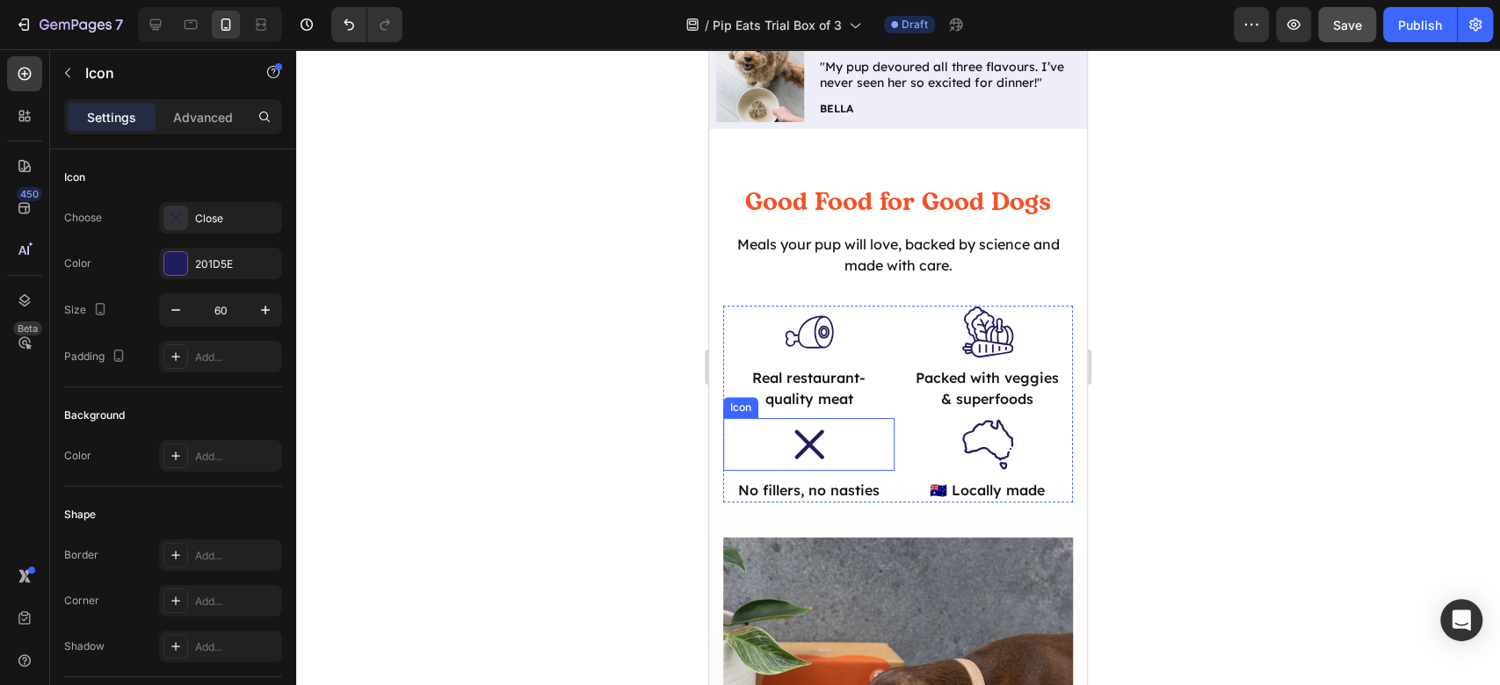
click at [764, 438] on div ".id581853347313615868 .st0 { fill: #201d5e; } Icon" at bounding box center [808, 444] width 171 height 53
click at [210, 123] on p "Advanced" at bounding box center [203, 117] width 60 height 18
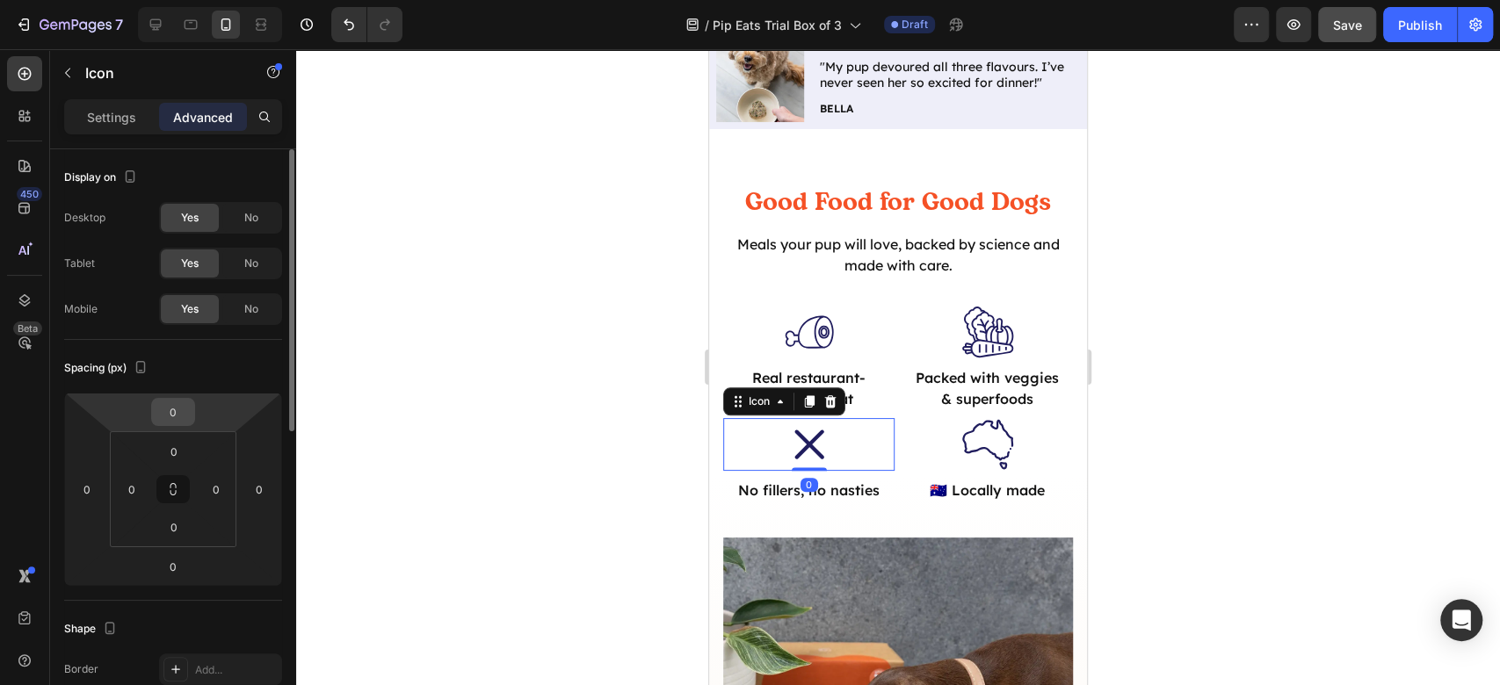
click at [174, 410] on input "0" at bounding box center [173, 412] width 35 height 26
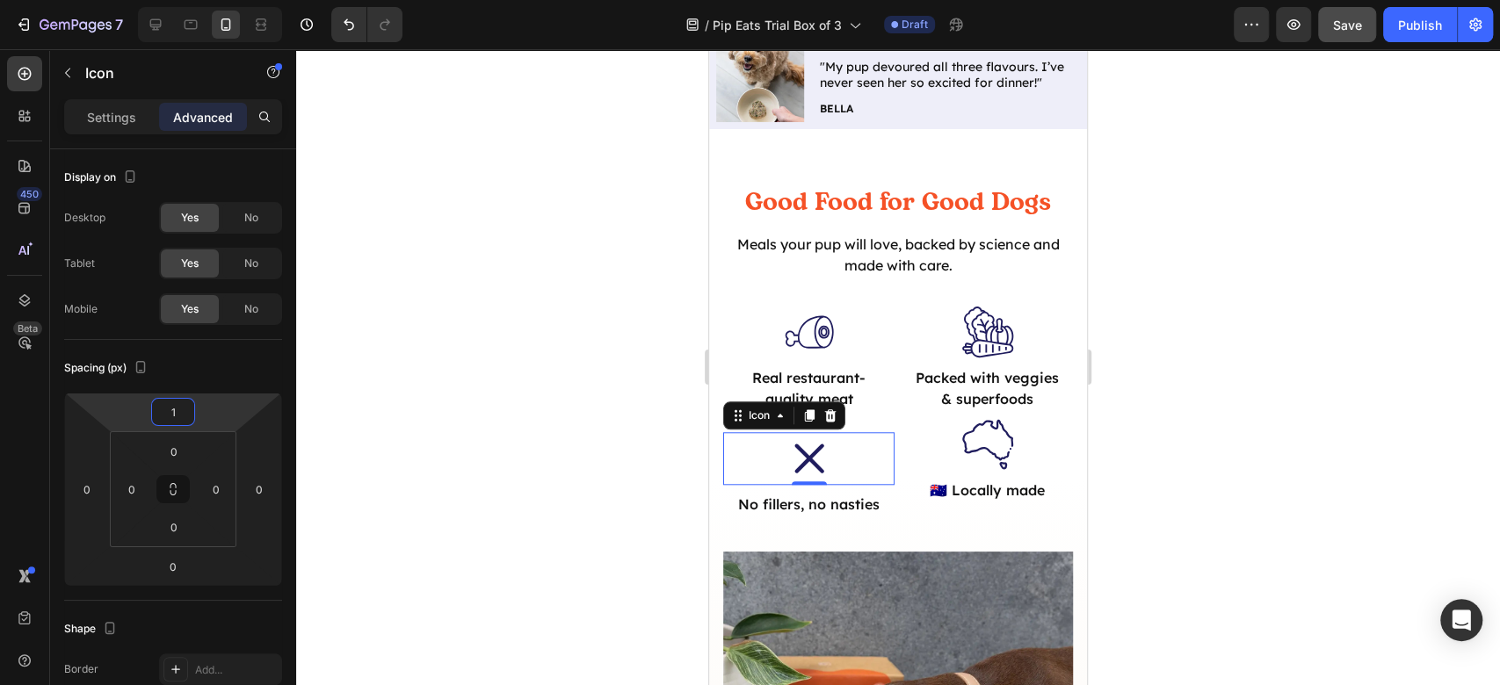
type input "16"
click at [982, 428] on icon ".id581853389810303530 .st0 { fill: #201d5e; }" at bounding box center [987, 444] width 53 height 53
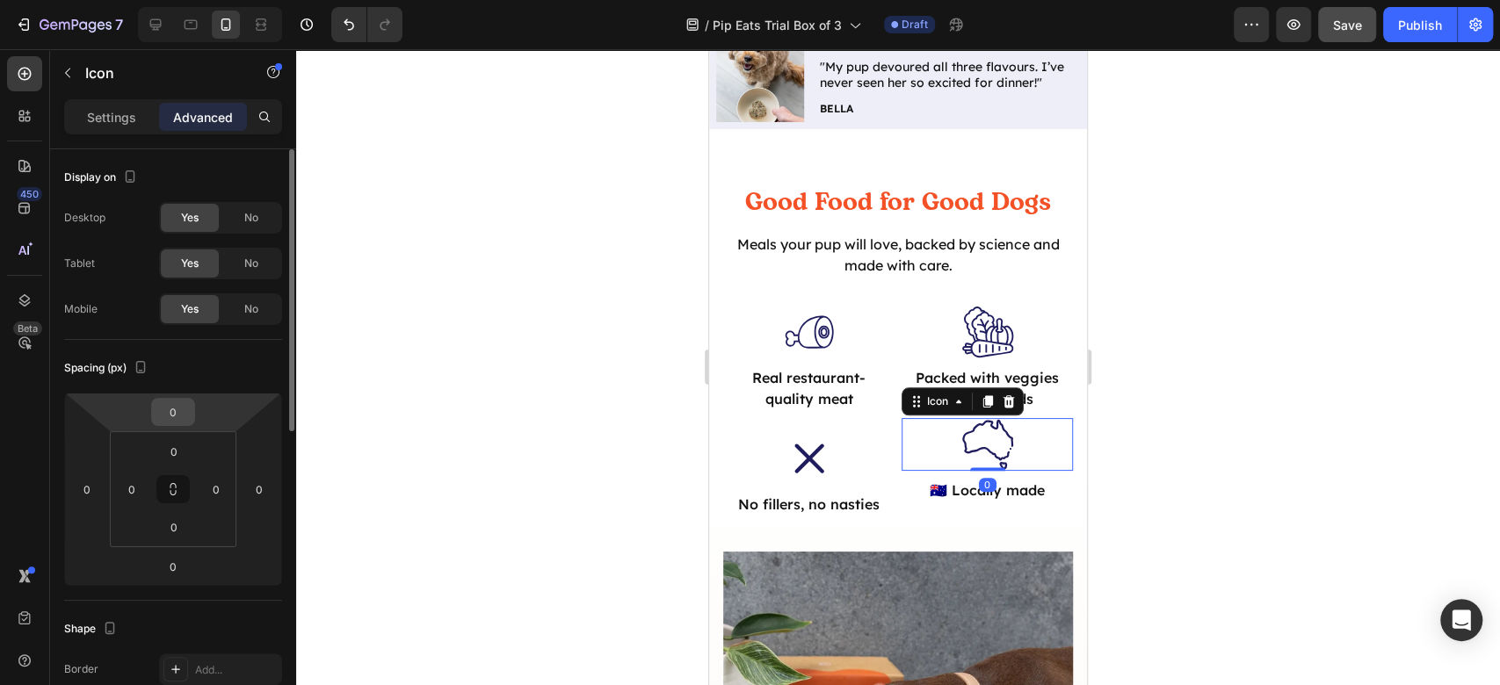
click at [183, 418] on input "0" at bounding box center [173, 412] width 35 height 26
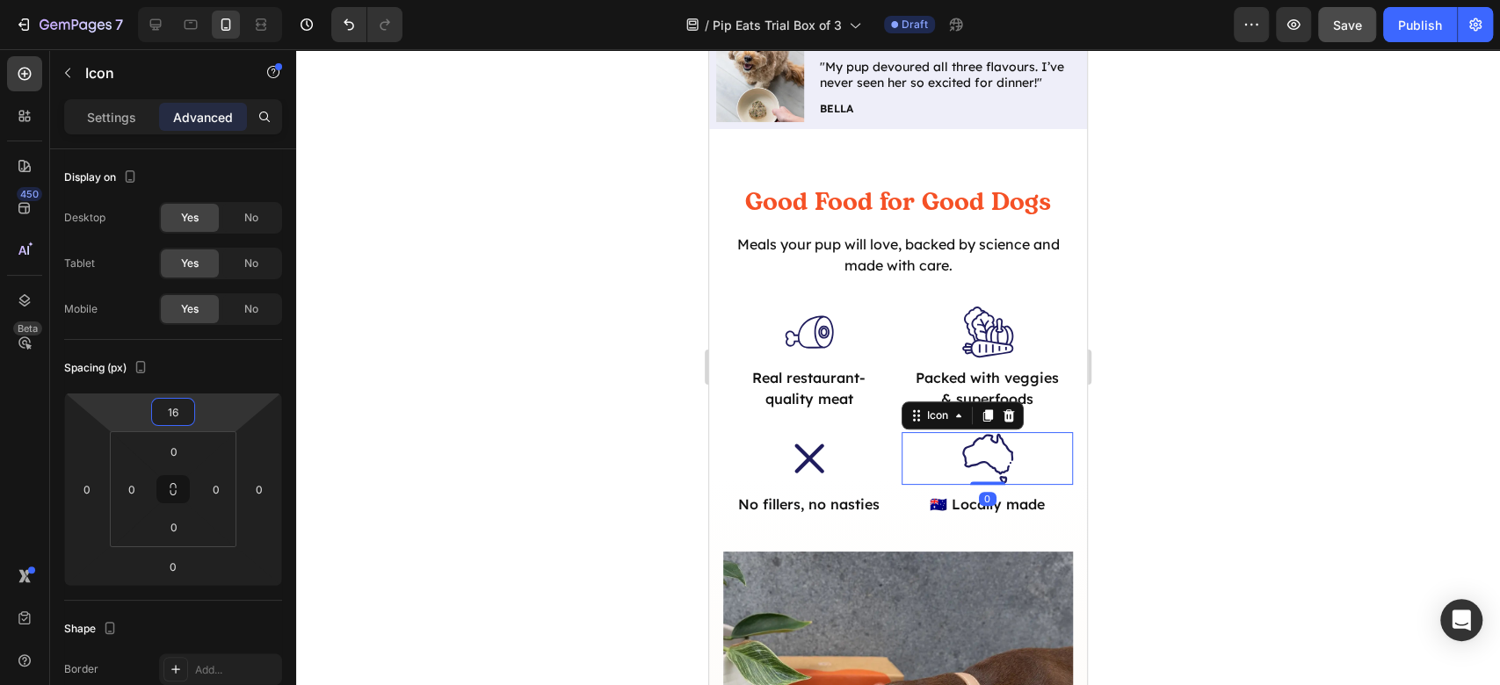
type input "16"
click at [1345, 442] on div at bounding box center [898, 367] width 1204 height 636
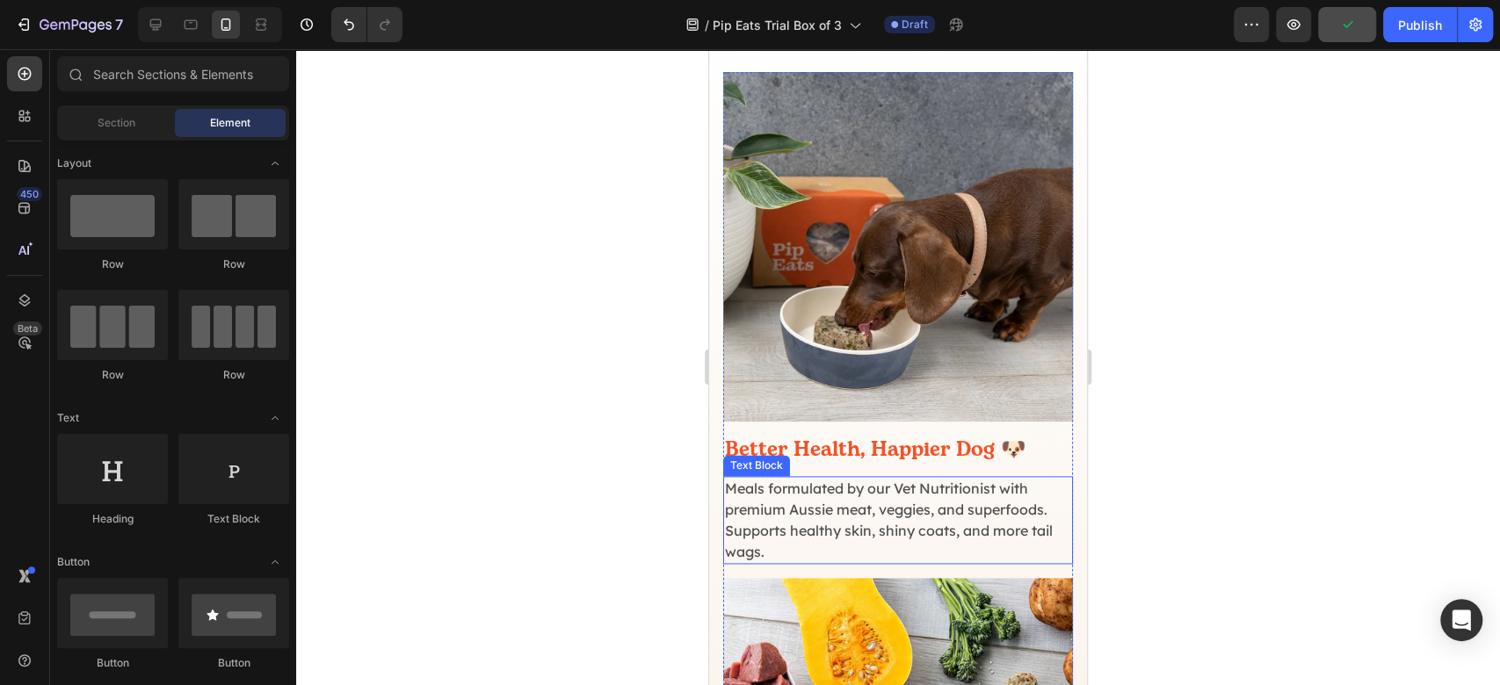
scroll to position [1642, 0]
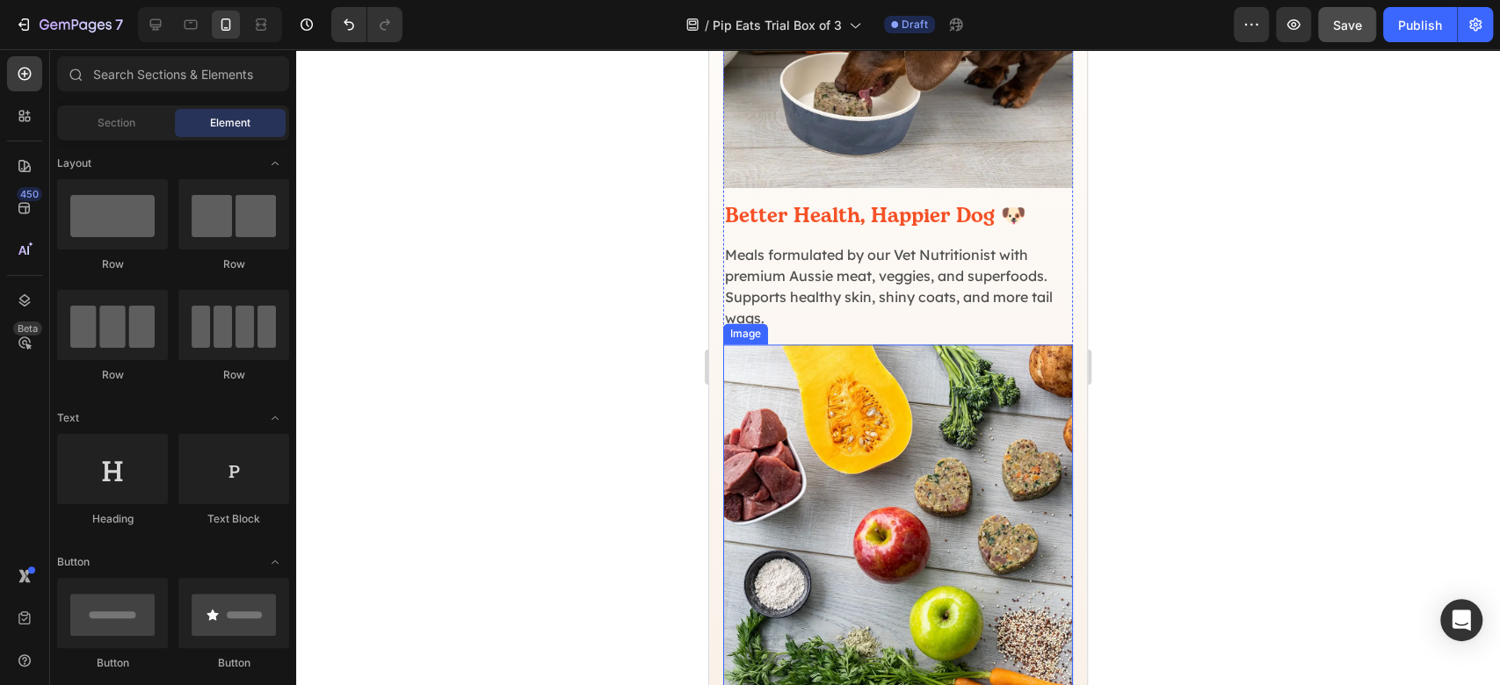
click at [845, 370] on img at bounding box center [898, 519] width 350 height 350
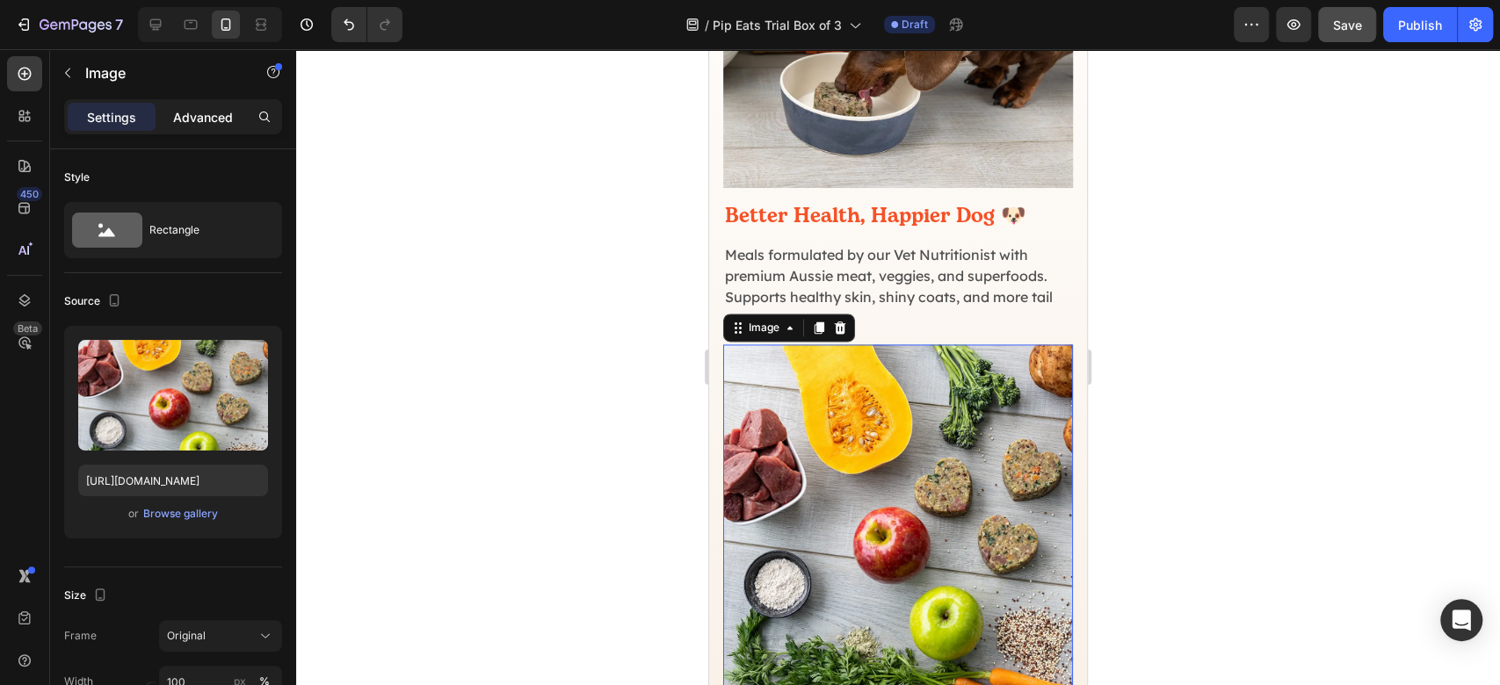
click at [202, 102] on div "Settings Advanced" at bounding box center [173, 116] width 218 height 35
click at [202, 114] on p "Advanced" at bounding box center [203, 117] width 60 height 18
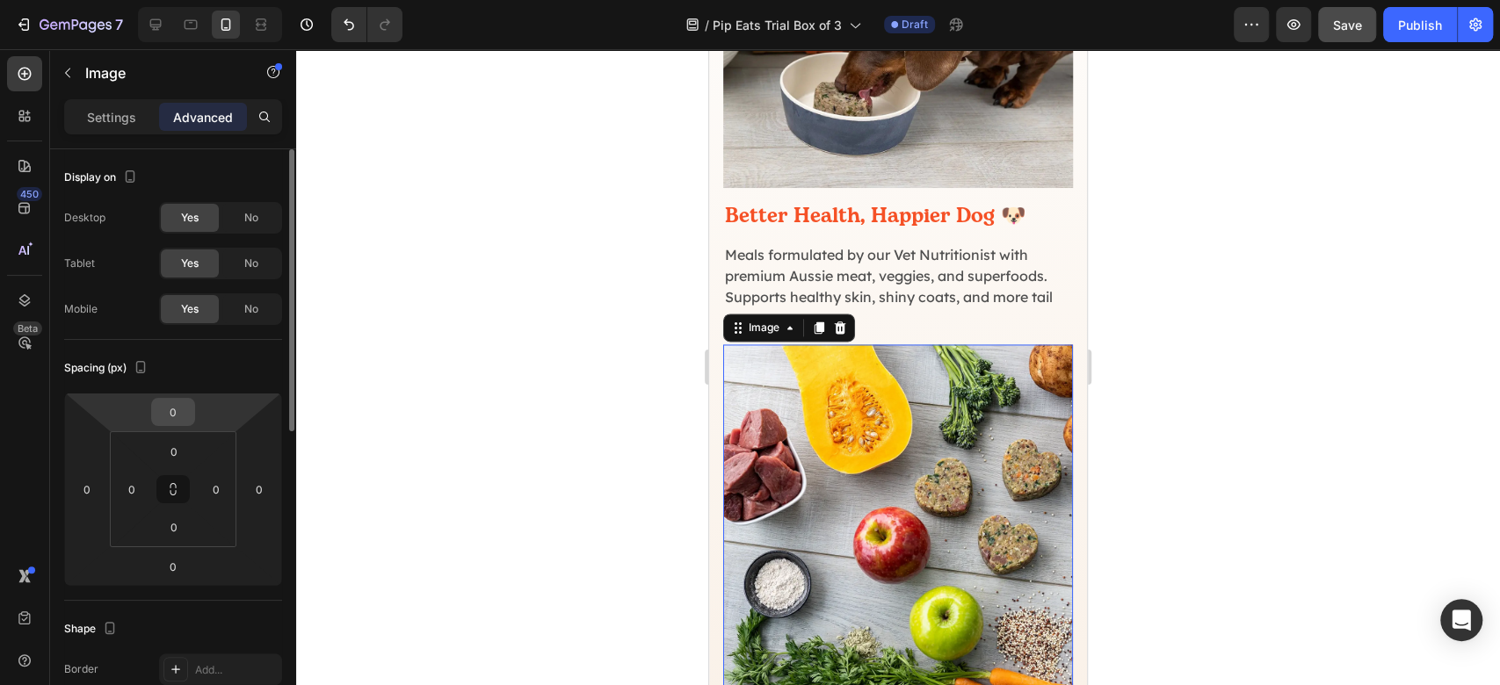
click at [179, 417] on input "0" at bounding box center [173, 412] width 35 height 26
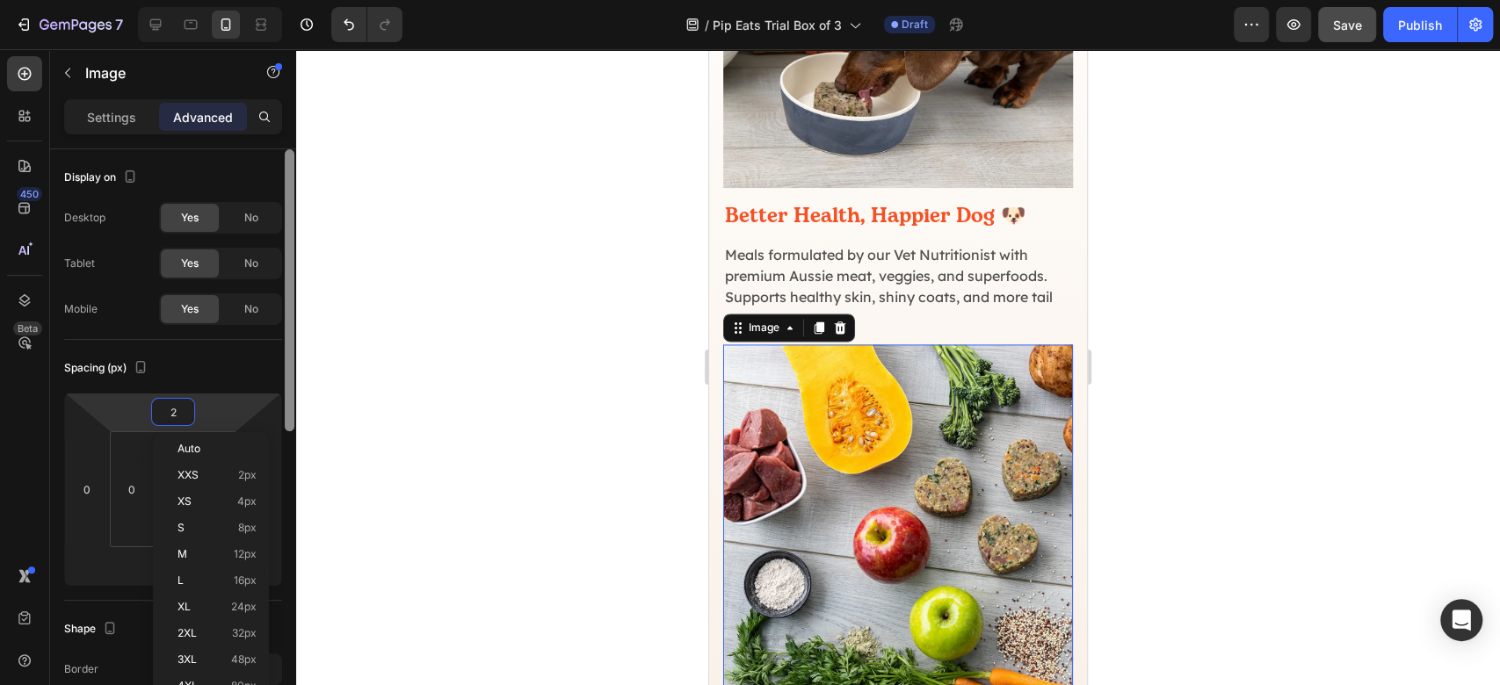
type input "24"
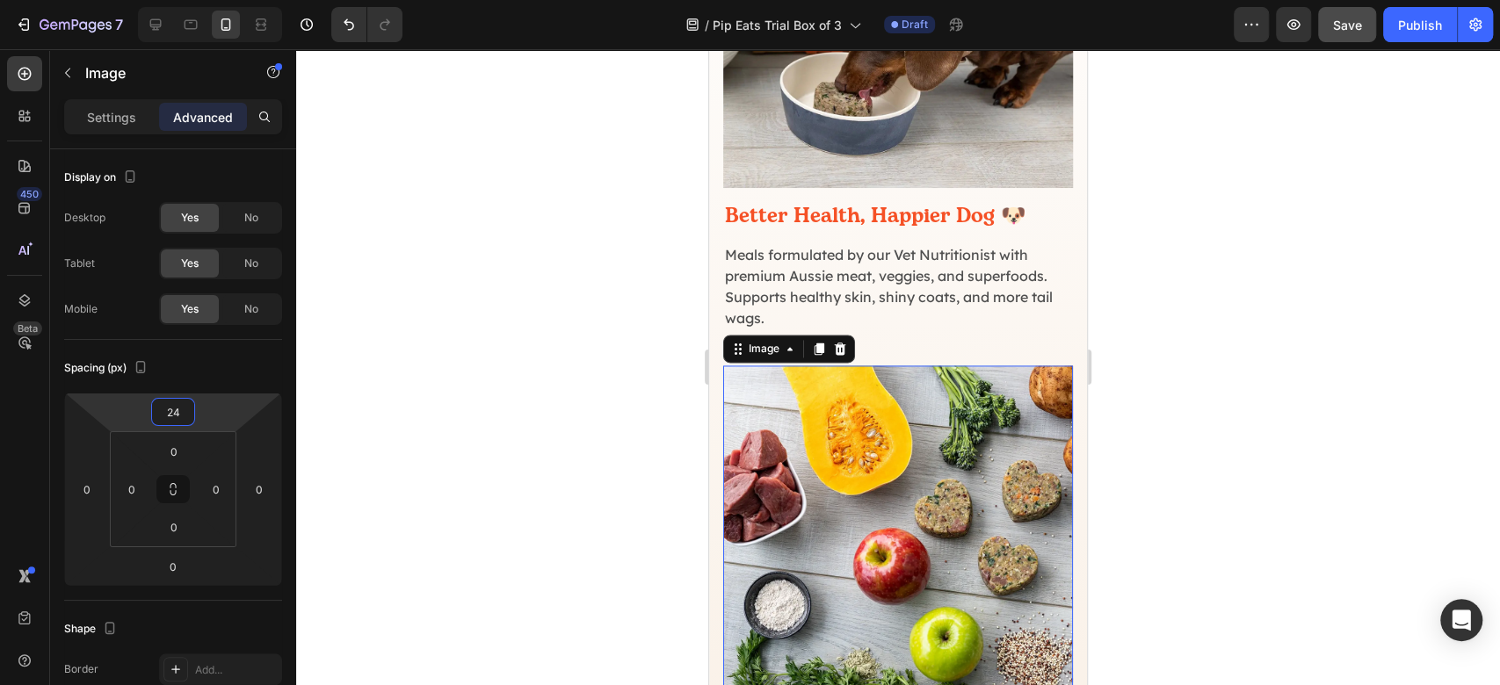
scroll to position [1876, 0]
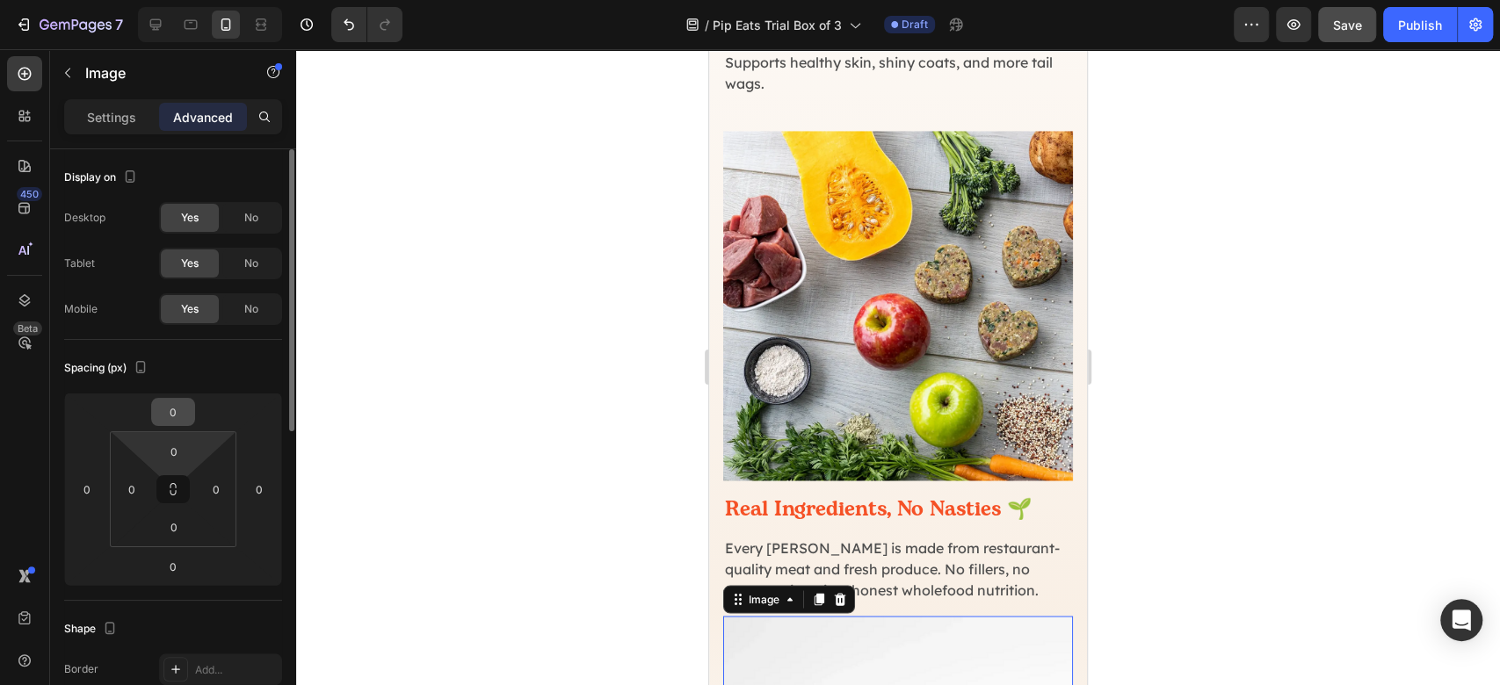
click at [178, 417] on input "0" at bounding box center [173, 412] width 35 height 26
drag, startPoint x: 176, startPoint y: 411, endPoint x: 156, endPoint y: 410, distance: 19.4
click at [156, 410] on input "4" at bounding box center [173, 412] width 35 height 26
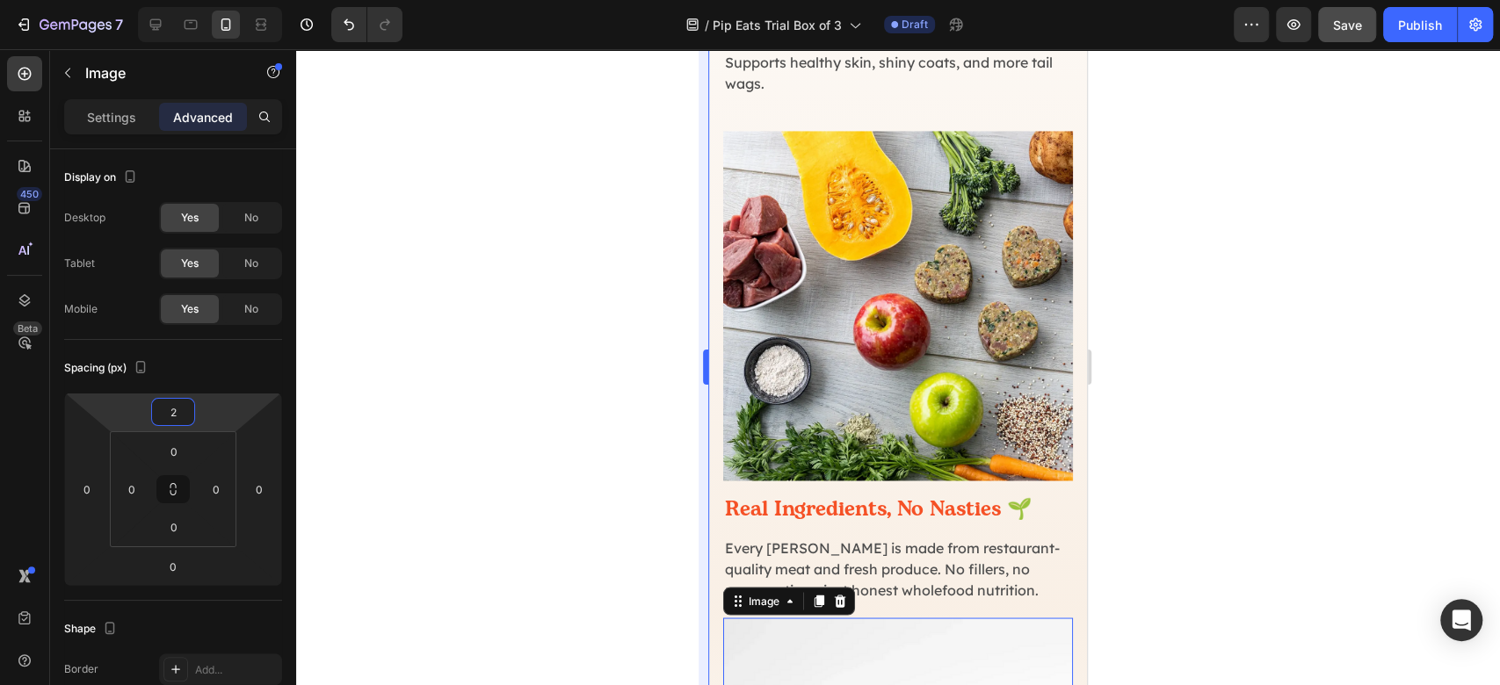
type input "24"
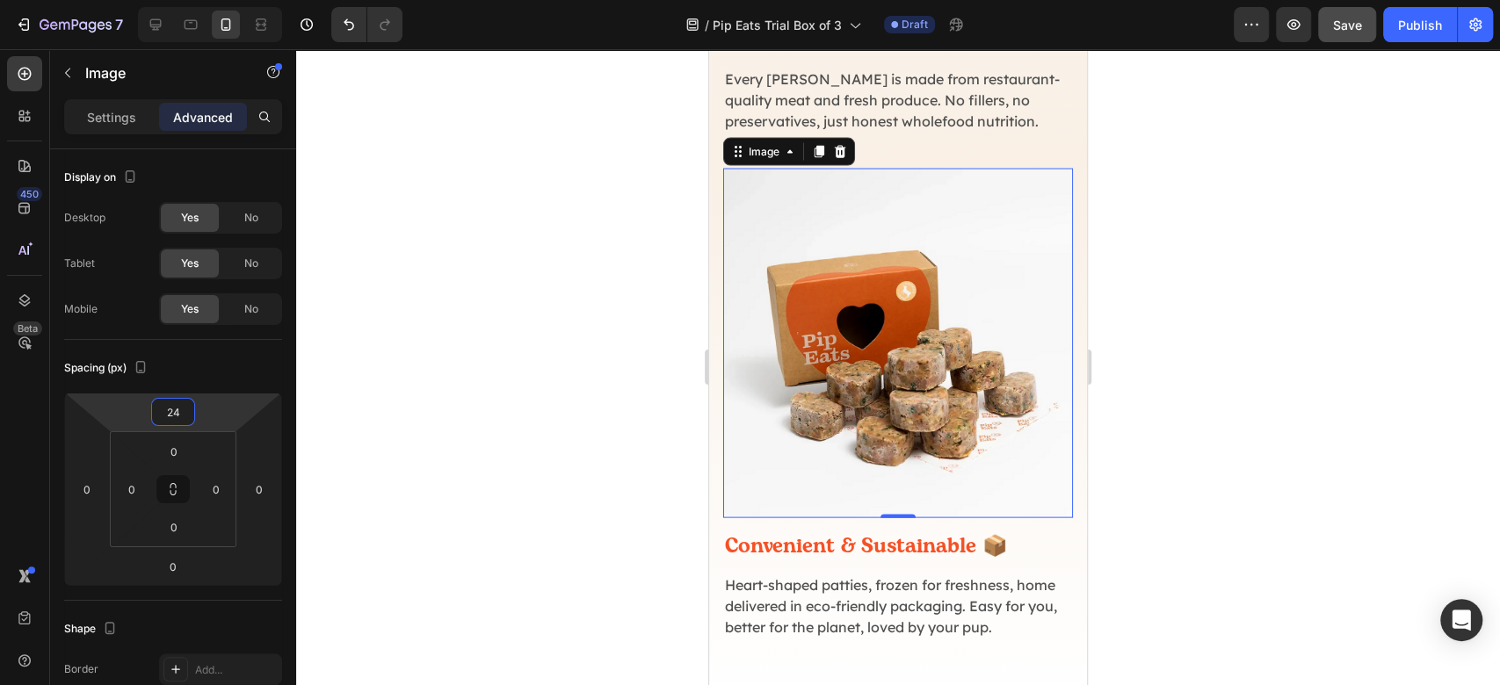
scroll to position [2696, 0]
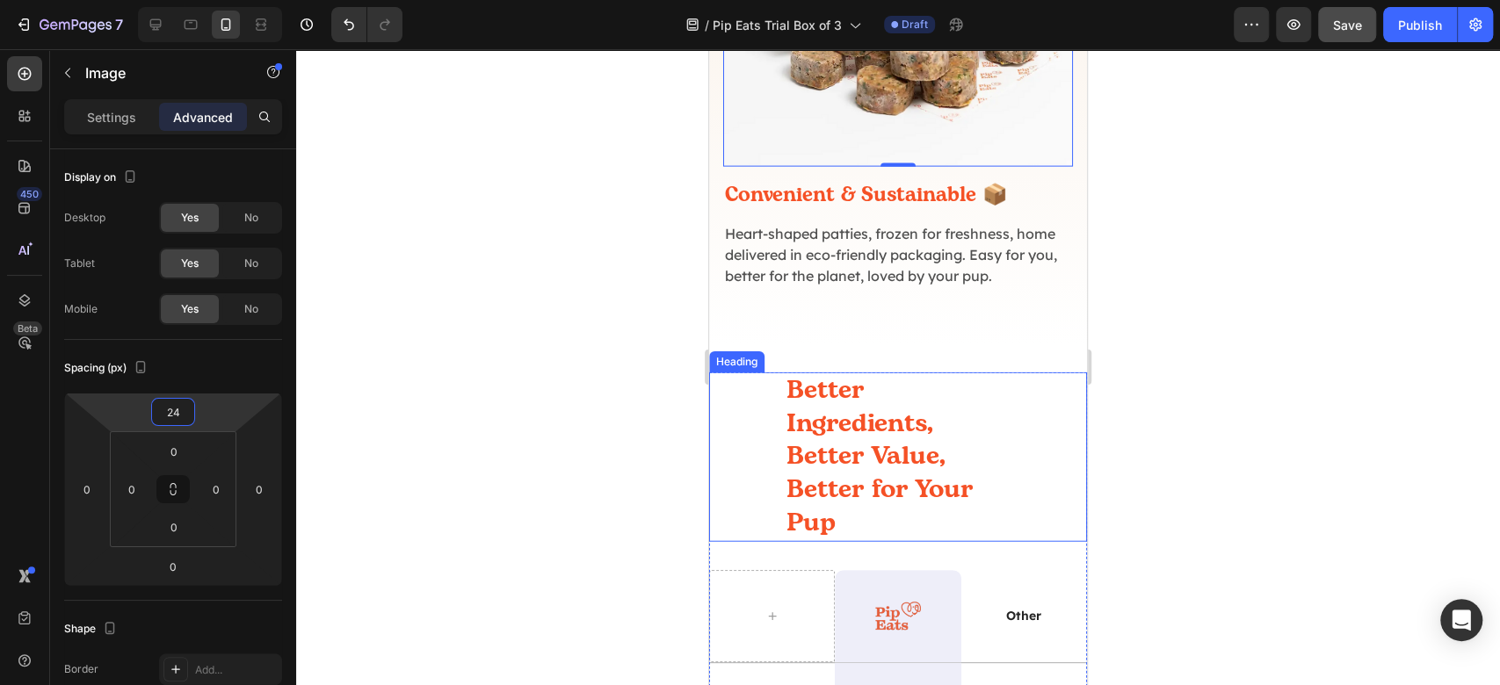
drag, startPoint x: 844, startPoint y: 371, endPoint x: 809, endPoint y: 374, distance: 34.5
click at [844, 373] on h2 "Better Ingredients, Better Value, Better for Your Pup" at bounding box center [898, 458] width 227 height 170
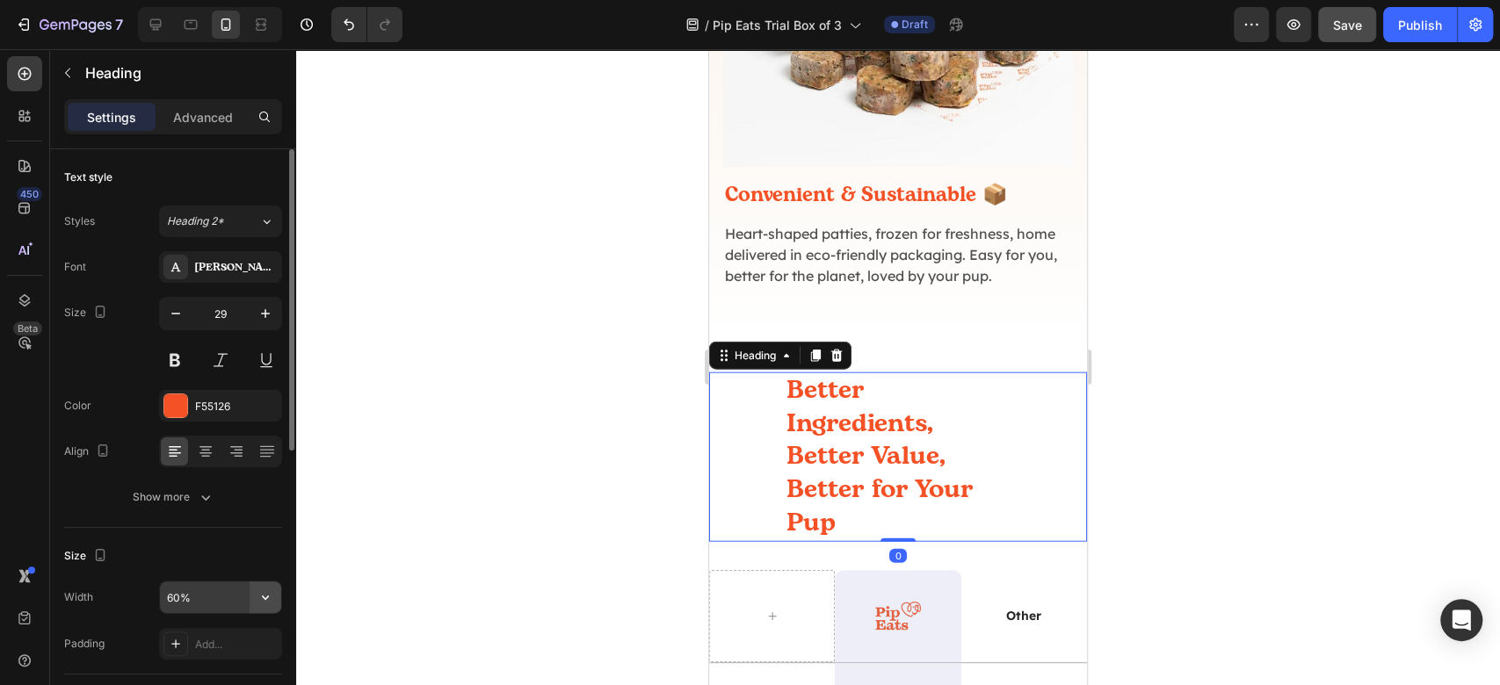
click at [253, 596] on button "button" at bounding box center [266, 598] width 32 height 32
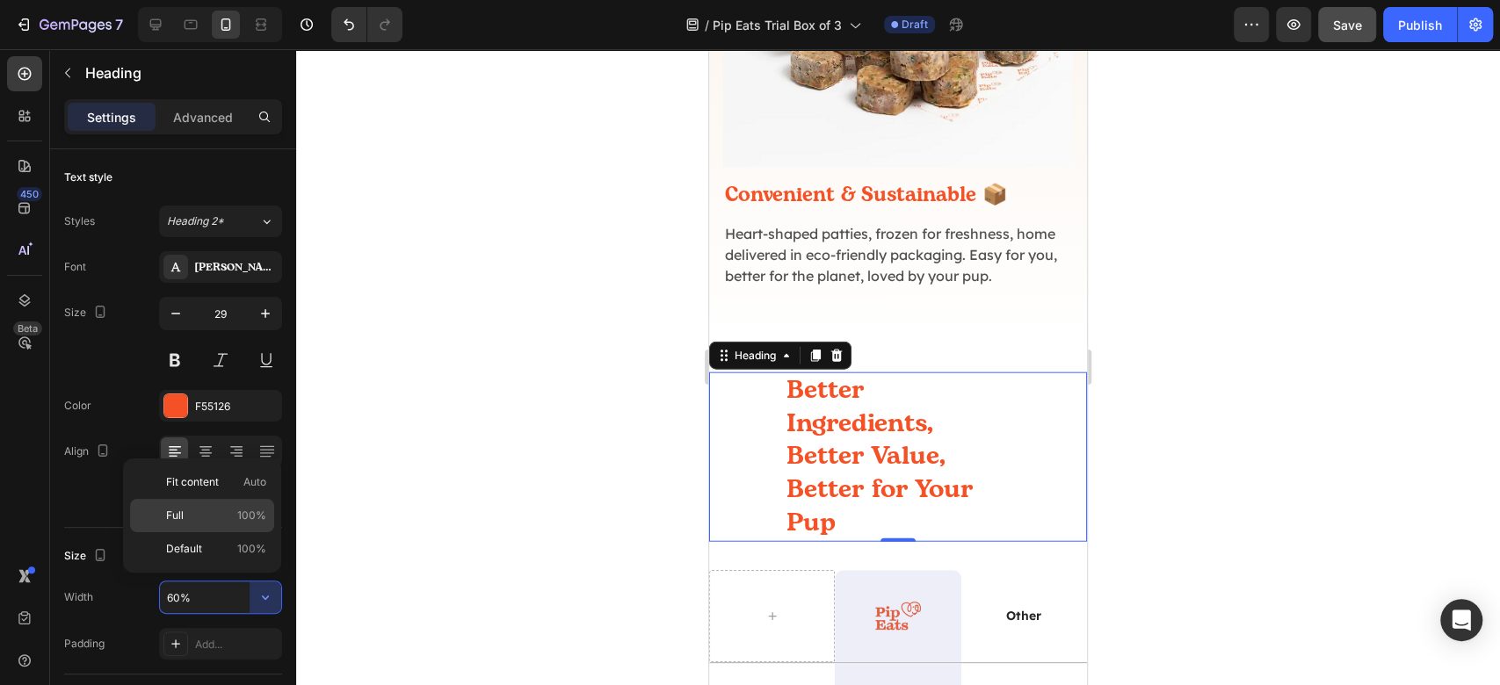
click at [240, 514] on span "100%" at bounding box center [251, 516] width 29 height 16
type input "100%"
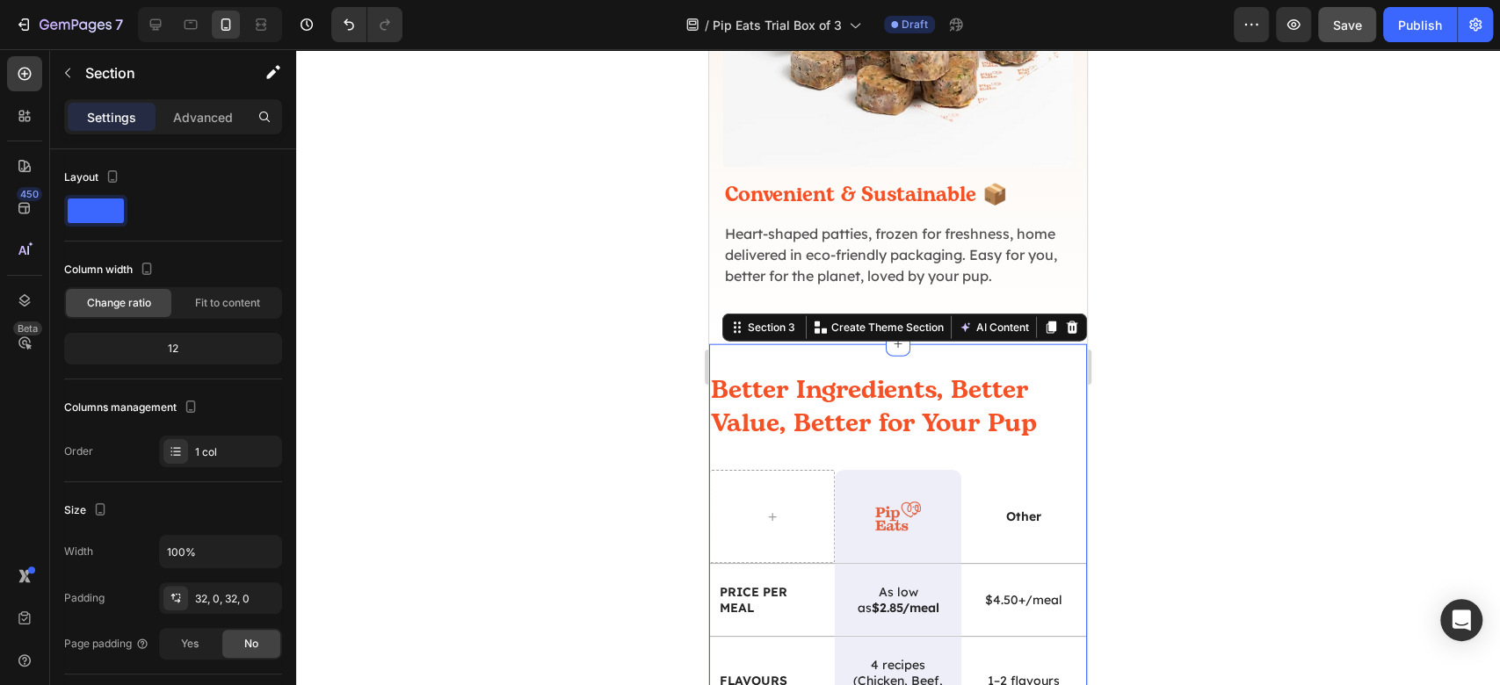
drag, startPoint x: 914, startPoint y: 300, endPoint x: 1312, endPoint y: 352, distance: 401.6
click at [192, 129] on div "Advanced" at bounding box center [203, 117] width 88 height 28
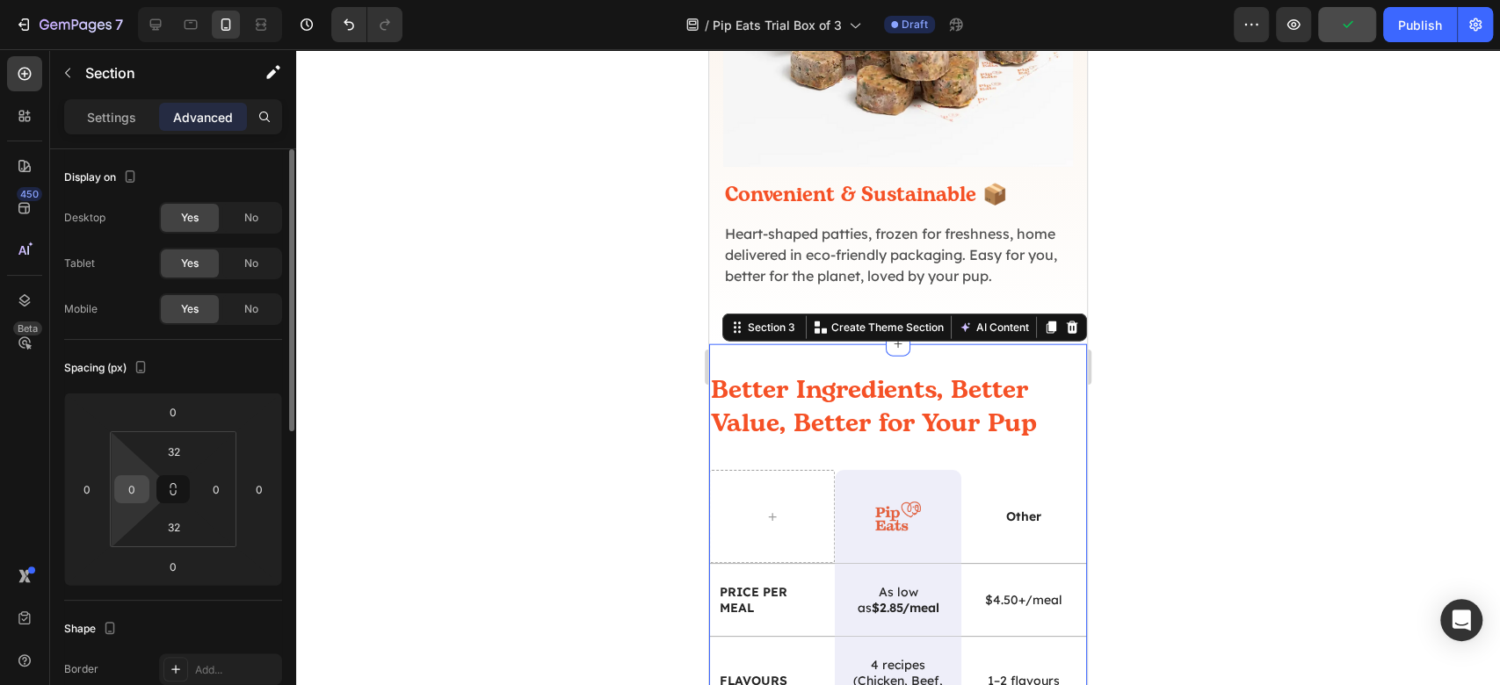
click at [134, 486] on input "0" at bounding box center [132, 489] width 26 height 26
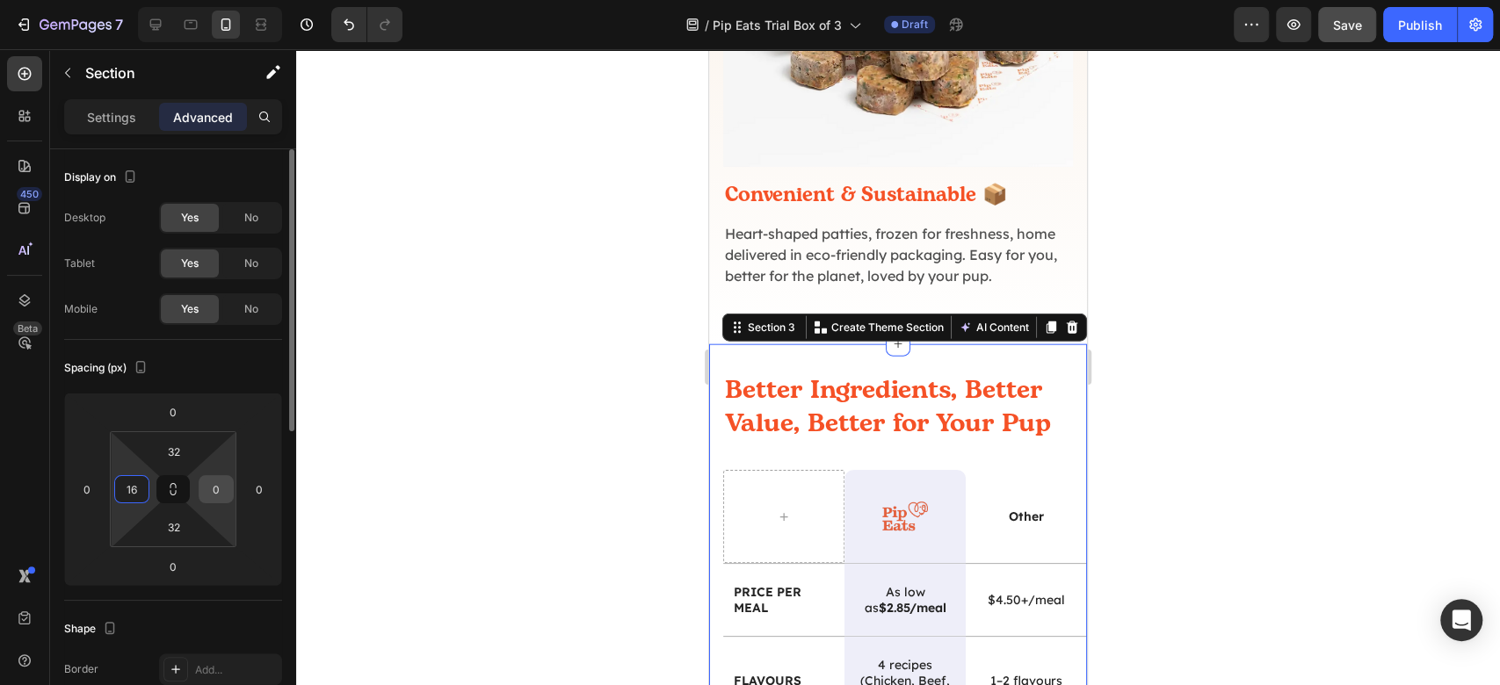
type input "16"
click at [213, 496] on input "0" at bounding box center [216, 489] width 26 height 26
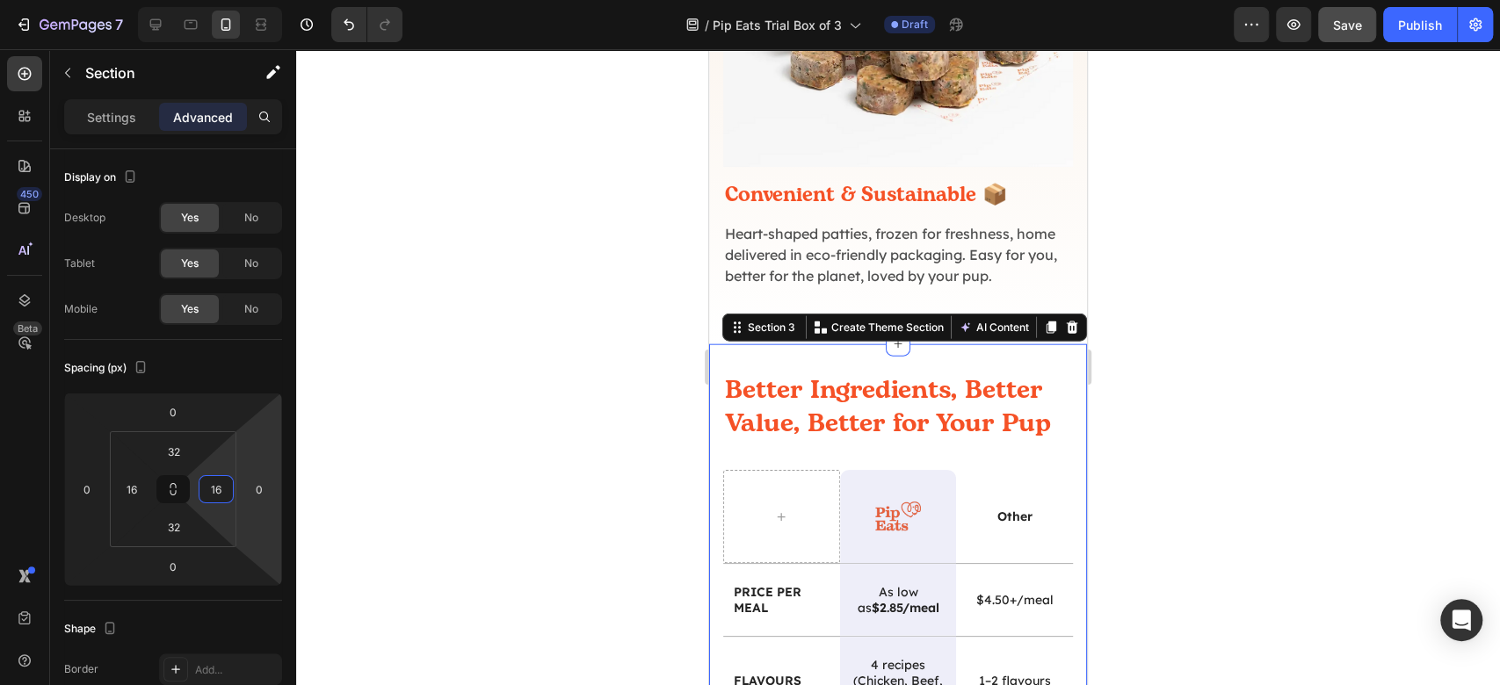
type input "16"
click at [1235, 404] on div at bounding box center [898, 367] width 1204 height 636
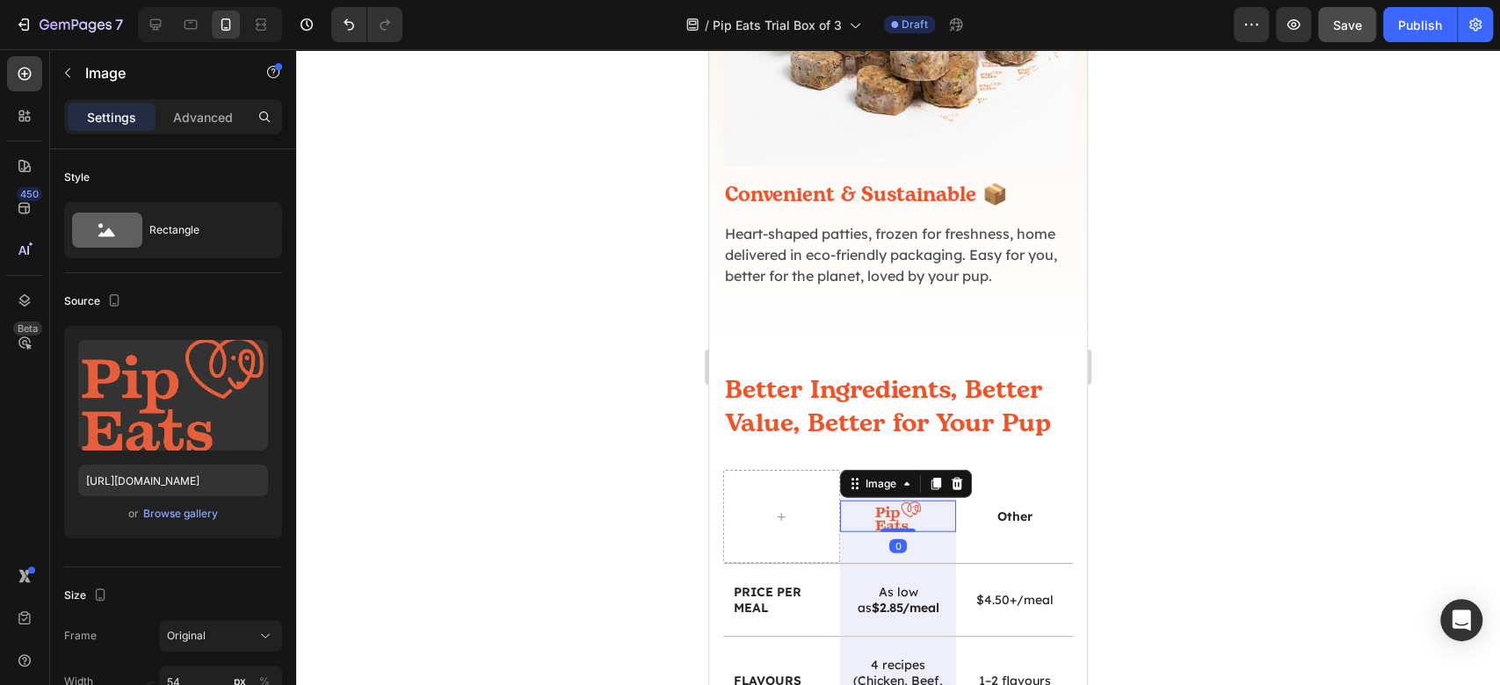
click at [856, 501] on div at bounding box center [898, 516] width 117 height 31
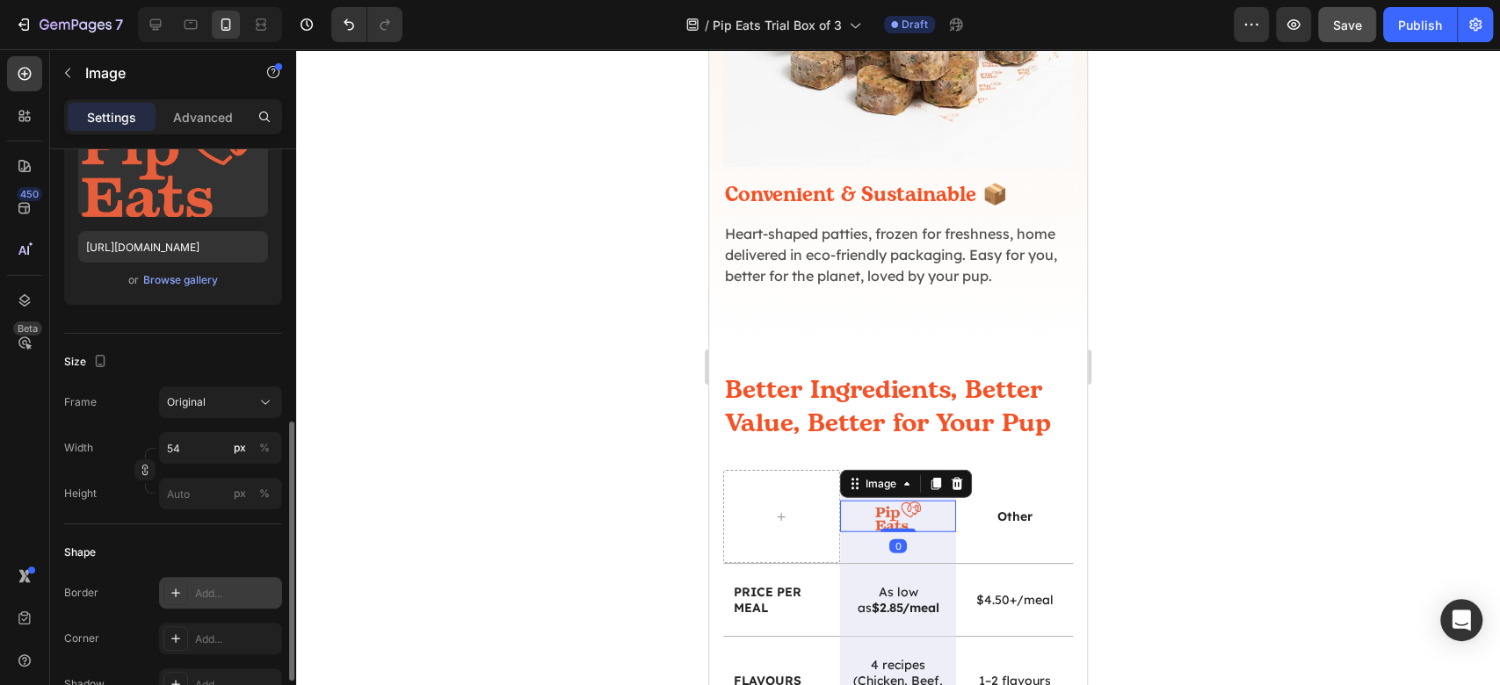
scroll to position [352, 0]
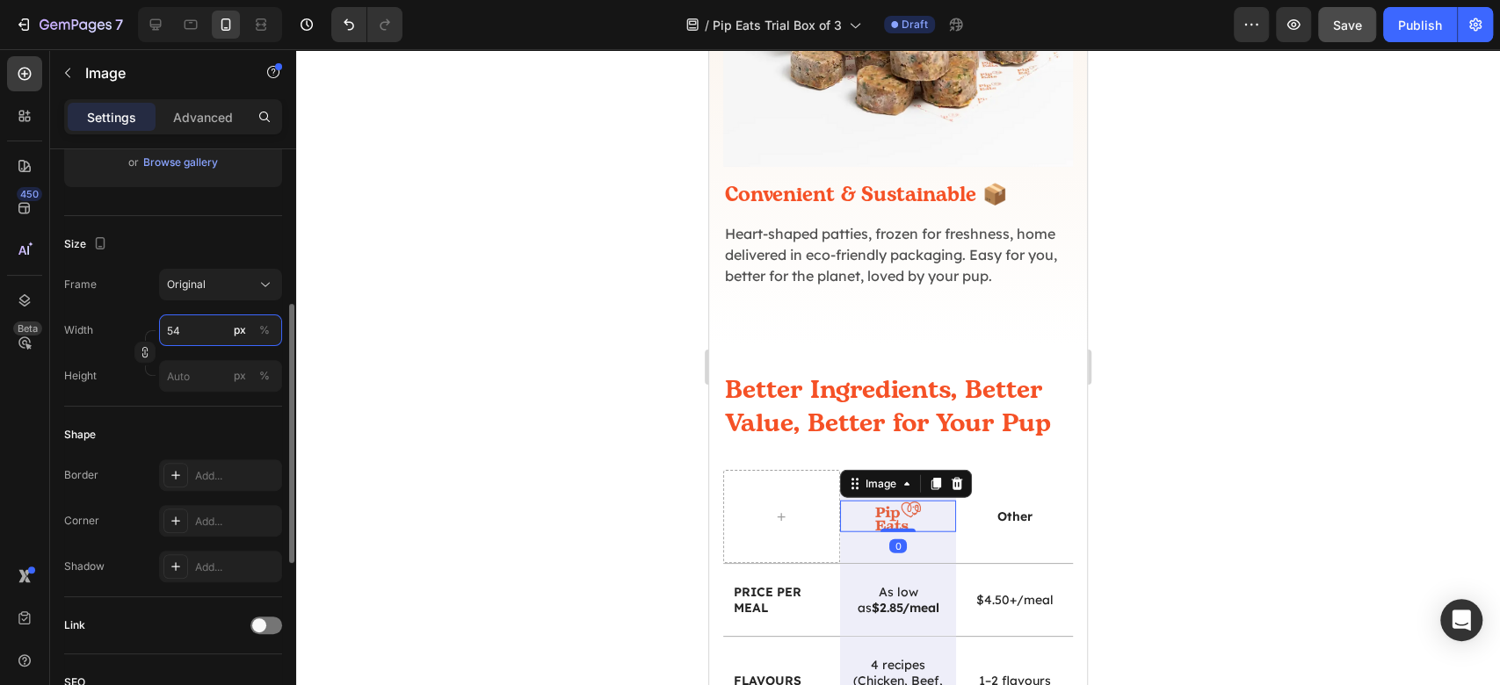
click at [187, 327] on input "54" at bounding box center [220, 331] width 123 height 32
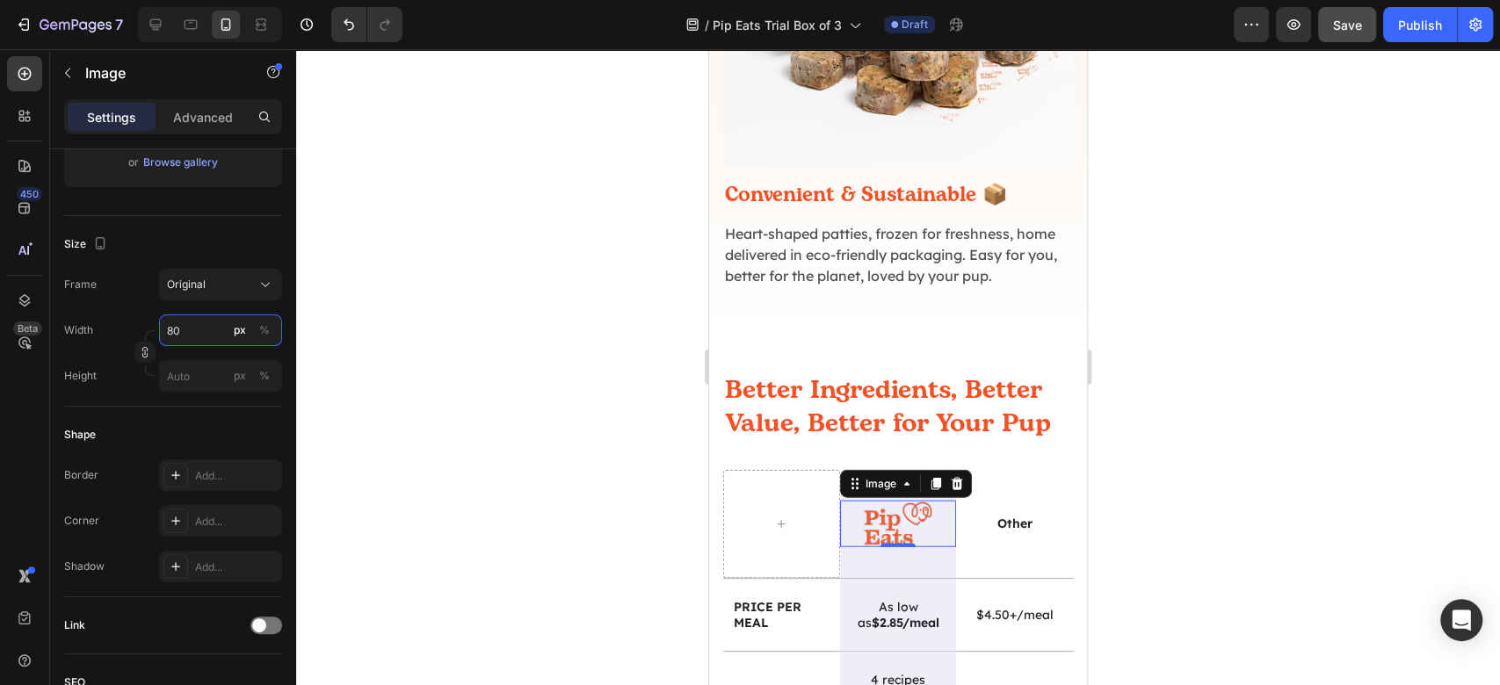
type input "80"
click at [1236, 475] on div at bounding box center [898, 367] width 1204 height 636
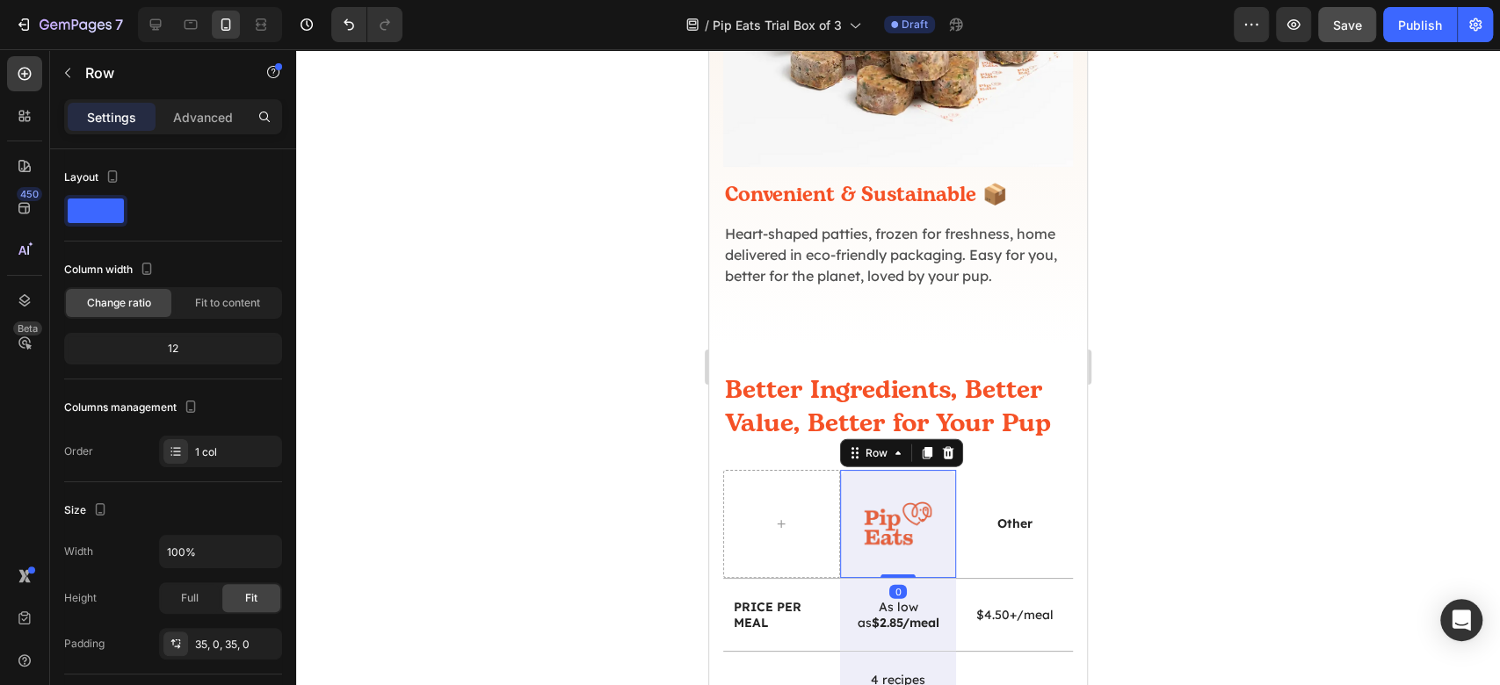
drag, startPoint x: 901, startPoint y: 427, endPoint x: 1195, endPoint y: 413, distance: 294.7
click at [902, 470] on div "Image Row 0" at bounding box center [898, 523] width 117 height 107
click at [212, 104] on div "Advanced" at bounding box center [203, 117] width 88 height 28
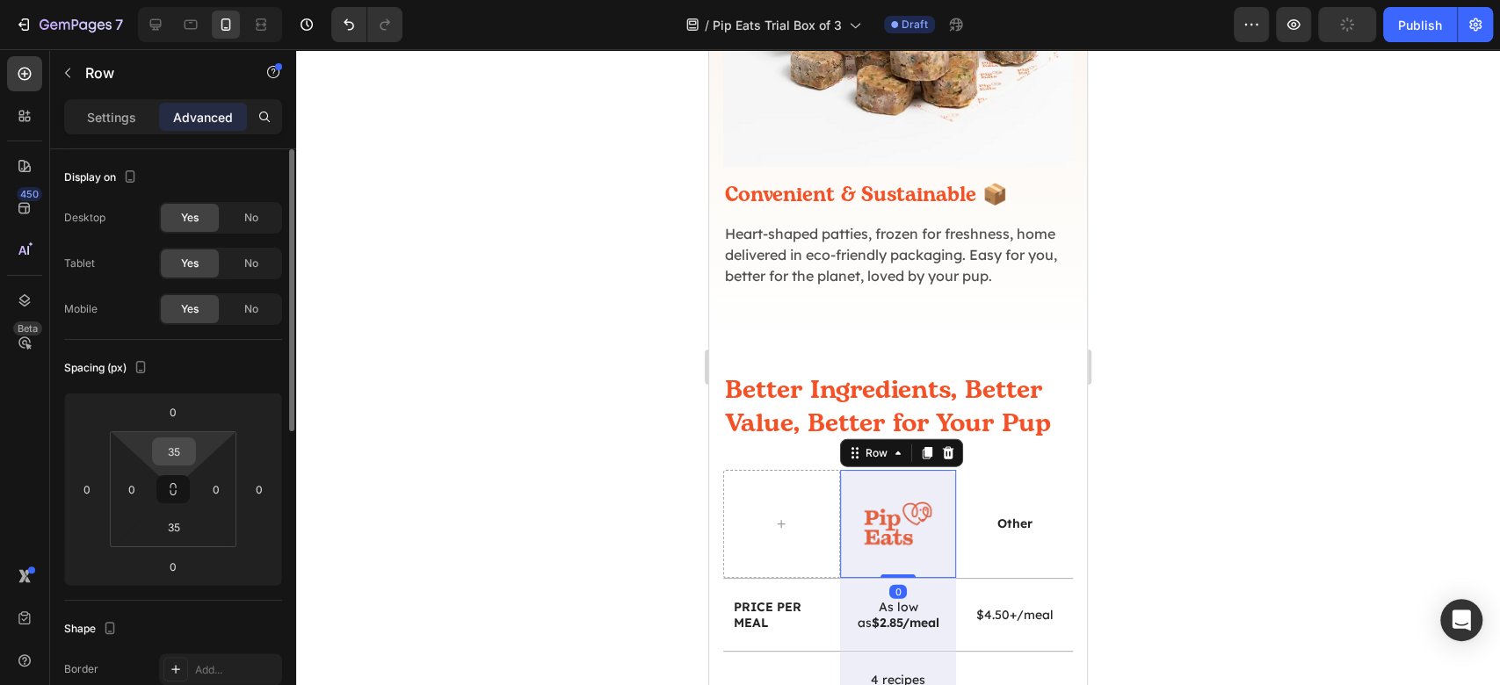
click at [172, 452] on input "35" at bounding box center [173, 452] width 35 height 26
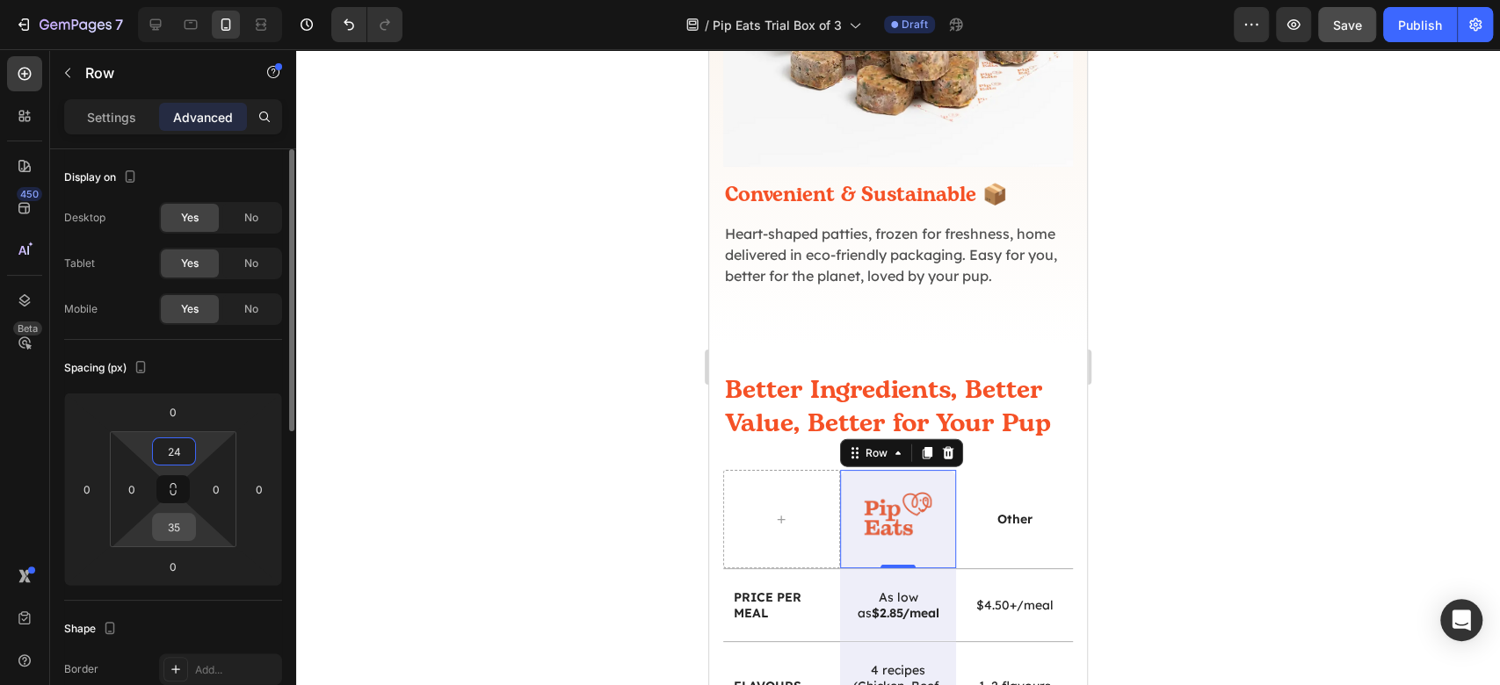
type input "24"
click at [173, 522] on input "35" at bounding box center [173, 527] width 35 height 26
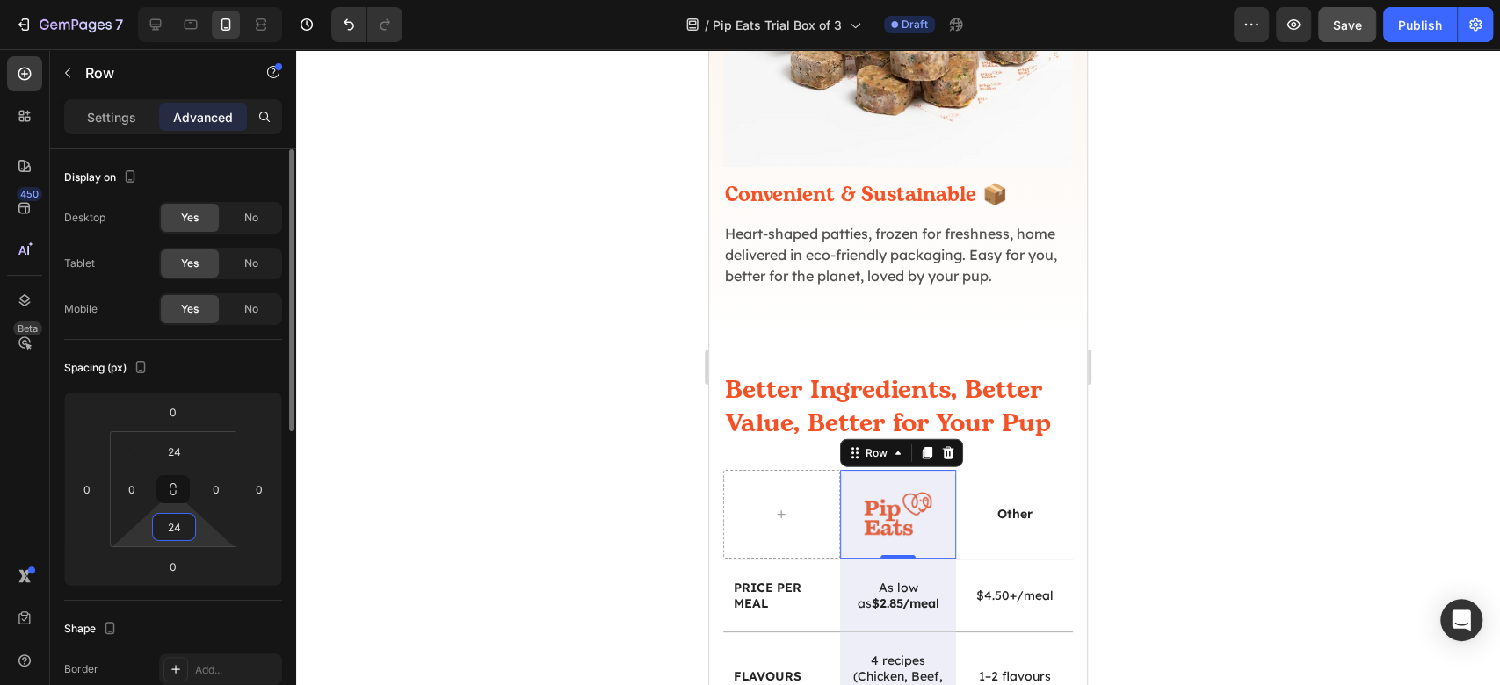
drag, startPoint x: 178, startPoint y: 525, endPoint x: 160, endPoint y: 526, distance: 17.7
click at [160, 526] on input "24" at bounding box center [173, 527] width 35 height 26
type input "32"
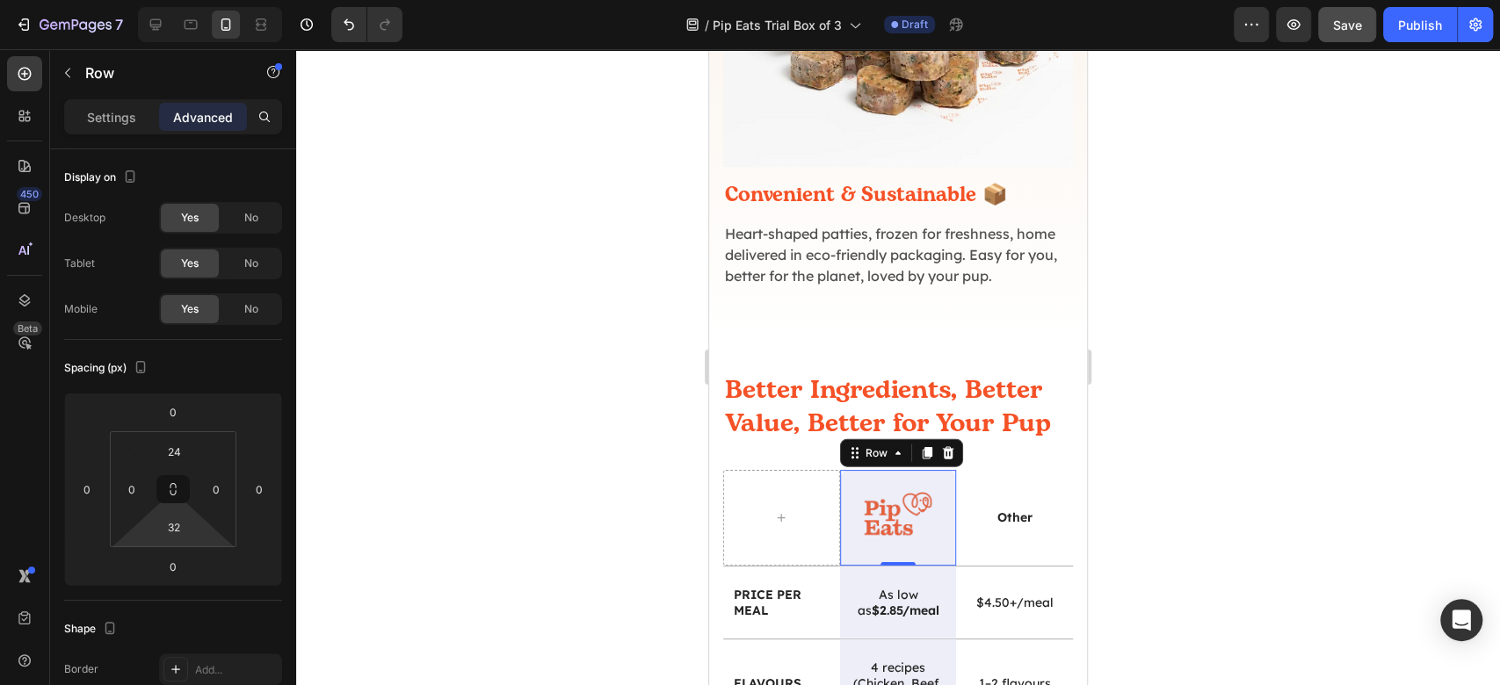
drag, startPoint x: 1217, startPoint y: 424, endPoint x: 1139, endPoint y: 366, distance: 97.4
click at [1218, 423] on div at bounding box center [898, 367] width 1204 height 636
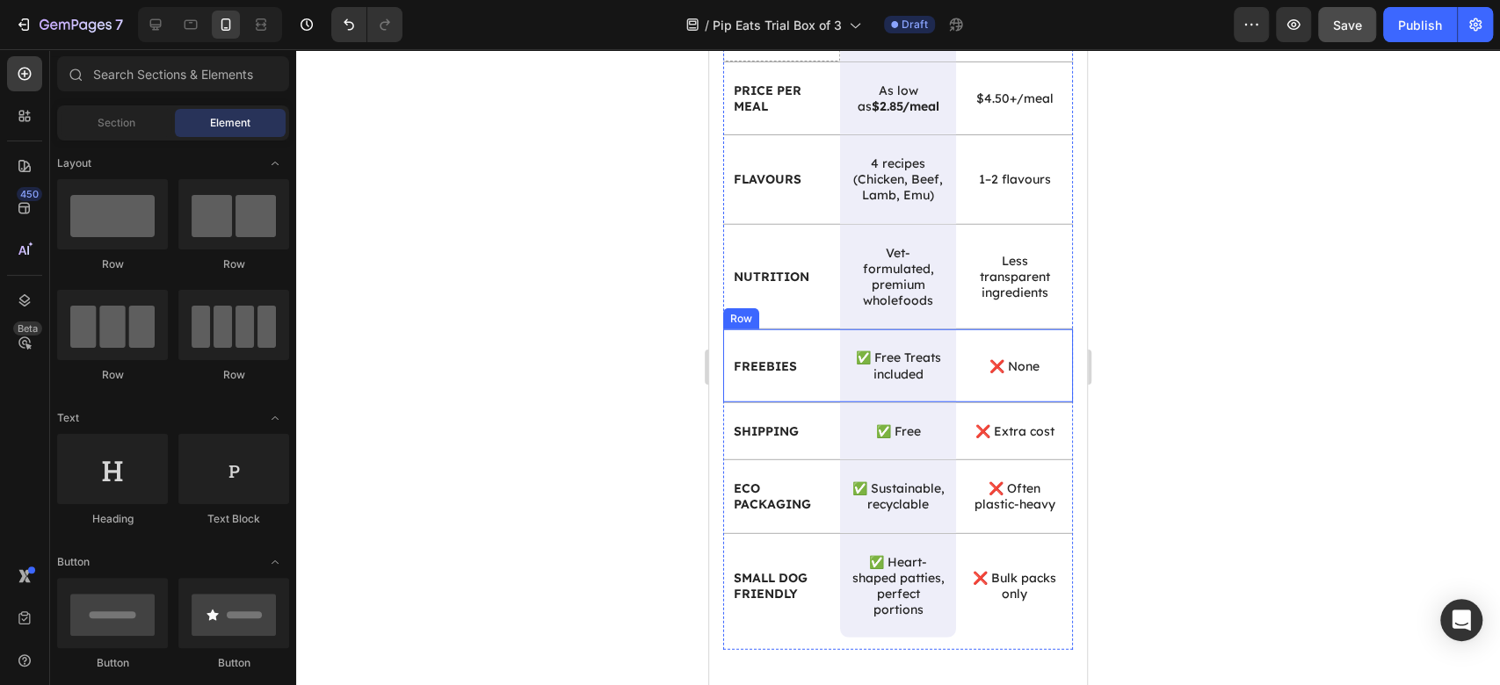
scroll to position [3399, 0]
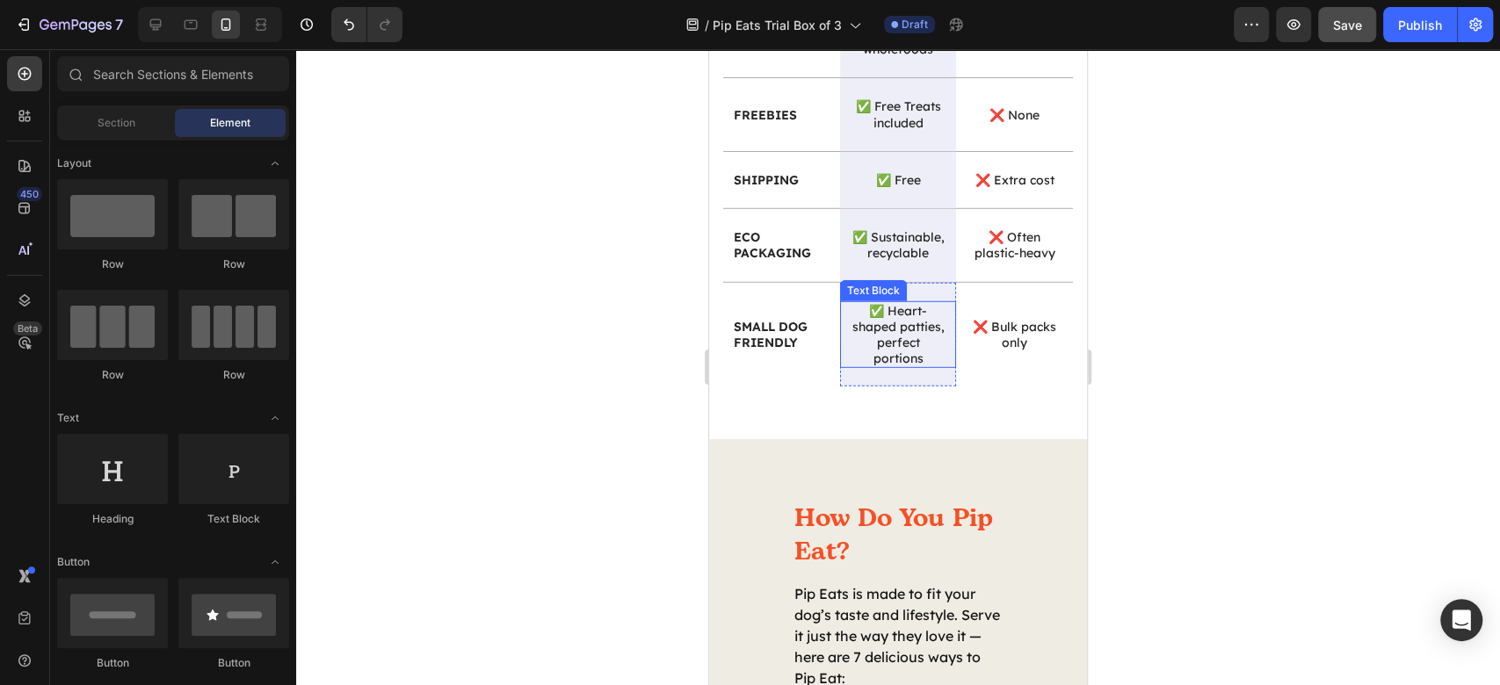
click at [899, 362] on p "✅ Heart-shaped patties, perfect portions" at bounding box center [899, 335] width 96 height 64
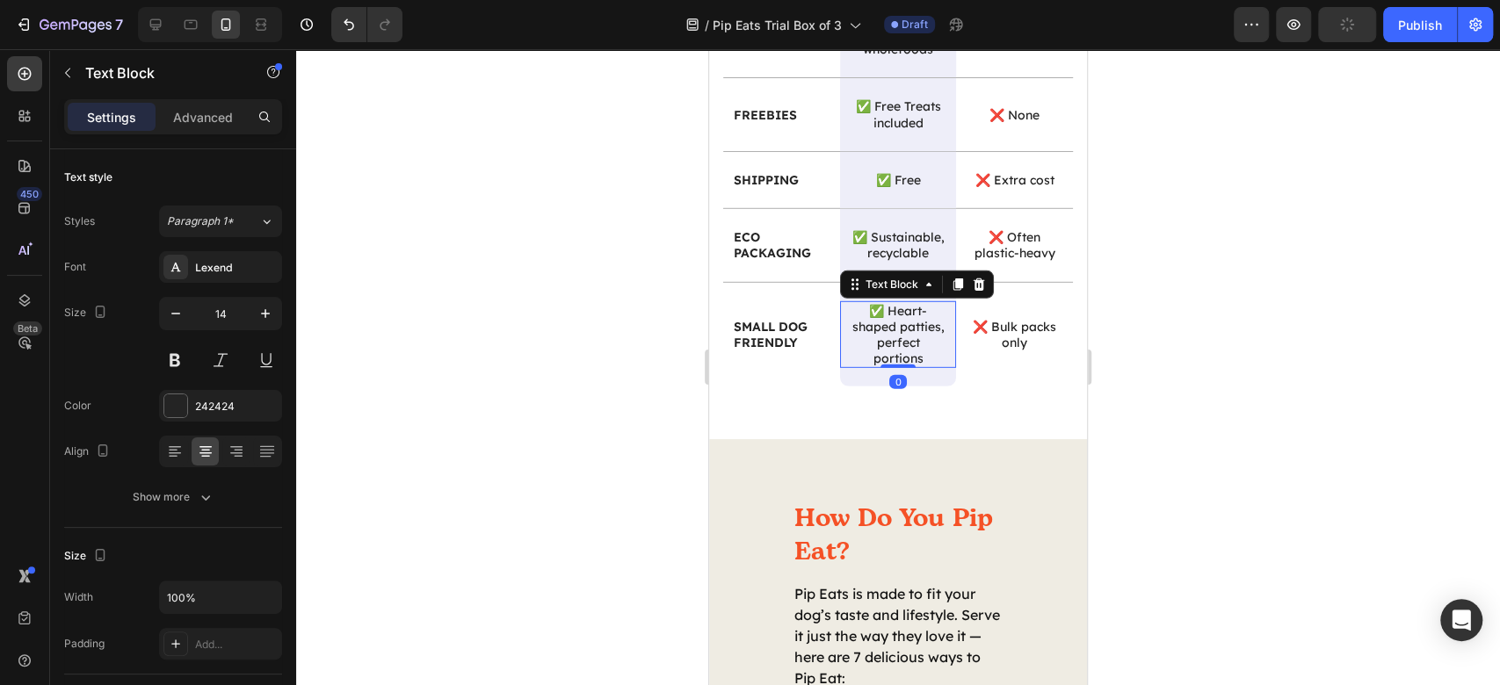
click at [1318, 393] on div at bounding box center [898, 367] width 1204 height 636
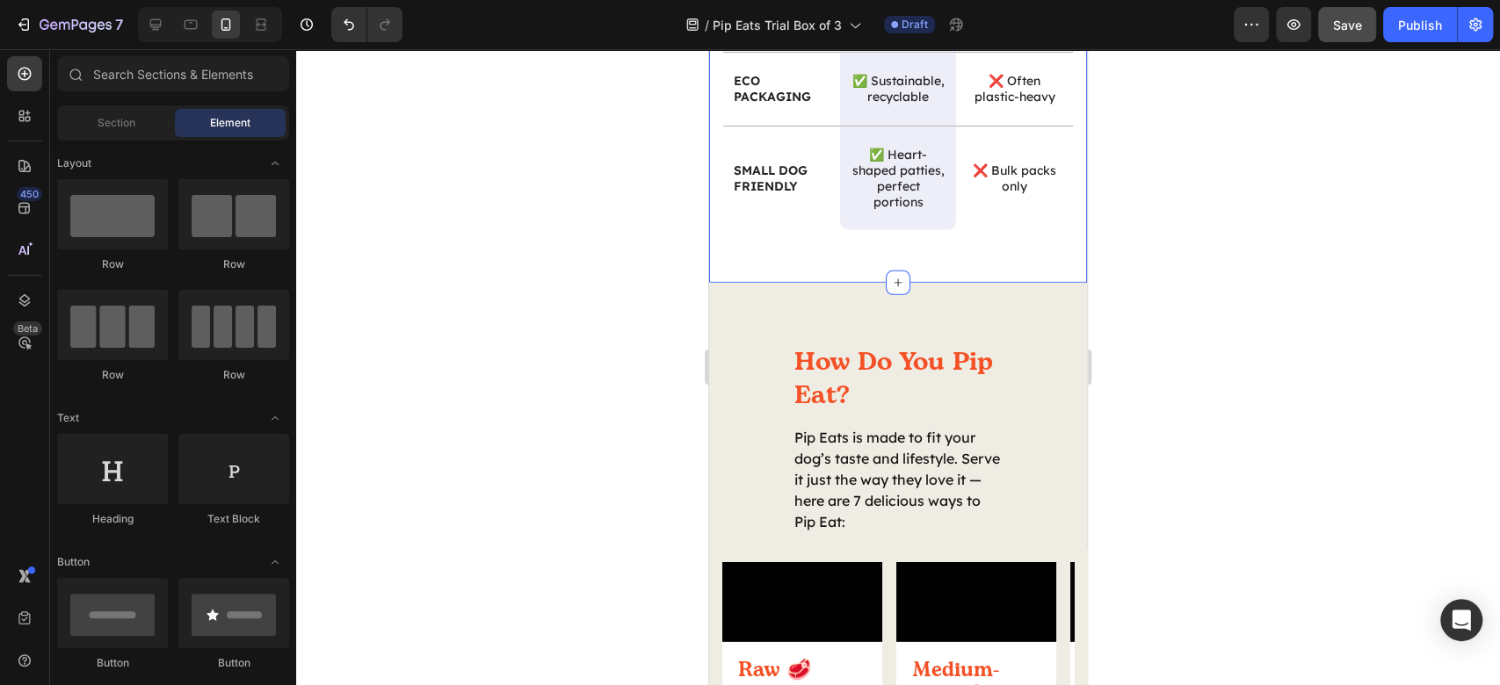
scroll to position [3634, 0]
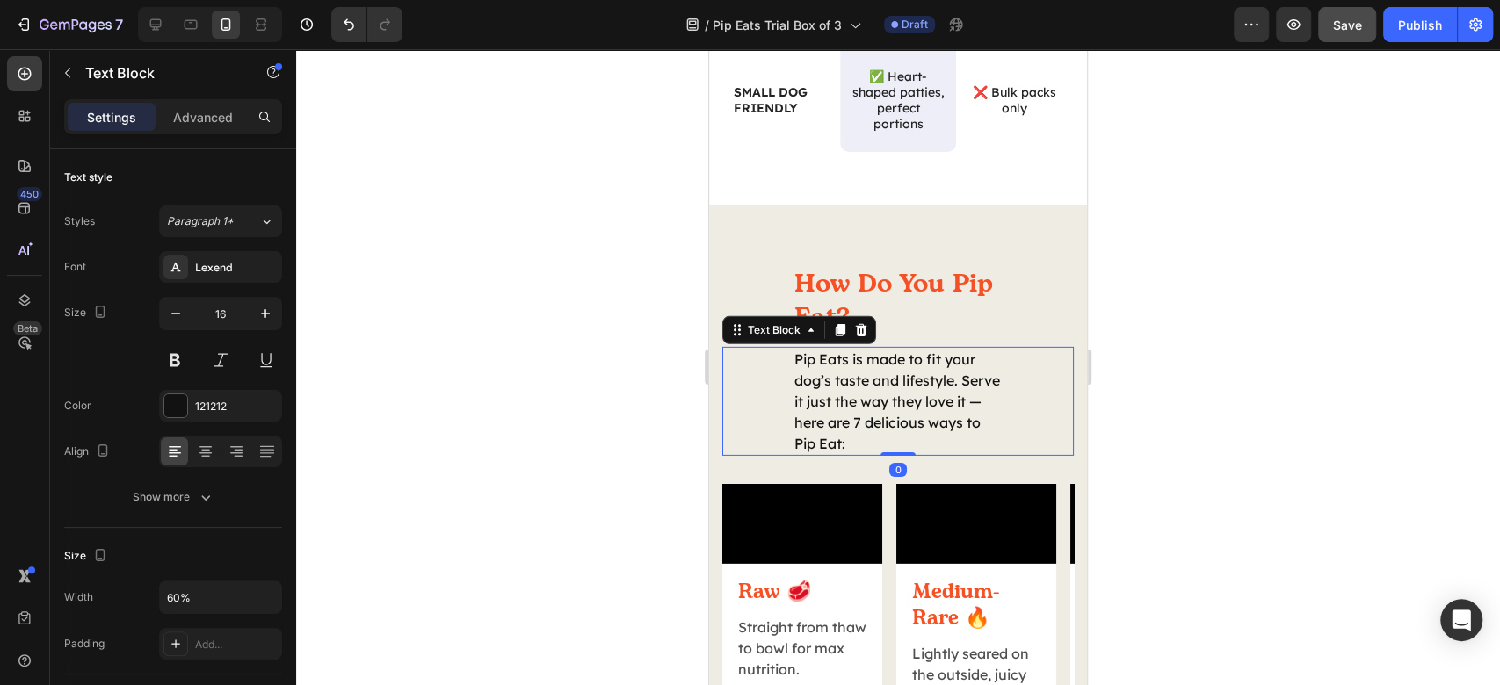
click at [877, 417] on p "Pip Eats is made to fit your dog’s taste and lifestyle. Serve it just the way t…" at bounding box center [897, 401] width 207 height 105
click at [259, 598] on icon "button" at bounding box center [266, 598] width 18 height 18
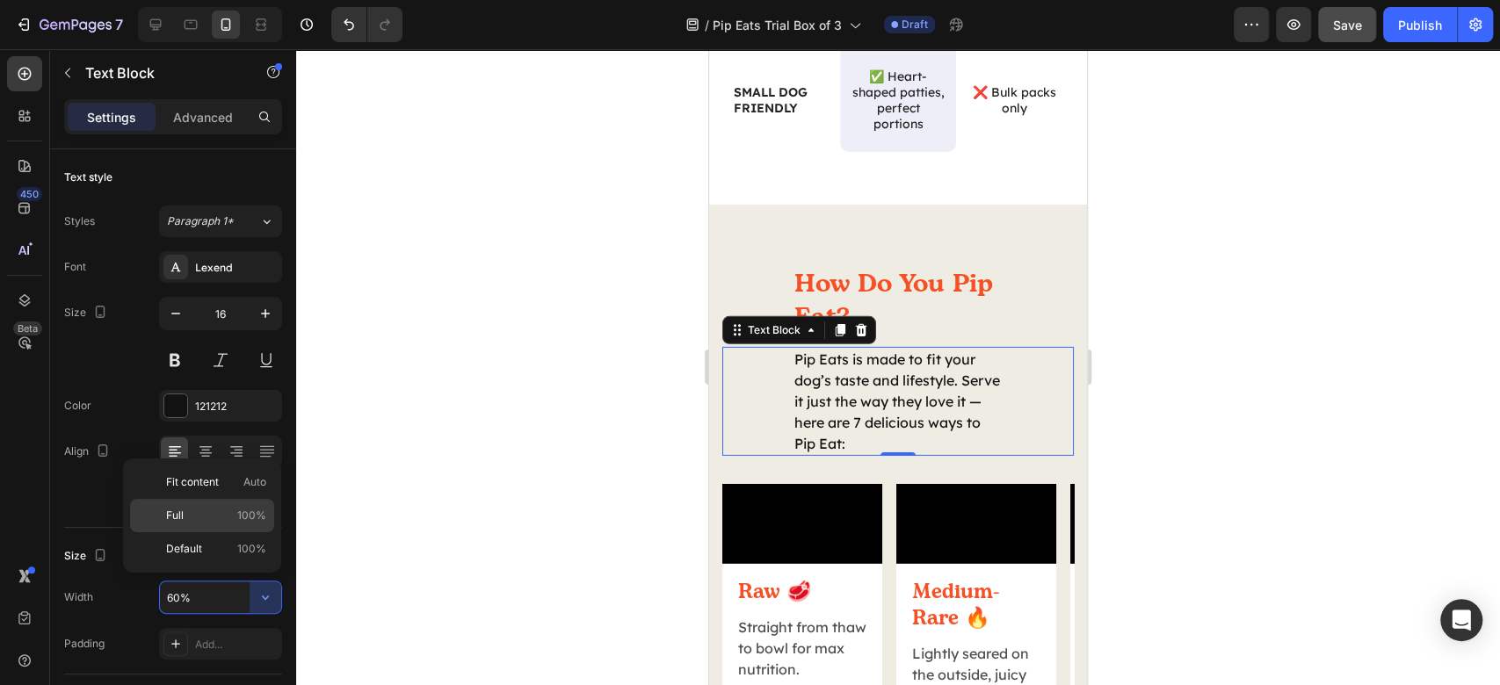
click at [248, 533] on div "Full 100%" at bounding box center [202, 549] width 144 height 33
type input "100%"
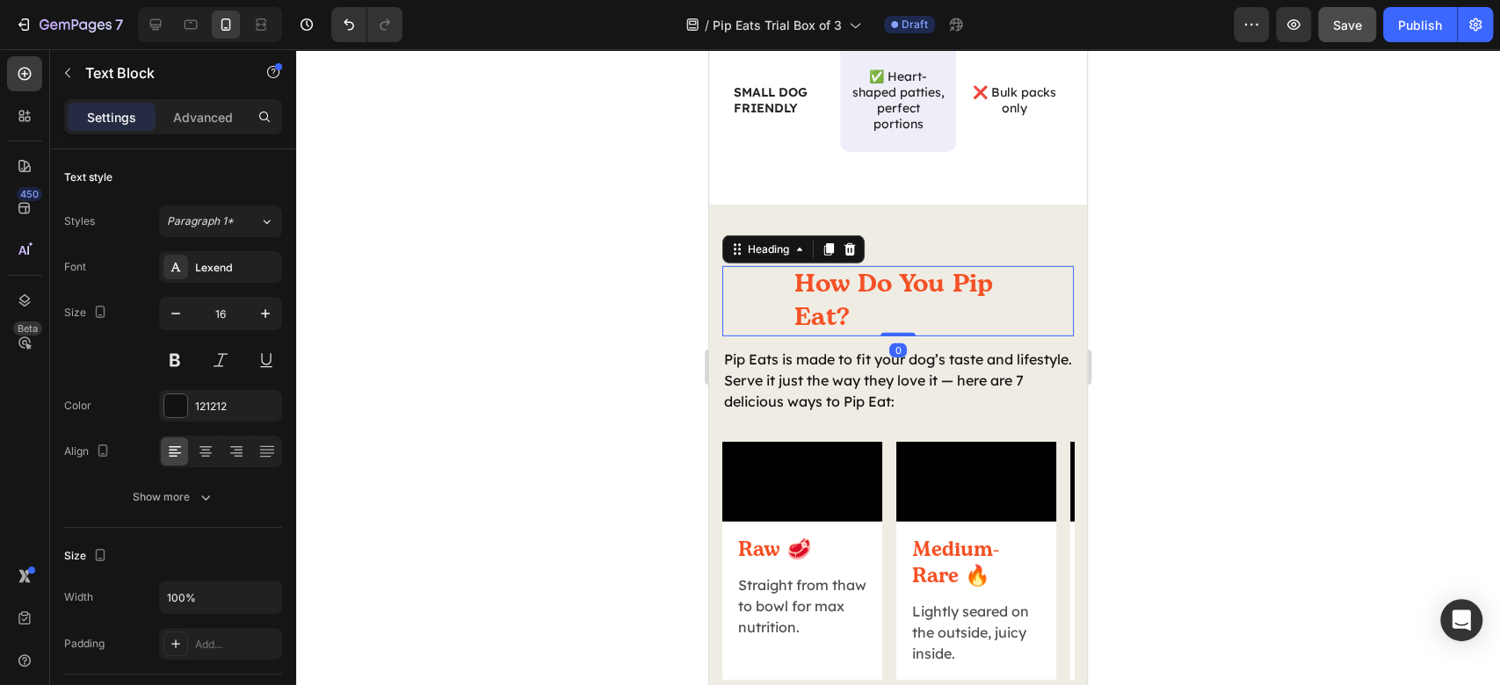
drag, startPoint x: 917, startPoint y: 312, endPoint x: 712, endPoint y: 355, distance: 209.2
click at [916, 312] on h2 "How Do You Pip Eat?" at bounding box center [898, 300] width 211 height 69
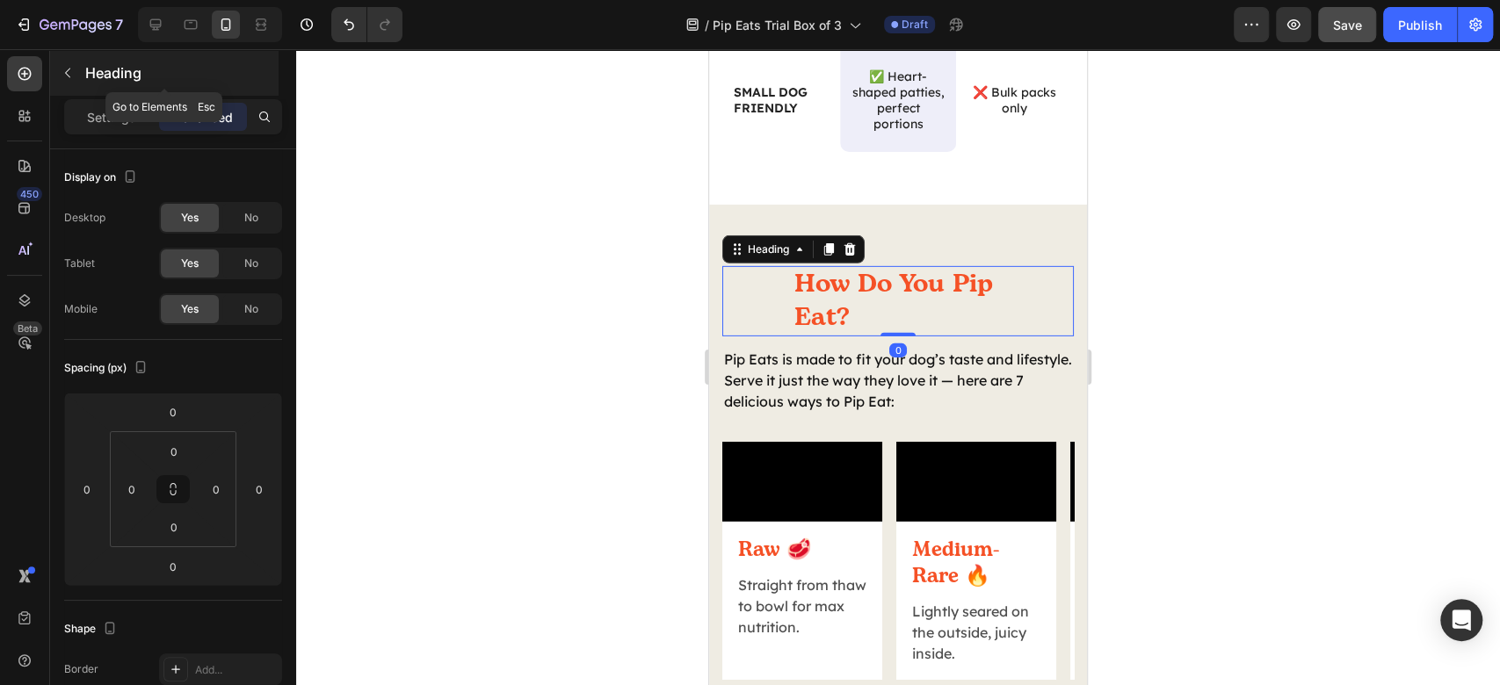
click at [115, 95] on div "Heading" at bounding box center [164, 73] width 228 height 46
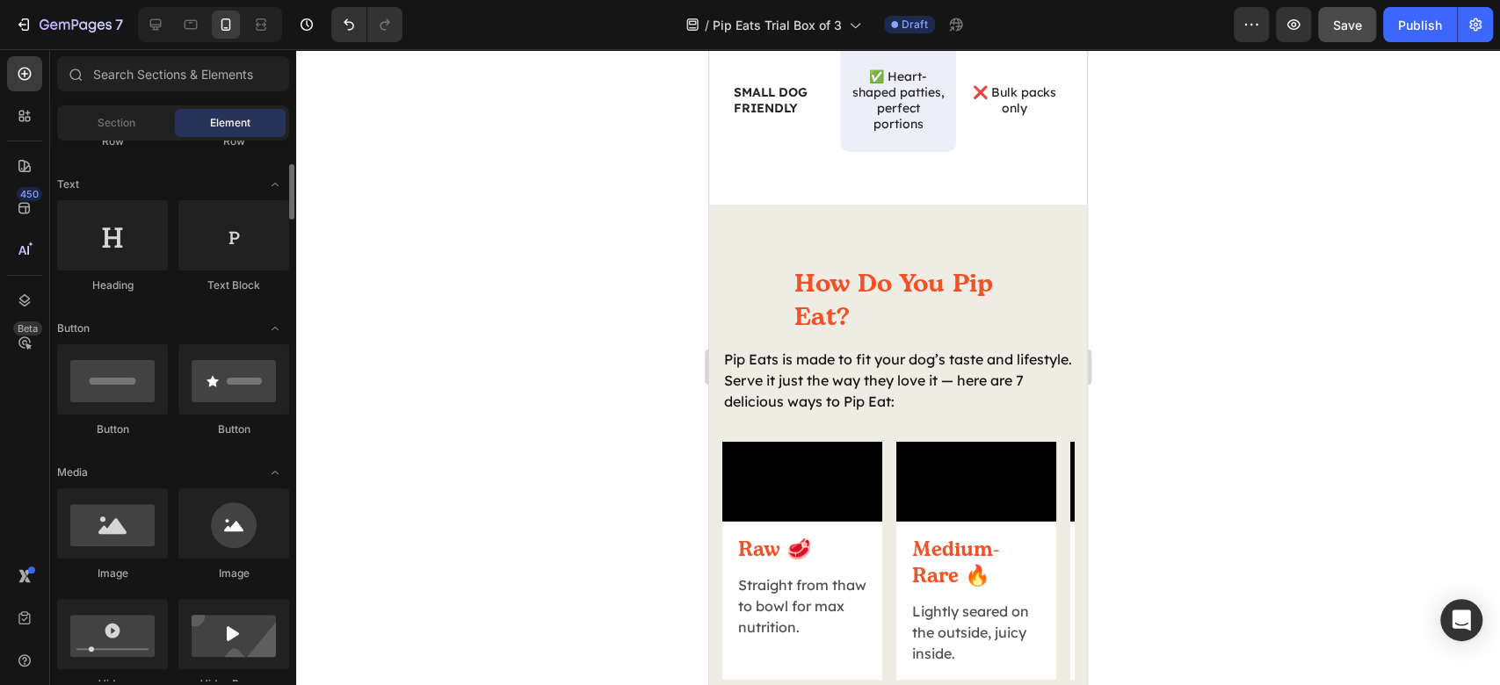
scroll to position [352, 0]
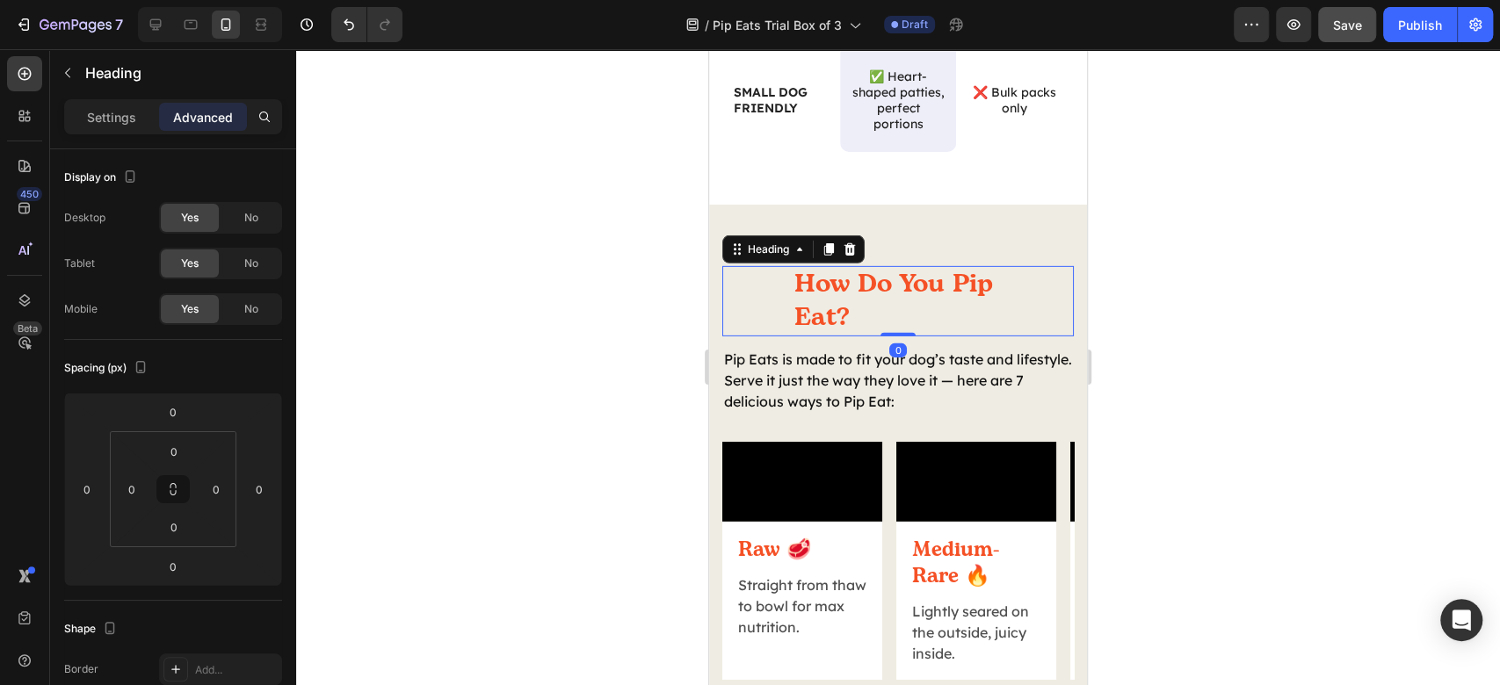
drag, startPoint x: 926, startPoint y: 328, endPoint x: 727, endPoint y: 337, distance: 199.7
click at [925, 329] on h2 "How Do You Pip Eat?" at bounding box center [898, 300] width 211 height 69
click at [112, 111] on p "Settings" at bounding box center [111, 117] width 49 height 18
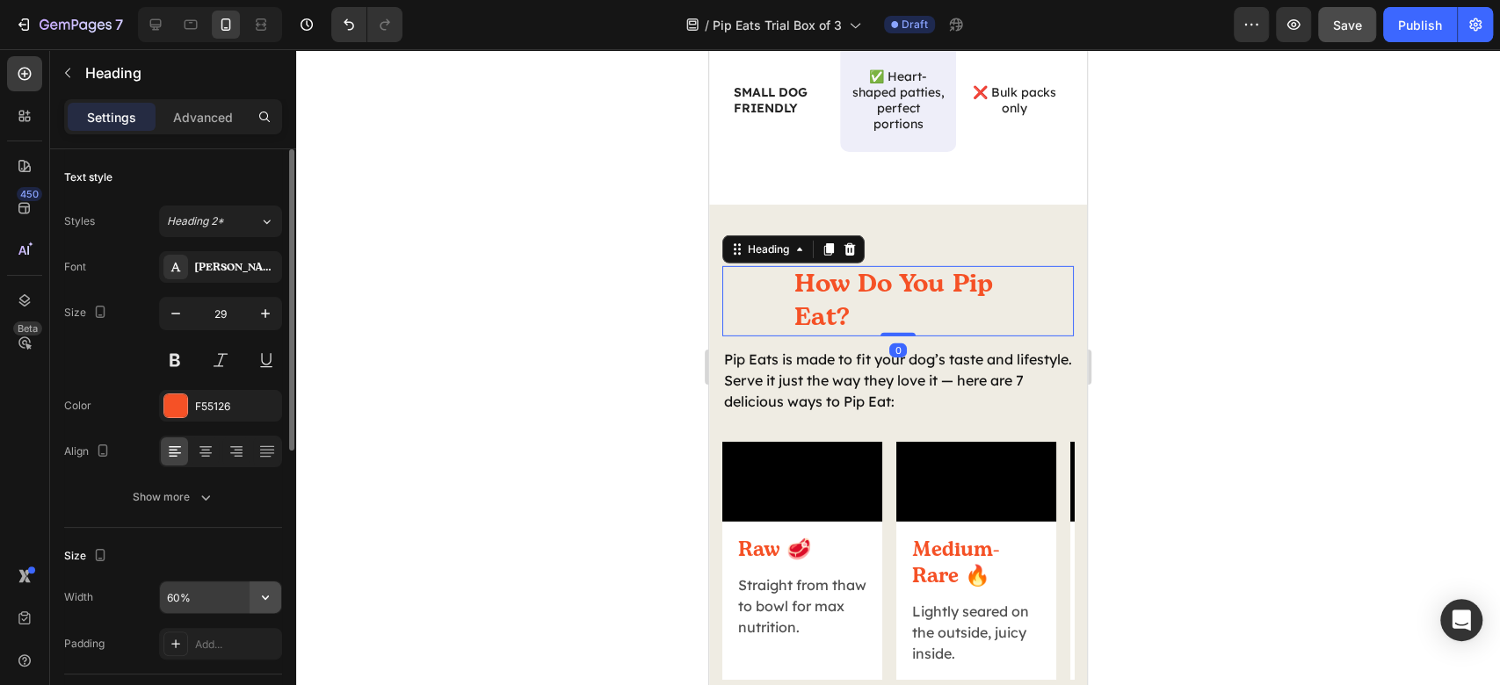
click at [265, 597] on icon "button" at bounding box center [266, 598] width 18 height 18
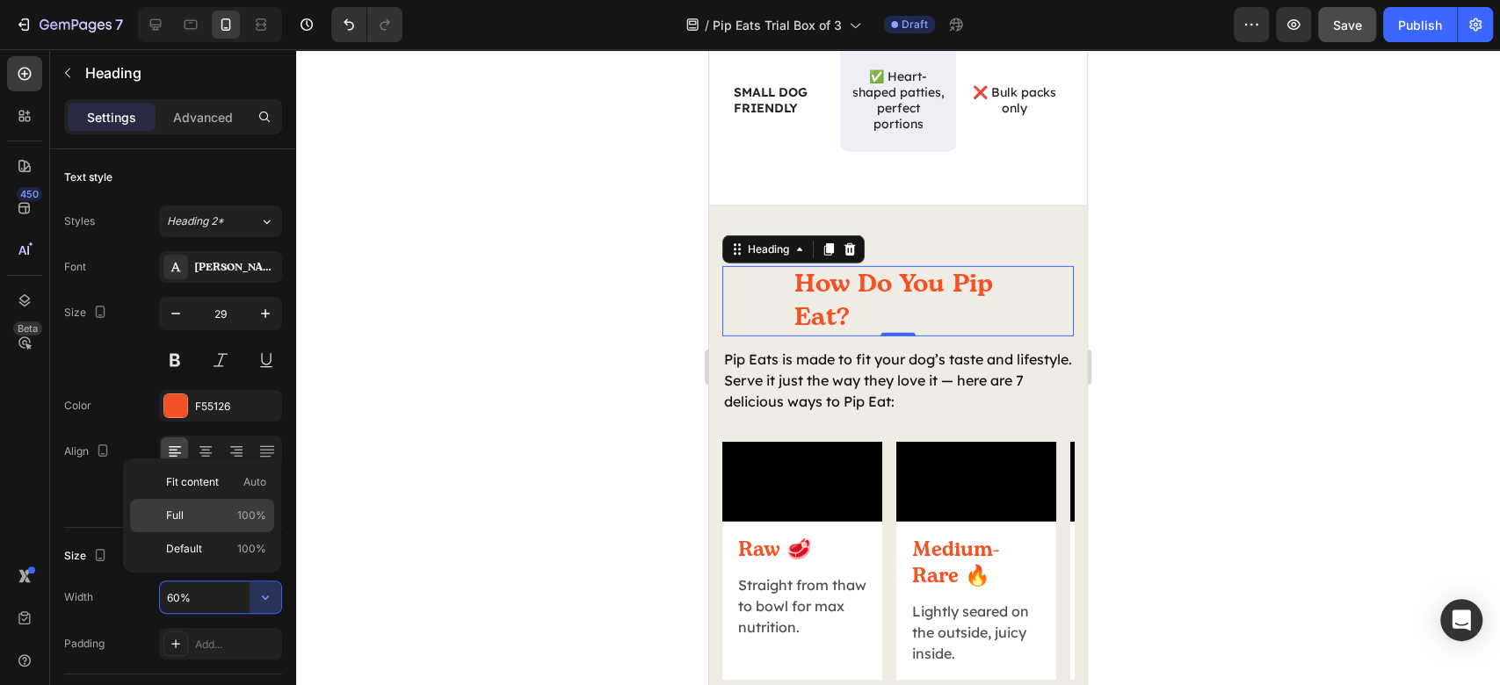
click at [251, 520] on span "100%" at bounding box center [251, 516] width 29 height 16
type input "100%"
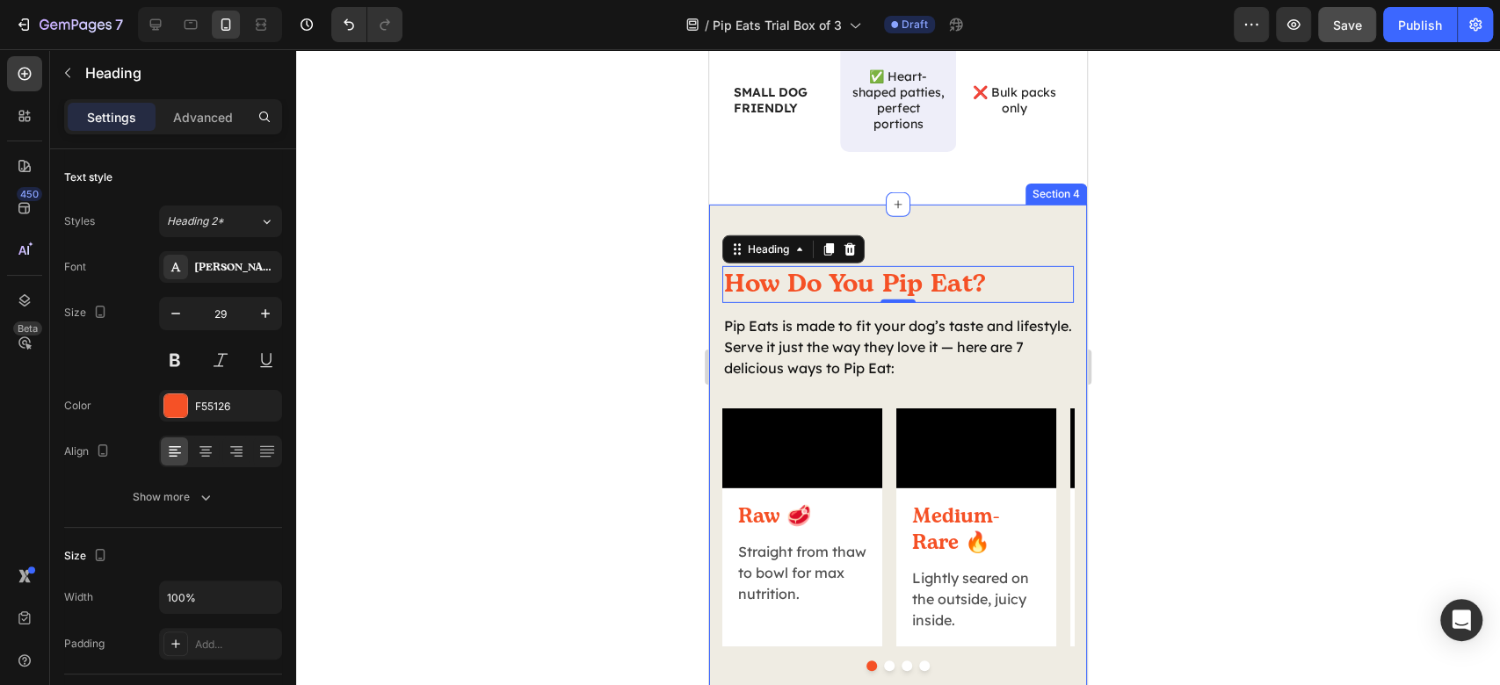
click at [1218, 346] on div at bounding box center [898, 367] width 1204 height 636
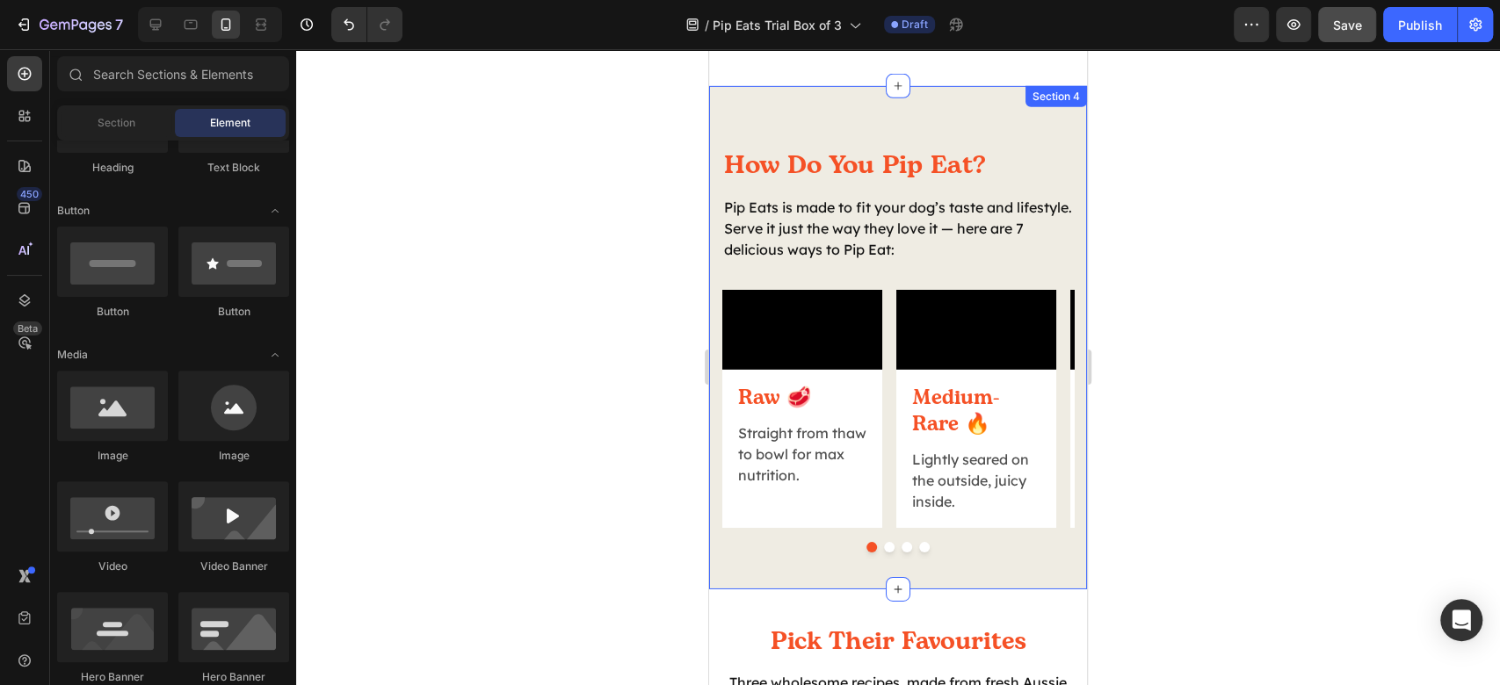
scroll to position [3751, 0]
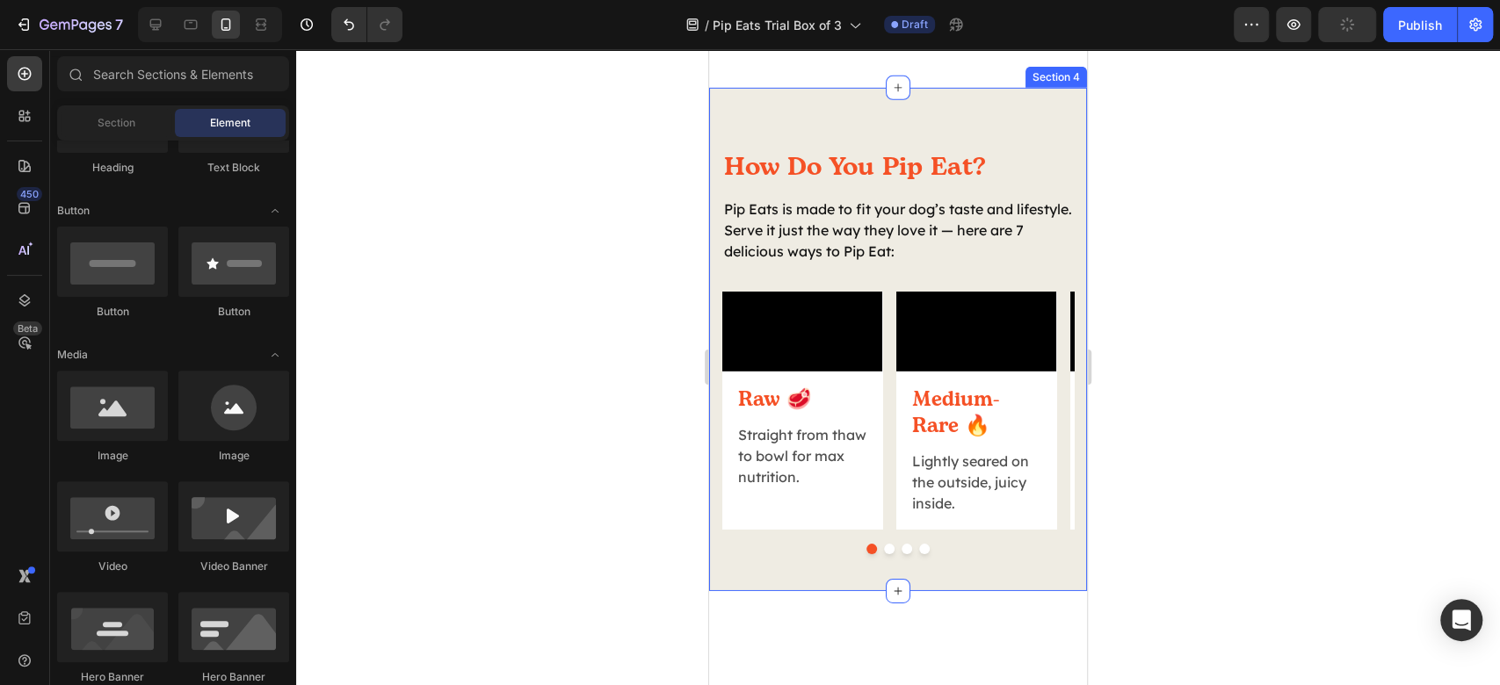
click at [898, 147] on div "How Do You Pip Eat? Heading Pip Eats is made to fit your dog’s taste and lifest…" at bounding box center [898, 340] width 378 height 504
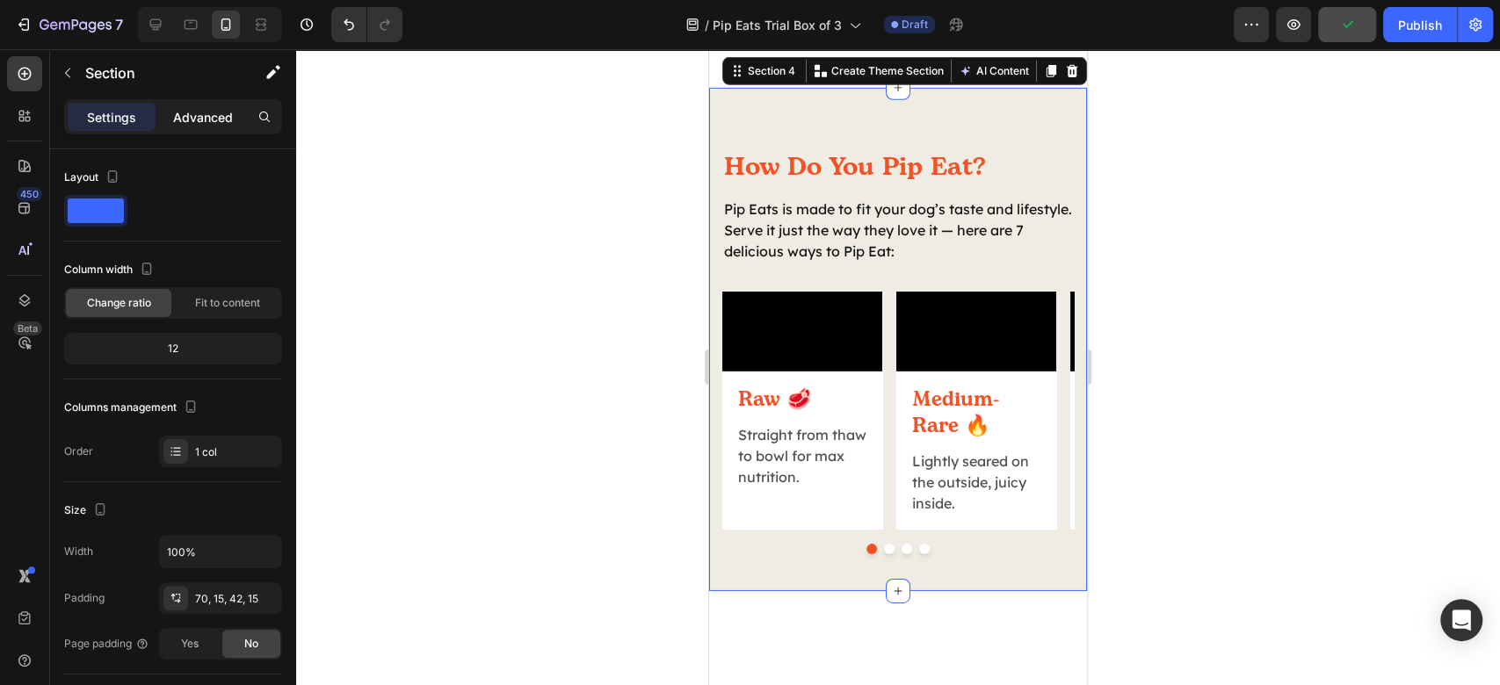
click at [193, 105] on div "Advanced" at bounding box center [203, 117] width 88 height 28
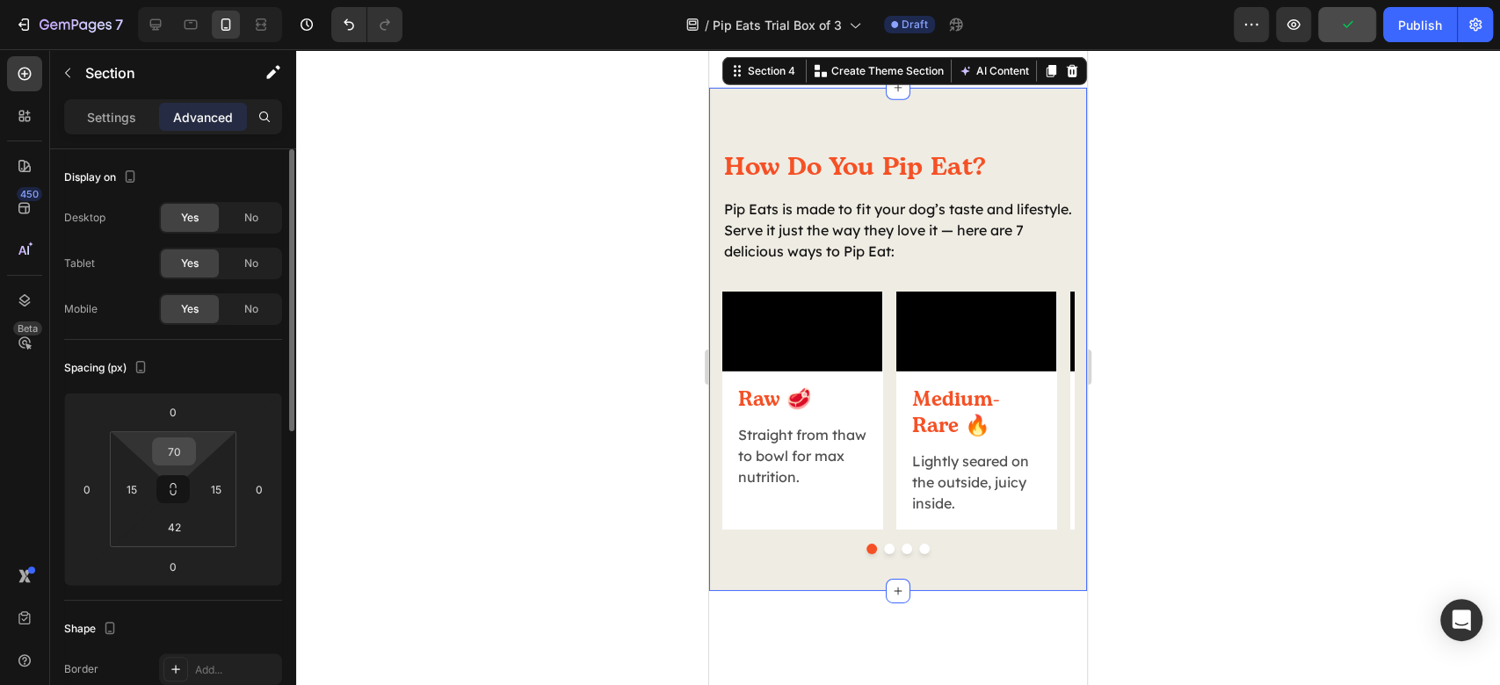
click at [176, 457] on input "70" at bounding box center [173, 452] width 35 height 26
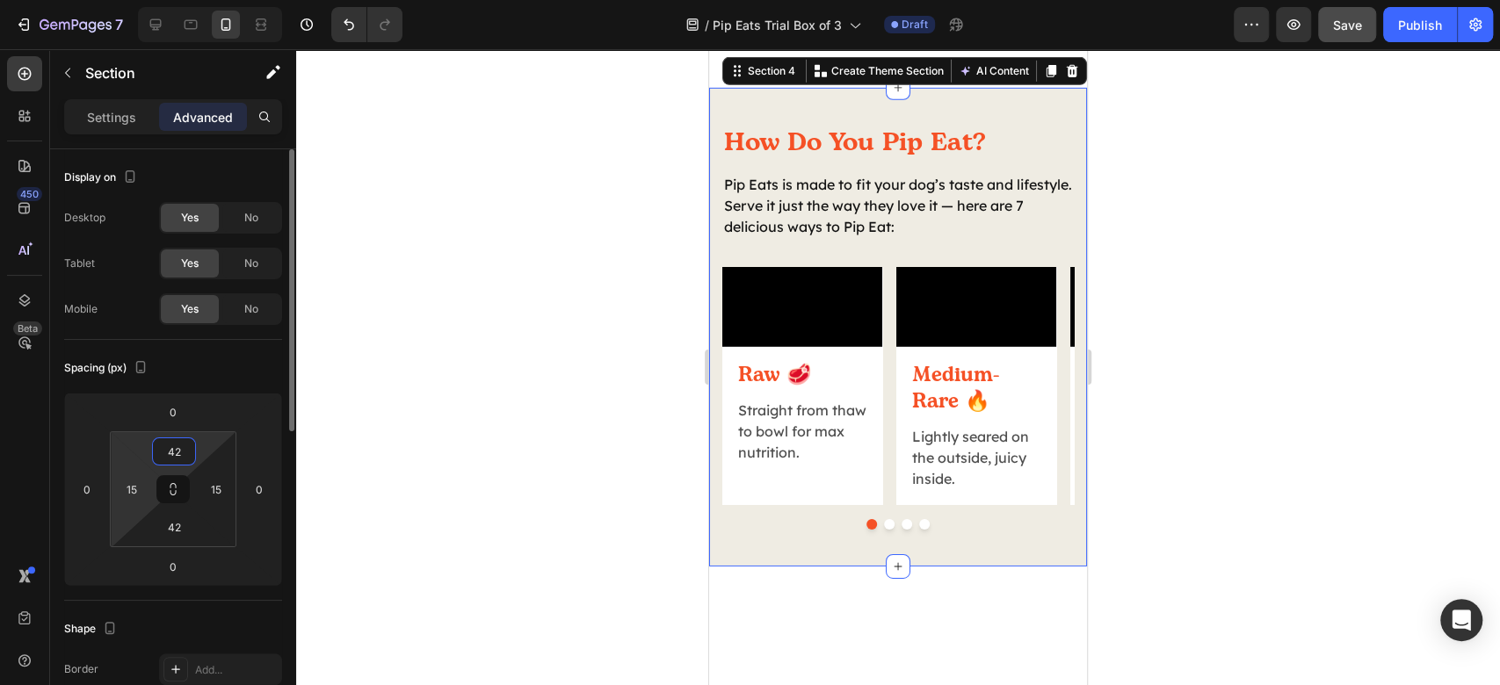
drag, startPoint x: 186, startPoint y: 452, endPoint x: 130, endPoint y: 459, distance: 56.7
click at [130, 459] on div "42 15 42 15" at bounding box center [173, 489] width 127 height 116
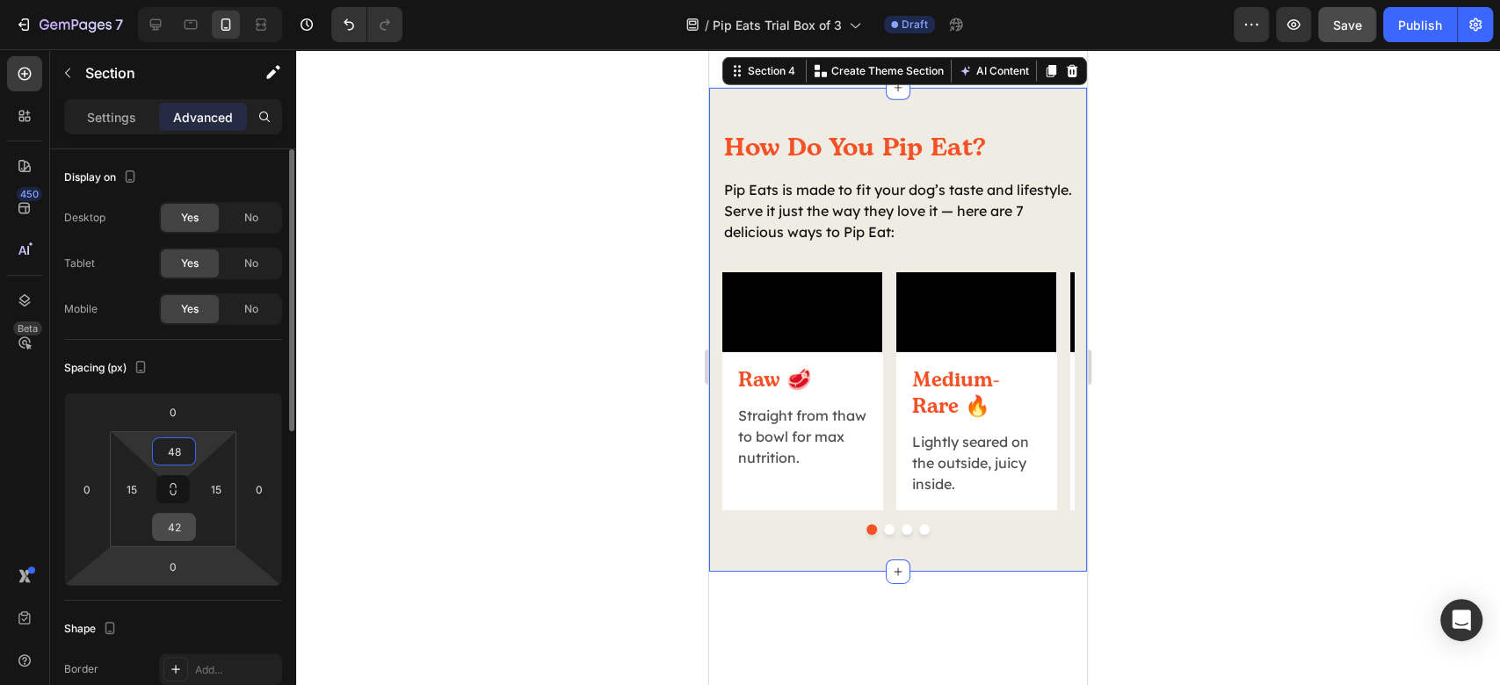
type input "48"
click at [174, 536] on input "42" at bounding box center [173, 527] width 35 height 26
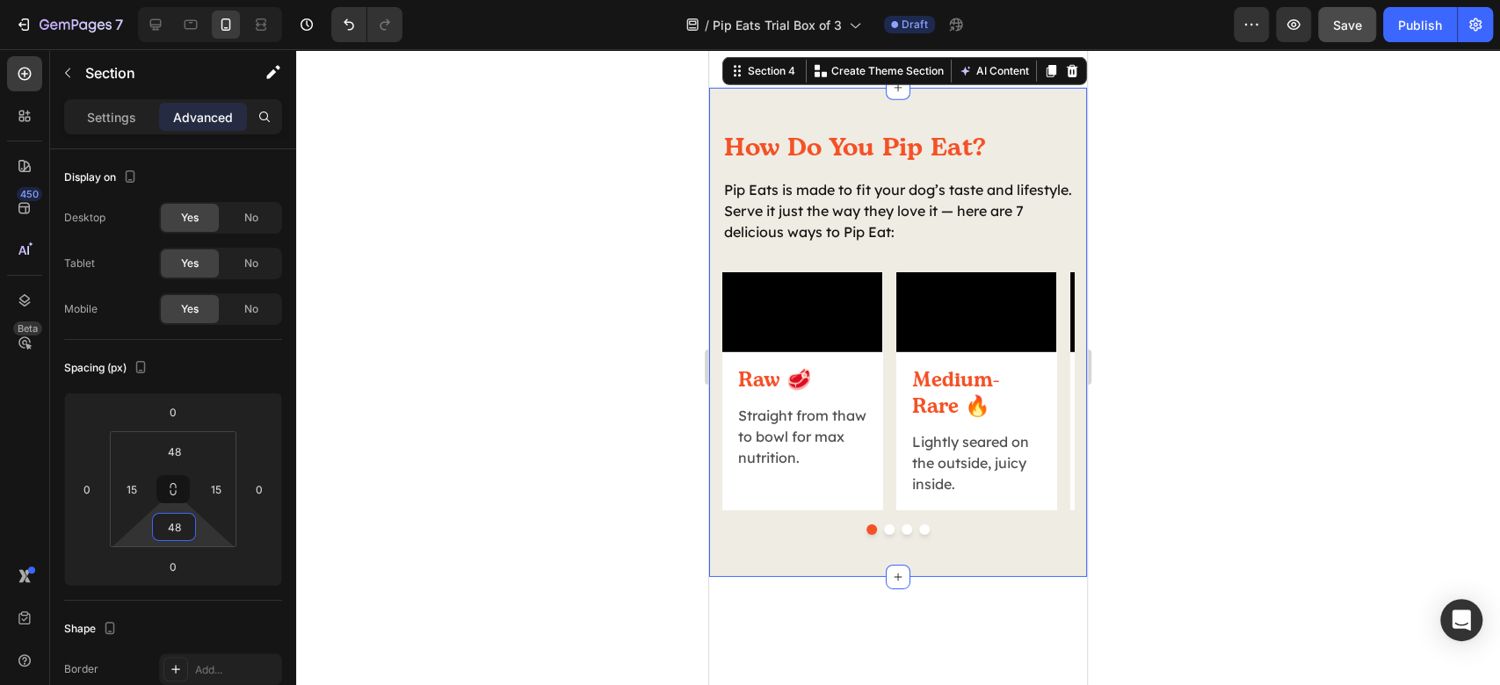
type input "48"
click at [1499, 391] on div at bounding box center [898, 367] width 1204 height 636
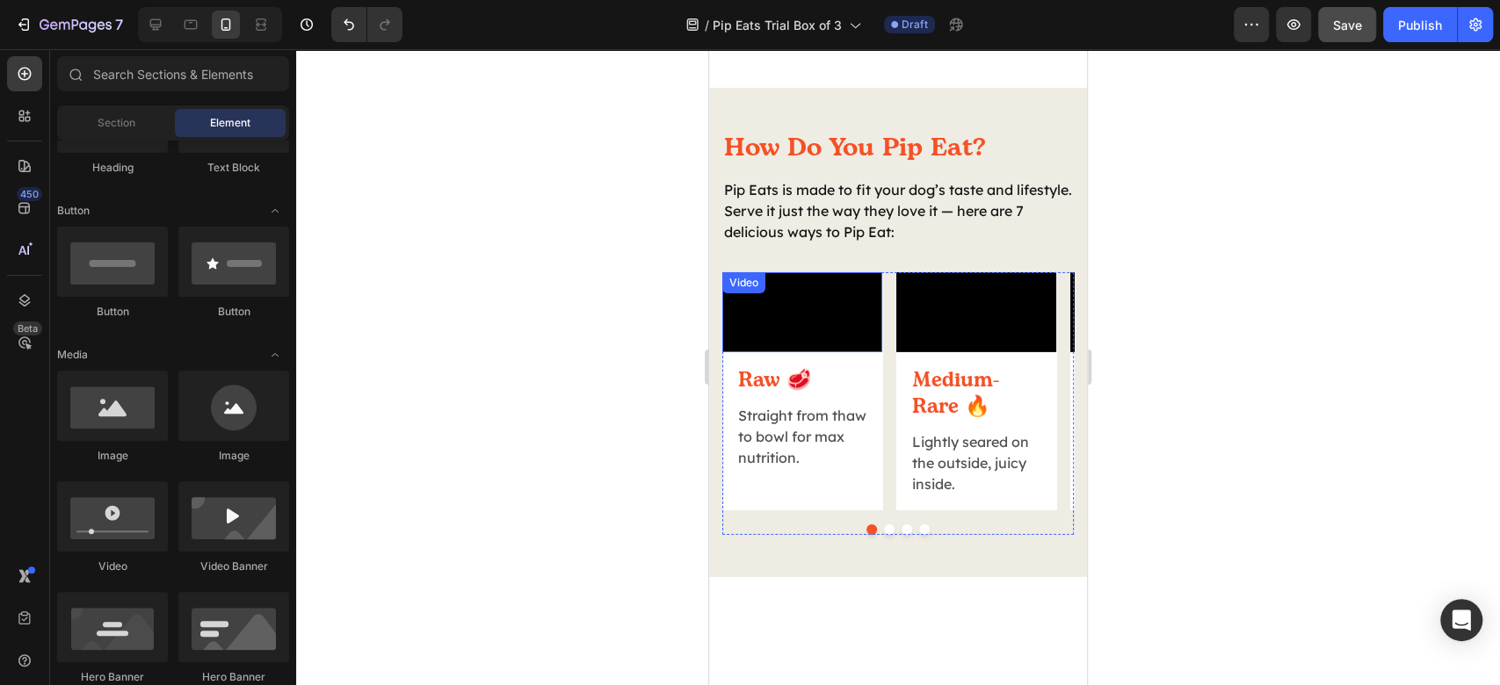
click at [877, 352] on video at bounding box center [802, 312] width 160 height 80
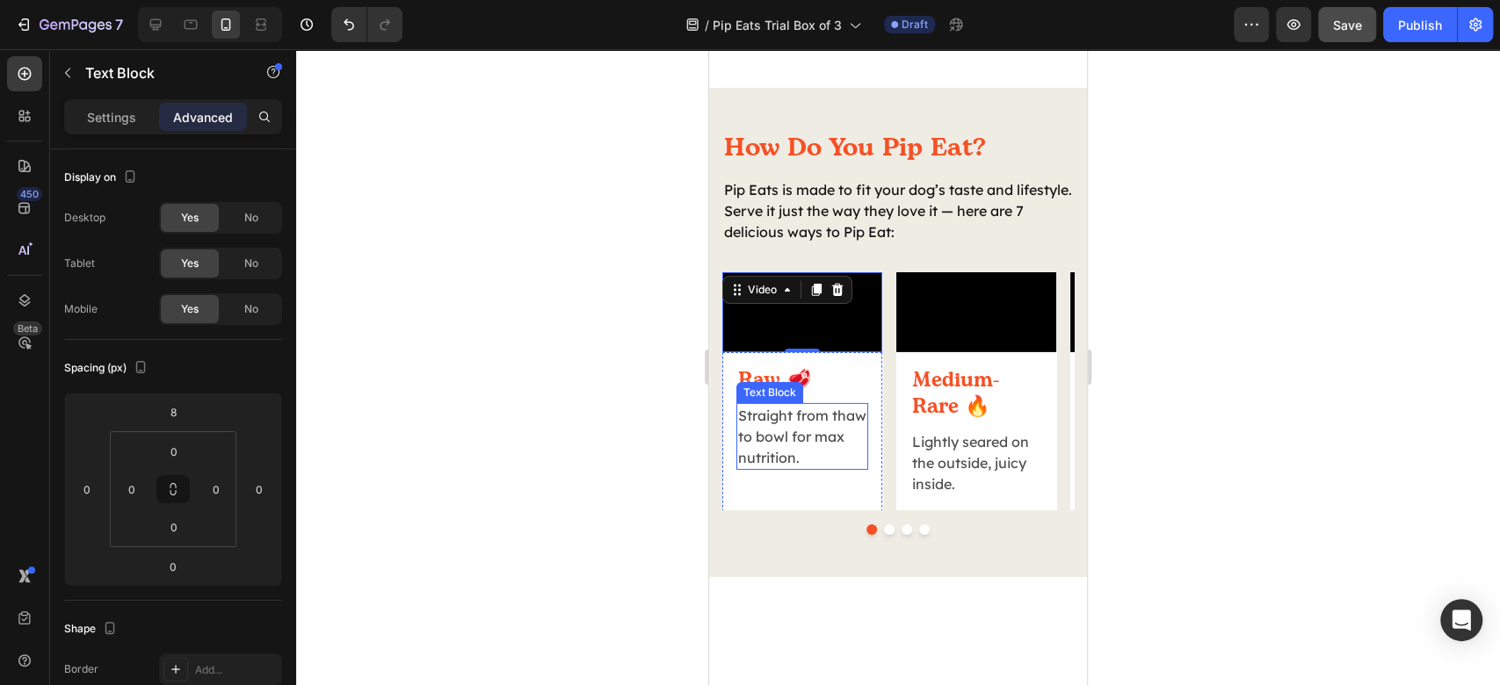
click at [779, 468] on p "Straight from thaw to bowl for max nutrition." at bounding box center [802, 436] width 128 height 63
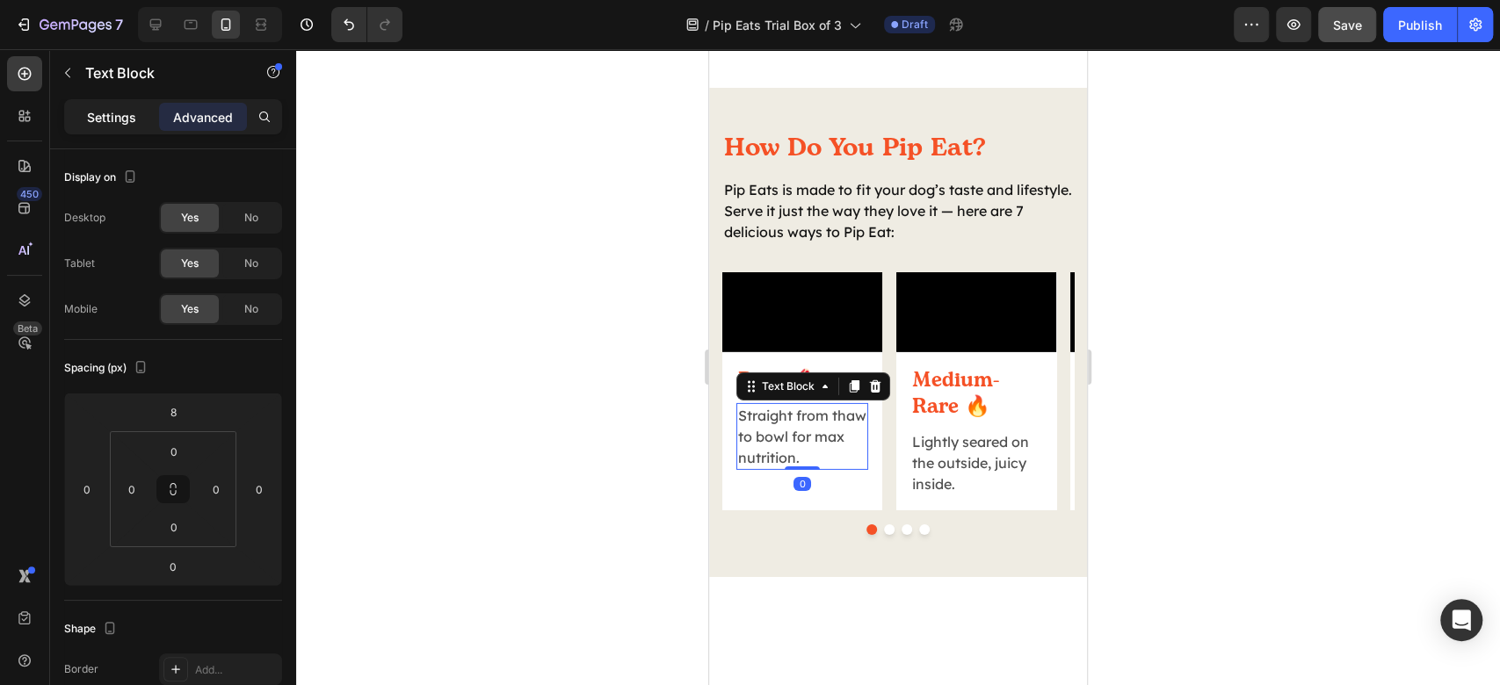
click at [105, 108] on p "Settings" at bounding box center [111, 117] width 49 height 18
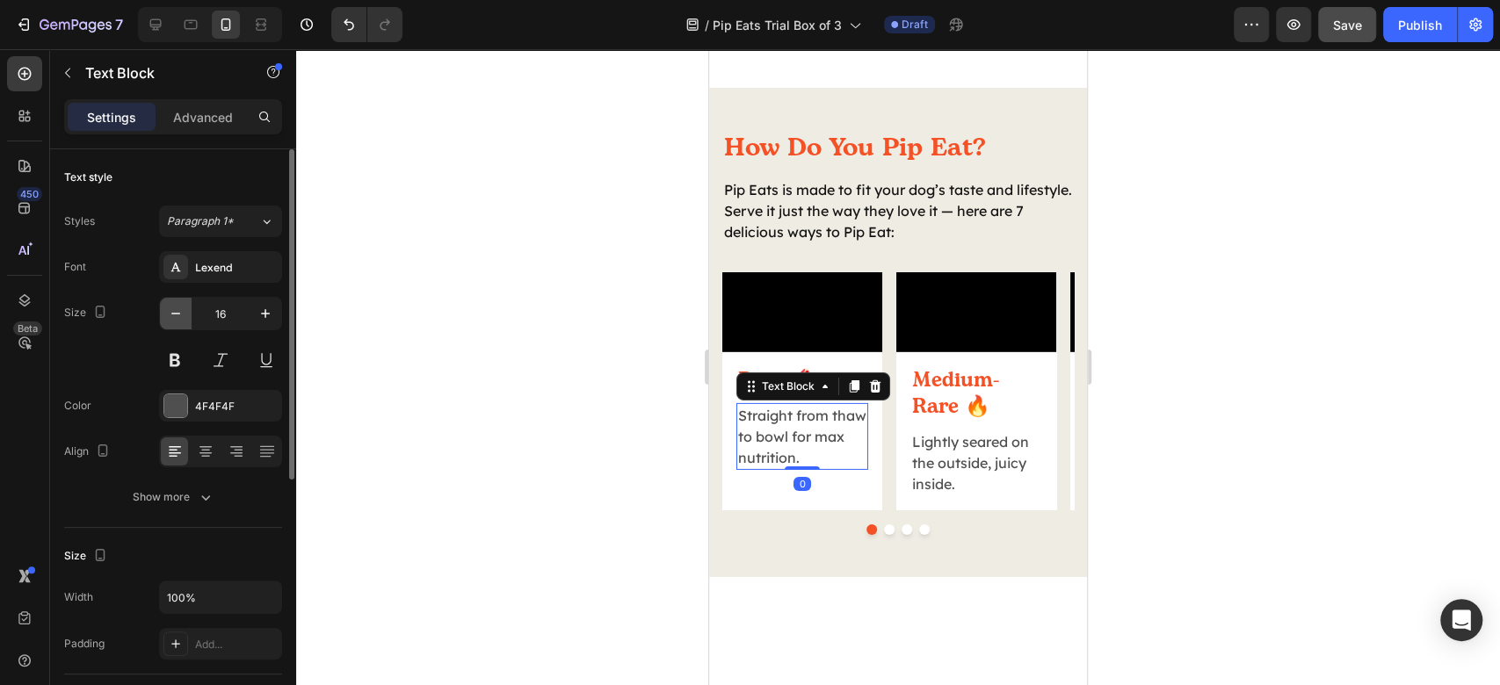
click at [180, 313] on icon "button" at bounding box center [176, 314] width 18 height 18
type input "14"
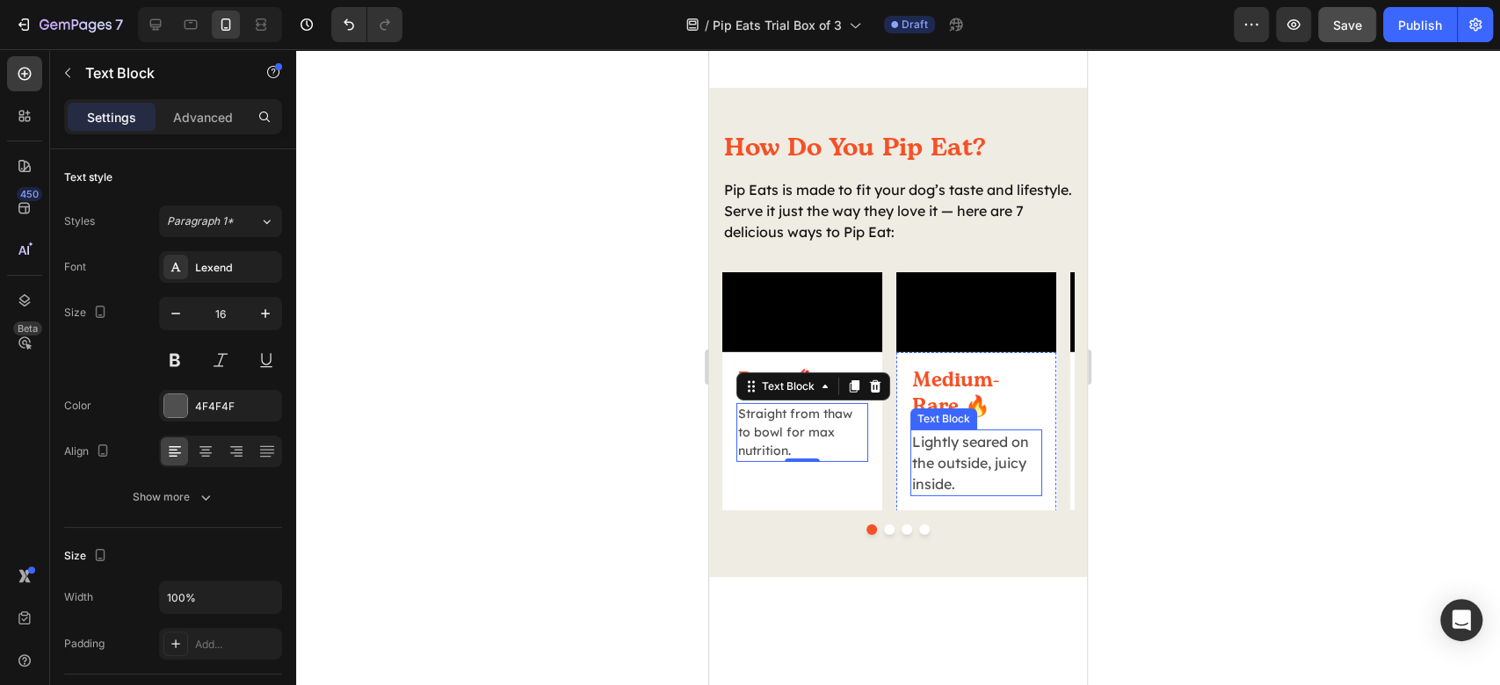
click at [988, 495] on p "Lightly seared on the outside, juicy inside." at bounding box center [976, 462] width 128 height 63
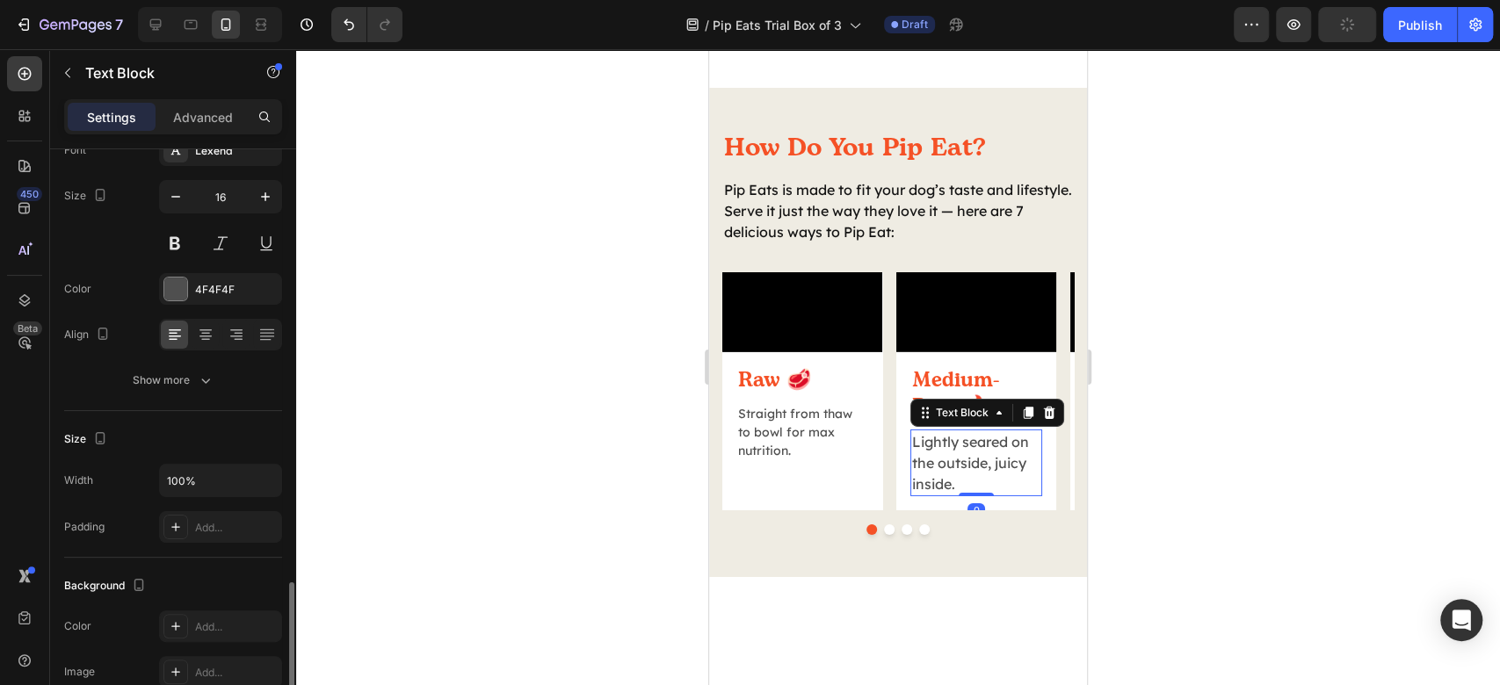
scroll to position [0, 0]
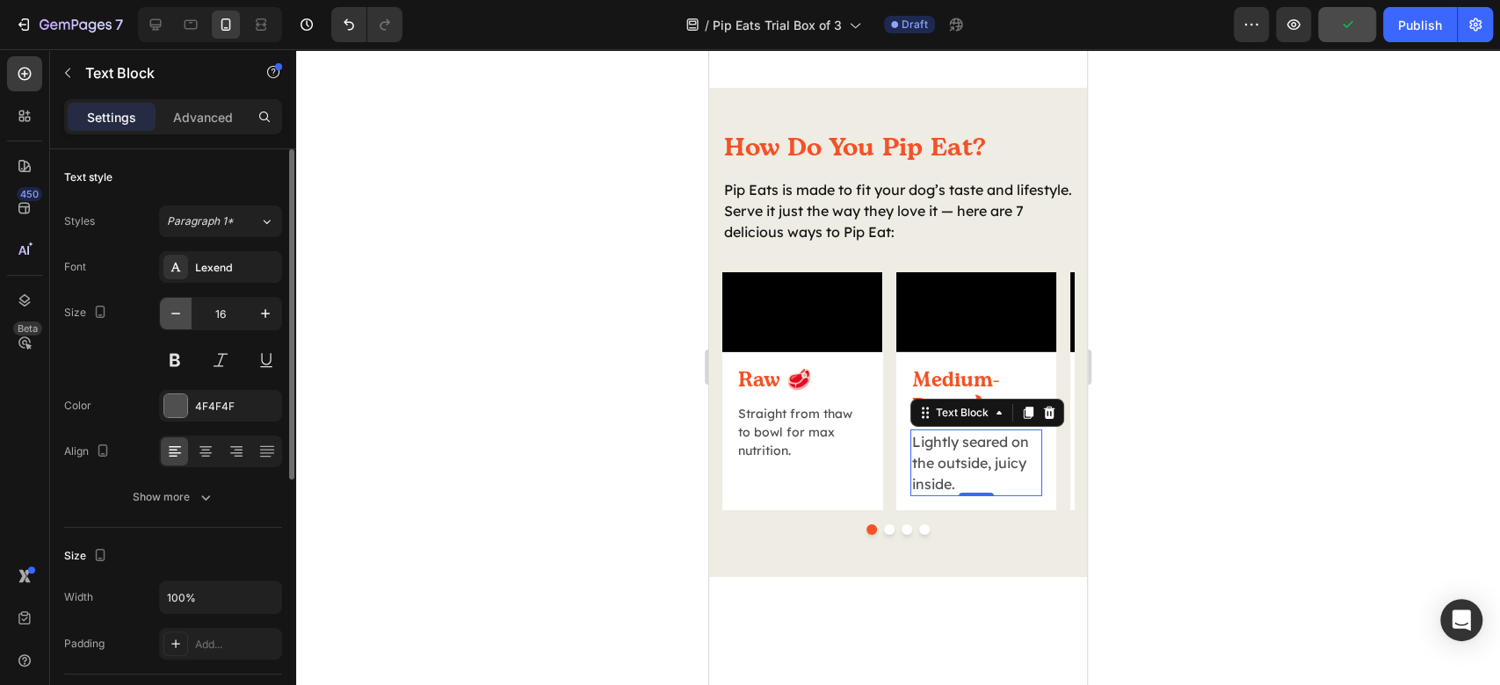
click at [174, 320] on icon "button" at bounding box center [176, 314] width 18 height 18
type input "14"
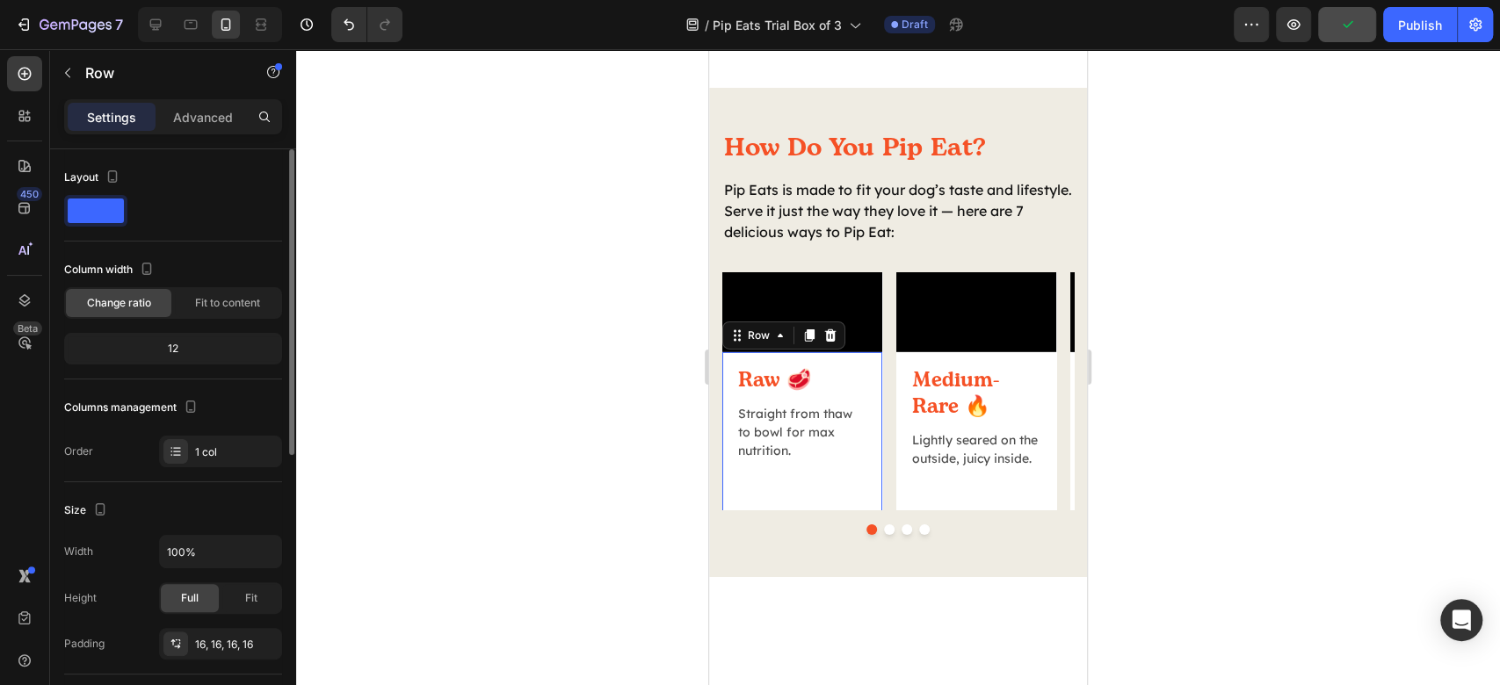
click at [876, 496] on div "Raw 🥩 Heading Straight from thaw to bowl for max nutrition. Text Block Row 0" at bounding box center [802, 471] width 160 height 238
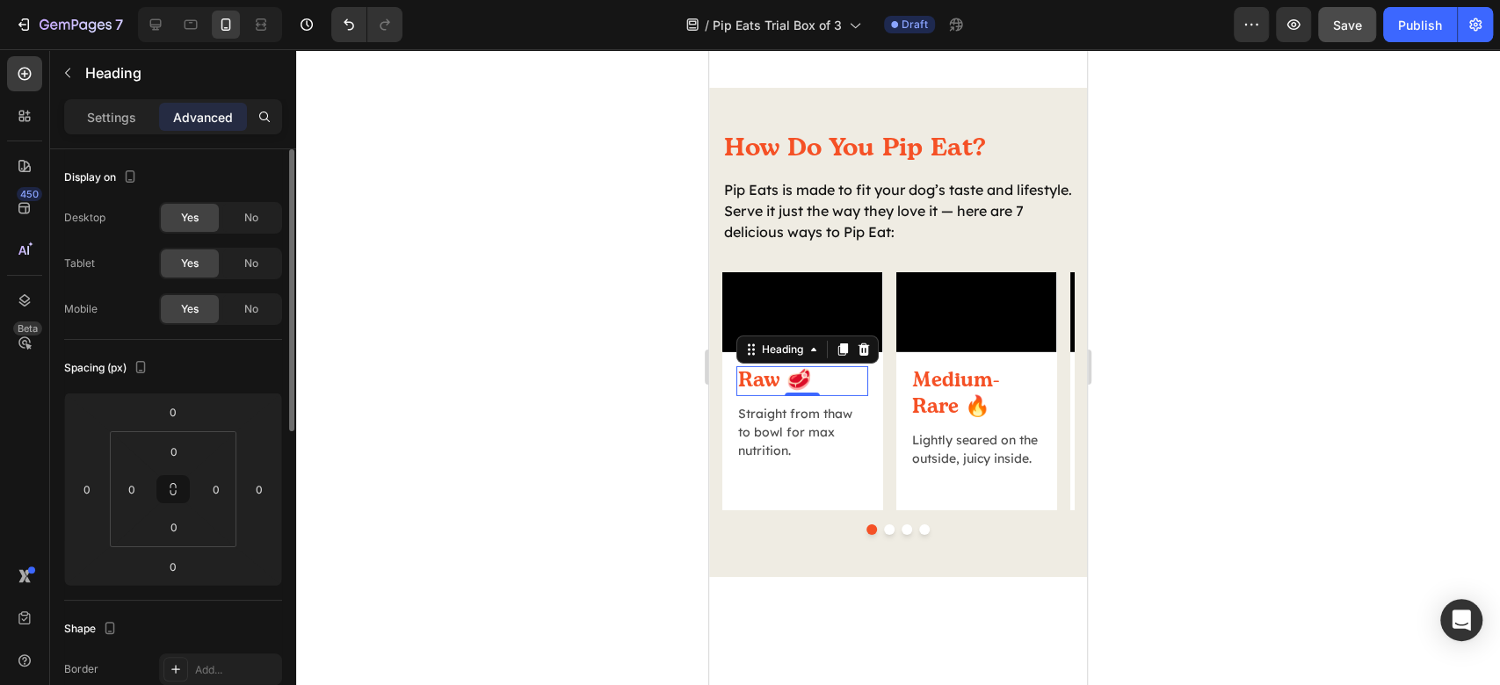
click at [772, 396] on h2 "Raw 🥩" at bounding box center [802, 381] width 132 height 30
click at [134, 113] on p "Settings" at bounding box center [111, 117] width 49 height 18
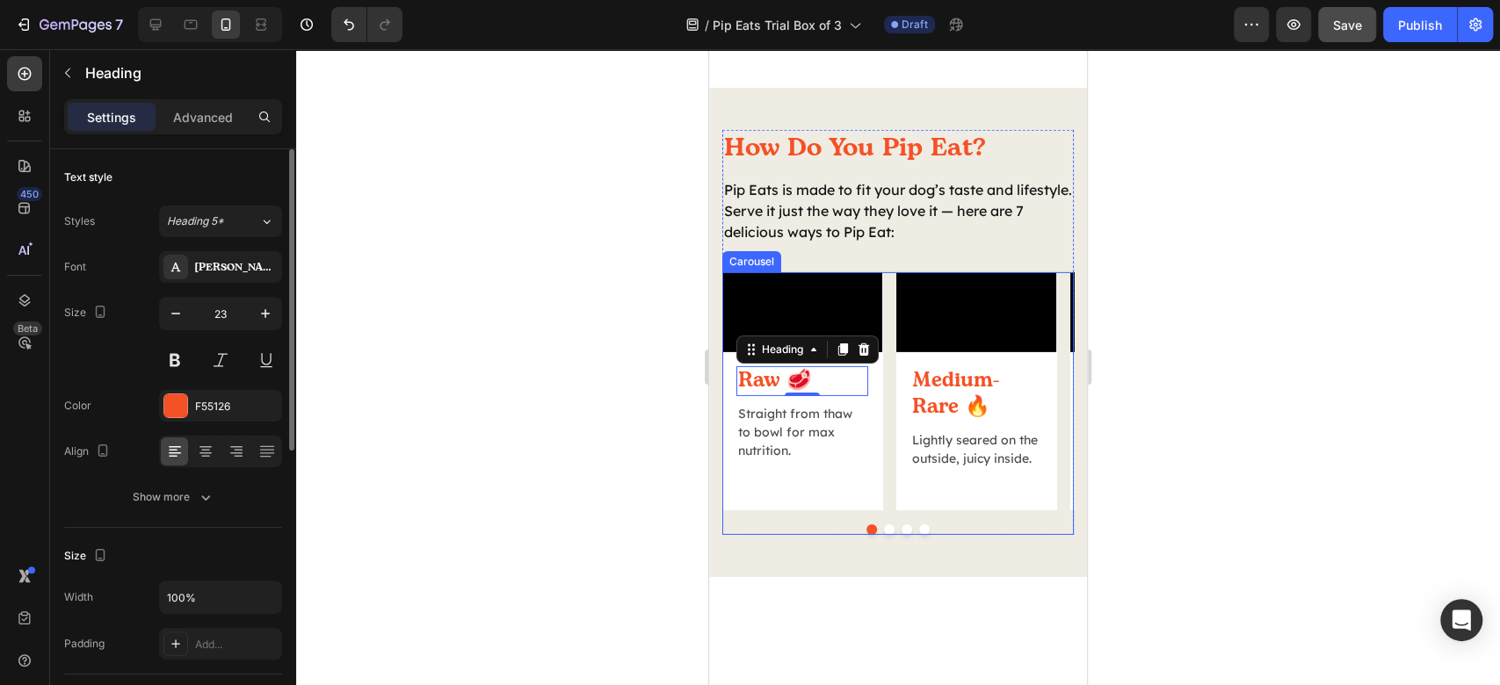
click at [884, 535] on button "Dot" at bounding box center [889, 530] width 11 height 11
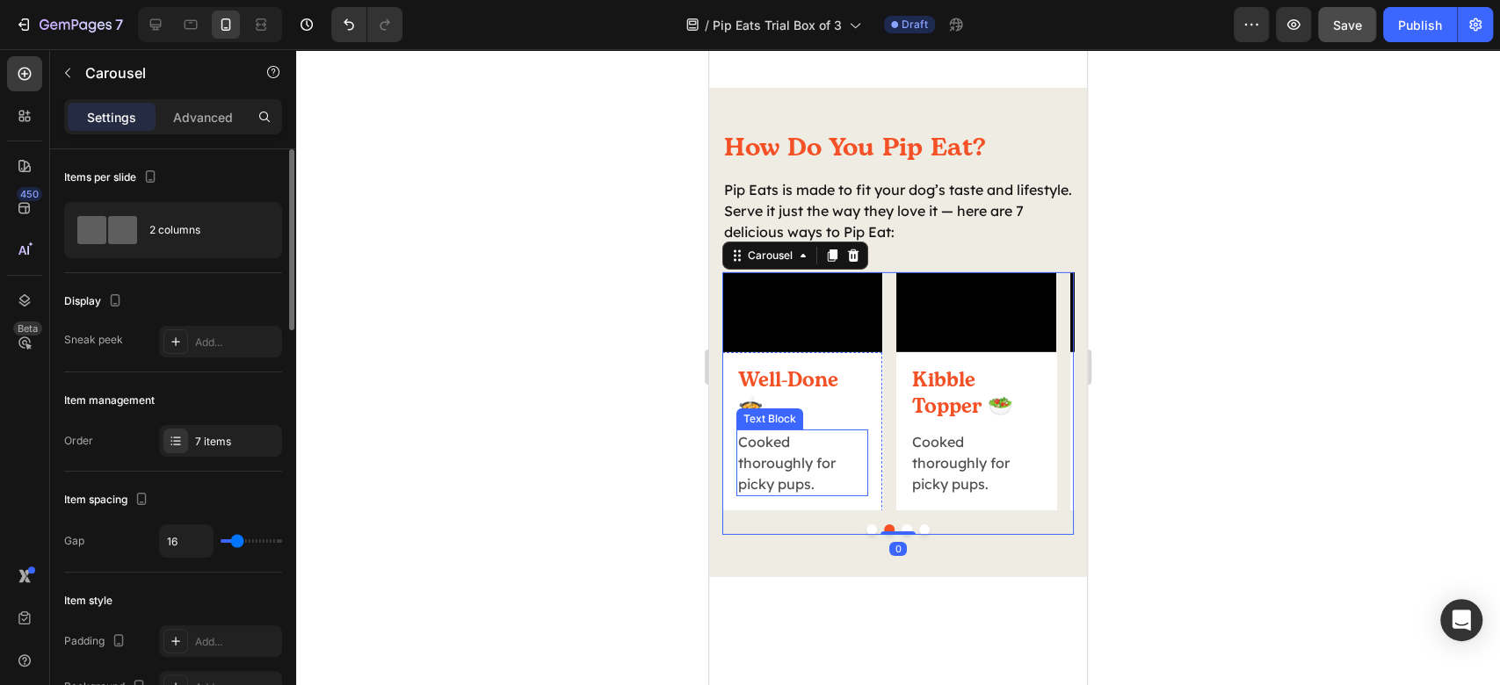
drag, startPoint x: 816, startPoint y: 567, endPoint x: 715, endPoint y: 555, distance: 101.8
click at [816, 495] on p "Cooked thoroughly for picky pups." at bounding box center [802, 462] width 128 height 63
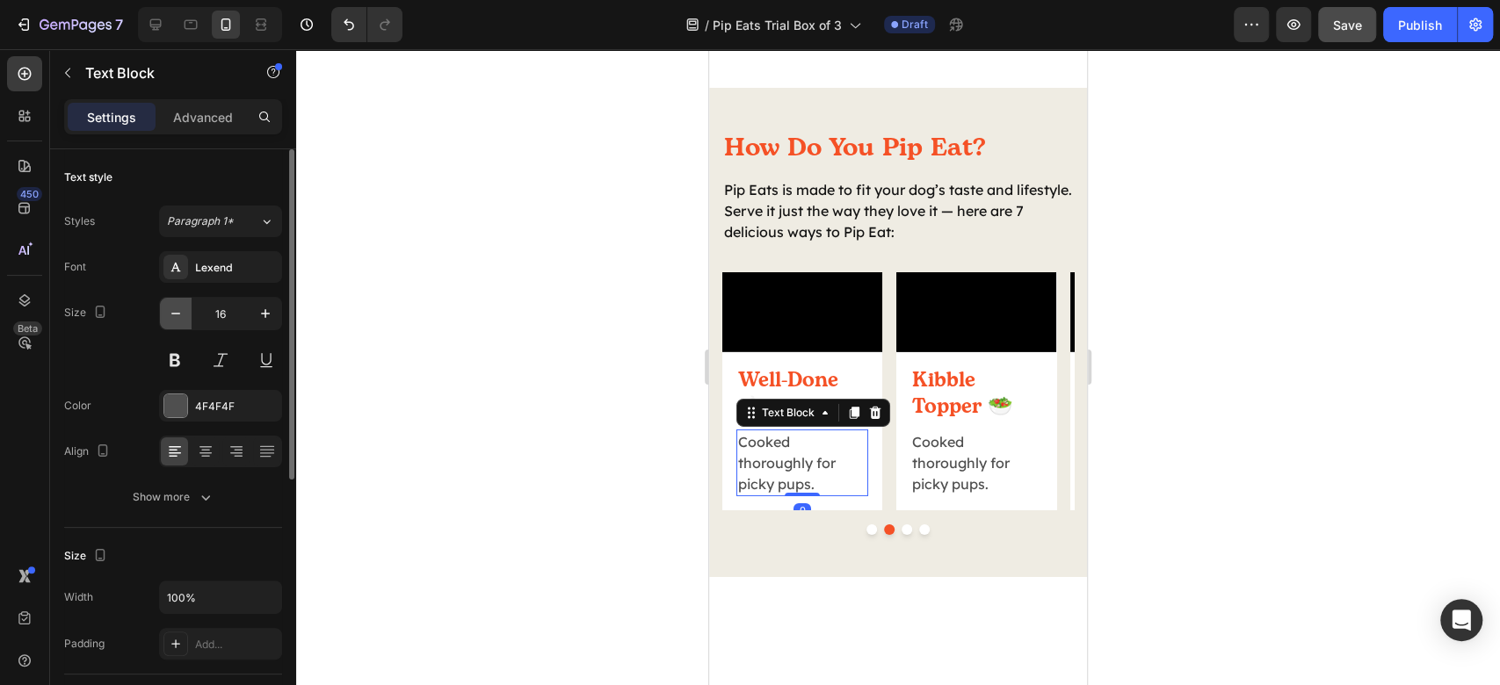
click at [167, 305] on icon "button" at bounding box center [176, 314] width 18 height 18
type input "14"
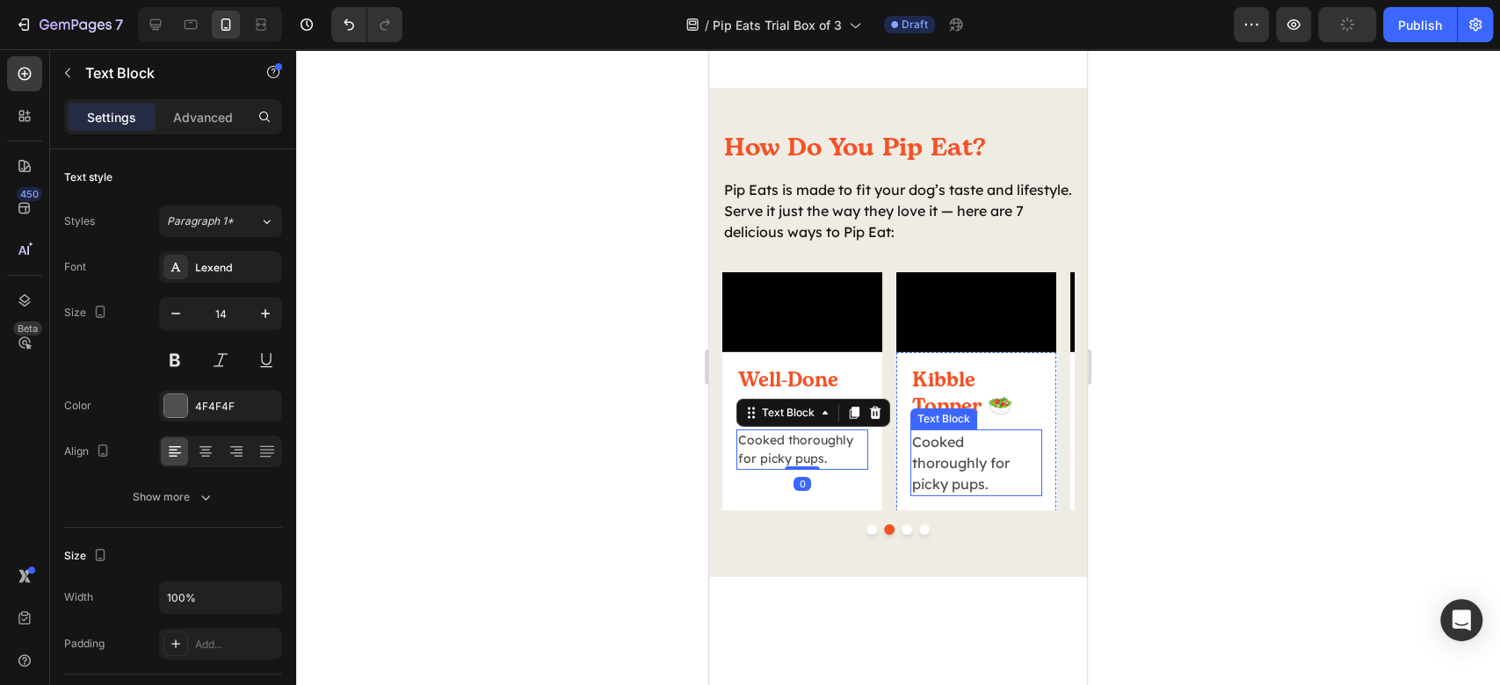
click at [961, 495] on p "Cooked thoroughly for picky pups." at bounding box center [976, 462] width 128 height 63
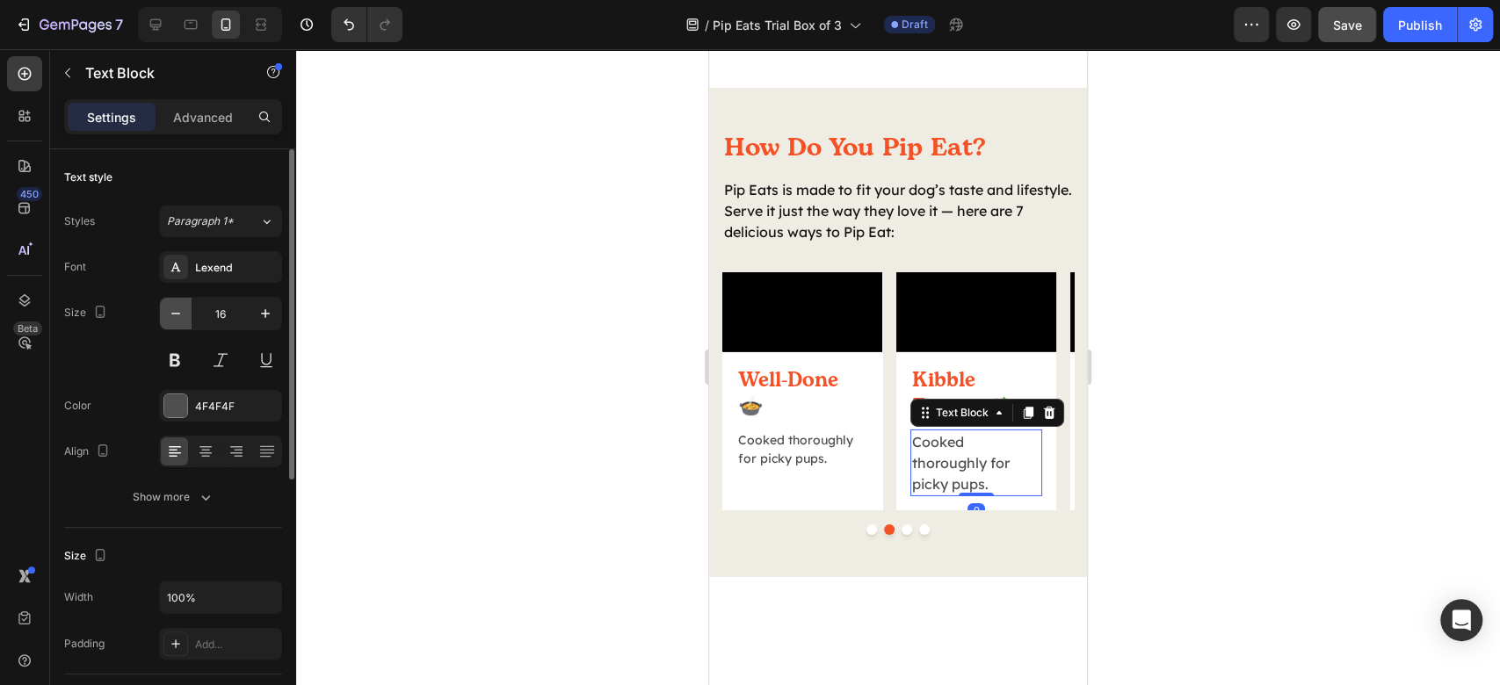
click at [172, 316] on icon "button" at bounding box center [176, 314] width 18 height 18
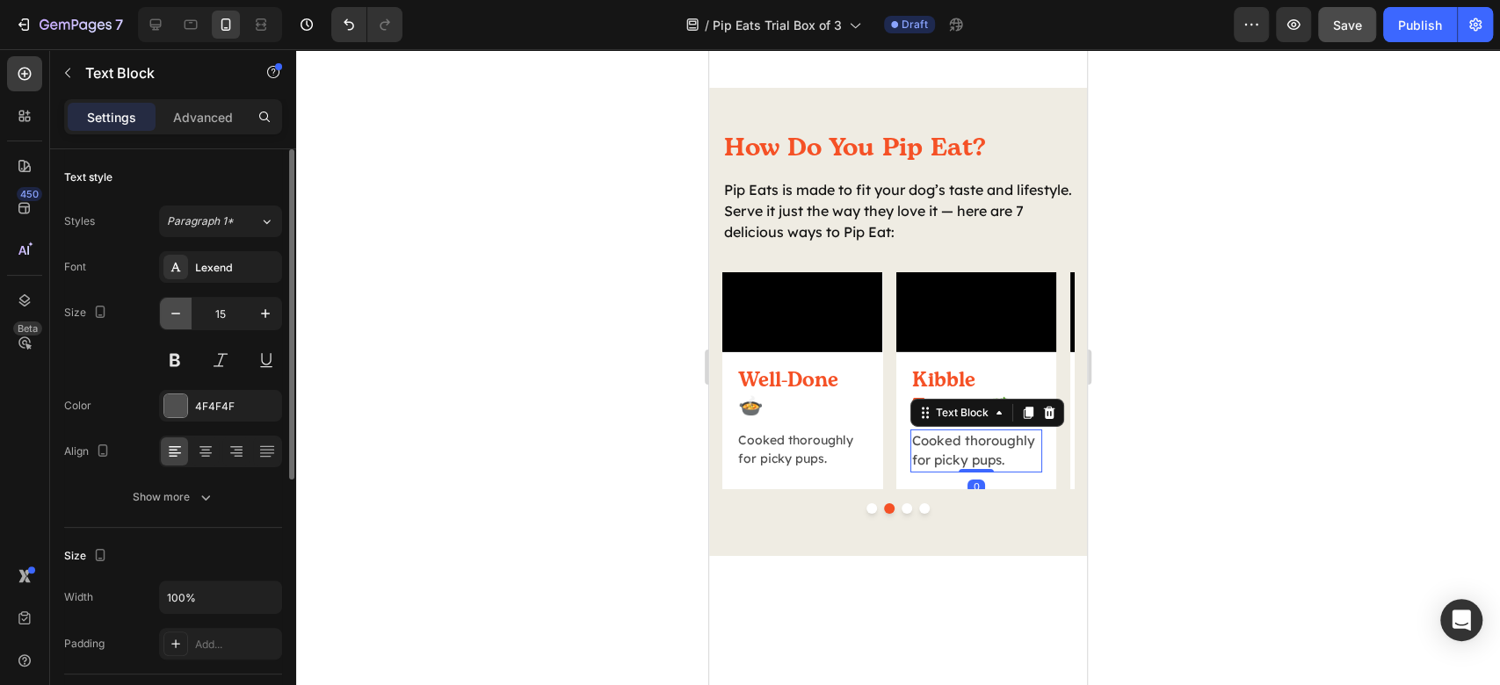
click at [172, 316] on icon "button" at bounding box center [176, 314] width 18 height 18
type input "14"
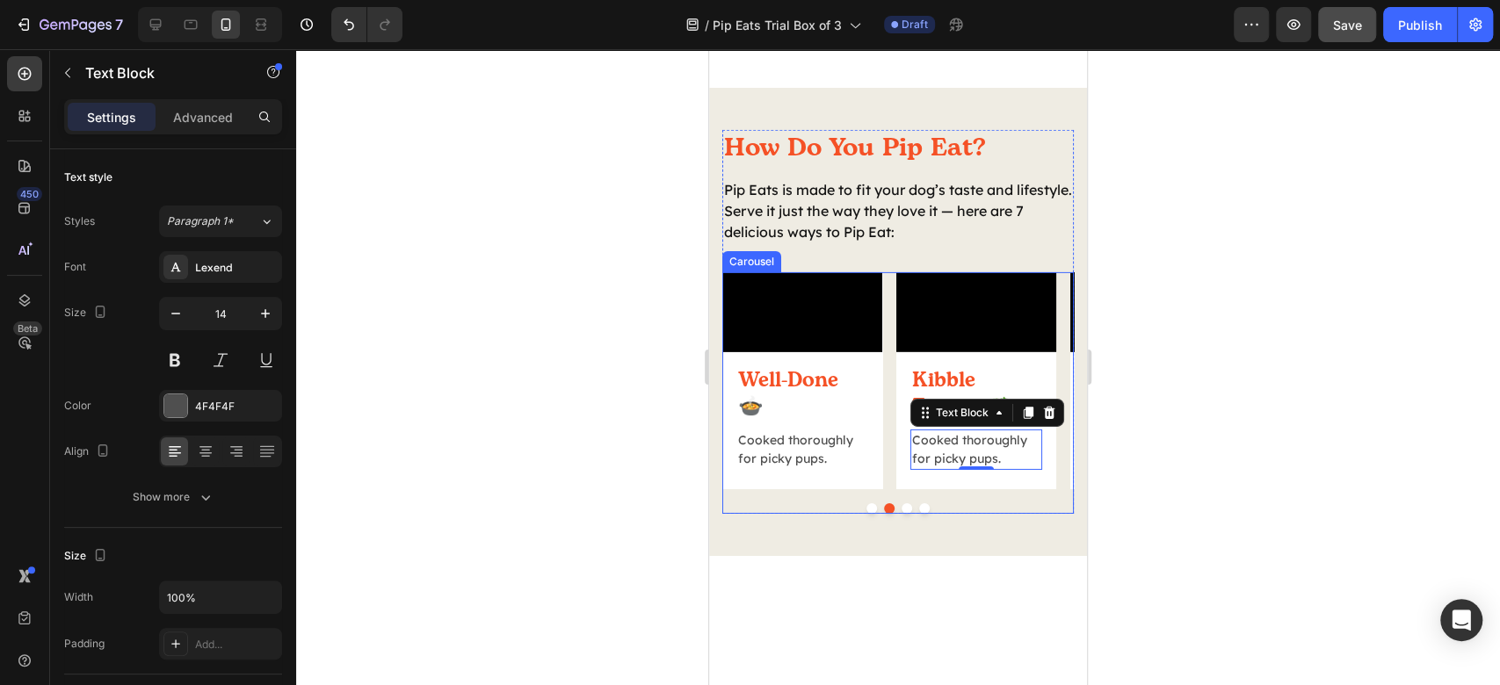
click at [902, 514] on button "Dot" at bounding box center [907, 509] width 11 height 11
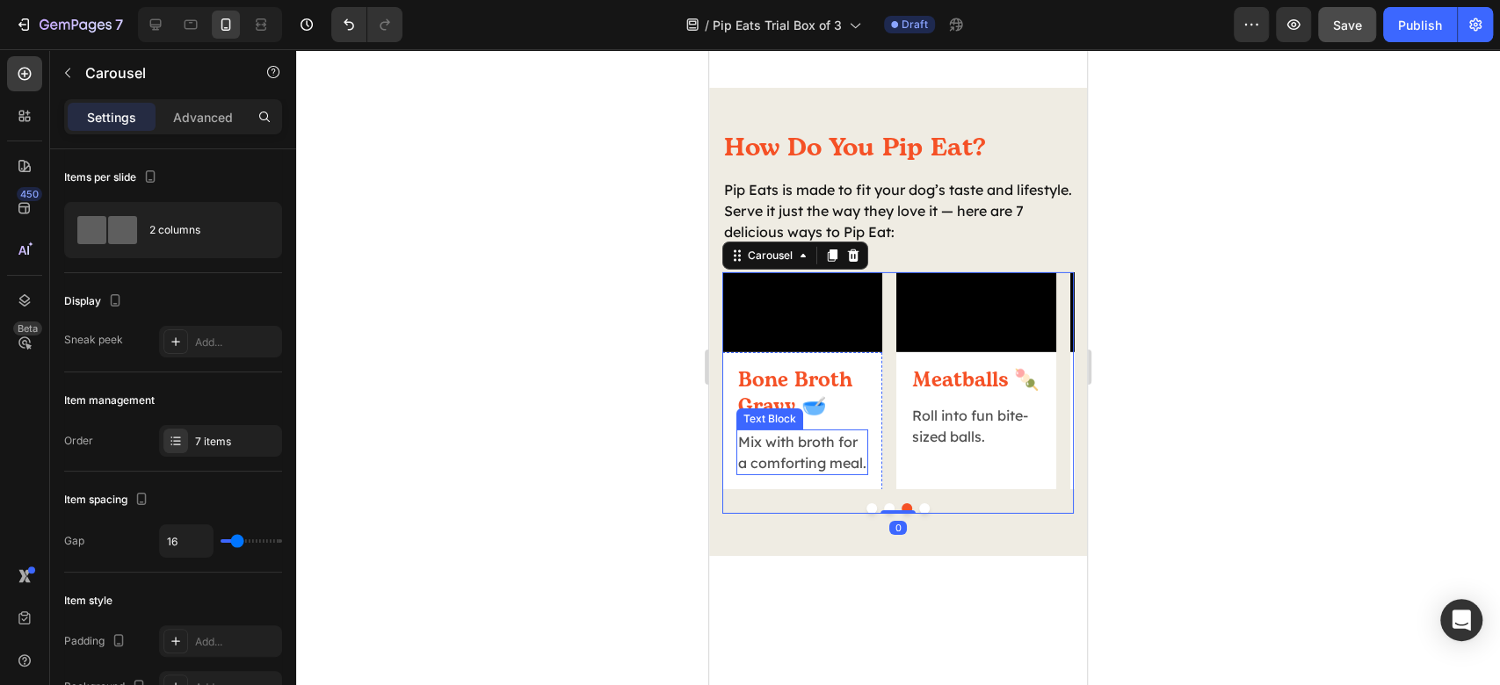
drag, startPoint x: 784, startPoint y: 561, endPoint x: 728, endPoint y: 561, distance: 56.2
click at [783, 474] on p "Mix with broth for a comforting meal." at bounding box center [802, 452] width 128 height 42
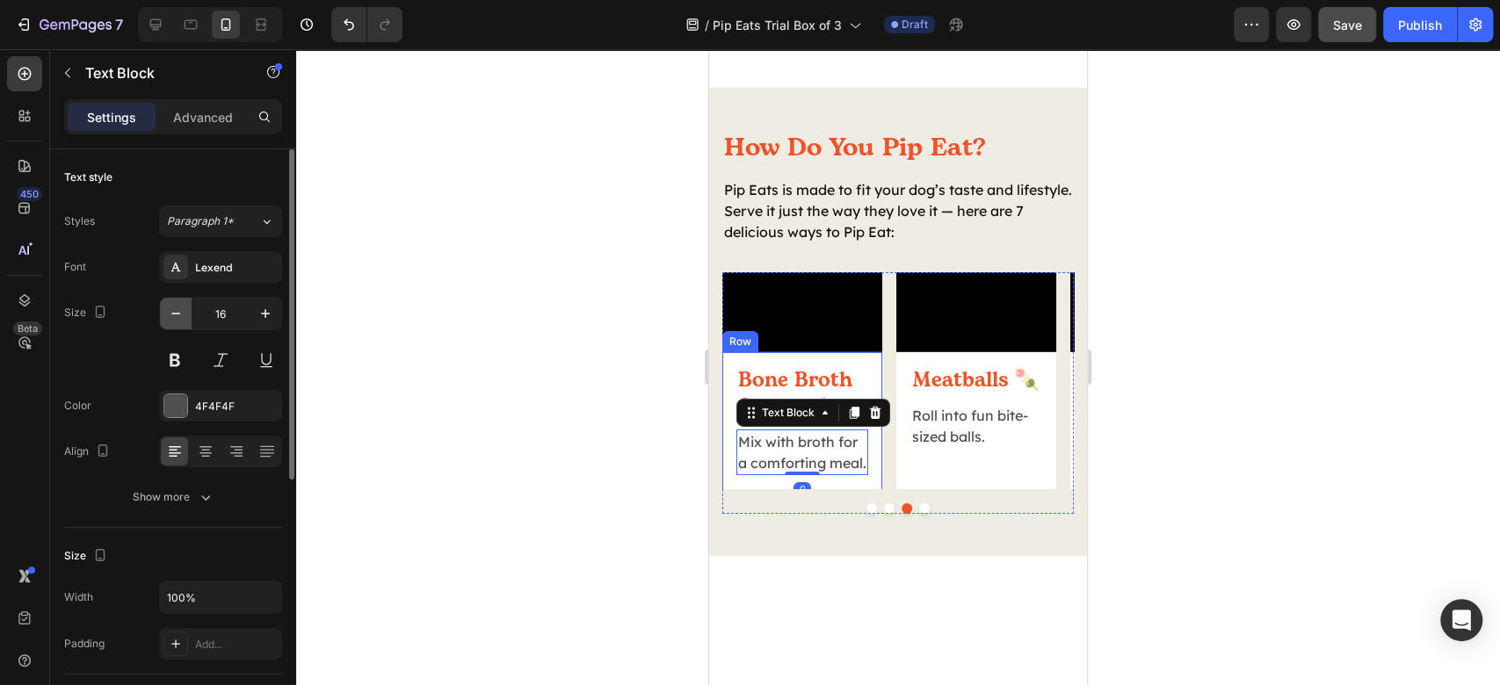
click at [168, 317] on icon "button" at bounding box center [176, 314] width 18 height 18
type input "14"
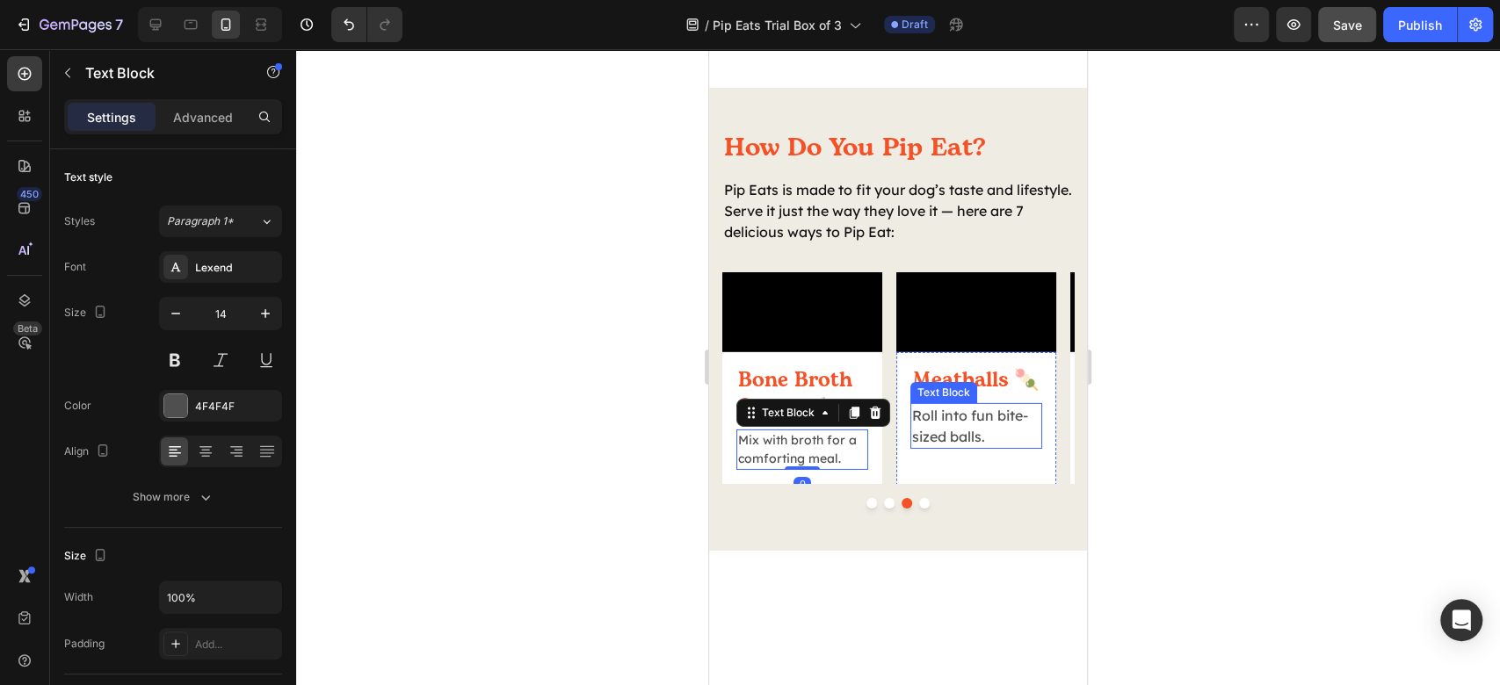
click at [975, 447] on p "Roll into fun bite-sized balls." at bounding box center [976, 426] width 128 height 42
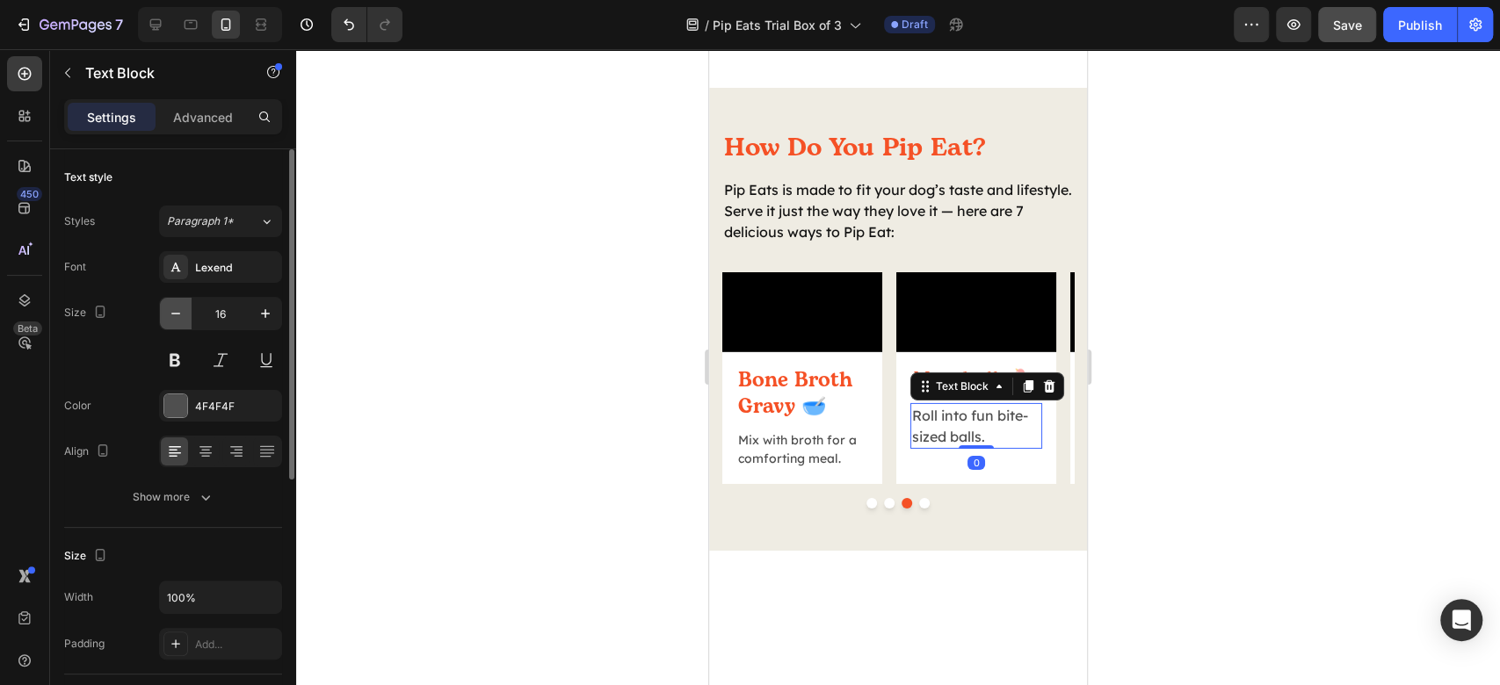
click at [183, 320] on icon "button" at bounding box center [176, 314] width 18 height 18
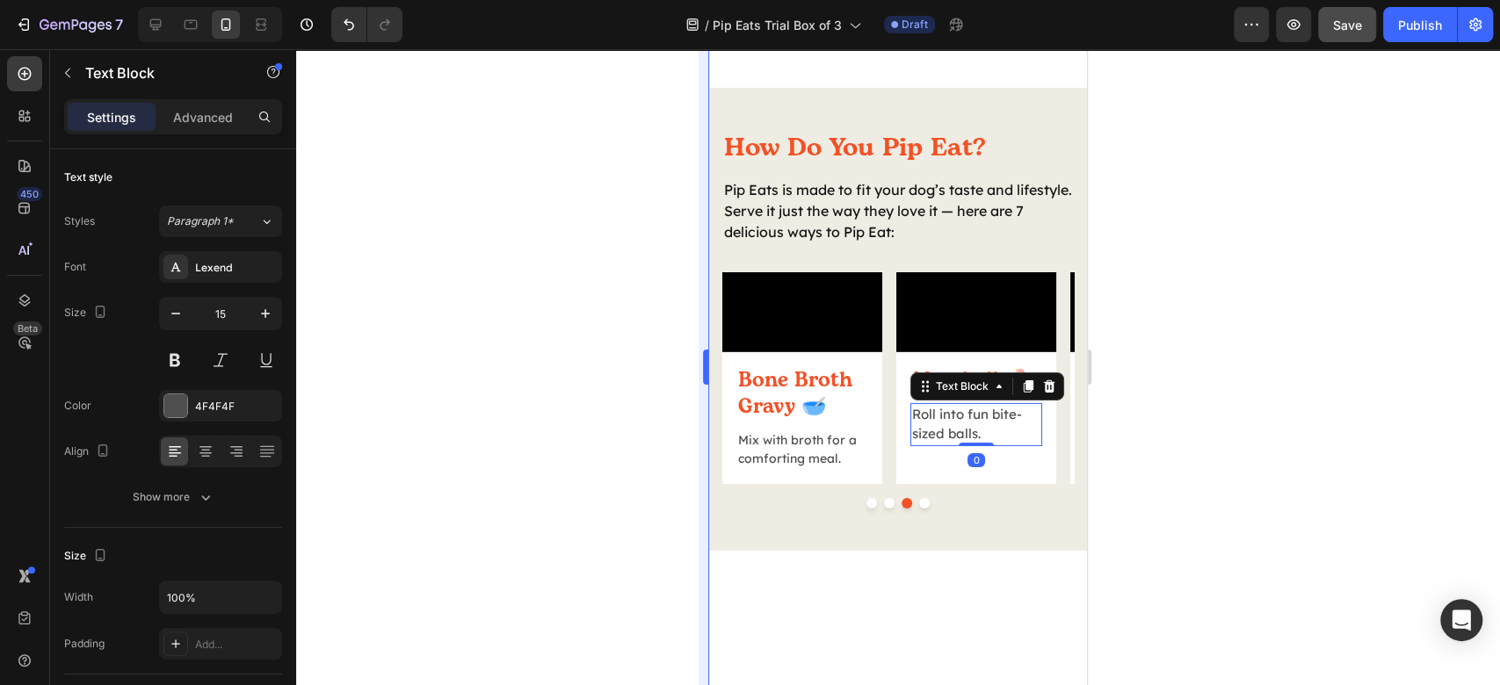
type input "14"
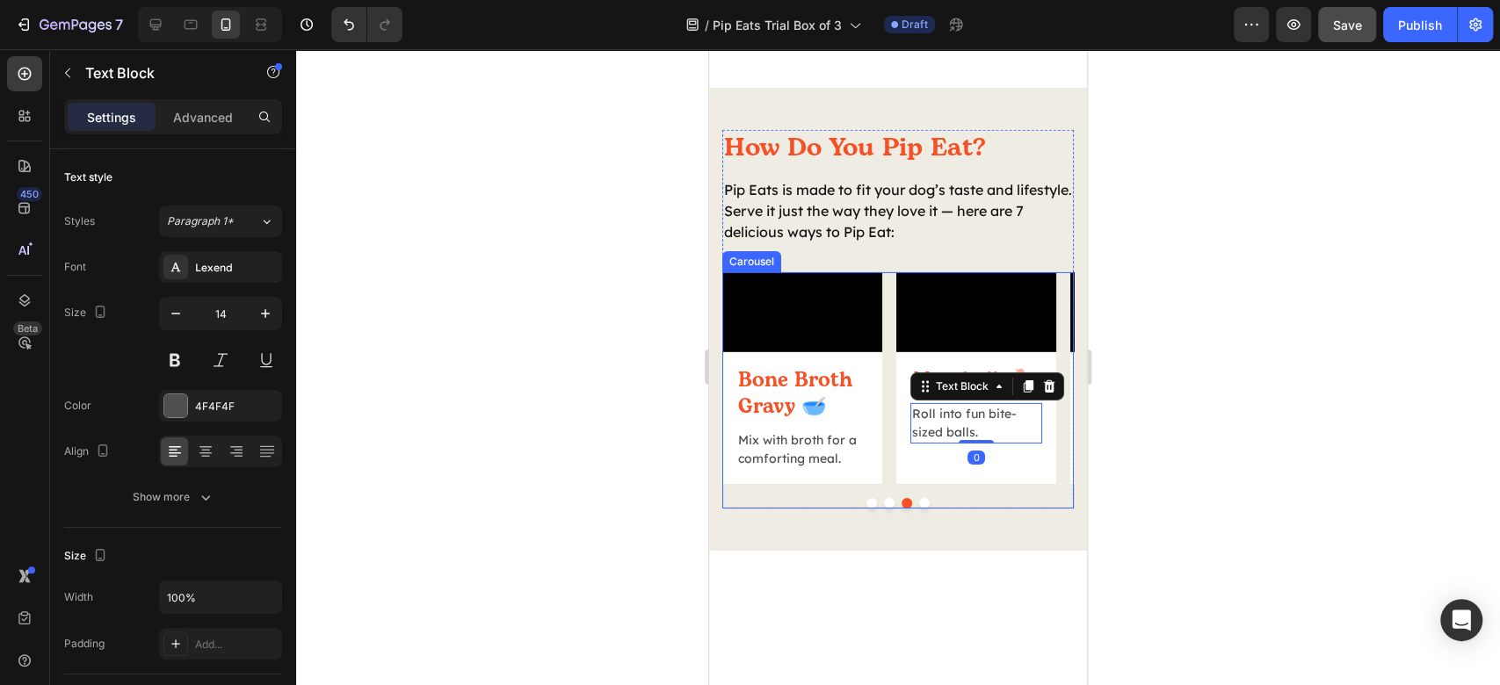
click at [919, 509] on button "Dot" at bounding box center [924, 503] width 11 height 11
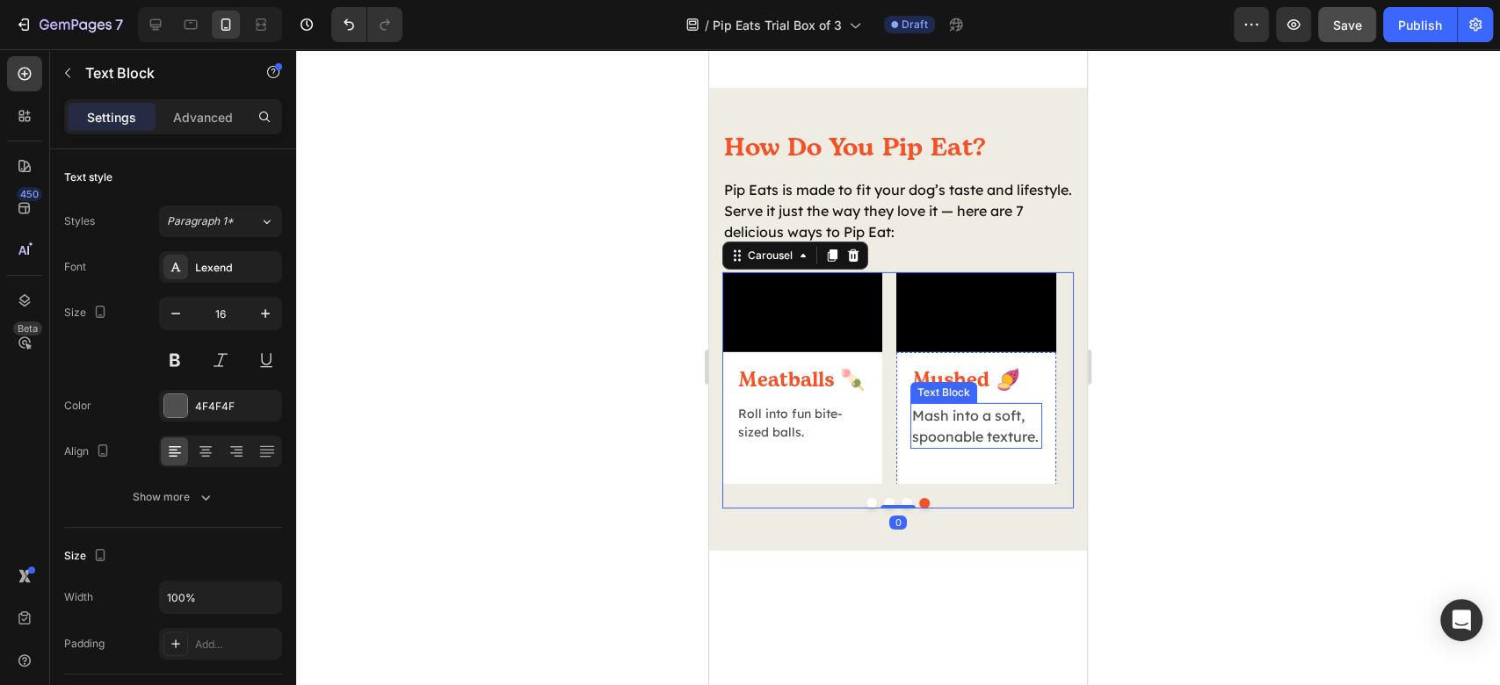
click at [942, 447] on p "Mash into a soft, spoonable texture." at bounding box center [976, 426] width 128 height 42
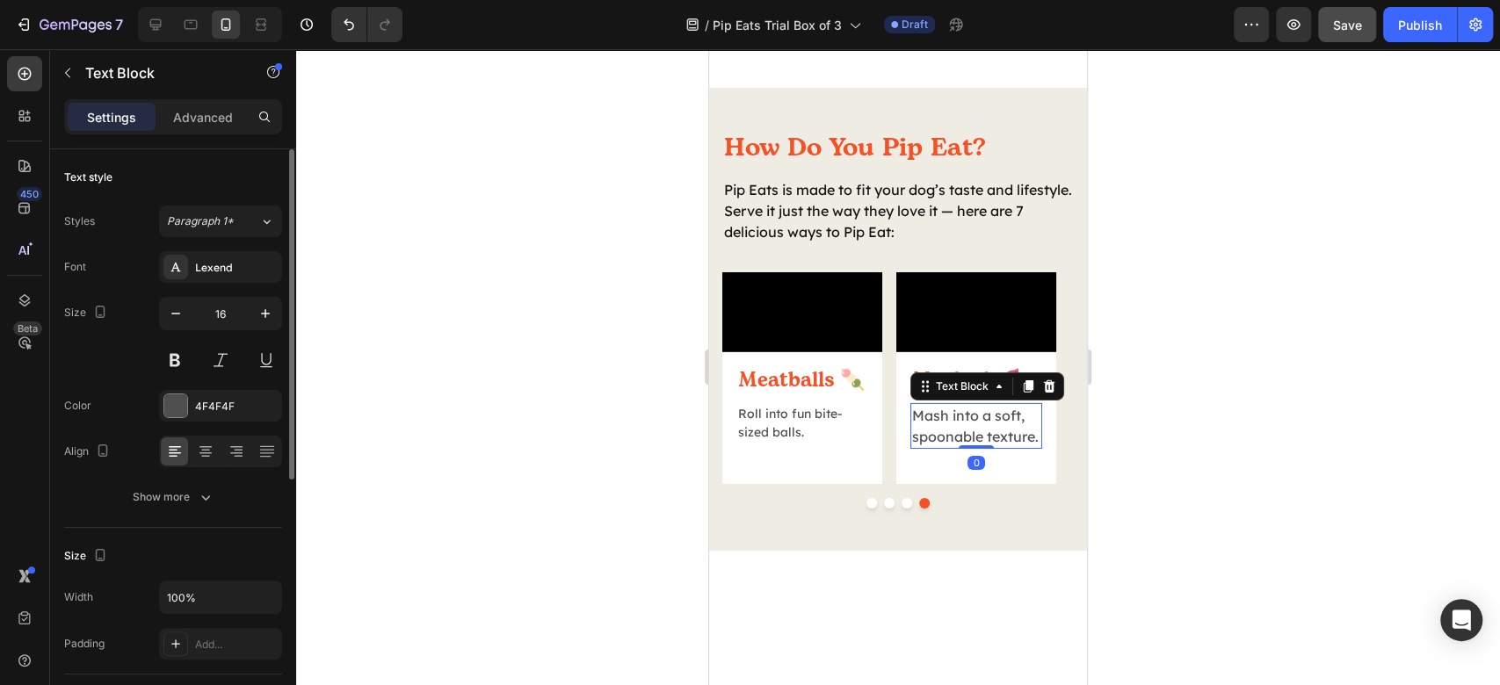
click at [196, 314] on input "16" at bounding box center [221, 314] width 58 height 32
click at [178, 320] on icon "button" at bounding box center [176, 314] width 18 height 18
type input "14"
click at [1344, 459] on div at bounding box center [898, 367] width 1204 height 636
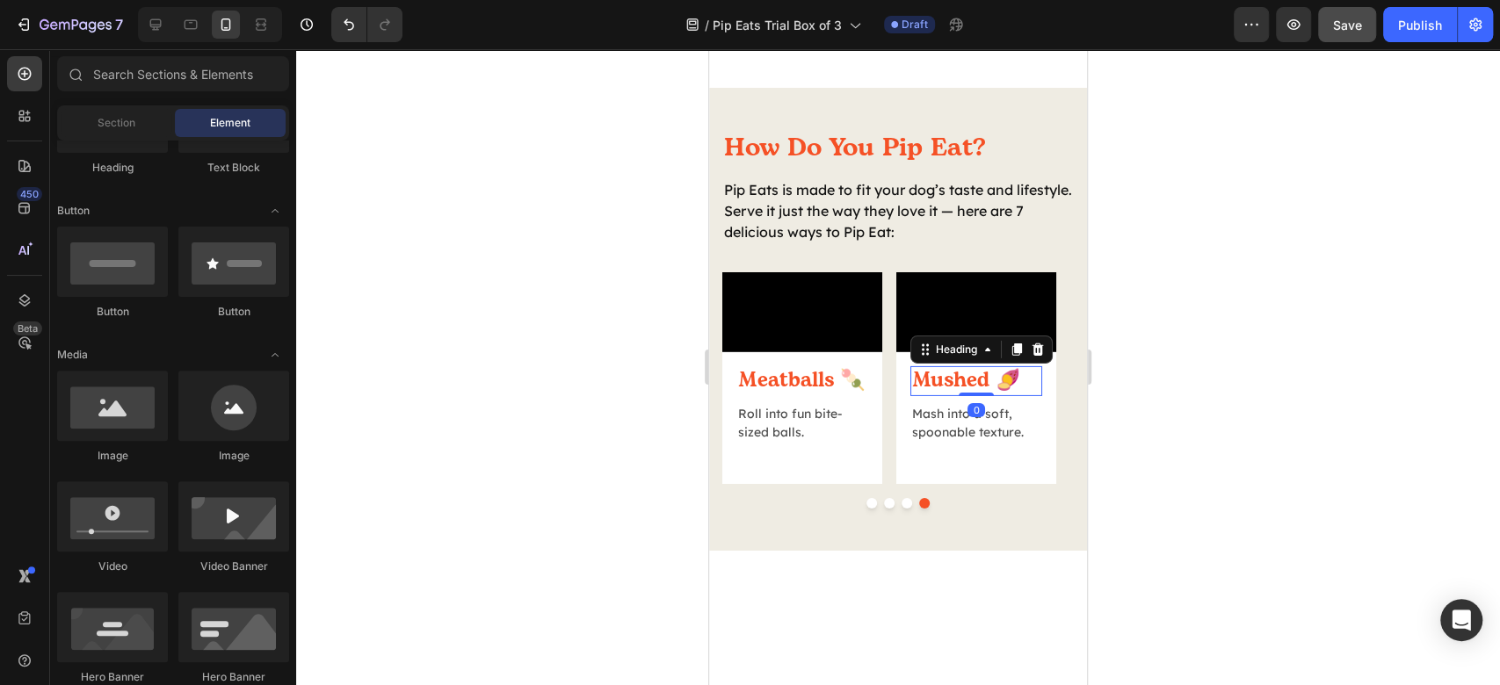
click at [990, 396] on h2 "Mushed 🍠" at bounding box center [976, 381] width 132 height 30
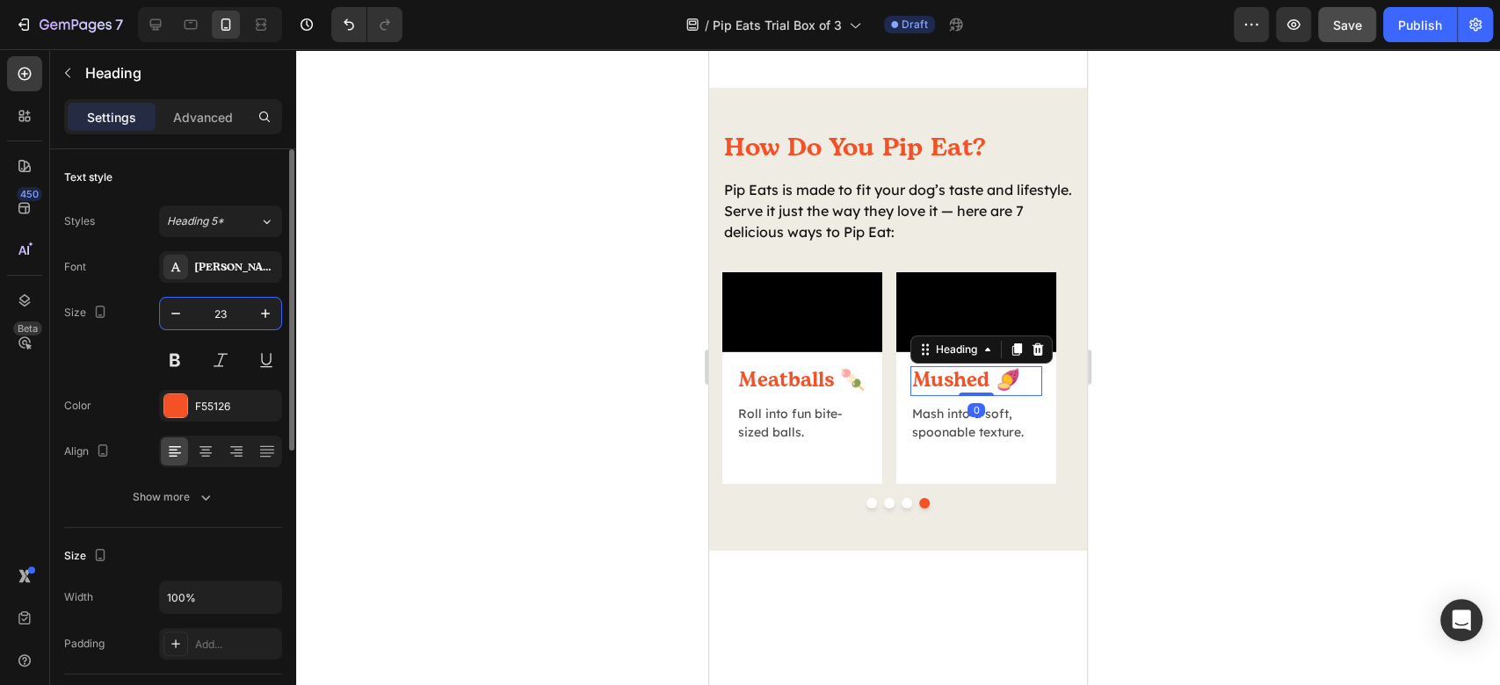
click at [231, 315] on input "23" at bounding box center [221, 314] width 58 height 32
type input "22"
click at [828, 396] on h2 "Meatballs 🍡" at bounding box center [802, 381] width 132 height 30
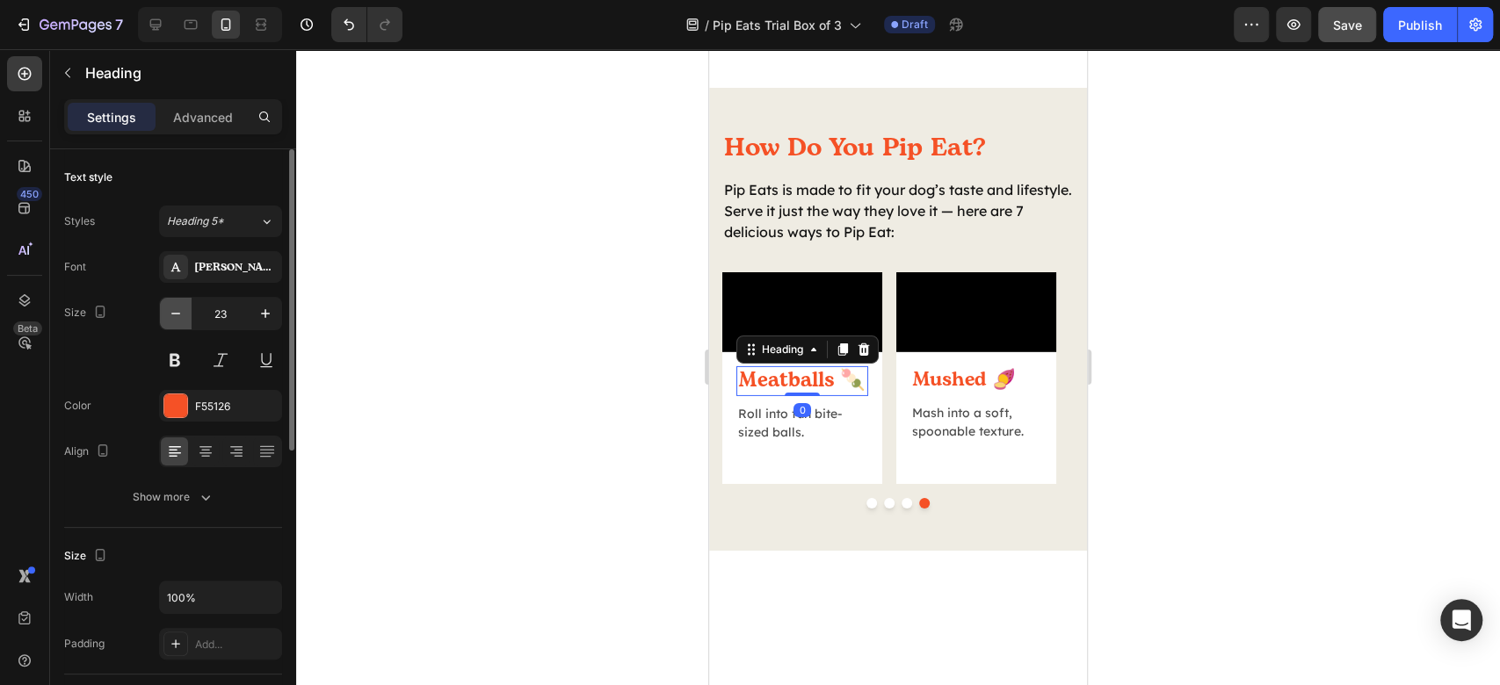
click at [177, 311] on icon "button" at bounding box center [176, 314] width 18 height 18
type input "21"
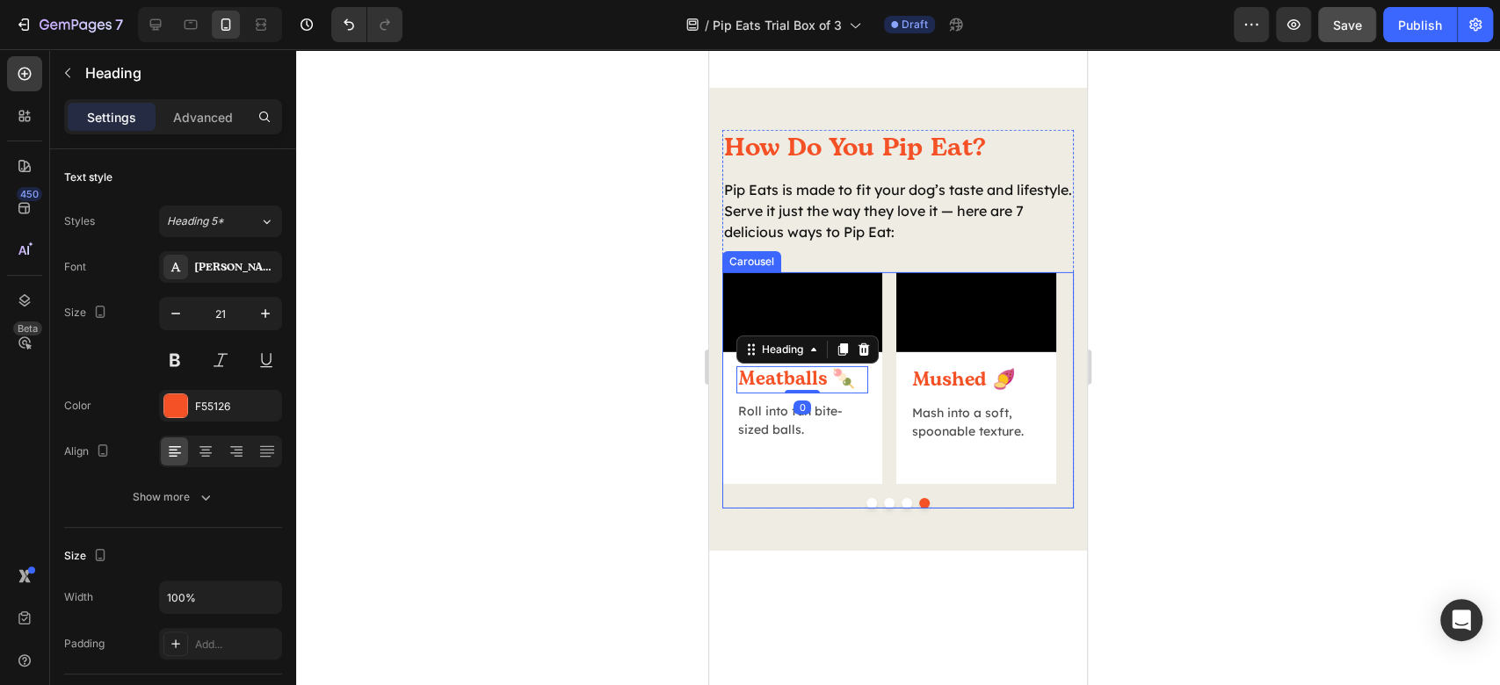
click at [902, 509] on button "Dot" at bounding box center [907, 503] width 11 height 11
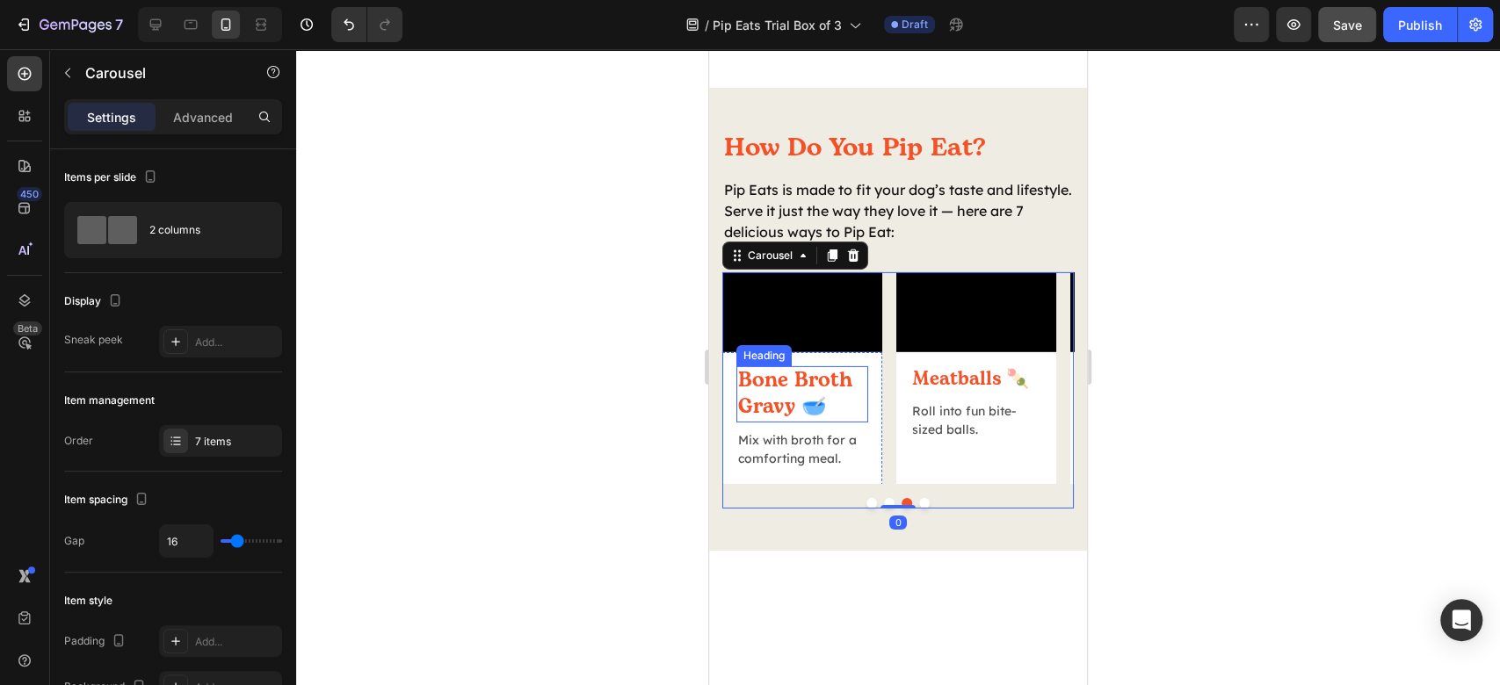
click at [828, 423] on h2 "Bone Broth Gravy 🥣" at bounding box center [802, 394] width 132 height 56
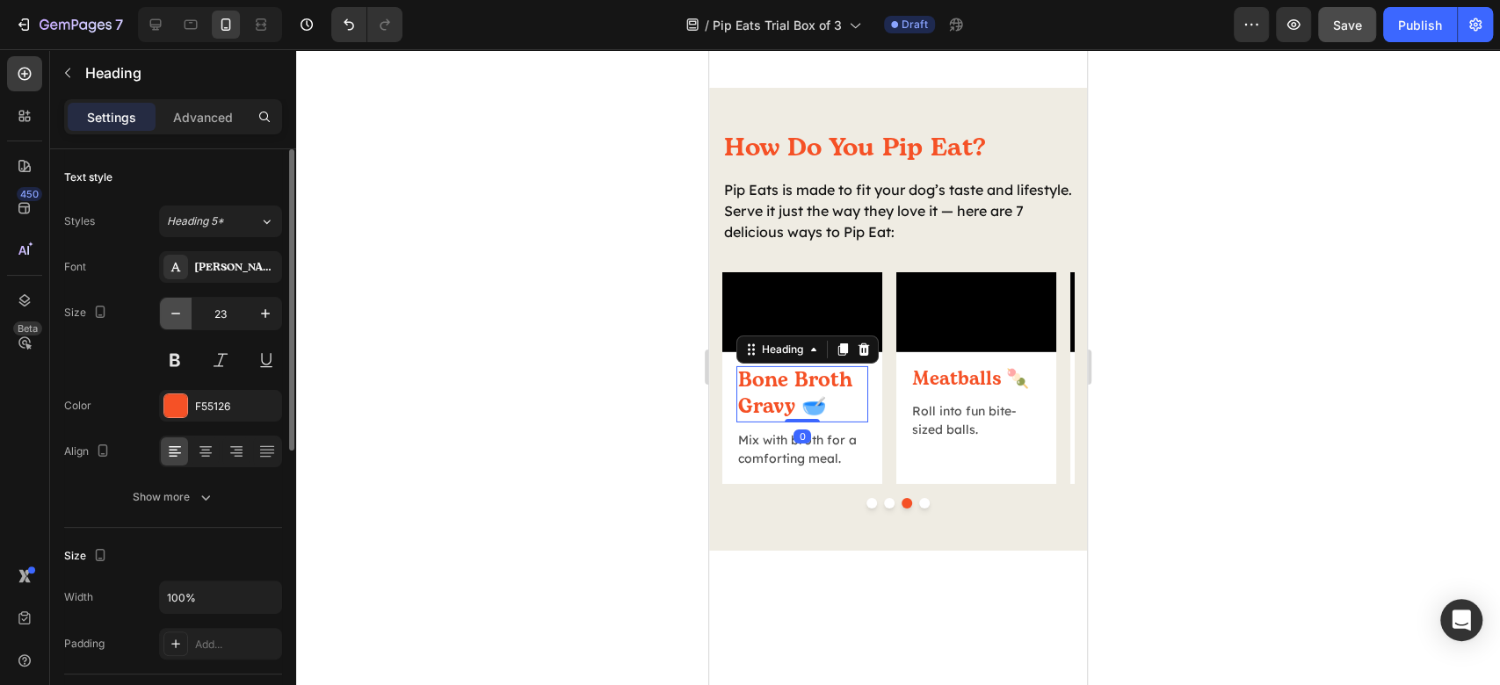
click at [170, 308] on icon "button" at bounding box center [176, 314] width 18 height 18
type input "21"
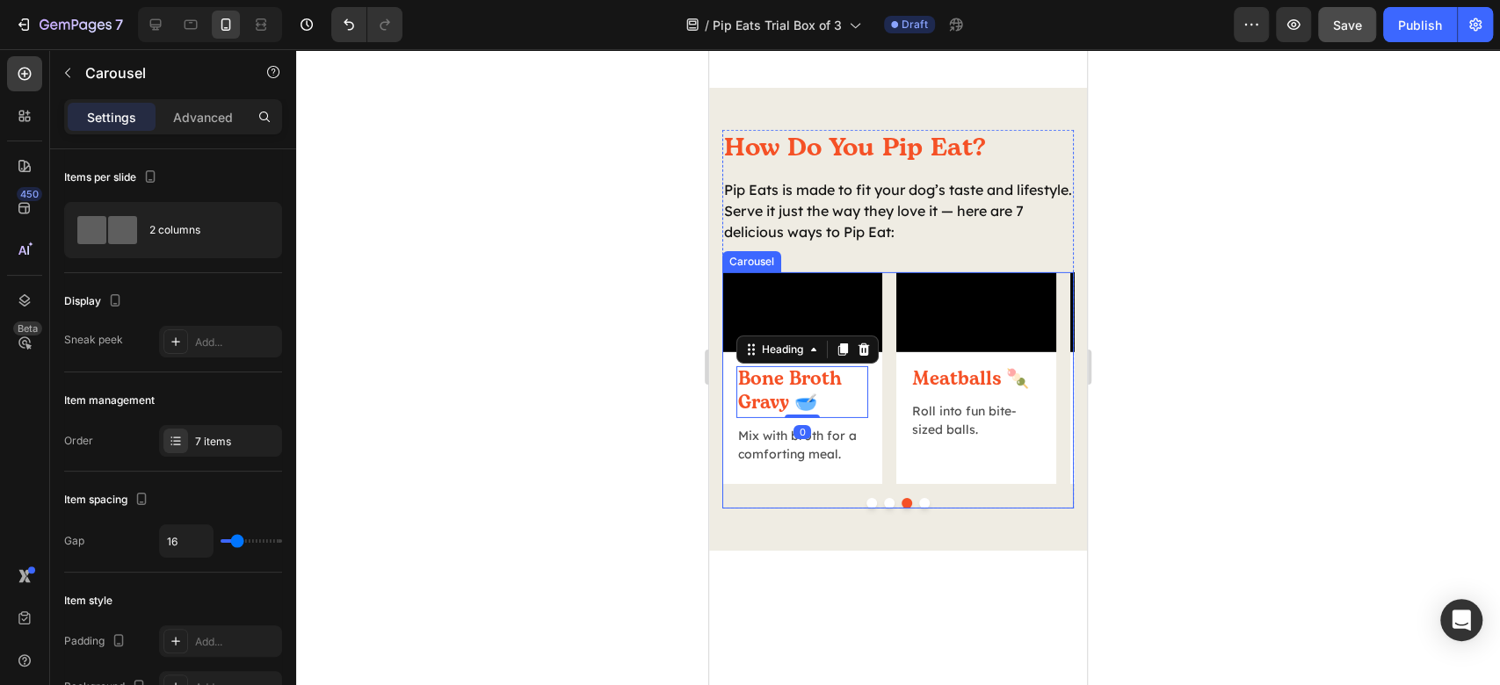
click at [884, 509] on button "Dot" at bounding box center [889, 503] width 11 height 11
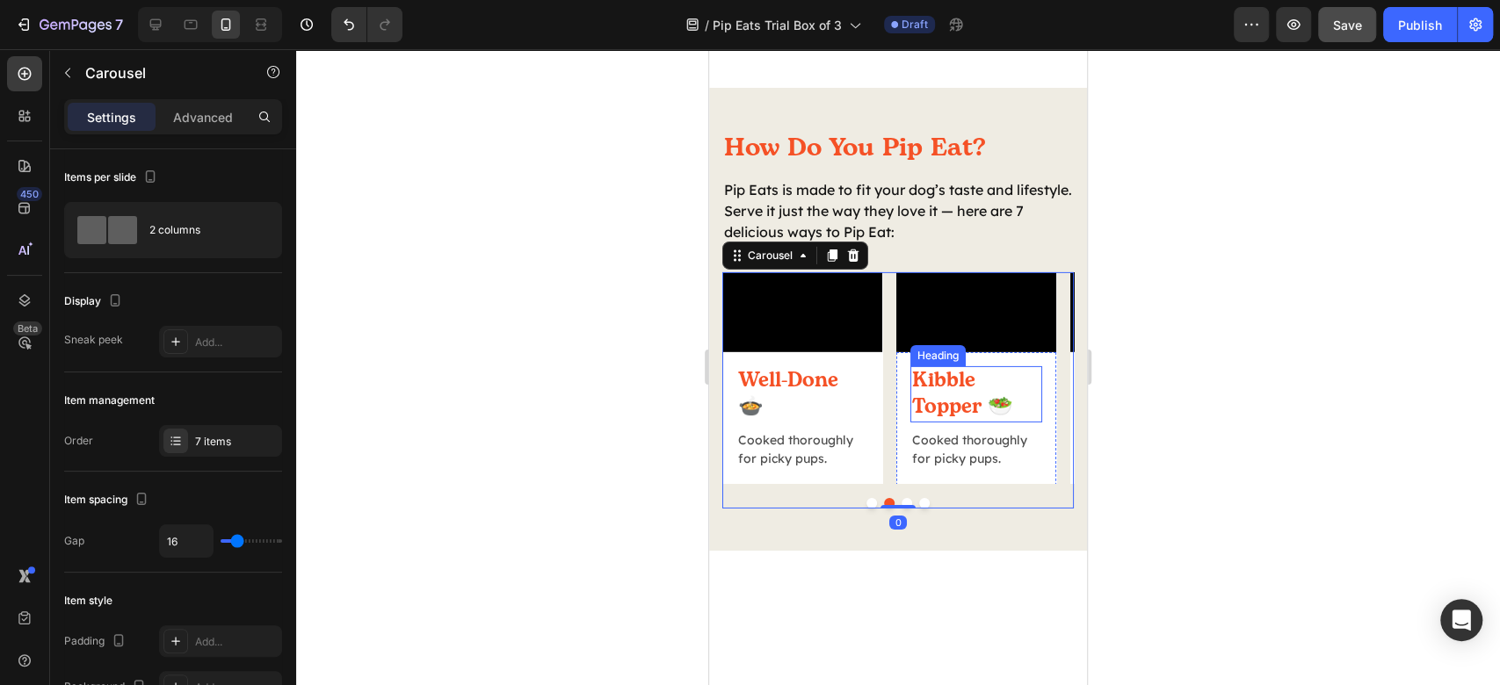
click at [1007, 423] on h2 "Kibble Topper 🥗" at bounding box center [976, 394] width 132 height 56
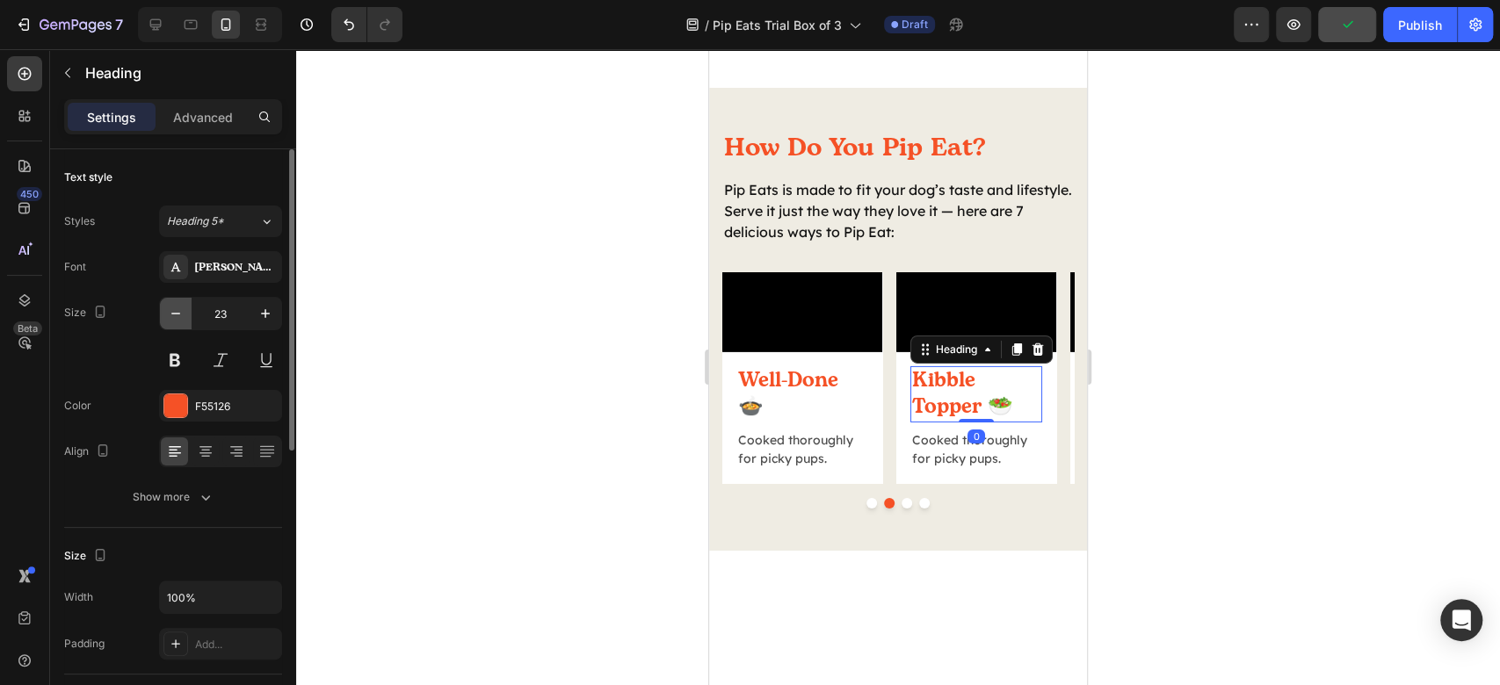
click at [175, 322] on button "button" at bounding box center [176, 314] width 32 height 32
type input "22"
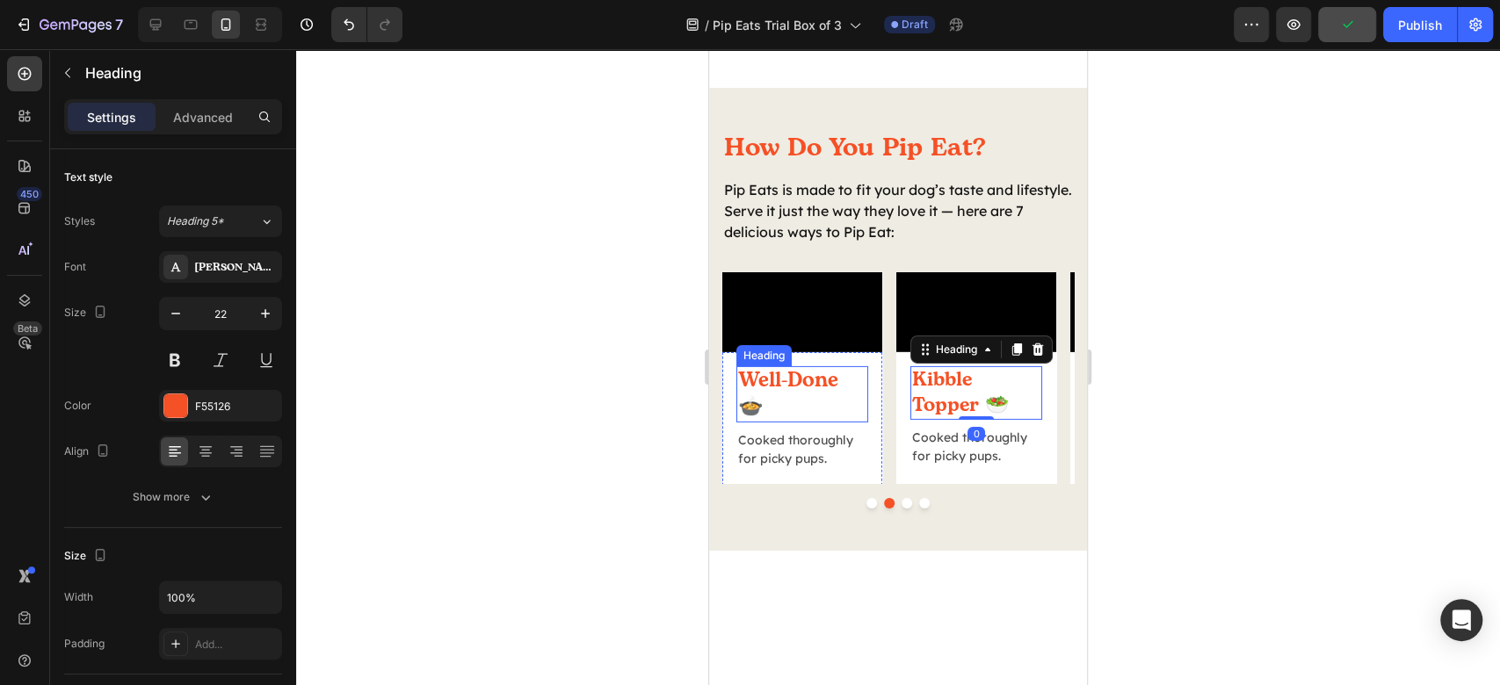
drag, startPoint x: 1293, startPoint y: 518, endPoint x: 718, endPoint y: 492, distance: 575.3
click at [751, 423] on h2 "Well-Done 🍲" at bounding box center [802, 394] width 132 height 56
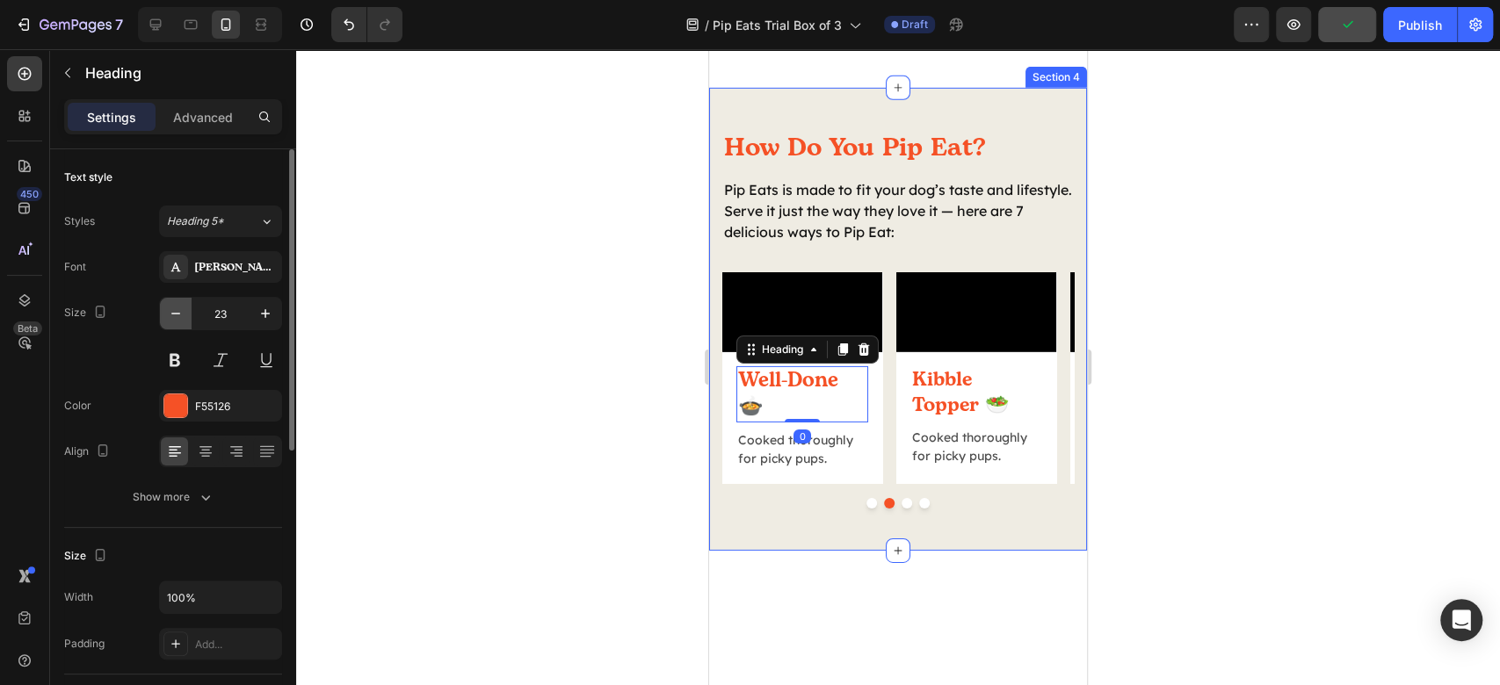
click at [181, 323] on button "button" at bounding box center [176, 314] width 32 height 32
click at [272, 325] on button "button" at bounding box center [266, 314] width 32 height 32
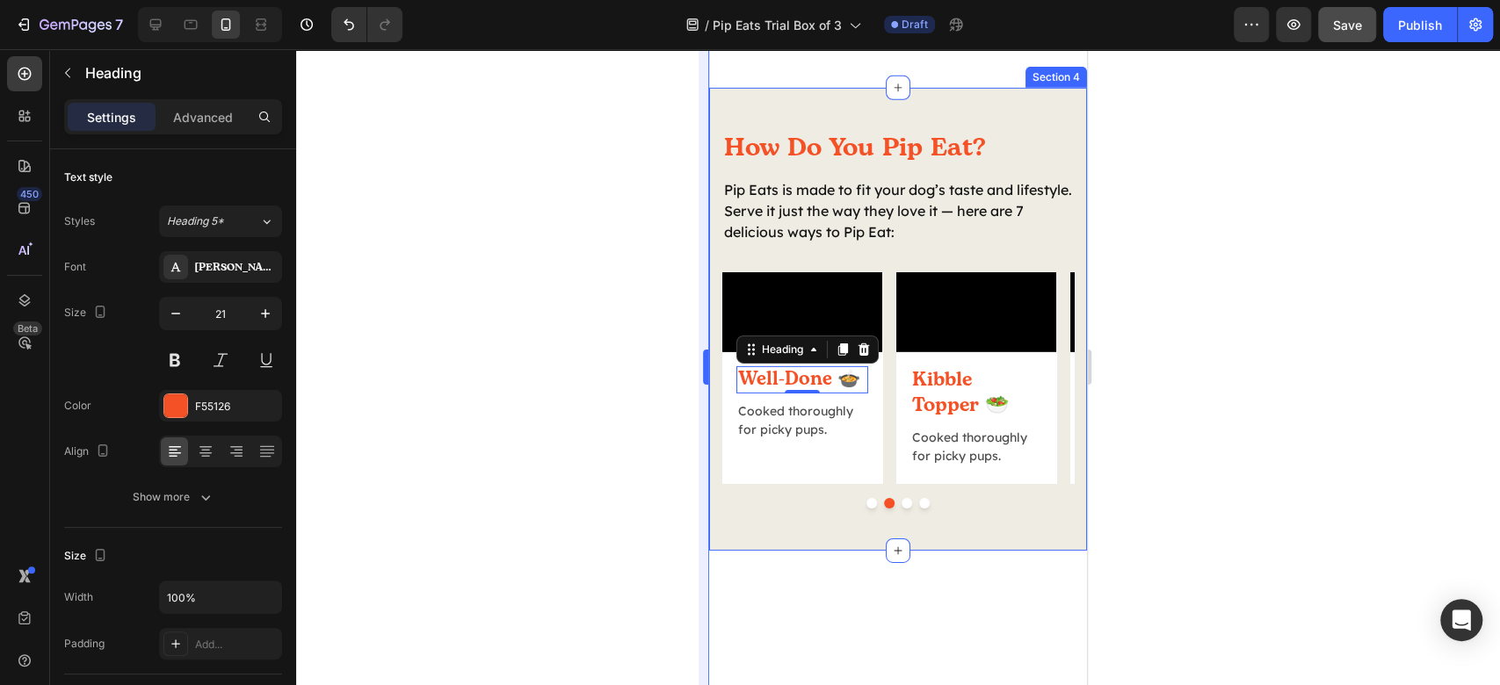
type input "22"
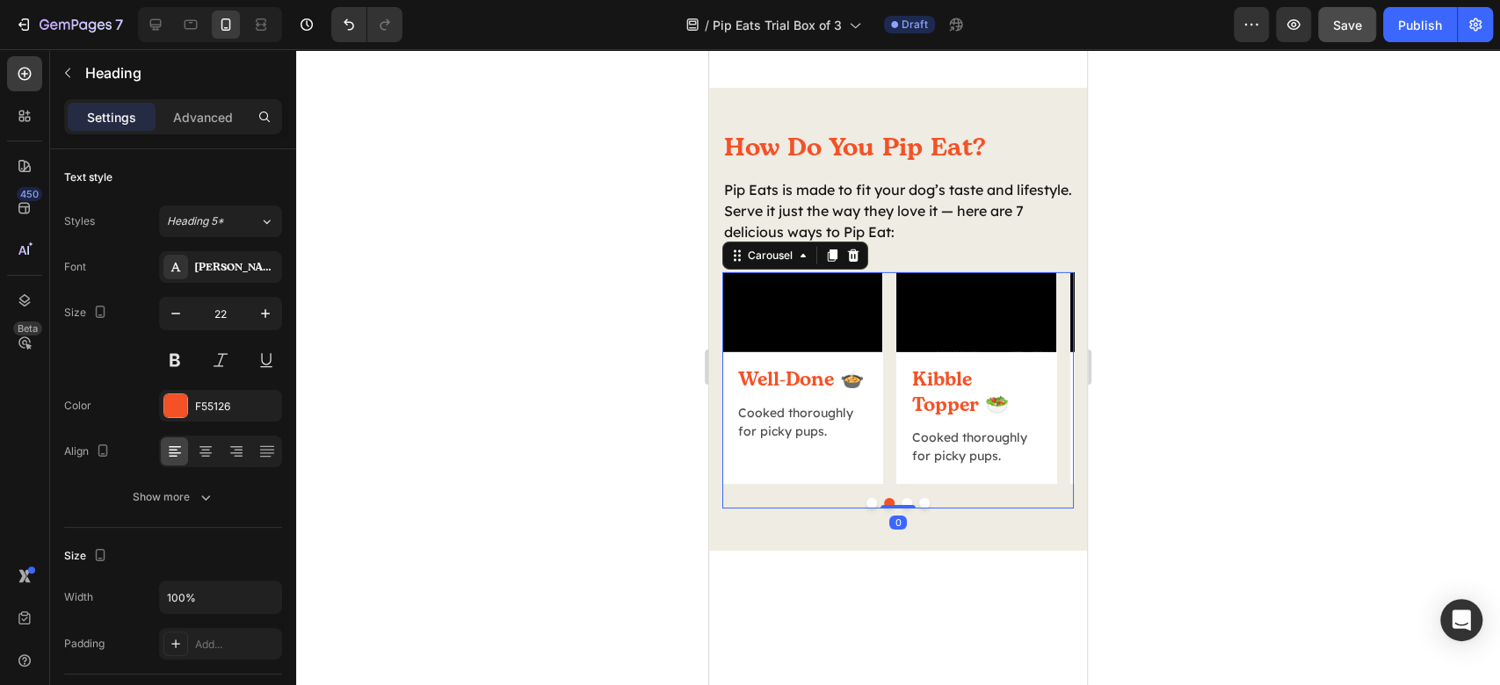
click at [866, 509] on button "Dot" at bounding box center [871, 503] width 11 height 11
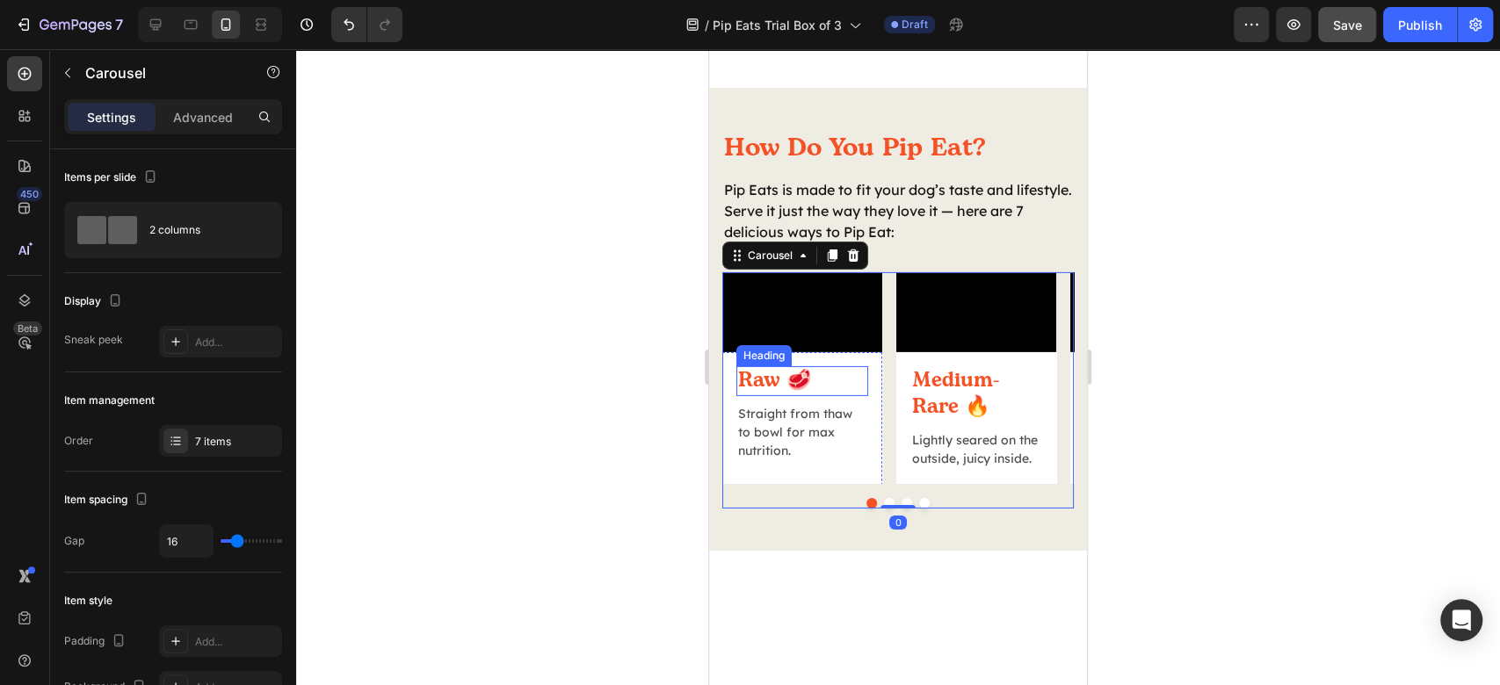
click at [791, 396] on h2 "Raw 🥩" at bounding box center [802, 381] width 132 height 30
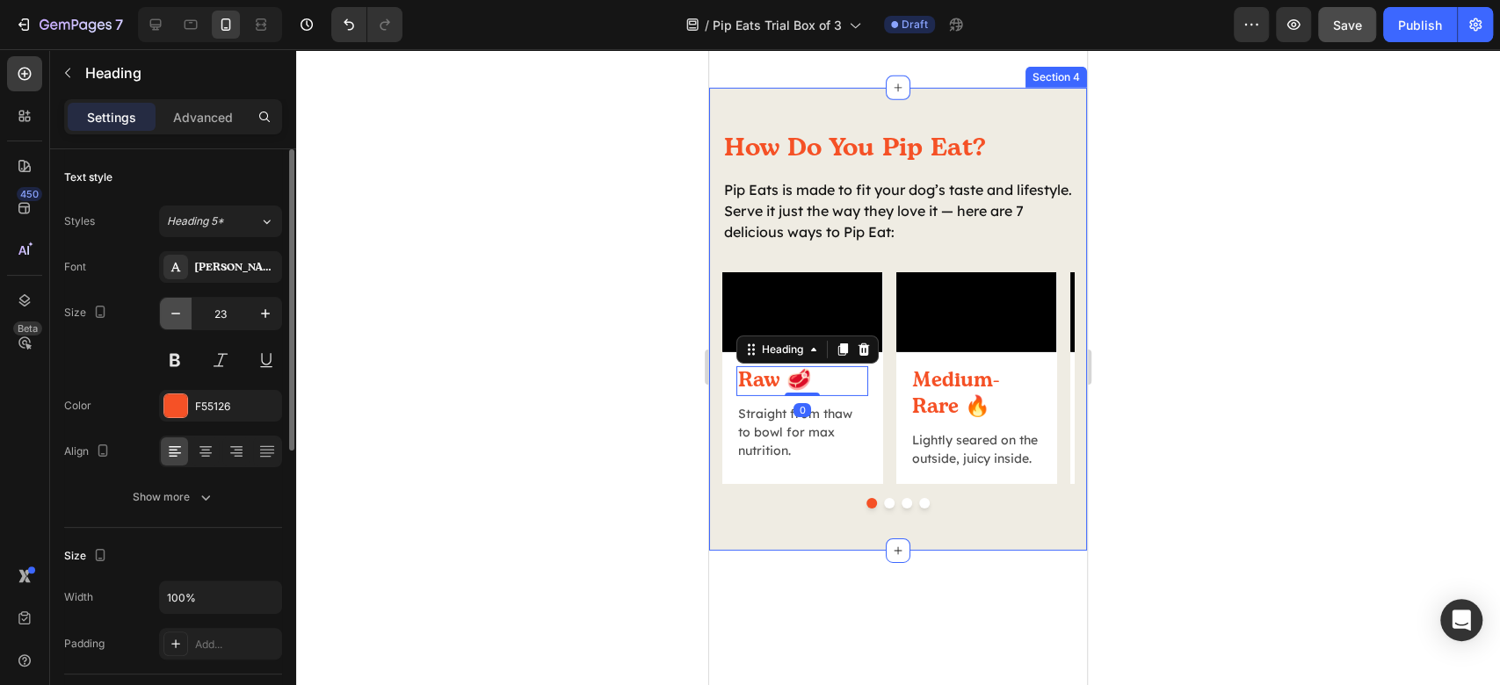
click at [167, 306] on icon "button" at bounding box center [176, 314] width 18 height 18
type input "22"
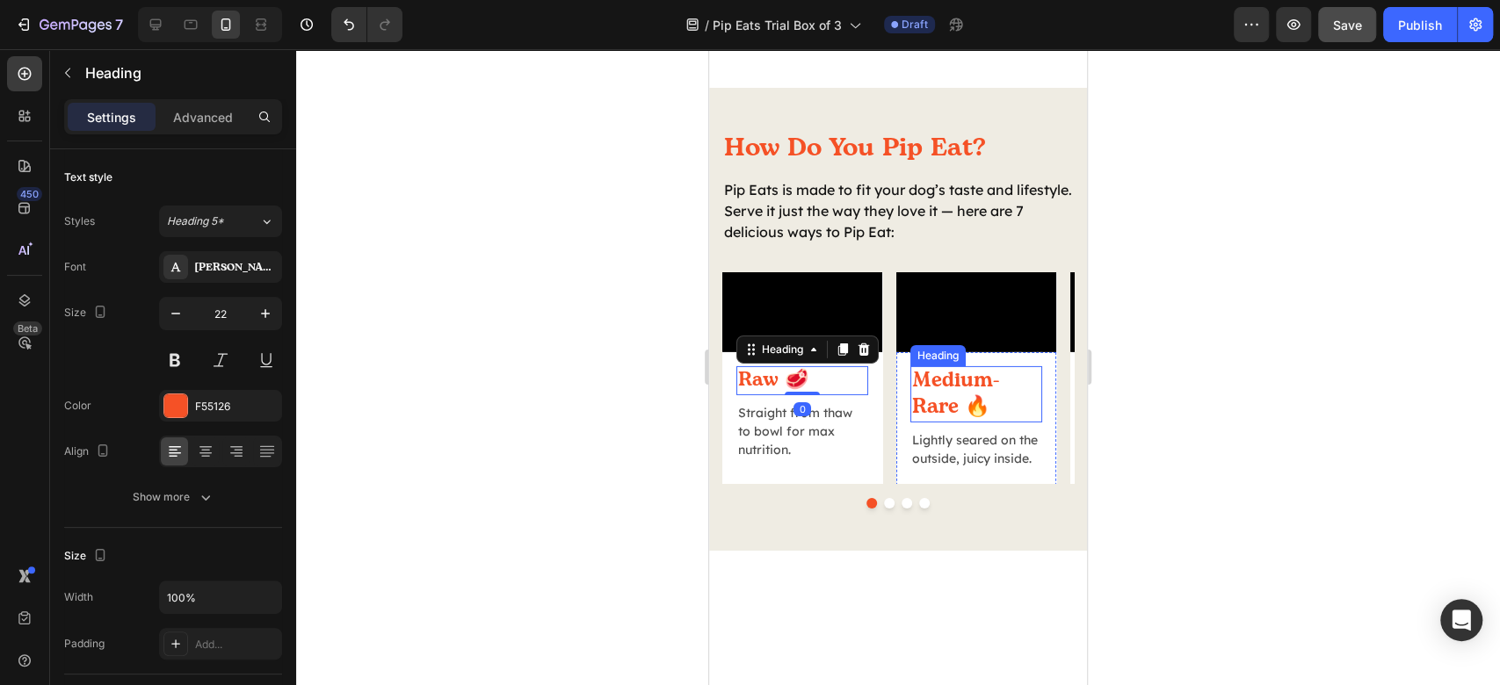
click at [988, 423] on h2 "Medium-Rare 🔥" at bounding box center [976, 394] width 132 height 56
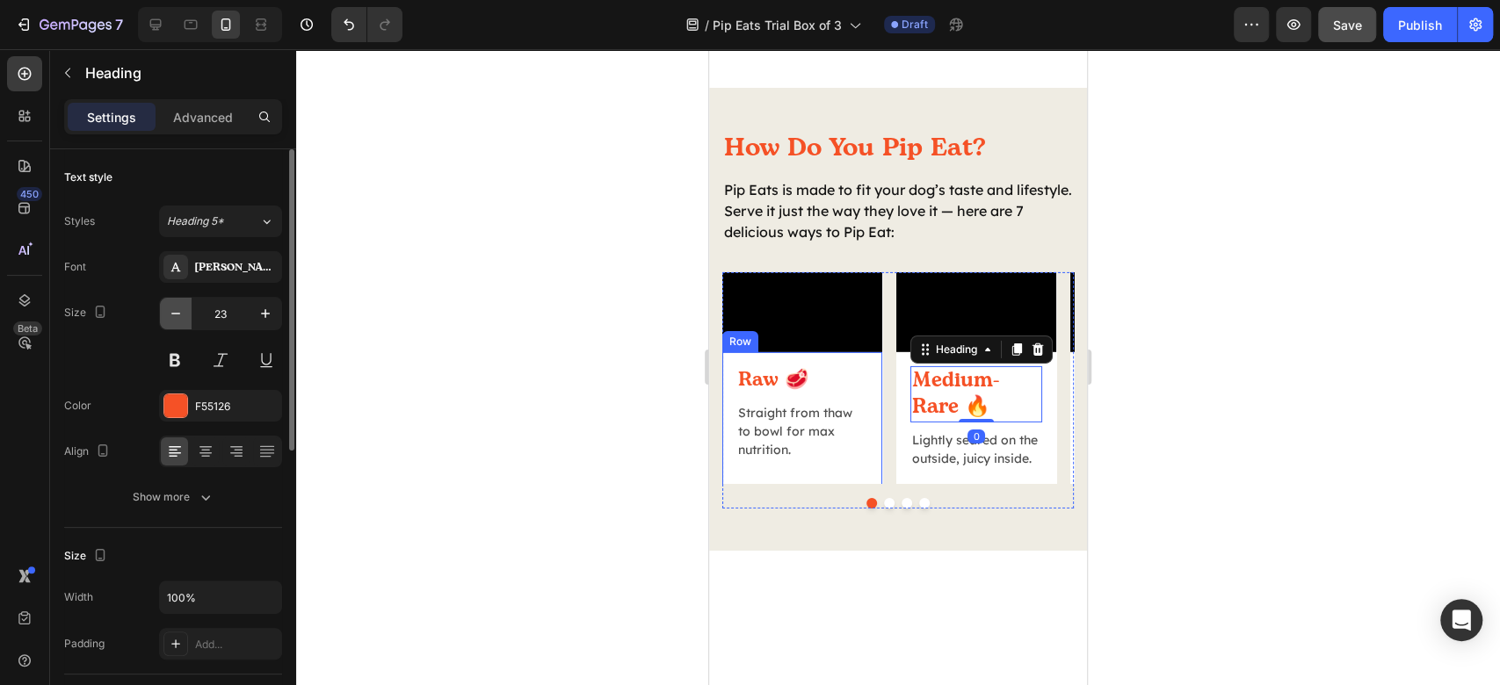
click at [177, 315] on icon "button" at bounding box center [176, 314] width 18 height 18
type input "22"
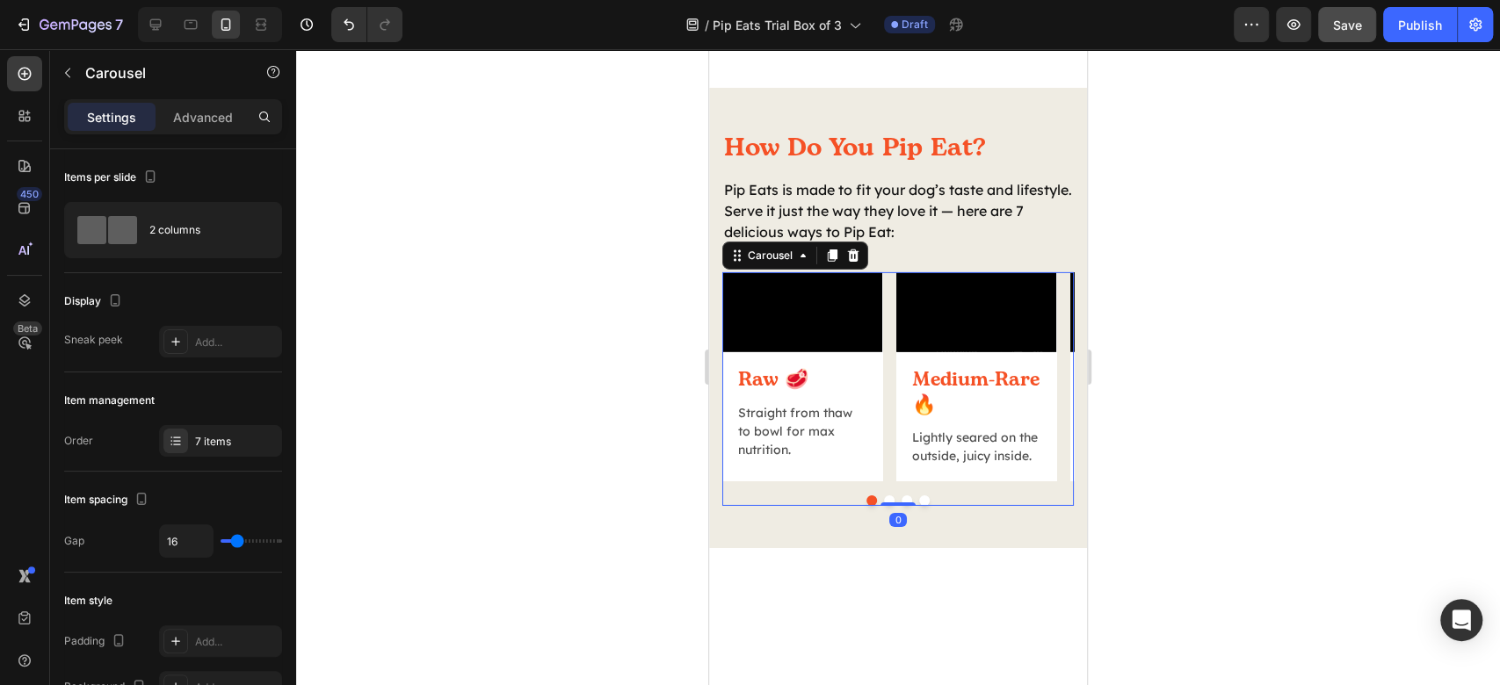
click at [919, 506] on button "Dot" at bounding box center [924, 501] width 11 height 11
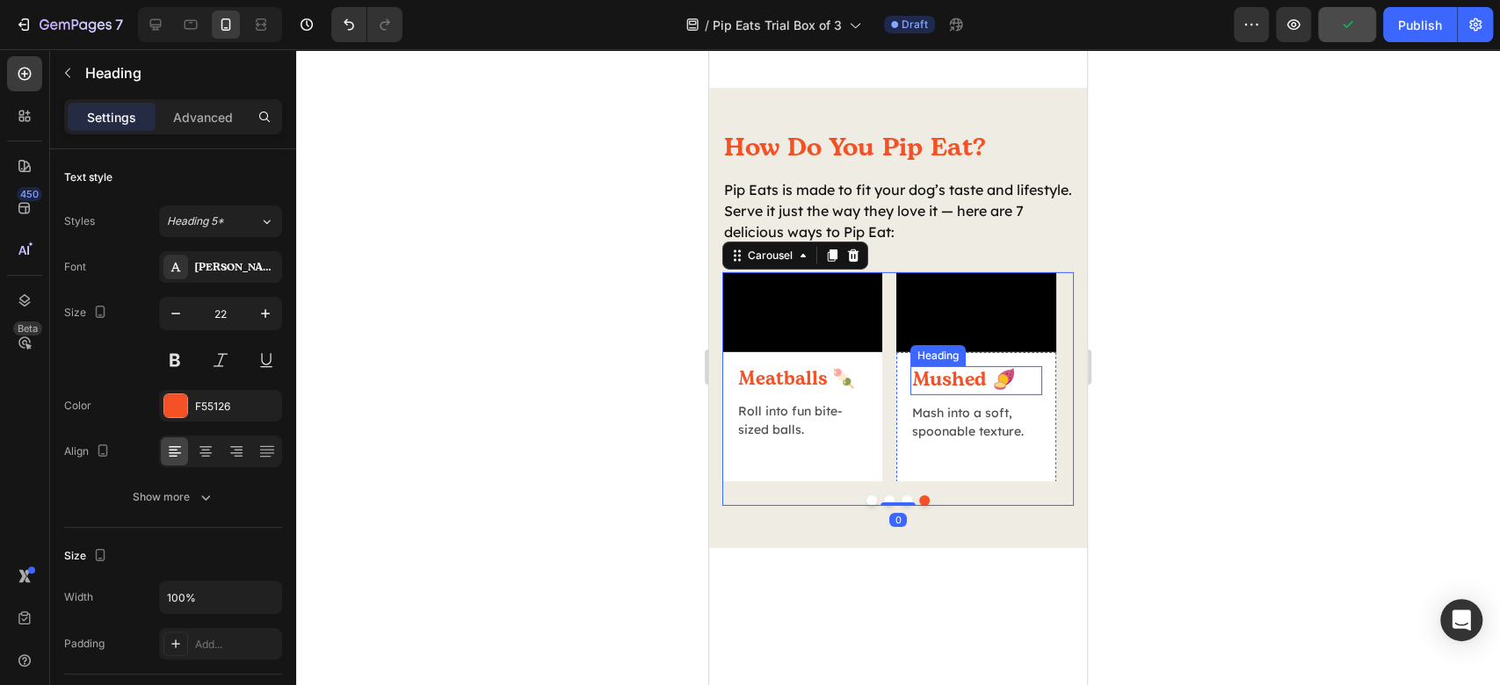
click at [929, 395] on h2 "Mushed 🍠" at bounding box center [976, 380] width 132 height 29
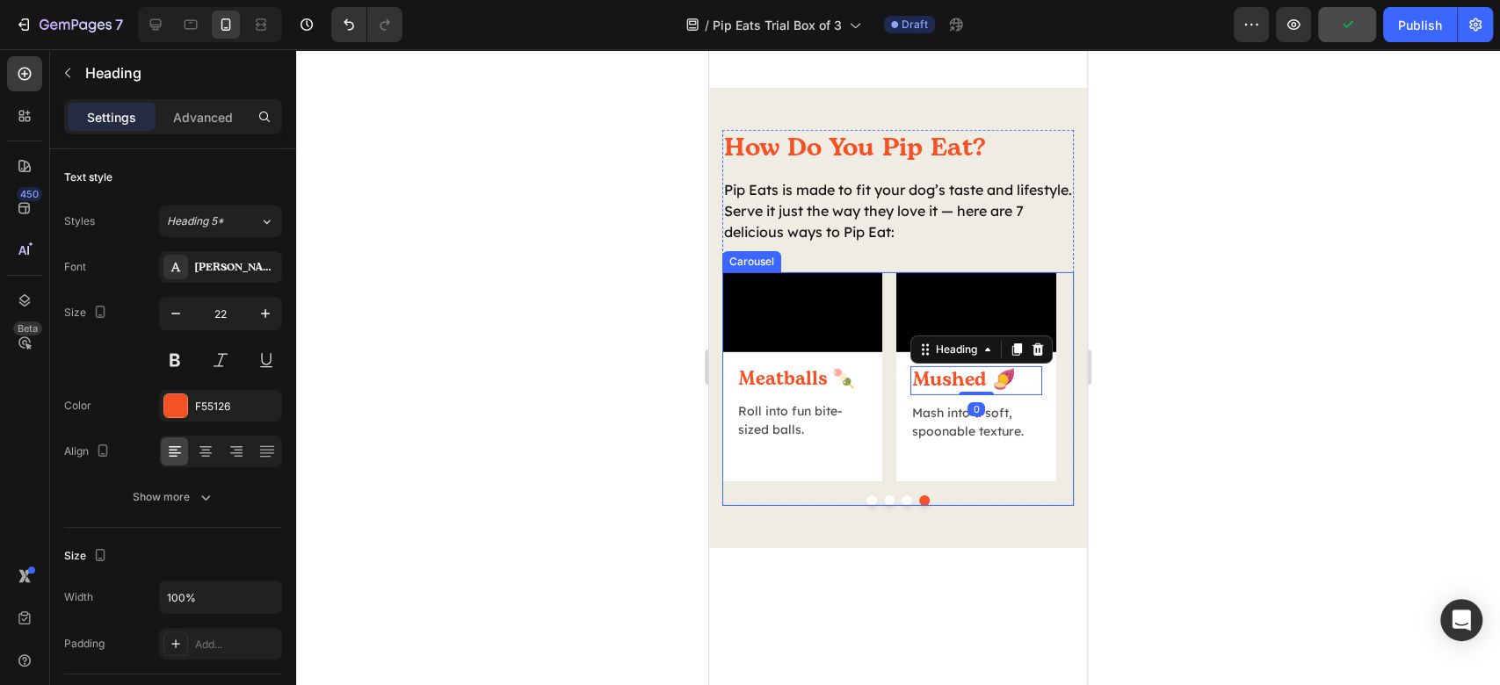
click at [866, 506] on button "Dot" at bounding box center [871, 501] width 11 height 11
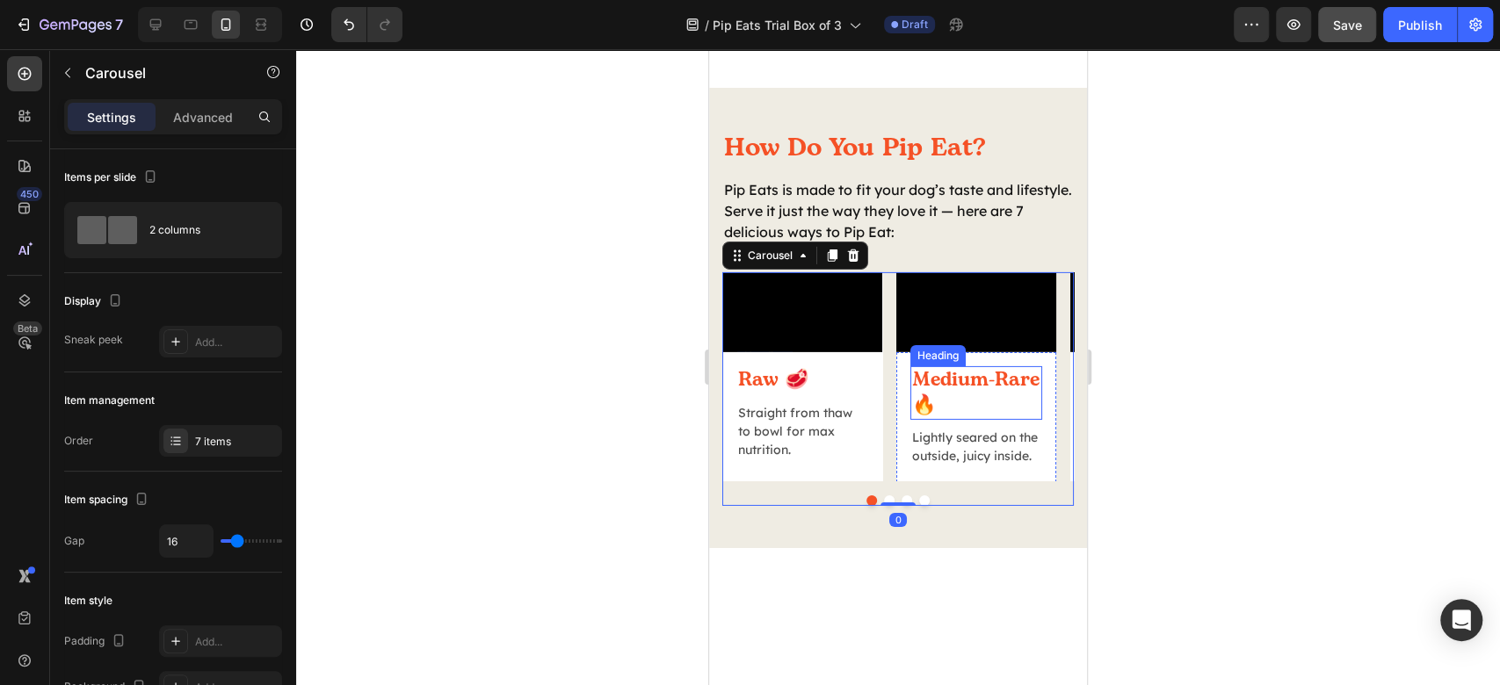
click at [986, 420] on h2 "Medium-Rare 🔥" at bounding box center [976, 393] width 132 height 54
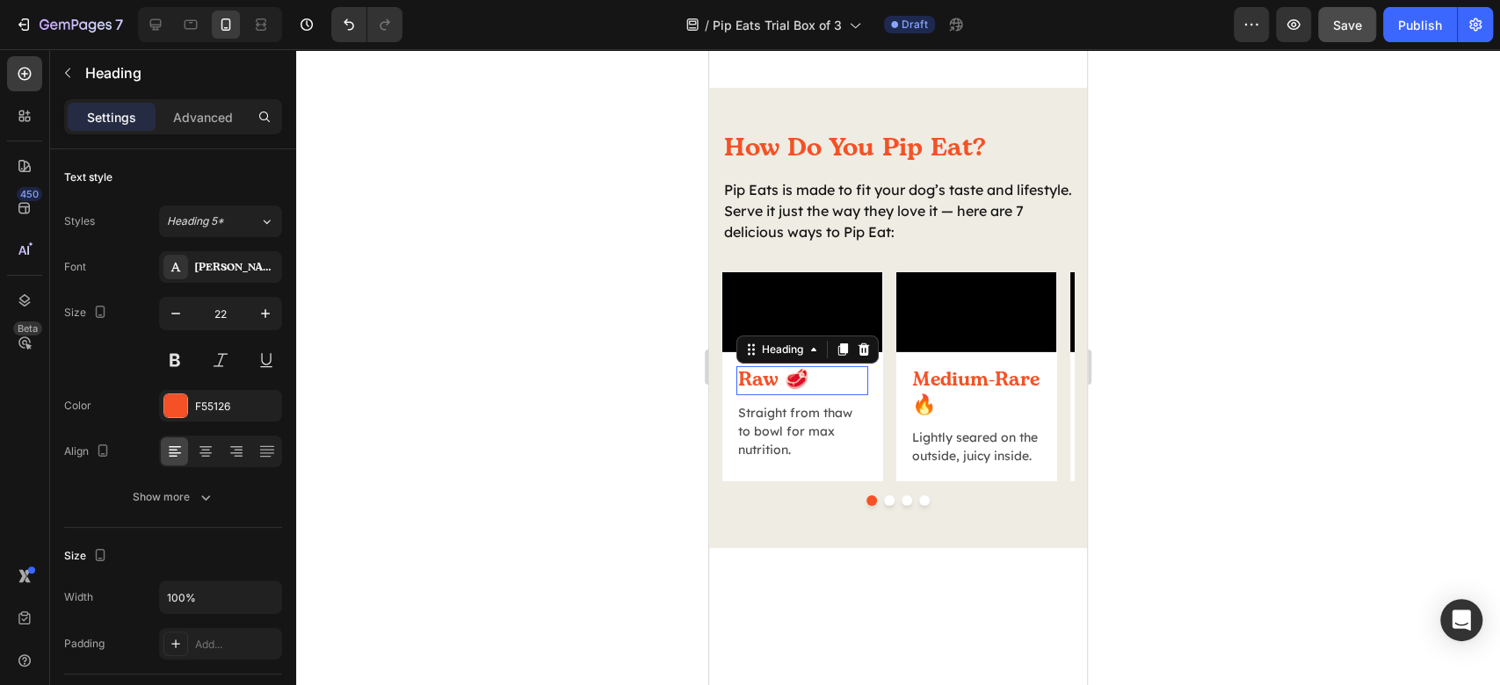
click at [773, 395] on h2 "Raw 🥩" at bounding box center [802, 380] width 132 height 29
drag, startPoint x: 1251, startPoint y: 469, endPoint x: 1237, endPoint y: 468, distance: 14.2
click at [1251, 469] on div at bounding box center [898, 367] width 1204 height 636
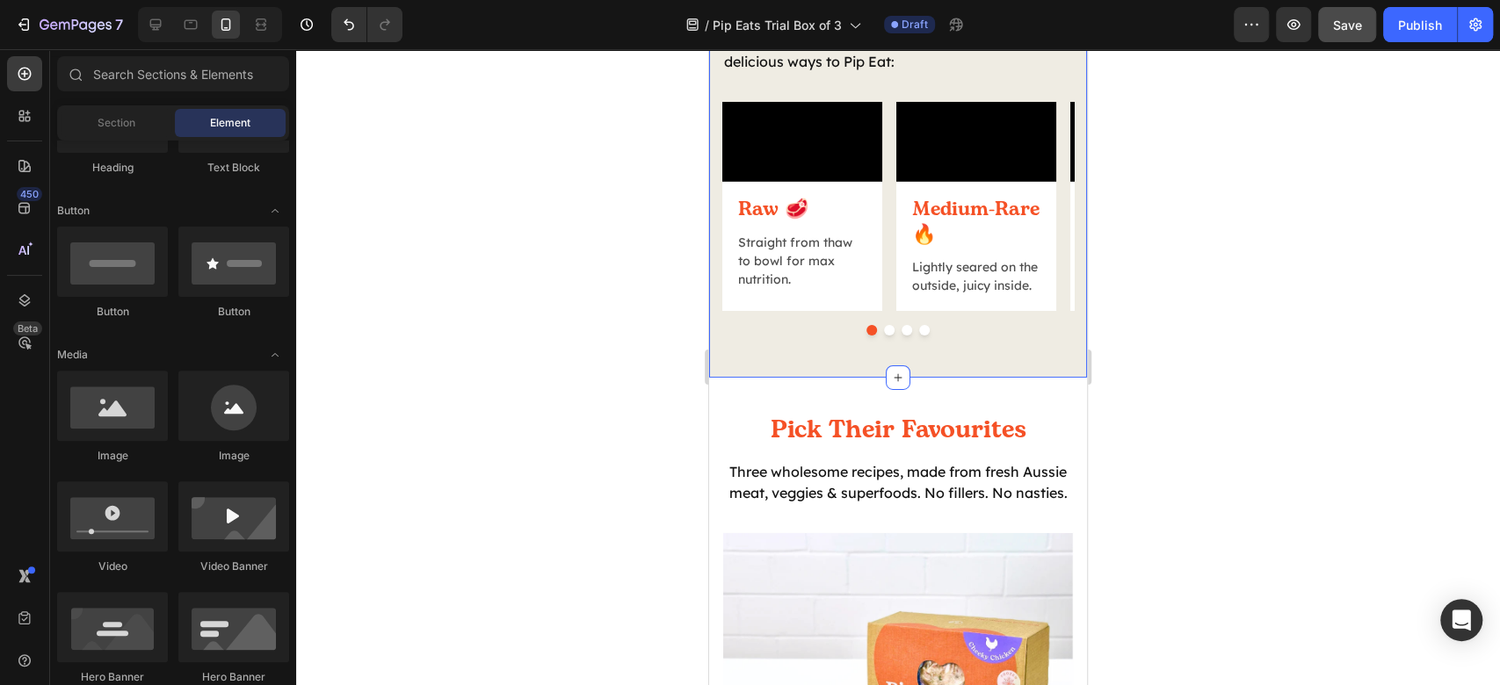
scroll to position [3985, 0]
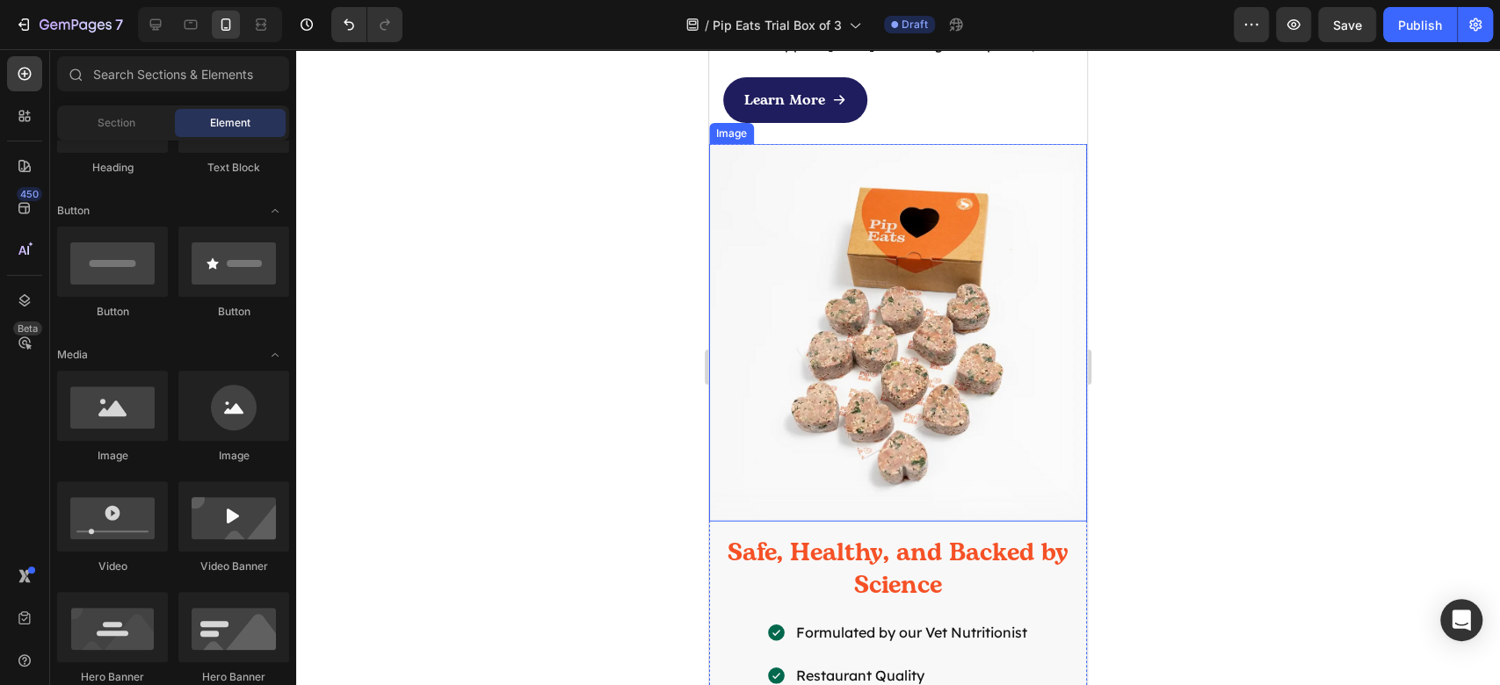
scroll to position [7229, 0]
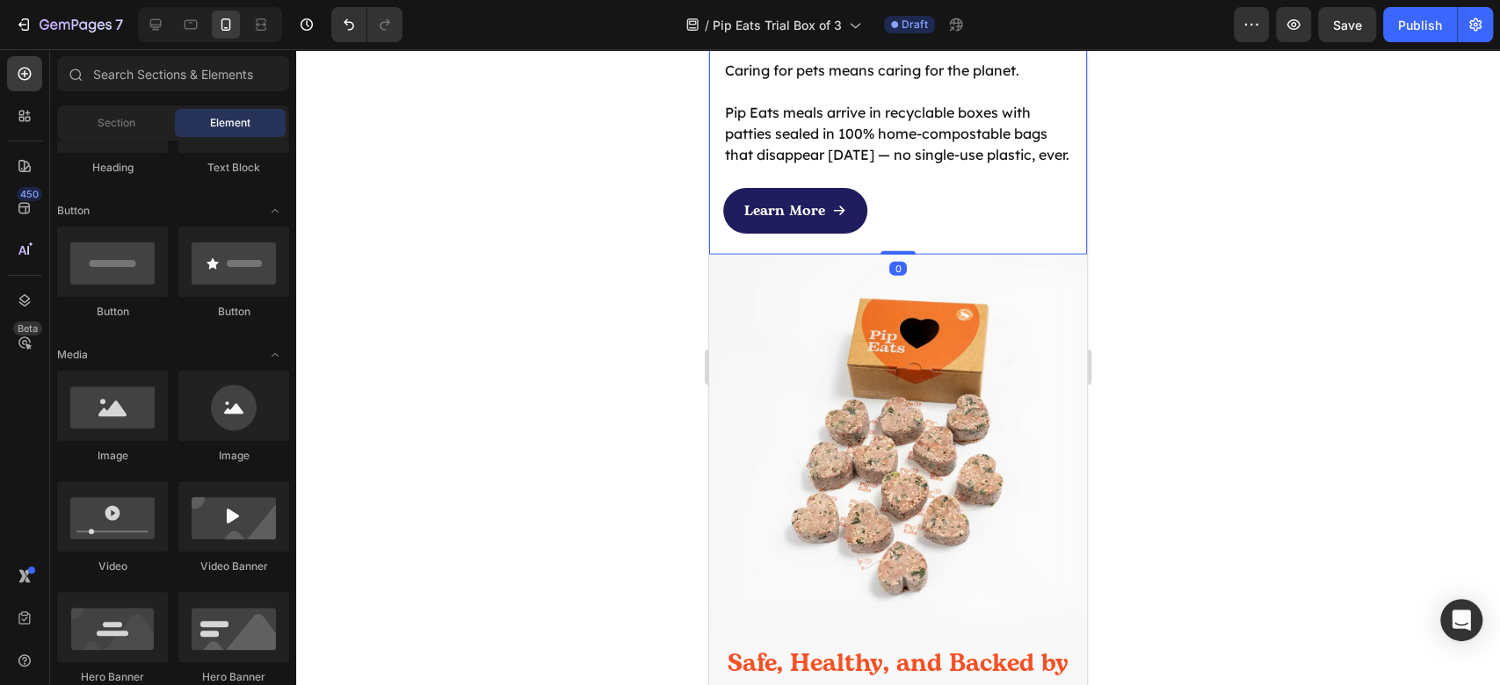
drag, startPoint x: 831, startPoint y: 281, endPoint x: 1089, endPoint y: 292, distance: 257.7
click at [831, 255] on div "Sustainability at Pip Eats Heading Caring for pets means caring for the planet.…" at bounding box center [898, 122] width 378 height 265
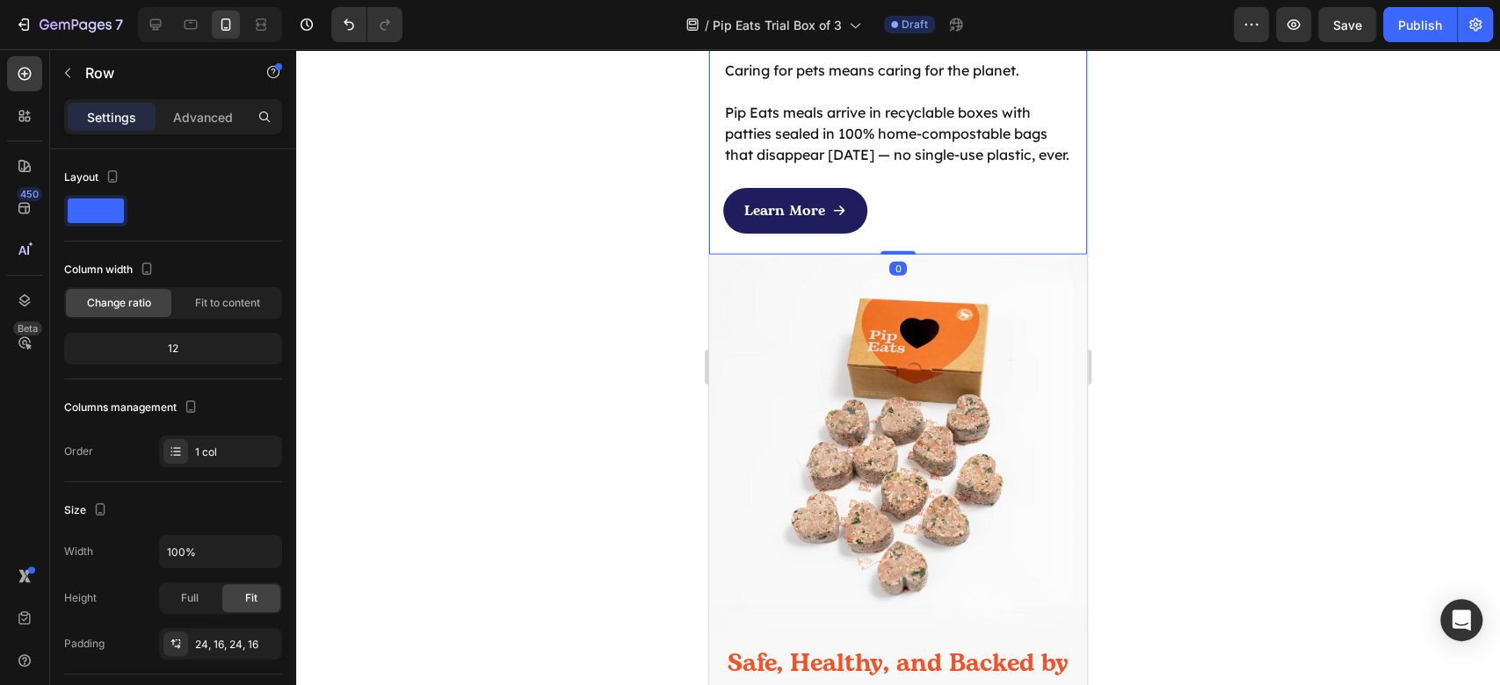
click at [186, 134] on div "Settings Advanced" at bounding box center [173, 116] width 218 height 35
click at [193, 109] on p "Advanced" at bounding box center [203, 117] width 60 height 18
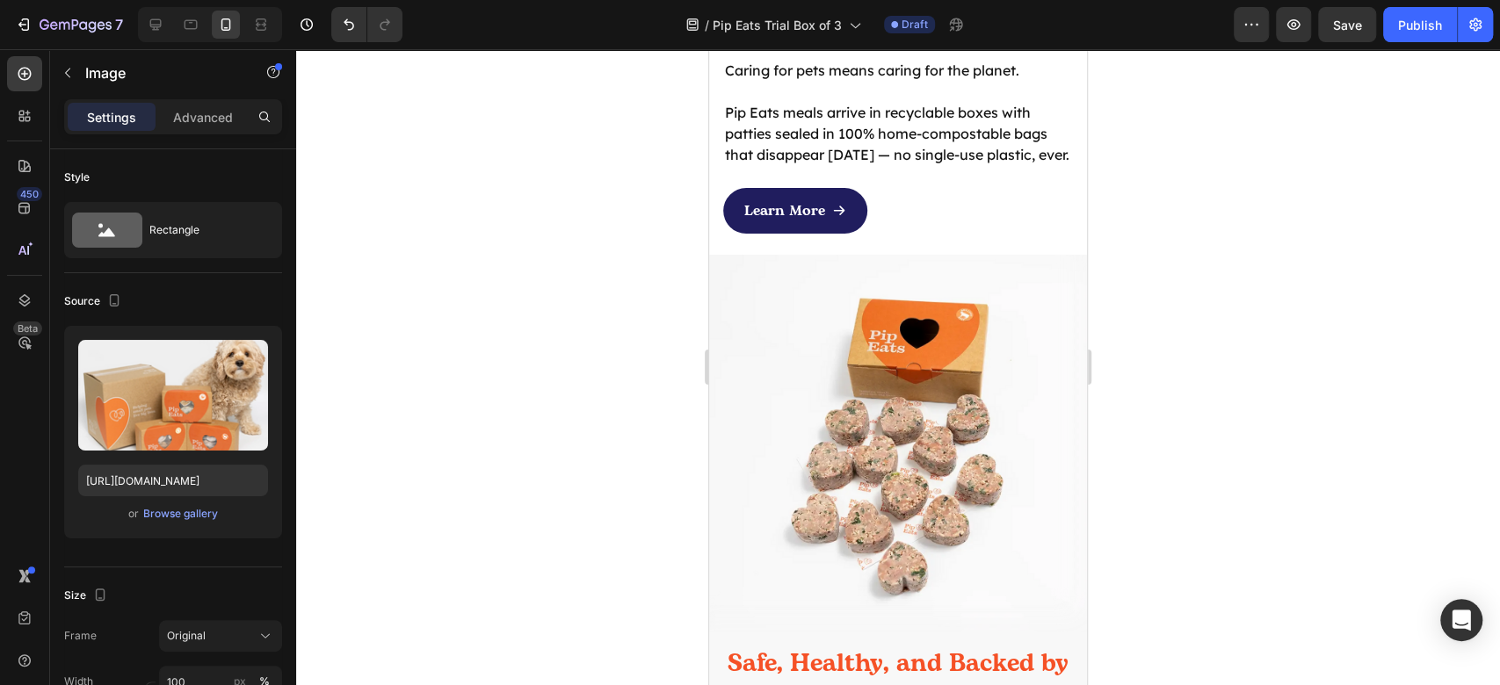
click at [188, 116] on p "Advanced" at bounding box center [203, 117] width 60 height 18
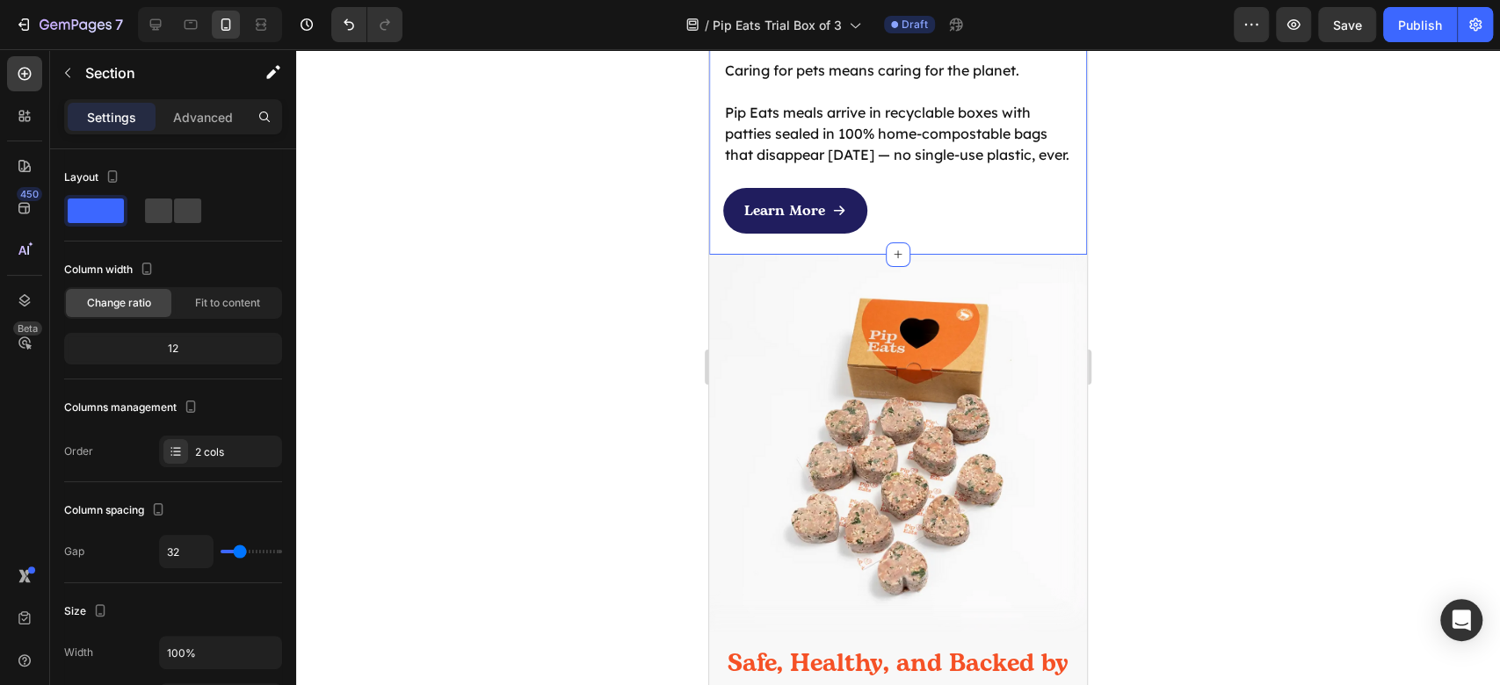
click at [956, 255] on div "Sustainability at Pip Eats Heading Caring for pets means caring for the planet.…" at bounding box center [898, 108] width 378 height 293
type input "0"
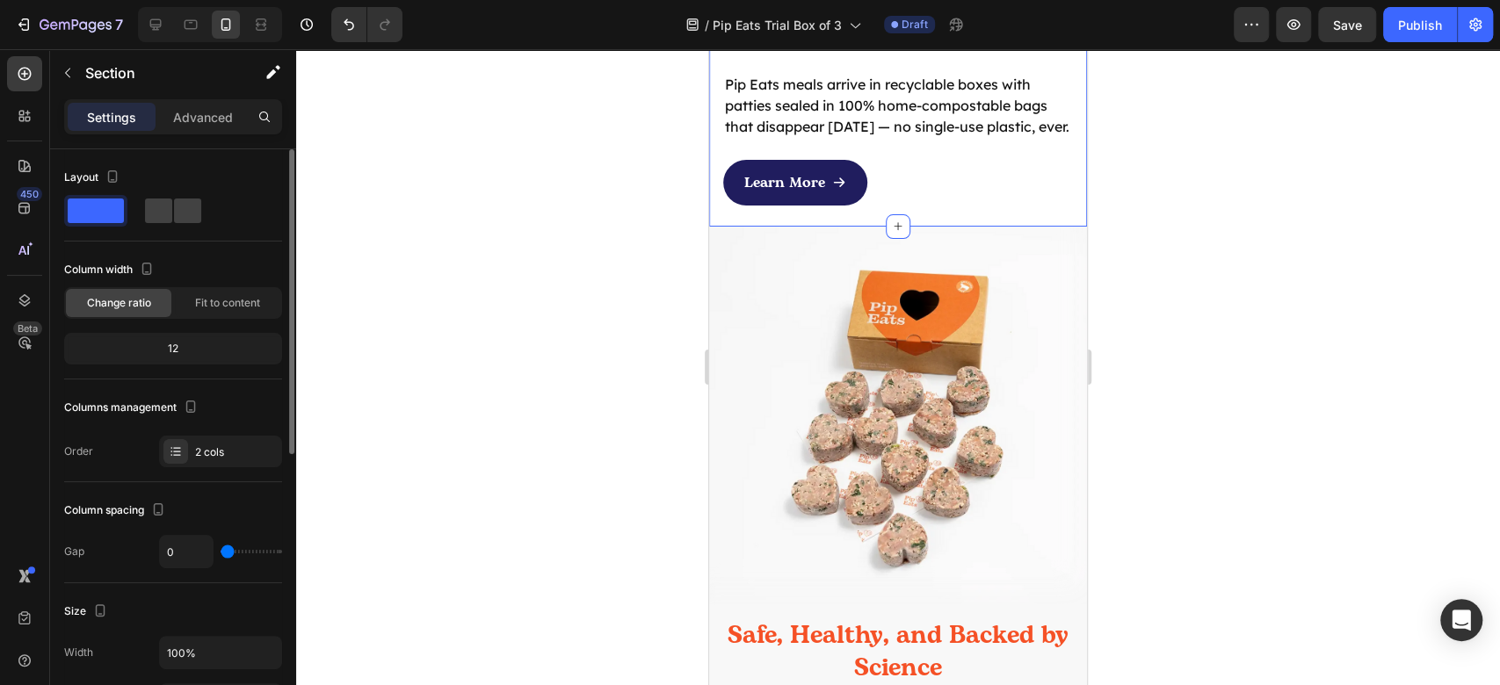
scroll to position [7201, 0]
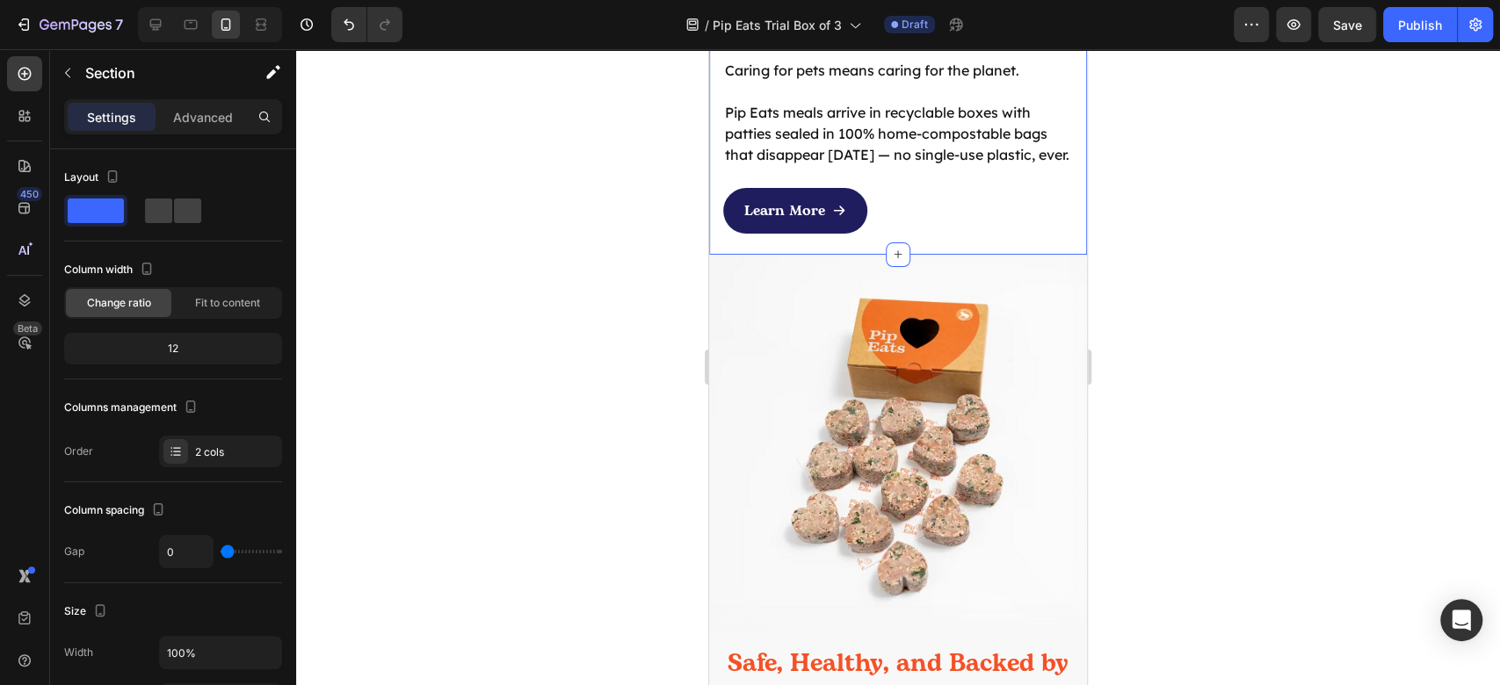
drag, startPoint x: 222, startPoint y: 543, endPoint x: 417, endPoint y: 492, distance: 200.8
type input "0"
click at [221, 550] on input "range" at bounding box center [252, 552] width 62 height 4
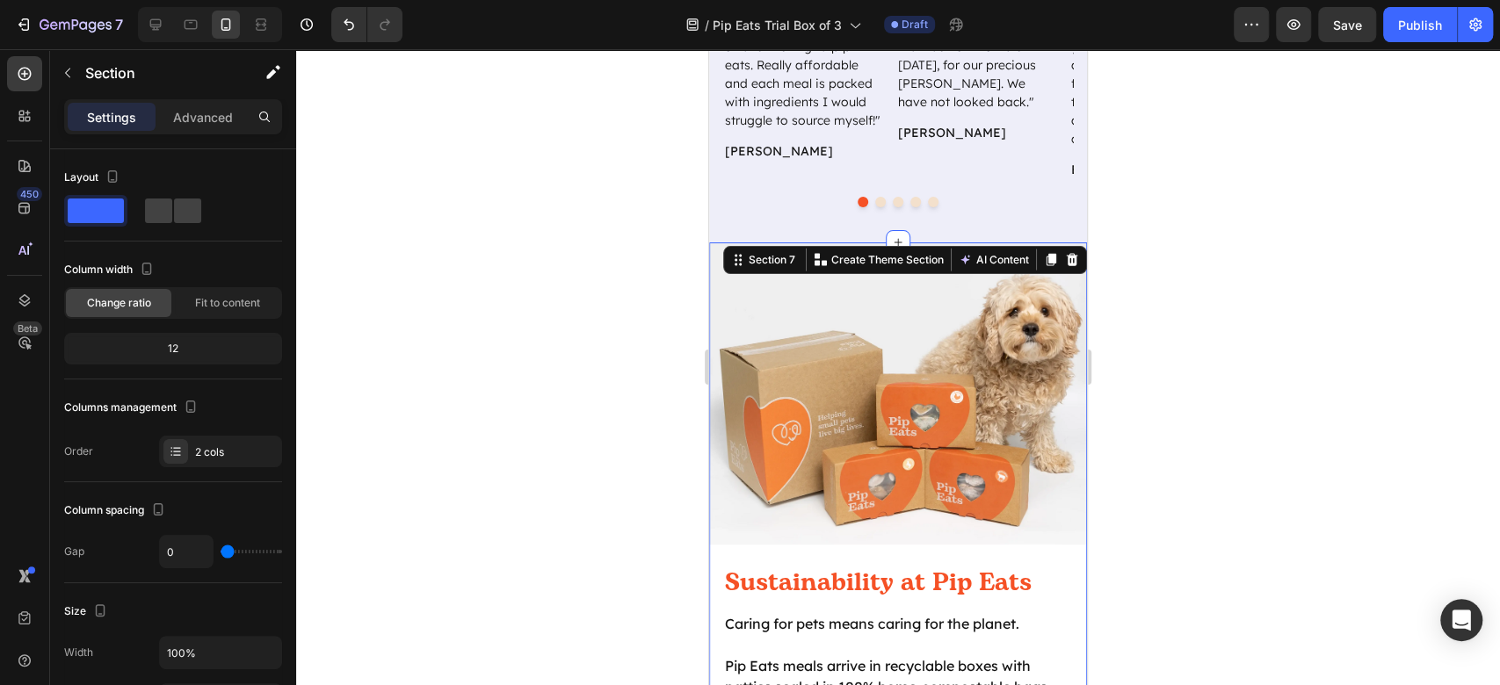
drag, startPoint x: 1188, startPoint y: 421, endPoint x: 1176, endPoint y: 423, distance: 12.4
click at [1188, 421] on div at bounding box center [898, 367] width 1204 height 636
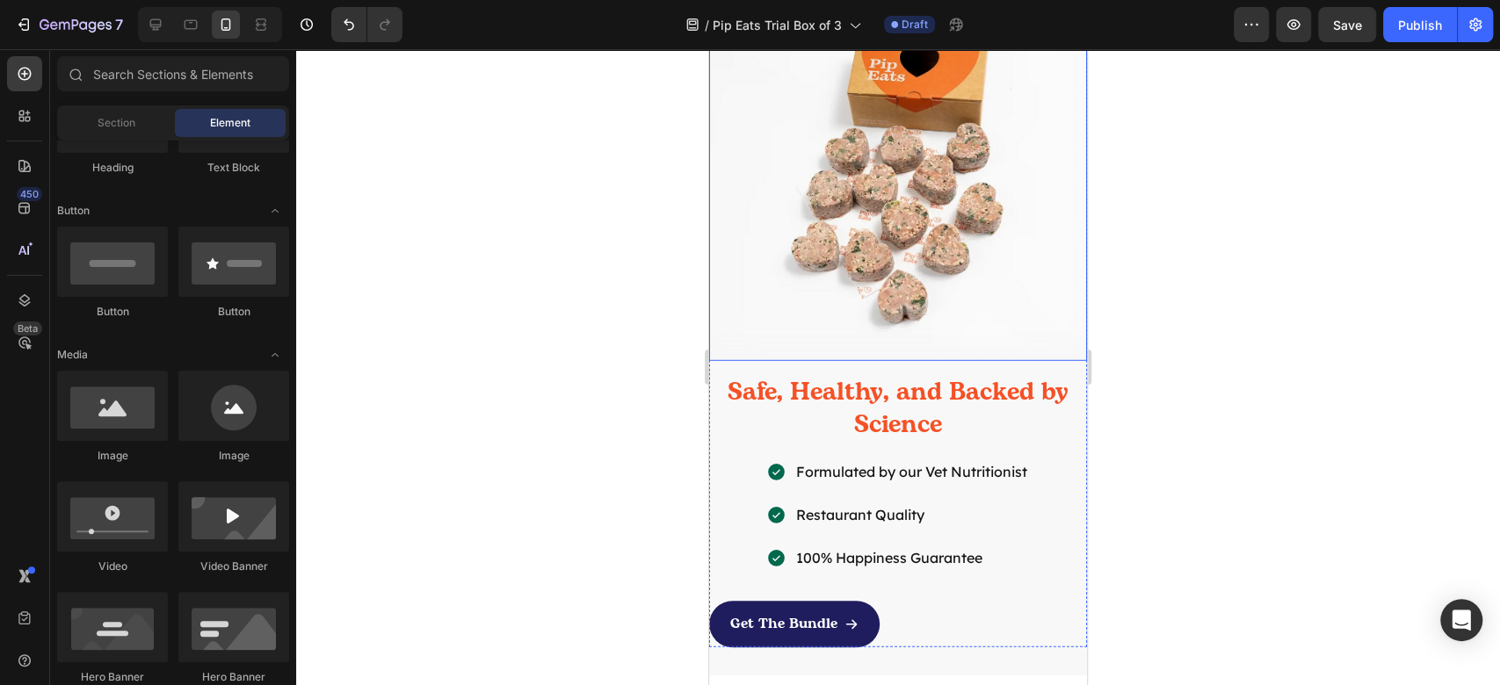
scroll to position [7904, 0]
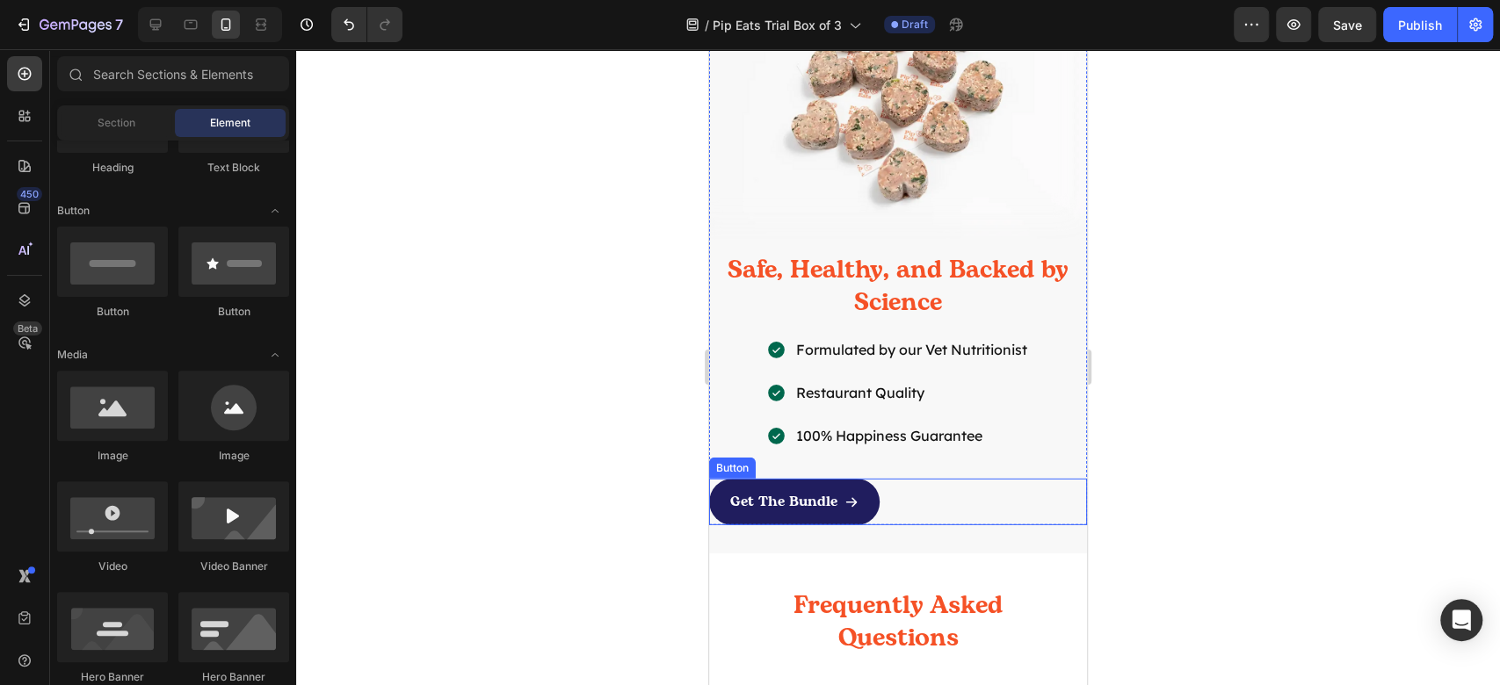
click at [910, 482] on div "Get The Bundle Button" at bounding box center [898, 502] width 378 height 47
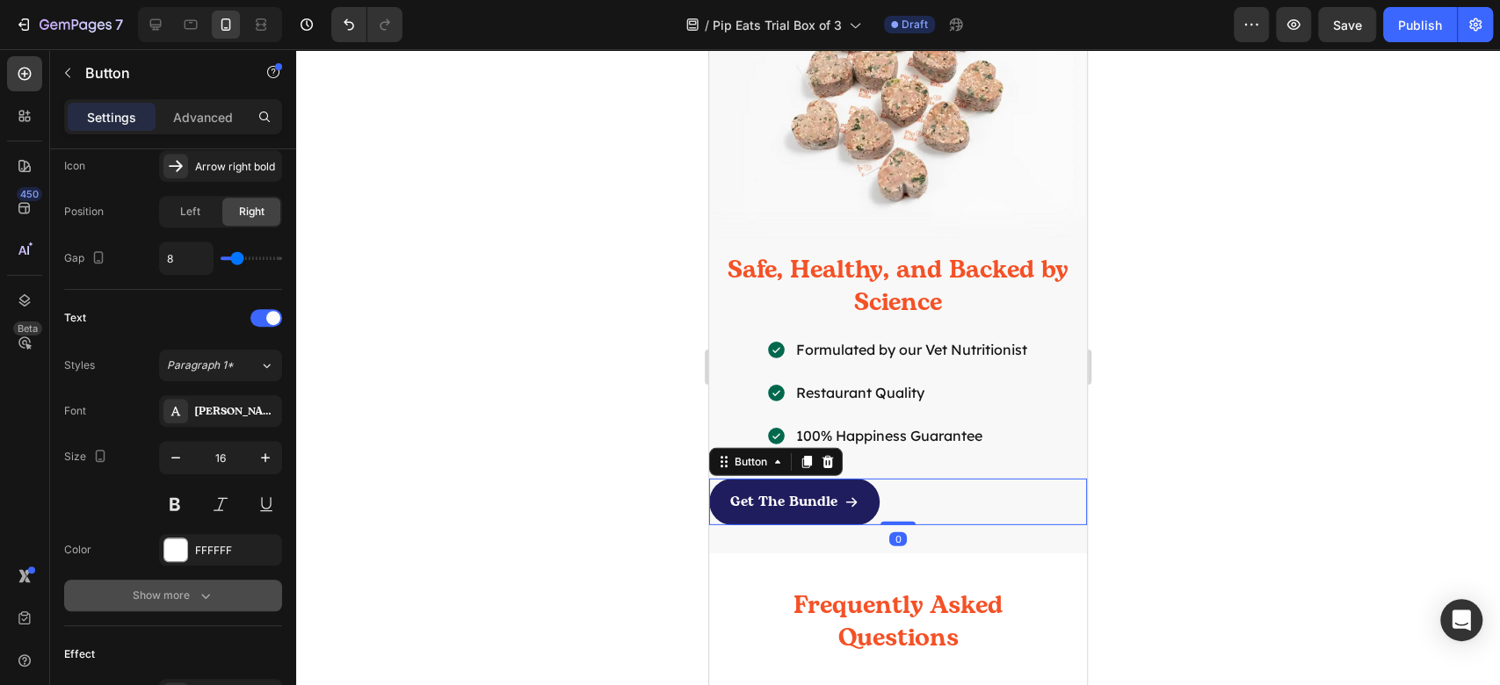
scroll to position [820, 0]
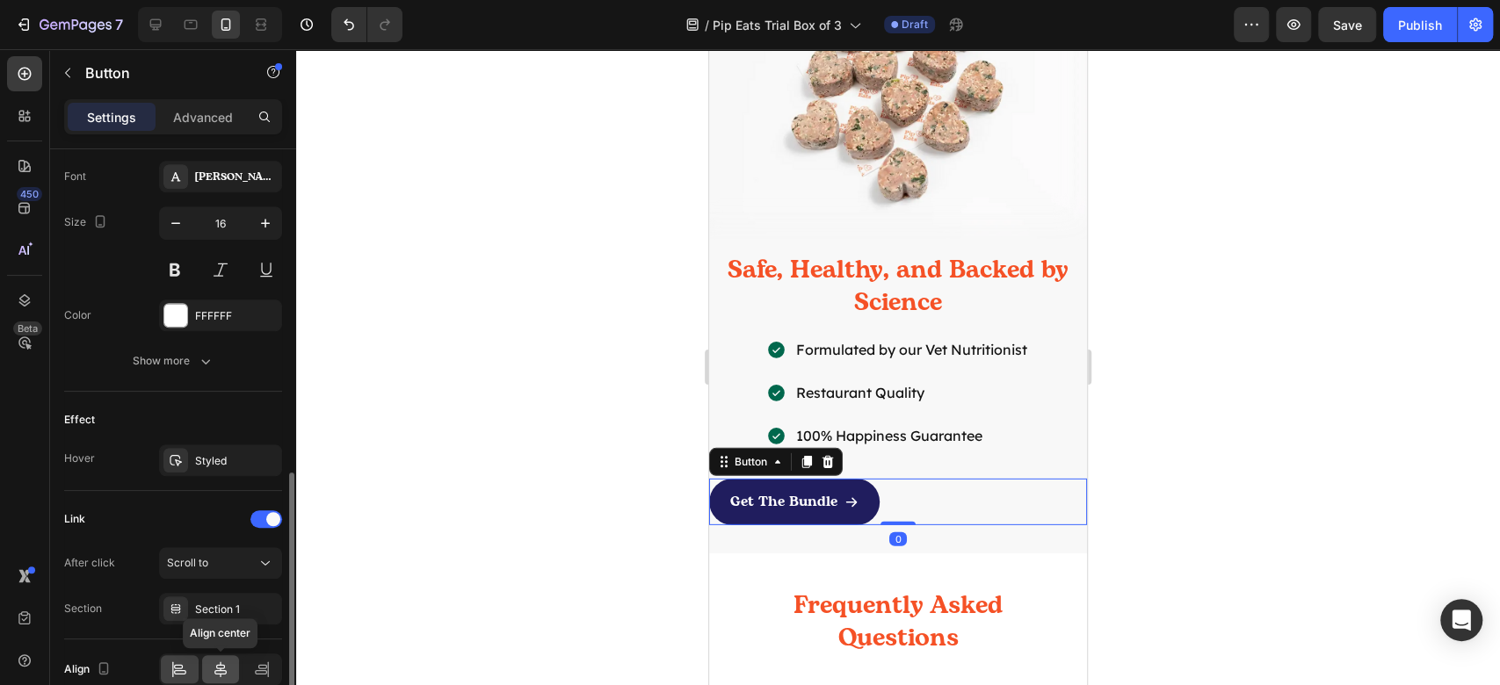
click at [223, 663] on icon at bounding box center [220, 670] width 12 height 16
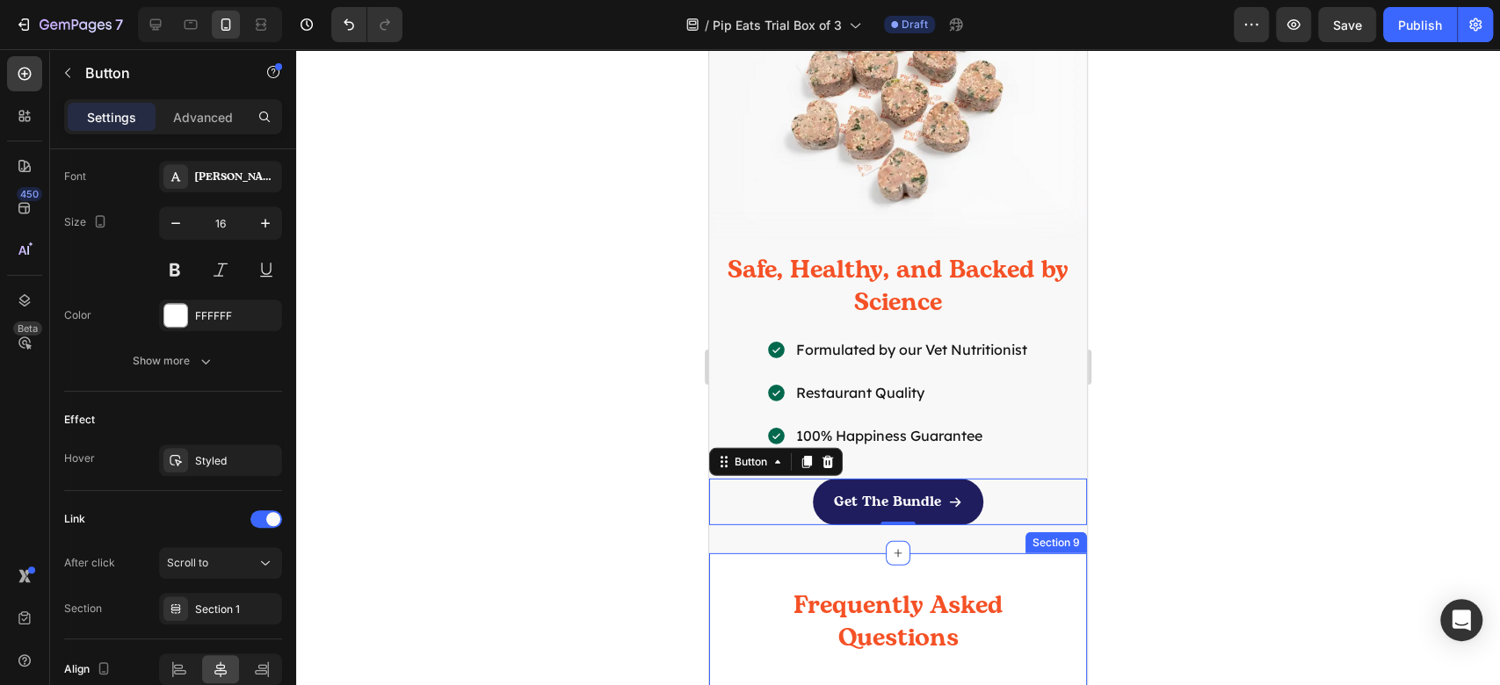
click at [1275, 413] on div at bounding box center [898, 367] width 1204 height 636
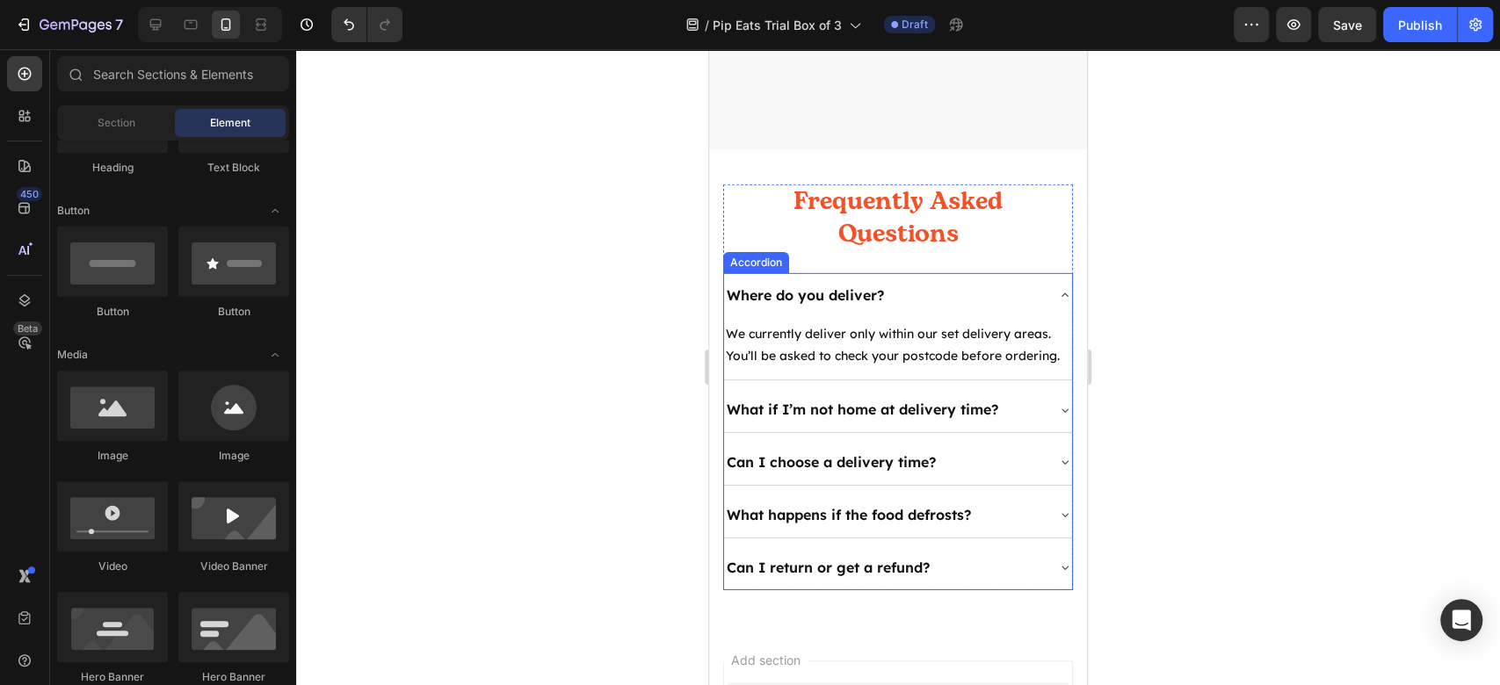
scroll to position [8255, 0]
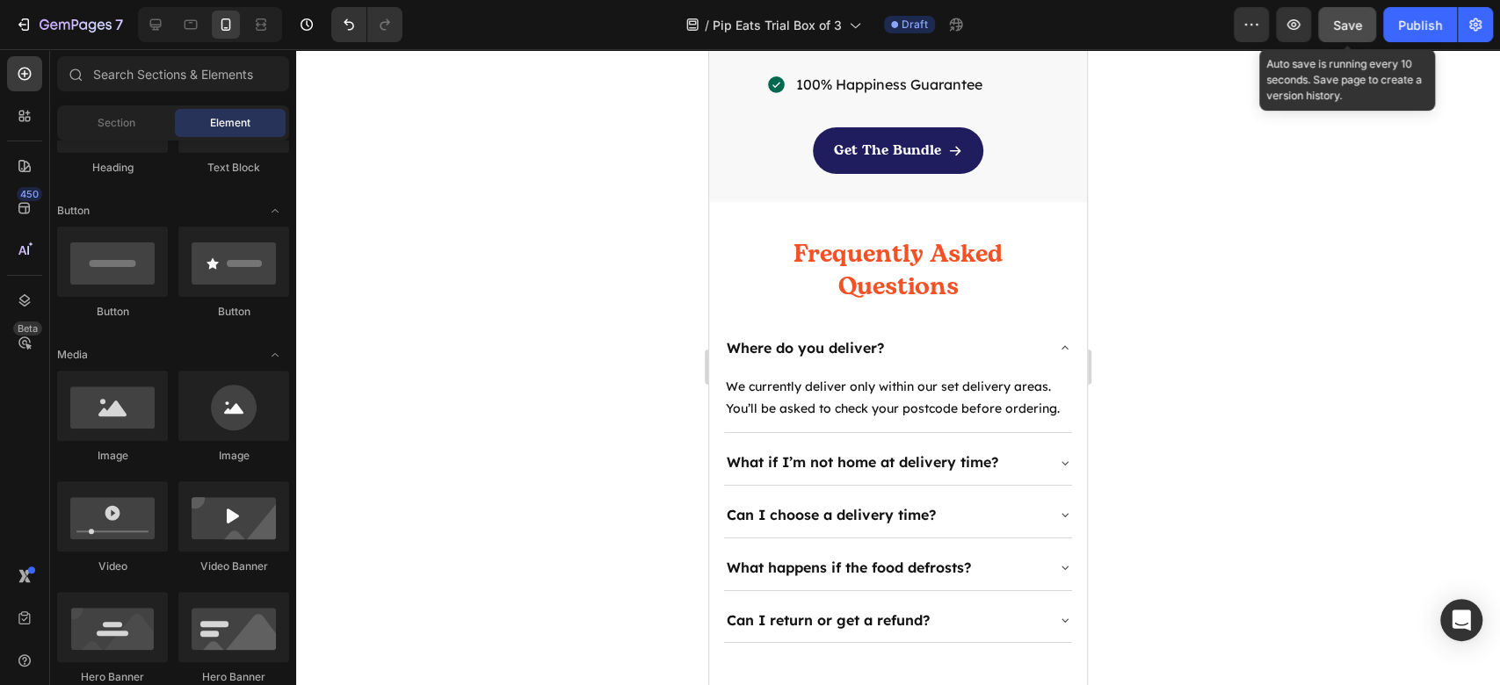
click at [1346, 25] on span "Save" at bounding box center [1347, 25] width 29 height 15
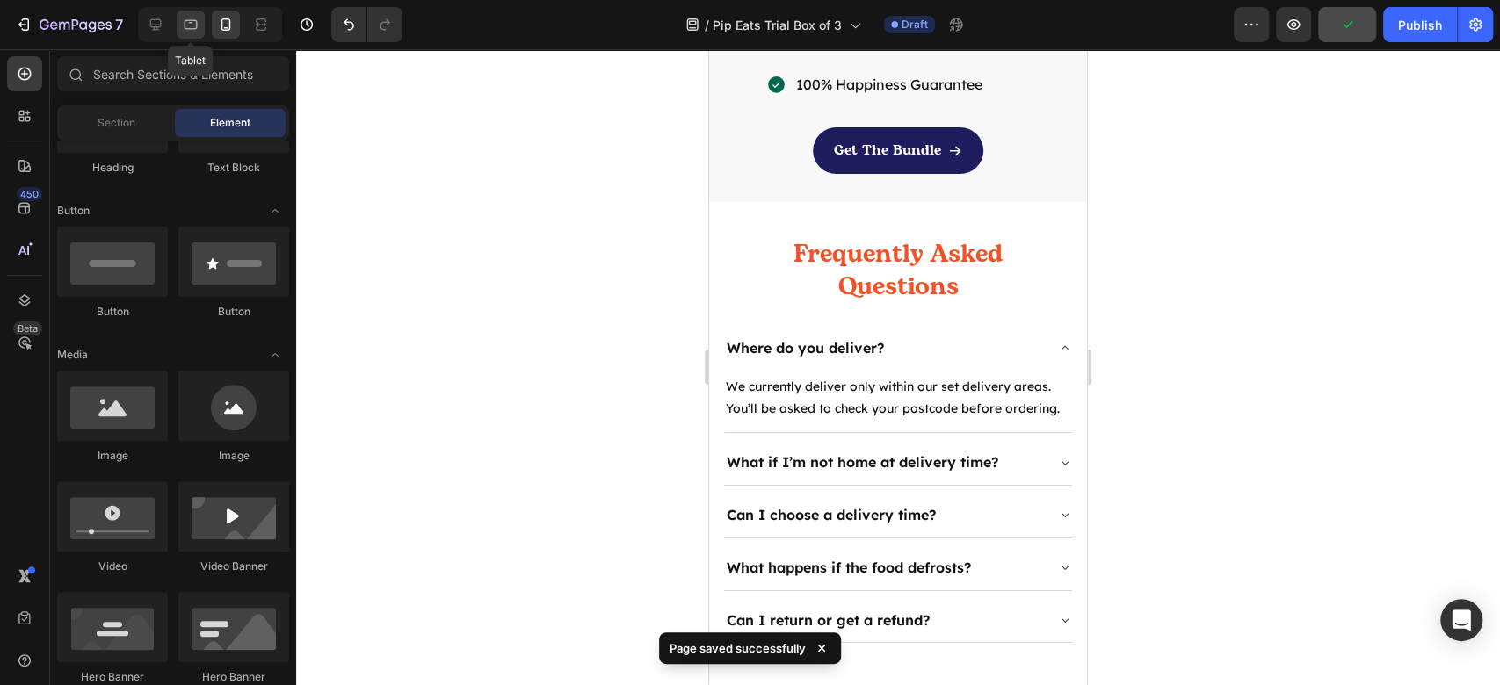
click at [197, 33] on div at bounding box center [191, 25] width 28 height 28
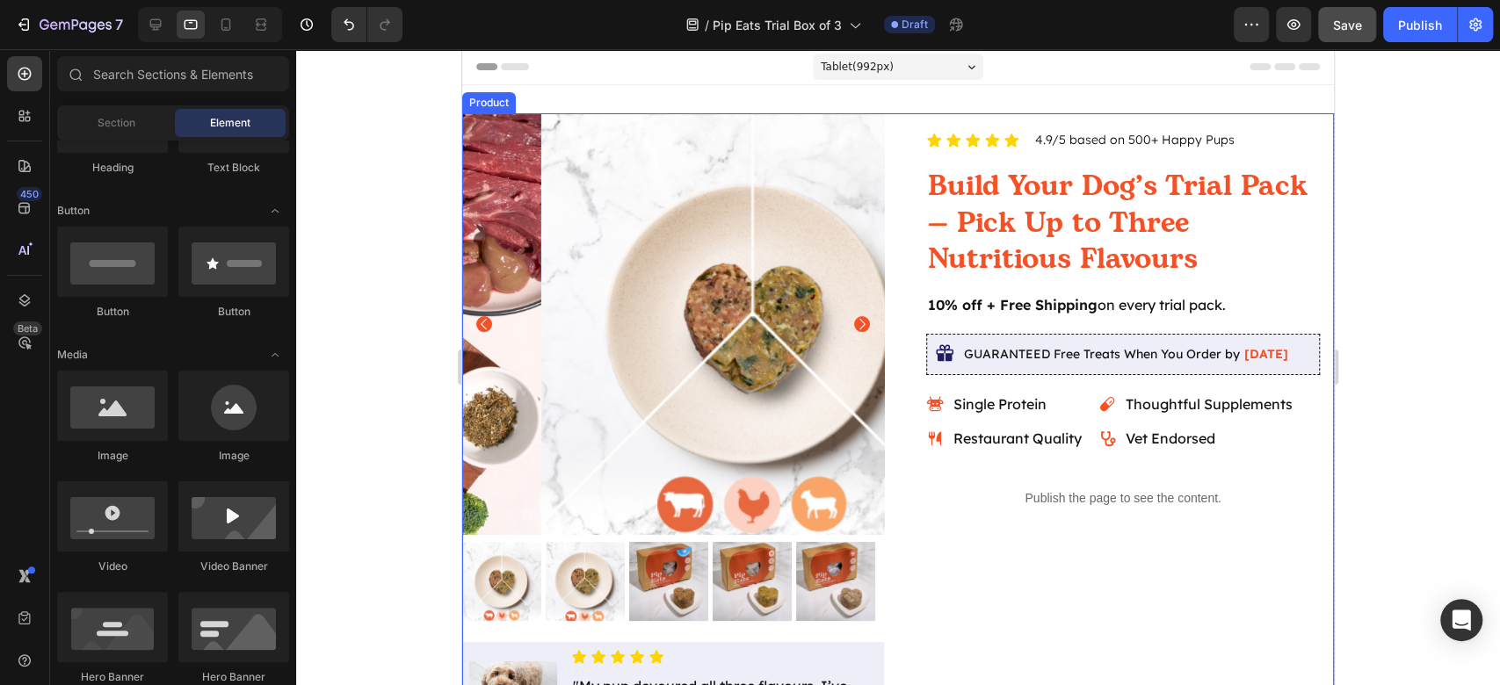
click at [972, 585] on div "Icon Icon Icon Icon Icon Icon List 4.9/5 based on 500+ Happy Pups Text Block Ro…" at bounding box center [1123, 441] width 422 height 656
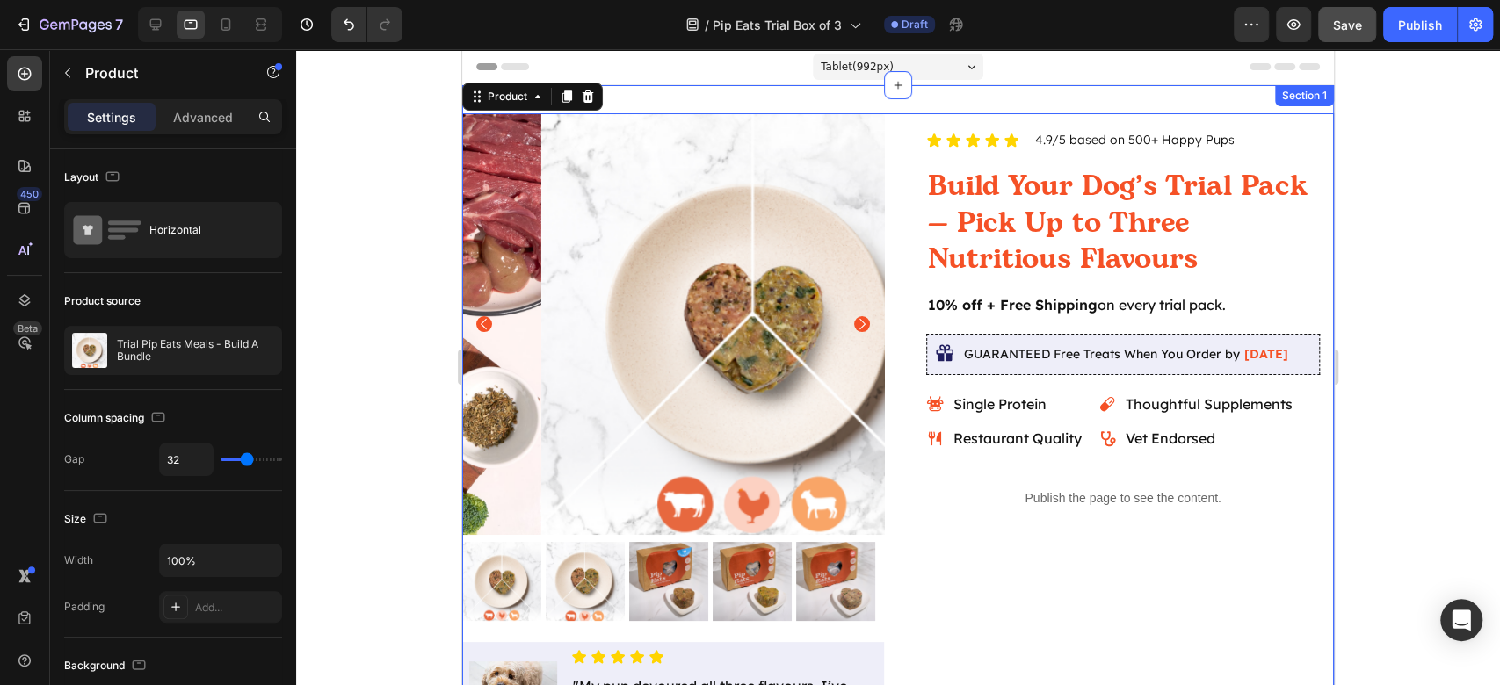
click at [727, 102] on div "Product Images Image Icon Icon Icon Icon Icon Icon List "My pup devoured all th…" at bounding box center [898, 441] width 872 height 712
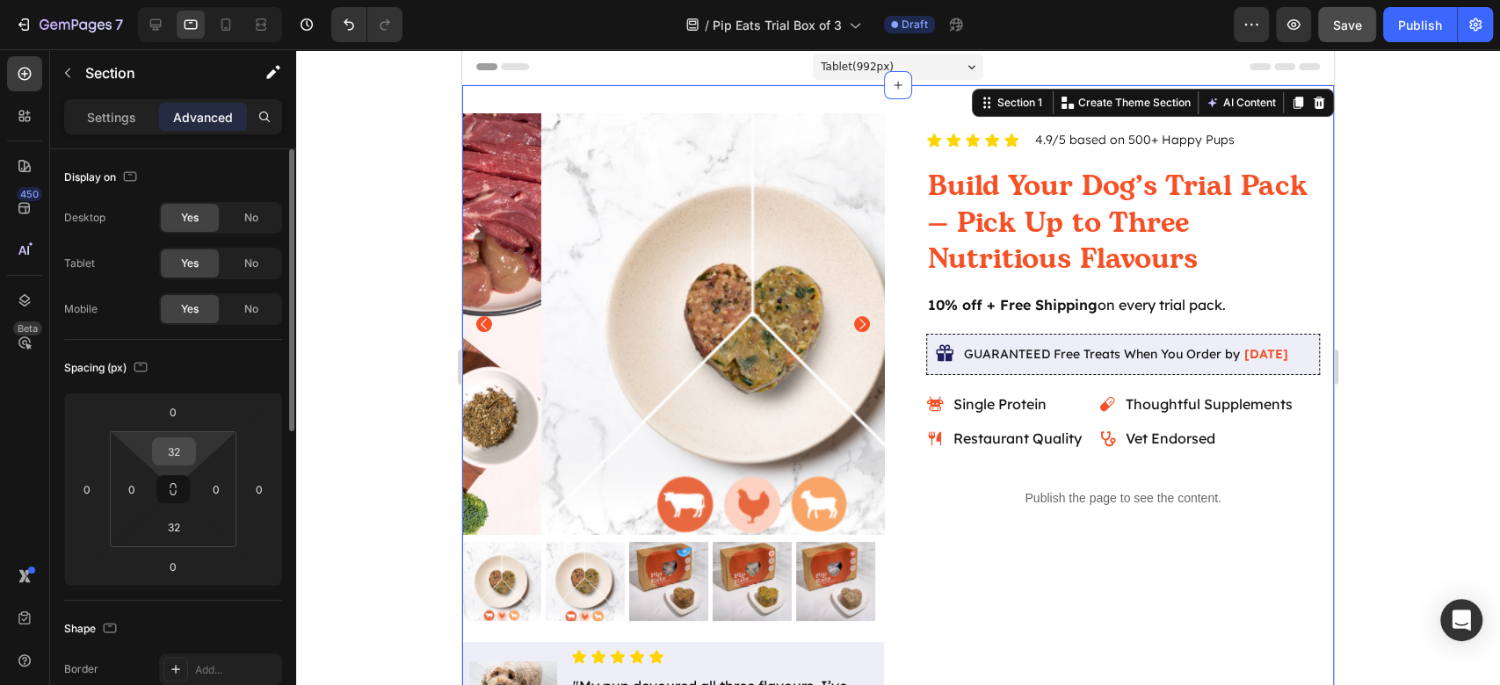
click at [181, 448] on input "32" at bounding box center [173, 452] width 35 height 26
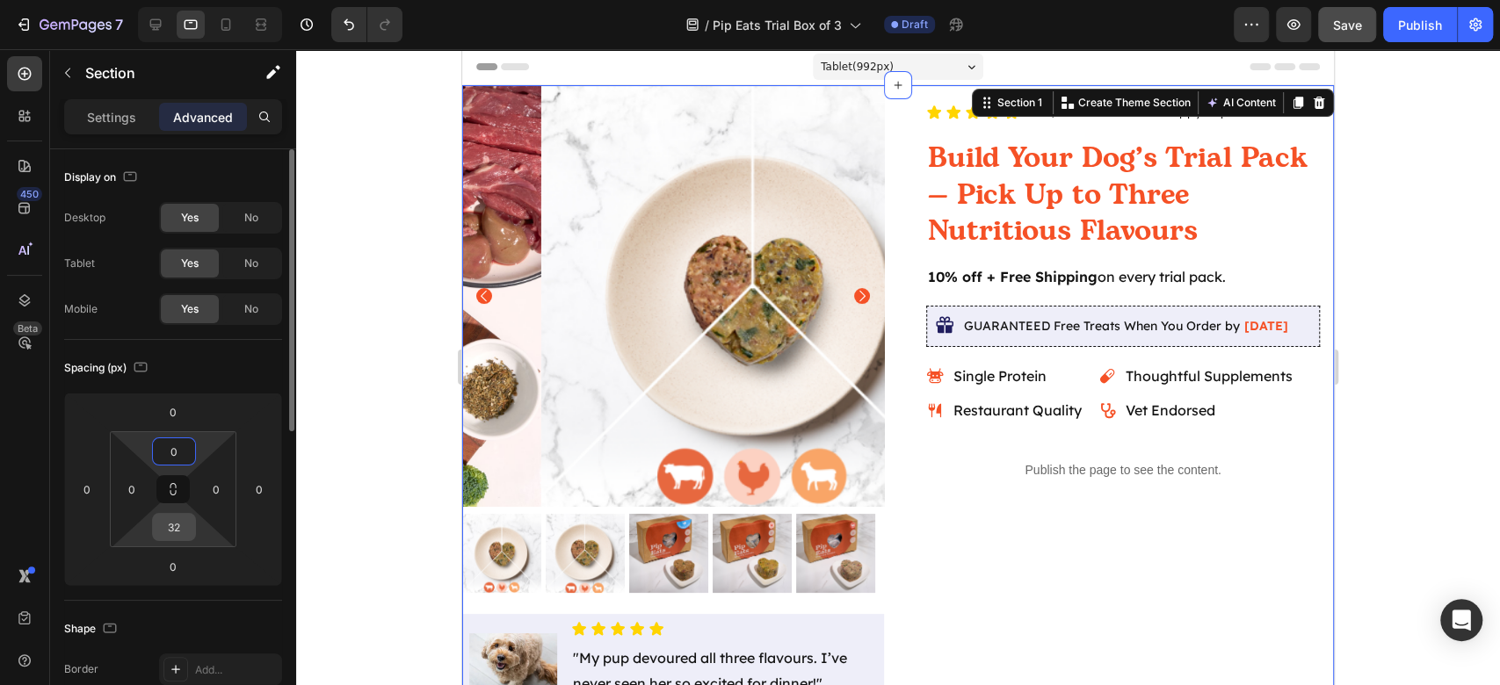
type input "0"
click at [176, 531] on input "32" at bounding box center [173, 527] width 35 height 26
type input "0"
click at [128, 484] on input "0" at bounding box center [132, 489] width 26 height 26
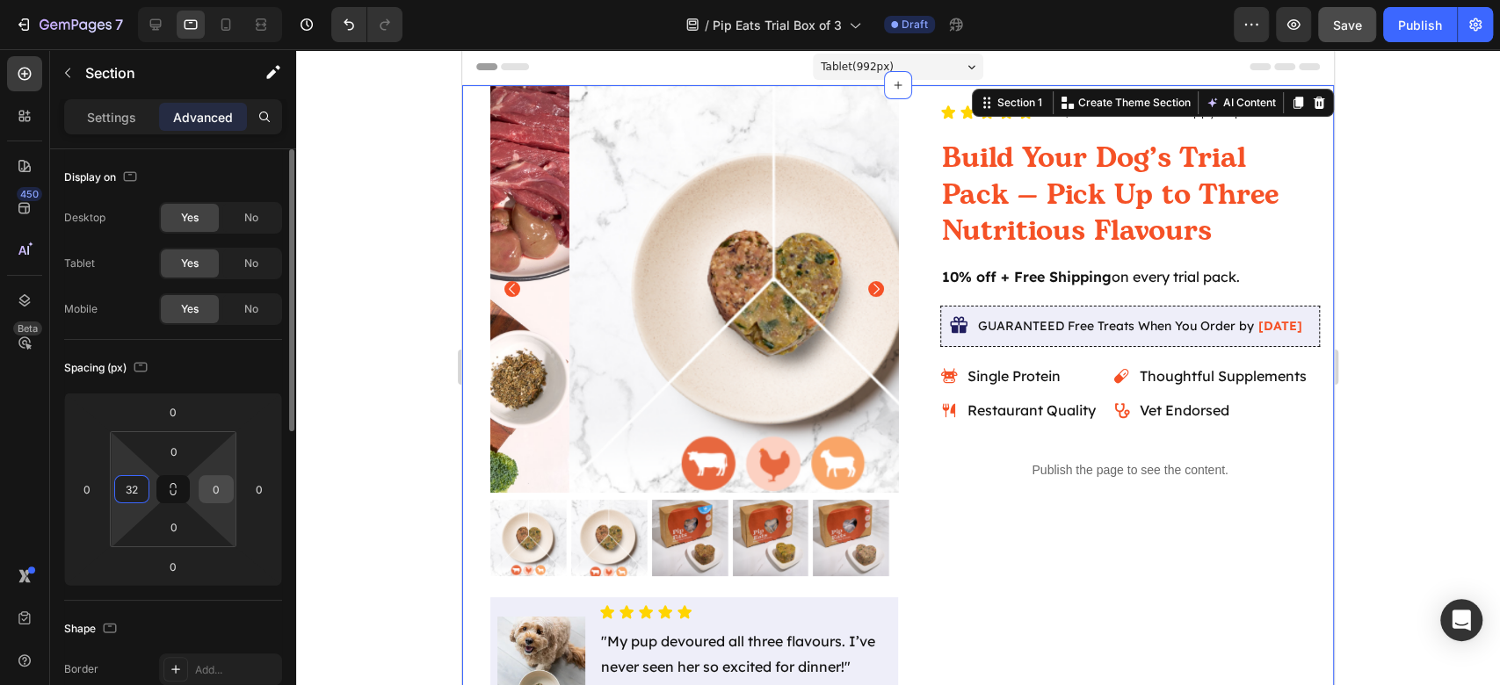
type input "32"
click at [214, 493] on input "0" at bounding box center [216, 489] width 26 height 26
type input "32"
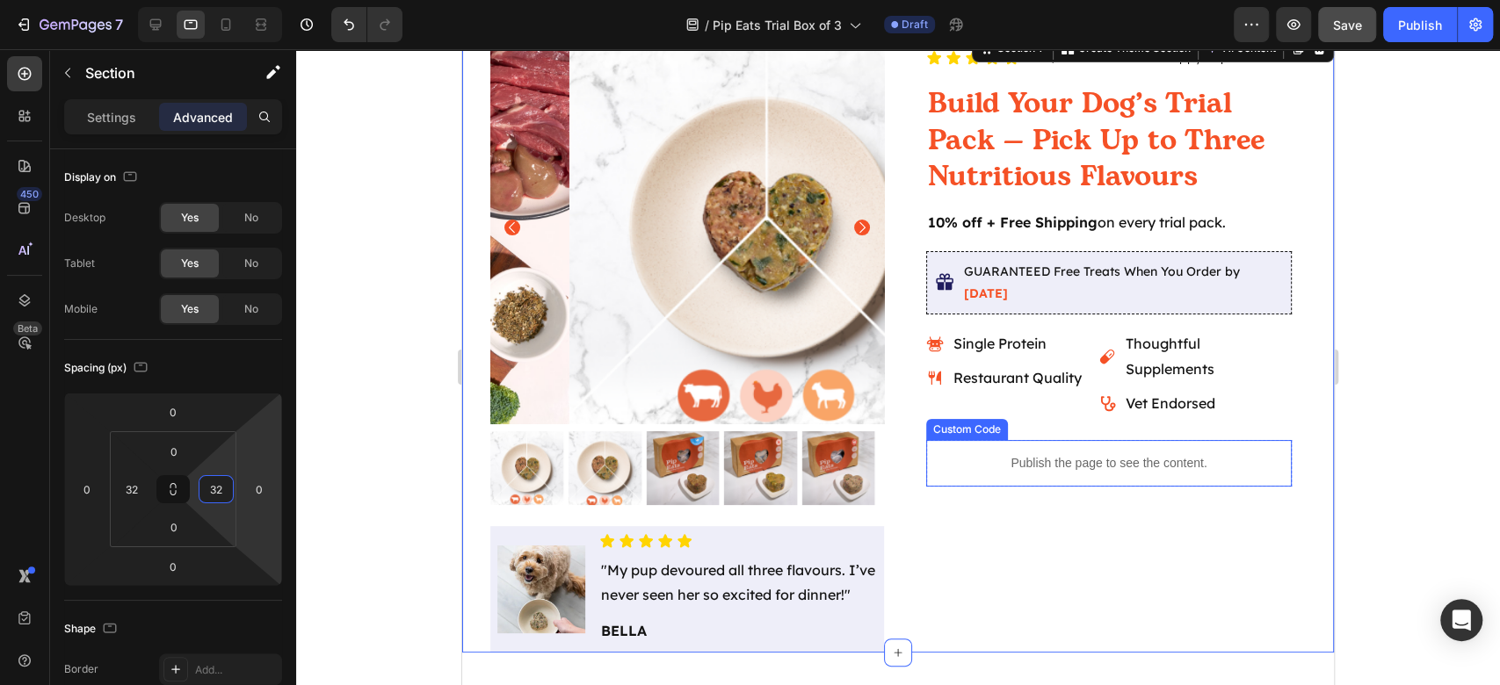
scroll to position [117, 0]
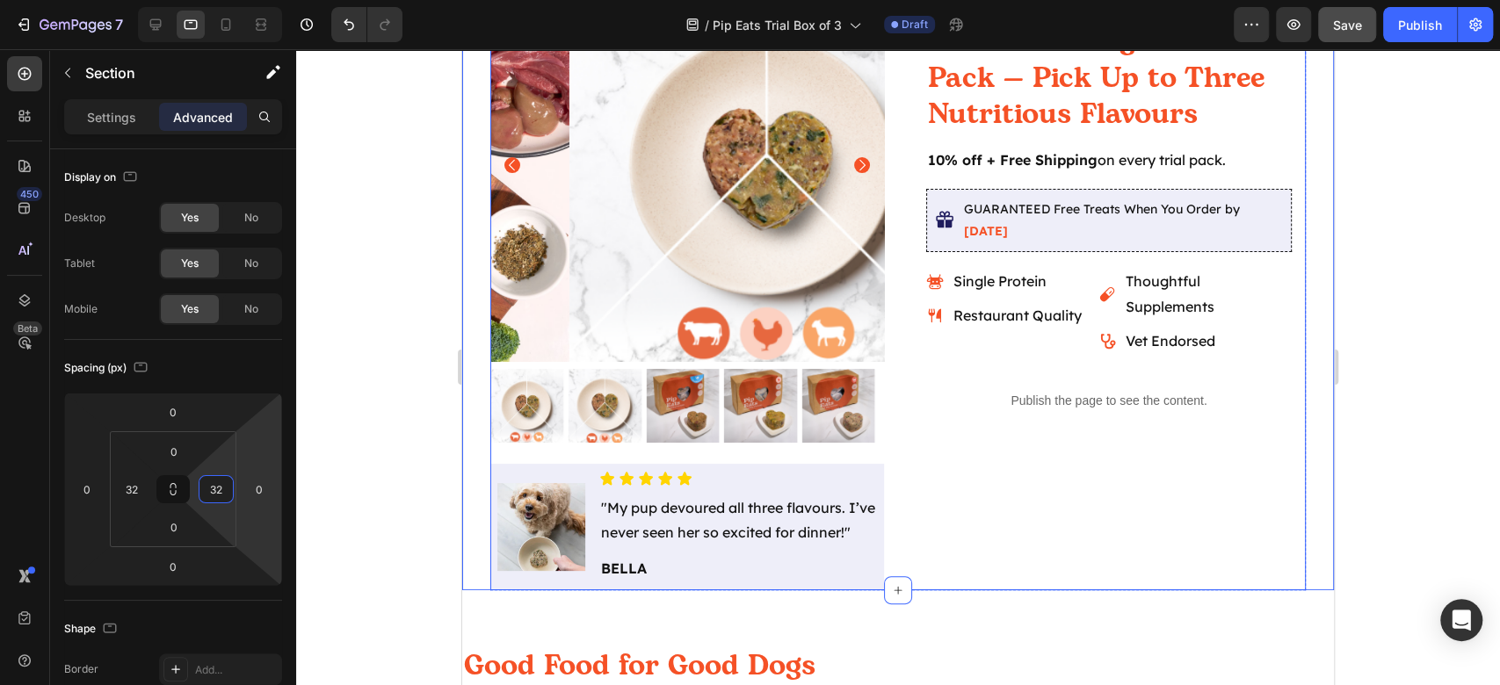
click at [998, 520] on div "Icon Icon Icon Icon Icon Icon List 4.9/5 based on 500+ Happy Pups Text Block Ro…" at bounding box center [1109, 279] width 394 height 622
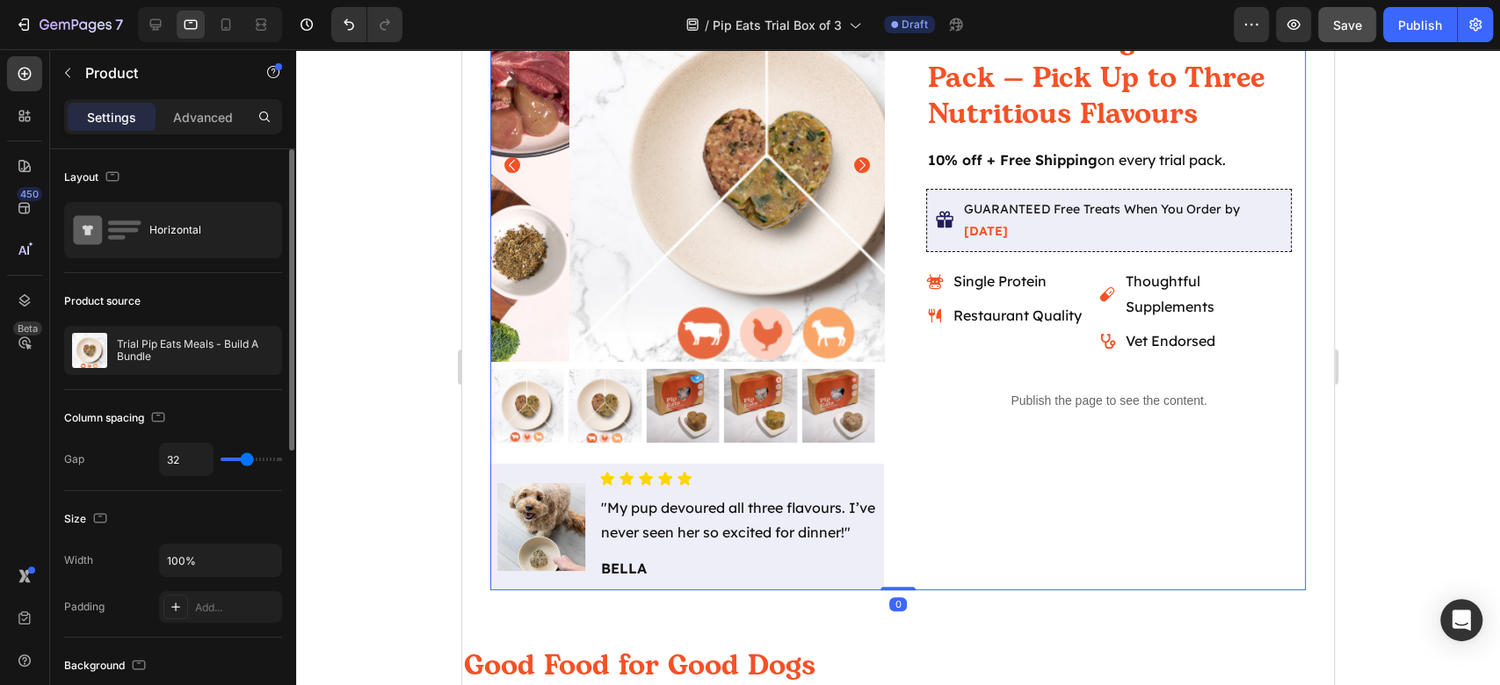
type input "0"
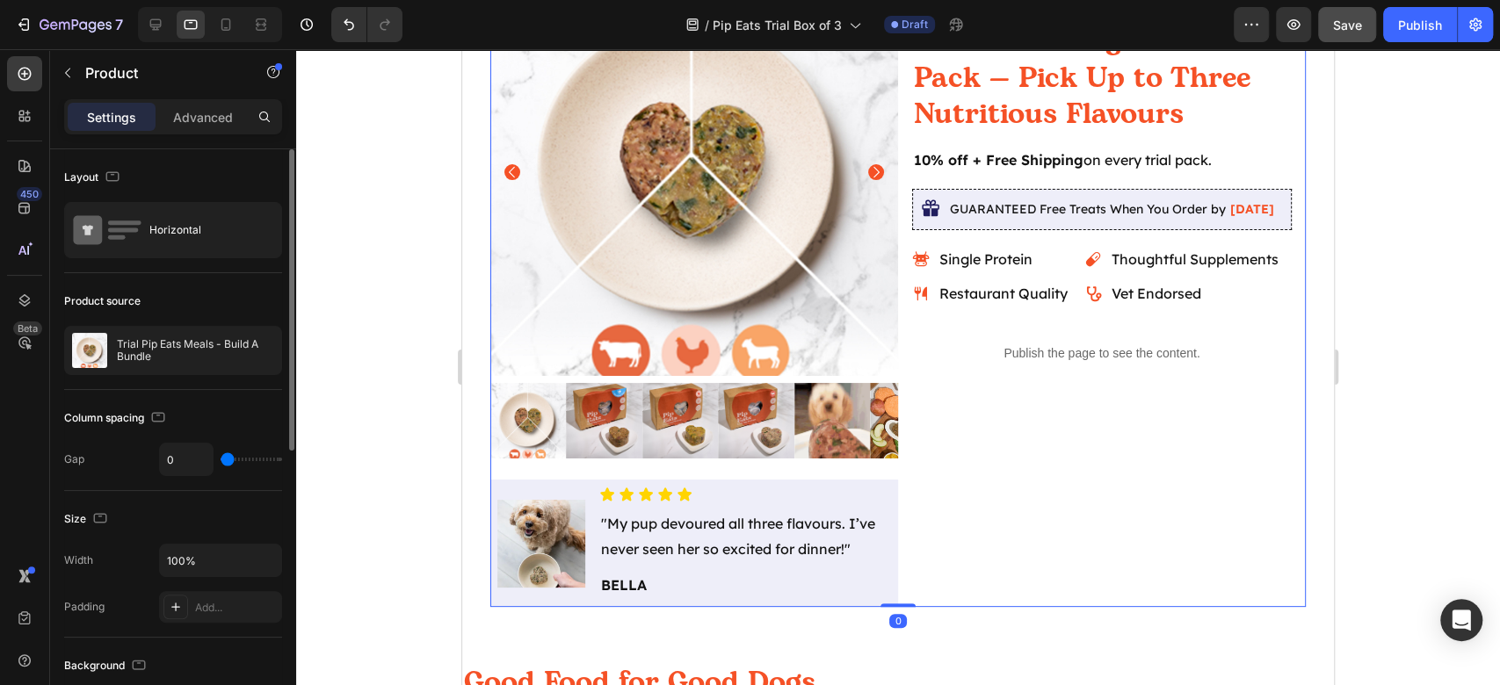
scroll to position [124, 0]
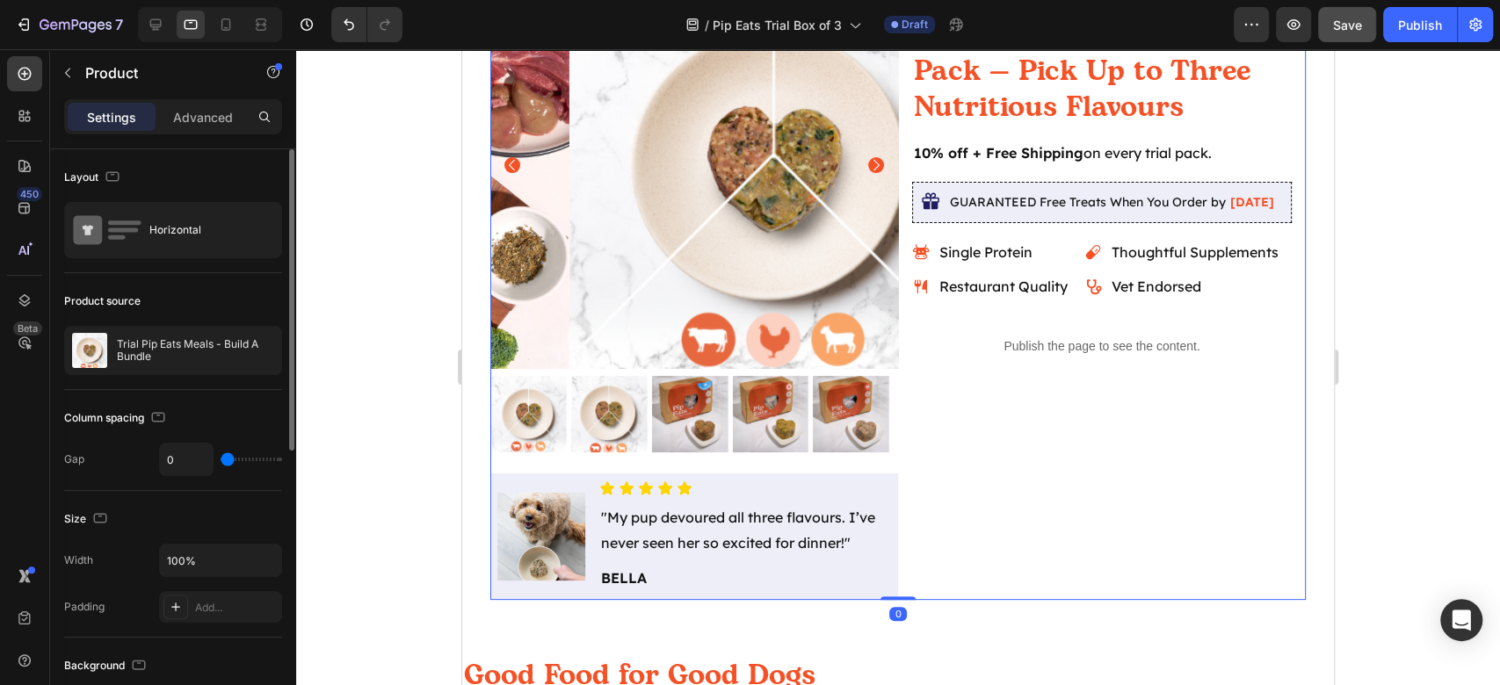
drag, startPoint x: 239, startPoint y: 457, endPoint x: 220, endPoint y: 455, distance: 19.4
type input "0"
click at [221, 458] on input "range" at bounding box center [252, 460] width 62 height 4
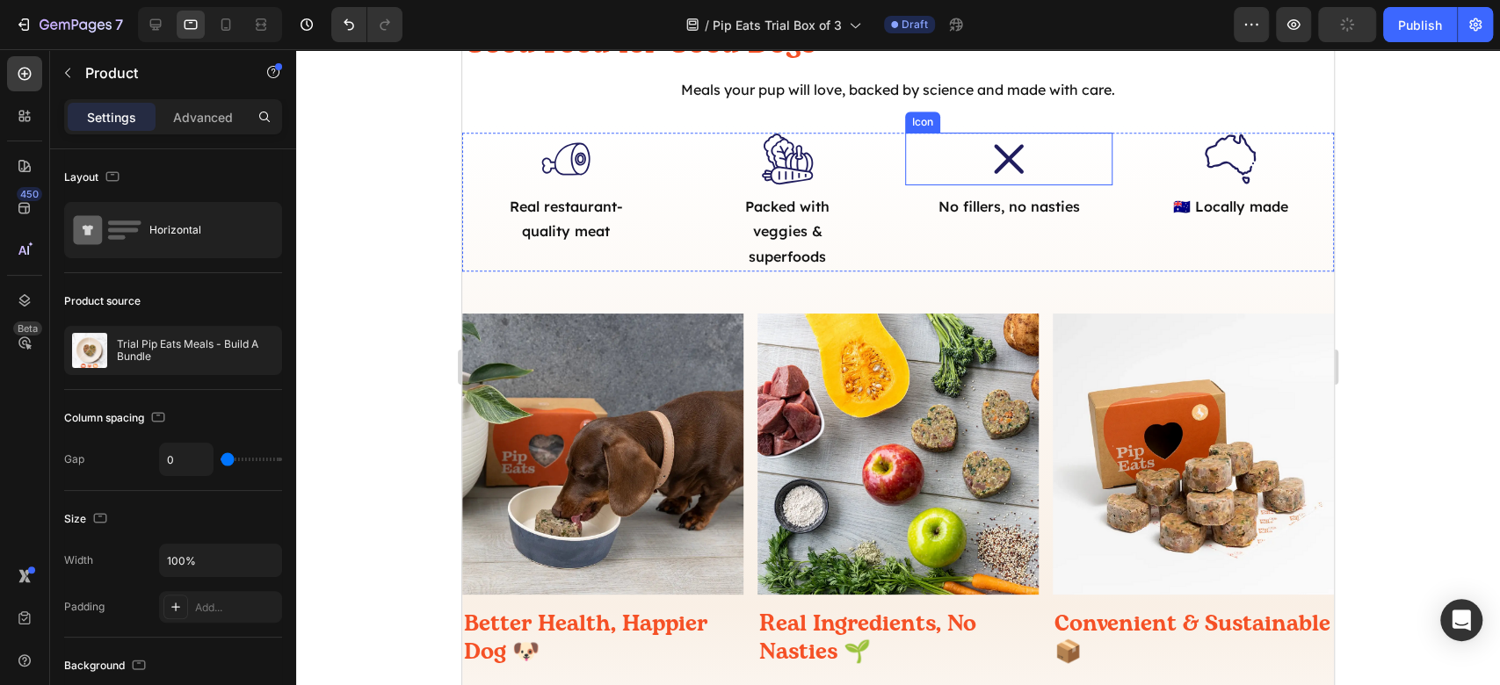
scroll to position [594, 0]
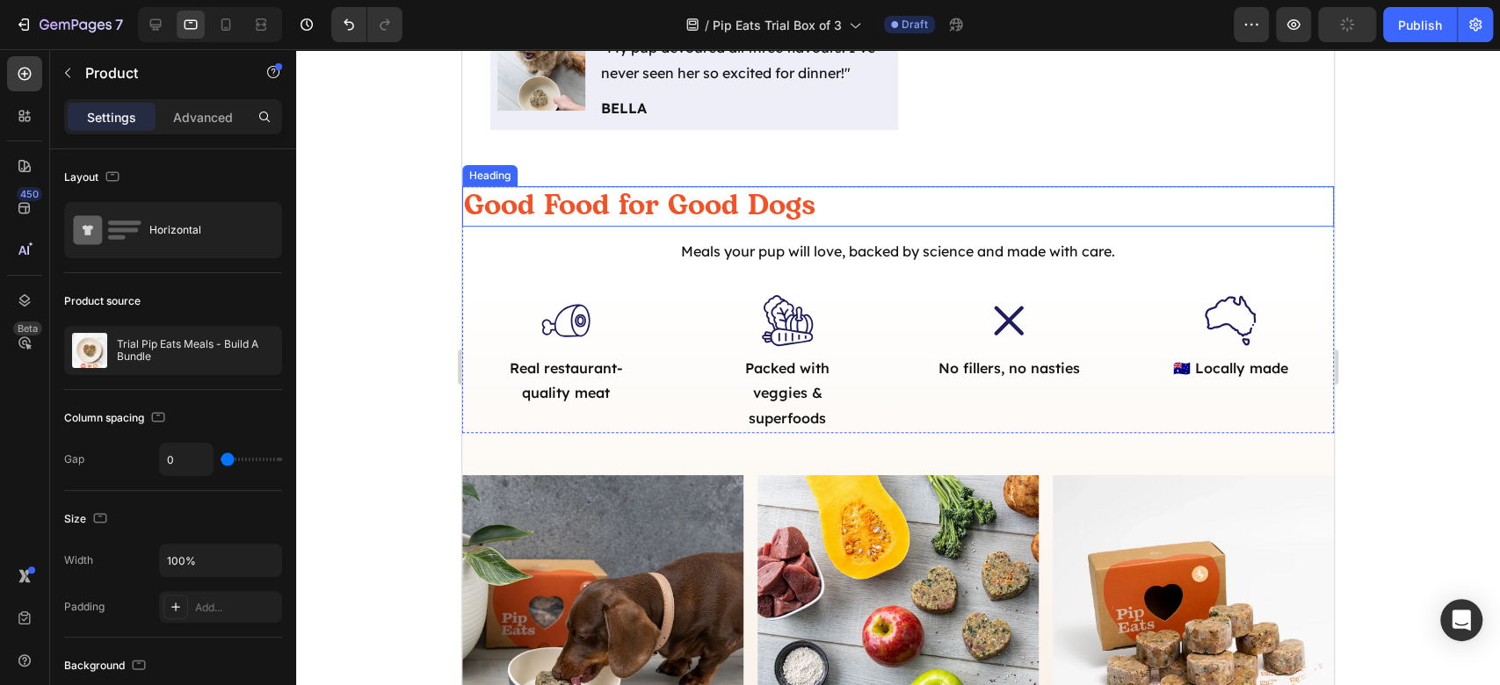
click at [818, 175] on div "Good Food for Good Dogs Heading Meals your pup will love, backed by science and…" at bounding box center [898, 566] width 872 height 873
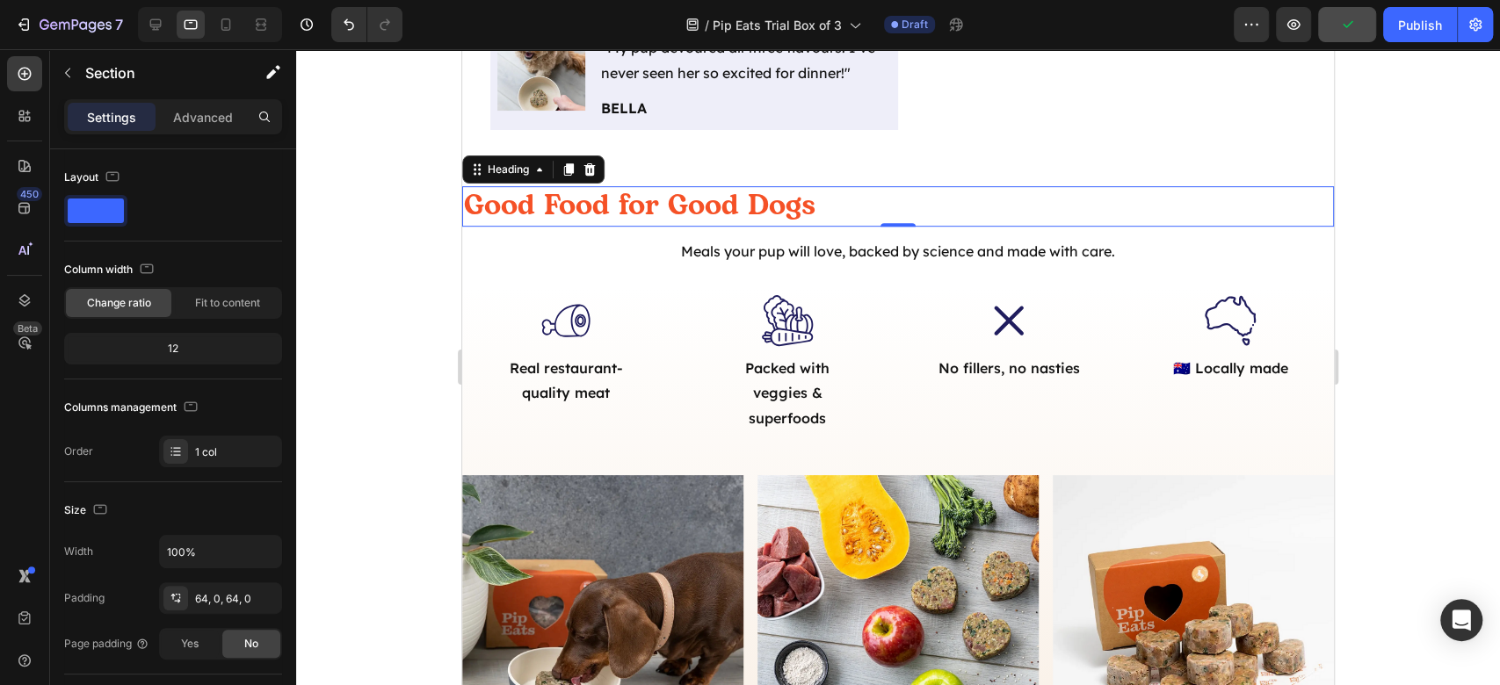
click at [796, 212] on h2 "Good Food for Good Dogs" at bounding box center [898, 206] width 872 height 40
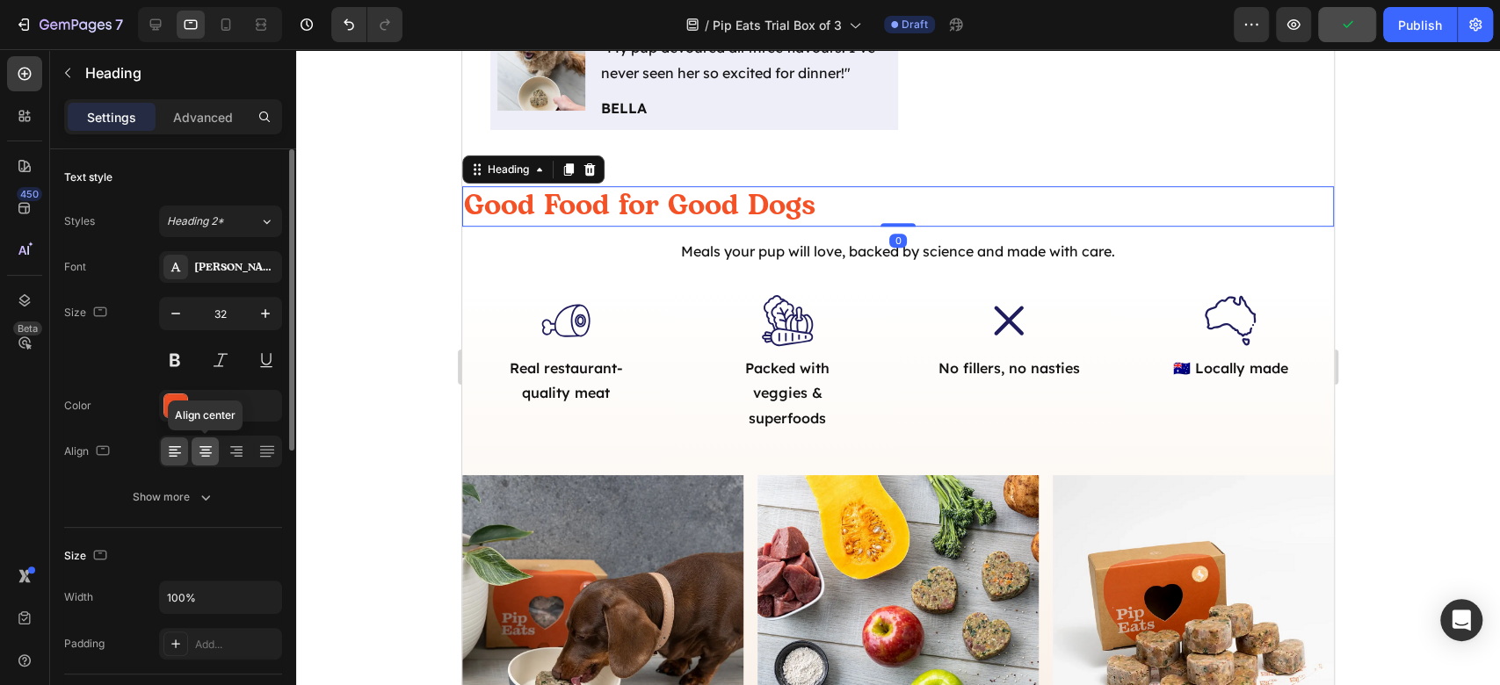
click at [213, 443] on icon at bounding box center [206, 452] width 18 height 18
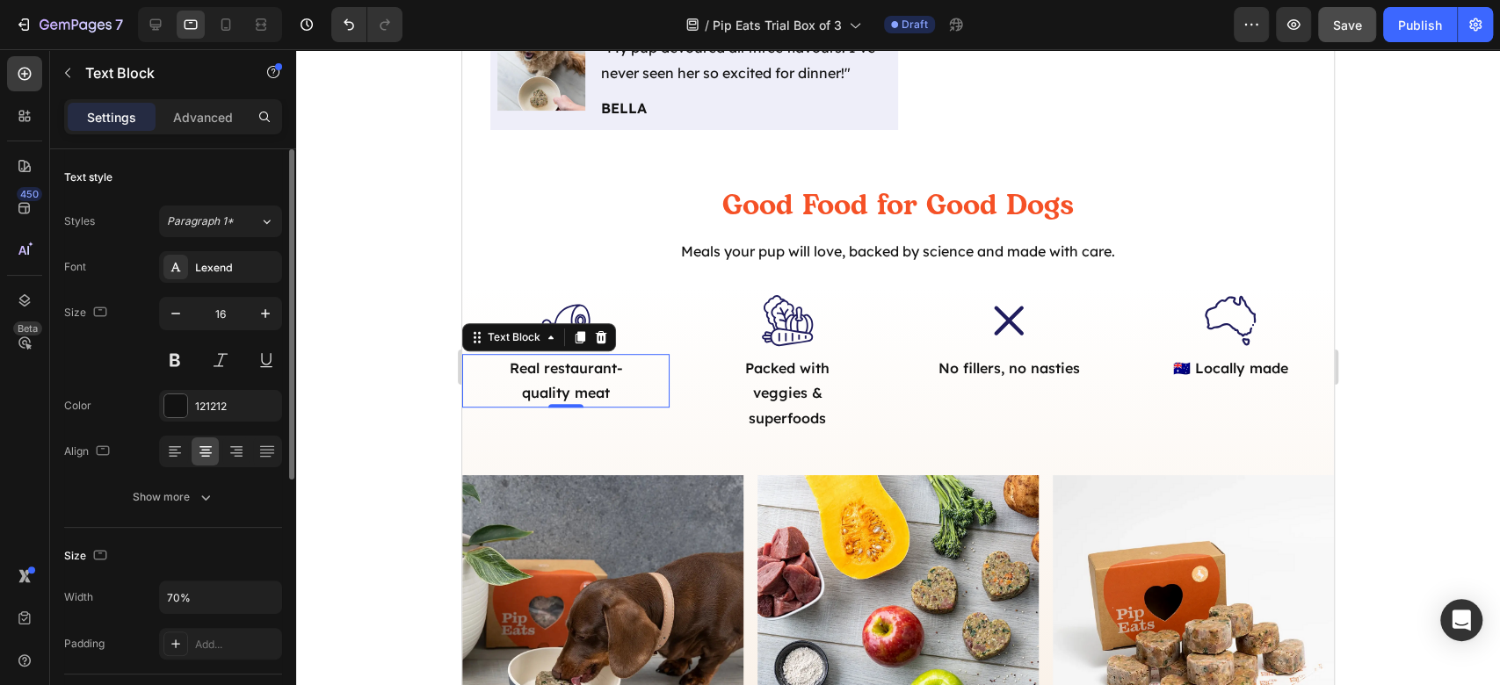
click at [556, 362] on p "Real restaurant-quality meat" at bounding box center [565, 381] width 141 height 51
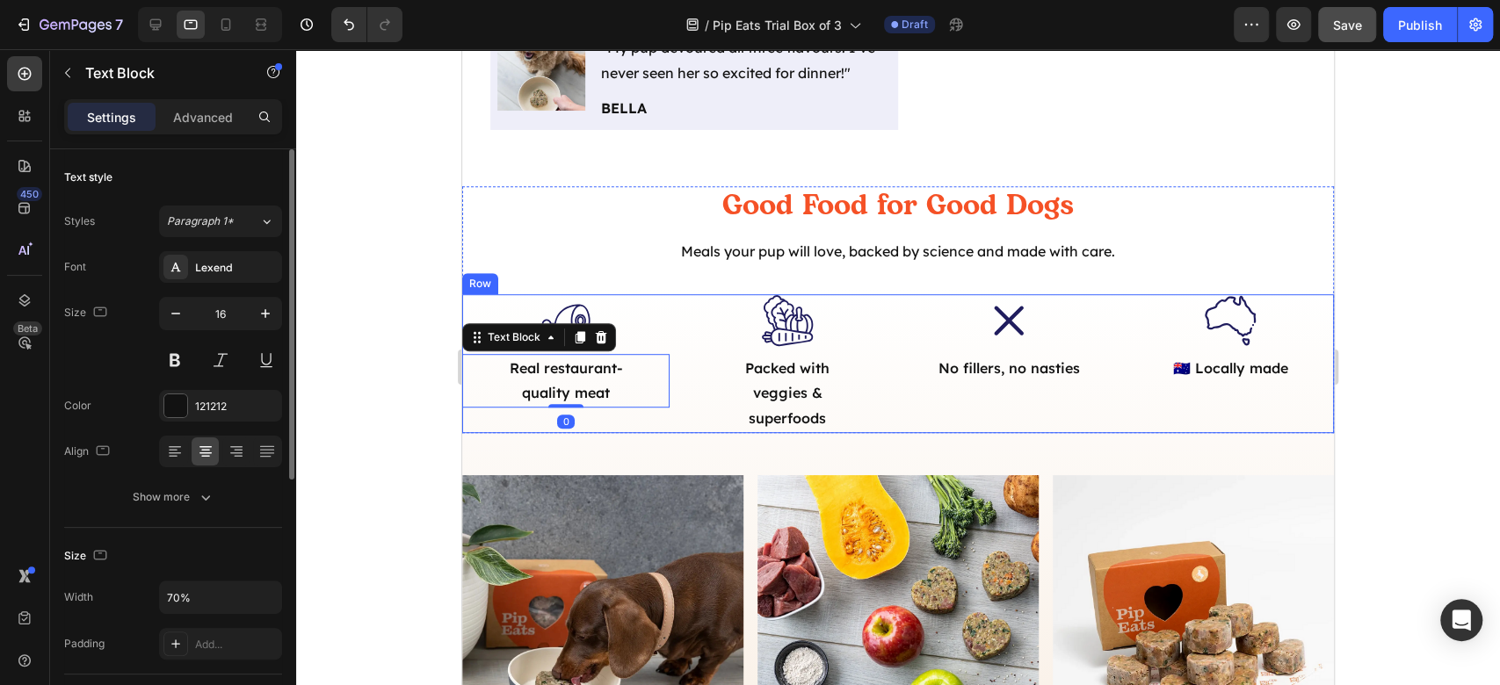
drag, startPoint x: 176, startPoint y: 511, endPoint x: 190, endPoint y: 515, distance: 14.5
click at [177, 510] on button "Show more" at bounding box center [173, 498] width 218 height 32
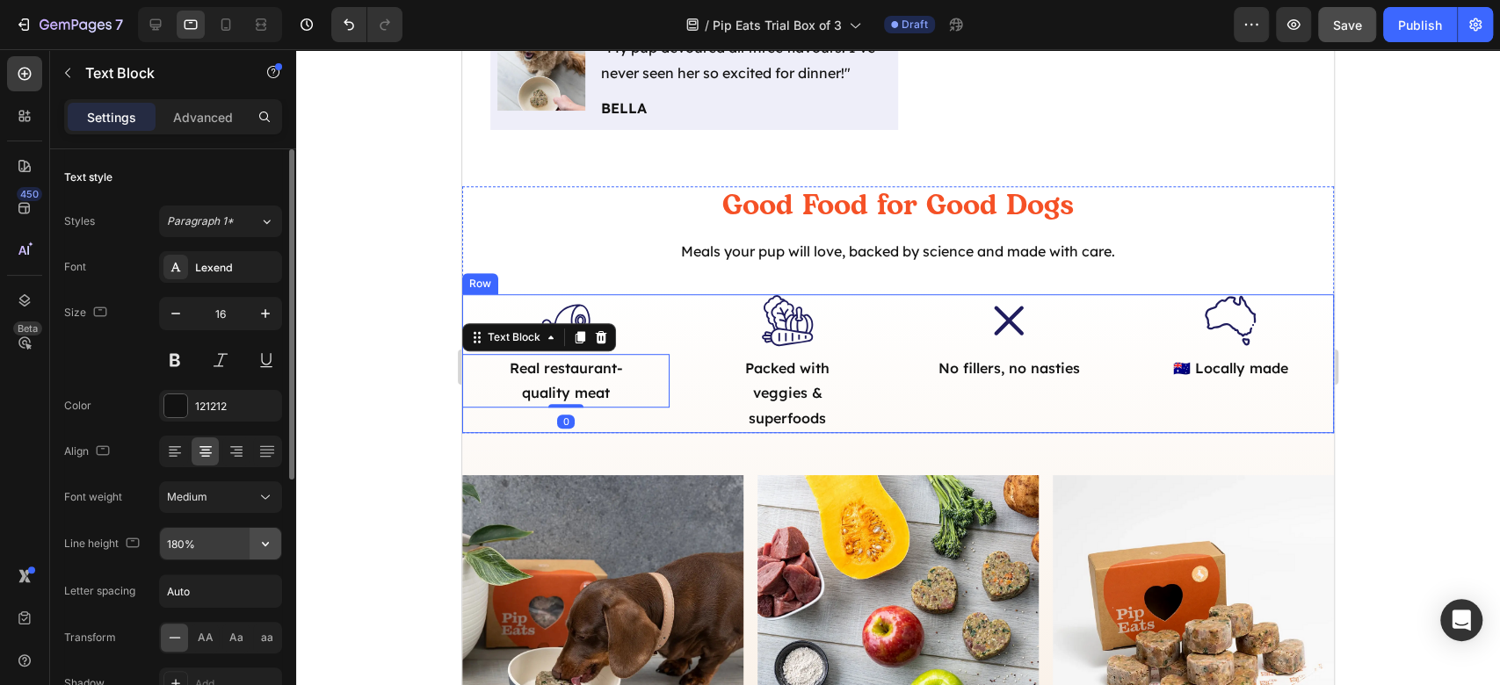
click at [270, 547] on icon "button" at bounding box center [266, 544] width 18 height 18
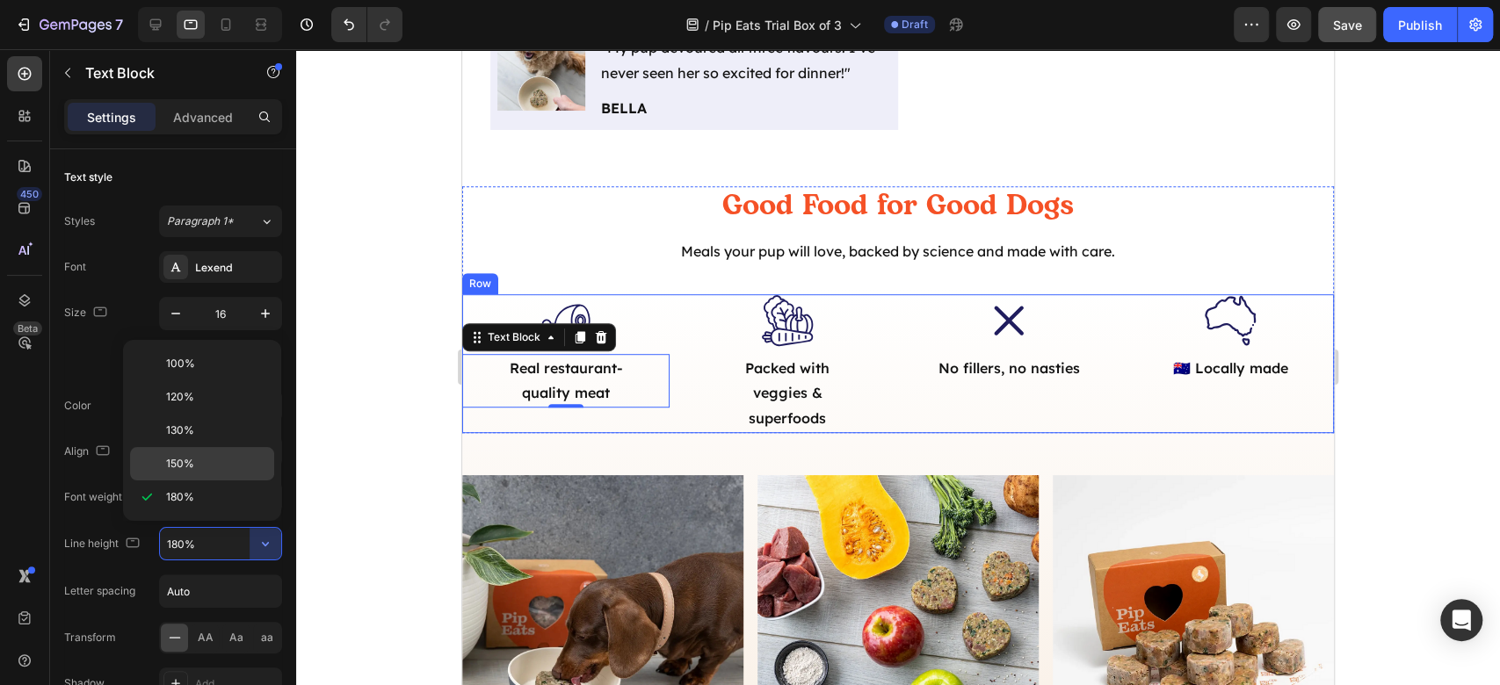
click at [228, 456] on p "150%" at bounding box center [216, 464] width 100 height 16
type input "150%"
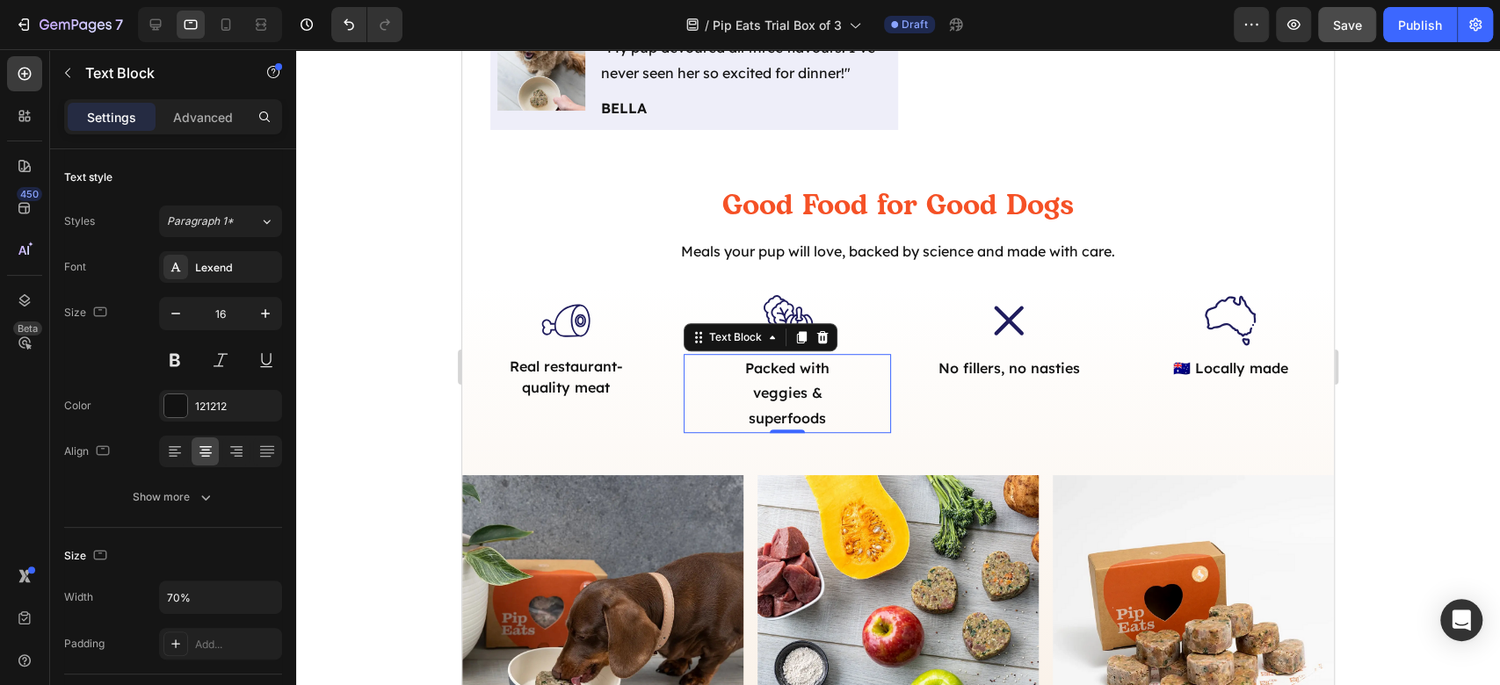
click at [812, 387] on p "Packed with veggies & superfoods" at bounding box center [786, 394] width 141 height 76
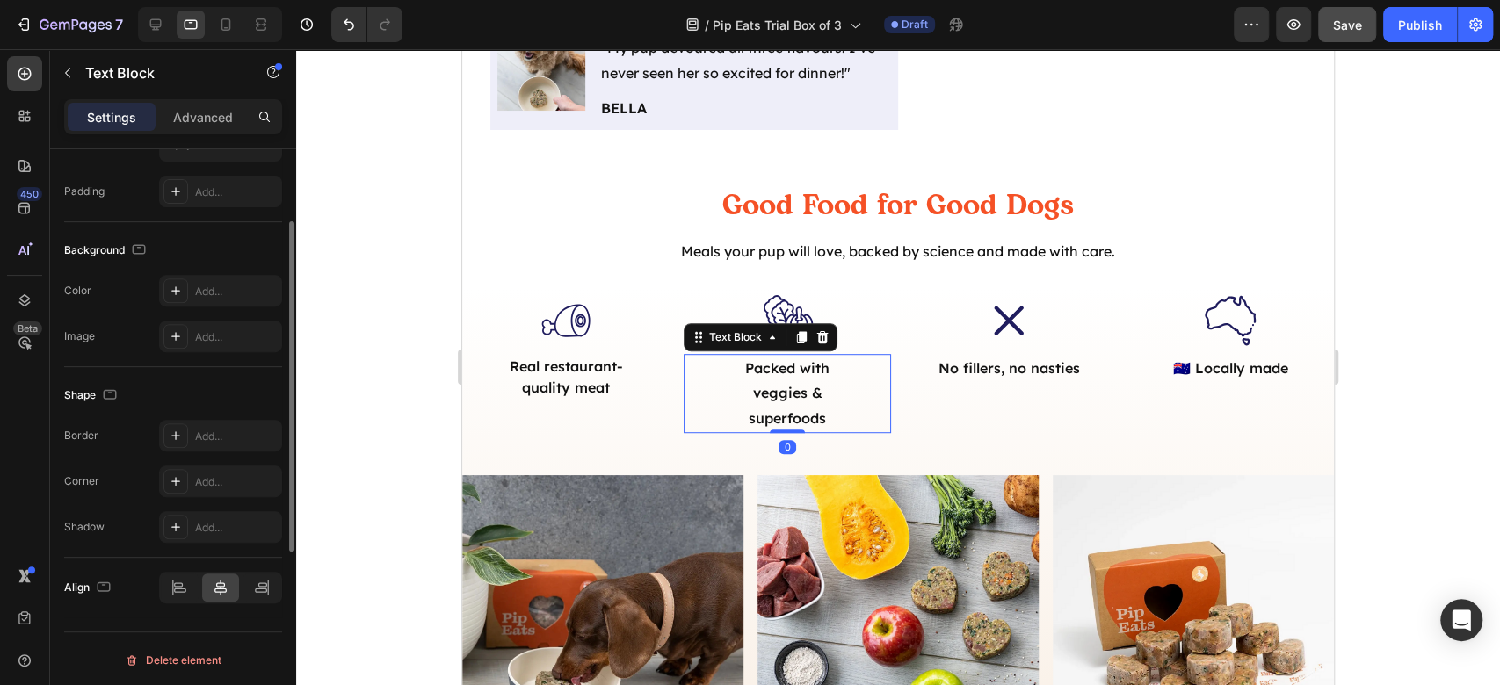
scroll to position [218, 0]
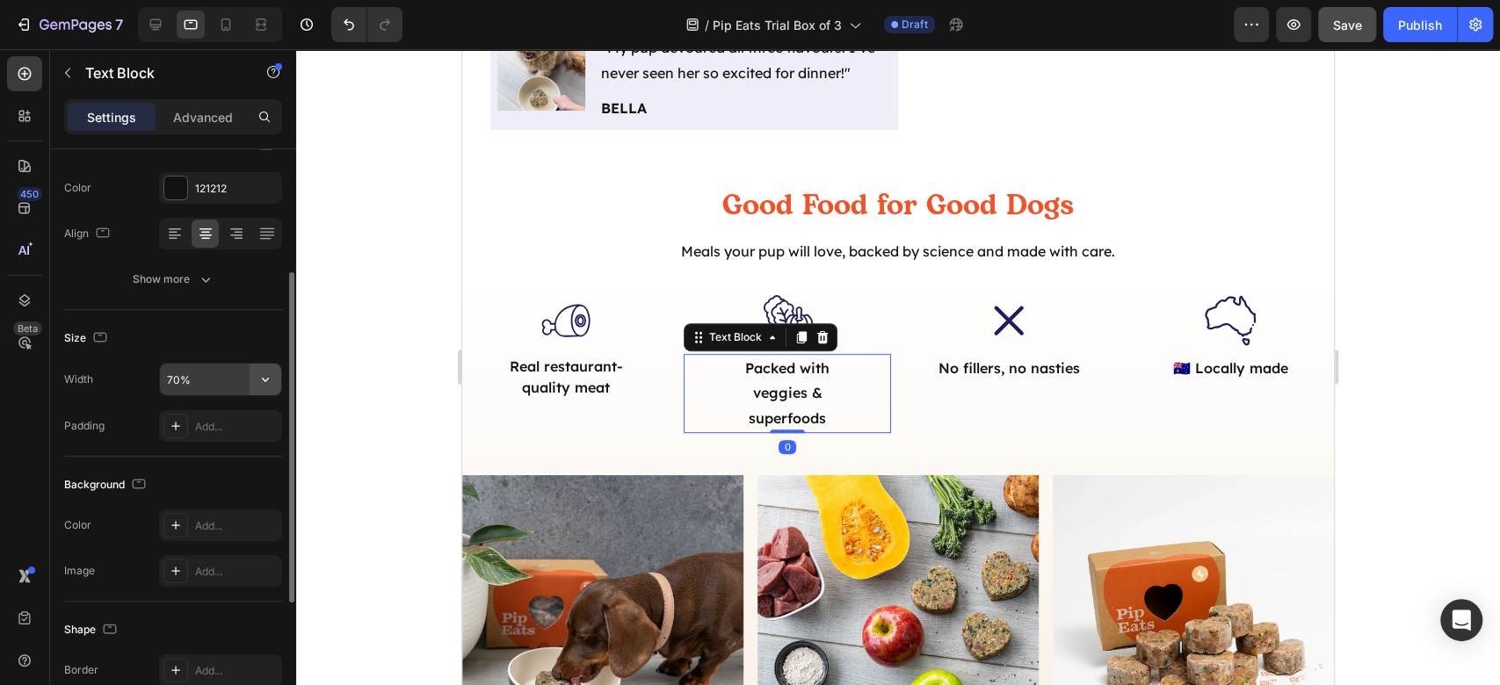
click at [261, 373] on icon "button" at bounding box center [266, 380] width 18 height 18
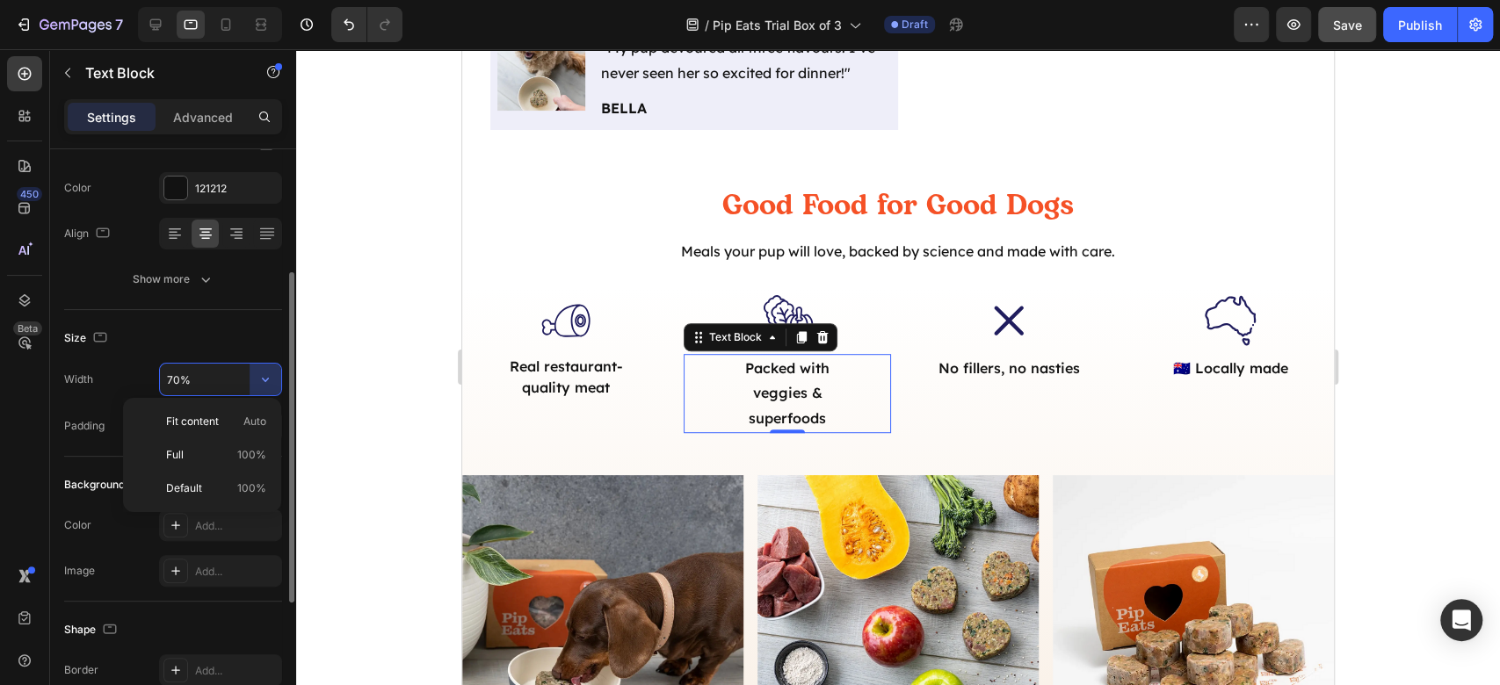
drag, startPoint x: 240, startPoint y: 457, endPoint x: 279, endPoint y: 446, distance: 40.3
click at [241, 456] on span "100%" at bounding box center [251, 455] width 29 height 16
type input "100%"
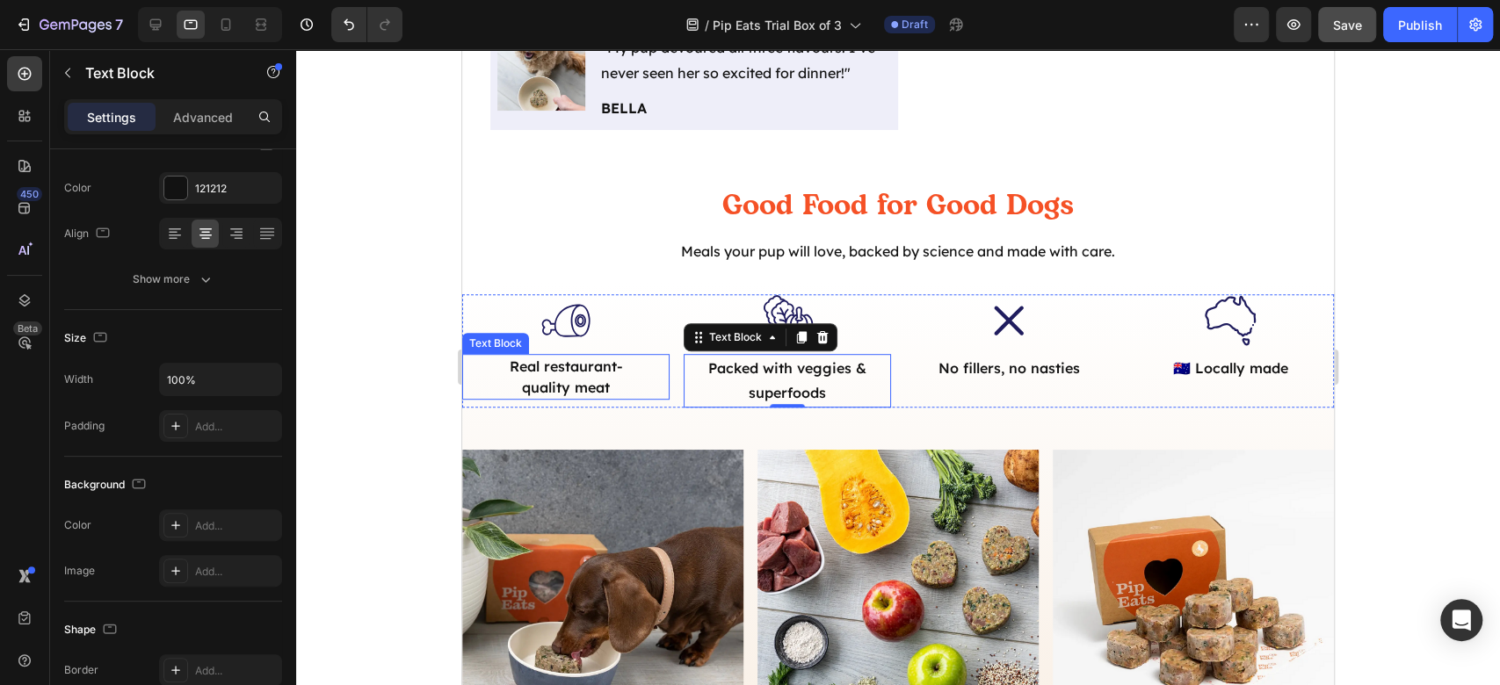
click at [606, 358] on p "Real restaurant-quality meat" at bounding box center [565, 377] width 141 height 42
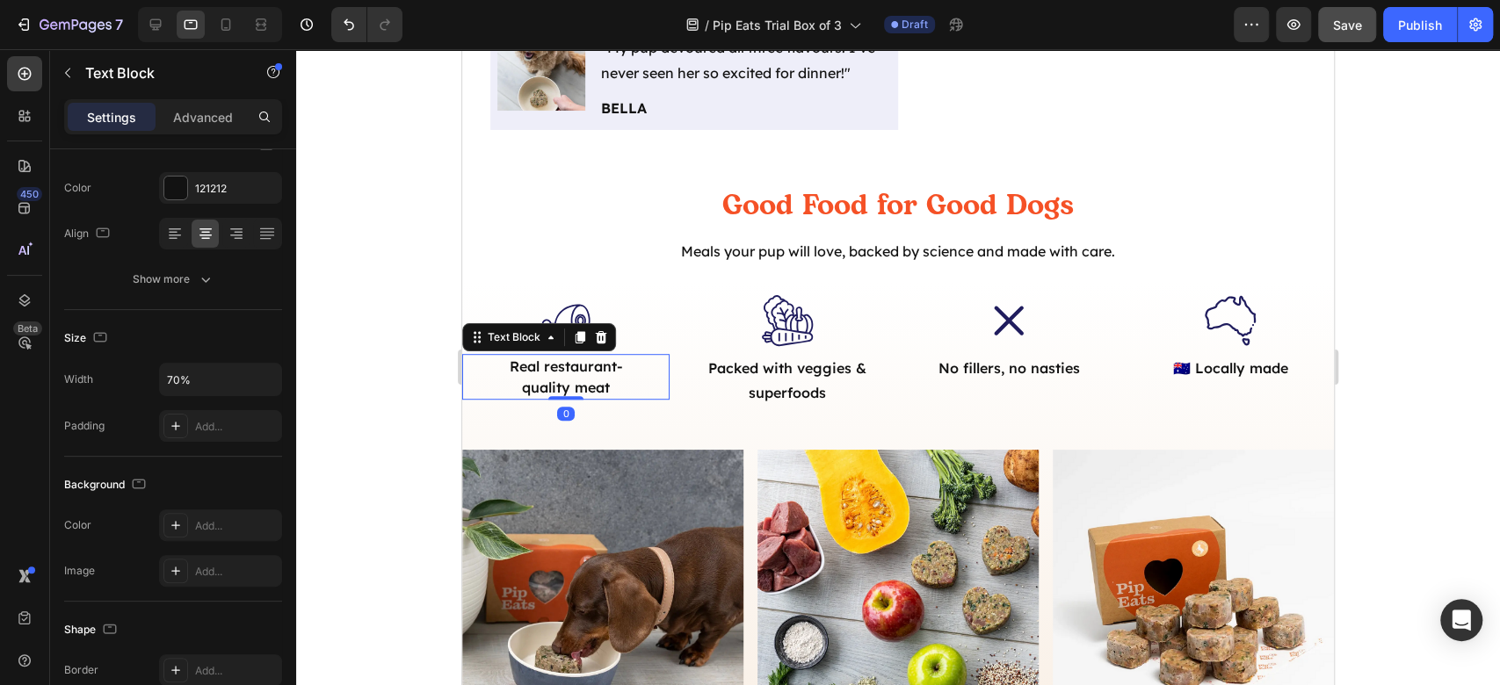
scroll to position [0, 0]
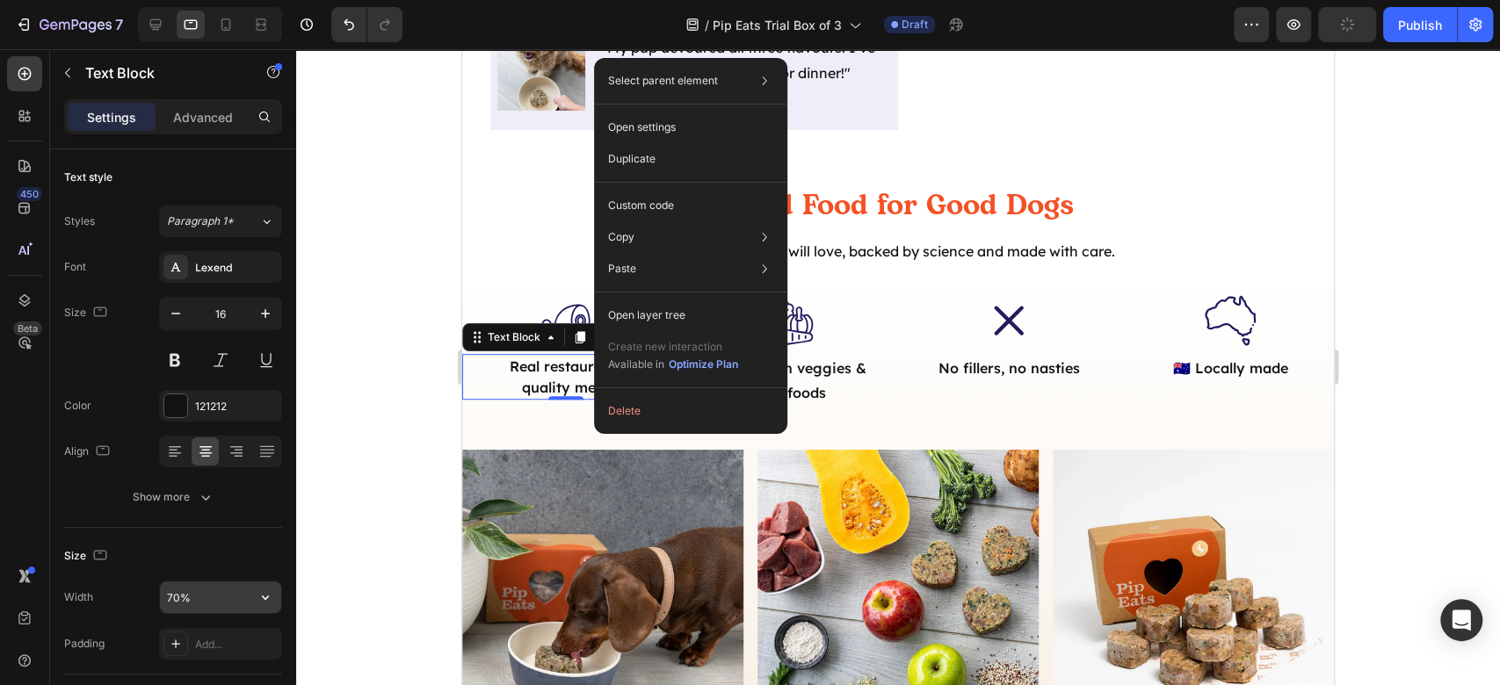
click at [271, 597] on icon "button" at bounding box center [266, 598] width 18 height 18
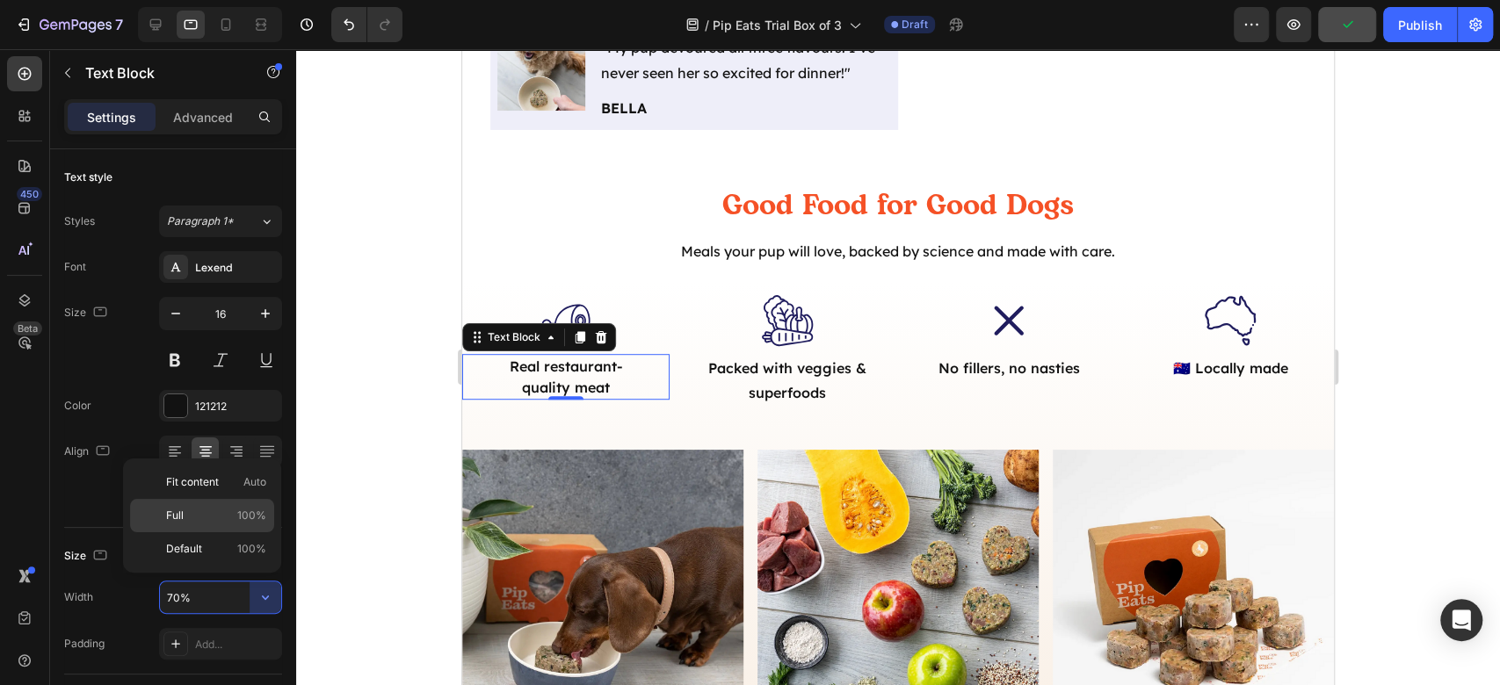
click at [248, 518] on span "100%" at bounding box center [251, 516] width 29 height 16
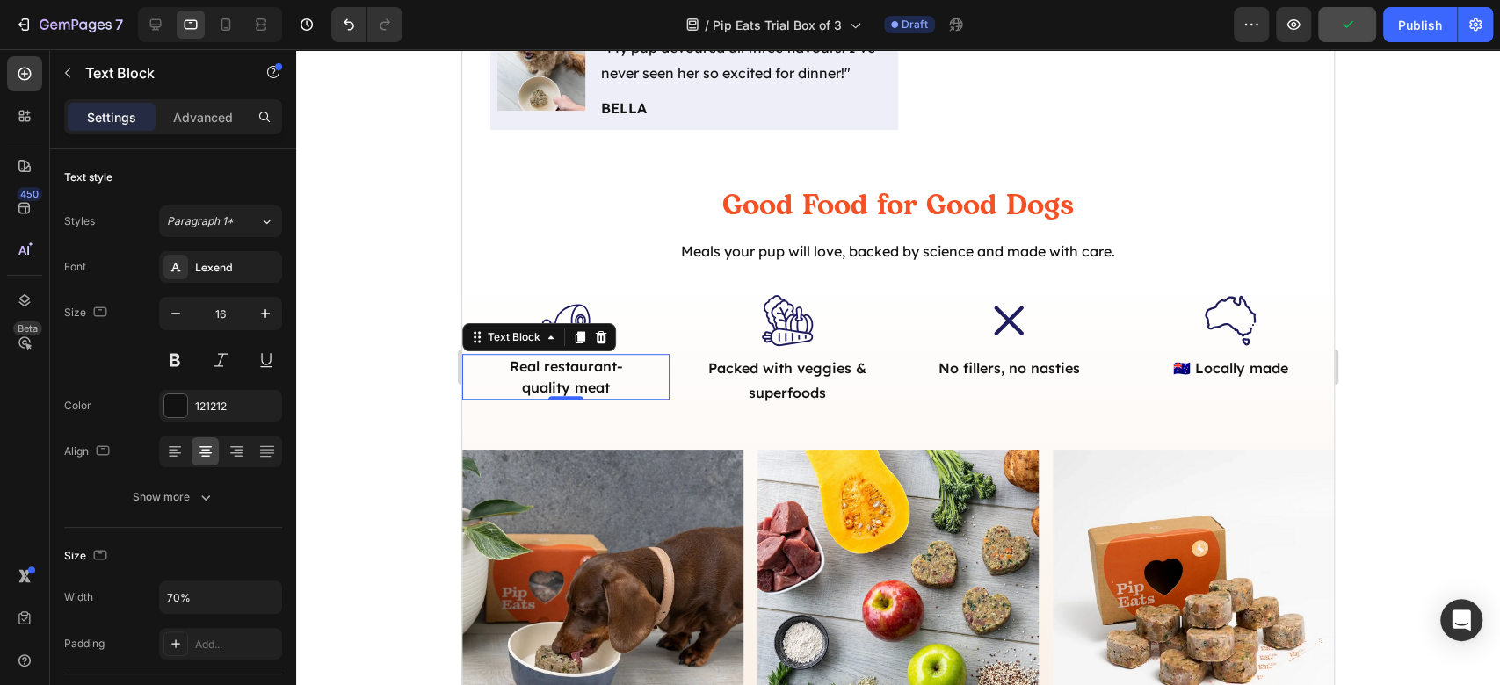
type input "100%"
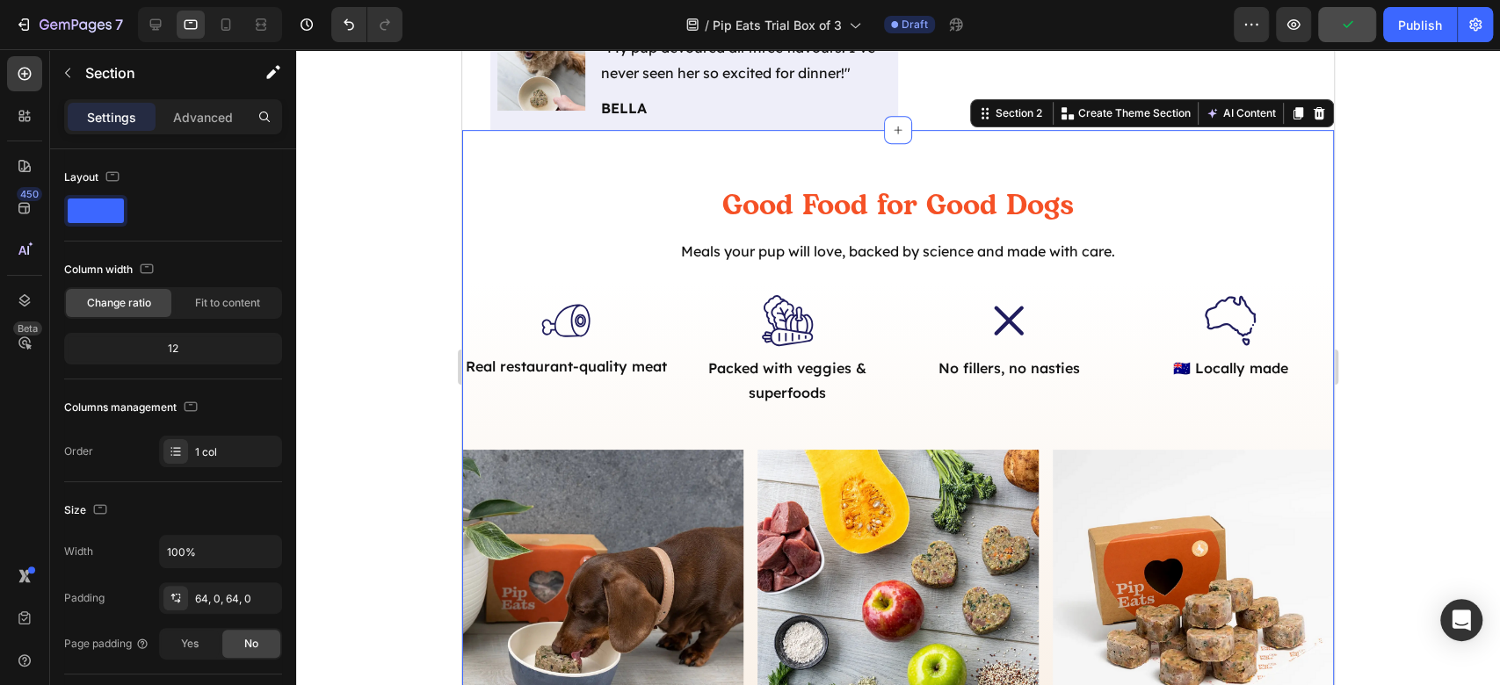
click at [526, 412] on div "Good Food for Good Dogs Heading Meals your pup will love, backed by science and…" at bounding box center [898, 553] width 872 height 735
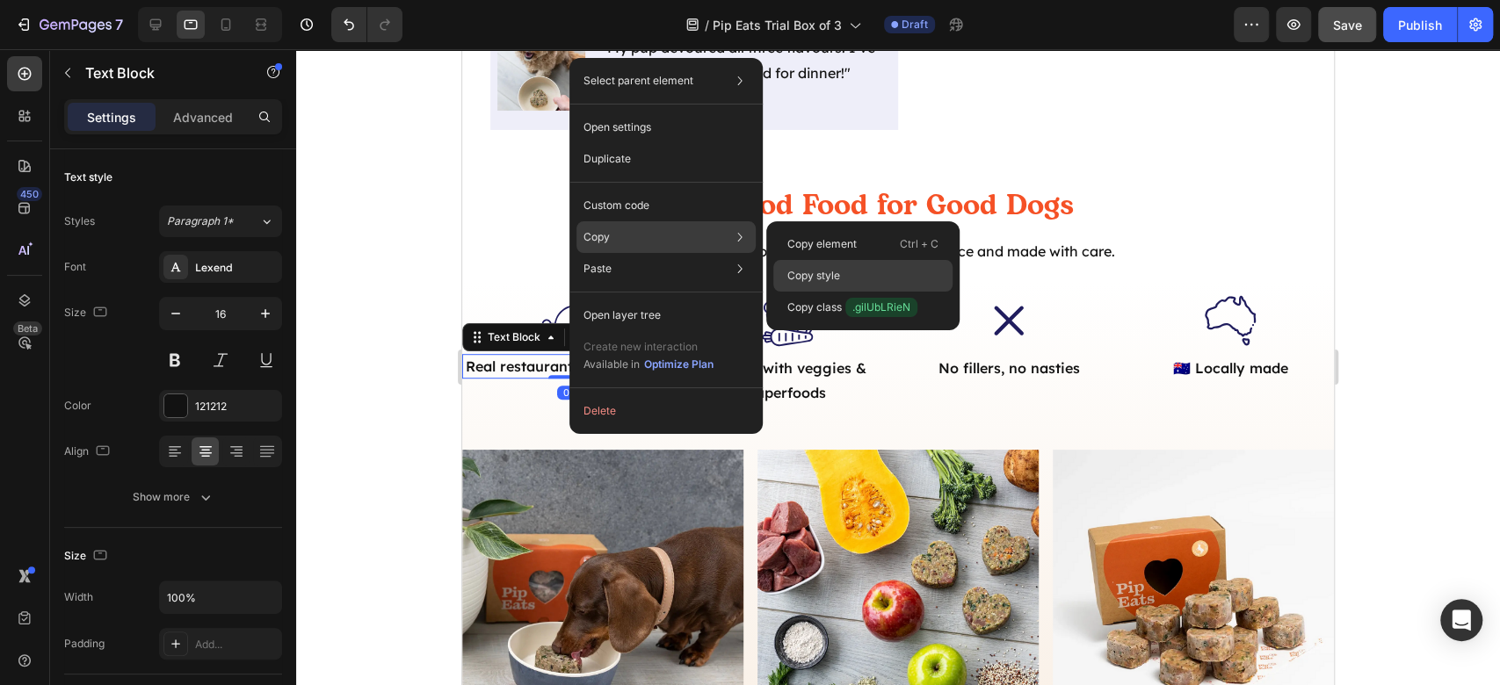
drag, startPoint x: 814, startPoint y: 279, endPoint x: 344, endPoint y: 332, distance: 472.2
click at [814, 279] on p "Copy style" at bounding box center [813, 276] width 53 height 16
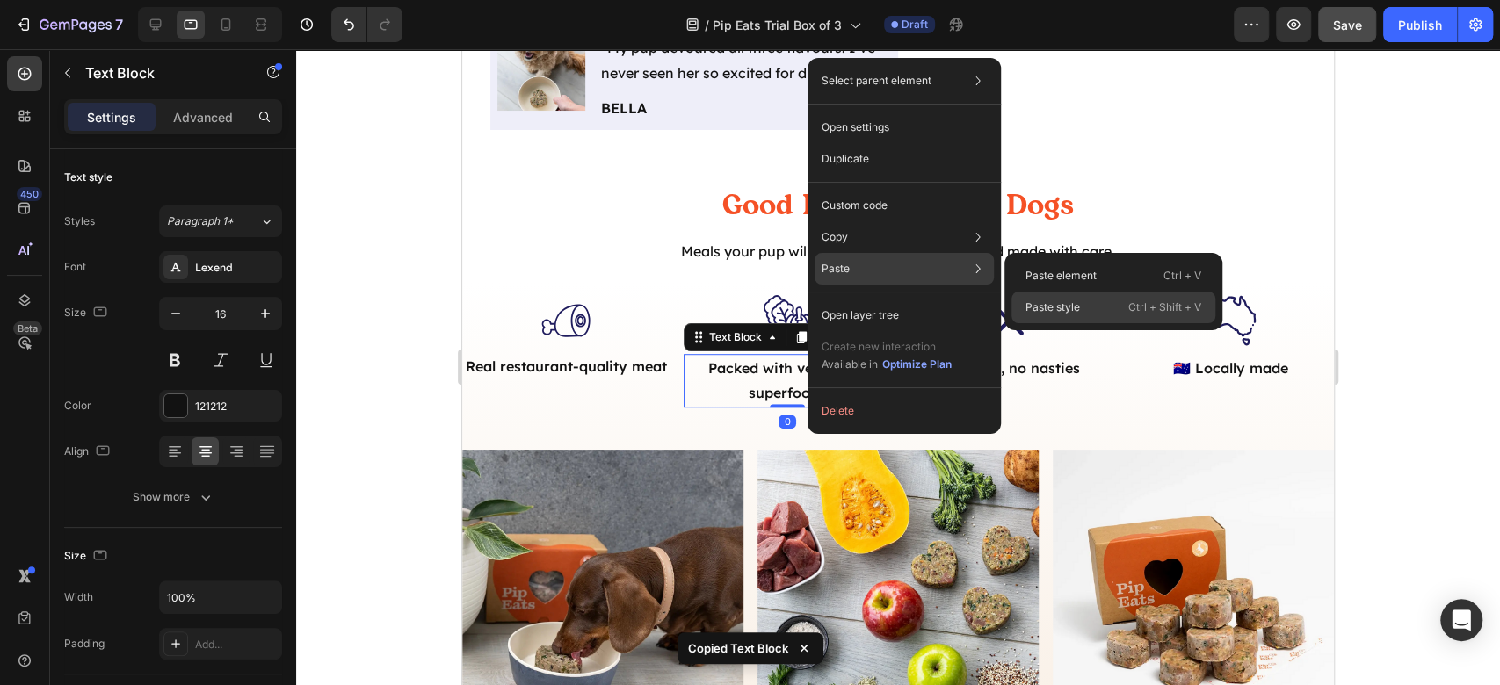
click at [1095, 305] on div "Paste style Ctrl + Shift + V" at bounding box center [1113, 308] width 204 height 32
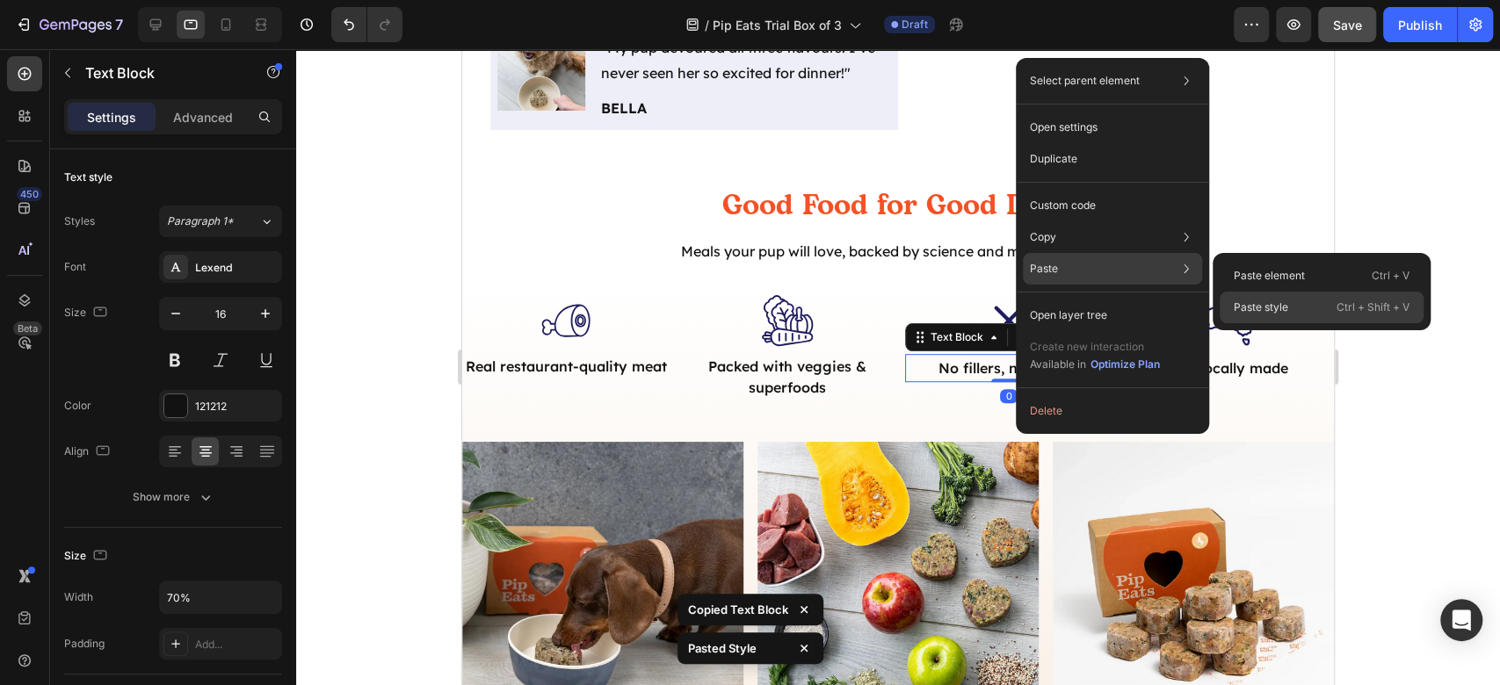
click at [1272, 304] on p "Paste style" at bounding box center [1261, 308] width 54 height 16
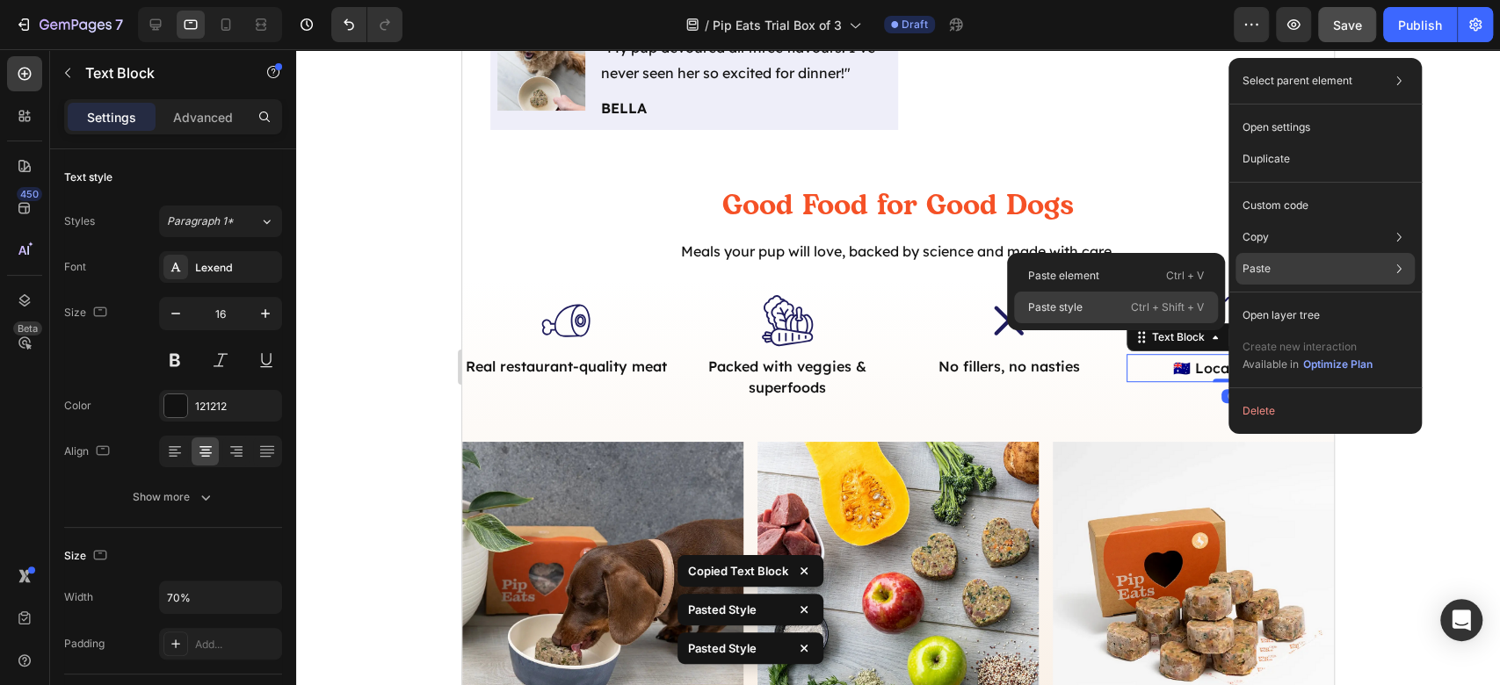
click at [1120, 315] on div "Paste style Ctrl + Shift + V" at bounding box center [1116, 308] width 204 height 32
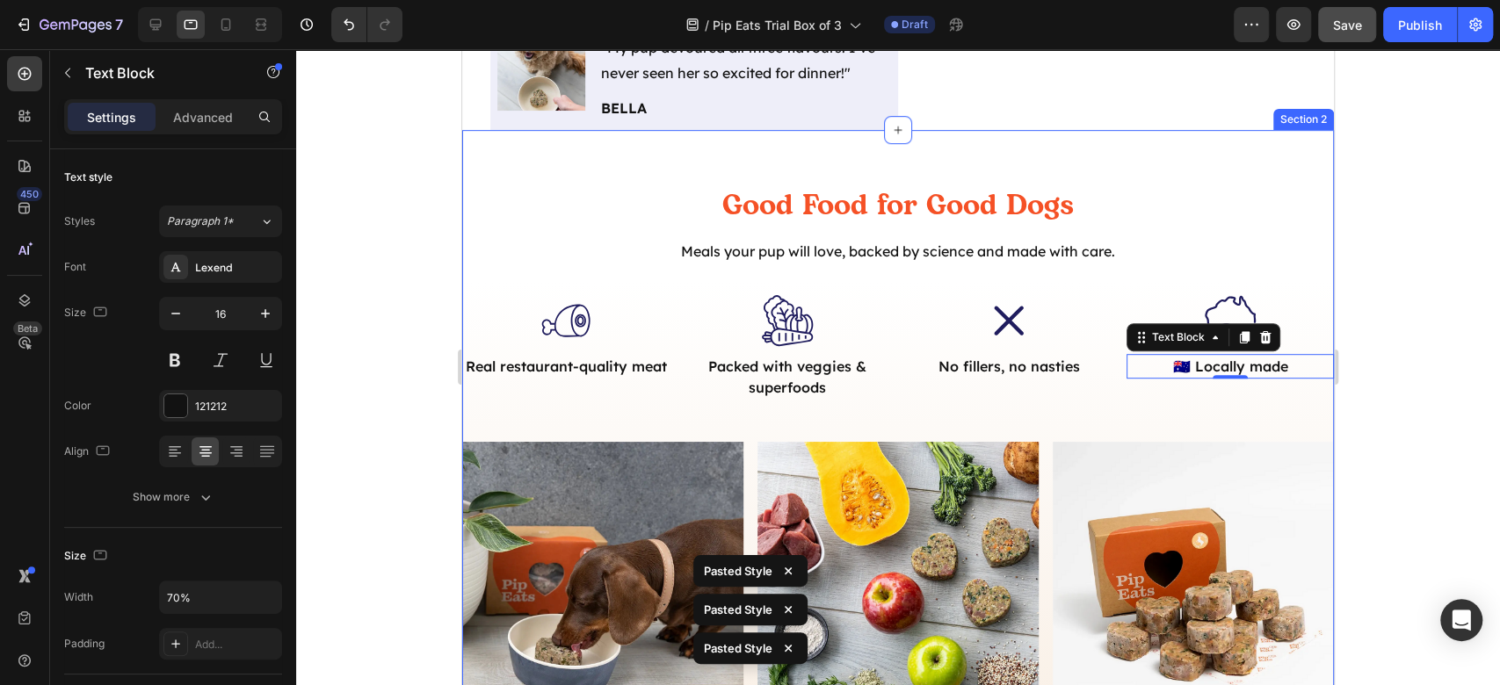
click at [1106, 404] on div "Good Food for Good Dogs Heading Meals your pup will love, backed by science and…" at bounding box center [898, 549] width 872 height 727
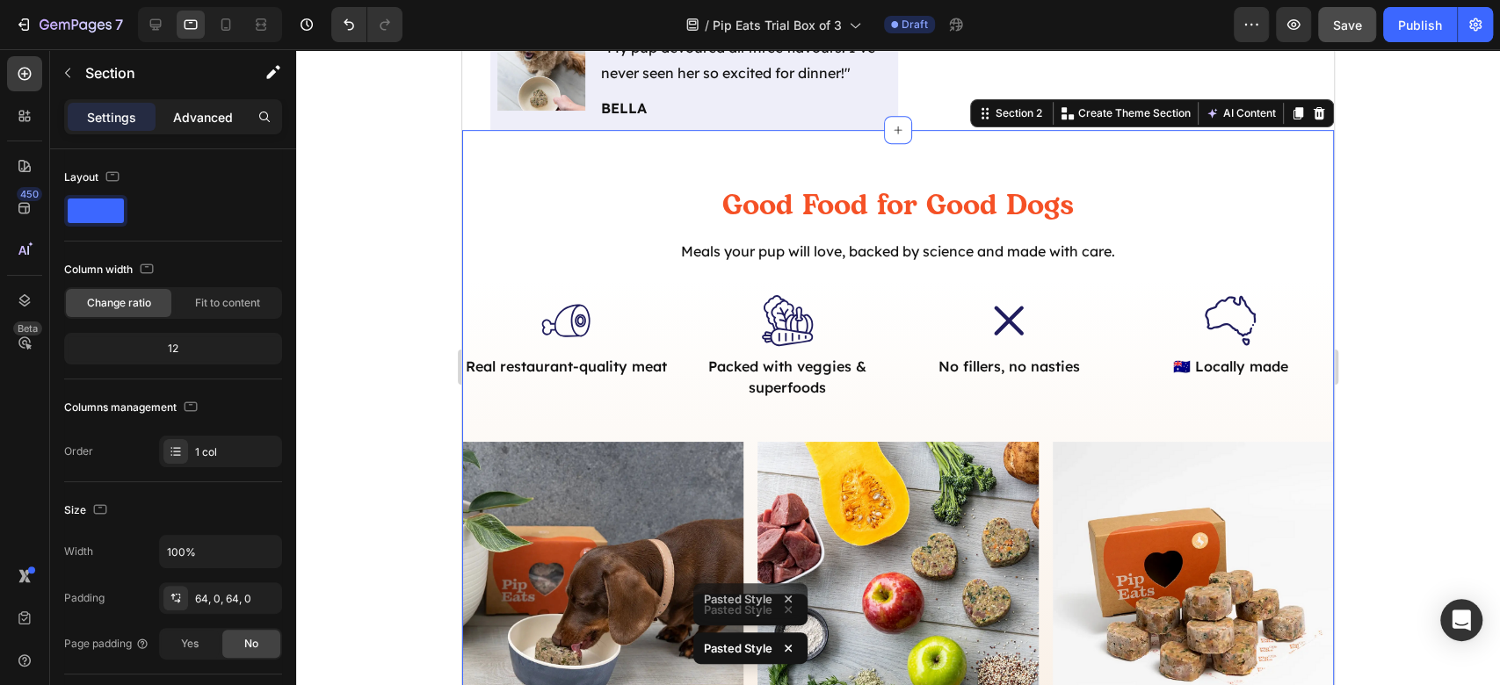
click at [189, 114] on p "Advanced" at bounding box center [203, 117] width 60 height 18
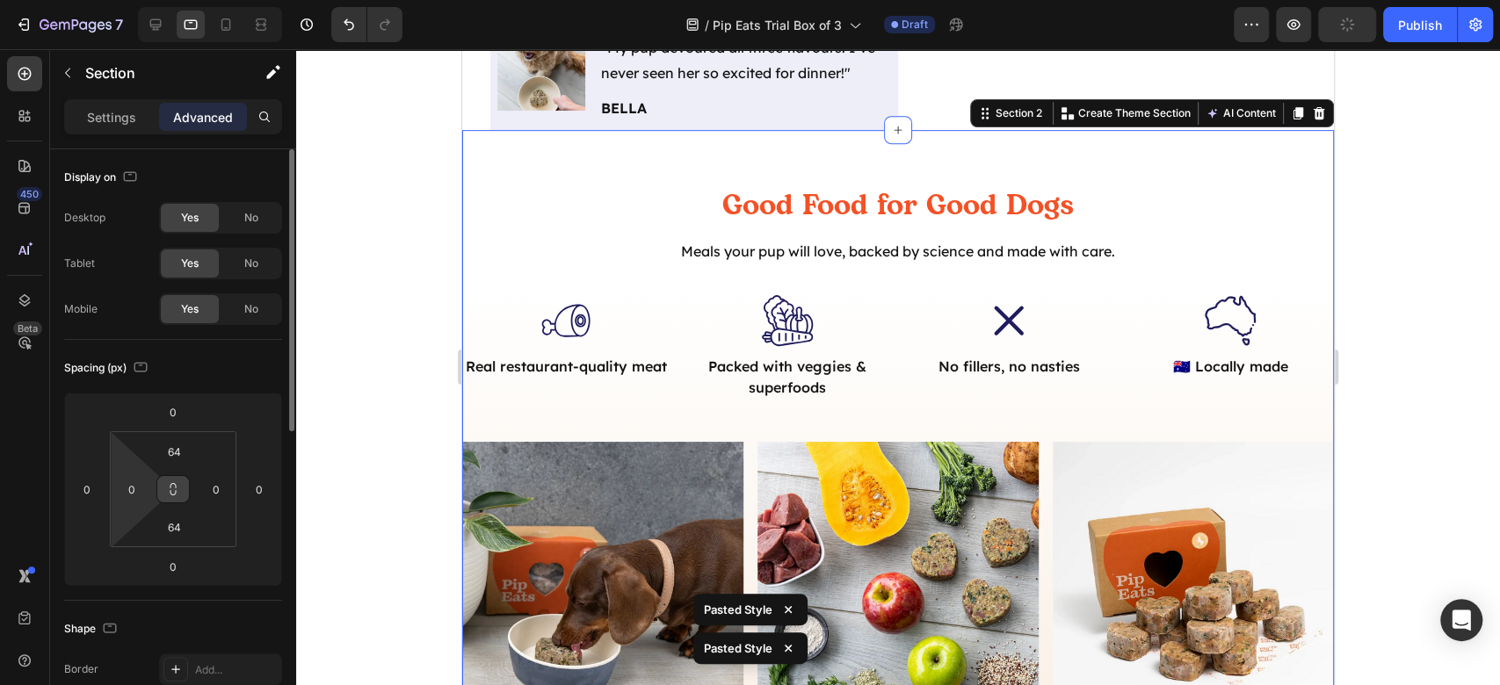
drag, startPoint x: 132, startPoint y: 486, endPoint x: 172, endPoint y: 488, distance: 40.5
click at [132, 487] on input "0" at bounding box center [132, 489] width 26 height 26
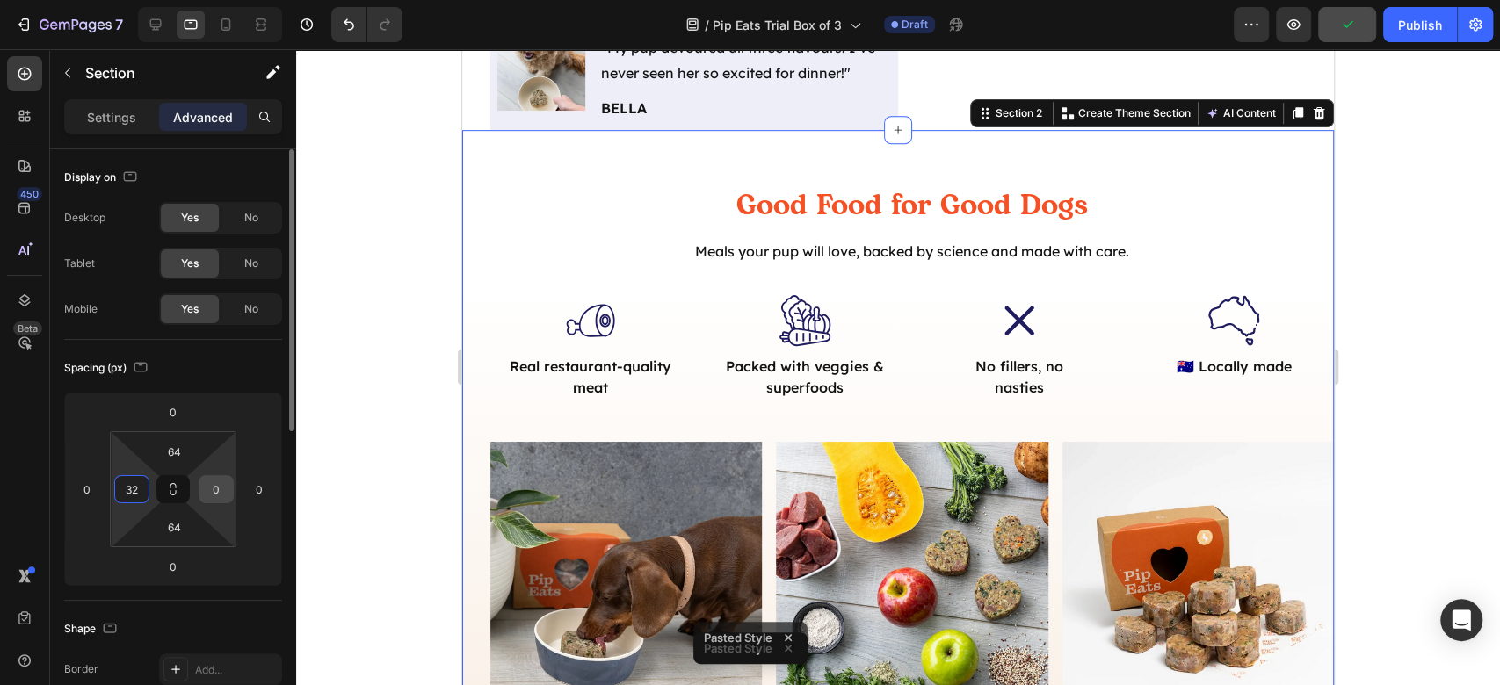
type input "32"
click at [214, 489] on input "0" at bounding box center [216, 489] width 26 height 26
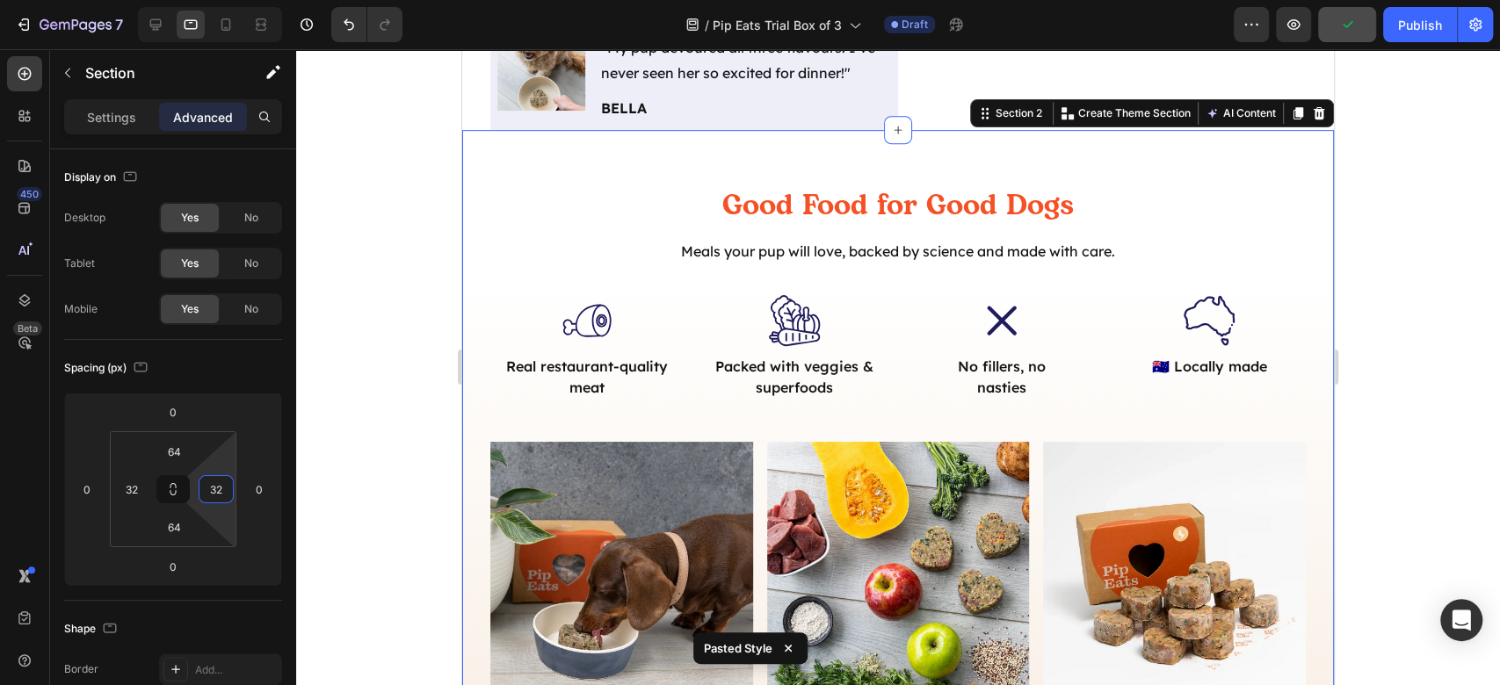
scroll to position [829, 0]
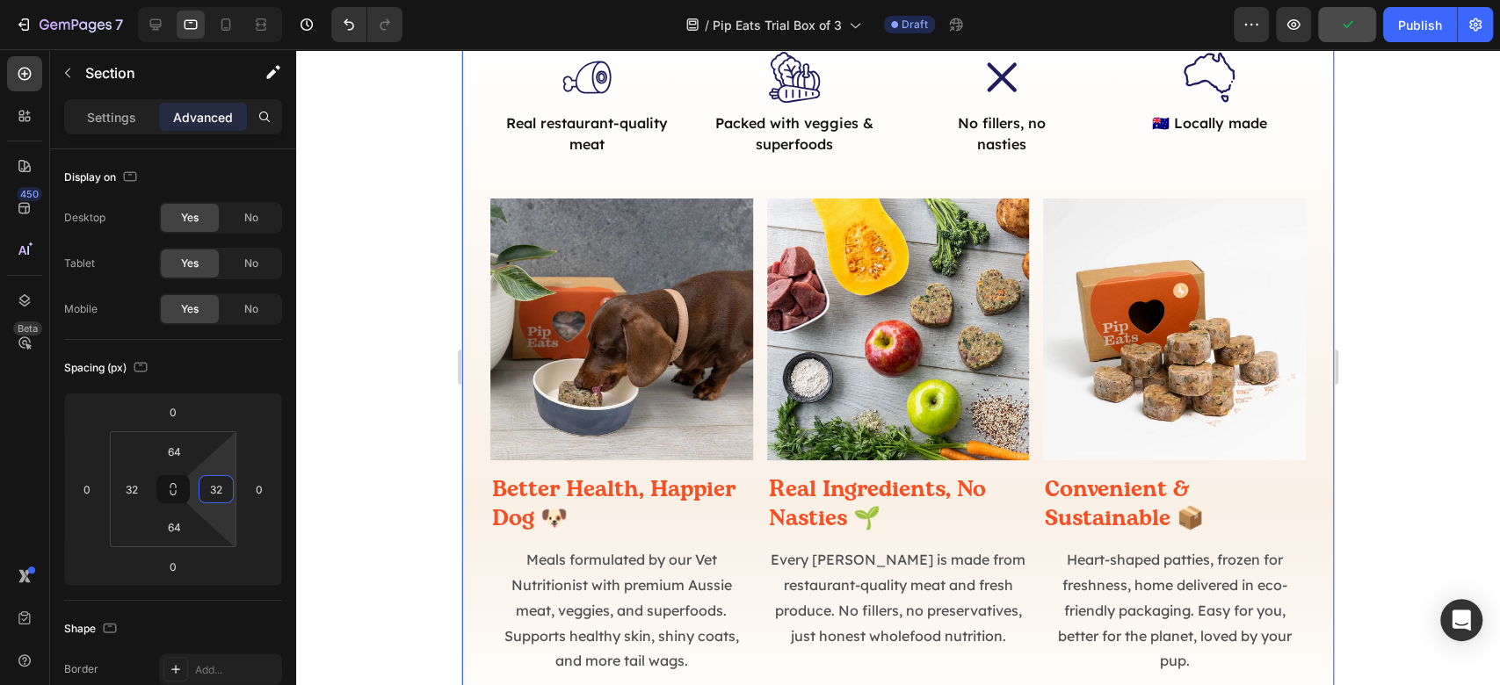
type input "32"
drag, startPoint x: 855, startPoint y: 331, endPoint x: 1469, endPoint y: 356, distance: 614.8
click at [1469, 356] on div at bounding box center [898, 367] width 1204 height 636
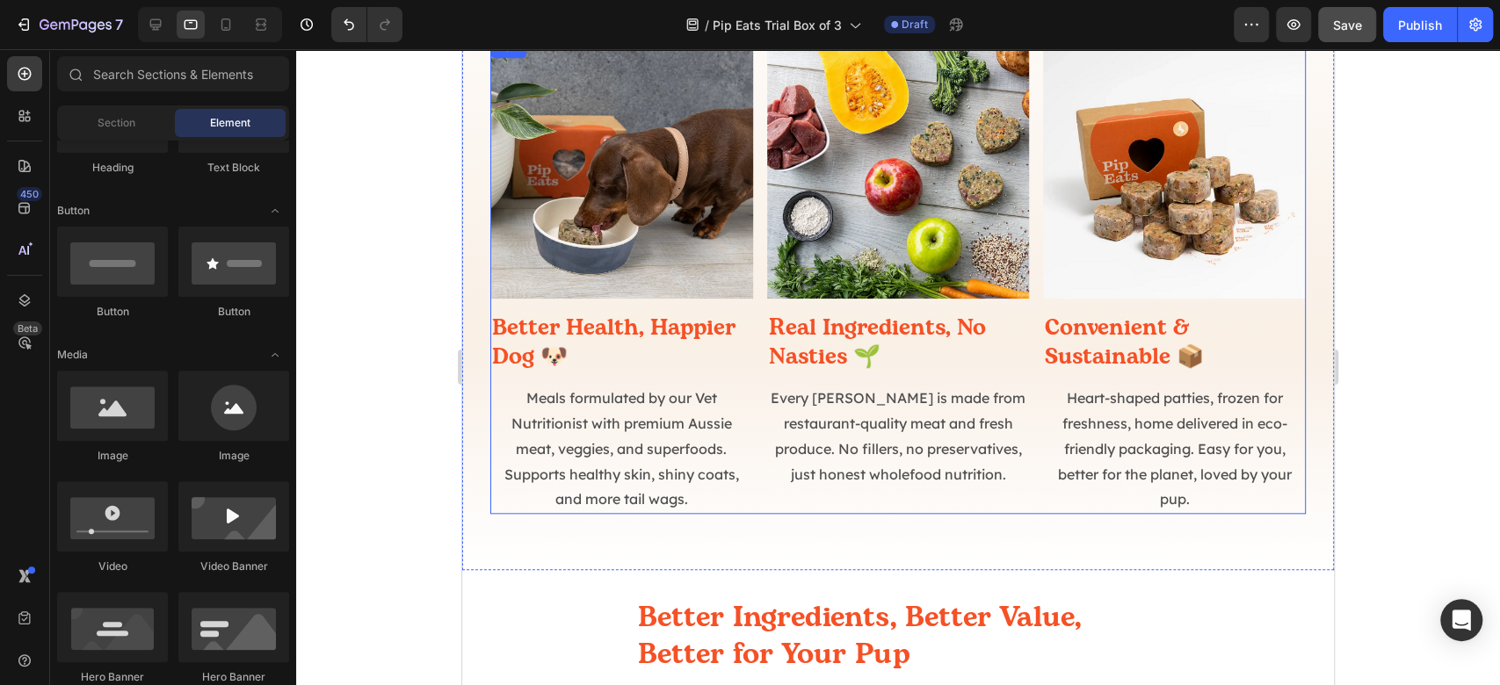
scroll to position [946, 0]
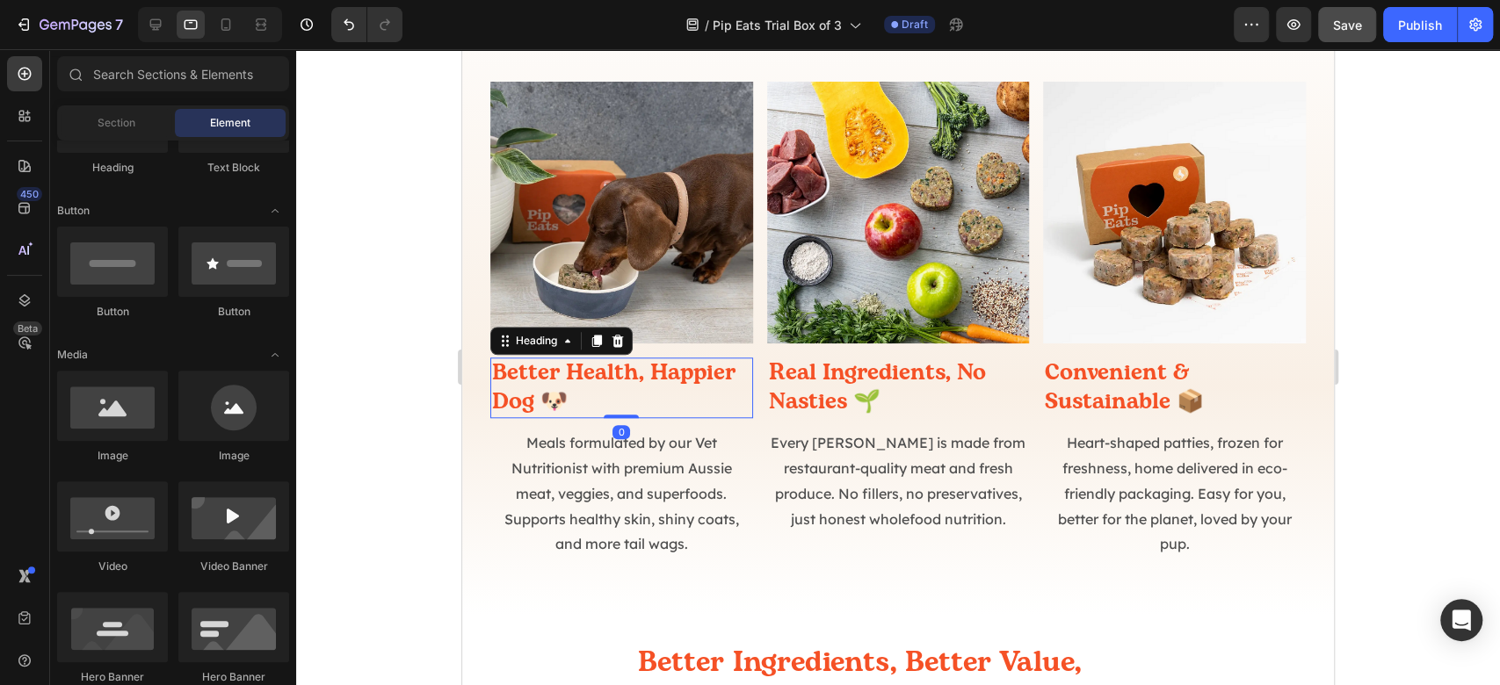
drag, startPoint x: 602, startPoint y: 382, endPoint x: 783, endPoint y: 417, distance: 184.2
click at [603, 381] on h2 "Better Health, Happier Dog 🐶" at bounding box center [621, 388] width 263 height 61
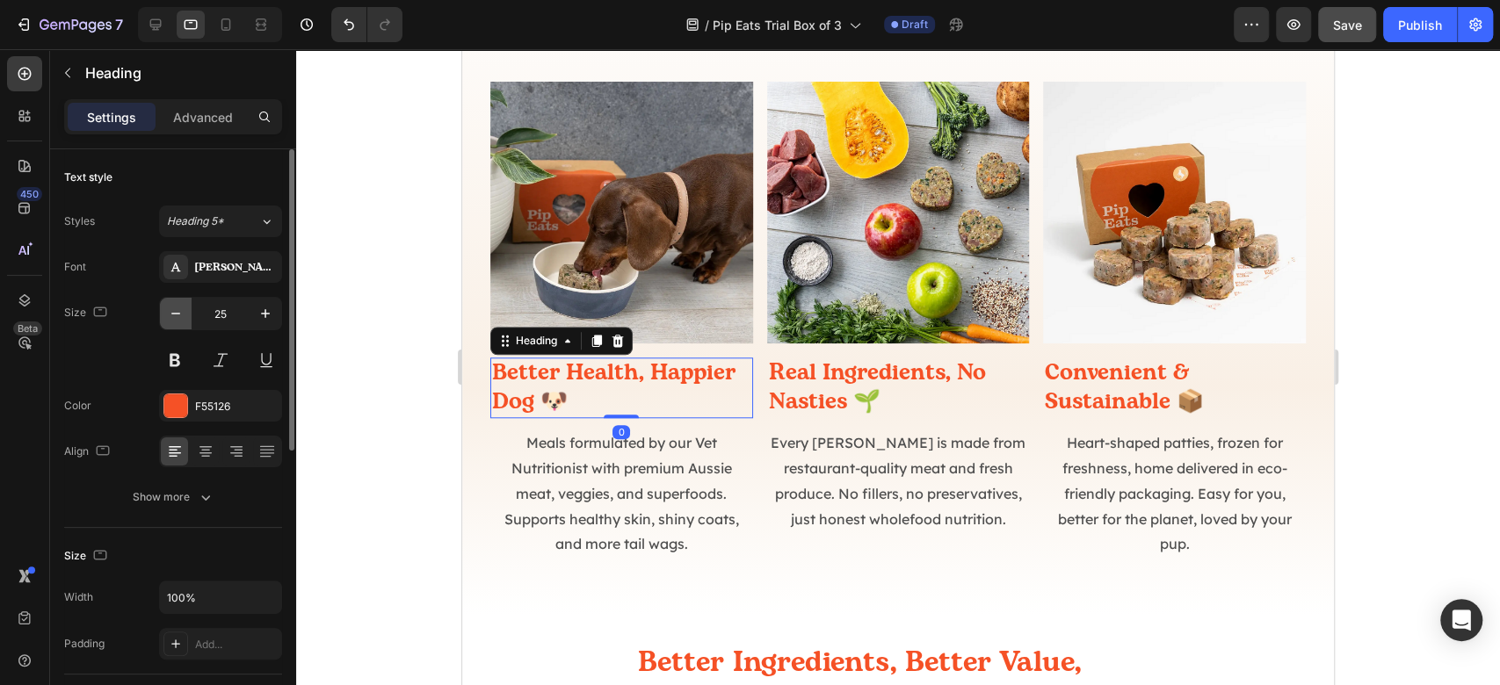
click at [177, 319] on icon "button" at bounding box center [176, 314] width 18 height 18
type input "23"
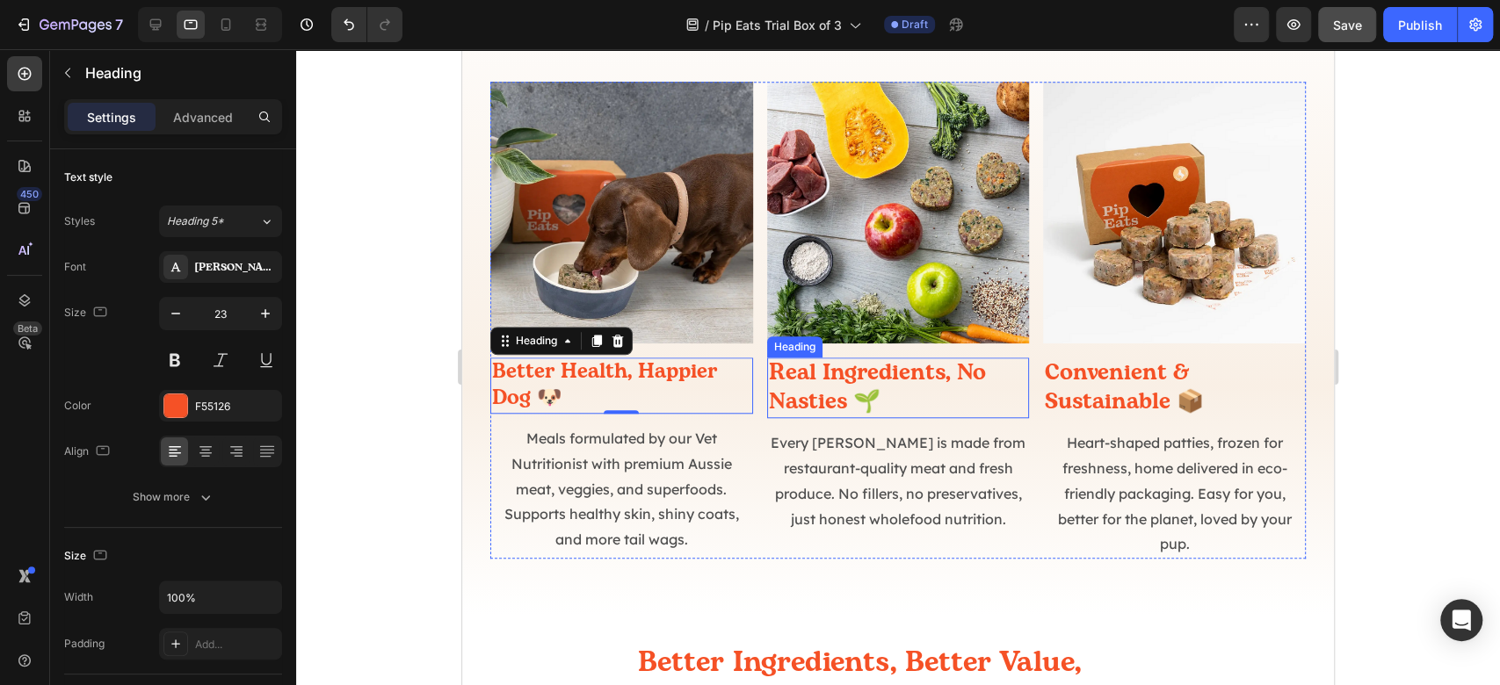
click at [863, 389] on h2 "Real Ingredients, No Nasties 🌱" at bounding box center [898, 388] width 263 height 61
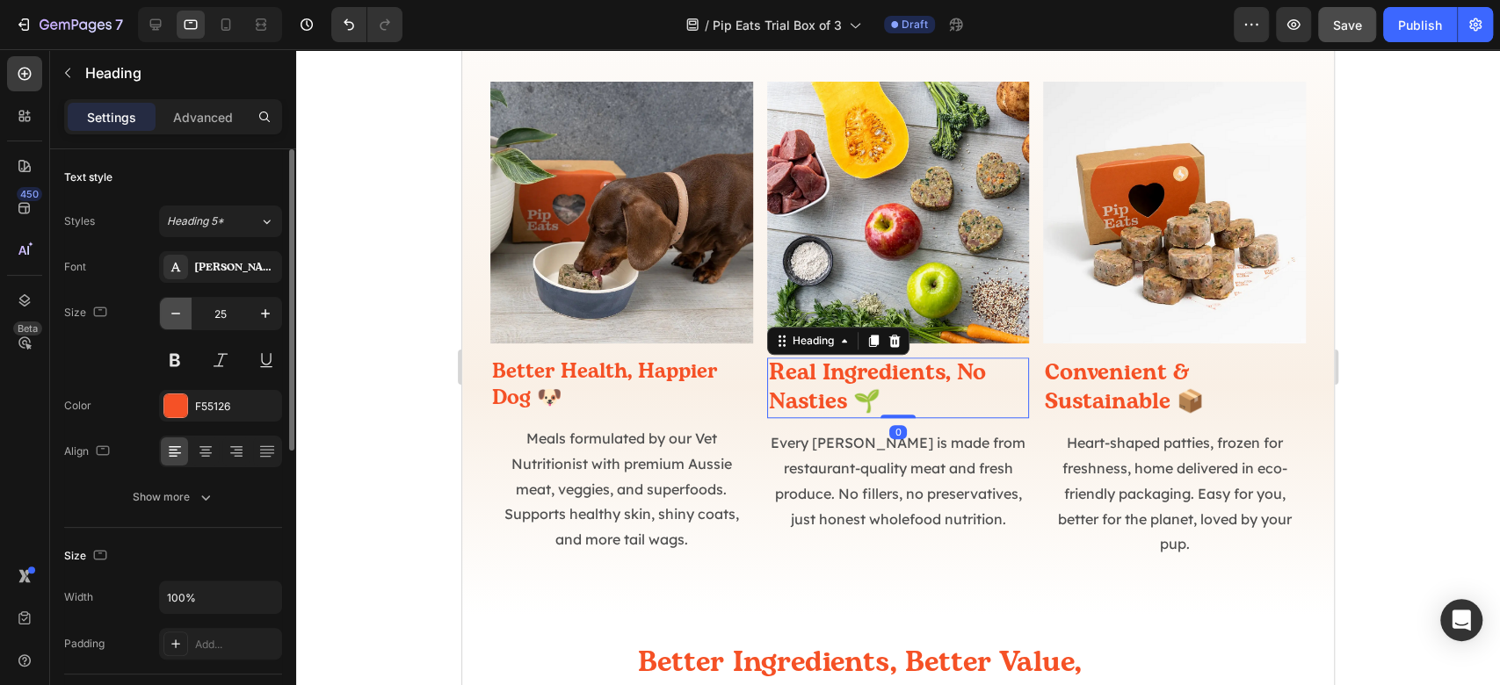
click at [183, 316] on icon "button" at bounding box center [176, 314] width 18 height 18
type input "23"
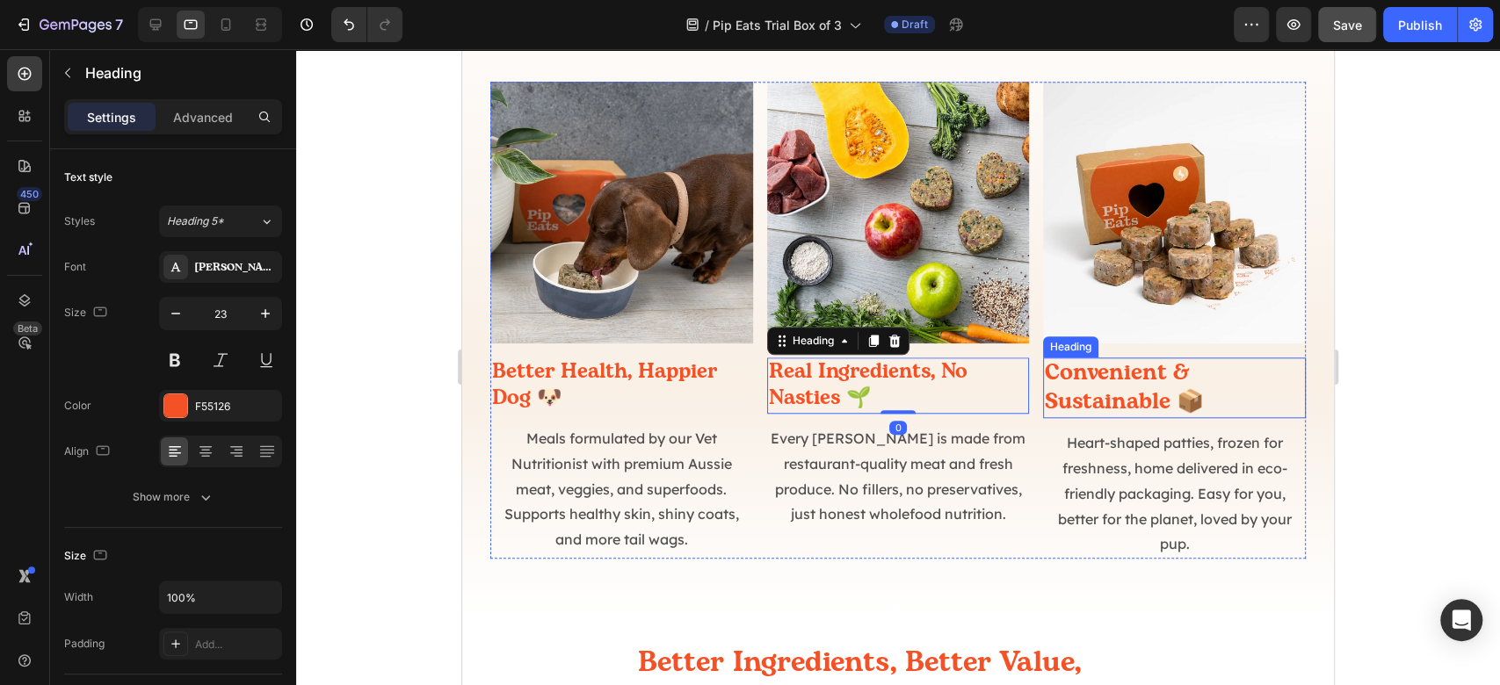
click at [1111, 376] on h2 "Convenient & Sustainable 📦" at bounding box center [1174, 388] width 263 height 61
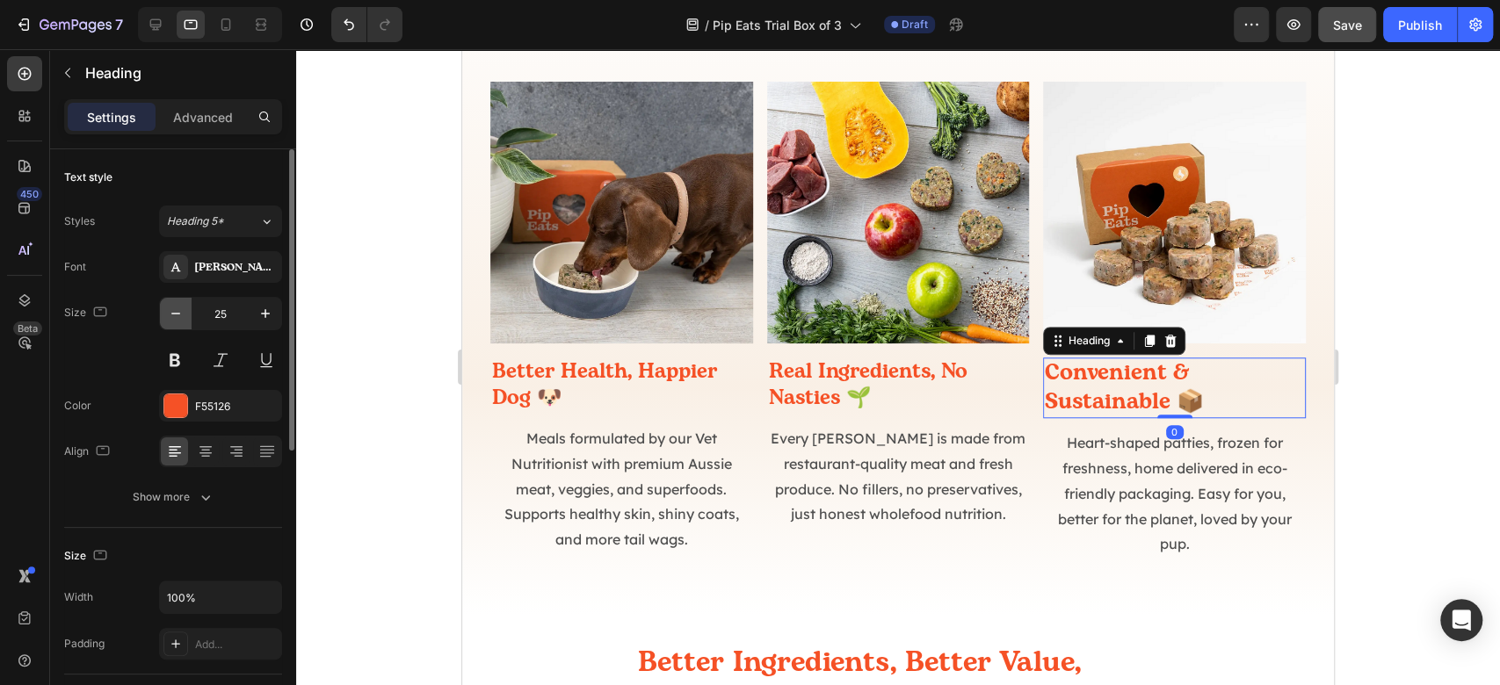
click at [179, 311] on icon "button" at bounding box center [176, 314] width 18 height 18
type input "23"
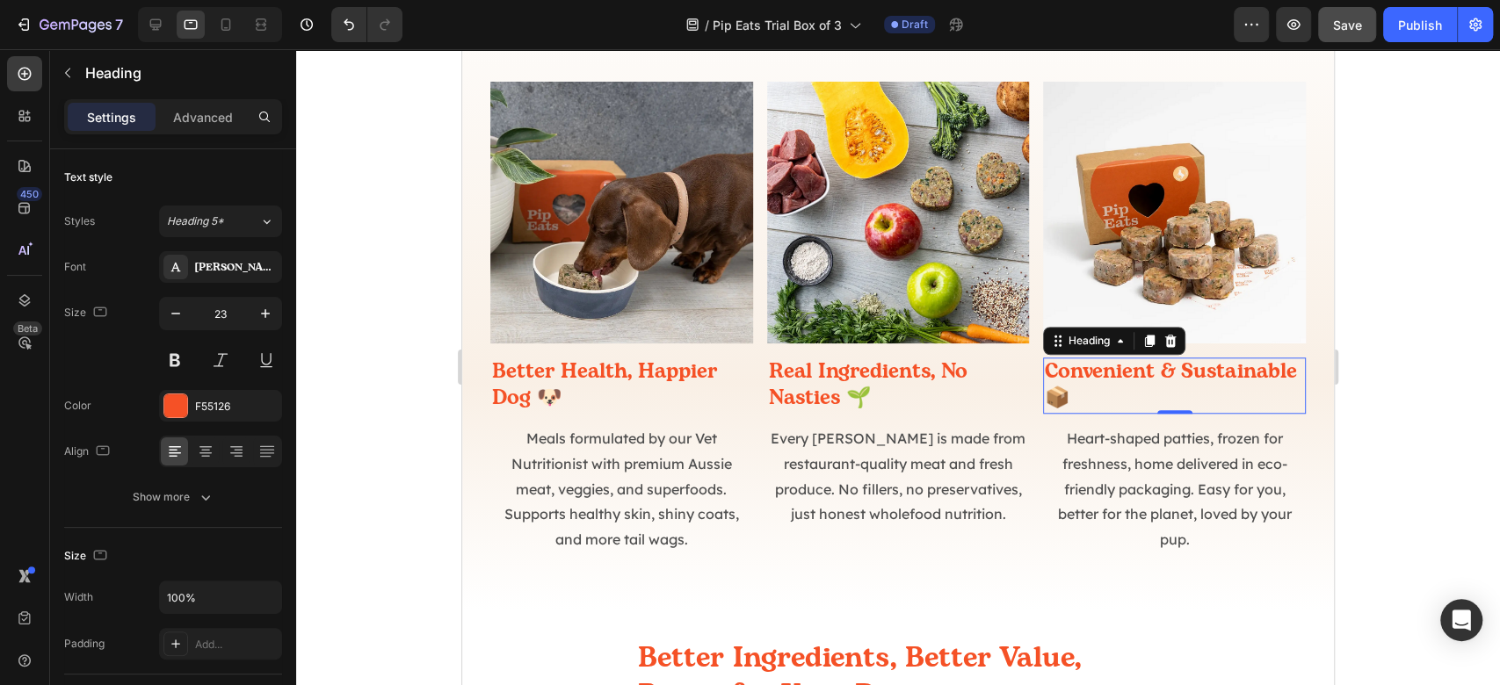
click at [1404, 368] on div at bounding box center [898, 367] width 1204 height 636
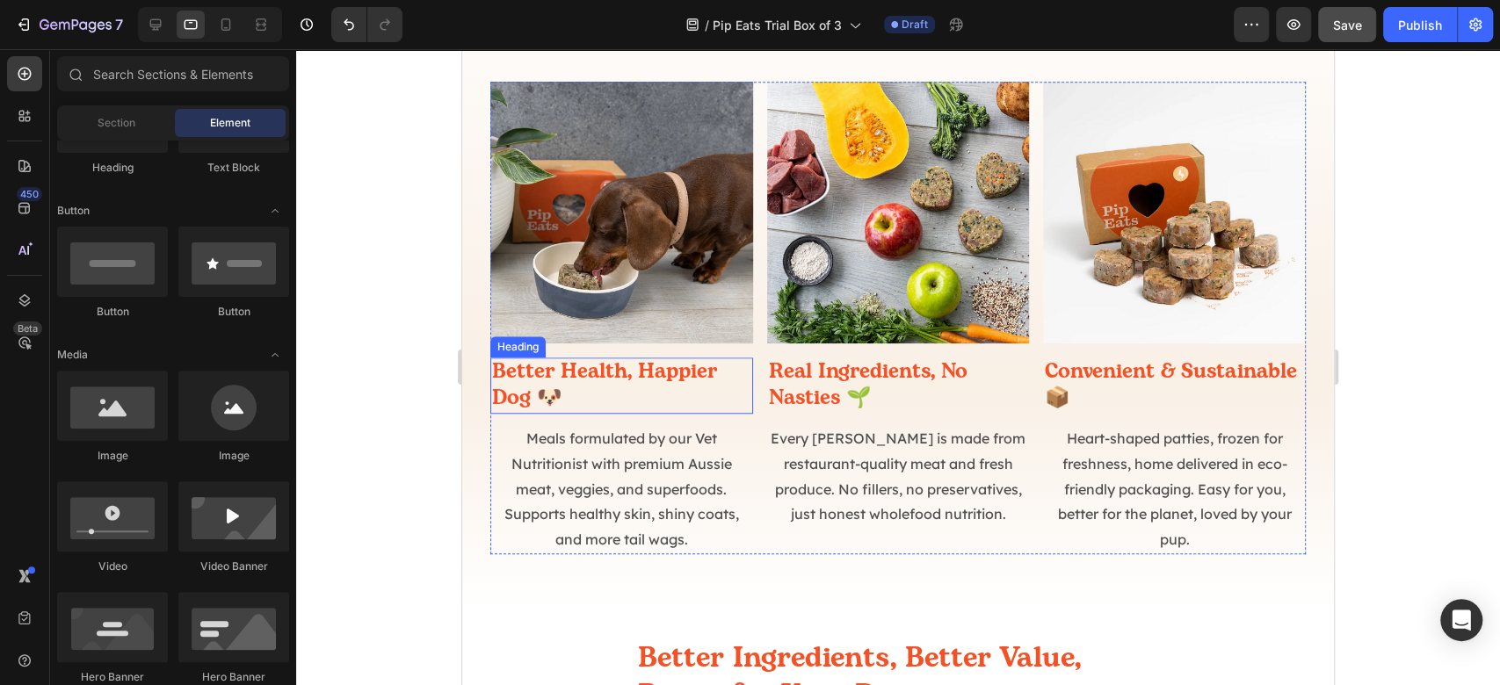
click at [644, 383] on h2 "Better Health, Happier Dog 🐶" at bounding box center [621, 386] width 263 height 56
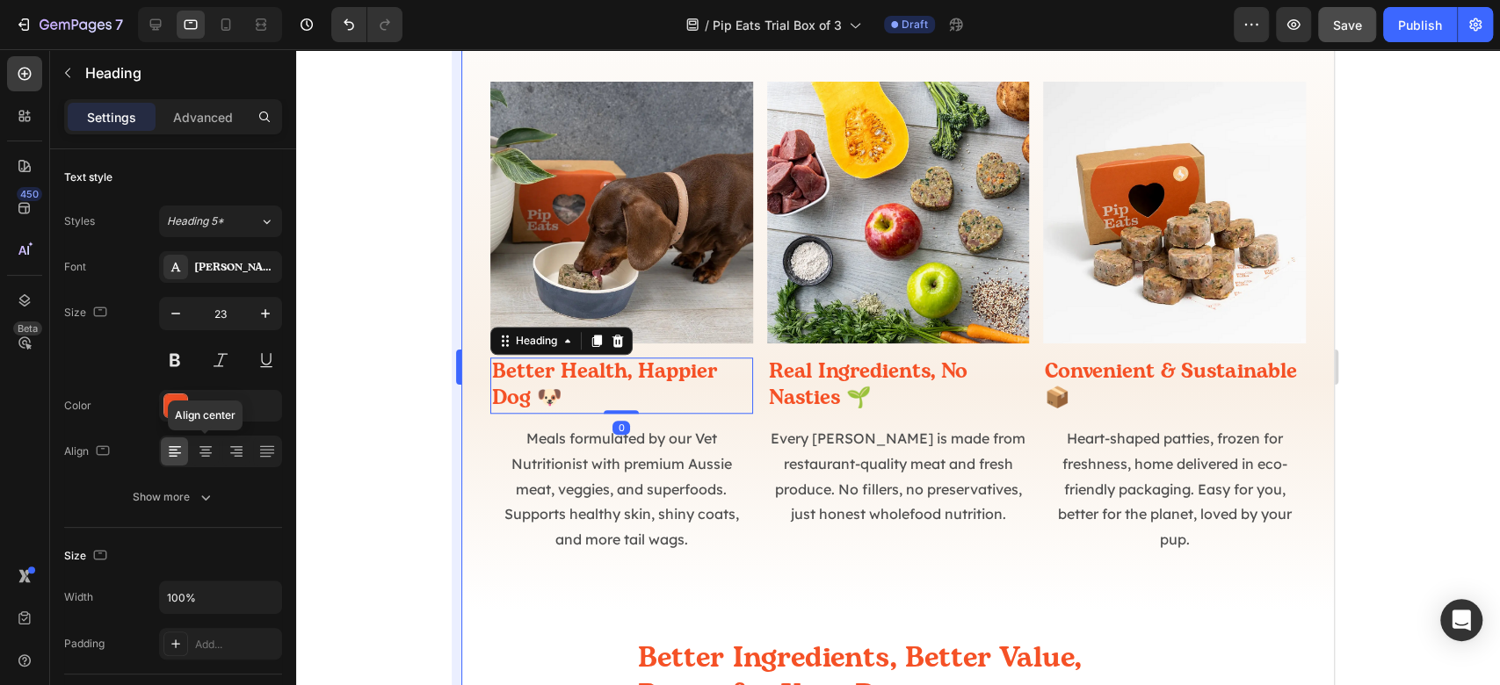
drag, startPoint x: 204, startPoint y: 445, endPoint x: 460, endPoint y: 431, distance: 256.1
click at [214, 445] on div at bounding box center [205, 452] width 27 height 28
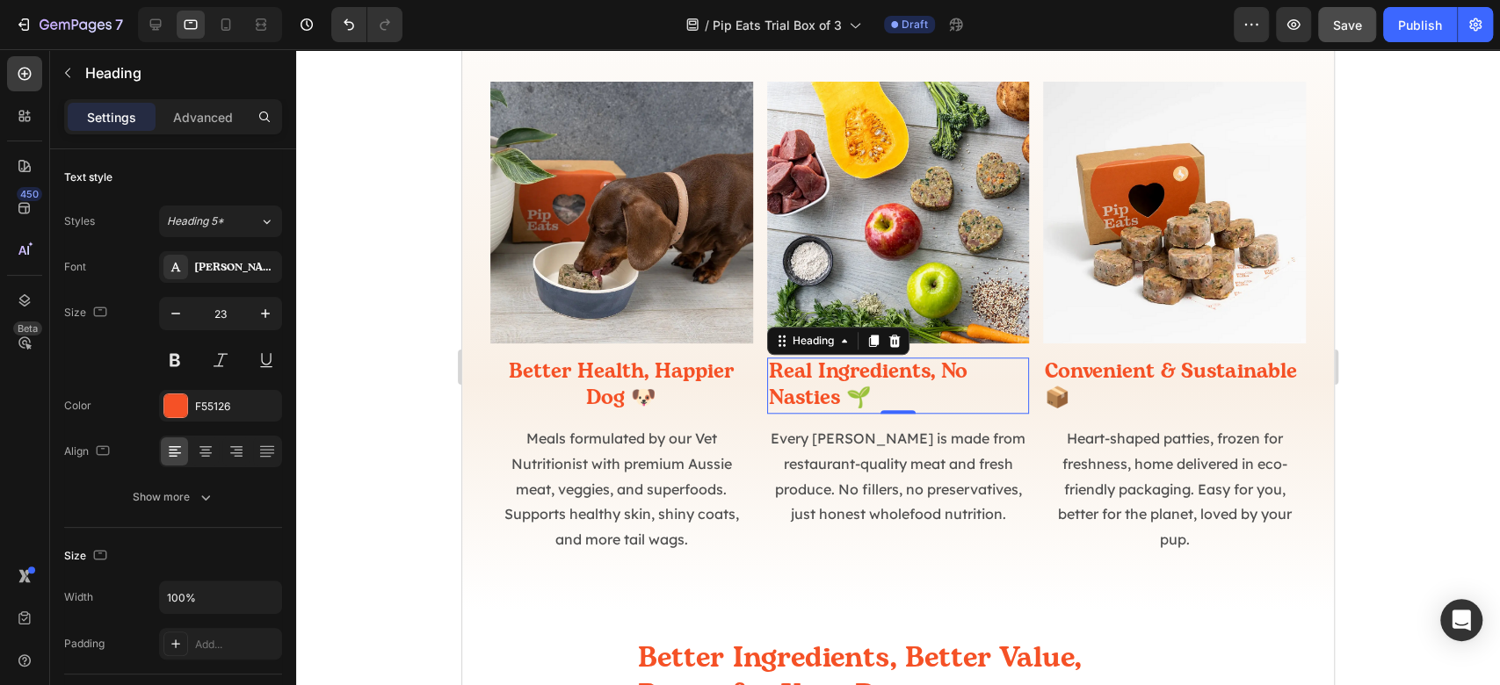
click at [919, 385] on h2 "Real Ingredients, No Nasties 🌱" at bounding box center [898, 386] width 263 height 56
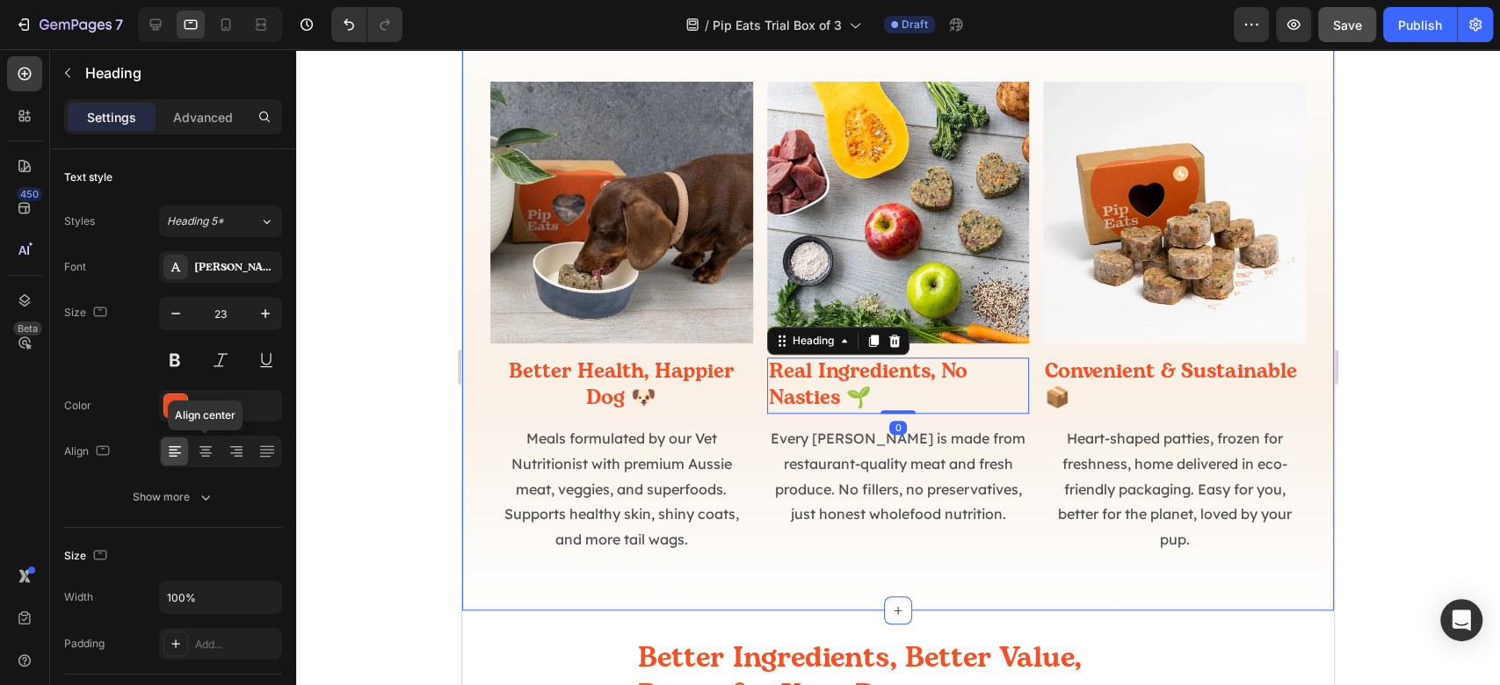
drag, startPoint x: 209, startPoint y: 457, endPoint x: 443, endPoint y: 458, distance: 233.8
click at [211, 454] on icon at bounding box center [206, 452] width 18 height 18
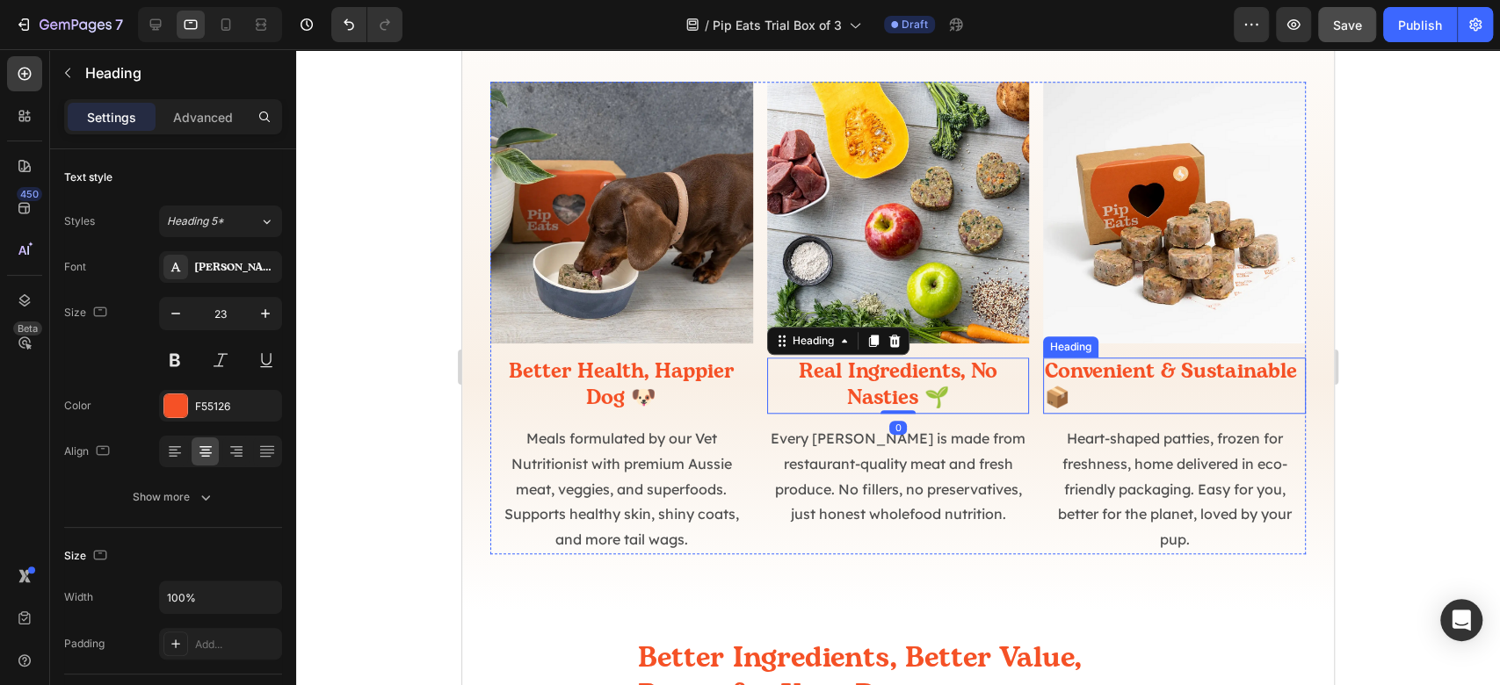
click at [1216, 375] on h2 "Convenient & Sustainable 📦" at bounding box center [1174, 386] width 263 height 56
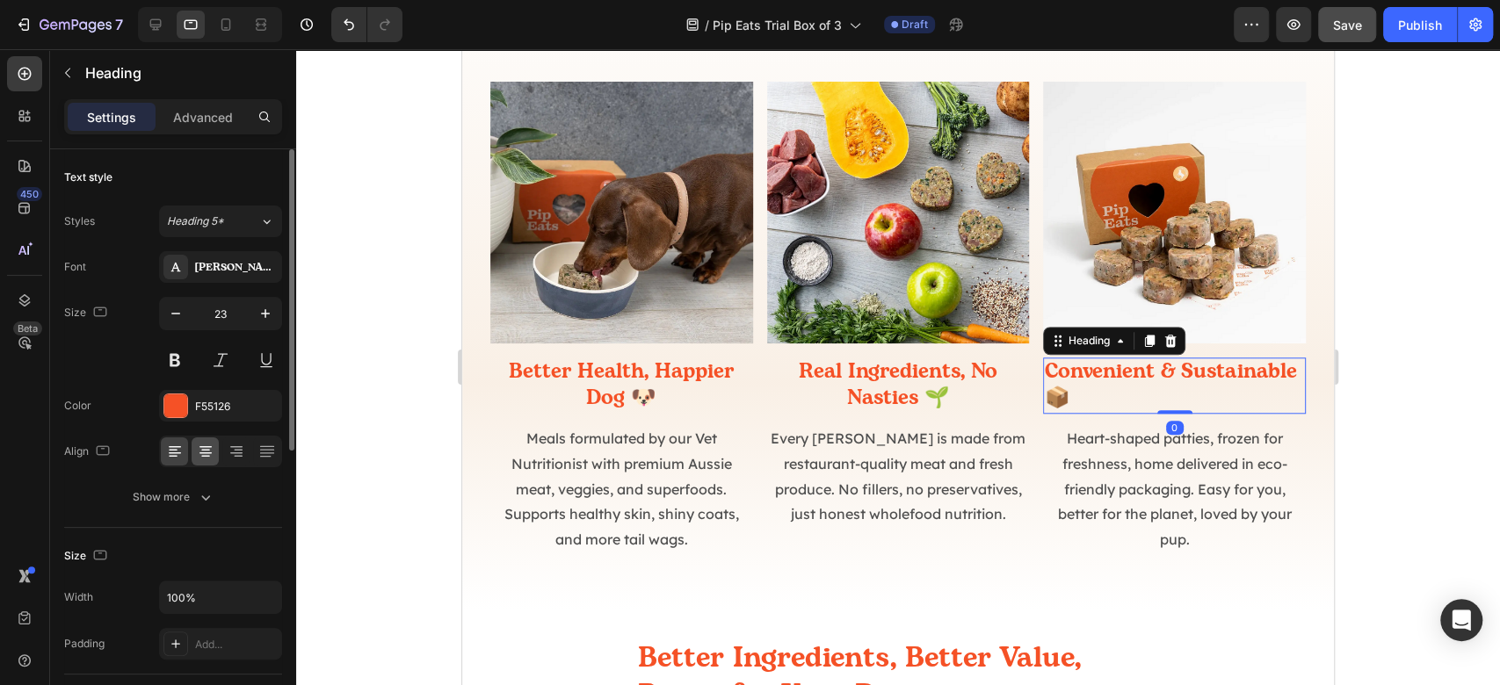
click at [218, 455] on div at bounding box center [205, 452] width 27 height 28
click at [1425, 332] on div at bounding box center [898, 367] width 1204 height 636
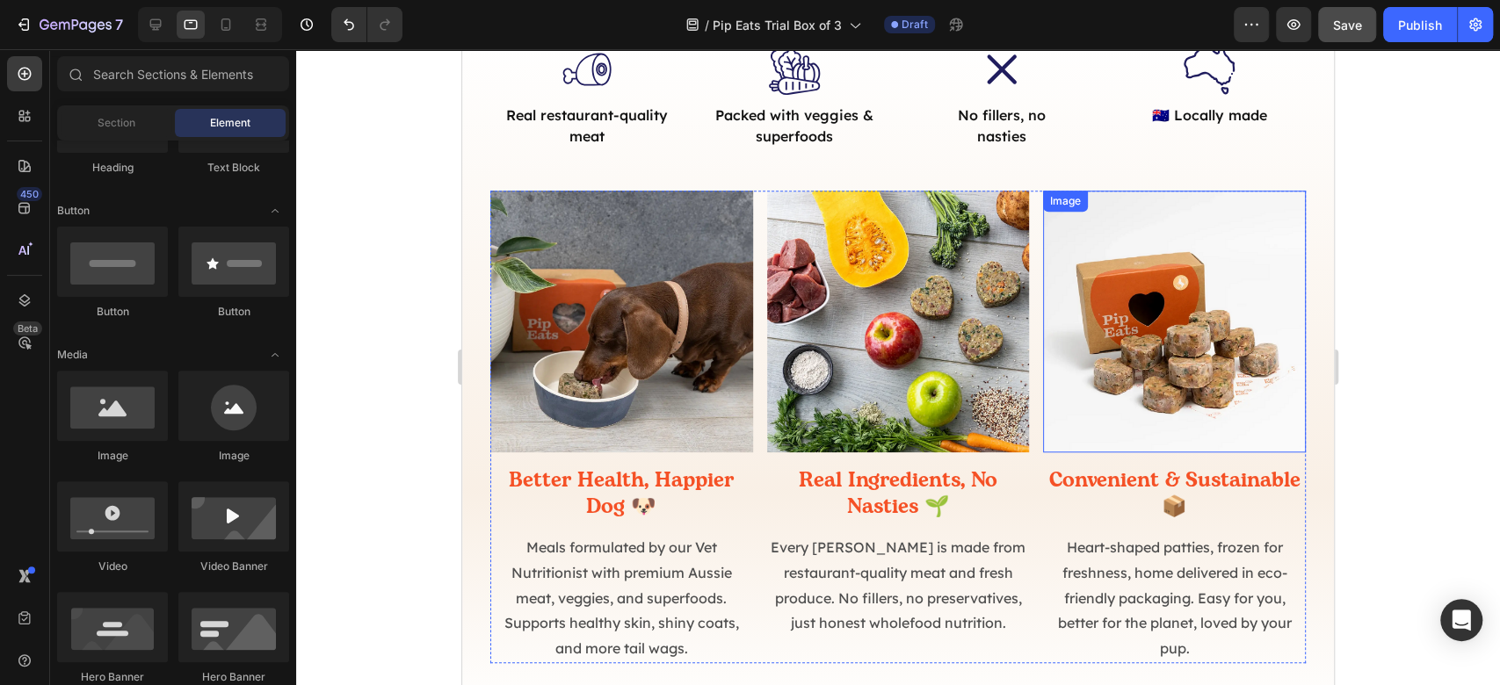
scroll to position [712, 0]
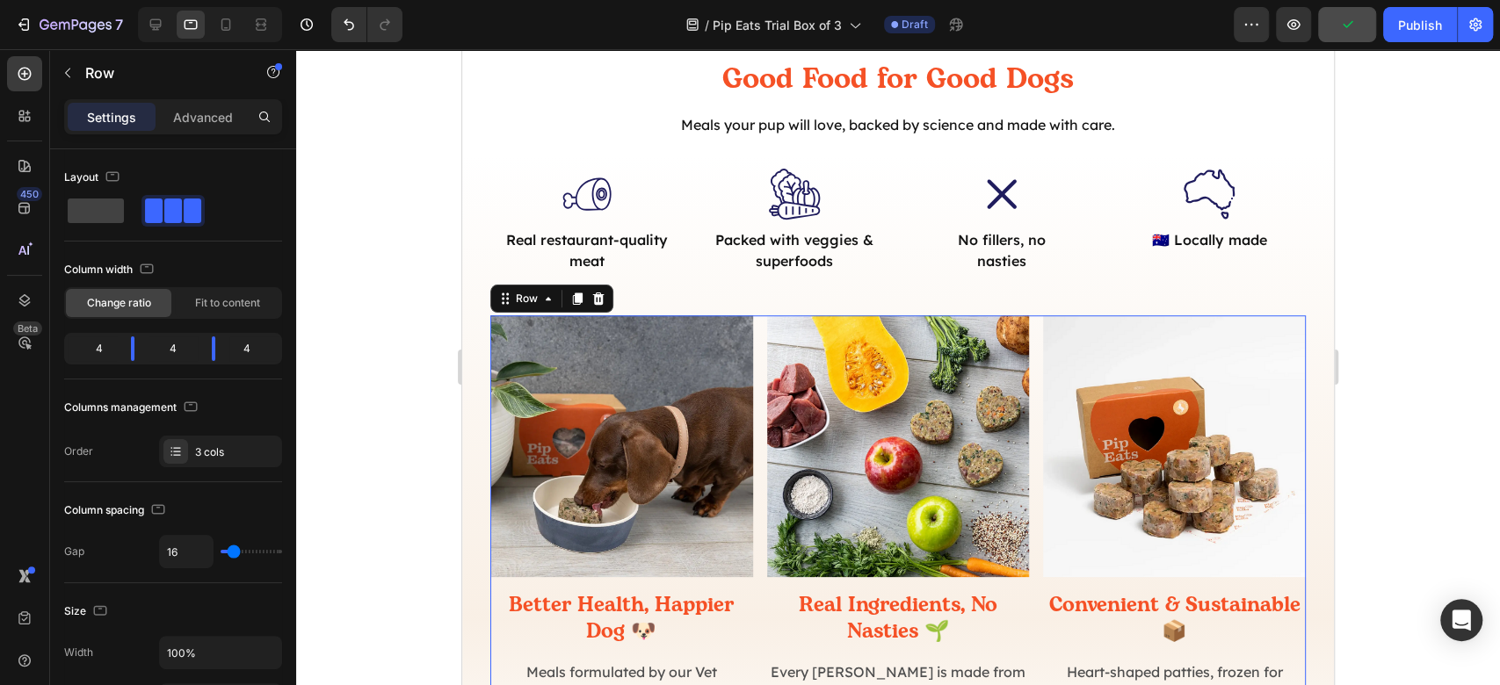
click at [1023, 375] on div "Image Better Health, Happier Dog 🐶 Heading Meals formulated by our Vet Nutritio…" at bounding box center [898, 551] width 816 height 473
click at [192, 532] on div "Column spacing Gap 16" at bounding box center [173, 532] width 218 height 101
click at [192, 544] on input "16" at bounding box center [186, 552] width 53 height 32
type input "2"
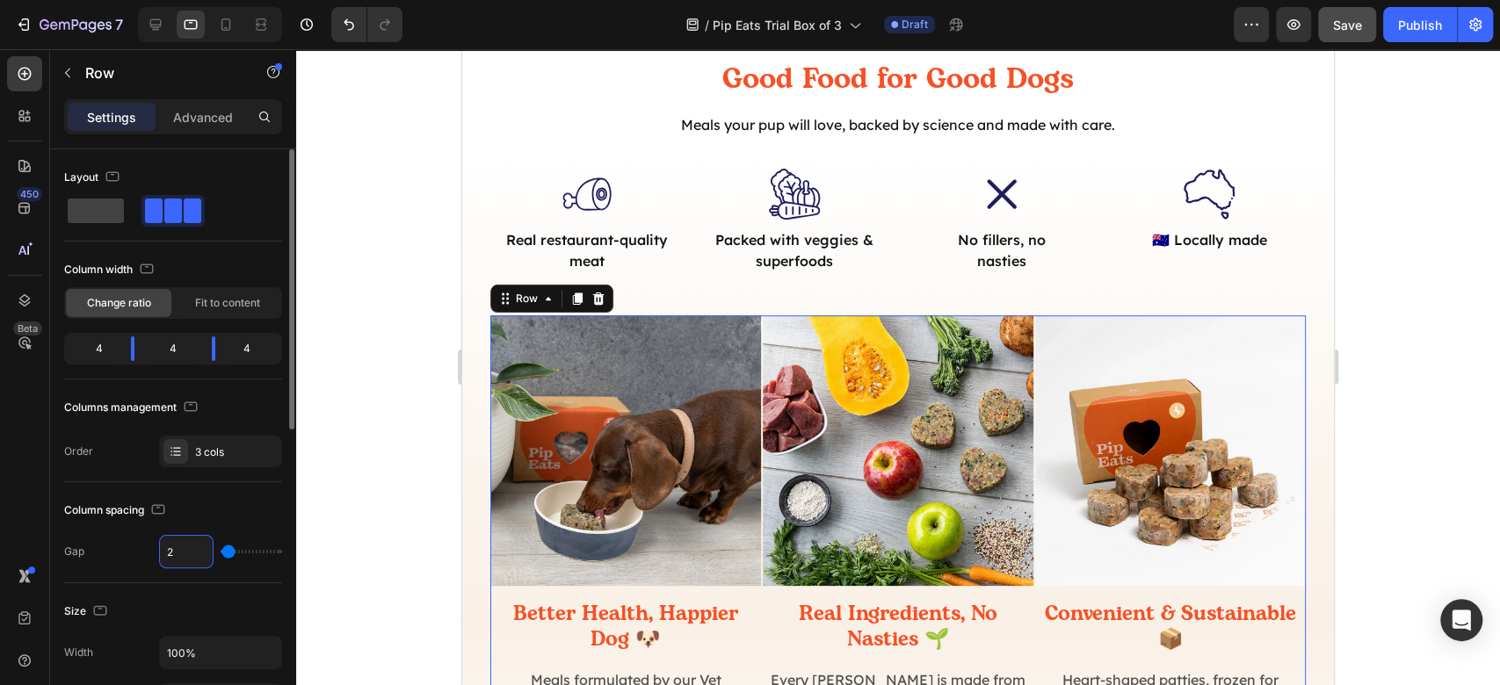
type input "24"
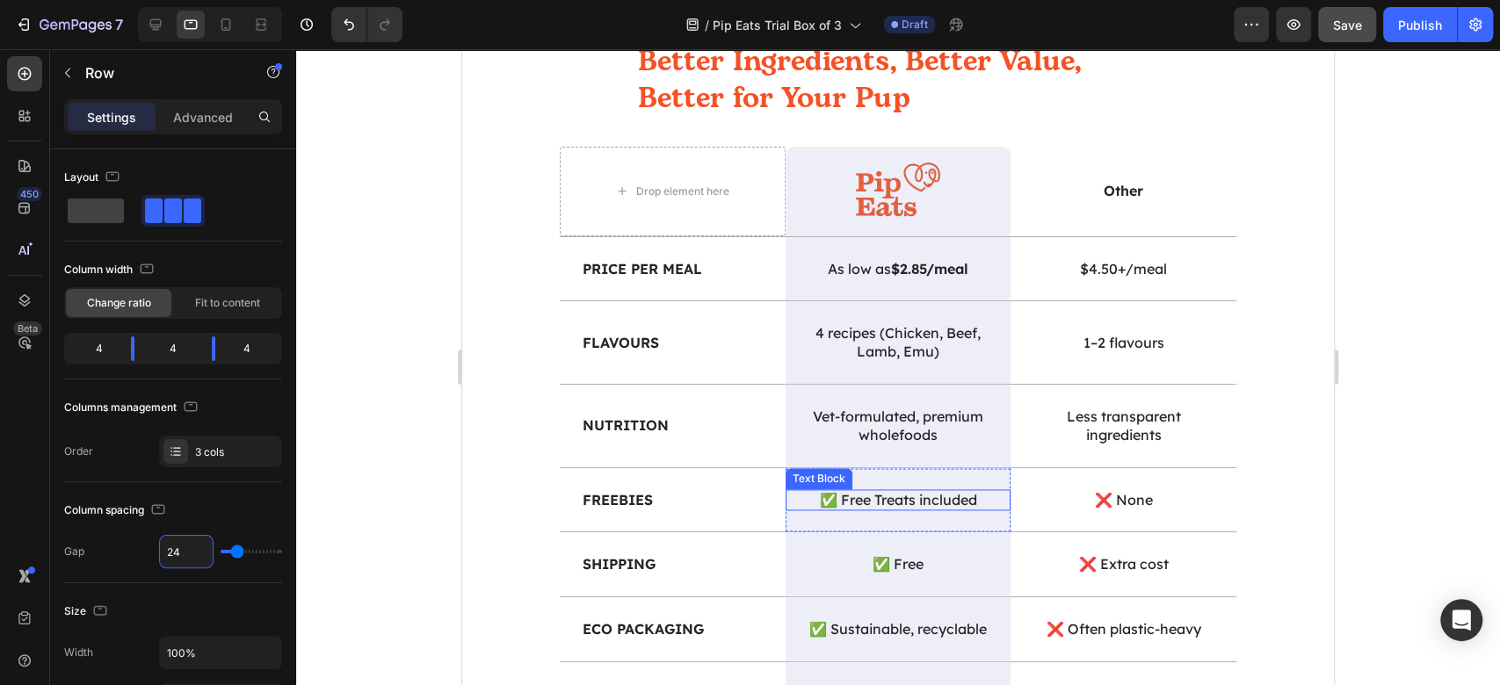
scroll to position [1297, 0]
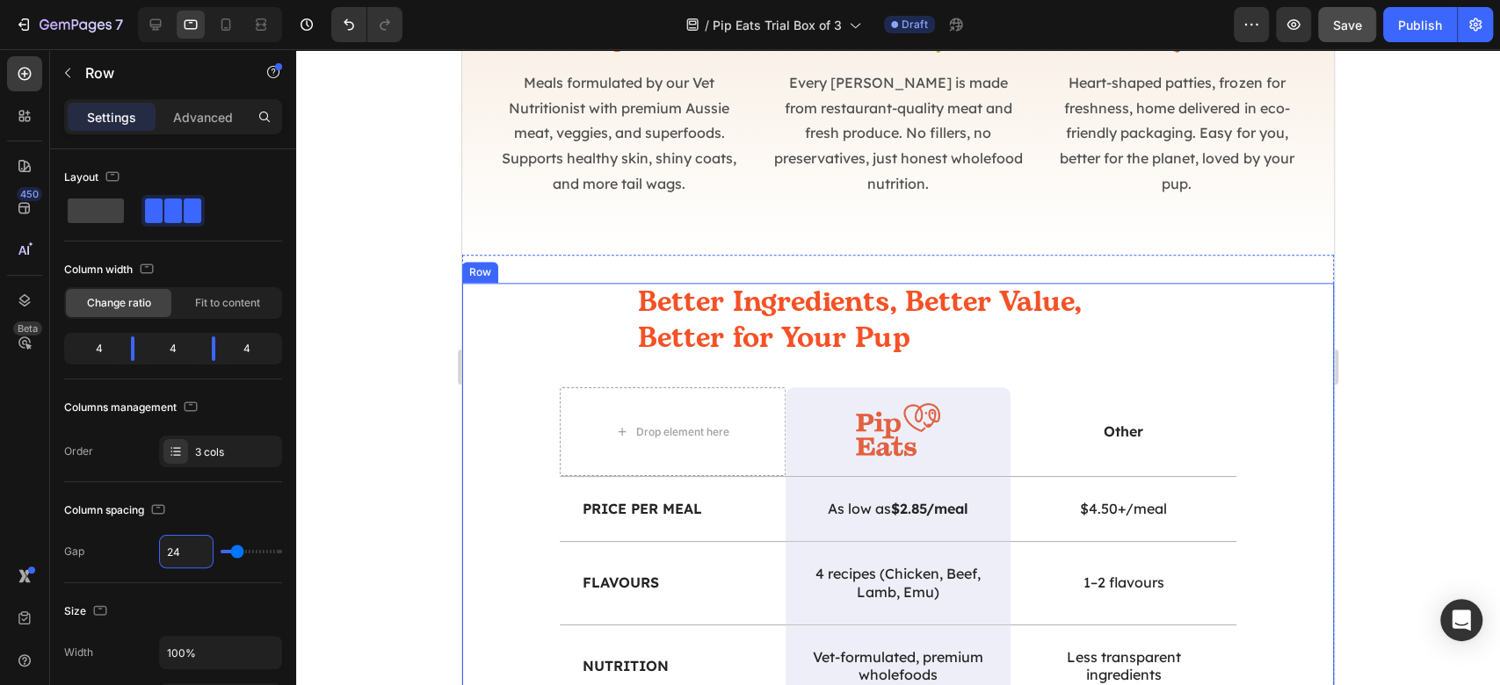
click at [939, 301] on h2 "Better Ingredients, Better Value, Better for Your Pup" at bounding box center [897, 321] width 523 height 76
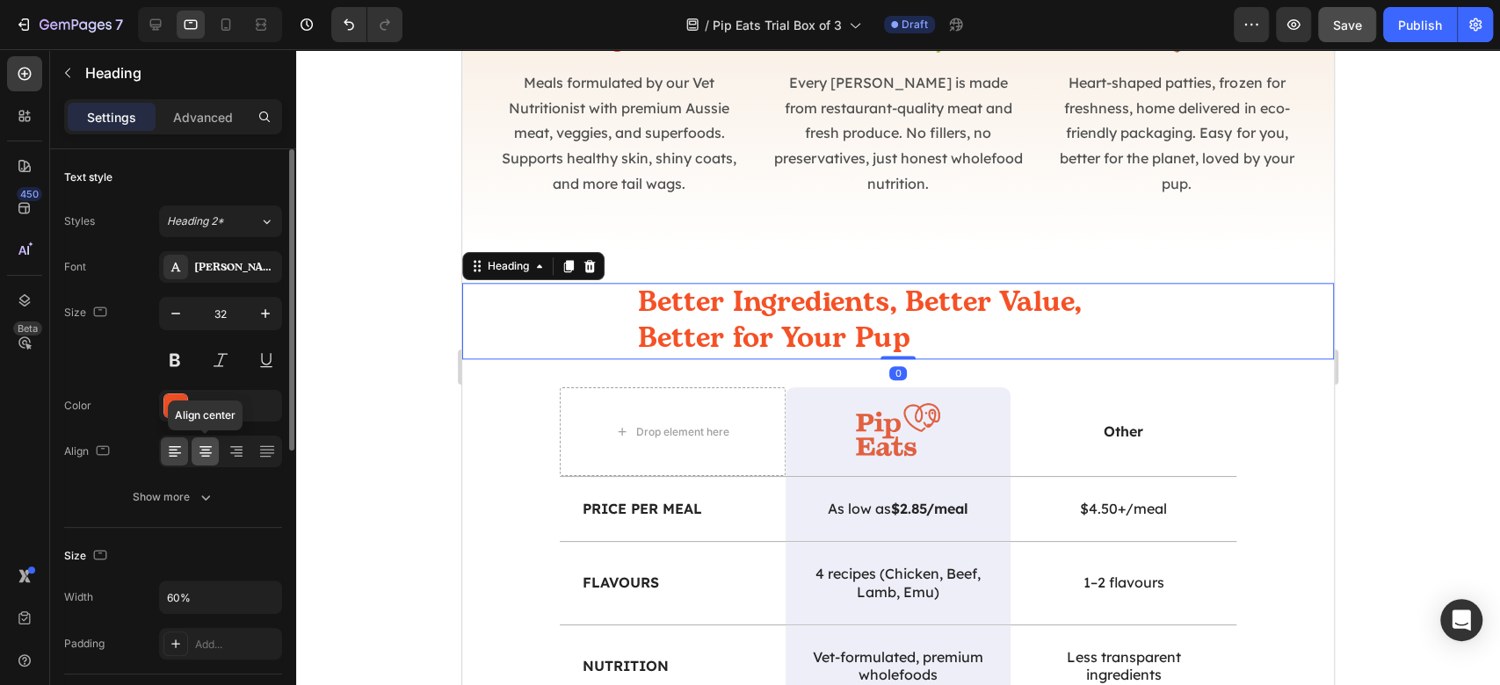
click at [204, 453] on icon at bounding box center [205, 454] width 12 height 2
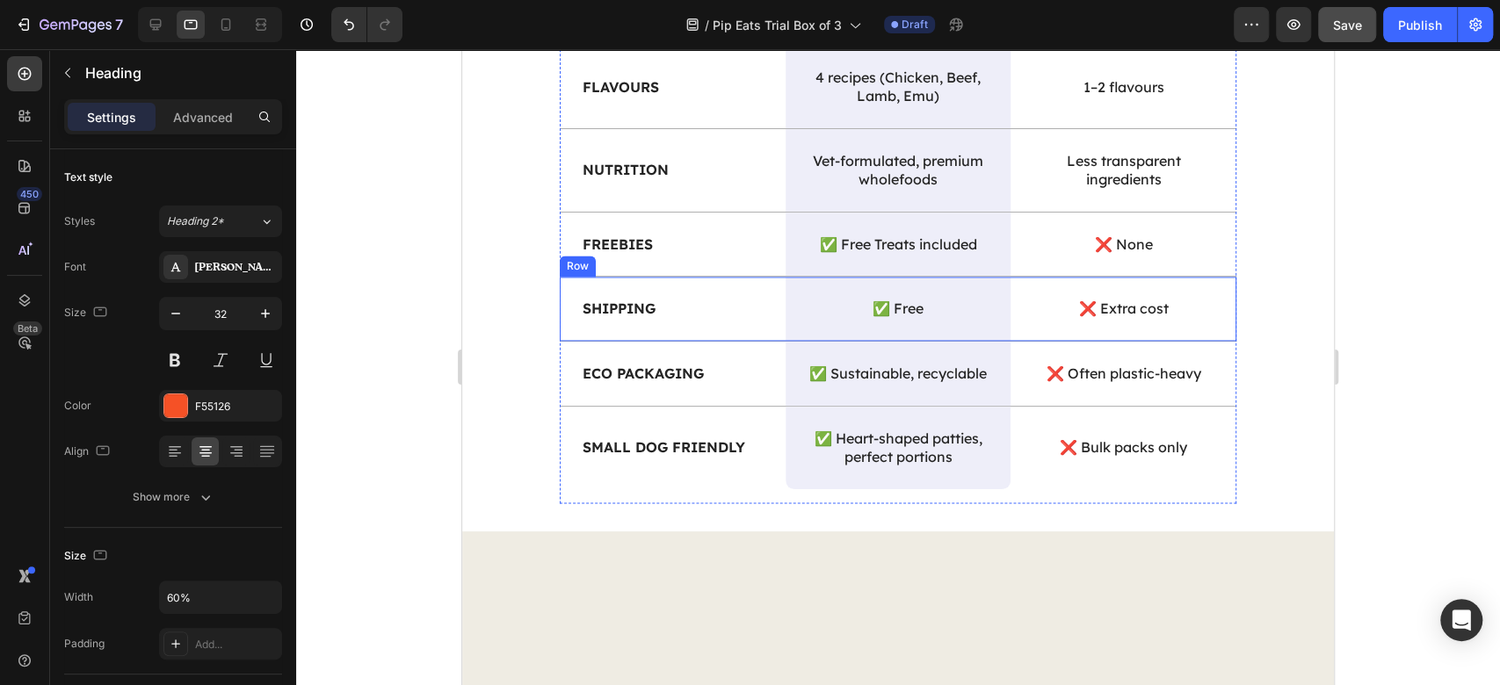
scroll to position [2000, 0]
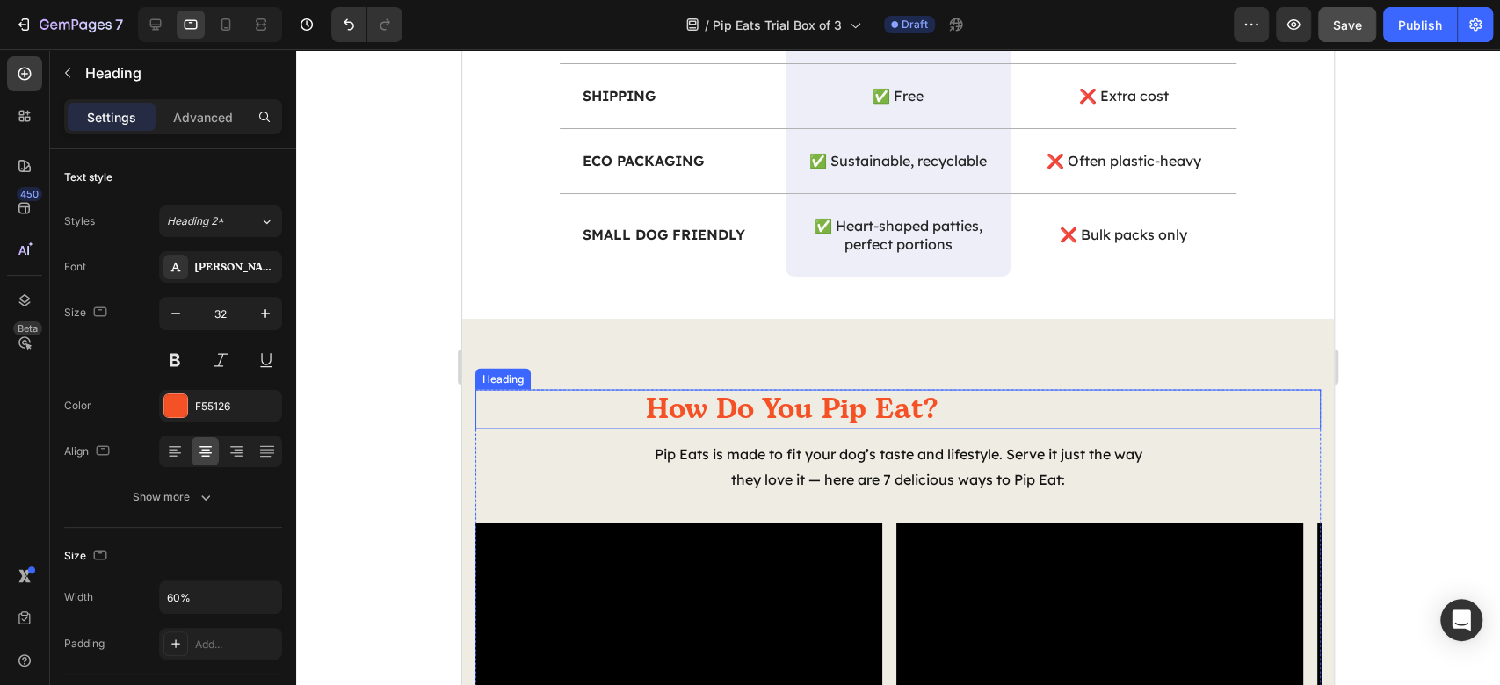
click at [900, 418] on h2 "How Do You Pip Eat?" at bounding box center [897, 409] width 507 height 40
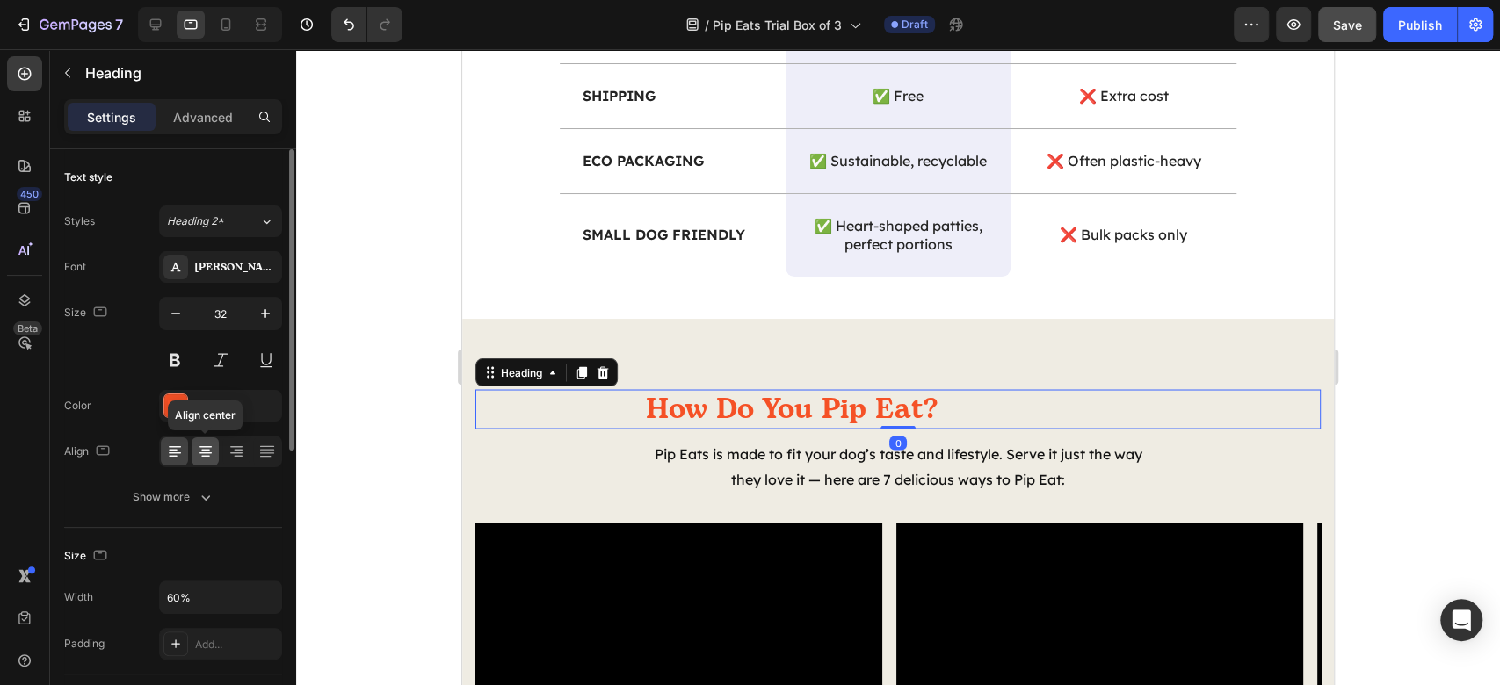
click at [201, 446] on icon at bounding box center [206, 452] width 18 height 18
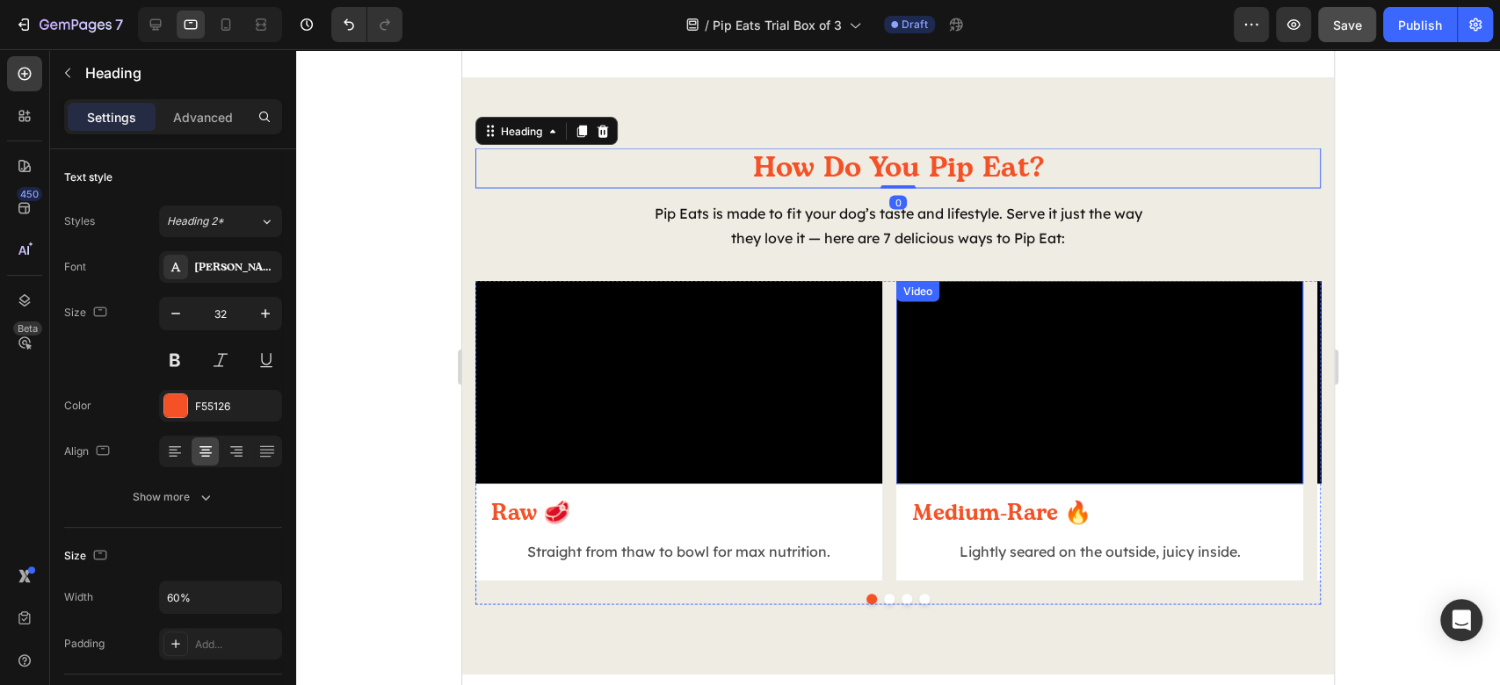
scroll to position [2352, 0]
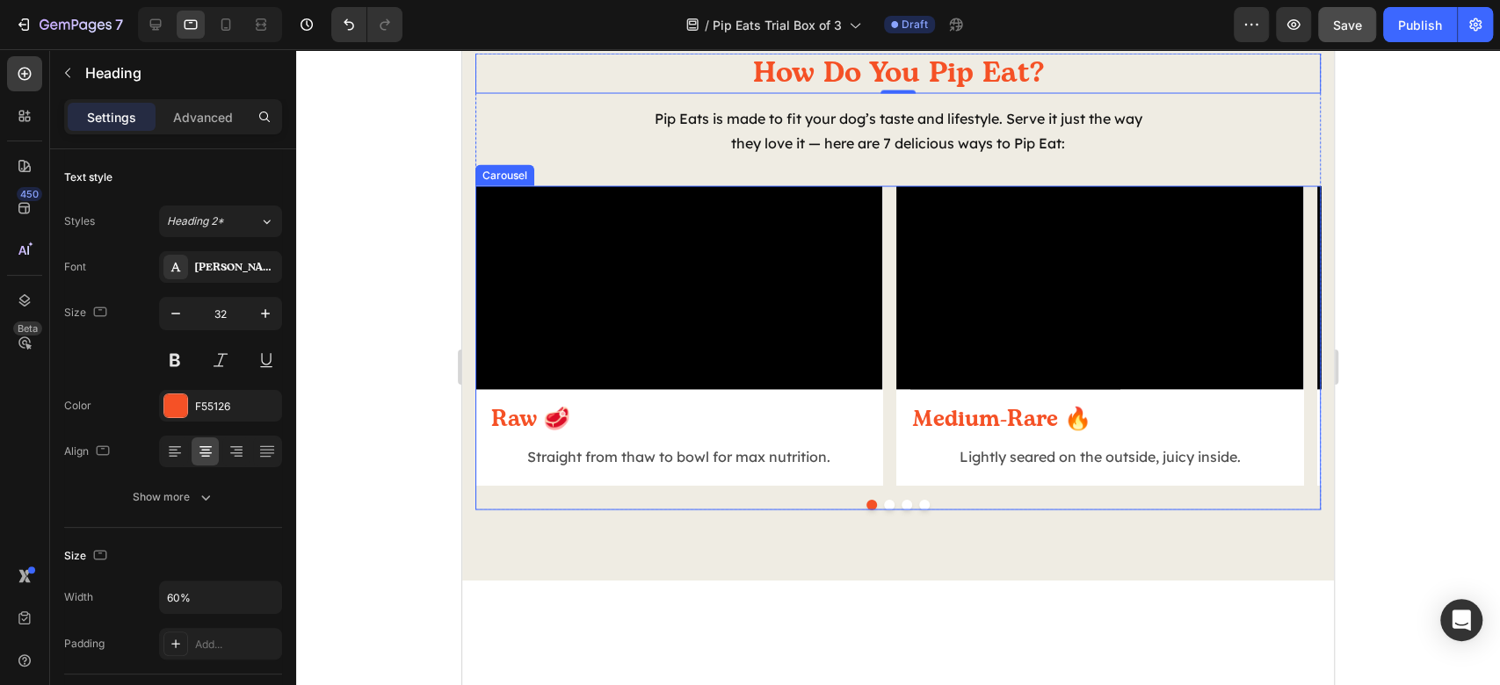
click at [890, 393] on div "Video Raw 🥩 Heading Straight from thaw to bowl for max nutrition. Text Block Ro…" at bounding box center [897, 336] width 845 height 300
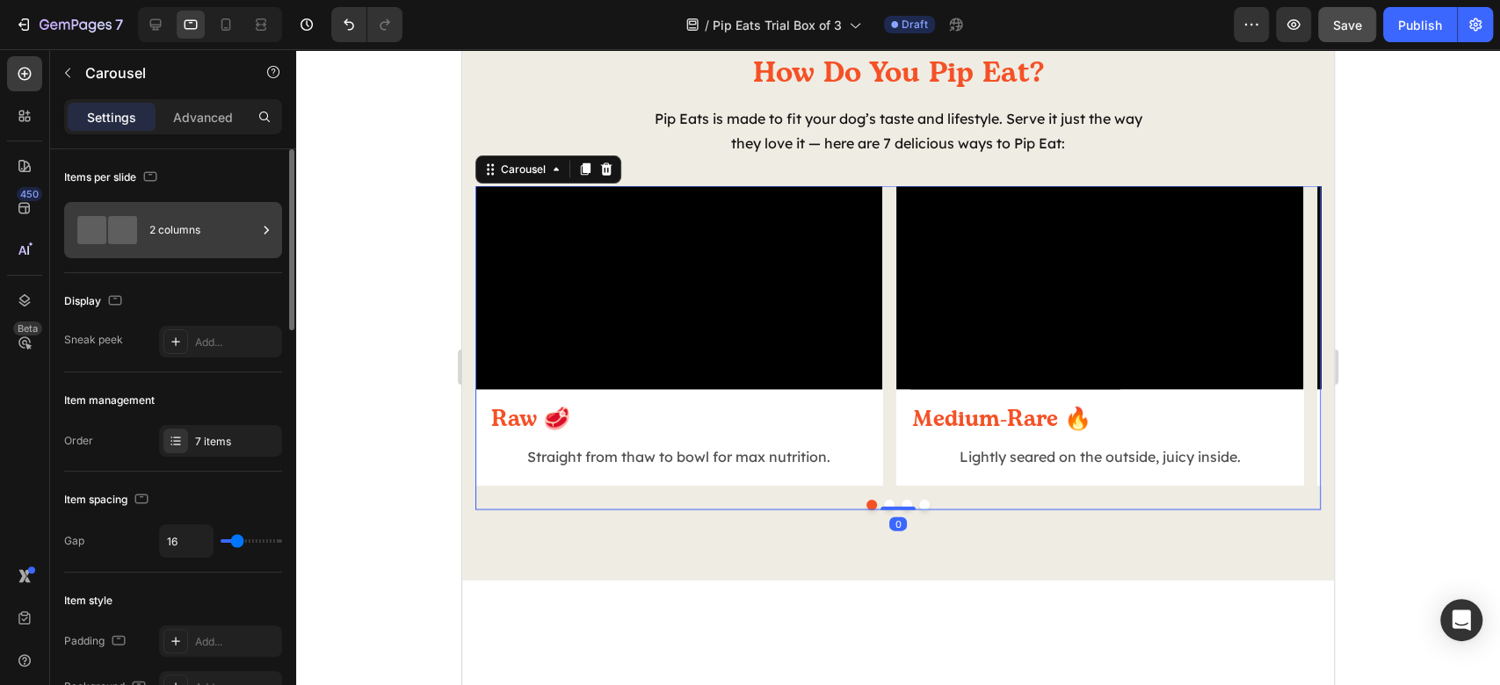
click at [236, 224] on div "2 columns" at bounding box center [202, 230] width 107 height 40
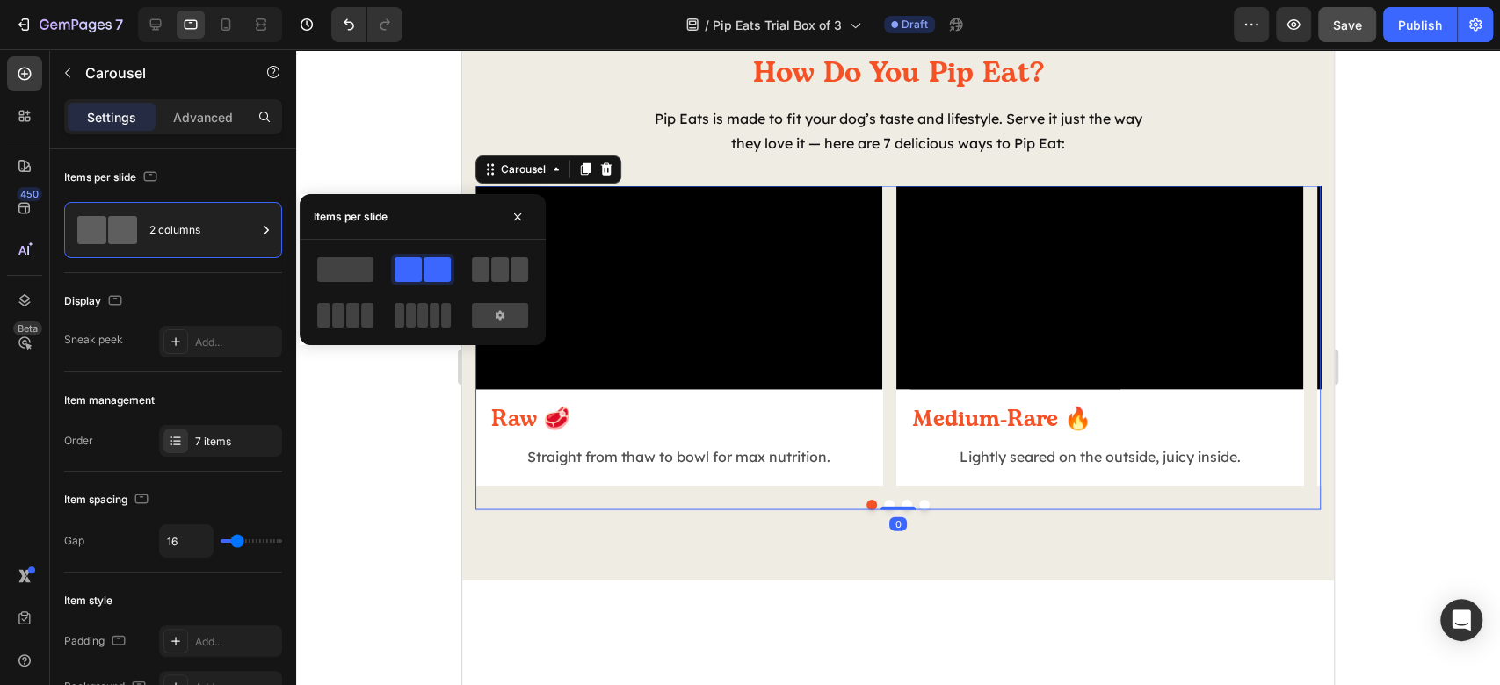
click at [497, 258] on span at bounding box center [500, 269] width 18 height 25
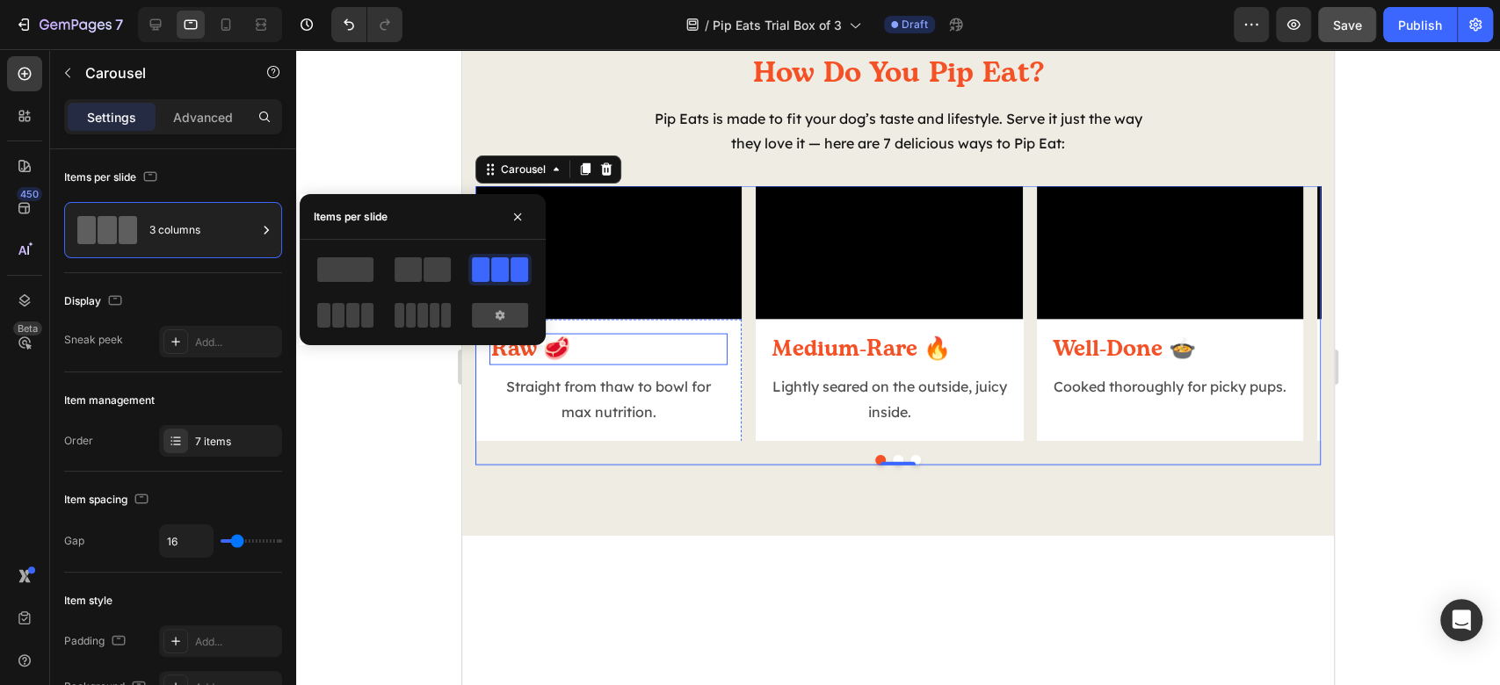
click at [611, 366] on h2 "Raw 🥩" at bounding box center [608, 350] width 238 height 33
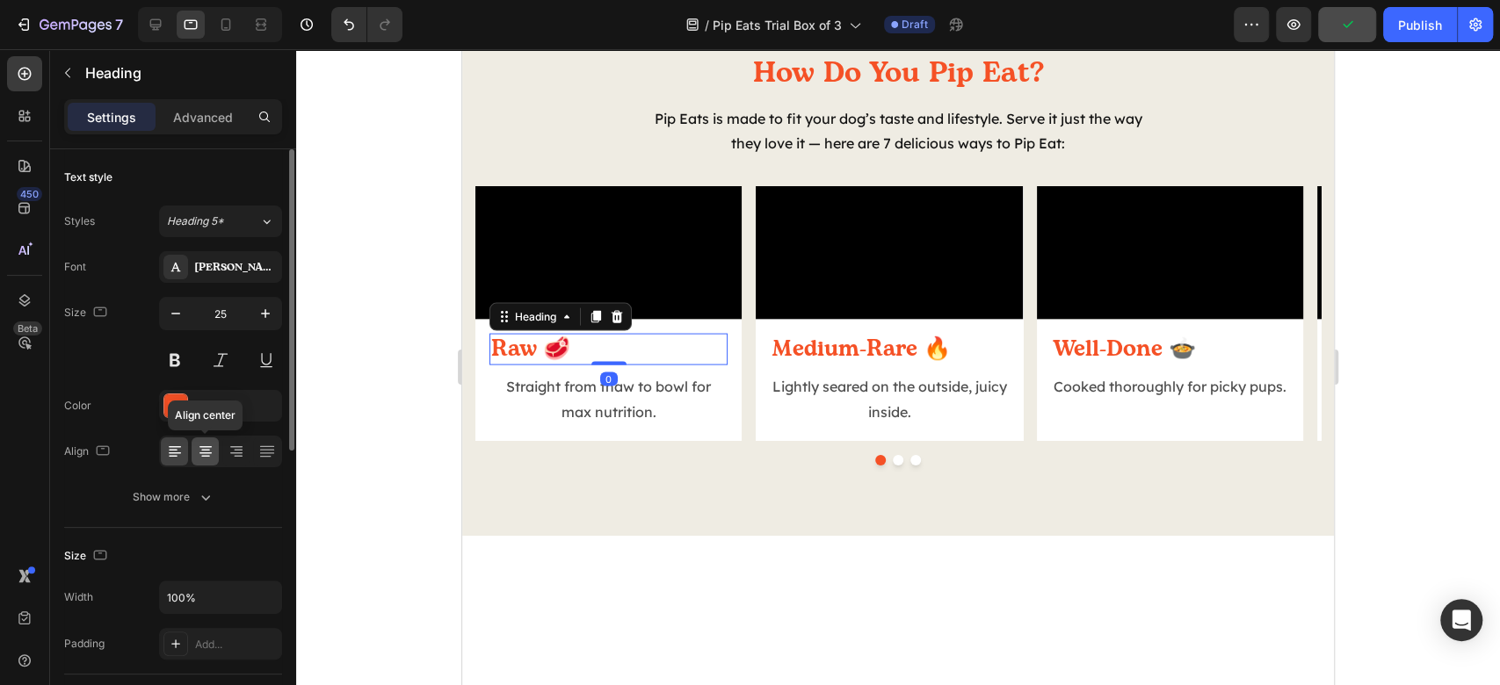
click at [202, 456] on icon at bounding box center [205, 457] width 9 height 2
click at [1388, 397] on div at bounding box center [898, 367] width 1204 height 636
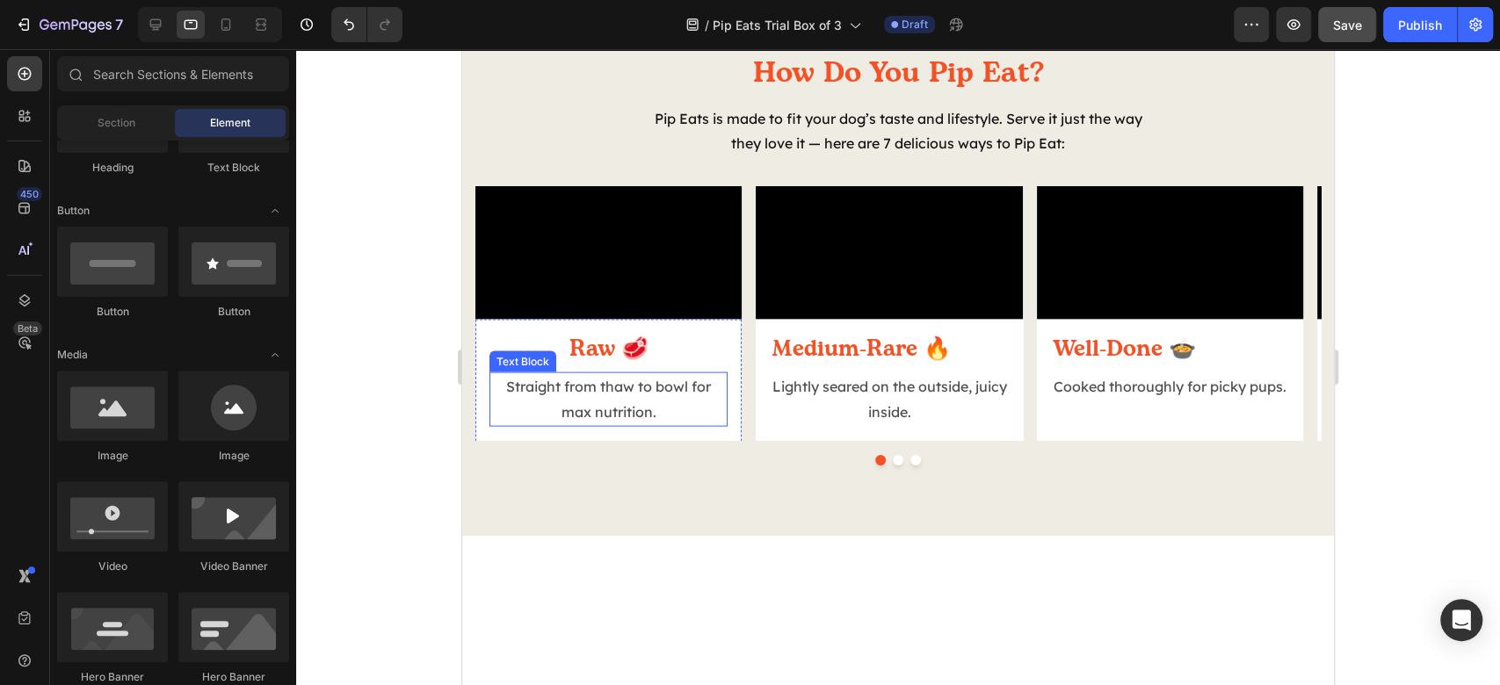
click at [652, 425] on p "Straight from thaw to bowl for max nutrition." at bounding box center [608, 399] width 235 height 51
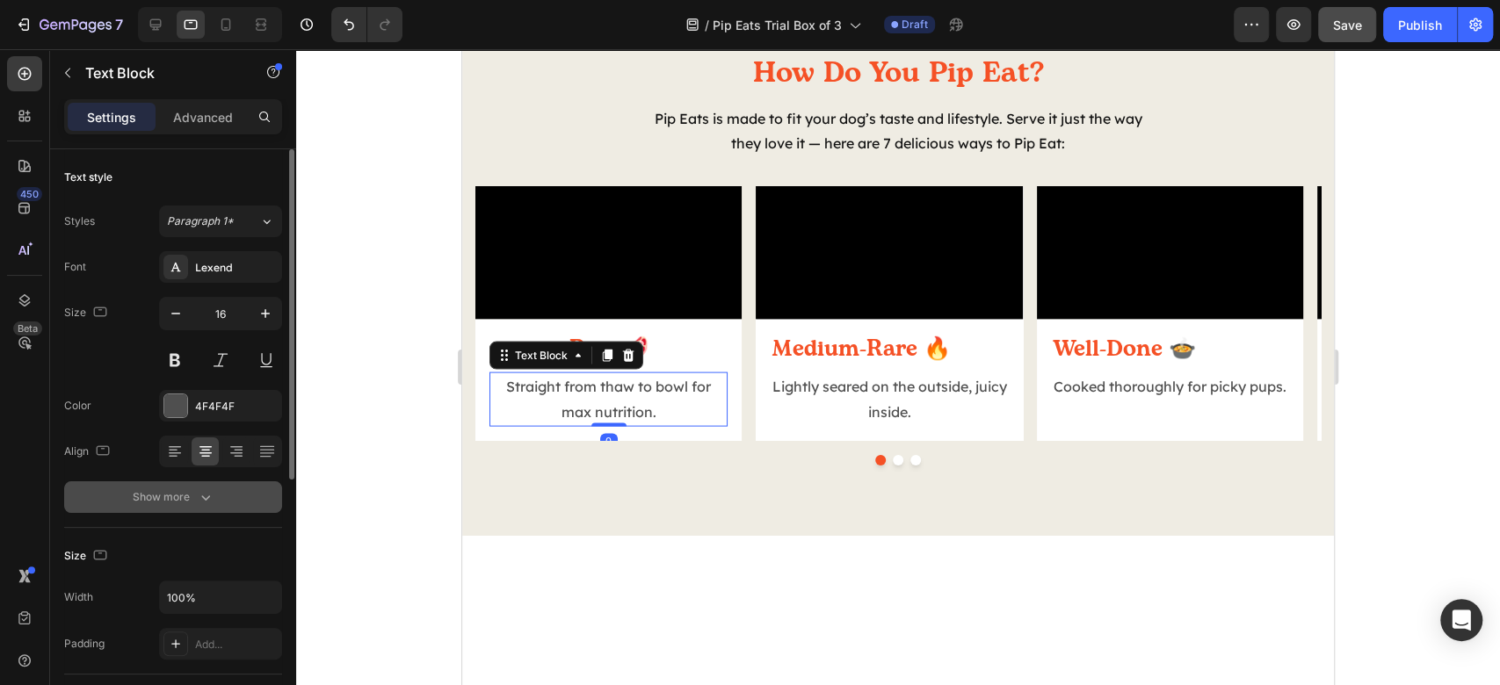
click at [205, 491] on icon "button" at bounding box center [206, 498] width 18 height 18
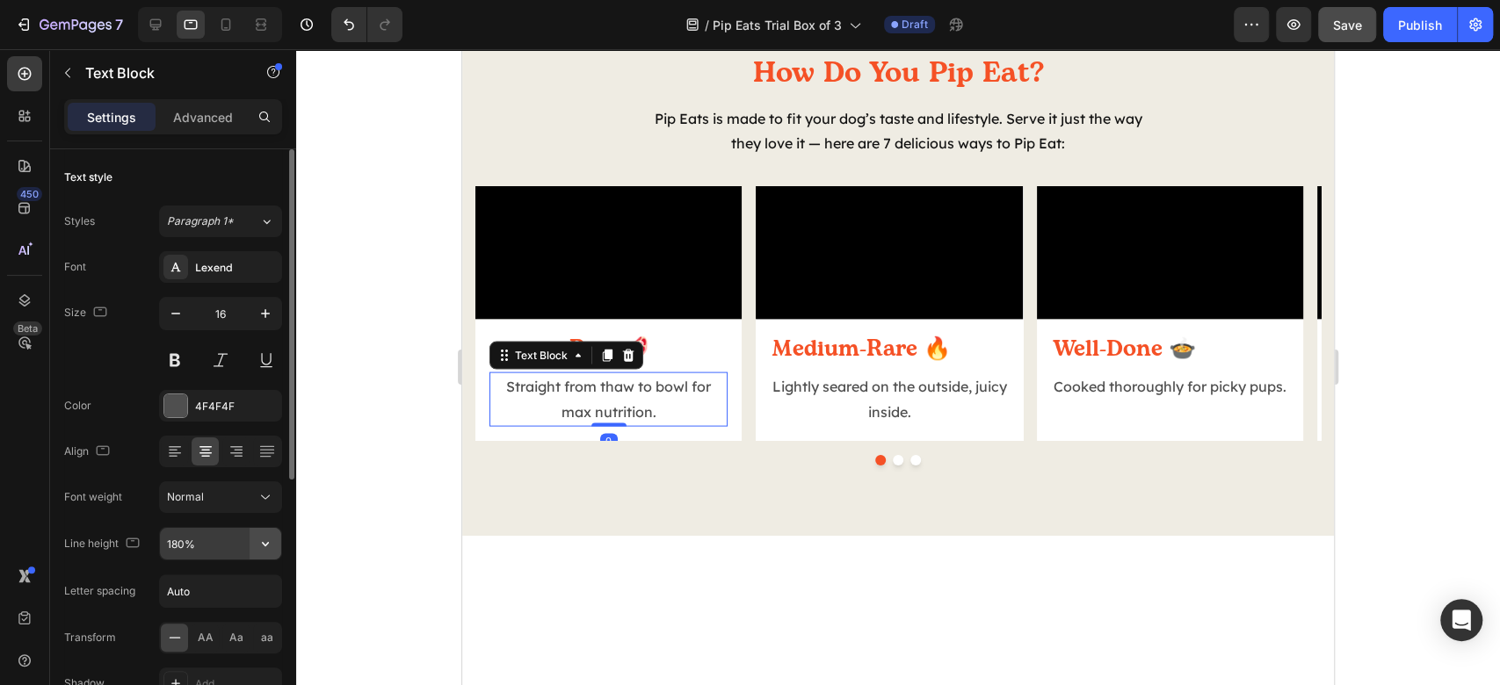
click at [260, 536] on icon "button" at bounding box center [266, 544] width 18 height 18
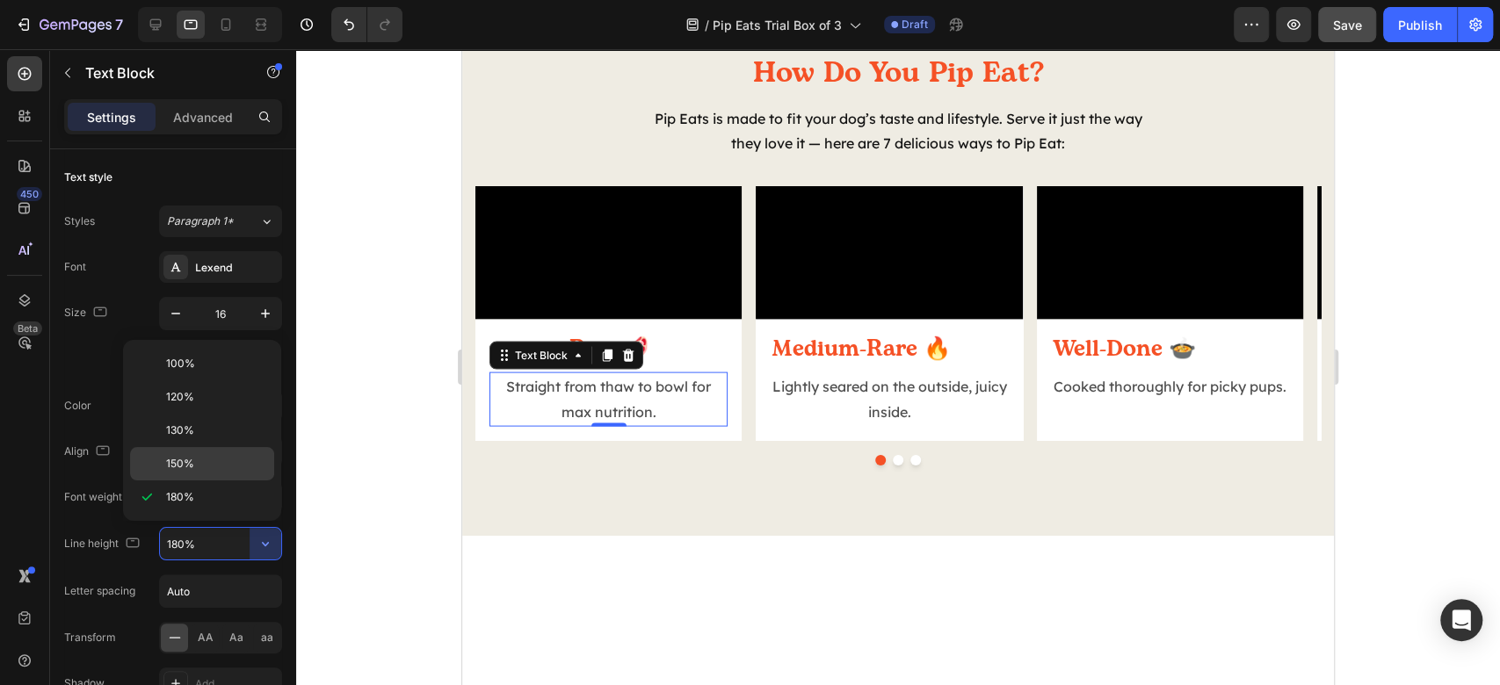
click at [236, 462] on p "150%" at bounding box center [216, 464] width 100 height 16
type input "150%"
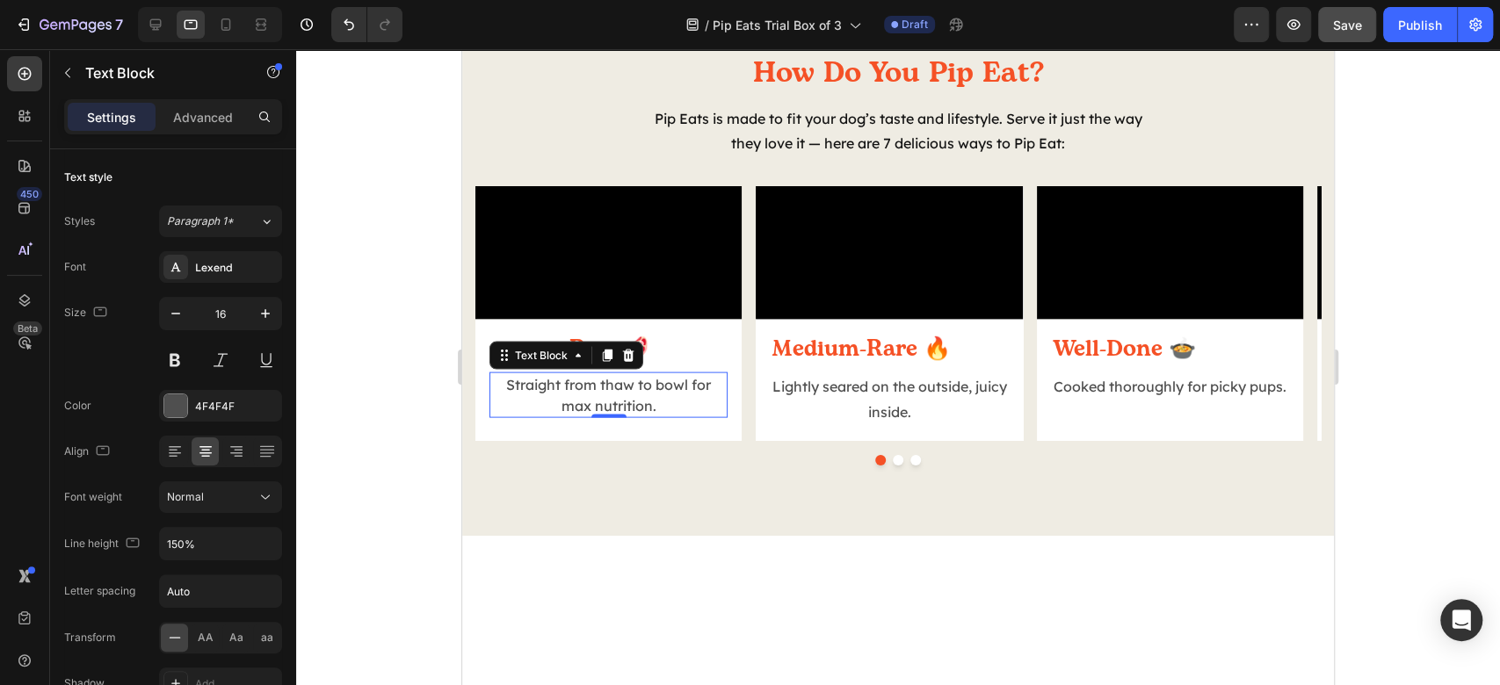
click at [1483, 441] on div at bounding box center [898, 367] width 1204 height 636
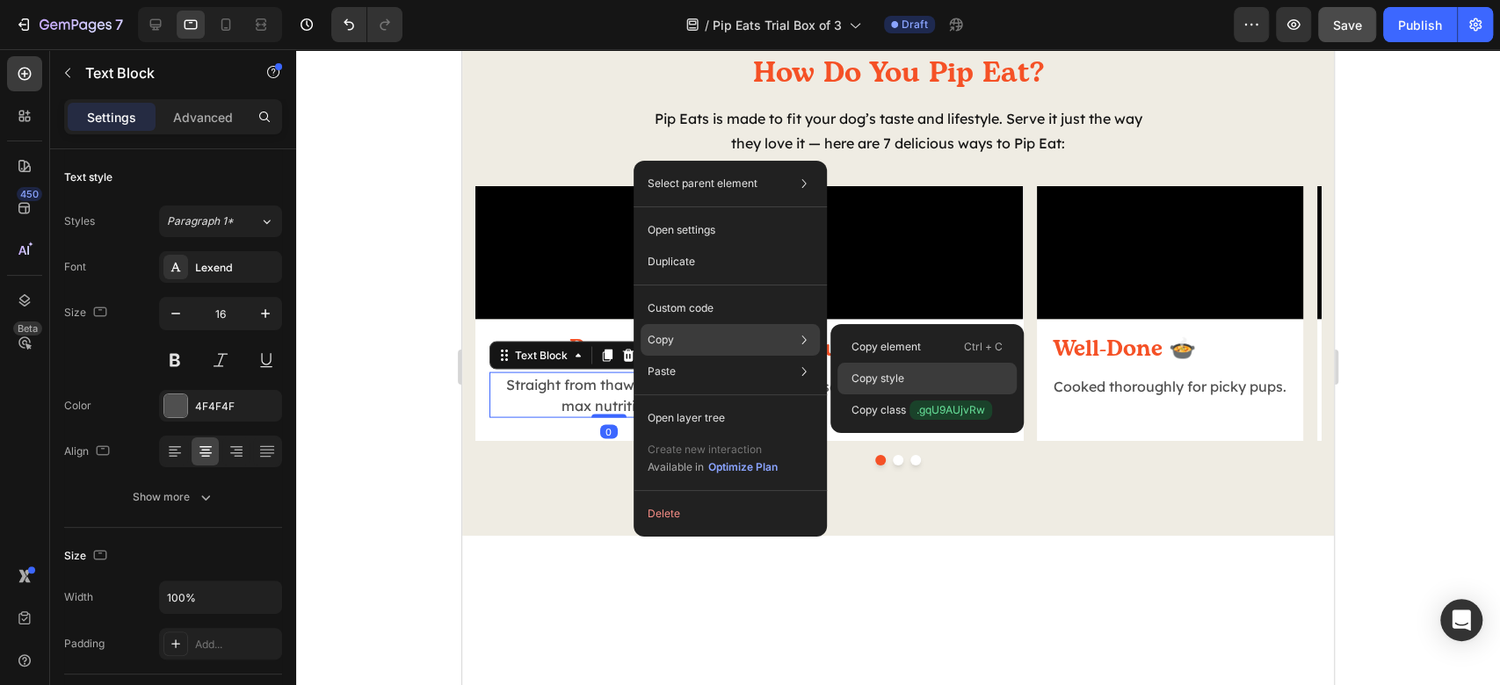
click at [924, 395] on div "Copy style" at bounding box center [926, 411] width 179 height 32
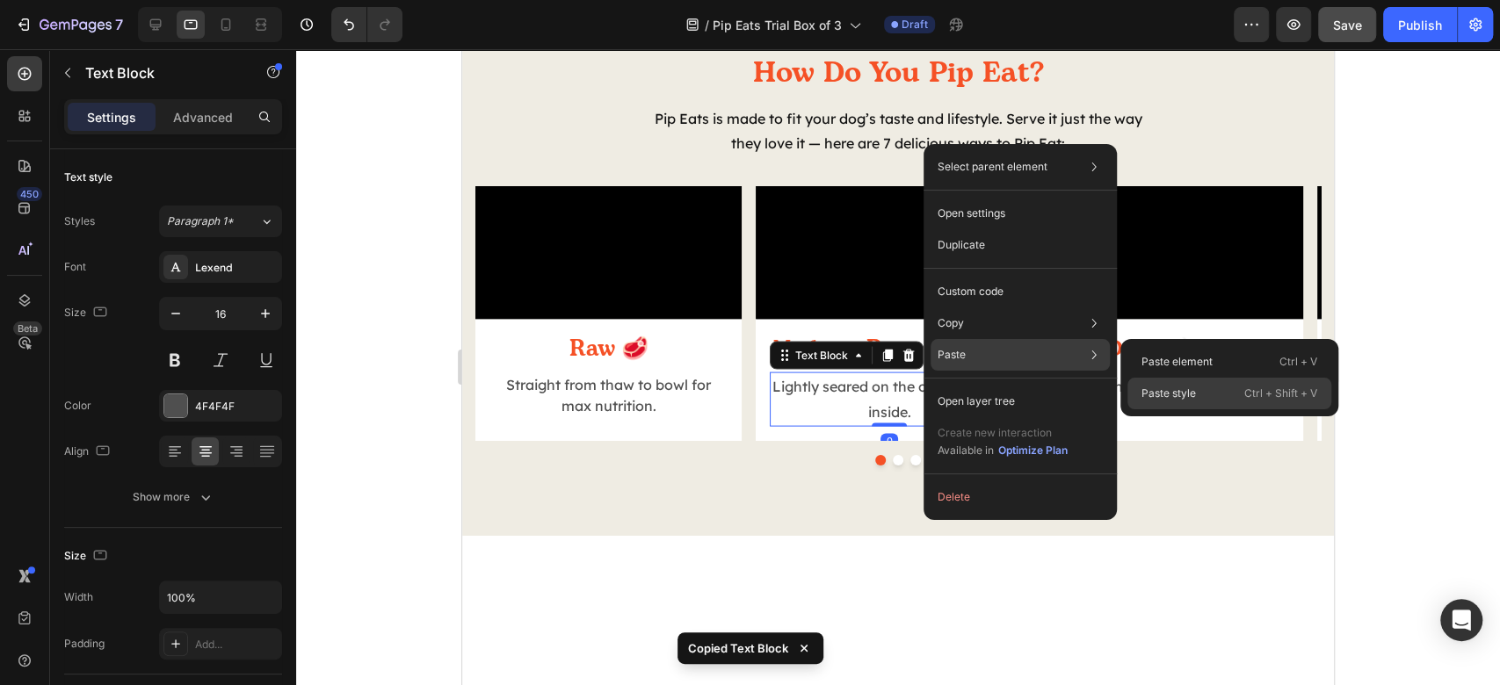
click at [1193, 392] on p "Paste style" at bounding box center [1169, 394] width 54 height 16
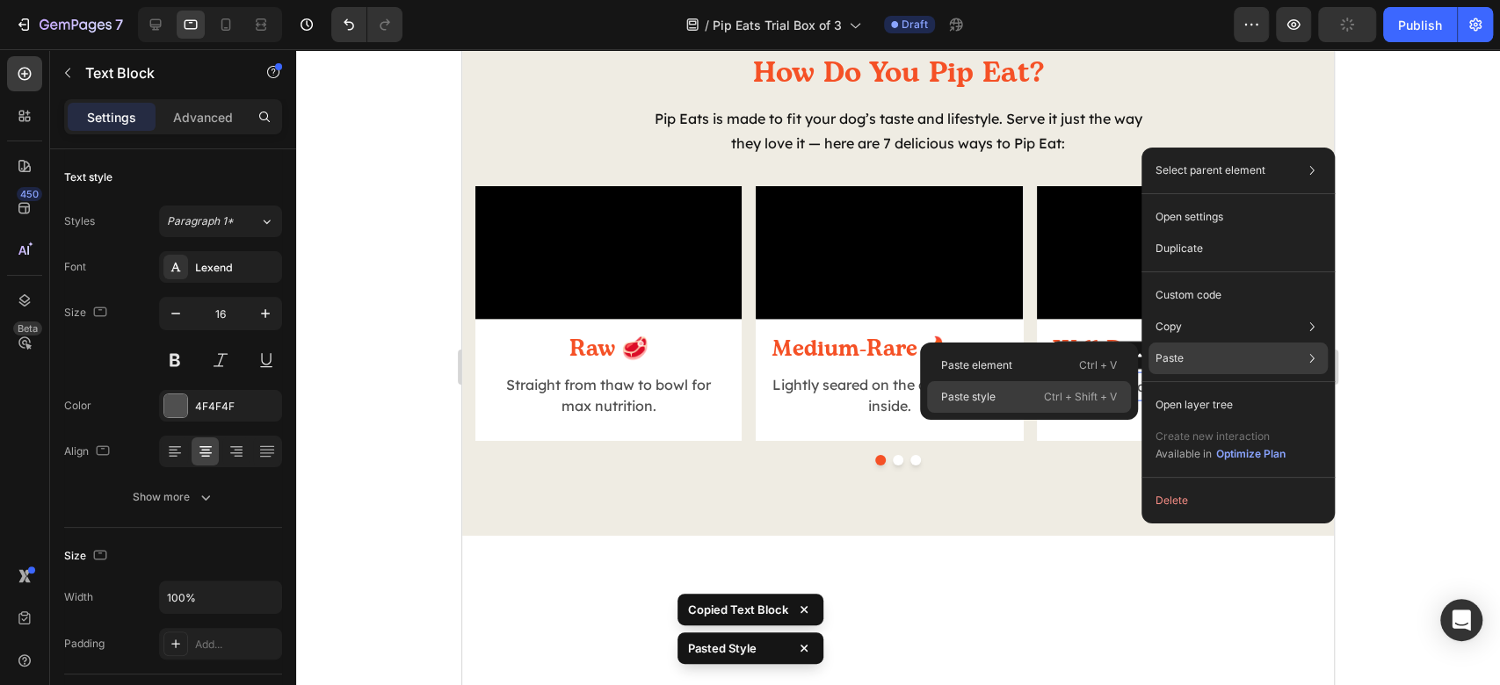
click at [1035, 392] on div "Paste style Ctrl + Shift + V" at bounding box center [1029, 397] width 204 height 32
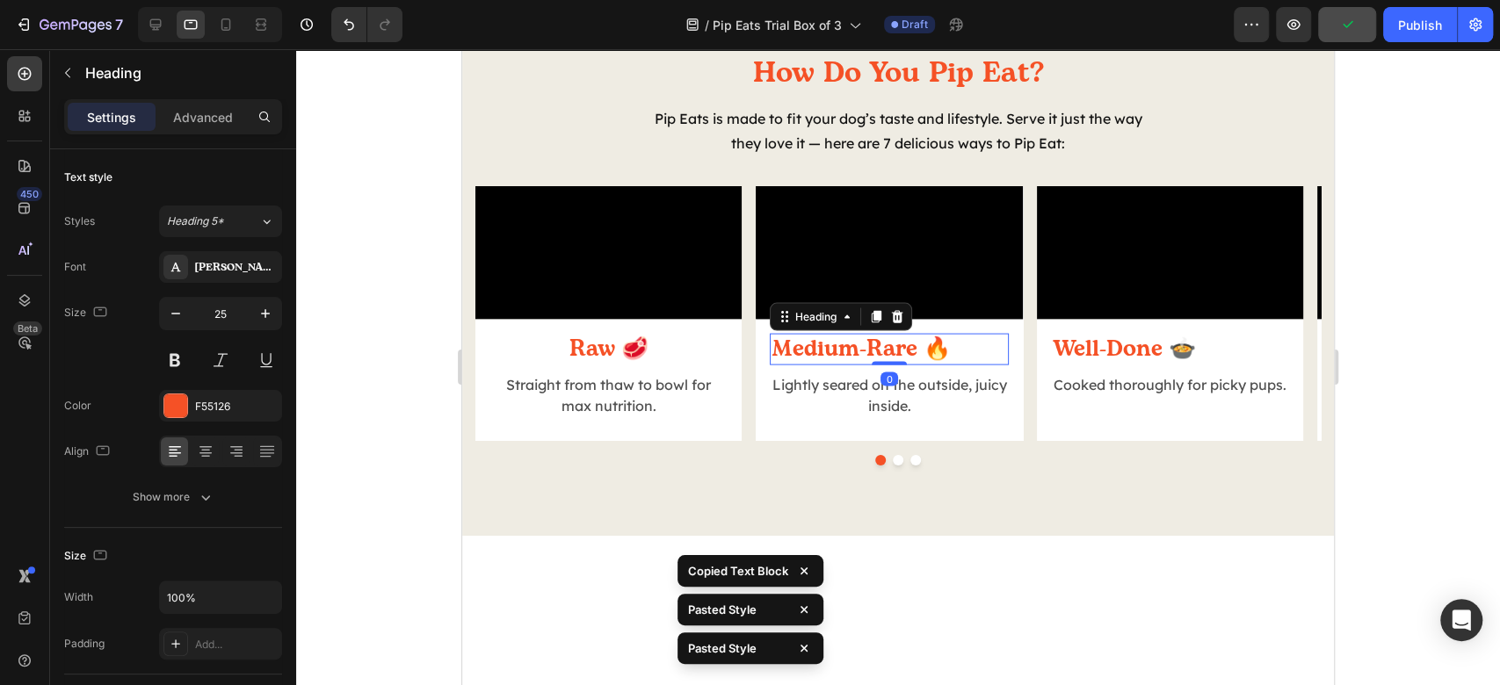
click at [913, 366] on h2 "Medium-Rare 🔥" at bounding box center [889, 350] width 238 height 33
click at [206, 450] on icon at bounding box center [206, 452] width 18 height 18
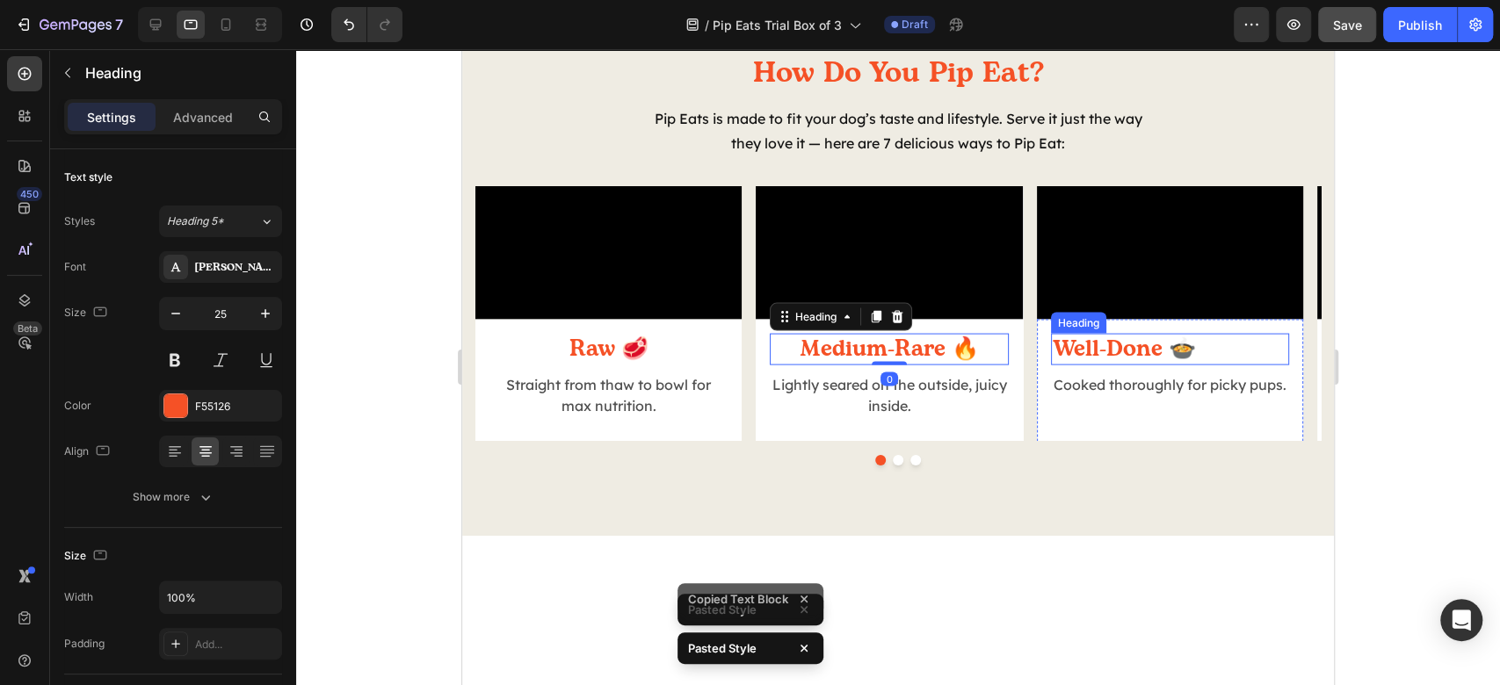
click at [1079, 366] on h2 "Well-Done 🍲" at bounding box center [1170, 350] width 238 height 33
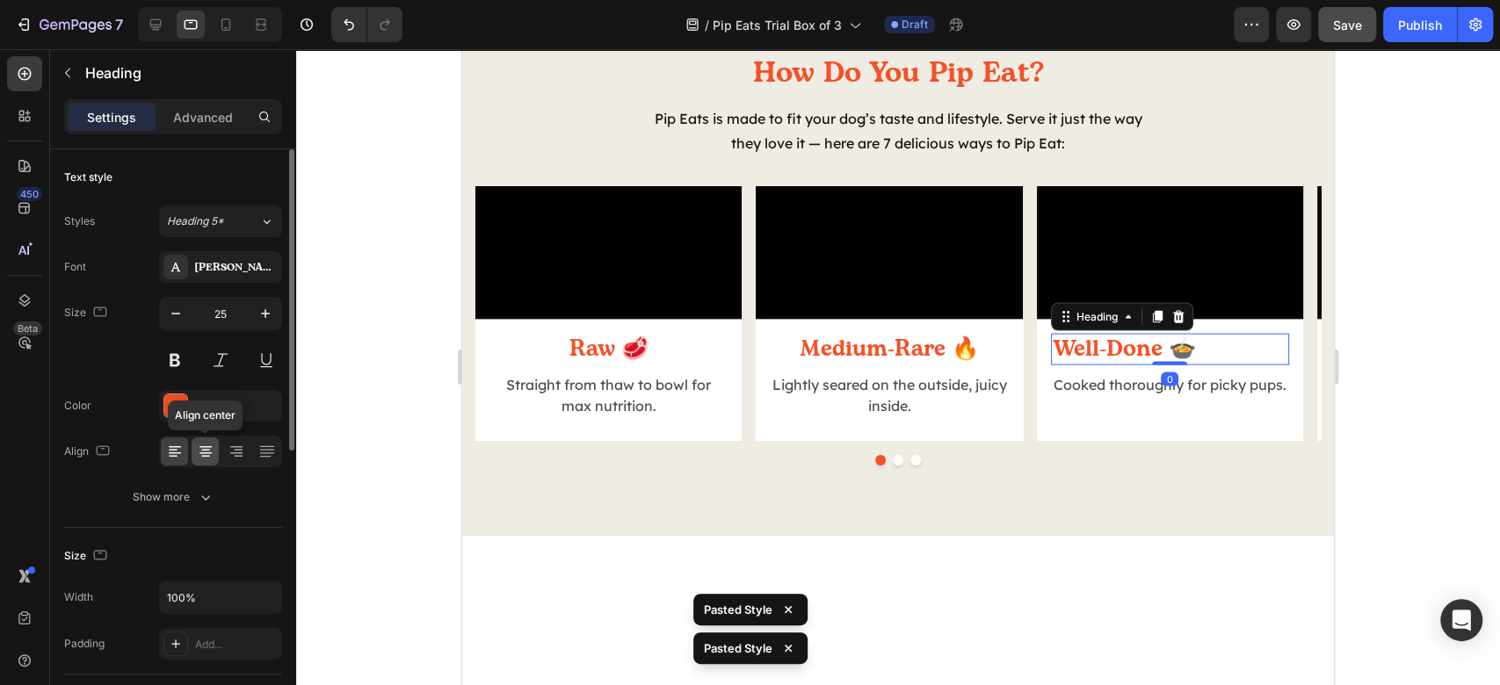
drag, startPoint x: 207, startPoint y: 448, endPoint x: 218, endPoint y: 452, distance: 11.1
click at [207, 448] on icon at bounding box center [206, 452] width 18 height 18
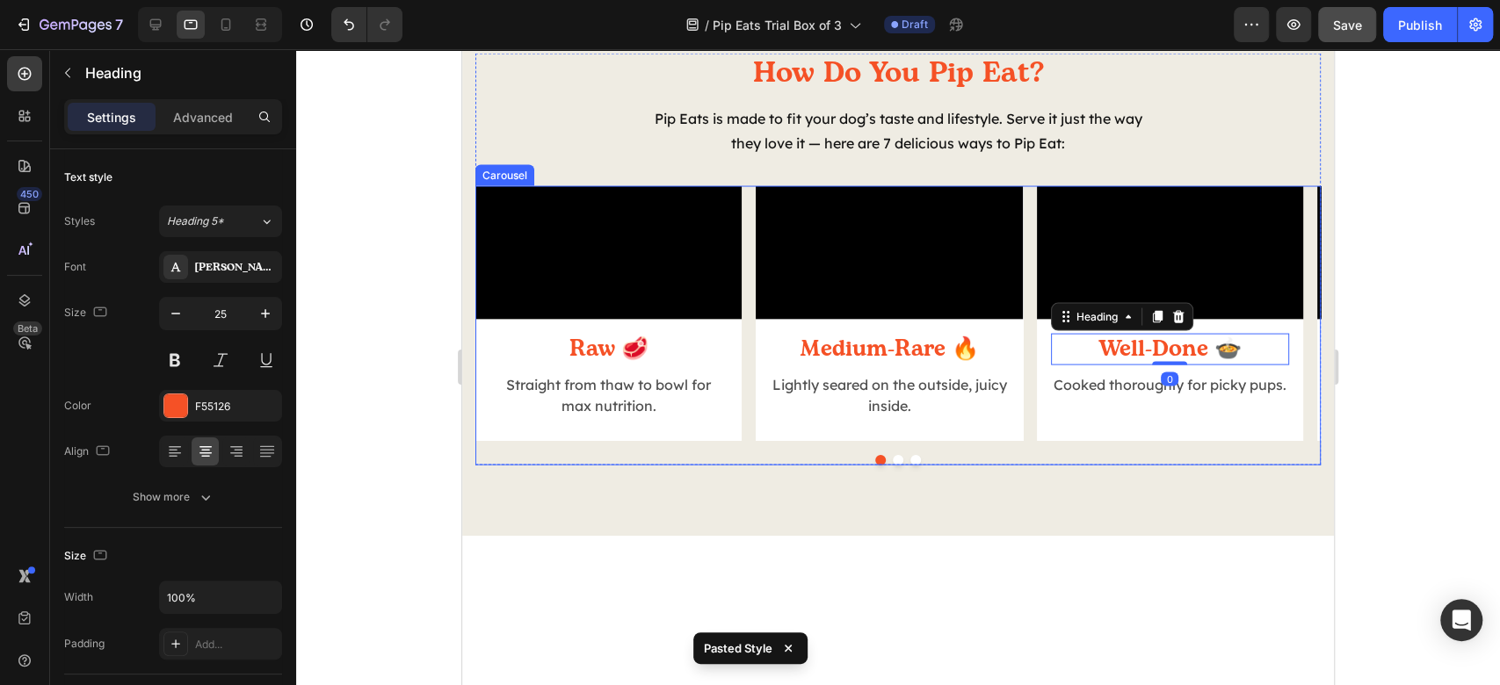
click at [893, 466] on button "Dot" at bounding box center [898, 460] width 11 height 11
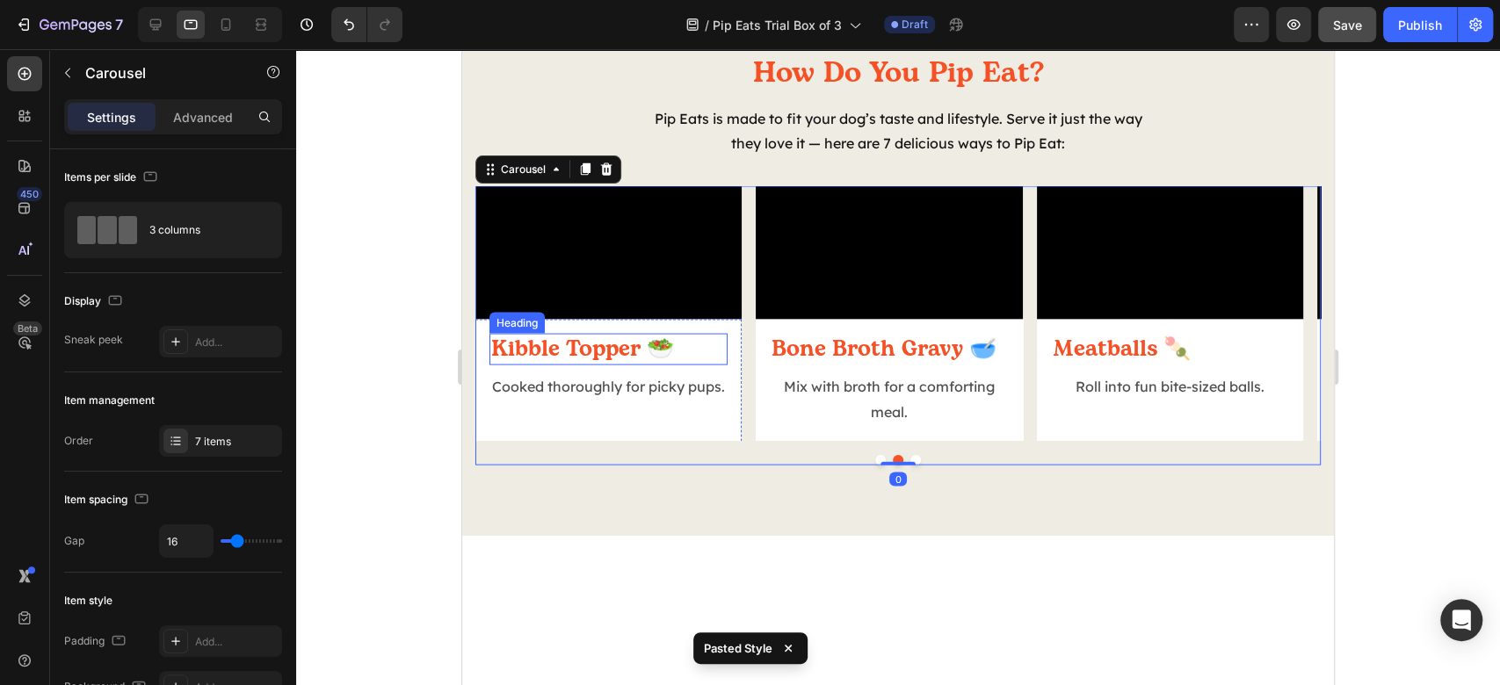
click at [640, 366] on h2 "Kibble Topper 🥗" at bounding box center [608, 350] width 238 height 33
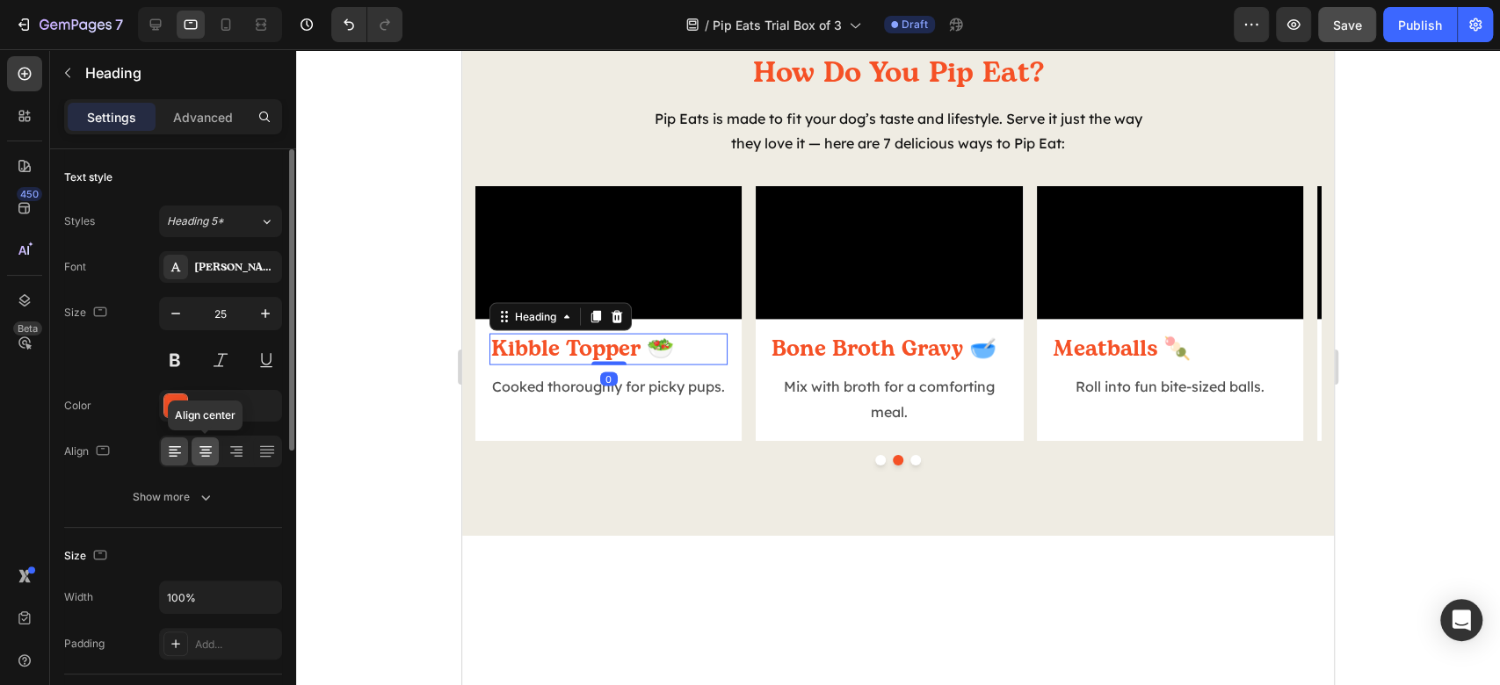
click at [195, 452] on div at bounding box center [205, 452] width 27 height 28
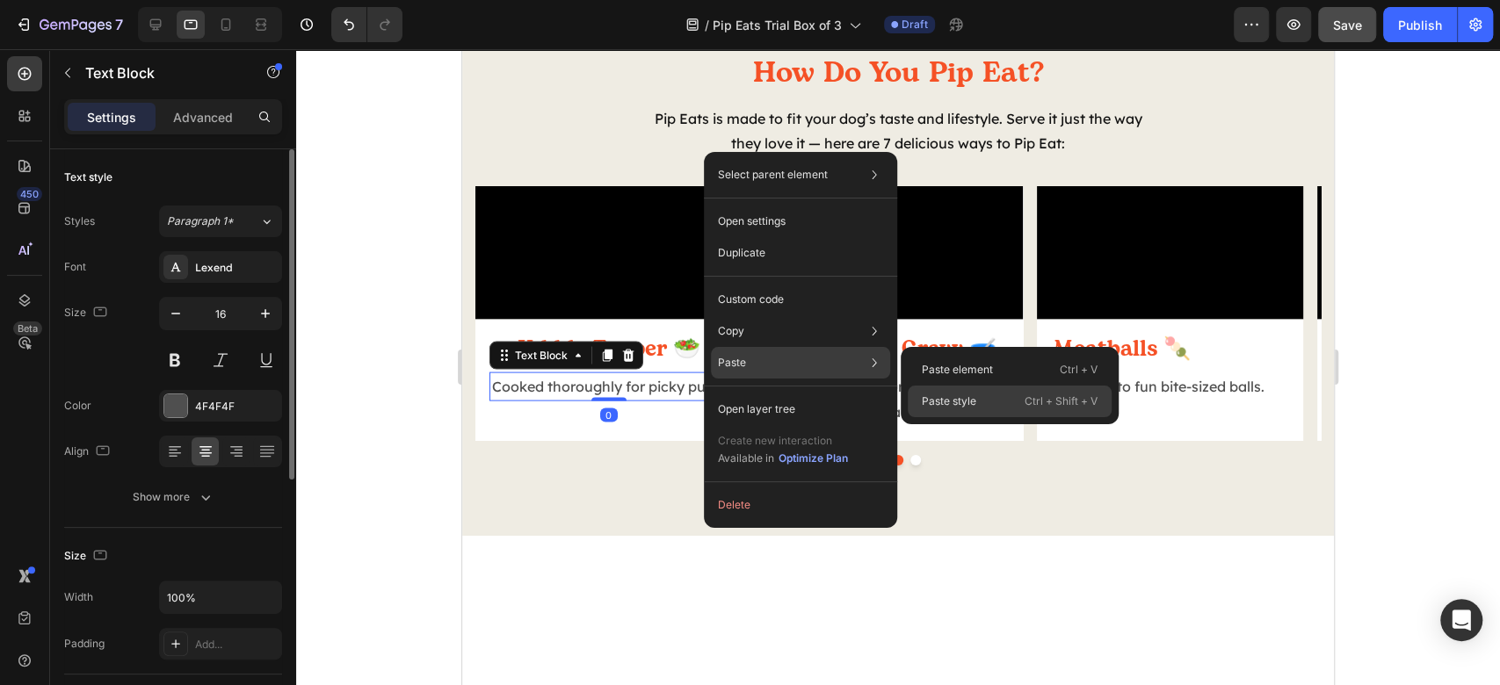
click at [950, 390] on div "Paste style Ctrl + Shift + V" at bounding box center [1010, 402] width 204 height 32
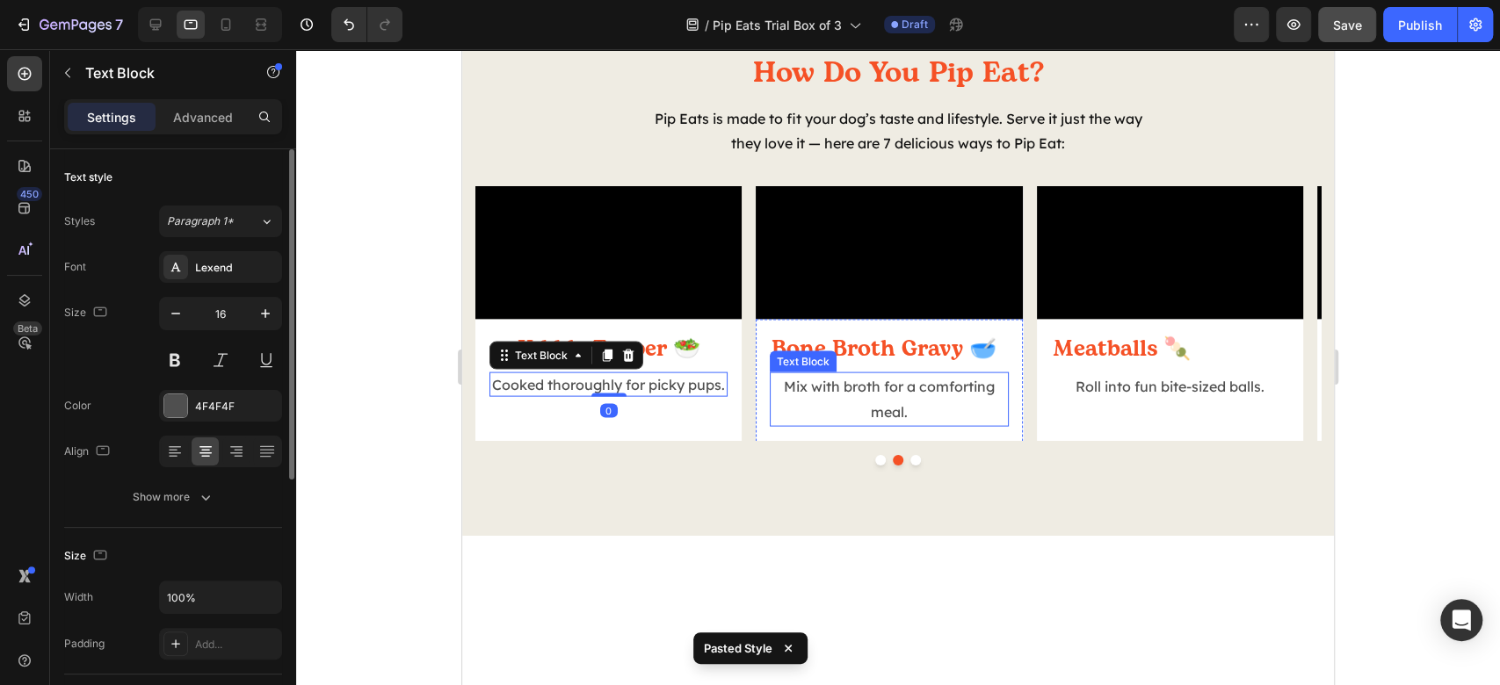
click at [905, 425] on p "Mix with broth for a comforting meal." at bounding box center [889, 399] width 235 height 51
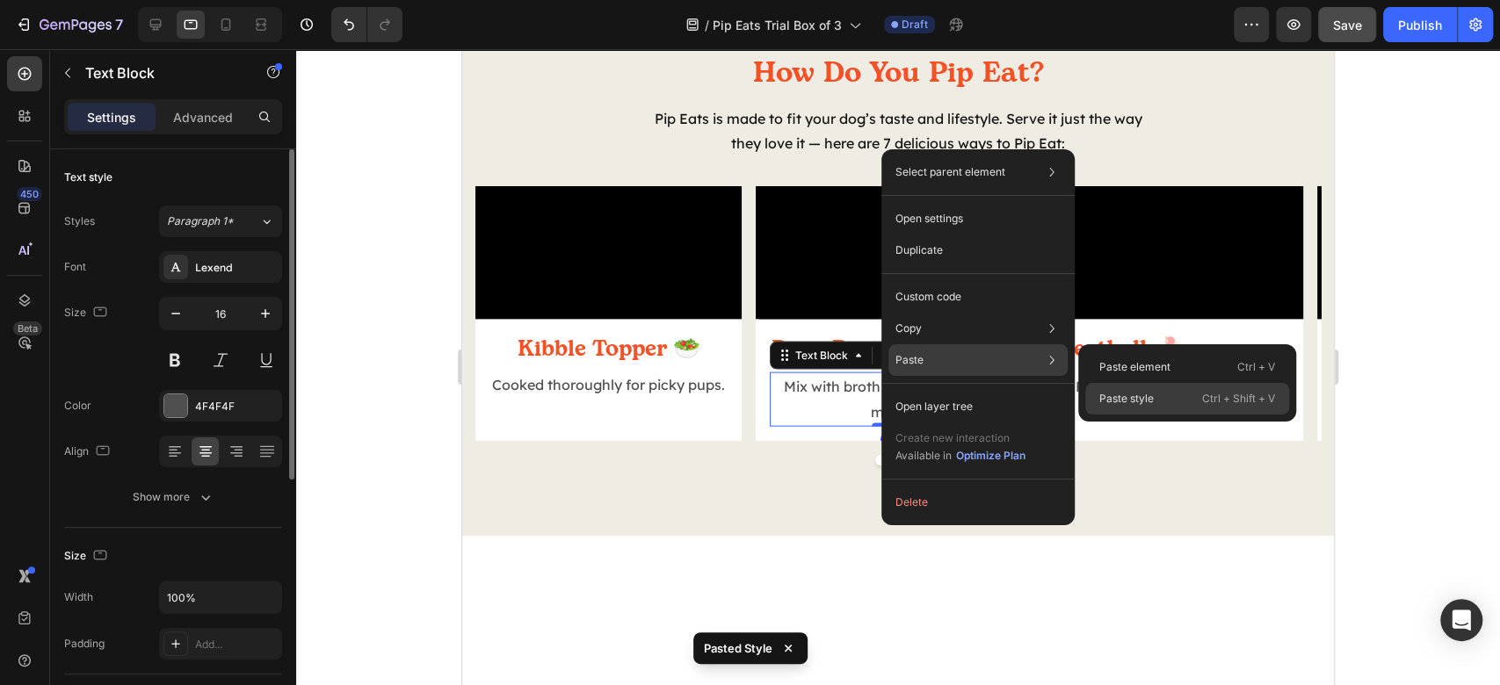
click at [1149, 399] on p "Paste style" at bounding box center [1126, 399] width 54 height 16
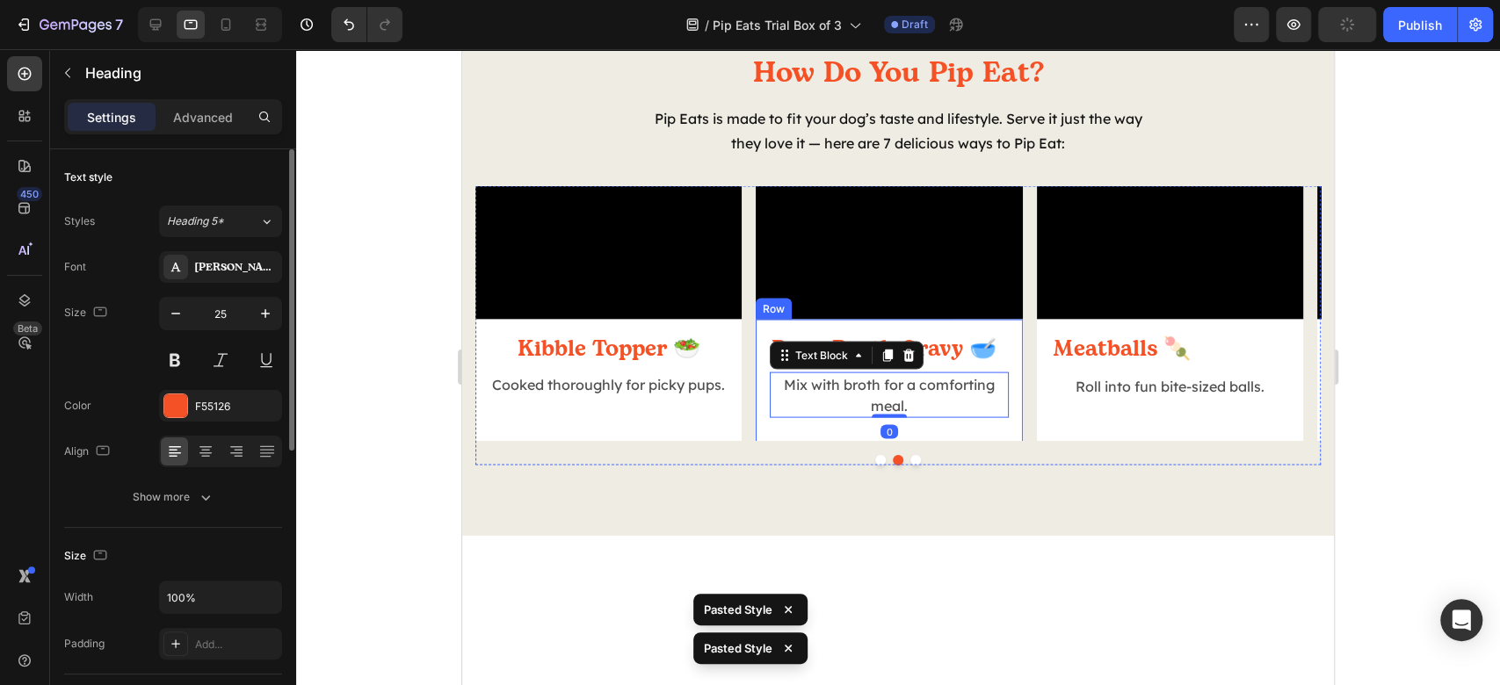
click at [988, 366] on h2 "Bone Broth Gravy 🥣" at bounding box center [889, 350] width 238 height 33
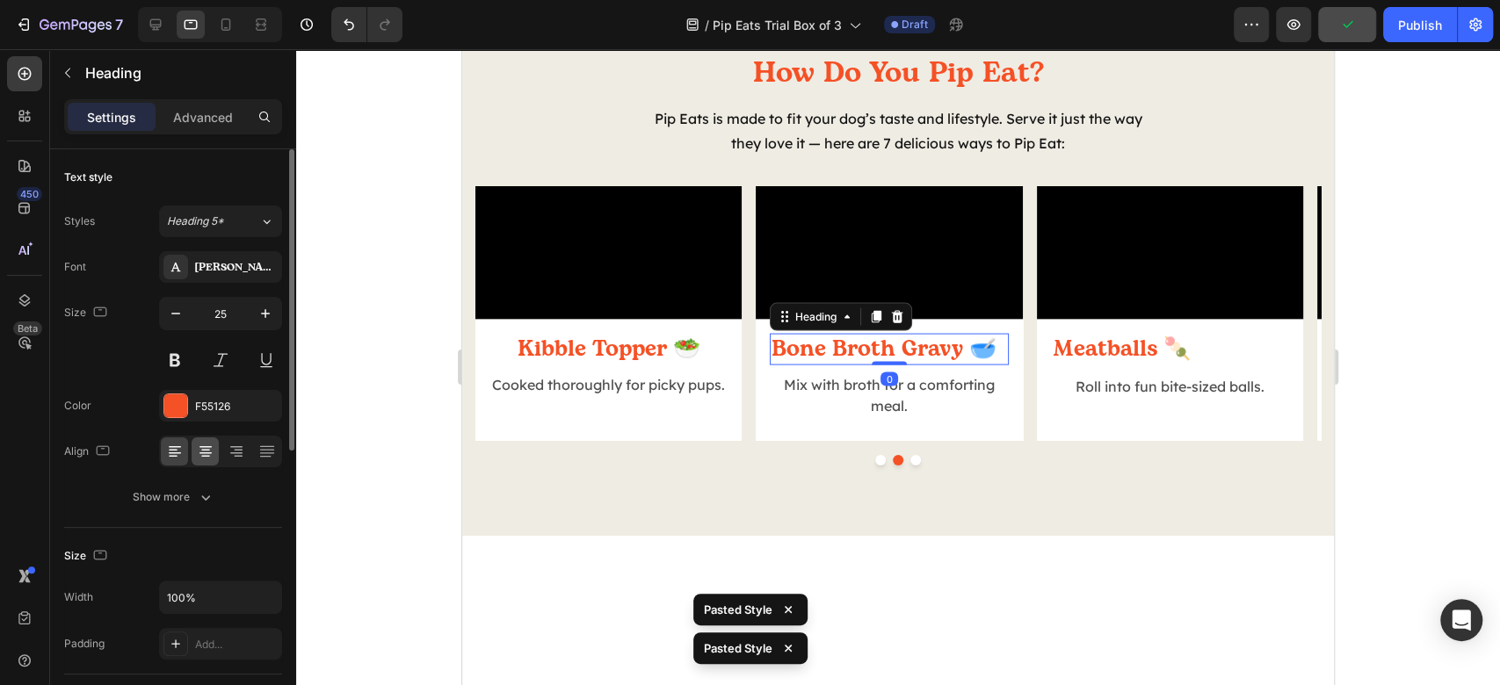
click at [217, 449] on div at bounding box center [220, 452] width 123 height 32
click at [213, 451] on icon at bounding box center [206, 452] width 18 height 18
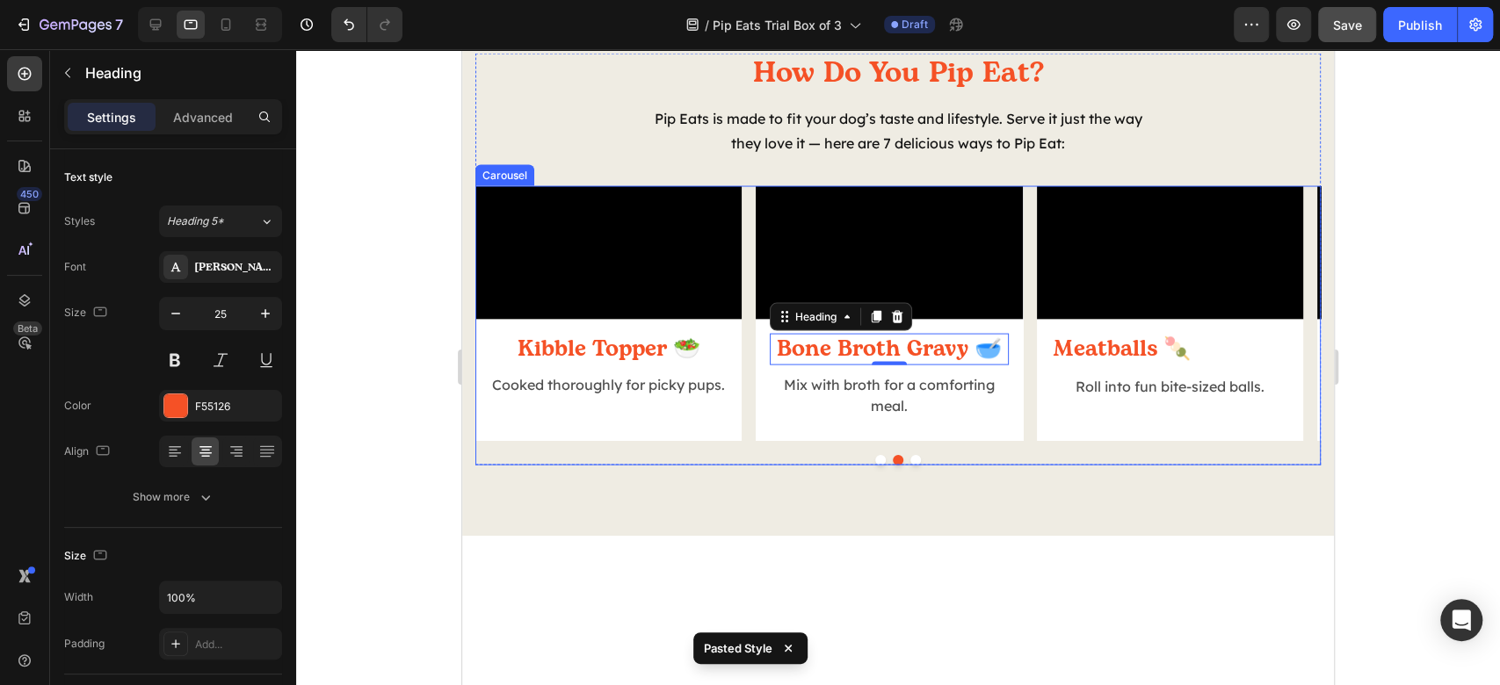
click at [875, 466] on button "Dot" at bounding box center [880, 460] width 11 height 11
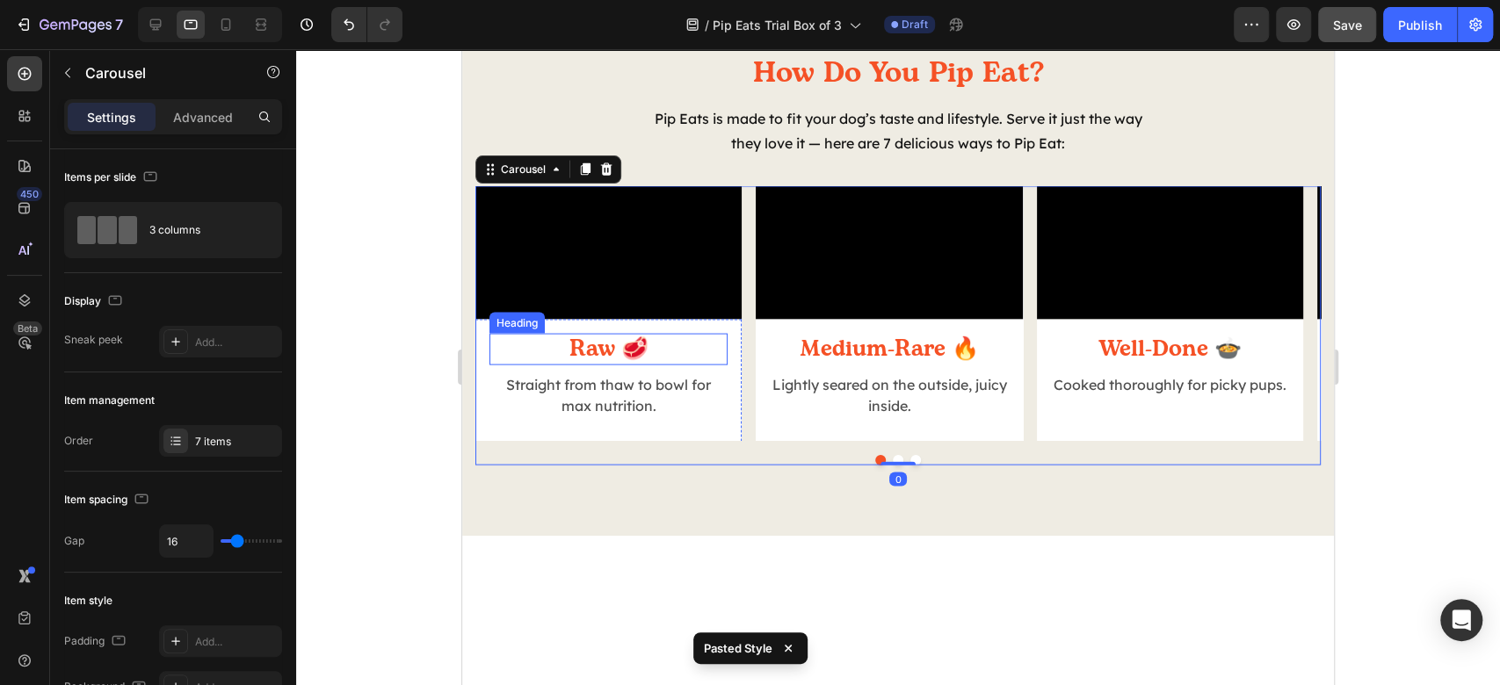
click at [640, 366] on h2 "Raw 🥩" at bounding box center [608, 350] width 238 height 33
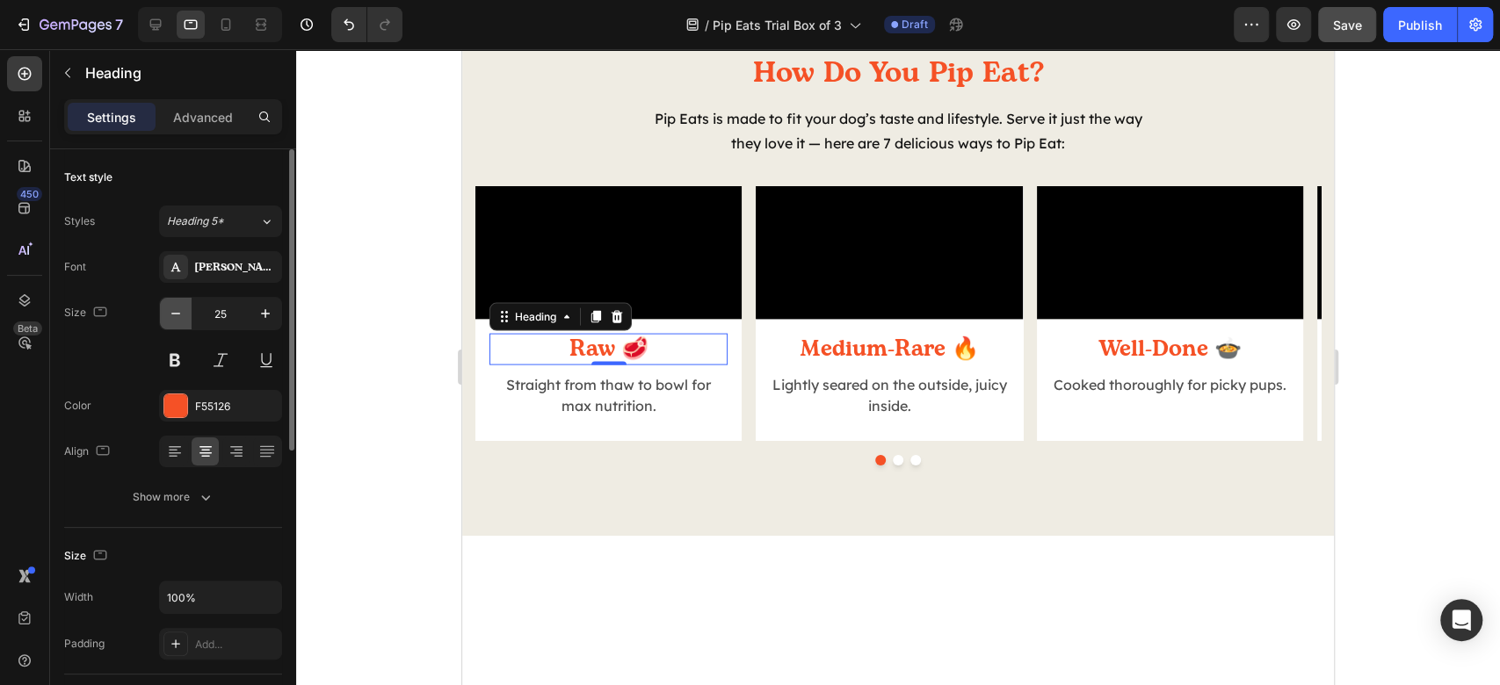
click at [162, 306] on button "button" at bounding box center [176, 314] width 32 height 32
click at [163, 309] on button "button" at bounding box center [176, 314] width 32 height 32
type input "23"
click at [851, 366] on h2 "Medium-Rare 🔥" at bounding box center [889, 350] width 238 height 33
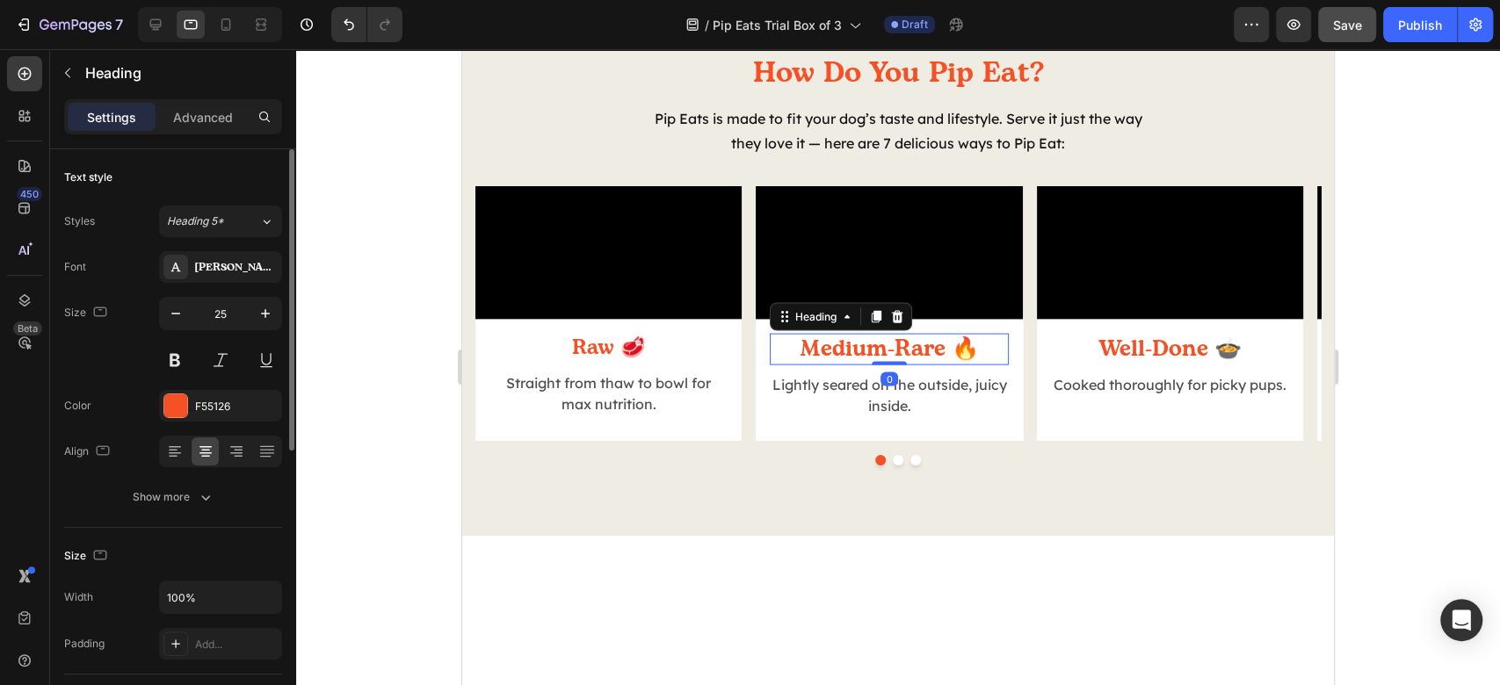
click at [156, 315] on div "Size 25" at bounding box center [173, 336] width 218 height 79
click at [169, 310] on icon "button" at bounding box center [176, 314] width 18 height 18
type input "23"
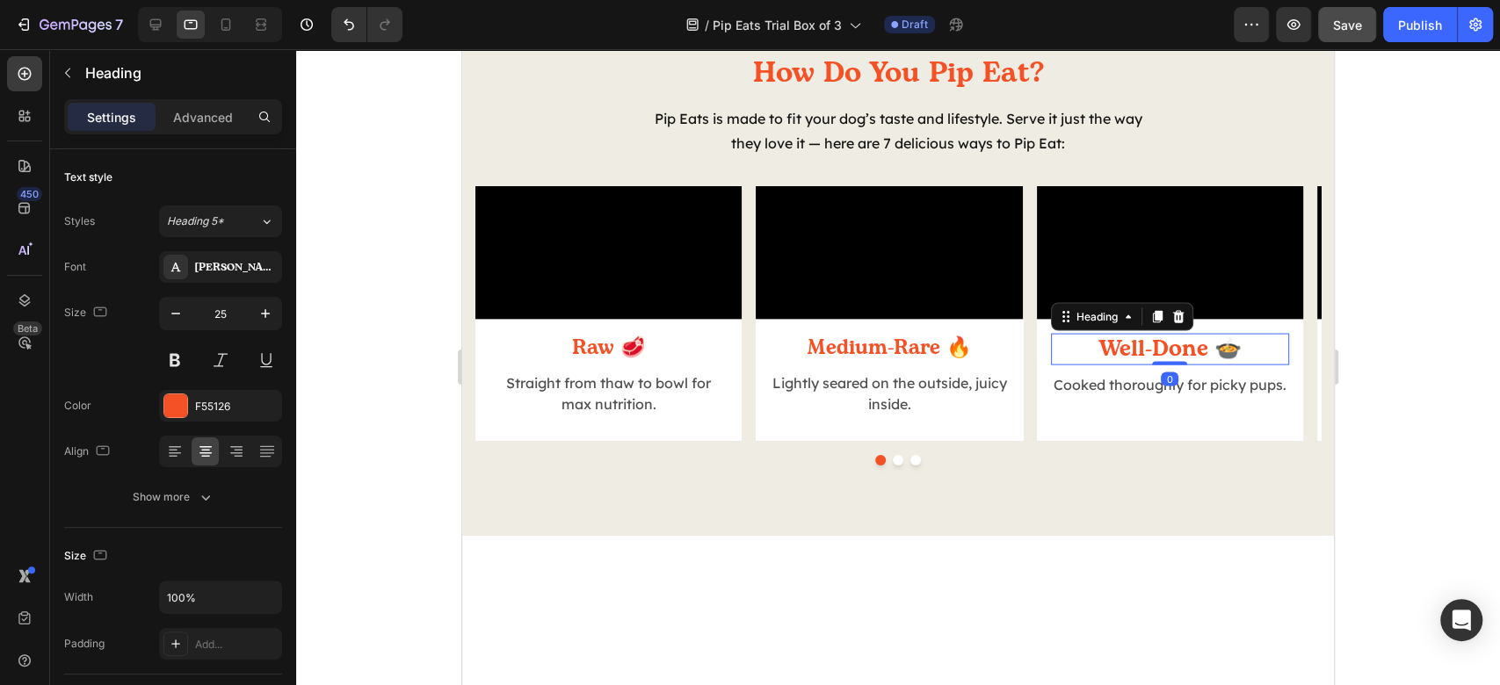
click at [1157, 366] on h2 "Well-Done 🍲" at bounding box center [1170, 350] width 238 height 33
click at [169, 320] on icon "button" at bounding box center [176, 314] width 18 height 18
type input "23"
click at [893, 466] on button "Dot" at bounding box center [898, 460] width 11 height 11
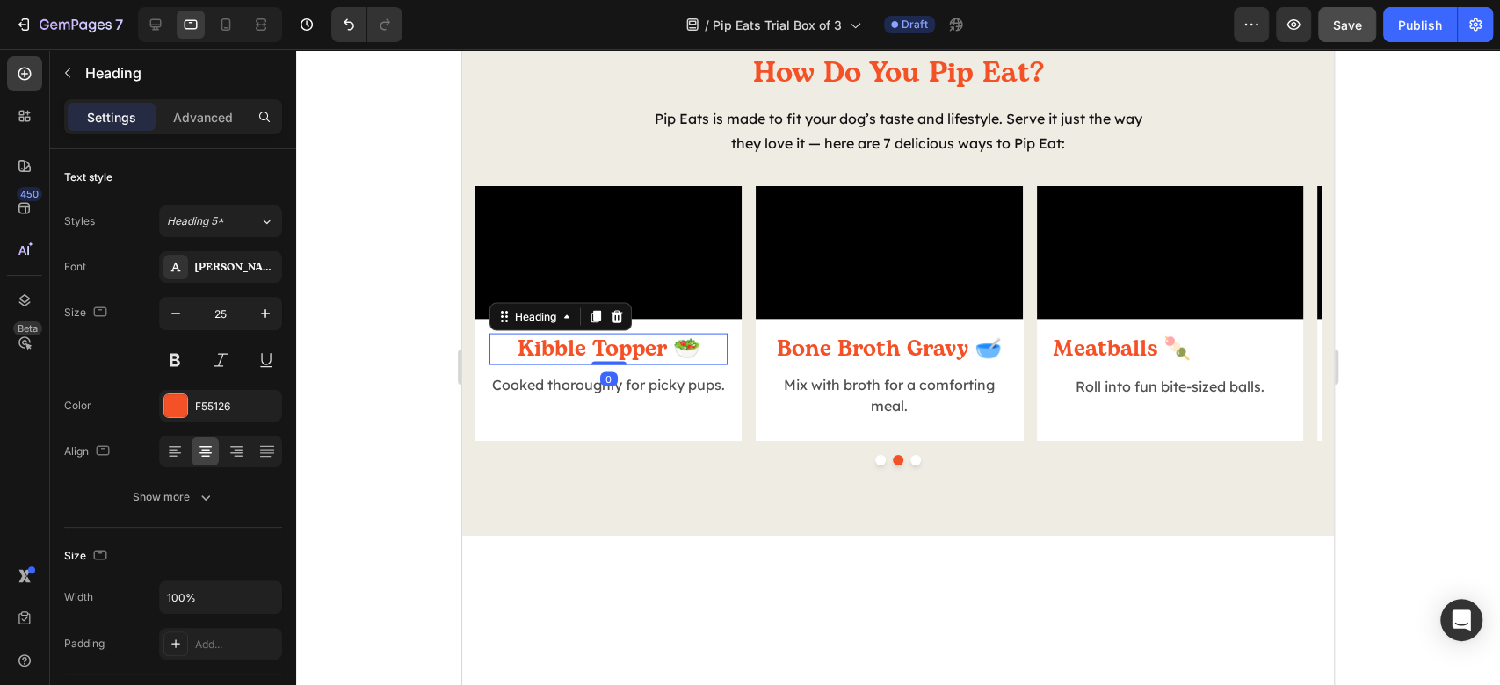
drag, startPoint x: 571, startPoint y: 478, endPoint x: 878, endPoint y: 478, distance: 306.7
click at [571, 366] on h2 "Kibble Topper 🥗" at bounding box center [608, 350] width 238 height 33
click at [181, 316] on icon "button" at bounding box center [176, 314] width 18 height 18
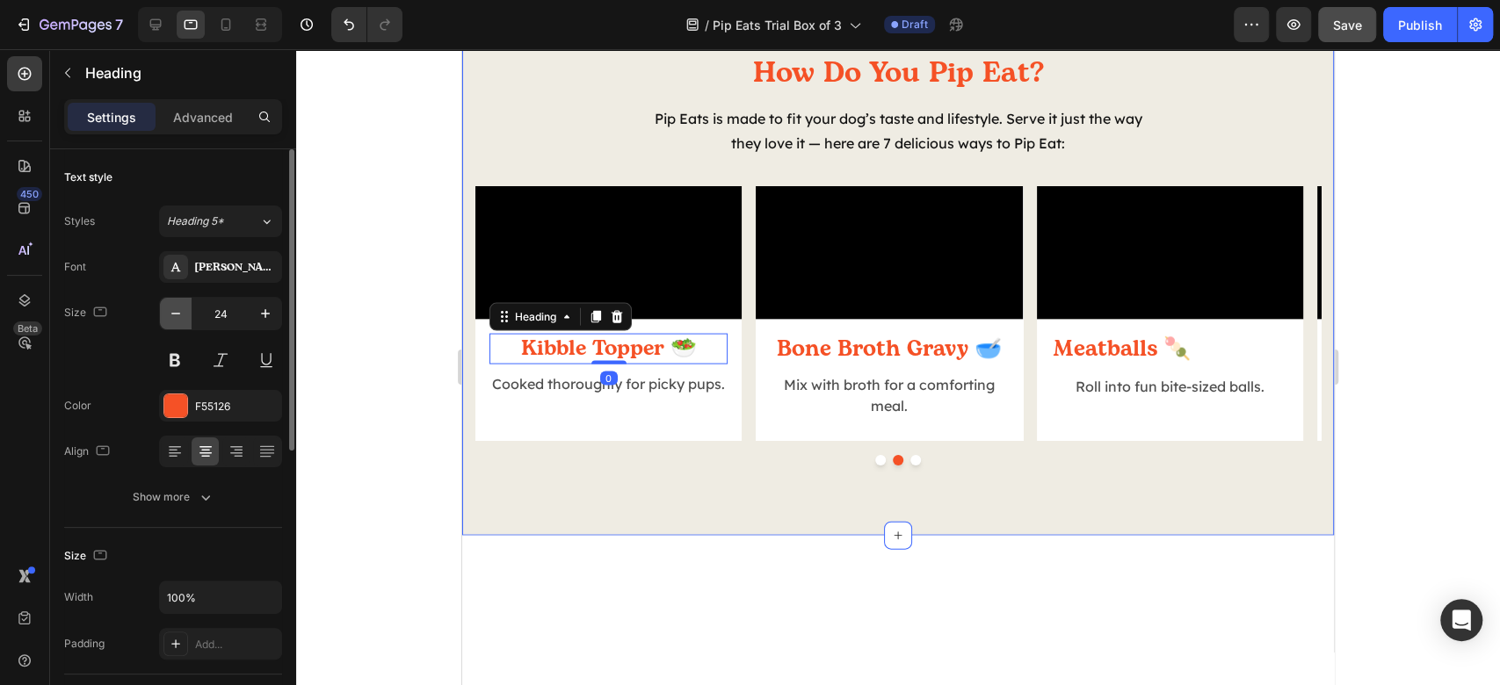
click at [181, 316] on icon "button" at bounding box center [176, 314] width 18 height 18
type input "23"
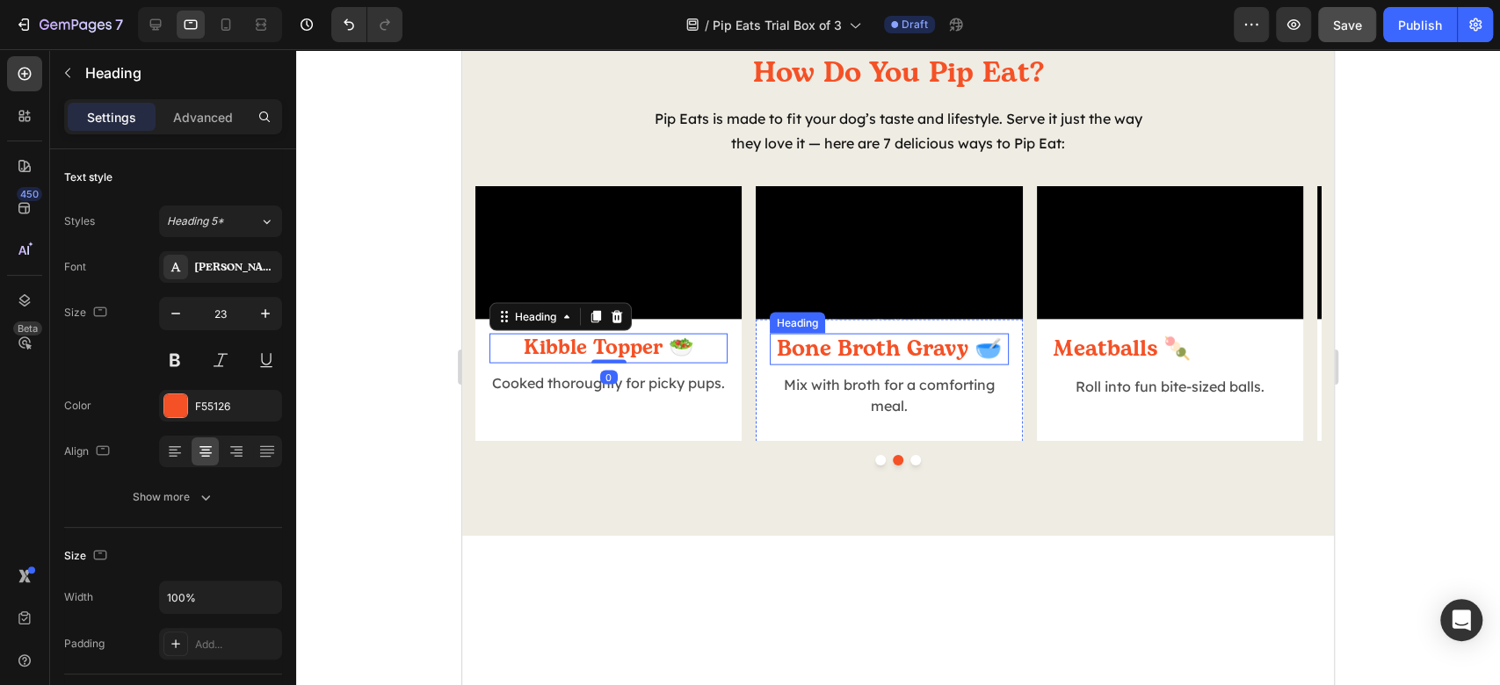
click at [866, 366] on h2 "Bone Broth Gravy 🥣" at bounding box center [889, 350] width 238 height 33
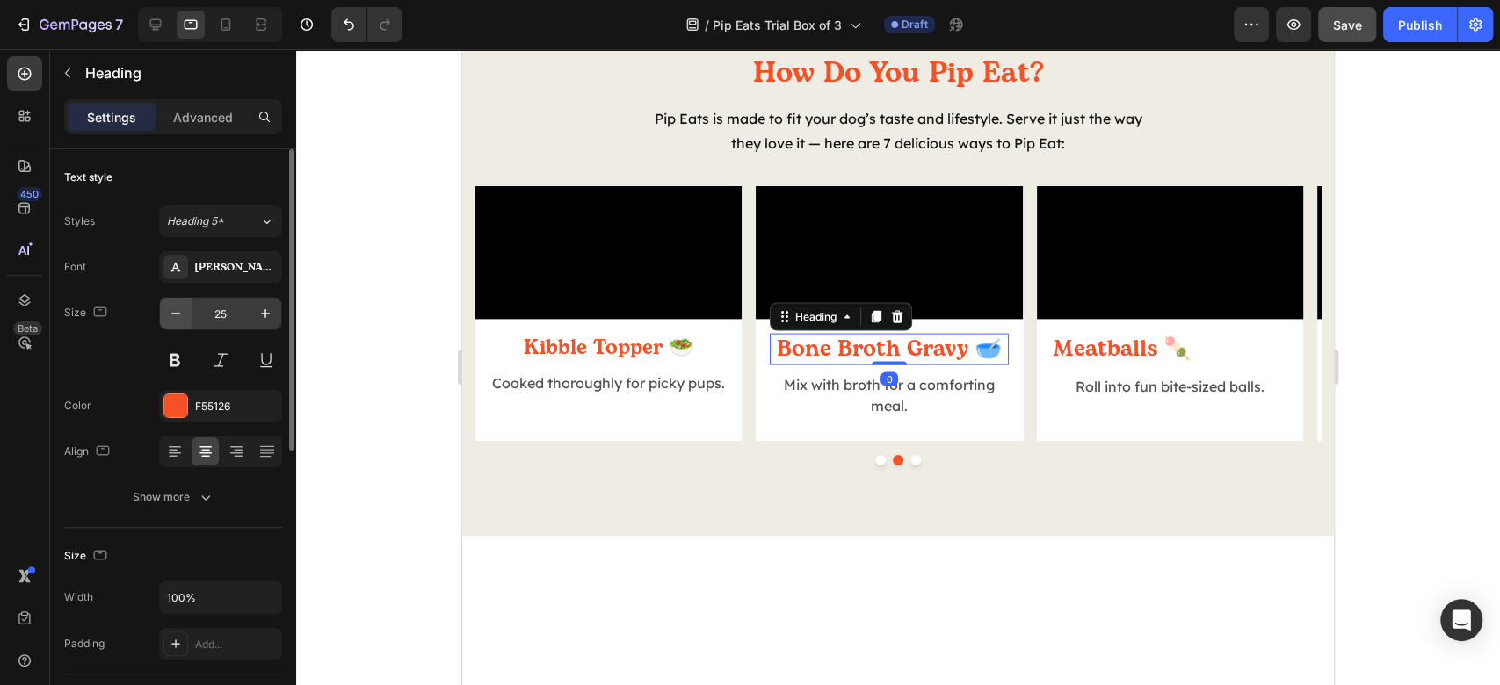
click at [160, 315] on button "button" at bounding box center [176, 314] width 32 height 32
type input "23"
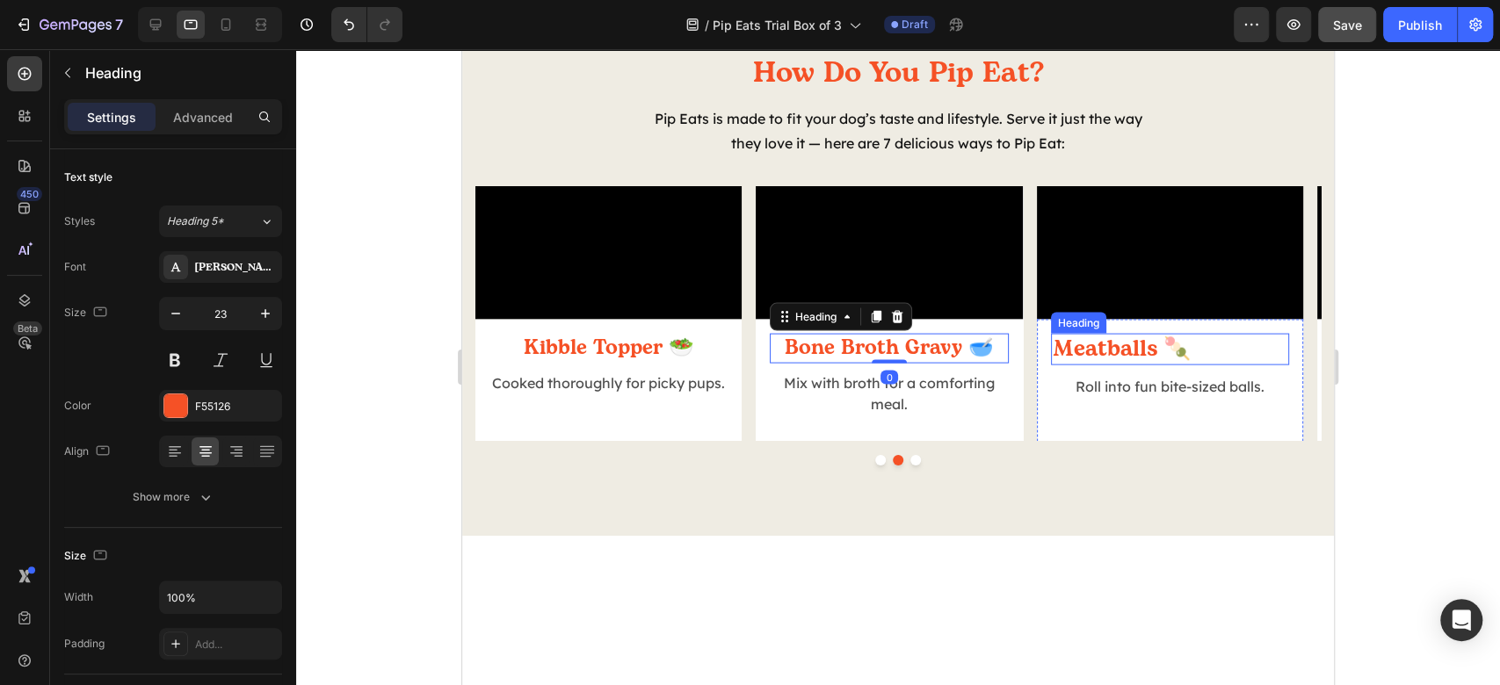
click at [1193, 366] on h2 "Meatballs 🍡" at bounding box center [1170, 350] width 238 height 33
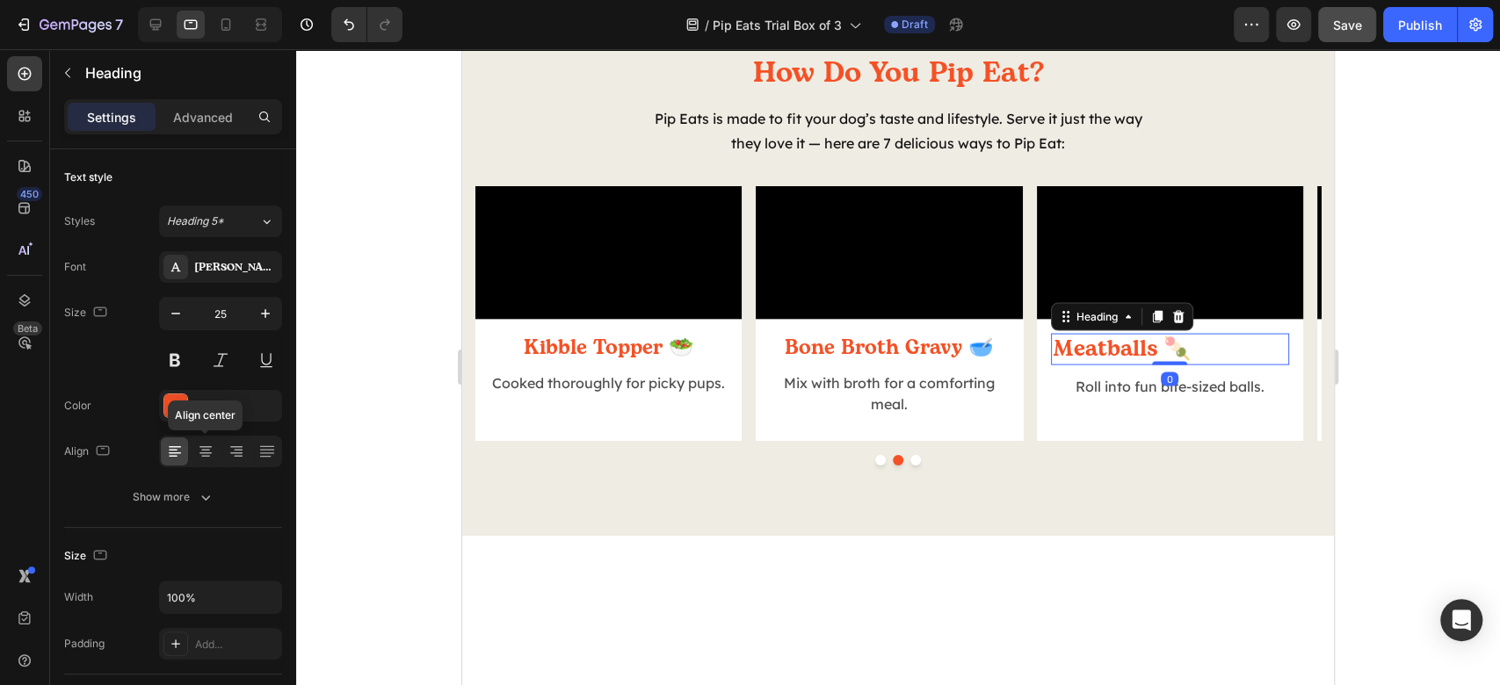
drag, startPoint x: 204, startPoint y: 450, endPoint x: 436, endPoint y: 473, distance: 233.1
click at [204, 450] on icon at bounding box center [206, 452] width 18 height 18
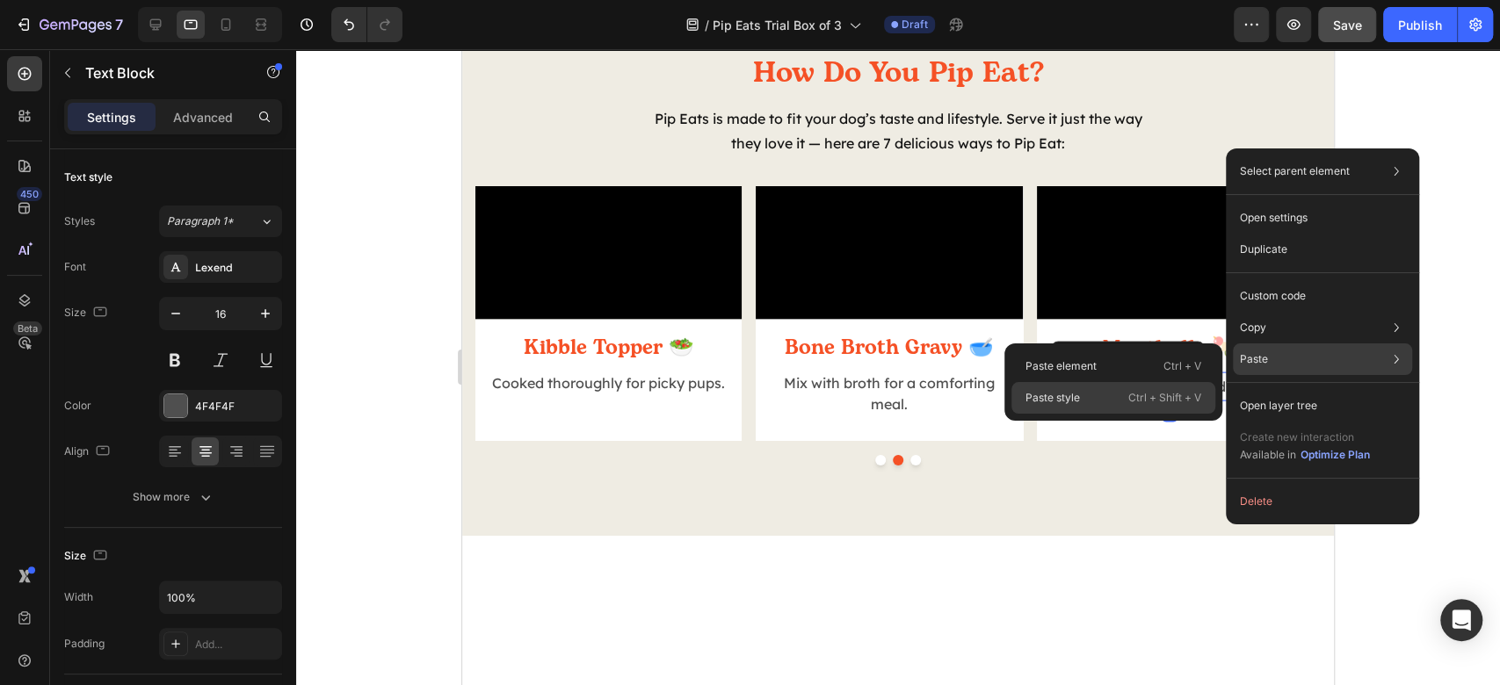
click at [1113, 395] on div "Paste style Ctrl + Shift + V" at bounding box center [1113, 398] width 204 height 32
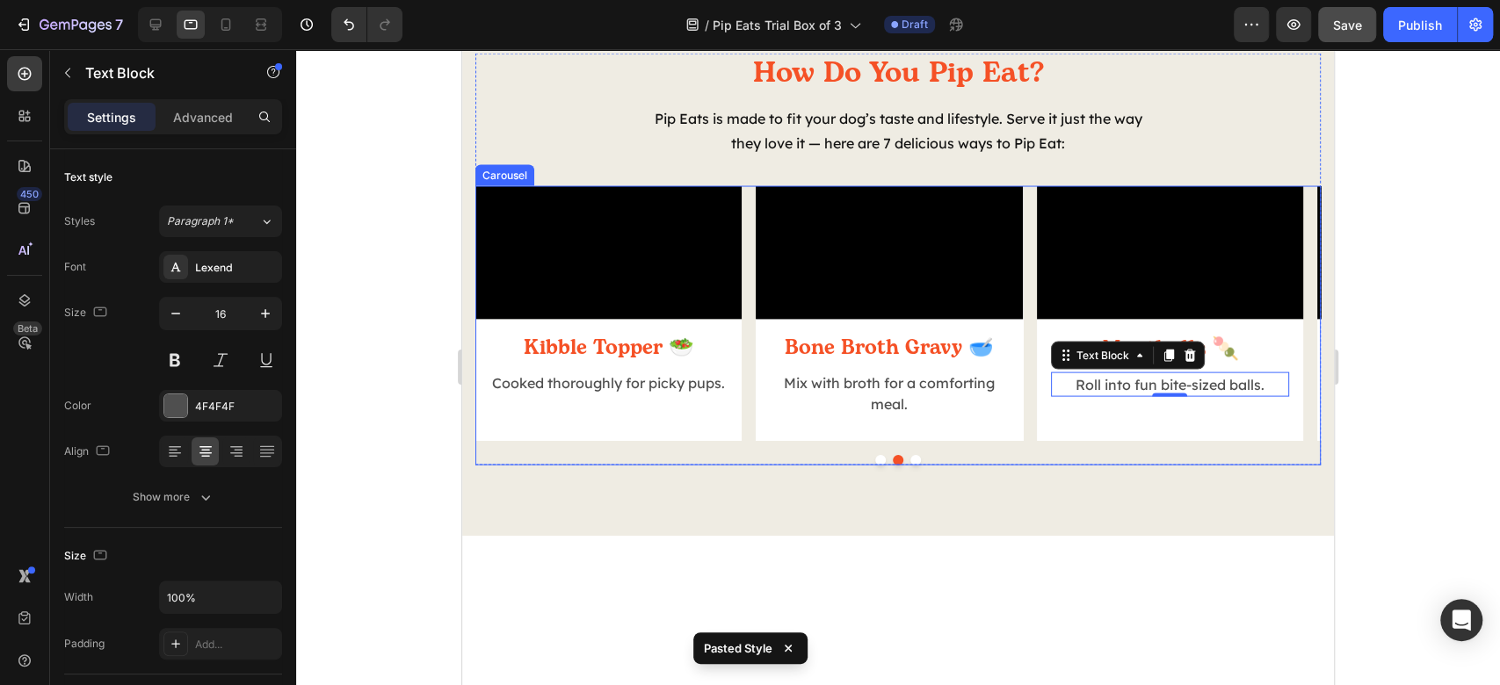
click at [910, 466] on button "Dot" at bounding box center [915, 460] width 11 height 11
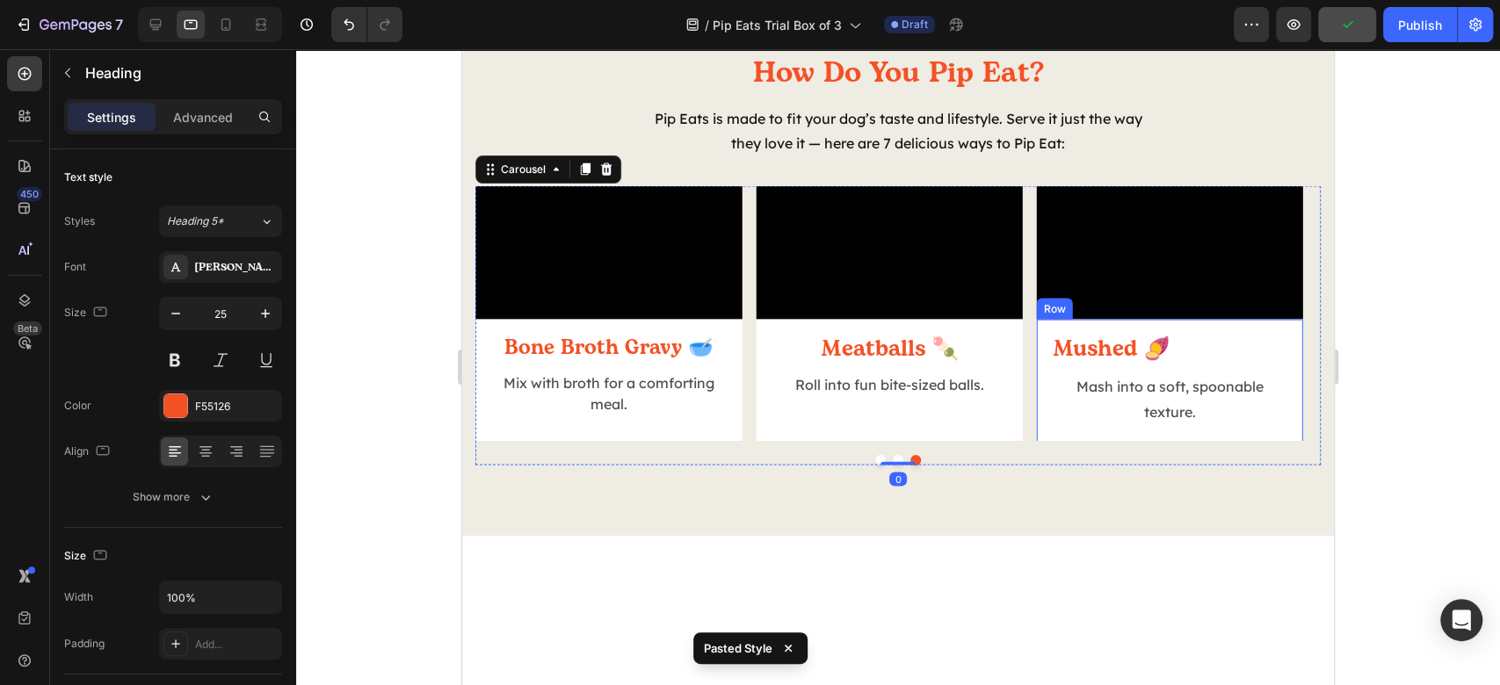
click at [1084, 366] on h2 "Mushed 🍠" at bounding box center [1170, 350] width 238 height 33
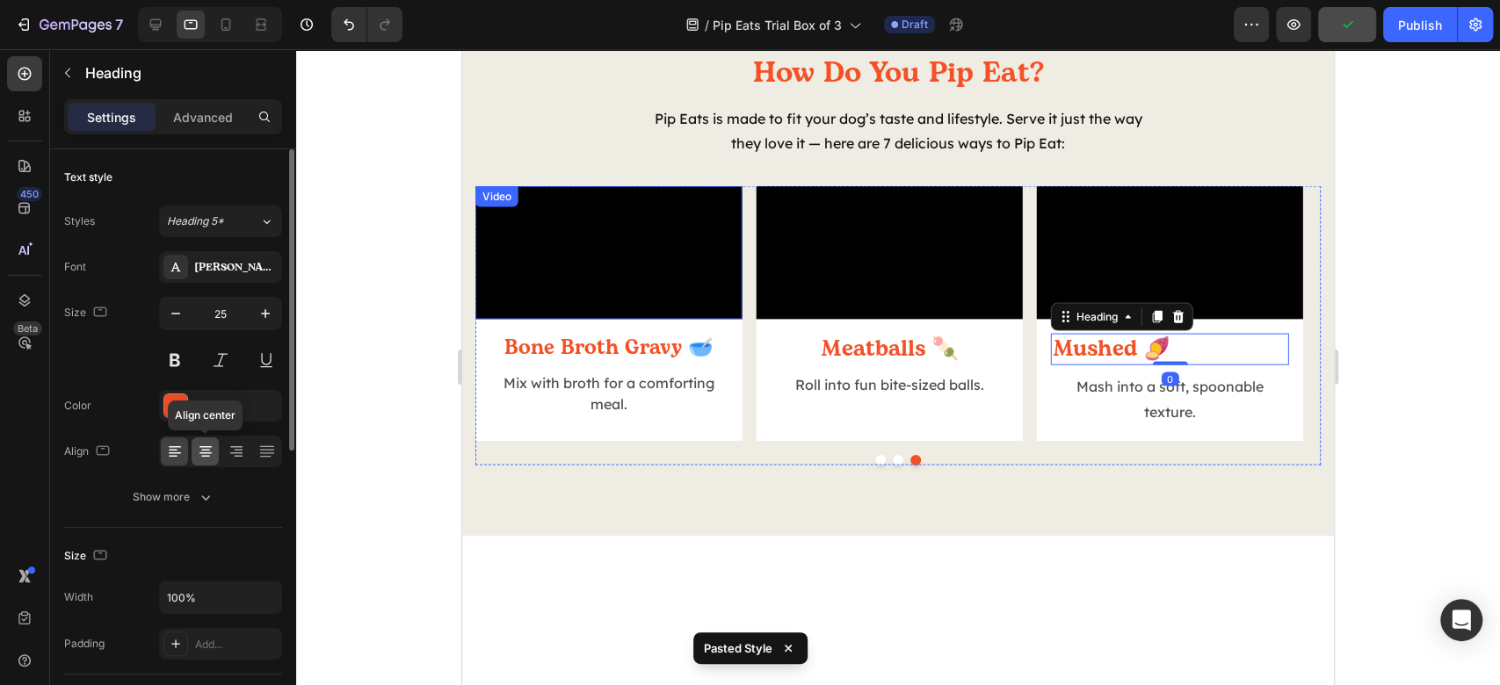
click at [211, 443] on icon at bounding box center [206, 452] width 18 height 18
click at [183, 319] on icon "button" at bounding box center [176, 314] width 18 height 18
click at [183, 318] on icon "button" at bounding box center [176, 314] width 18 height 18
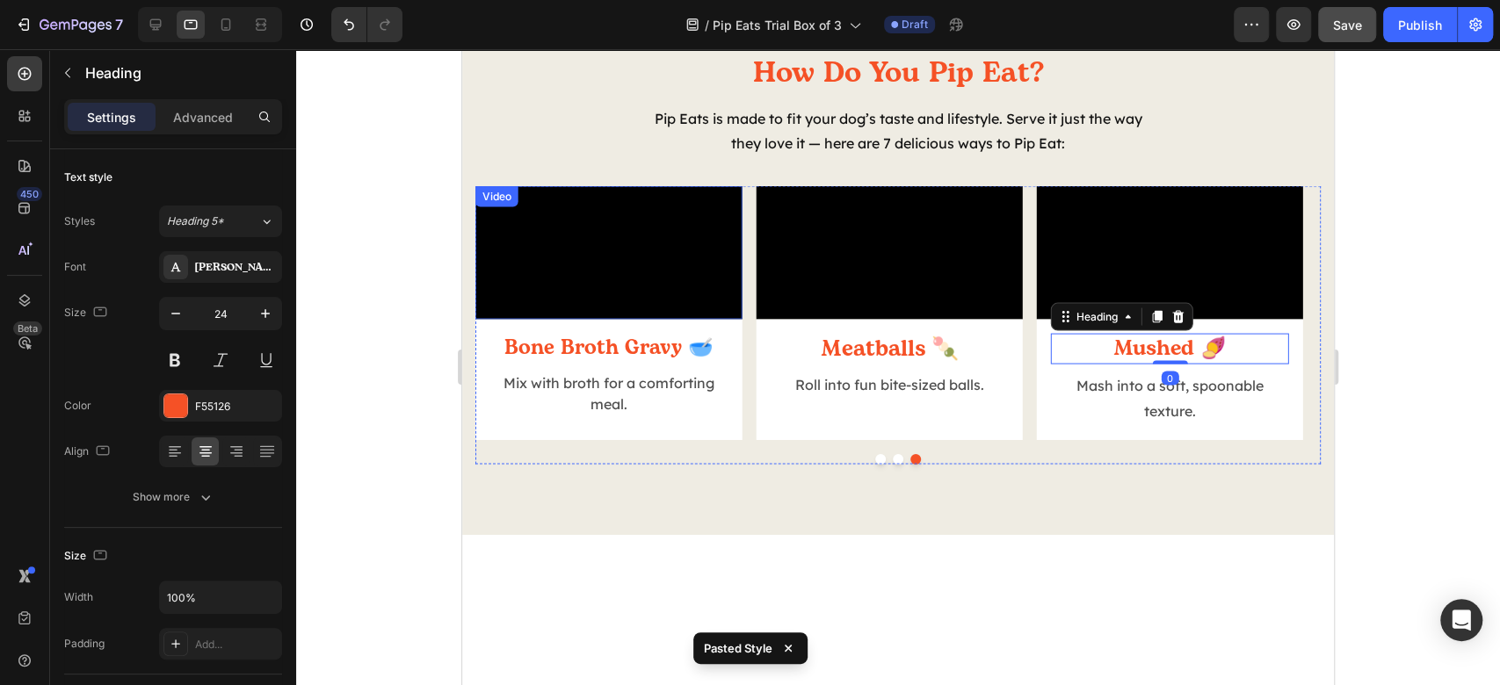
type input "23"
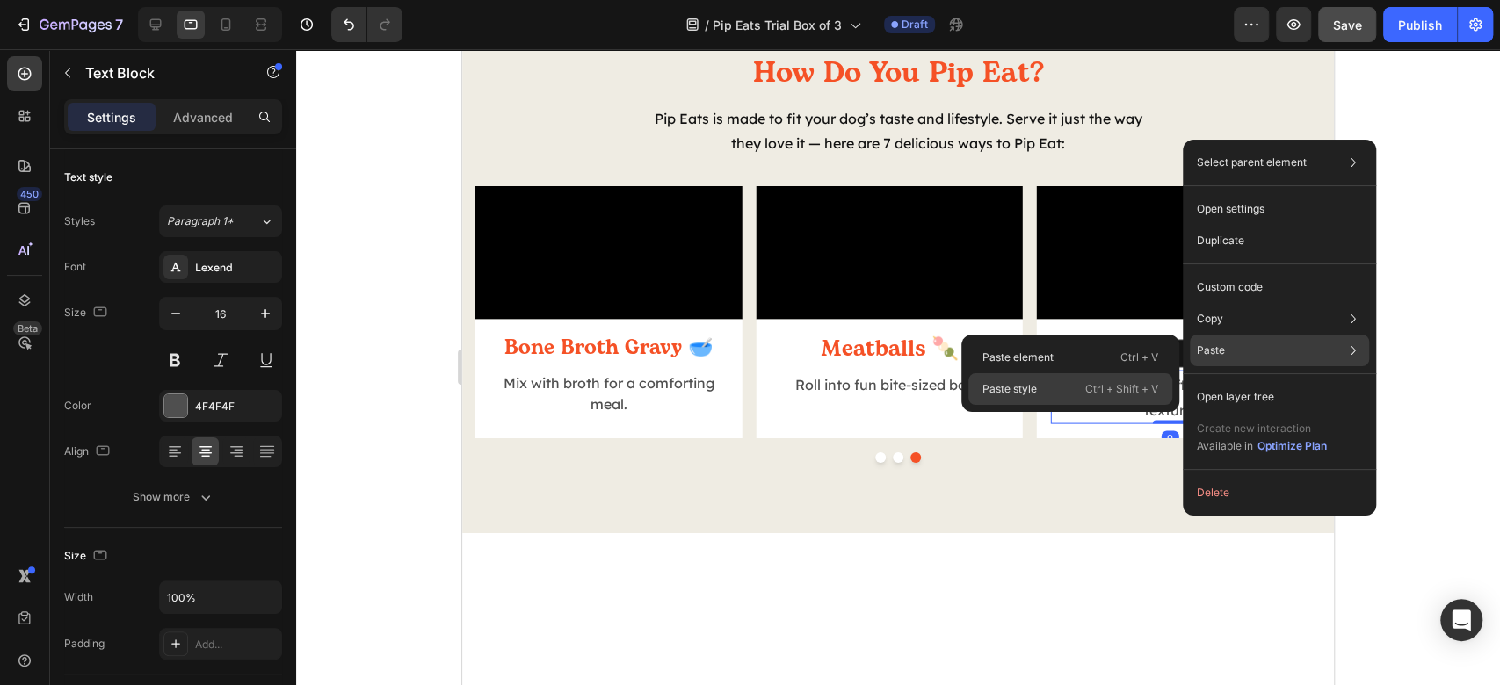
click at [1137, 384] on p "Ctrl + Shift + V" at bounding box center [1121, 390] width 73 height 18
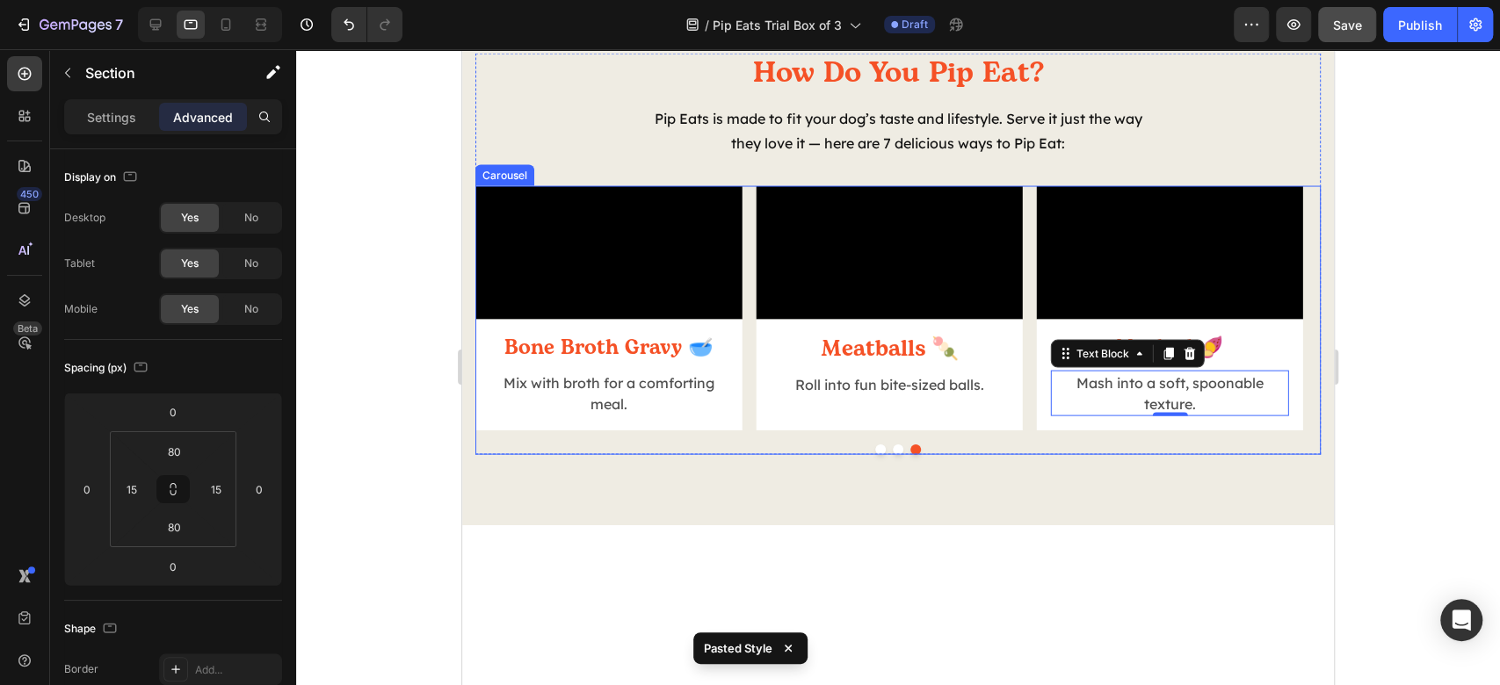
drag, startPoint x: 1161, startPoint y: 591, endPoint x: 1178, endPoint y: 578, distance: 20.7
click at [1164, 526] on div "How Do You Pip Eat? Heading Pip Eats is made to fit your dog’s taste and lifest…" at bounding box center [898, 254] width 872 height 542
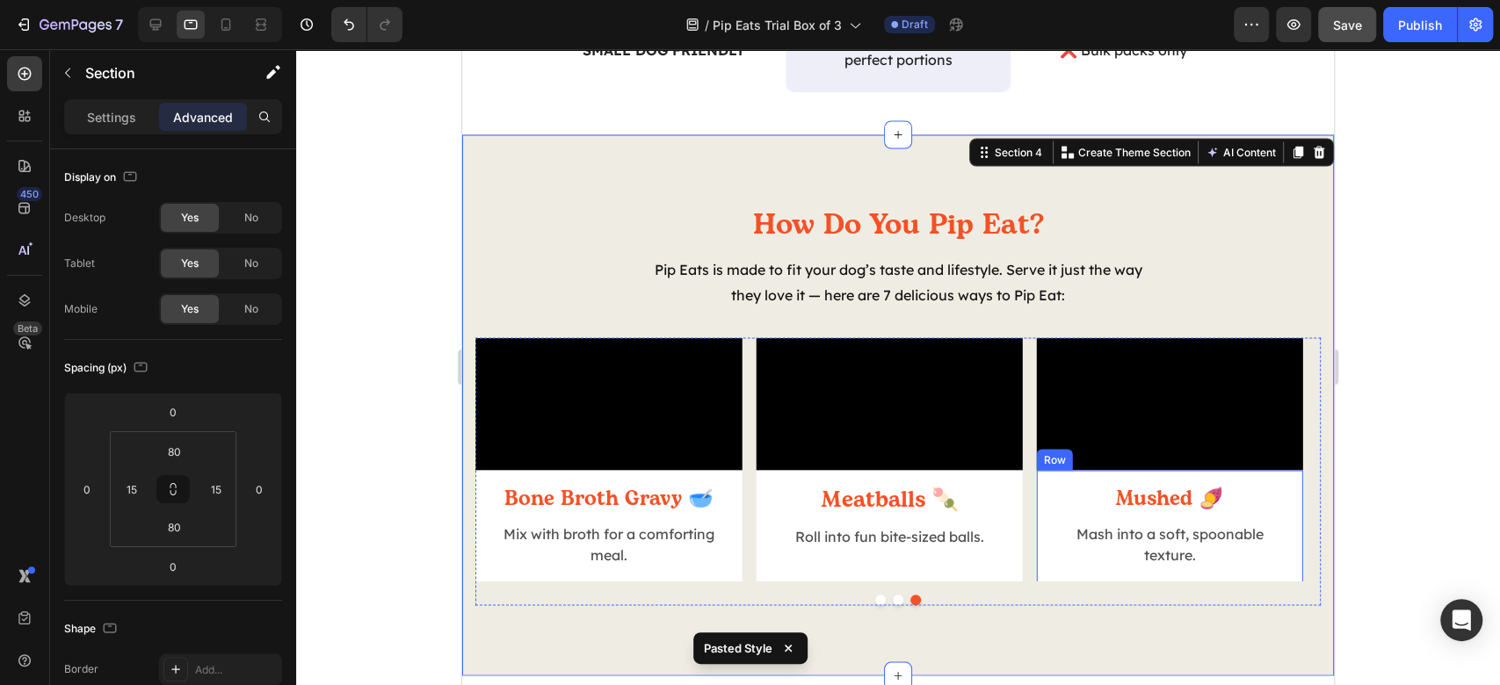
scroll to position [2118, 0]
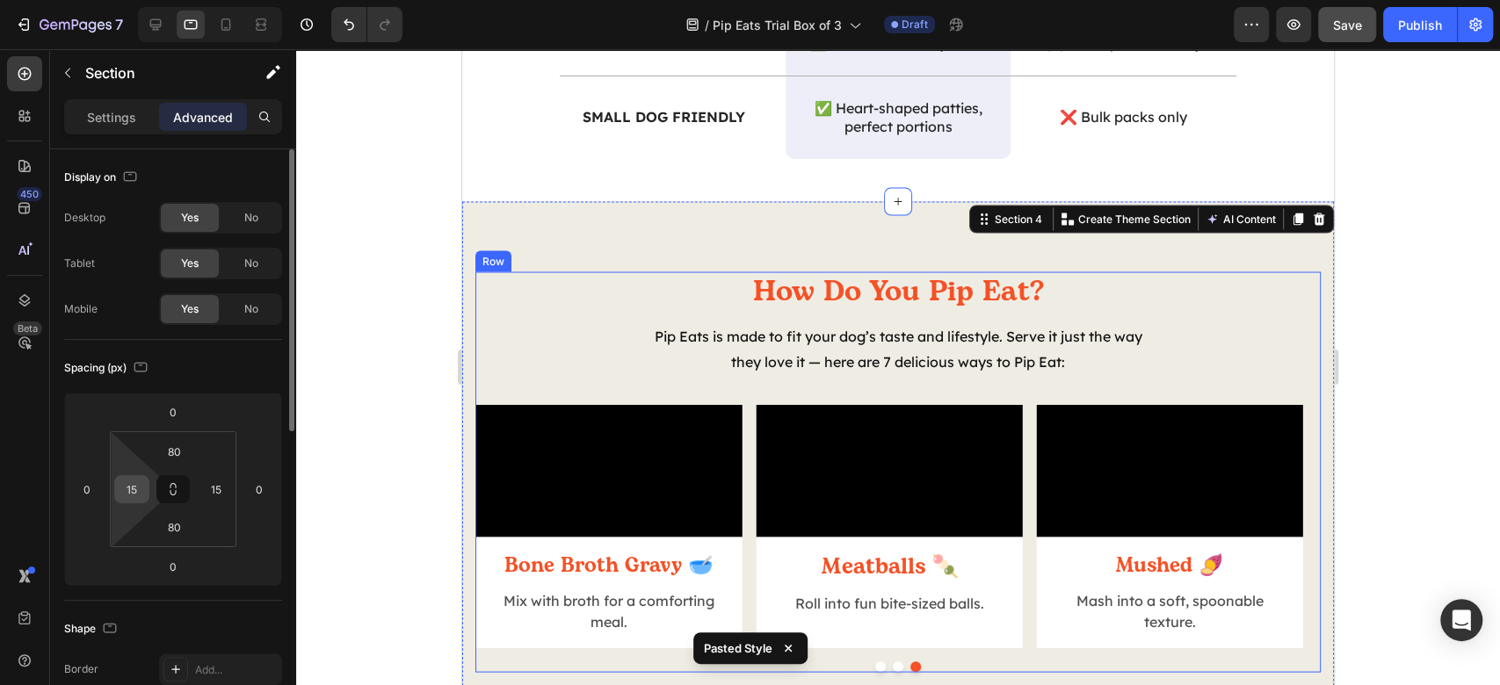
click at [128, 492] on input "15" at bounding box center [132, 489] width 26 height 26
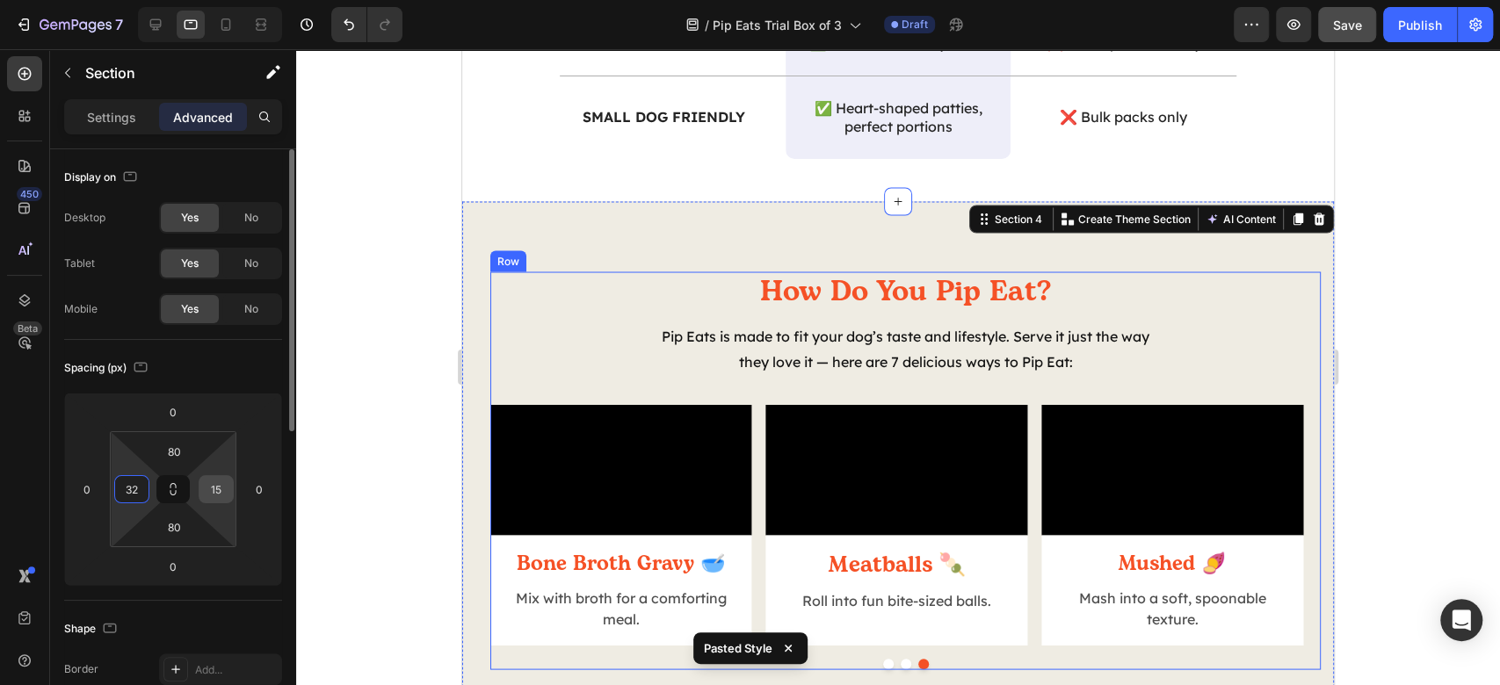
type input "32"
click at [218, 482] on input "15" at bounding box center [216, 489] width 26 height 26
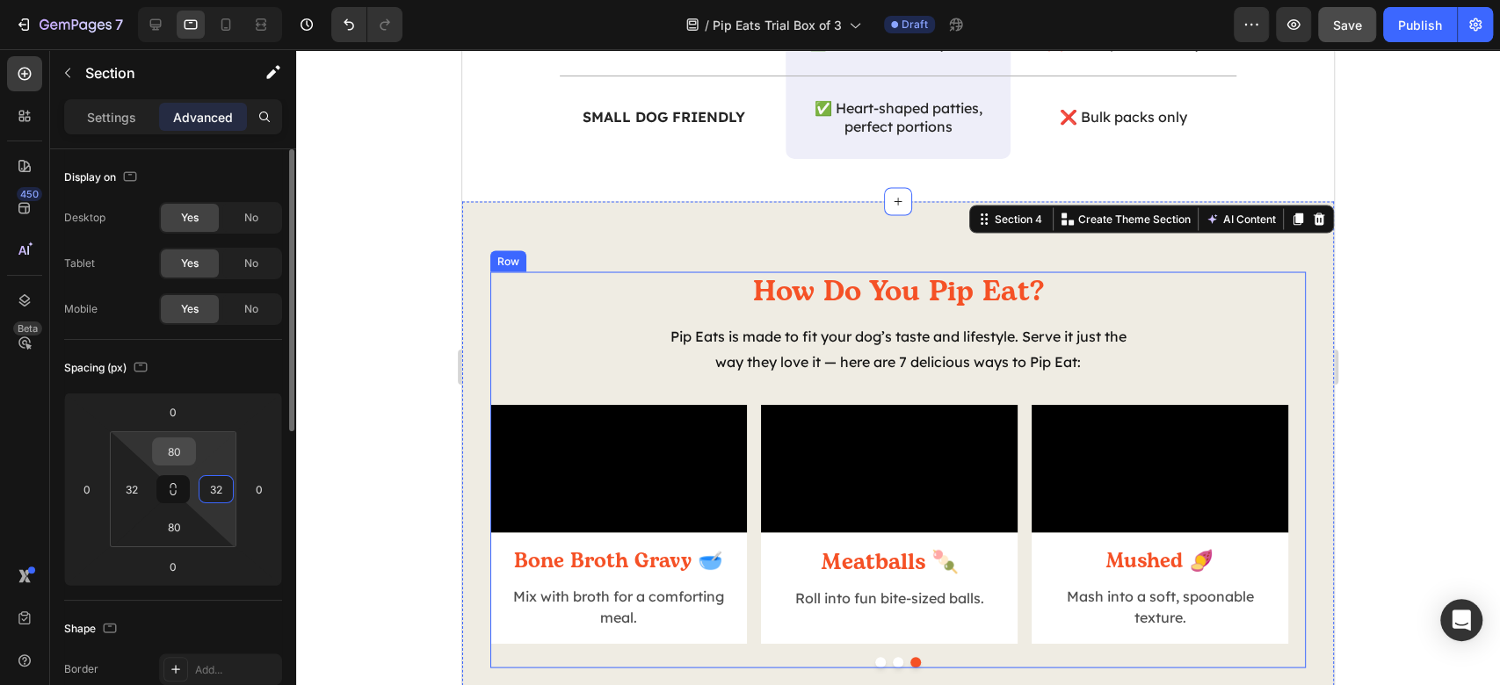
type input "32"
click at [170, 446] on input "80" at bounding box center [173, 452] width 35 height 26
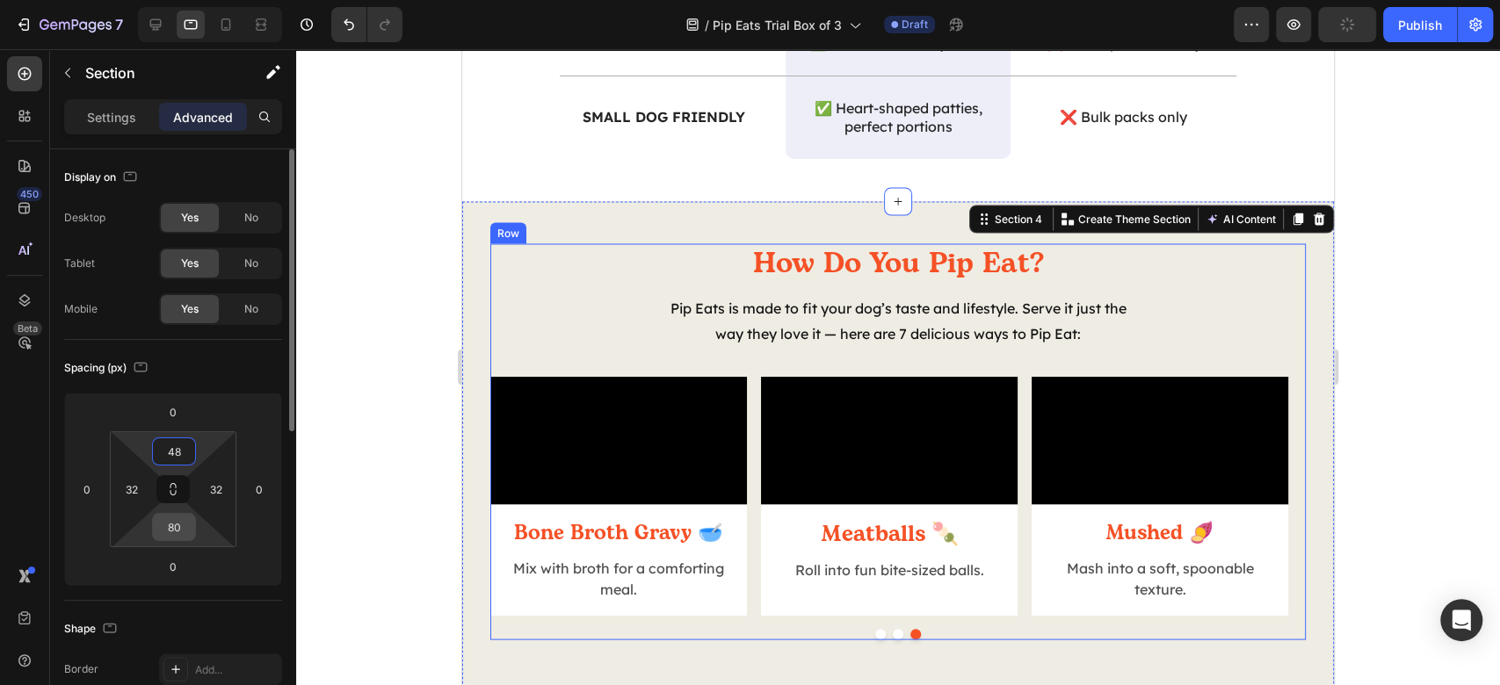
type input "48"
click at [165, 530] on input "80" at bounding box center [173, 527] width 35 height 26
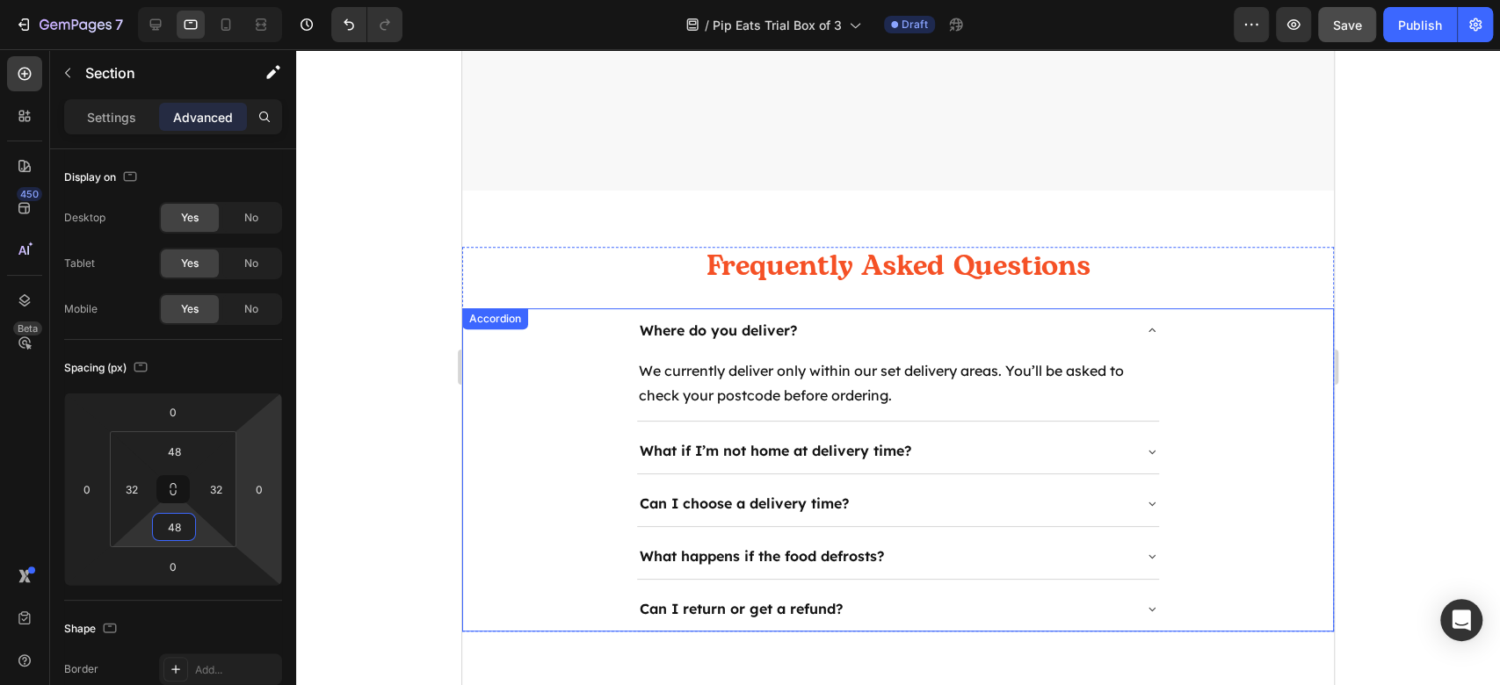
scroll to position [4930, 0]
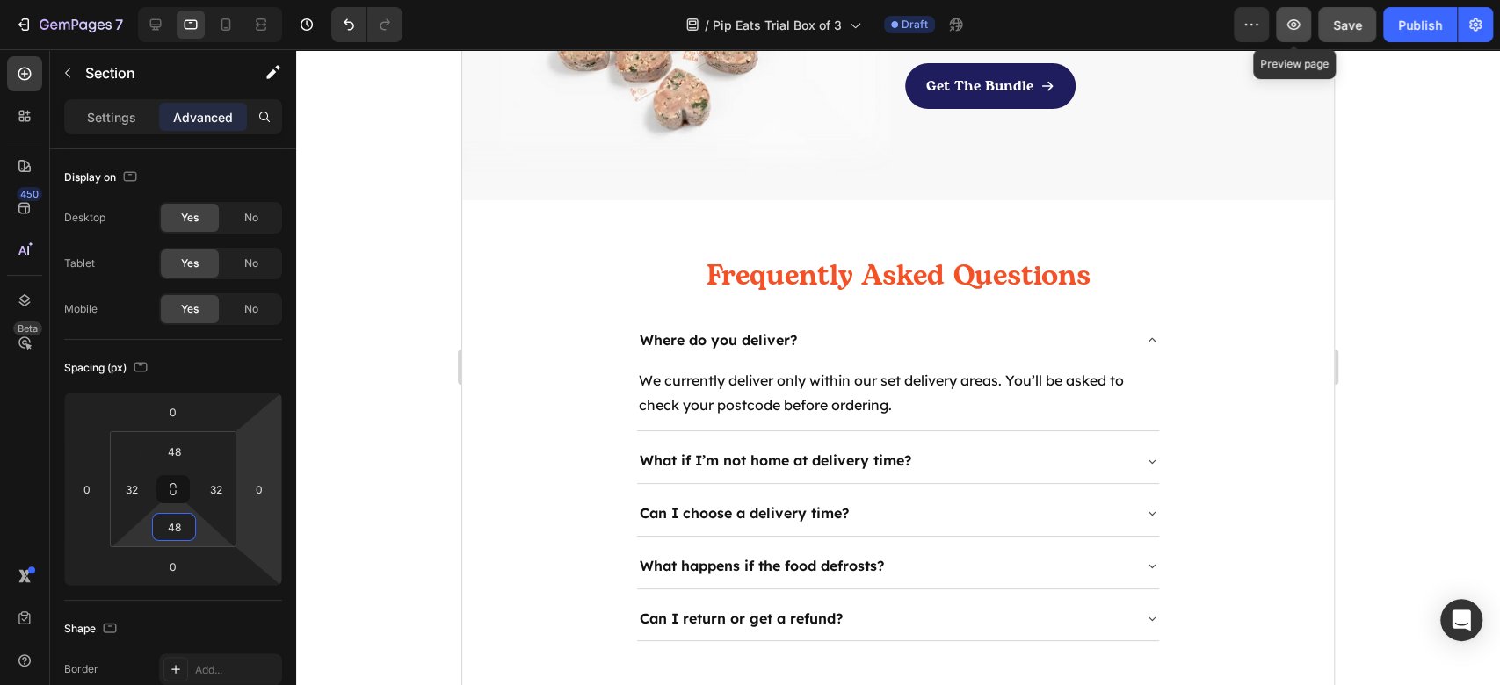
type input "48"
click at [1290, 33] on button "button" at bounding box center [1293, 24] width 35 height 35
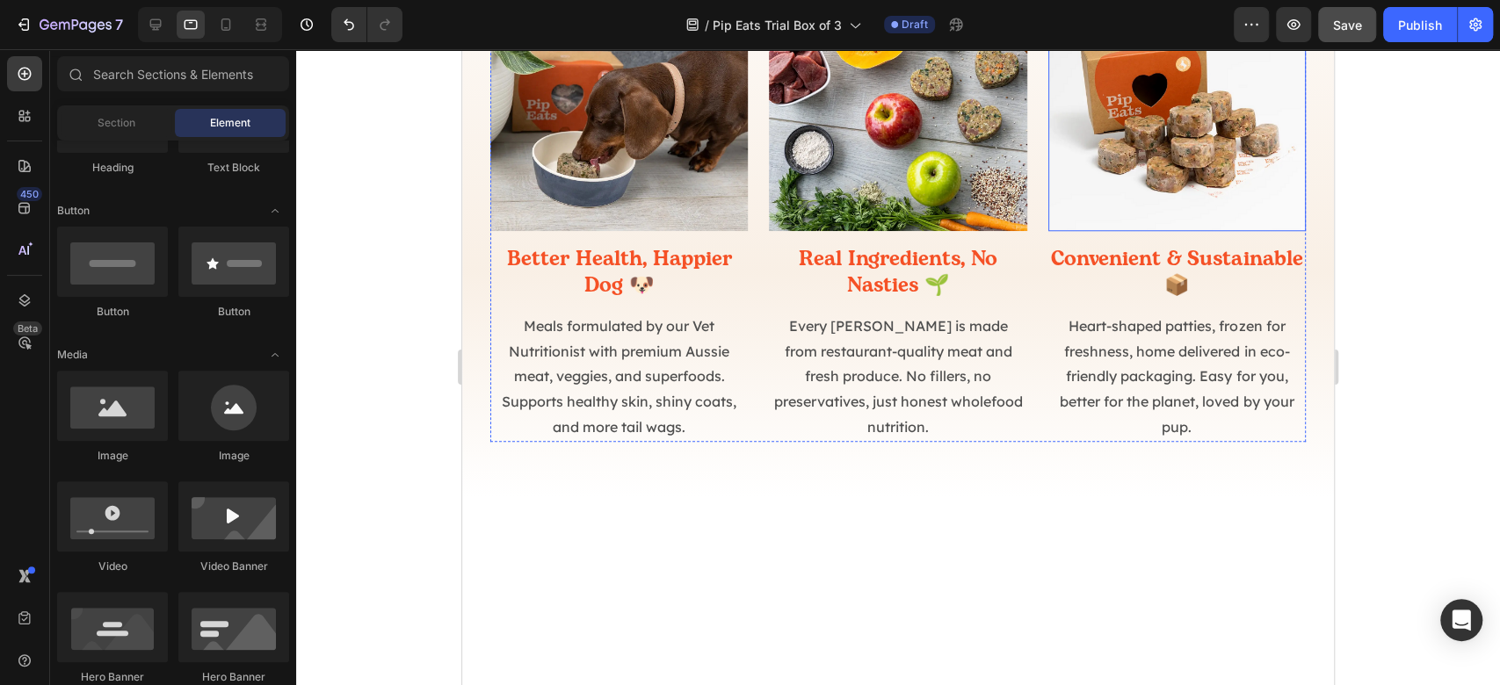
scroll to position [1055, 0]
